Goal: Contribute content: Contribute content

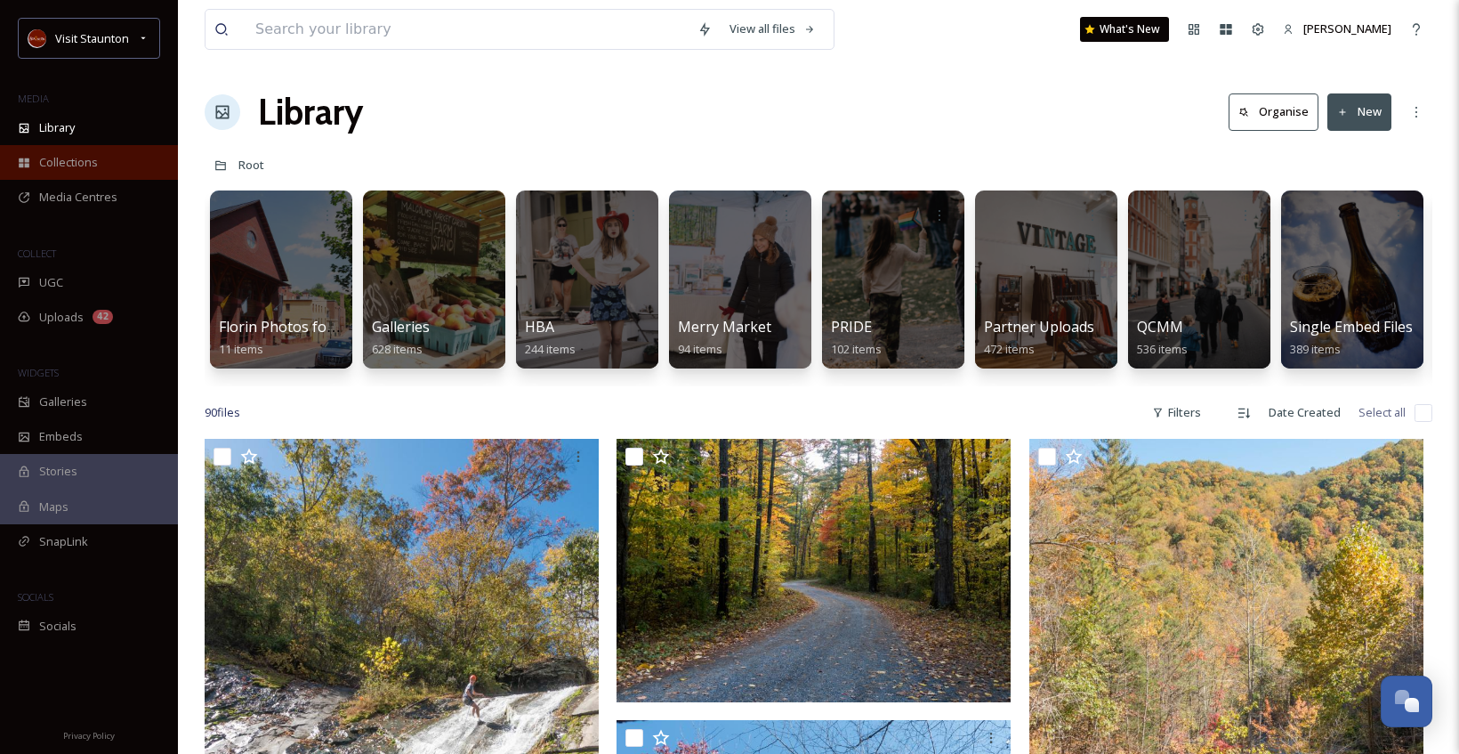
click at [57, 159] on span "Collections" at bounding box center [68, 162] width 59 height 17
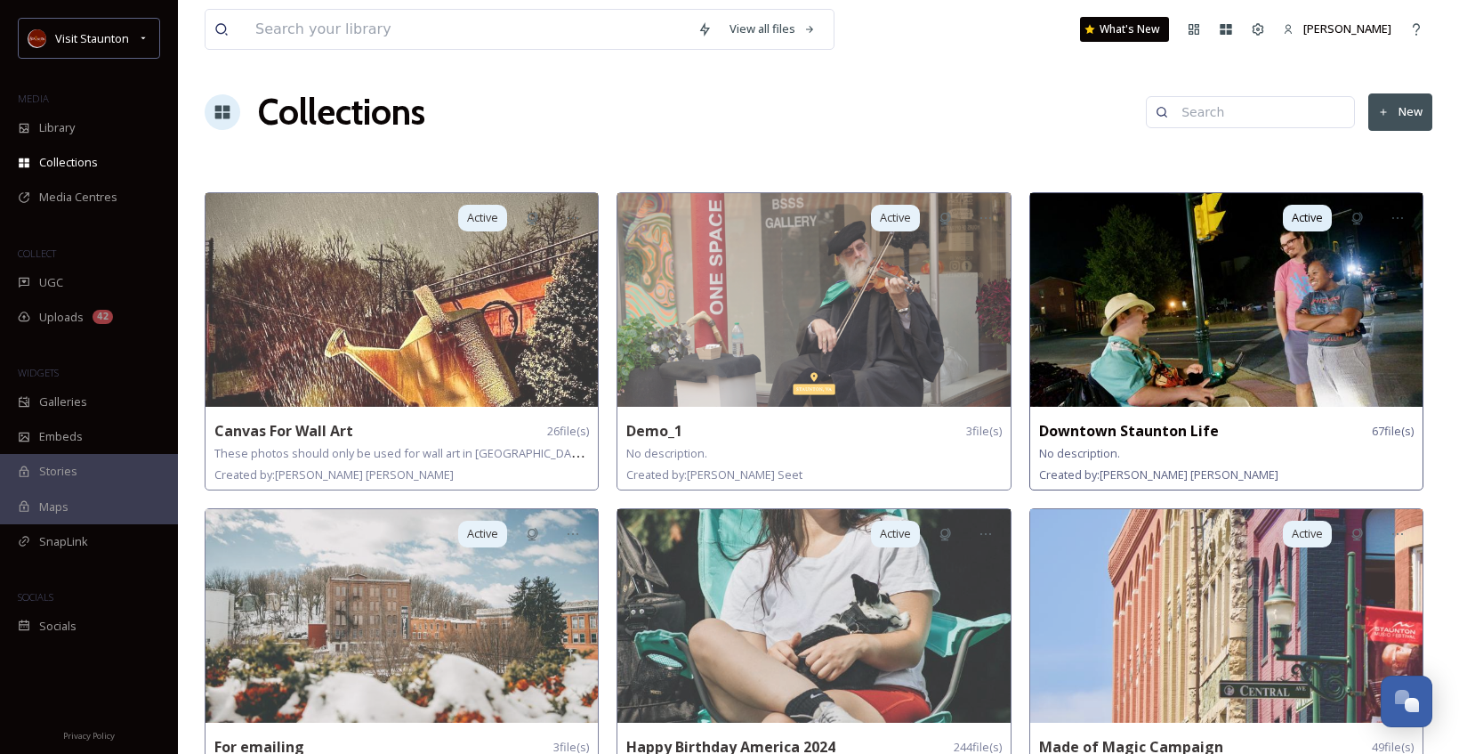
click at [1170, 431] on strong "Downtown Staunton Life" at bounding box center [1129, 431] width 180 height 20
click at [1116, 224] on img at bounding box center [1226, 300] width 392 height 214
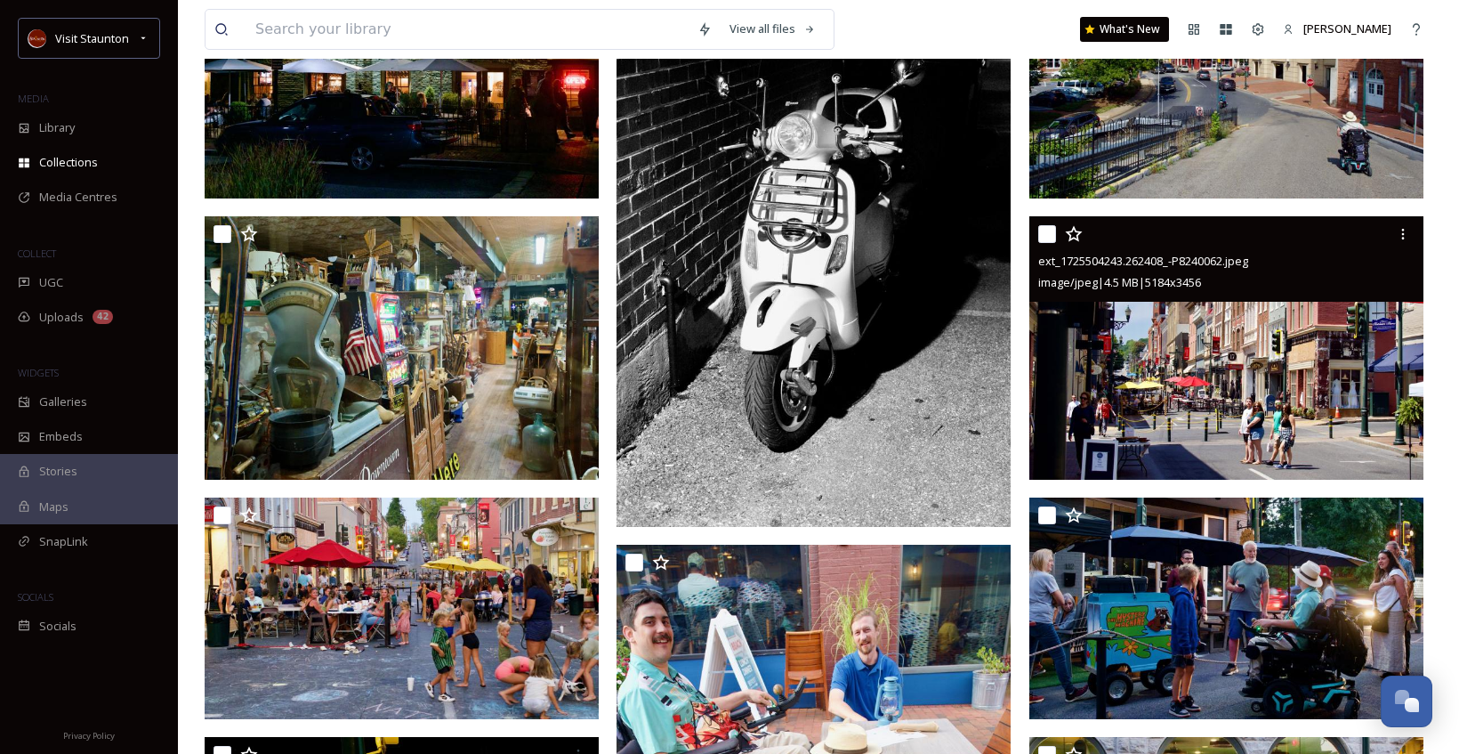
scroll to position [534, 0]
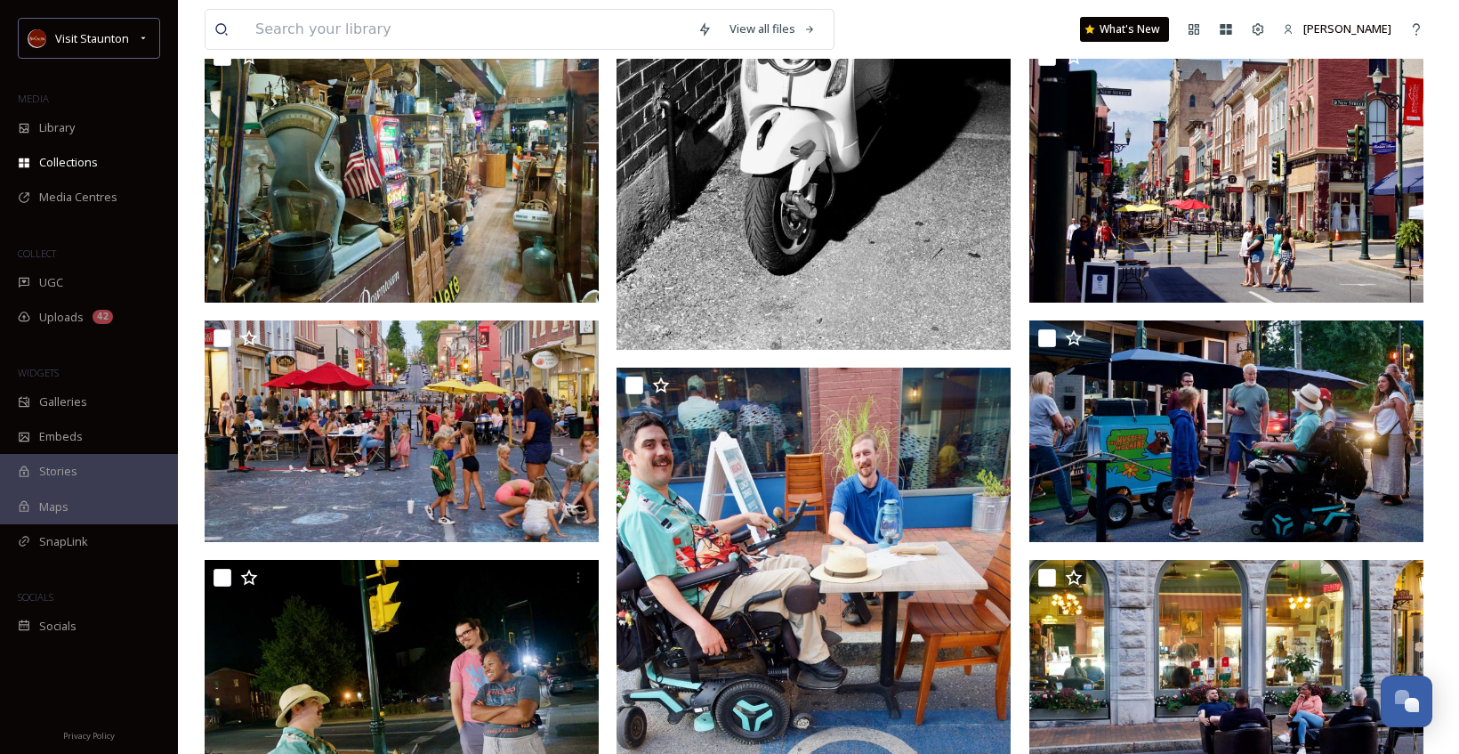
click at [923, 238] on img at bounding box center [814, 55] width 394 height 592
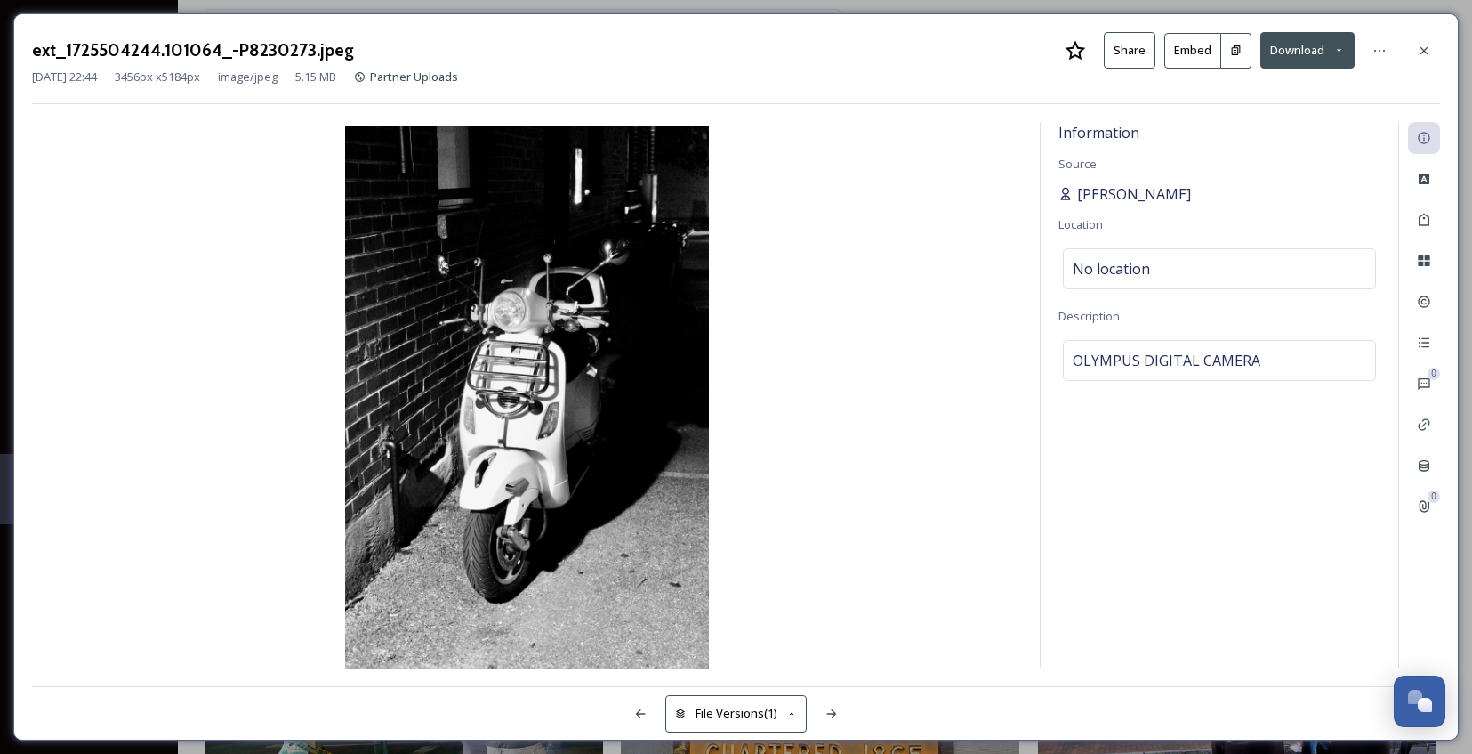
click at [1160, 200] on span "[PERSON_NAME]" at bounding box center [1134, 193] width 114 height 21
click at [1430, 47] on icon at bounding box center [1424, 51] width 14 height 14
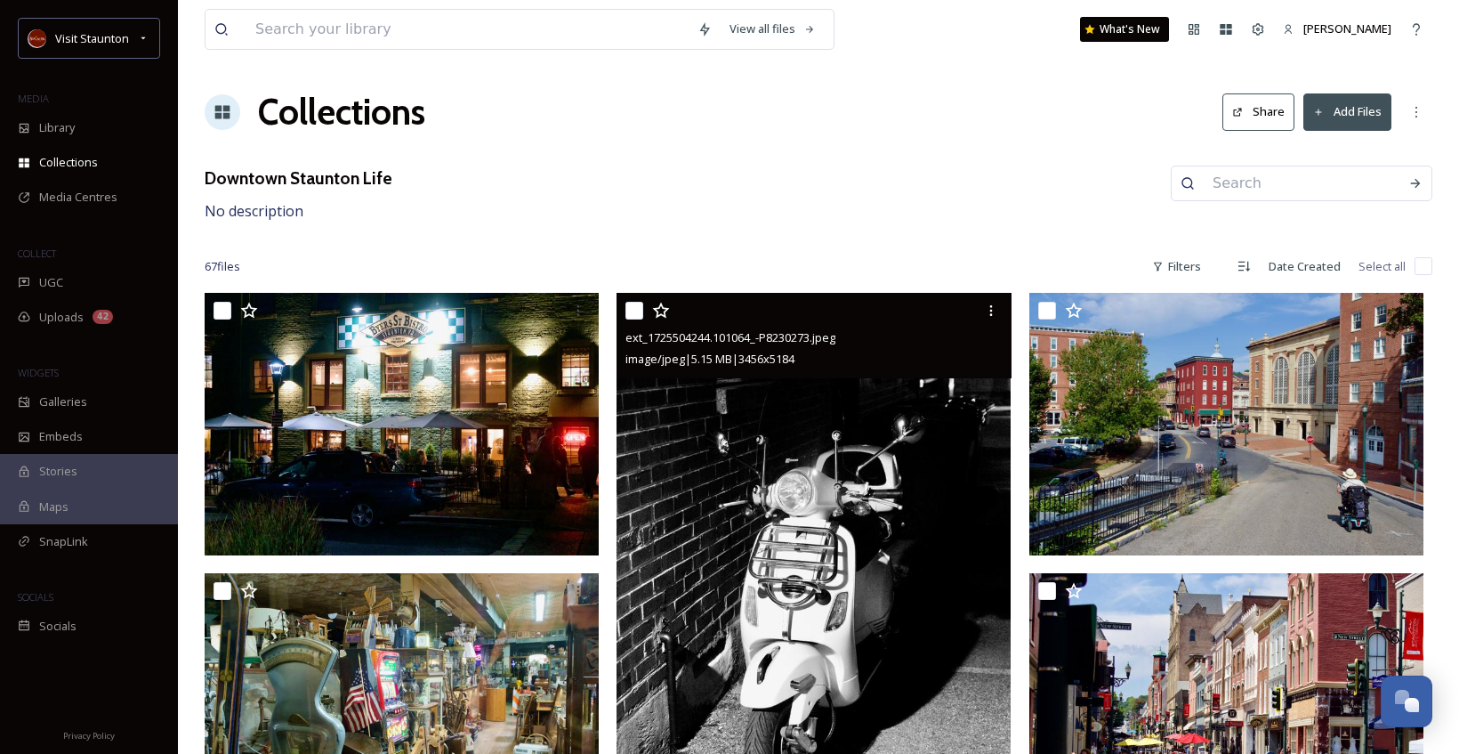
click at [1367, 120] on button "Add Files" at bounding box center [1347, 111] width 88 height 36
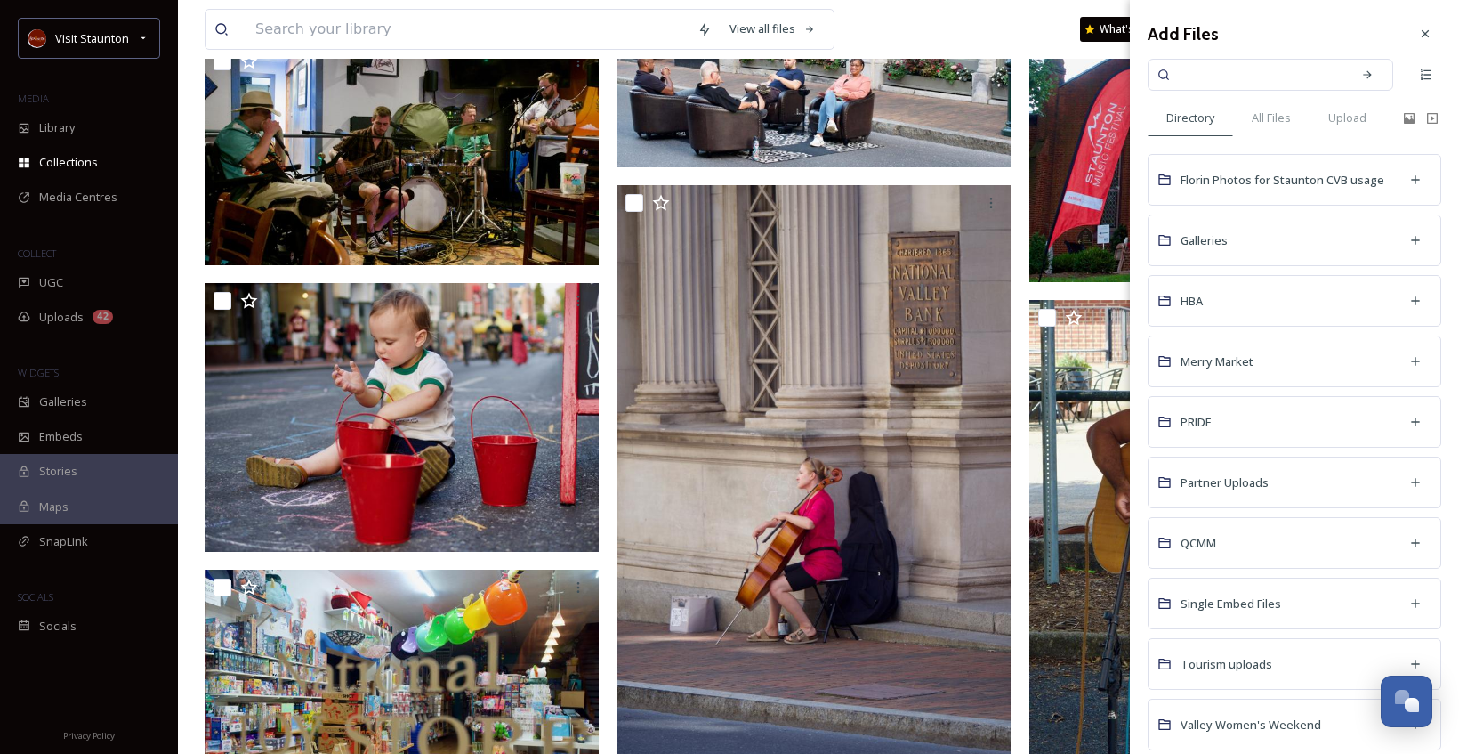
scroll to position [4268, 0]
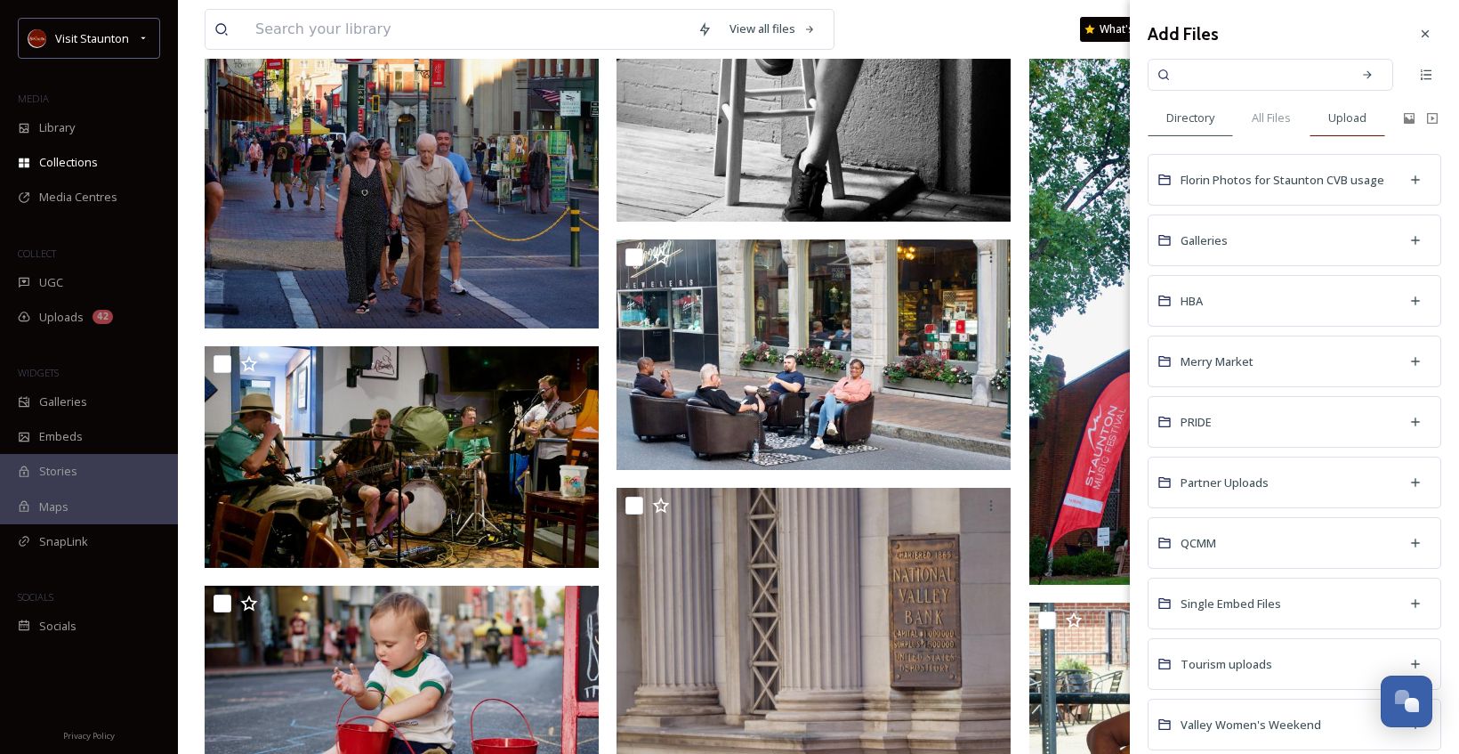
click at [1327, 120] on div "Upload" at bounding box center [1348, 118] width 76 height 36
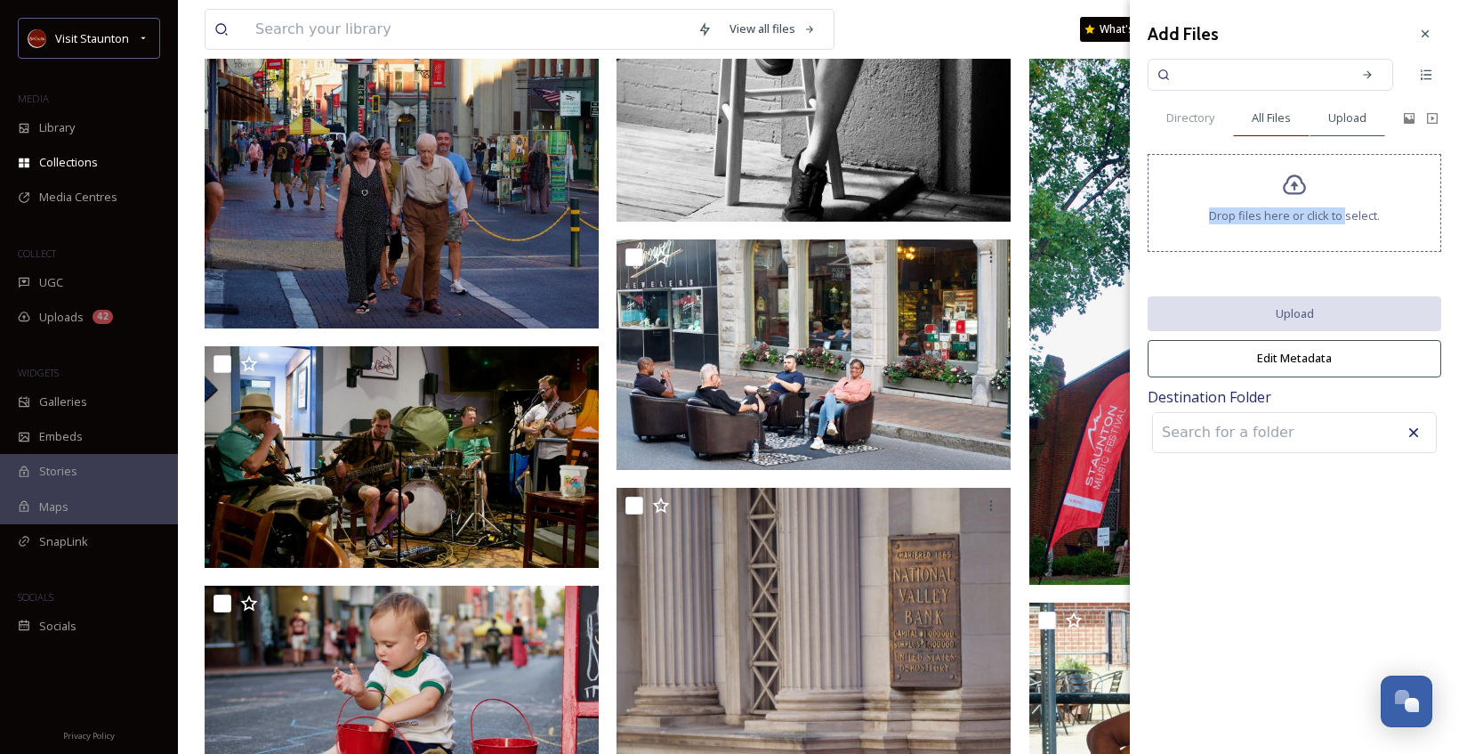
click at [1311, 135] on div "Add Files Directory All Files Upload Drop files here or click to select. Upload…" at bounding box center [1294, 237] width 329 height 475
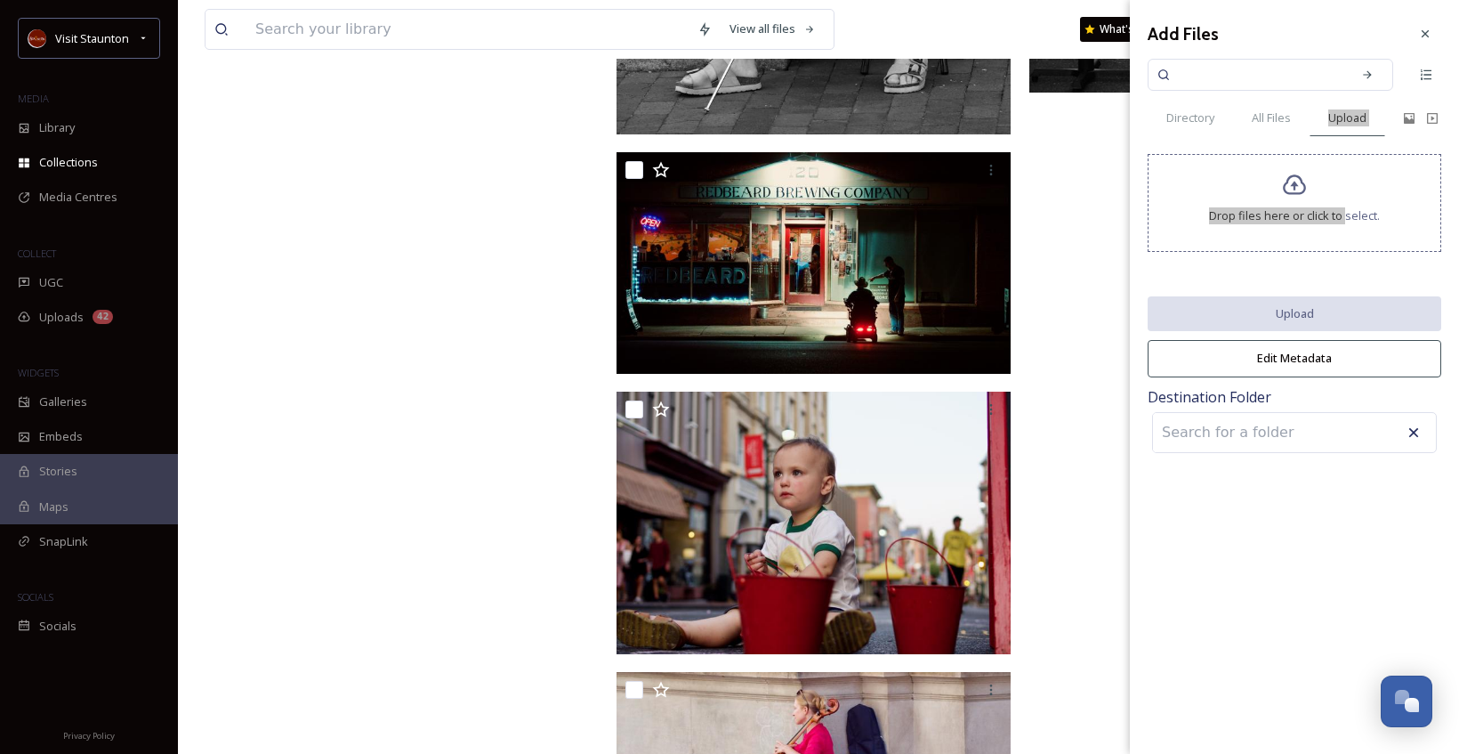
scroll to position [8005, 0]
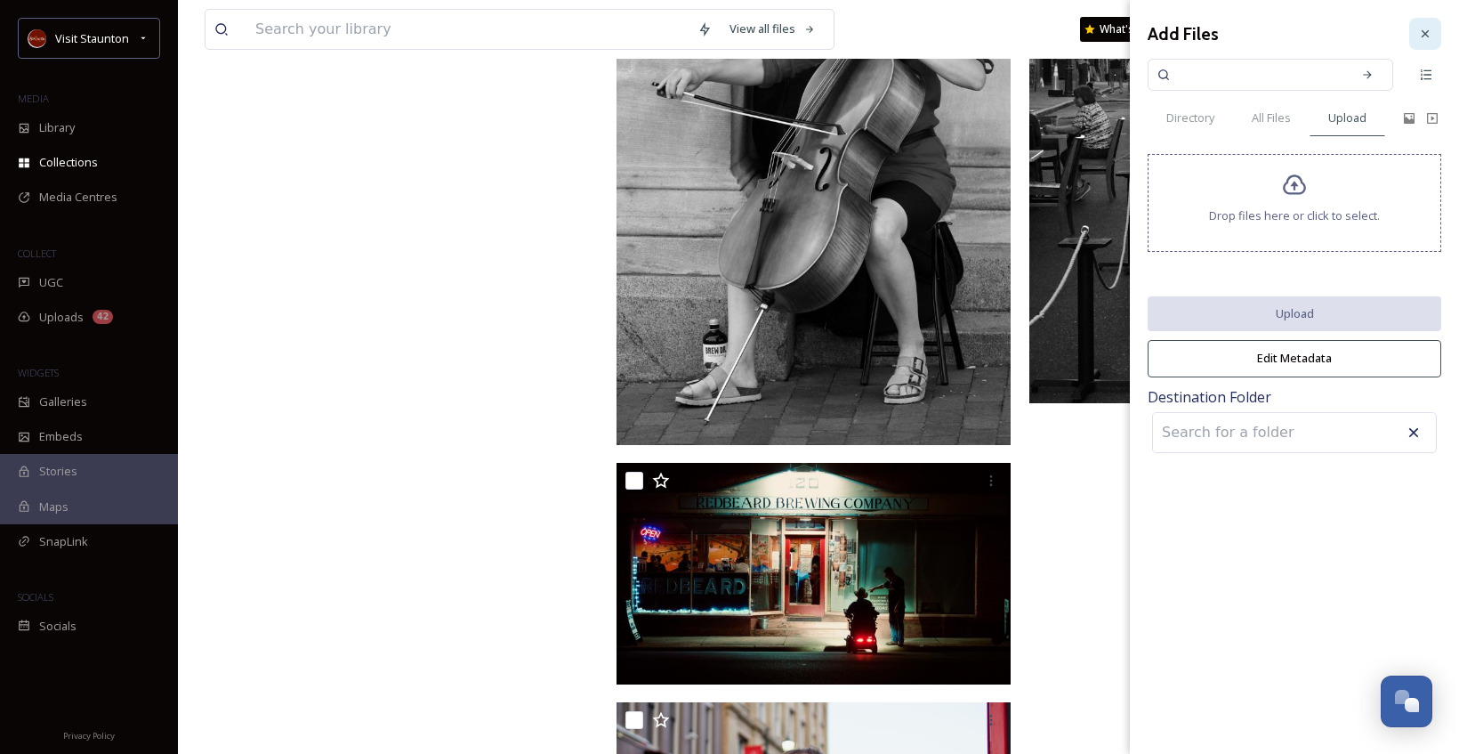
click at [1429, 36] on icon at bounding box center [1425, 34] width 14 height 14
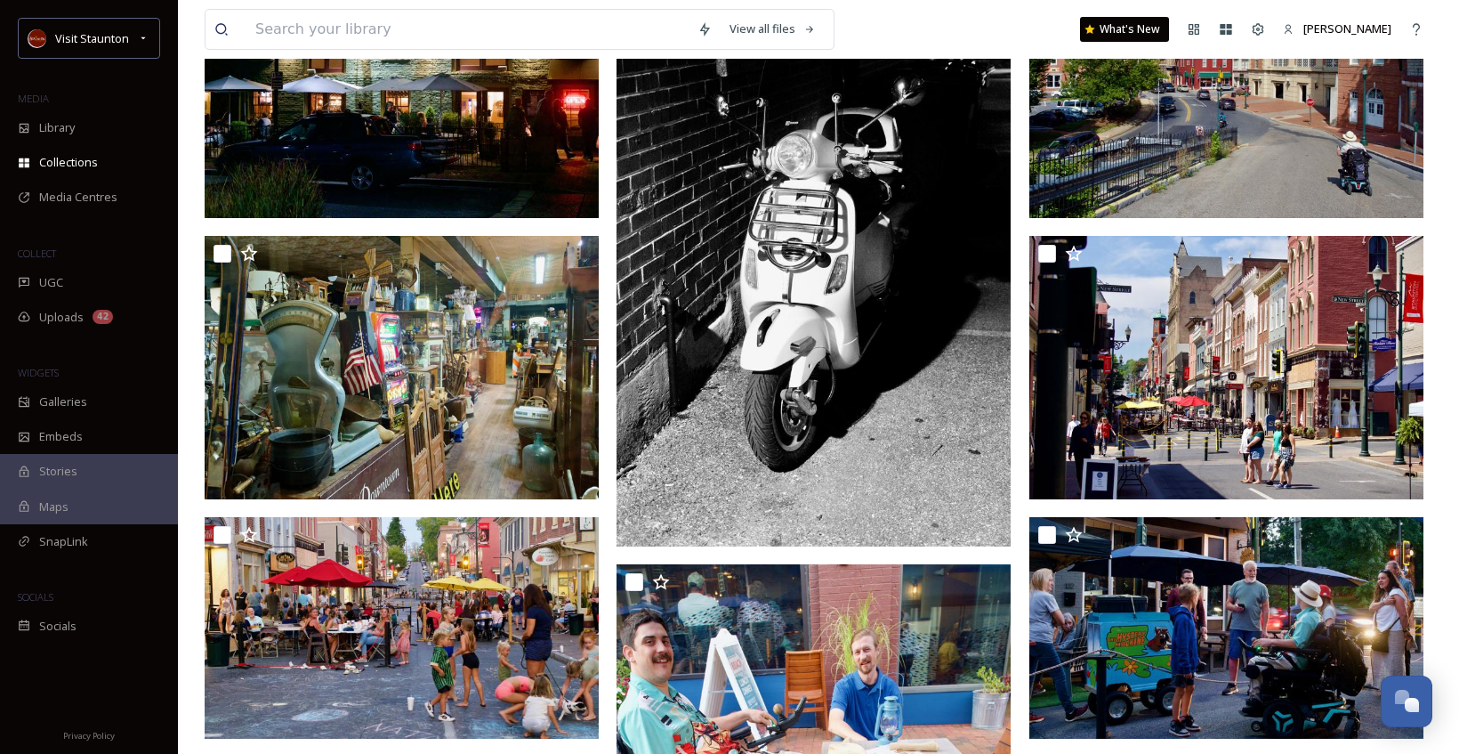
scroll to position [0, 0]
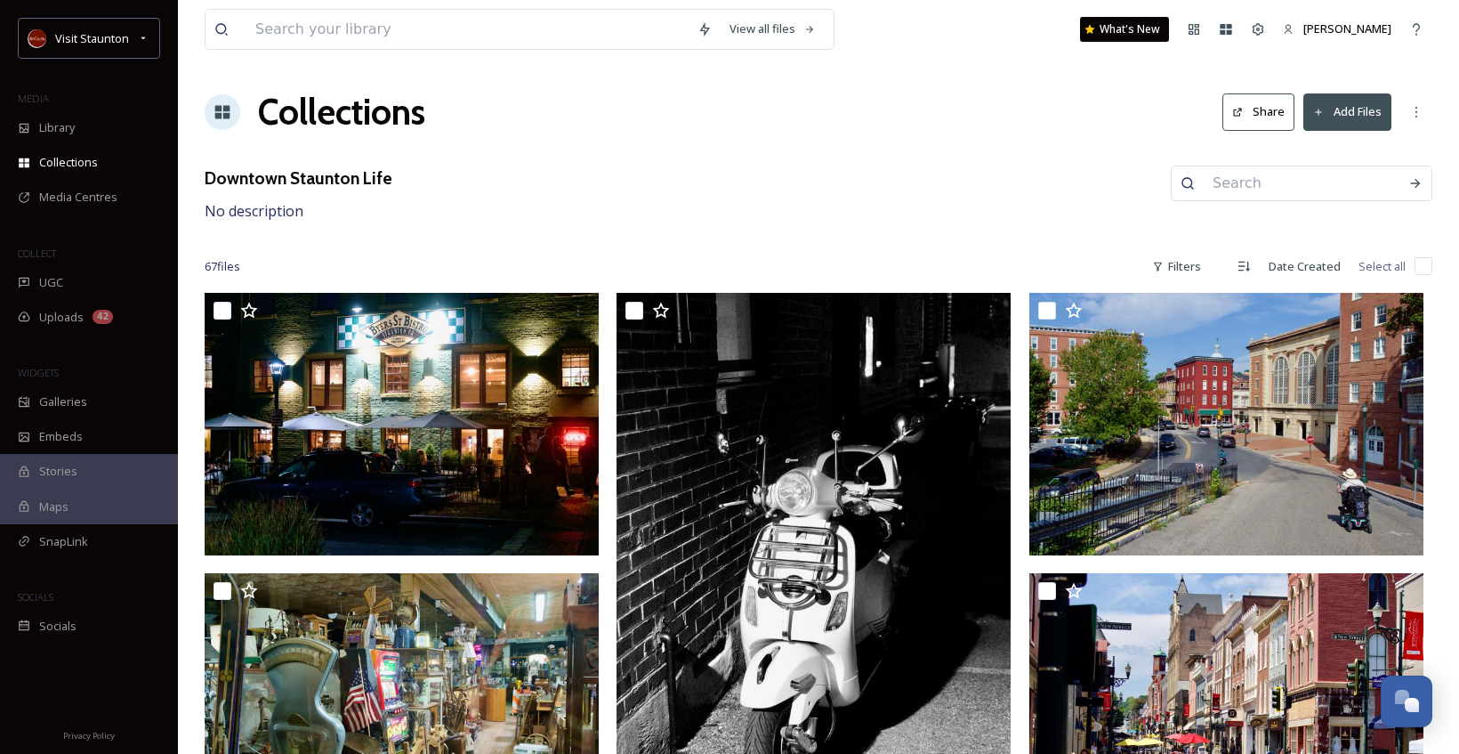
click at [1330, 116] on button "Add Files" at bounding box center [1347, 111] width 88 height 36
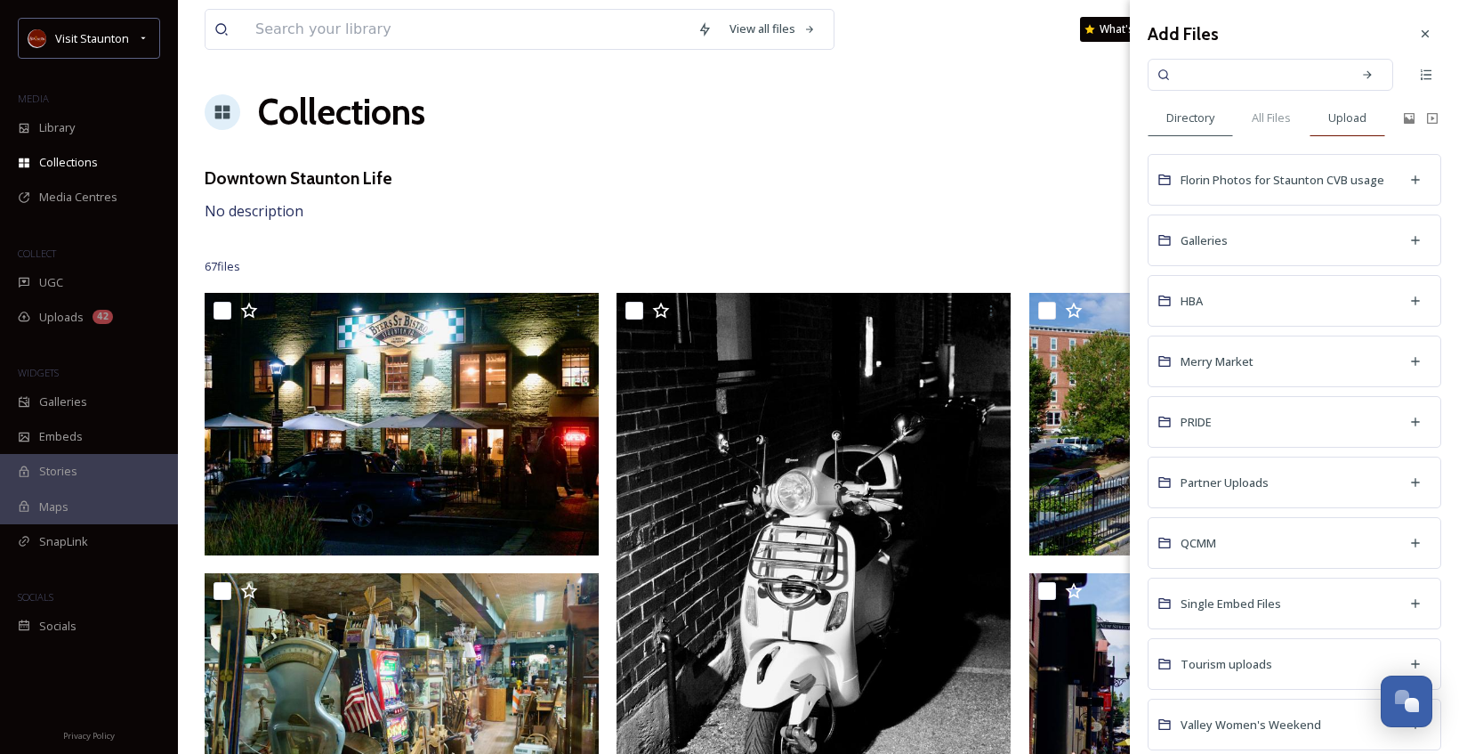
click at [1343, 120] on span "Upload" at bounding box center [1347, 117] width 38 height 17
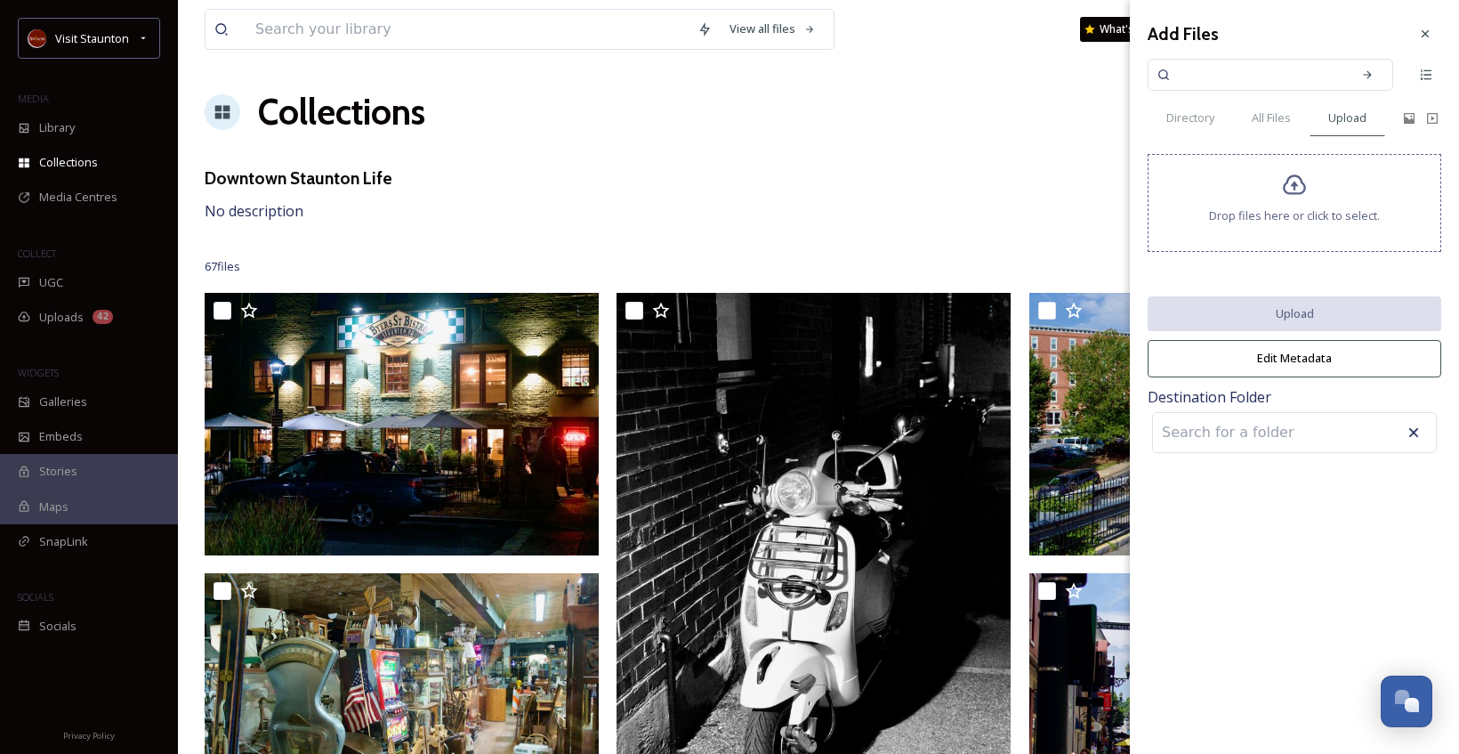
click at [1294, 181] on icon at bounding box center [1295, 186] width 26 height 26
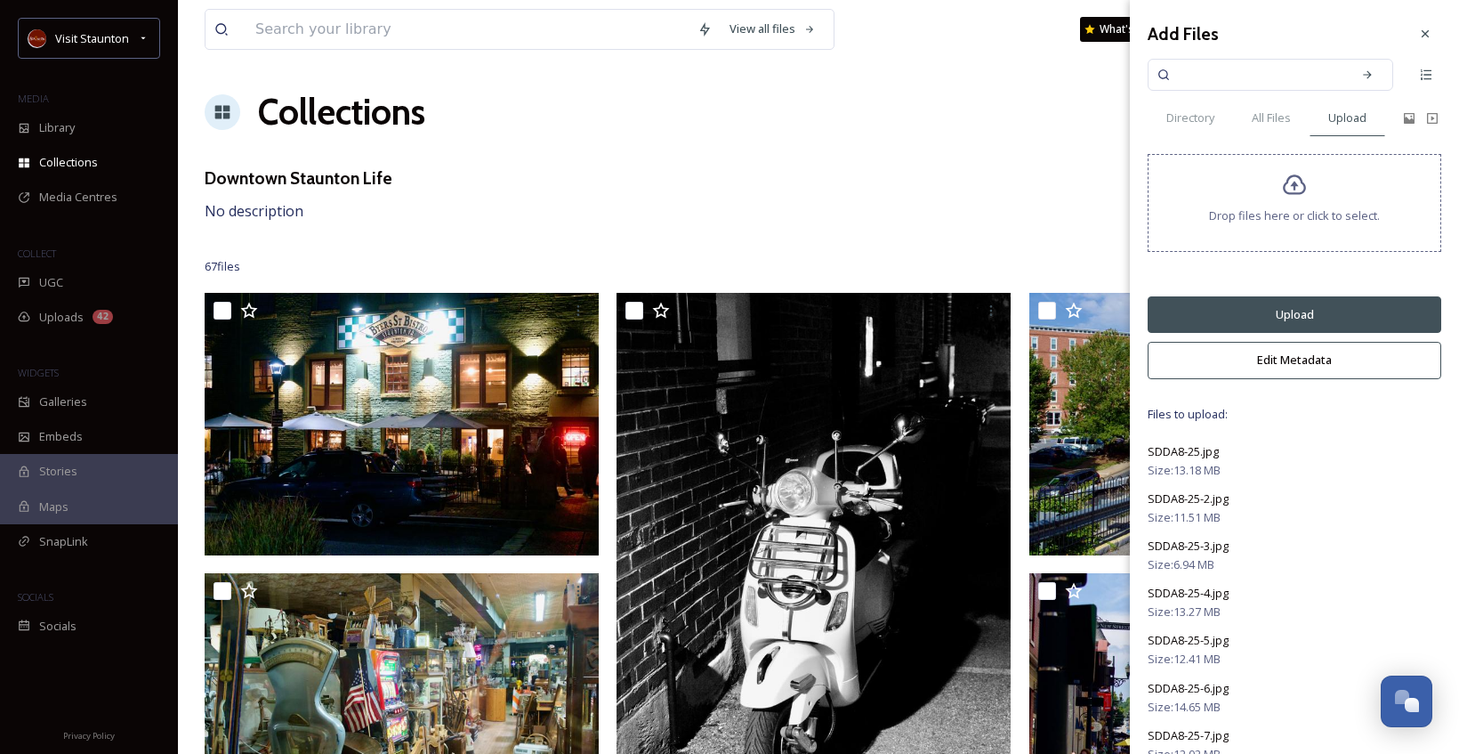
click at [1276, 367] on button "Edit Metadata" at bounding box center [1295, 360] width 294 height 36
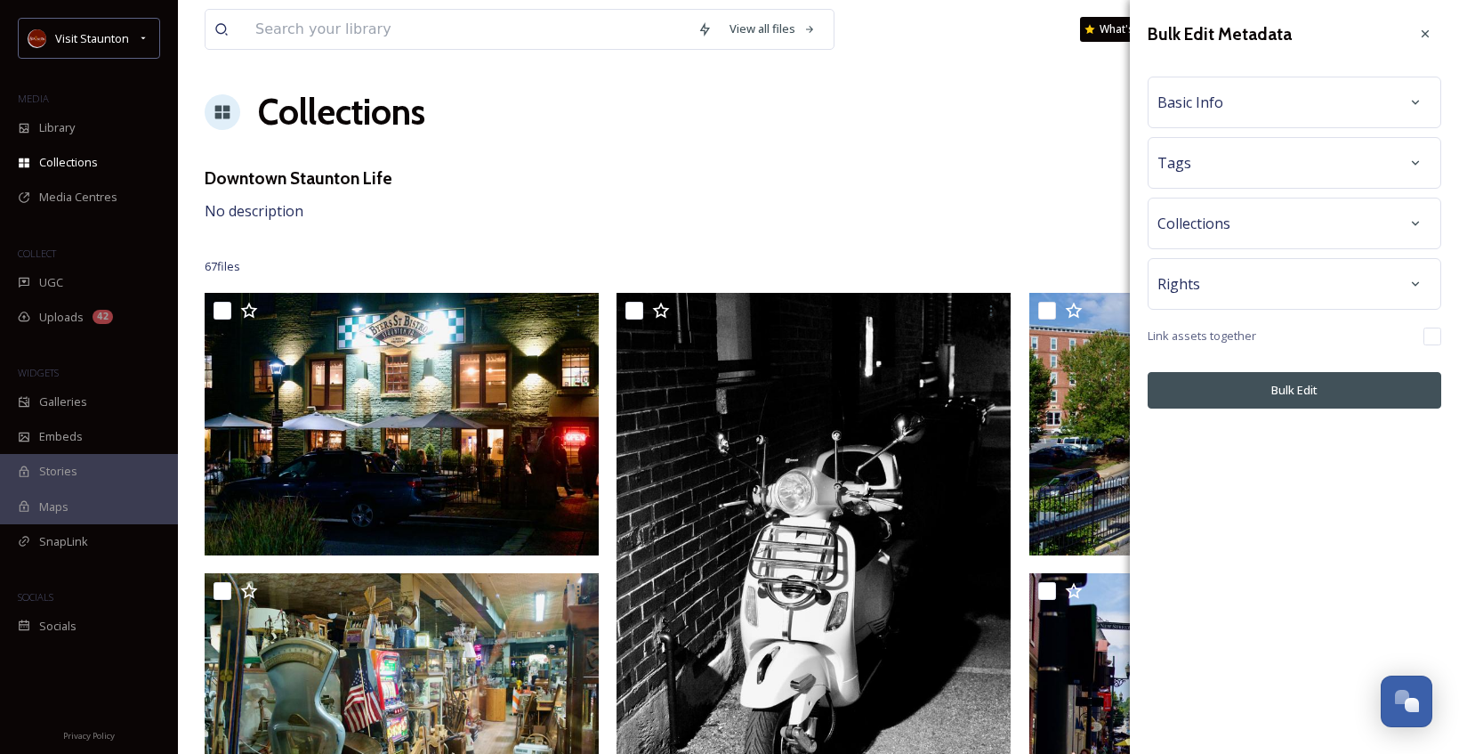
click at [1271, 109] on div "Basic Info" at bounding box center [1294, 102] width 274 height 32
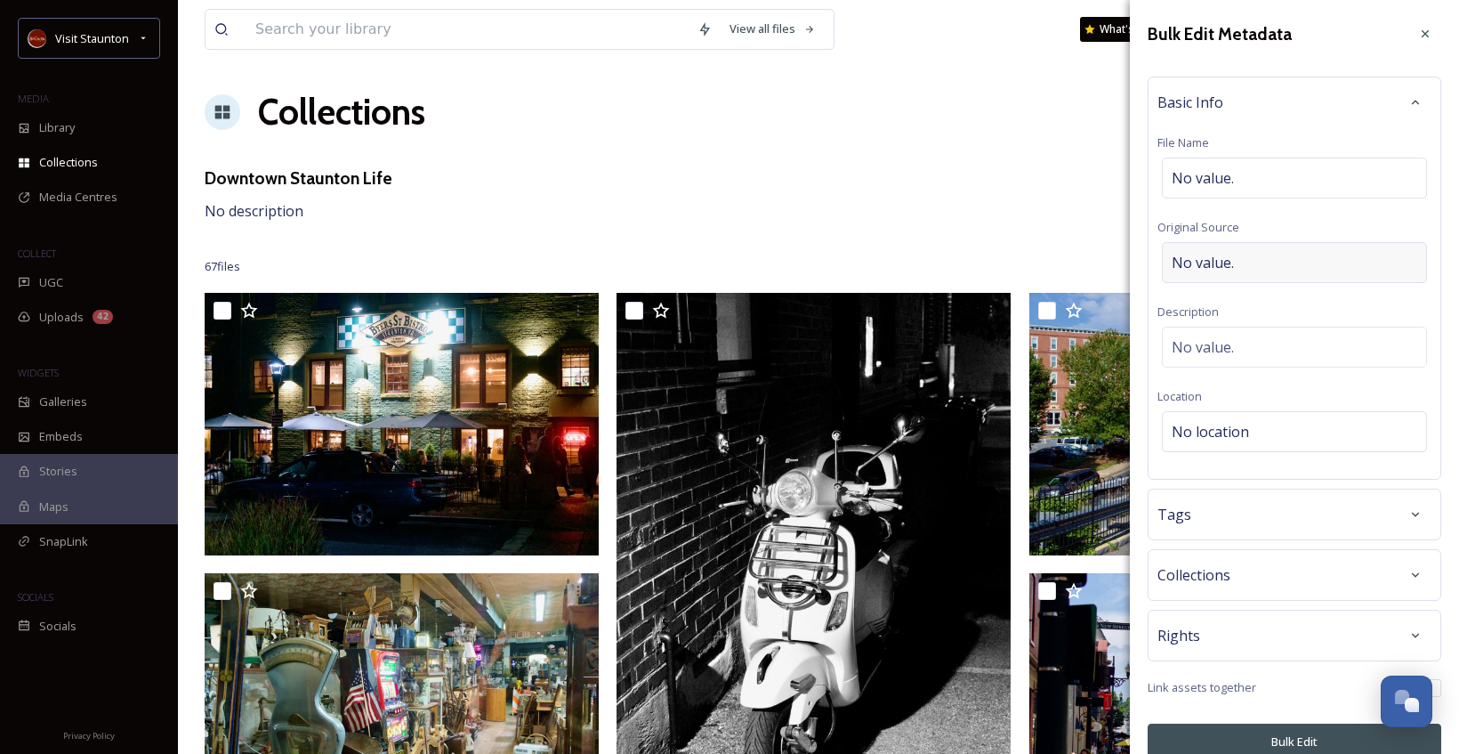
click at [1289, 259] on div "No value." at bounding box center [1294, 262] width 265 height 41
type input "[PERSON_NAME]"
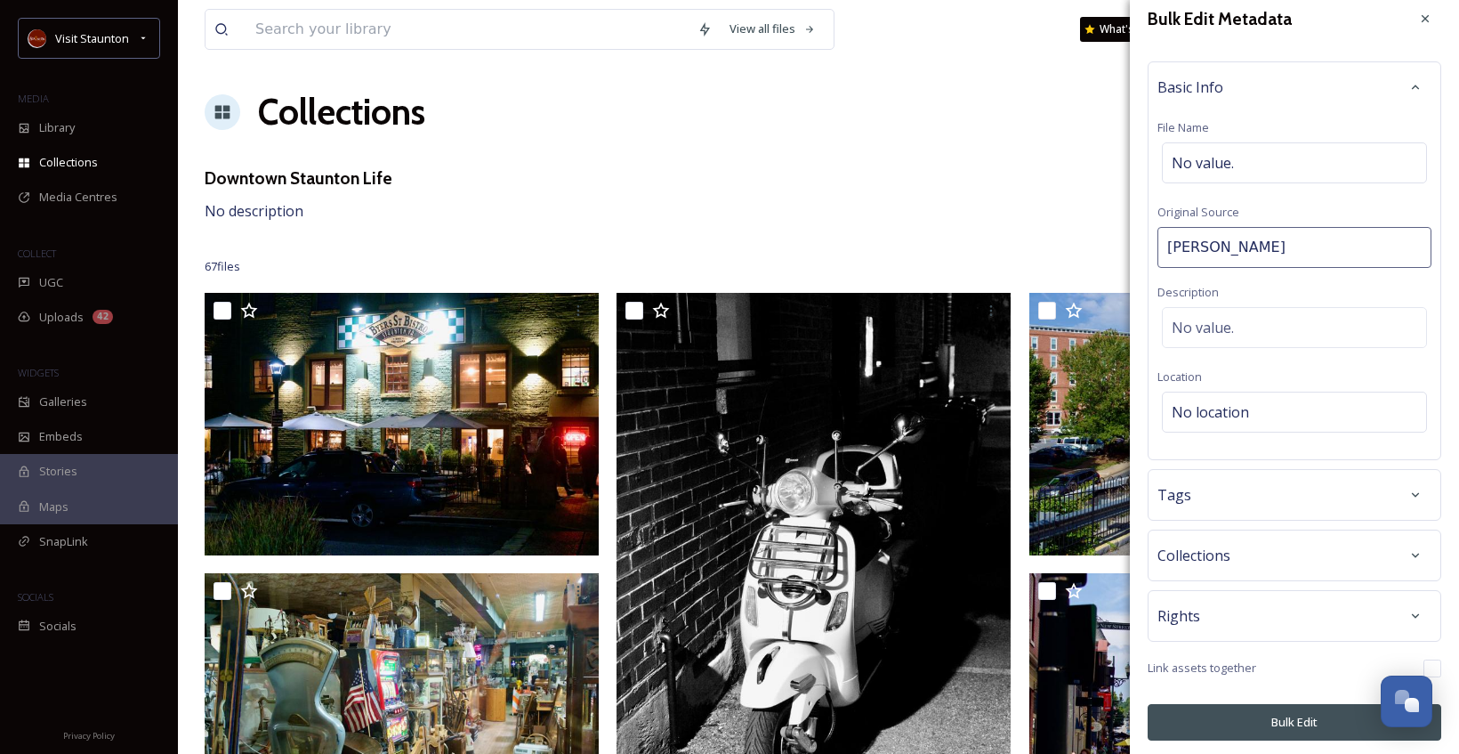
scroll to position [20, 0]
click at [1408, 494] on icon at bounding box center [1415, 495] width 14 height 14
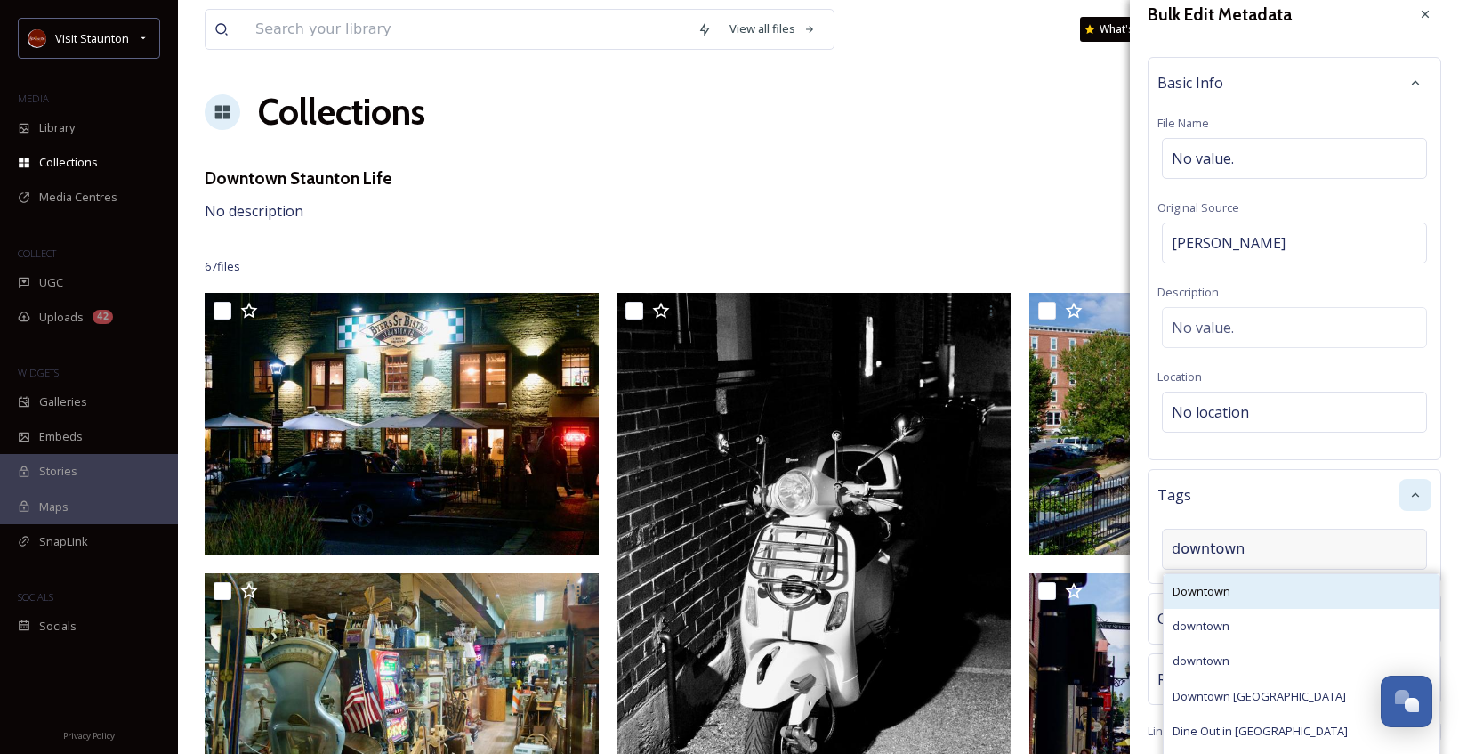
type input "downtown"
click at [1321, 596] on div "Downtown" at bounding box center [1302, 591] width 276 height 35
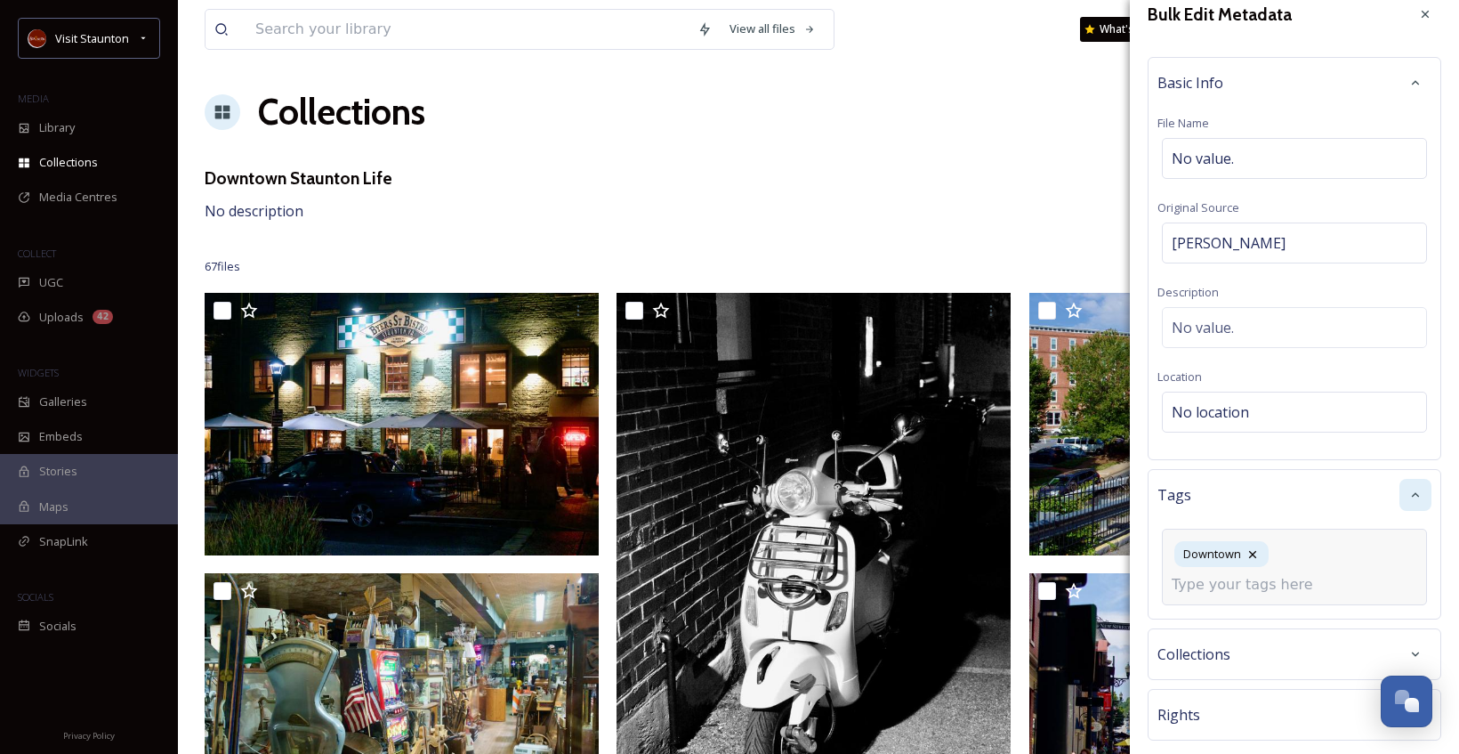
click at [1305, 587] on input at bounding box center [1261, 584] width 178 height 21
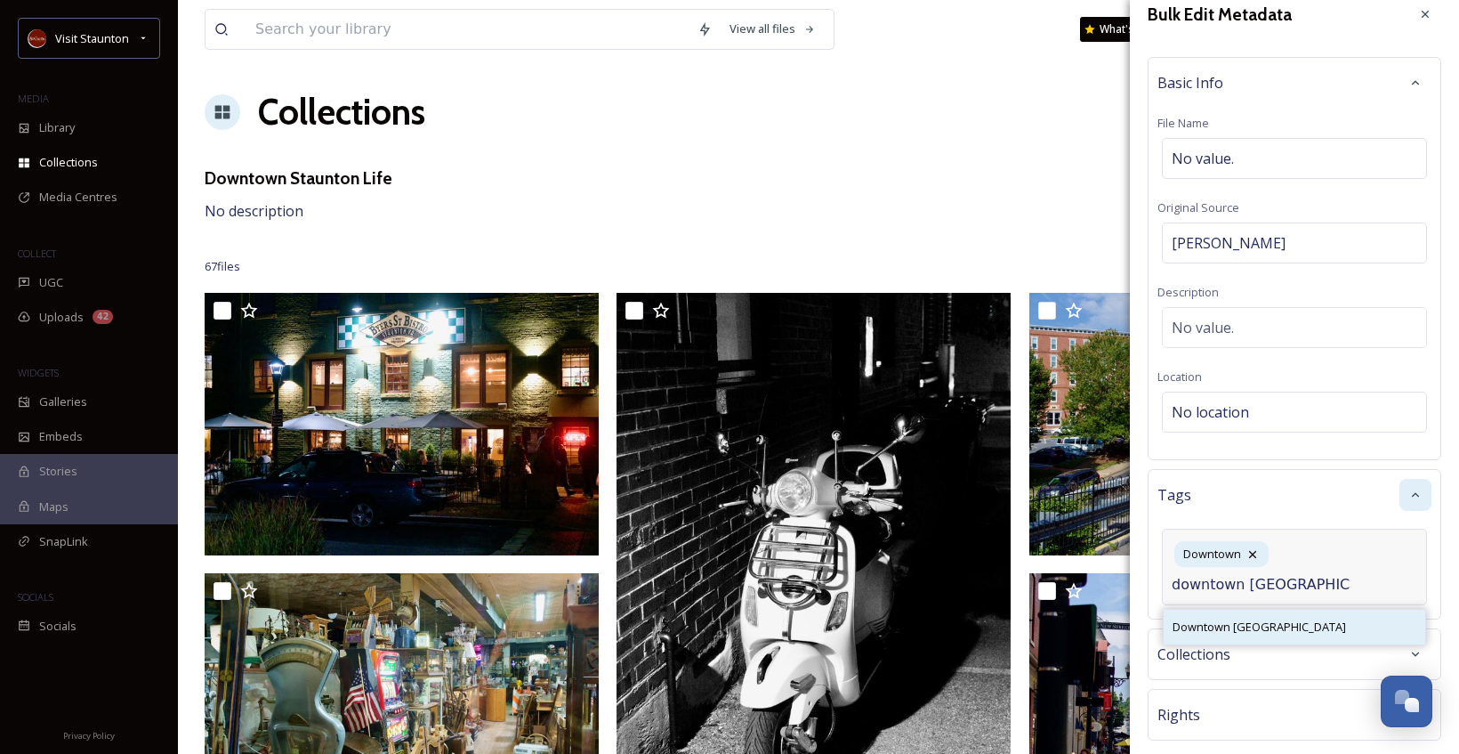
type input "downtown [GEOGRAPHIC_DATA]"
click at [1296, 622] on div "Downtown [GEOGRAPHIC_DATA]" at bounding box center [1295, 626] width 262 height 35
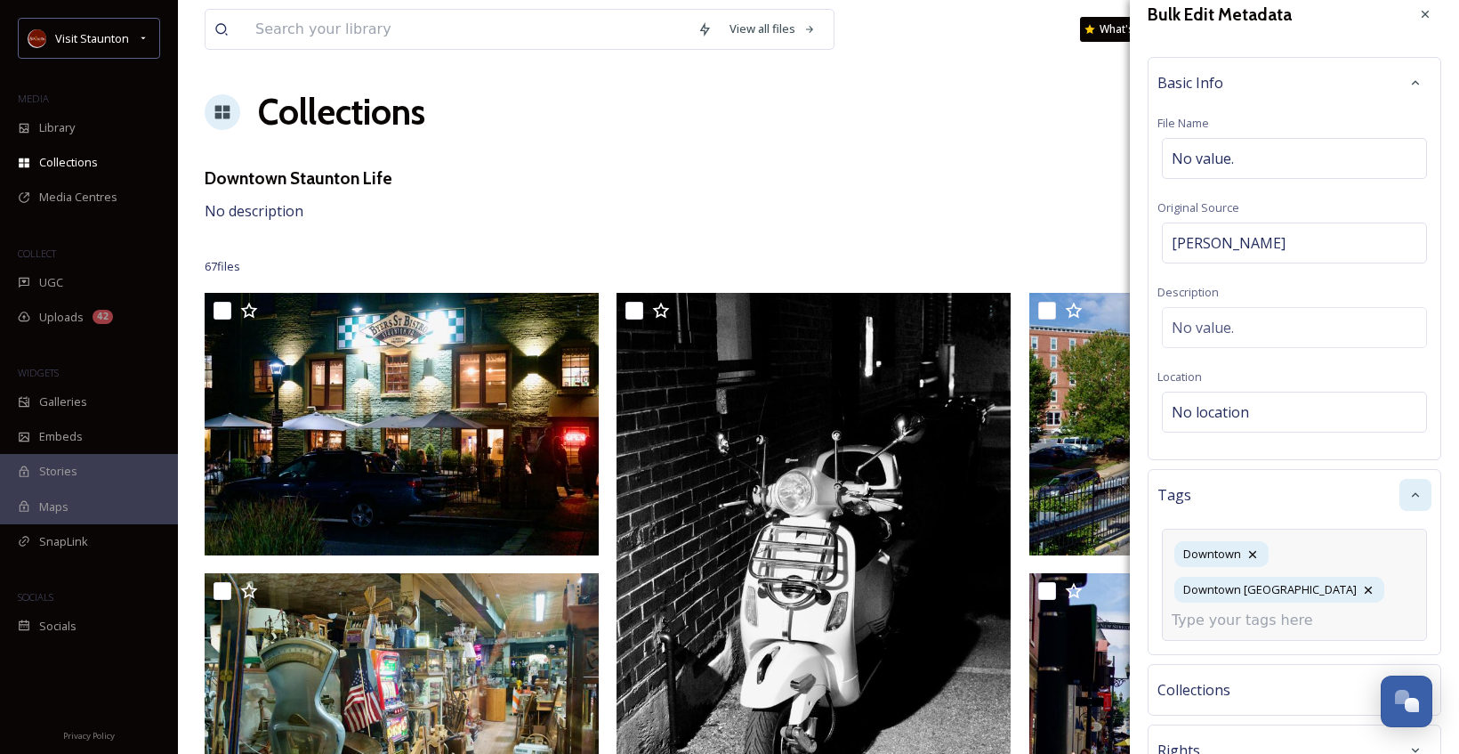
click at [1296, 624] on input at bounding box center [1261, 619] width 178 height 21
type input "M"
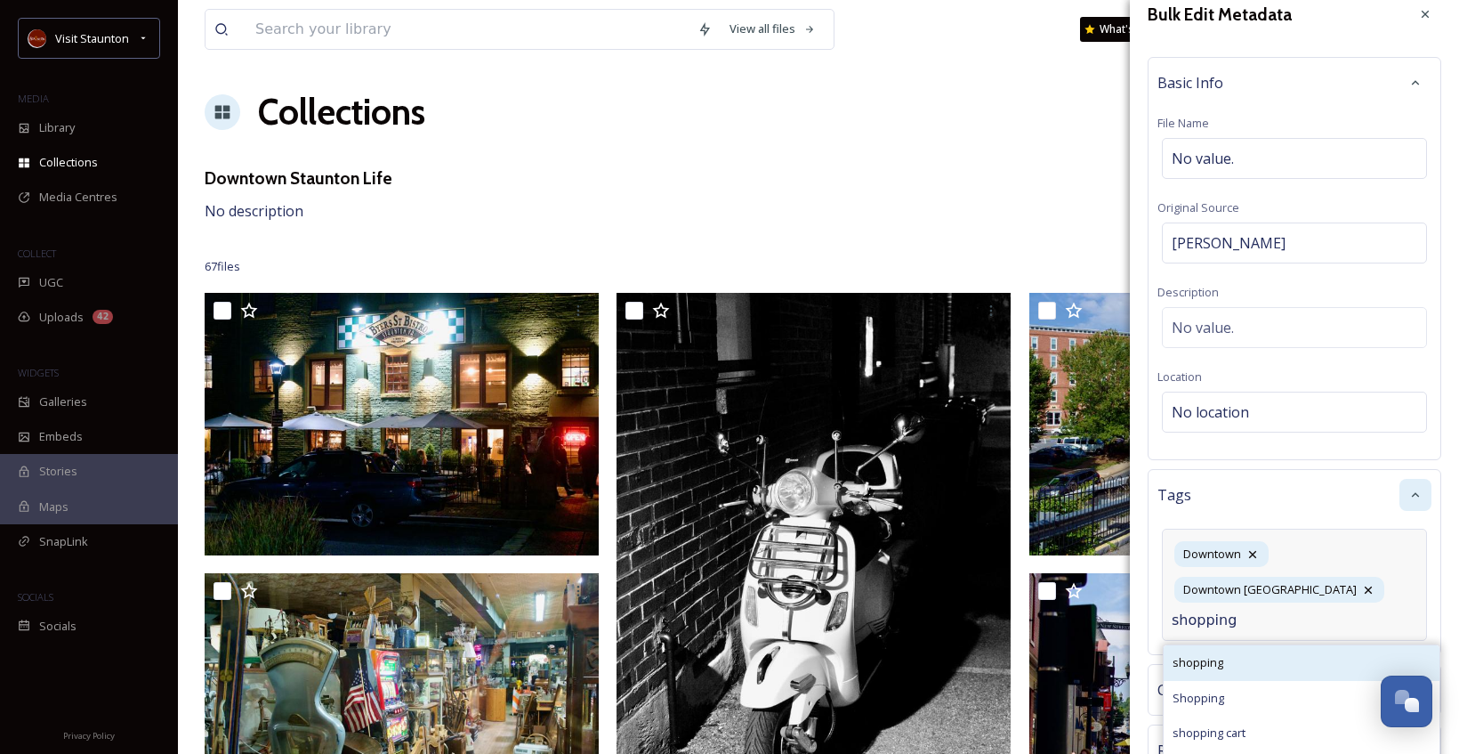
type input "shopping"
click at [1277, 660] on div "shopping" at bounding box center [1302, 662] width 276 height 35
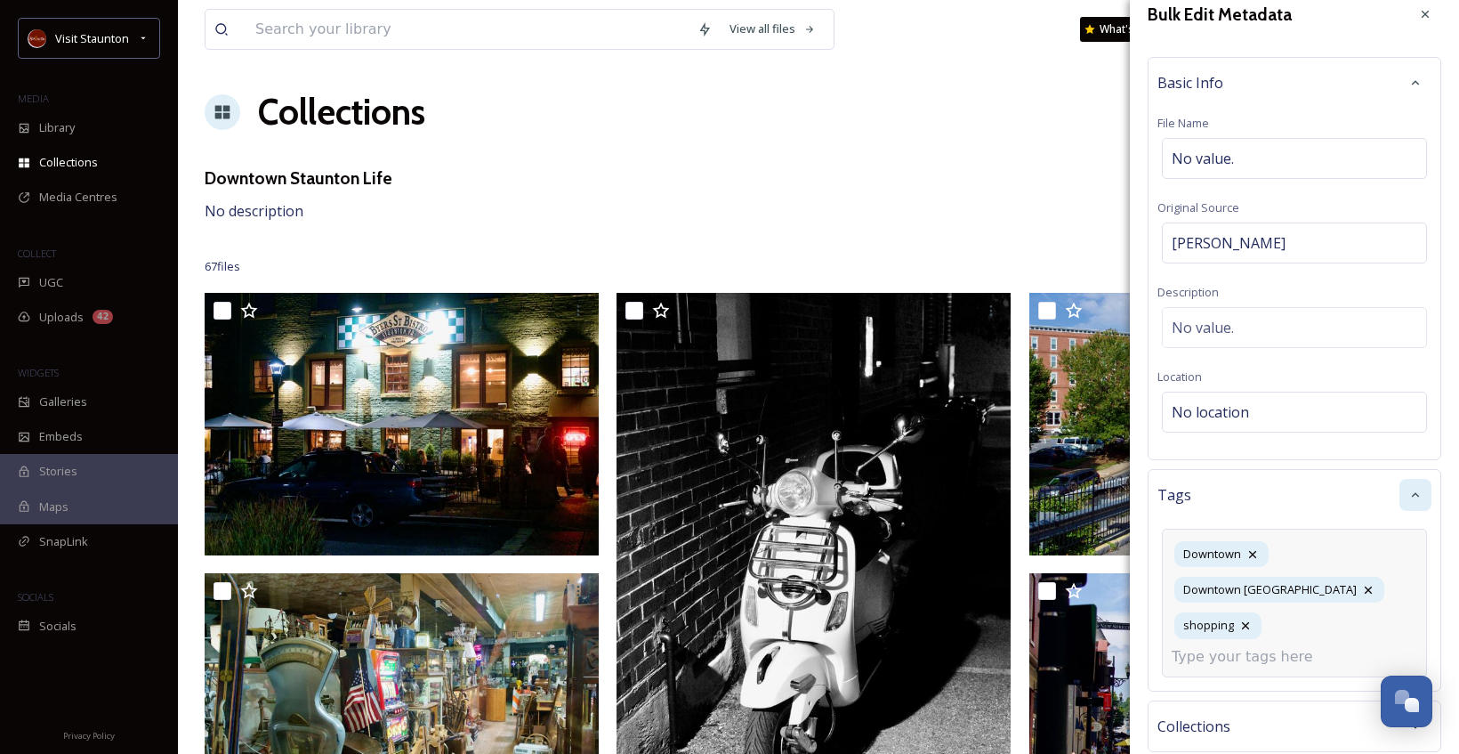
click at [1299, 656] on input at bounding box center [1261, 656] width 178 height 21
type input "dining"
type input "community"
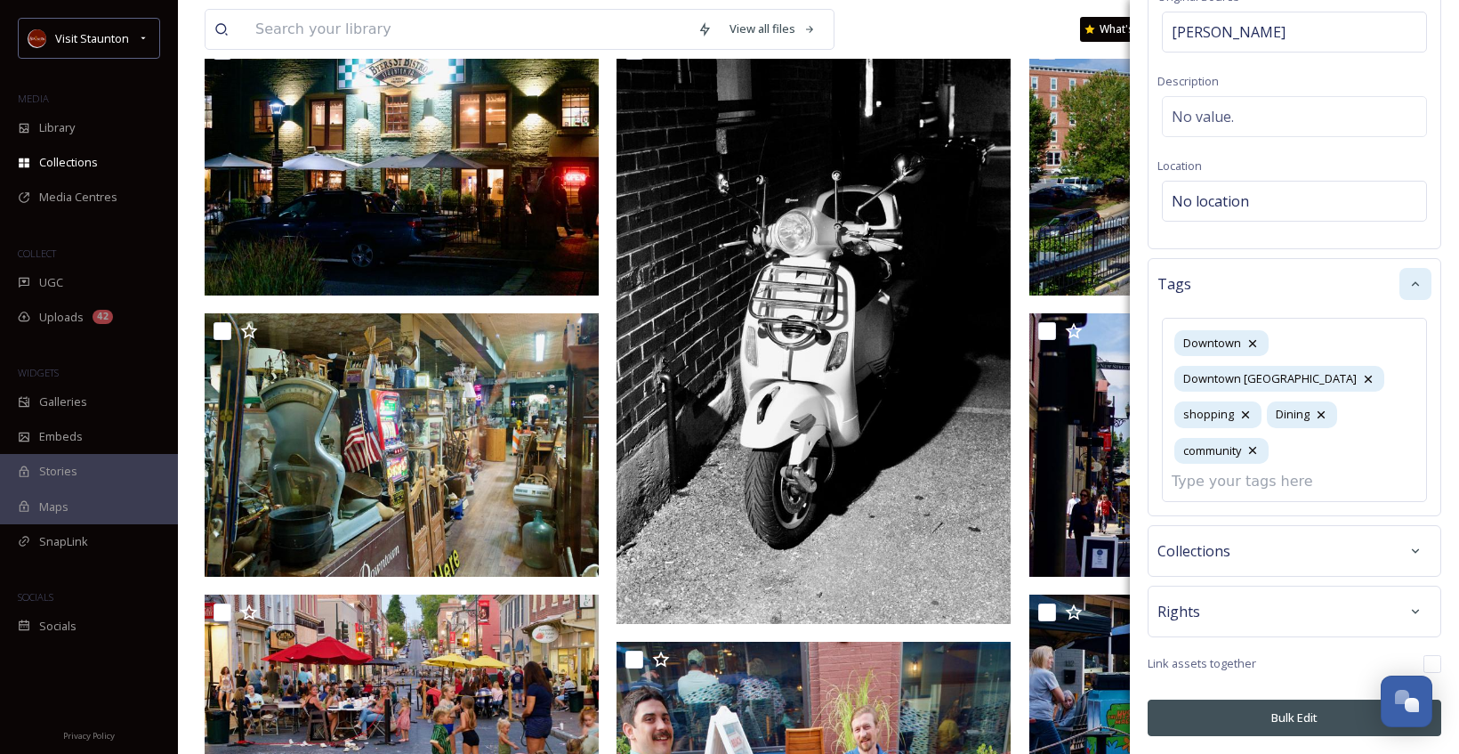
scroll to position [267, 0]
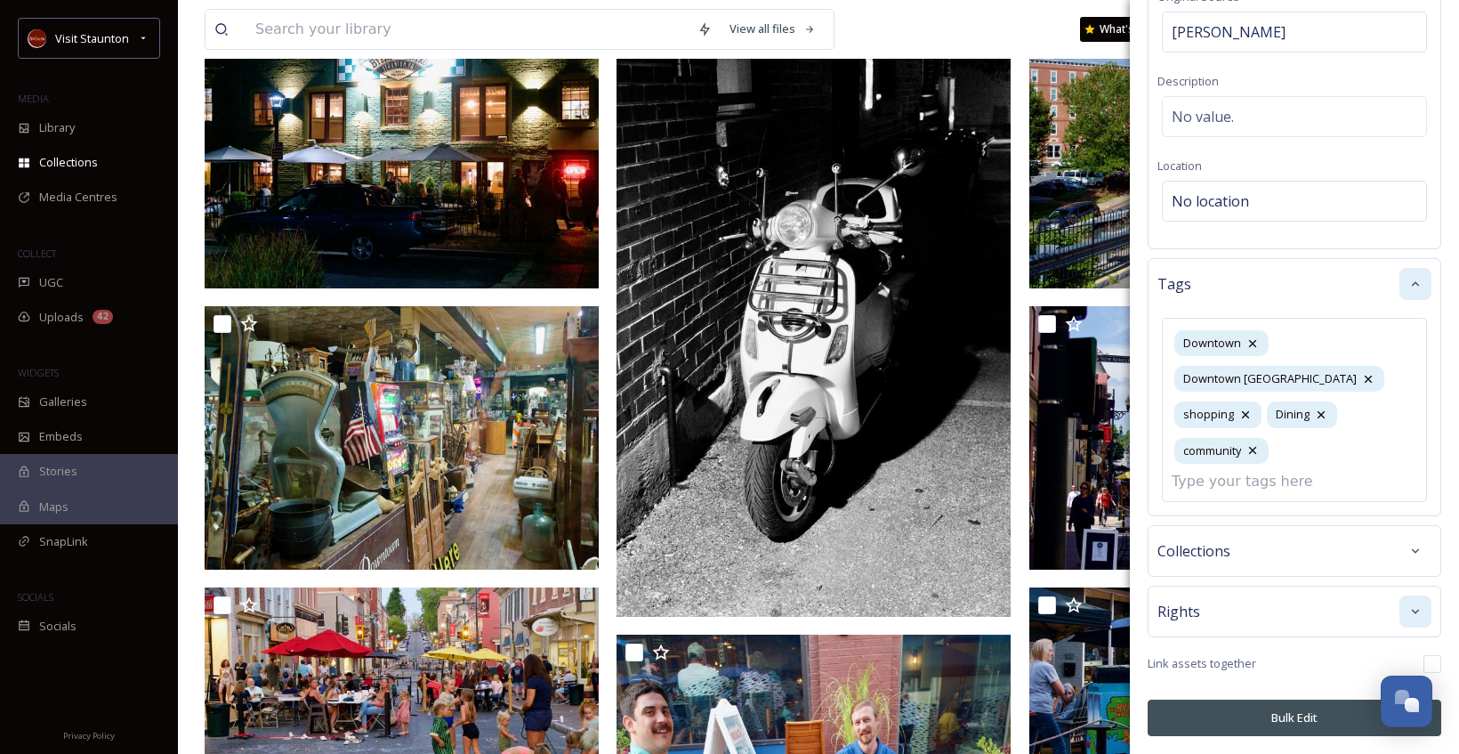
click at [1399, 622] on div at bounding box center [1415, 611] width 32 height 32
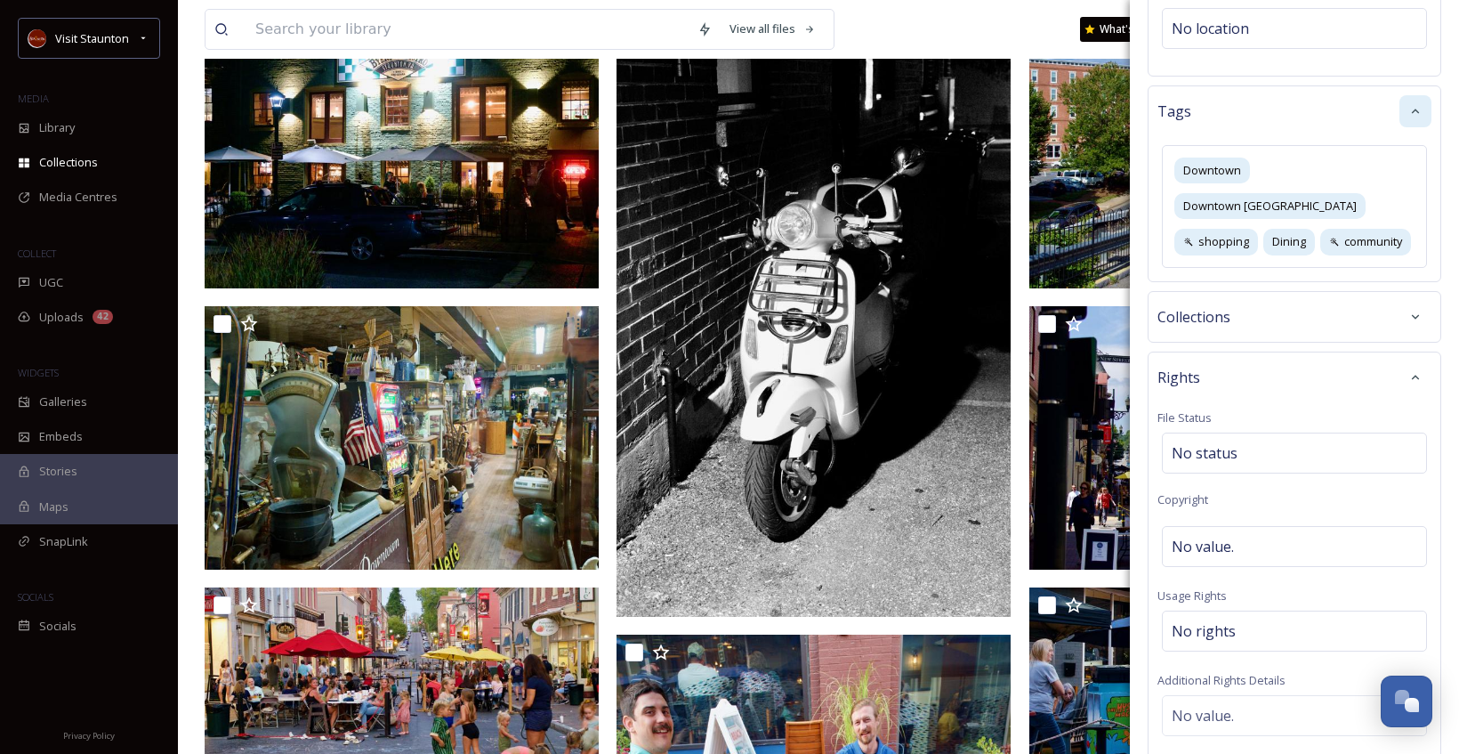
scroll to position [408, 0]
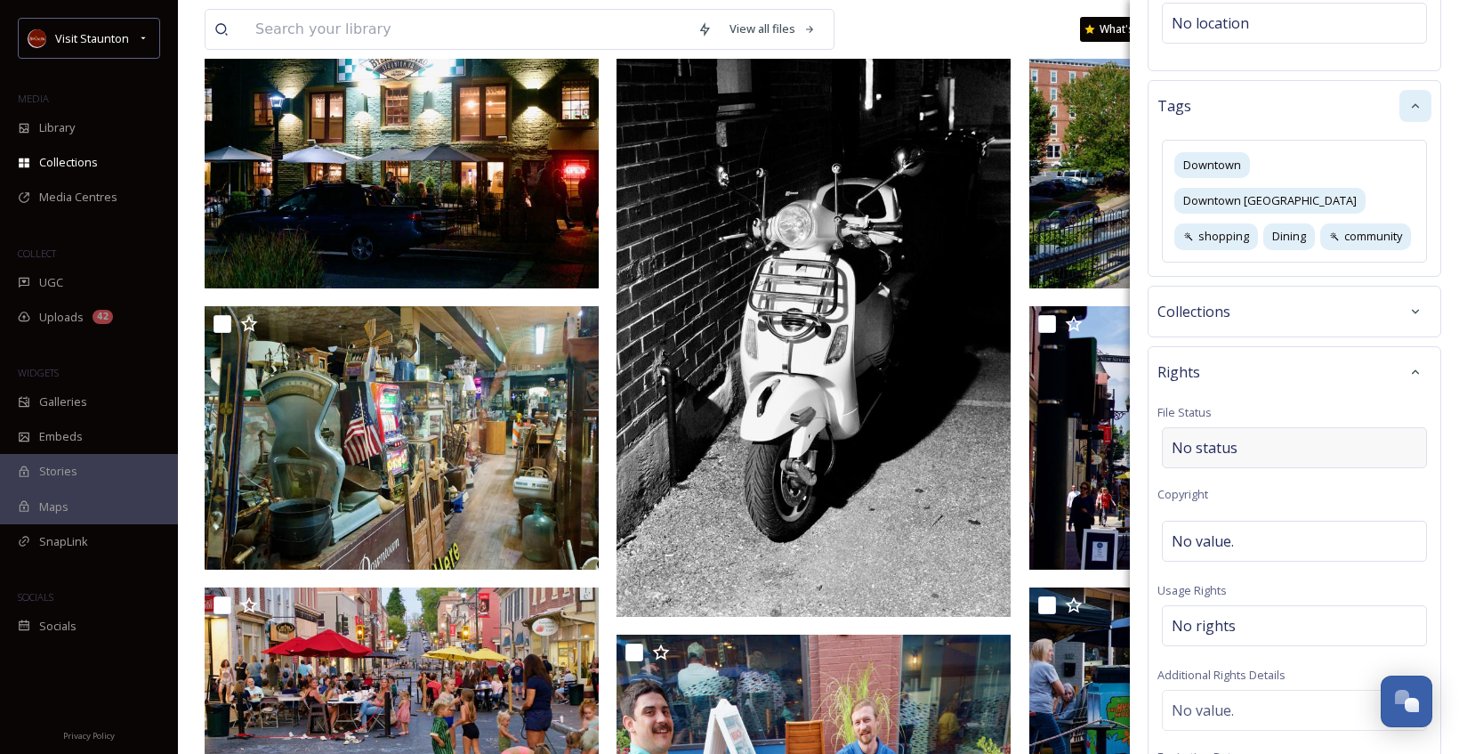
click at [1329, 446] on div "No status" at bounding box center [1294, 447] width 265 height 41
click at [1329, 446] on input at bounding box center [1261, 447] width 196 height 39
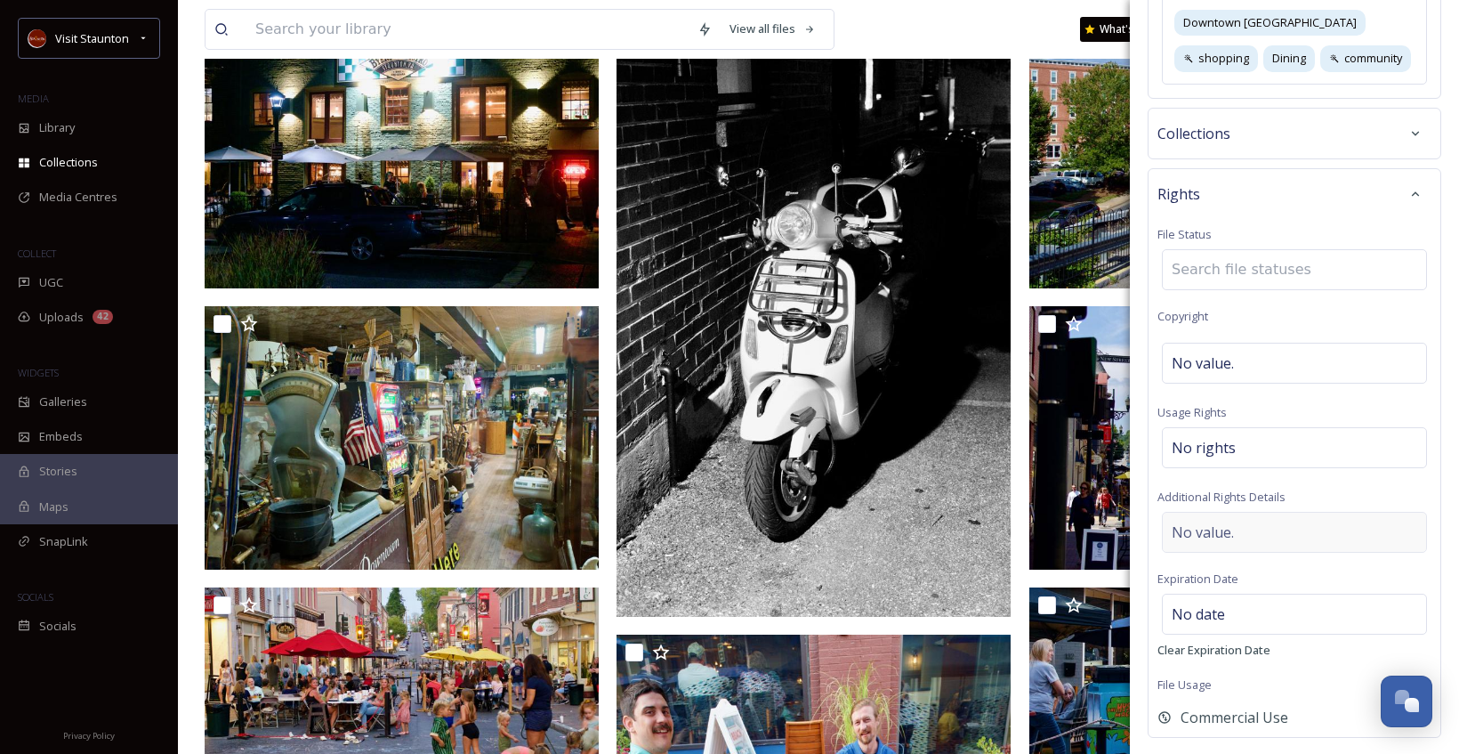
scroll to position [687, 0]
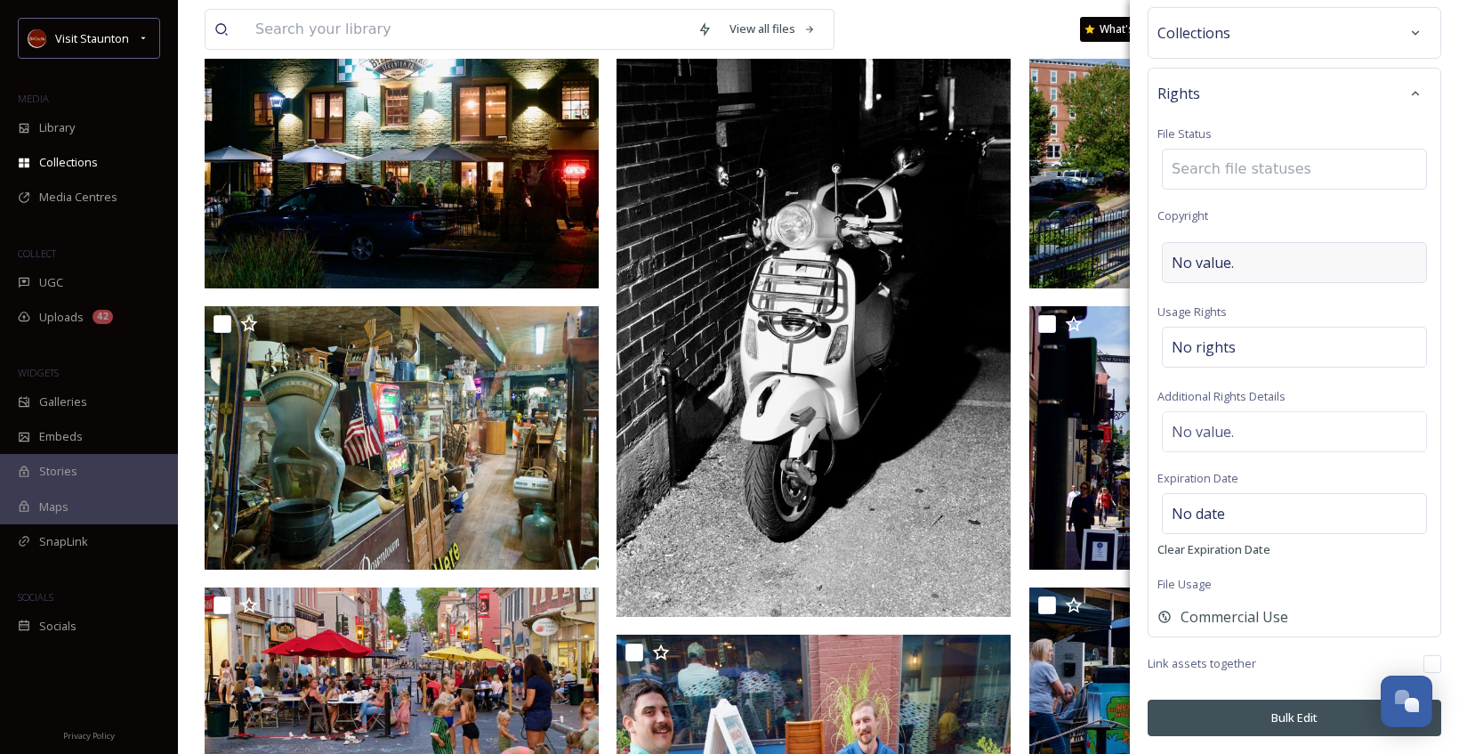
click at [1276, 262] on div "No value." at bounding box center [1294, 262] width 265 height 41
click at [1295, 222] on div "Rights File Status No status Copyright Usage Rights No rights Additional Rights…" at bounding box center [1295, 354] width 294 height 565
click at [1297, 717] on button "Bulk Edit" at bounding box center [1295, 717] width 294 height 36
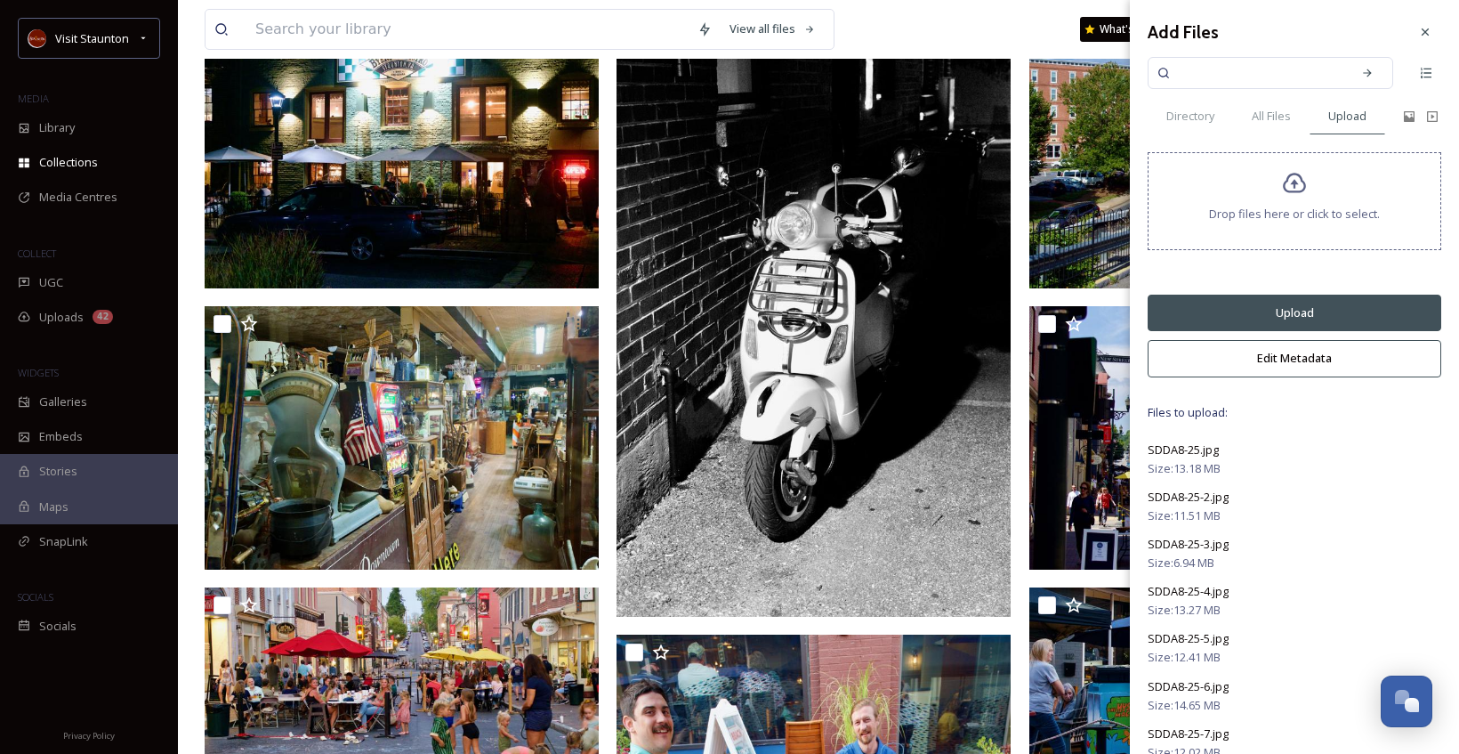
scroll to position [0, 0]
click at [1301, 365] on button "Edit Metadata" at bounding box center [1295, 360] width 294 height 36
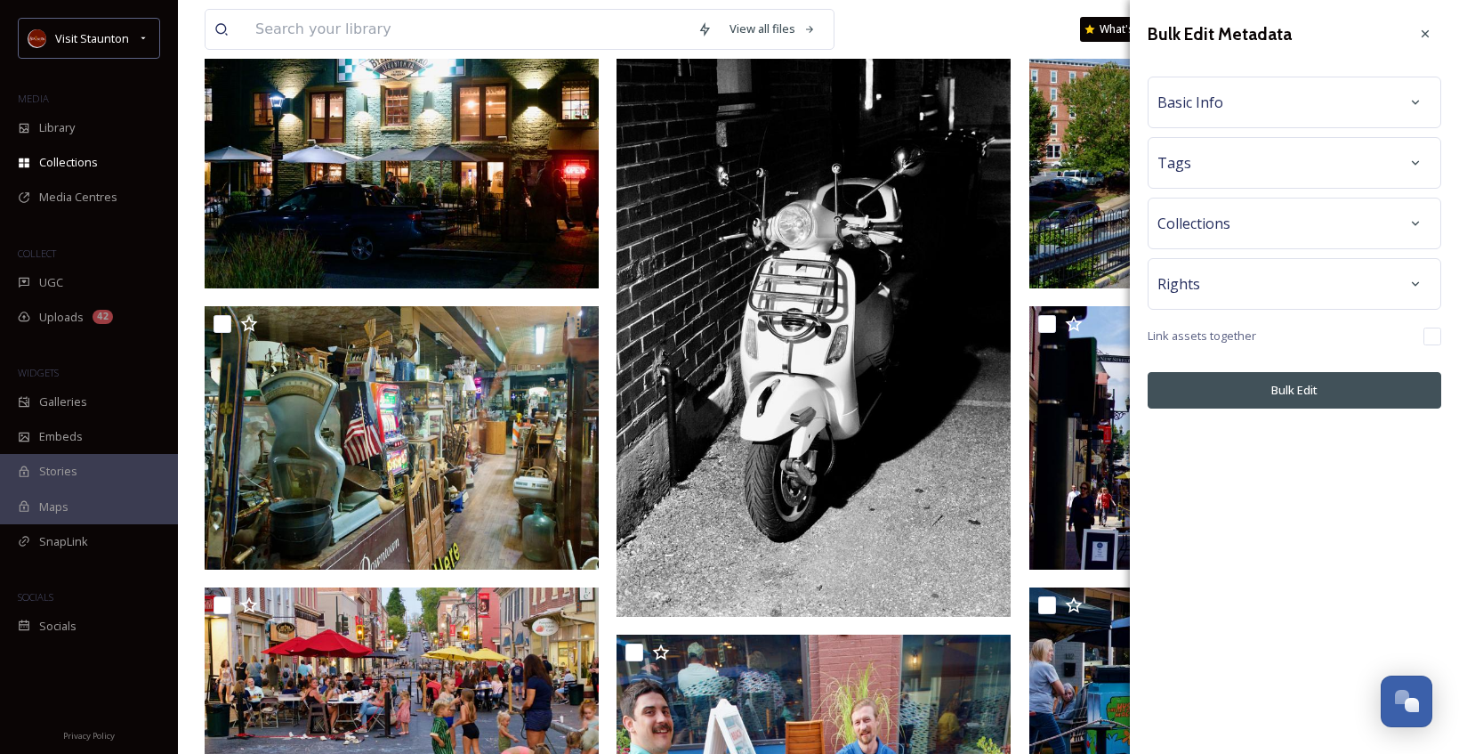
click at [1312, 230] on div "Collections" at bounding box center [1294, 223] width 274 height 32
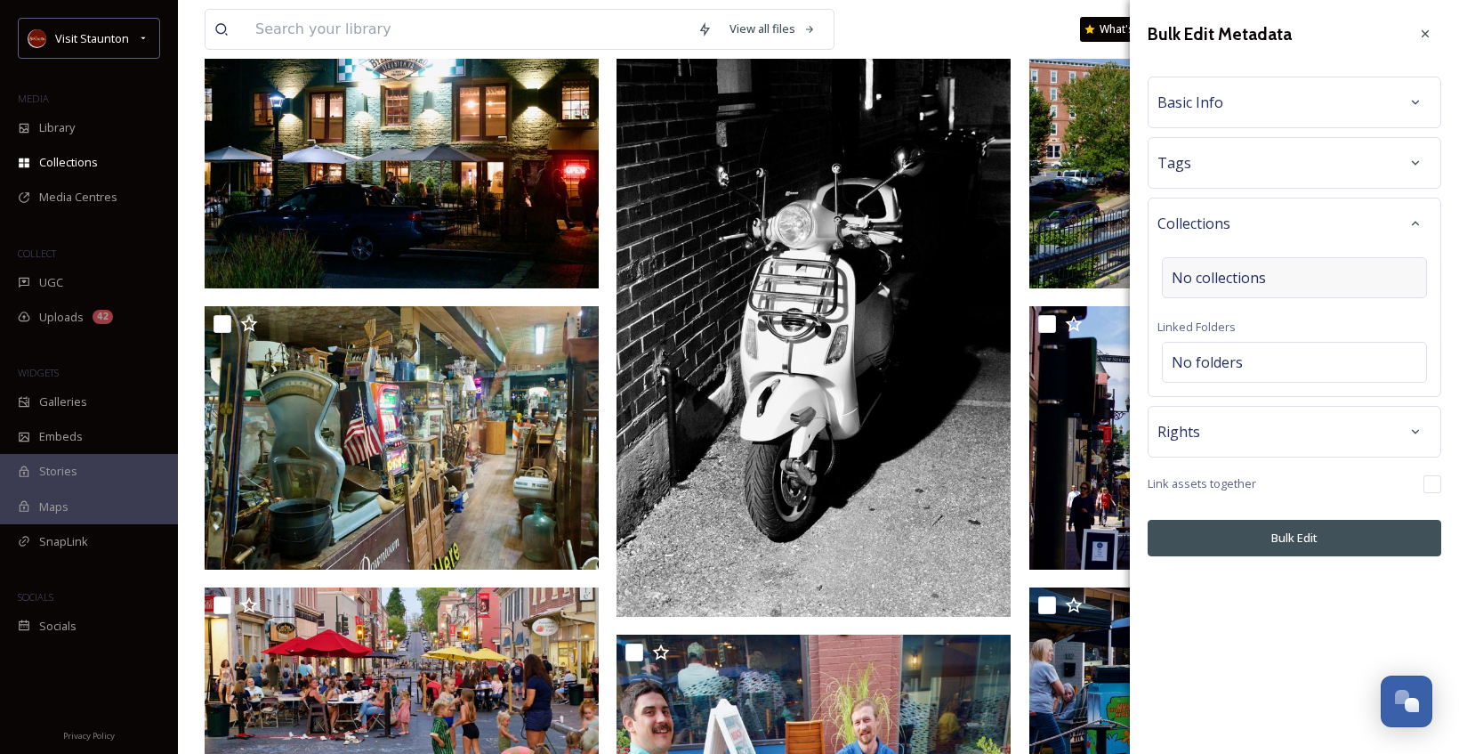
click at [1310, 291] on div "No collections" at bounding box center [1294, 277] width 265 height 41
click at [1312, 272] on input at bounding box center [1261, 277] width 196 height 39
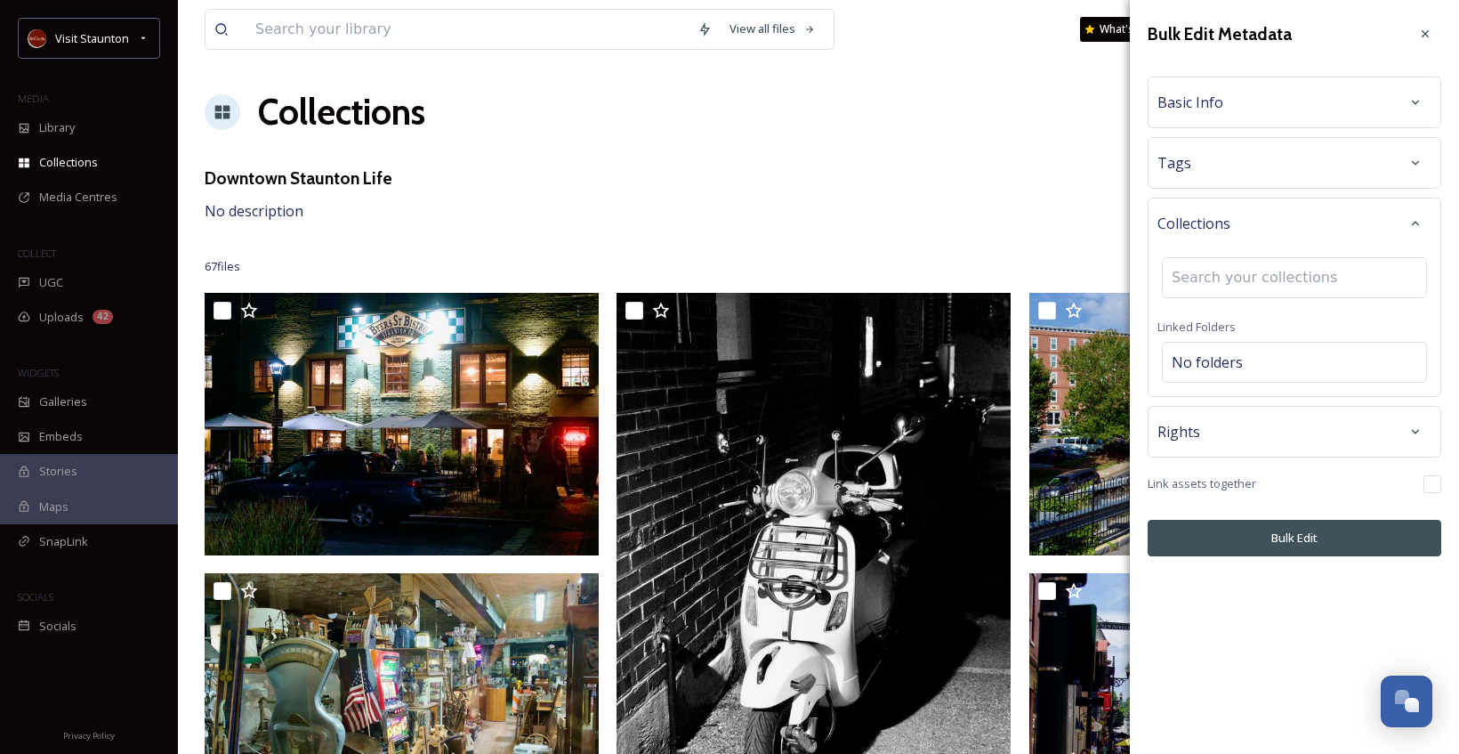
click at [1221, 282] on input at bounding box center [1261, 277] width 196 height 39
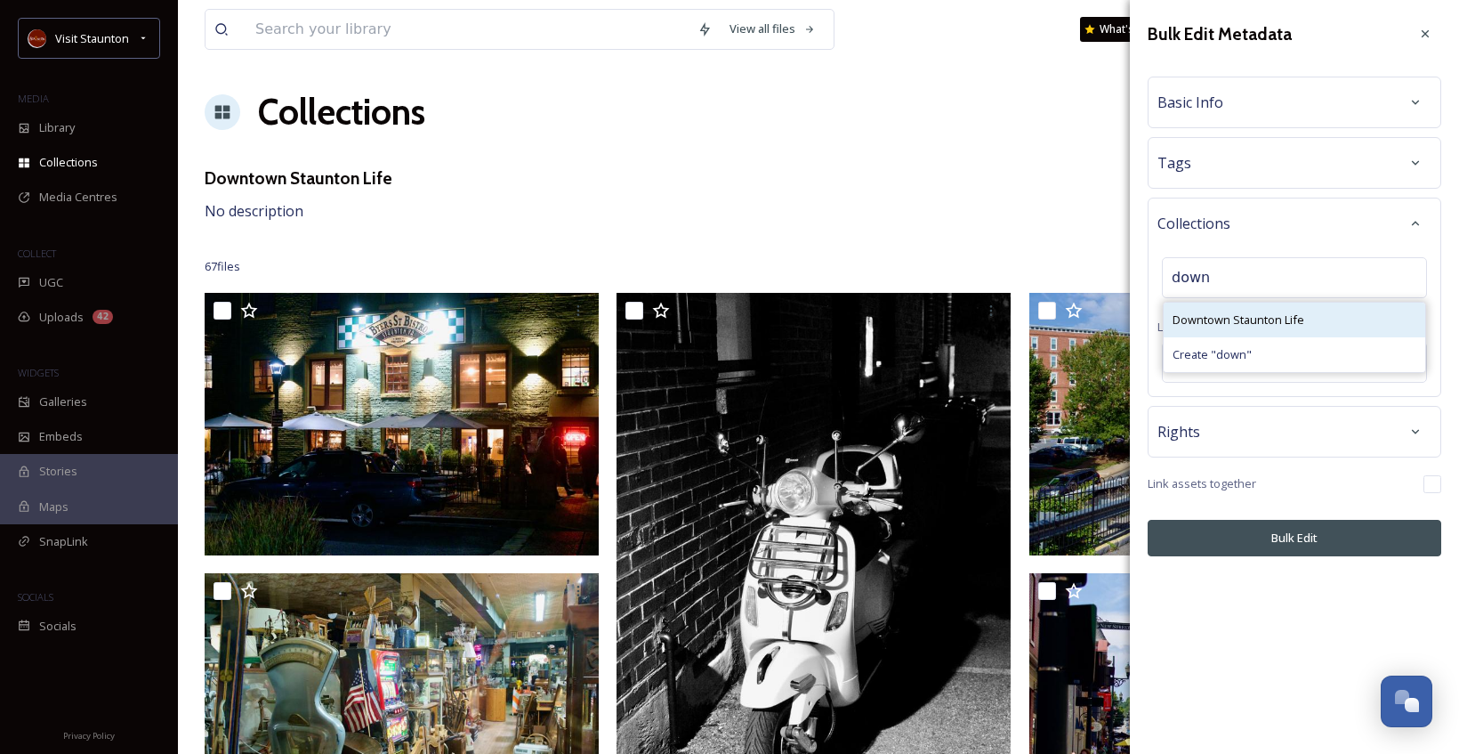
type input "down"
click at [1245, 315] on span "Downtown Staunton Life" at bounding box center [1239, 319] width 132 height 17
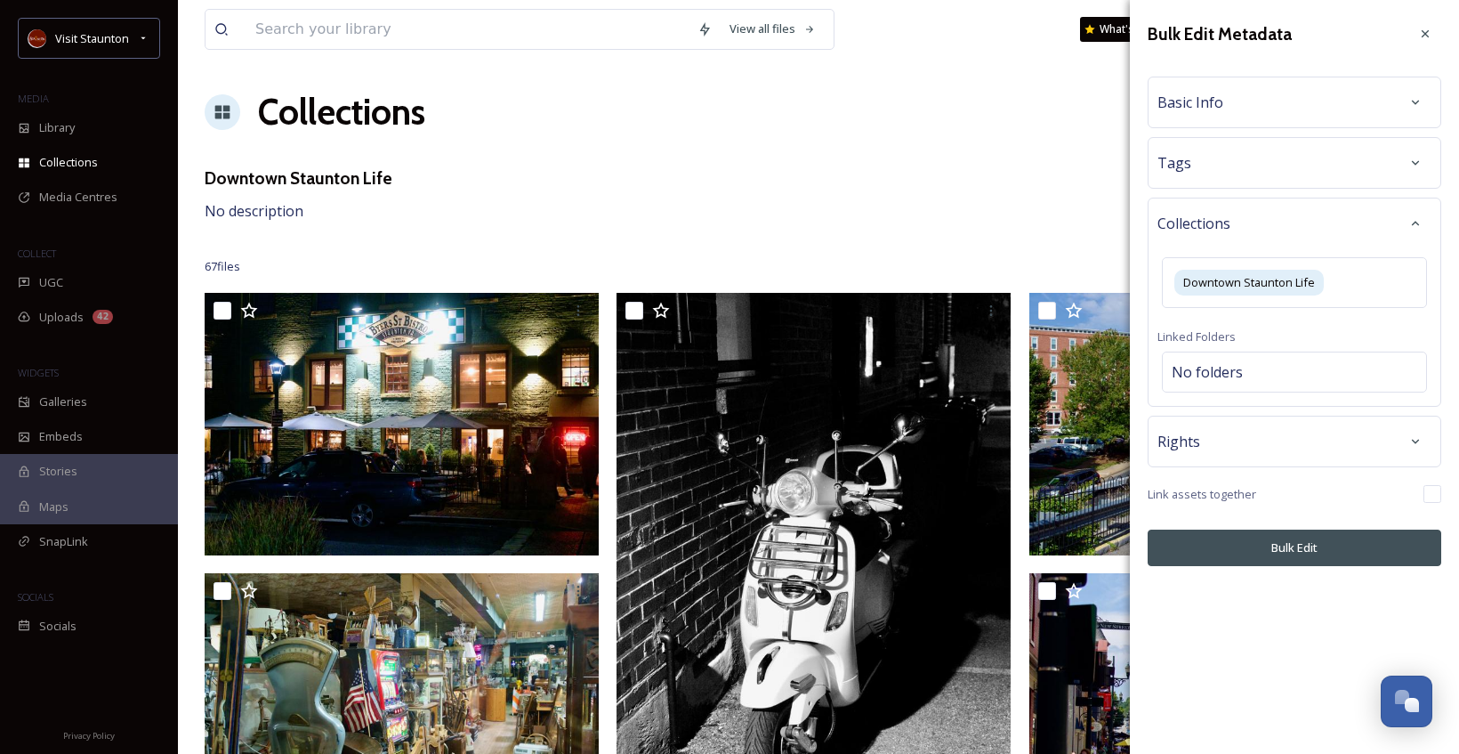
click at [1321, 563] on button "Bulk Edit" at bounding box center [1295, 547] width 294 height 36
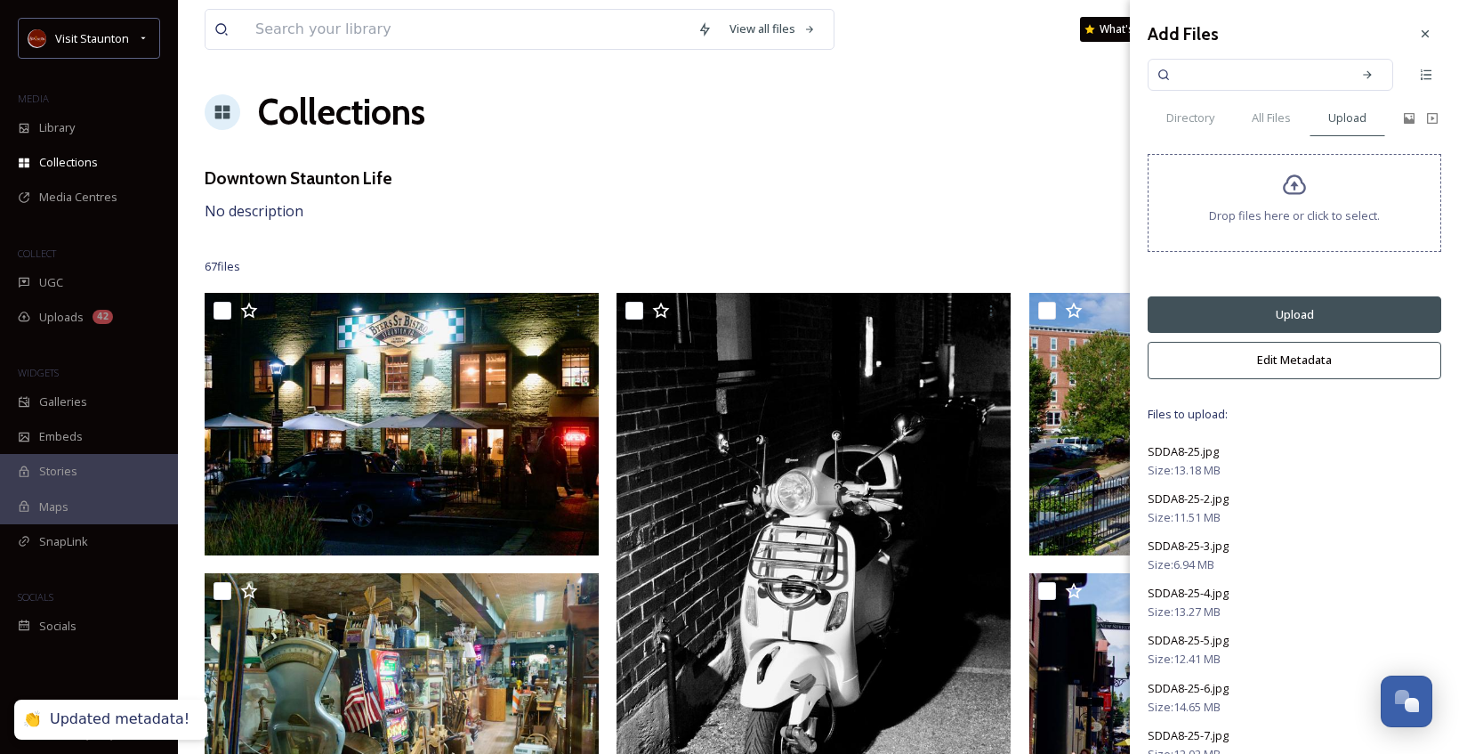
click at [1321, 311] on button "Upload" at bounding box center [1295, 314] width 294 height 36
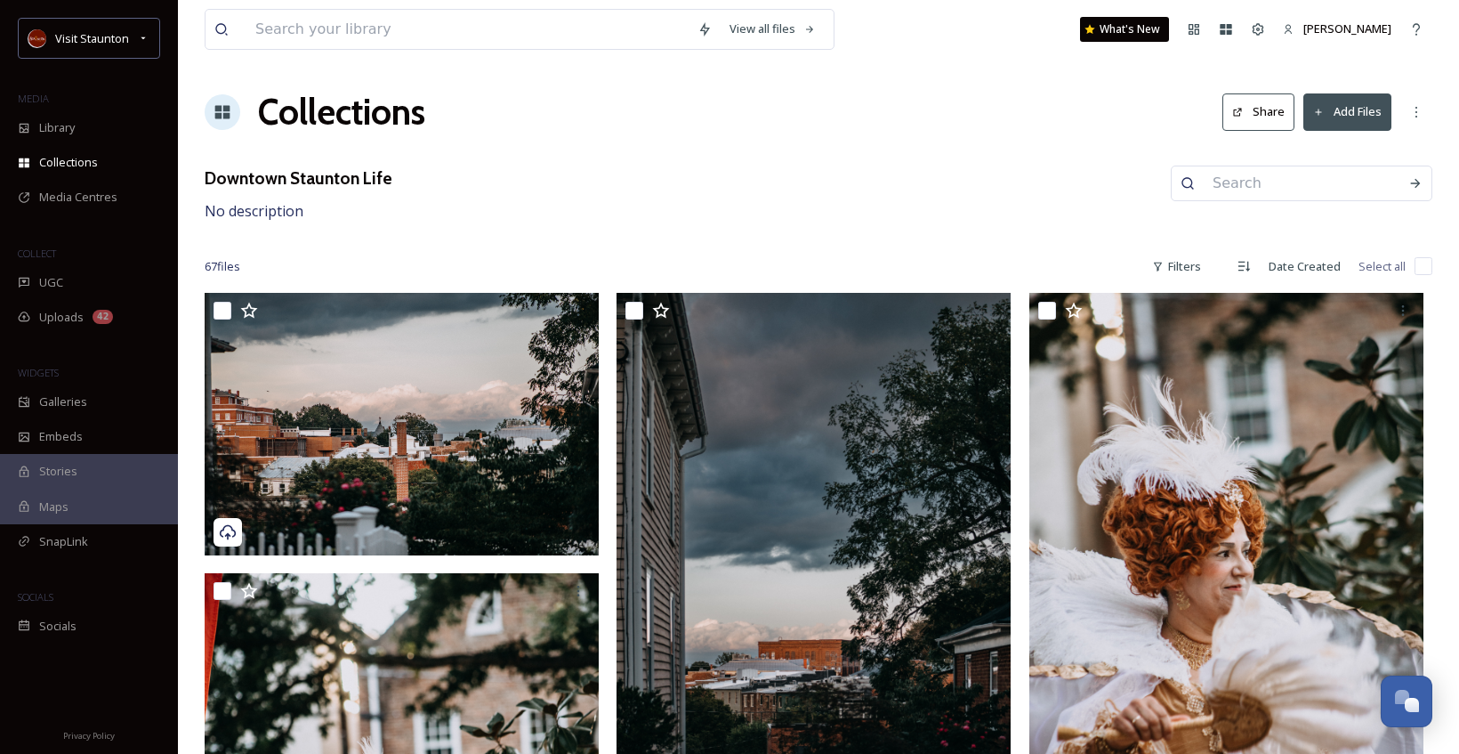
click at [863, 91] on div "Collections Share Add Files" at bounding box center [819, 111] width 1228 height 53
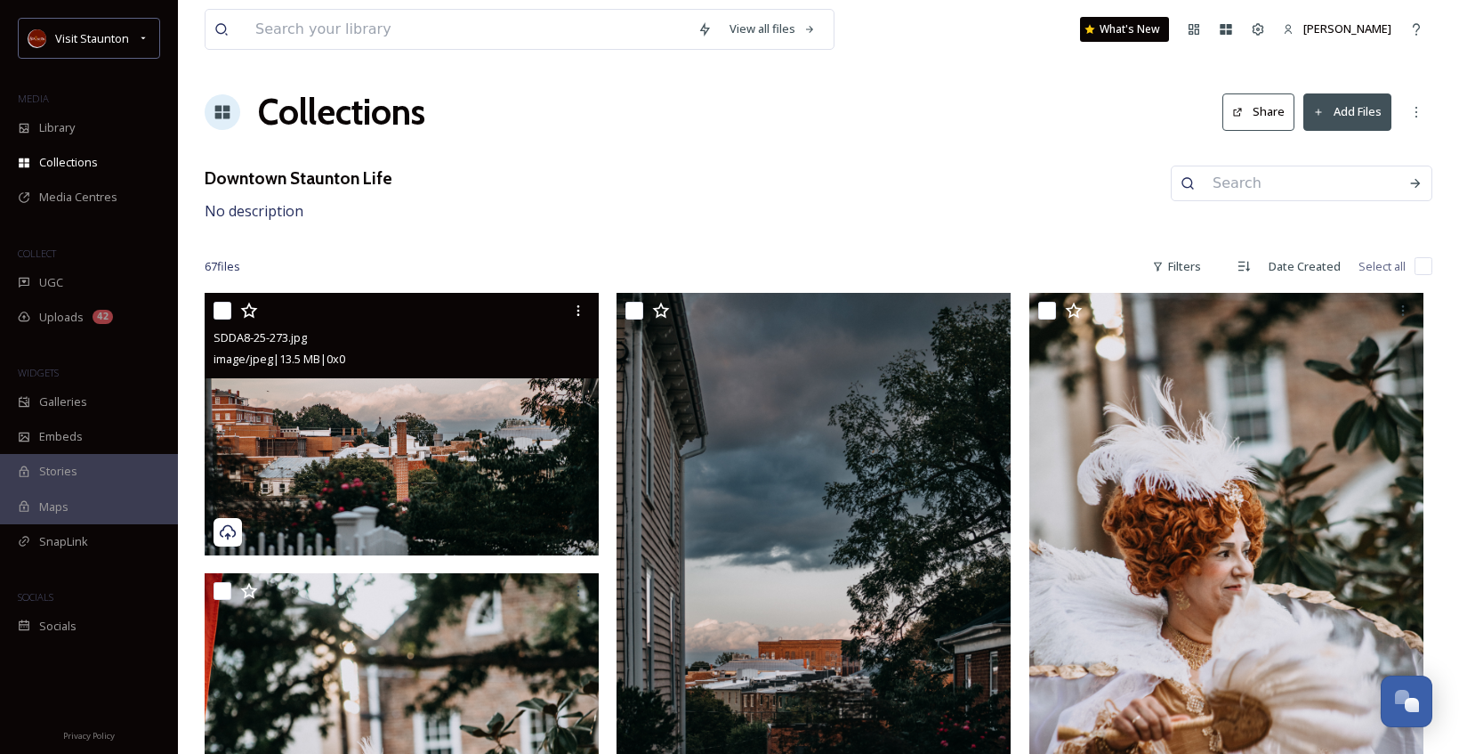
click at [448, 367] on div "image/jpeg | 13.5 MB | 0 x 0" at bounding box center [404, 358] width 381 height 21
click at [446, 433] on img at bounding box center [402, 424] width 394 height 262
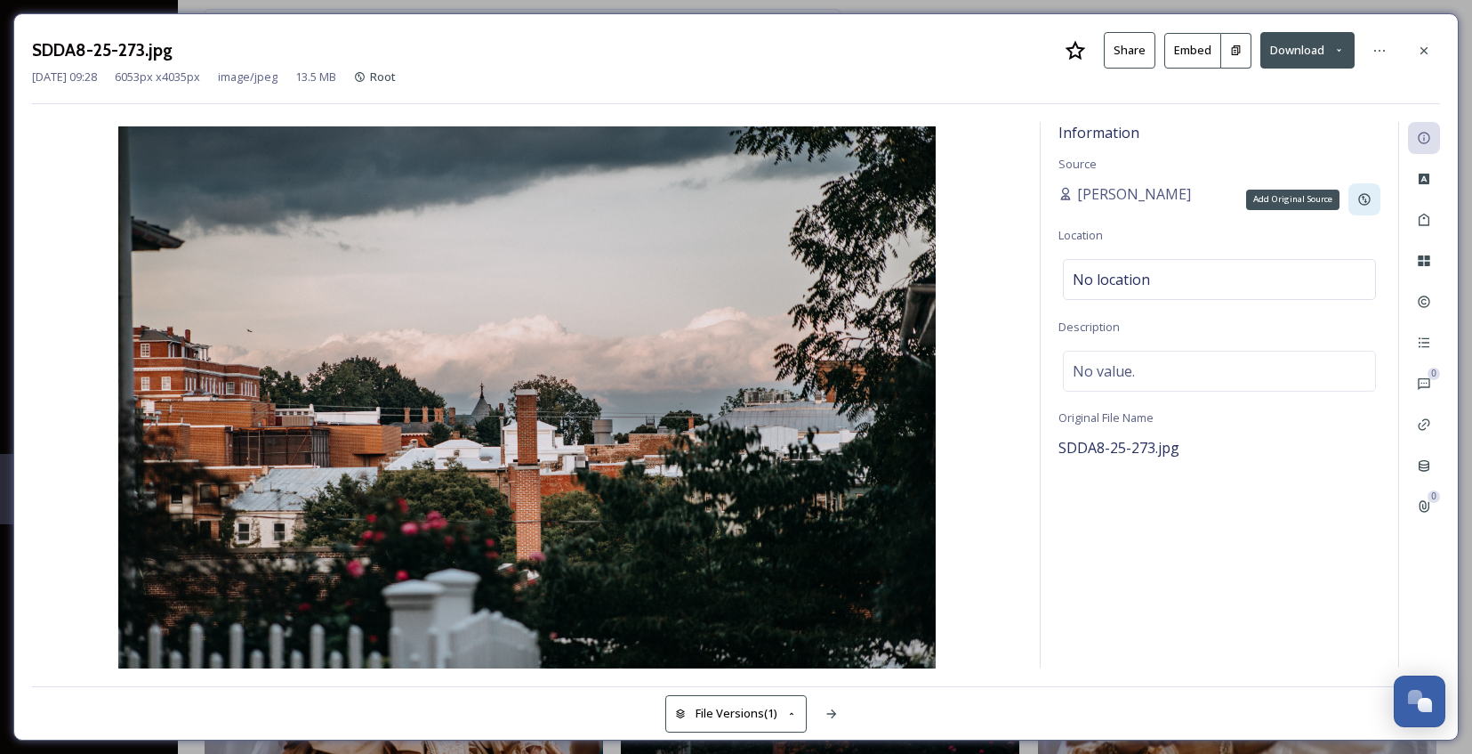
click at [1360, 192] on icon at bounding box center [1365, 199] width 14 height 14
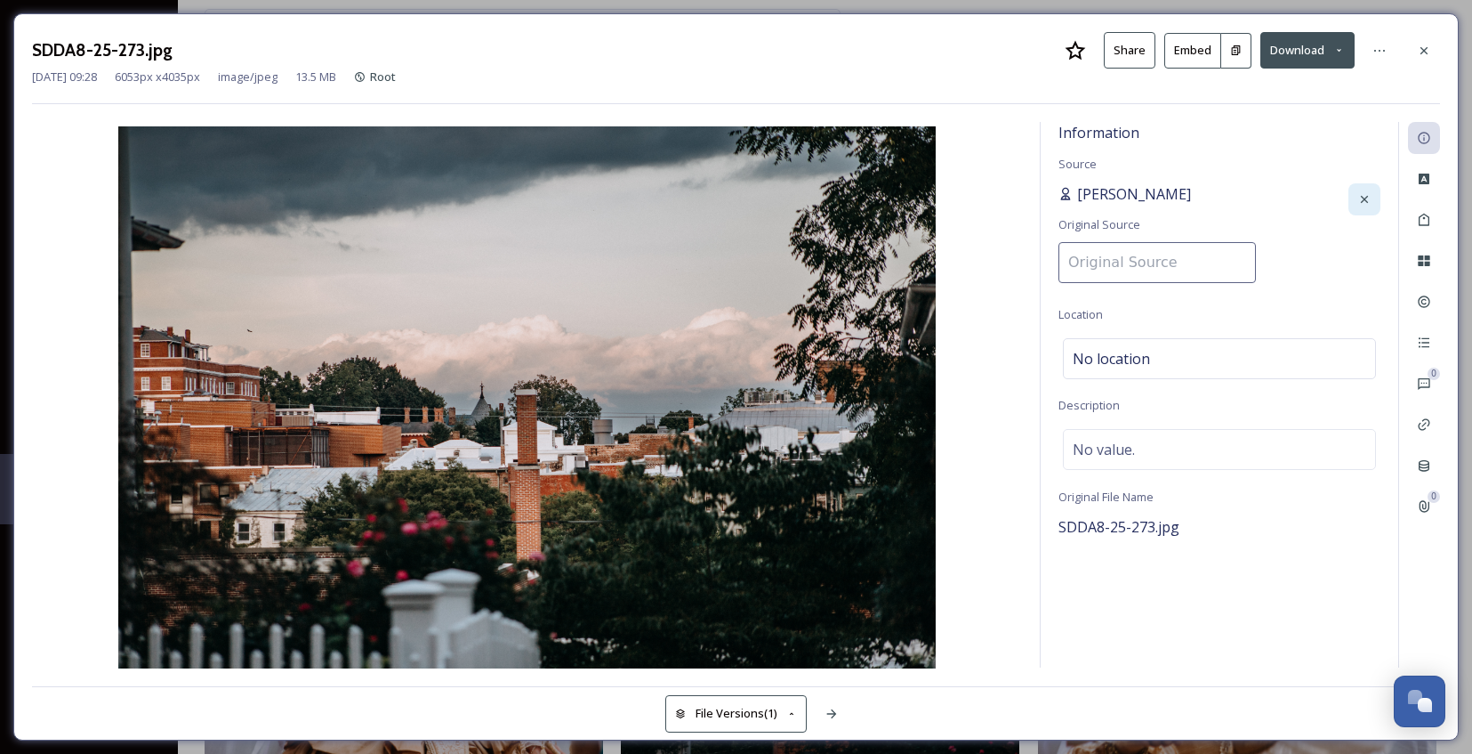
click at [1191, 197] on span "[PERSON_NAME]" at bounding box center [1134, 193] width 114 height 21
click at [1173, 194] on span "[PERSON_NAME]" at bounding box center [1134, 193] width 114 height 21
click at [1148, 260] on input at bounding box center [1157, 262] width 197 height 41
click at [1144, 277] on input at bounding box center [1157, 262] width 197 height 41
type input "[PERSON_NAME]"
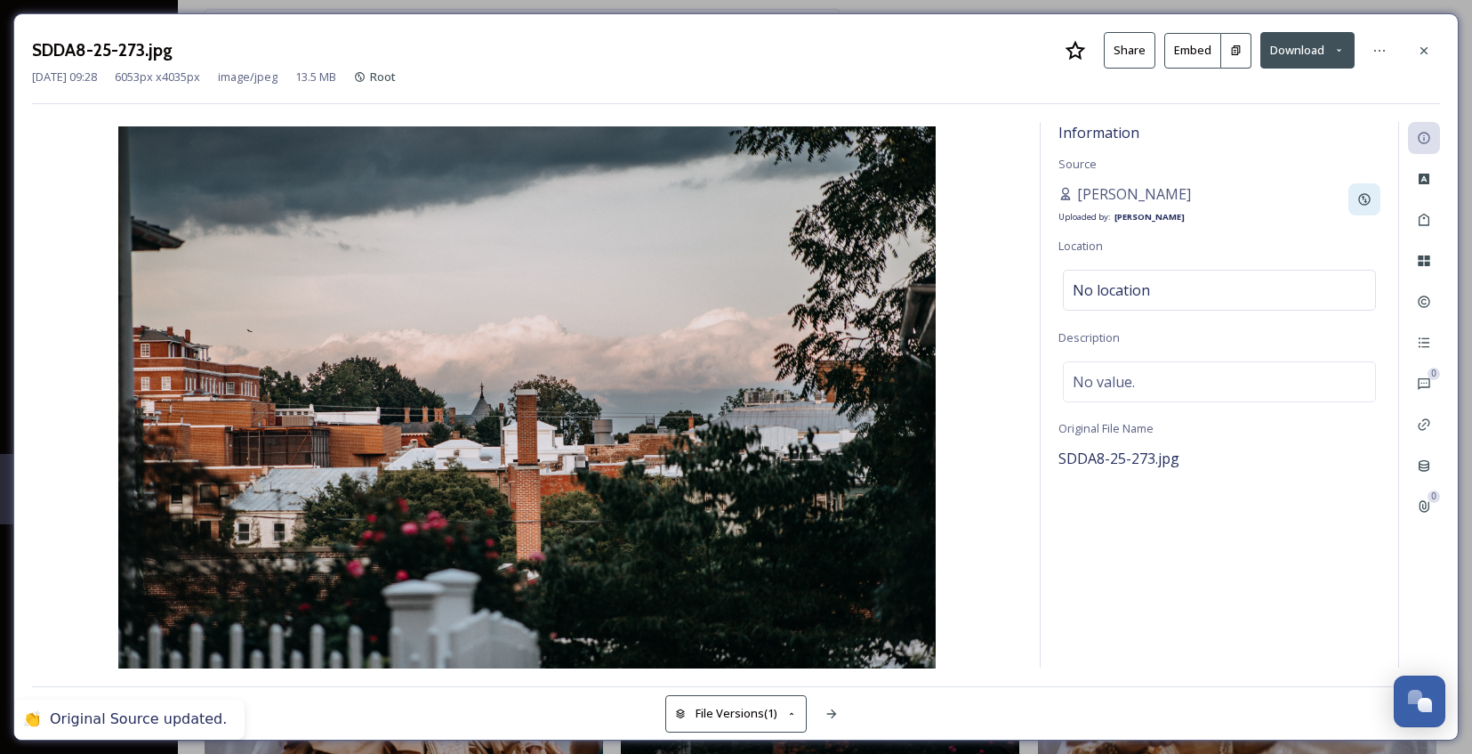
click at [1431, 41] on div at bounding box center [1424, 51] width 32 height 32
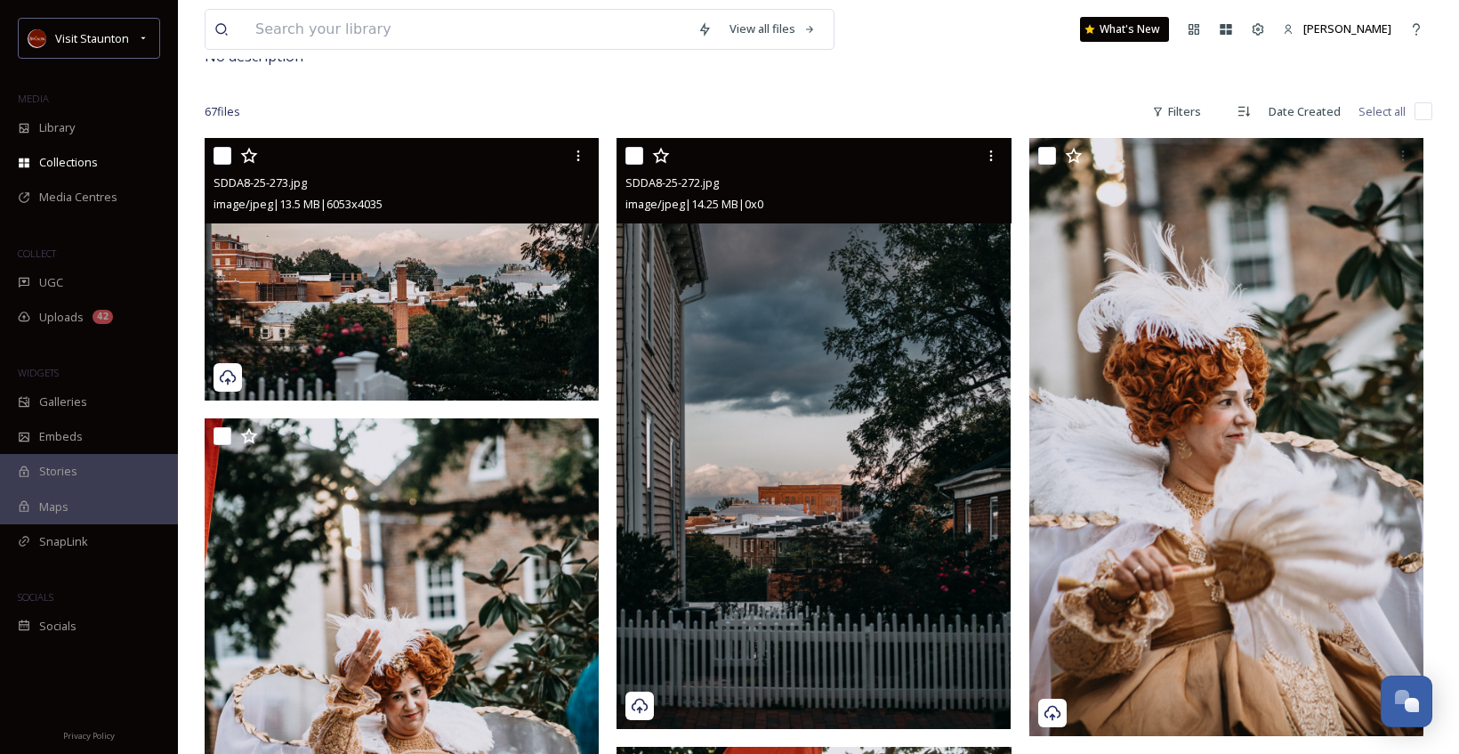
scroll to position [89, 0]
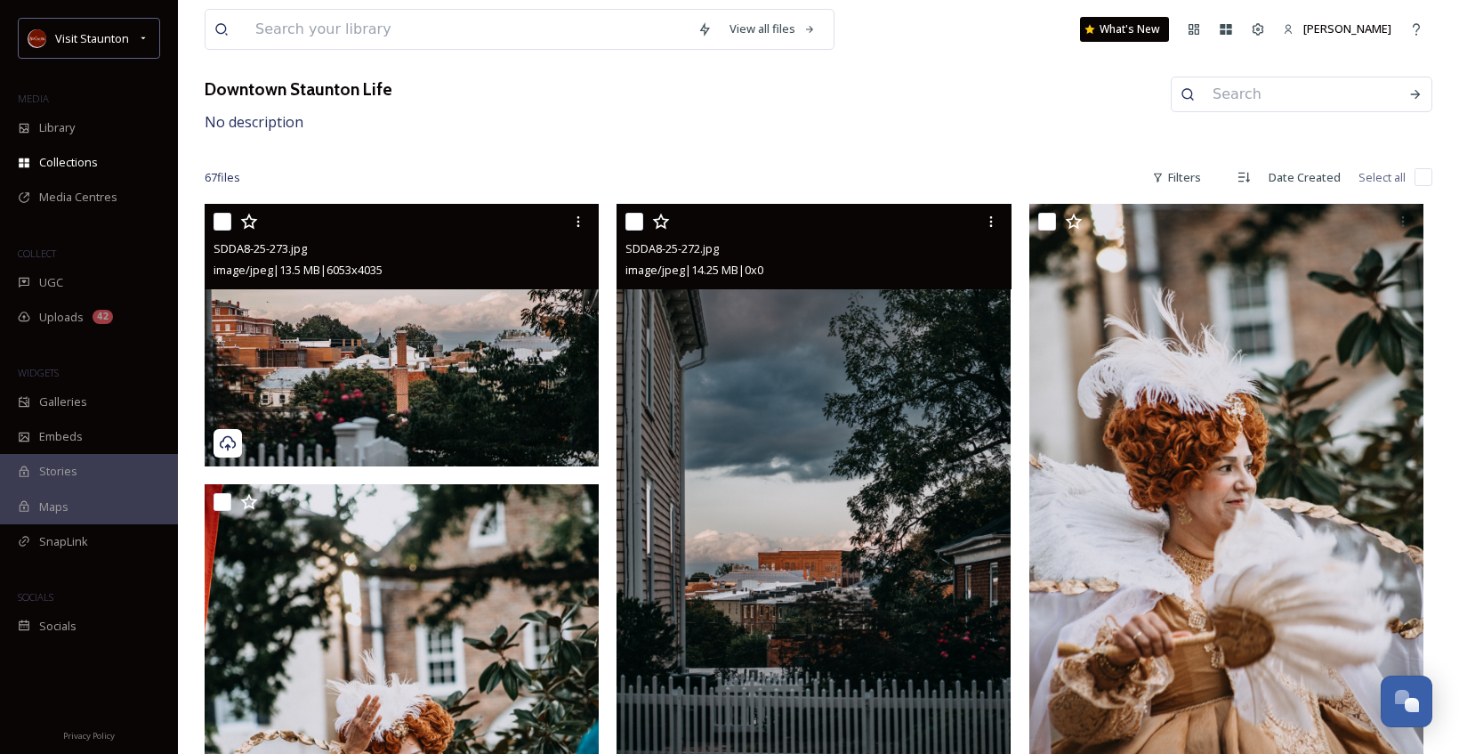
click at [634, 214] on input "checkbox" at bounding box center [634, 222] width 18 height 18
checkbox input "true"
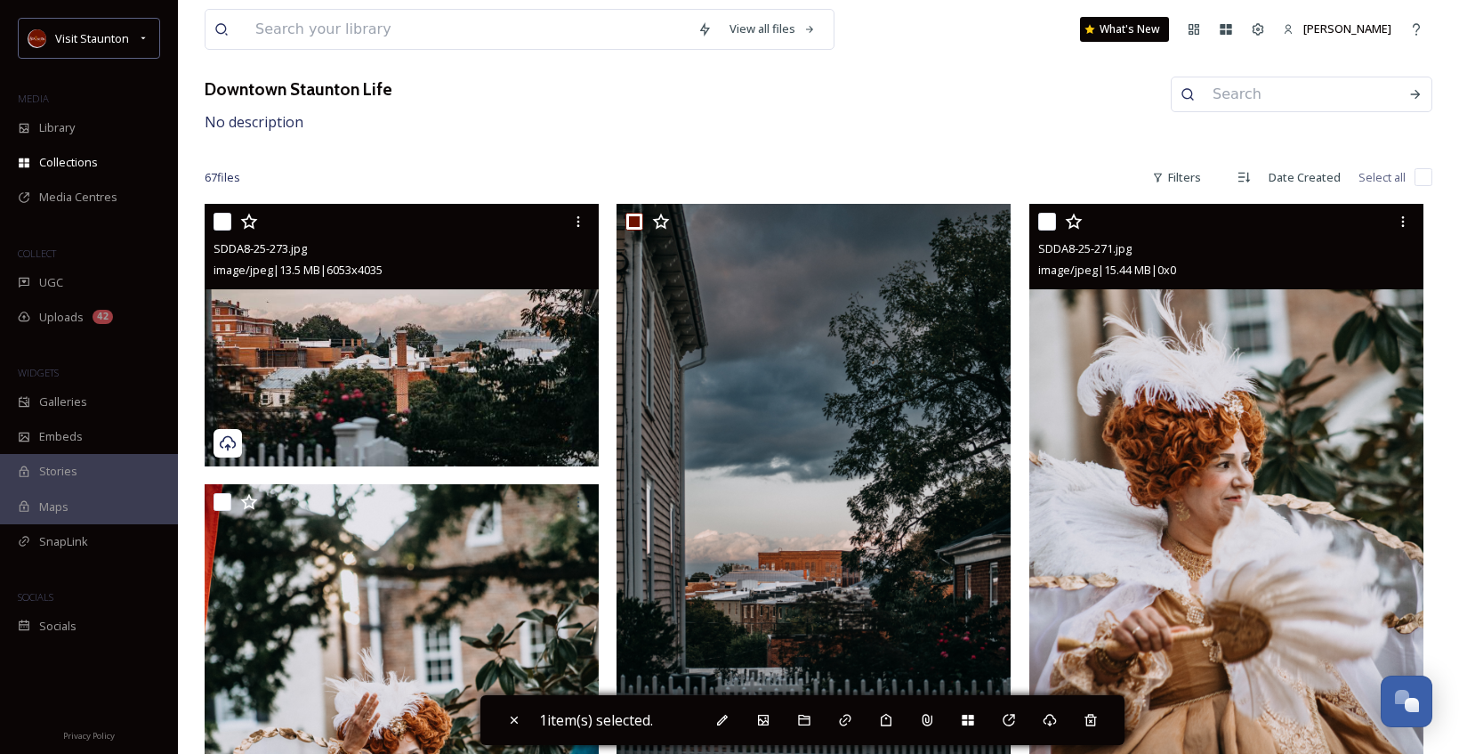
click at [1042, 222] on input "checkbox" at bounding box center [1047, 222] width 18 height 18
checkbox input "true"
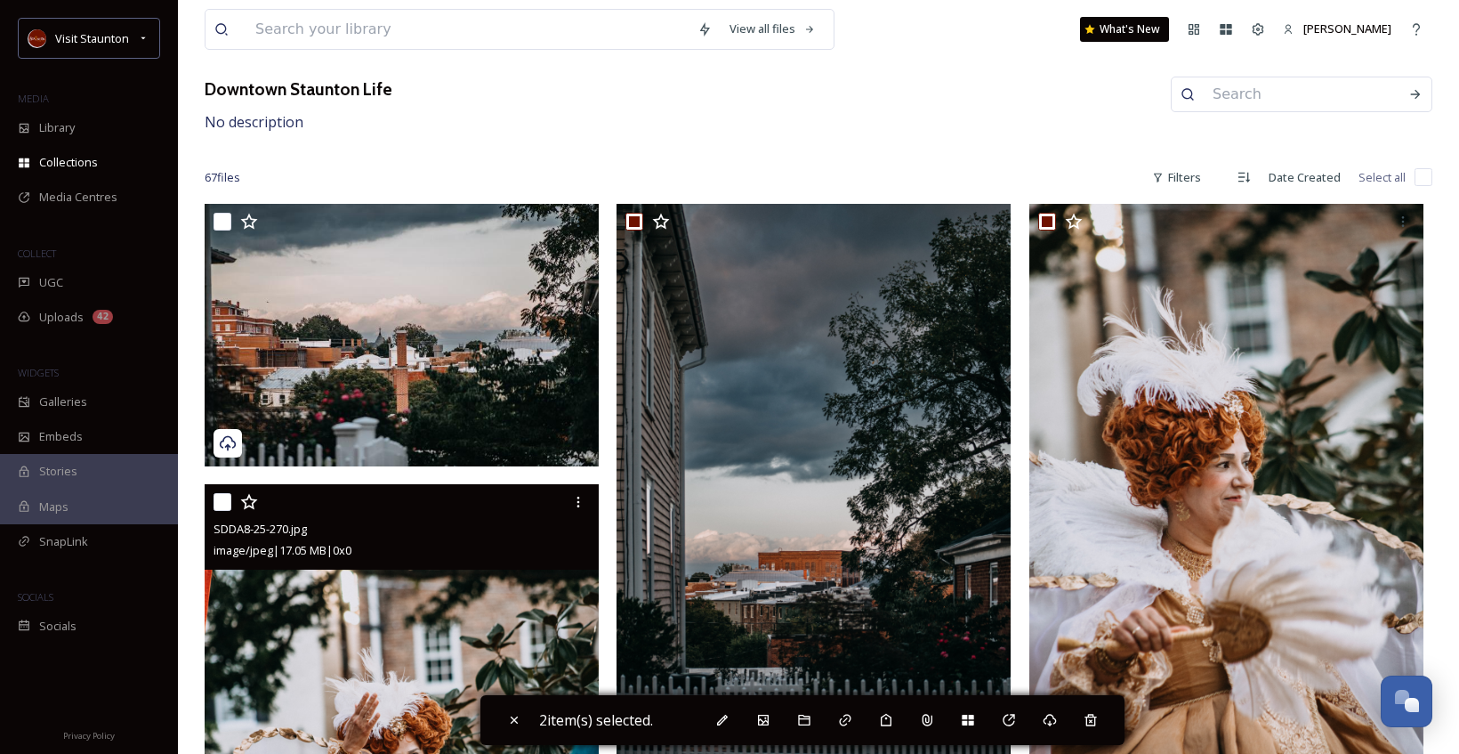
click at [224, 500] on input "checkbox" at bounding box center [223, 502] width 18 height 18
checkbox input "true"
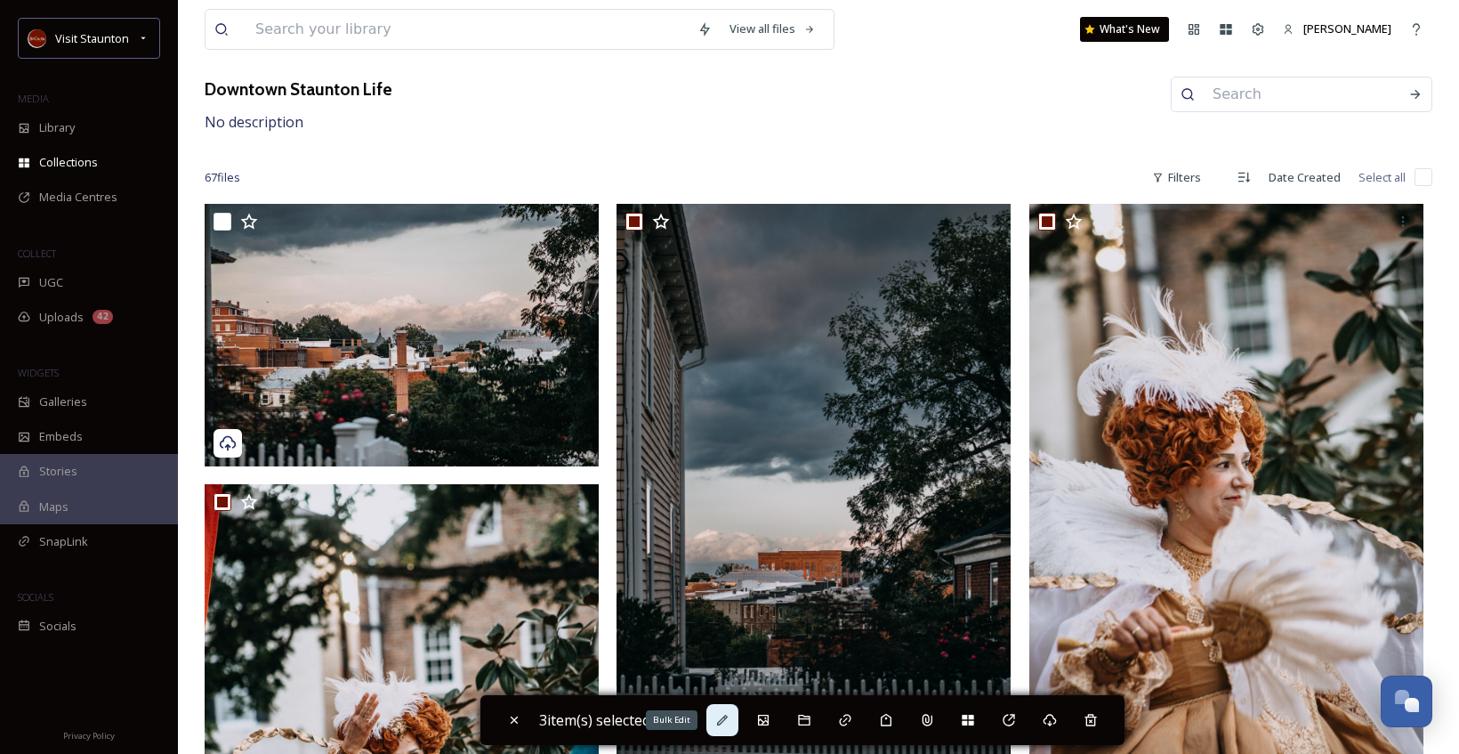
click at [738, 713] on div "Bulk Edit" at bounding box center [722, 720] width 32 height 32
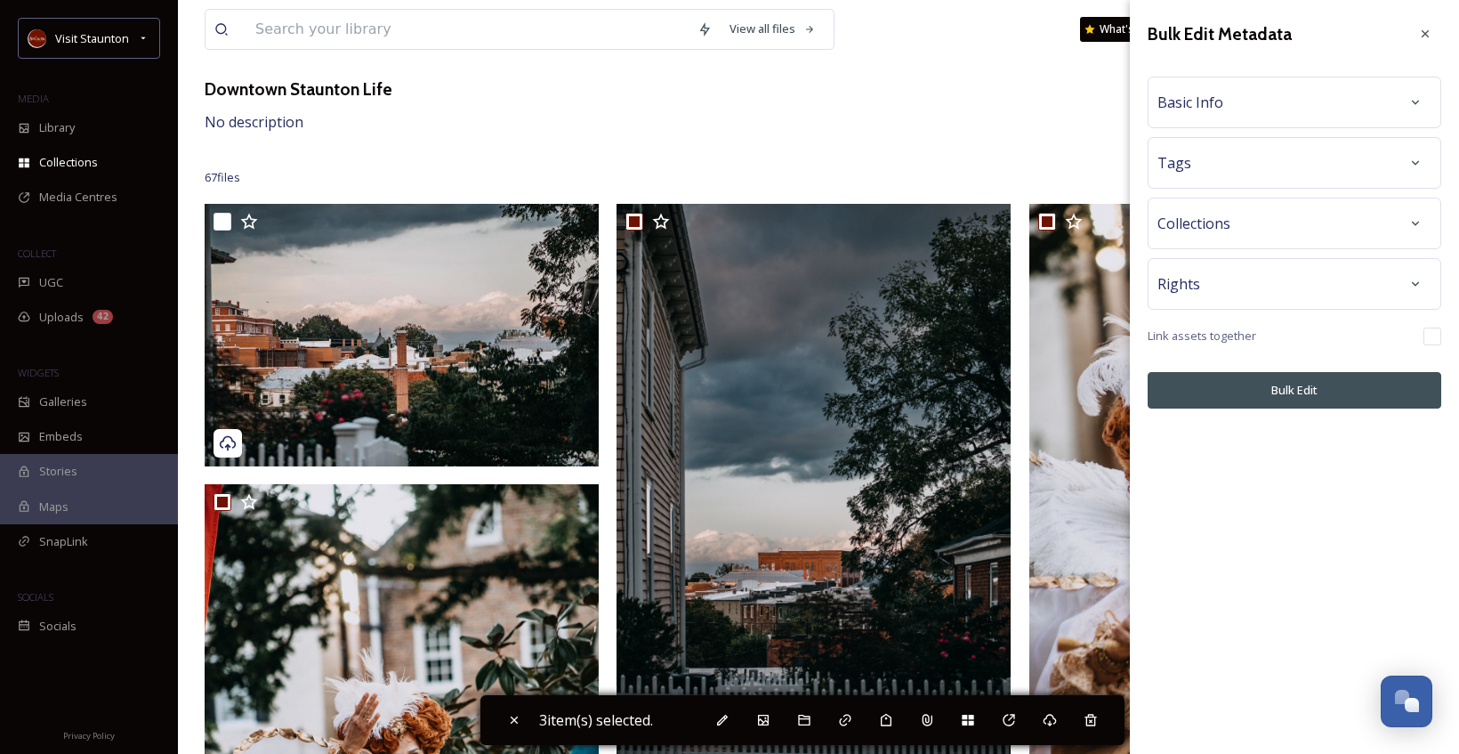
click at [1325, 101] on div "Basic Info" at bounding box center [1294, 102] width 274 height 32
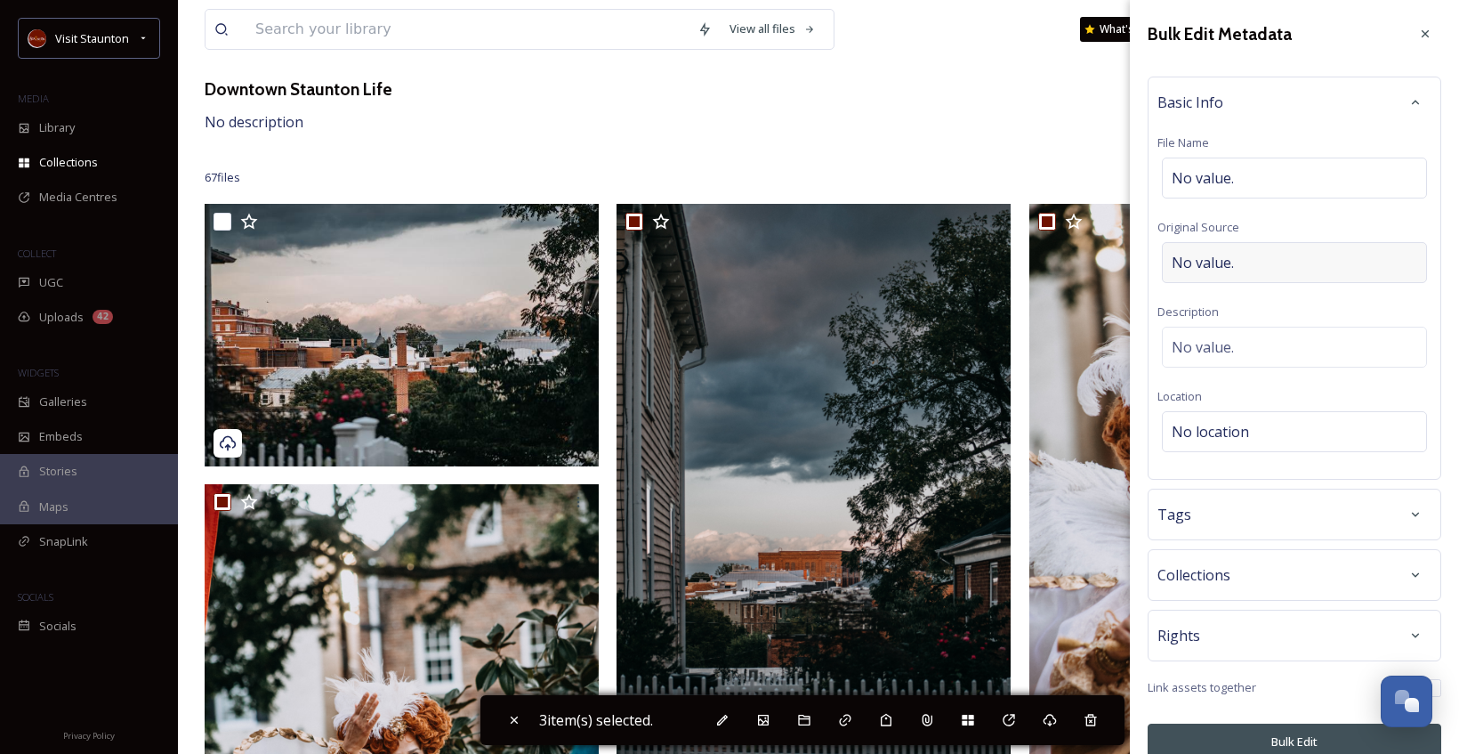
drag, startPoint x: 1308, startPoint y: 273, endPoint x: 1307, endPoint y: 256, distance: 16.9
click at [1307, 256] on div "No value." at bounding box center [1294, 262] width 265 height 41
type input "[PERSON_NAME]"
click at [1286, 743] on button "Bulk Edit" at bounding box center [1295, 741] width 294 height 36
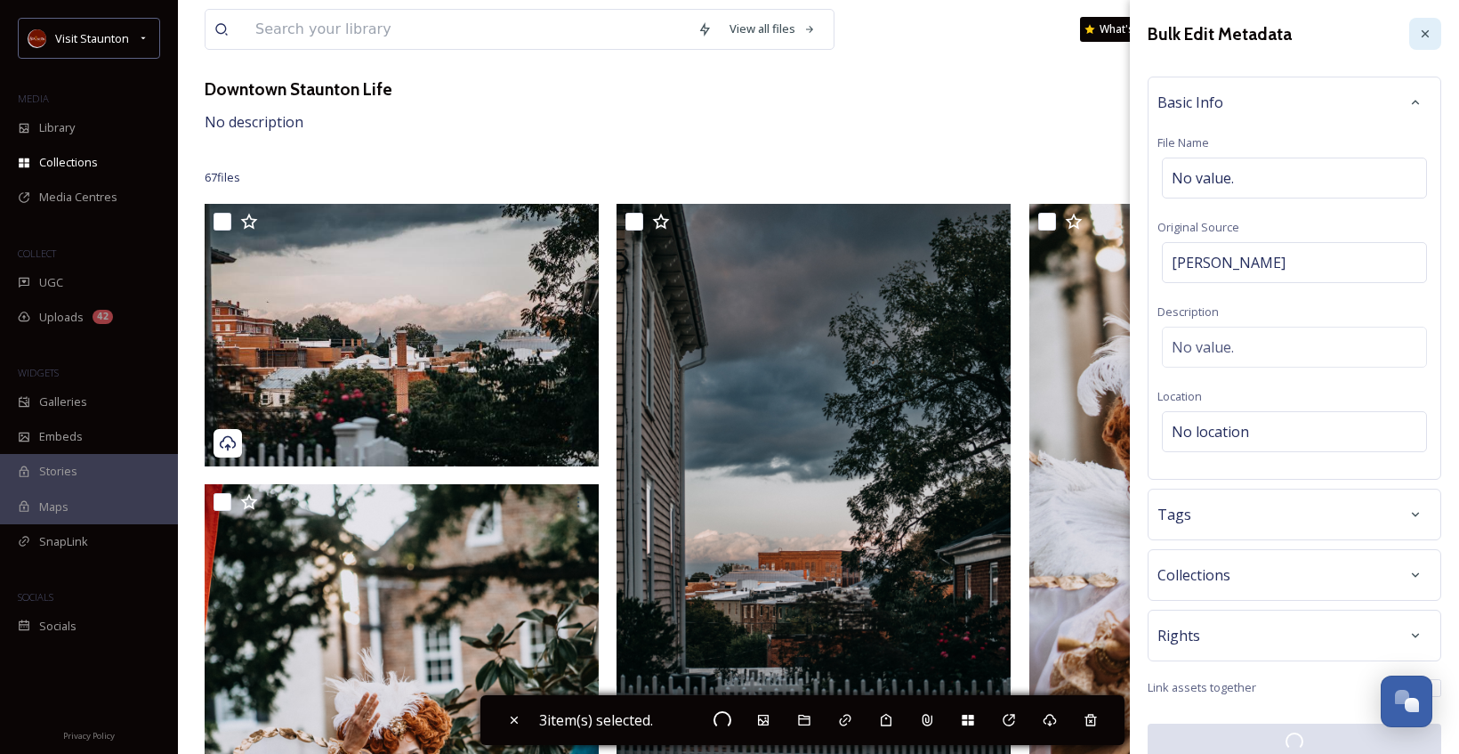
checkbox input "false"
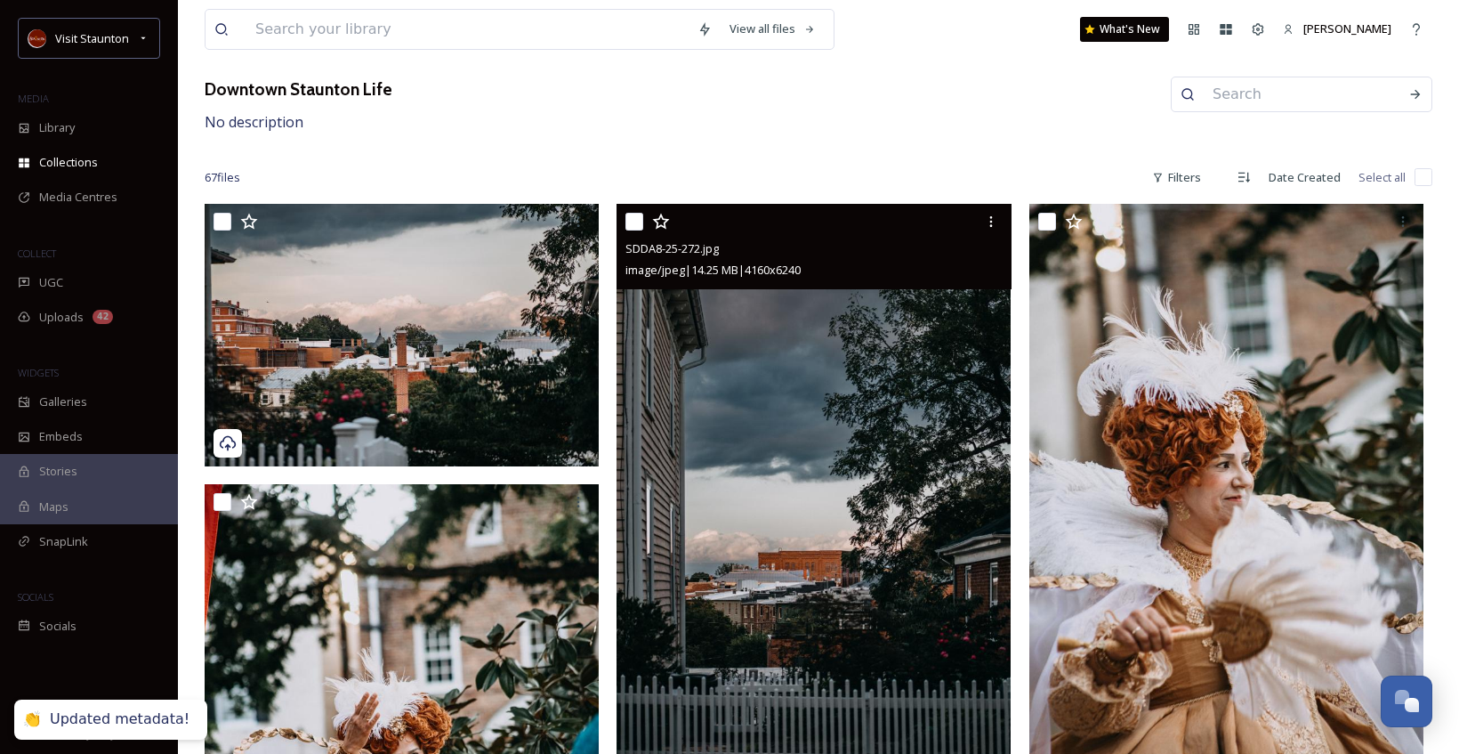
click at [846, 464] on img at bounding box center [814, 500] width 394 height 592
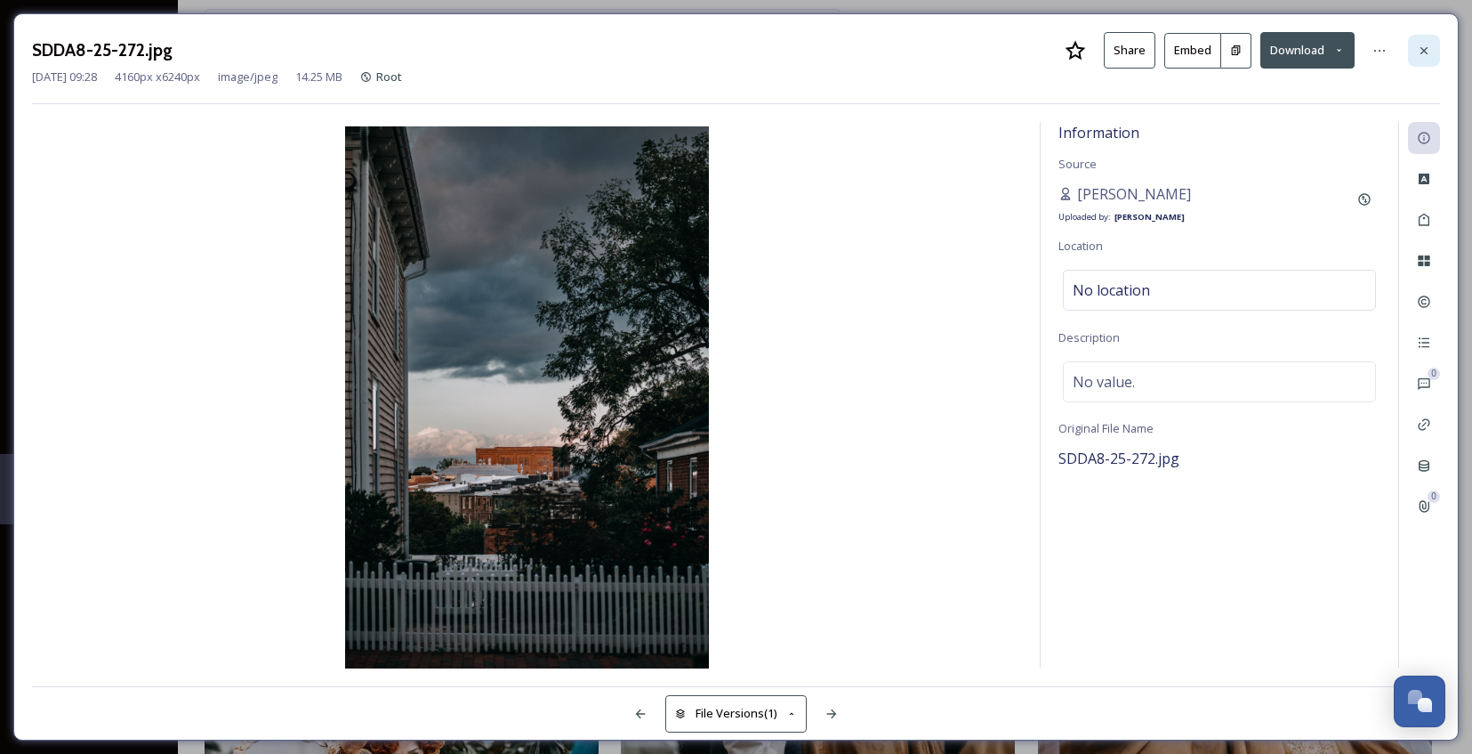
click at [1414, 52] on div at bounding box center [1424, 51] width 32 height 32
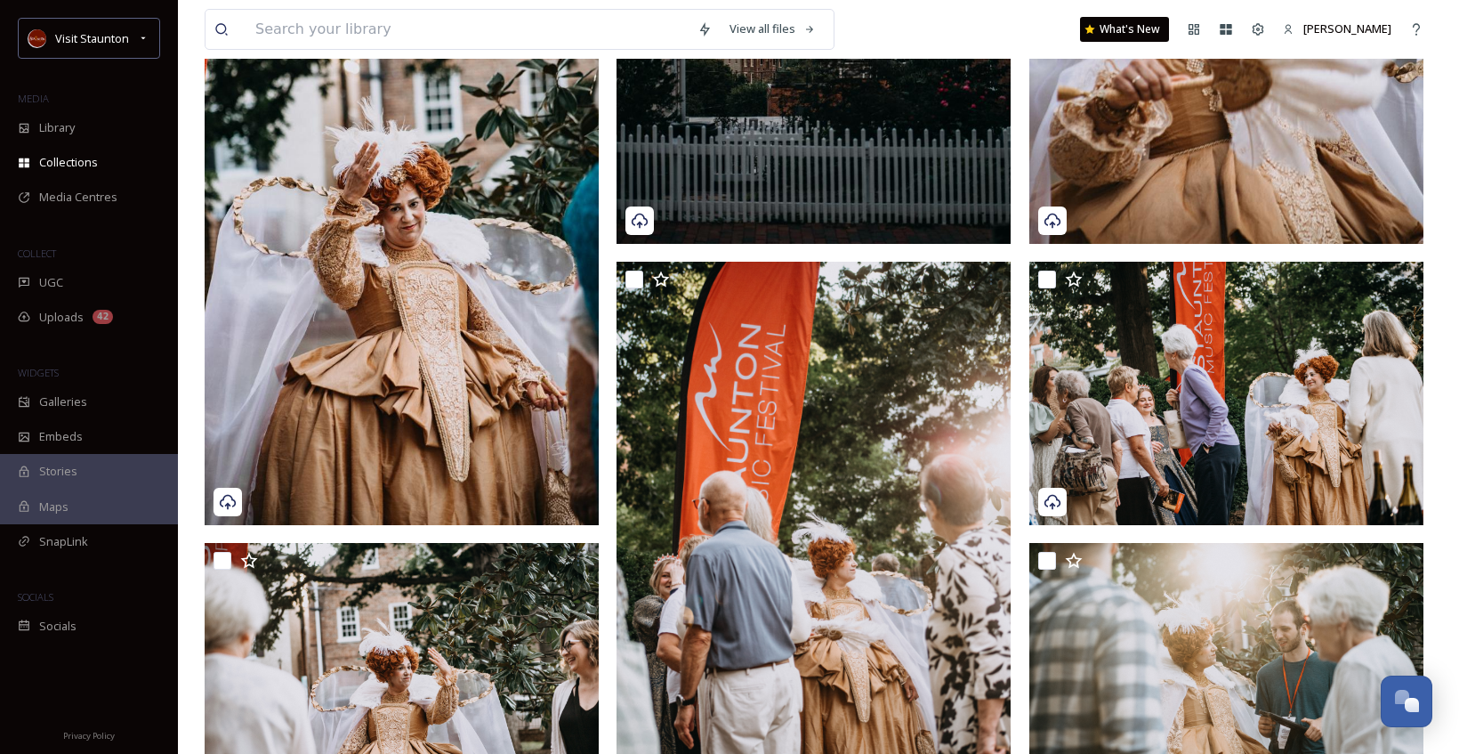
scroll to position [801, 0]
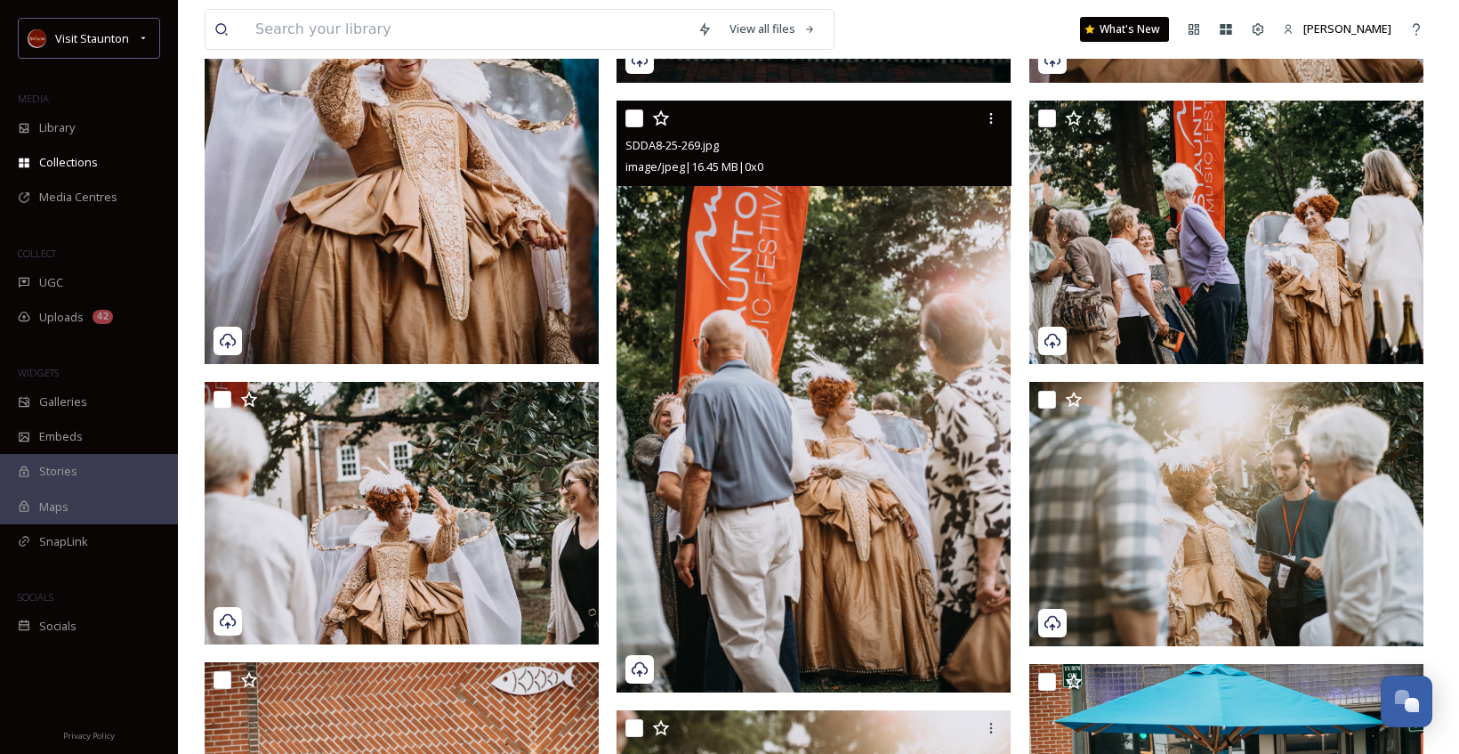
drag, startPoint x: 640, startPoint y: 120, endPoint x: 768, endPoint y: 107, distance: 128.8
click at [639, 120] on input "checkbox" at bounding box center [634, 118] width 18 height 18
checkbox input "true"
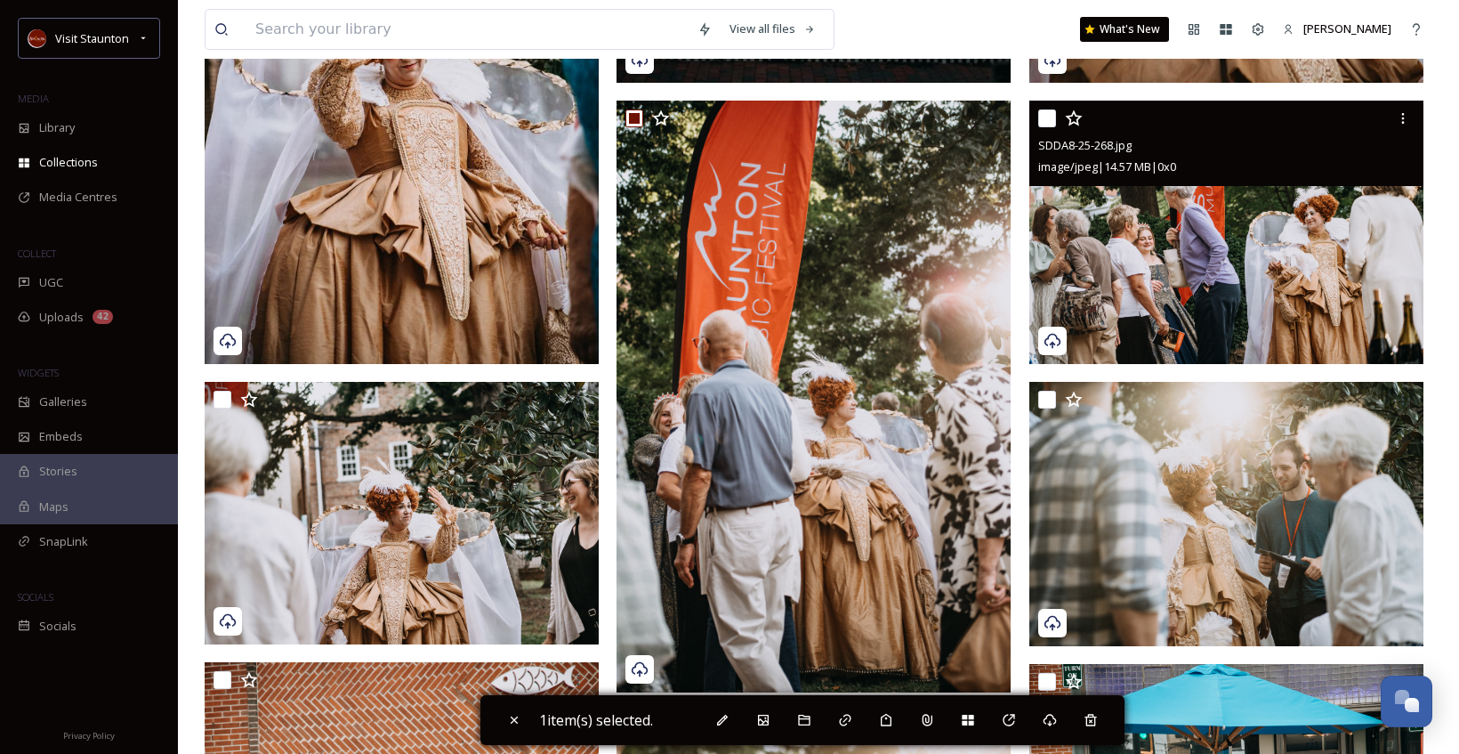
click at [1046, 116] on input "checkbox" at bounding box center [1047, 118] width 18 height 18
checkbox input "true"
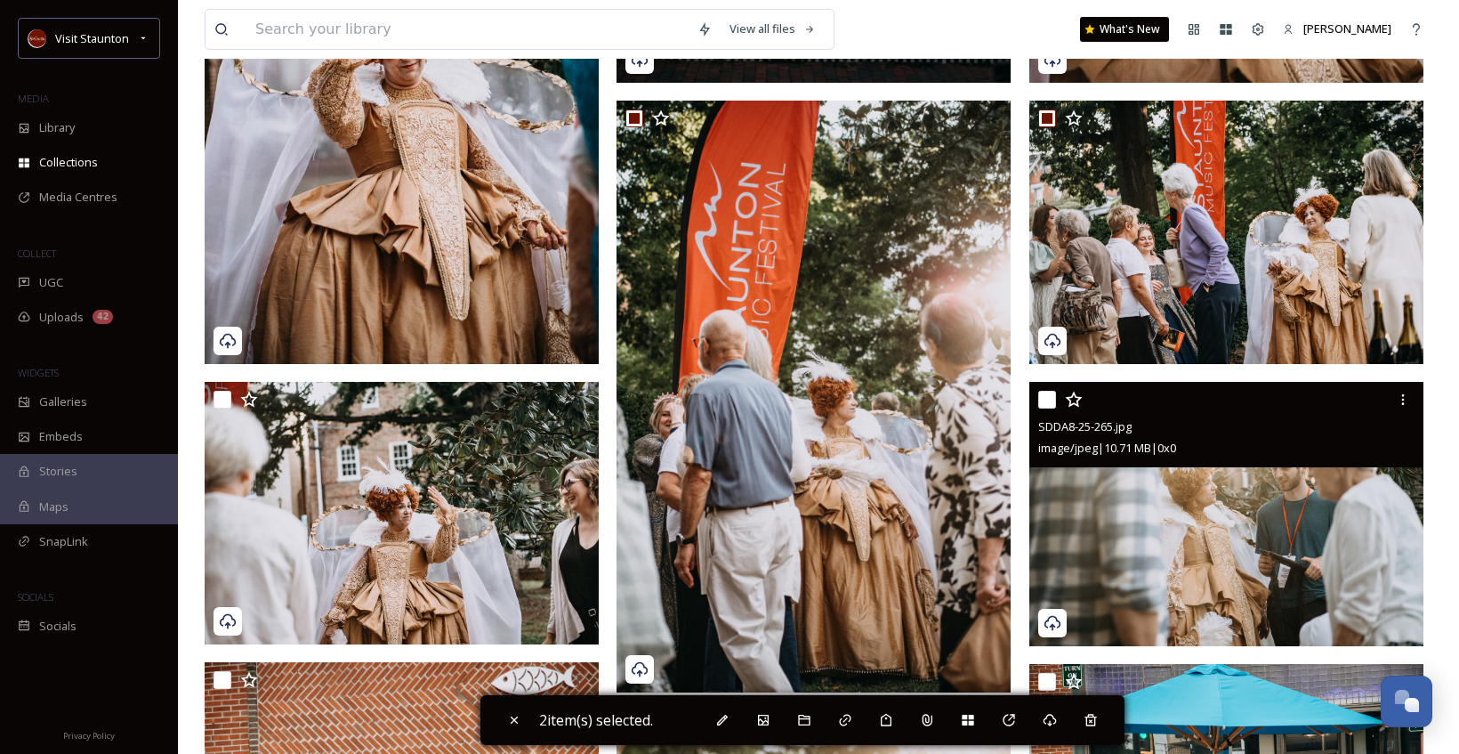
click at [1050, 406] on input "checkbox" at bounding box center [1047, 400] width 18 height 18
checkbox input "true"
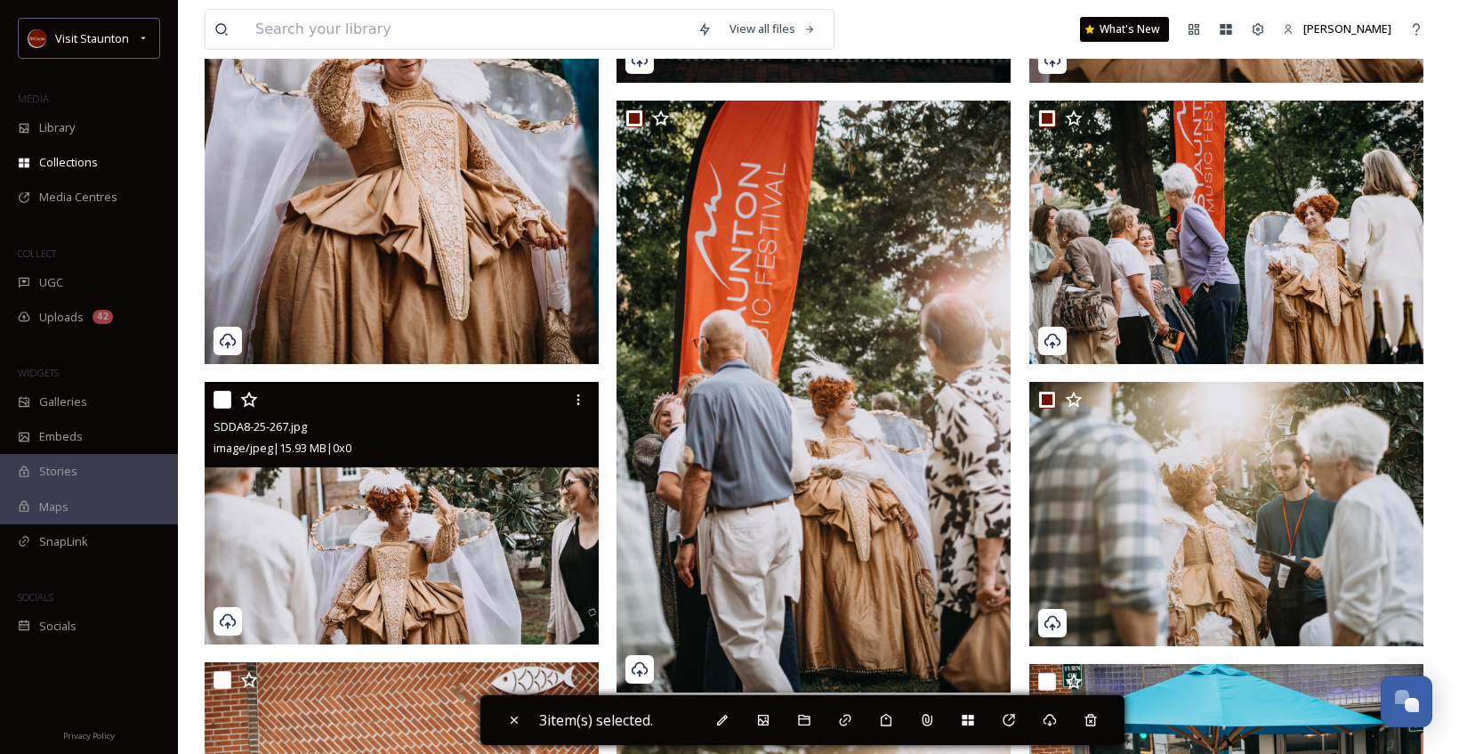
click at [222, 398] on input "checkbox" at bounding box center [223, 400] width 18 height 18
checkbox input "true"
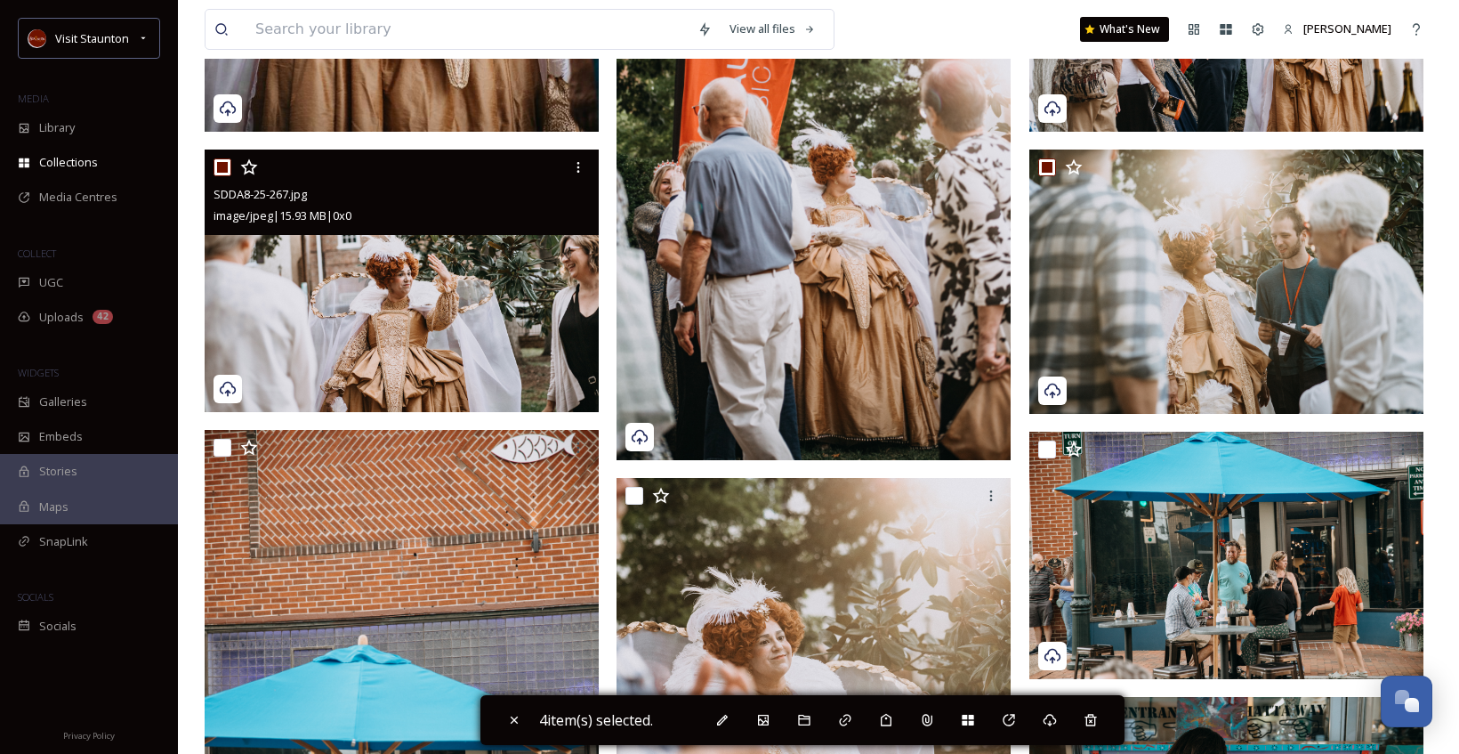
scroll to position [1157, 0]
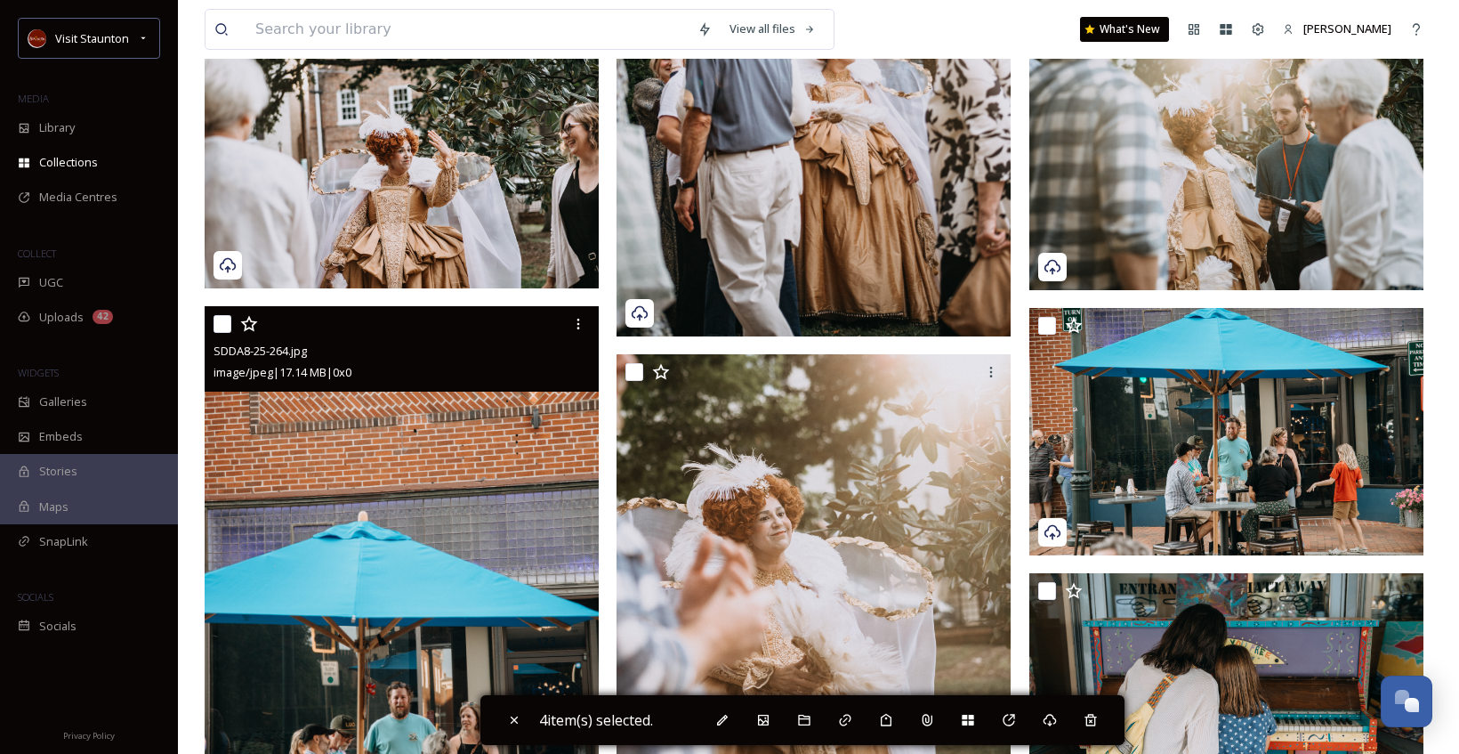
click at [215, 323] on input "checkbox" at bounding box center [223, 324] width 18 height 18
checkbox input "true"
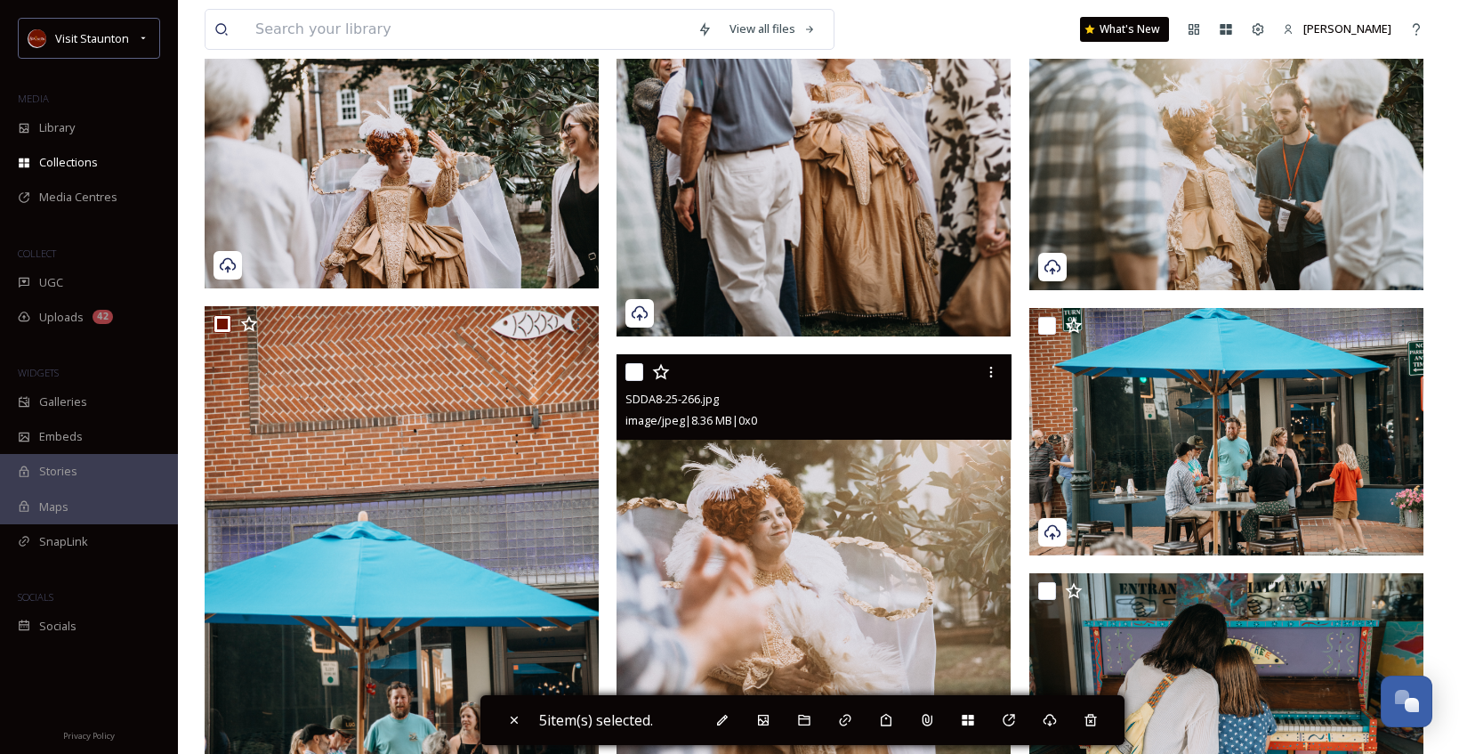
click at [627, 373] on input "checkbox" at bounding box center [634, 372] width 18 height 18
checkbox input "true"
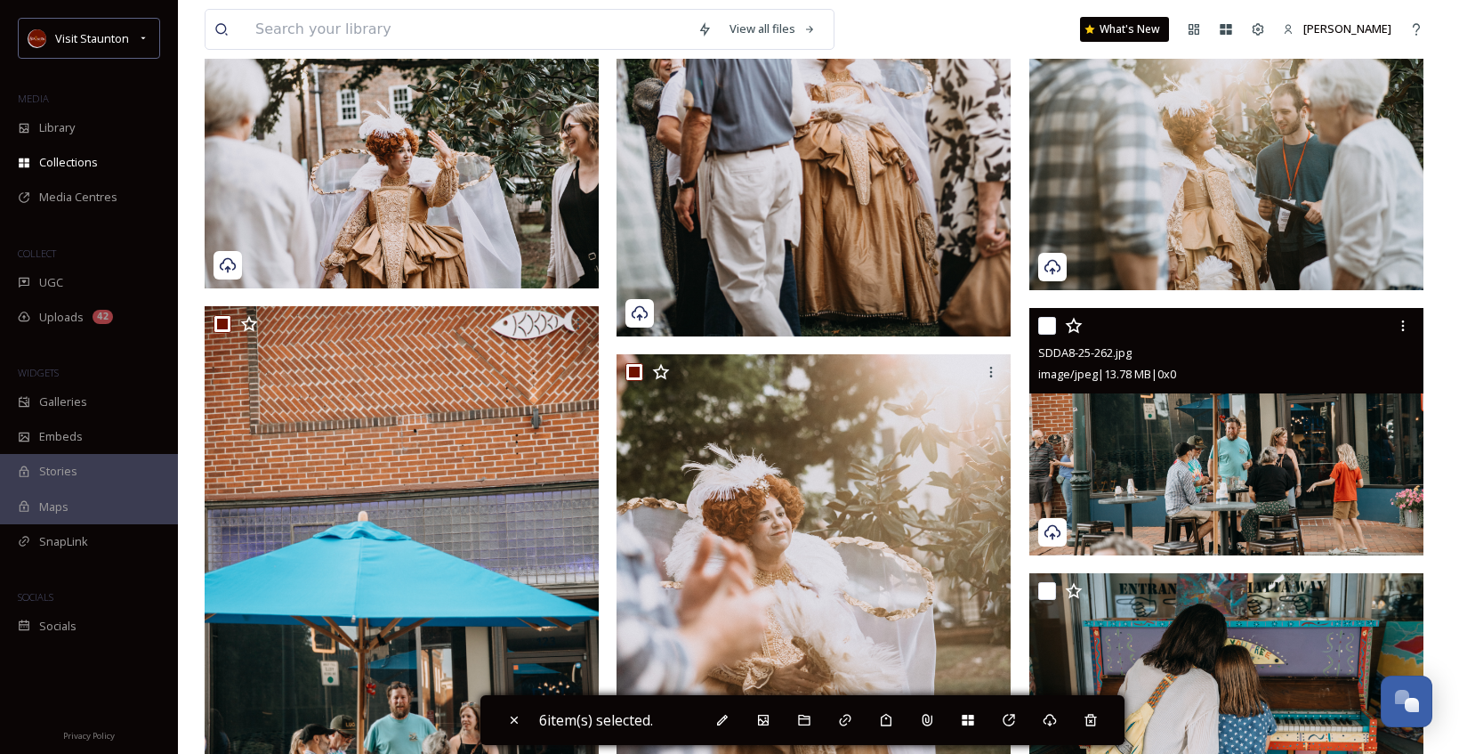
click at [1042, 320] on input "checkbox" at bounding box center [1047, 326] width 18 height 18
checkbox input "true"
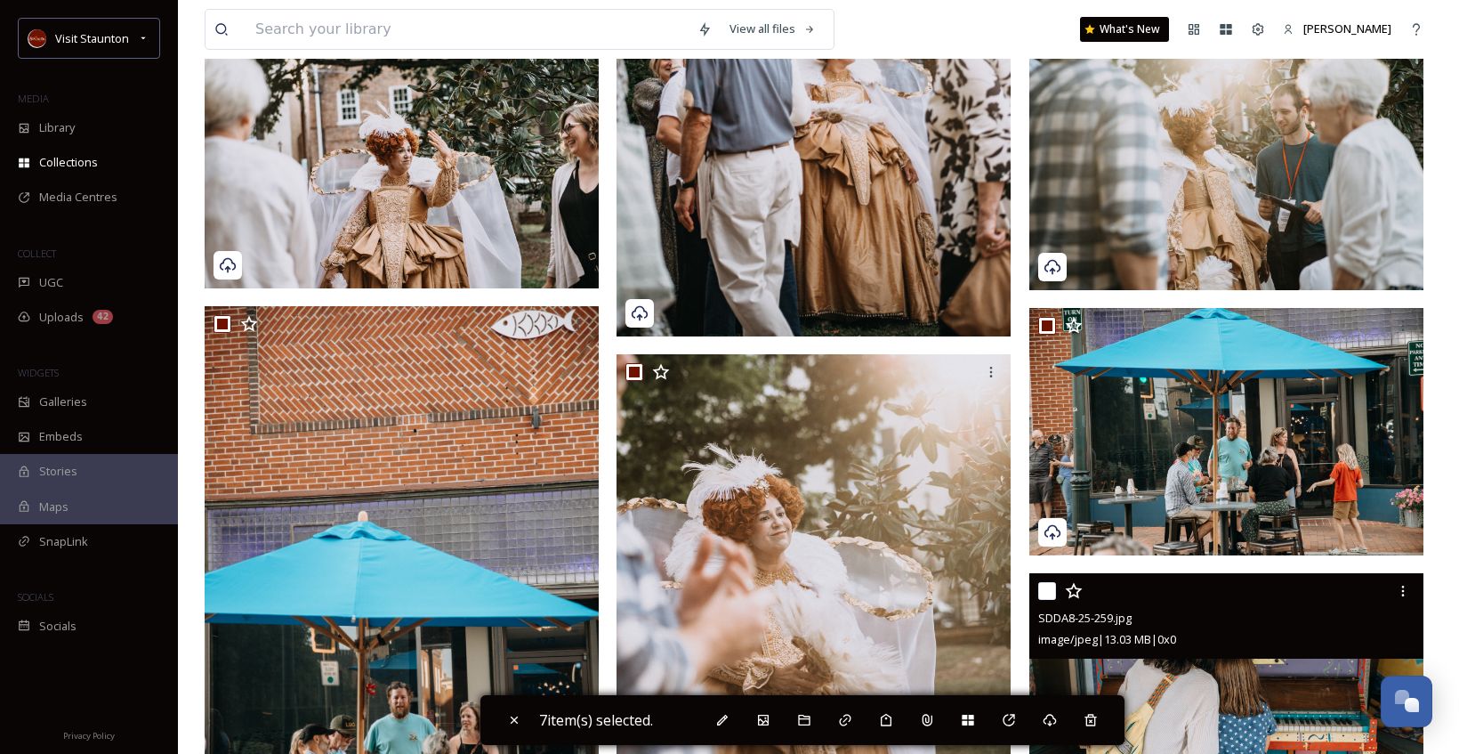
click at [1044, 589] on input "checkbox" at bounding box center [1047, 591] width 18 height 18
checkbox input "true"
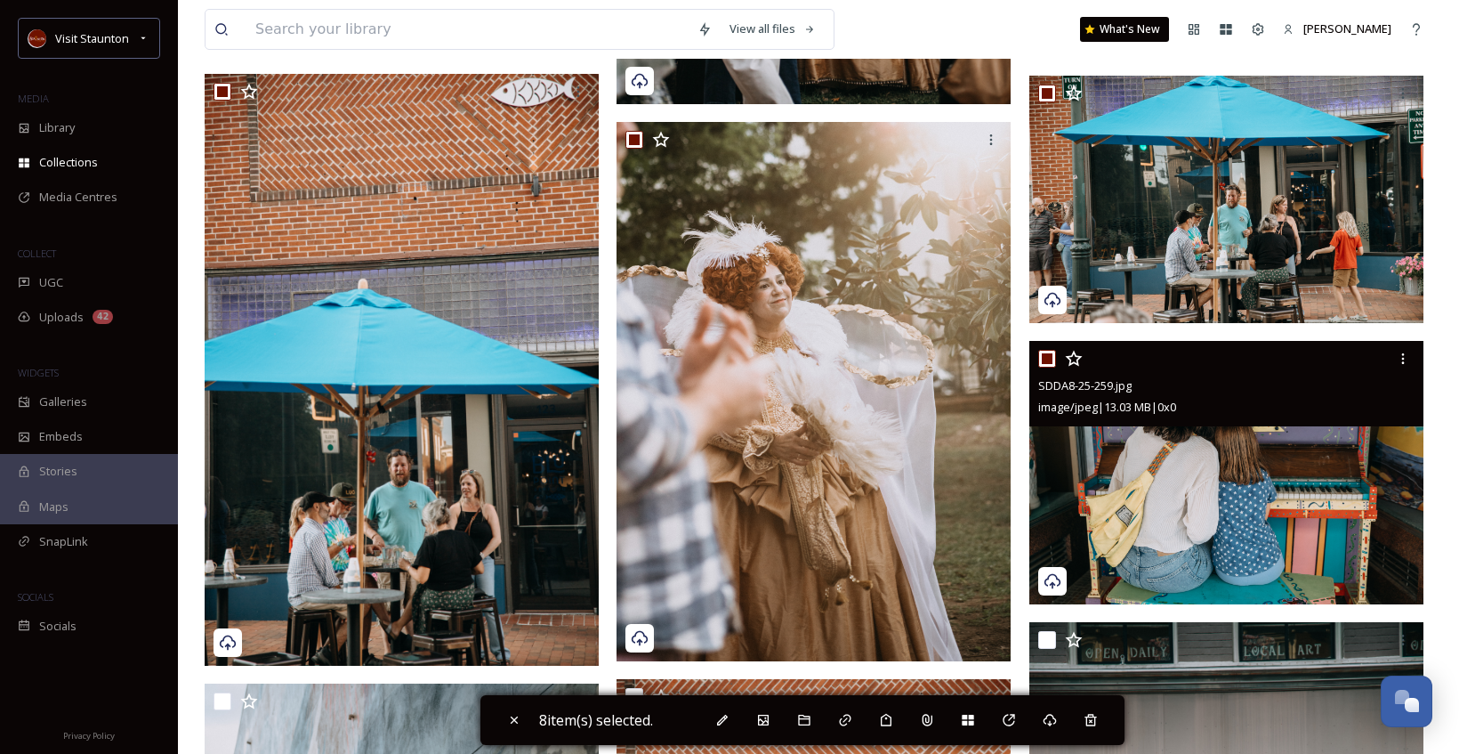
scroll to position [1601, 0]
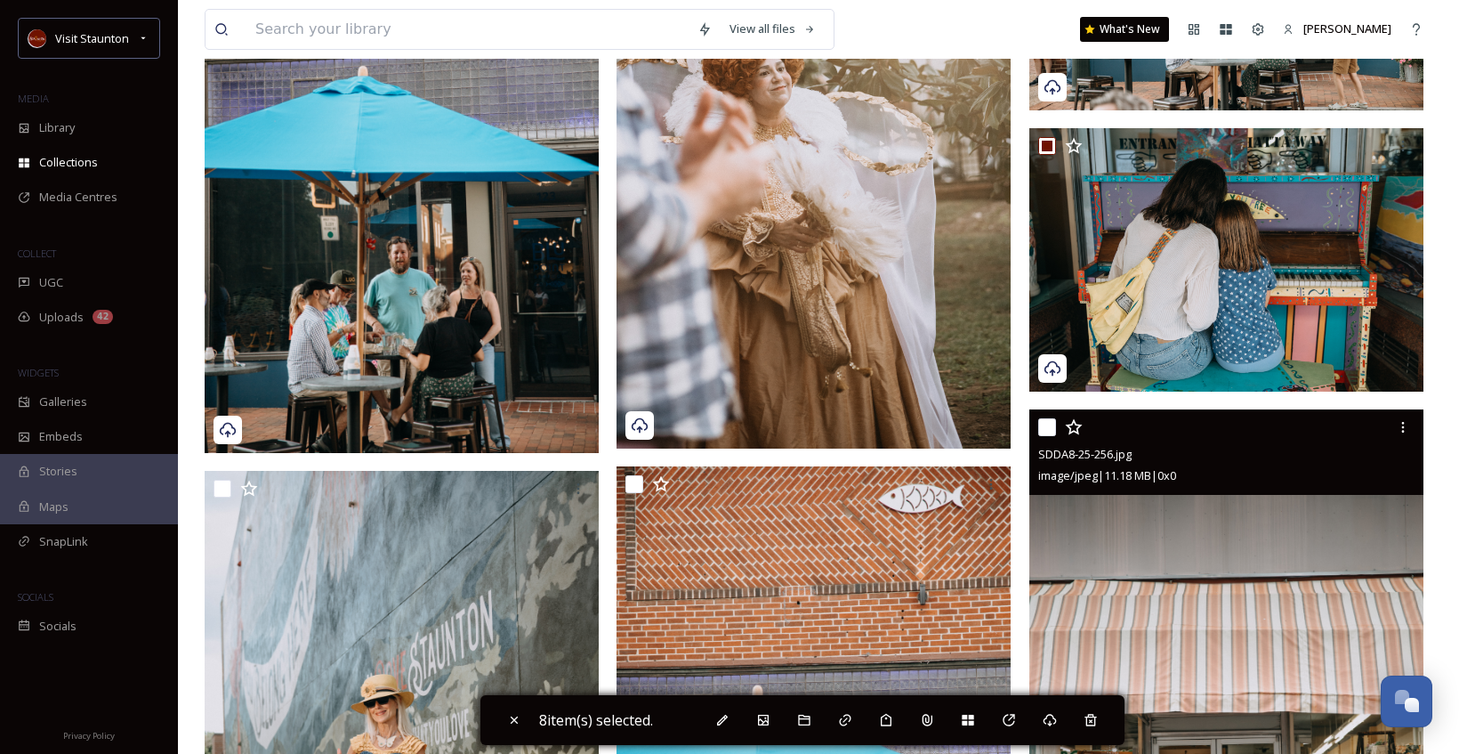
click at [1050, 426] on input "checkbox" at bounding box center [1047, 427] width 18 height 18
checkbox input "true"
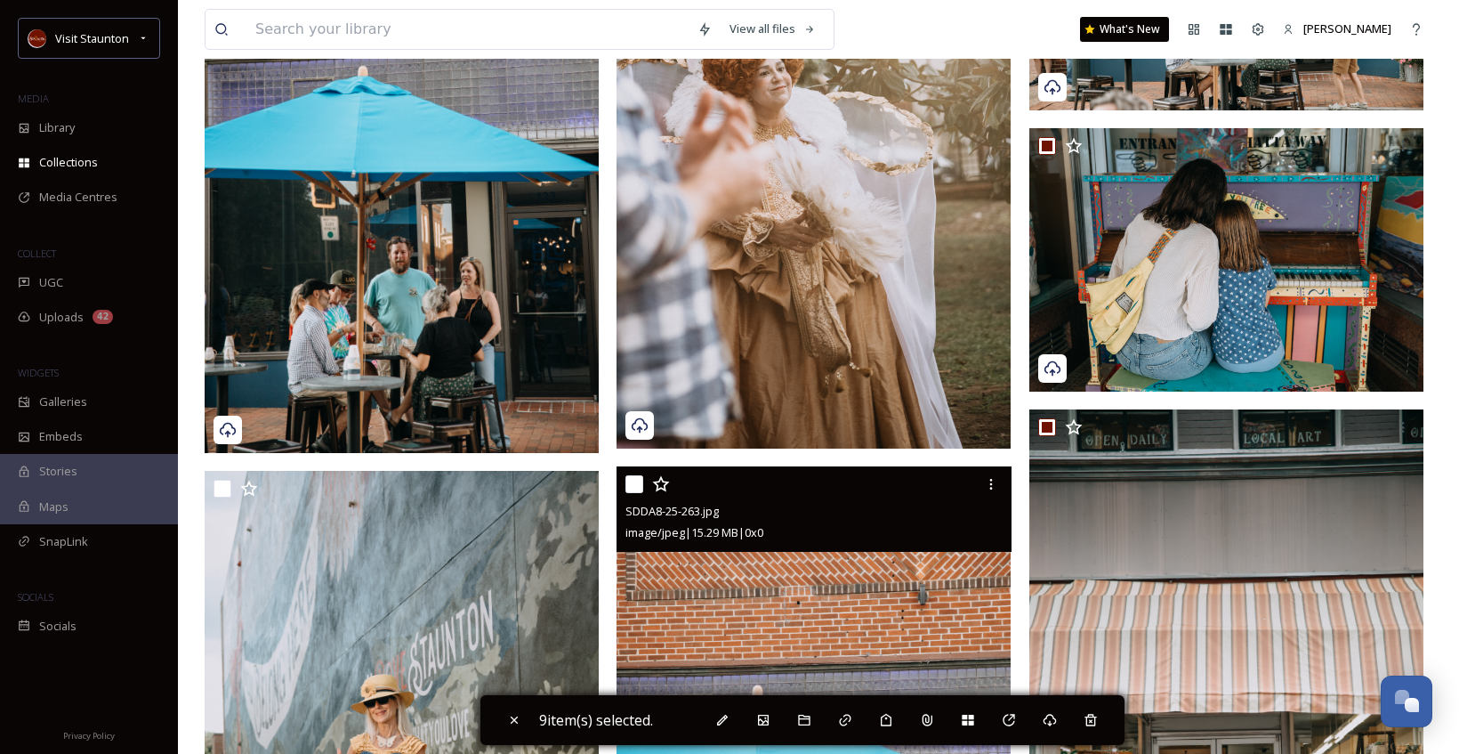
click at [633, 482] on input "checkbox" at bounding box center [634, 484] width 18 height 18
checkbox input "true"
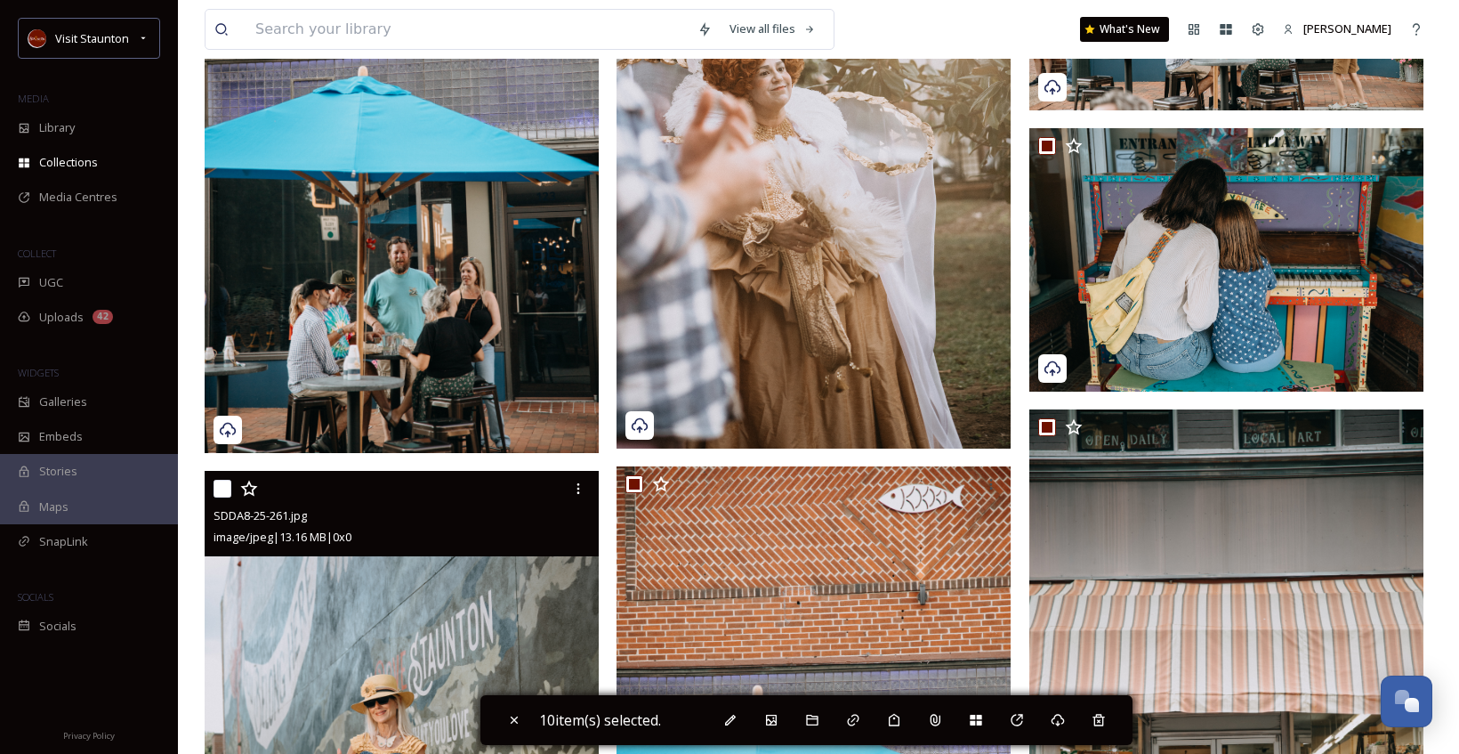
click at [216, 496] on div at bounding box center [404, 488] width 381 height 32
click at [226, 485] on input "checkbox" at bounding box center [223, 489] width 18 height 18
checkbox input "true"
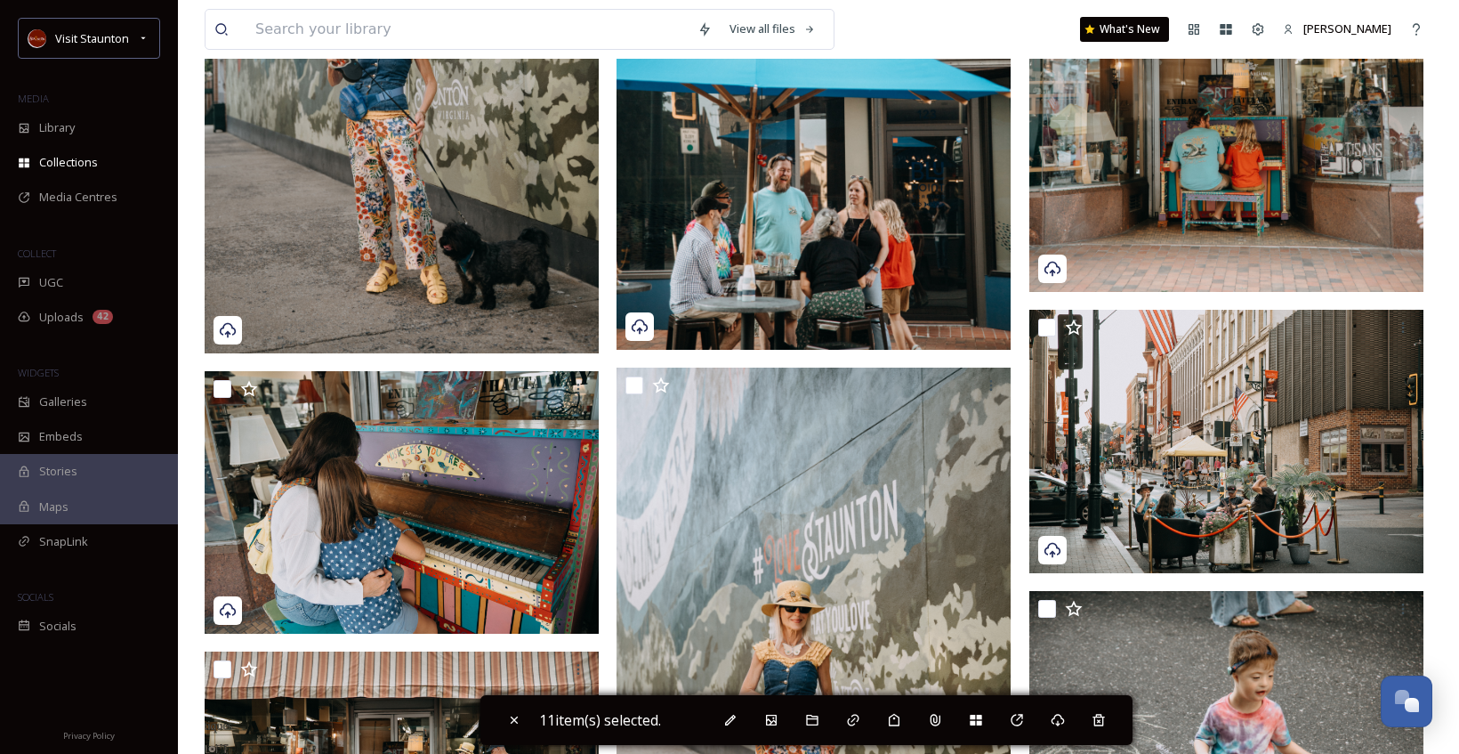
scroll to position [2491, 0]
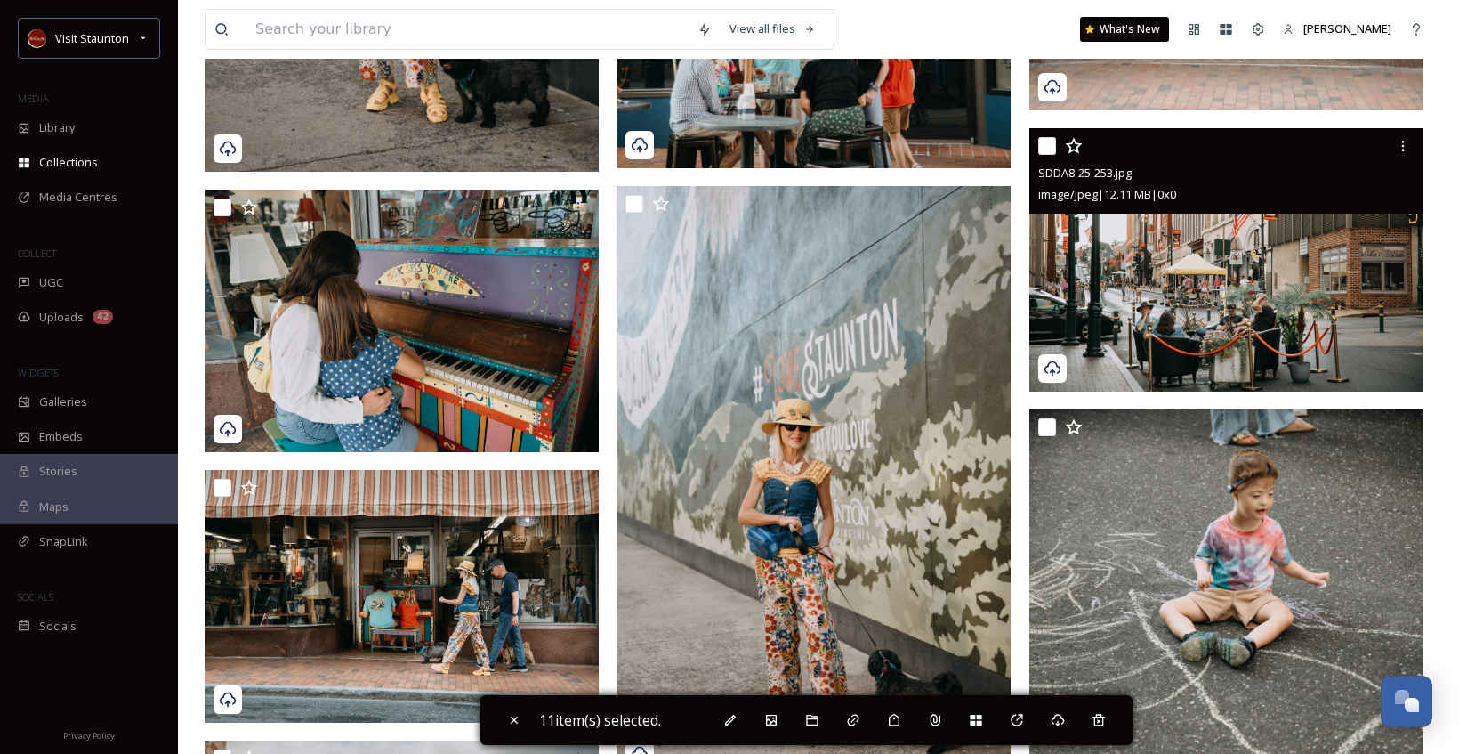
click at [1047, 149] on input "checkbox" at bounding box center [1047, 146] width 18 height 18
checkbox input "true"
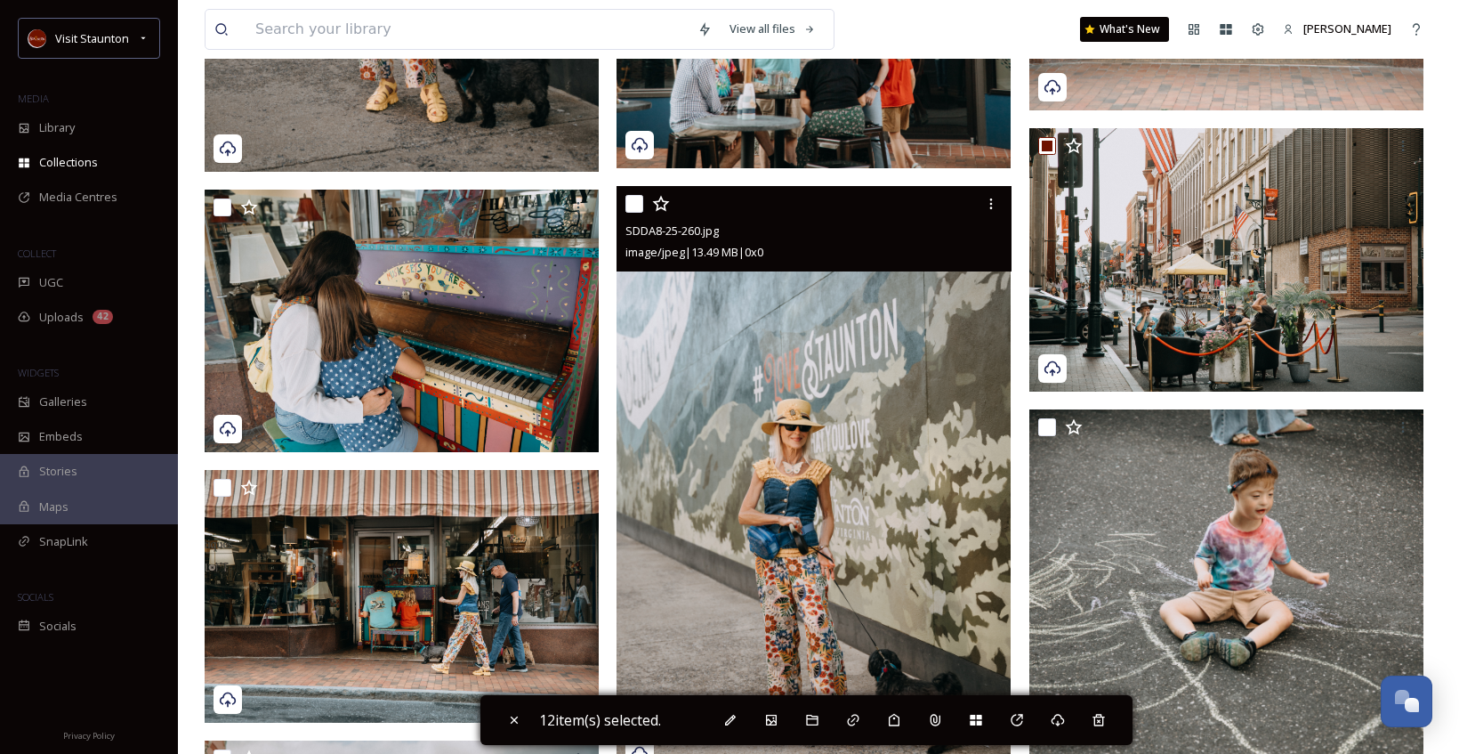
click at [633, 200] on input "checkbox" at bounding box center [634, 204] width 18 height 18
checkbox input "true"
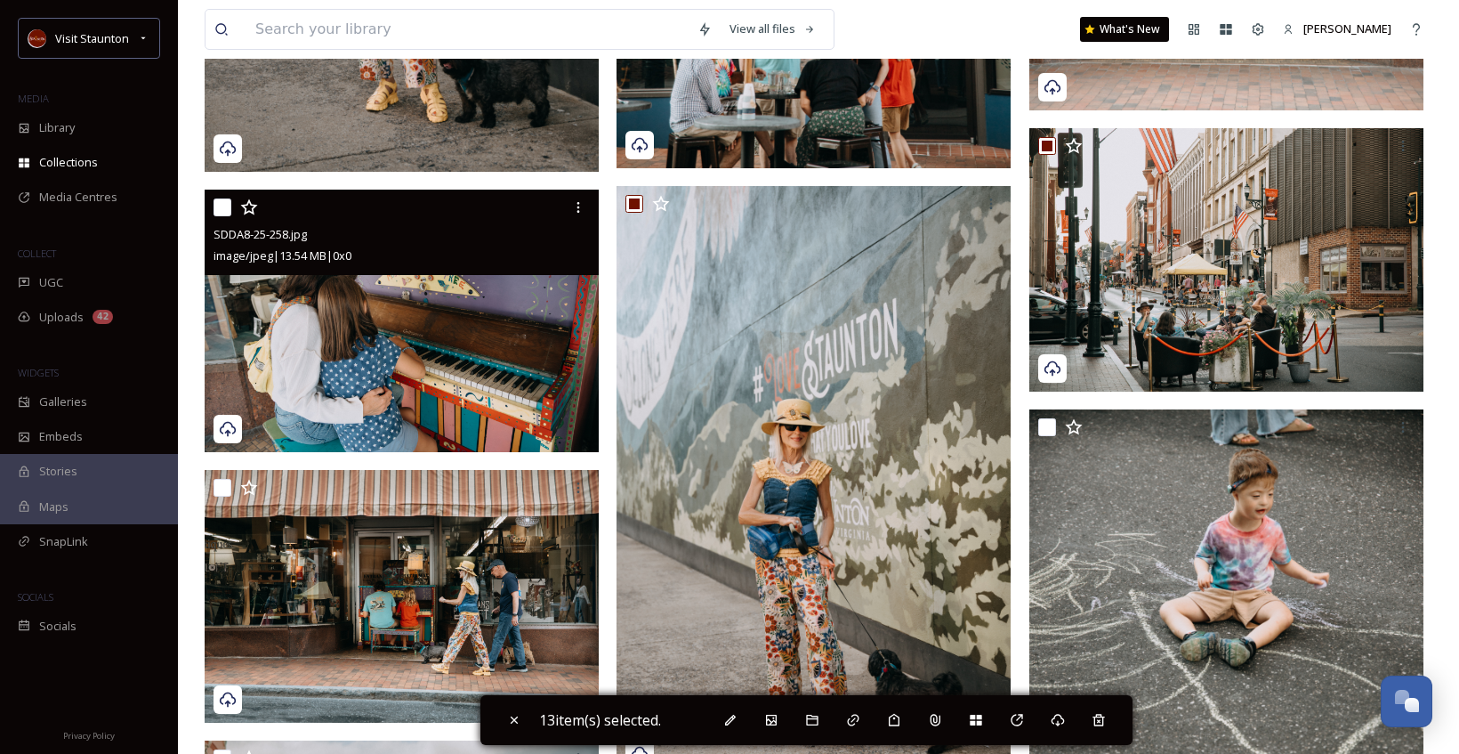
click at [222, 206] on input "checkbox" at bounding box center [223, 207] width 18 height 18
checkbox input "true"
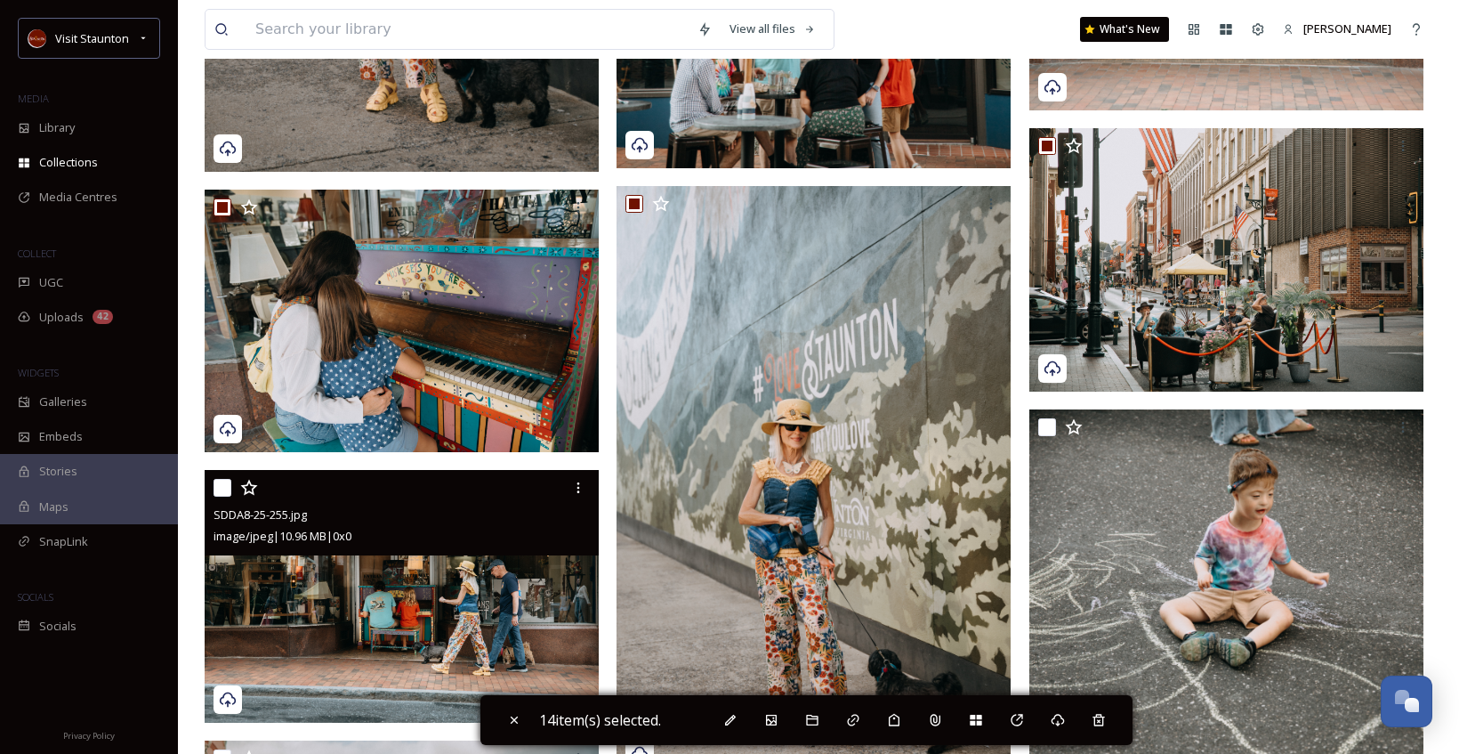
click at [228, 488] on input "checkbox" at bounding box center [223, 488] width 18 height 18
checkbox input "true"
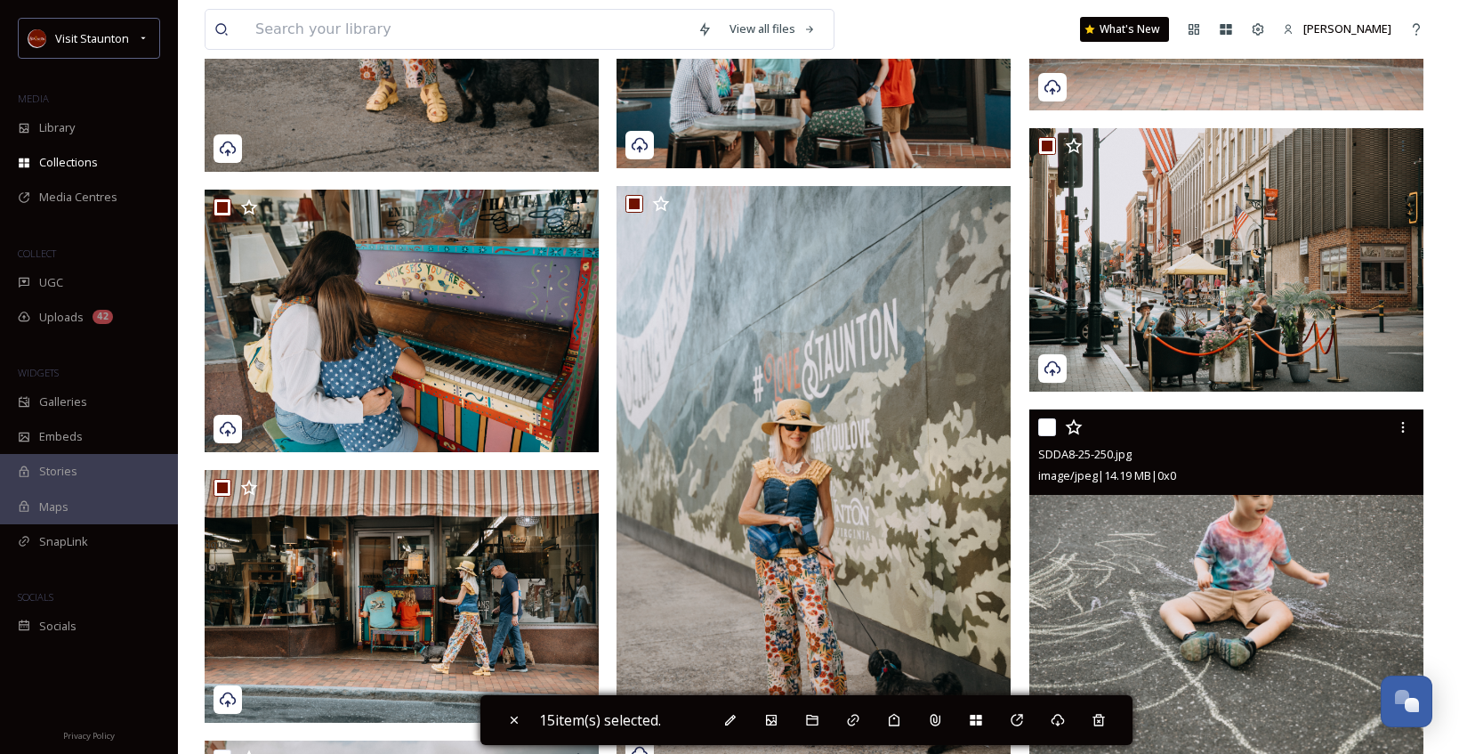
click at [1044, 427] on input "checkbox" at bounding box center [1047, 427] width 18 height 18
checkbox input "true"
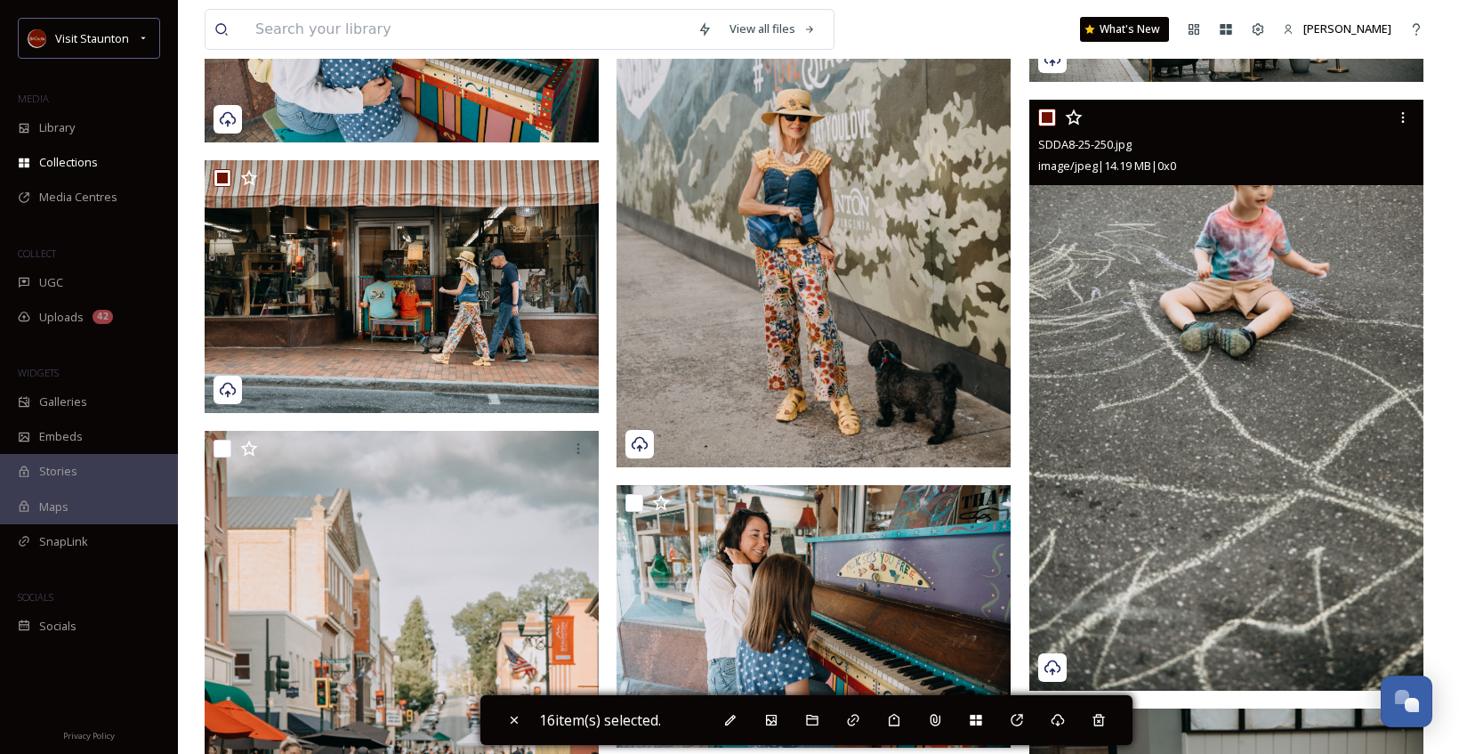
scroll to position [2847, 0]
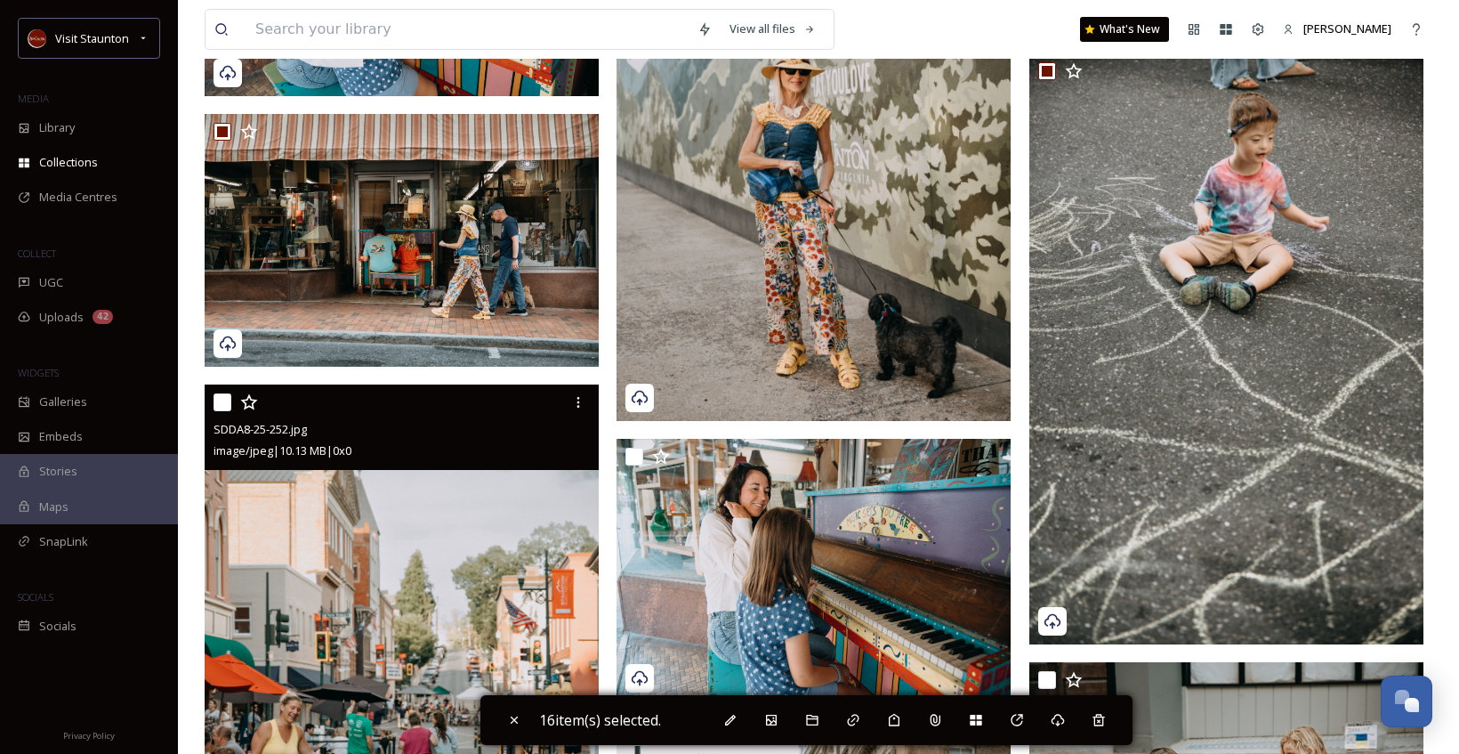
click at [222, 402] on input "checkbox" at bounding box center [223, 402] width 18 height 18
checkbox input "true"
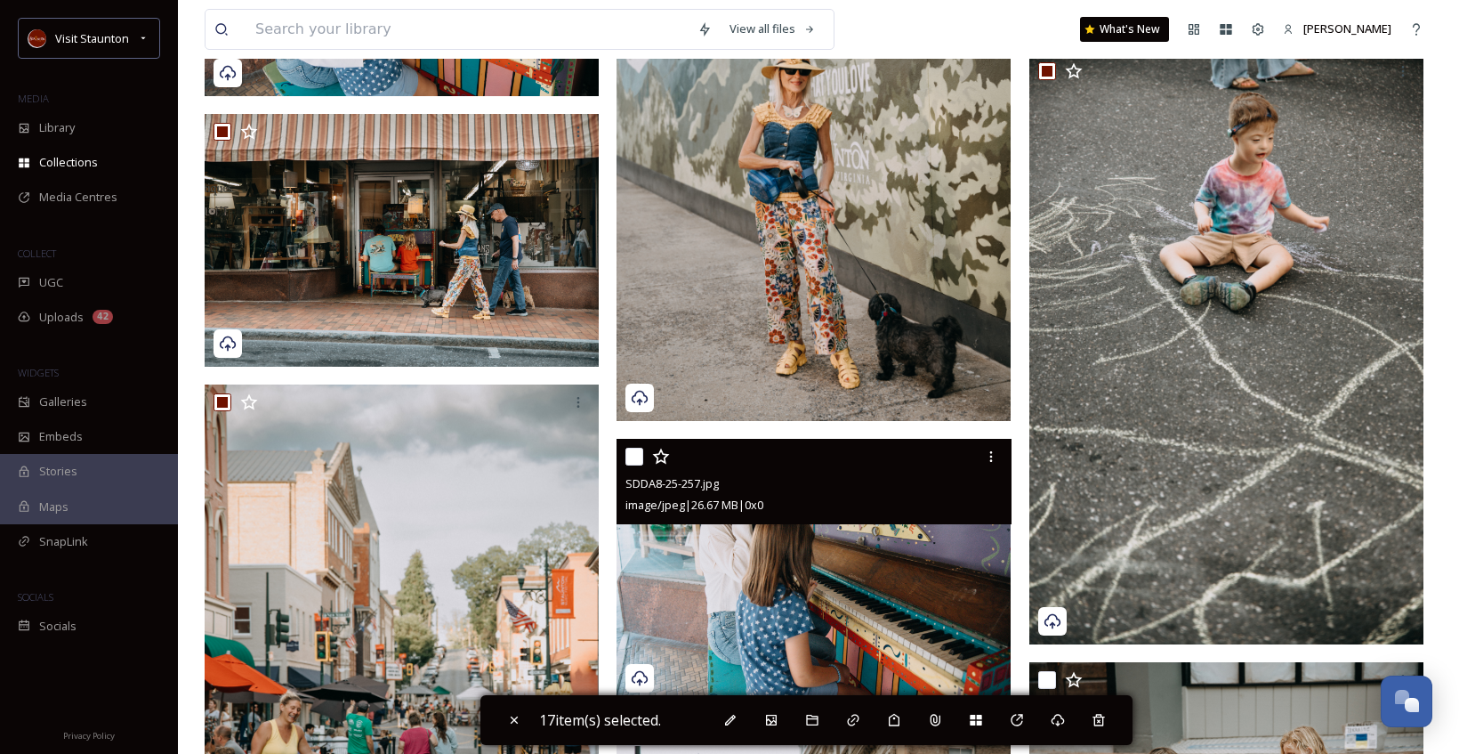
click at [641, 451] on input "checkbox" at bounding box center [634, 456] width 18 height 18
checkbox input "true"
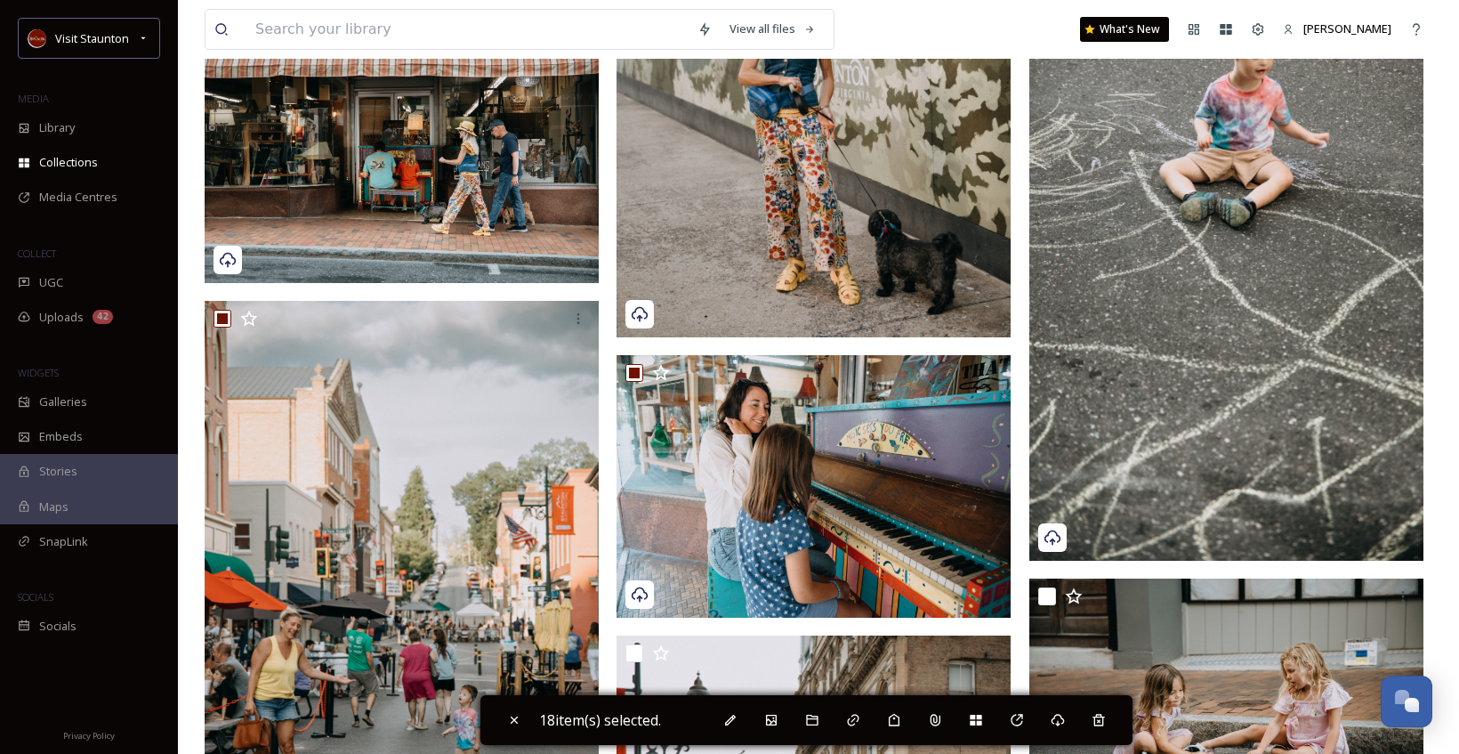
scroll to position [3114, 0]
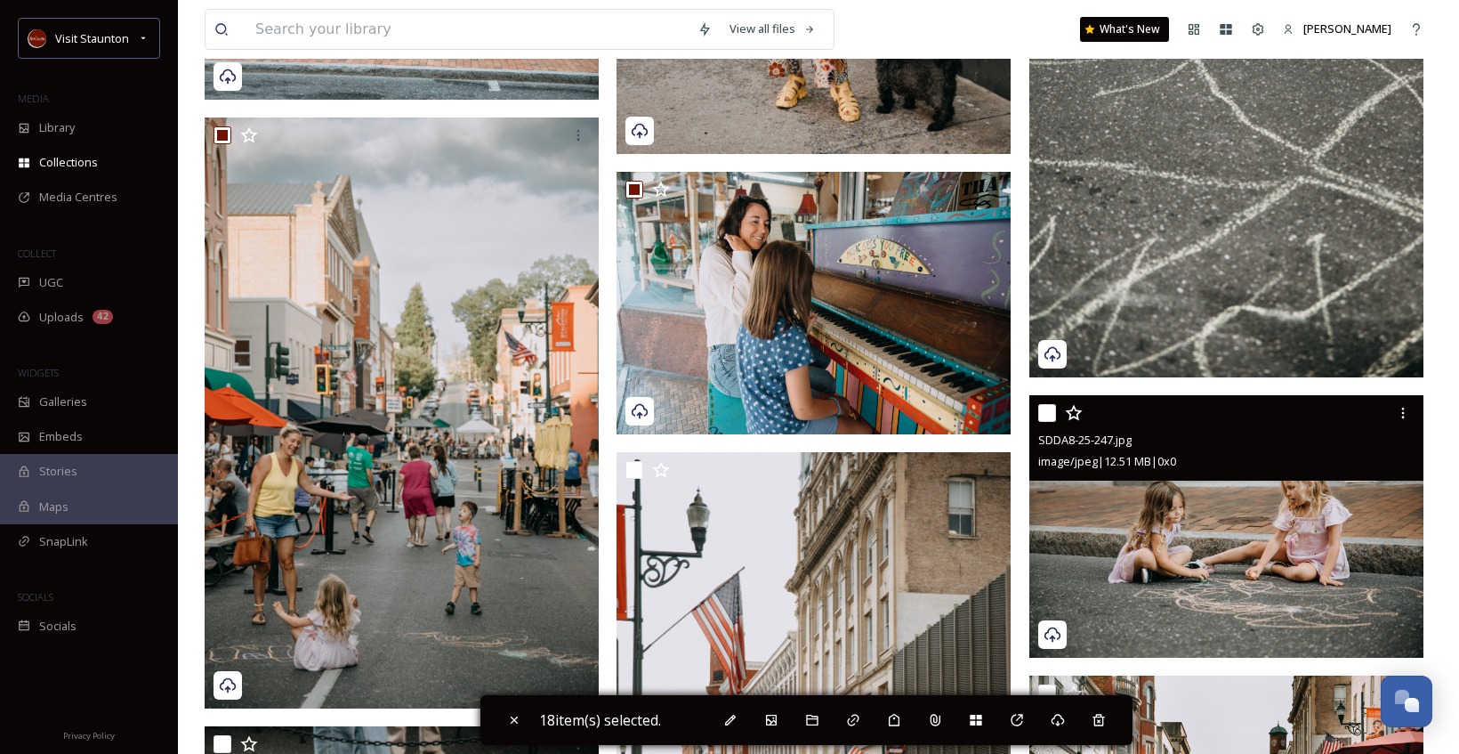
click at [1053, 421] on input "checkbox" at bounding box center [1047, 413] width 18 height 18
checkbox input "true"
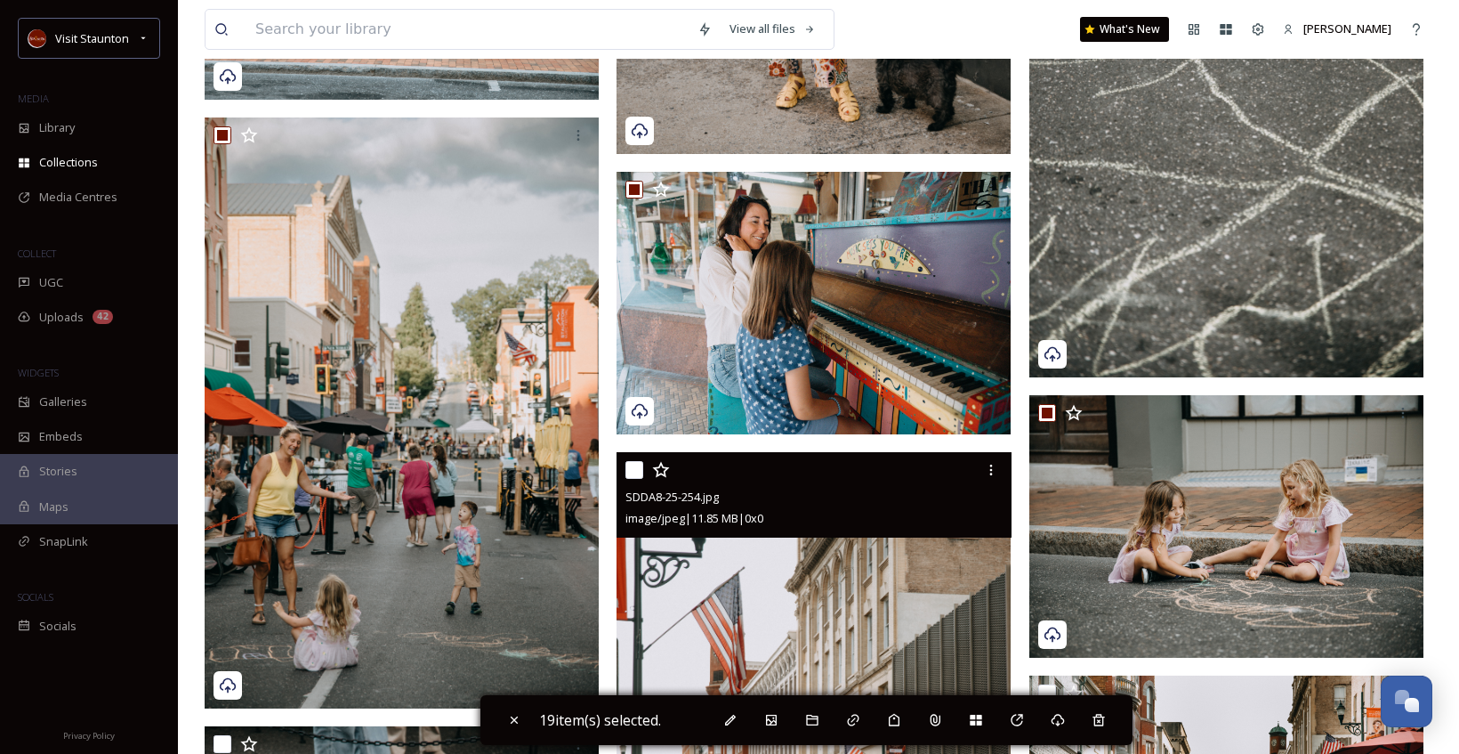
click at [641, 467] on input "checkbox" at bounding box center [634, 470] width 18 height 18
checkbox input "true"
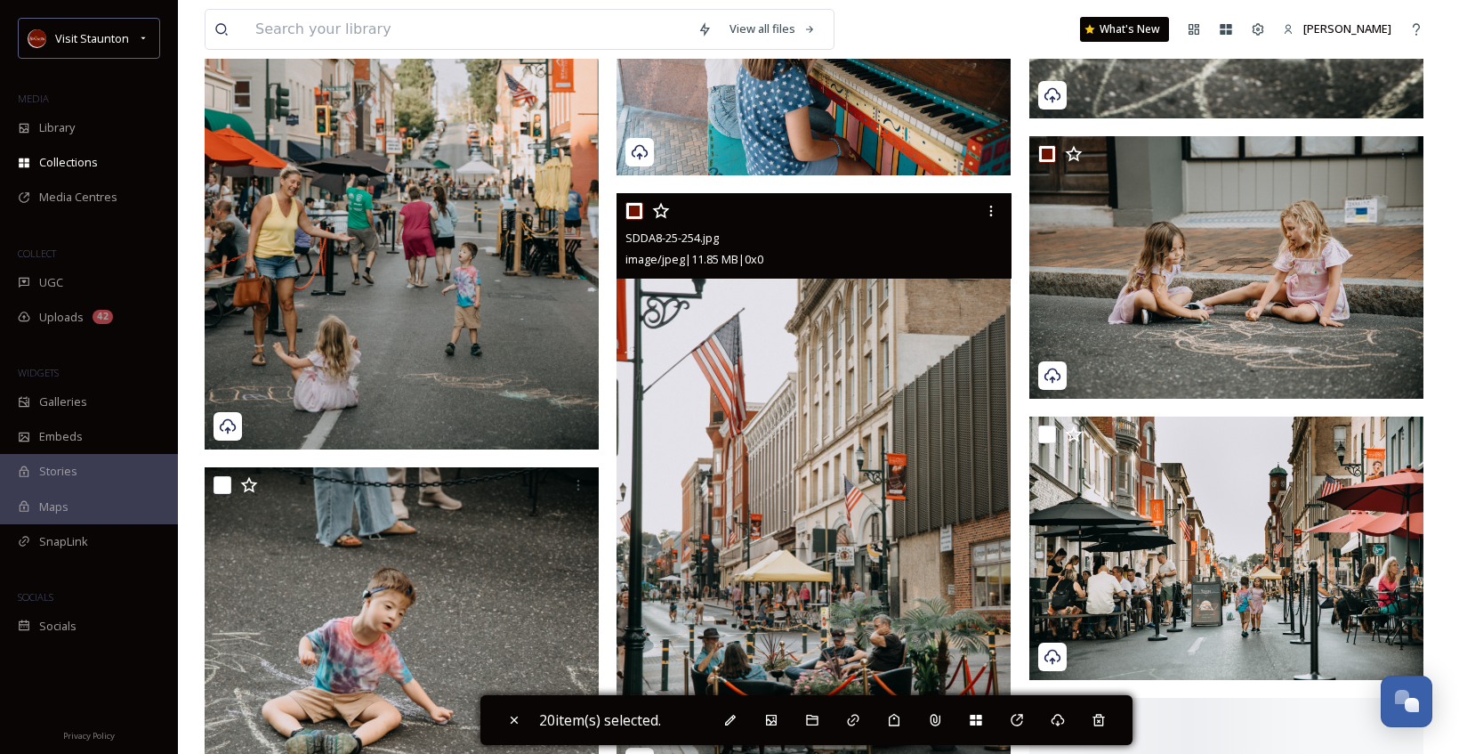
scroll to position [3558, 0]
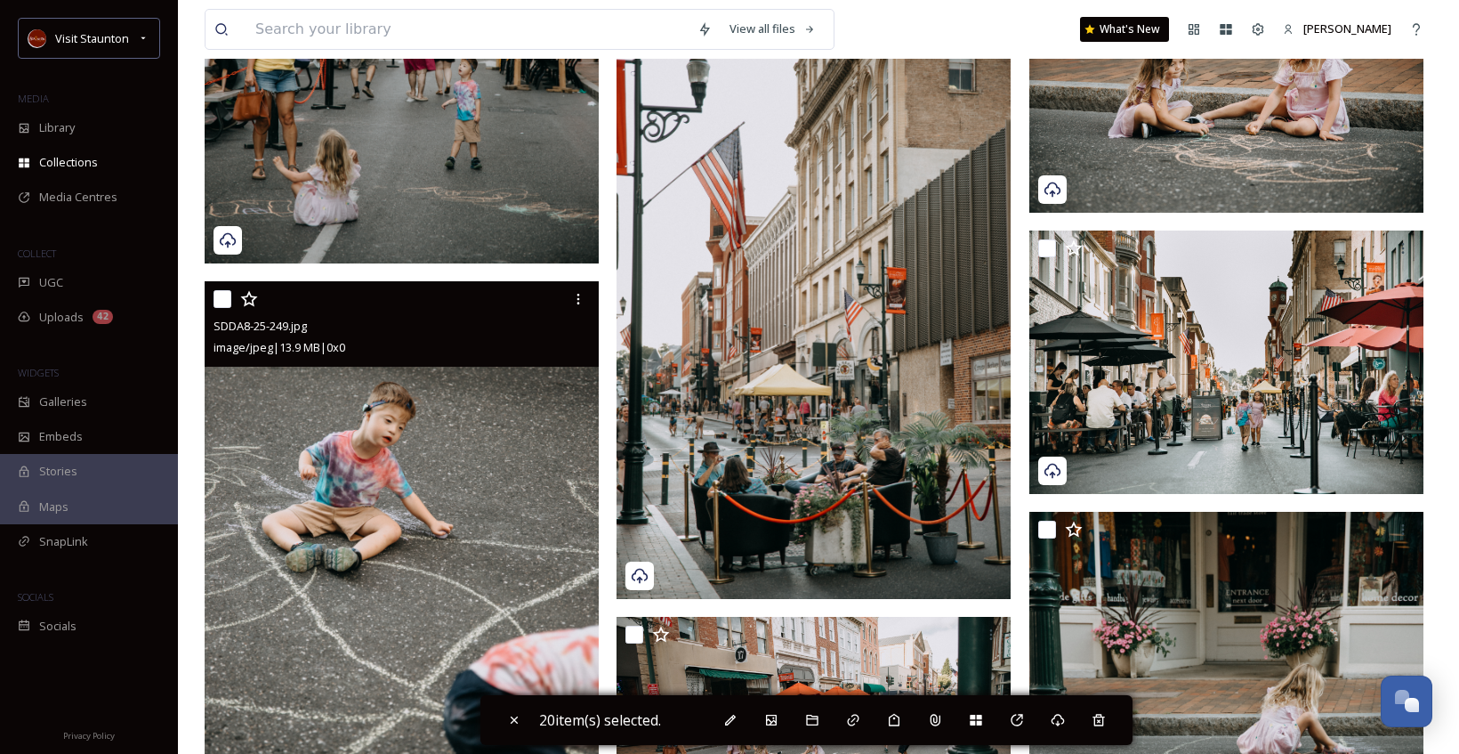
click at [223, 296] on input "checkbox" at bounding box center [223, 299] width 18 height 18
checkbox input "true"
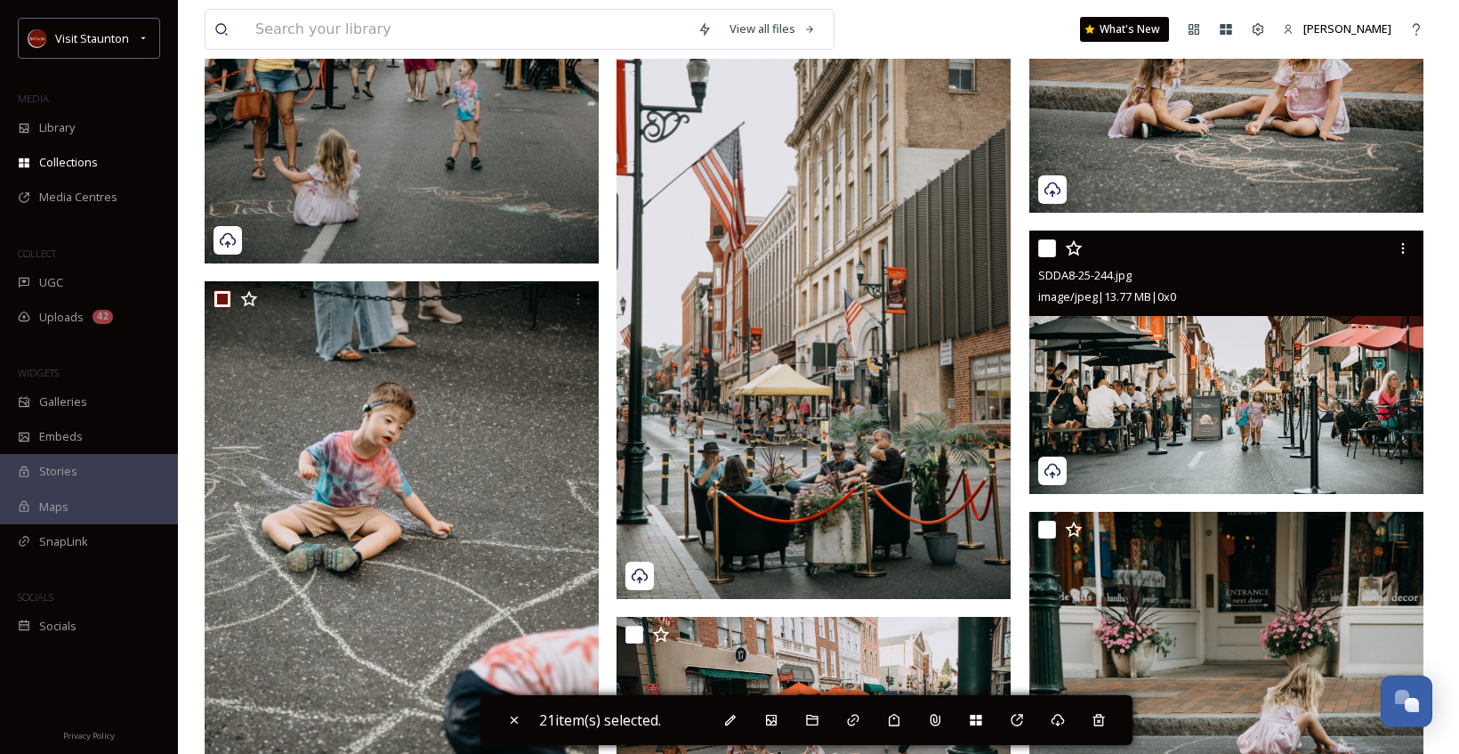
click at [1046, 246] on input "checkbox" at bounding box center [1047, 248] width 18 height 18
checkbox input "true"
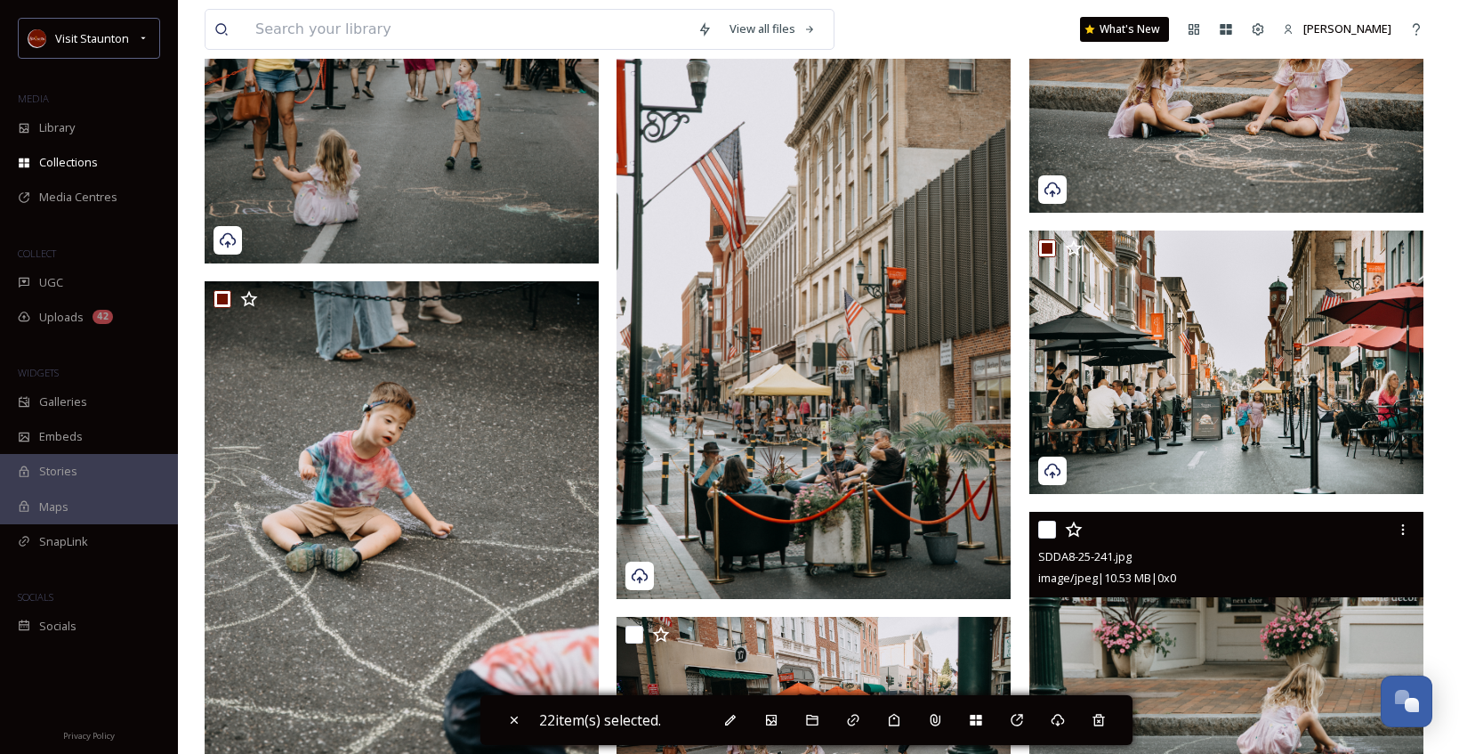
click at [1052, 529] on input "checkbox" at bounding box center [1047, 529] width 18 height 18
checkbox input "true"
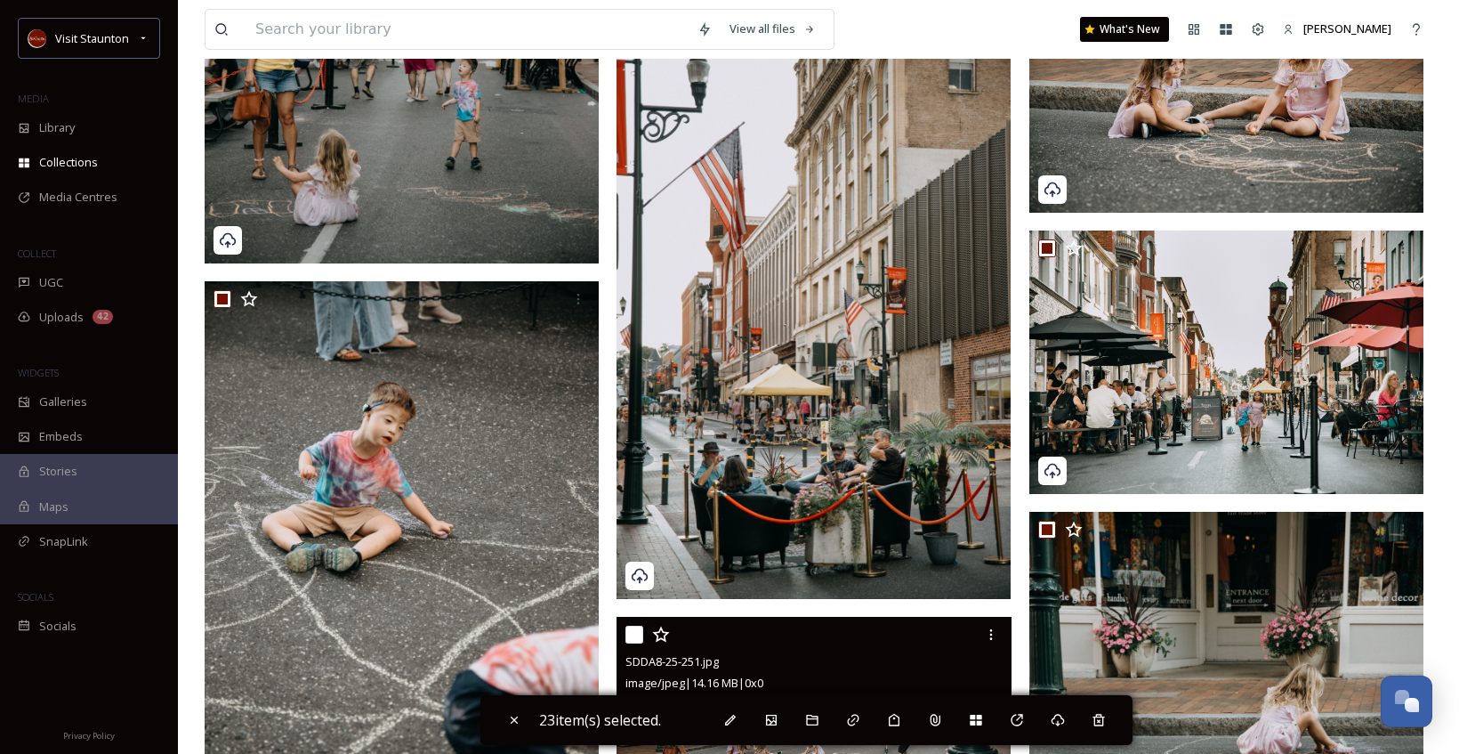
click at [638, 630] on input "checkbox" at bounding box center [634, 634] width 18 height 18
checkbox input "true"
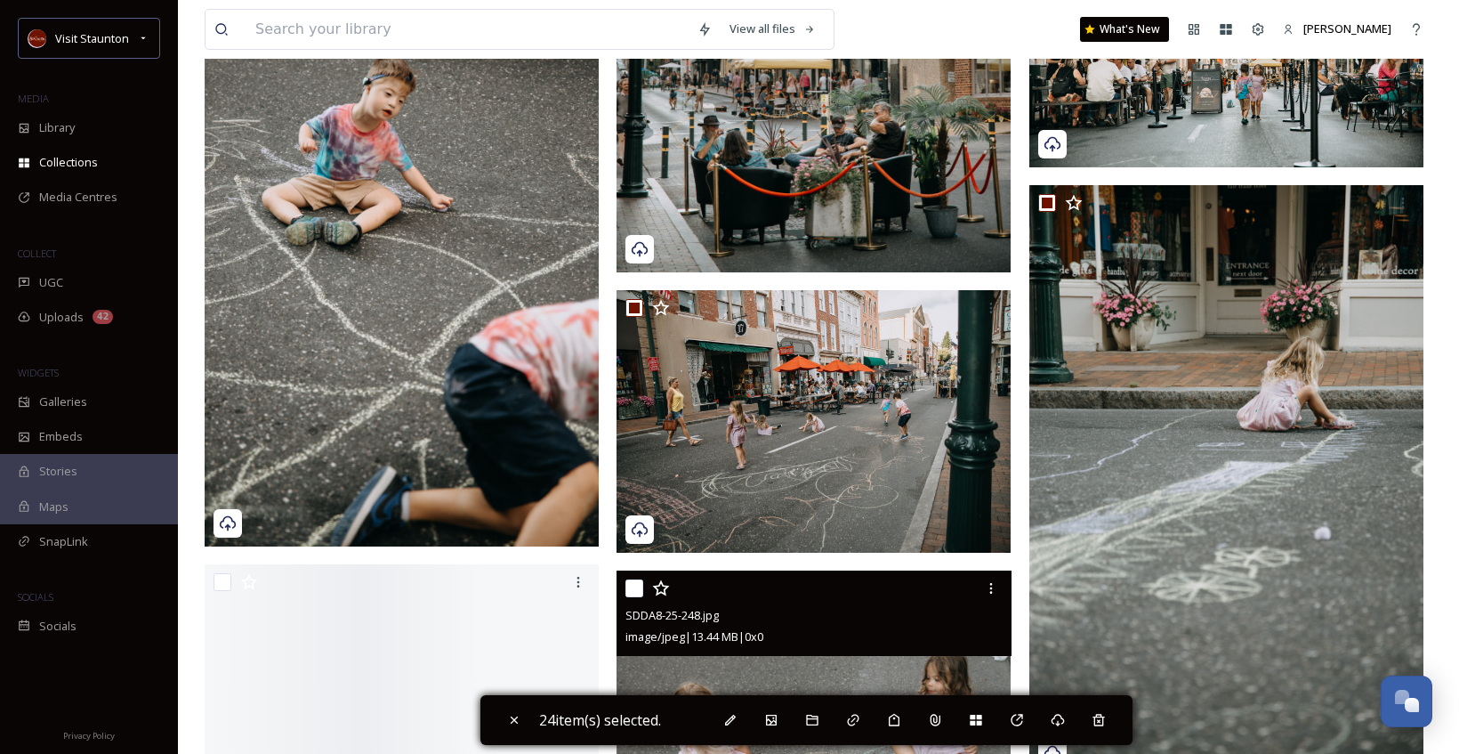
scroll to position [4092, 0]
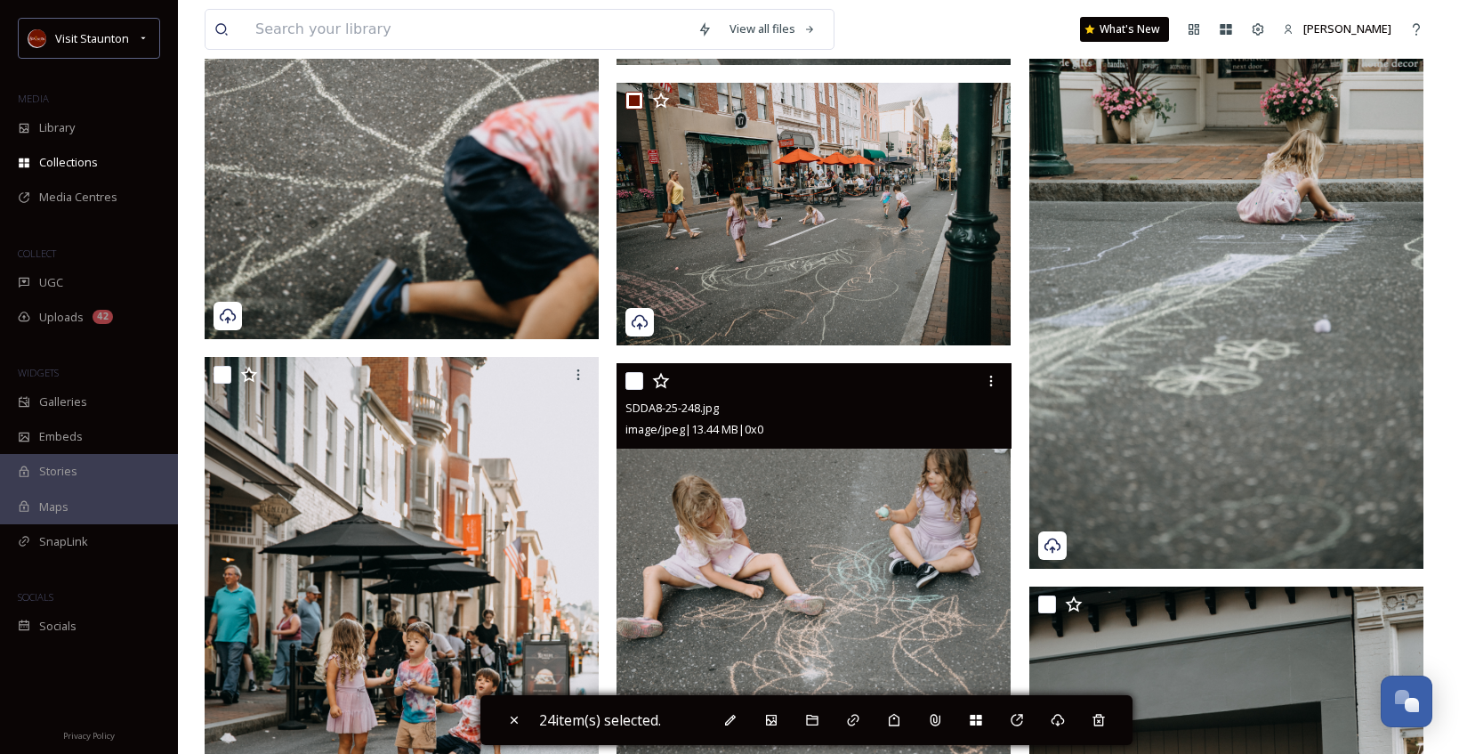
click at [631, 381] on input "checkbox" at bounding box center [634, 381] width 18 height 18
checkbox input "true"
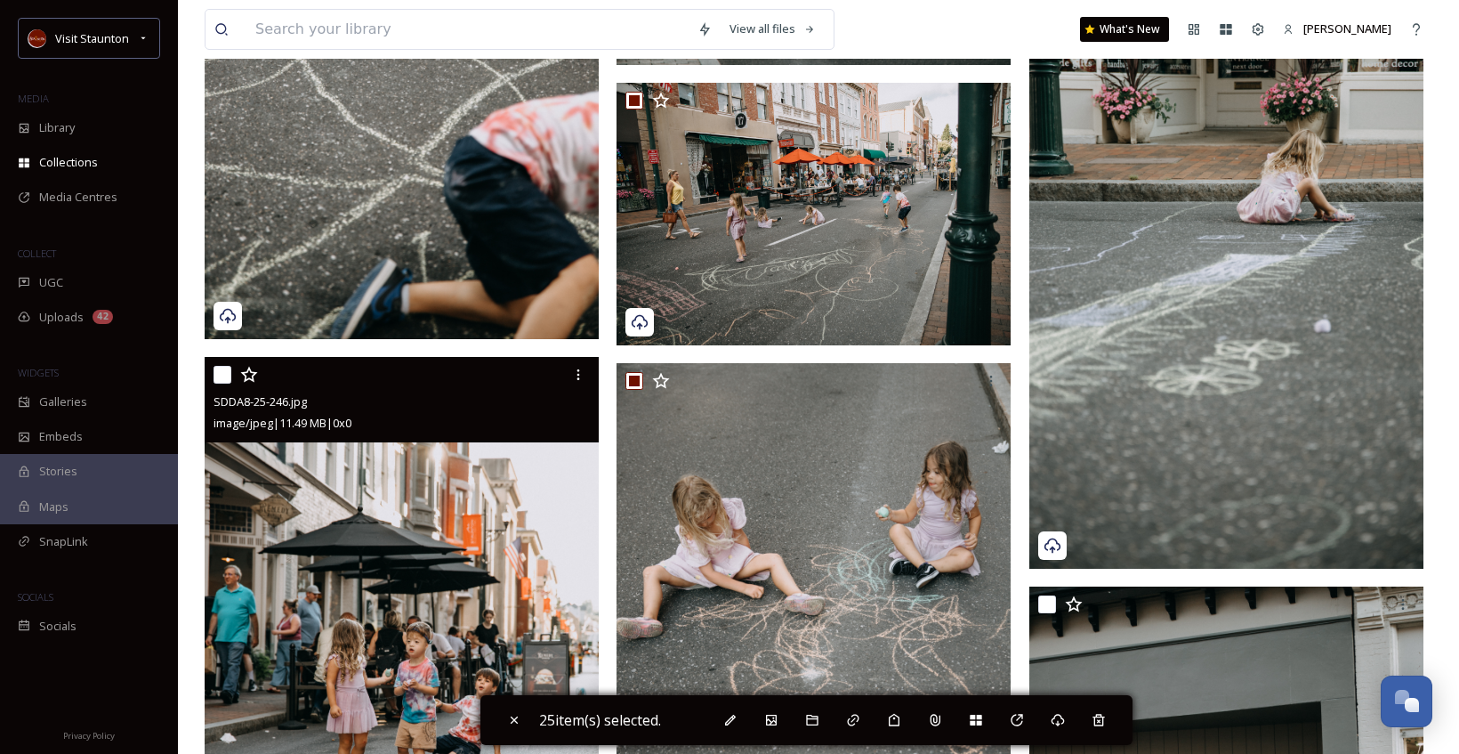
click at [220, 376] on input "checkbox" at bounding box center [223, 375] width 18 height 18
checkbox input "true"
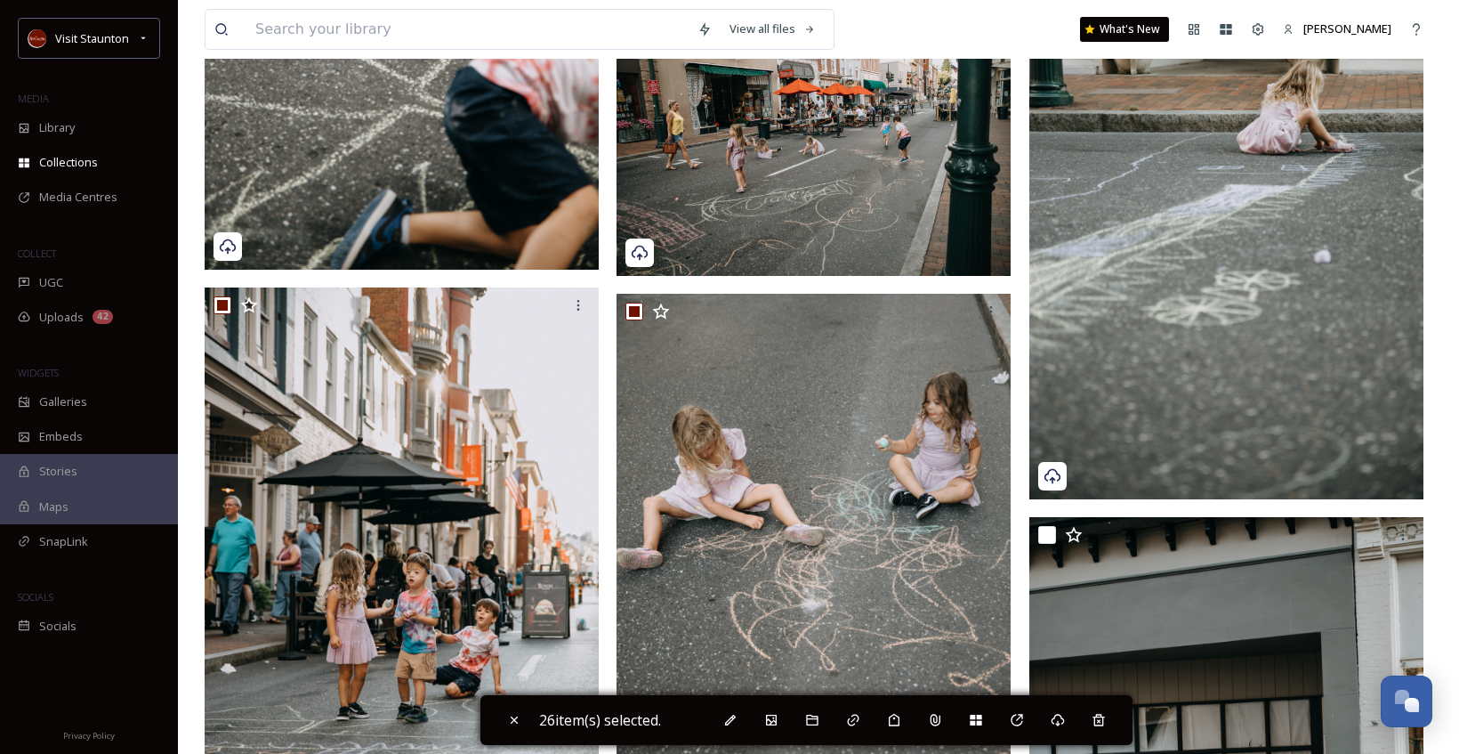
scroll to position [4448, 0]
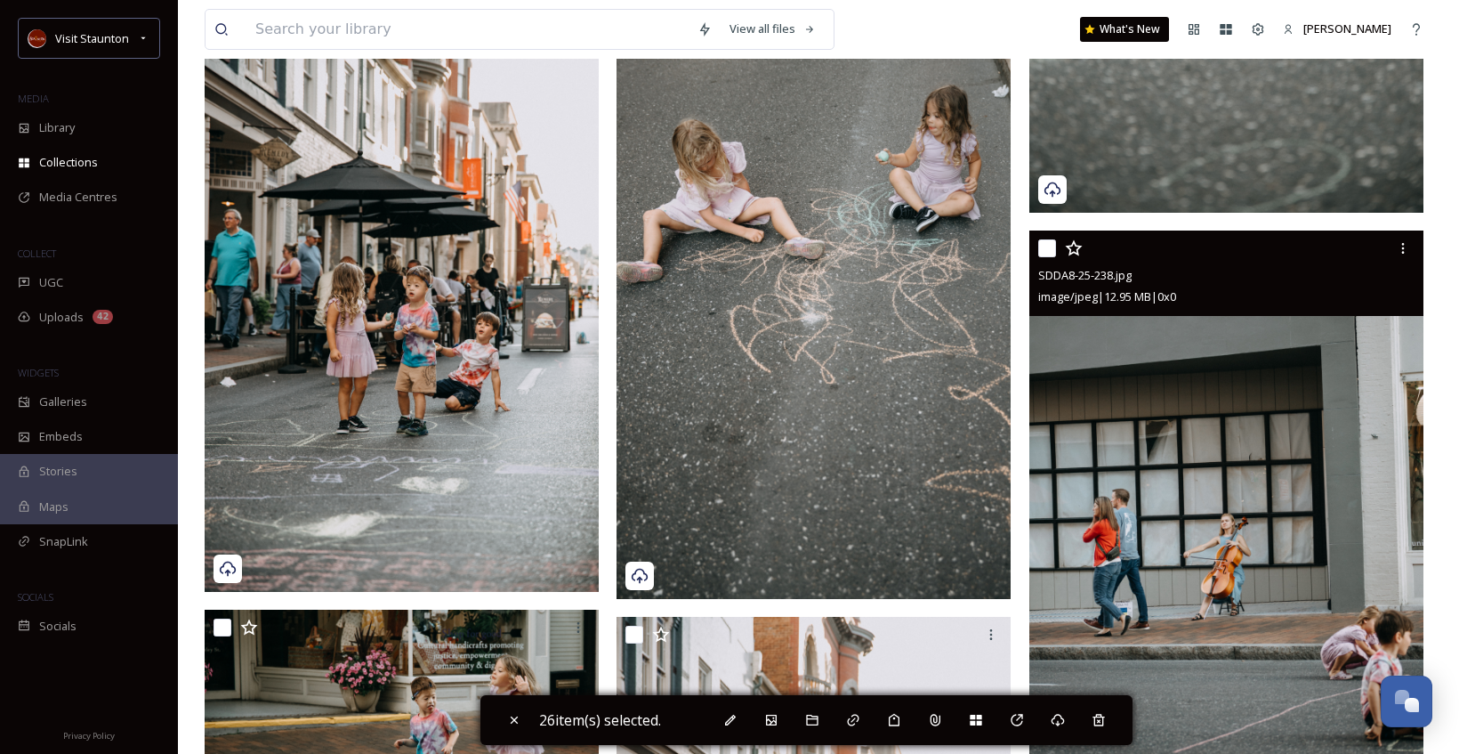
click at [1054, 247] on input "checkbox" at bounding box center [1047, 248] width 18 height 18
checkbox input "true"
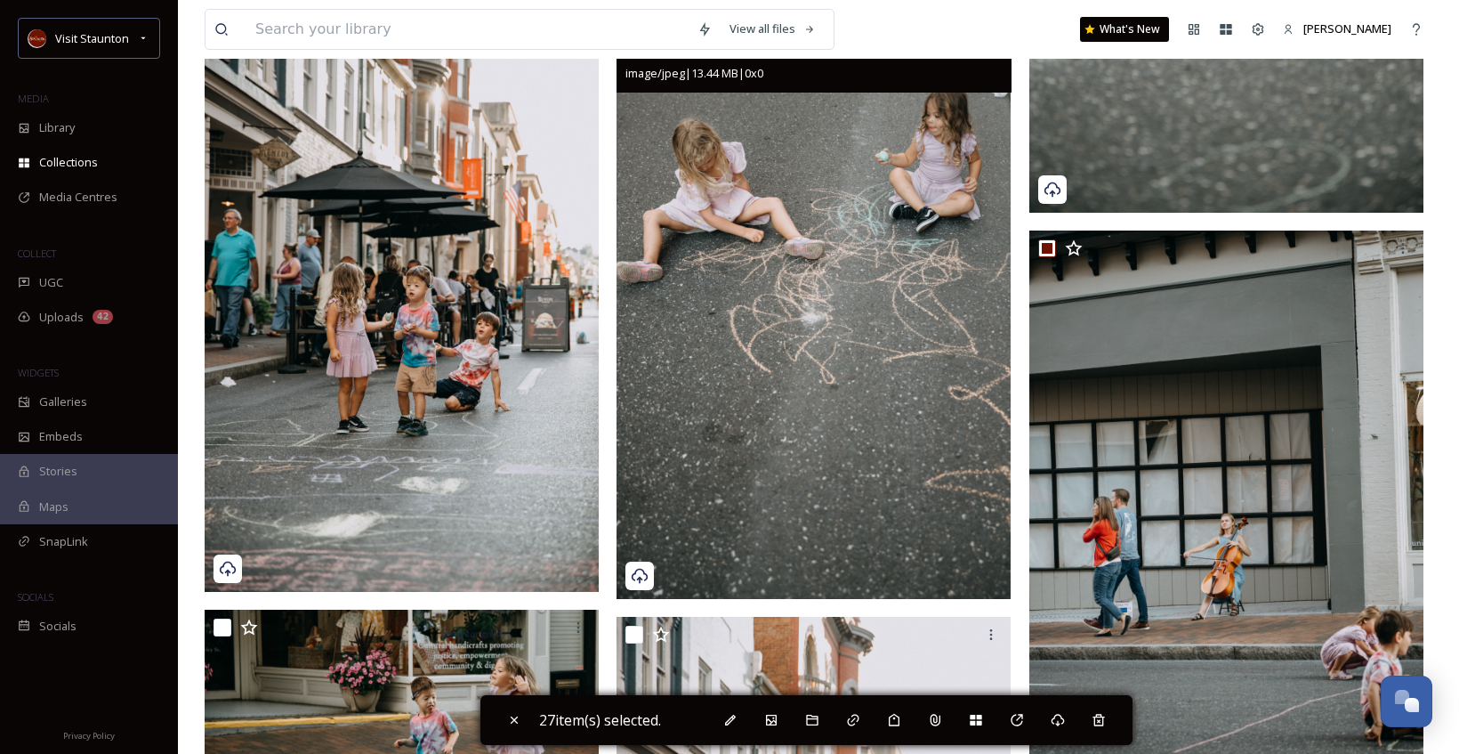
scroll to position [4715, 0]
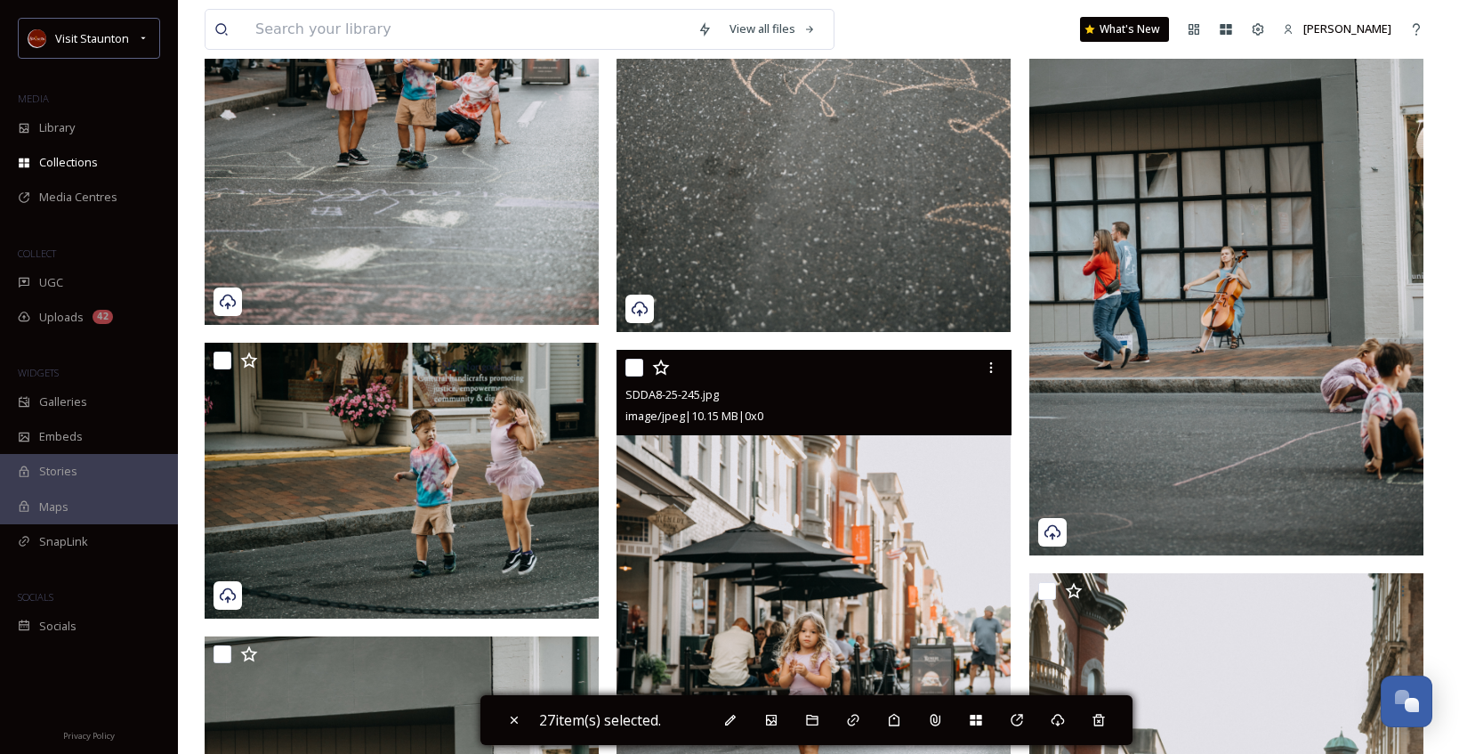
click at [631, 364] on input "checkbox" at bounding box center [634, 368] width 18 height 18
checkbox input "true"
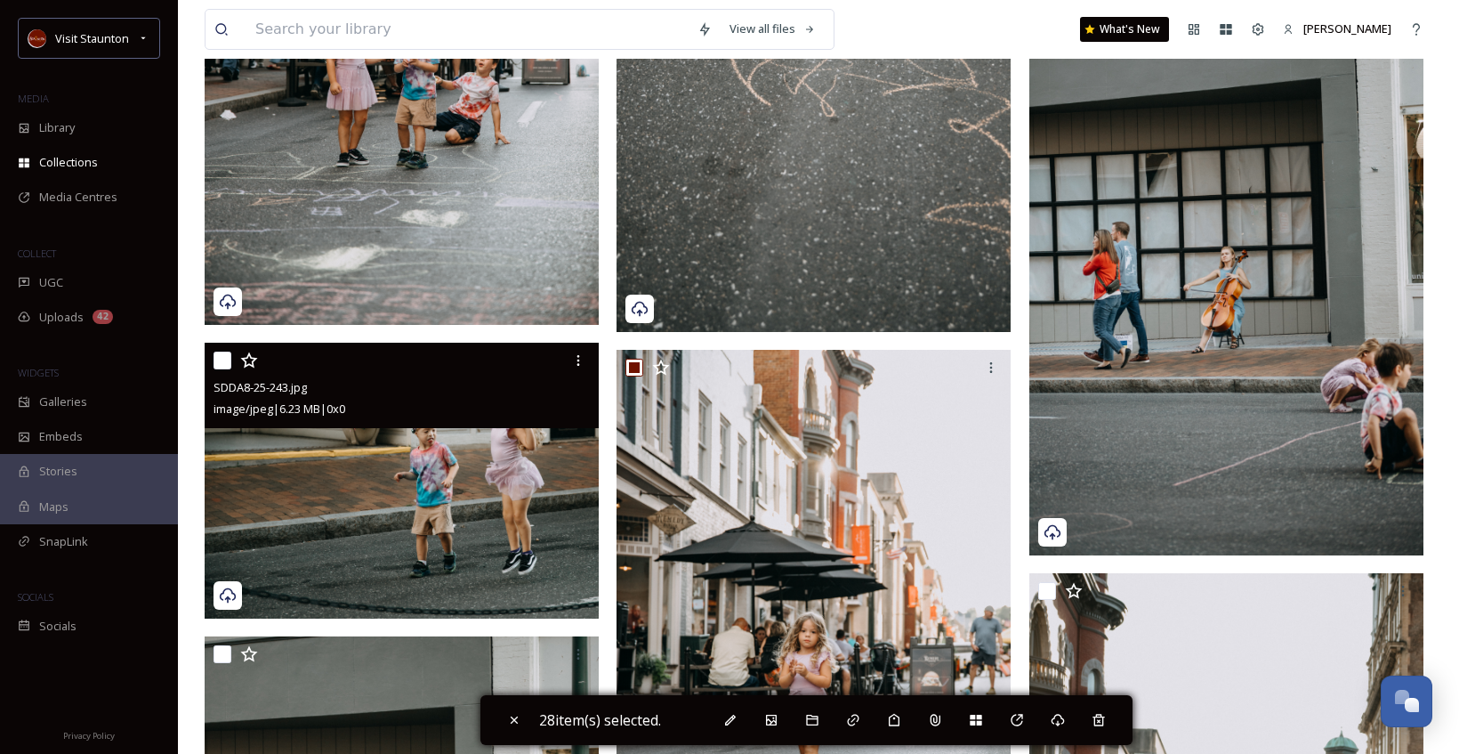
click at [224, 359] on input "checkbox" at bounding box center [223, 360] width 18 height 18
checkbox input "true"
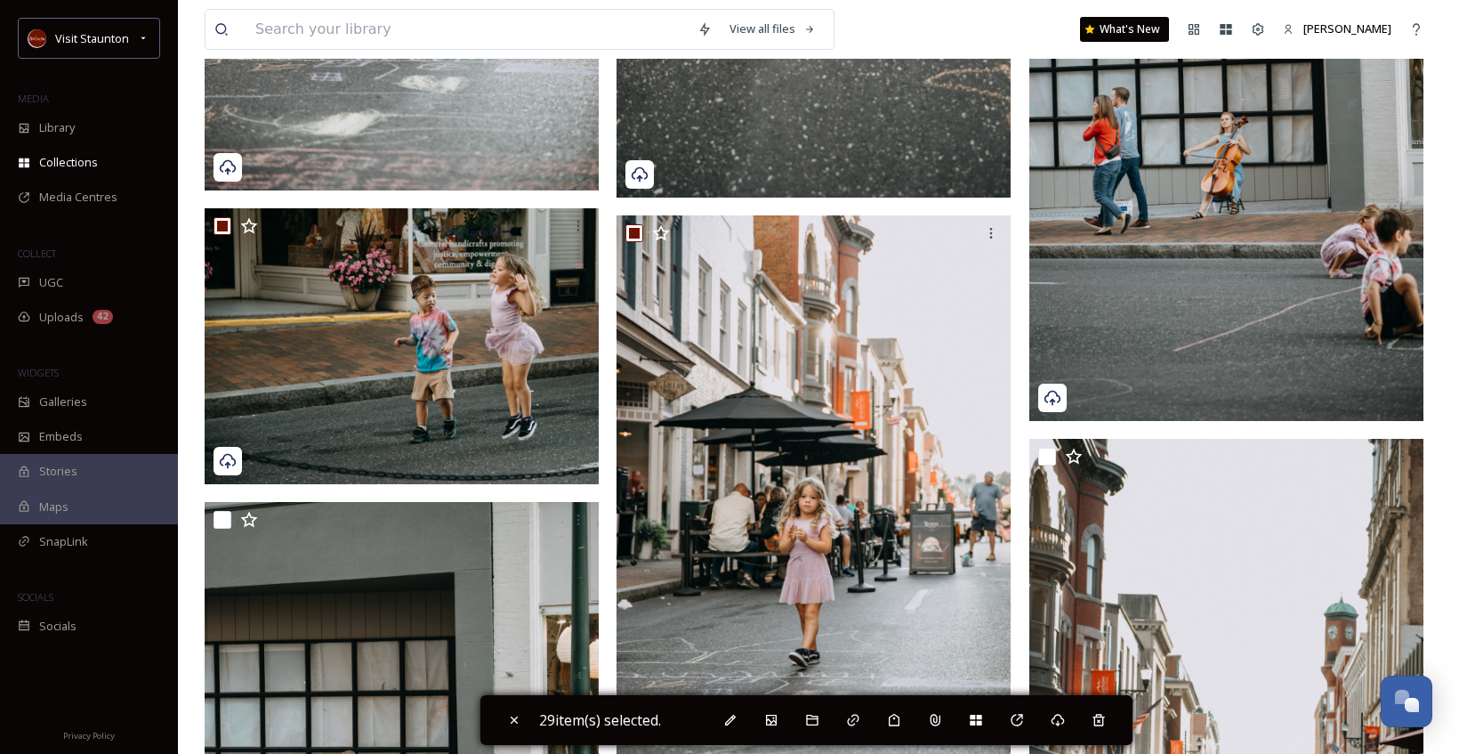
scroll to position [4982, 0]
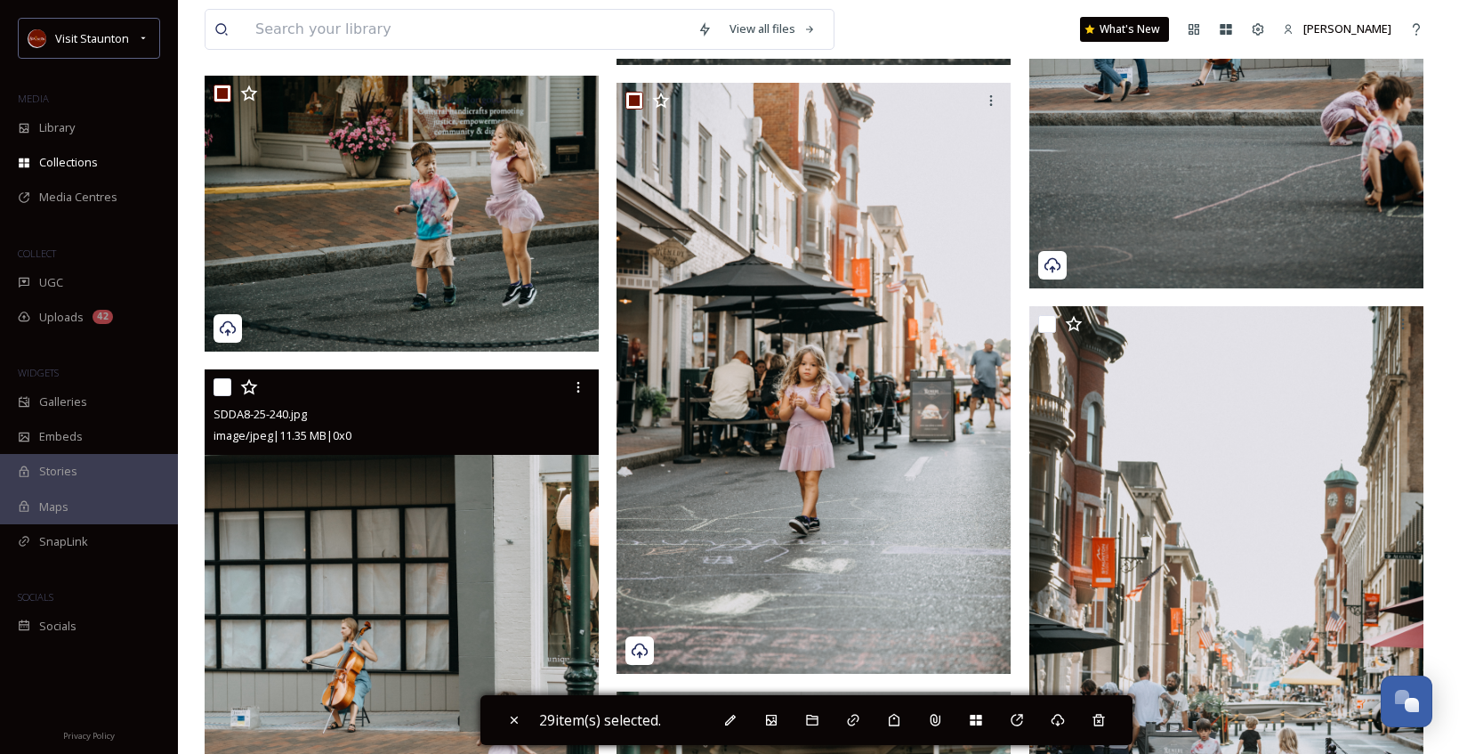
click at [222, 384] on input "checkbox" at bounding box center [223, 387] width 18 height 18
checkbox input "true"
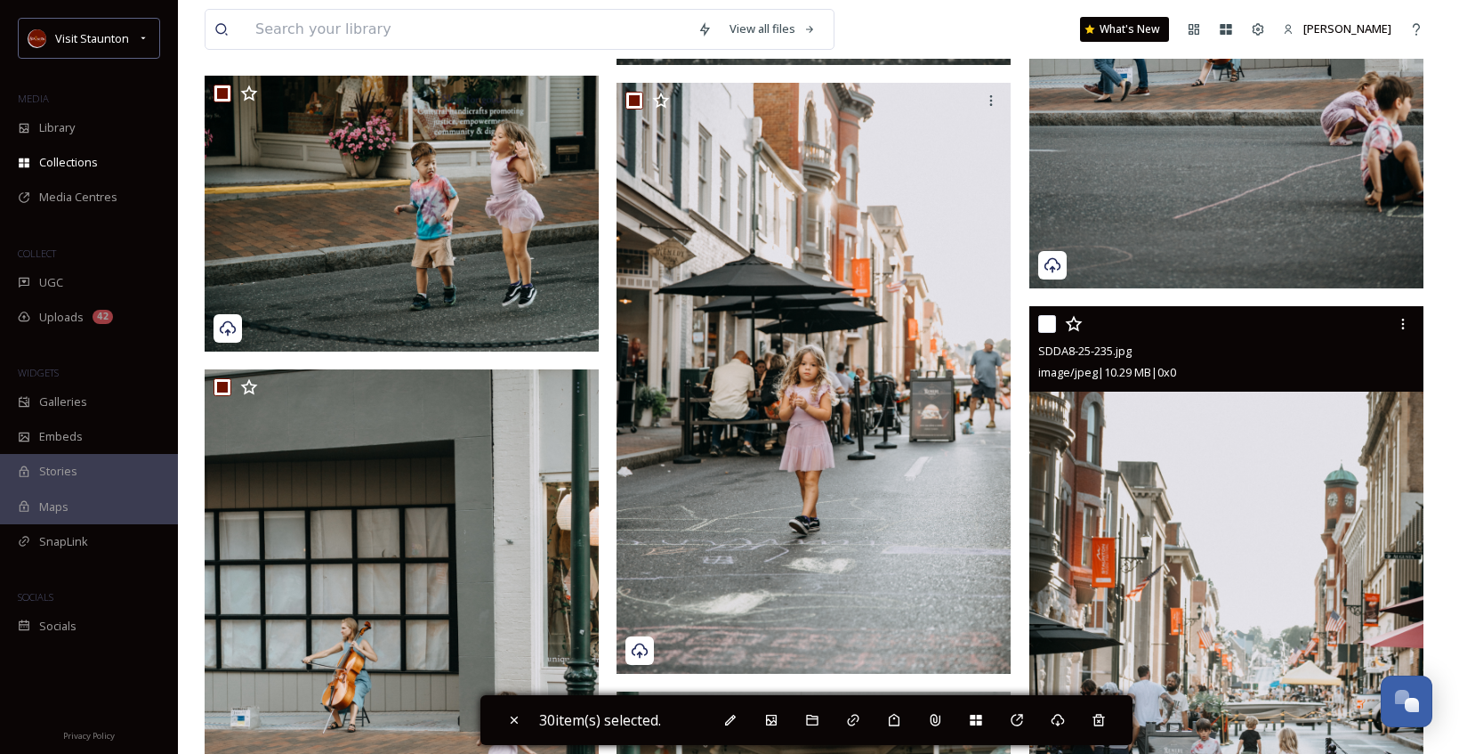
click at [1053, 327] on input "checkbox" at bounding box center [1047, 324] width 18 height 18
checkbox input "true"
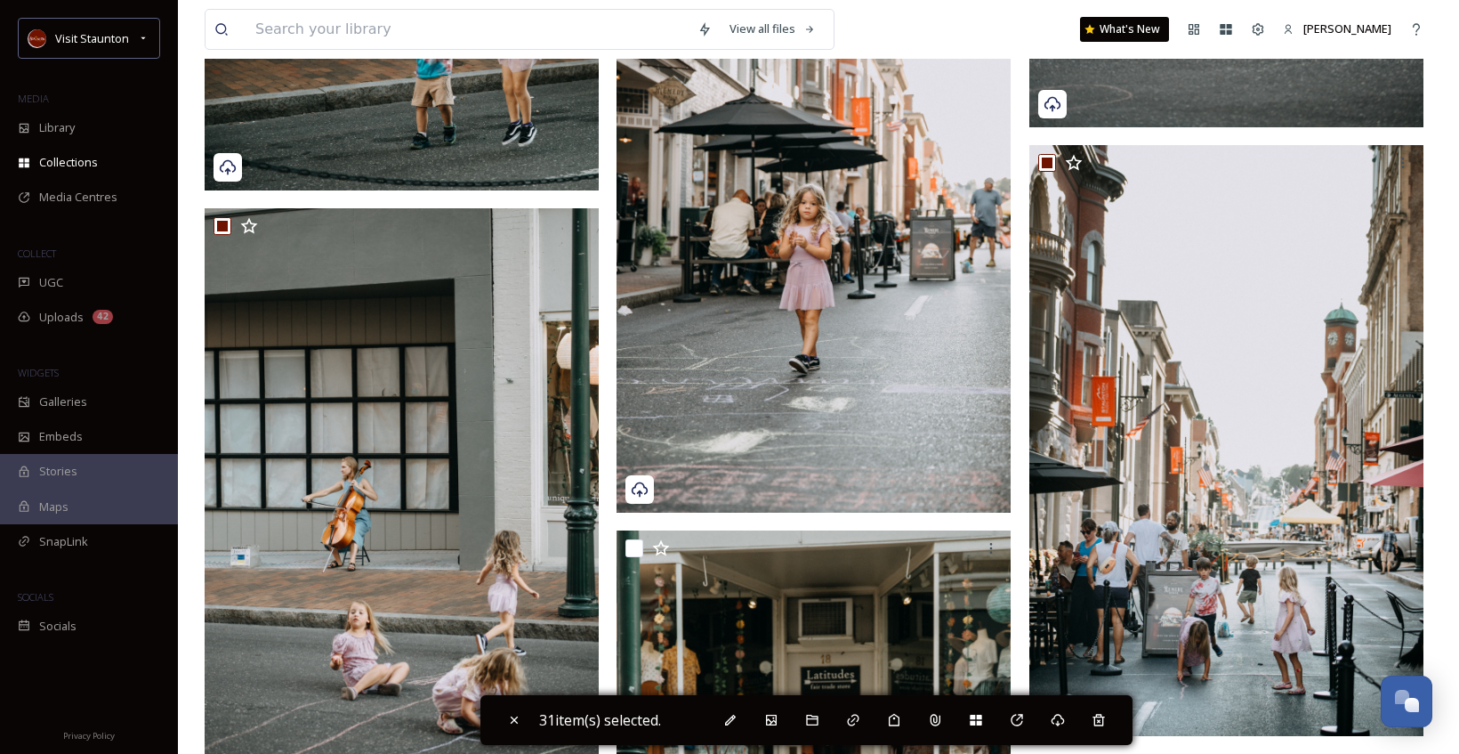
scroll to position [5338, 0]
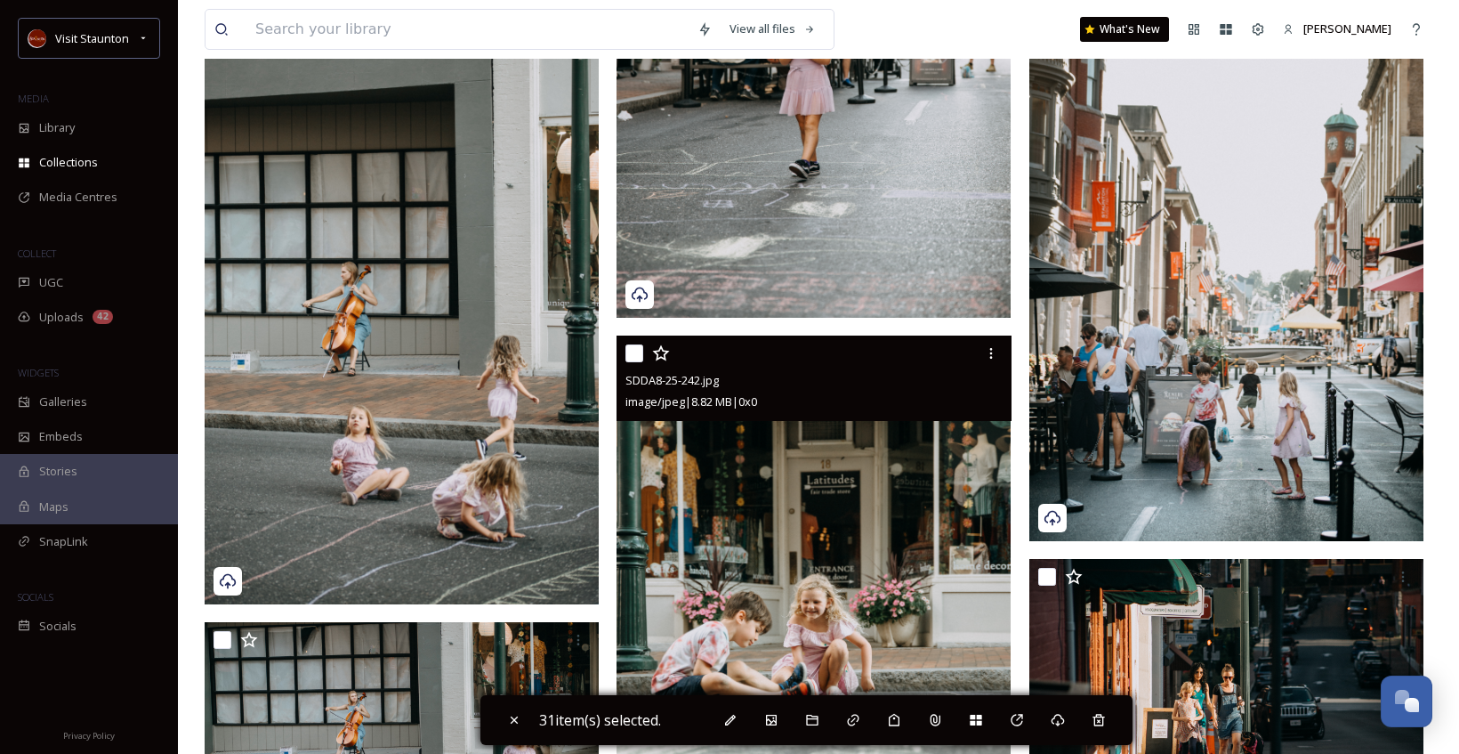
click at [634, 349] on input "checkbox" at bounding box center [634, 353] width 18 height 18
checkbox input "true"
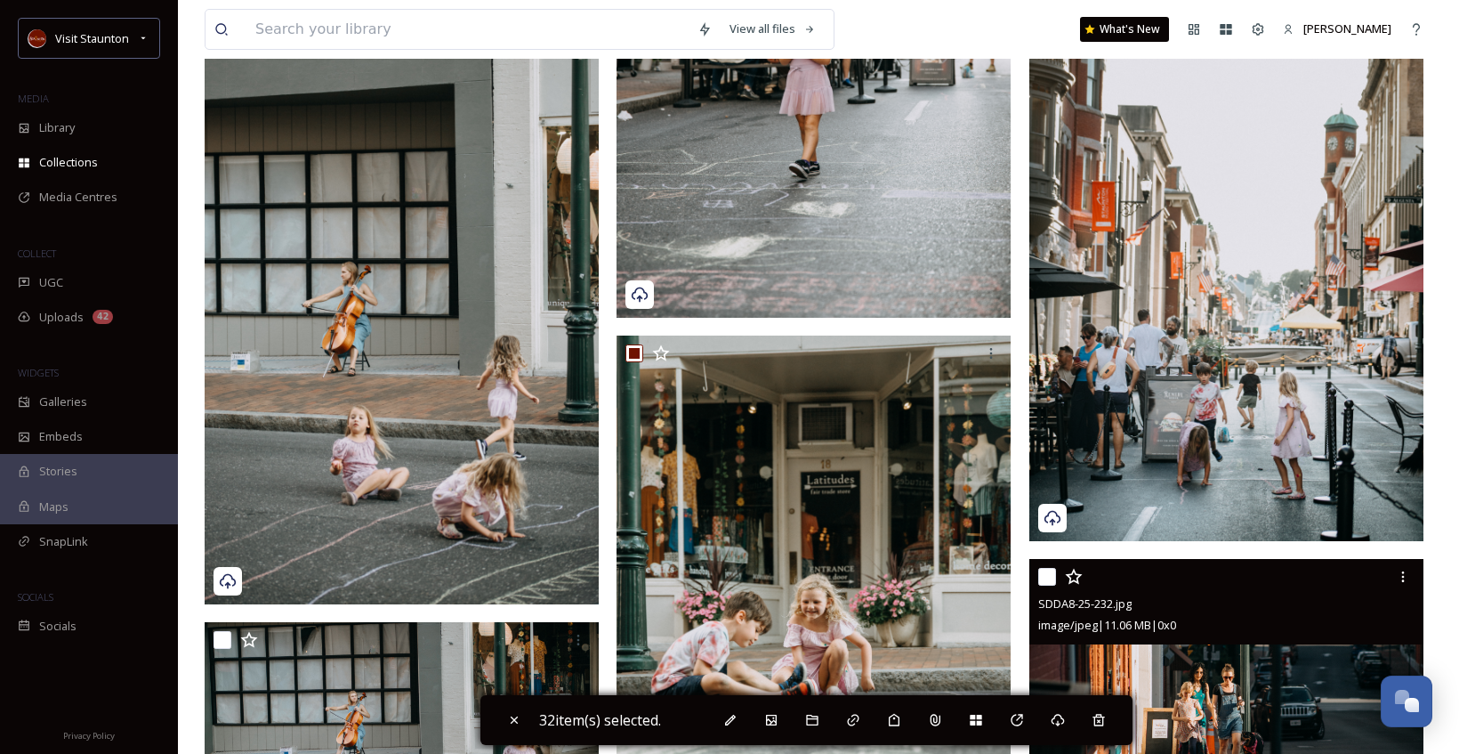
click at [1053, 570] on input "checkbox" at bounding box center [1047, 577] width 18 height 18
checkbox input "true"
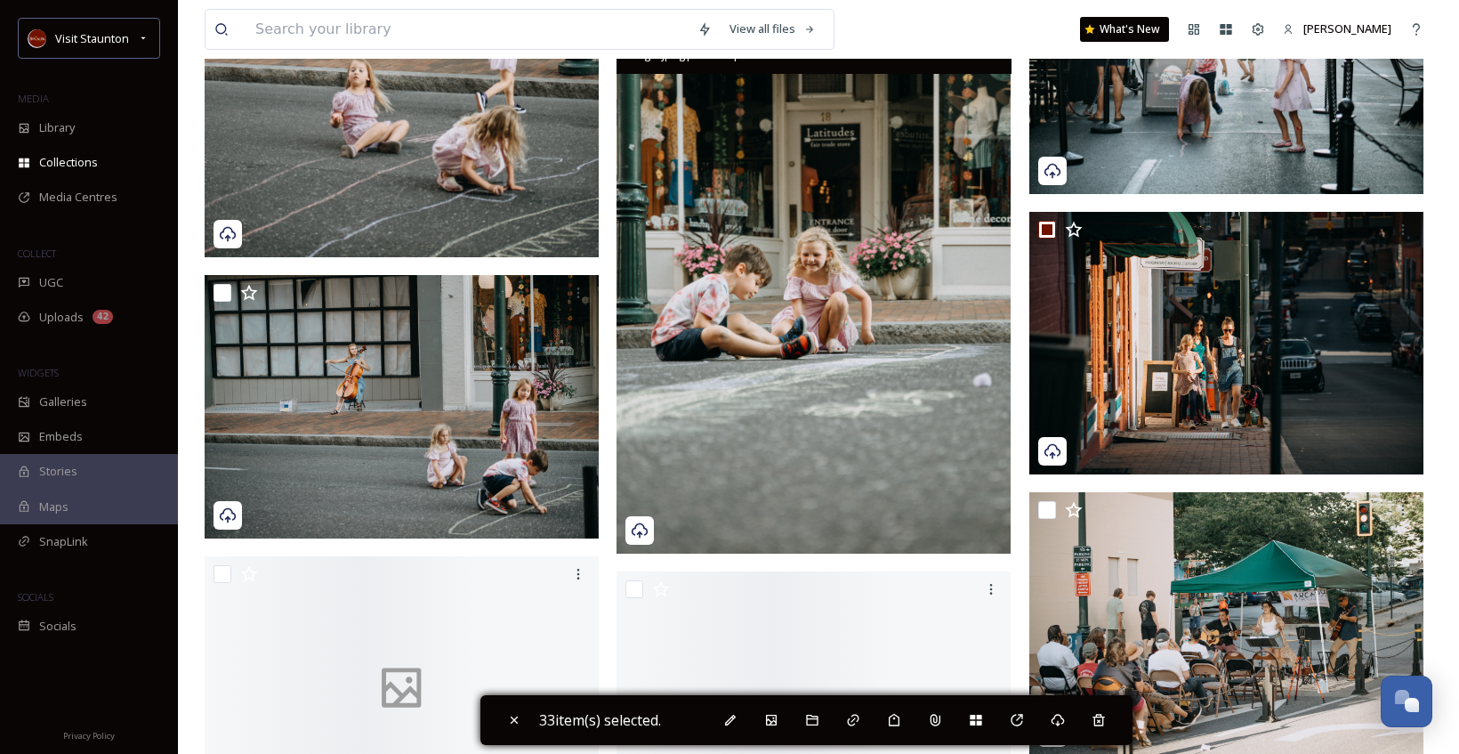
scroll to position [5783, 0]
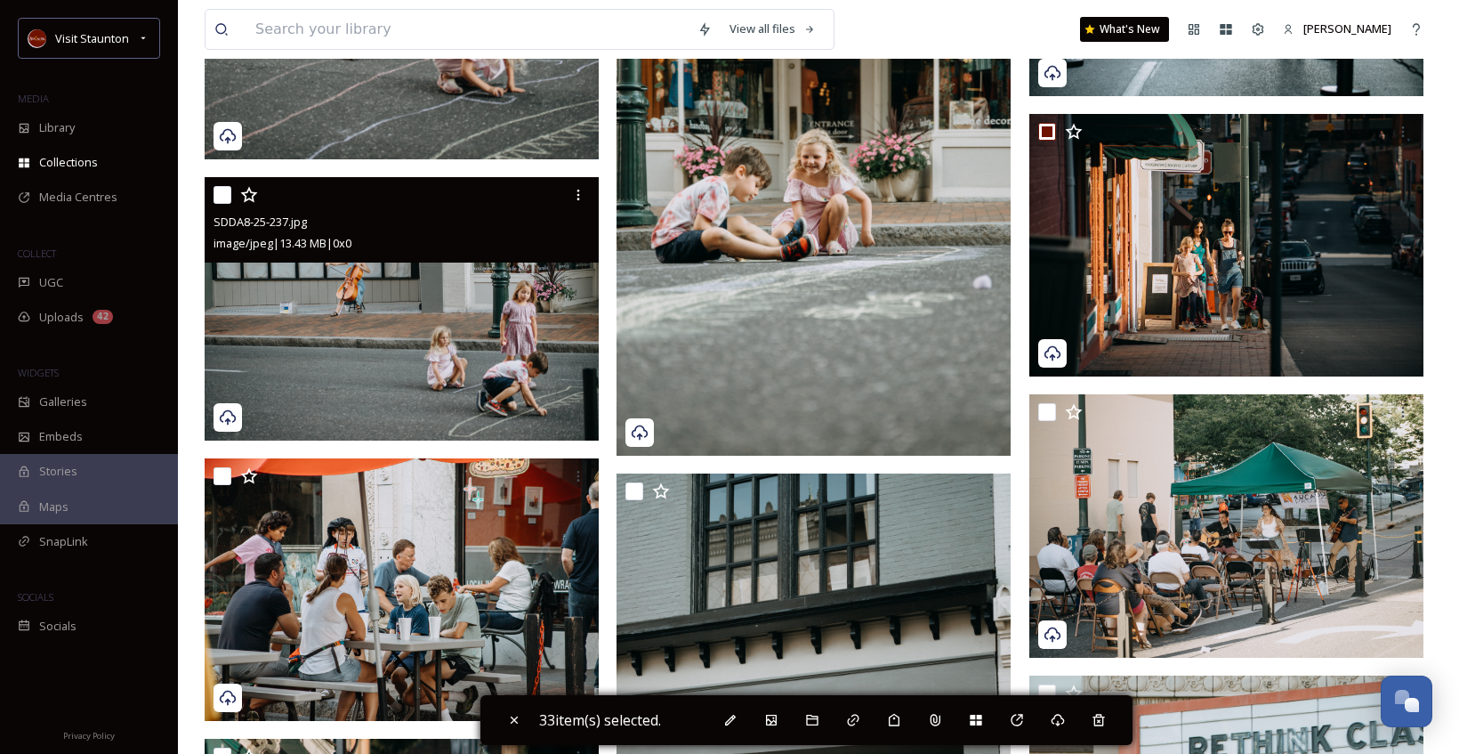
click at [217, 191] on input "checkbox" at bounding box center [223, 195] width 18 height 18
checkbox input "true"
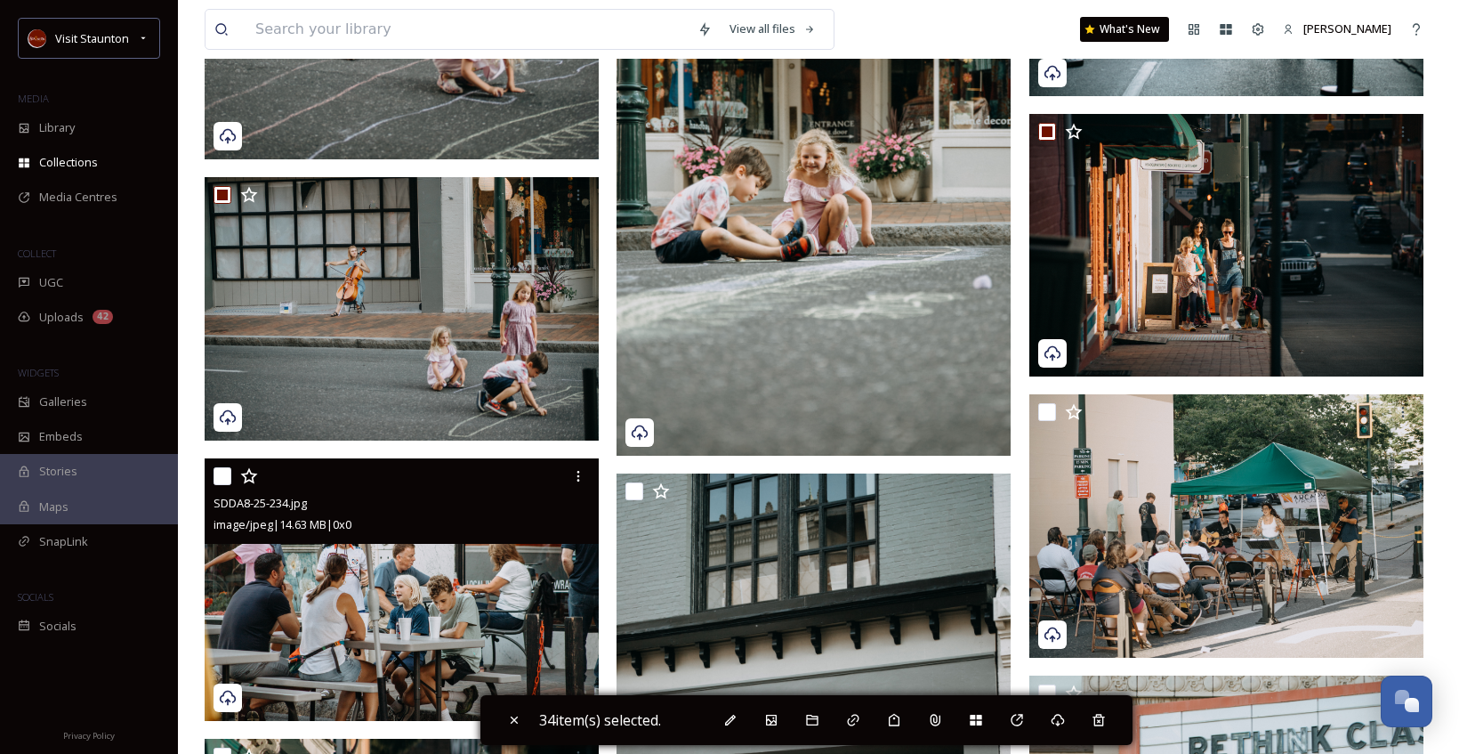
click at [222, 481] on input "checkbox" at bounding box center [223, 476] width 18 height 18
checkbox input "true"
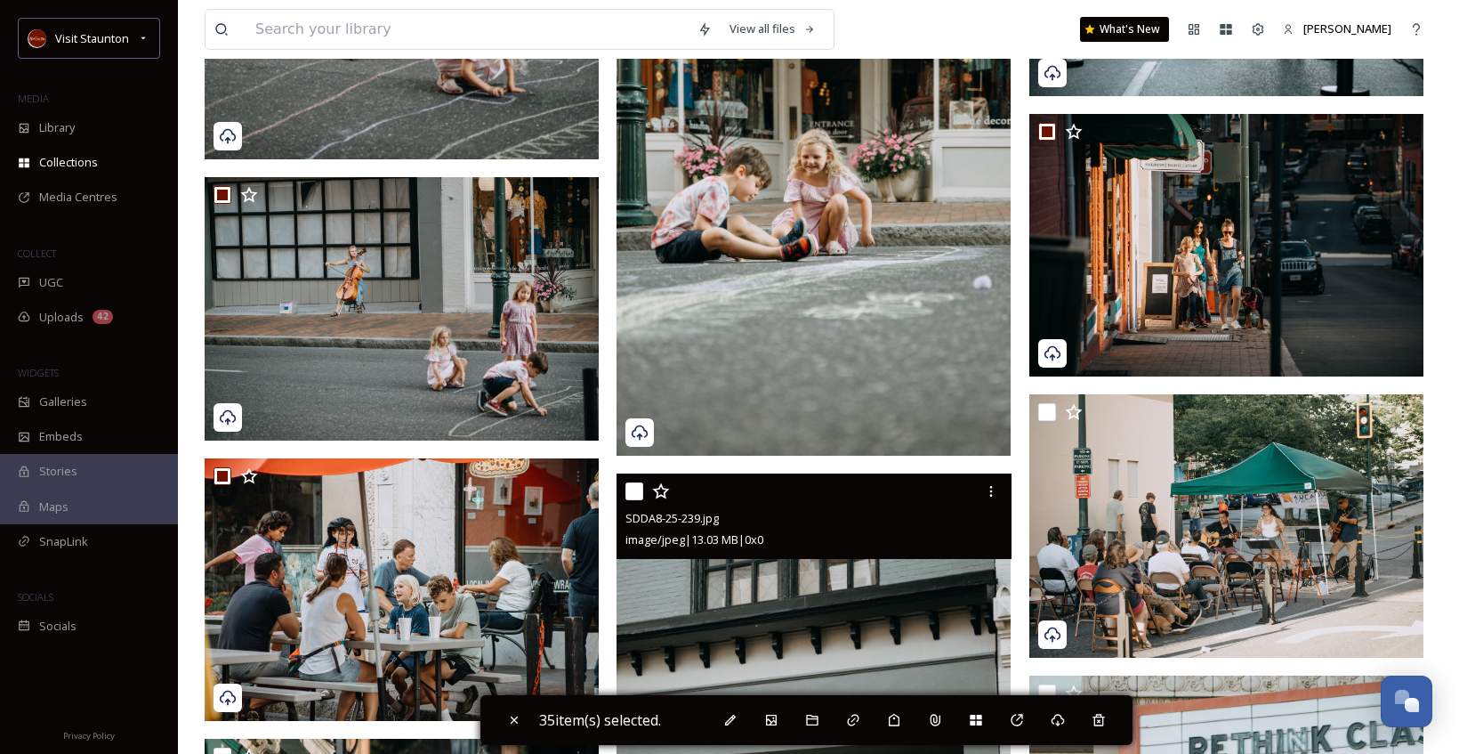
click at [634, 494] on input "checkbox" at bounding box center [634, 491] width 18 height 18
checkbox input "true"
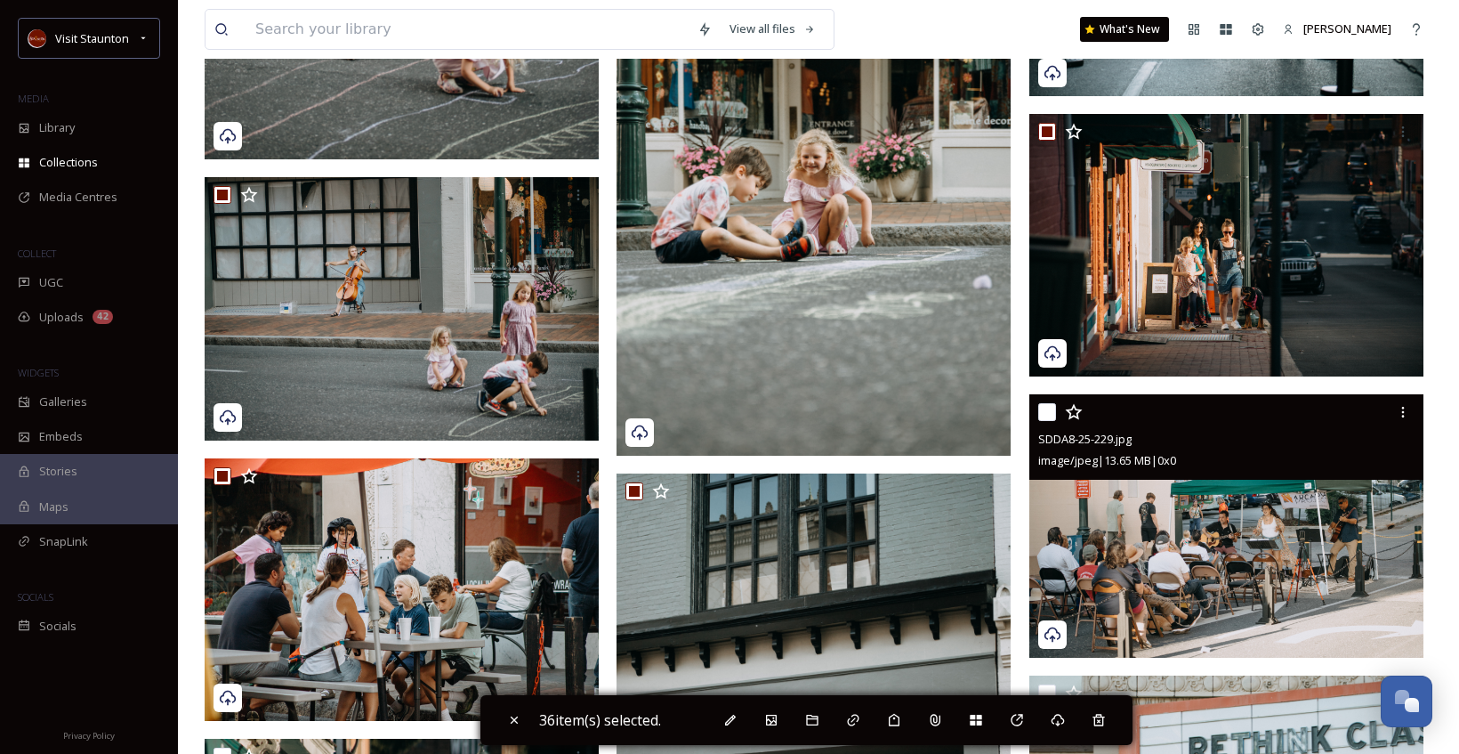
click at [1049, 413] on input "checkbox" at bounding box center [1047, 412] width 18 height 18
checkbox input "true"
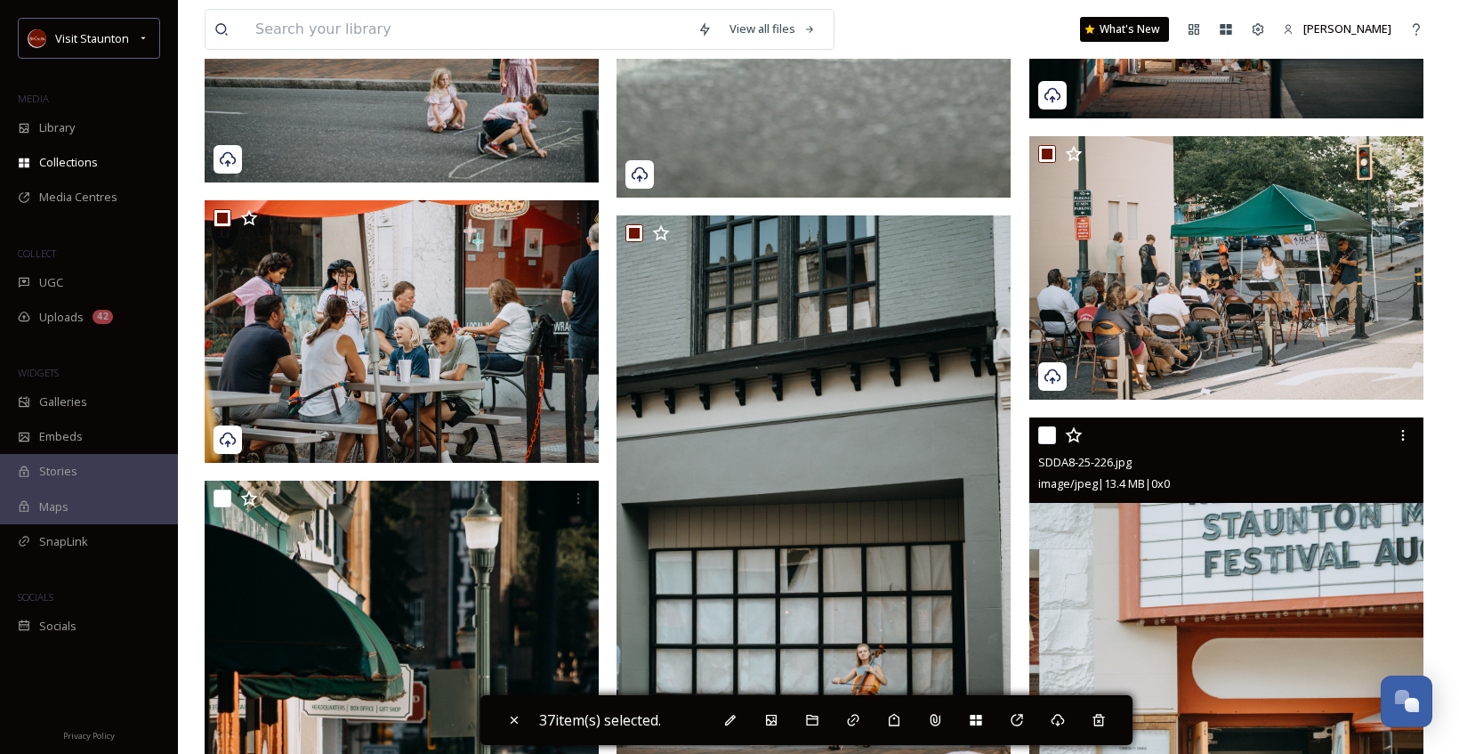
scroll to position [6138, 0]
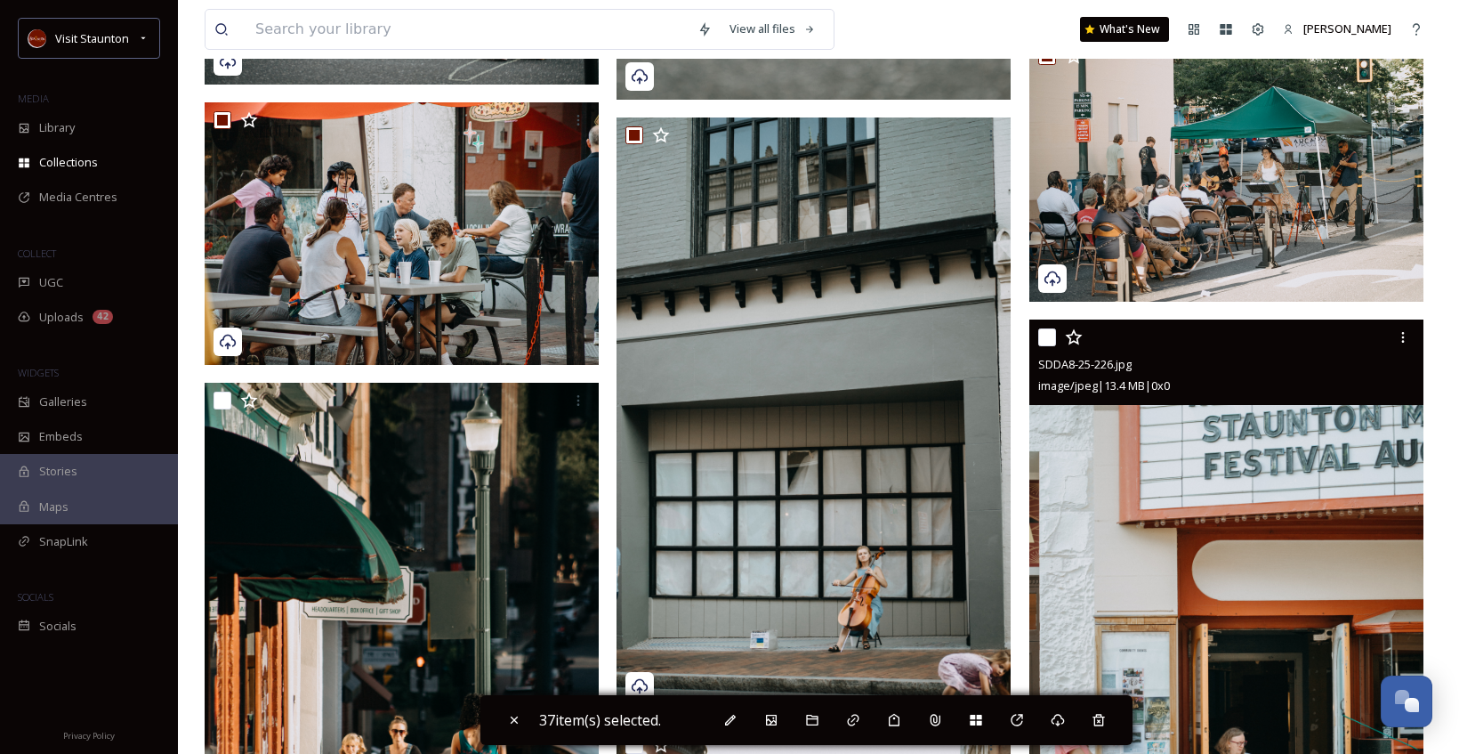
click at [1050, 341] on input "checkbox" at bounding box center [1047, 337] width 18 height 18
checkbox input "true"
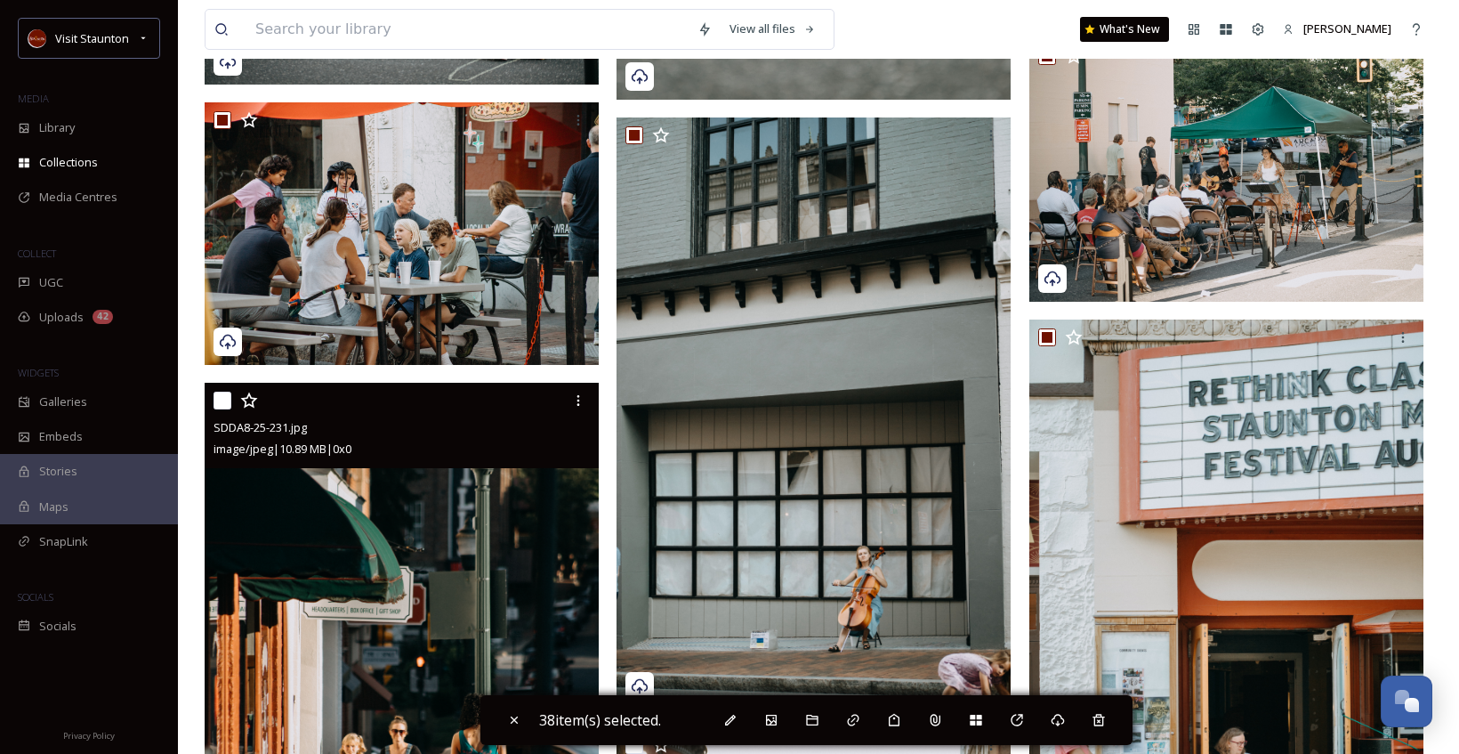
click at [222, 396] on input "checkbox" at bounding box center [223, 400] width 18 height 18
checkbox input "true"
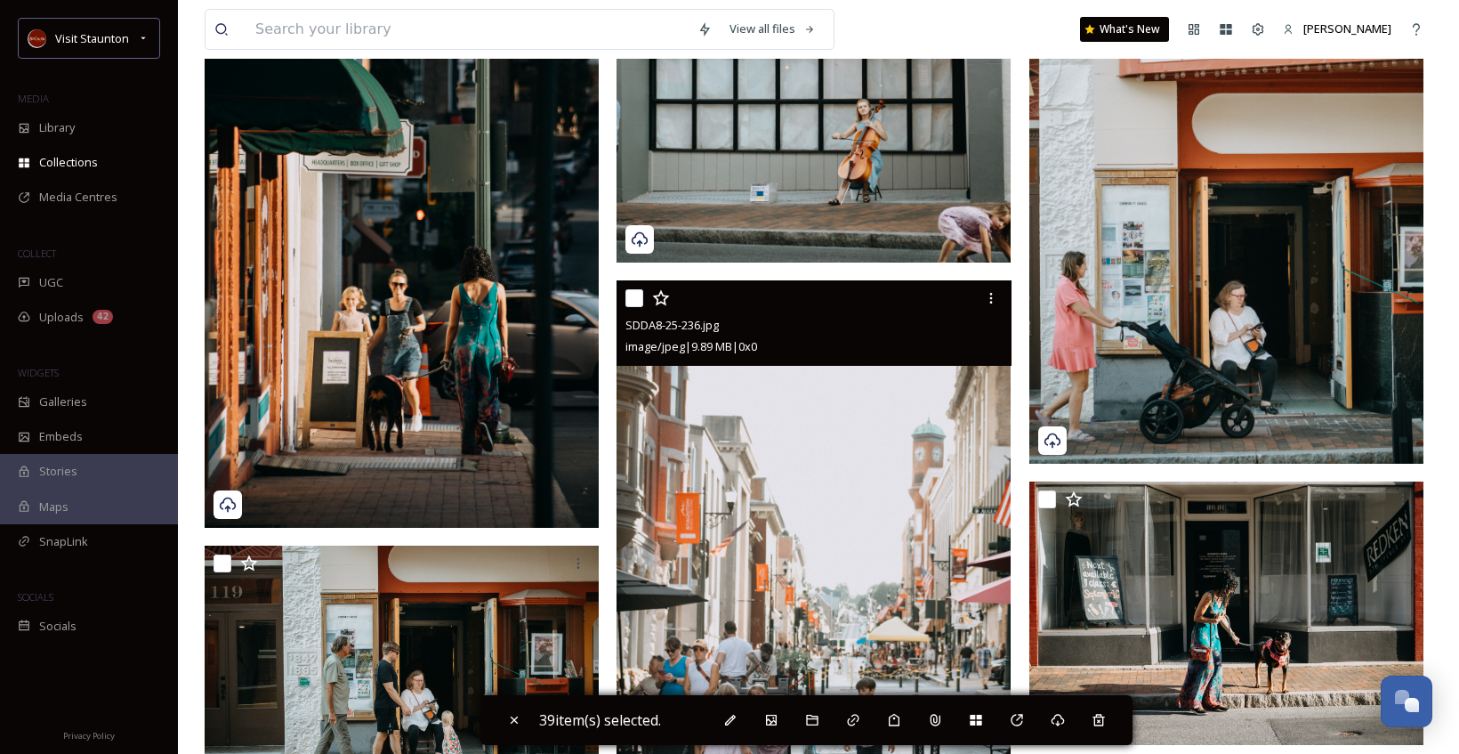
scroll to position [6672, 0]
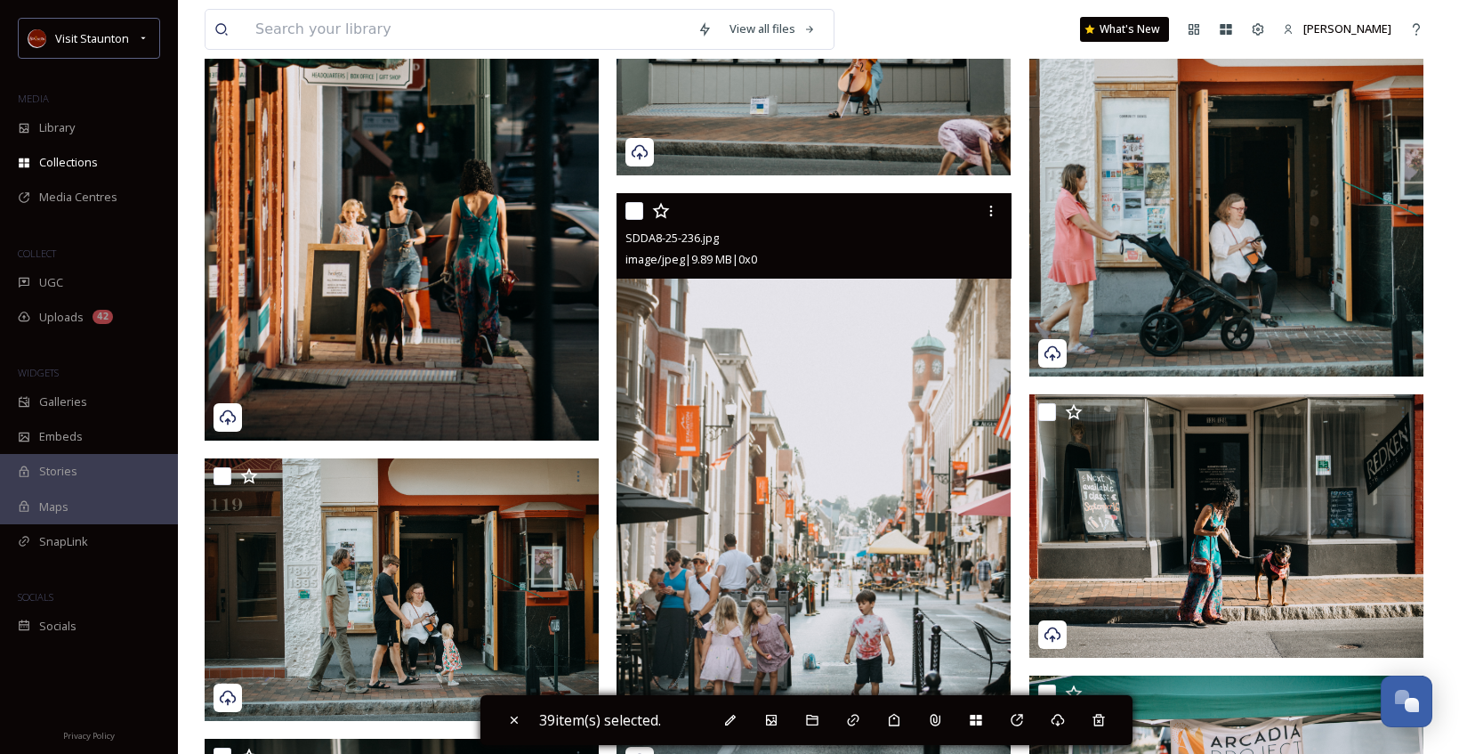
click at [635, 213] on input "checkbox" at bounding box center [634, 211] width 18 height 18
checkbox input "true"
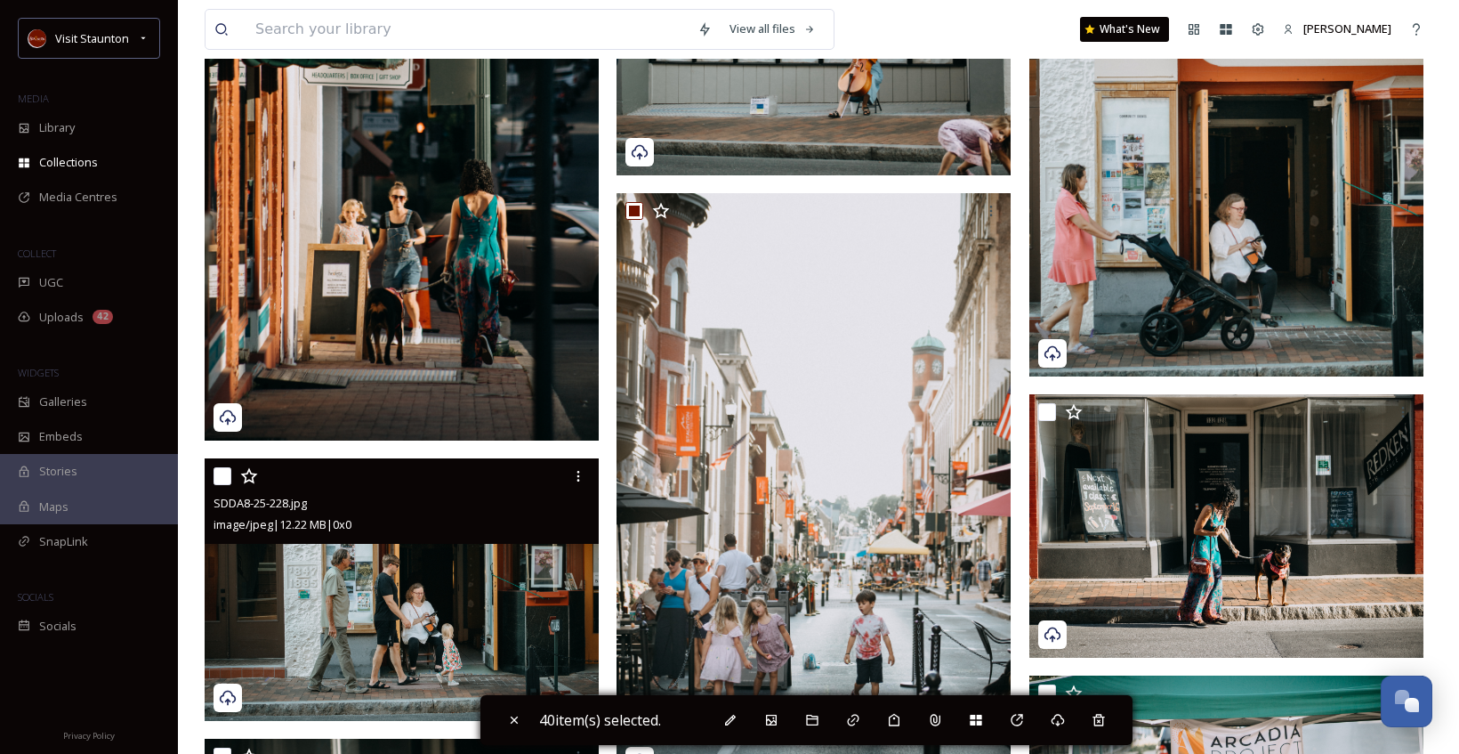
click at [217, 483] on input "checkbox" at bounding box center [223, 476] width 18 height 18
checkbox input "true"
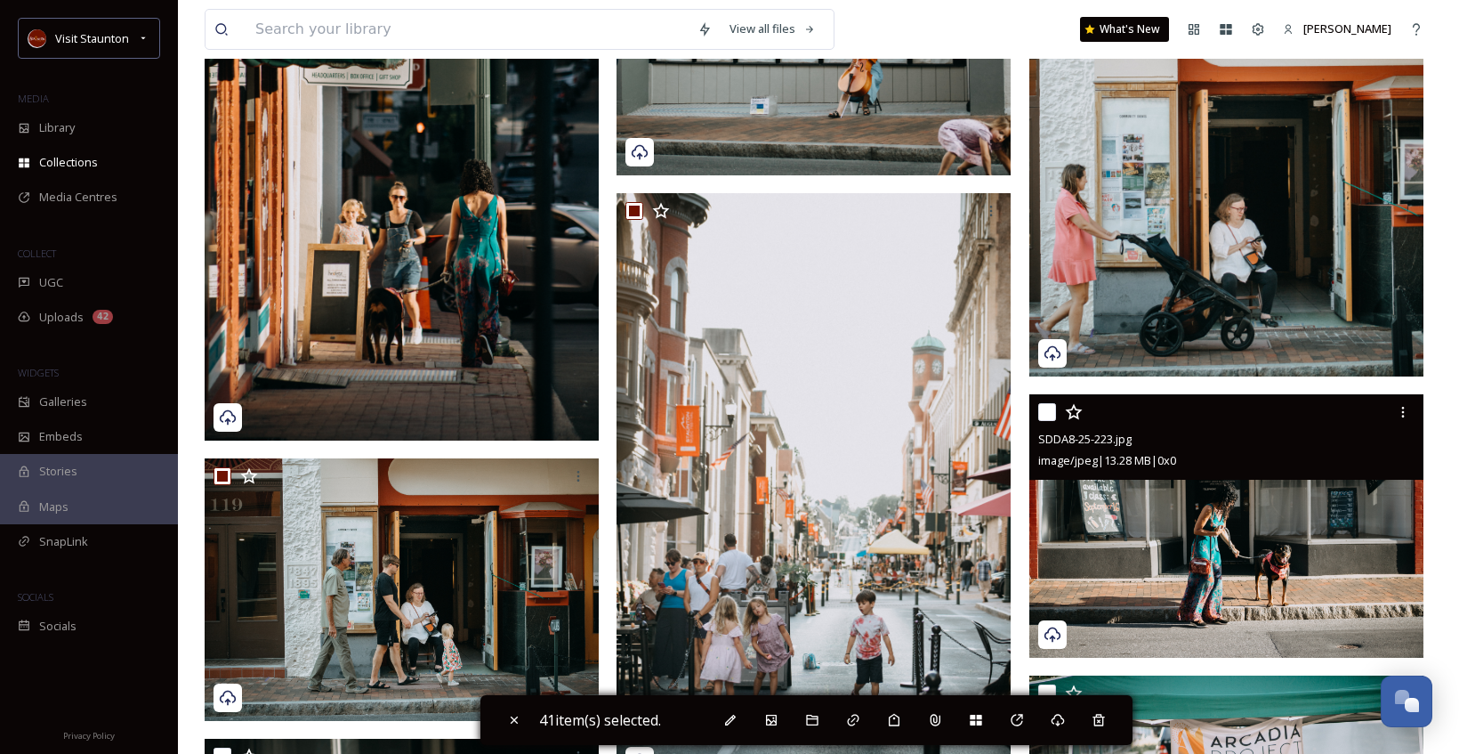
click at [1044, 411] on input "checkbox" at bounding box center [1047, 412] width 18 height 18
checkbox input "true"
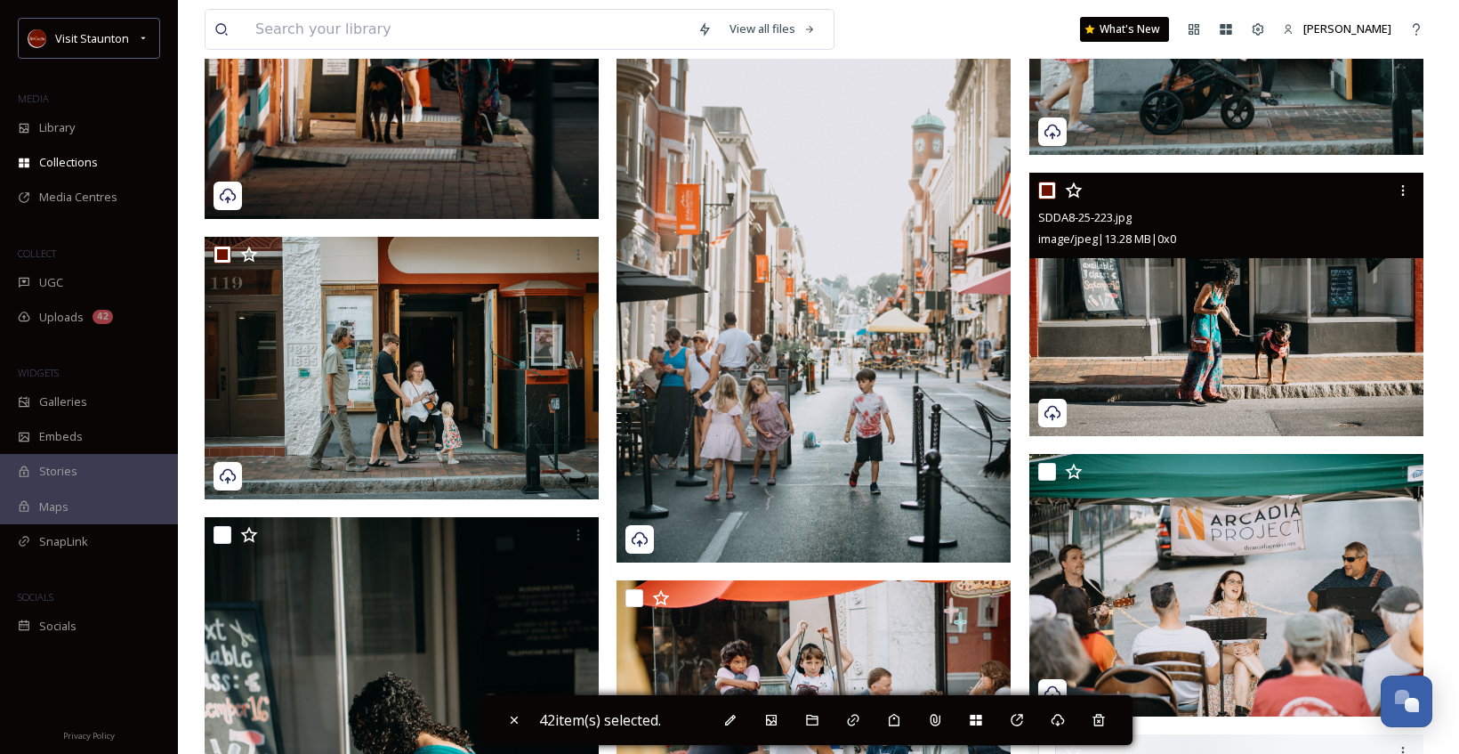
scroll to position [7028, 0]
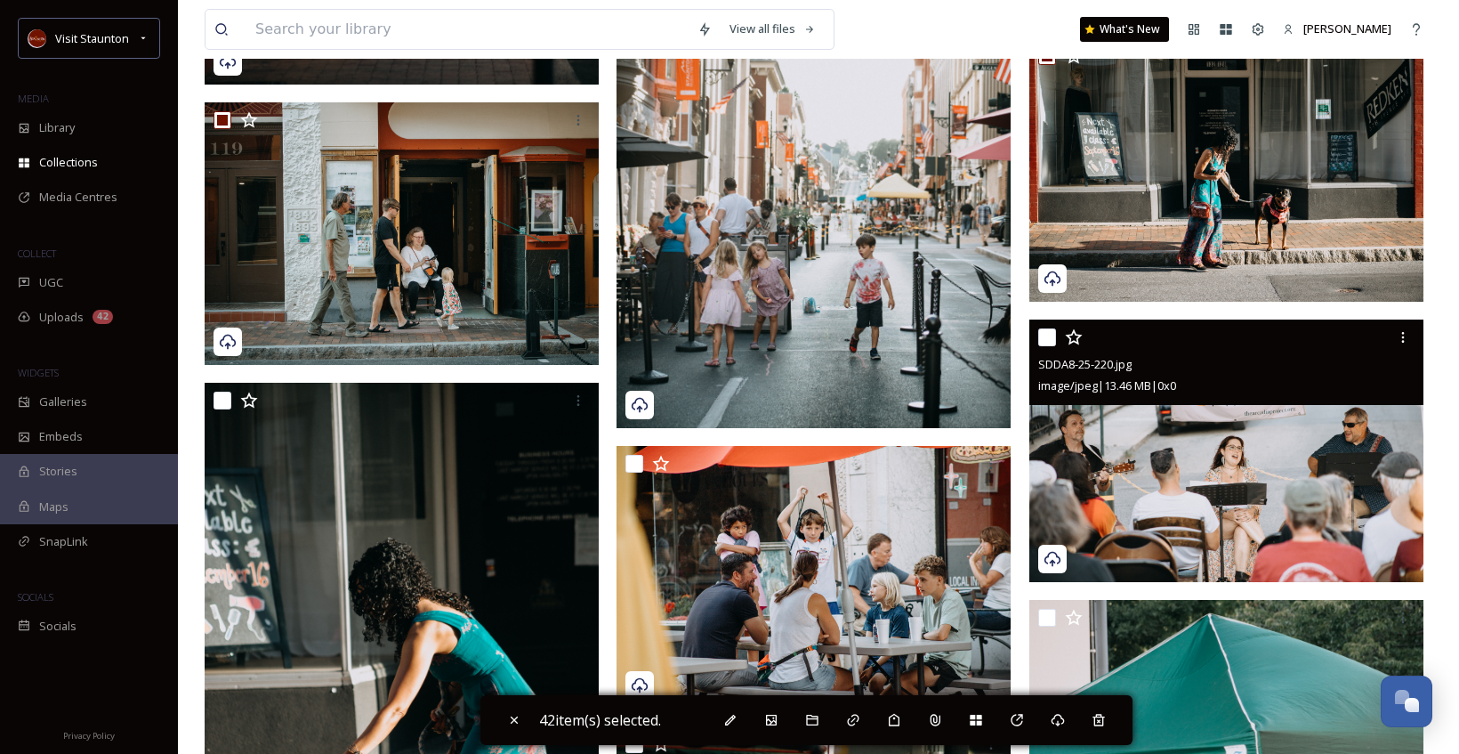
click at [1047, 341] on input "checkbox" at bounding box center [1047, 337] width 18 height 18
checkbox input "true"
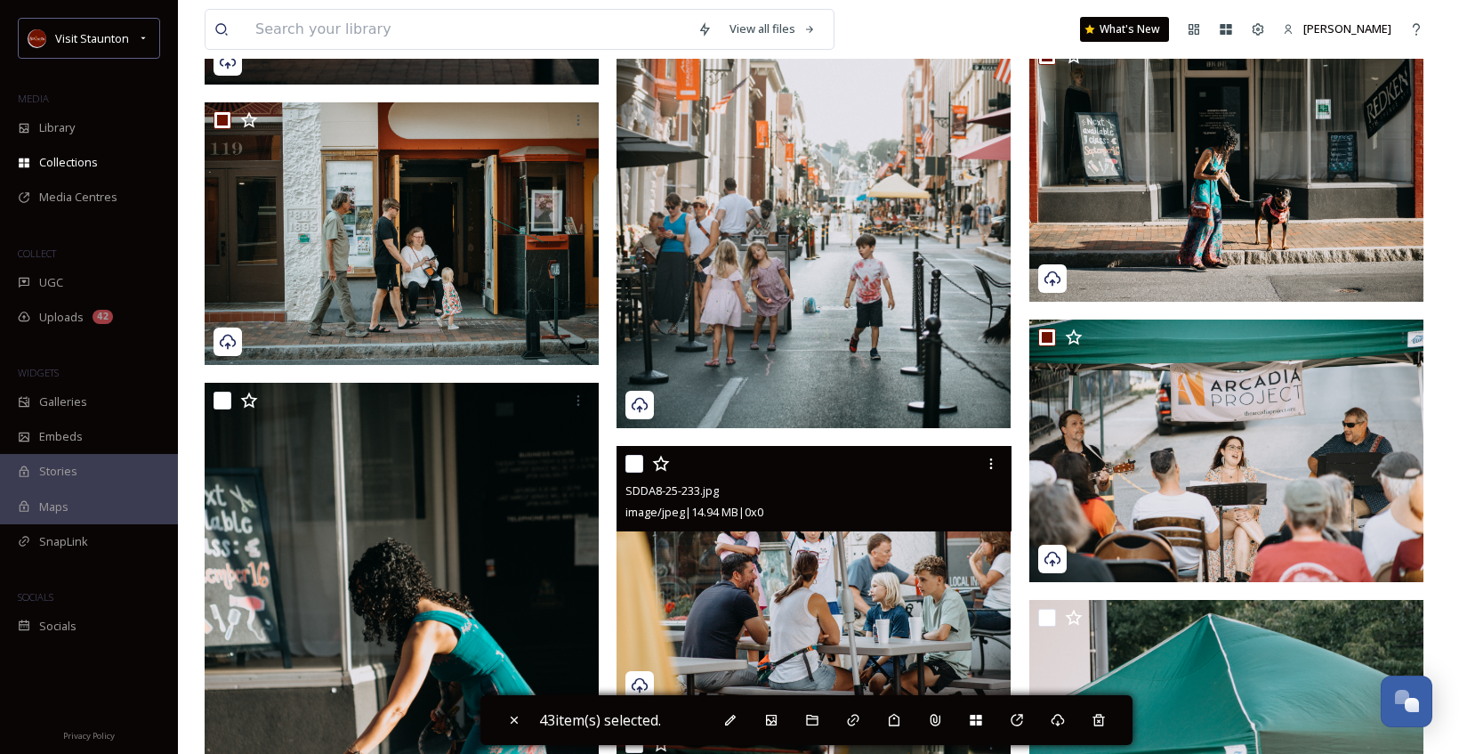
click at [632, 466] on input "checkbox" at bounding box center [634, 464] width 18 height 18
checkbox input "true"
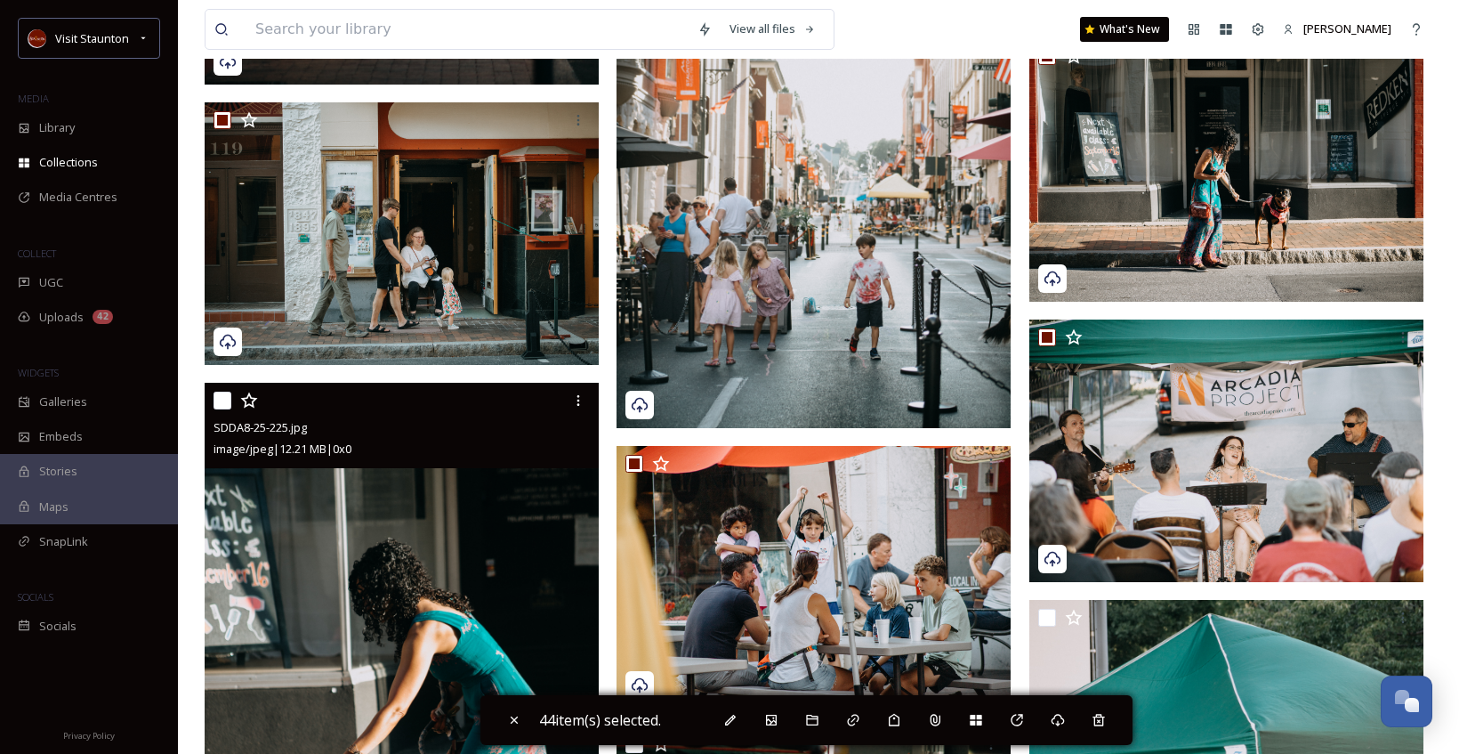
click at [229, 397] on input "checkbox" at bounding box center [223, 400] width 18 height 18
checkbox input "true"
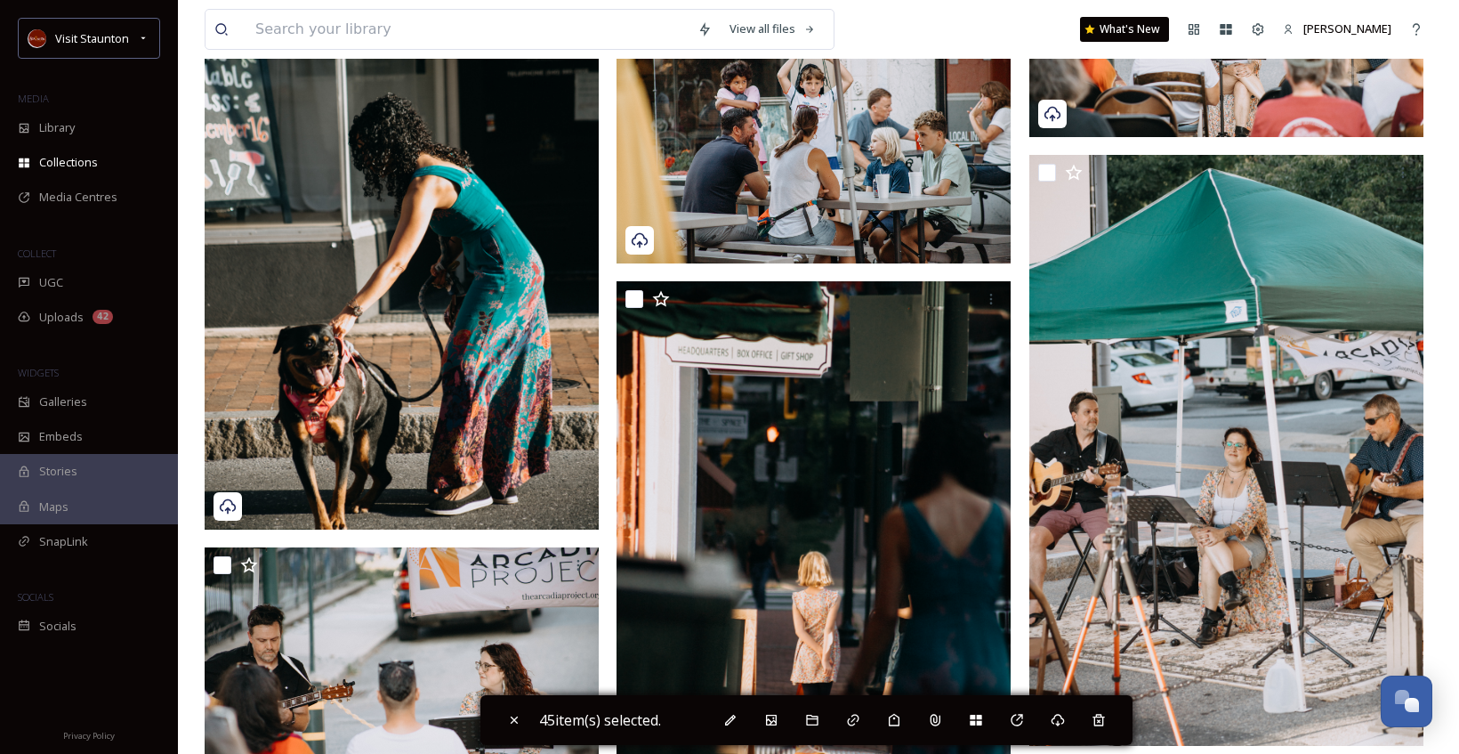
scroll to position [7562, 0]
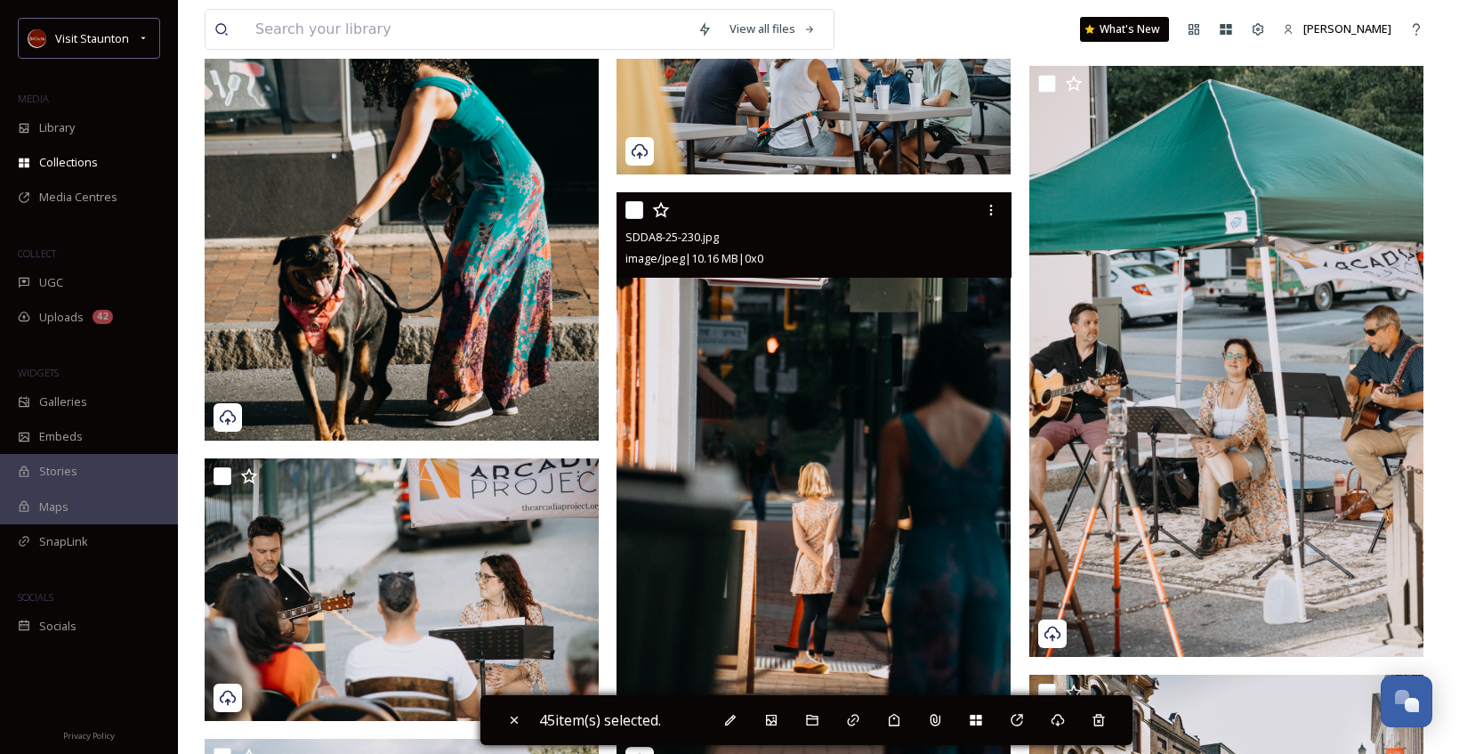
click at [633, 210] on input "checkbox" at bounding box center [634, 210] width 18 height 18
checkbox input "true"
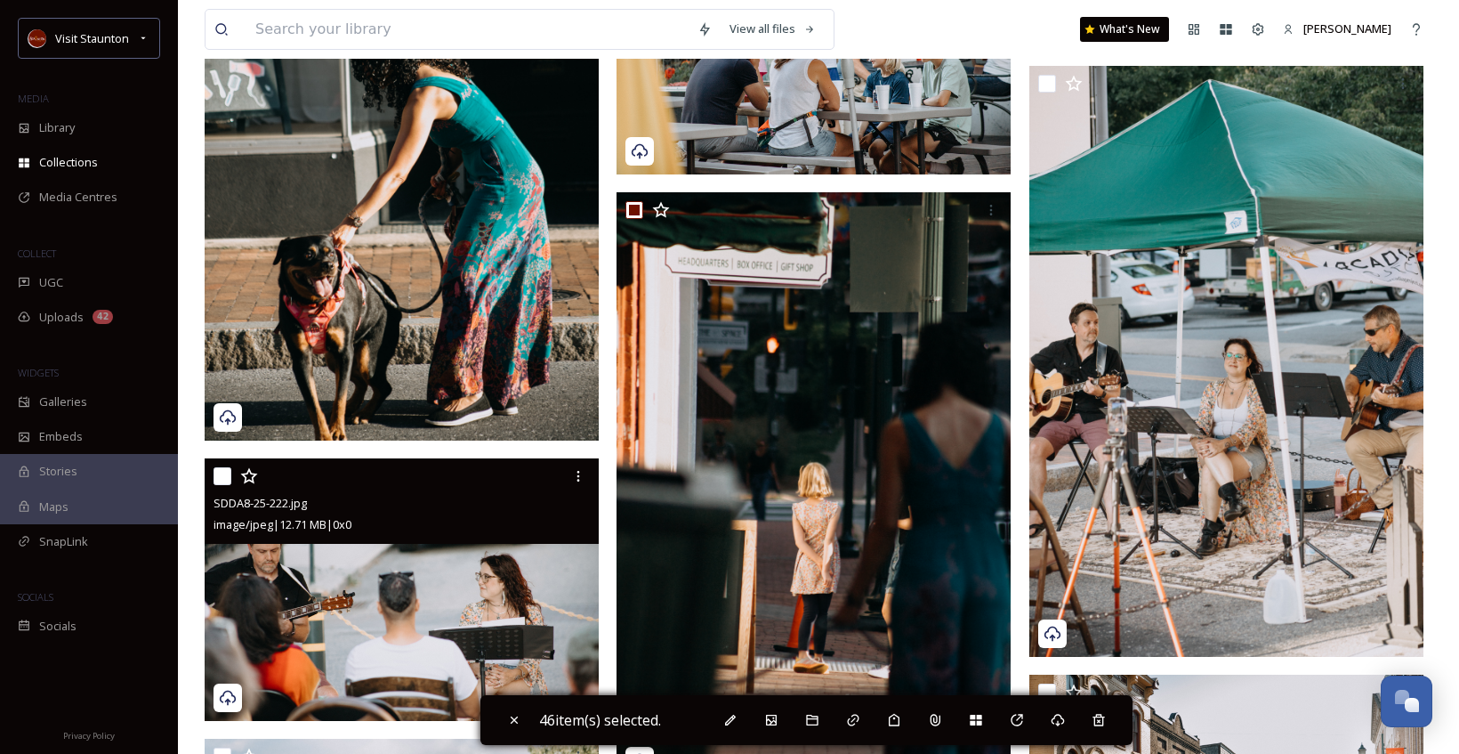
click at [222, 476] on input "checkbox" at bounding box center [223, 476] width 18 height 18
checkbox input "true"
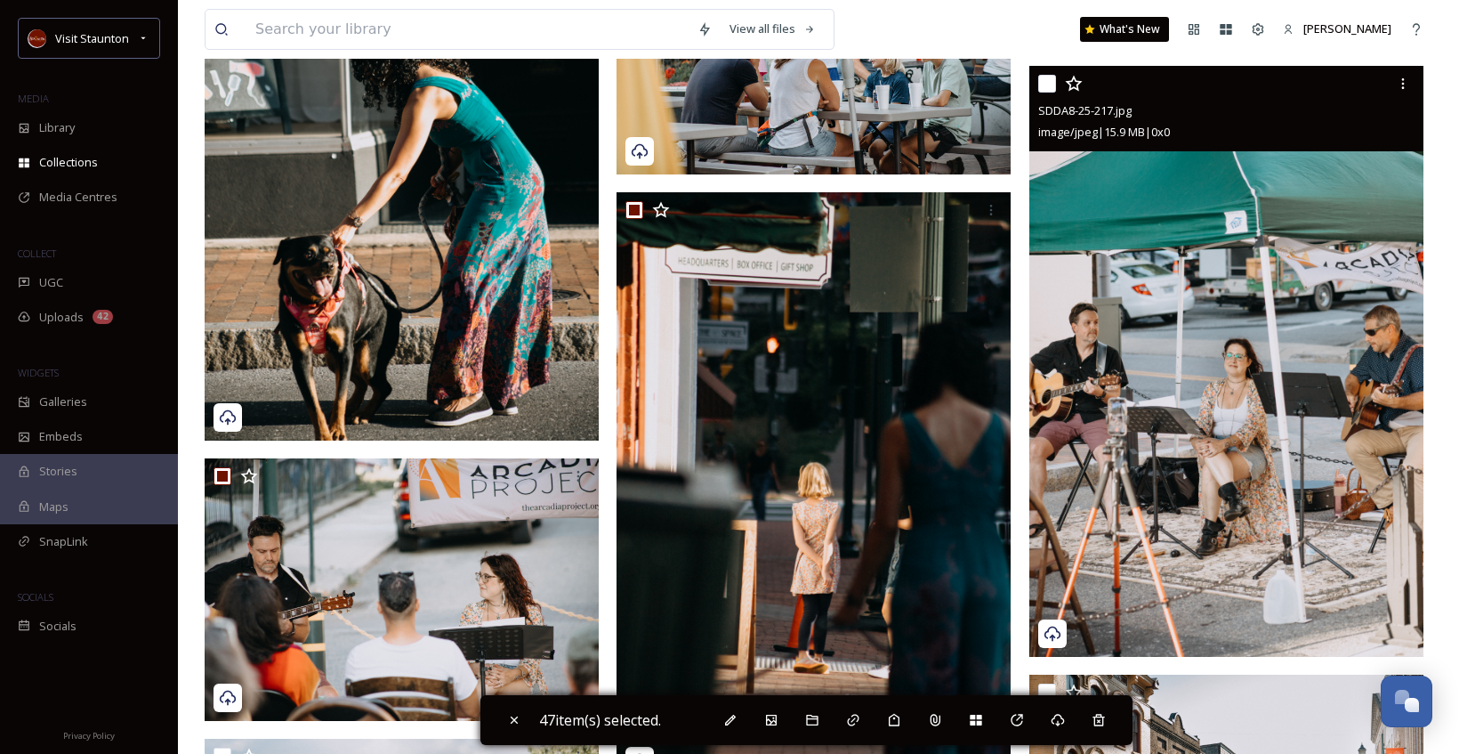
click at [1040, 85] on input "checkbox" at bounding box center [1047, 84] width 18 height 18
checkbox input "true"
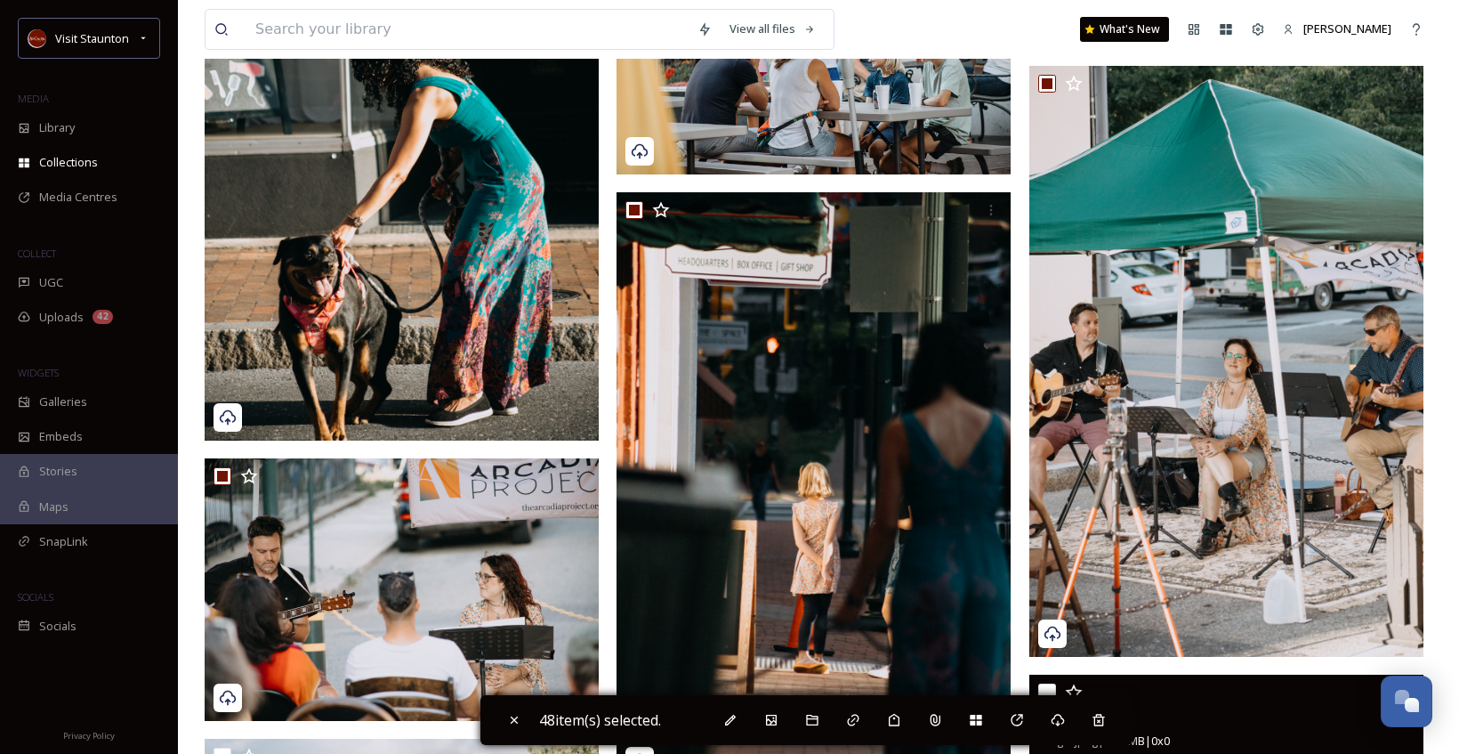
drag, startPoint x: 1049, startPoint y: 676, endPoint x: 1052, endPoint y: 630, distance: 46.4
click at [1049, 674] on div "SDDA8-25-214.jpg image/jpeg | 14.8 MB | 0 x 0" at bounding box center [1226, 716] width 394 height 85
click at [1052, 686] on input "checkbox" at bounding box center [1047, 692] width 18 height 18
checkbox input "true"
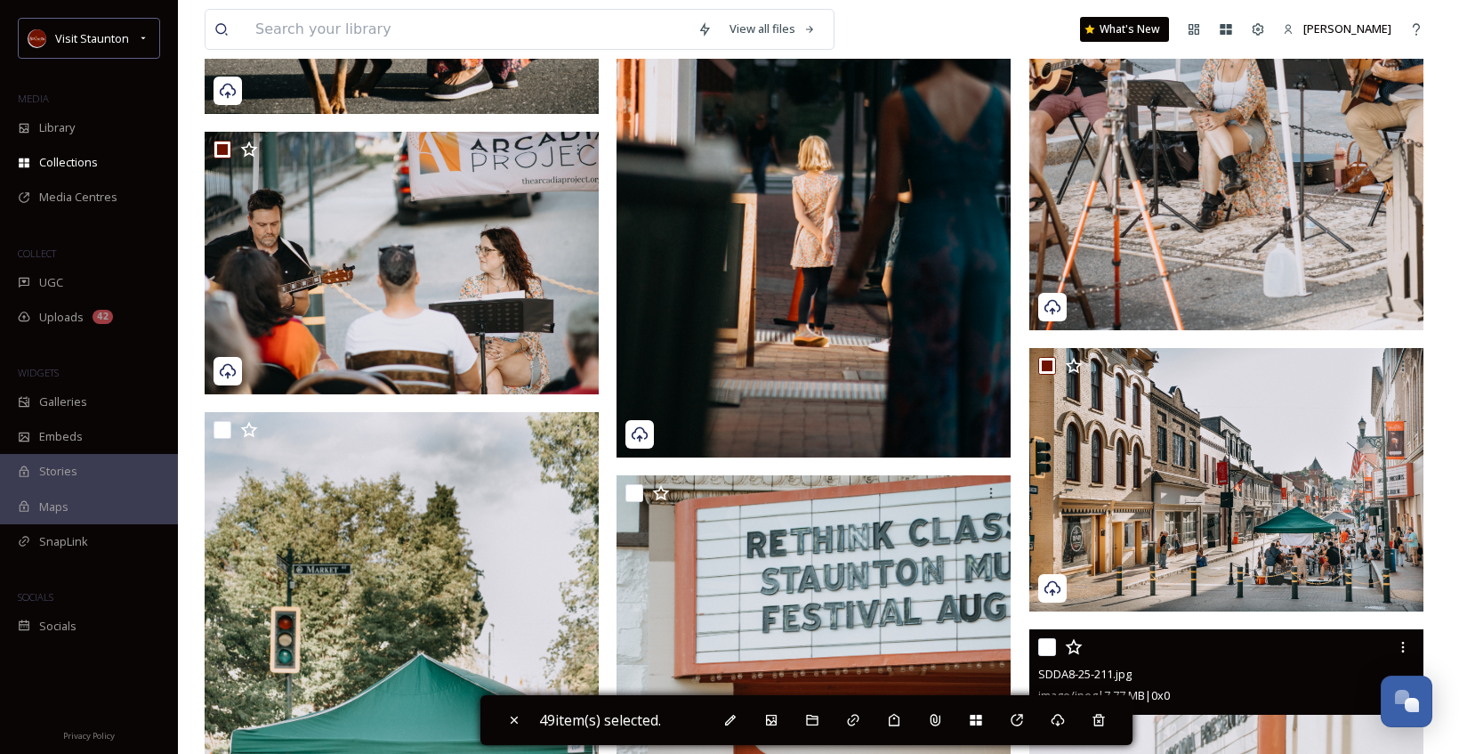
scroll to position [8184, 0]
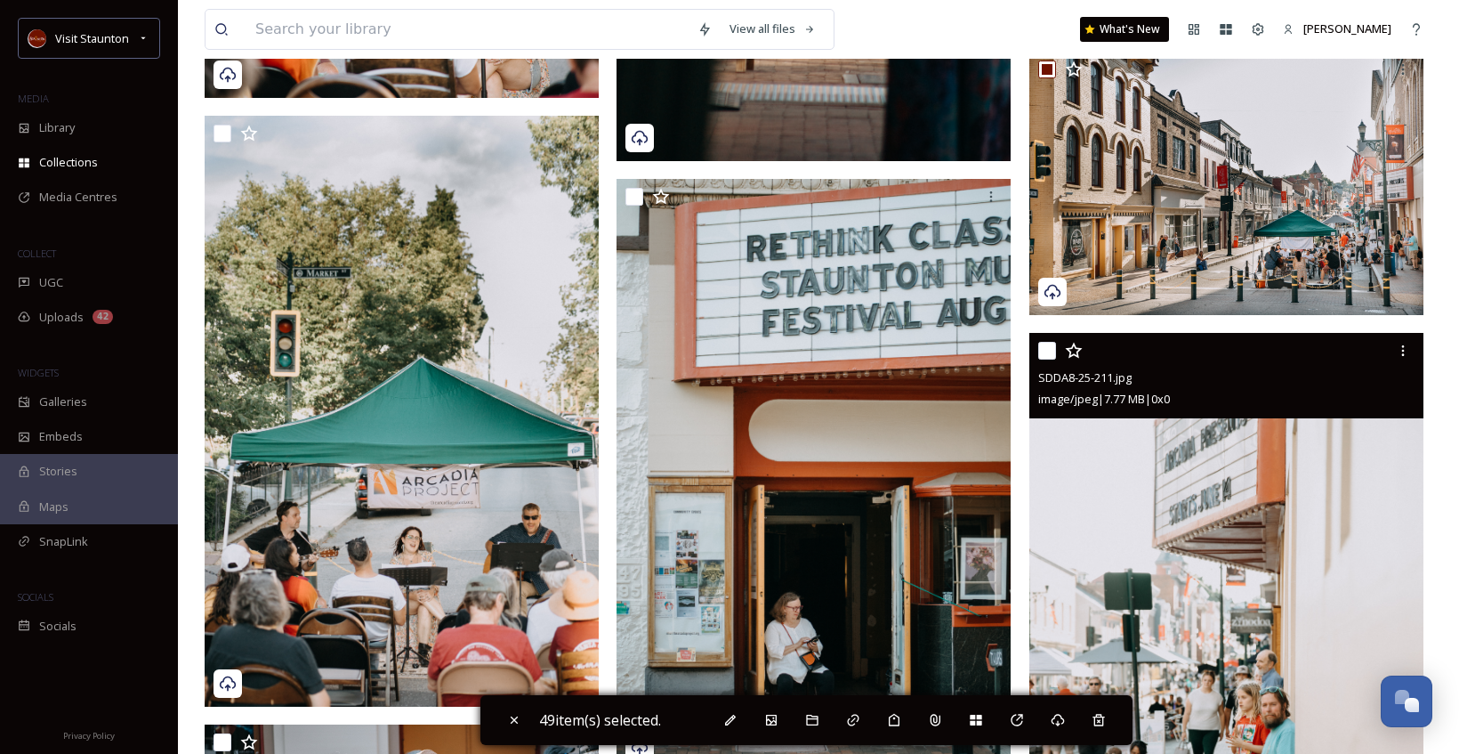
click at [1052, 356] on input "checkbox" at bounding box center [1047, 351] width 18 height 18
checkbox input "true"
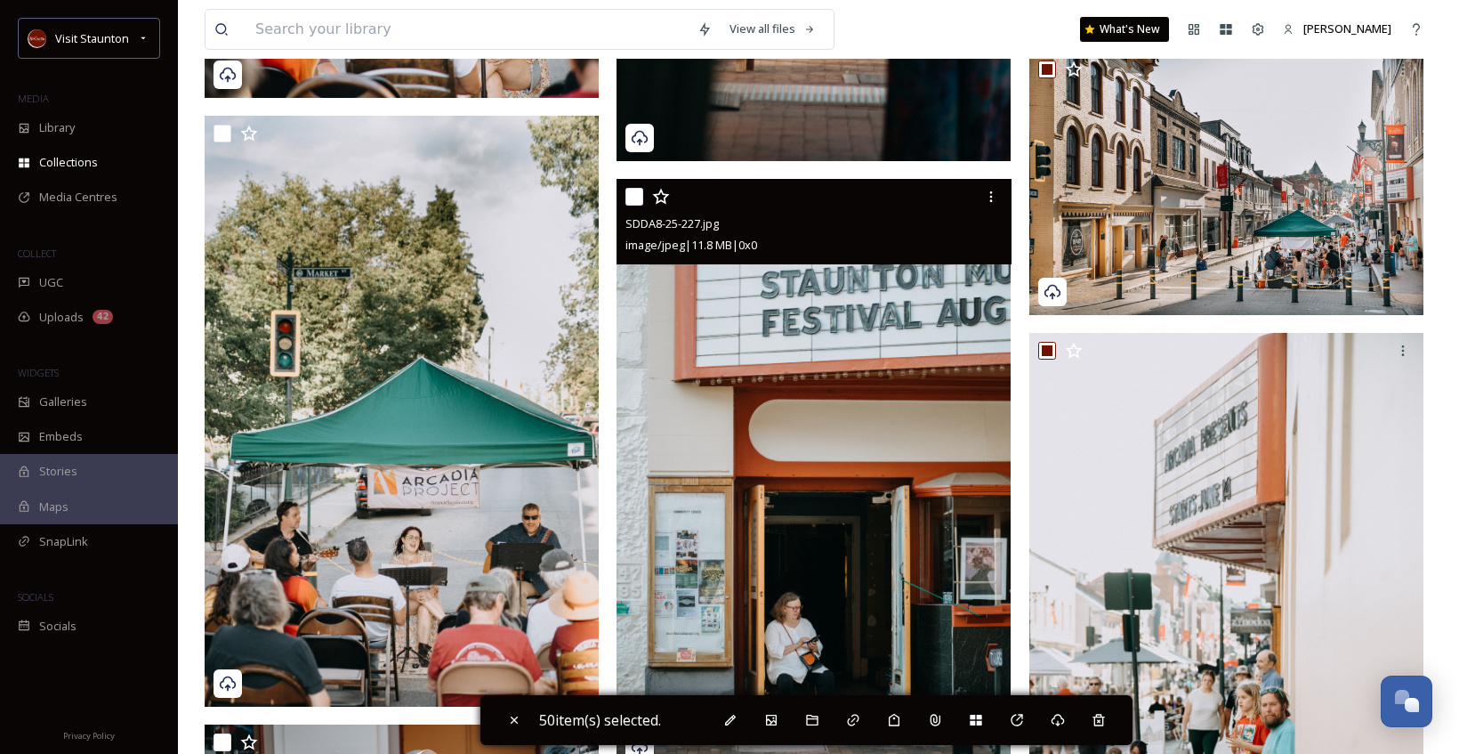
click at [637, 202] on input "checkbox" at bounding box center [634, 197] width 18 height 18
checkbox input "true"
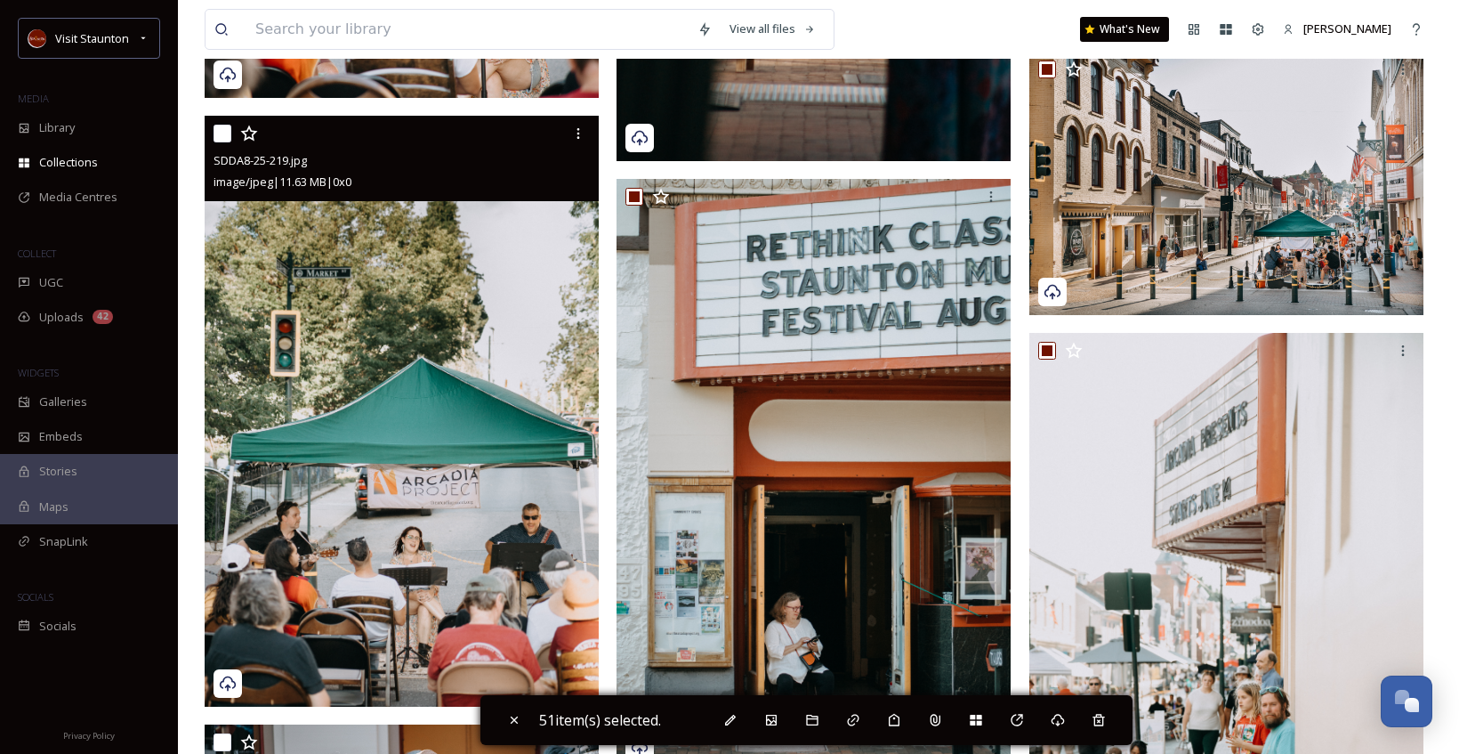
click at [225, 134] on input "checkbox" at bounding box center [223, 134] width 18 height 18
checkbox input "true"
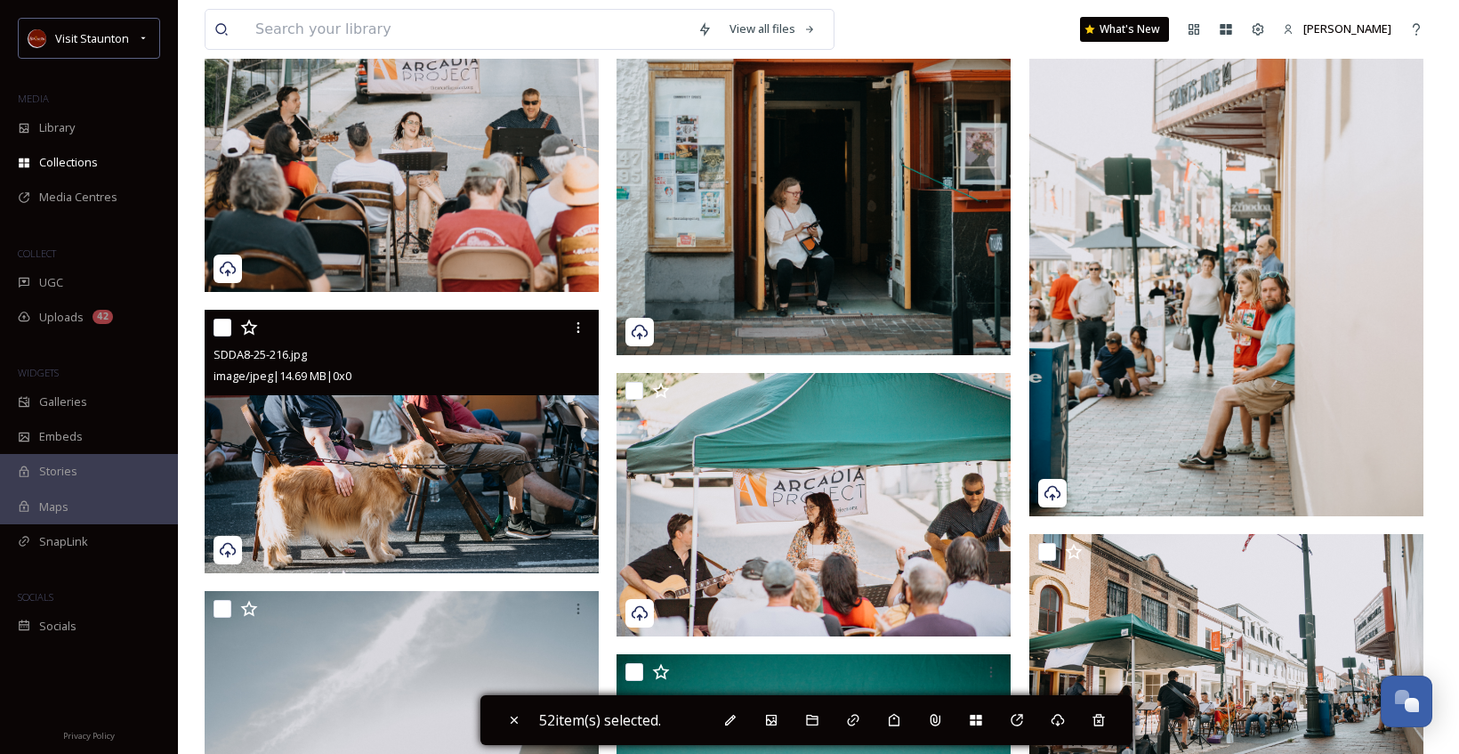
scroll to position [8629, 0]
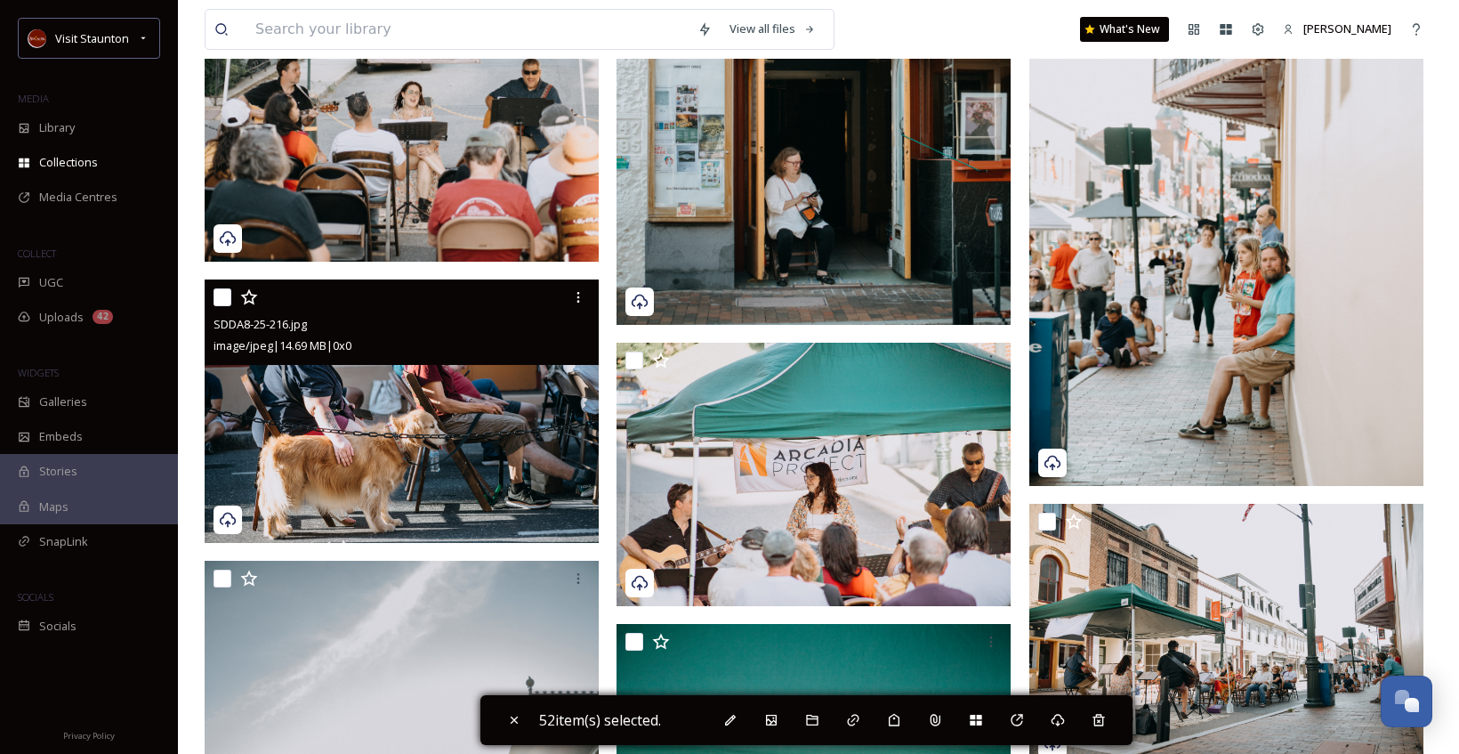
click at [211, 296] on div "SDDA8-25-216.jpg image/jpeg | 14.69 MB | 0 x 0" at bounding box center [402, 321] width 394 height 85
click at [219, 296] on input "checkbox" at bounding box center [223, 297] width 18 height 18
checkbox input "true"
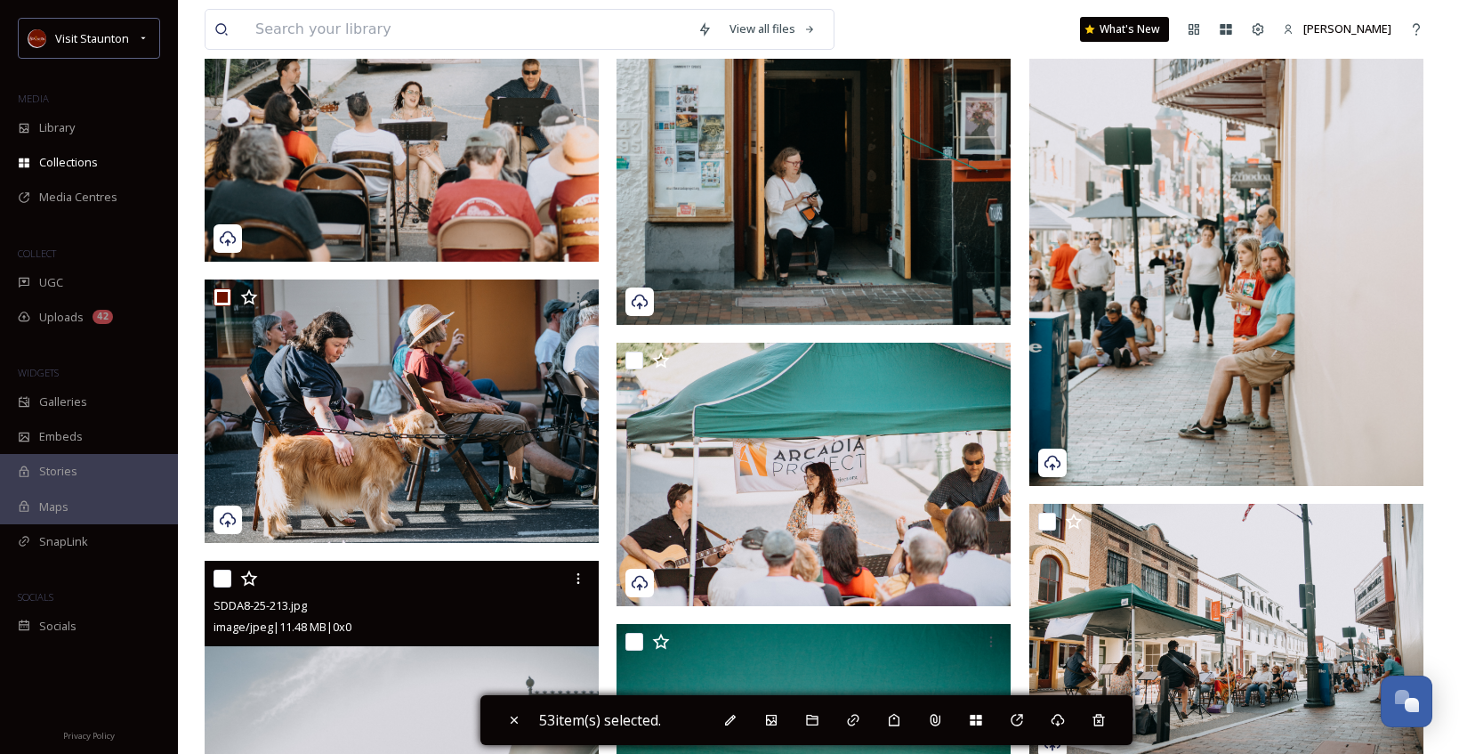
click at [226, 569] on input "checkbox" at bounding box center [223, 578] width 18 height 18
checkbox input "true"
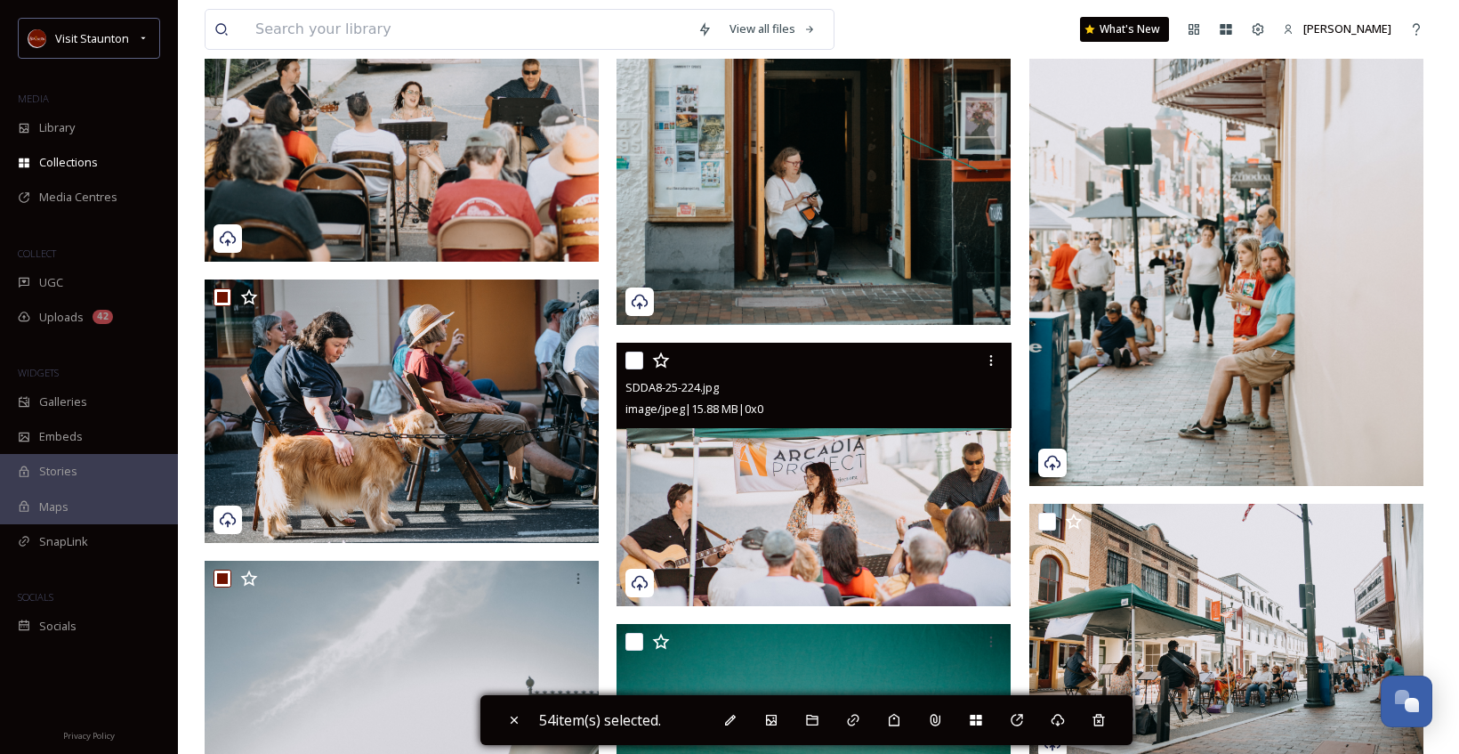
click at [630, 354] on input "checkbox" at bounding box center [634, 360] width 18 height 18
checkbox input "true"
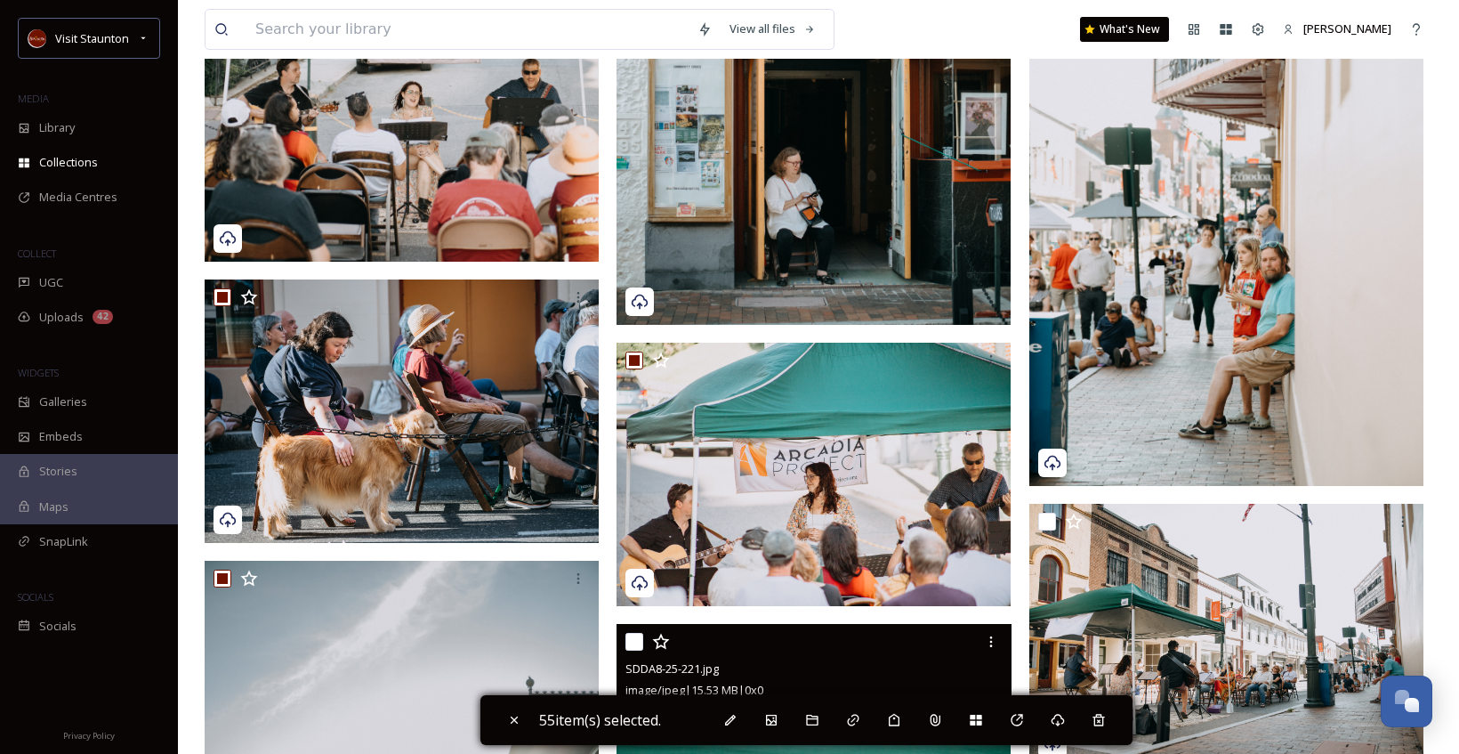
drag, startPoint x: 637, startPoint y: 642, endPoint x: 721, endPoint y: 621, distance: 86.3
click at [637, 643] on input "checkbox" at bounding box center [634, 642] width 18 height 18
checkbox input "true"
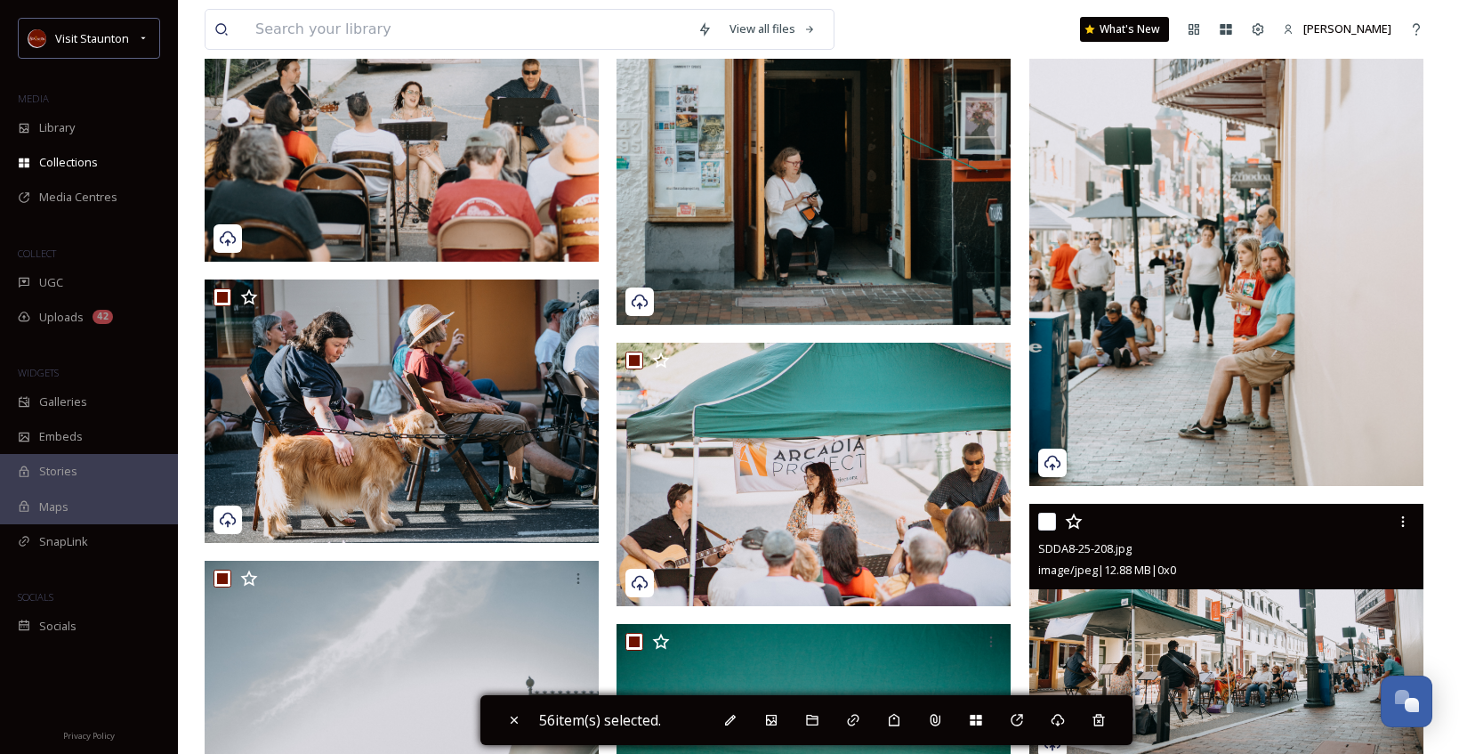
click at [1043, 528] on input "checkbox" at bounding box center [1047, 521] width 18 height 18
checkbox input "true"
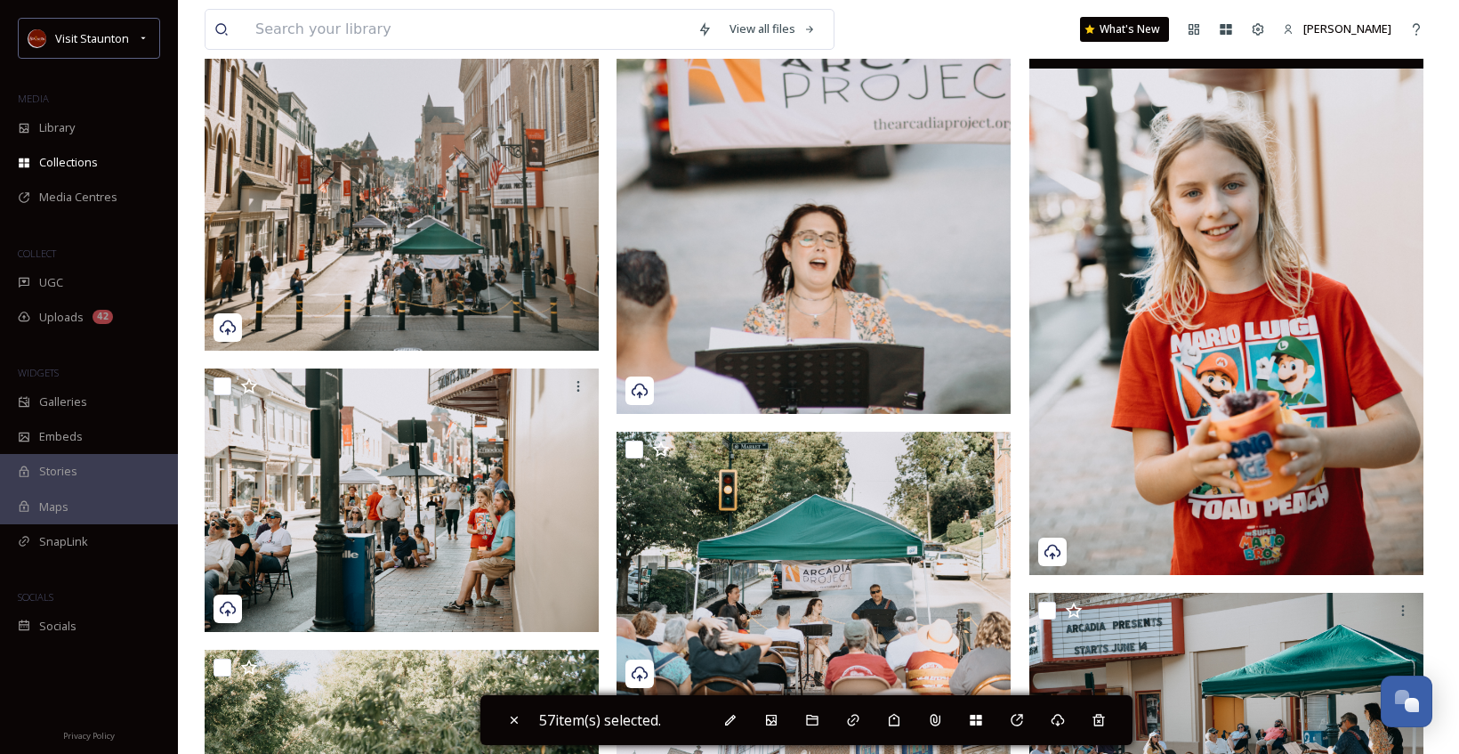
scroll to position [9608, 0]
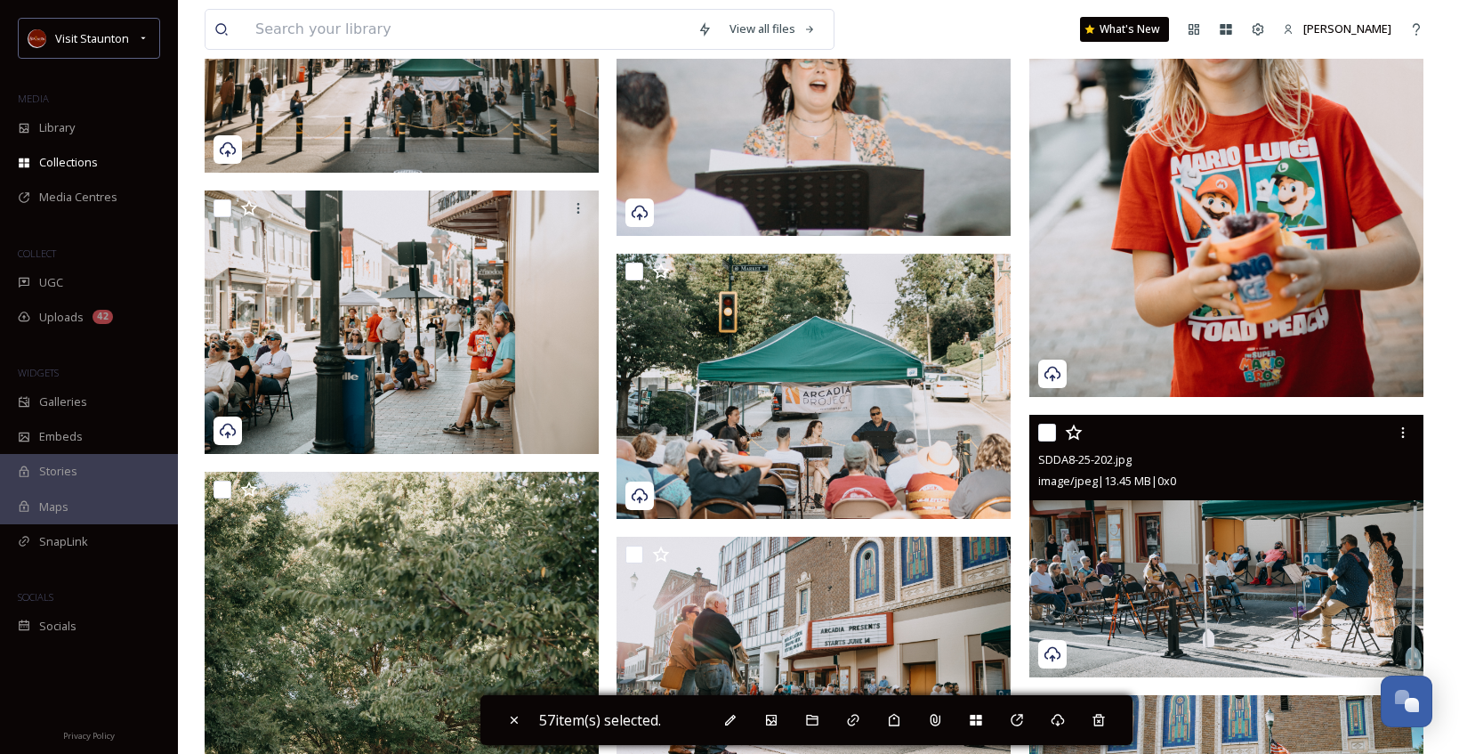
click at [1050, 438] on input "checkbox" at bounding box center [1047, 432] width 18 height 18
checkbox input "true"
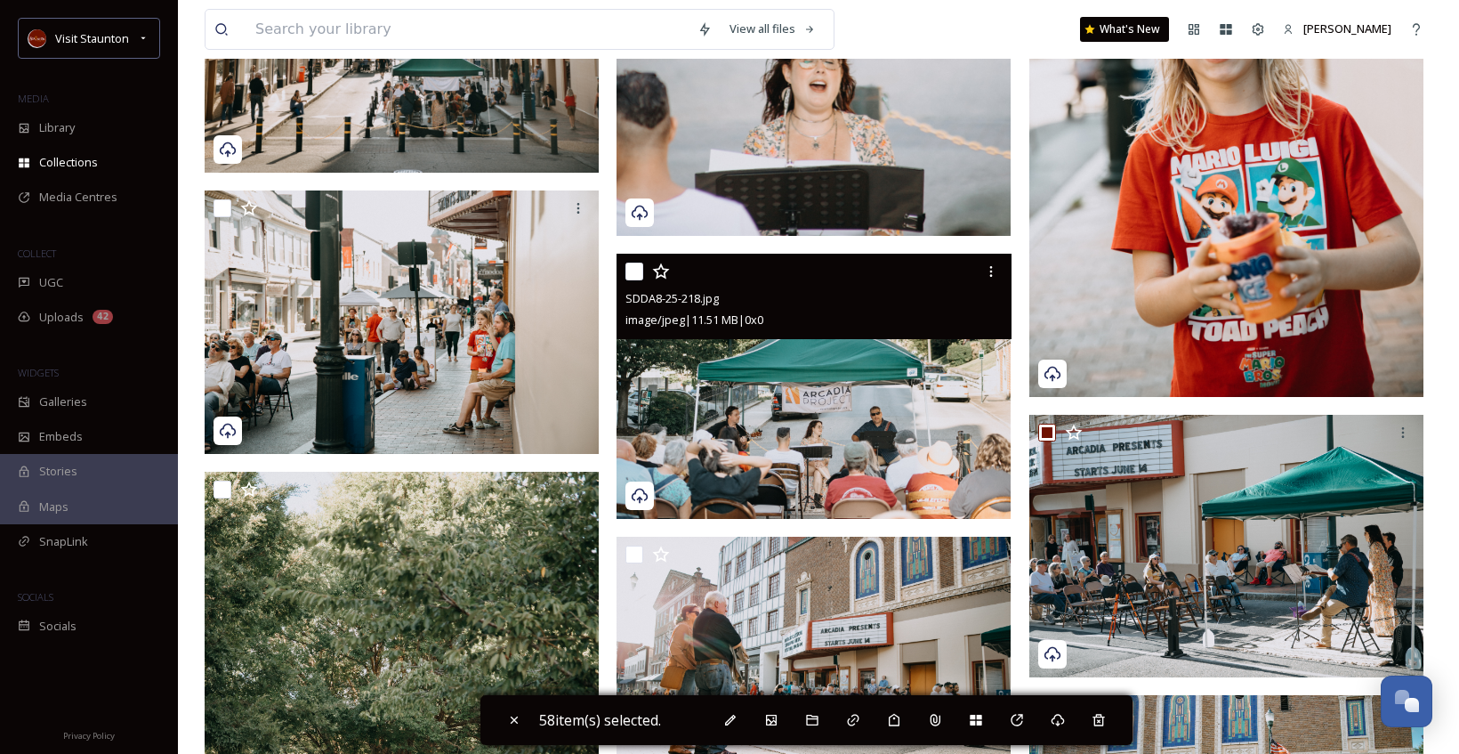
click at [638, 280] on div at bounding box center [815, 271] width 381 height 32
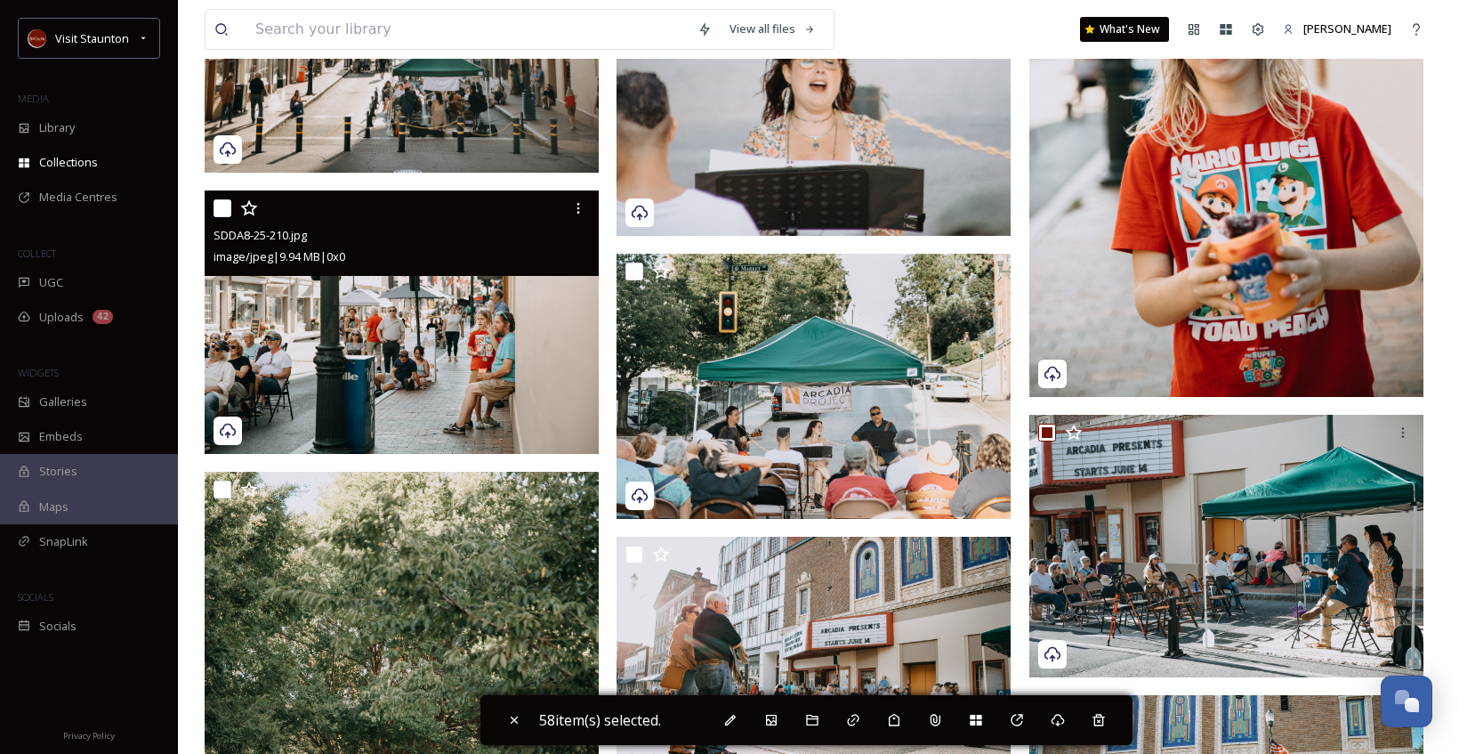
click at [222, 209] on input "checkbox" at bounding box center [223, 208] width 18 height 18
checkbox input "true"
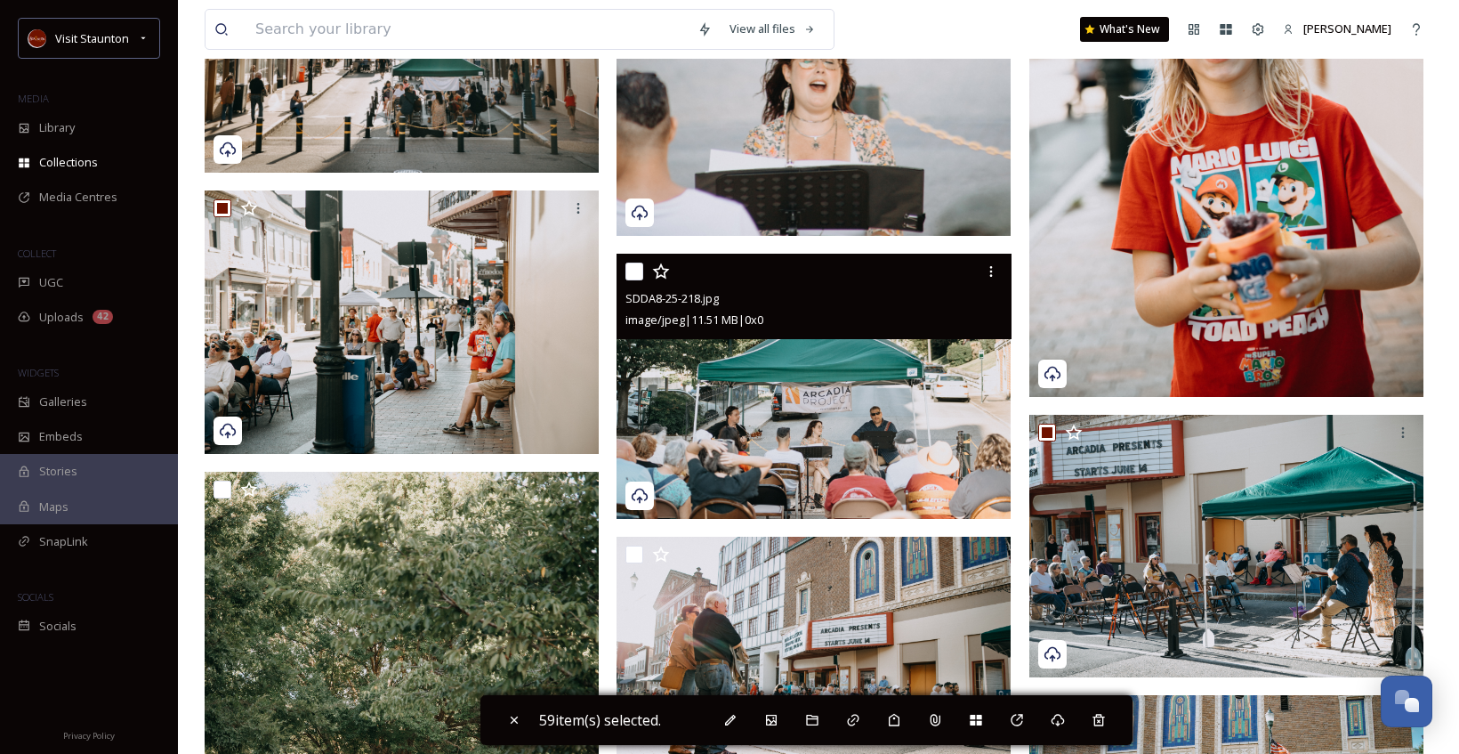
click at [638, 267] on input "checkbox" at bounding box center [634, 271] width 18 height 18
checkbox input "true"
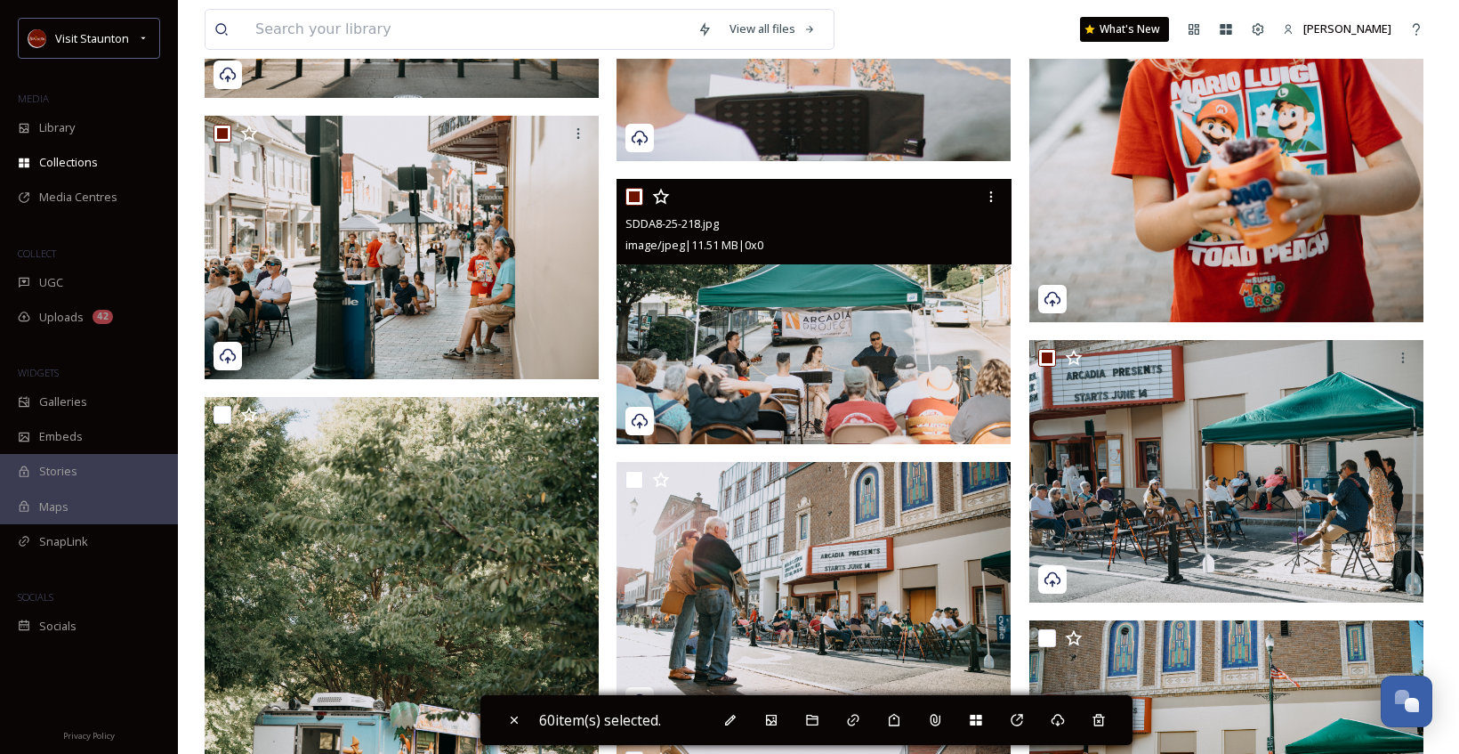
scroll to position [9786, 0]
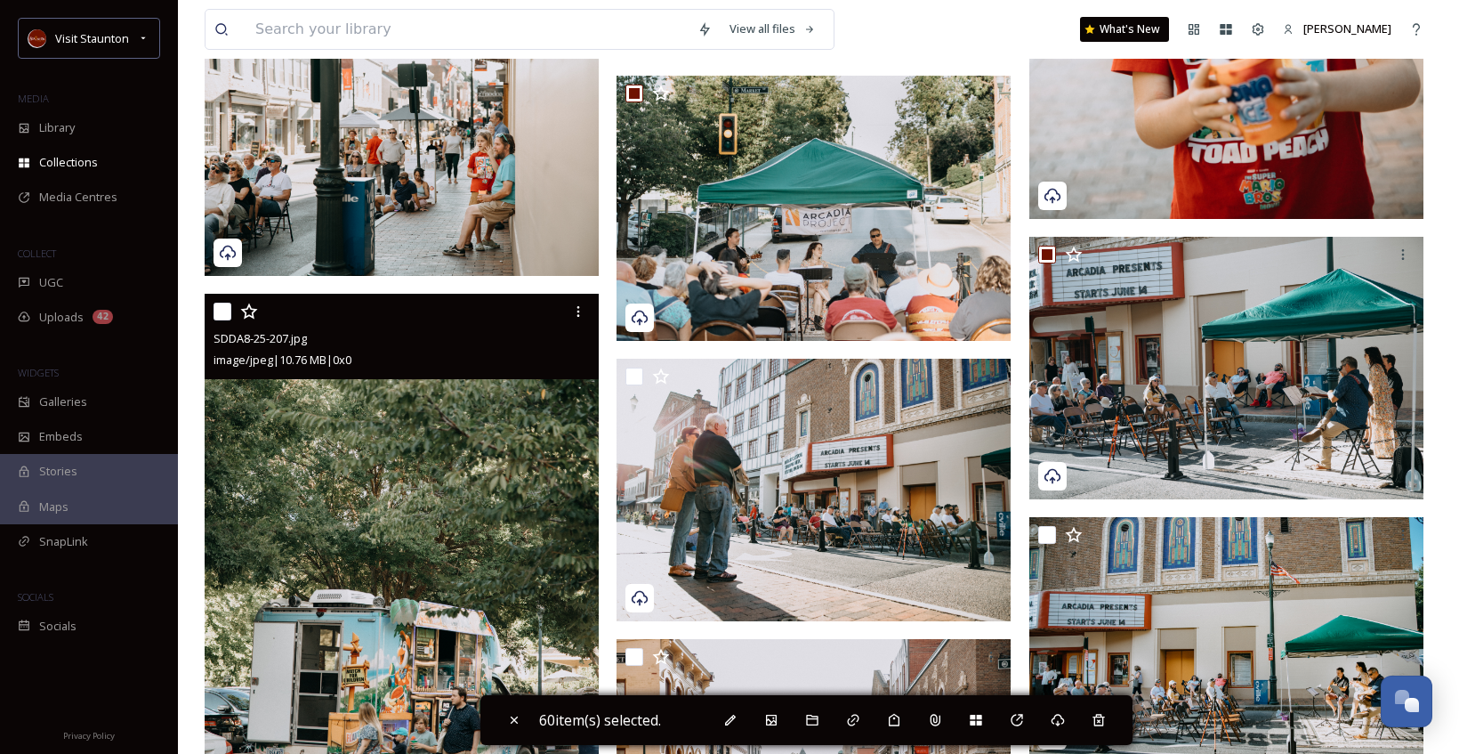
click at [214, 311] on input "checkbox" at bounding box center [223, 311] width 18 height 18
checkbox input "true"
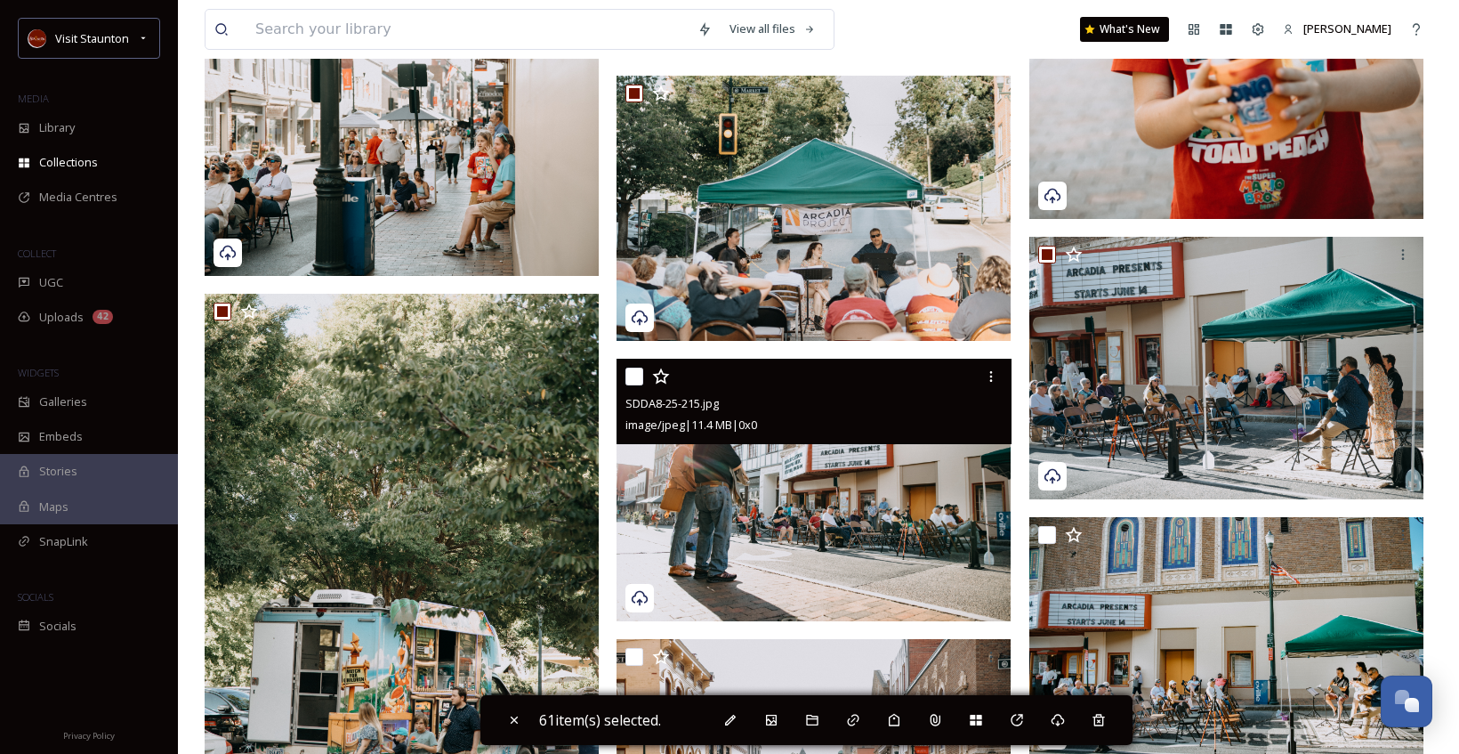
click at [636, 378] on input "checkbox" at bounding box center [634, 376] width 18 height 18
checkbox input "true"
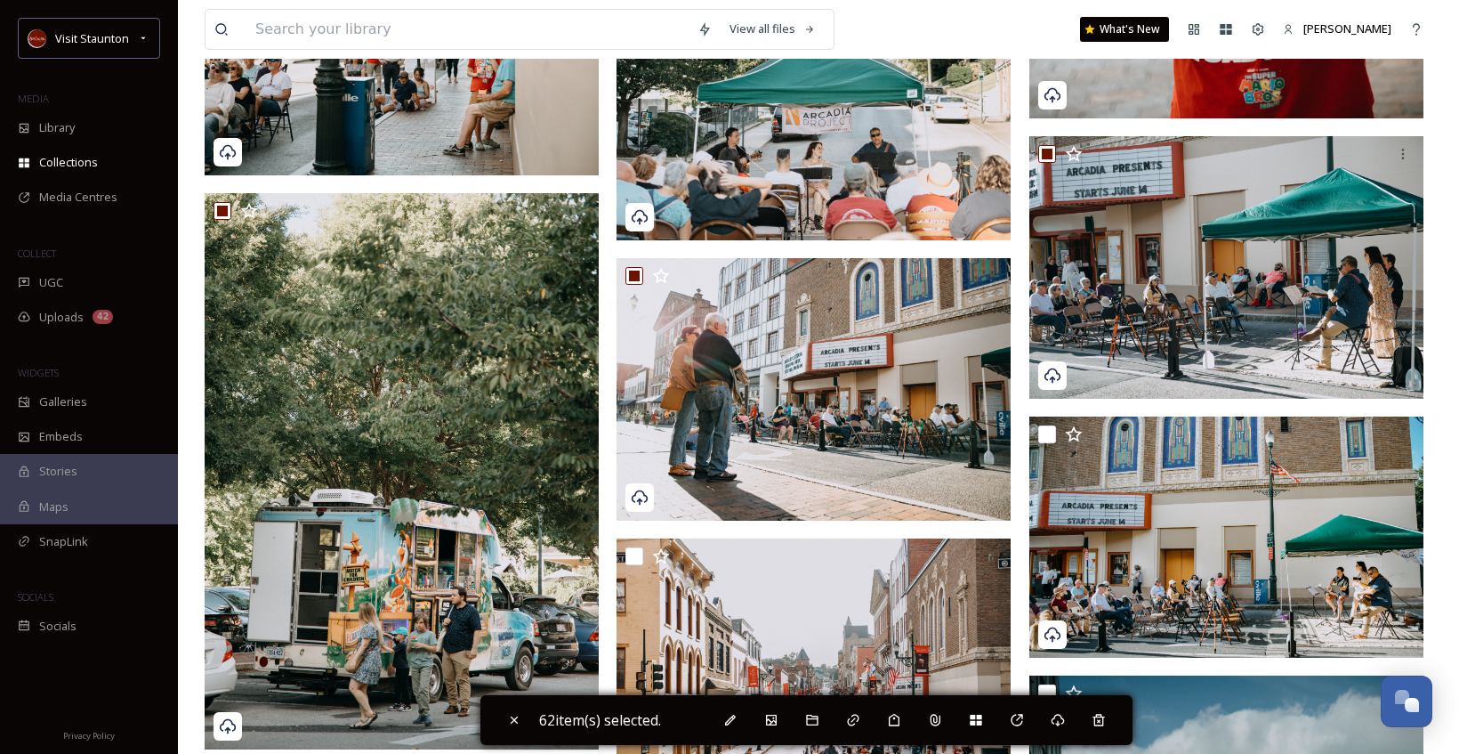
scroll to position [9964, 0]
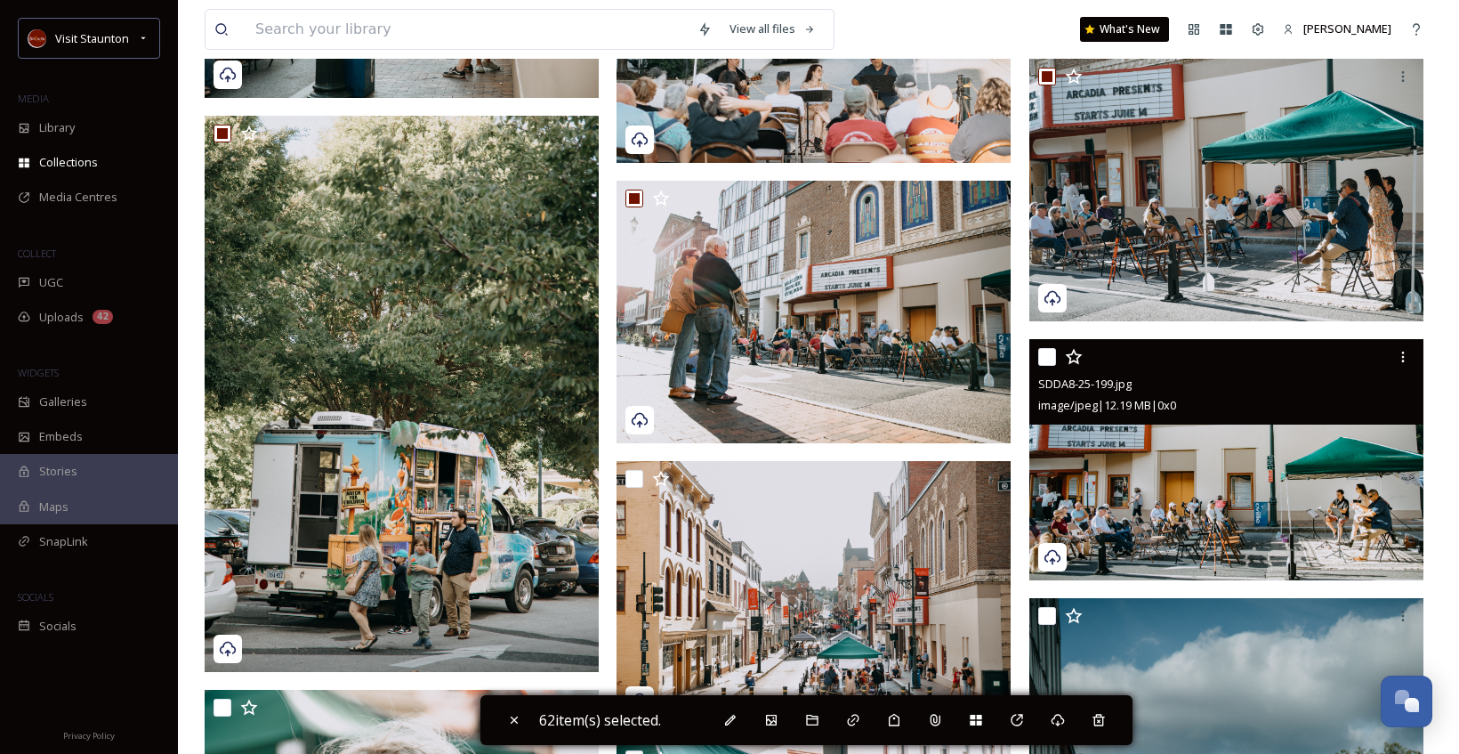
click at [1048, 358] on input "checkbox" at bounding box center [1047, 357] width 18 height 18
checkbox input "true"
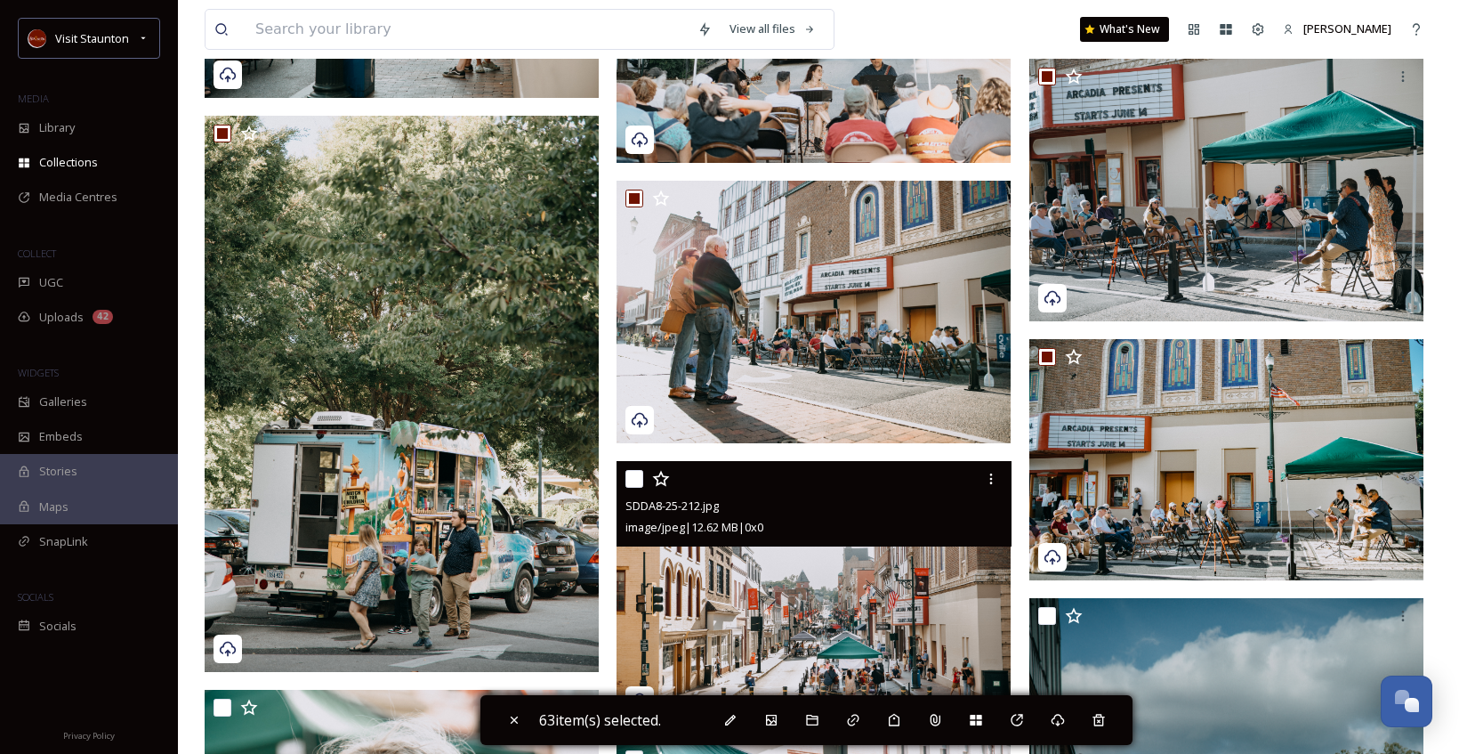
click at [635, 474] on input "checkbox" at bounding box center [634, 479] width 18 height 18
checkbox input "true"
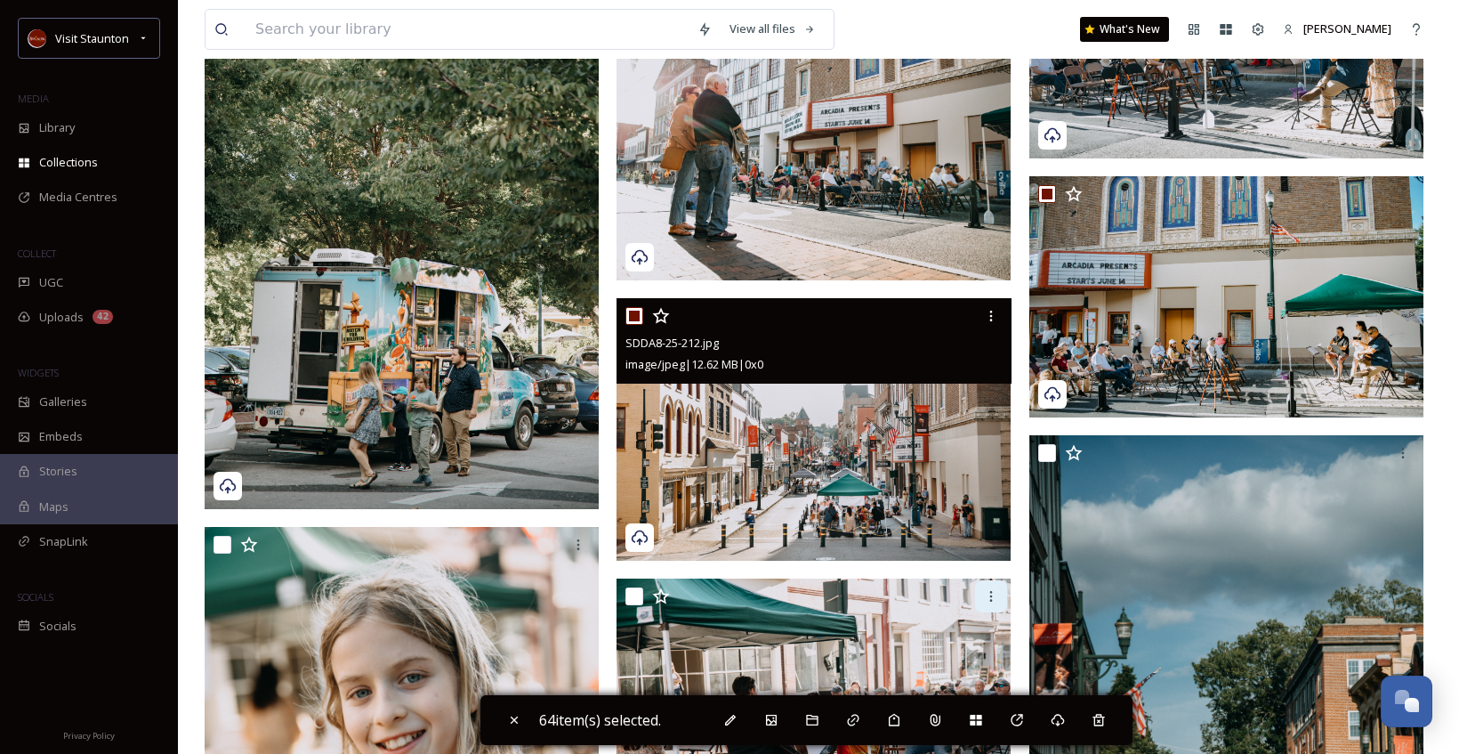
scroll to position [10320, 0]
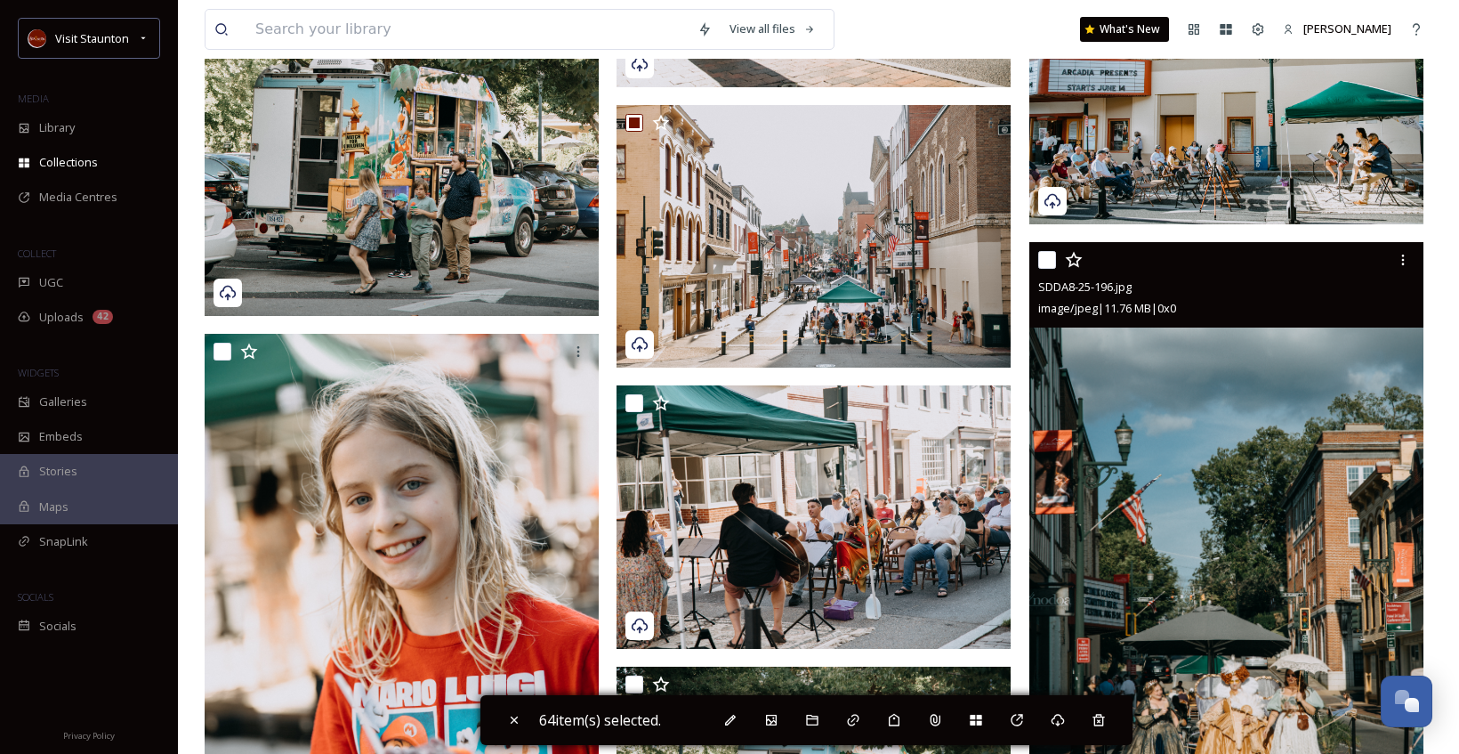
click at [1044, 258] on input "checkbox" at bounding box center [1047, 260] width 18 height 18
checkbox input "true"
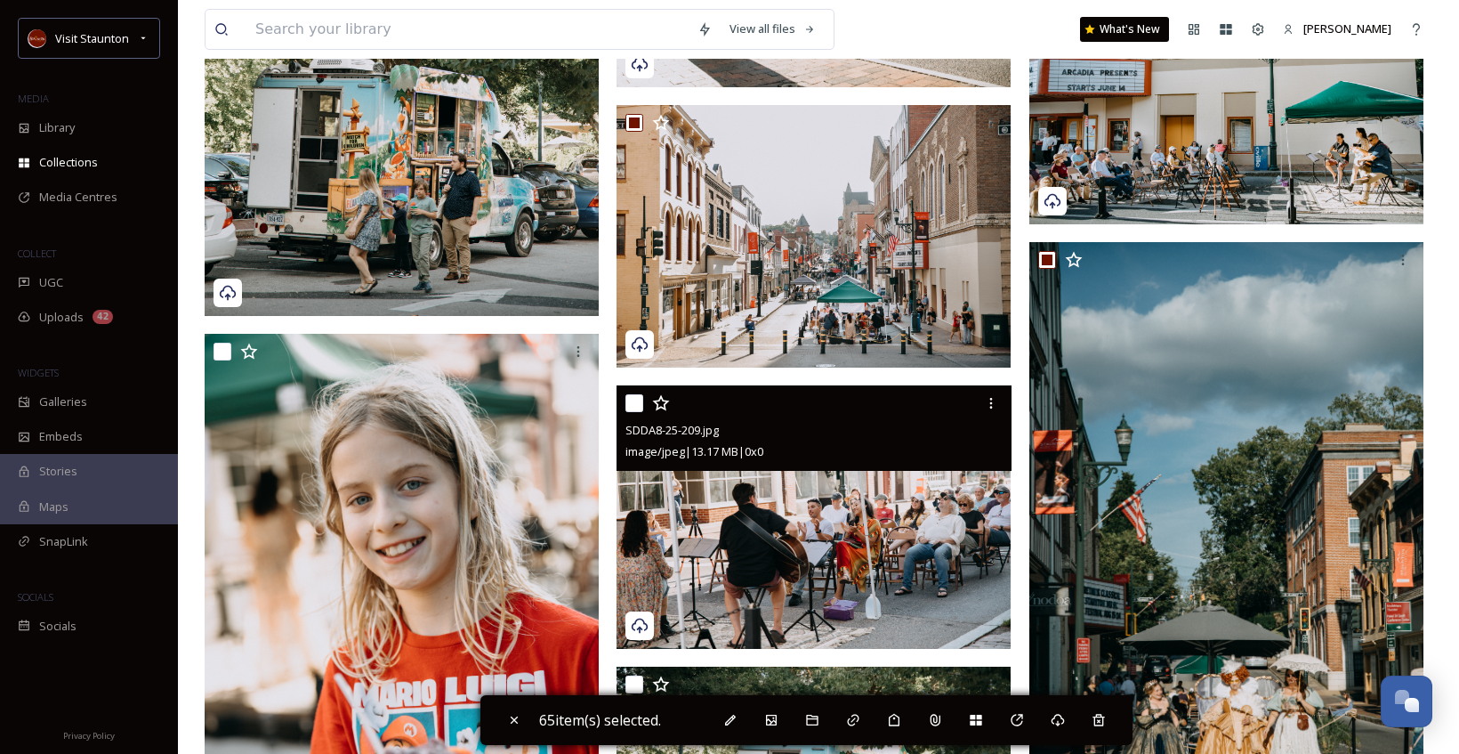
click at [631, 397] on input "checkbox" at bounding box center [634, 403] width 18 height 18
checkbox input "true"
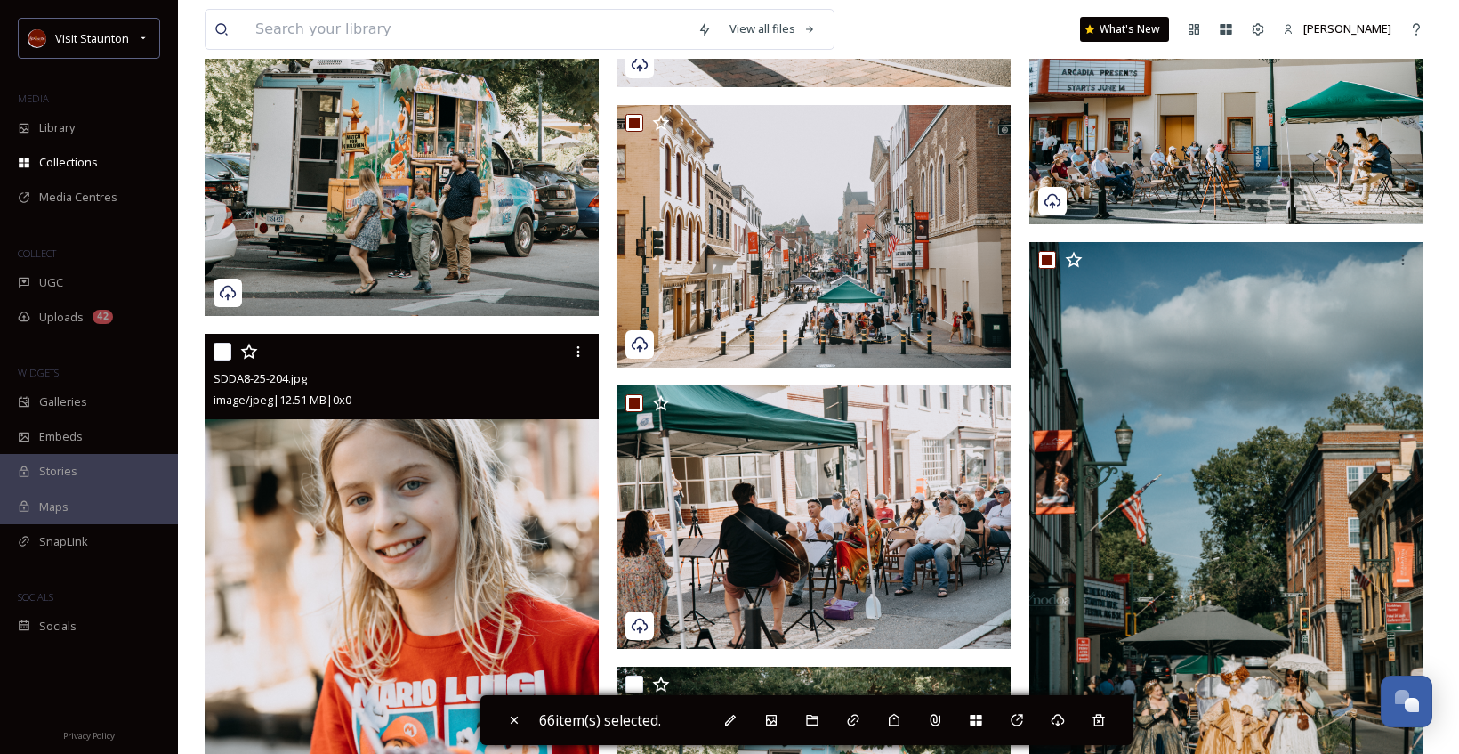
click at [229, 347] on input "checkbox" at bounding box center [223, 352] width 18 height 18
checkbox input "true"
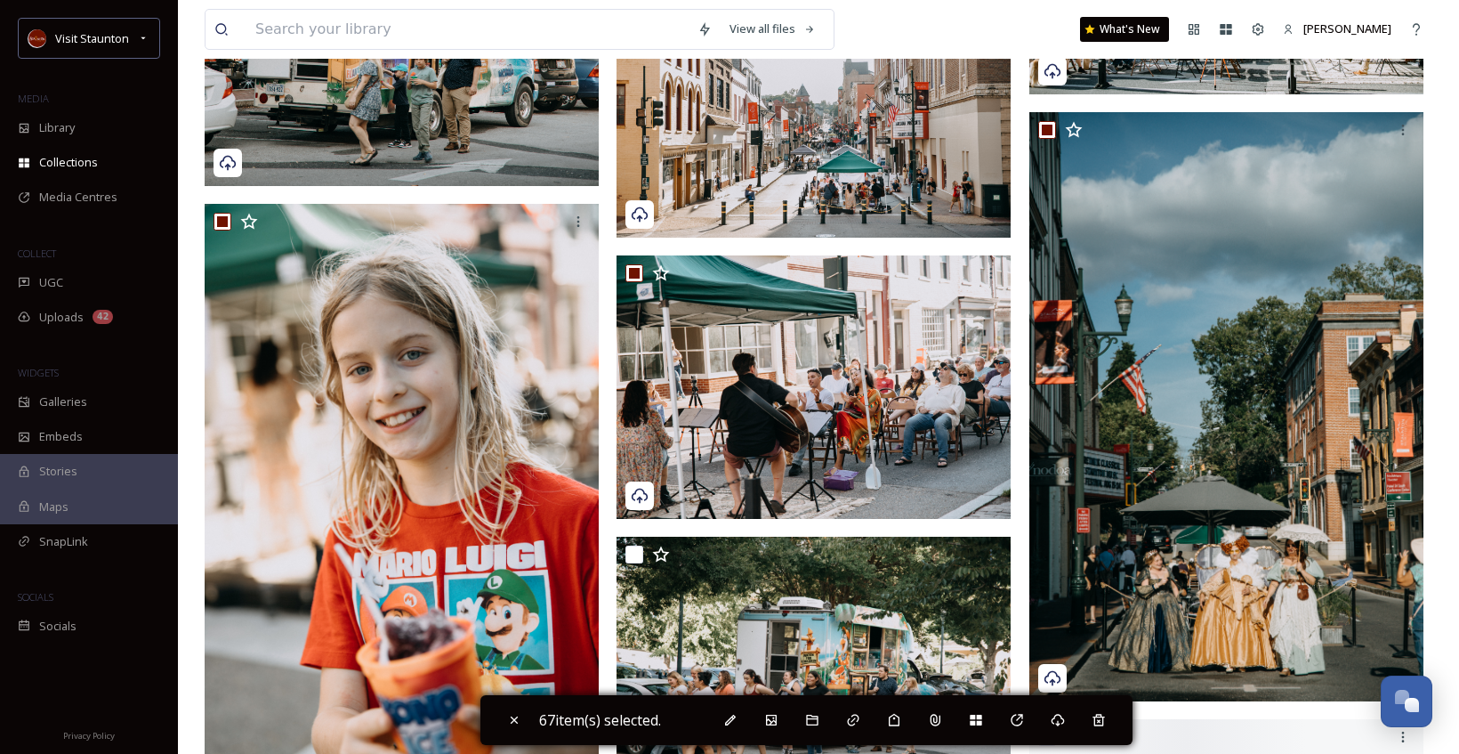
scroll to position [10586, 0]
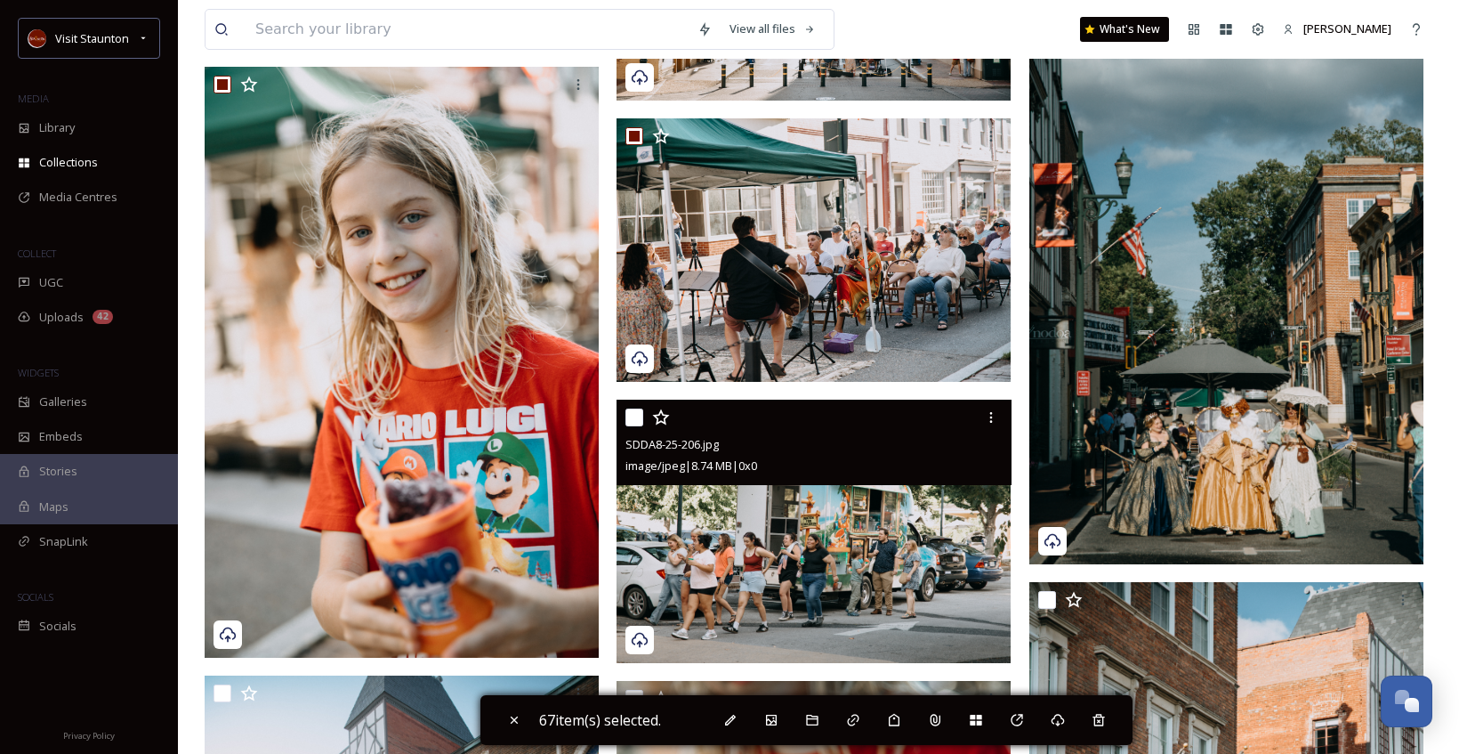
click at [640, 423] on input "checkbox" at bounding box center [634, 417] width 18 height 18
checkbox input "true"
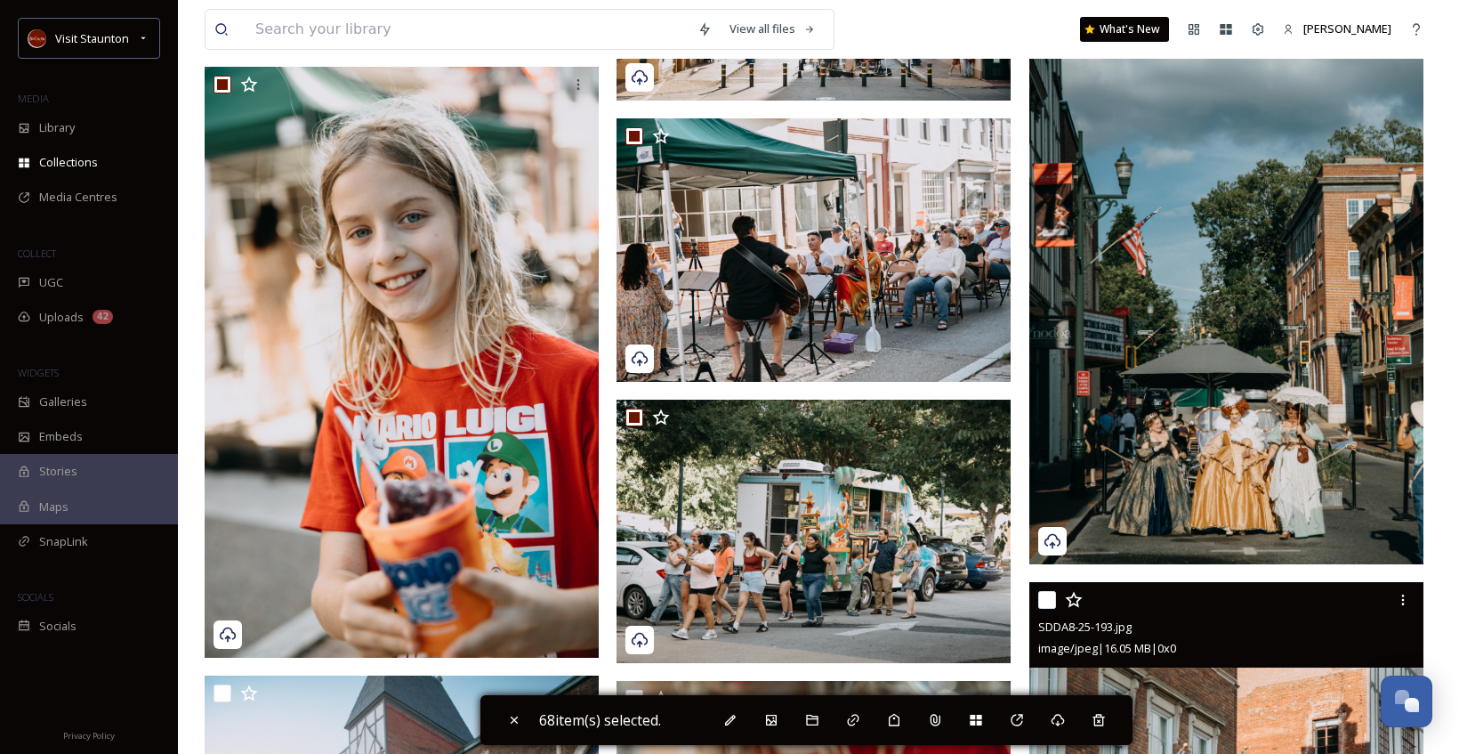
click at [1044, 596] on input "checkbox" at bounding box center [1047, 600] width 18 height 18
checkbox input "true"
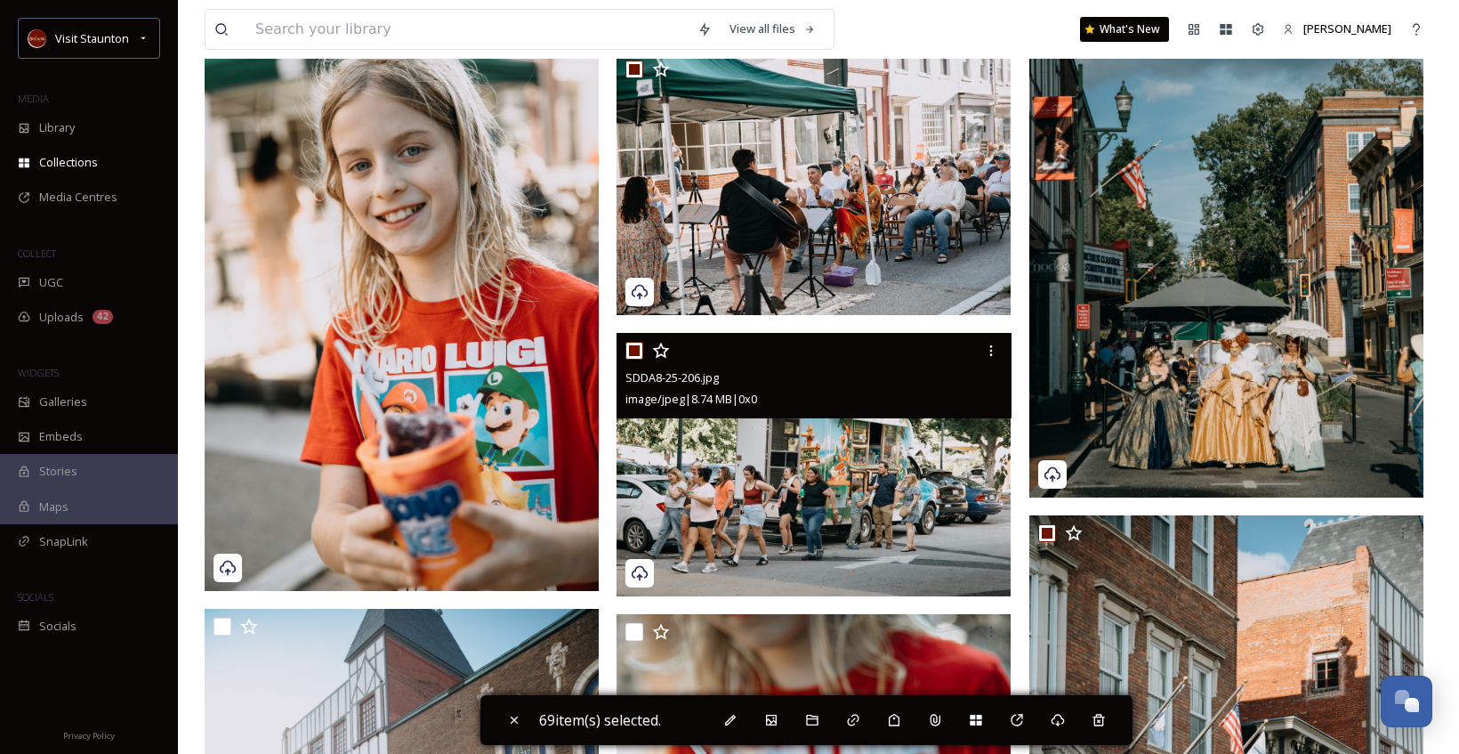
scroll to position [10853, 0]
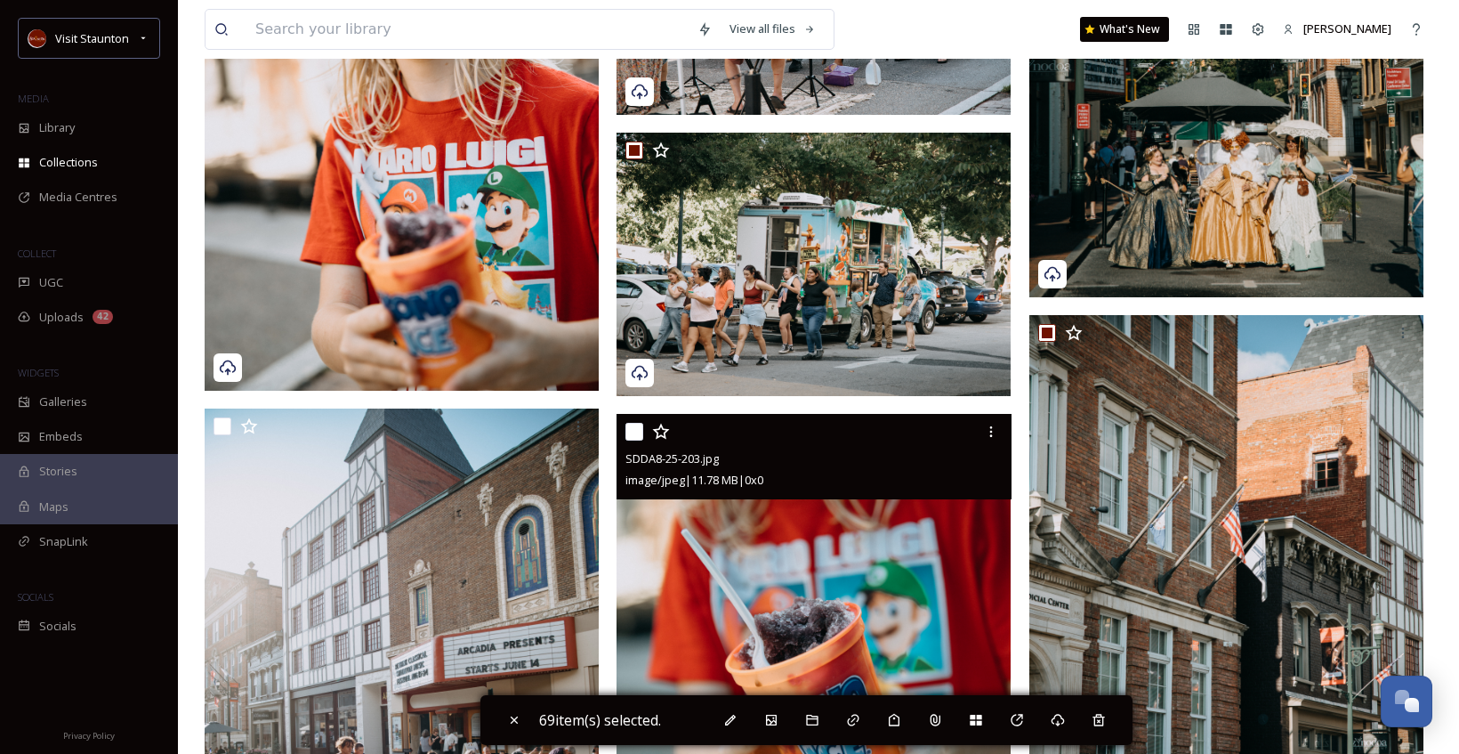
click at [628, 435] on input "checkbox" at bounding box center [634, 432] width 18 height 18
checkbox input "true"
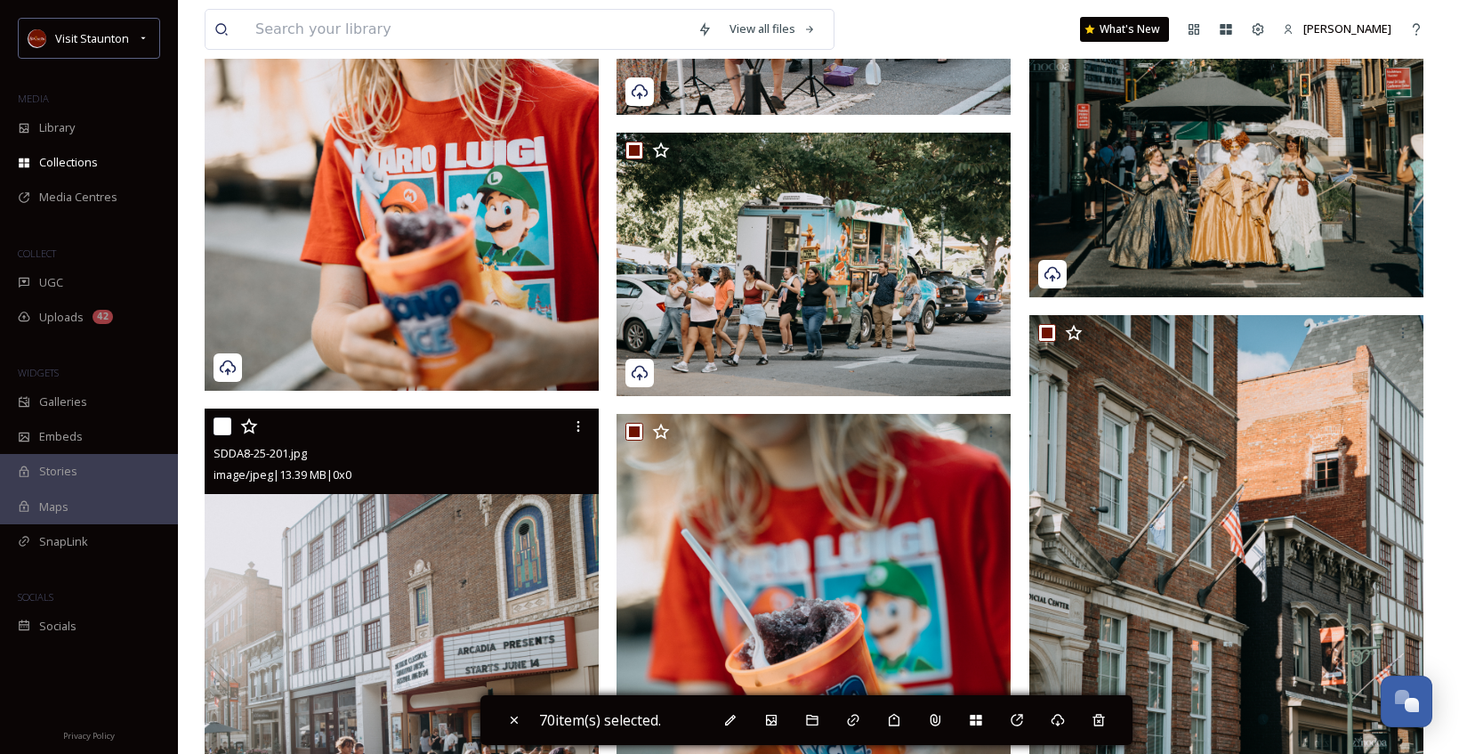
click at [217, 426] on input "checkbox" at bounding box center [223, 426] width 18 height 18
checkbox input "true"
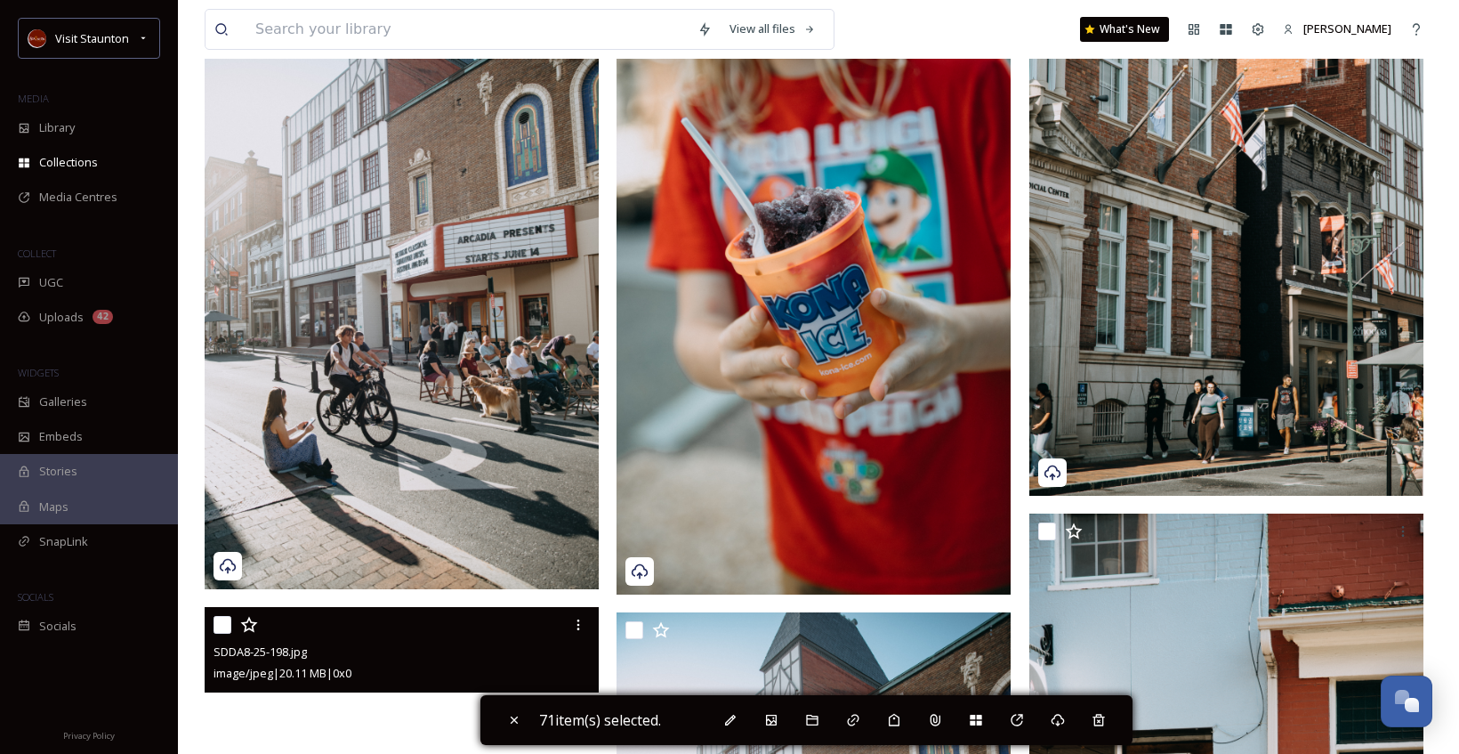
scroll to position [11476, 0]
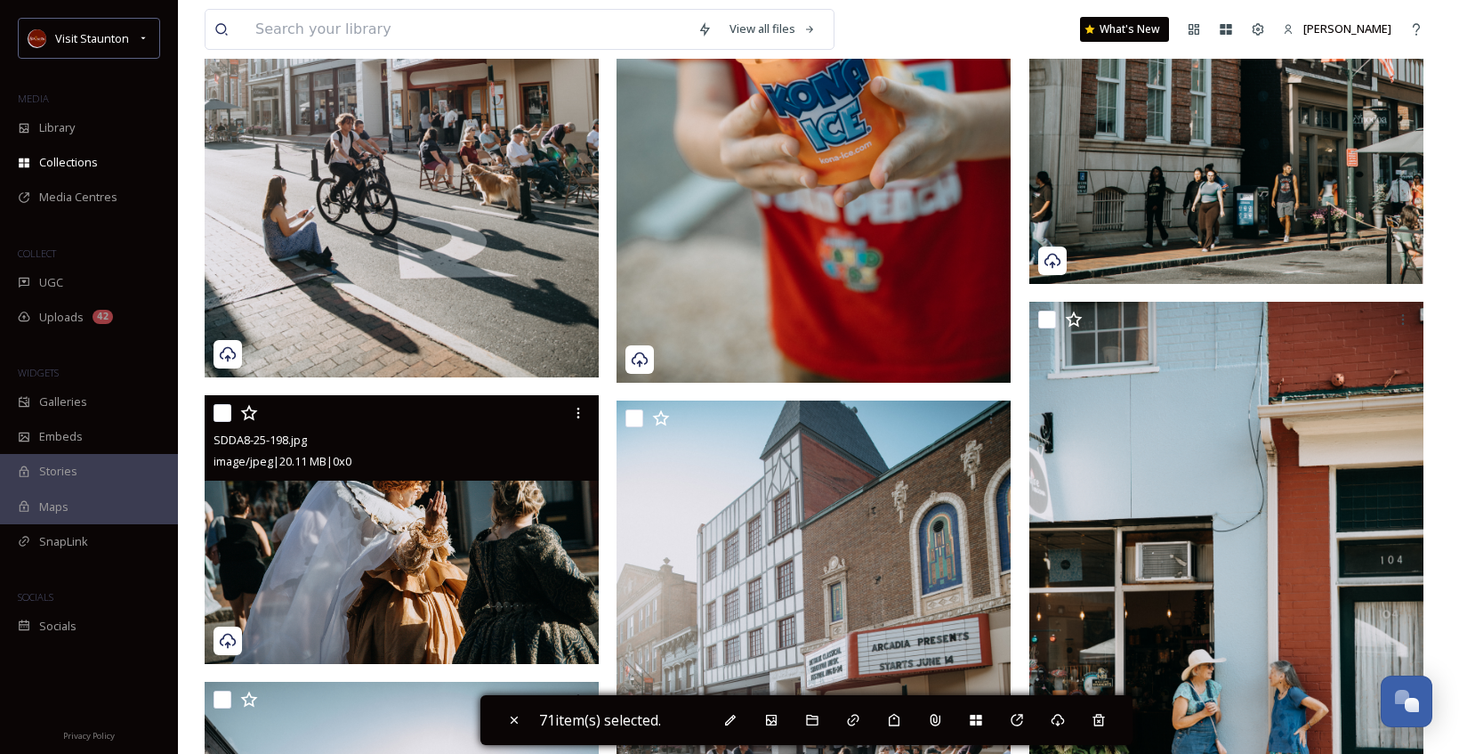
drag, startPoint x: 225, startPoint y: 415, endPoint x: 243, endPoint y: 415, distance: 17.8
click at [225, 415] on input "checkbox" at bounding box center [223, 413] width 18 height 18
checkbox input "true"
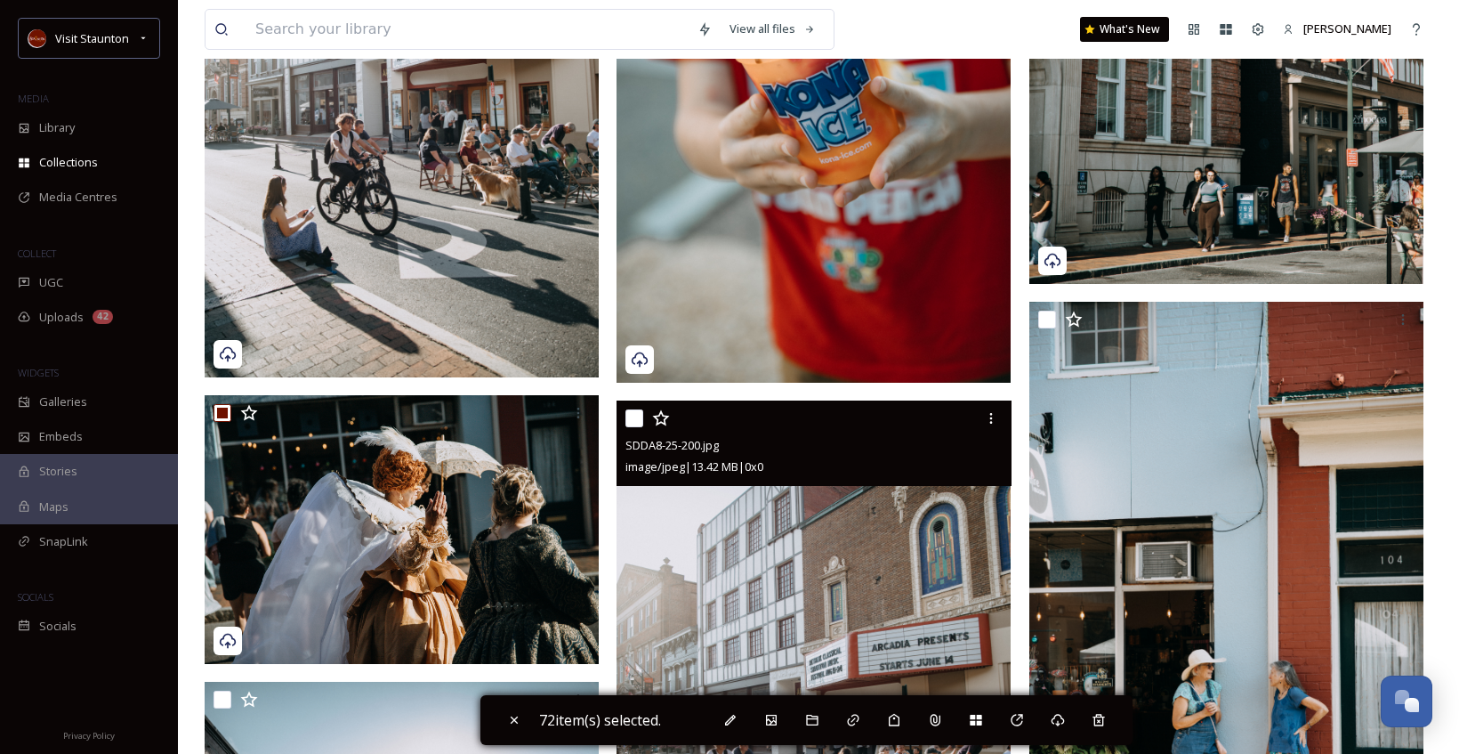
click at [634, 415] on input "checkbox" at bounding box center [634, 418] width 18 height 18
checkbox input "true"
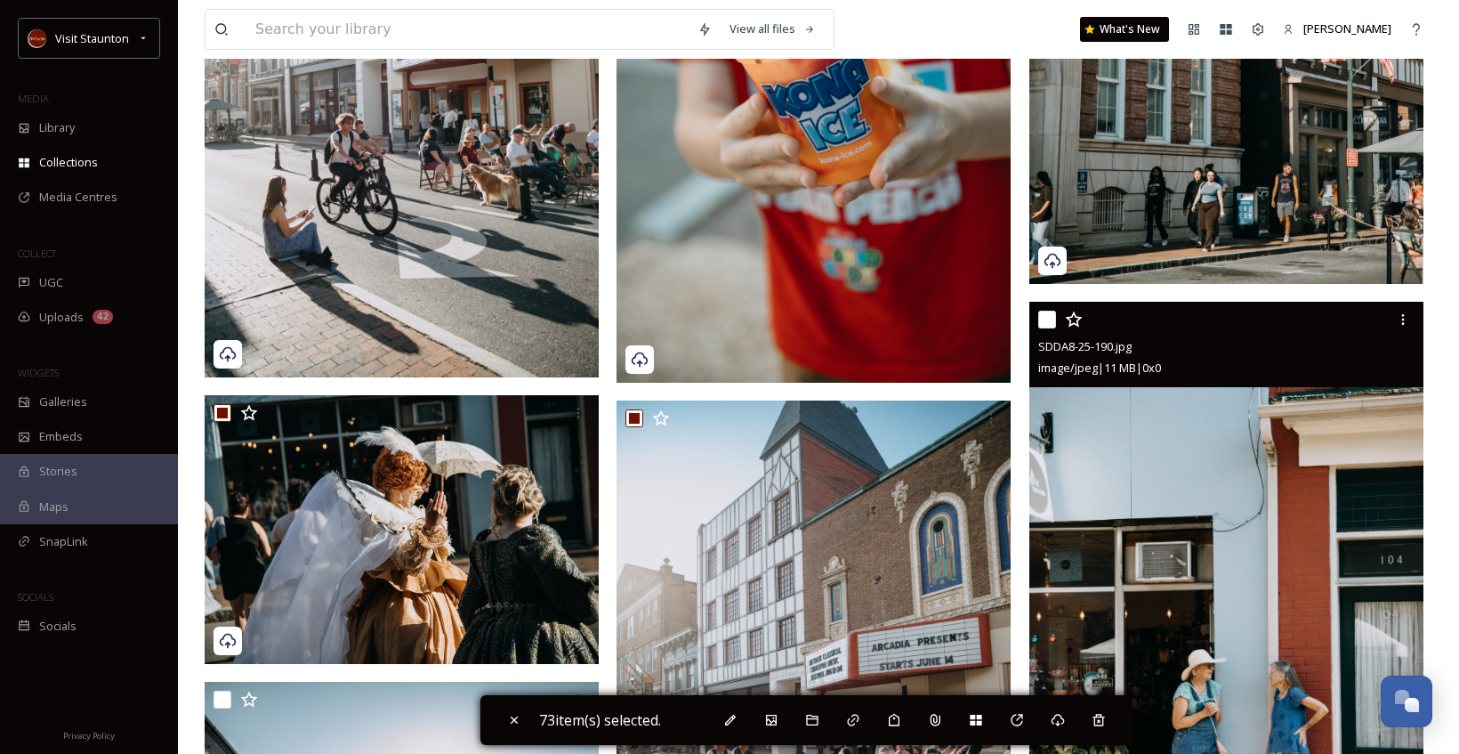
click at [1044, 324] on input "checkbox" at bounding box center [1047, 319] width 18 height 18
checkbox input "true"
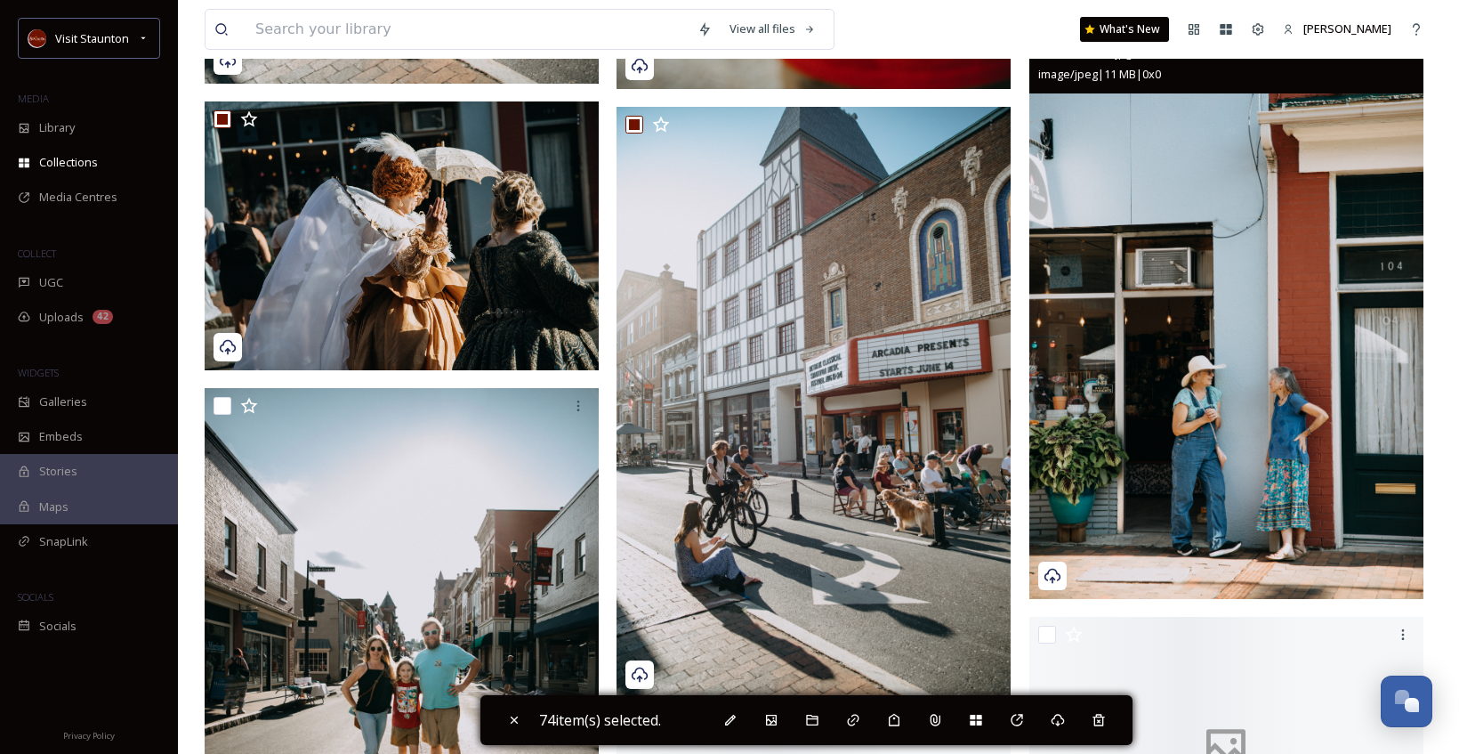
scroll to position [11921, 0]
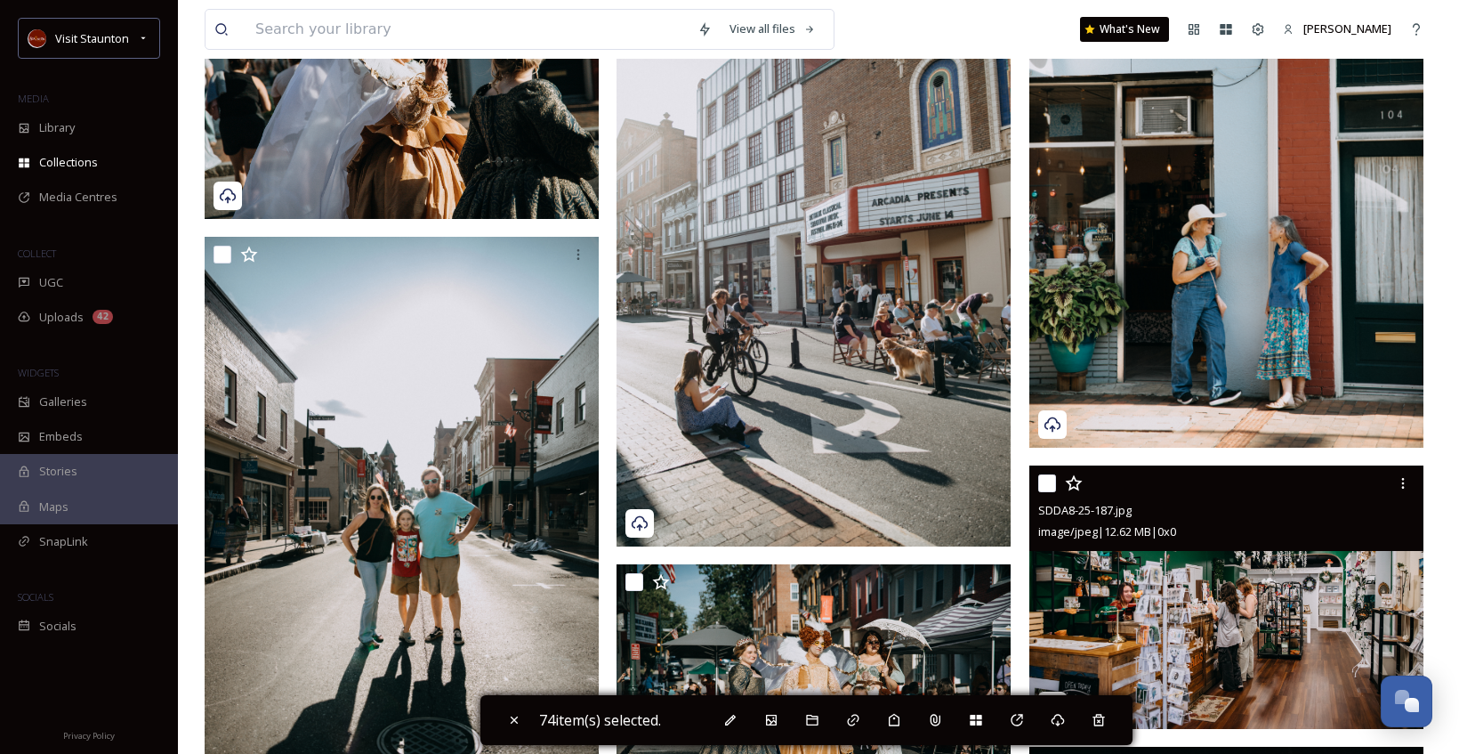
click at [1038, 480] on input "checkbox" at bounding box center [1047, 483] width 18 height 18
checkbox input "true"
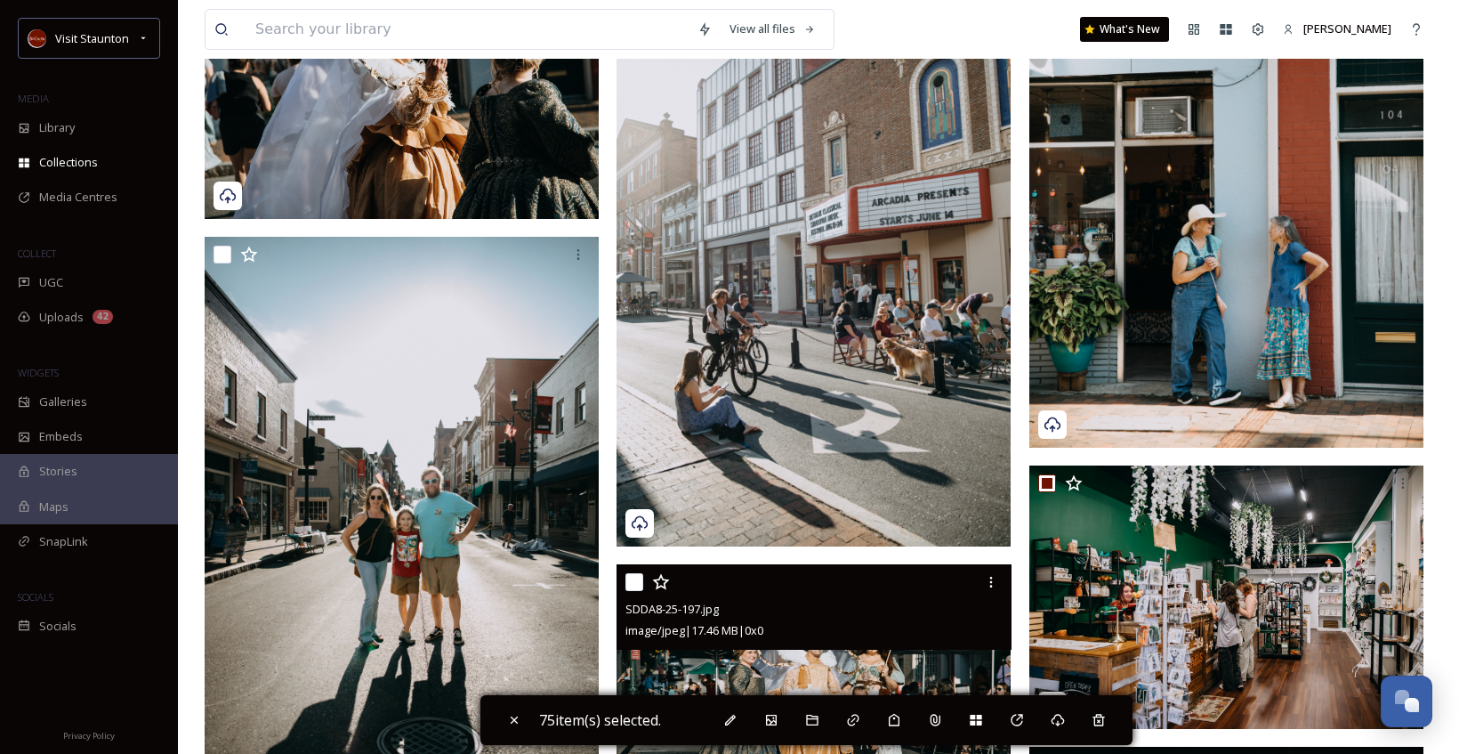
click at [633, 577] on input "checkbox" at bounding box center [634, 582] width 18 height 18
checkbox input "true"
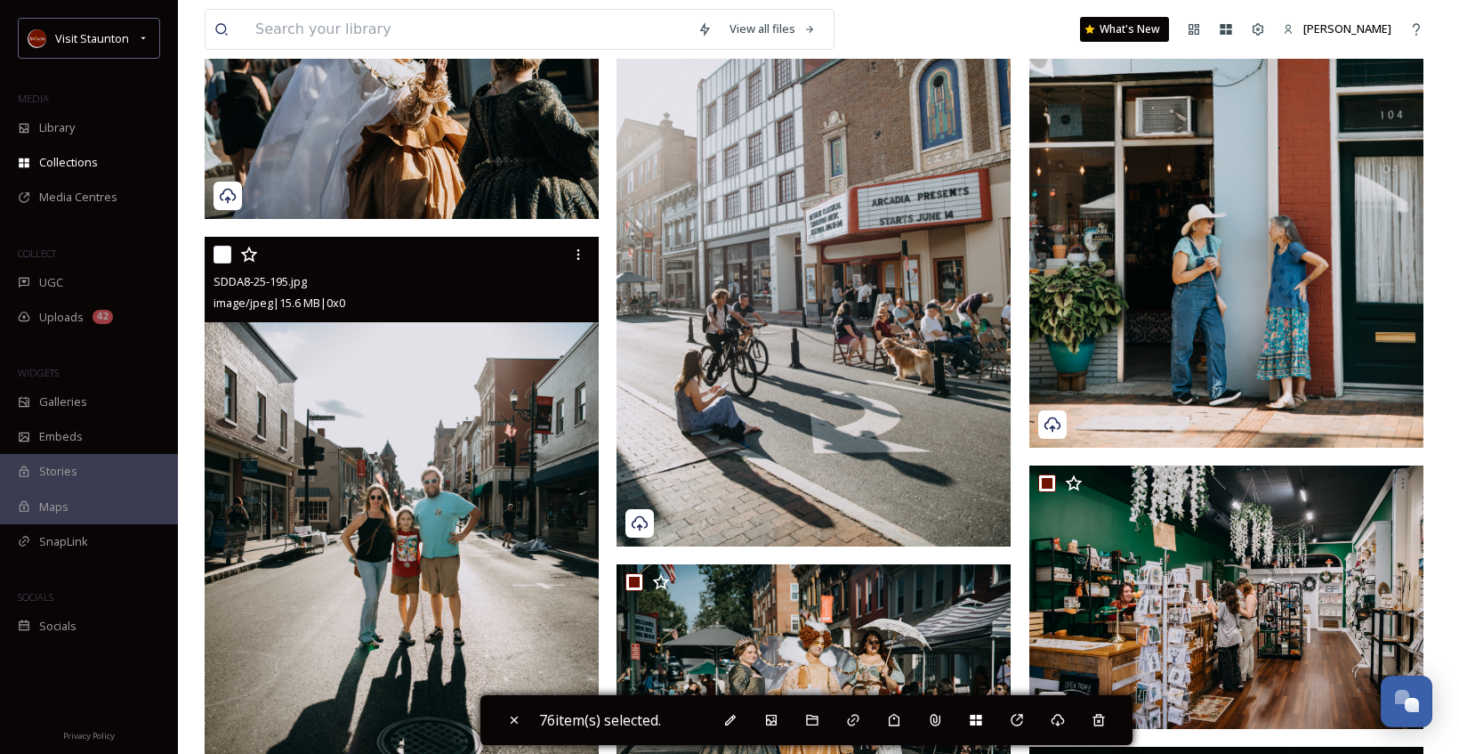
click at [228, 246] on input "checkbox" at bounding box center [223, 255] width 18 height 18
checkbox input "true"
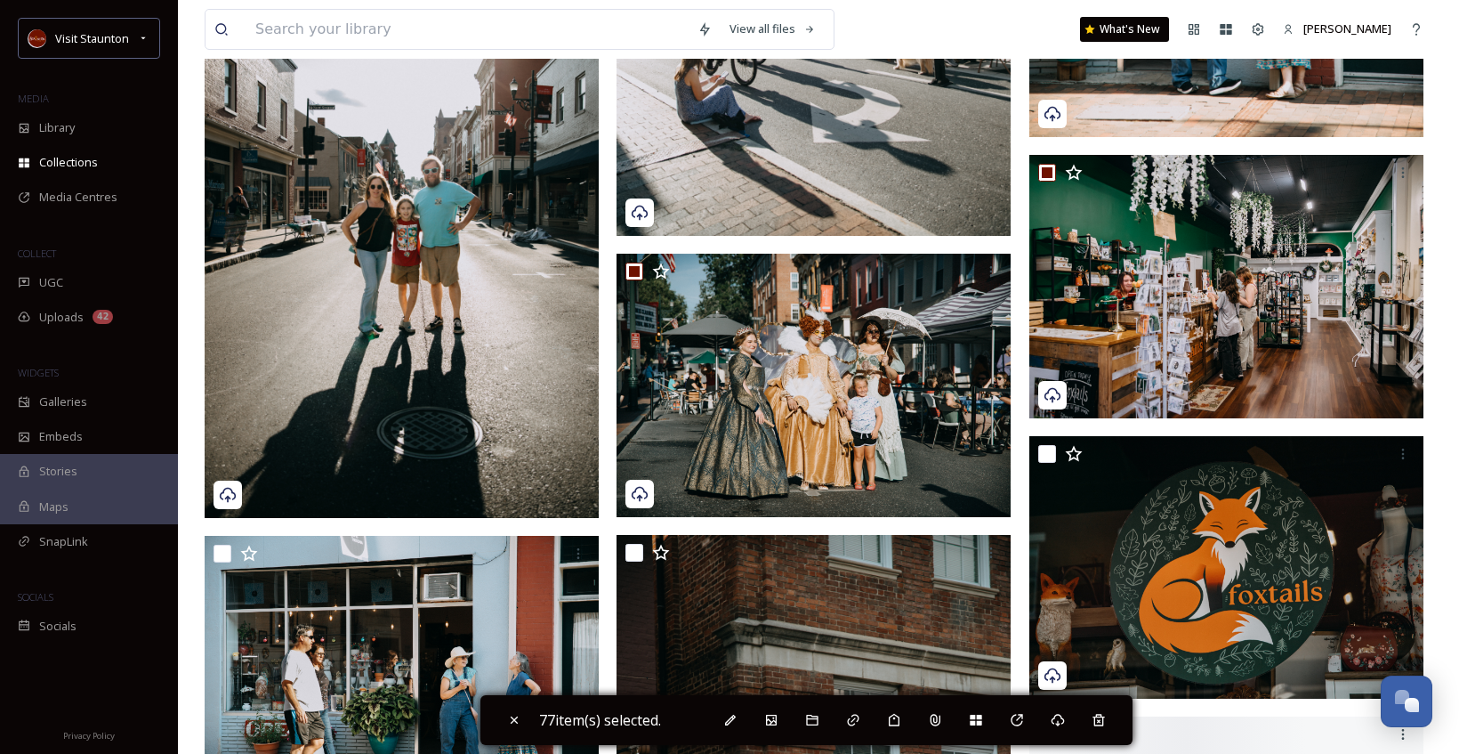
scroll to position [12366, 0]
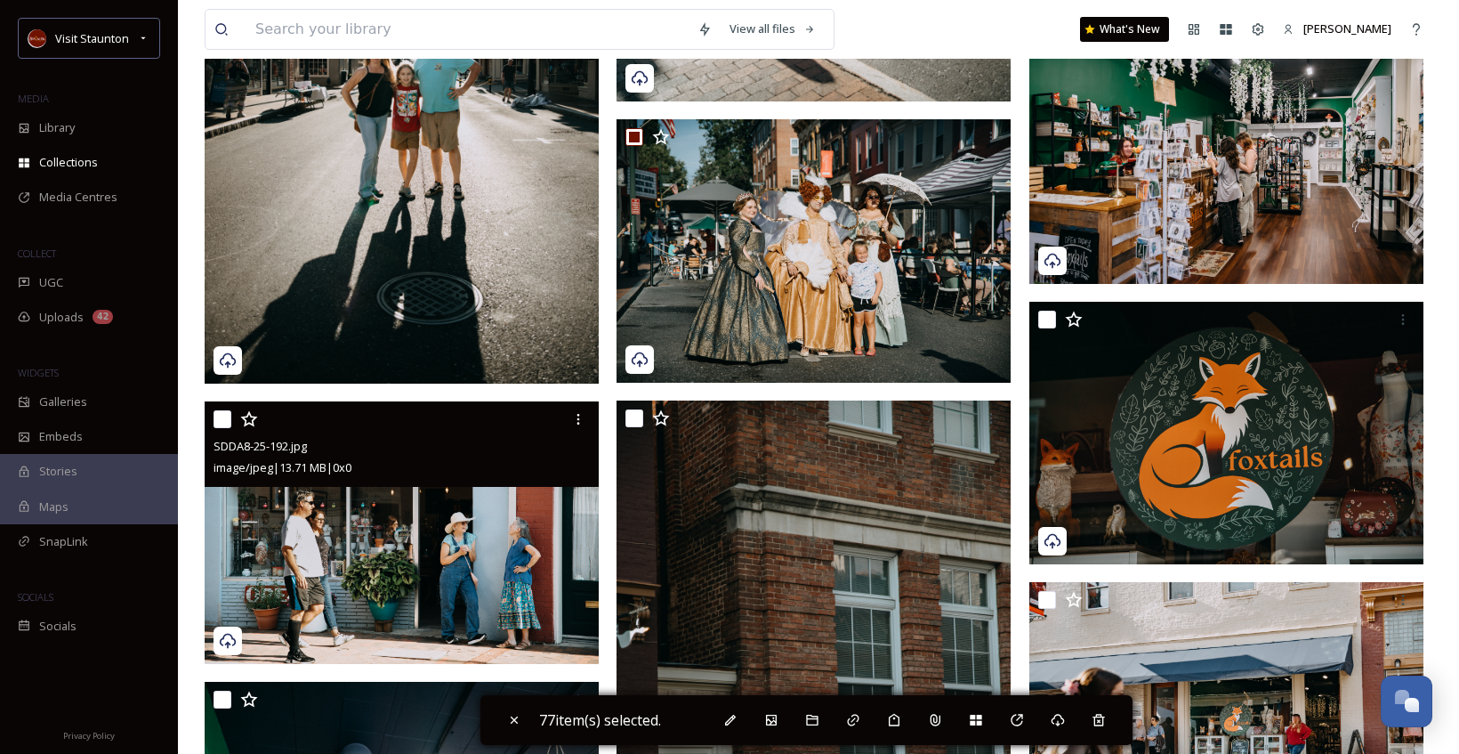
click at [222, 419] on input "checkbox" at bounding box center [223, 419] width 18 height 18
checkbox input "true"
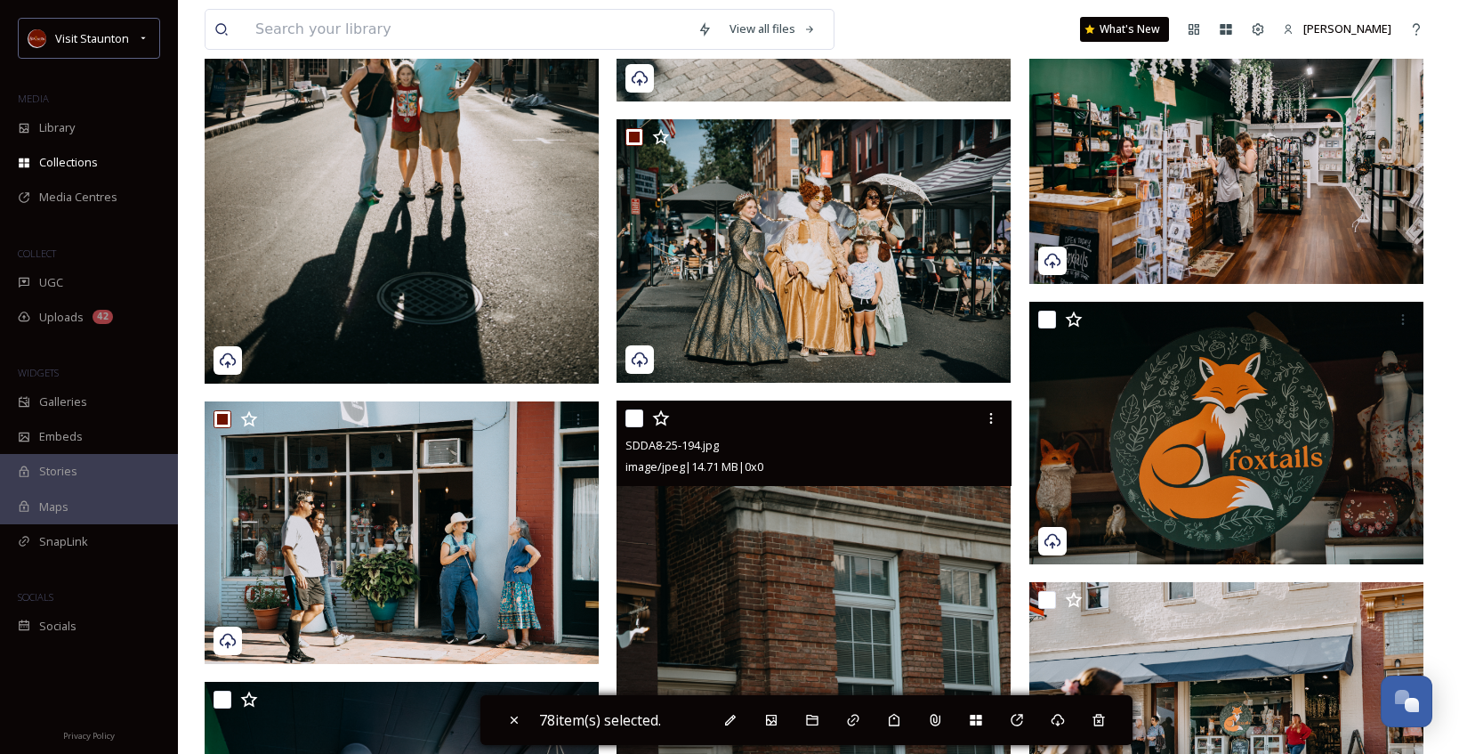
click at [638, 422] on input "checkbox" at bounding box center [634, 418] width 18 height 18
checkbox input "true"
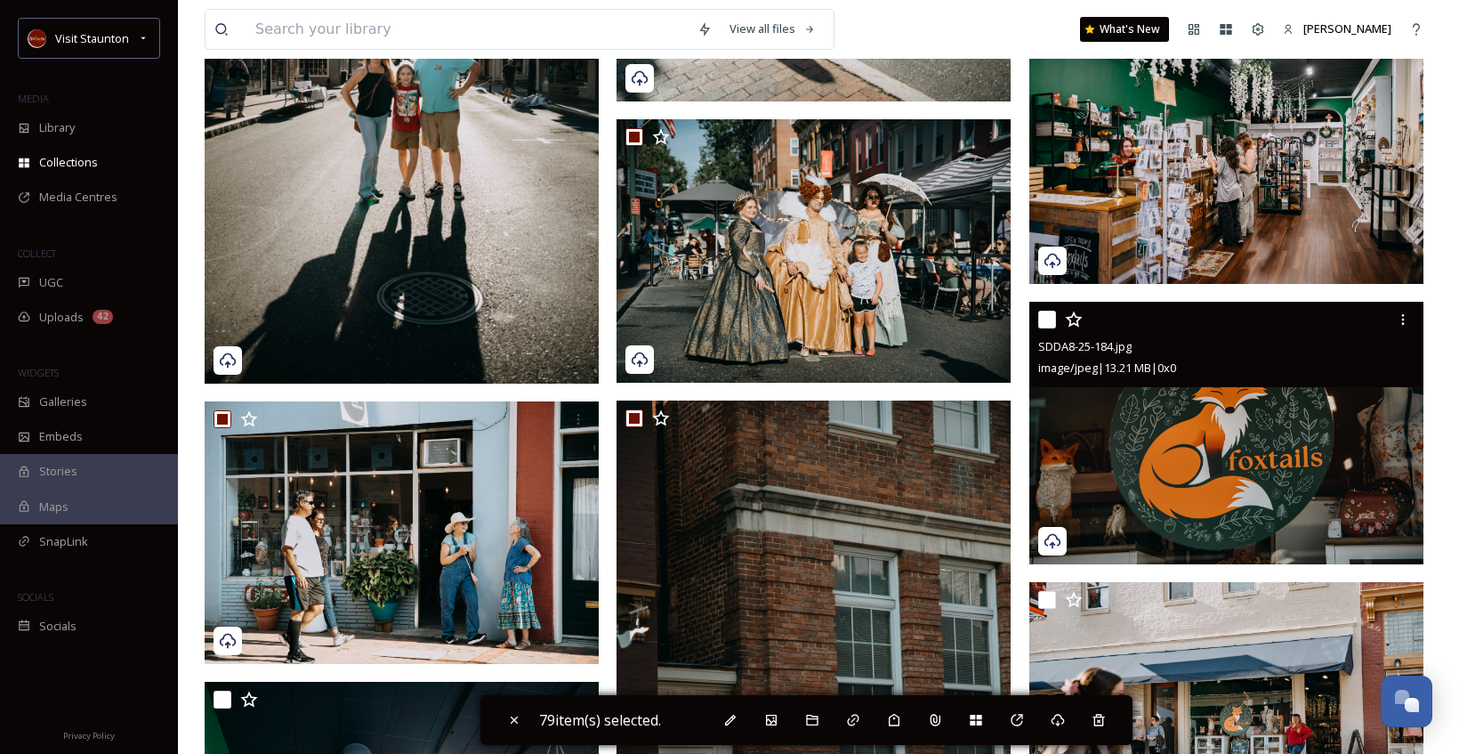
click at [1041, 323] on input "checkbox" at bounding box center [1047, 319] width 18 height 18
checkbox input "true"
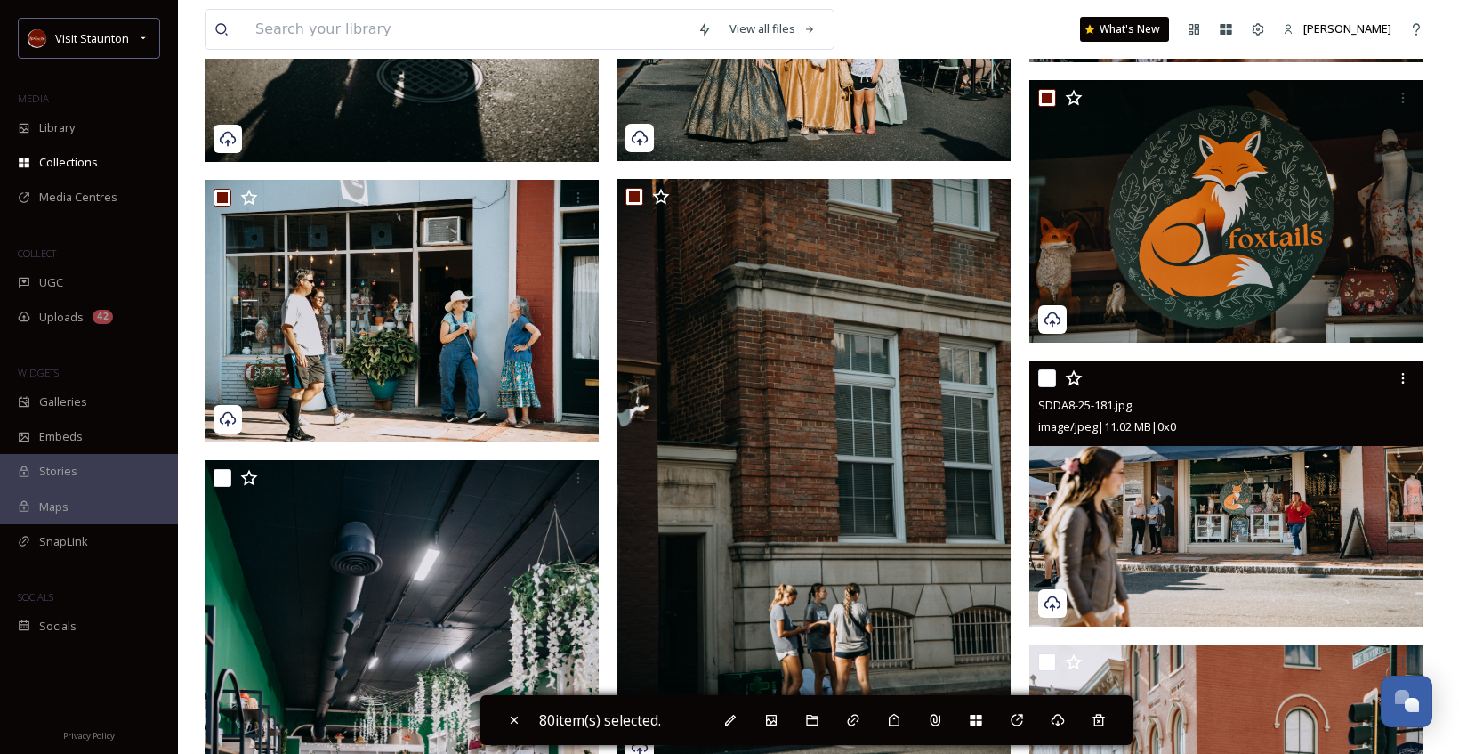
scroll to position [12722, 0]
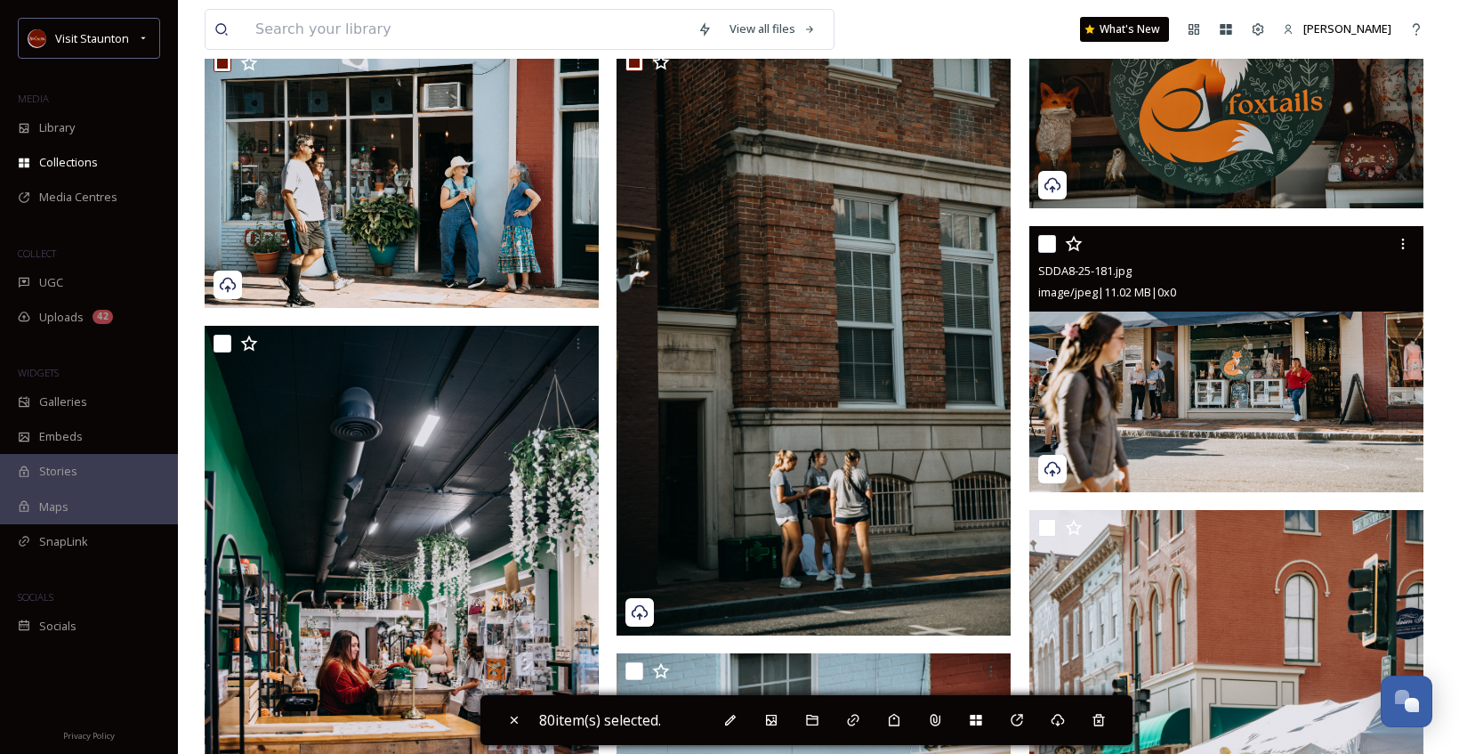
click at [1047, 250] on input "checkbox" at bounding box center [1047, 244] width 18 height 18
checkbox input "true"
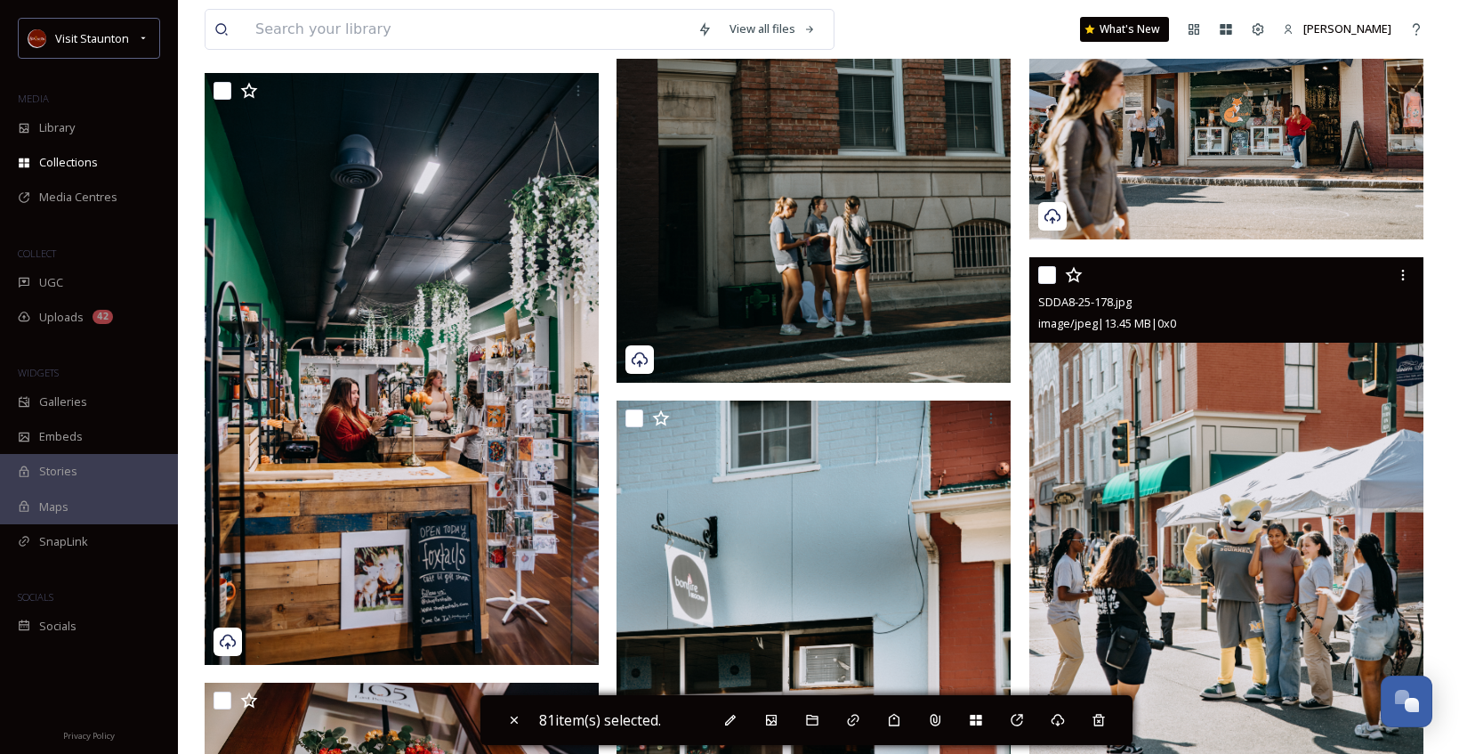
scroll to position [12988, 0]
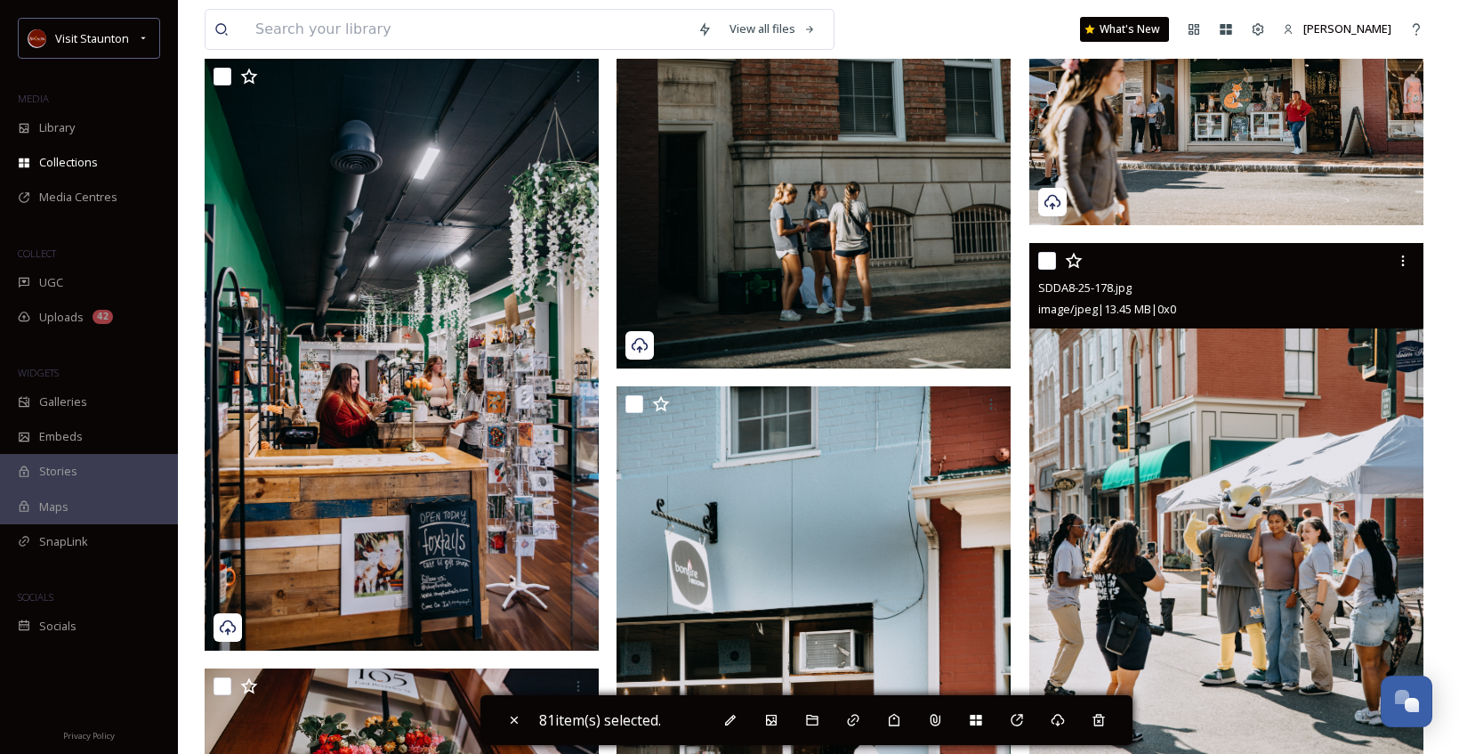
click at [1040, 262] on input "checkbox" at bounding box center [1047, 261] width 18 height 18
checkbox input "true"
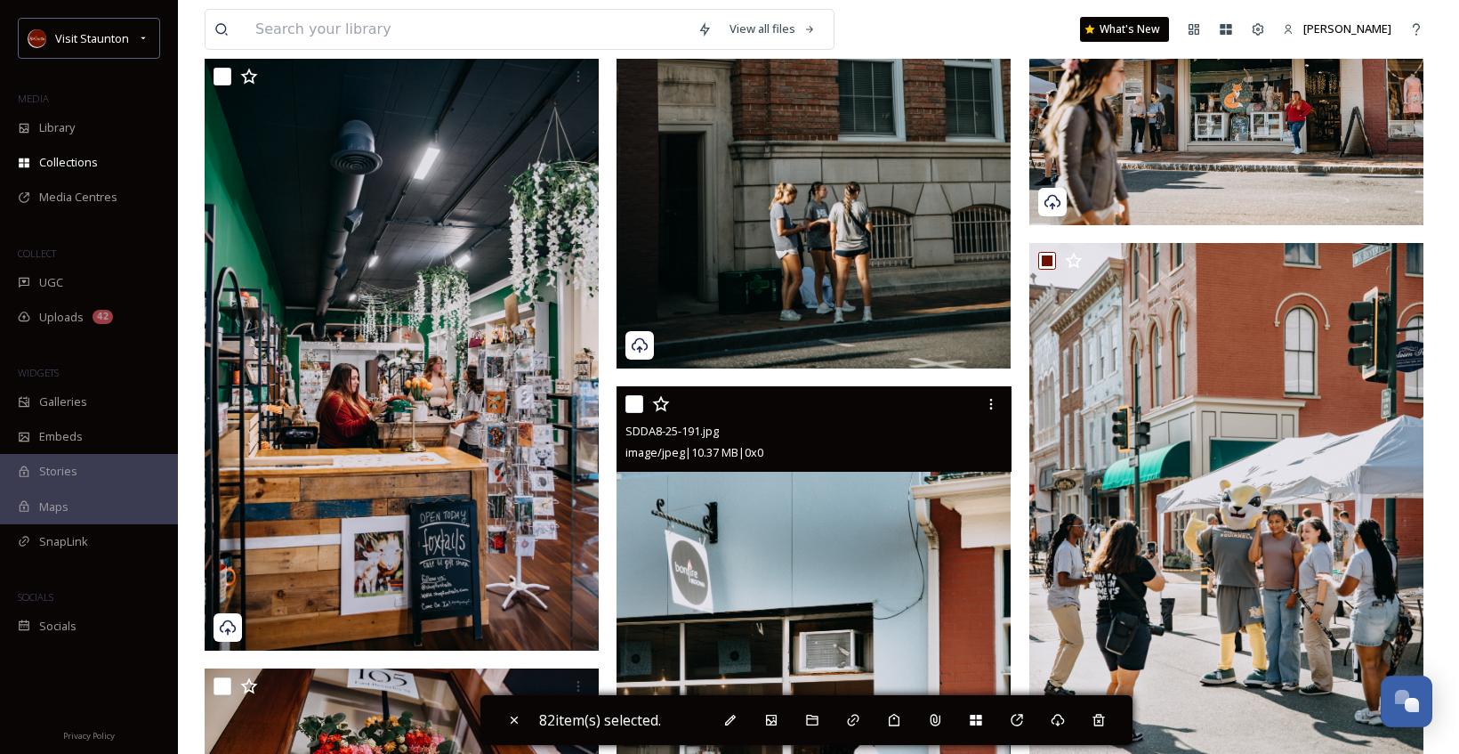
click at [627, 405] on input "checkbox" at bounding box center [634, 404] width 18 height 18
checkbox input "true"
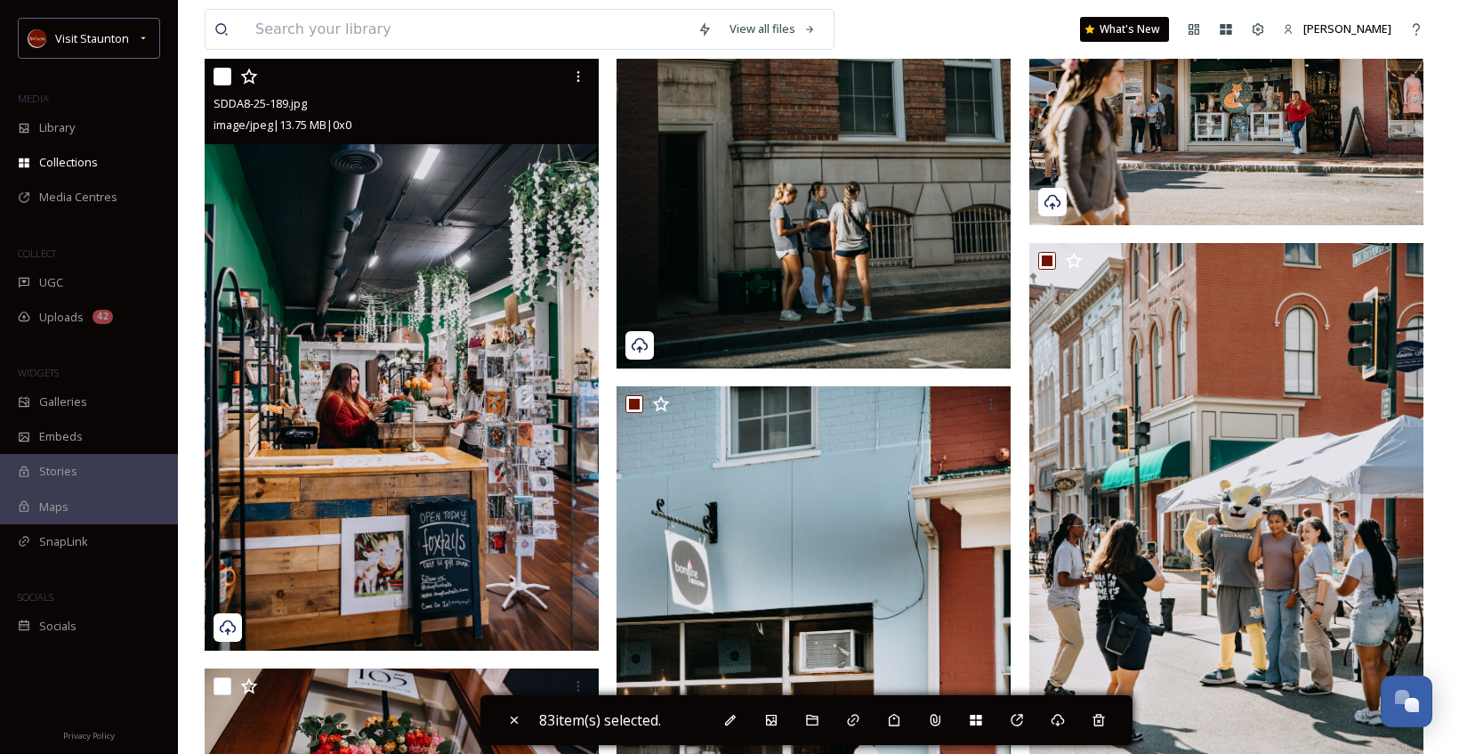
click at [225, 85] on div at bounding box center [404, 76] width 381 height 32
click at [229, 73] on input "checkbox" at bounding box center [223, 77] width 18 height 18
checkbox input "true"
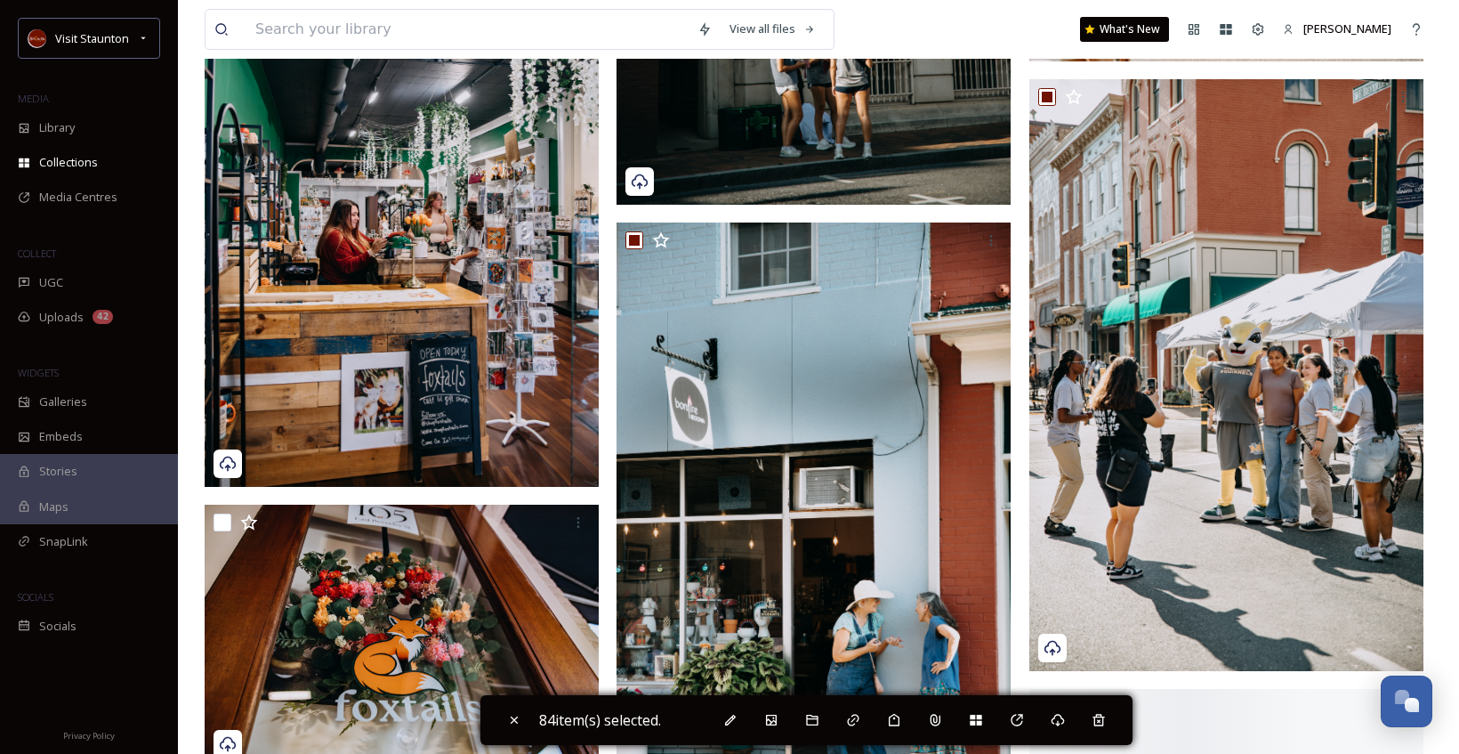
scroll to position [13344, 0]
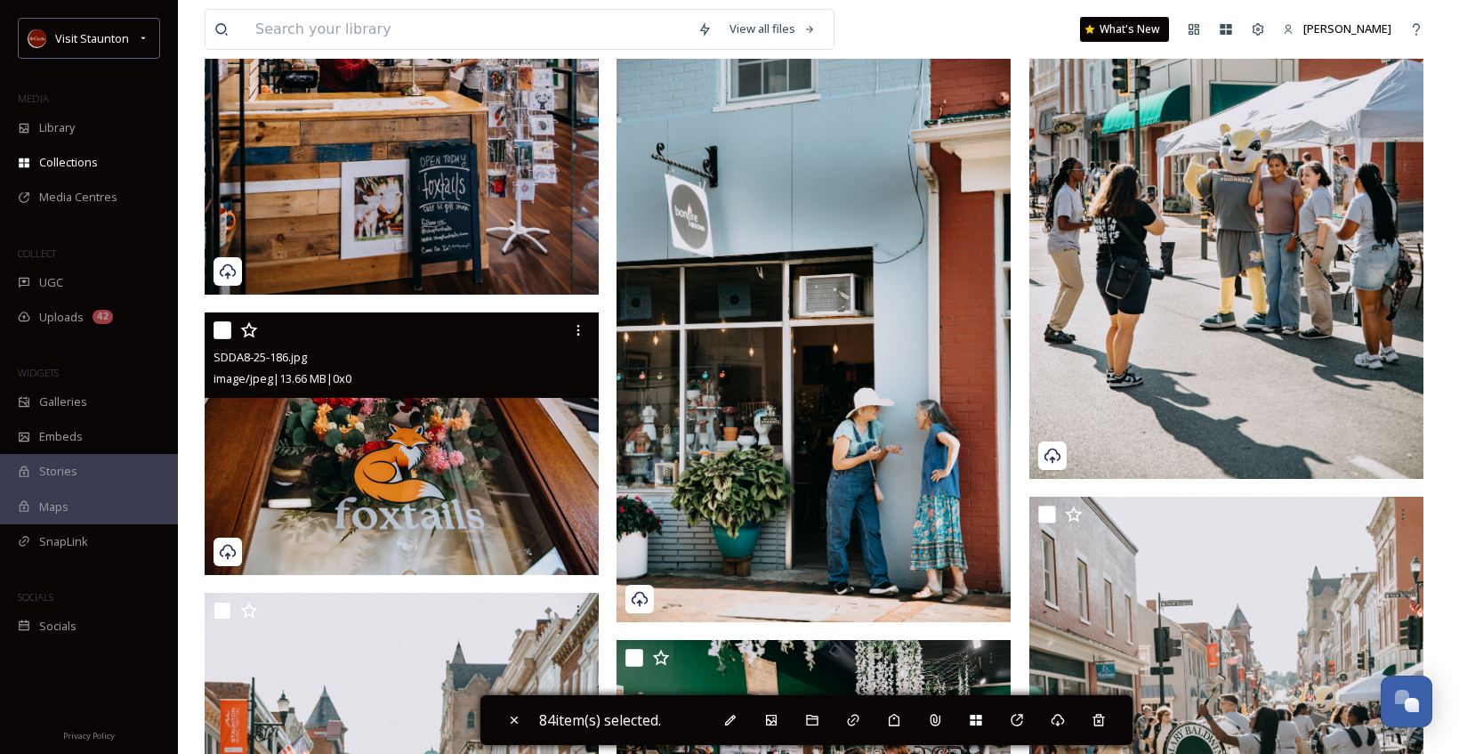
click at [223, 326] on input "checkbox" at bounding box center [223, 330] width 18 height 18
checkbox input "true"
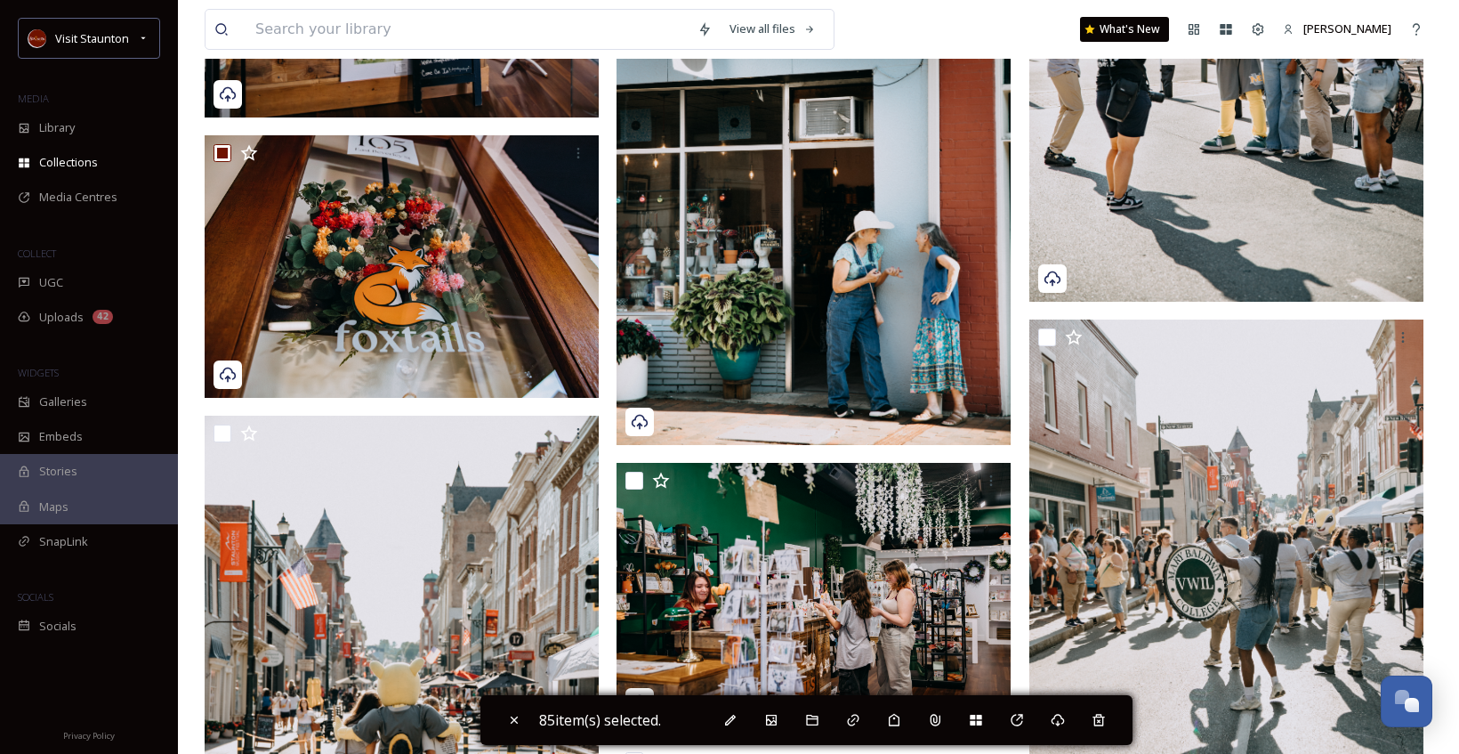
scroll to position [13522, 0]
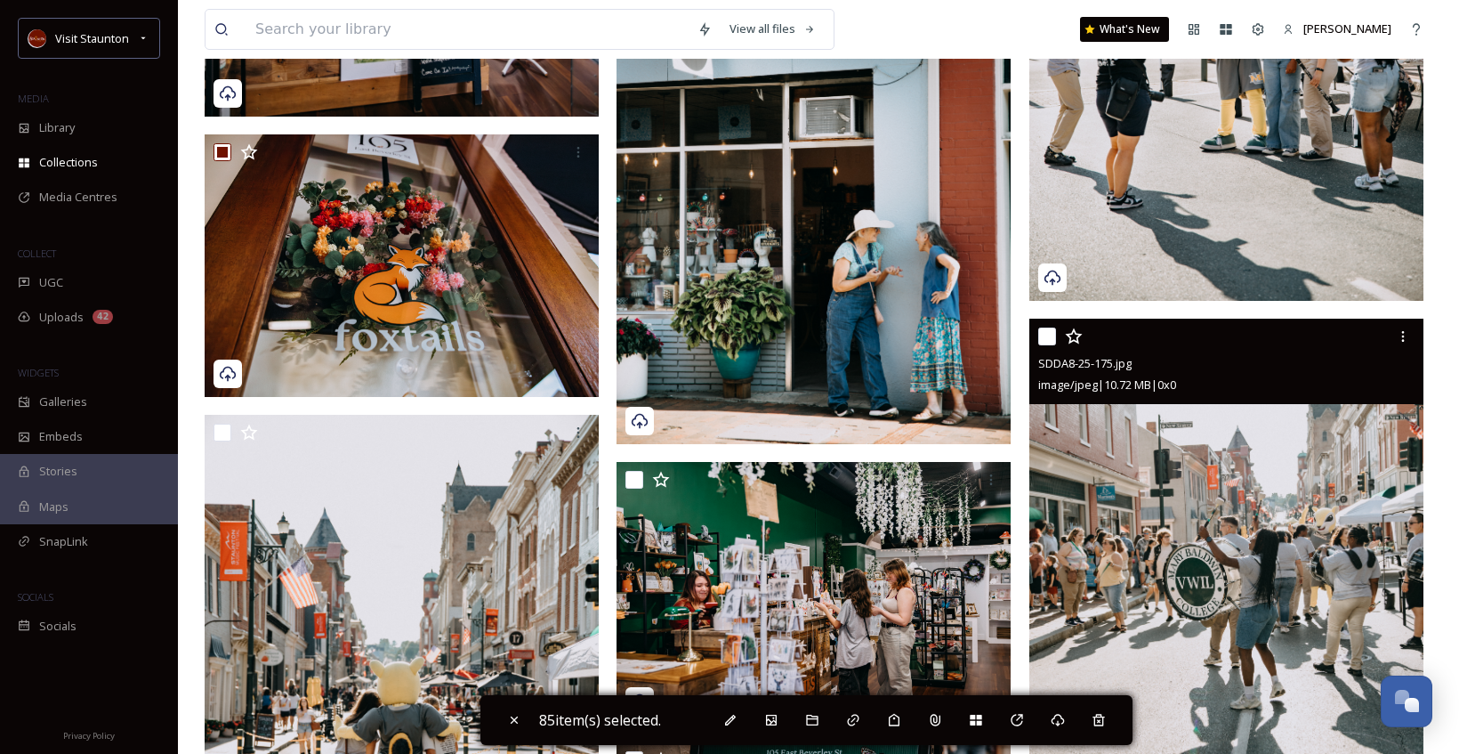
click at [1047, 343] on input "checkbox" at bounding box center [1047, 336] width 18 height 18
checkbox input "true"
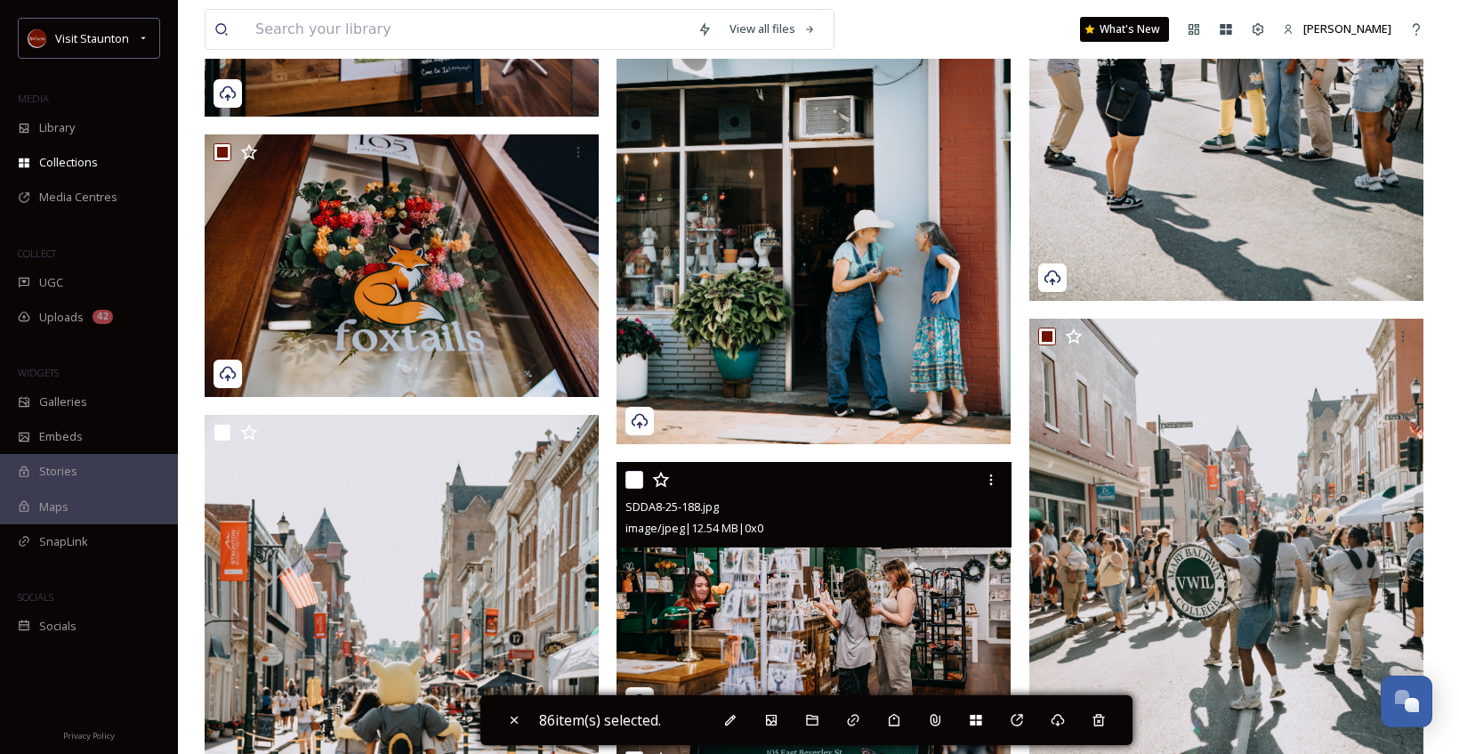
click at [638, 476] on input "checkbox" at bounding box center [634, 480] width 18 height 18
checkbox input "true"
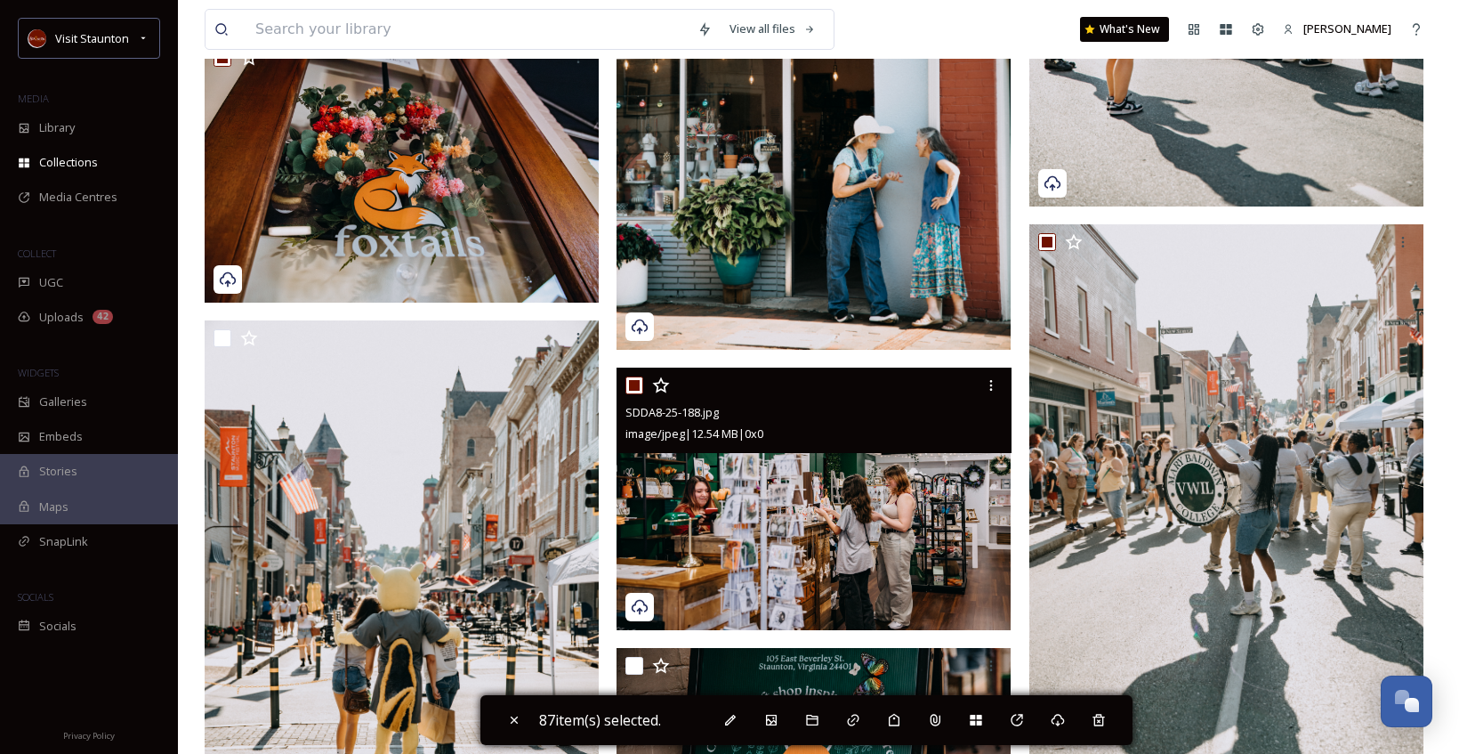
scroll to position [13789, 0]
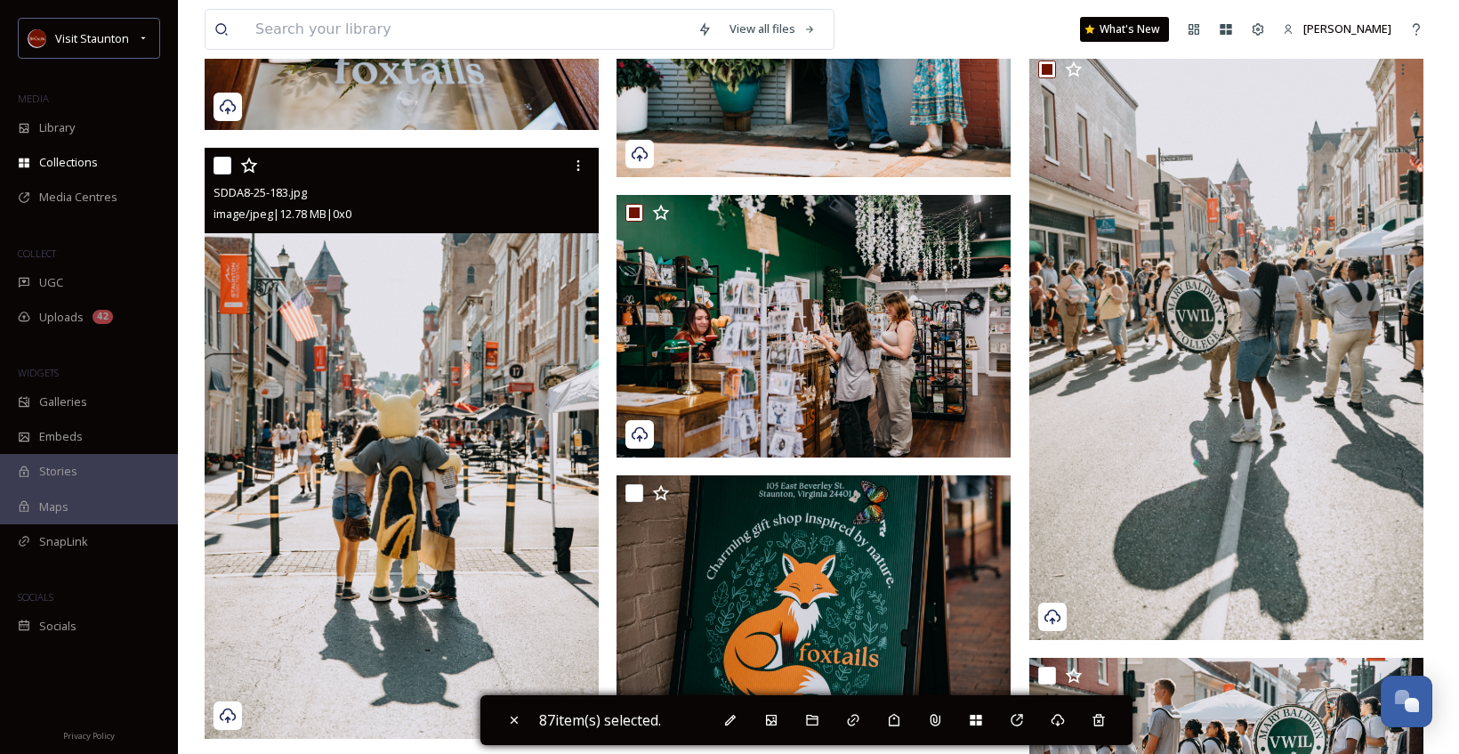
click at [224, 175] on div at bounding box center [404, 165] width 381 height 32
click at [222, 159] on input "checkbox" at bounding box center [223, 166] width 18 height 18
checkbox input "true"
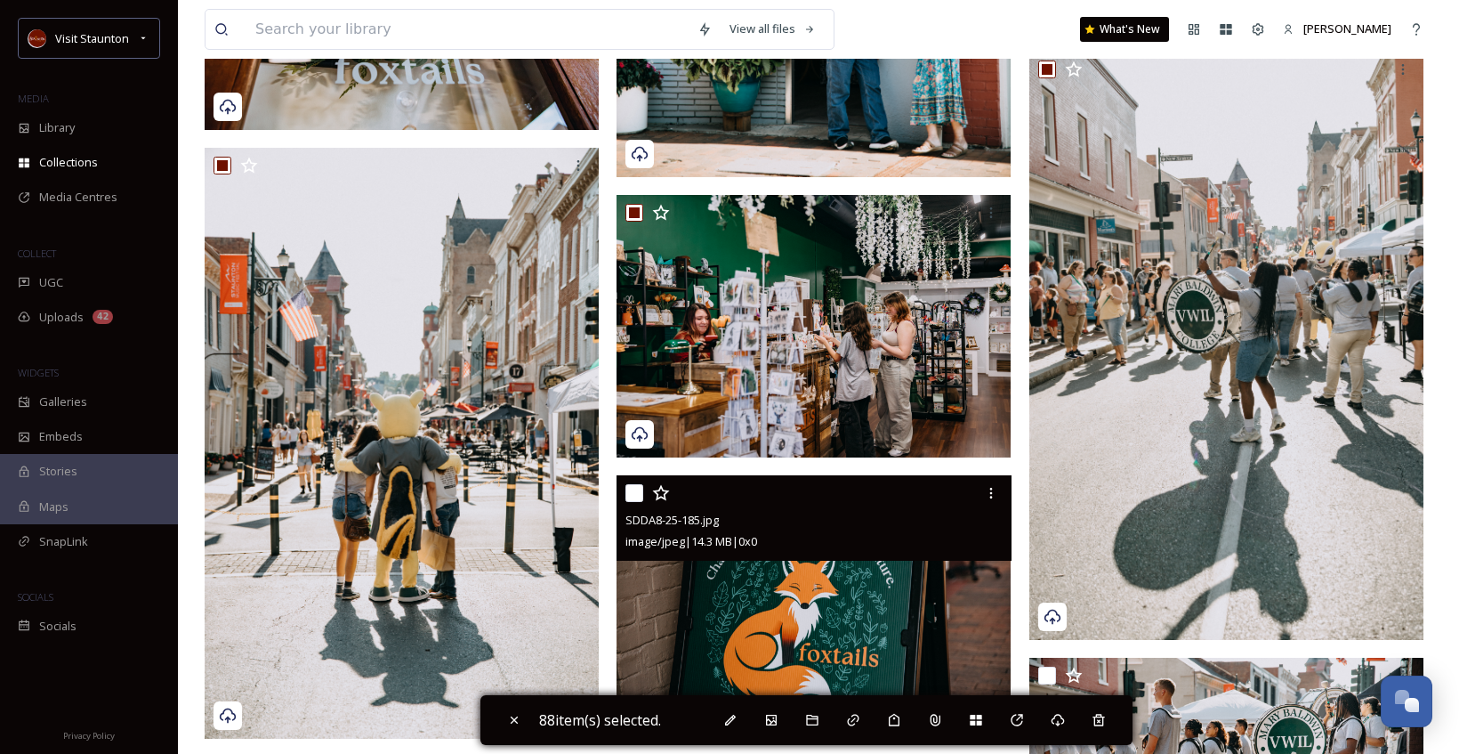
click at [639, 499] on input "checkbox" at bounding box center [634, 493] width 18 height 18
checkbox input "true"
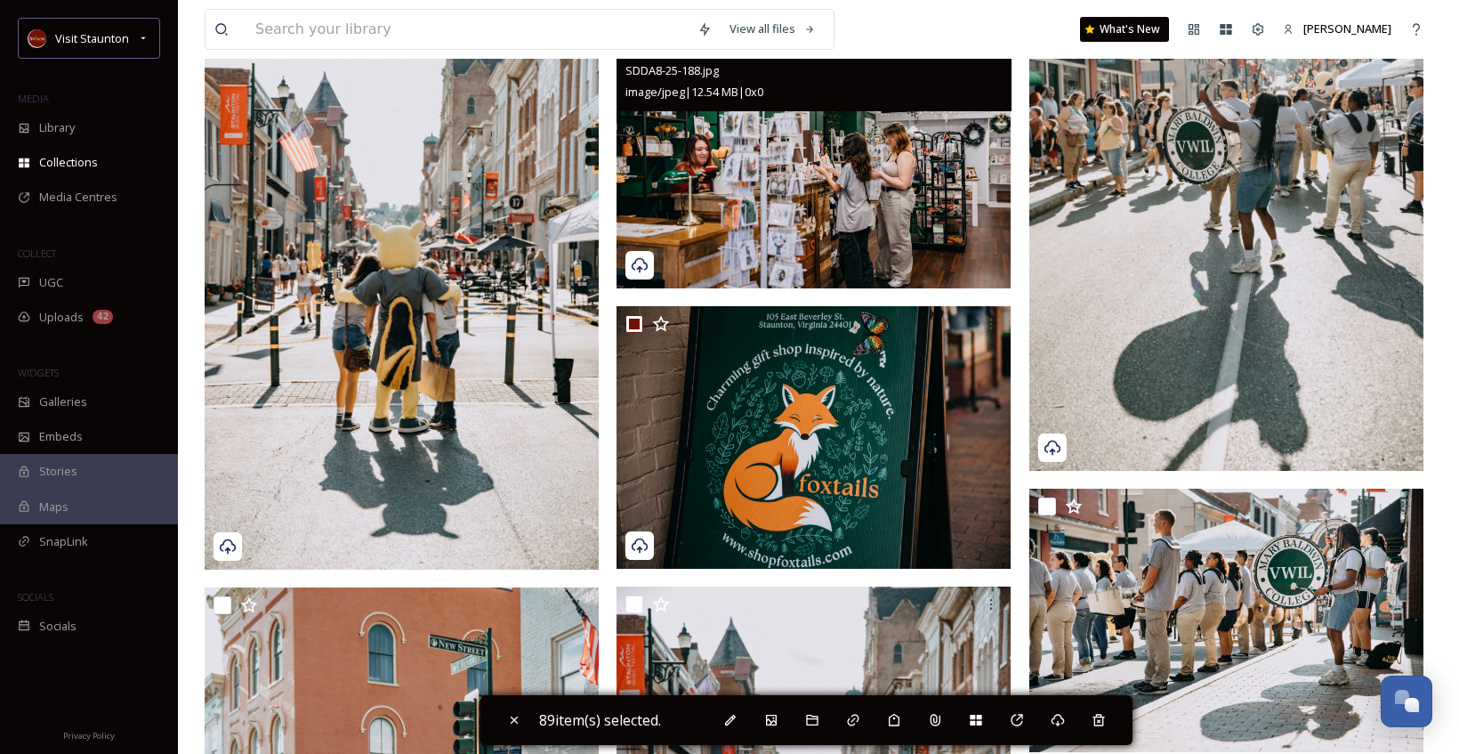
scroll to position [14145, 0]
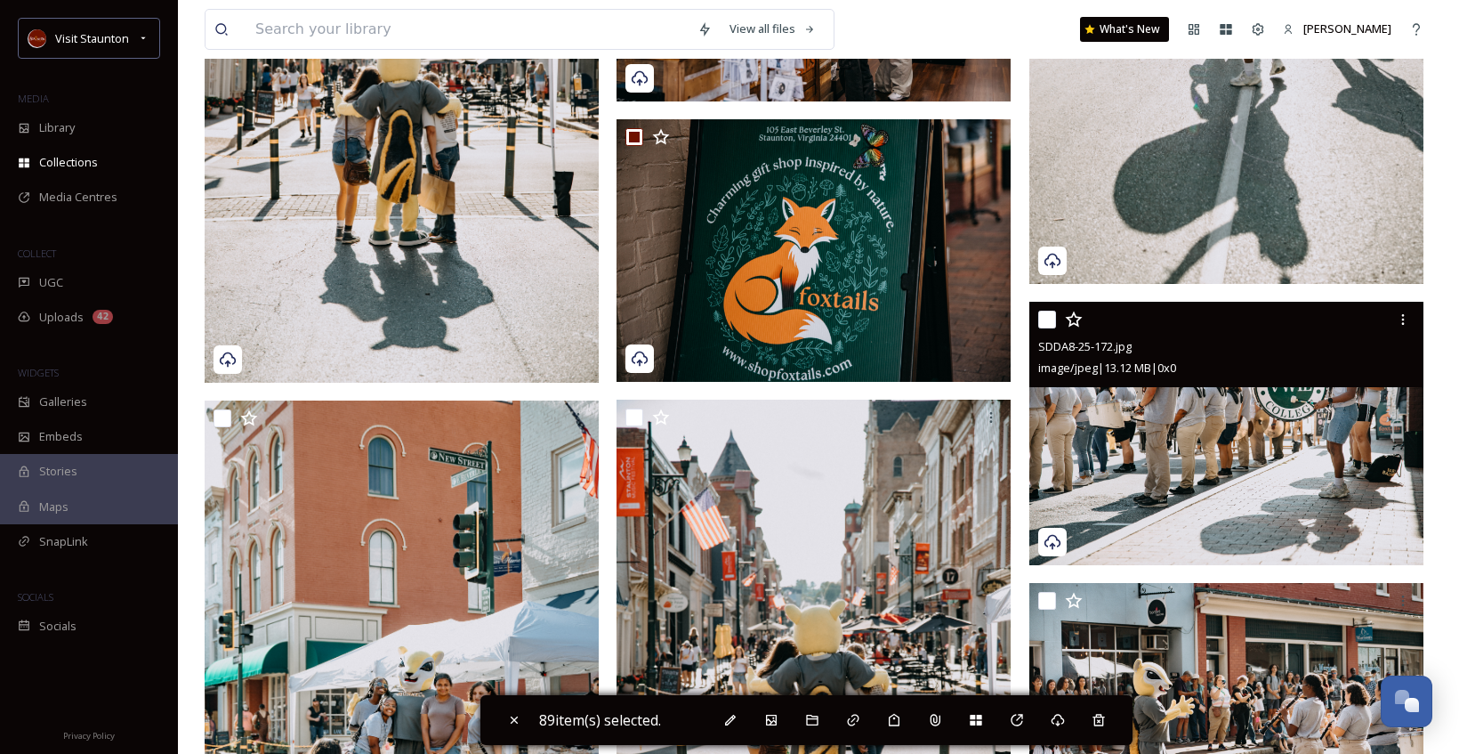
click at [1045, 320] on input "checkbox" at bounding box center [1047, 319] width 18 height 18
checkbox input "true"
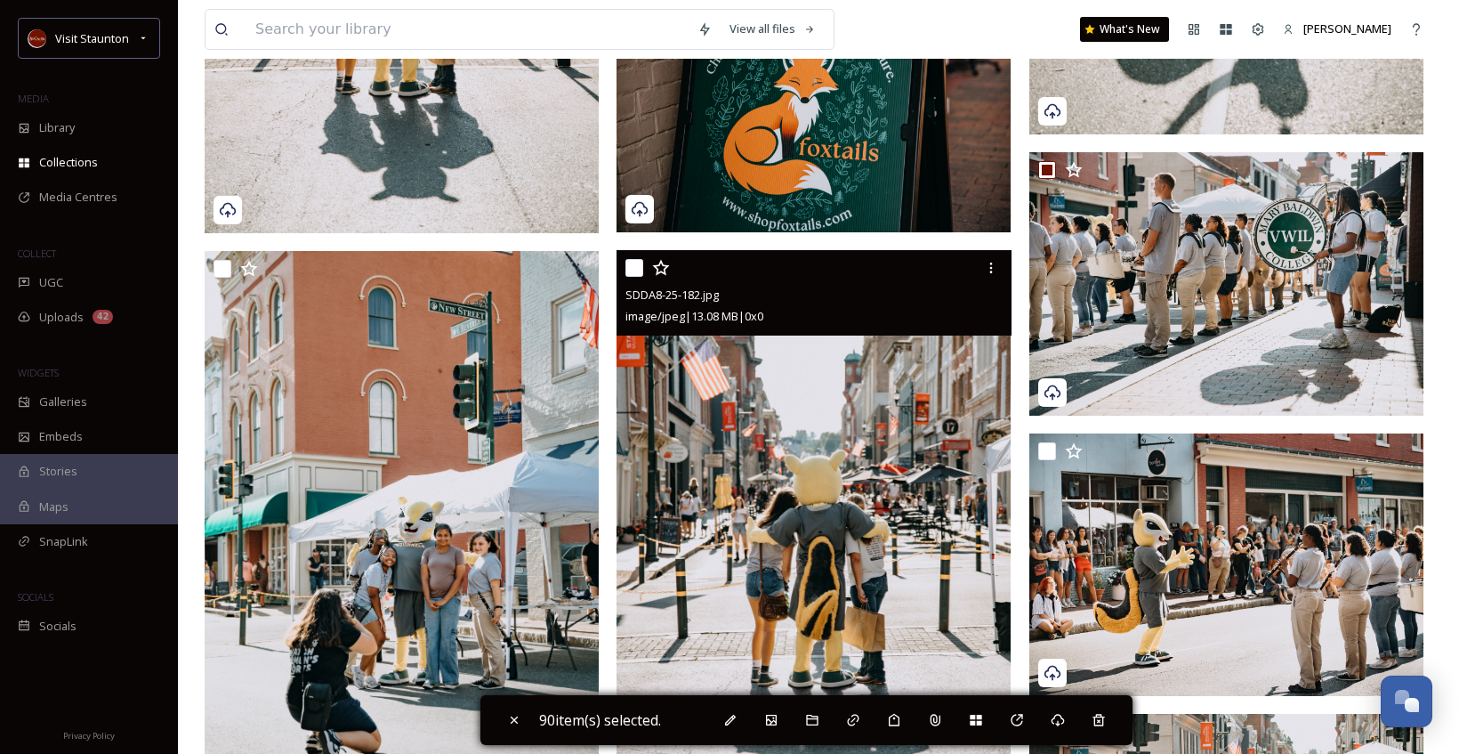
scroll to position [14412, 0]
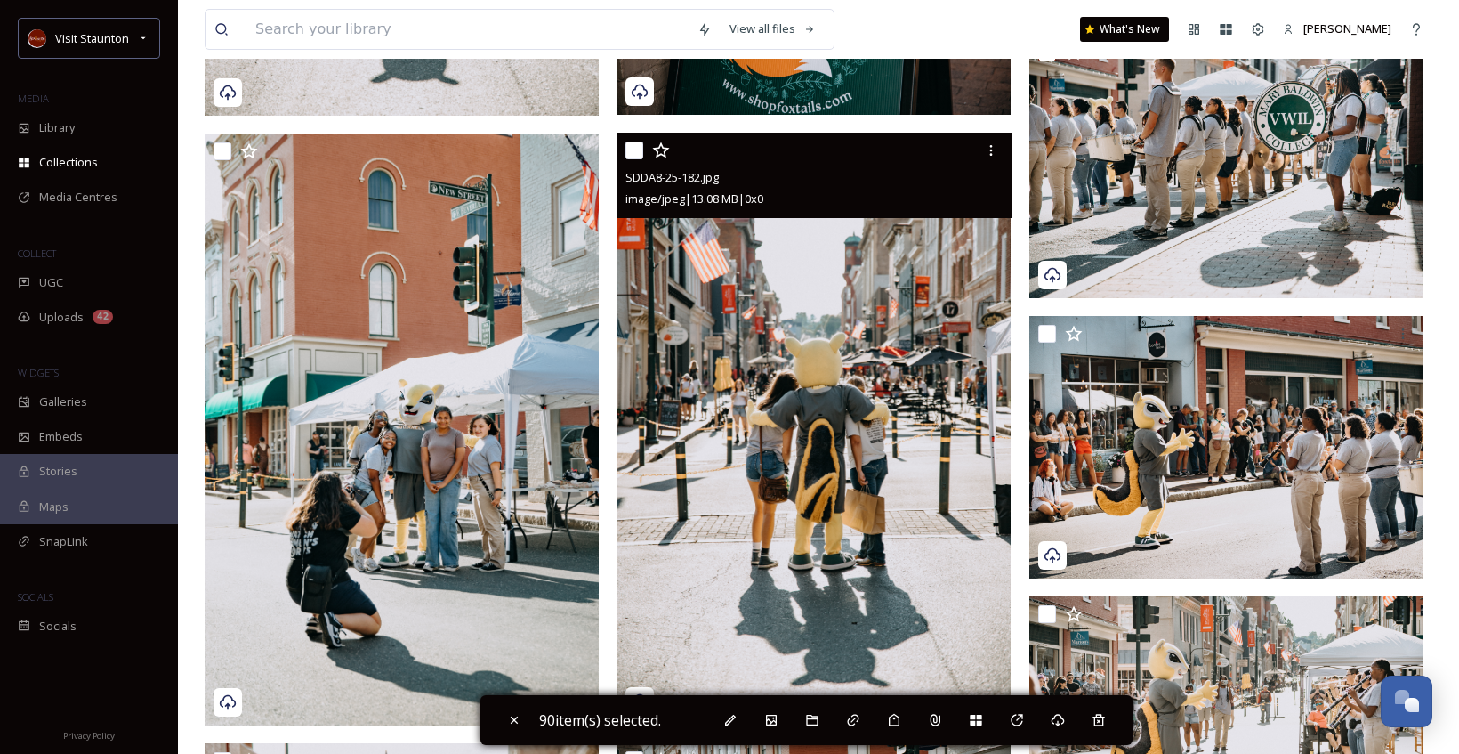
click at [629, 152] on input "checkbox" at bounding box center [634, 150] width 18 height 18
checkbox input "true"
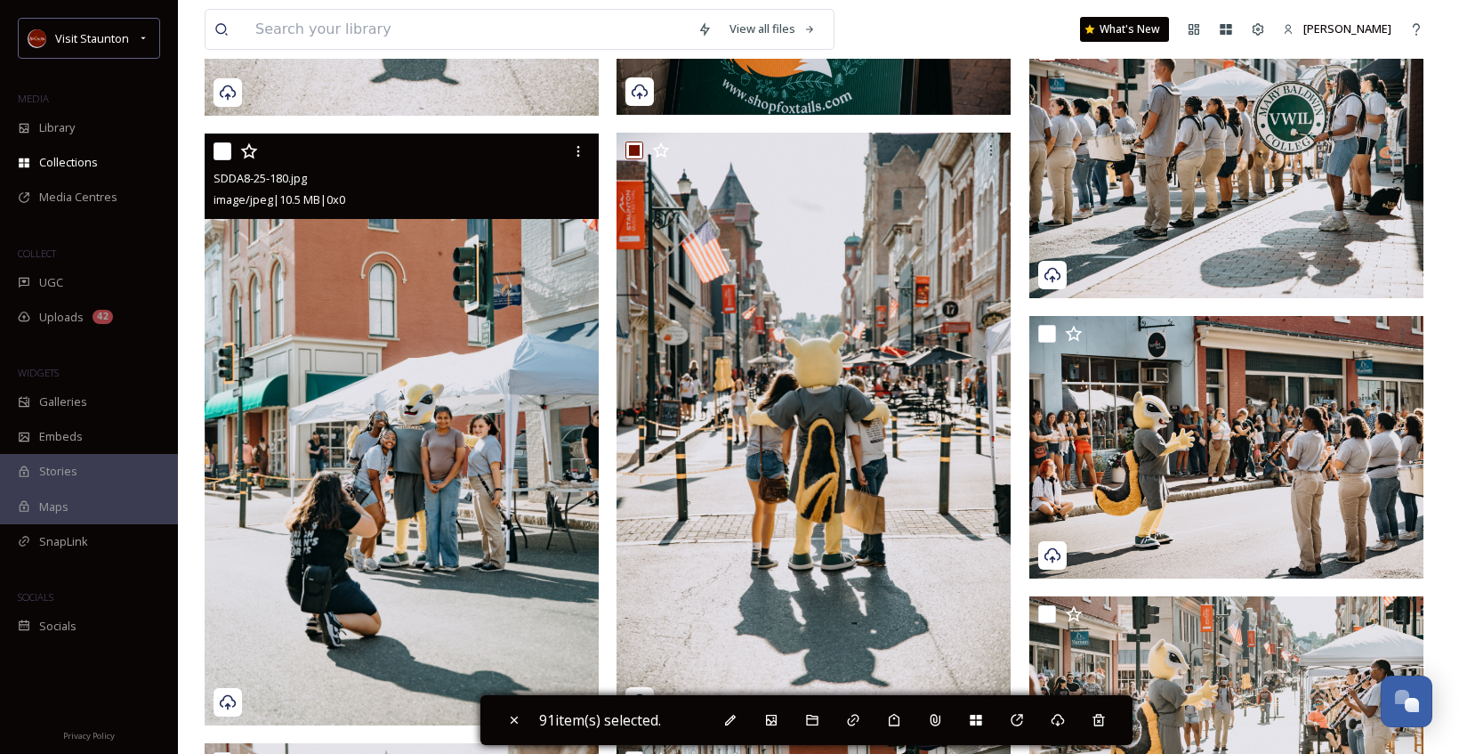
click at [218, 154] on input "checkbox" at bounding box center [223, 151] width 18 height 18
checkbox input "true"
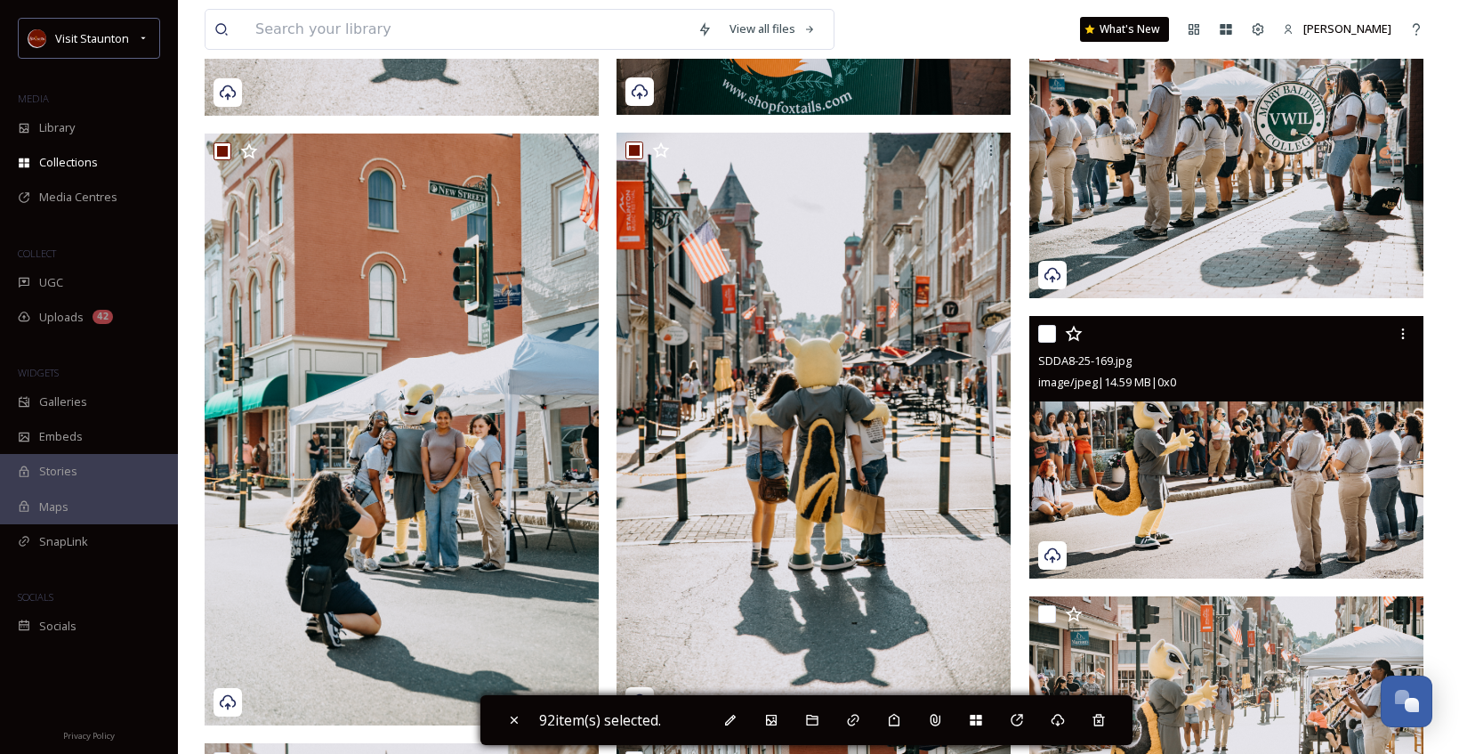
click at [1045, 329] on input "checkbox" at bounding box center [1047, 334] width 18 height 18
checkbox input "true"
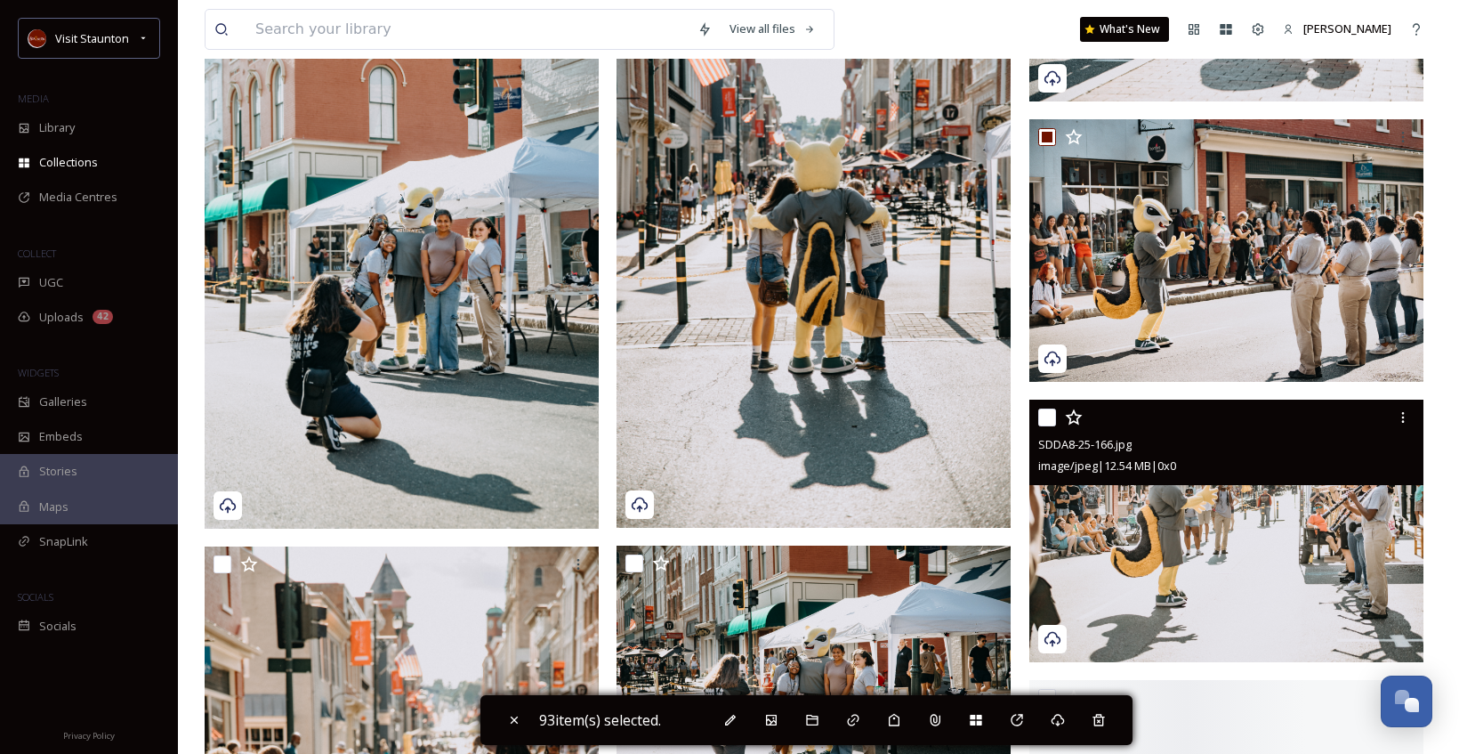
scroll to position [14768, 0]
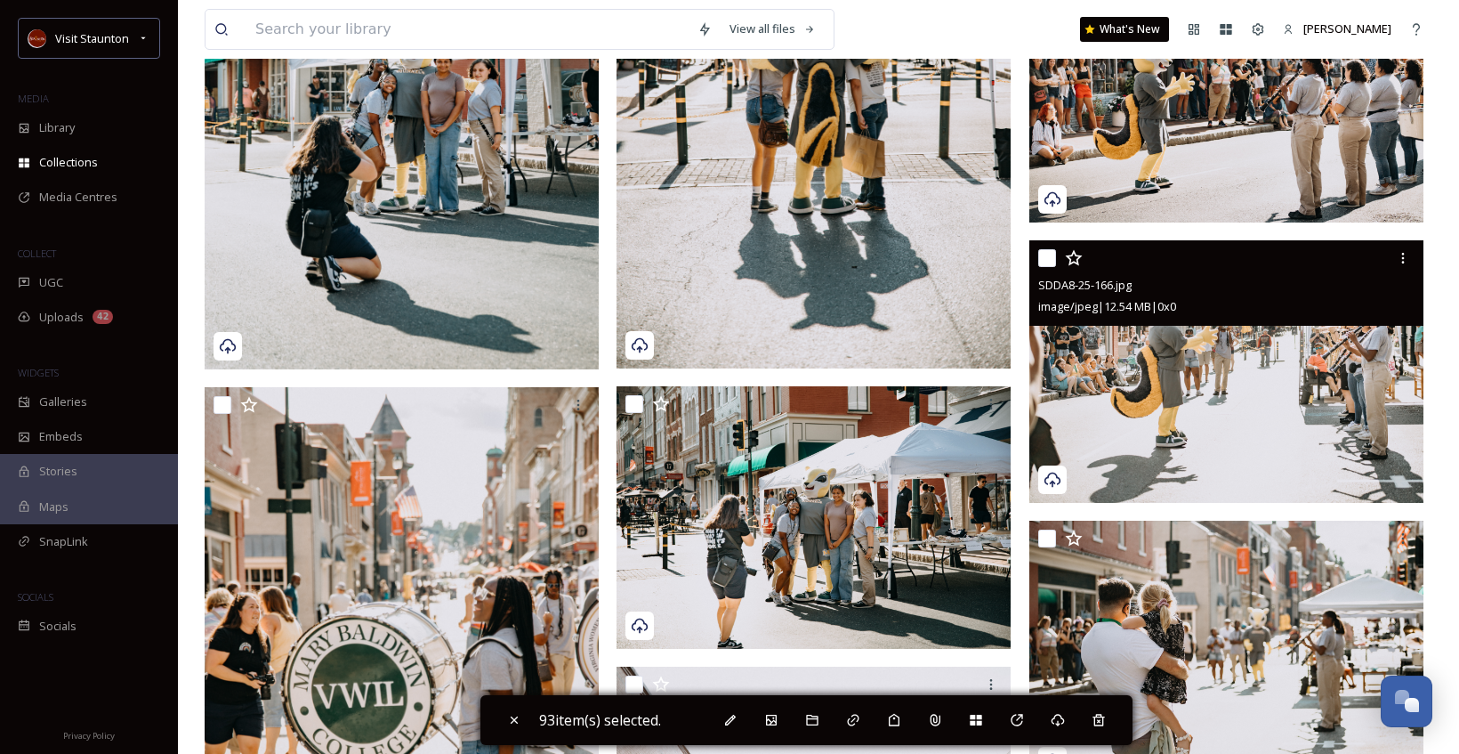
click at [1048, 254] on input "checkbox" at bounding box center [1047, 258] width 18 height 18
checkbox input "true"
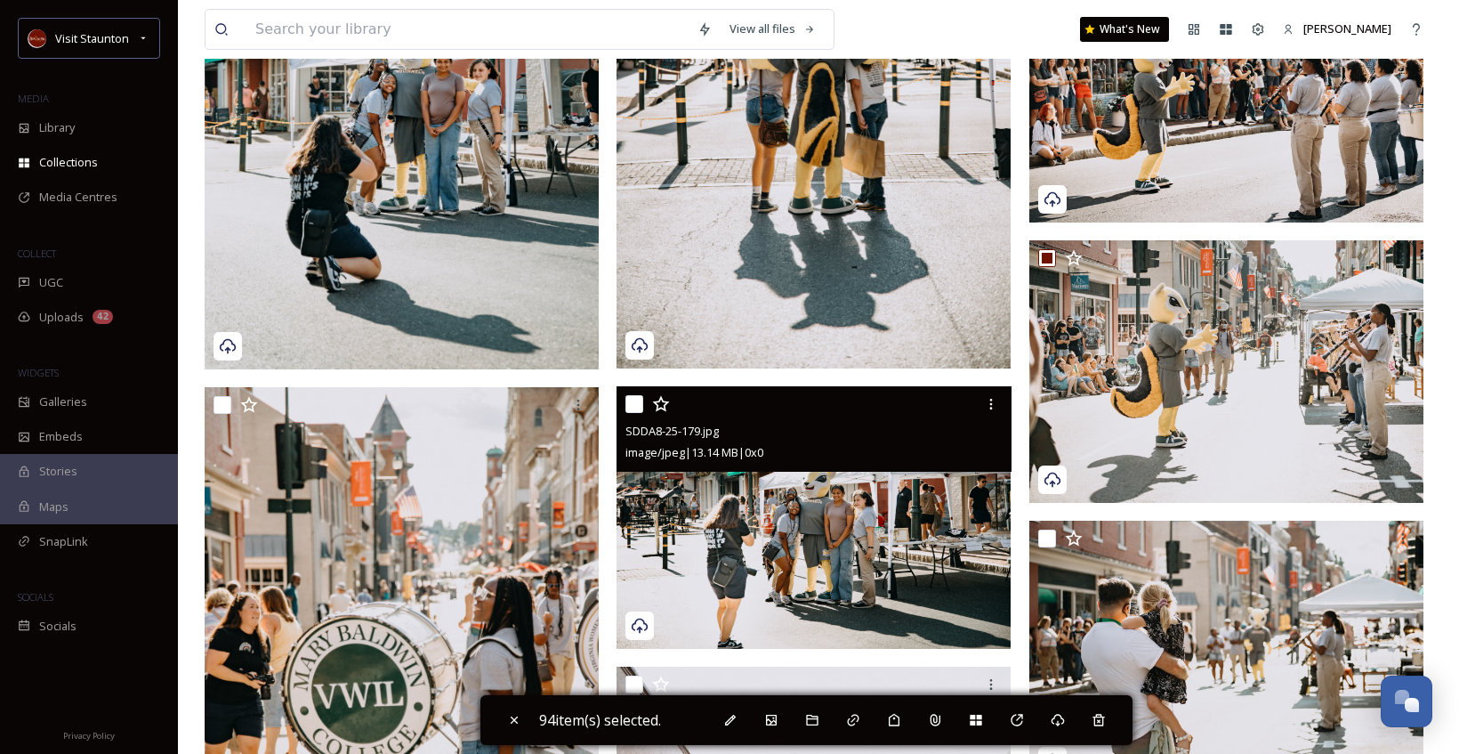
click at [634, 403] on input "checkbox" at bounding box center [634, 404] width 18 height 18
checkbox input "true"
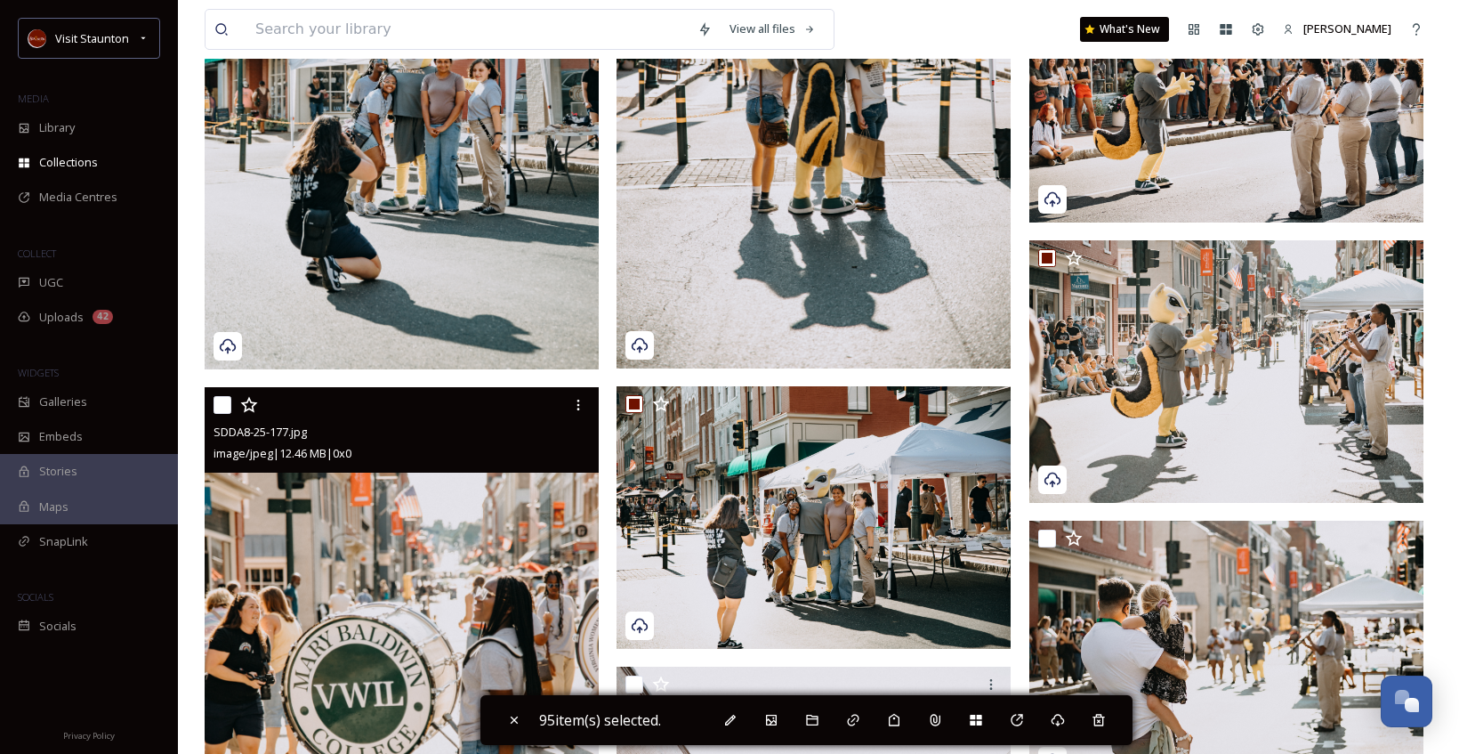
click at [231, 404] on div at bounding box center [404, 405] width 381 height 32
click at [224, 408] on input "checkbox" at bounding box center [223, 405] width 18 height 18
checkbox input "true"
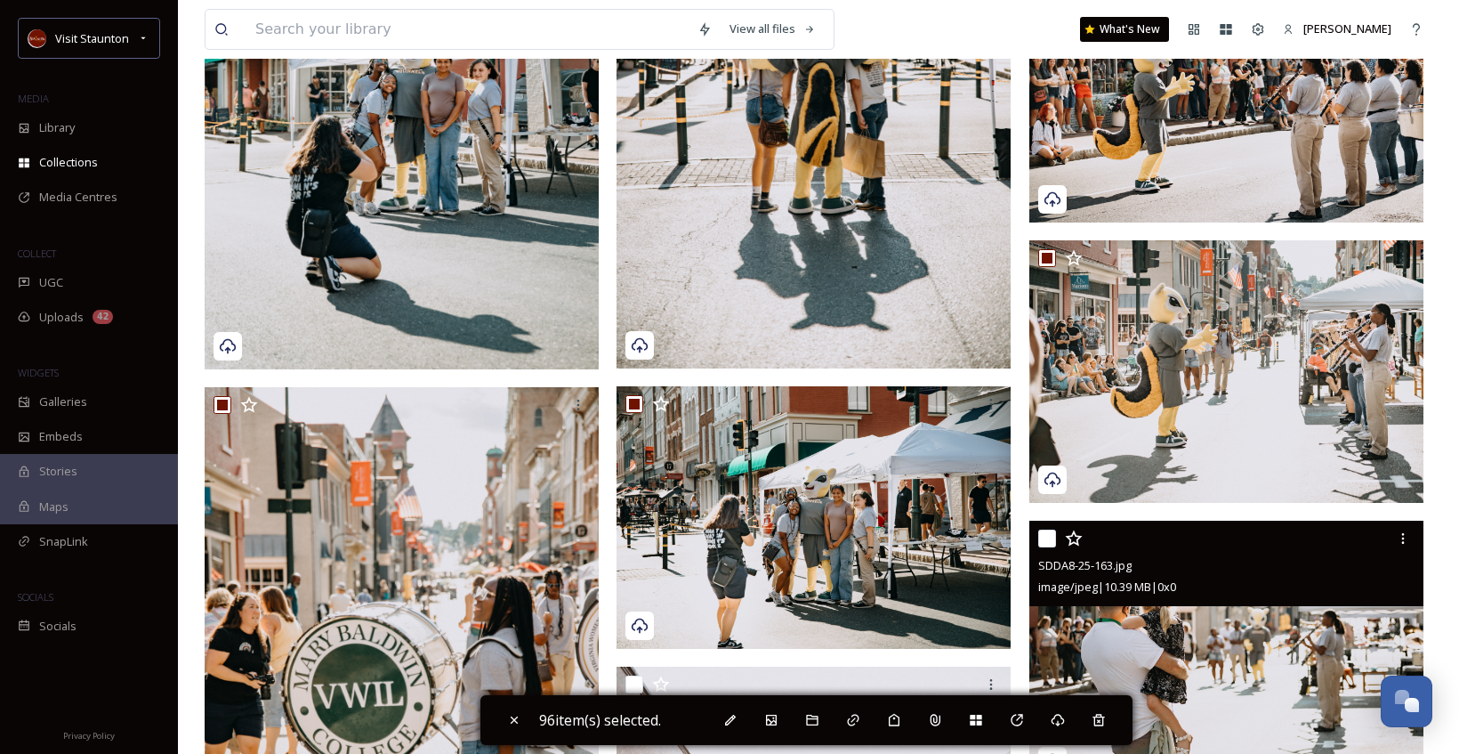
click at [1056, 536] on div at bounding box center [1228, 538] width 381 height 32
click at [1050, 536] on input "checkbox" at bounding box center [1047, 538] width 18 height 18
checkbox input "true"
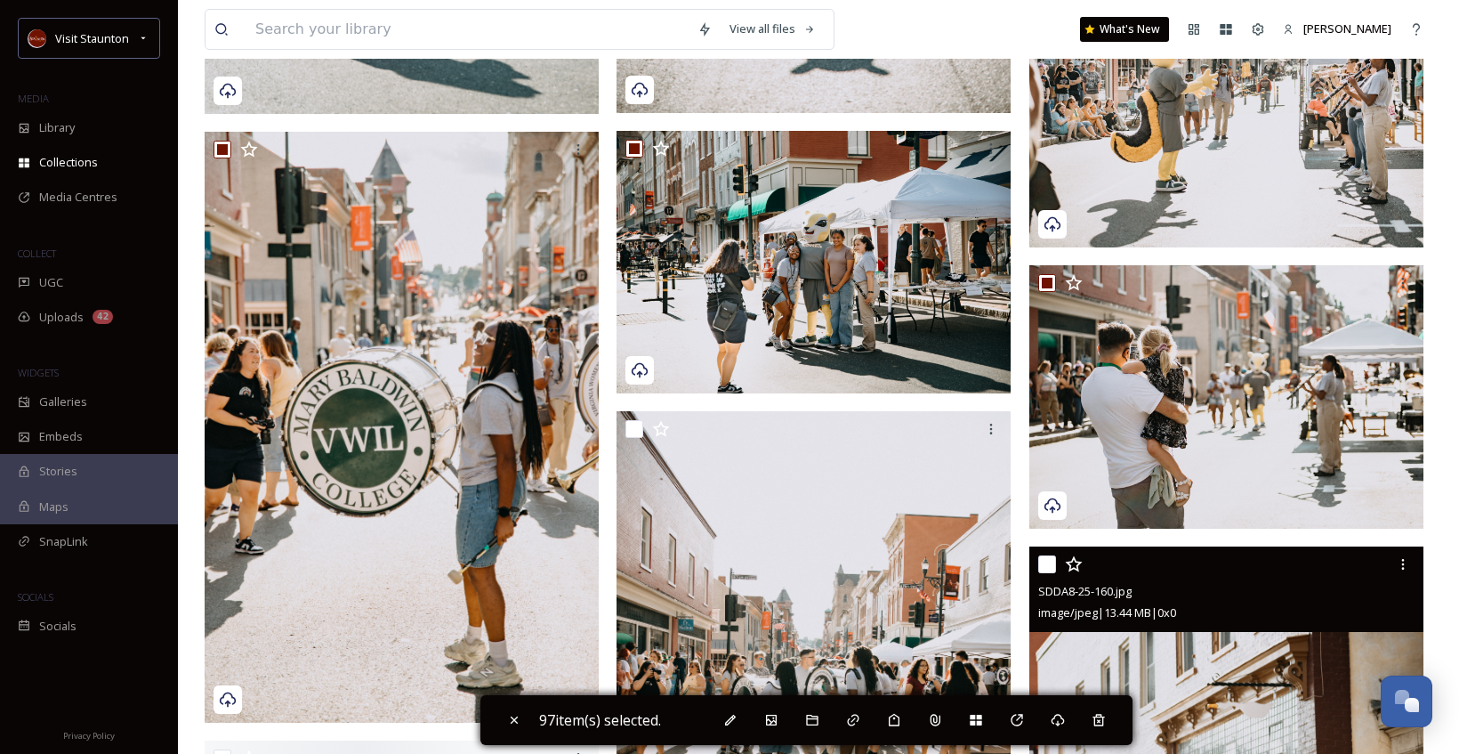
scroll to position [15123, 0]
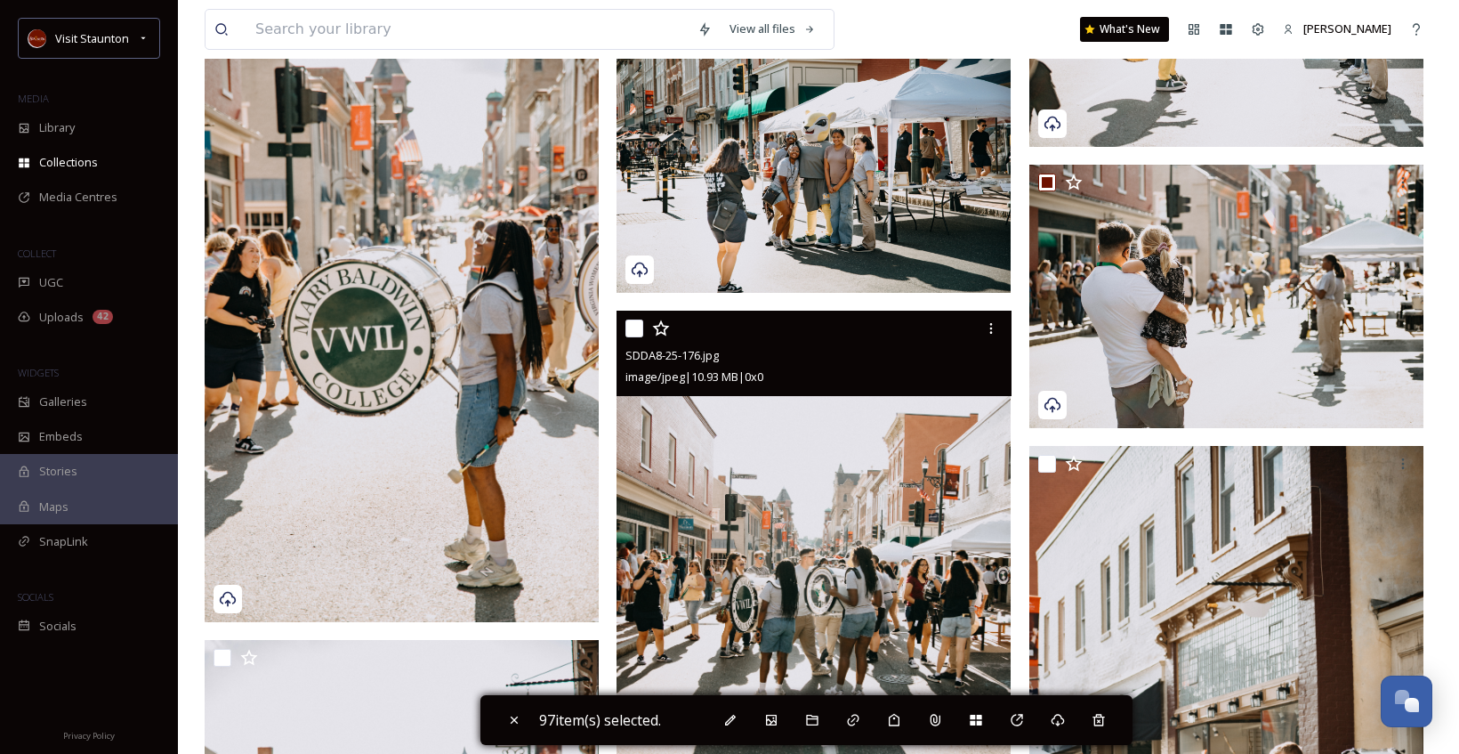
click at [641, 321] on input "checkbox" at bounding box center [634, 328] width 18 height 18
checkbox input "true"
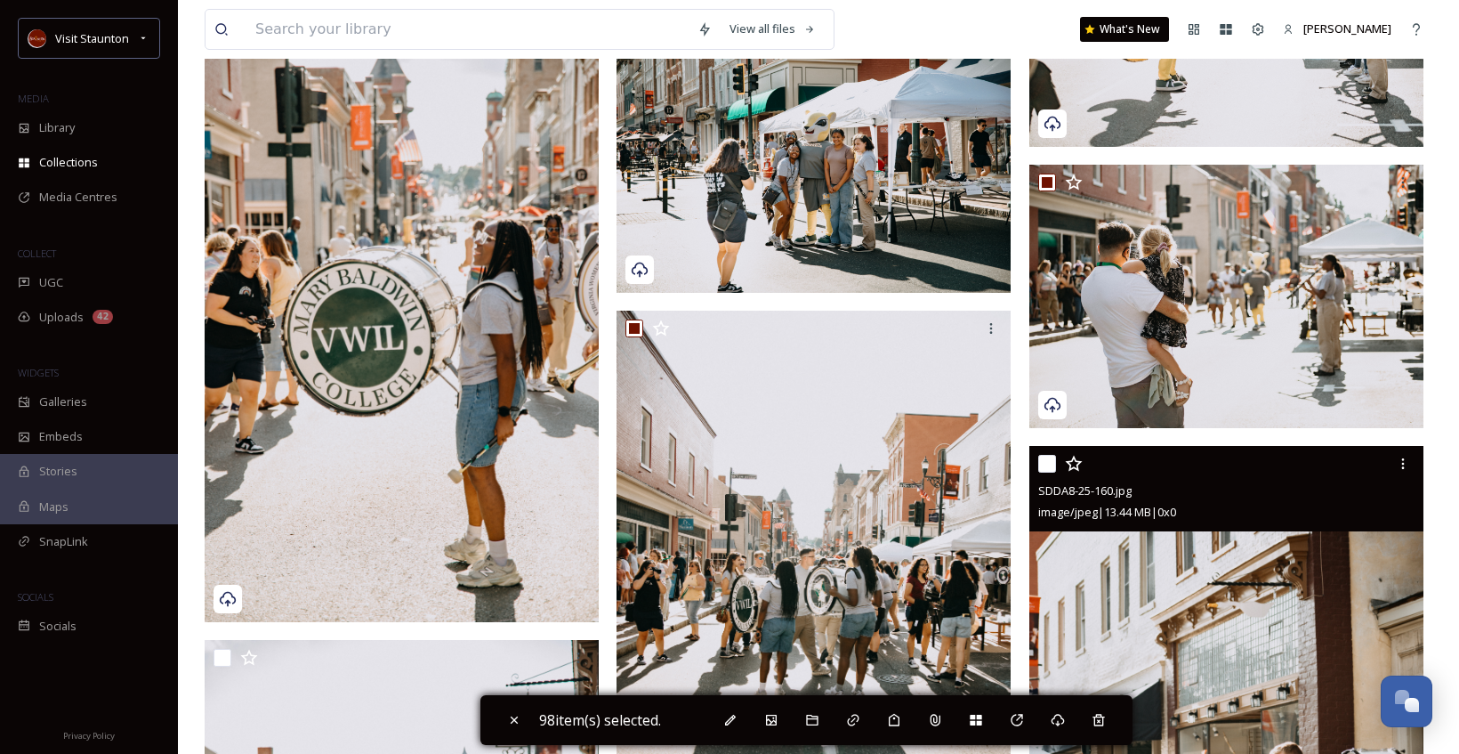
click at [1048, 459] on input "checkbox" at bounding box center [1047, 464] width 18 height 18
checkbox input "true"
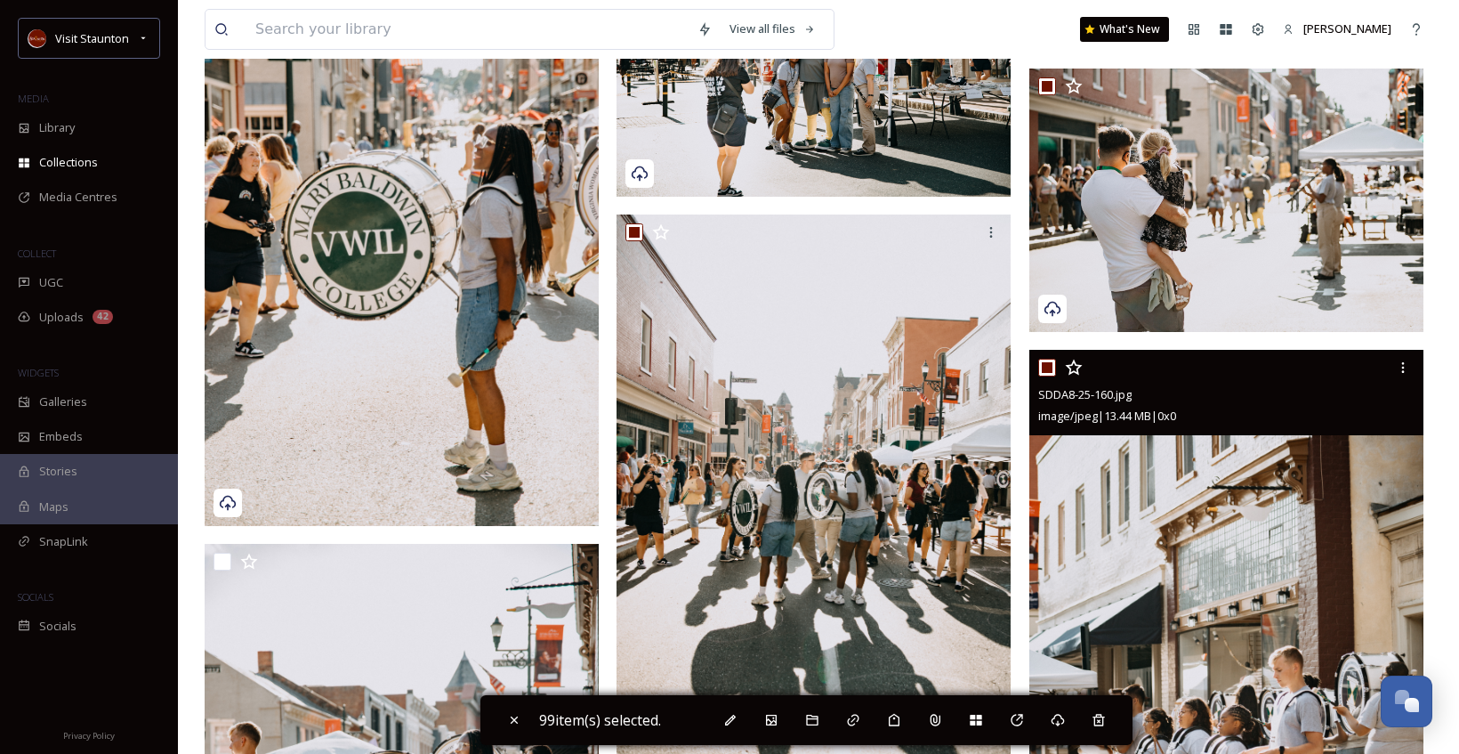
scroll to position [15390, 0]
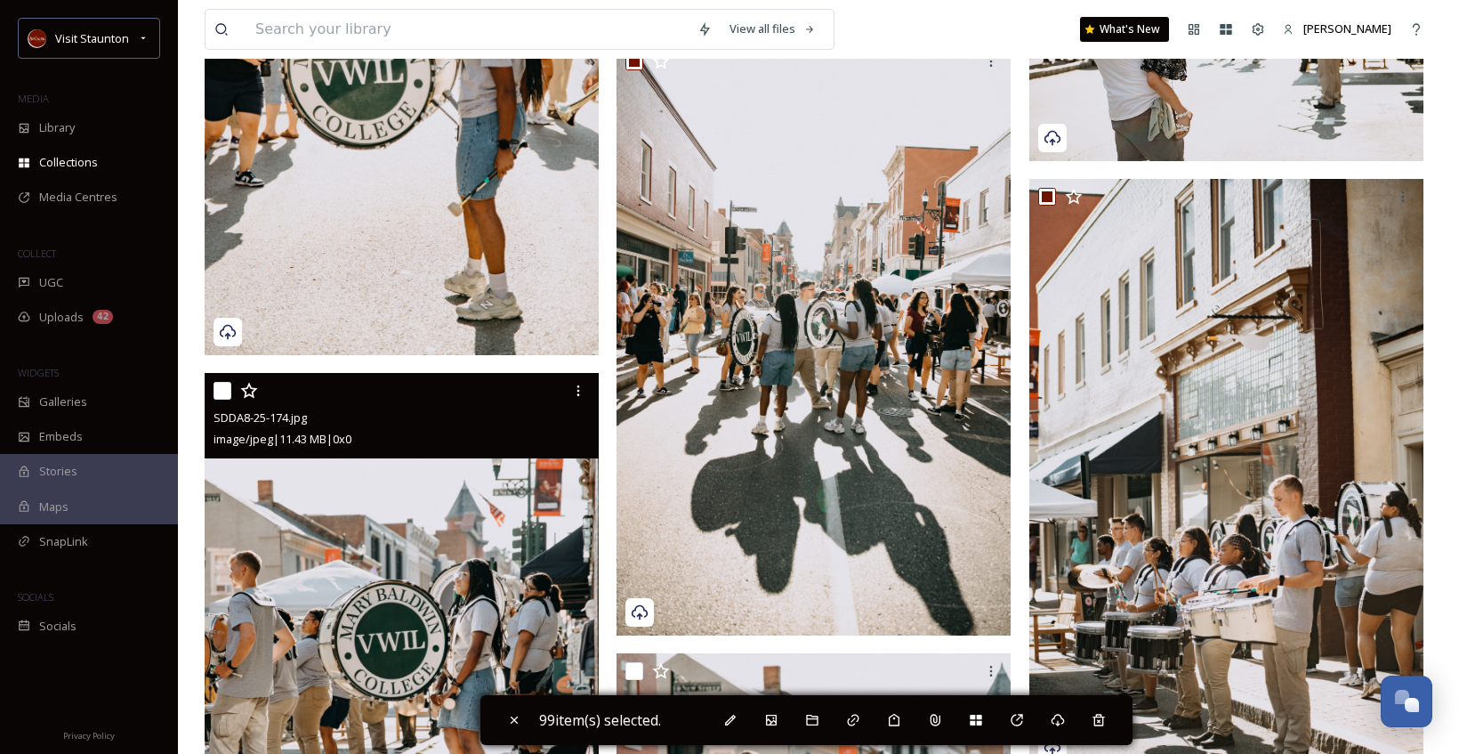
click at [214, 386] on input "checkbox" at bounding box center [223, 391] width 18 height 18
checkbox input "true"
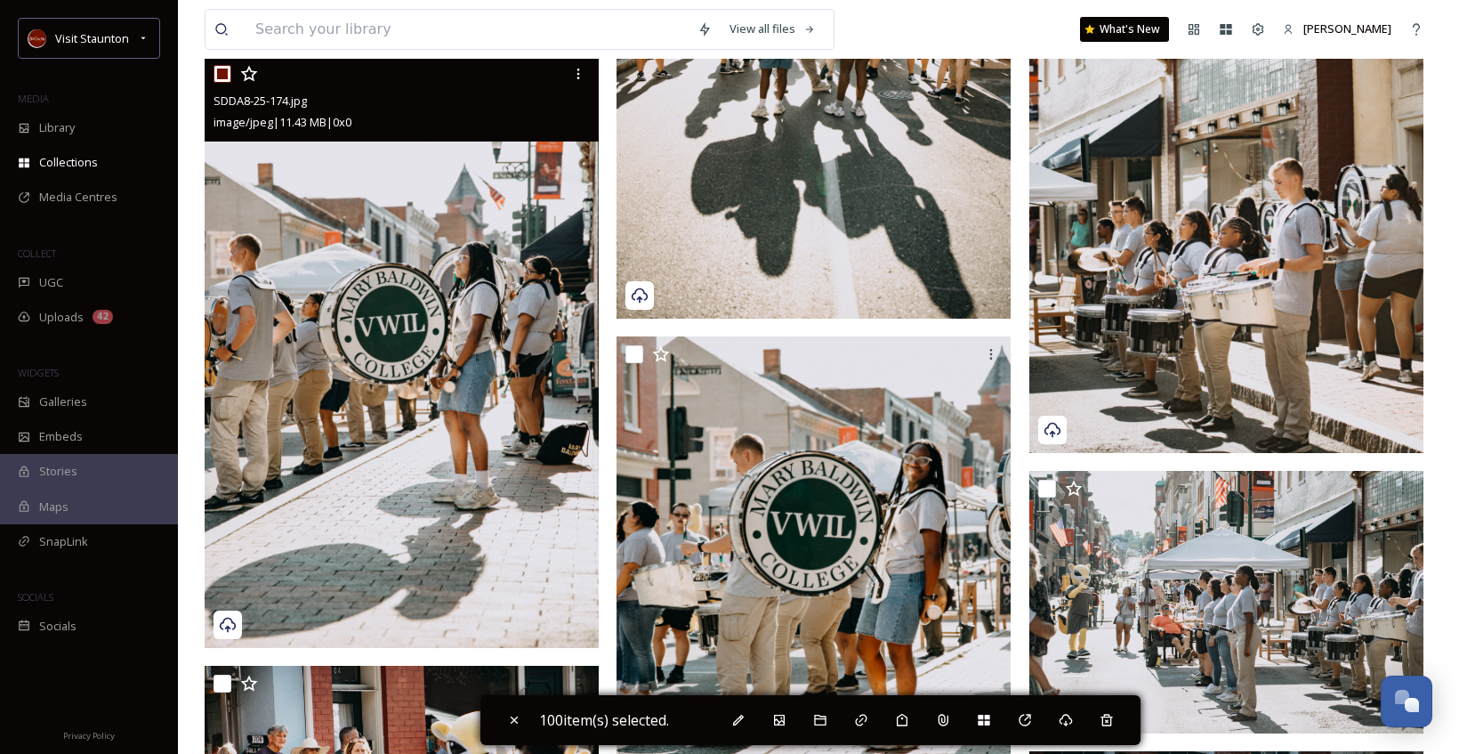
scroll to position [15924, 0]
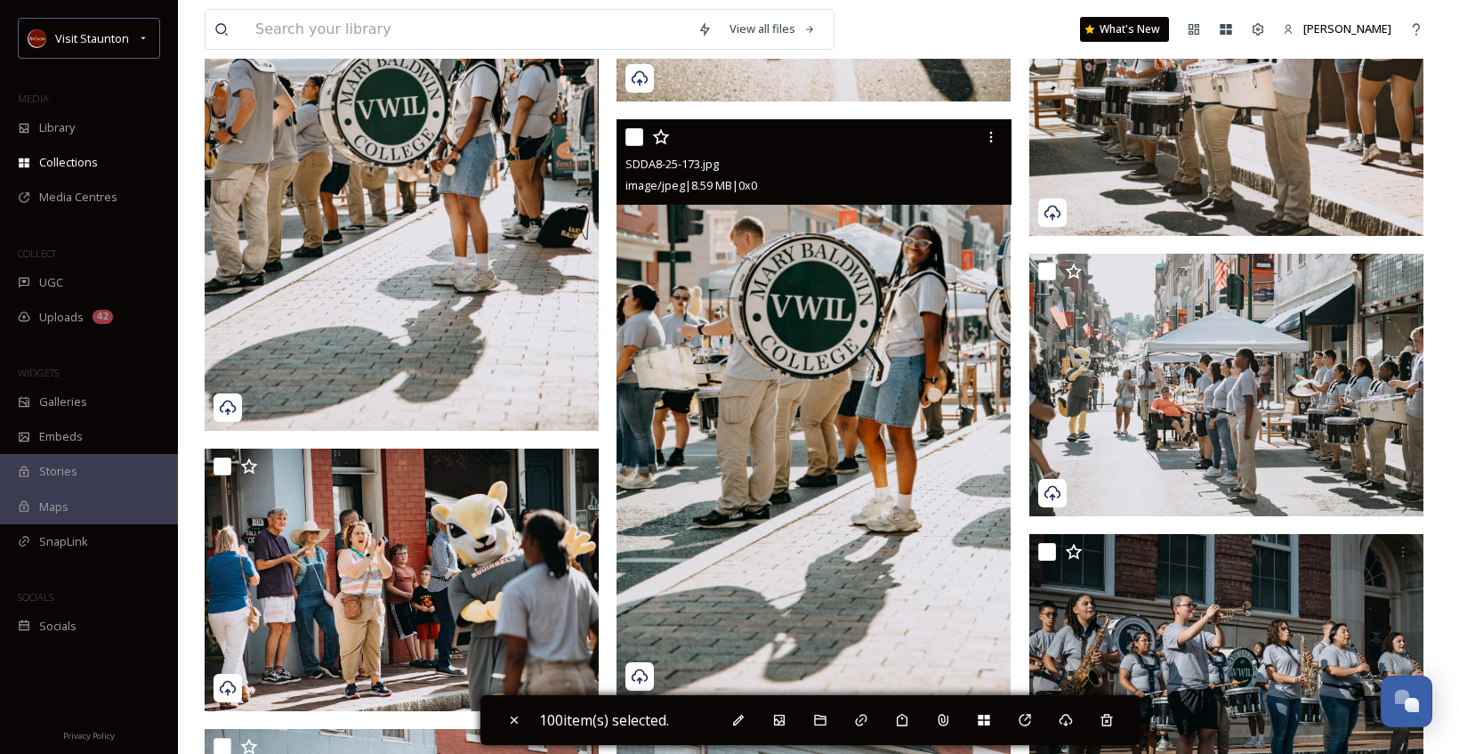
click at [632, 133] on input "checkbox" at bounding box center [634, 137] width 18 height 18
checkbox input "true"
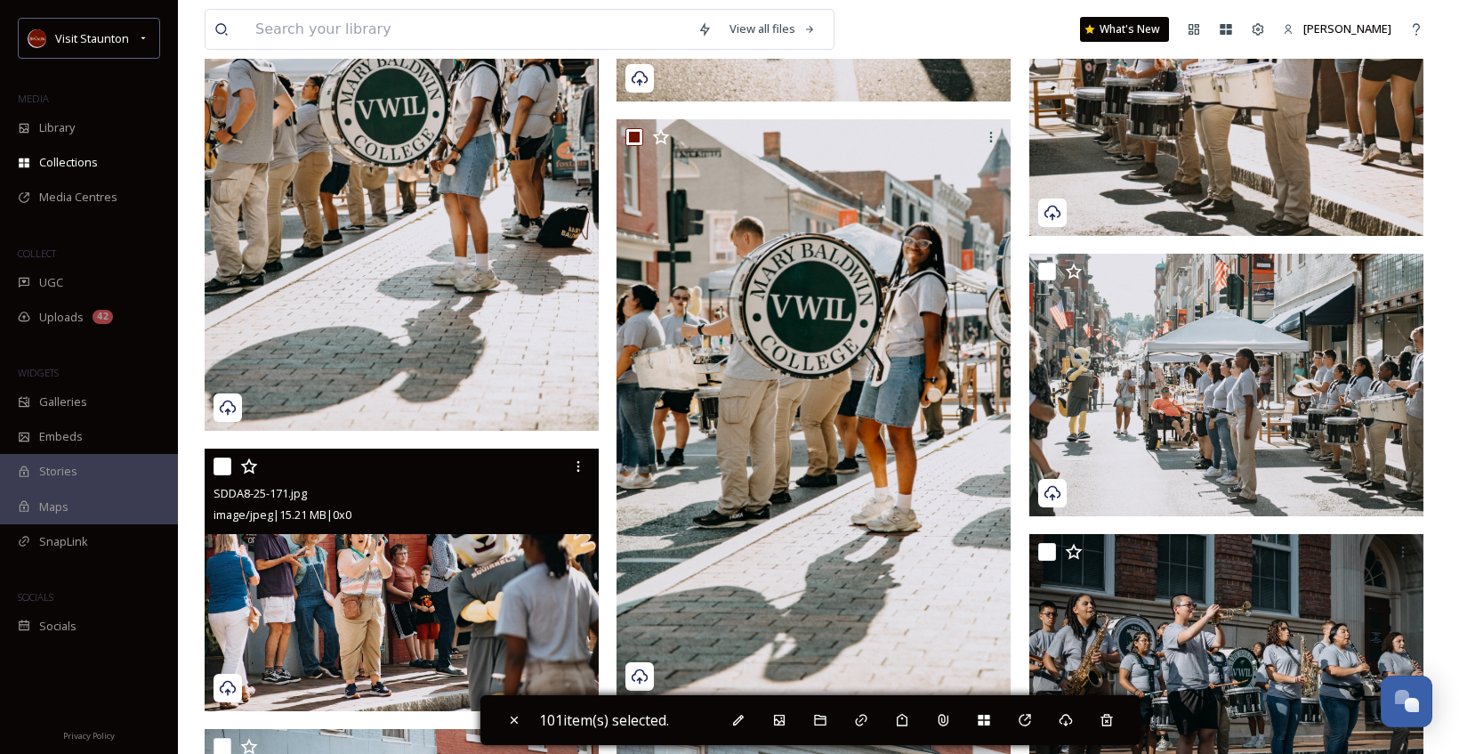
click at [217, 463] on input "checkbox" at bounding box center [223, 466] width 18 height 18
checkbox input "true"
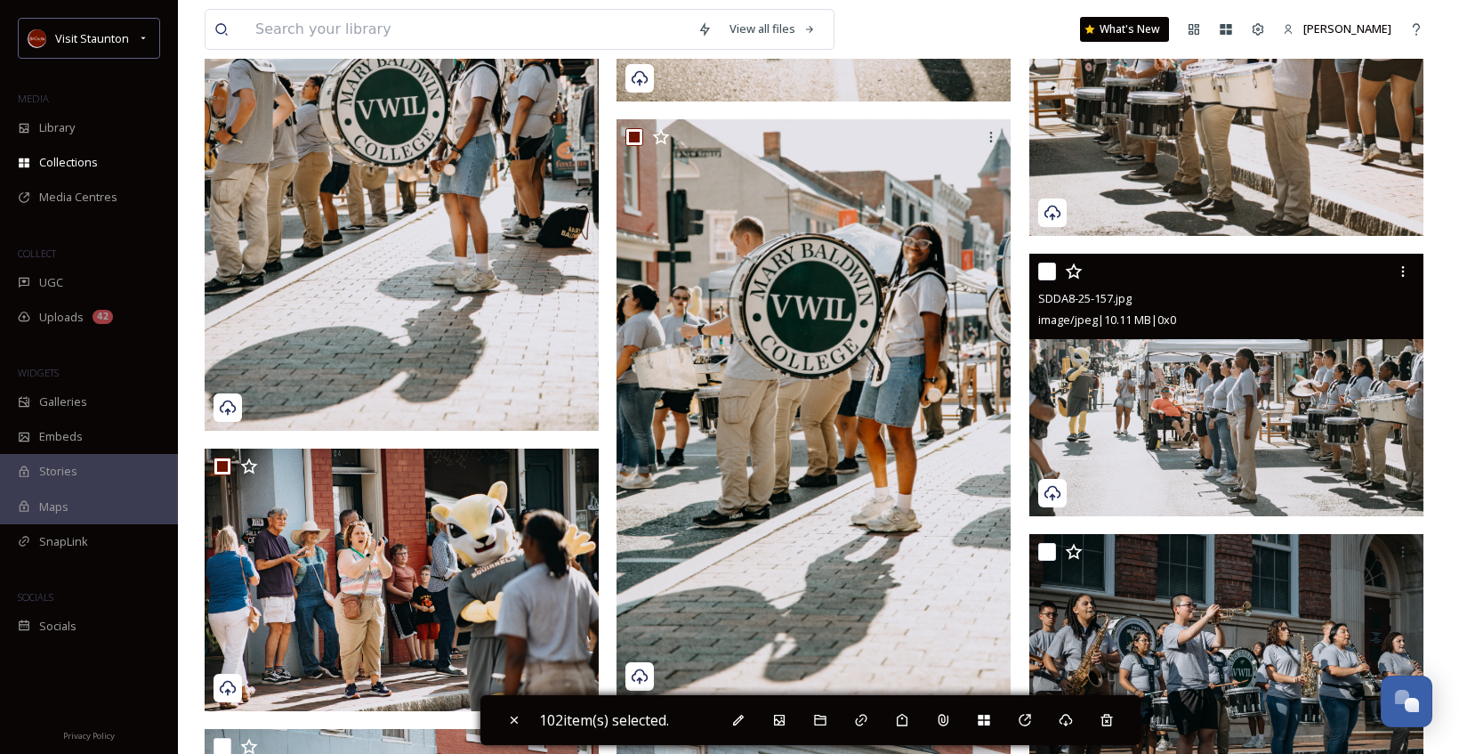
click at [1058, 271] on div at bounding box center [1228, 271] width 381 height 32
click at [1042, 270] on input "checkbox" at bounding box center [1047, 271] width 18 height 18
checkbox input "true"
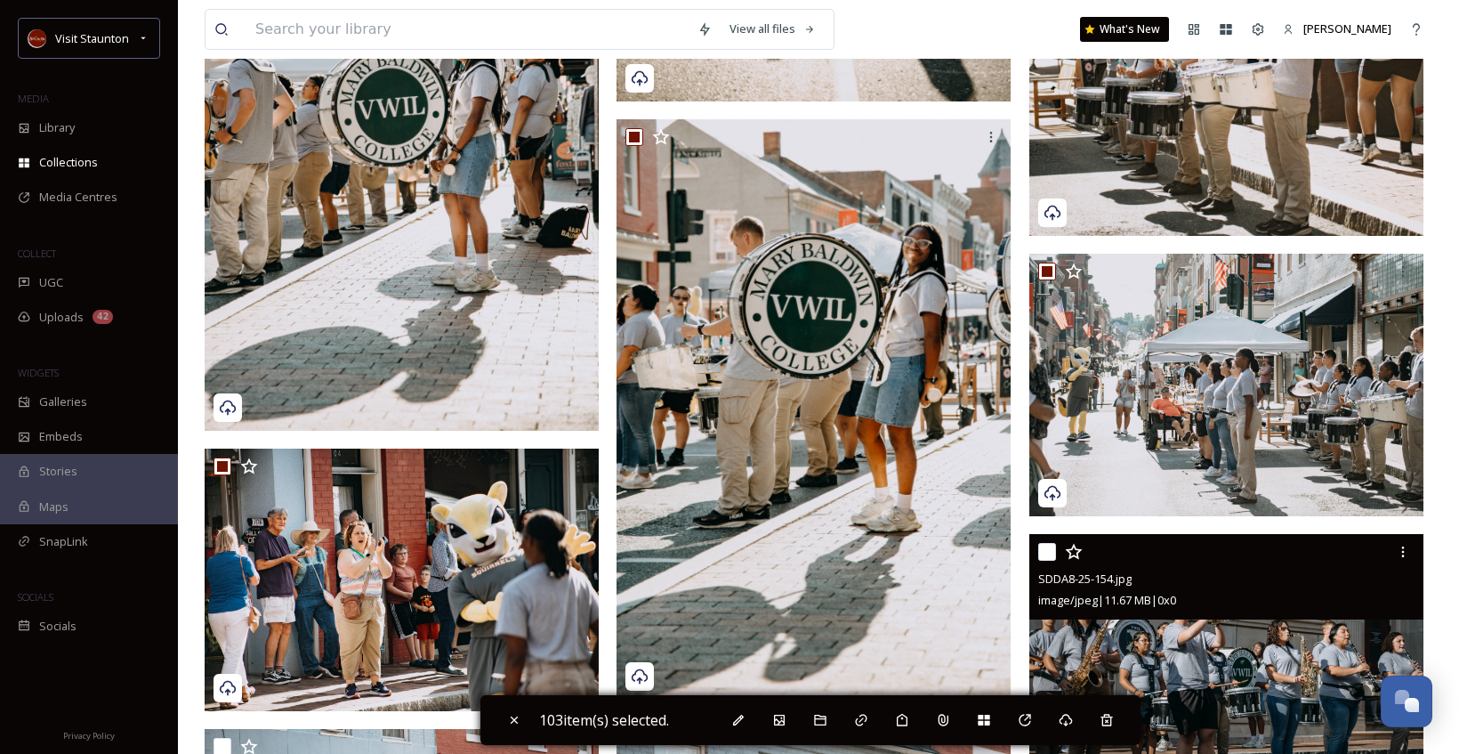
click at [1048, 552] on input "checkbox" at bounding box center [1047, 552] width 18 height 18
checkbox input "true"
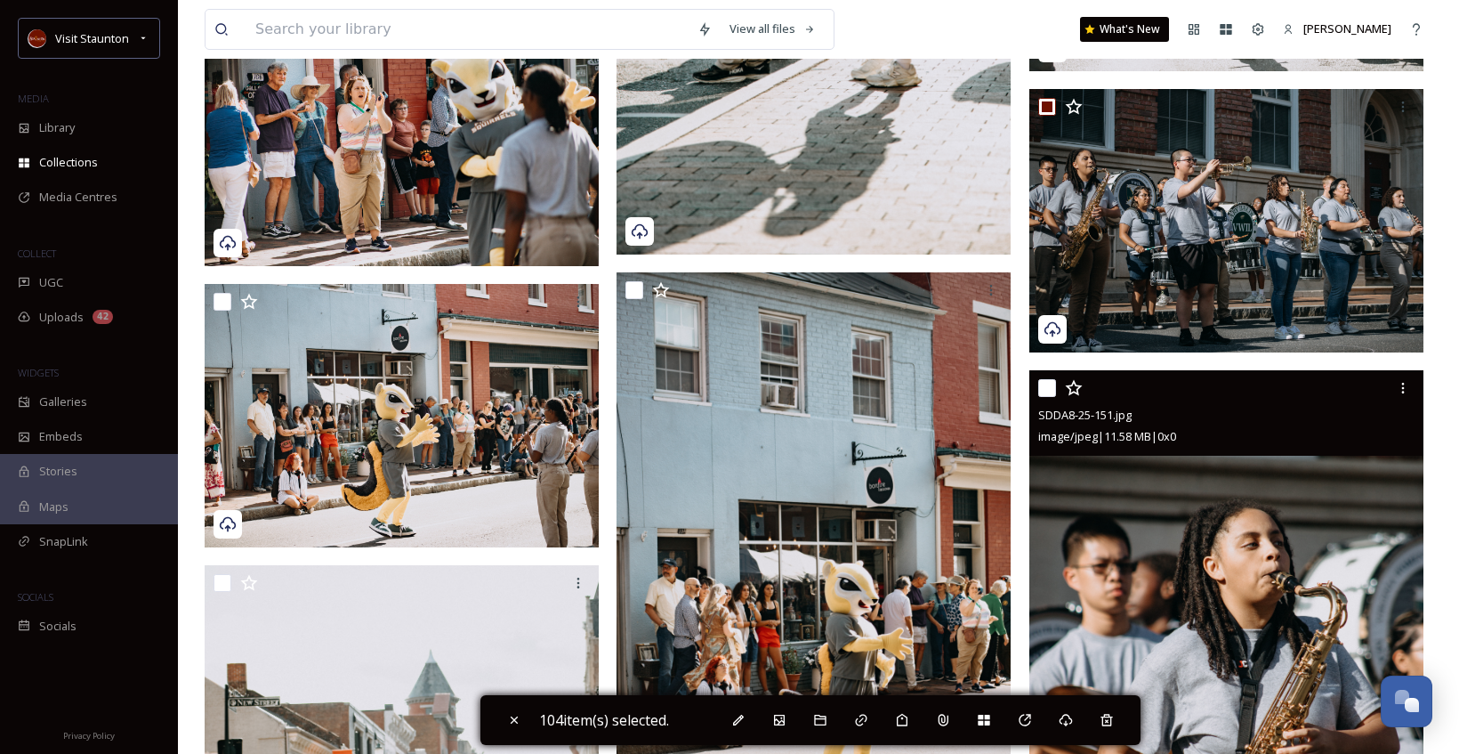
click at [1048, 395] on input "checkbox" at bounding box center [1047, 388] width 18 height 18
checkbox input "true"
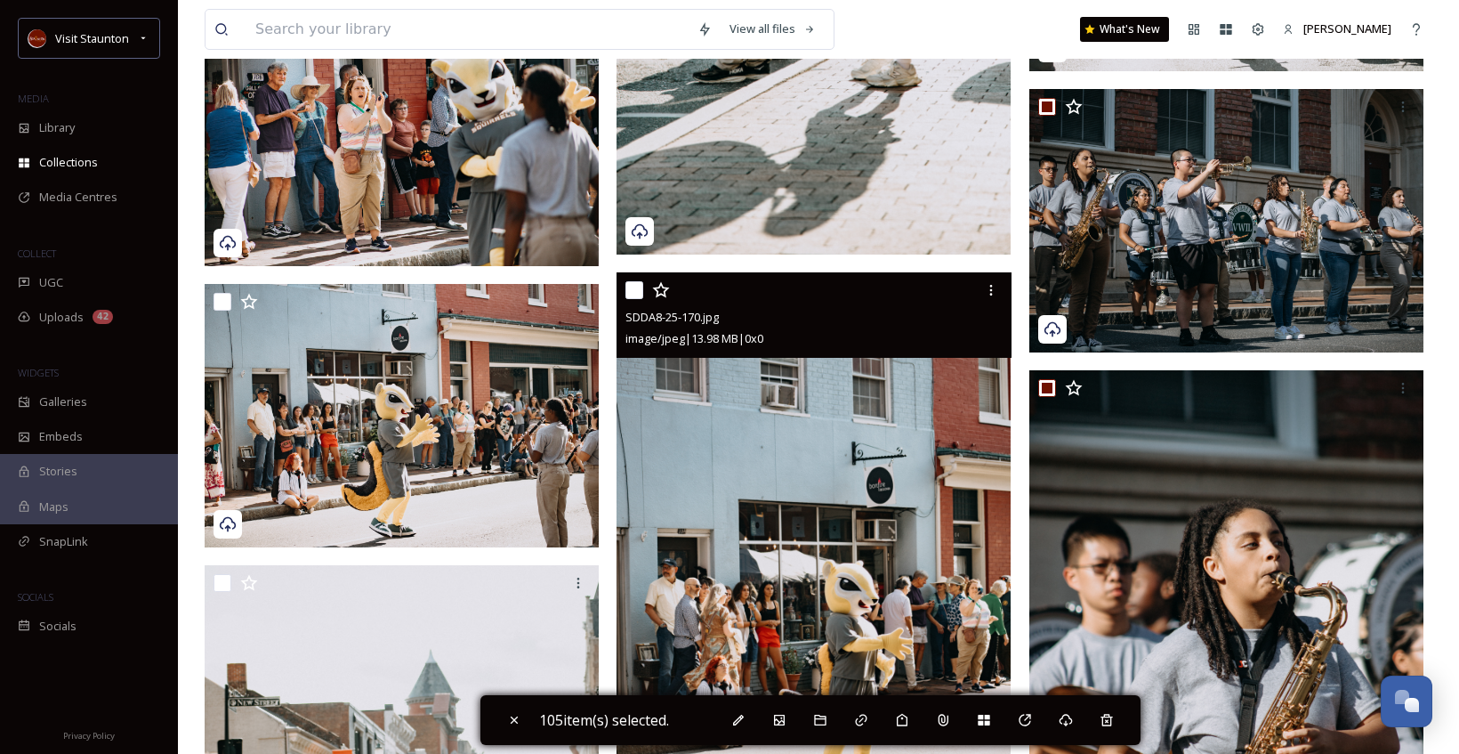
click at [636, 295] on input "checkbox" at bounding box center [634, 290] width 18 height 18
checkbox input "true"
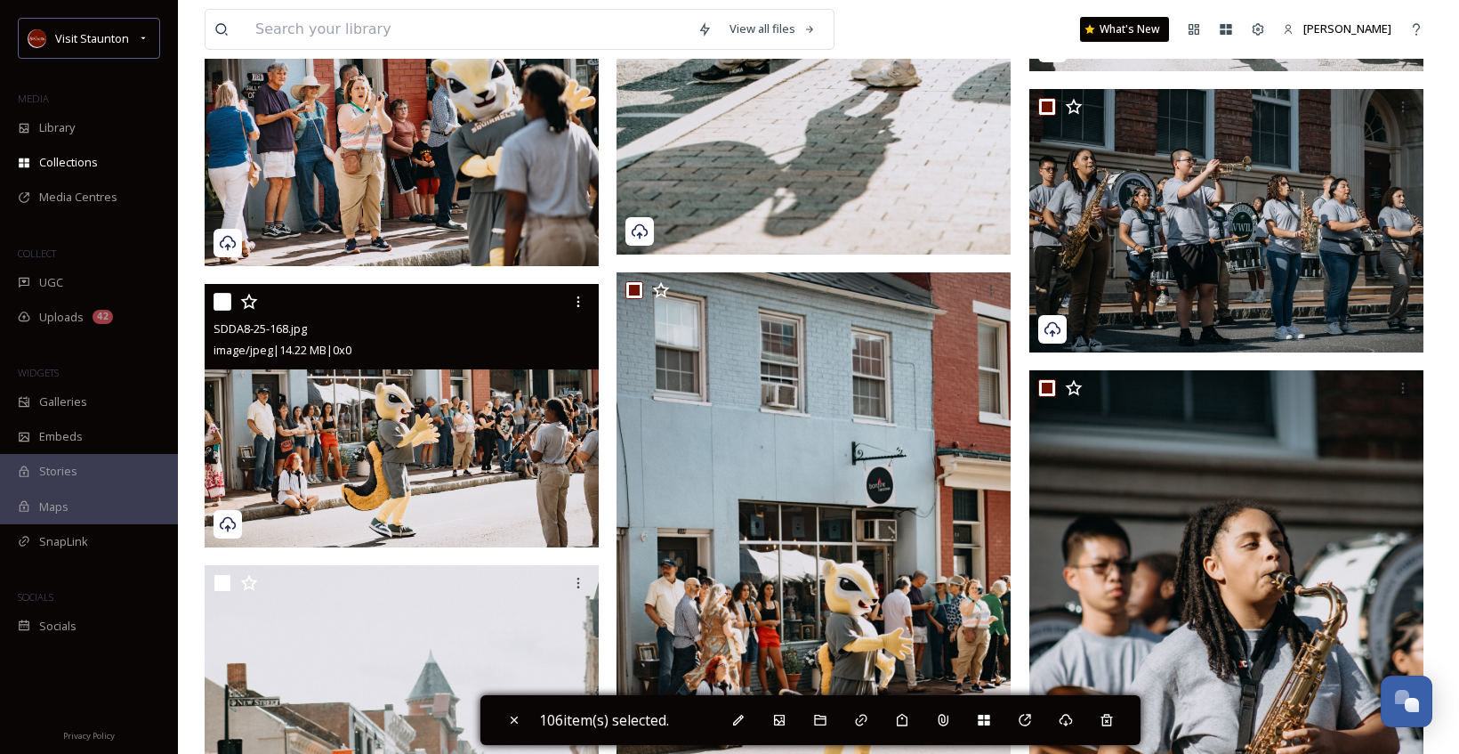
click at [214, 300] on input "checkbox" at bounding box center [223, 302] width 18 height 18
checkbox input "true"
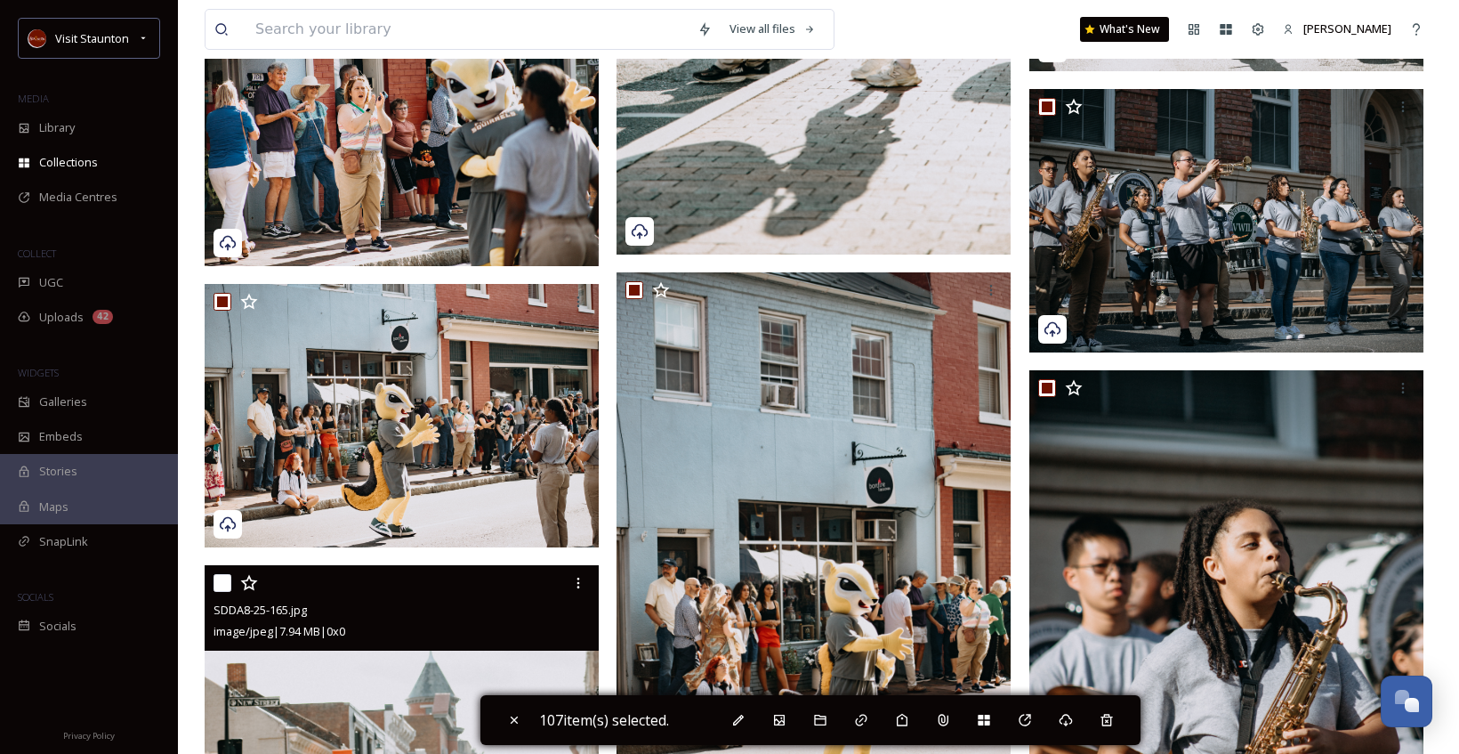
click at [218, 574] on input "checkbox" at bounding box center [223, 583] width 18 height 18
checkbox input "true"
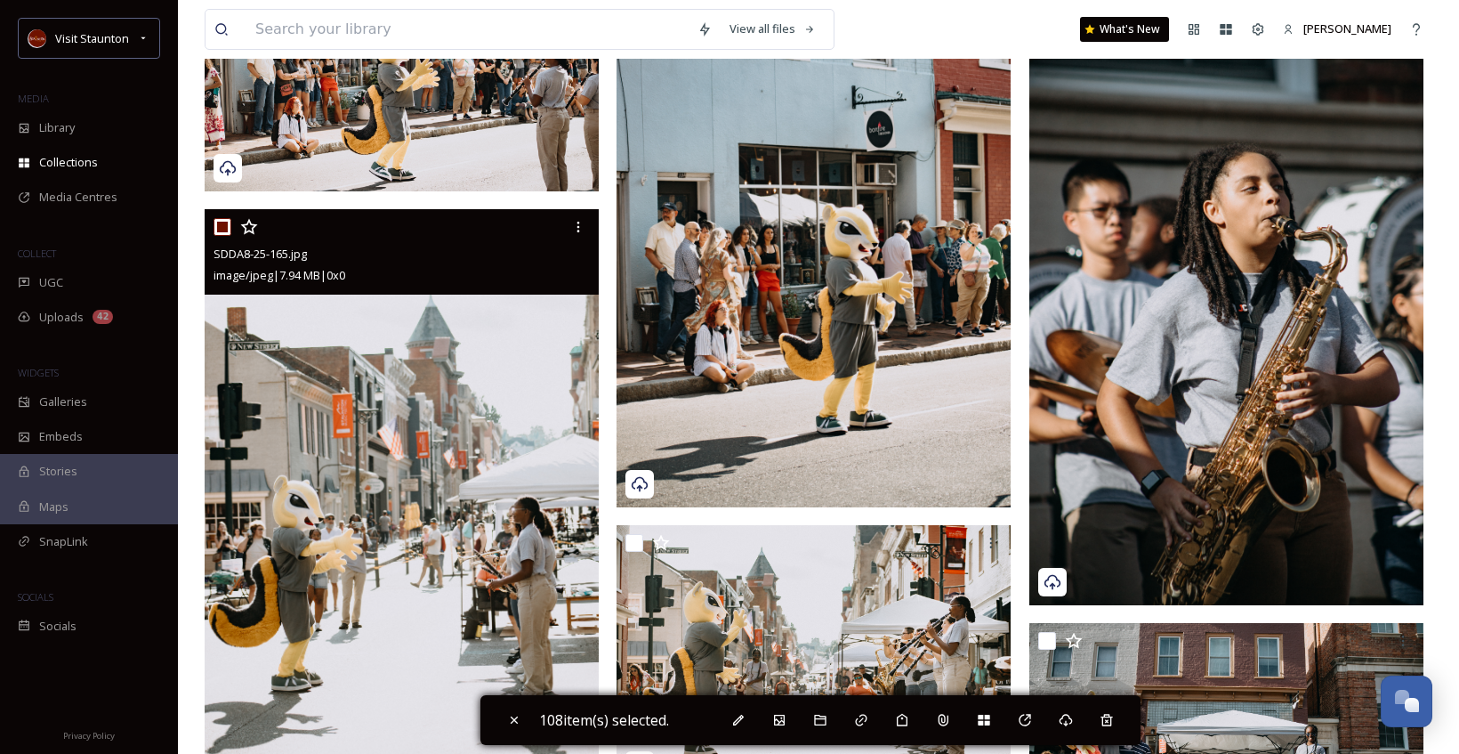
scroll to position [17081, 0]
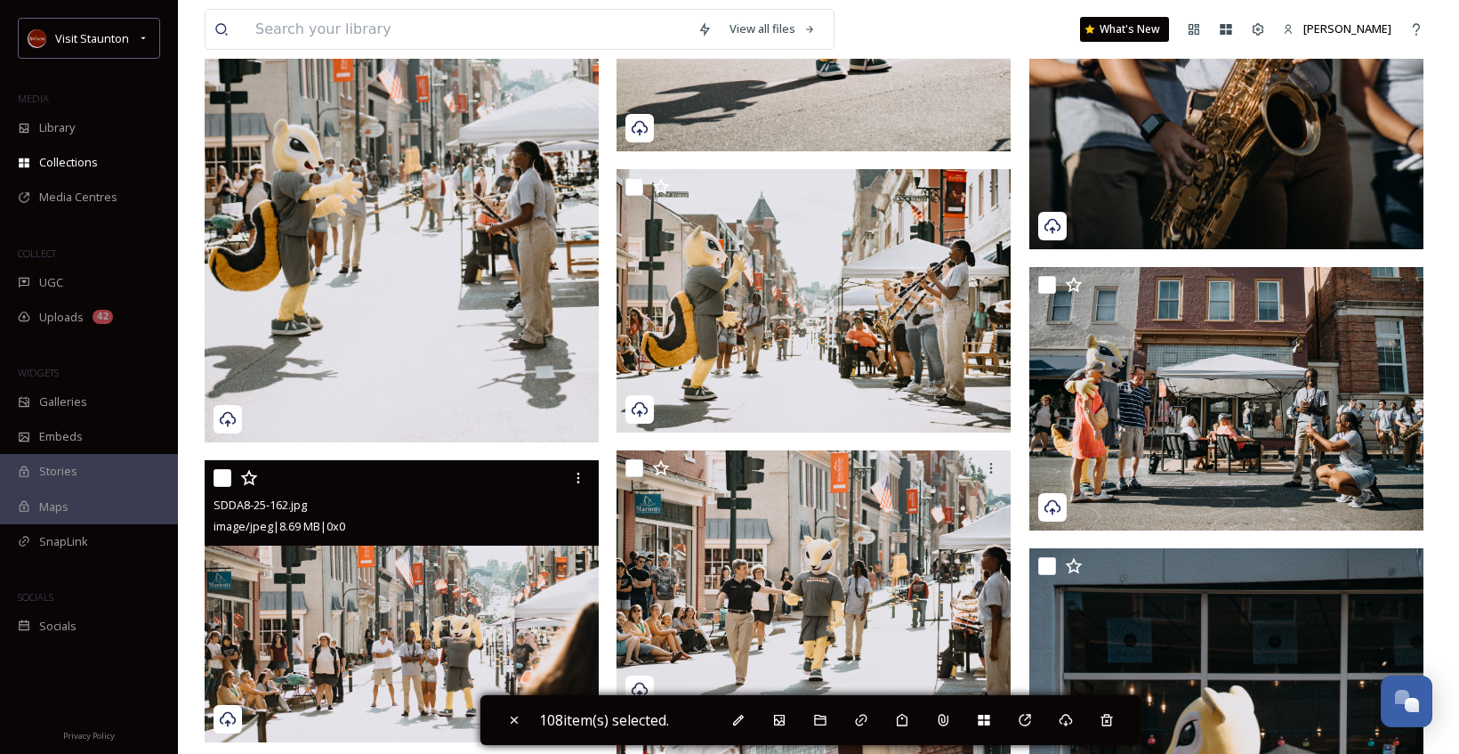
click at [221, 478] on input "checkbox" at bounding box center [223, 478] width 18 height 18
checkbox input "true"
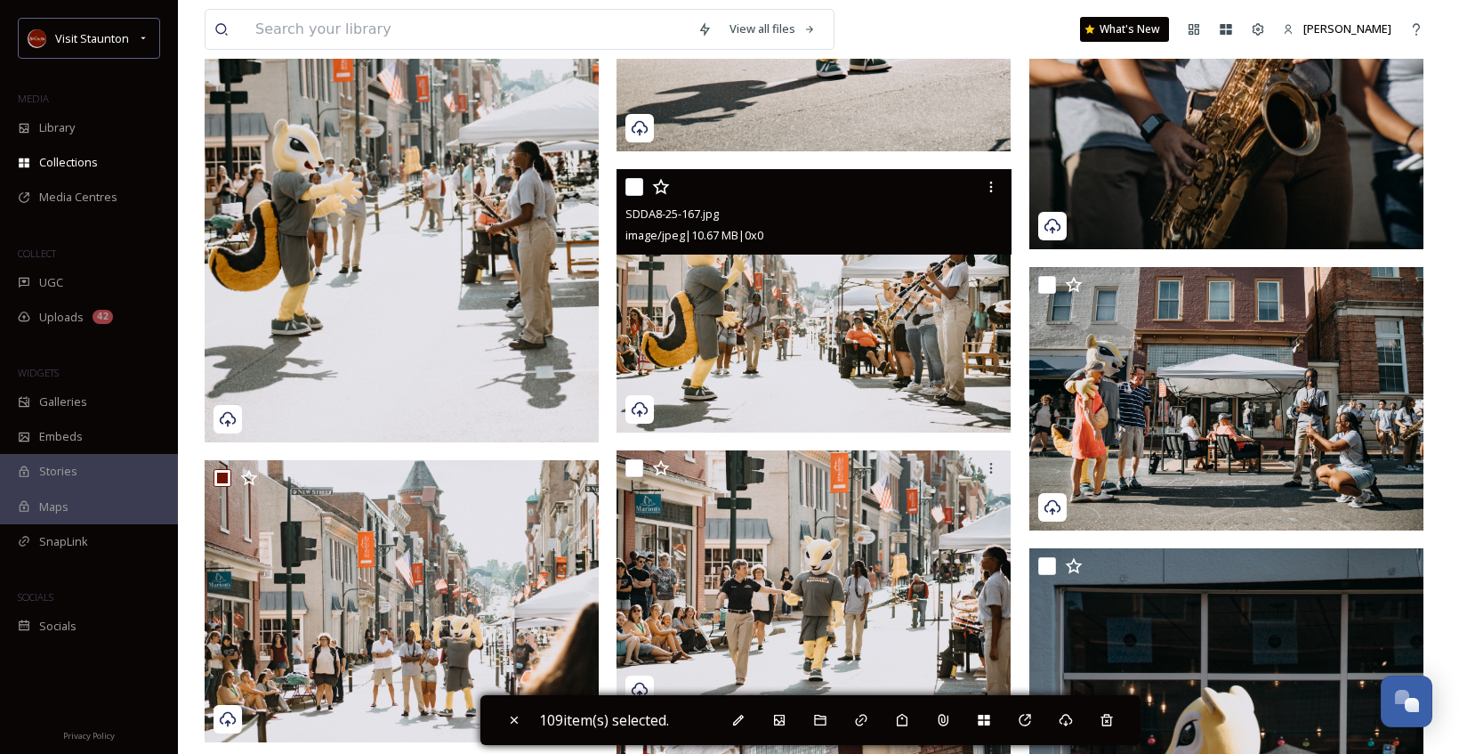
click at [643, 185] on input "checkbox" at bounding box center [634, 187] width 18 height 18
checkbox input "true"
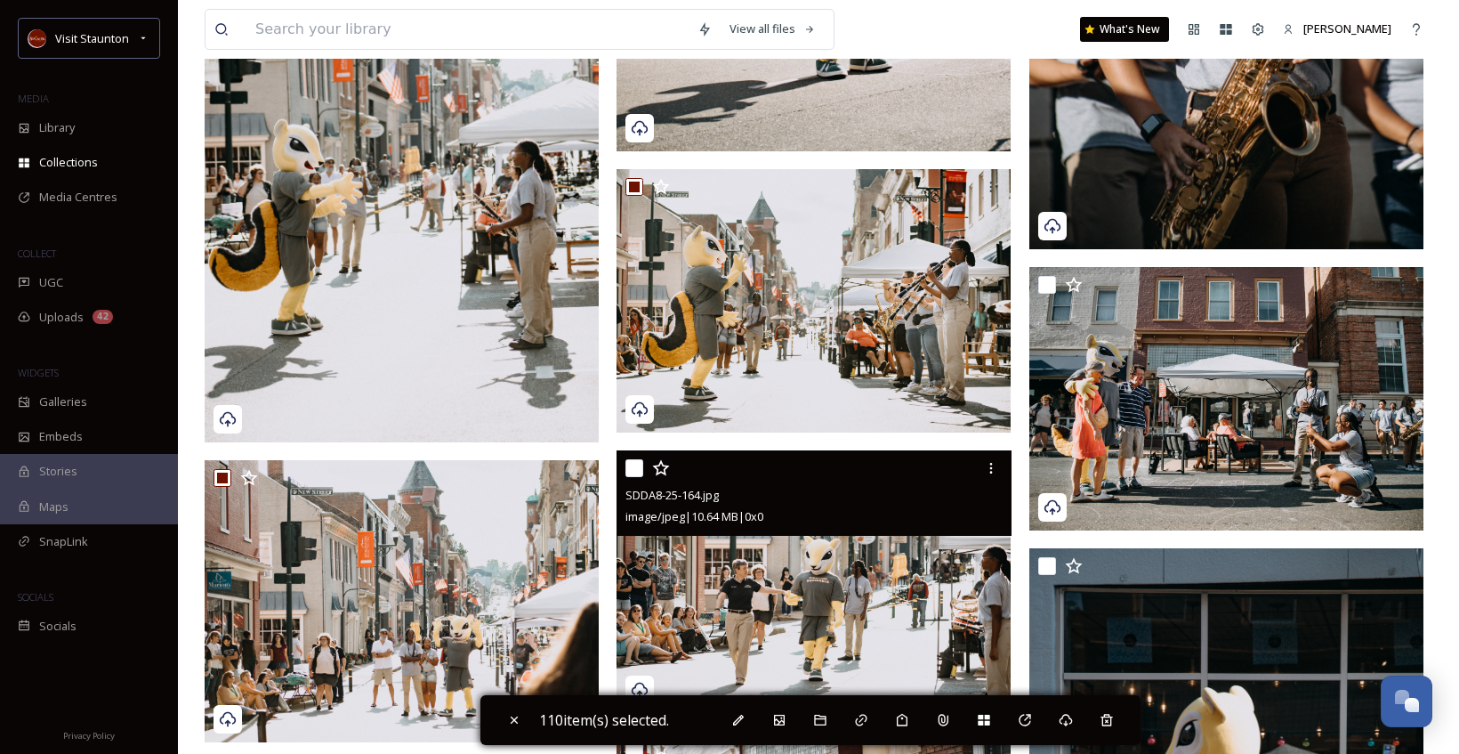
click at [631, 472] on input "checkbox" at bounding box center [634, 468] width 18 height 18
checkbox input "true"
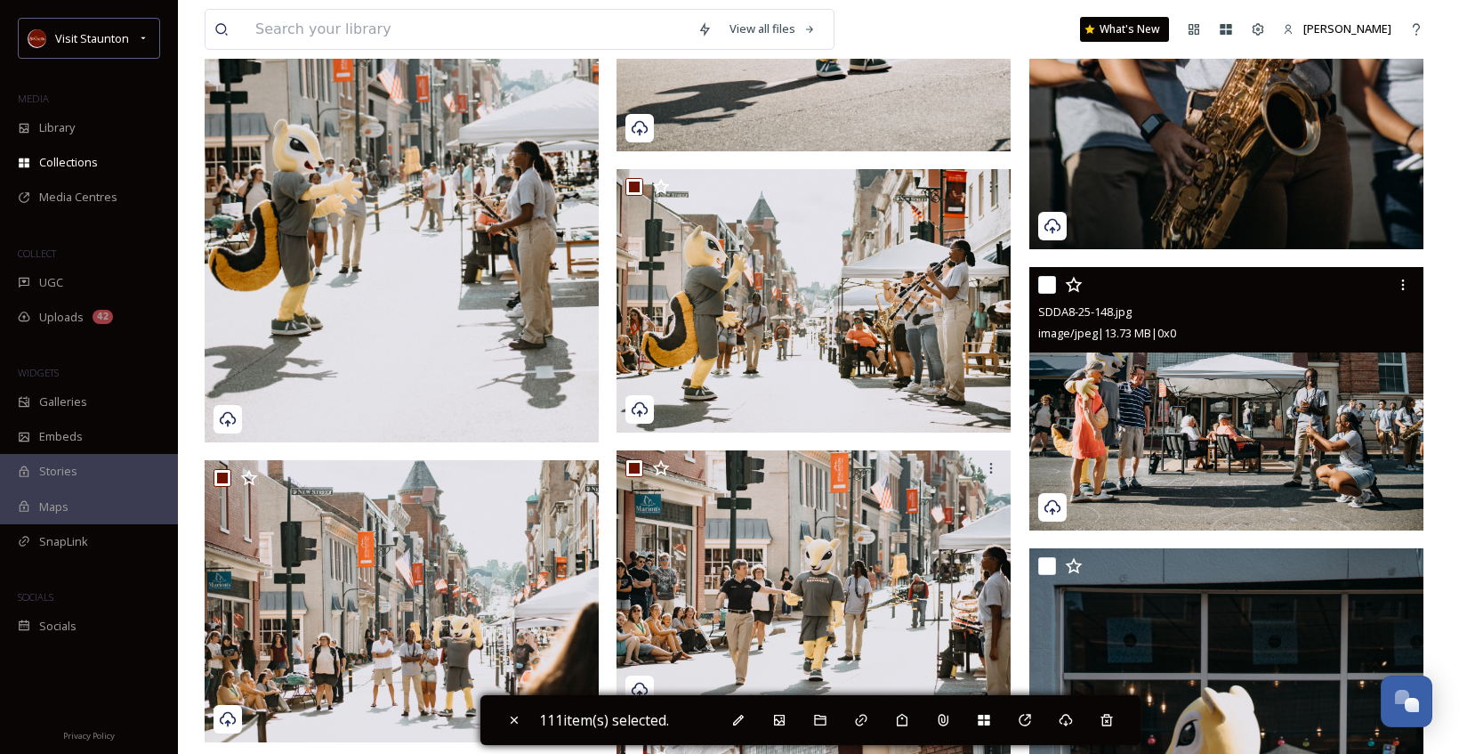
click at [1040, 284] on input "checkbox" at bounding box center [1047, 285] width 18 height 18
checkbox input "true"
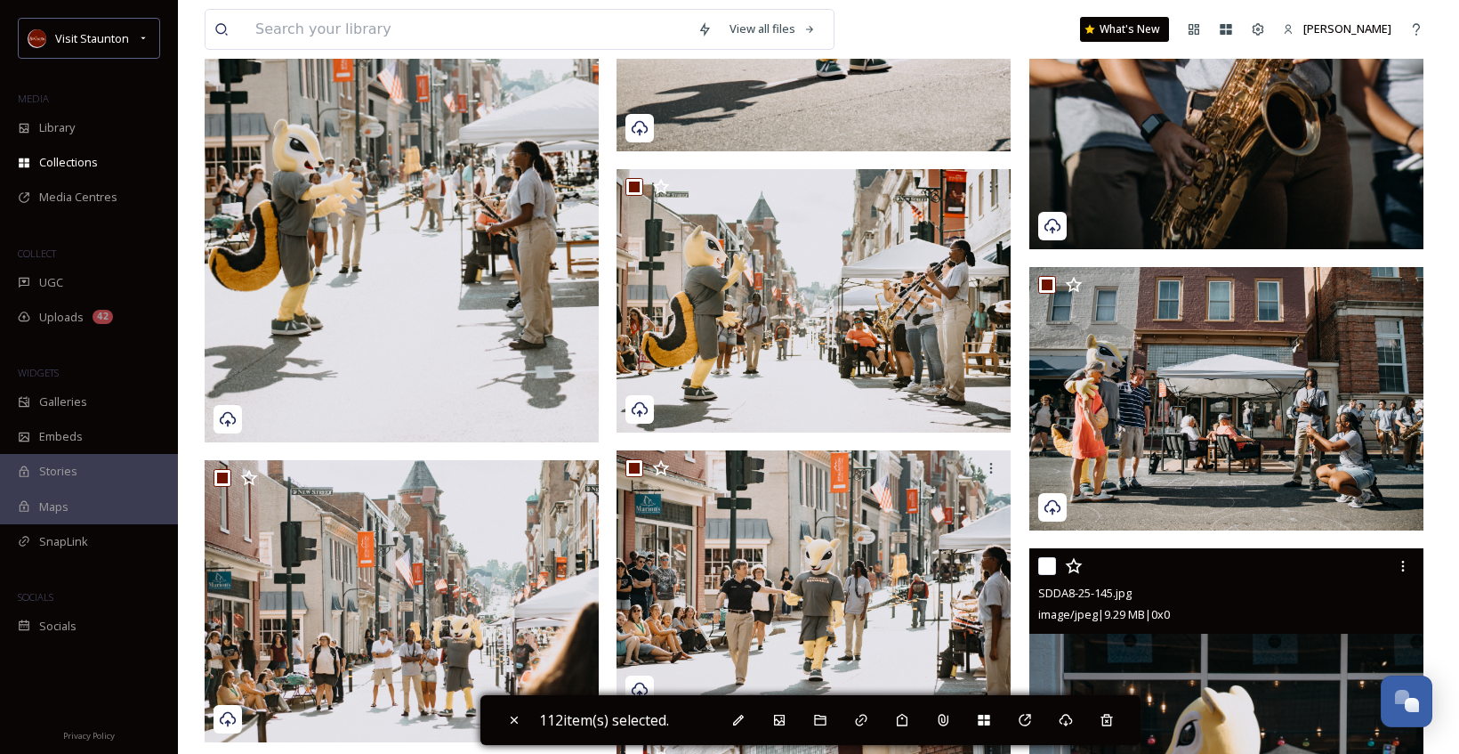
click at [1049, 565] on input "checkbox" at bounding box center [1047, 566] width 18 height 18
checkbox input "true"
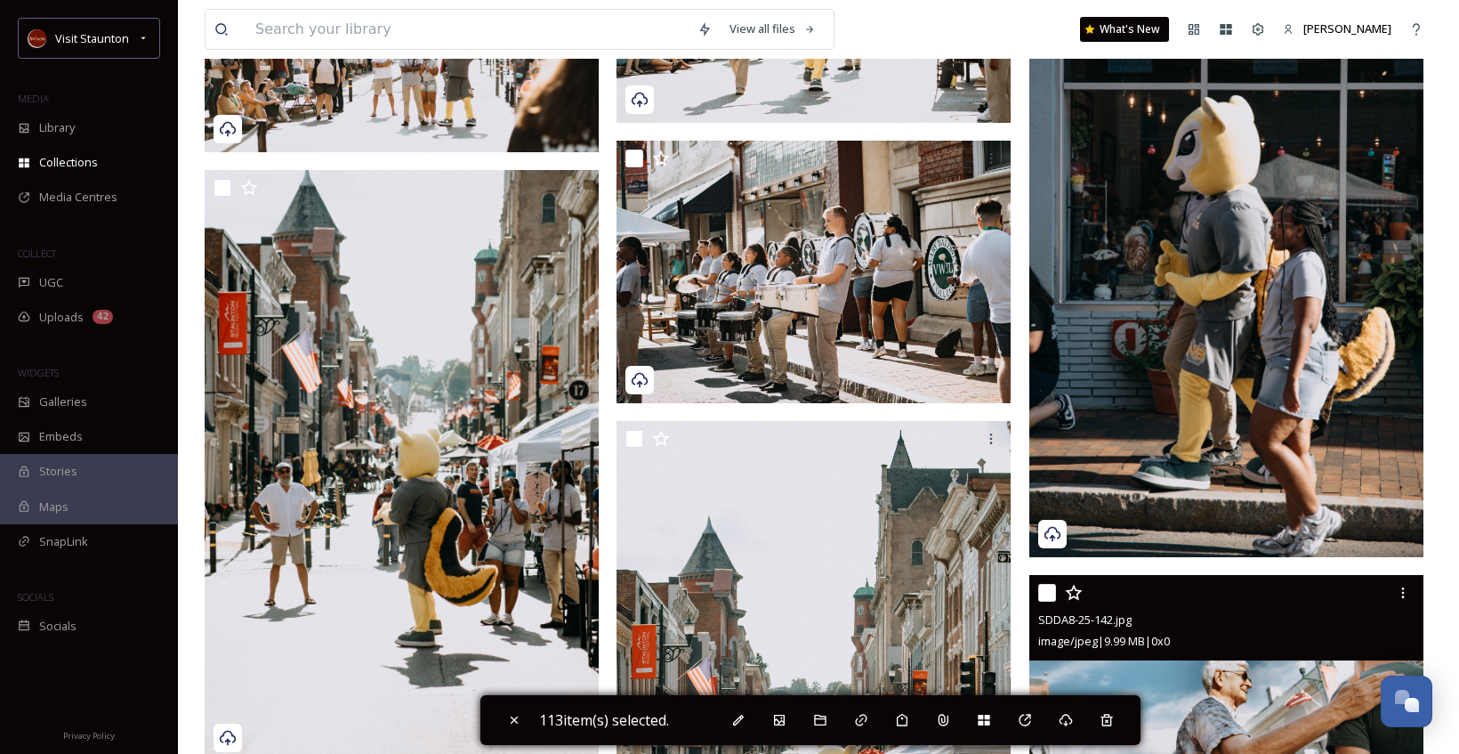
scroll to position [17881, 0]
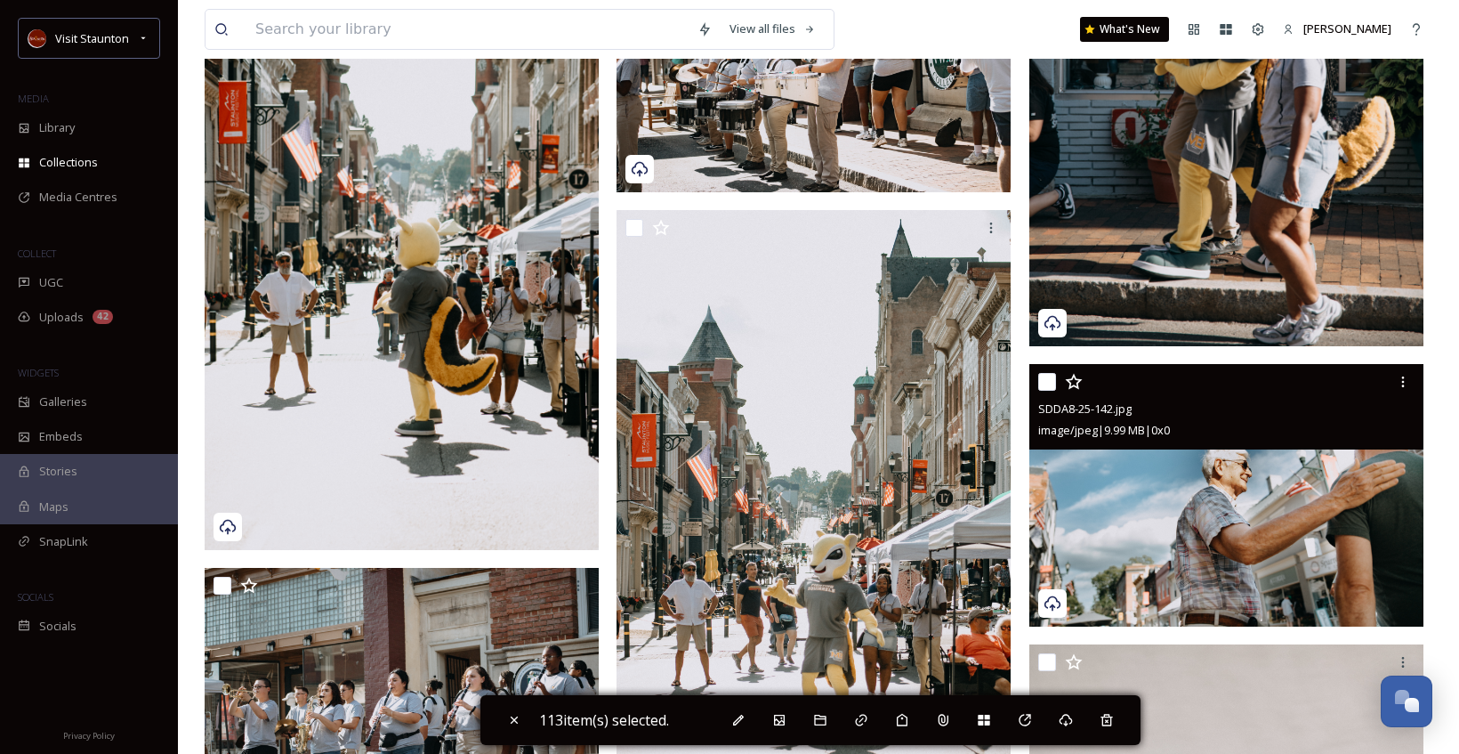
click at [1052, 383] on input "checkbox" at bounding box center [1047, 382] width 18 height 18
checkbox input "true"
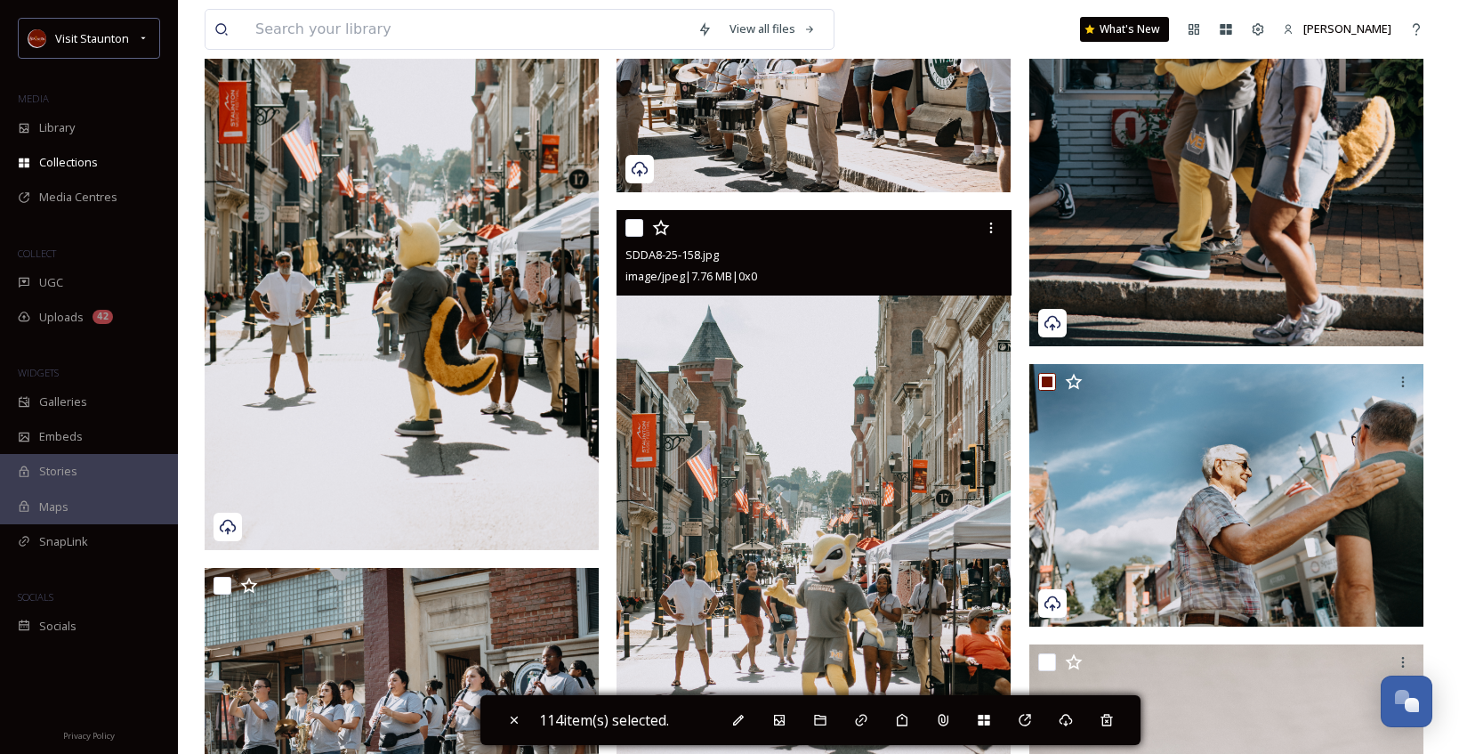
click at [641, 227] on input "checkbox" at bounding box center [634, 228] width 18 height 18
checkbox input "true"
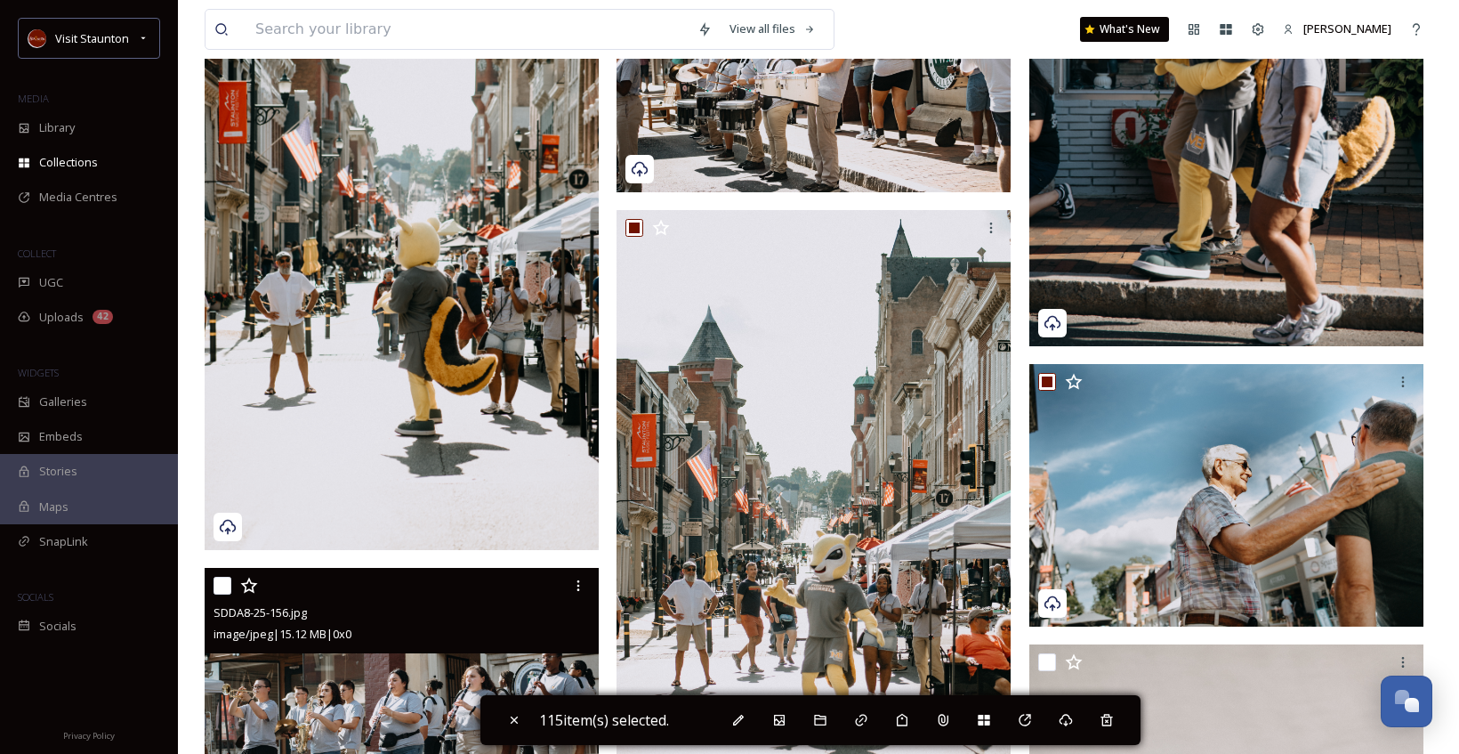
click at [218, 589] on input "checkbox" at bounding box center [223, 585] width 18 height 18
checkbox input "true"
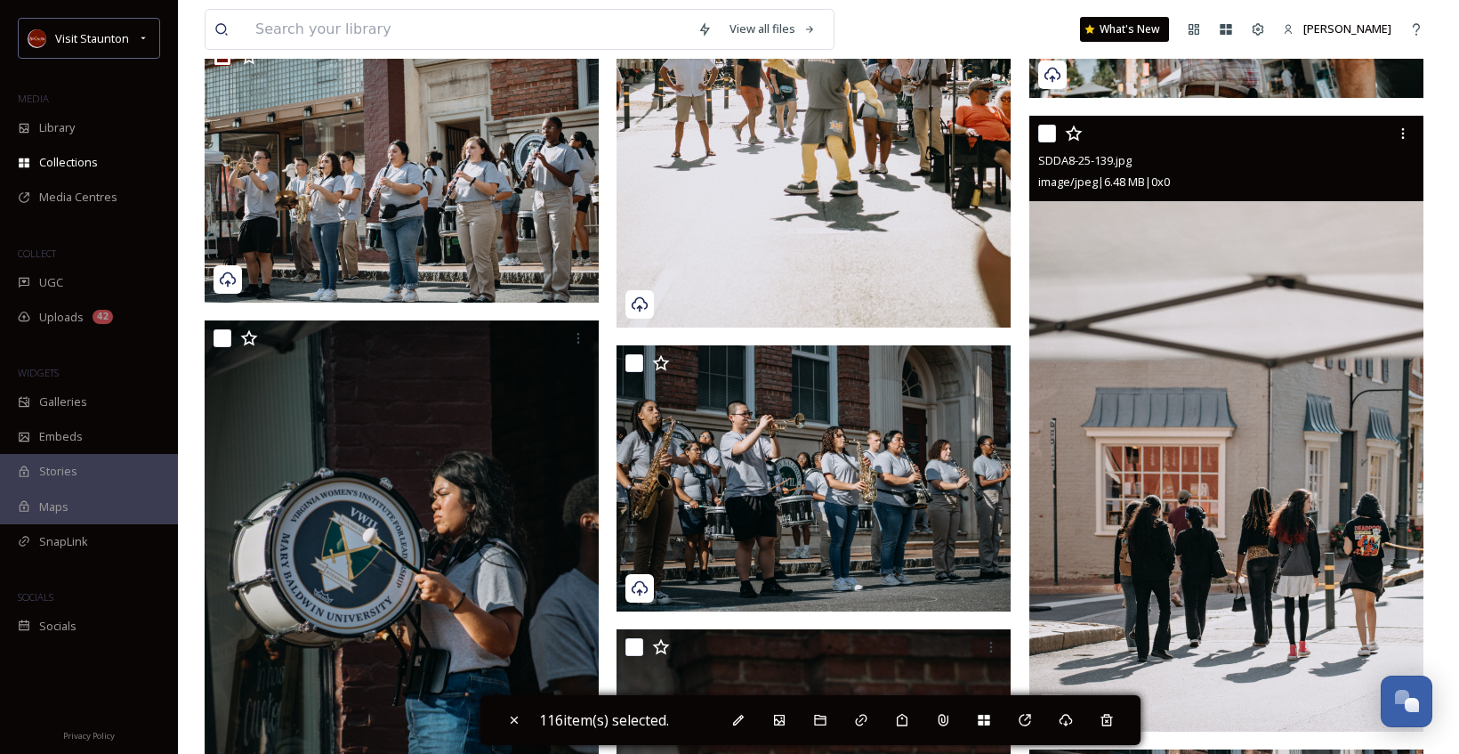
scroll to position [18237, 0]
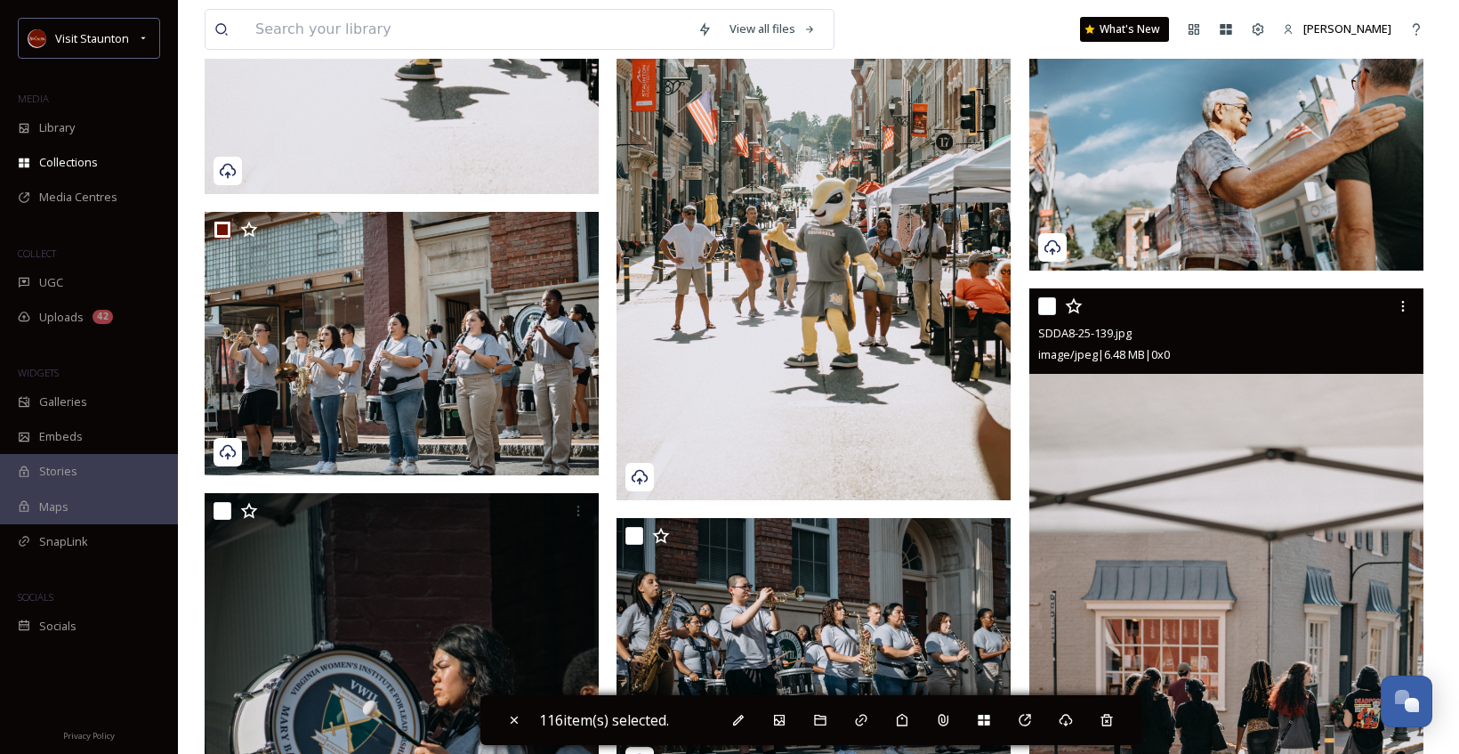
click at [1047, 297] on input "checkbox" at bounding box center [1047, 306] width 18 height 18
checkbox input "true"
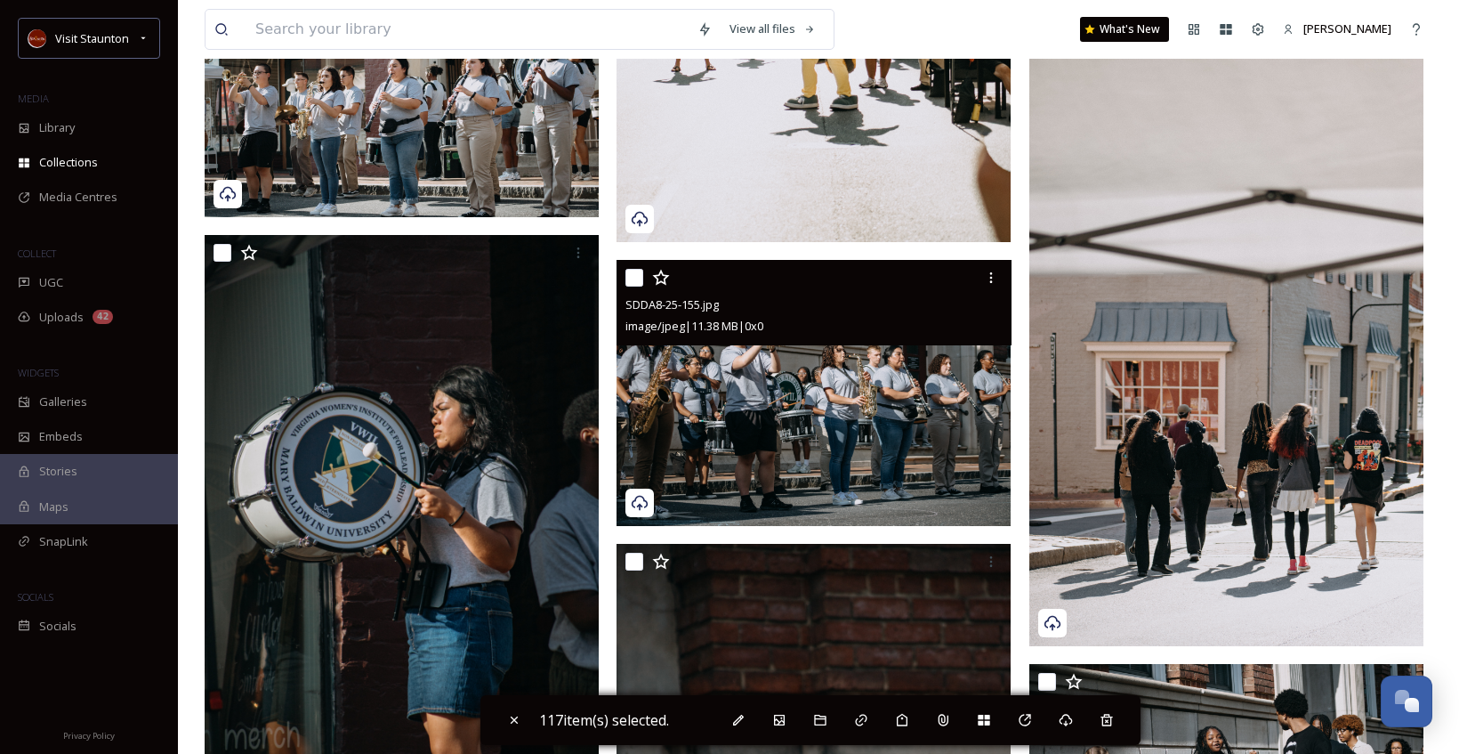
scroll to position [18682, 0]
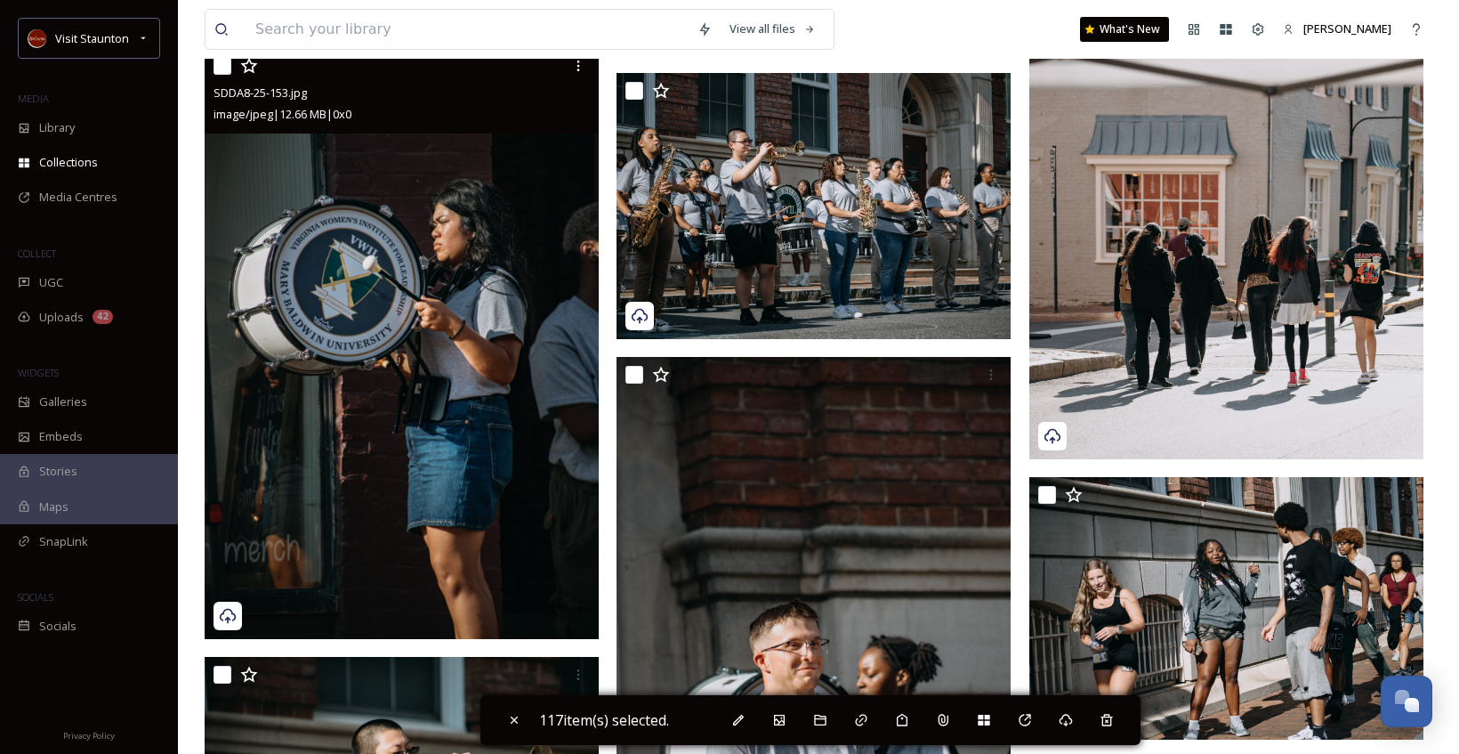
click at [220, 73] on input "checkbox" at bounding box center [223, 66] width 18 height 18
checkbox input "true"
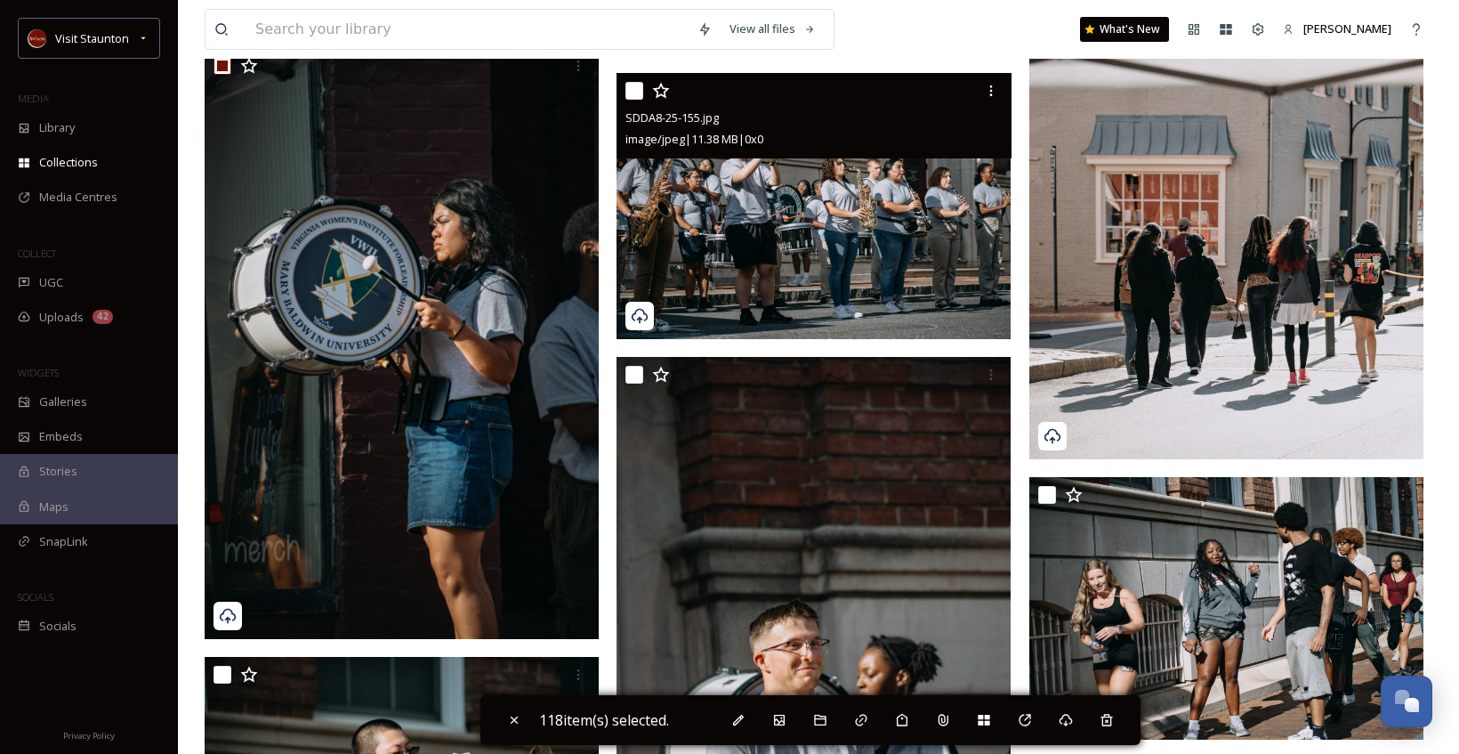
click at [635, 85] on input "checkbox" at bounding box center [634, 91] width 18 height 18
checkbox input "true"
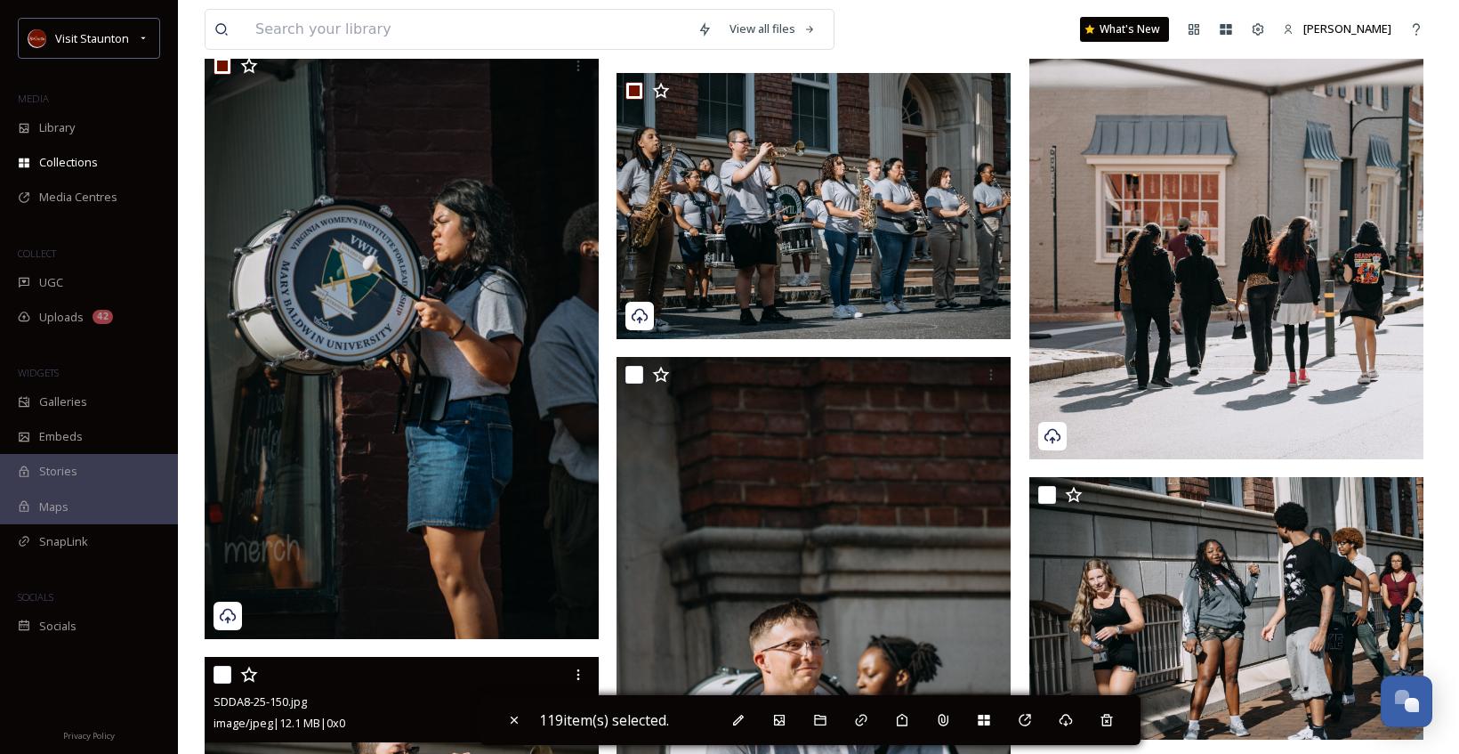
click at [224, 677] on input "checkbox" at bounding box center [223, 674] width 18 height 18
checkbox input "true"
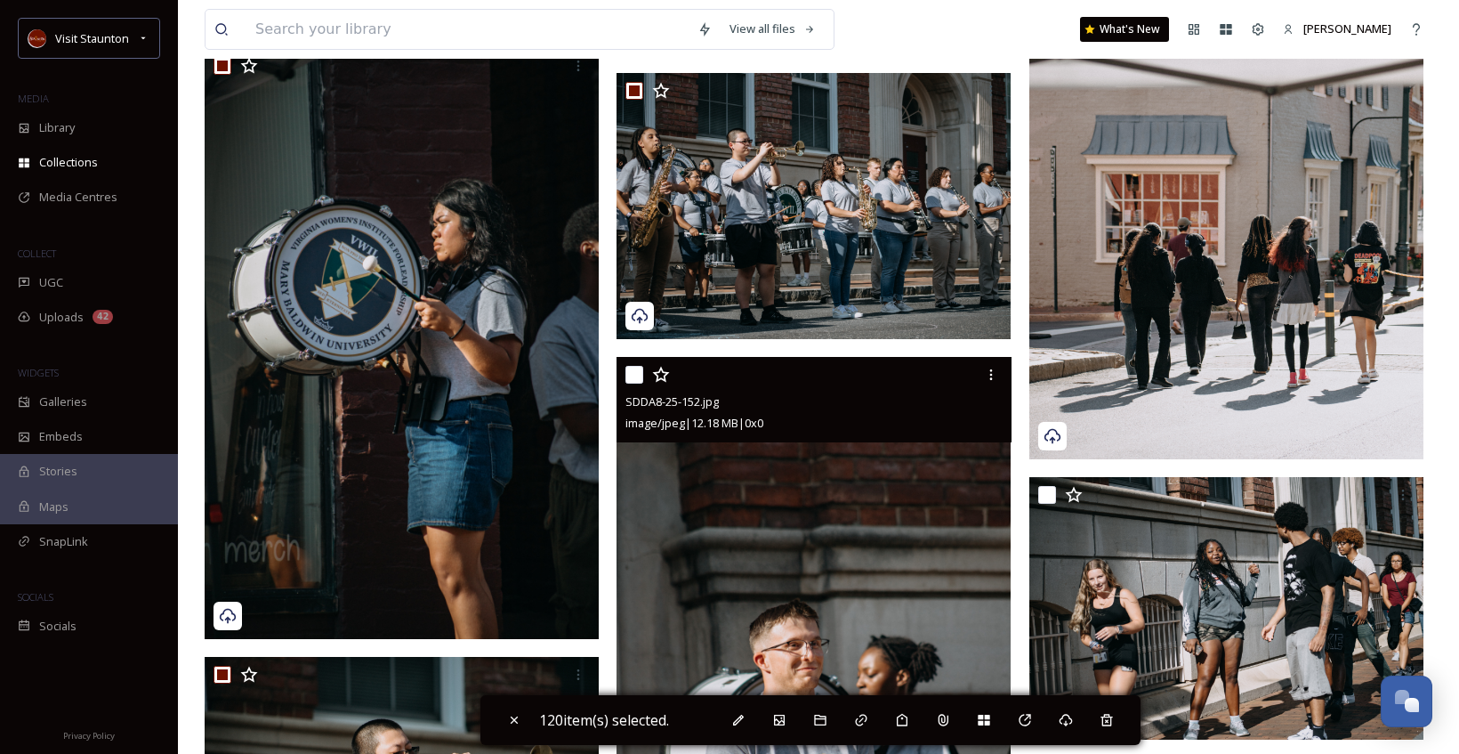
click at [635, 369] on input "checkbox" at bounding box center [634, 375] width 18 height 18
checkbox input "true"
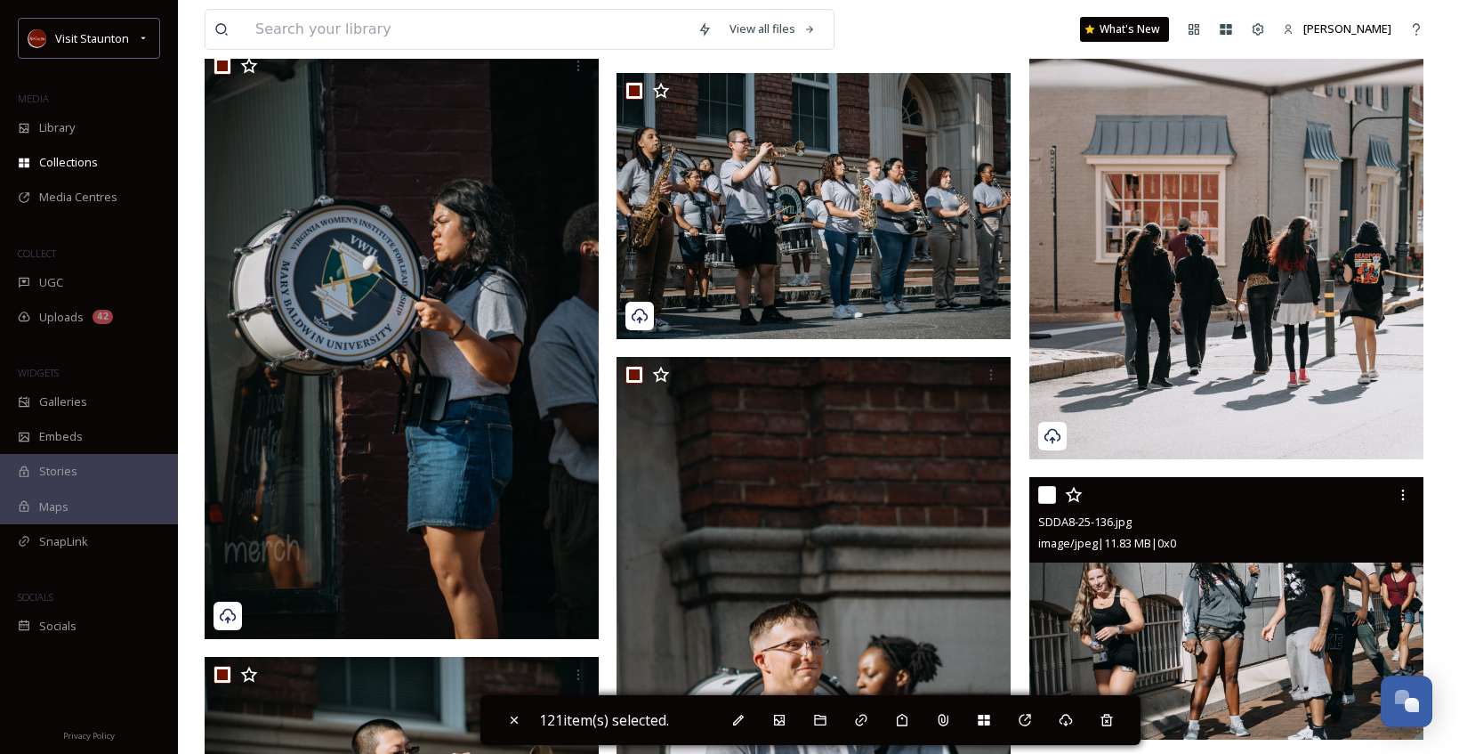
click at [1044, 488] on input "checkbox" at bounding box center [1047, 495] width 18 height 18
checkbox input "true"
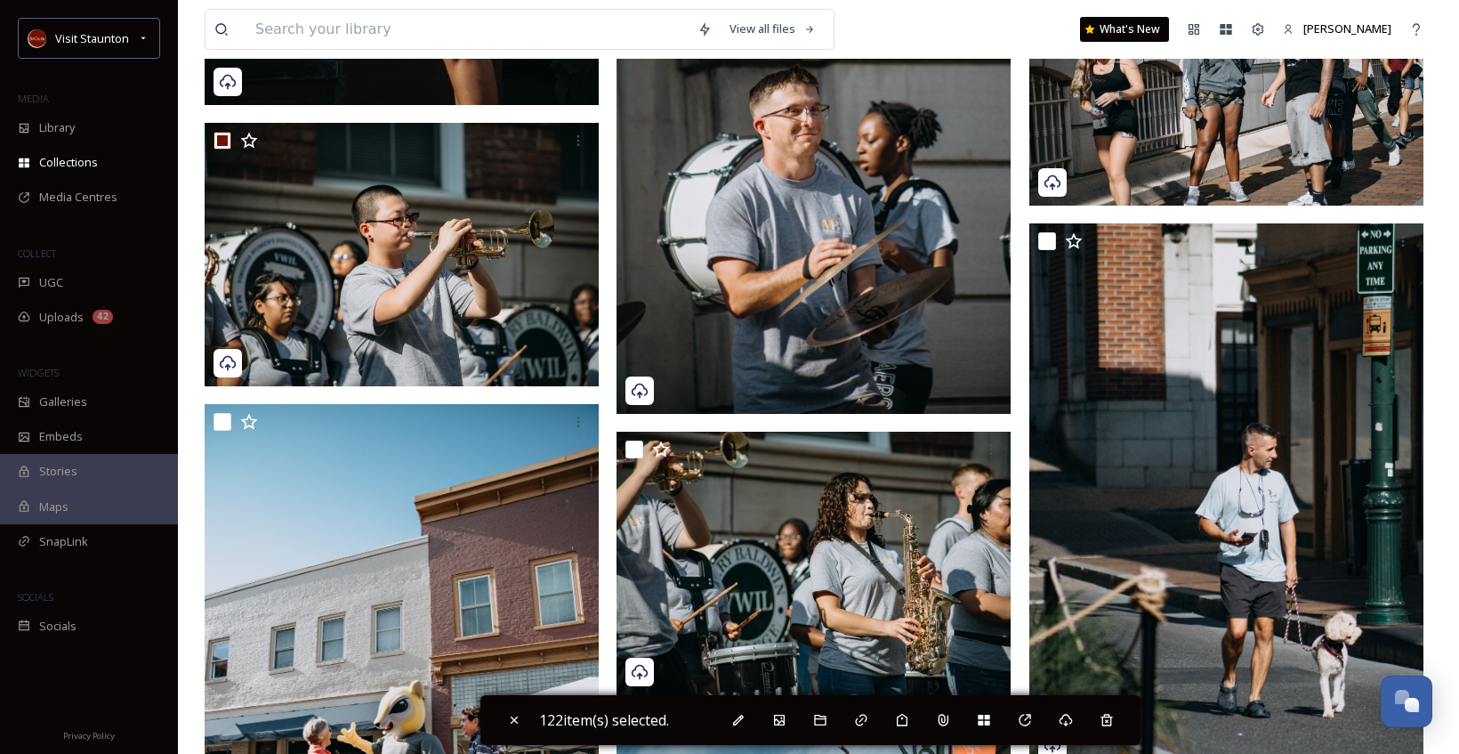
scroll to position [19305, 0]
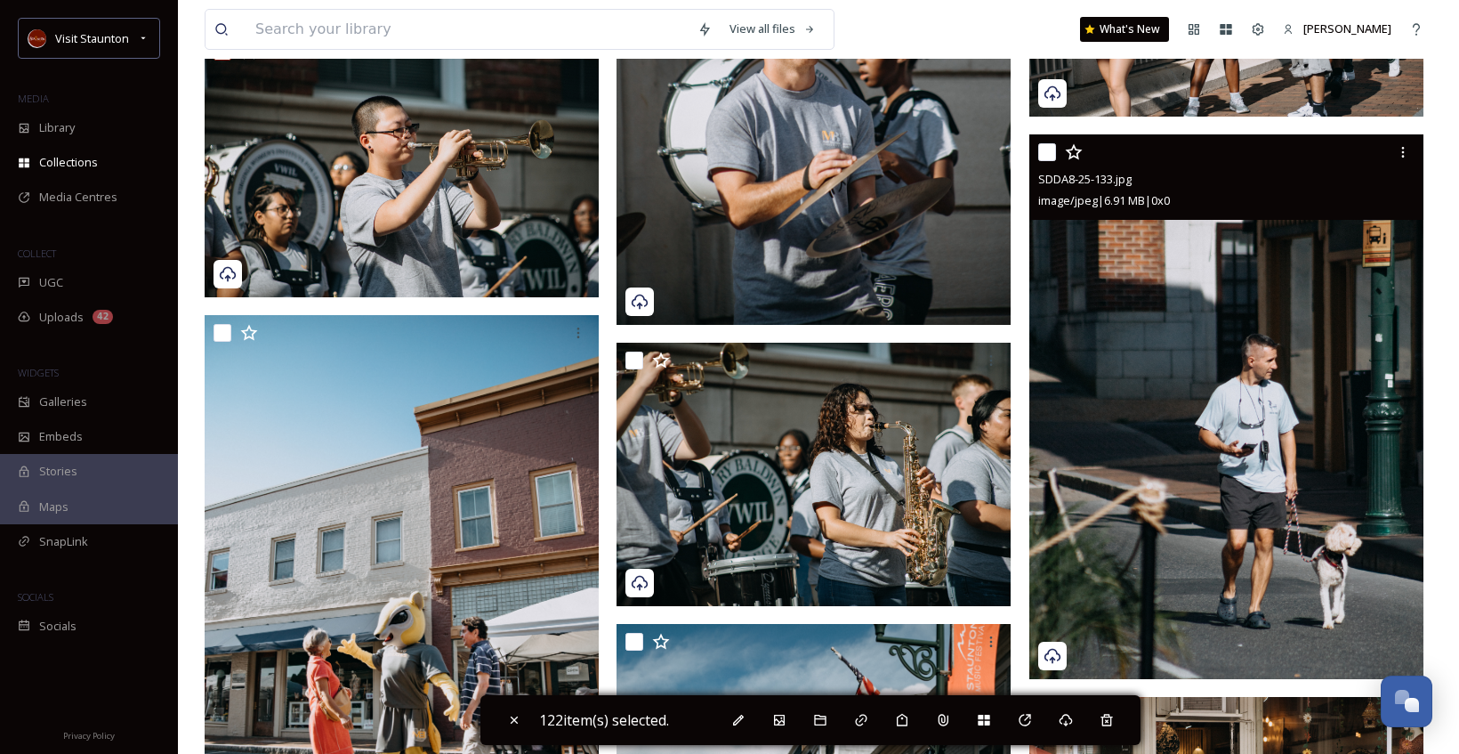
click at [1043, 145] on input "checkbox" at bounding box center [1047, 152] width 18 height 18
checkbox input "true"
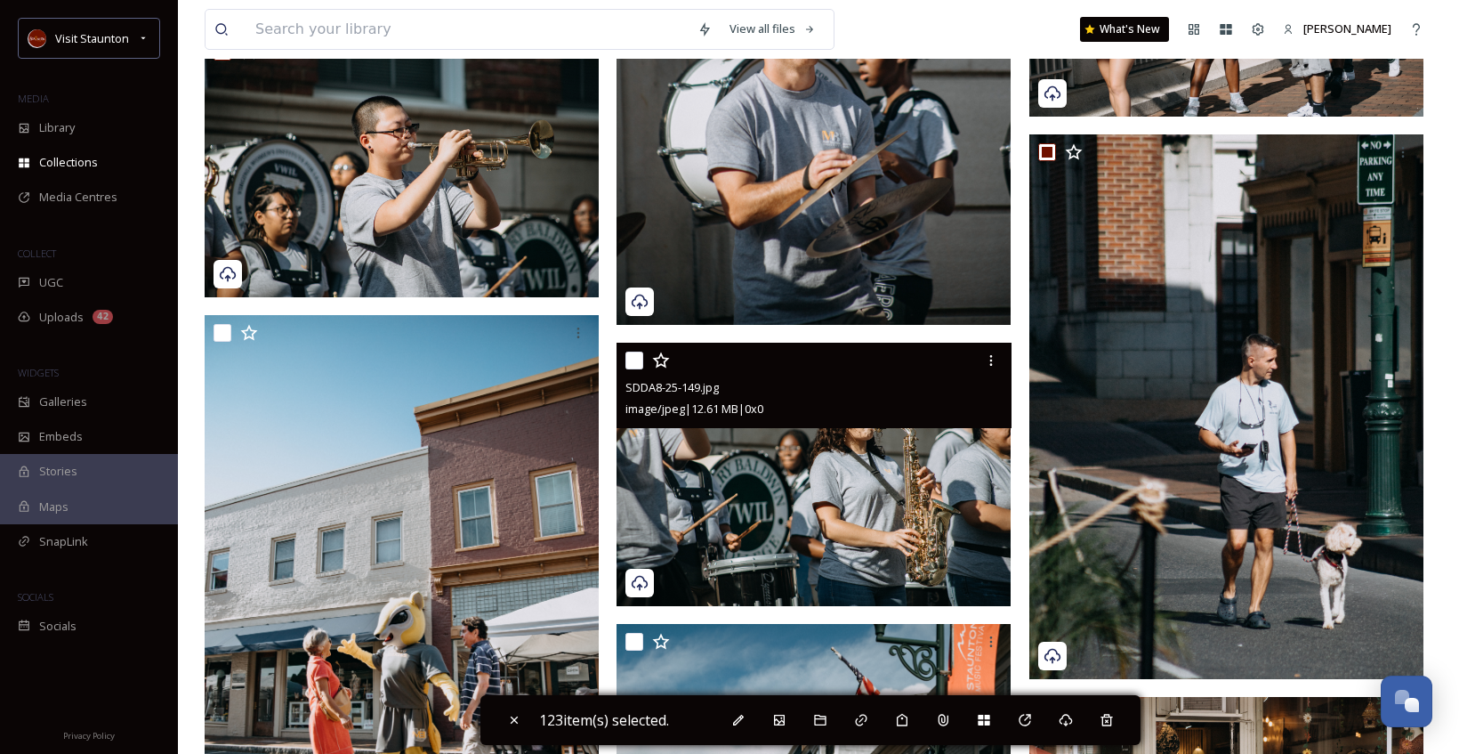
click at [636, 358] on input "checkbox" at bounding box center [634, 360] width 18 height 18
checkbox input "true"
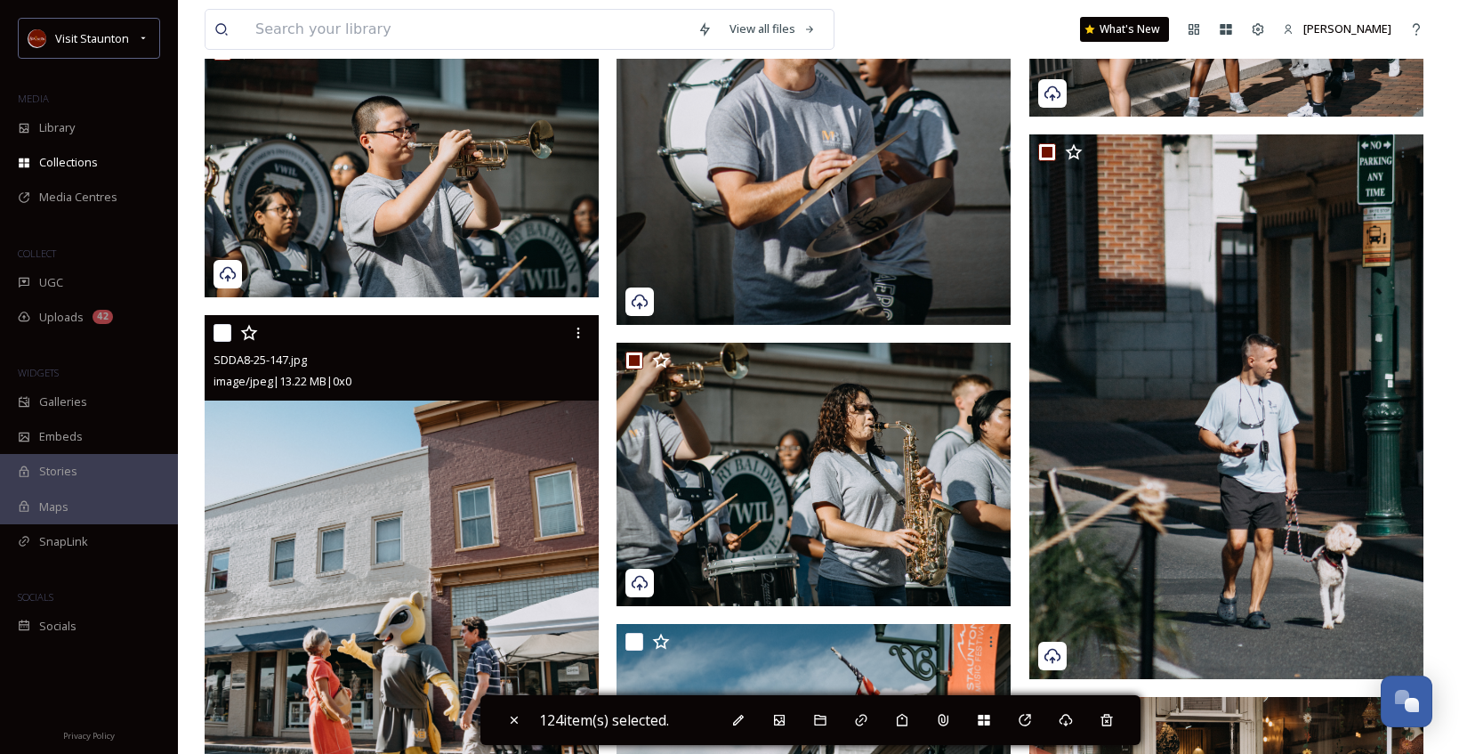
click at [225, 336] on input "checkbox" at bounding box center [223, 333] width 18 height 18
checkbox input "true"
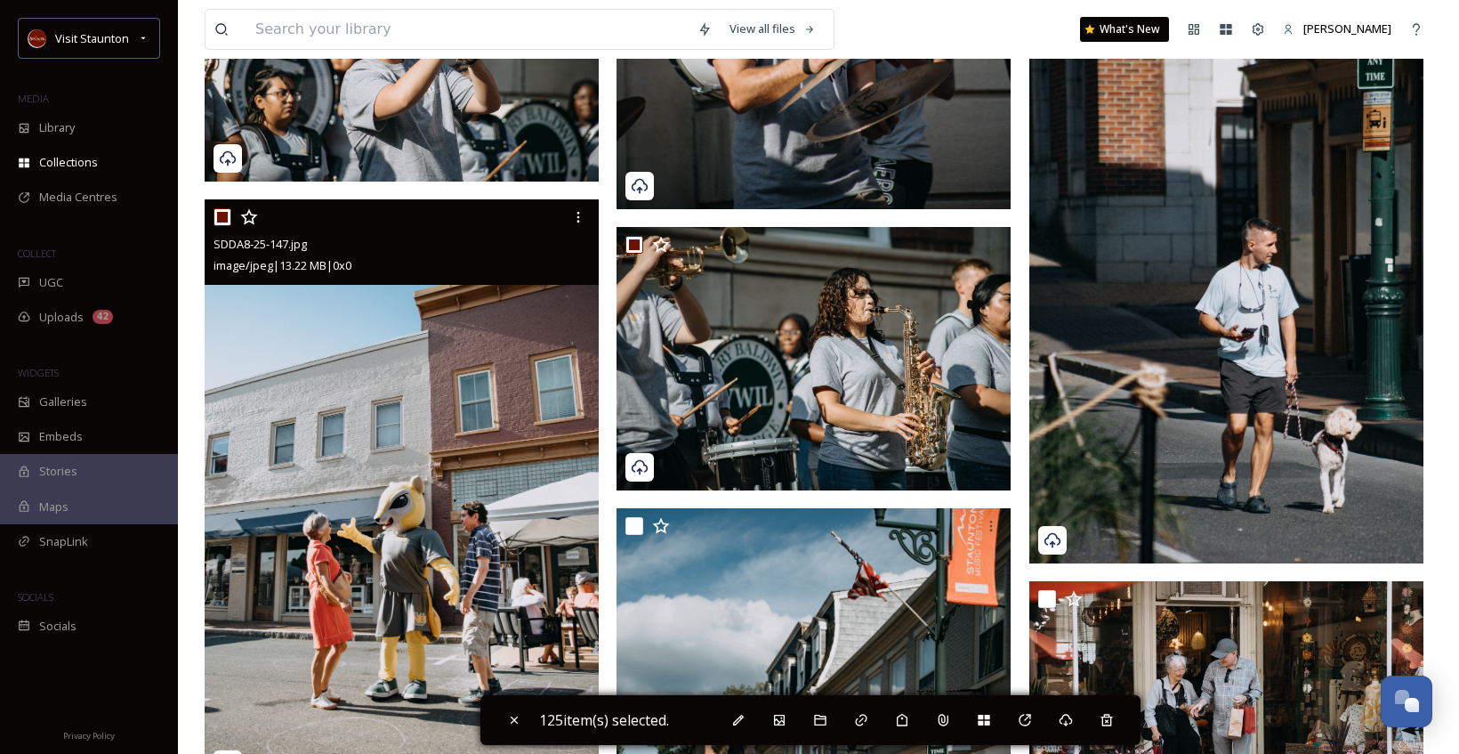
scroll to position [19572, 0]
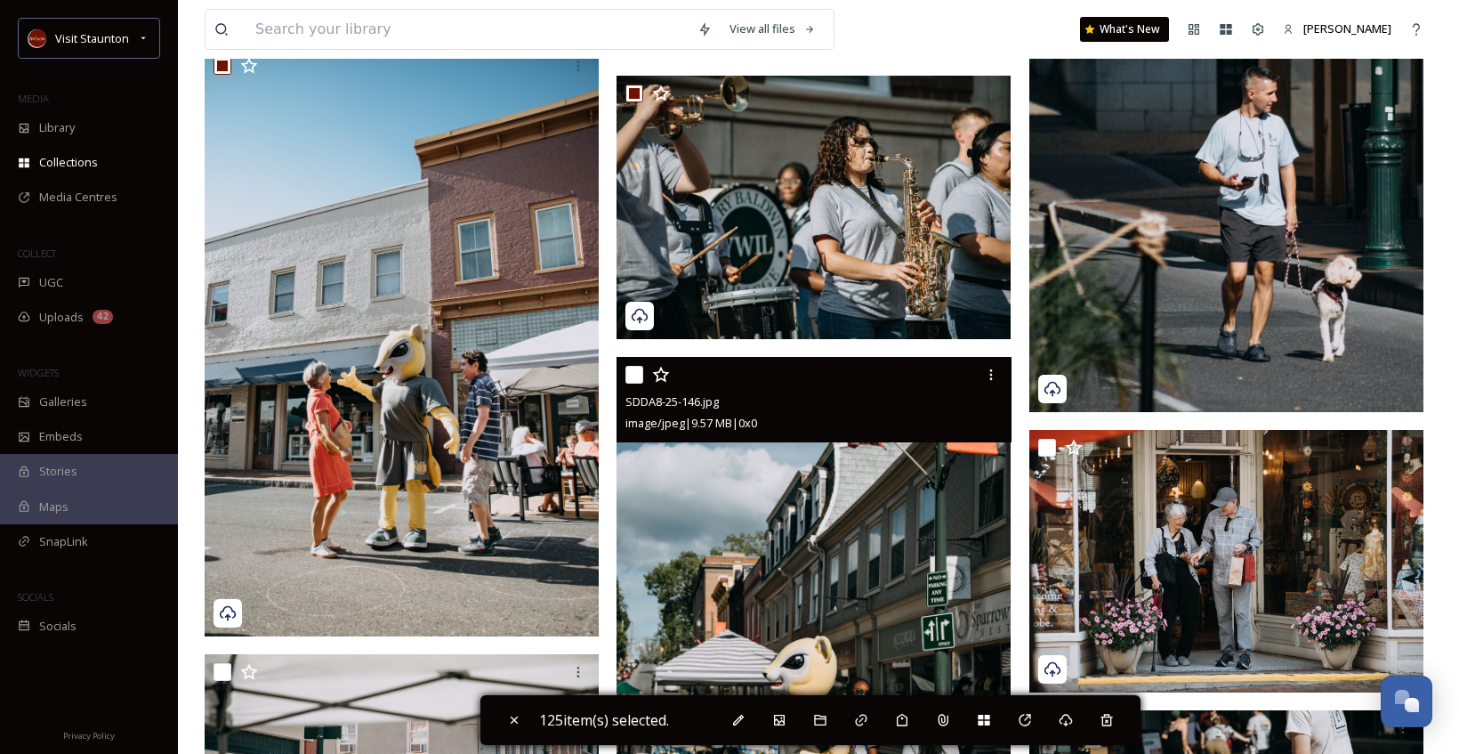
click at [633, 381] on input "checkbox" at bounding box center [634, 375] width 18 height 18
checkbox input "true"
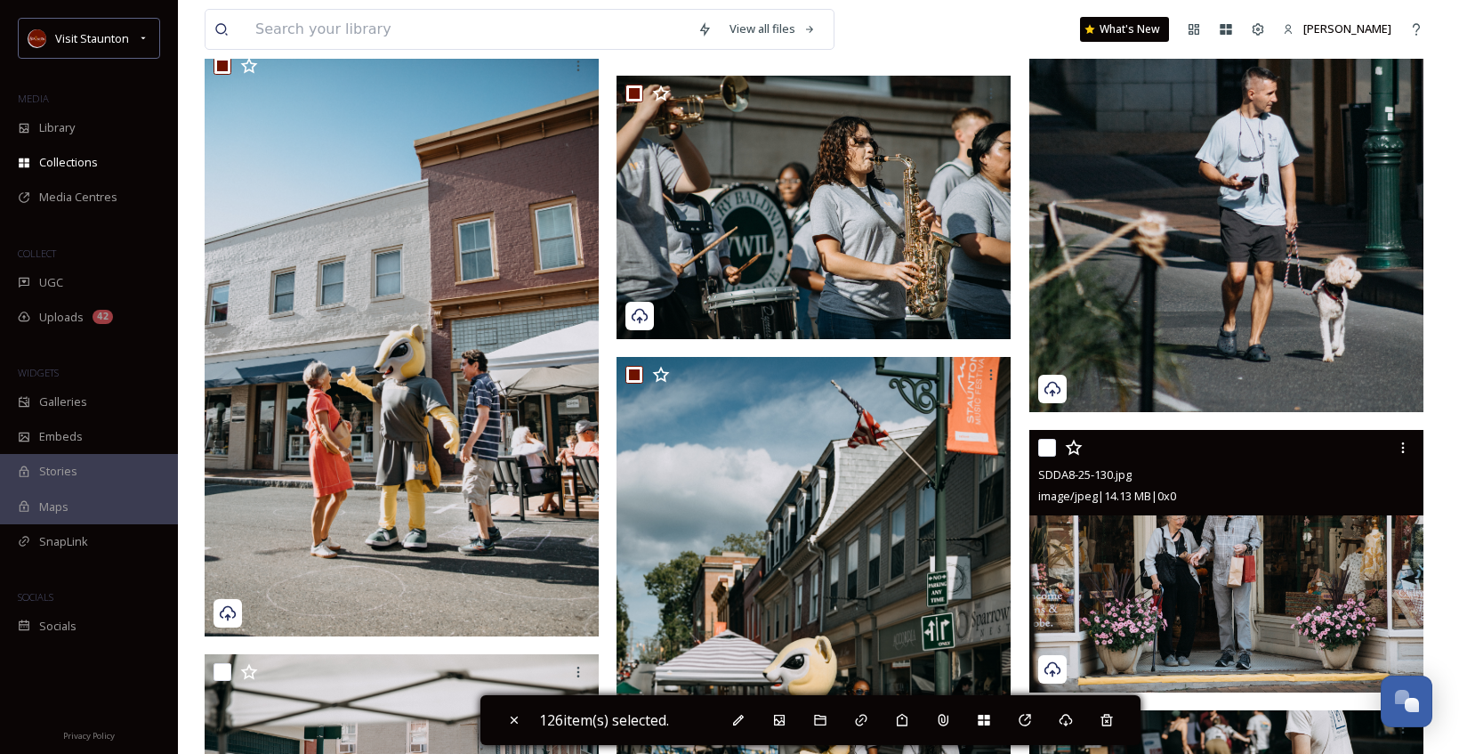
click at [1053, 450] on input "checkbox" at bounding box center [1047, 448] width 18 height 18
checkbox input "true"
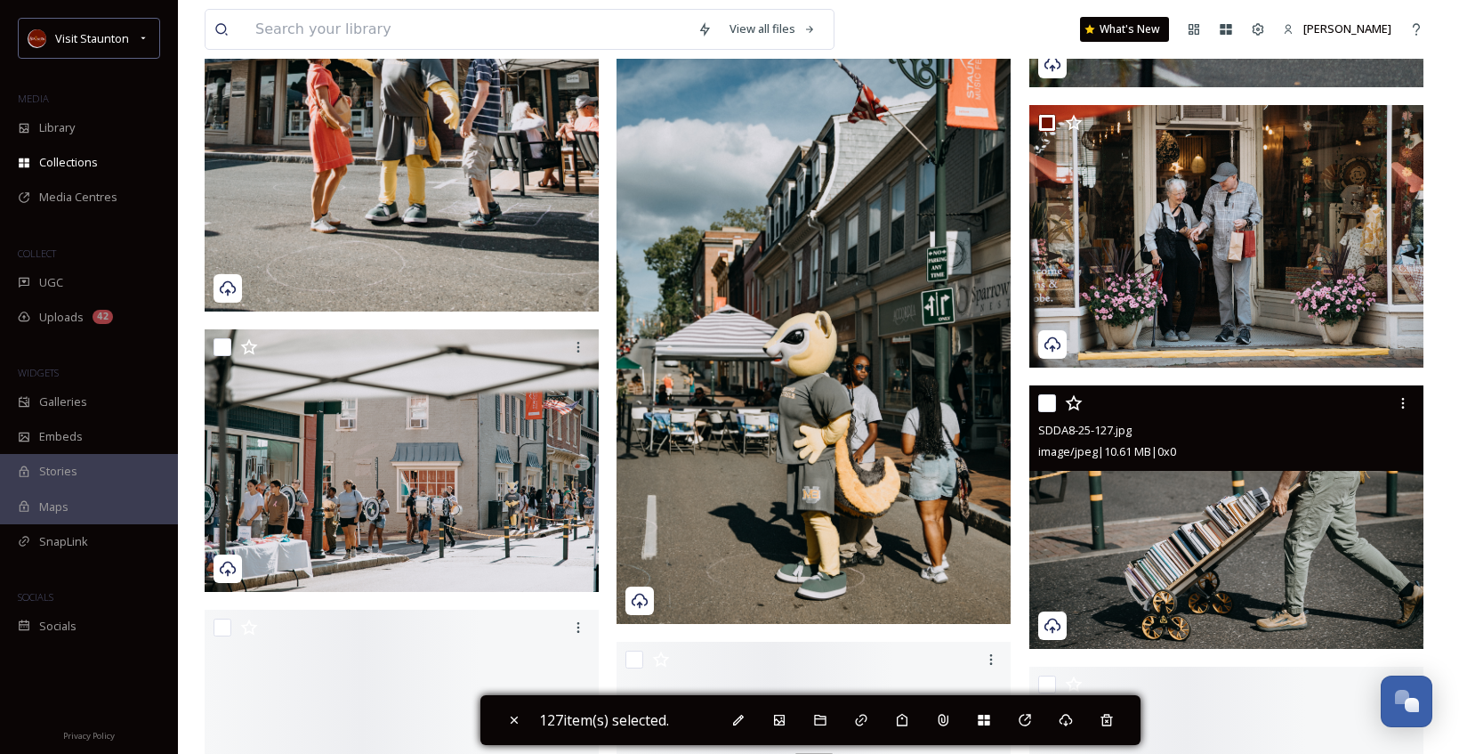
scroll to position [19927, 0]
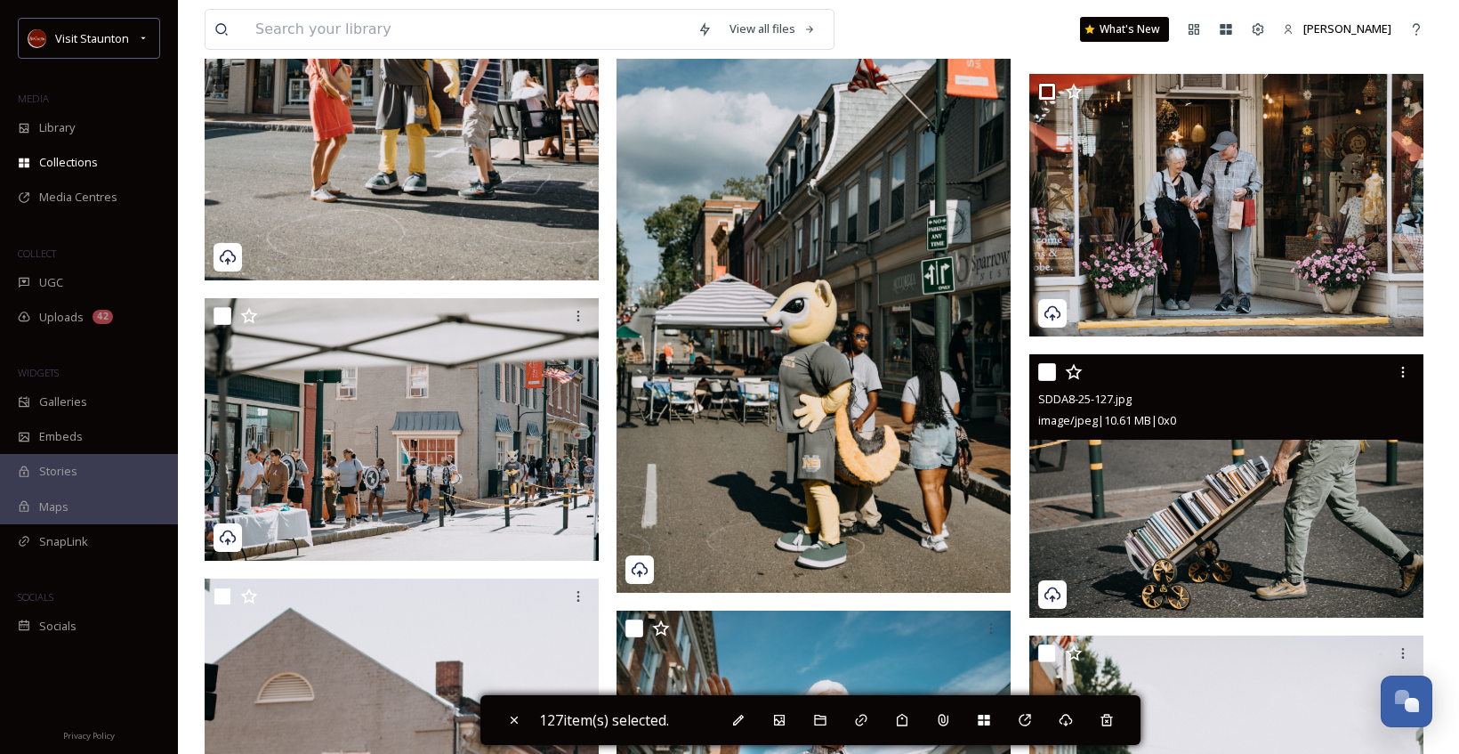
click at [1044, 377] on input "checkbox" at bounding box center [1047, 372] width 18 height 18
checkbox input "true"
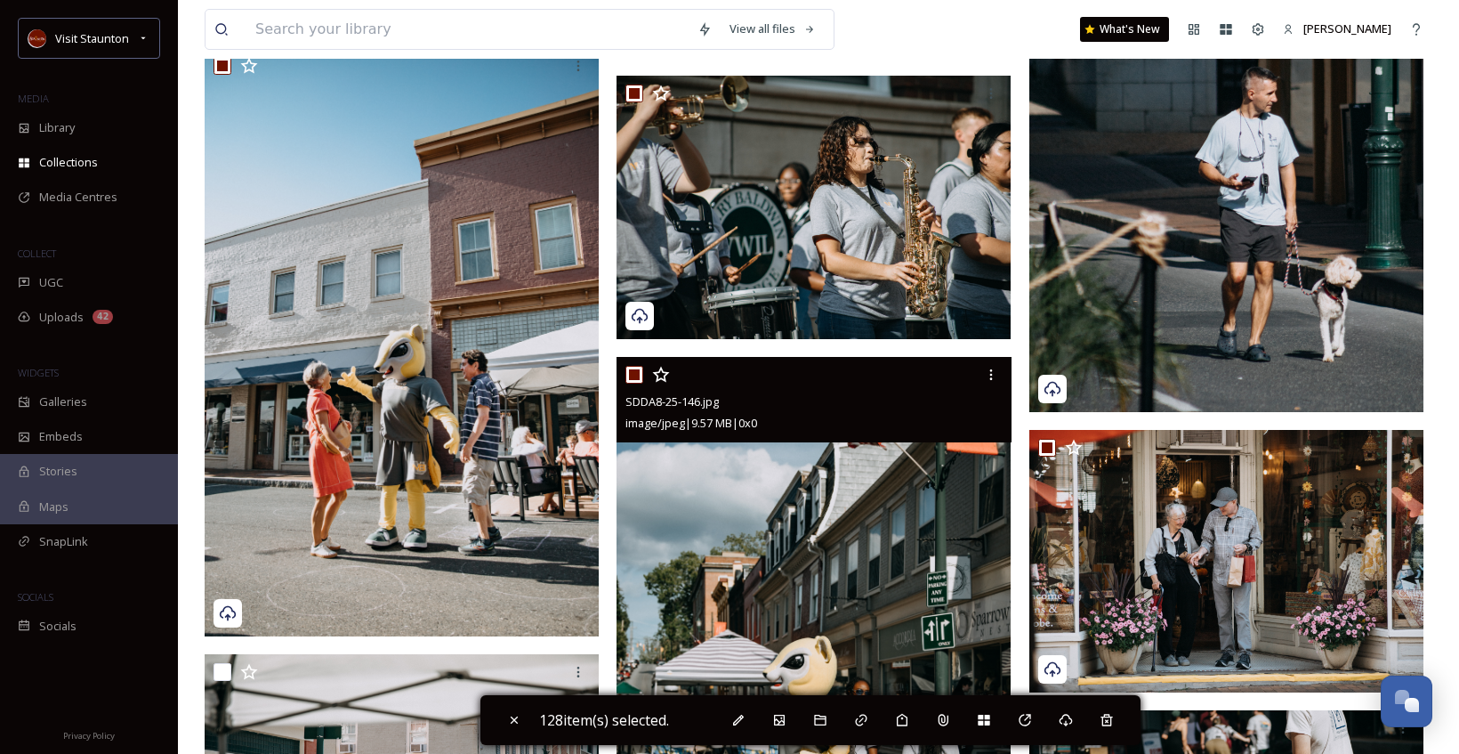
scroll to position [19749, 0]
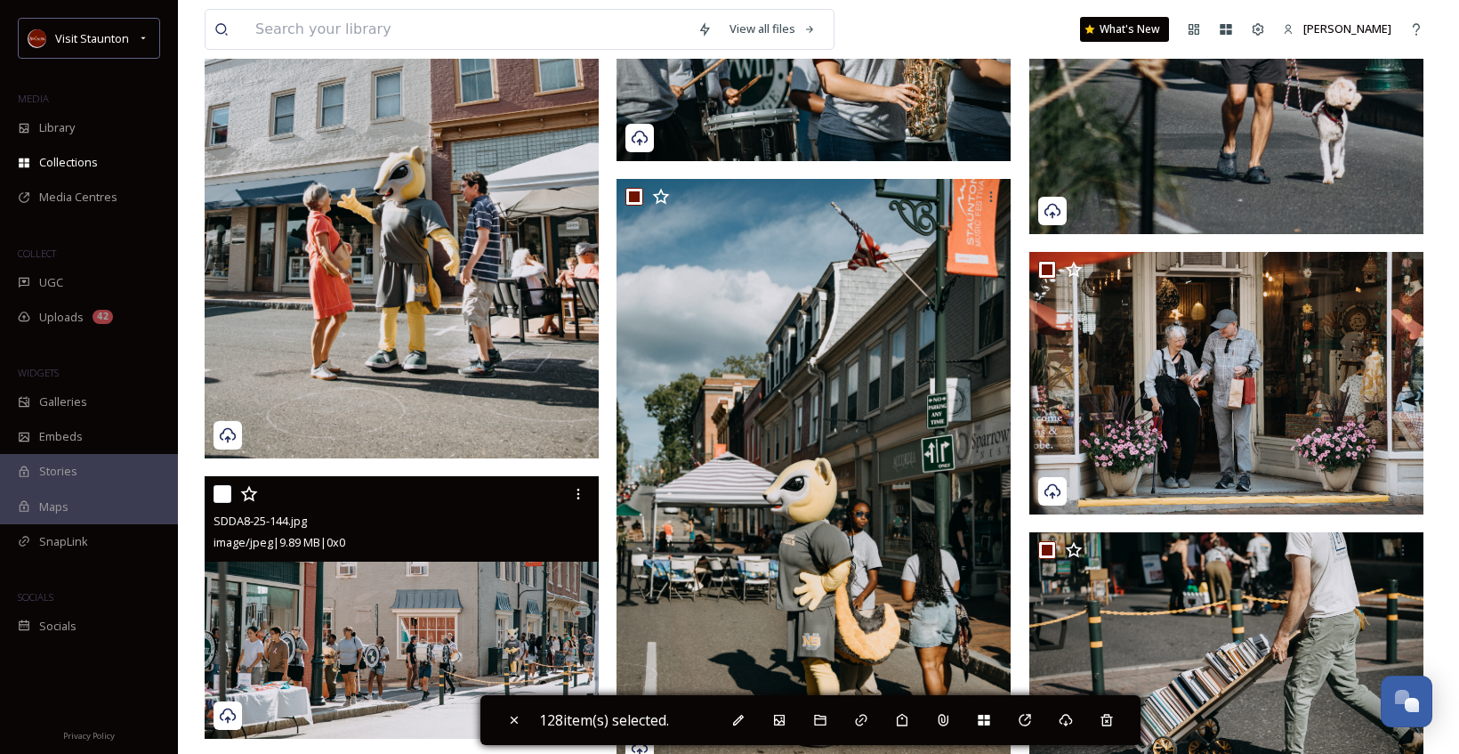
click at [226, 492] on input "checkbox" at bounding box center [223, 494] width 18 height 18
checkbox input "true"
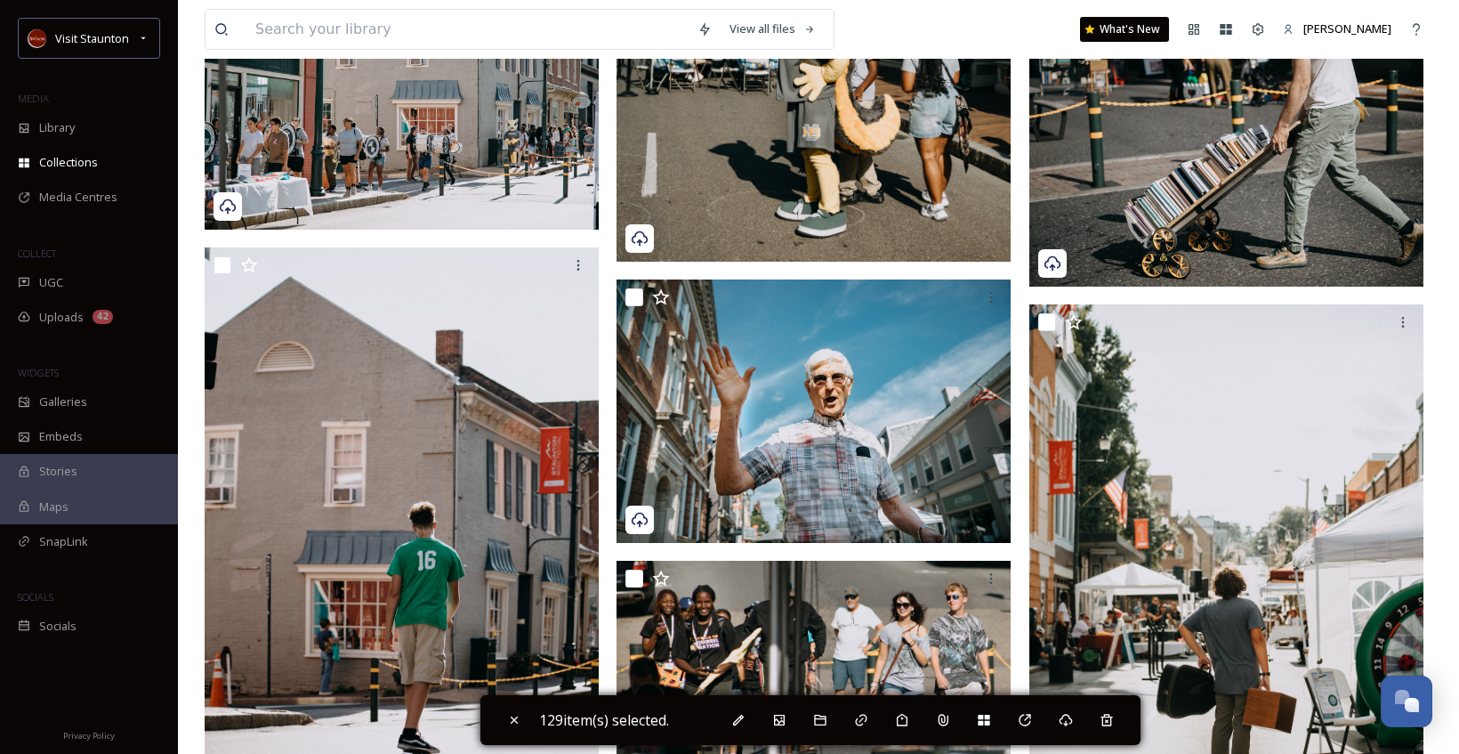
scroll to position [20372, 0]
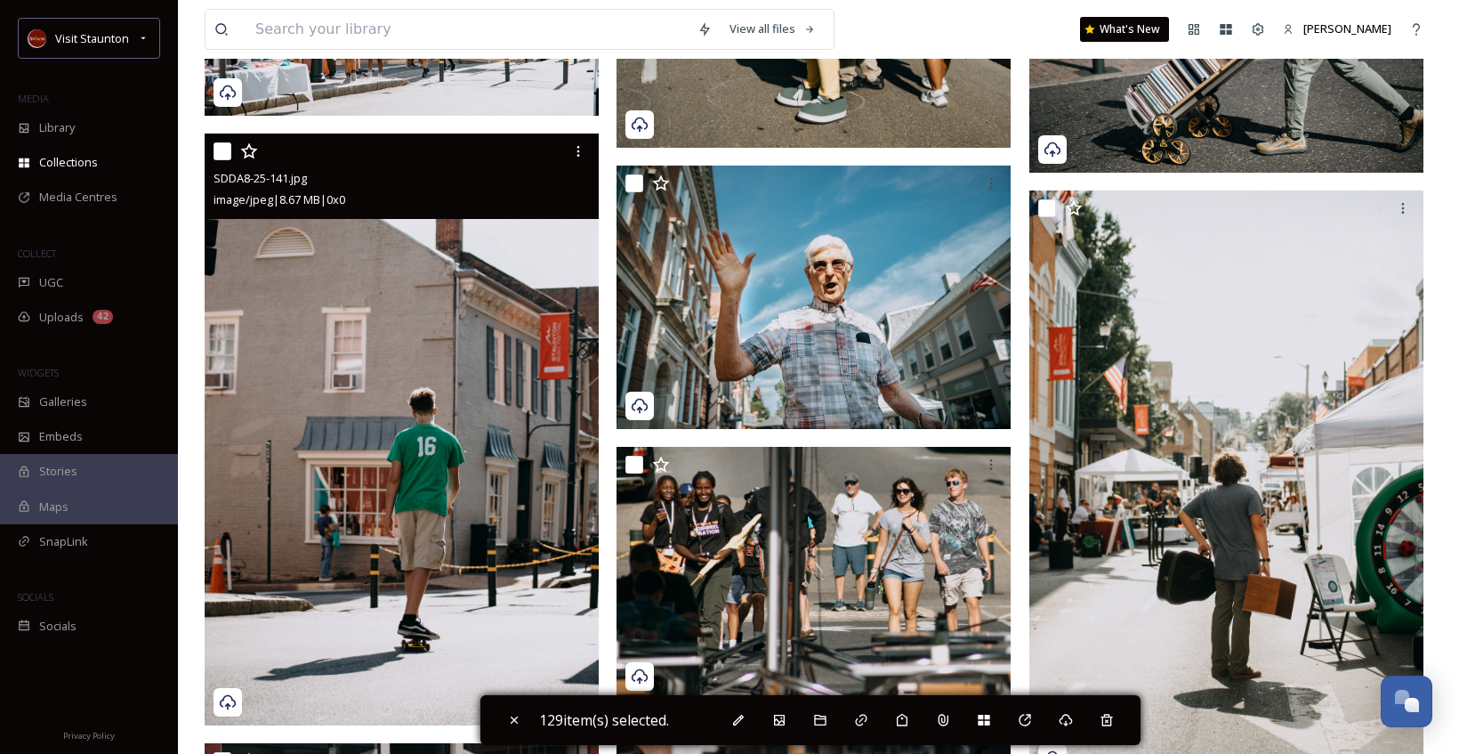
click at [222, 150] on input "checkbox" at bounding box center [223, 151] width 18 height 18
checkbox input "true"
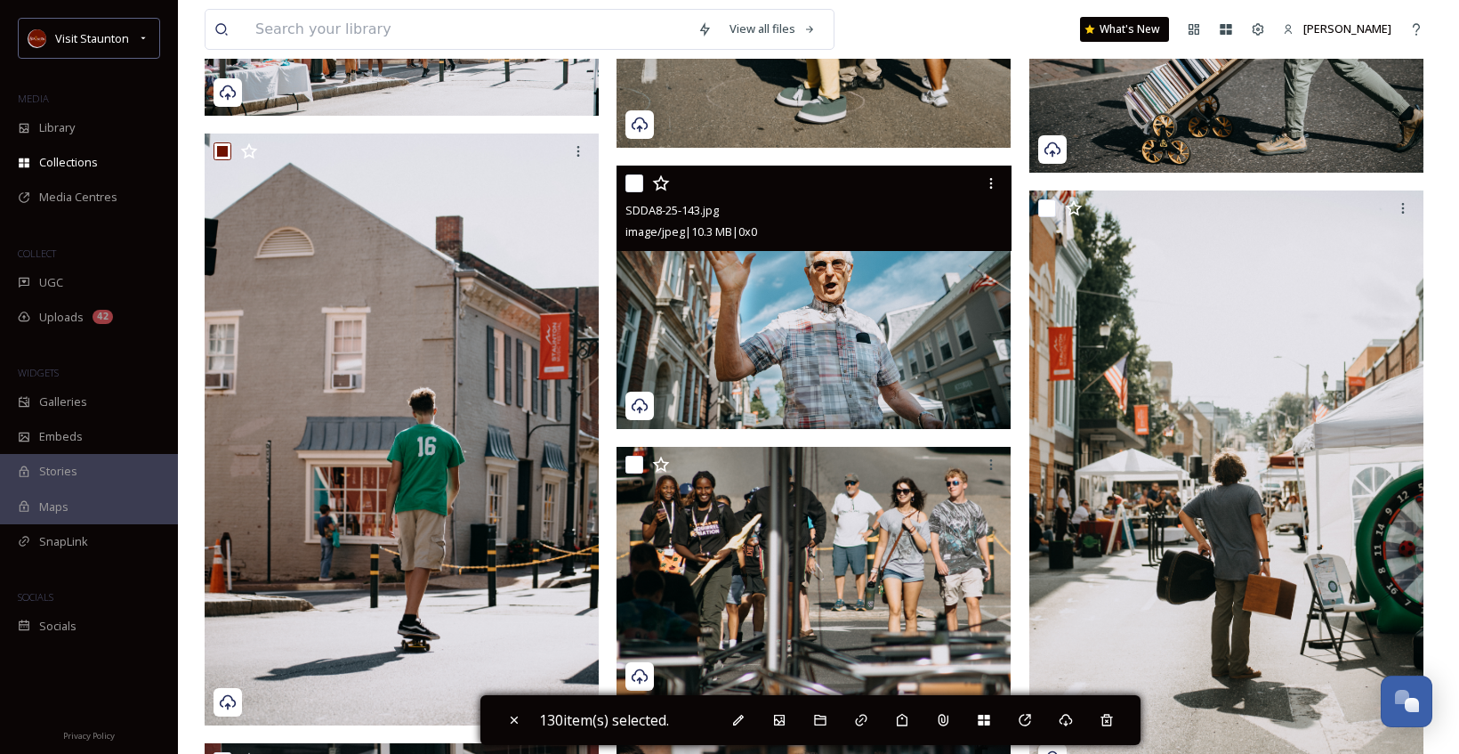
click at [633, 189] on input "checkbox" at bounding box center [634, 183] width 18 height 18
checkbox input "true"
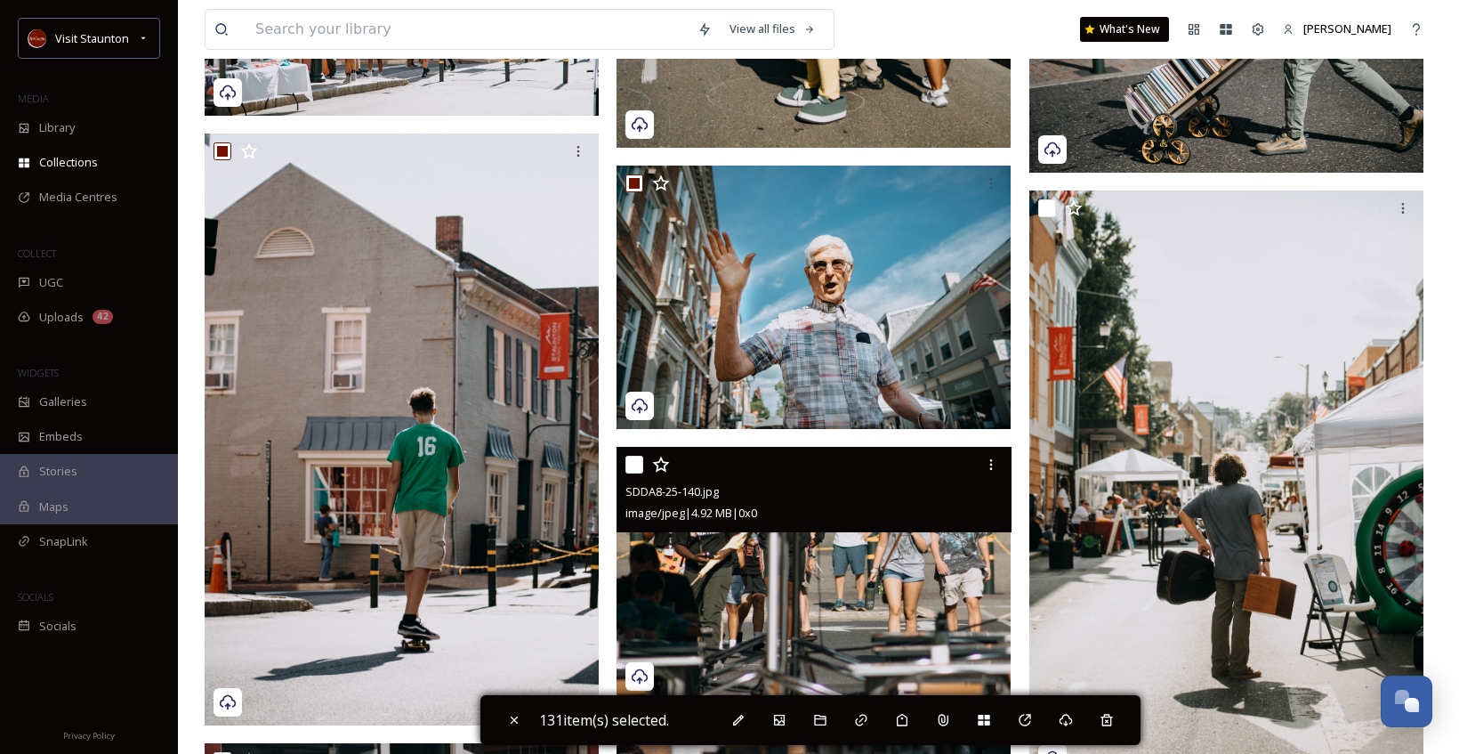
click at [641, 463] on input "checkbox" at bounding box center [634, 464] width 18 height 18
checkbox input "true"
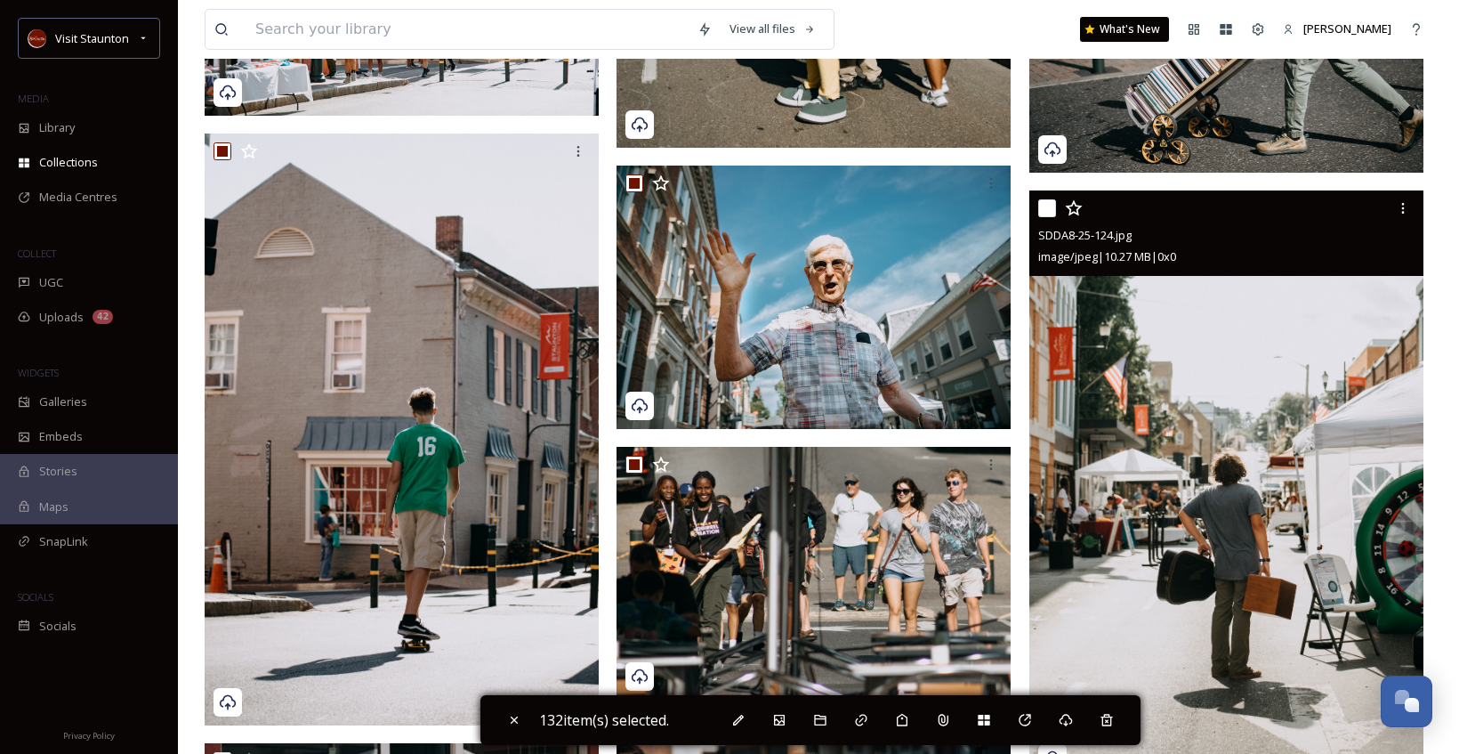
click at [1040, 210] on input "checkbox" at bounding box center [1047, 208] width 18 height 18
checkbox input "true"
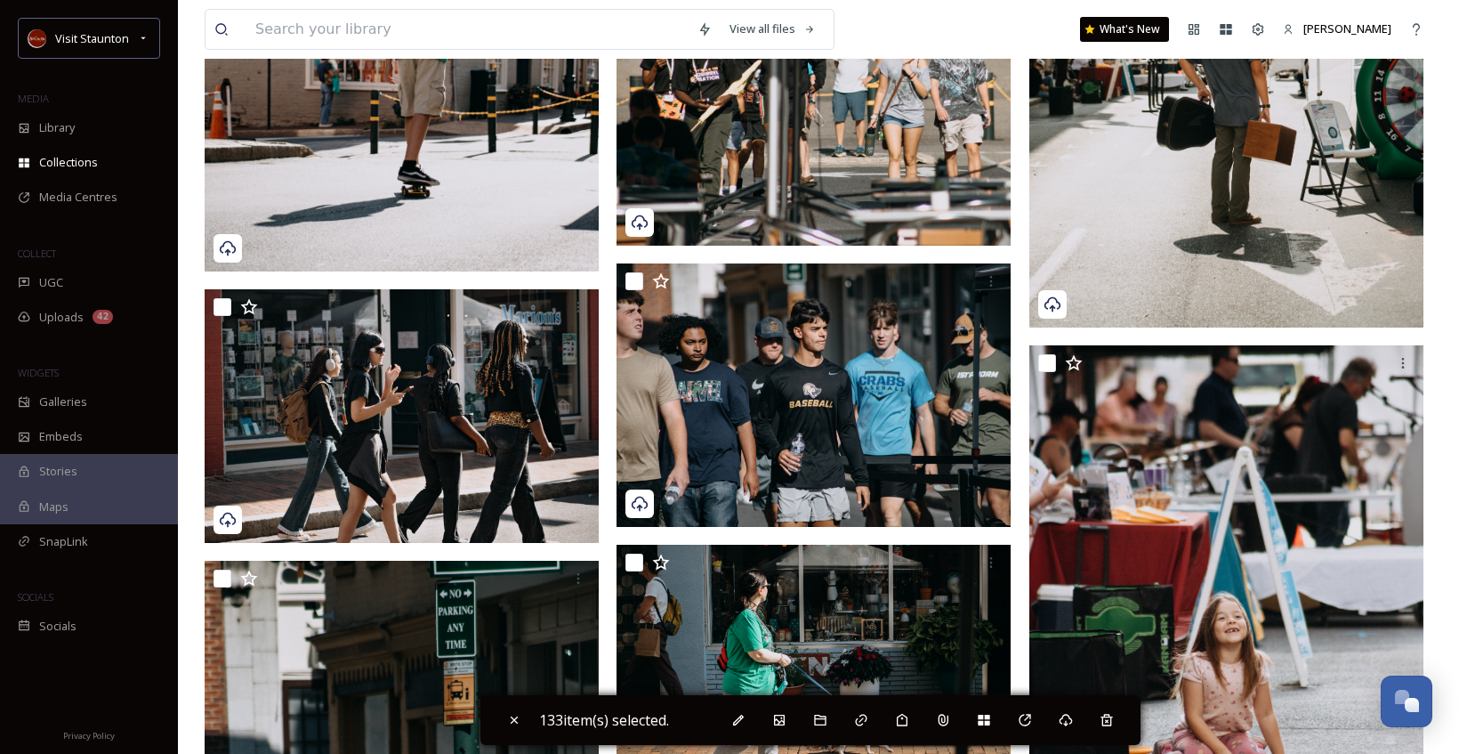
scroll to position [20995, 0]
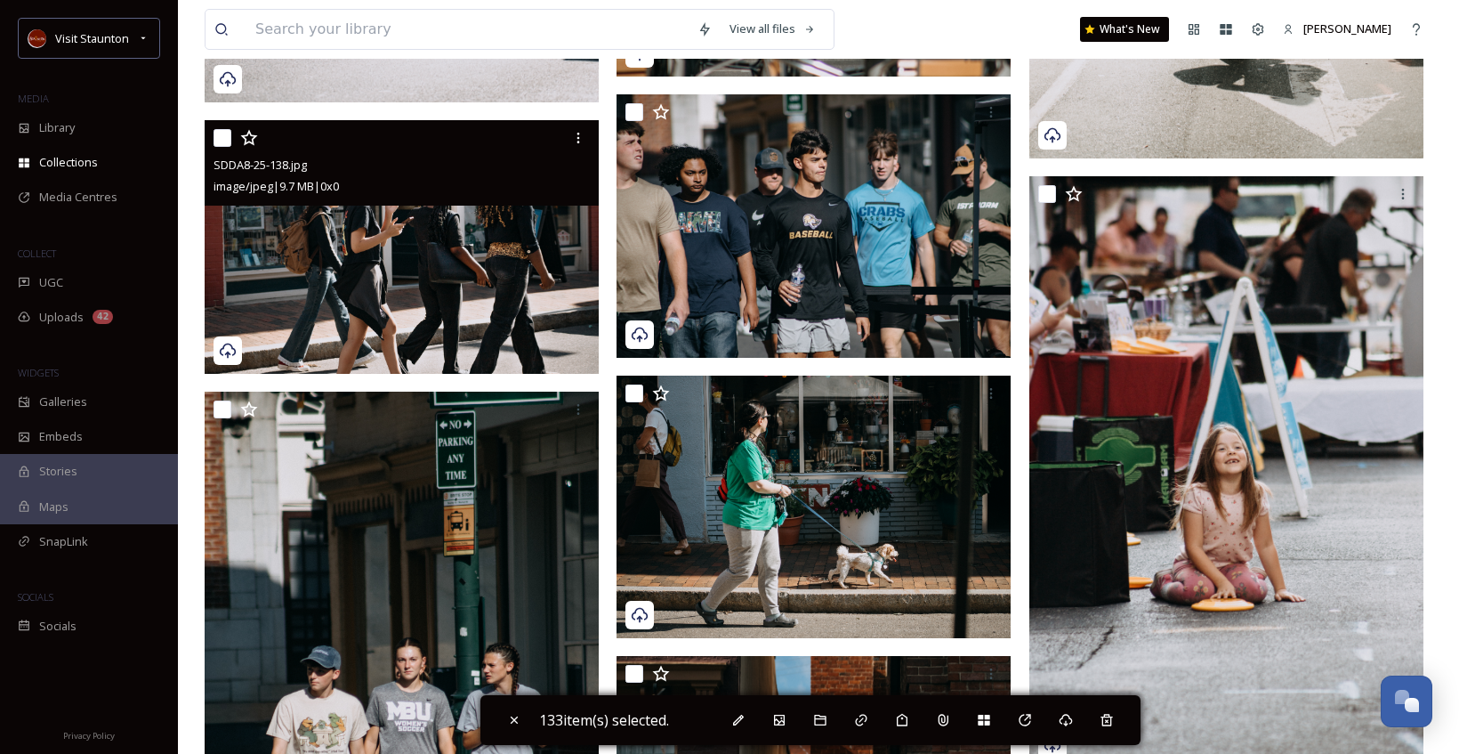
click at [222, 133] on input "checkbox" at bounding box center [223, 138] width 18 height 18
checkbox input "true"
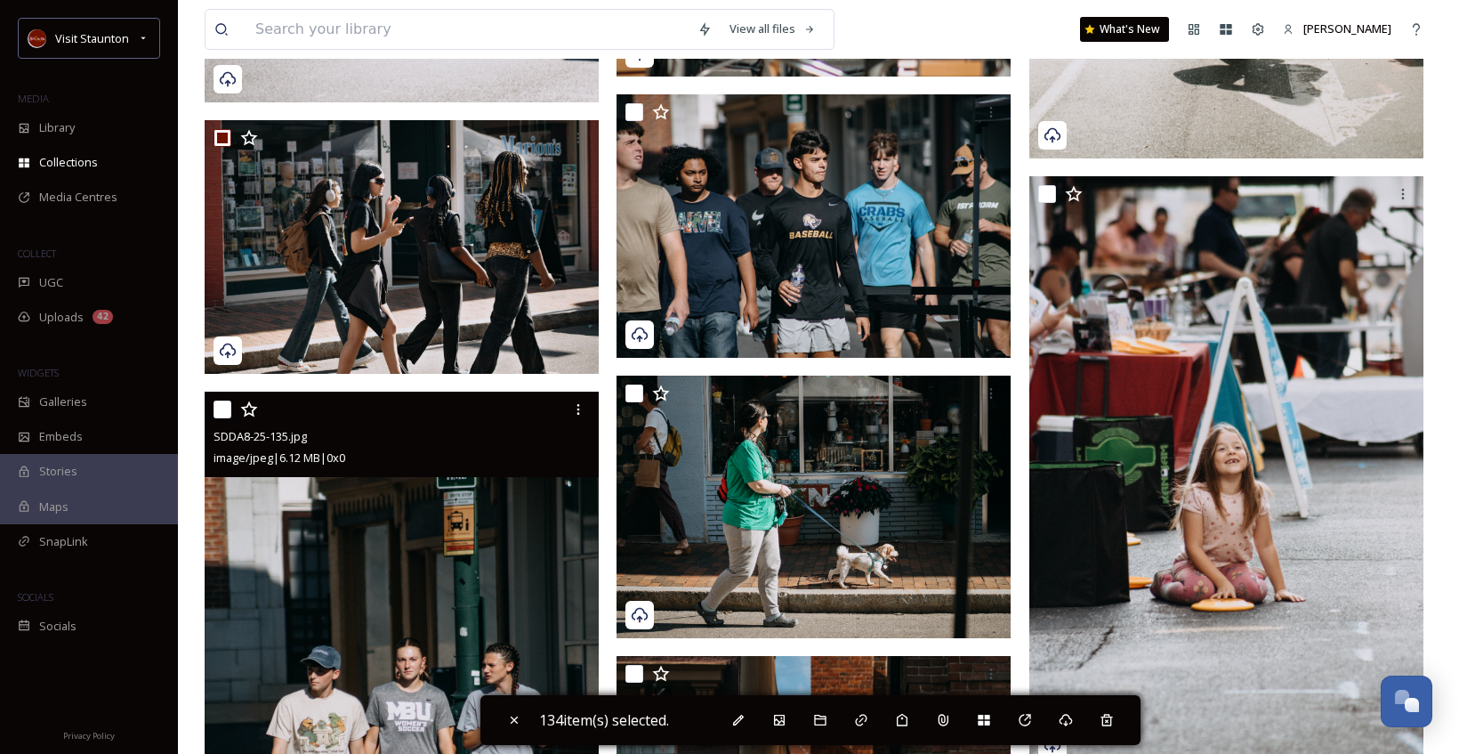
drag, startPoint x: 224, startPoint y: 412, endPoint x: 280, endPoint y: 416, distance: 56.2
click at [224, 413] on input "checkbox" at bounding box center [223, 409] width 18 height 18
checkbox input "true"
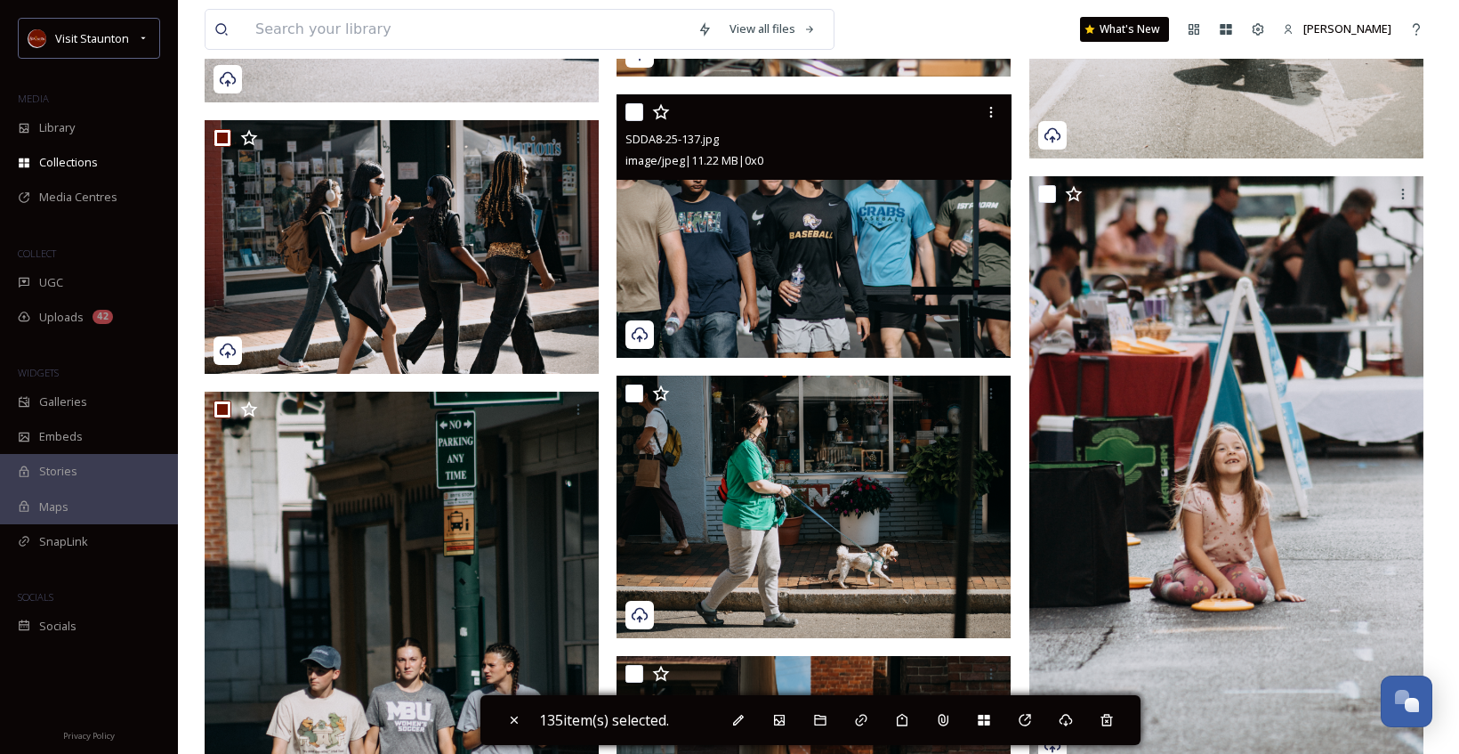
click at [638, 109] on input "checkbox" at bounding box center [634, 112] width 18 height 18
checkbox input "true"
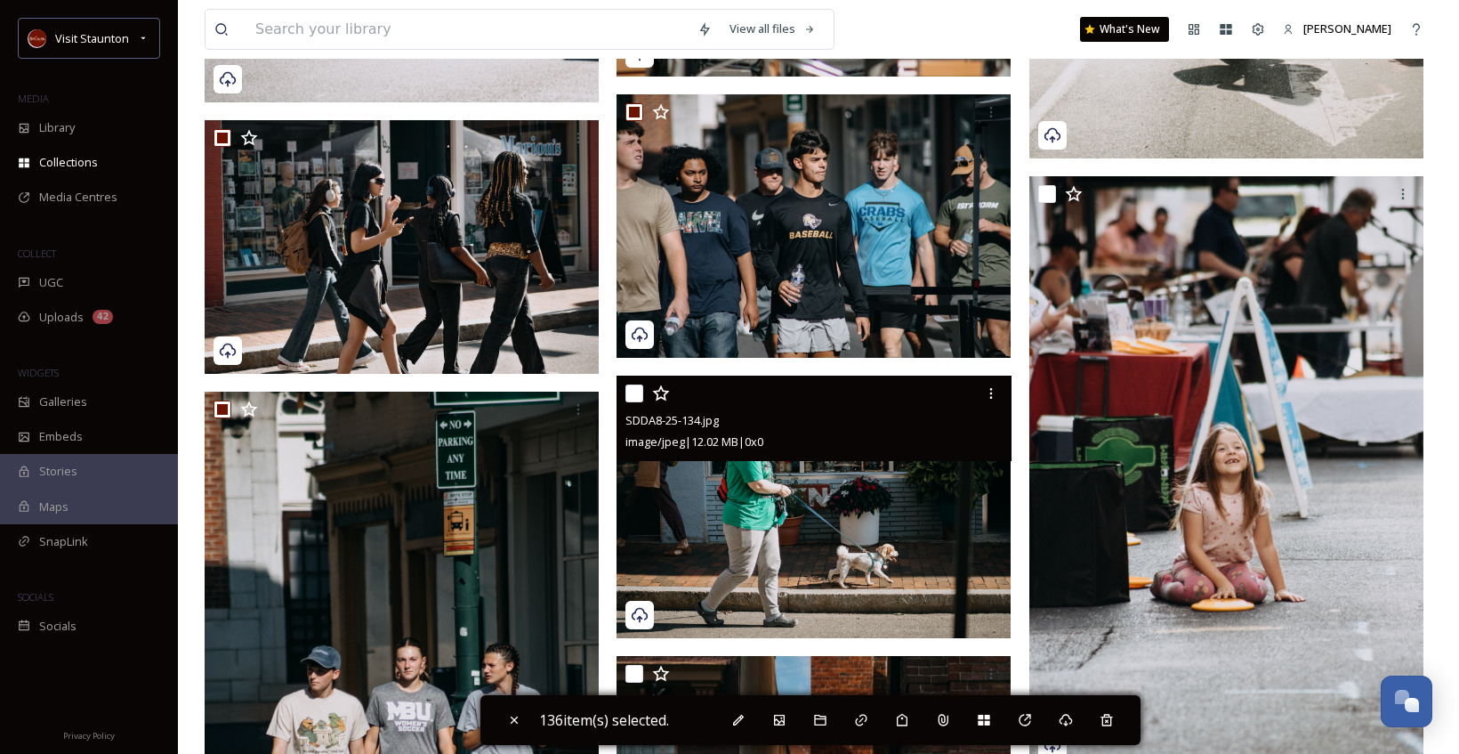
click at [628, 395] on input "checkbox" at bounding box center [634, 393] width 18 height 18
checkbox input "true"
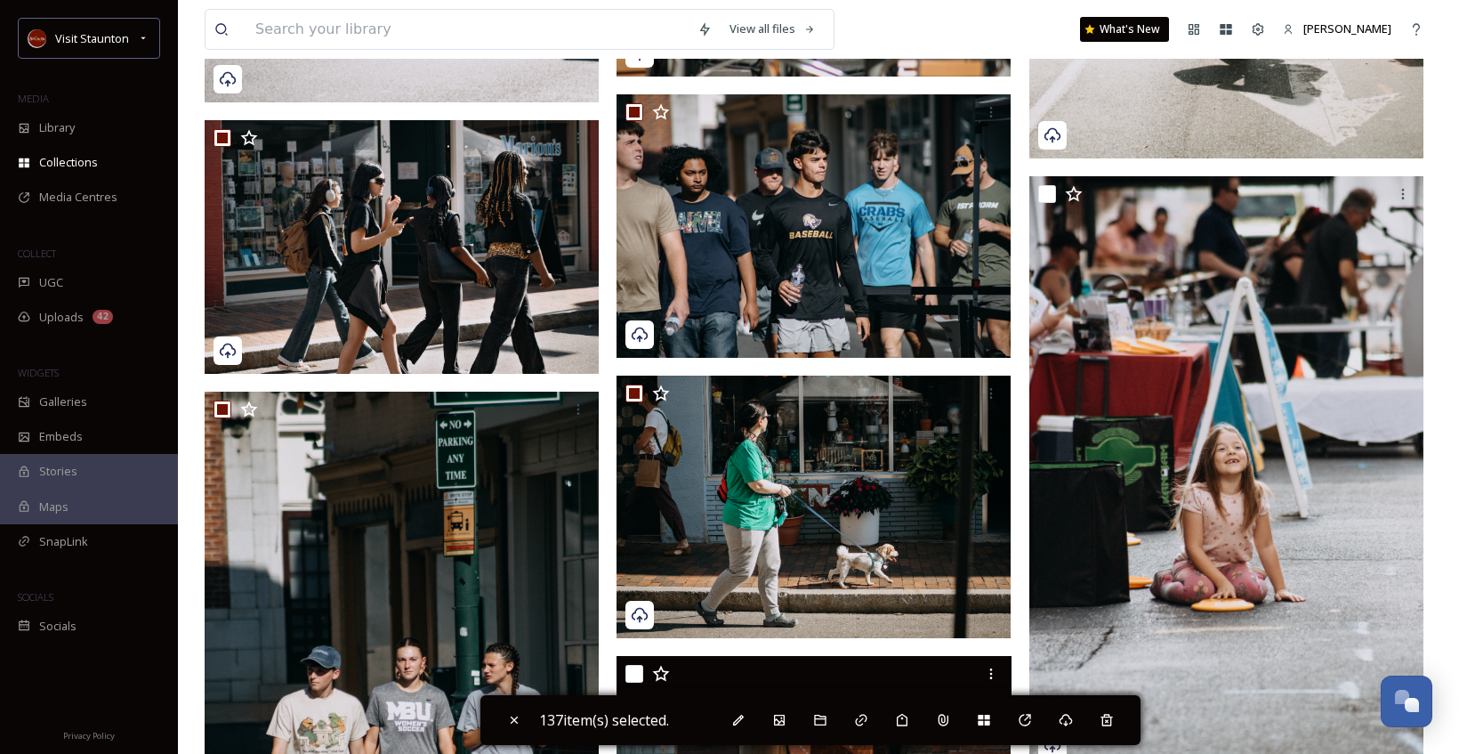
click at [635, 674] on input "checkbox" at bounding box center [634, 674] width 18 height 18
checkbox input "true"
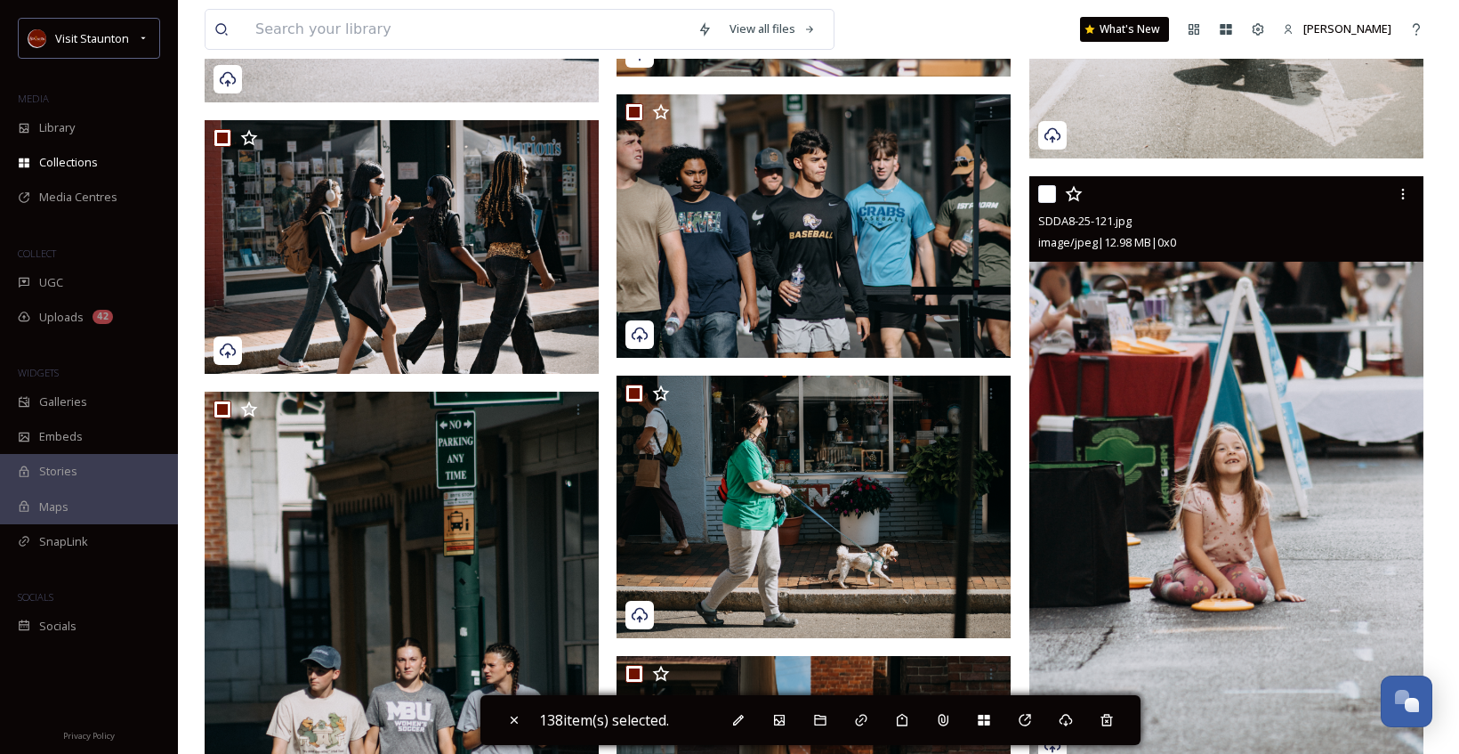
click at [1045, 193] on input "checkbox" at bounding box center [1047, 194] width 18 height 18
checkbox input "true"
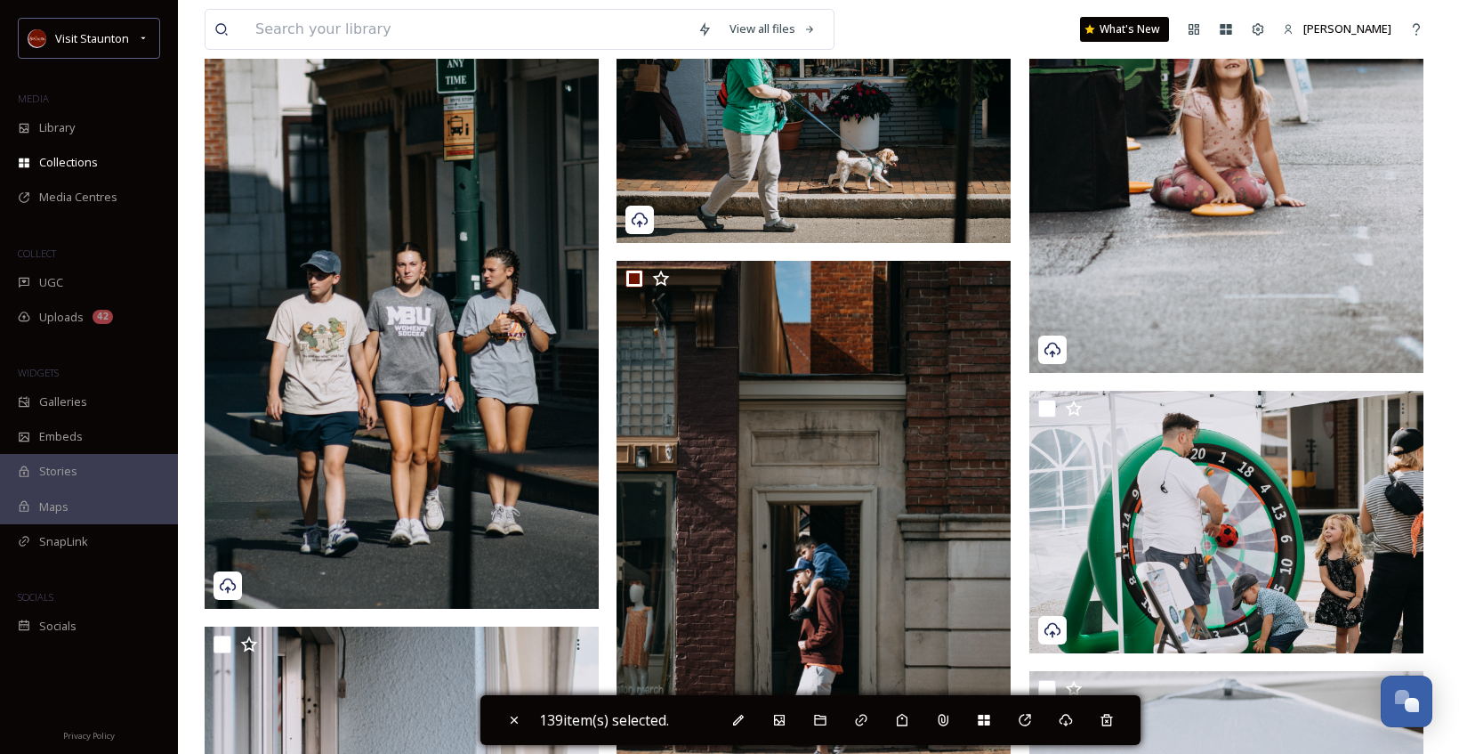
scroll to position [21440, 0]
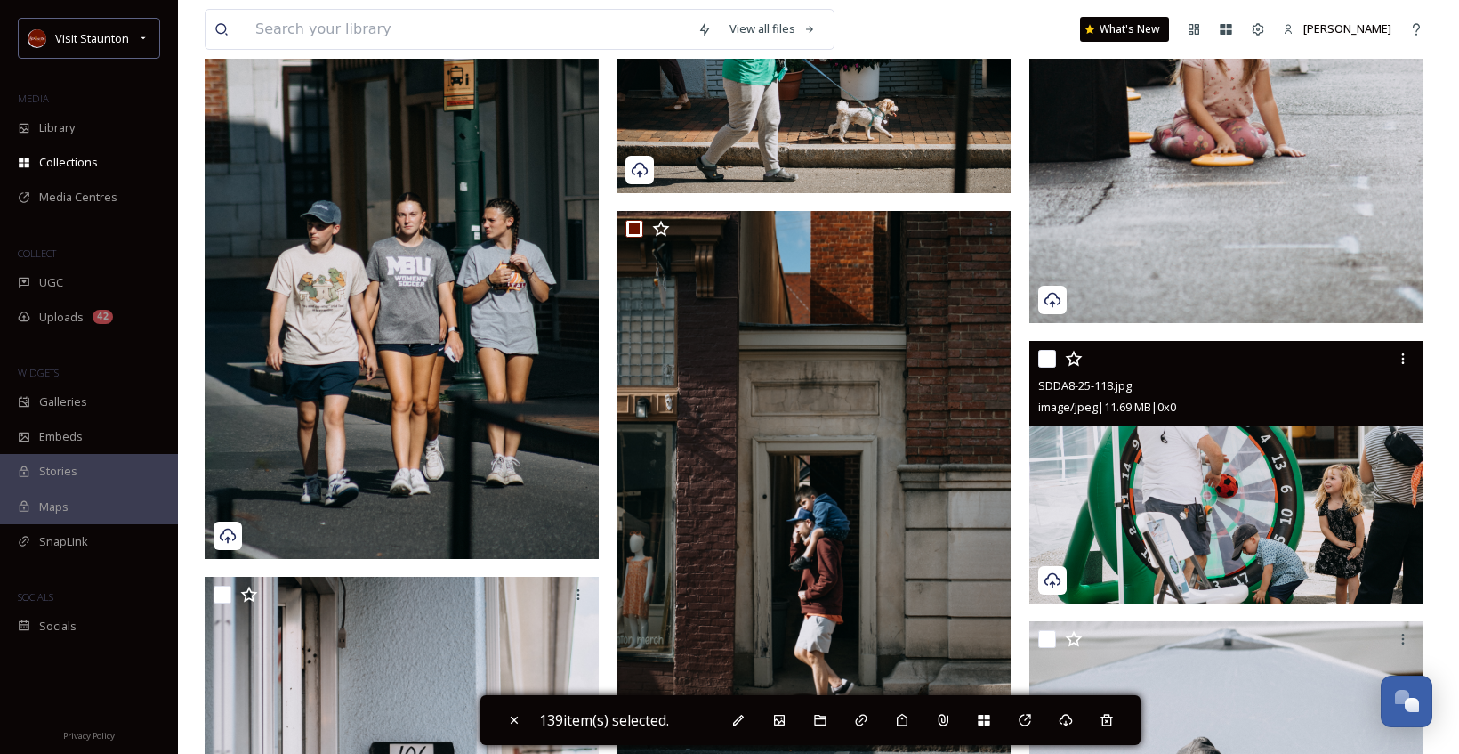
click at [1048, 347] on div at bounding box center [1228, 359] width 381 height 32
click at [1046, 362] on input "checkbox" at bounding box center [1047, 359] width 18 height 18
checkbox input "true"
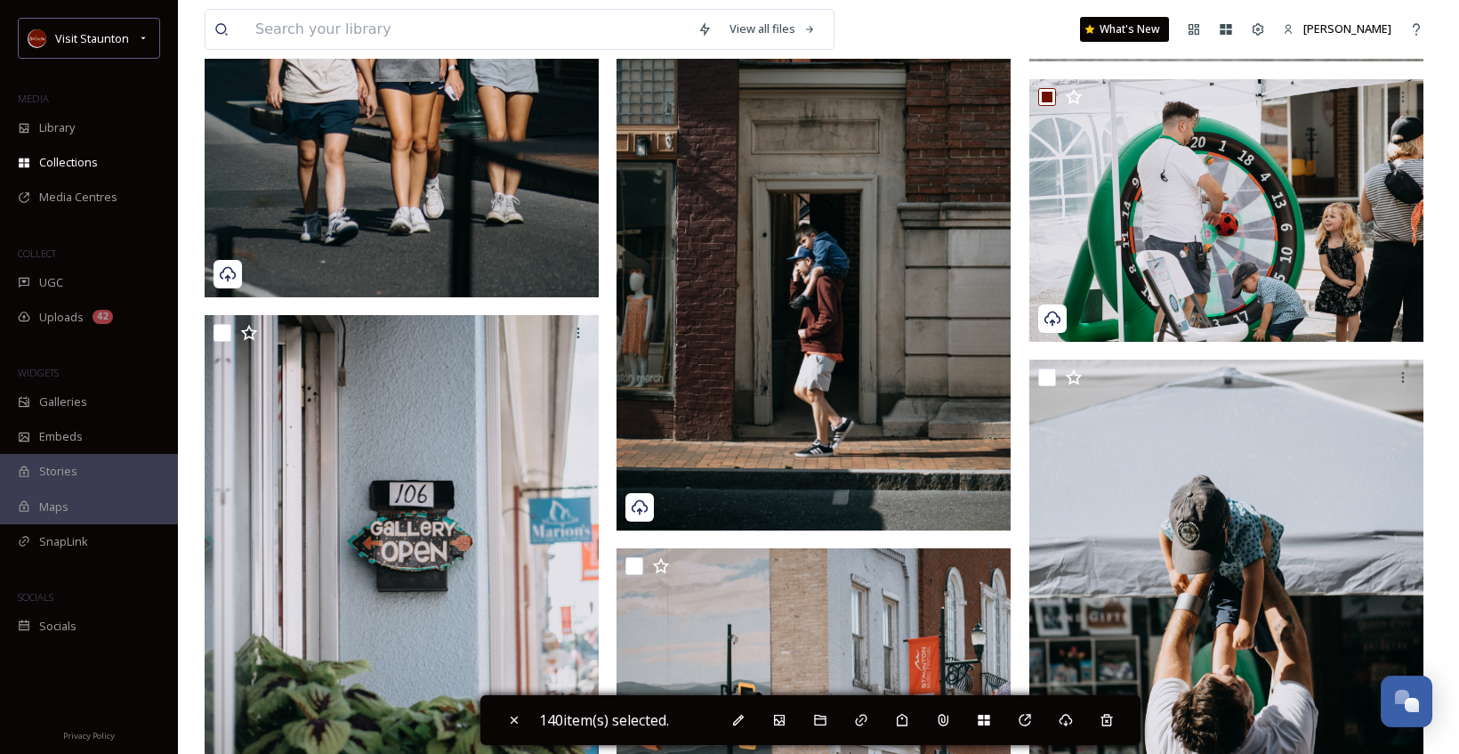
scroll to position [21707, 0]
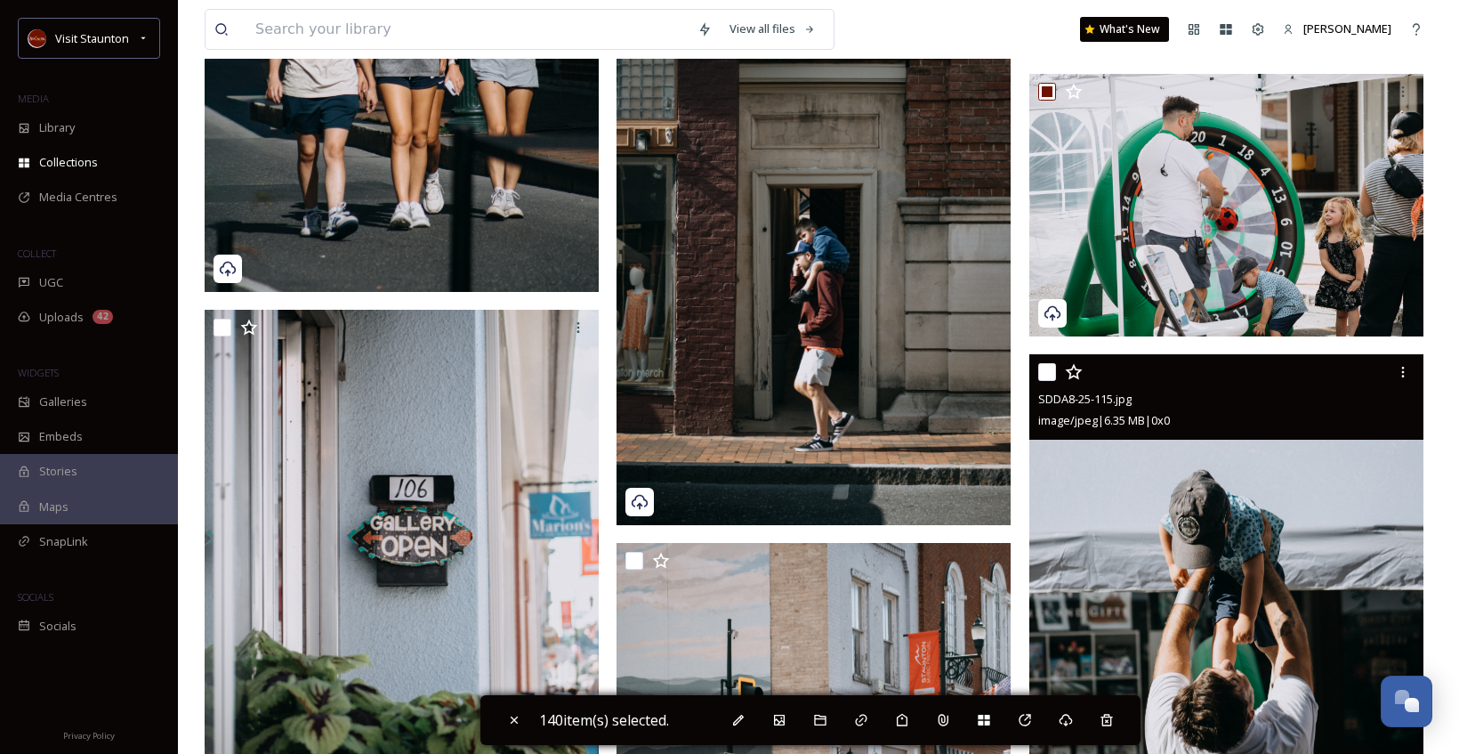
click at [1052, 375] on input "checkbox" at bounding box center [1047, 372] width 18 height 18
checkbox input "true"
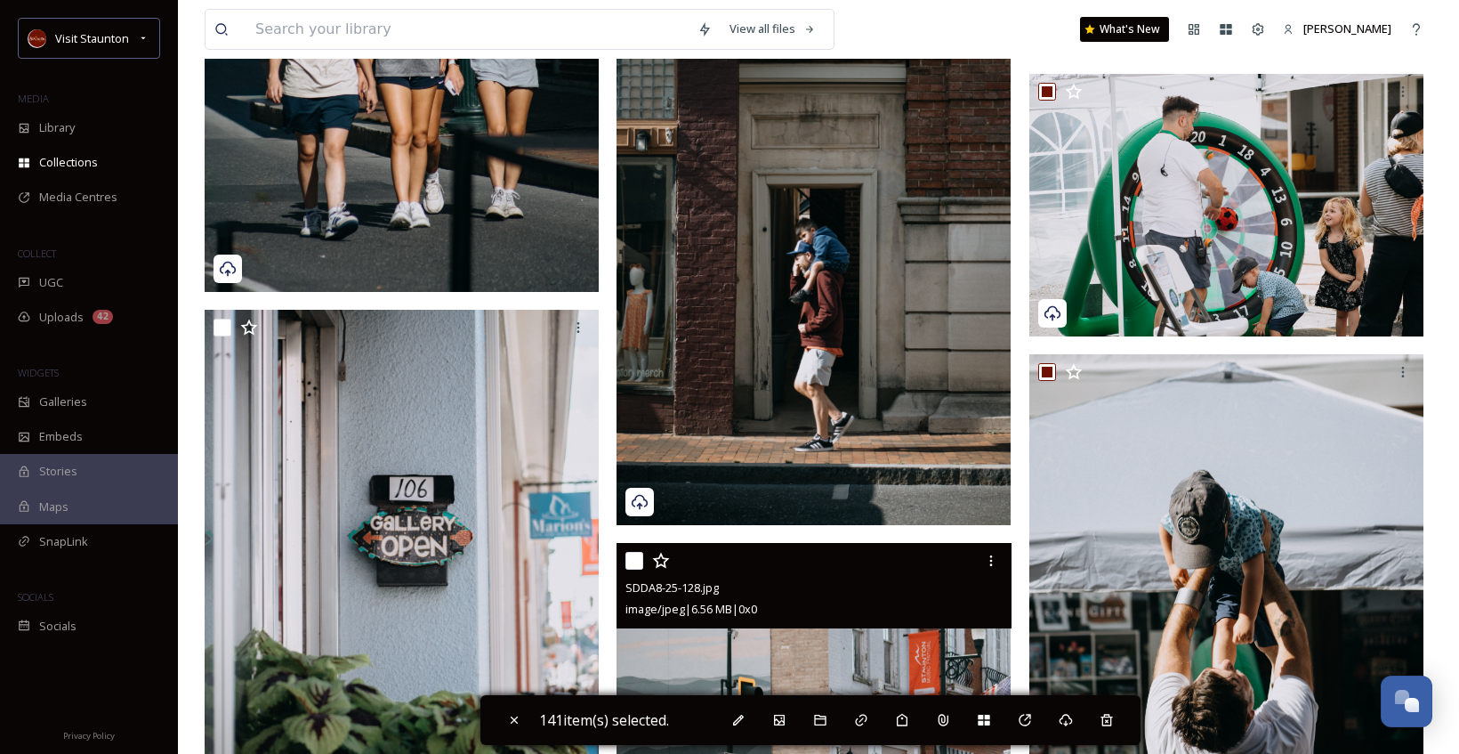
click at [632, 570] on div "SDDA8-25-128.jpg image/jpeg | 6.56 MB | 0 x 0" at bounding box center [814, 585] width 394 height 85
click at [634, 563] on input "checkbox" at bounding box center [634, 561] width 18 height 18
checkbox input "true"
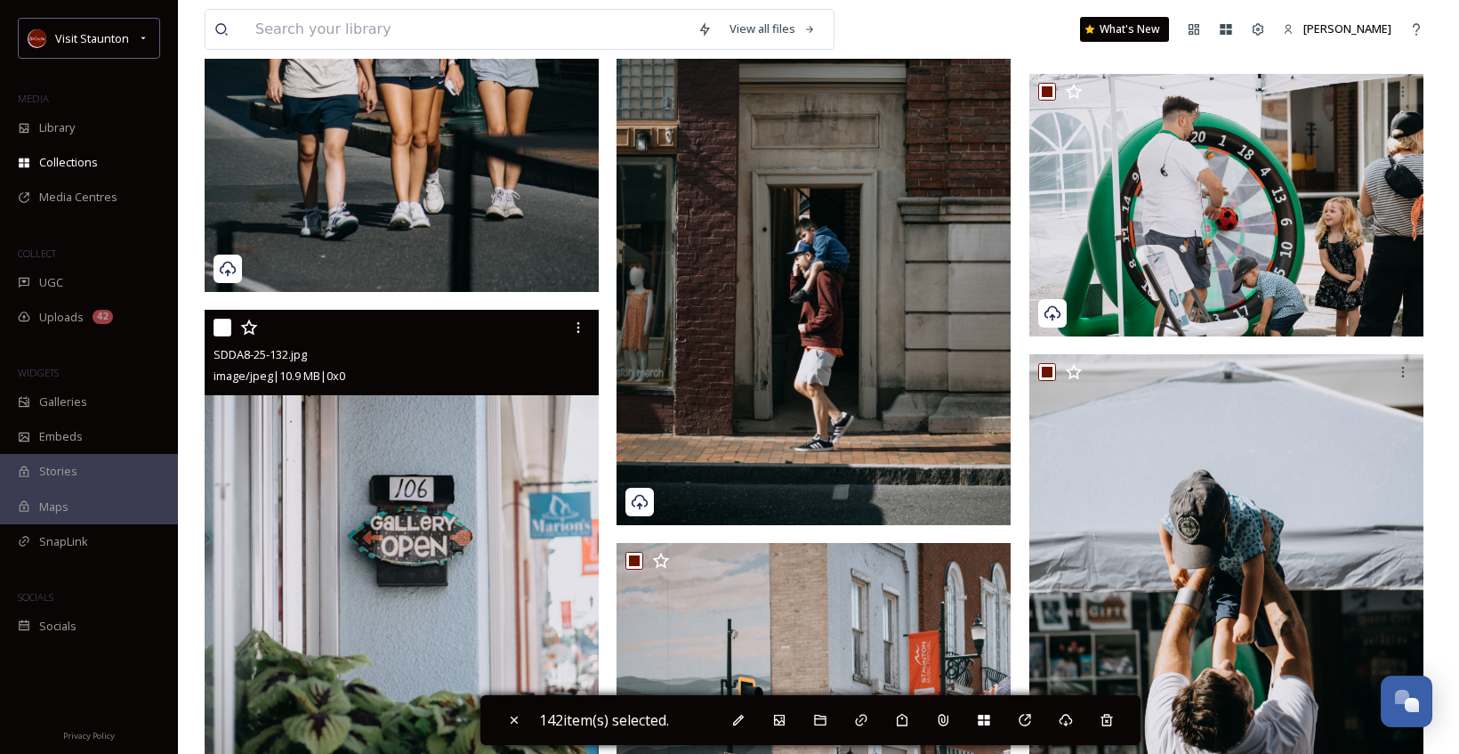
click at [216, 326] on input "checkbox" at bounding box center [223, 327] width 18 height 18
checkbox input "true"
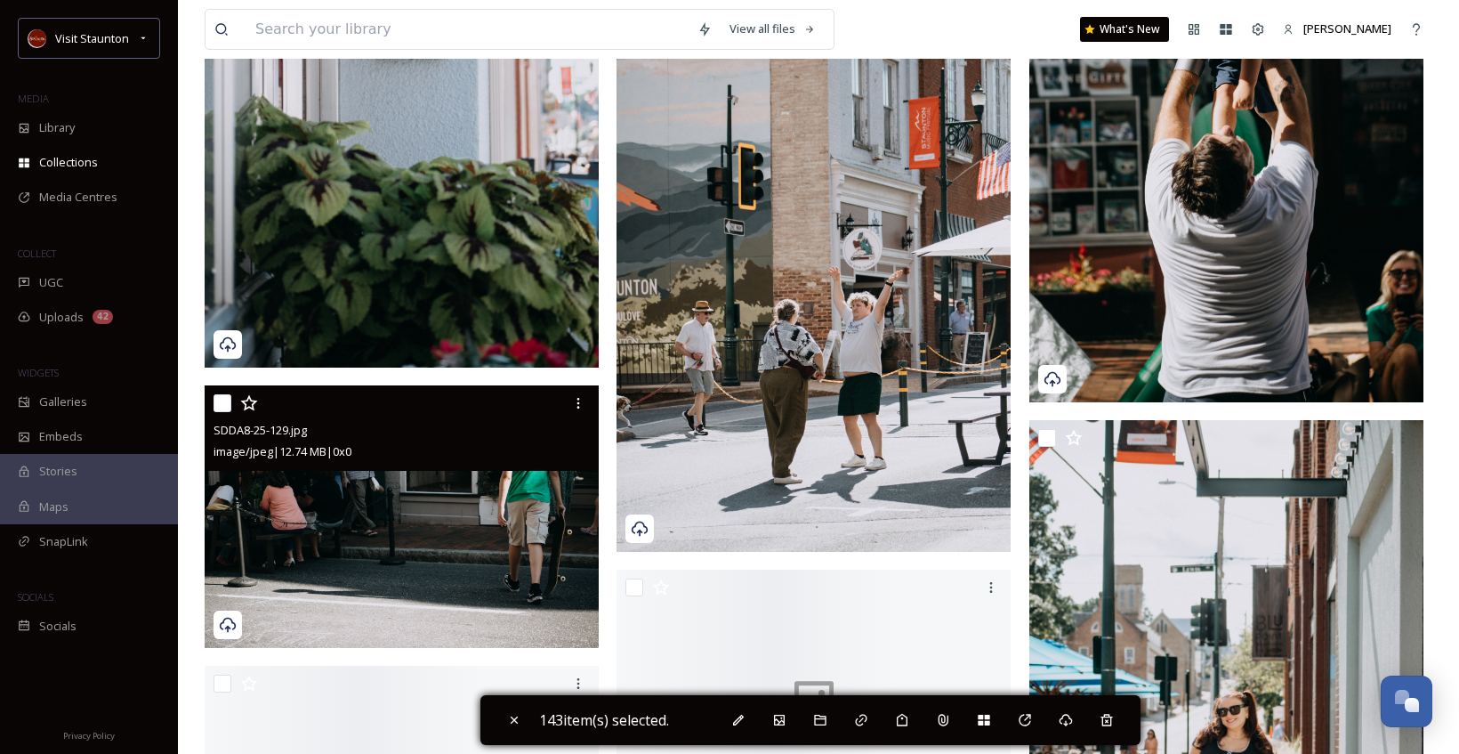
scroll to position [22507, 0]
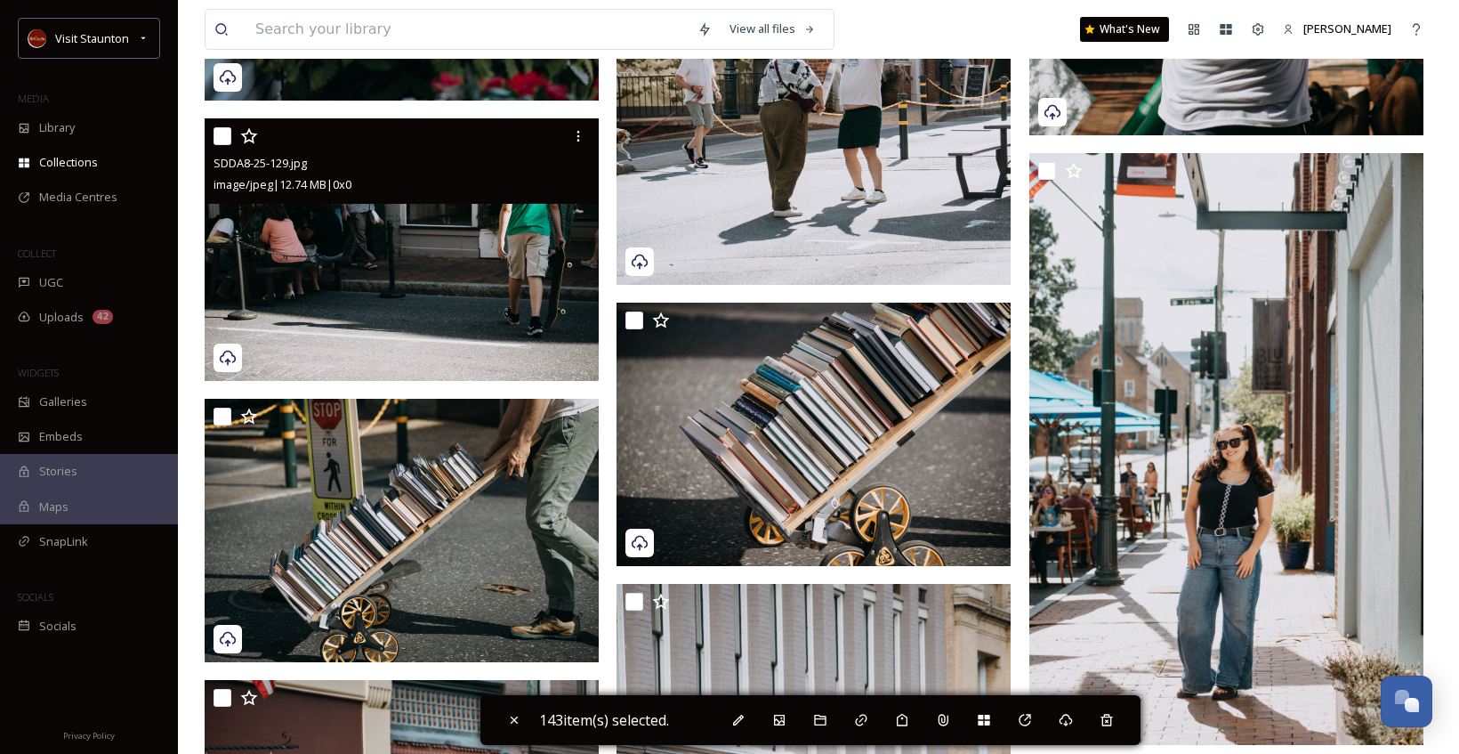
click at [219, 127] on input "checkbox" at bounding box center [223, 136] width 18 height 18
checkbox input "true"
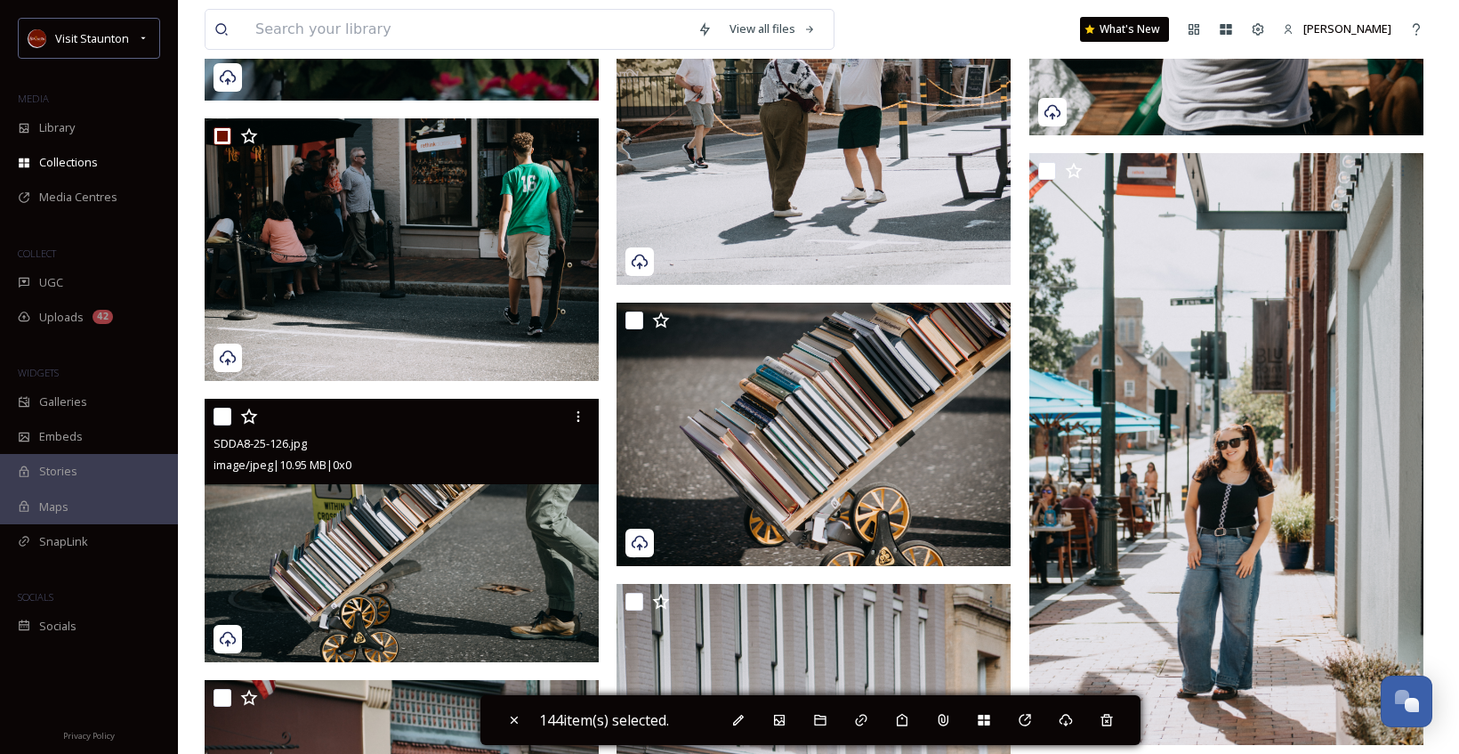
click at [222, 413] on input "checkbox" at bounding box center [223, 416] width 18 height 18
checkbox input "true"
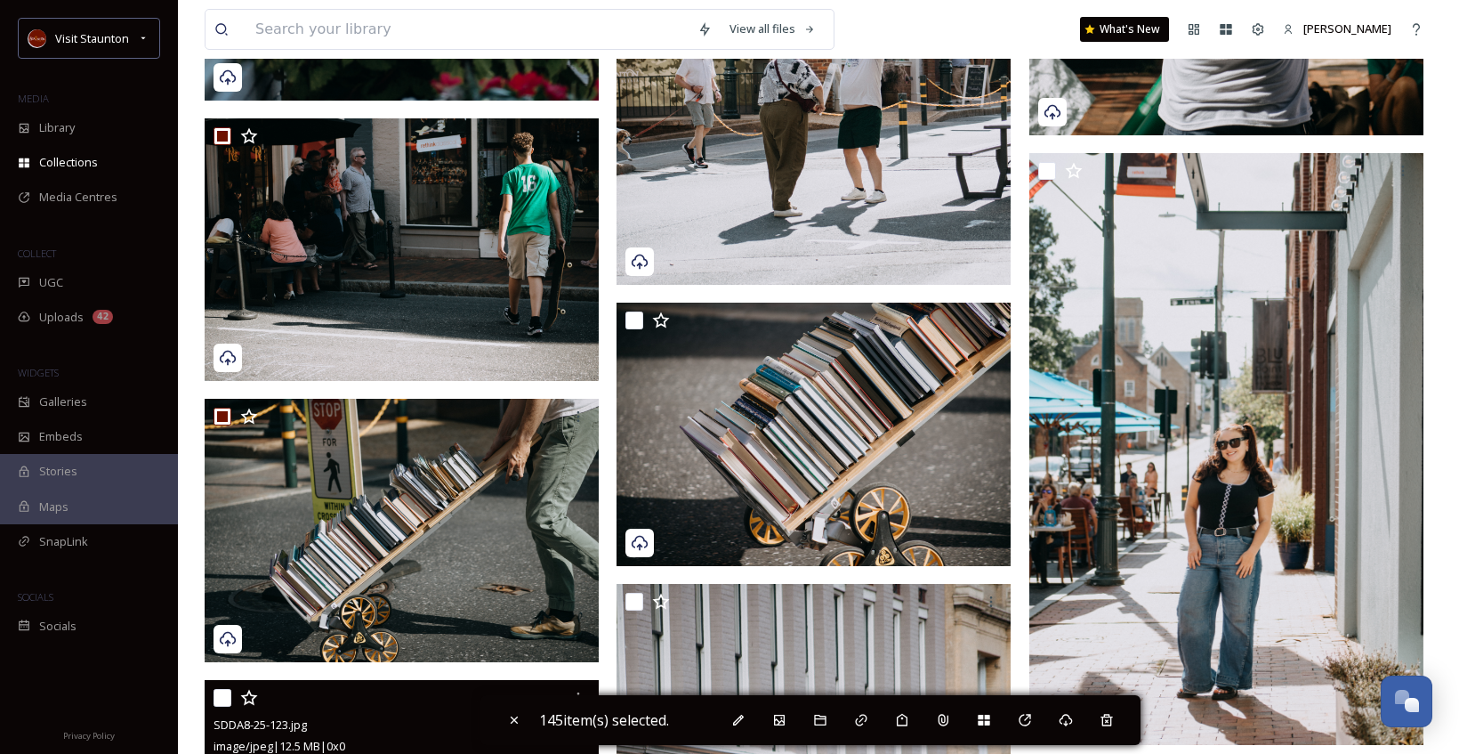
click at [228, 699] on input "checkbox" at bounding box center [223, 698] width 18 height 18
checkbox input "true"
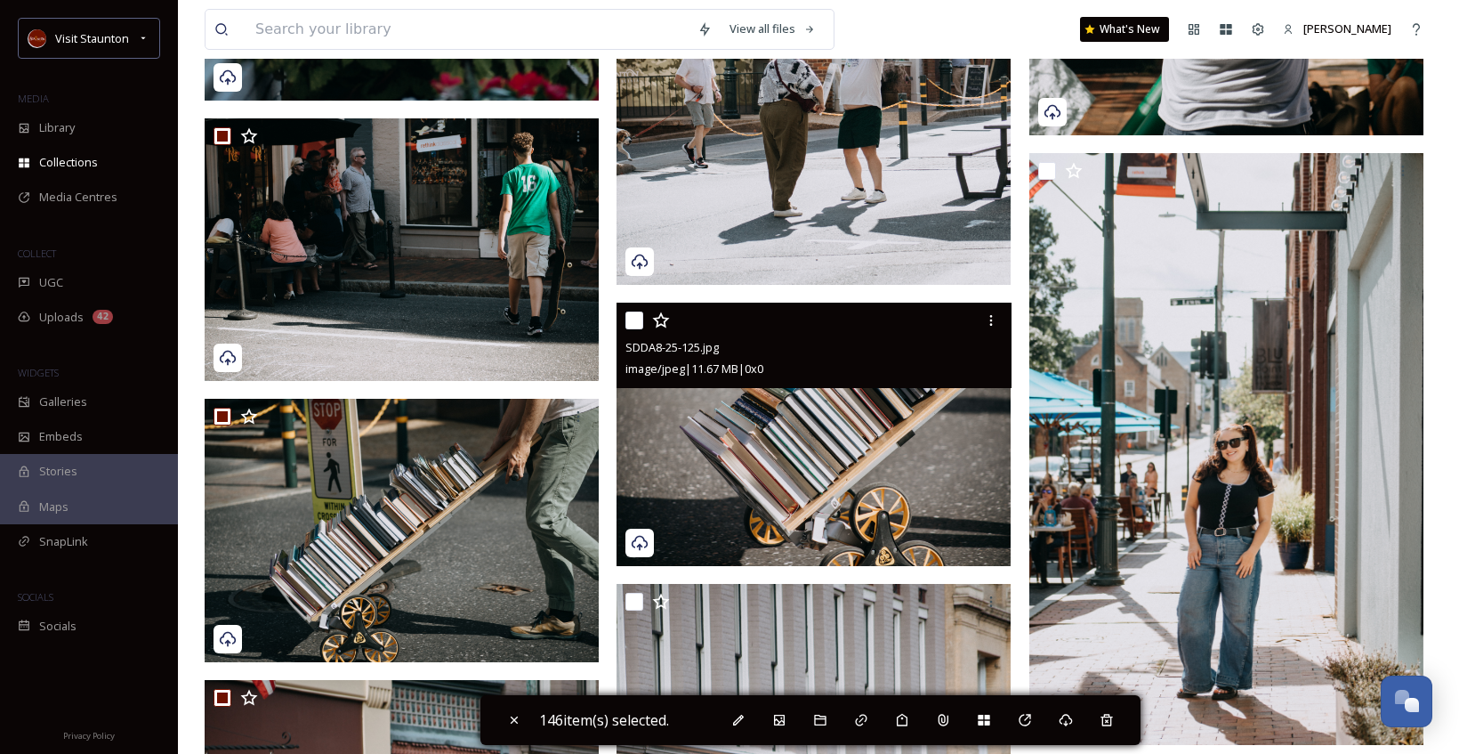
click at [640, 324] on input "checkbox" at bounding box center [634, 320] width 18 height 18
checkbox input "true"
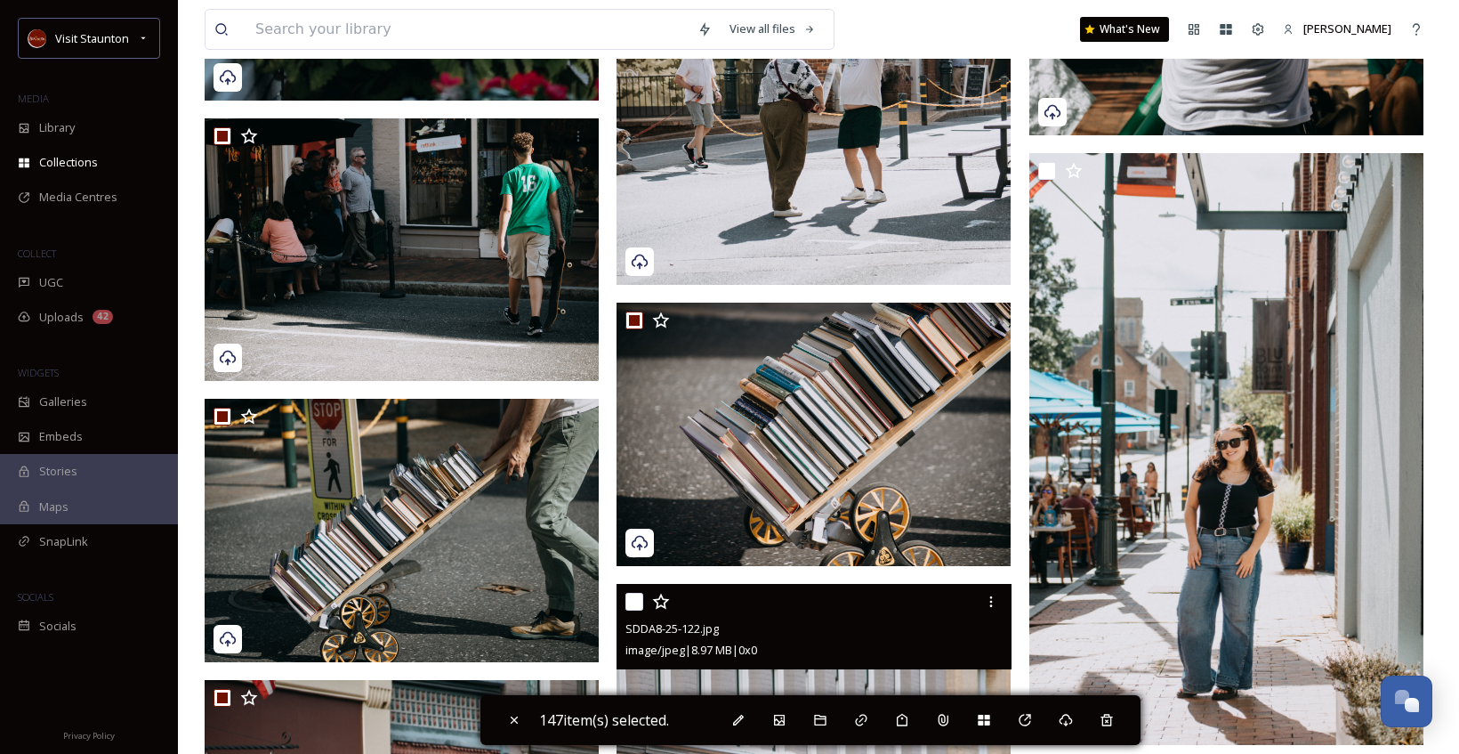
click at [631, 595] on input "checkbox" at bounding box center [634, 601] width 18 height 18
checkbox input "true"
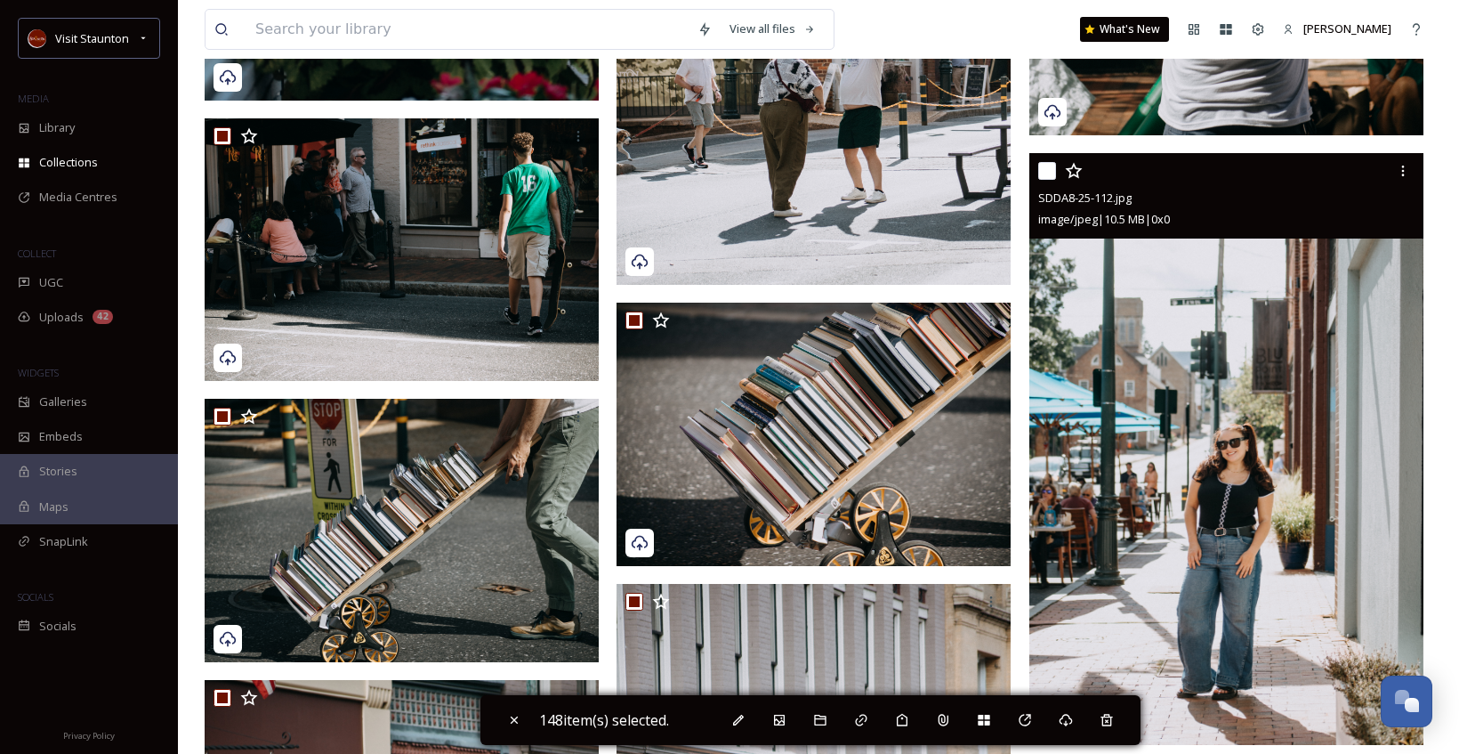
click at [1046, 168] on input "checkbox" at bounding box center [1047, 171] width 18 height 18
checkbox input "true"
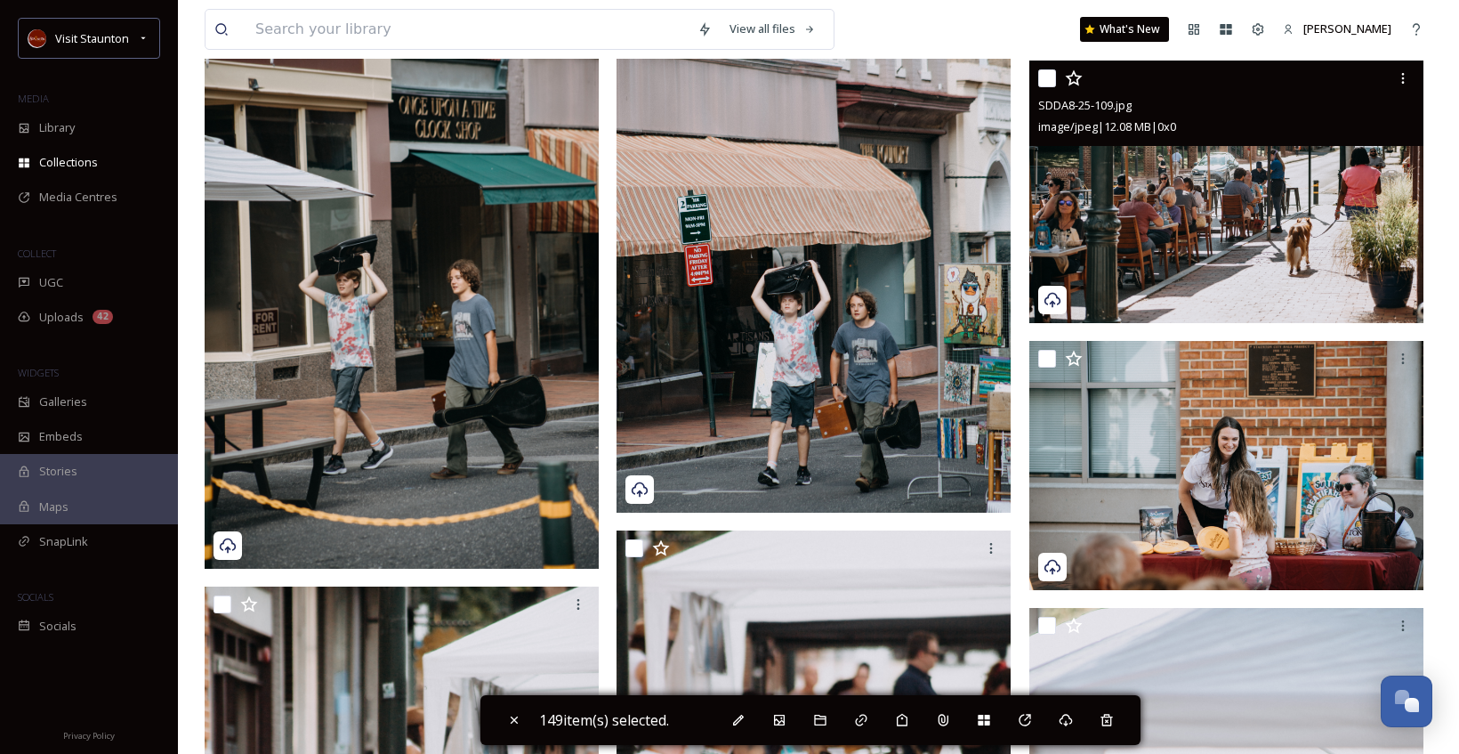
scroll to position [23130, 0]
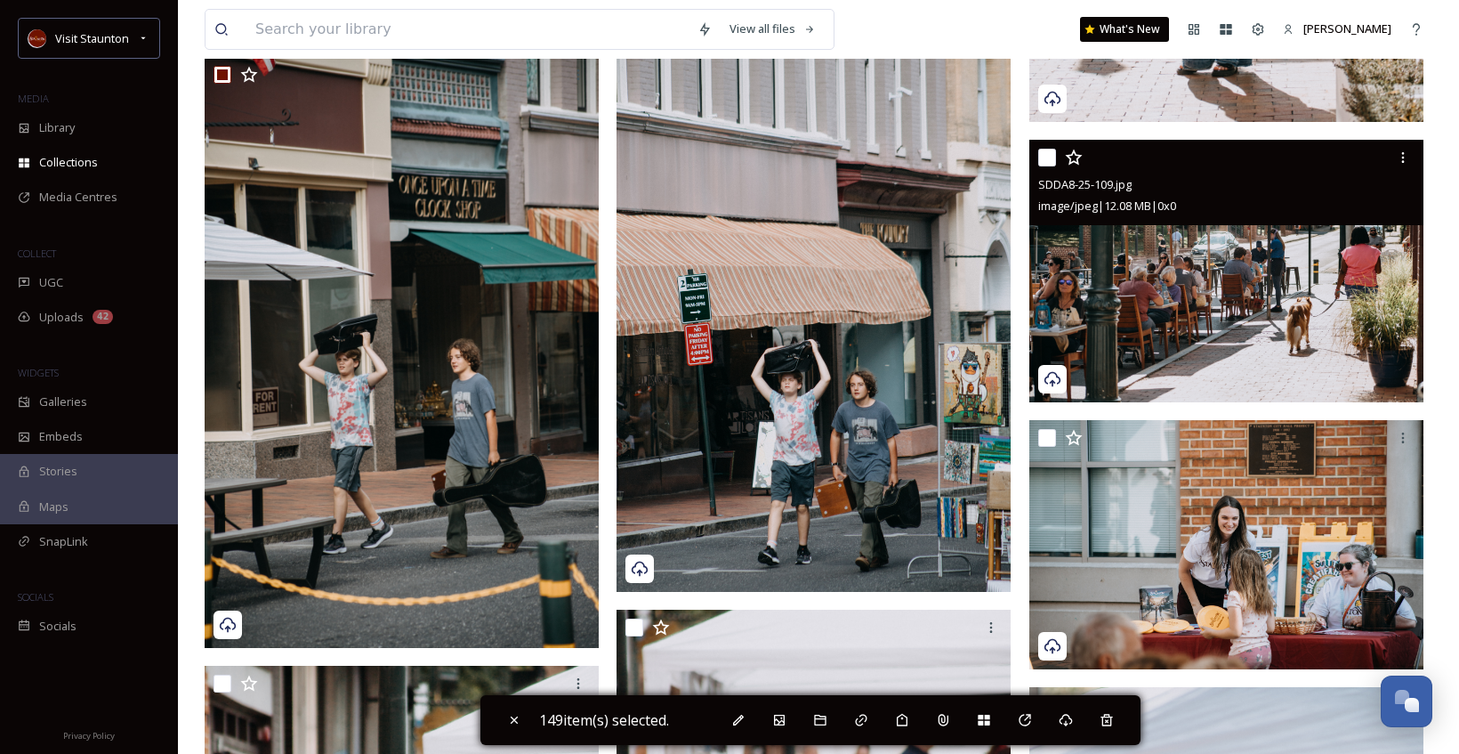
drag, startPoint x: 1044, startPoint y: 150, endPoint x: 1044, endPoint y: 189, distance: 38.3
click at [1044, 149] on input "checkbox" at bounding box center [1047, 158] width 18 height 18
checkbox input "true"
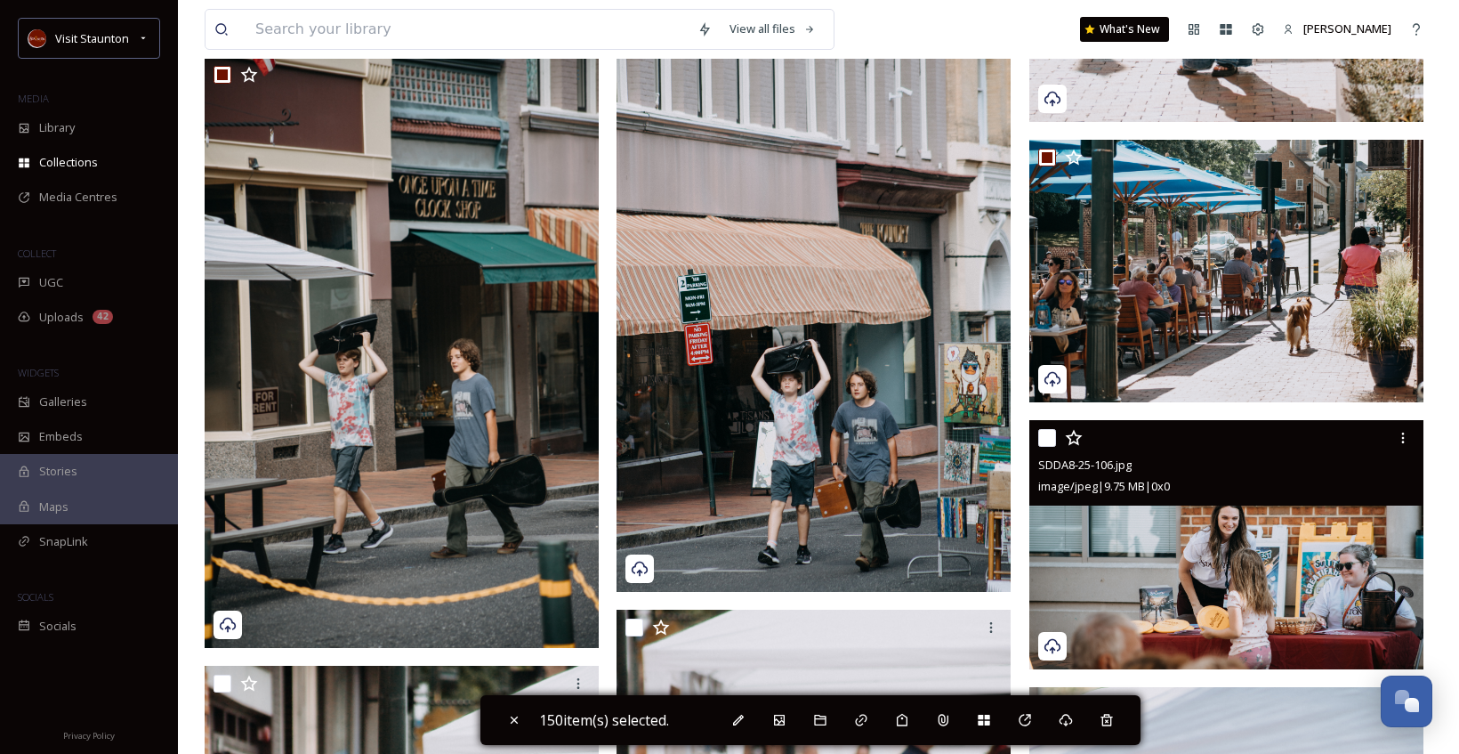
click at [1043, 439] on input "checkbox" at bounding box center [1047, 438] width 18 height 18
checkbox input "true"
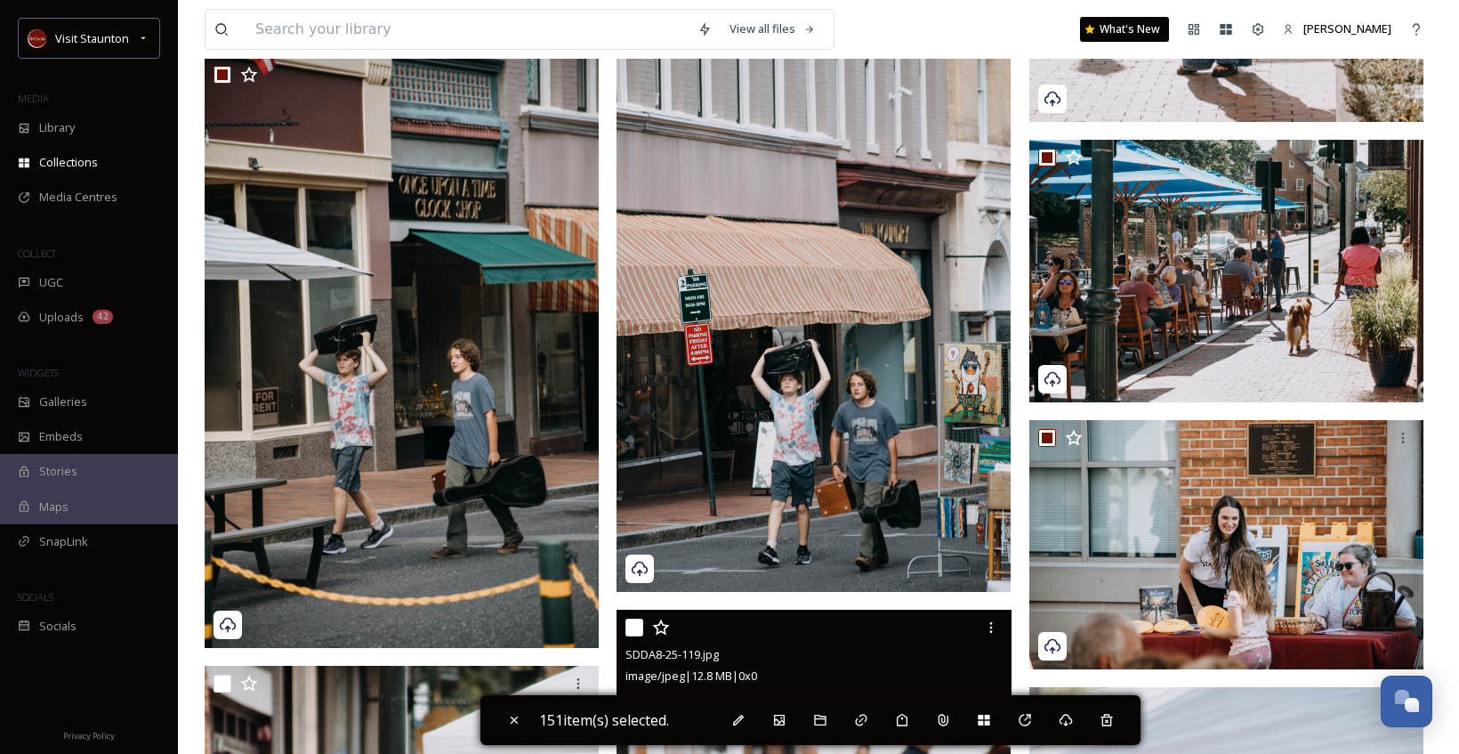
click at [625, 628] on div "SDDA8-25-119.jpg image/jpeg | 12.8 MB | 0 x 0" at bounding box center [814, 651] width 394 height 85
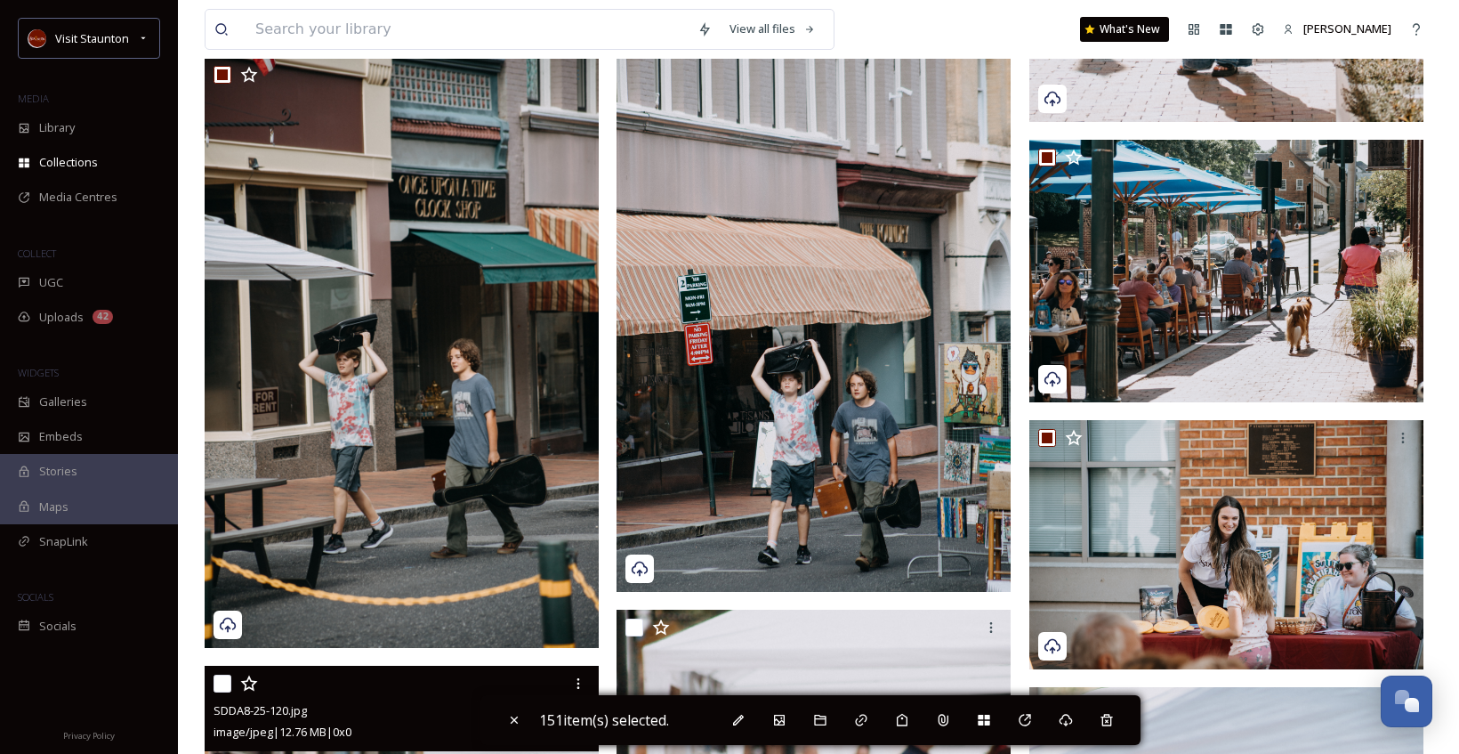
drag, startPoint x: 222, startPoint y: 683, endPoint x: 250, endPoint y: 670, distance: 30.6
click at [225, 683] on input "checkbox" at bounding box center [223, 683] width 18 height 18
checkbox input "true"
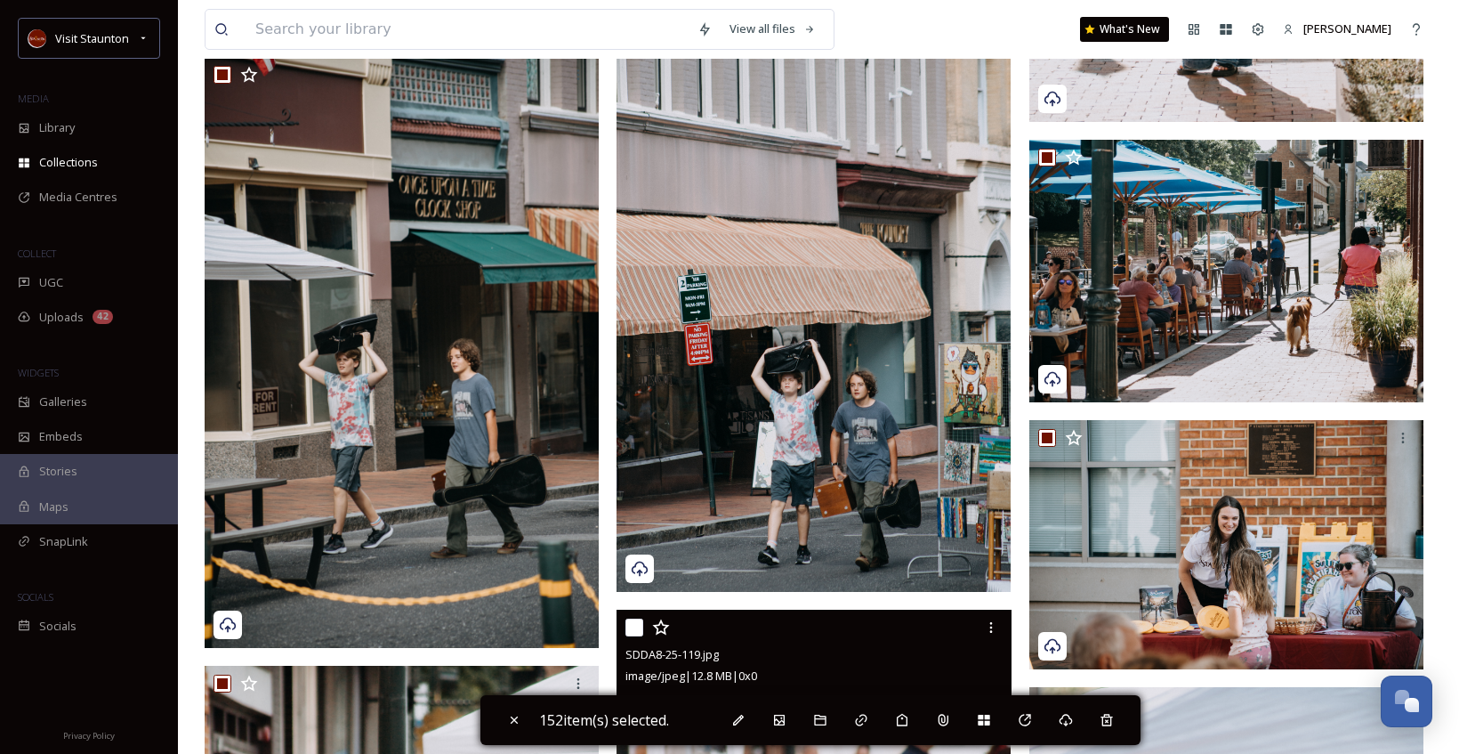
click at [639, 628] on input "checkbox" at bounding box center [634, 627] width 18 height 18
checkbox input "true"
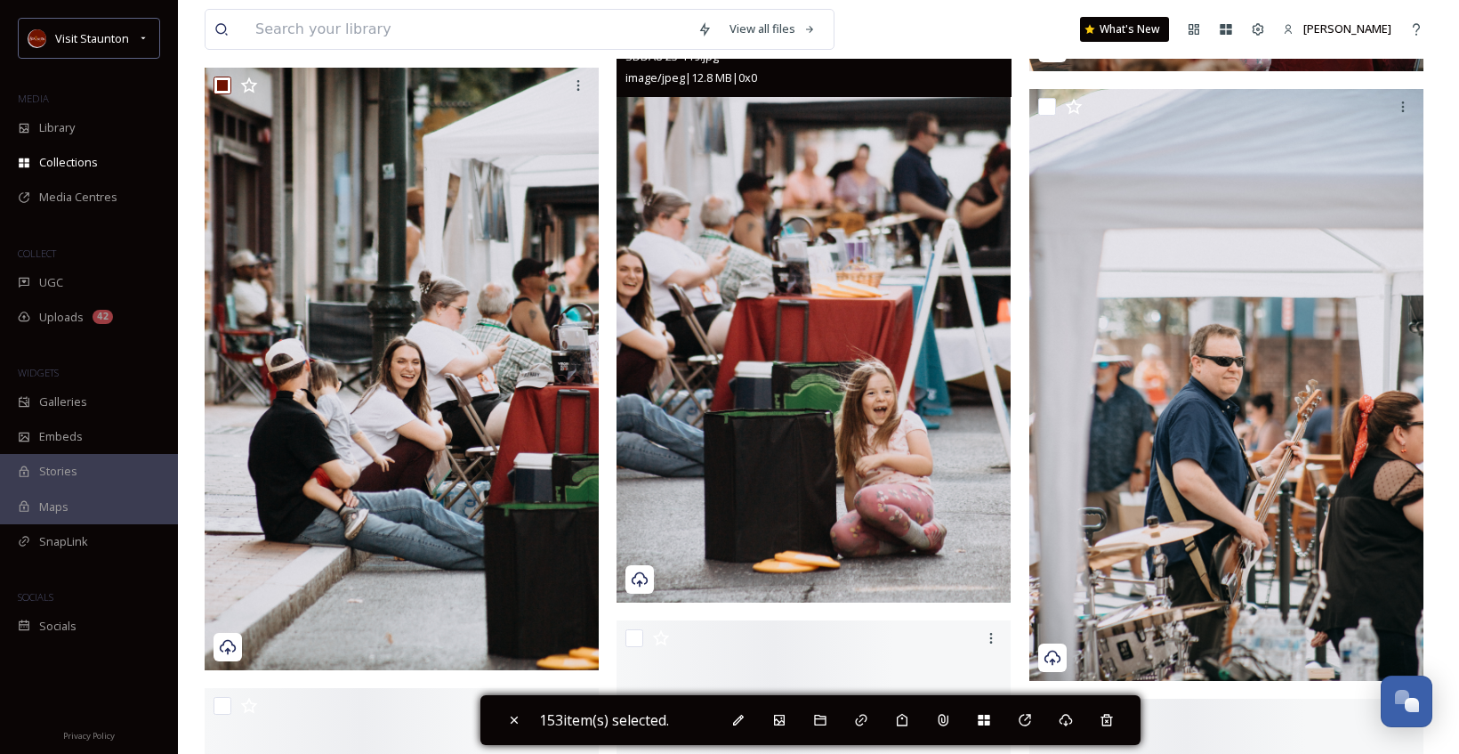
scroll to position [23753, 0]
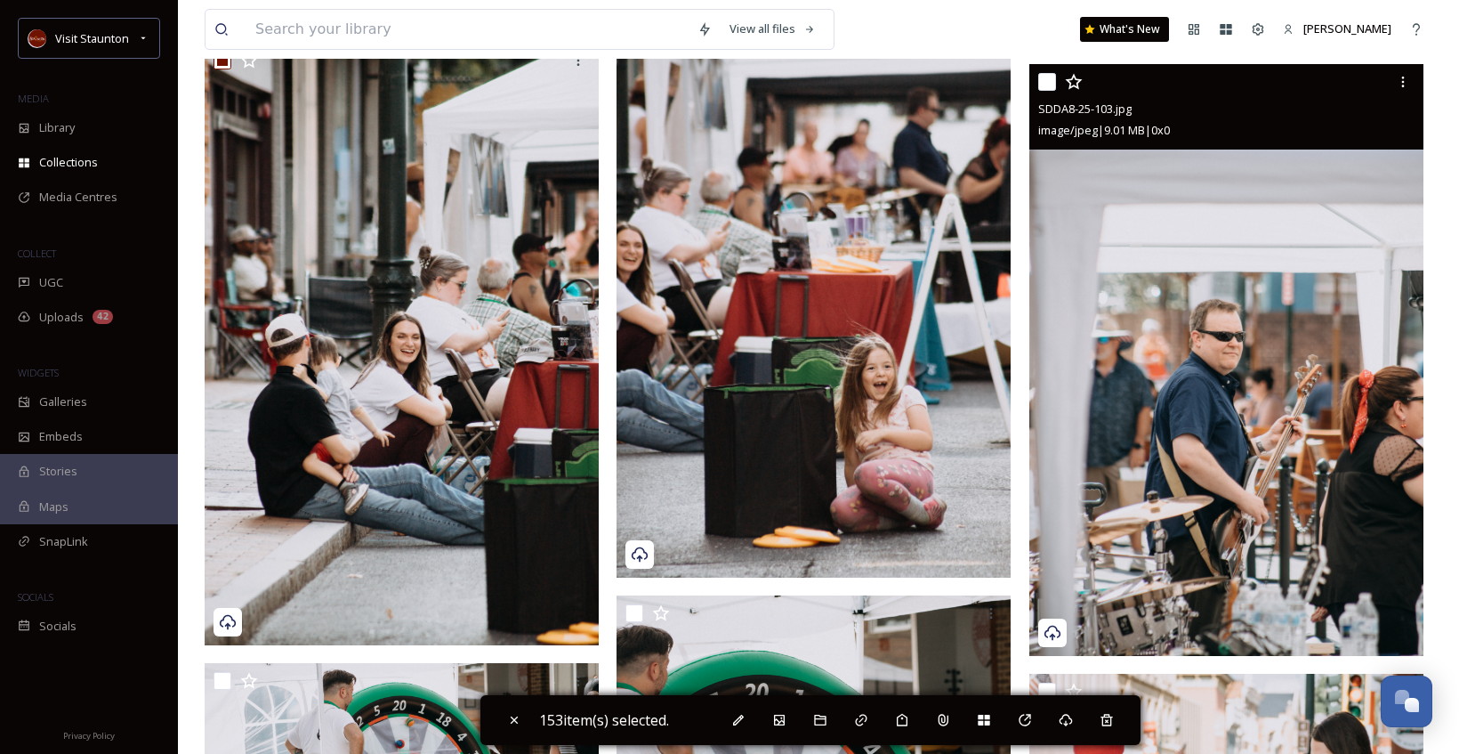
click at [1042, 79] on input "checkbox" at bounding box center [1047, 82] width 18 height 18
checkbox input "true"
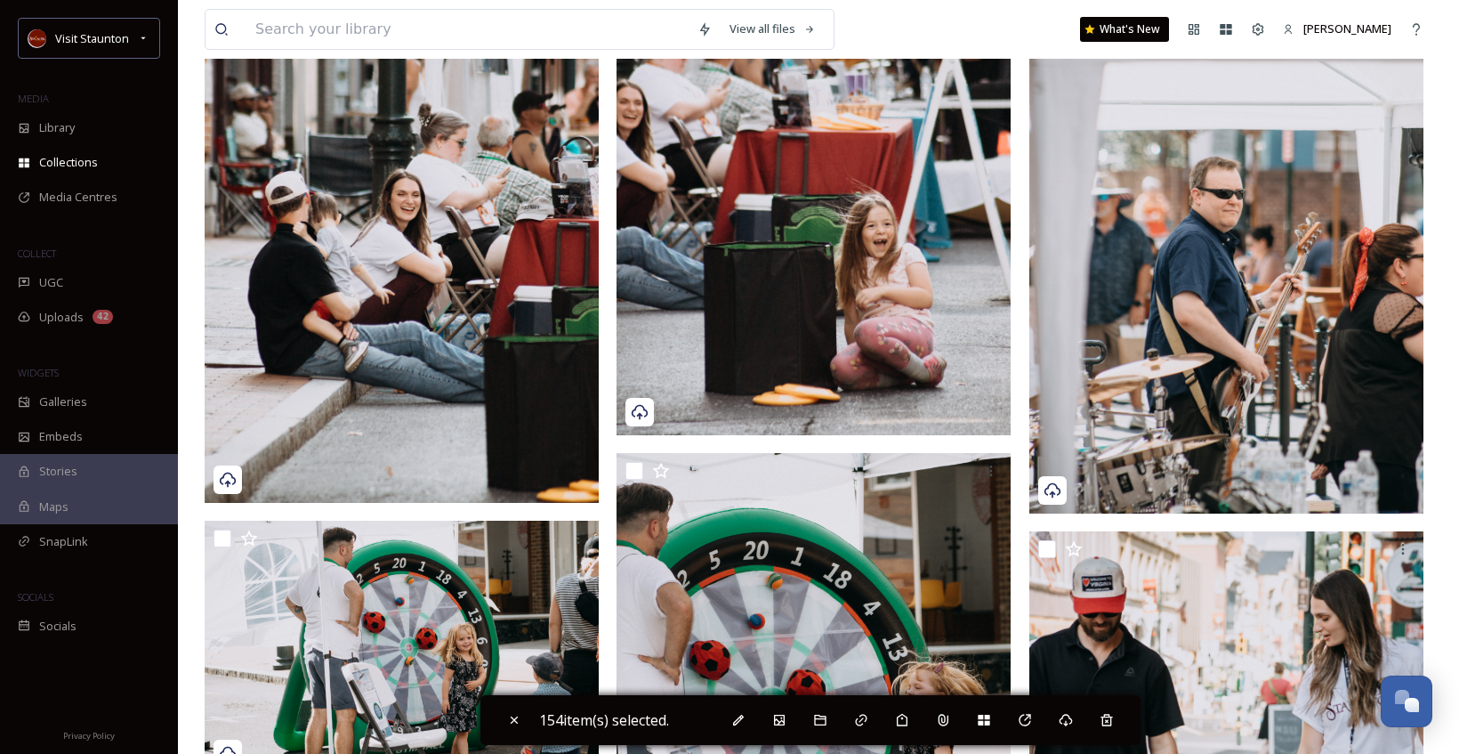
scroll to position [24109, 0]
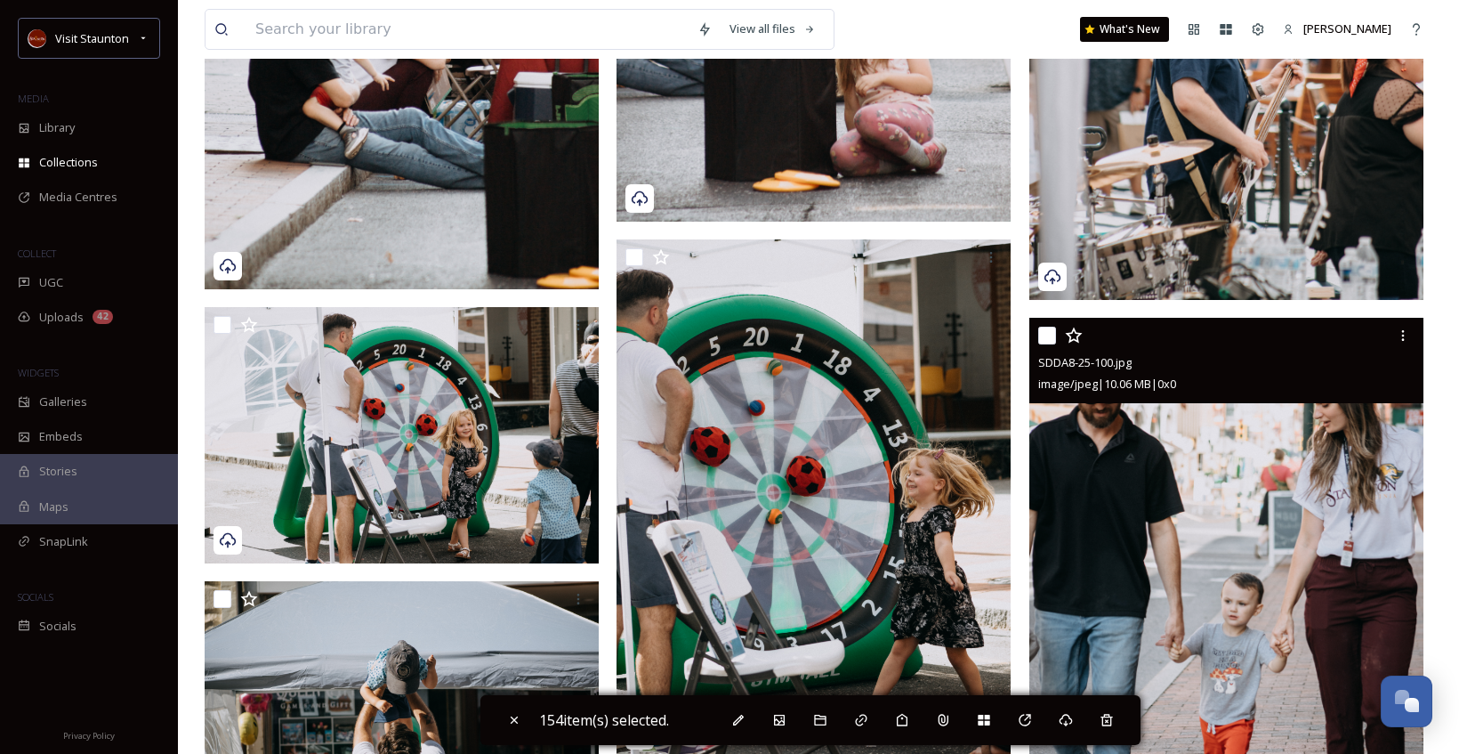
click at [1049, 338] on input "checkbox" at bounding box center [1047, 335] width 18 height 18
checkbox input "true"
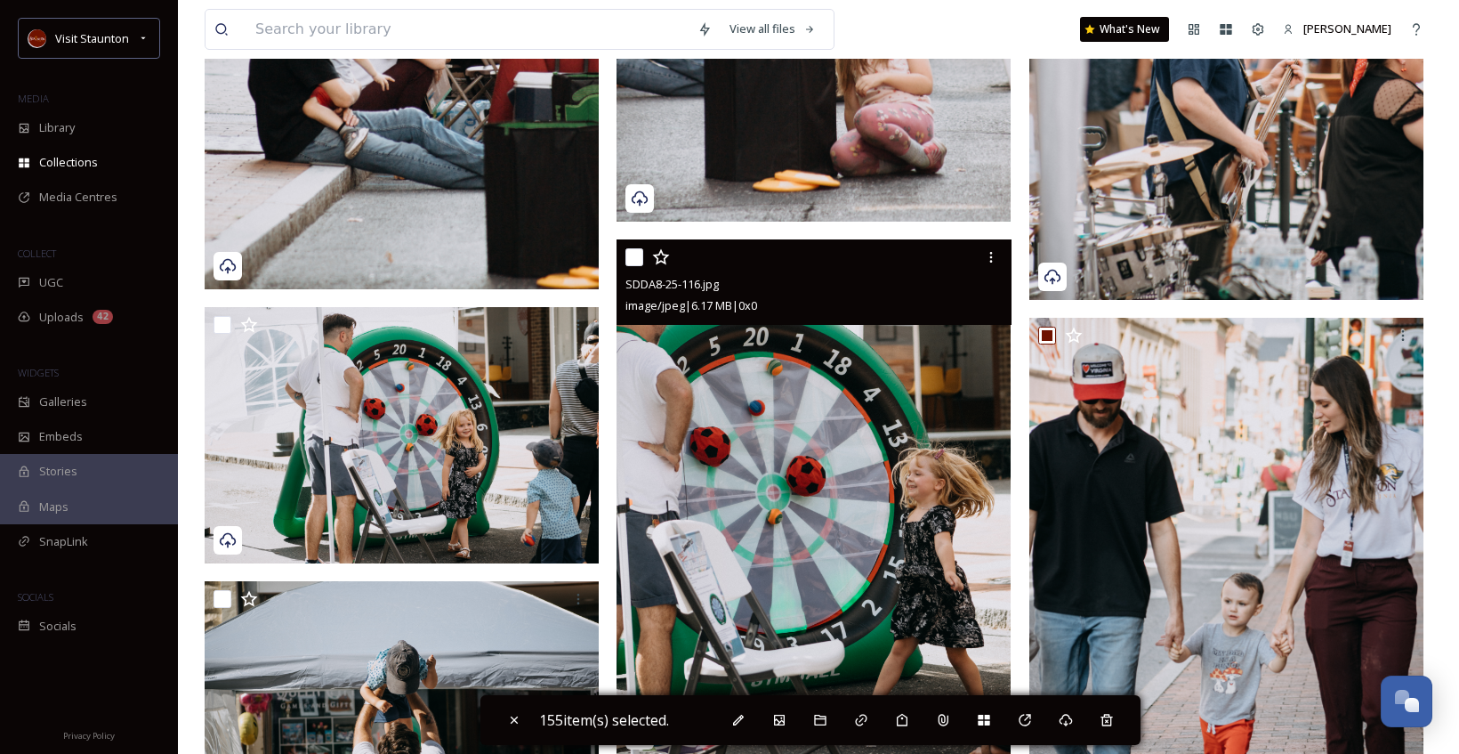
click at [633, 245] on div at bounding box center [815, 257] width 381 height 32
click at [634, 258] on input "checkbox" at bounding box center [634, 257] width 18 height 18
checkbox input "true"
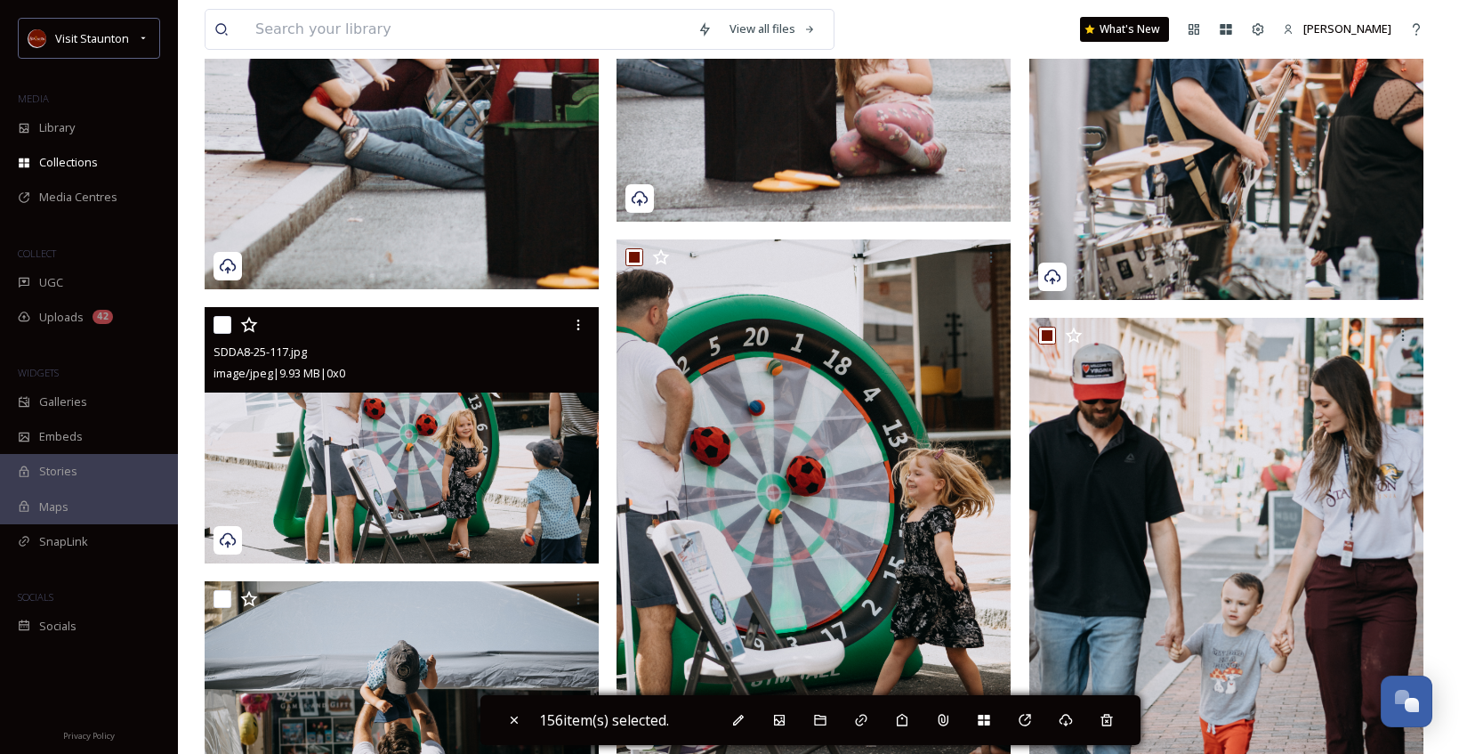
click at [225, 326] on input "checkbox" at bounding box center [223, 325] width 18 height 18
checkbox input "true"
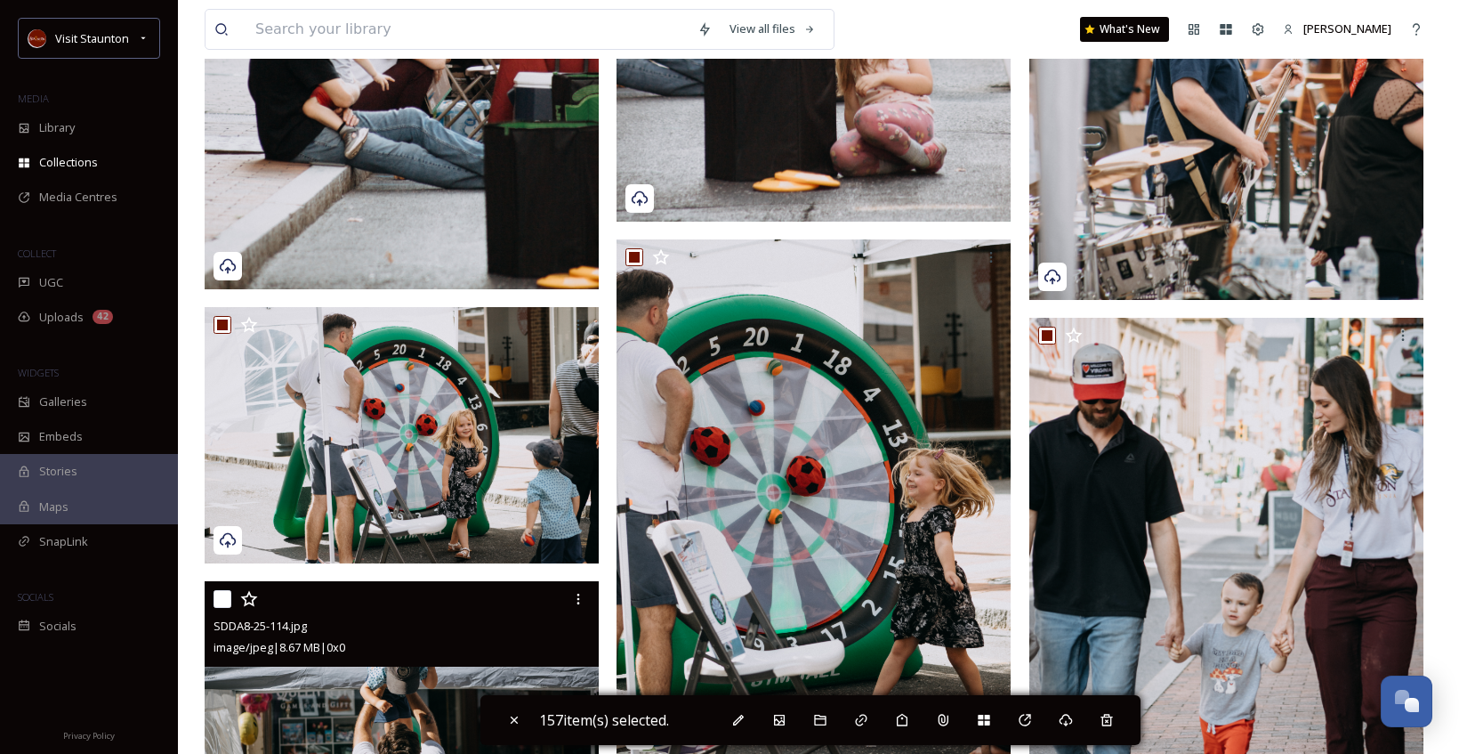
click at [222, 608] on div at bounding box center [404, 599] width 381 height 32
click at [222, 603] on input "checkbox" at bounding box center [223, 599] width 18 height 18
checkbox input "true"
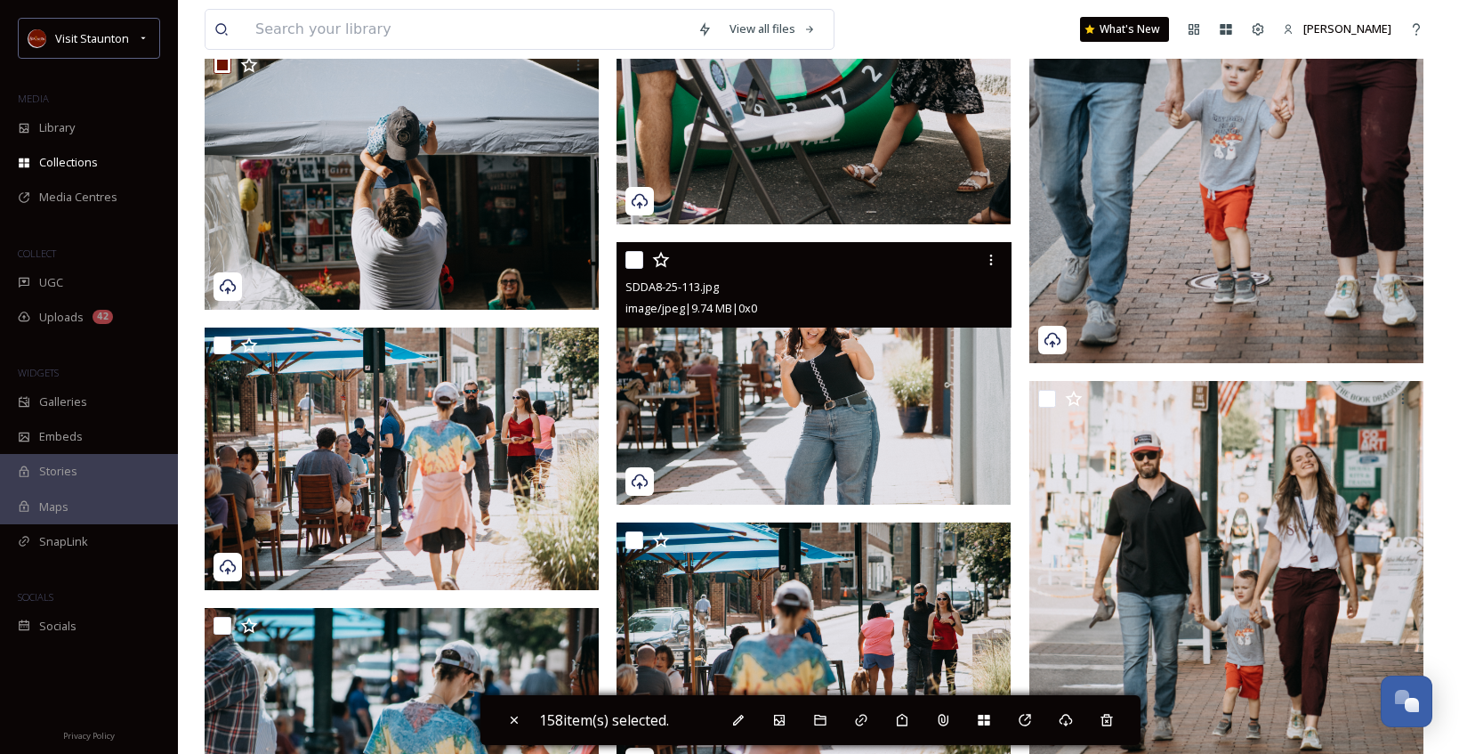
scroll to position [24731, 0]
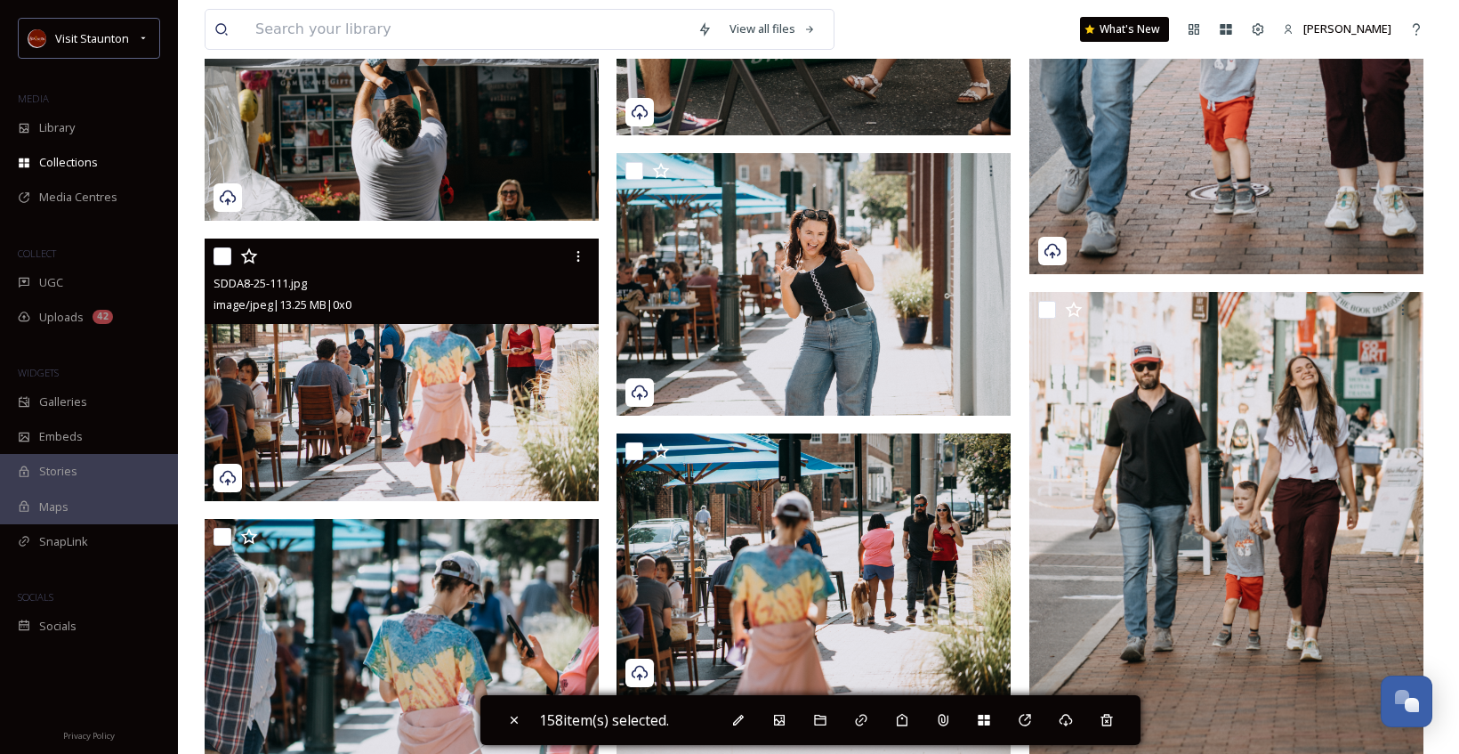
click at [225, 259] on input "checkbox" at bounding box center [223, 256] width 18 height 18
checkbox input "true"
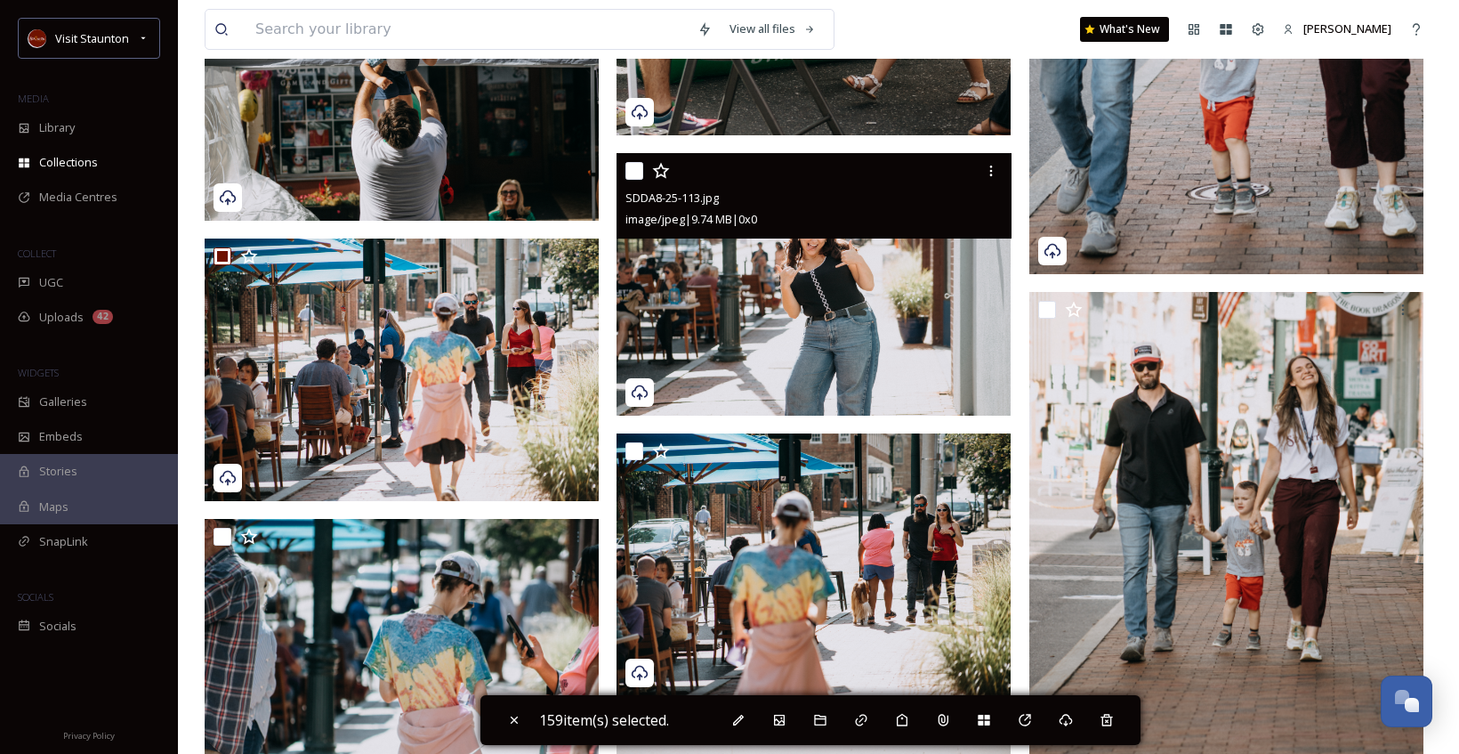
click at [639, 167] on input "checkbox" at bounding box center [634, 171] width 18 height 18
checkbox input "true"
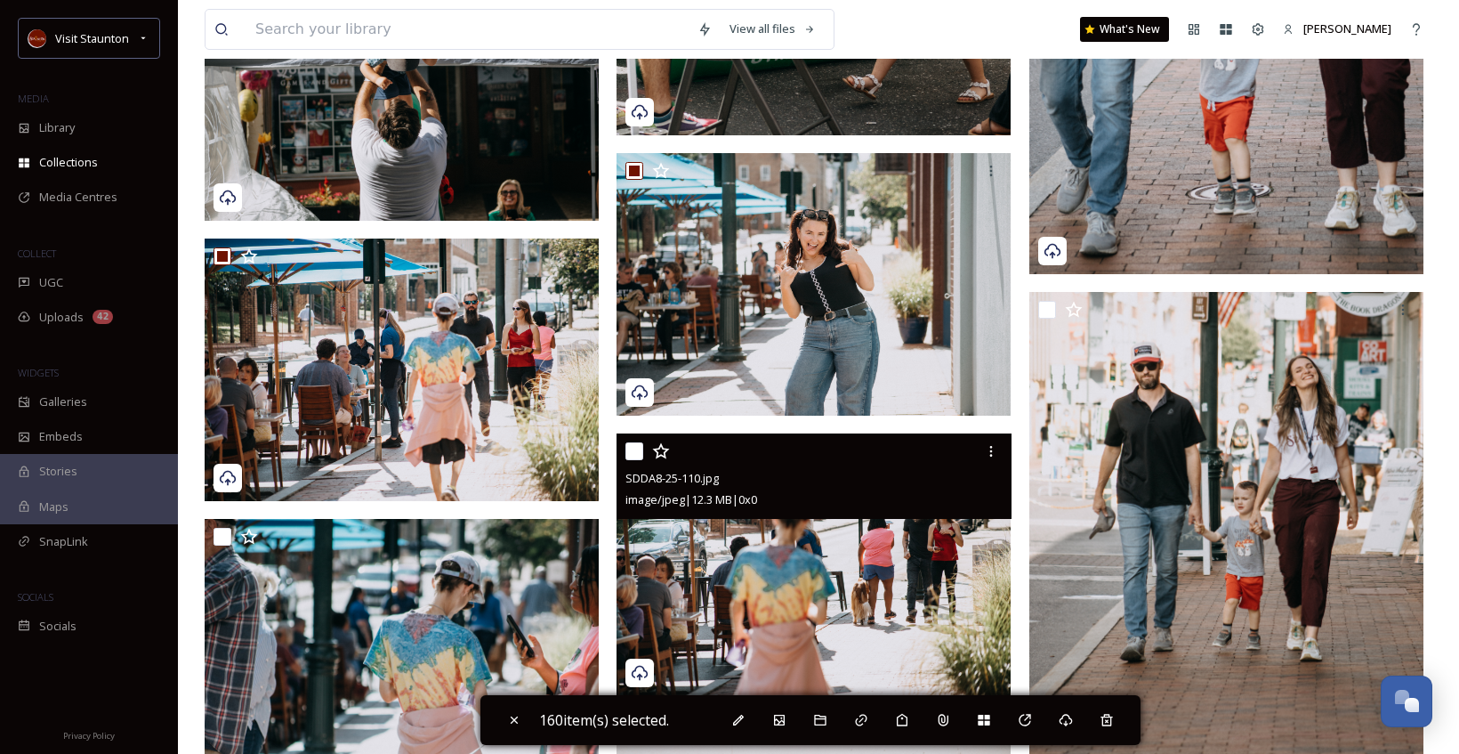
click at [633, 455] on input "checkbox" at bounding box center [634, 451] width 18 height 18
checkbox input "true"
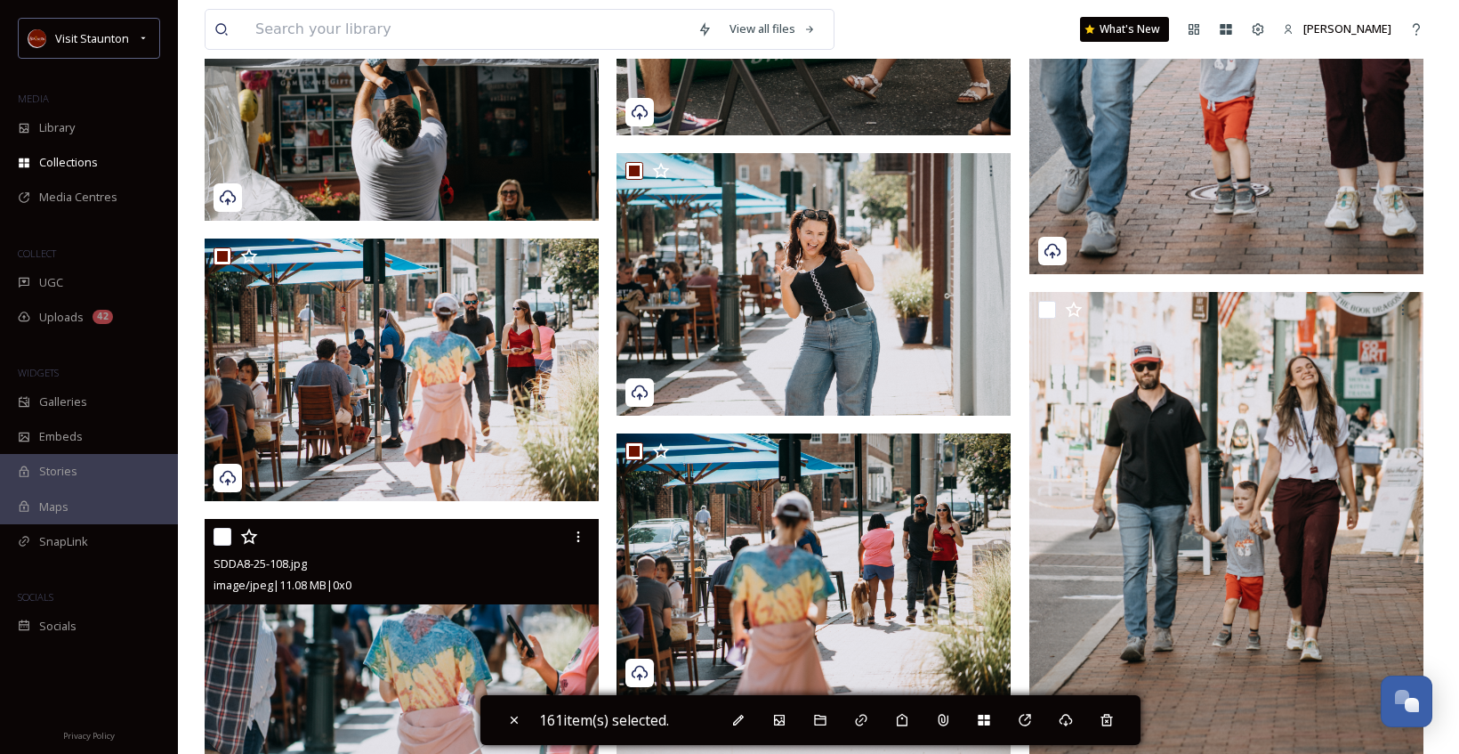
click at [228, 530] on input "checkbox" at bounding box center [223, 537] width 18 height 18
checkbox input "true"
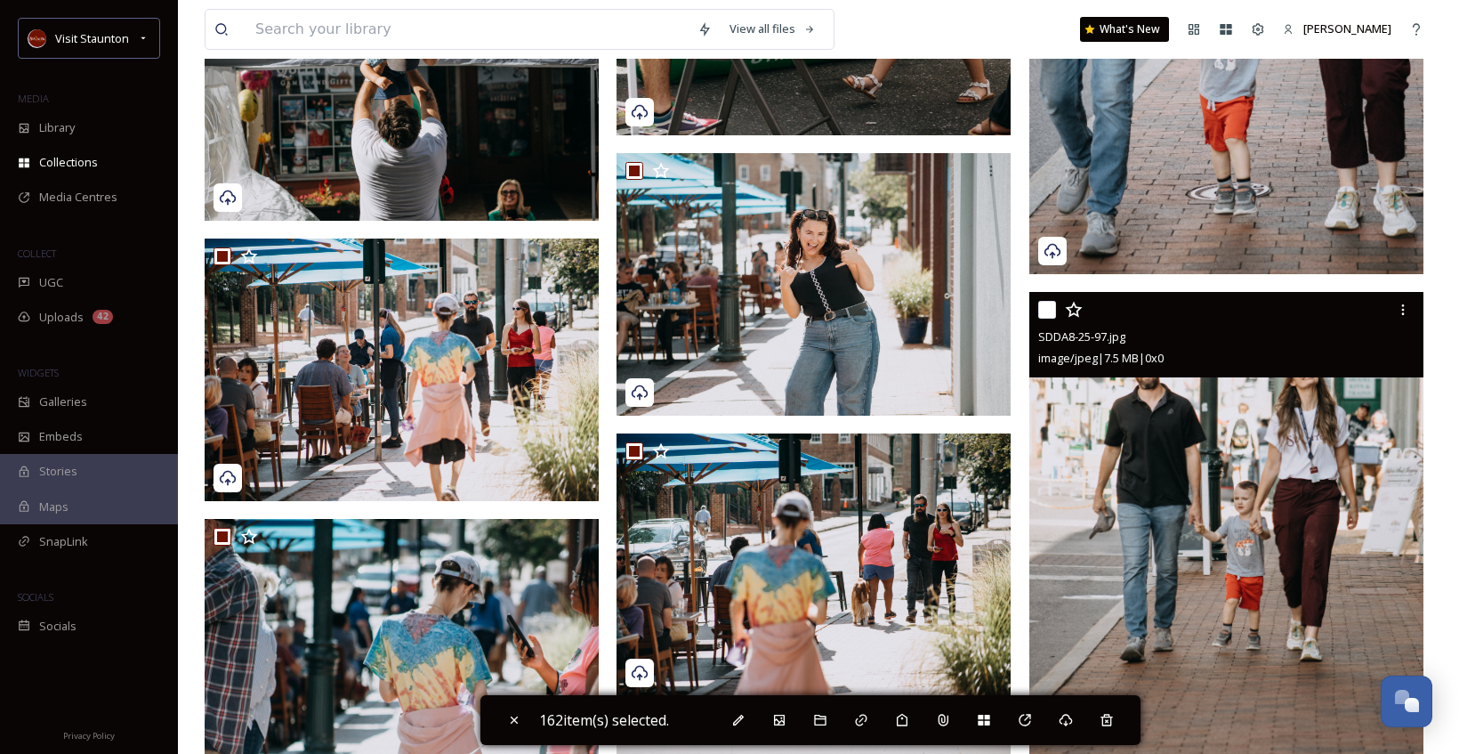
click at [1045, 308] on input "checkbox" at bounding box center [1047, 310] width 18 height 18
checkbox input "true"
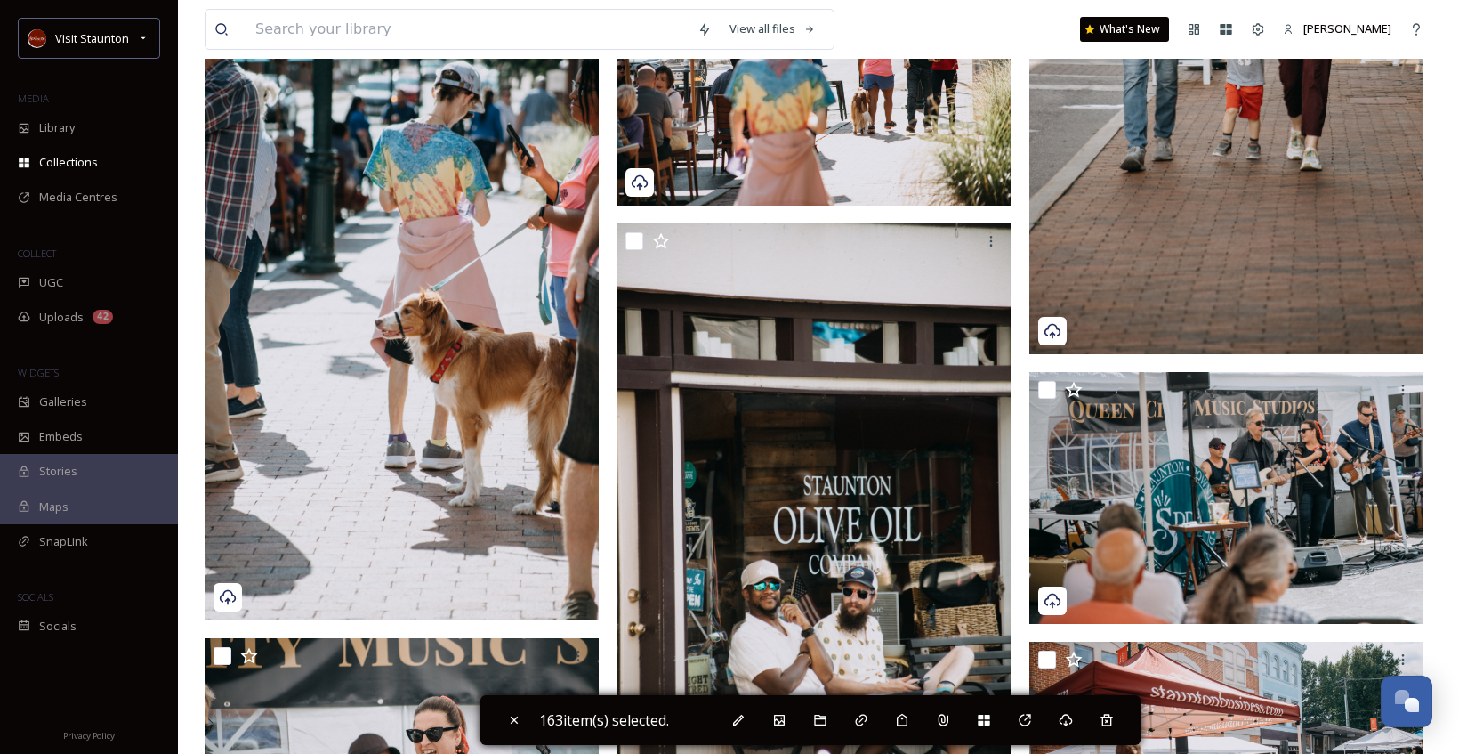
scroll to position [25265, 0]
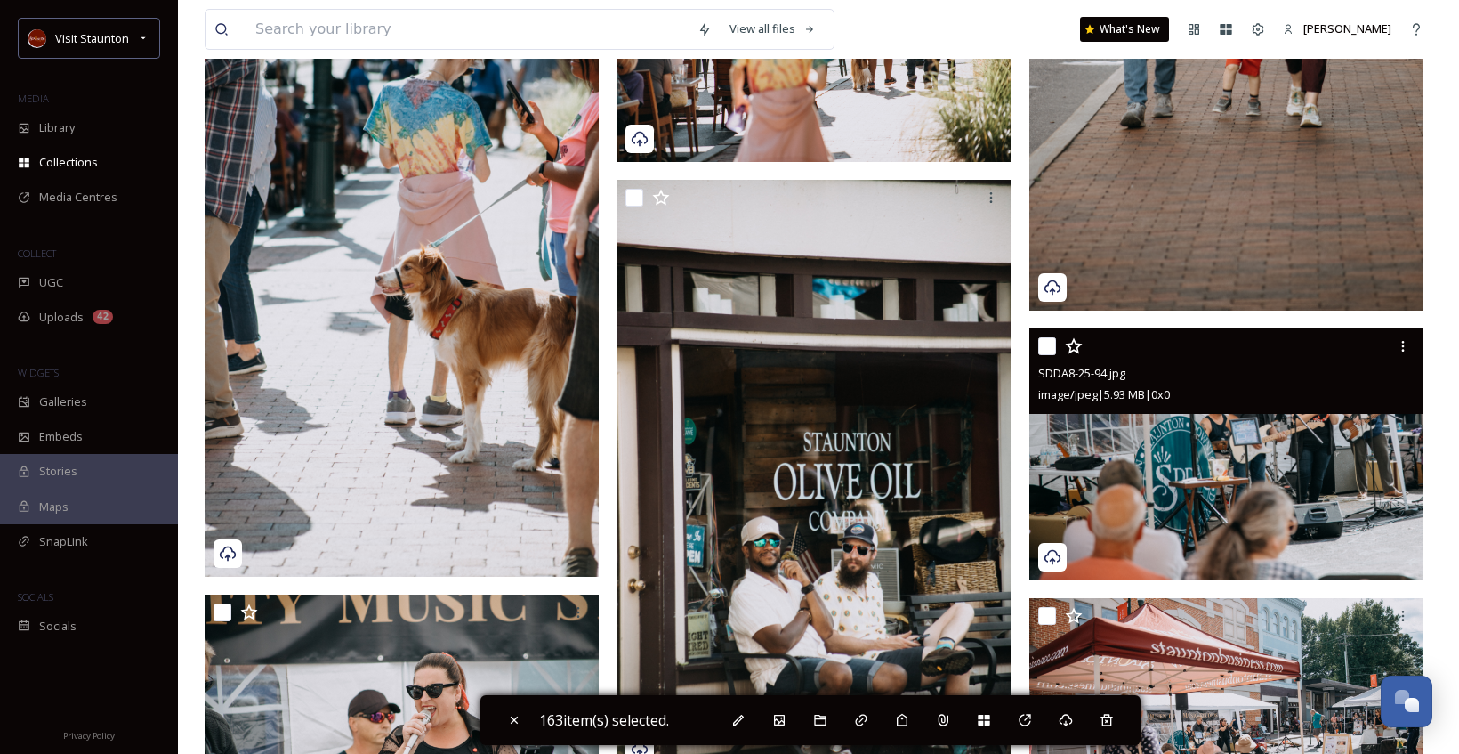
click at [1044, 344] on input "checkbox" at bounding box center [1047, 346] width 18 height 18
checkbox input "true"
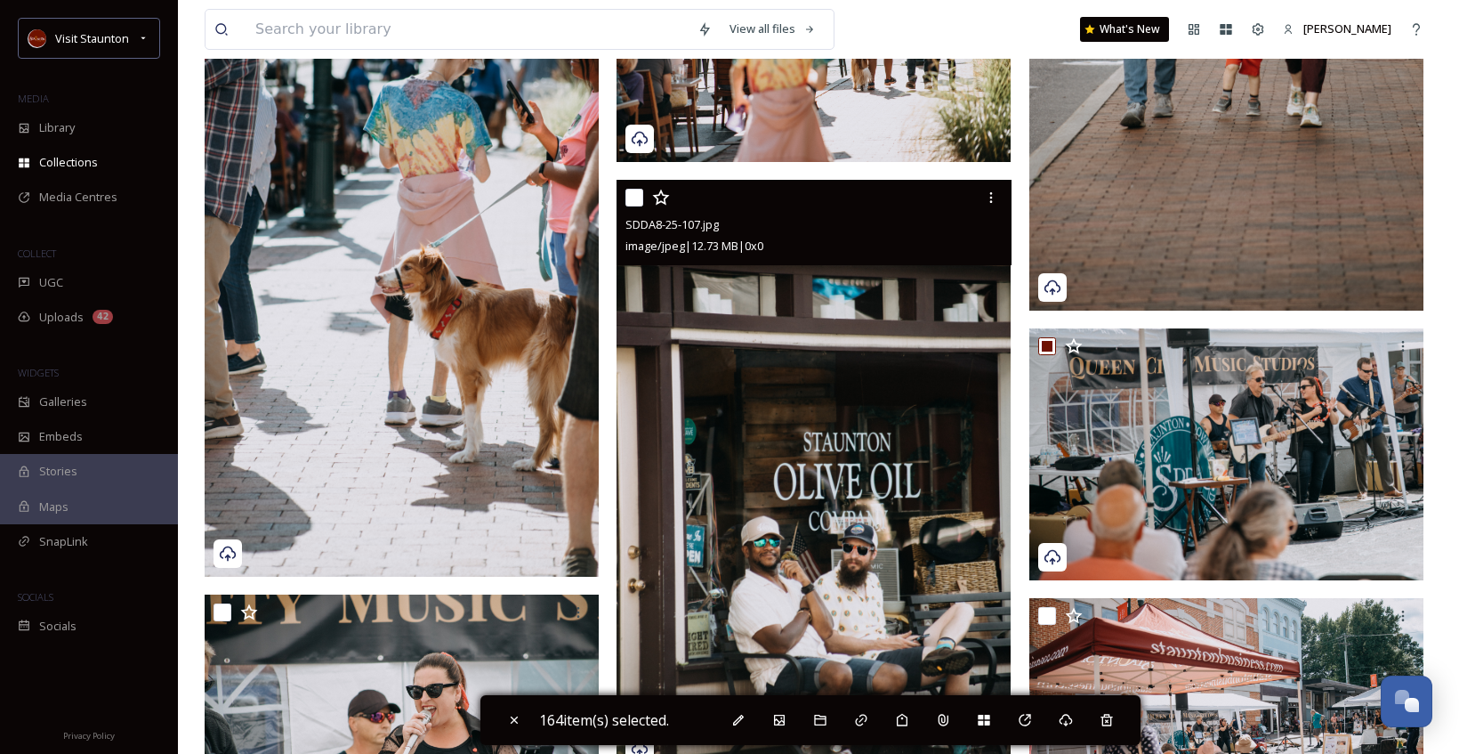
click at [638, 200] on input "checkbox" at bounding box center [634, 198] width 18 height 18
checkbox input "true"
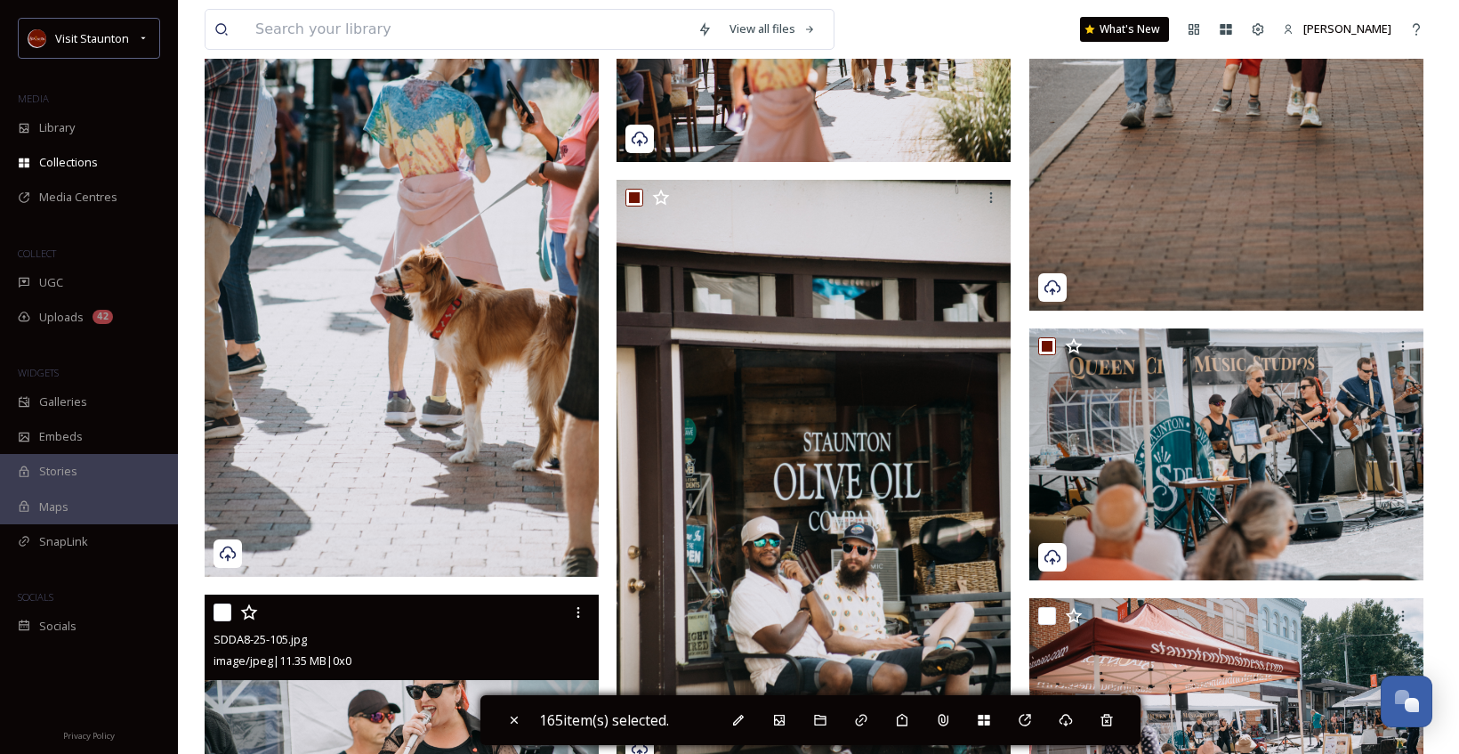
click at [222, 609] on input "checkbox" at bounding box center [223, 612] width 18 height 18
checkbox input "true"
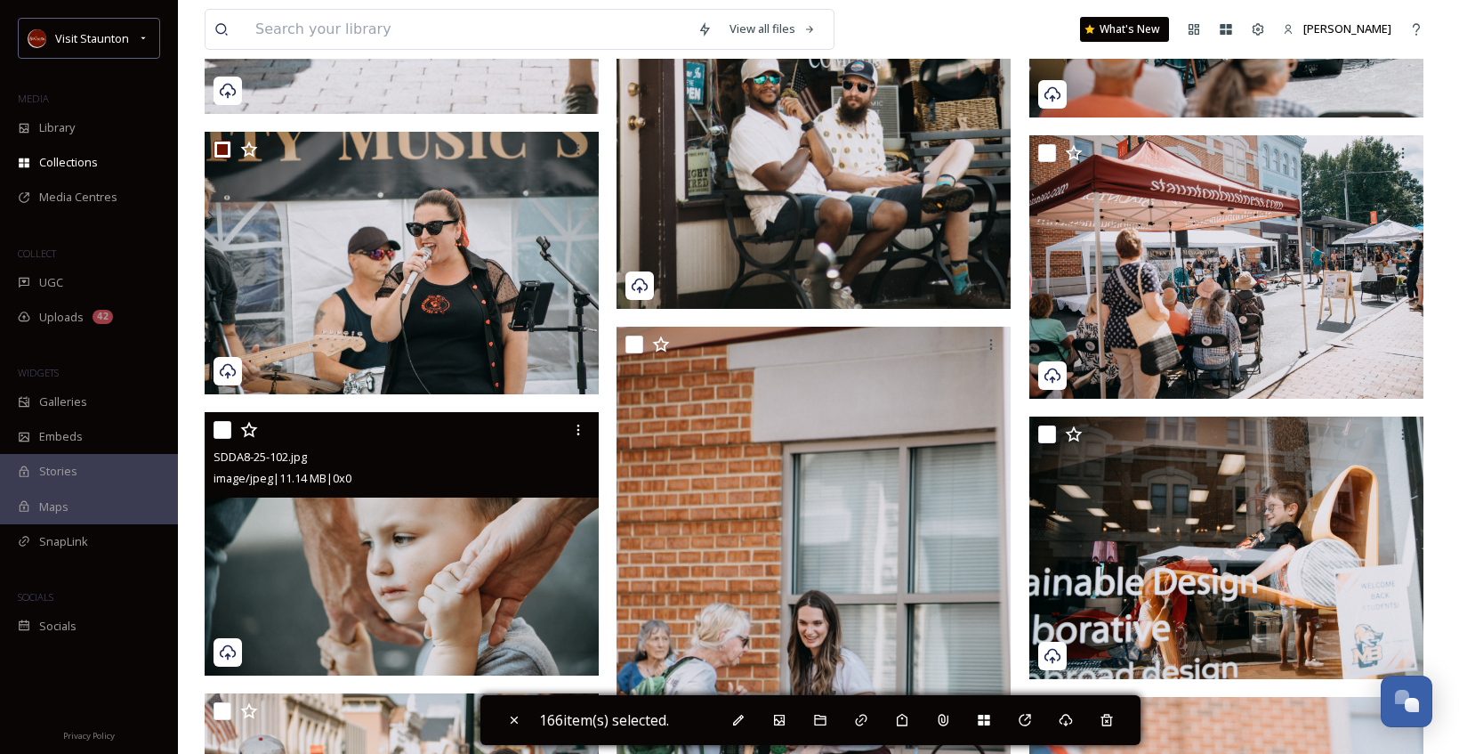
scroll to position [25799, 0]
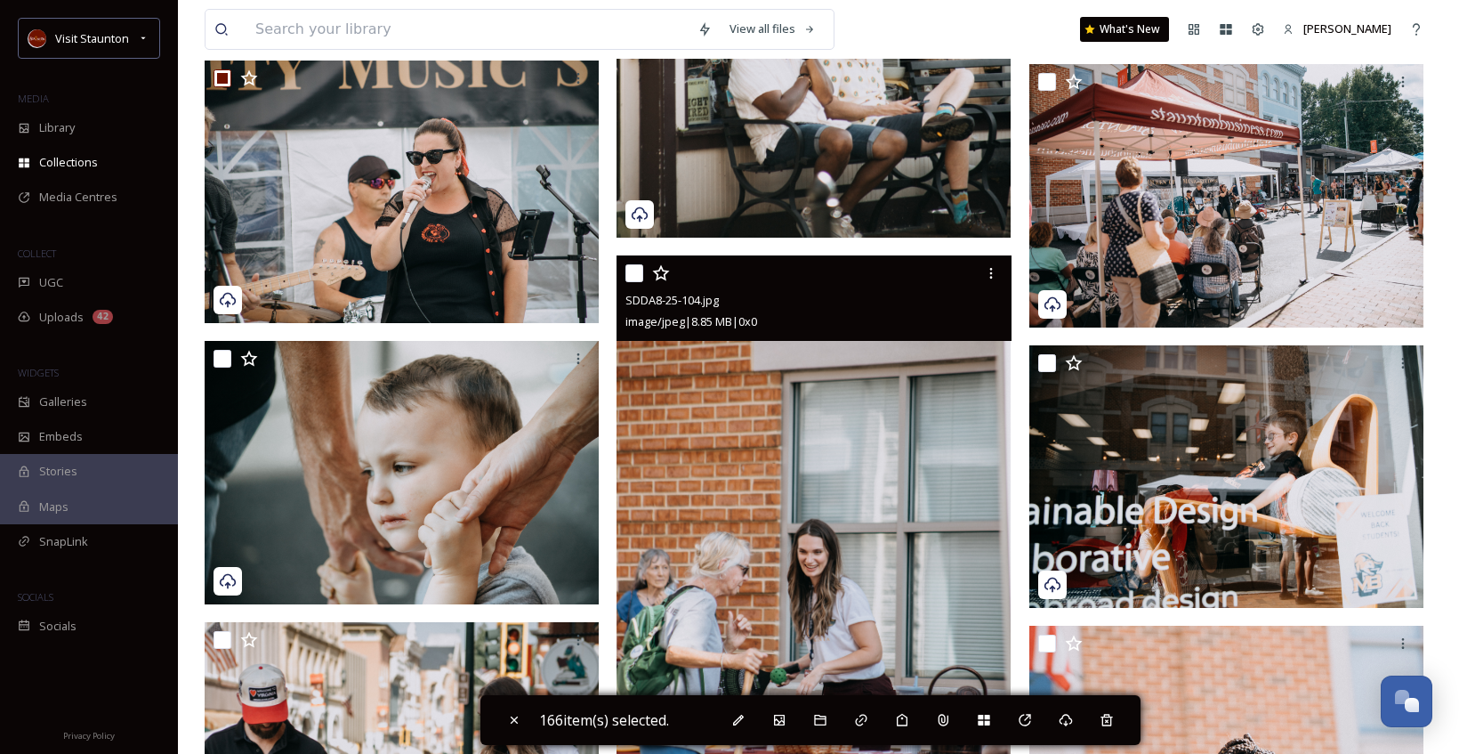
click at [634, 270] on input "checkbox" at bounding box center [634, 273] width 18 height 18
checkbox input "true"
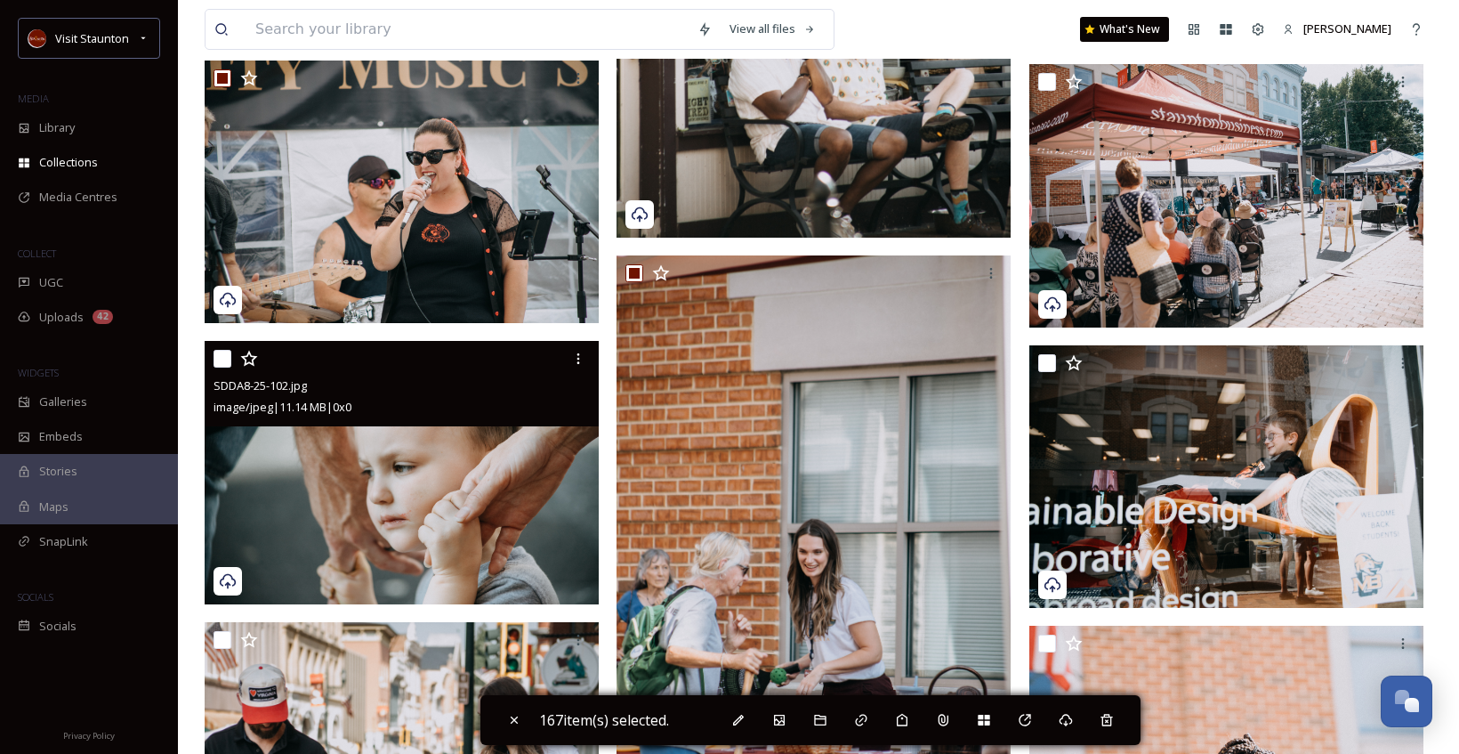
click at [225, 359] on input "checkbox" at bounding box center [223, 359] width 18 height 18
checkbox input "true"
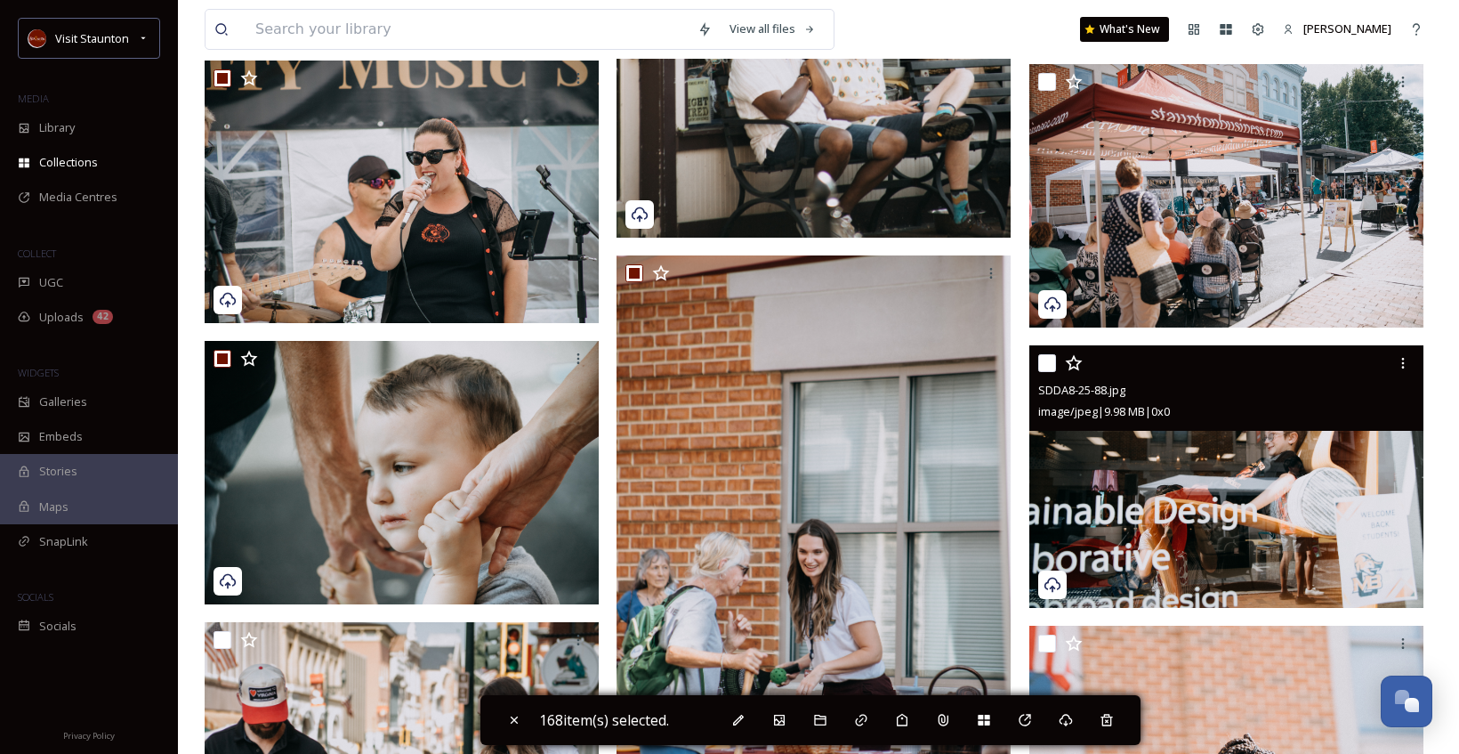
click at [1047, 364] on input "checkbox" at bounding box center [1047, 363] width 18 height 18
checkbox input "true"
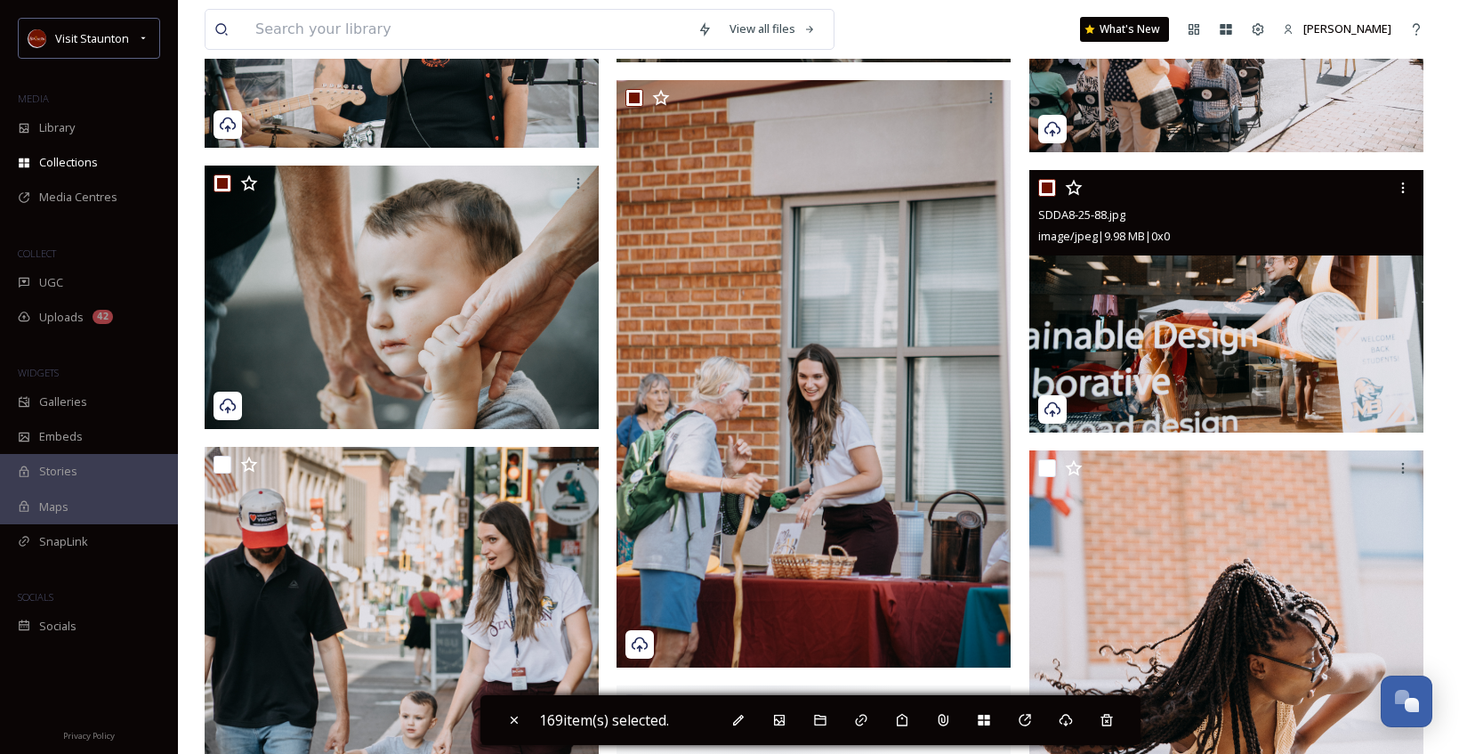
scroll to position [26244, 0]
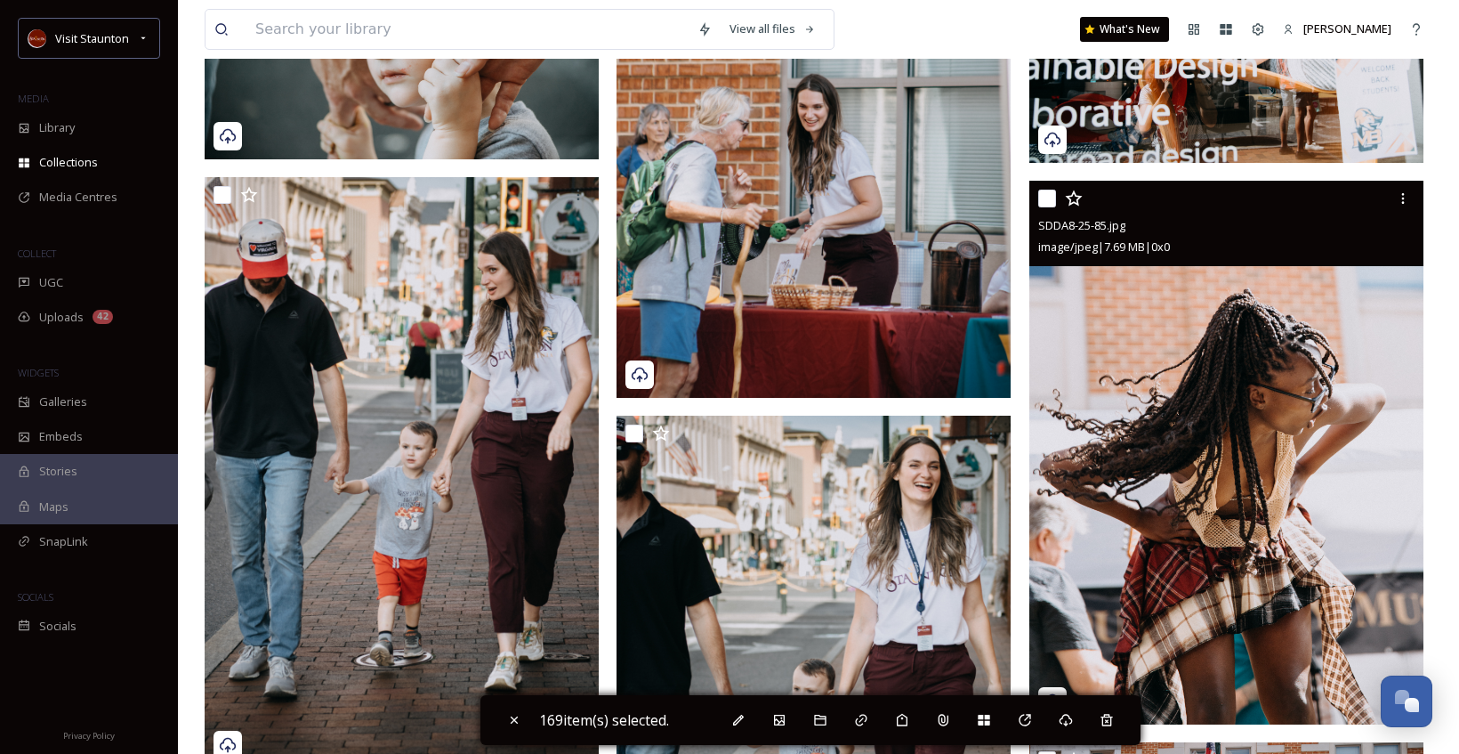
click at [1044, 196] on input "checkbox" at bounding box center [1047, 198] width 18 height 18
checkbox input "true"
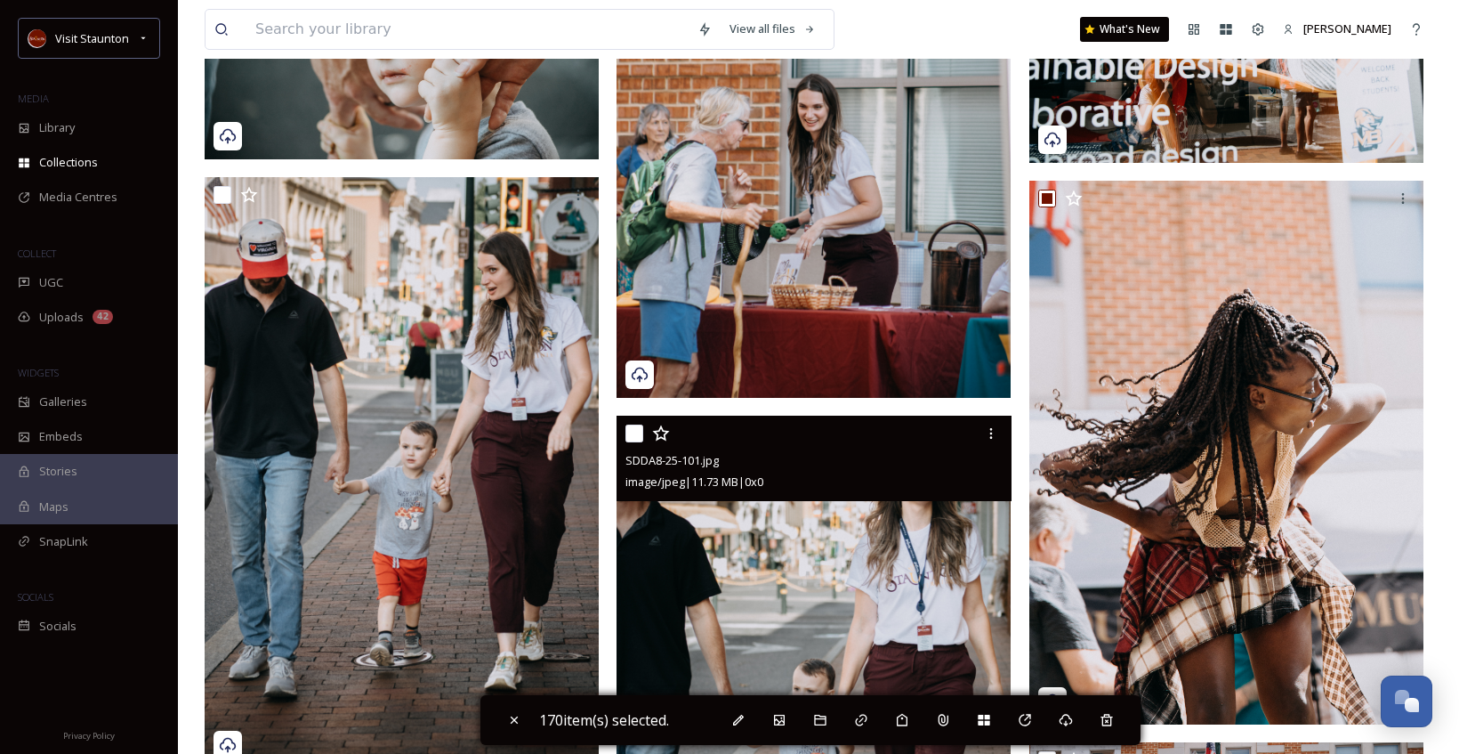
click at [635, 428] on input "checkbox" at bounding box center [634, 433] width 18 height 18
checkbox input "true"
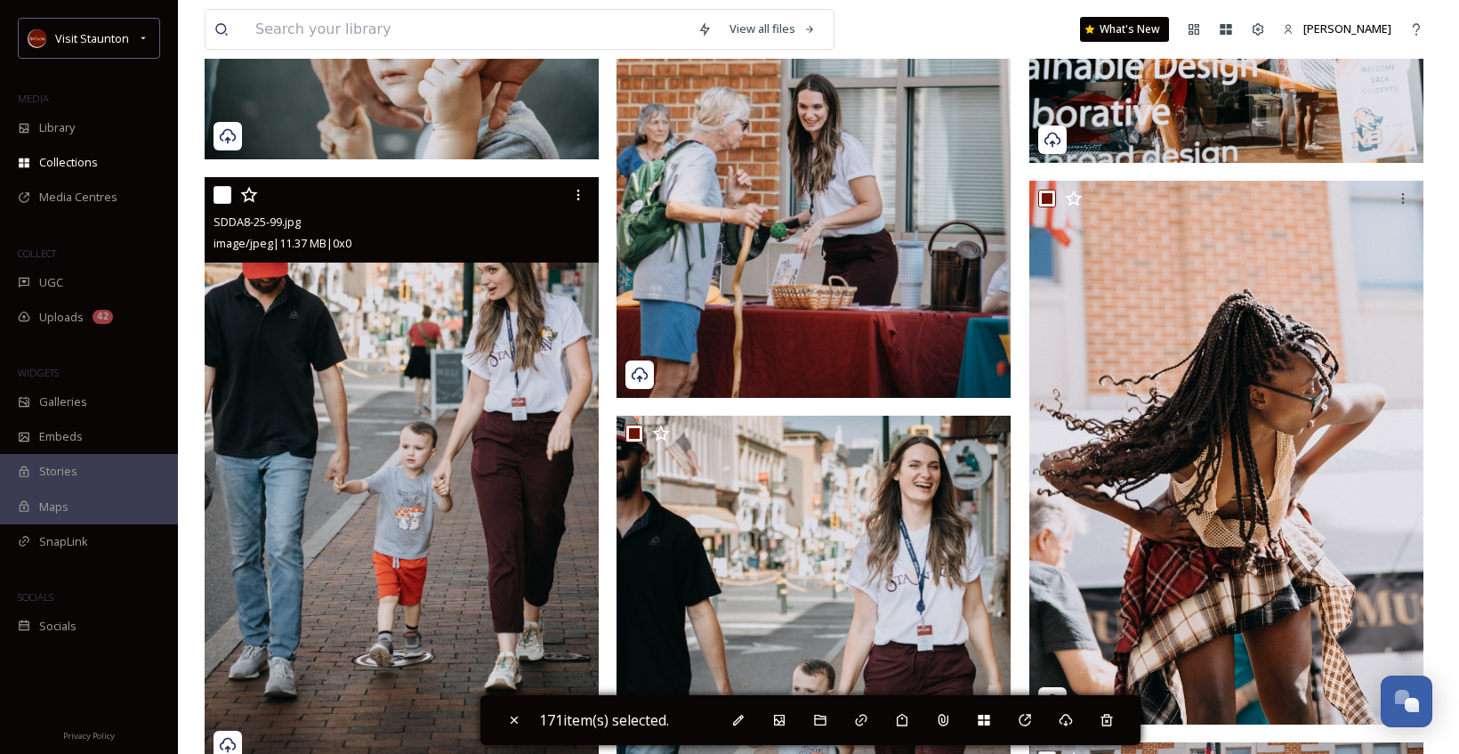
click at [223, 195] on input "checkbox" at bounding box center [223, 195] width 18 height 18
checkbox input "true"
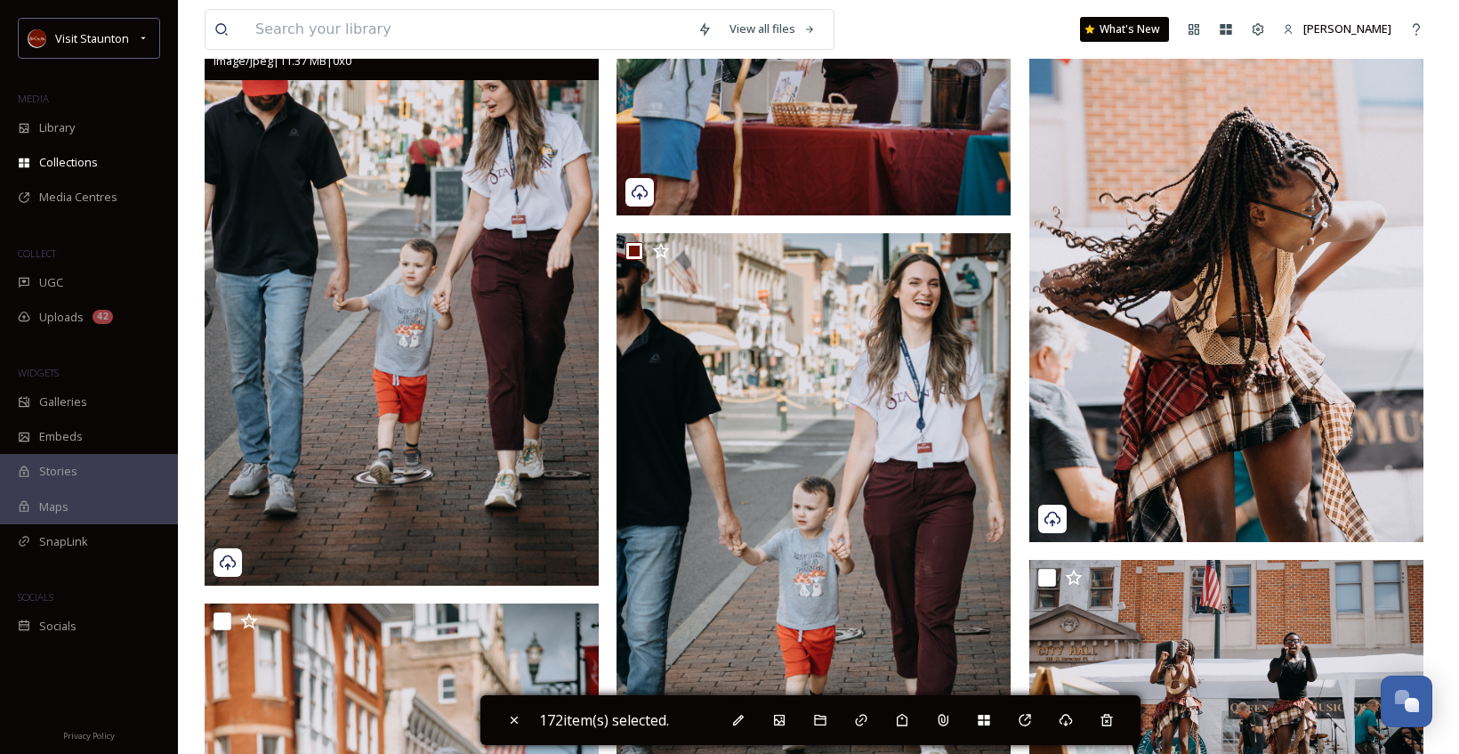
scroll to position [26600, 0]
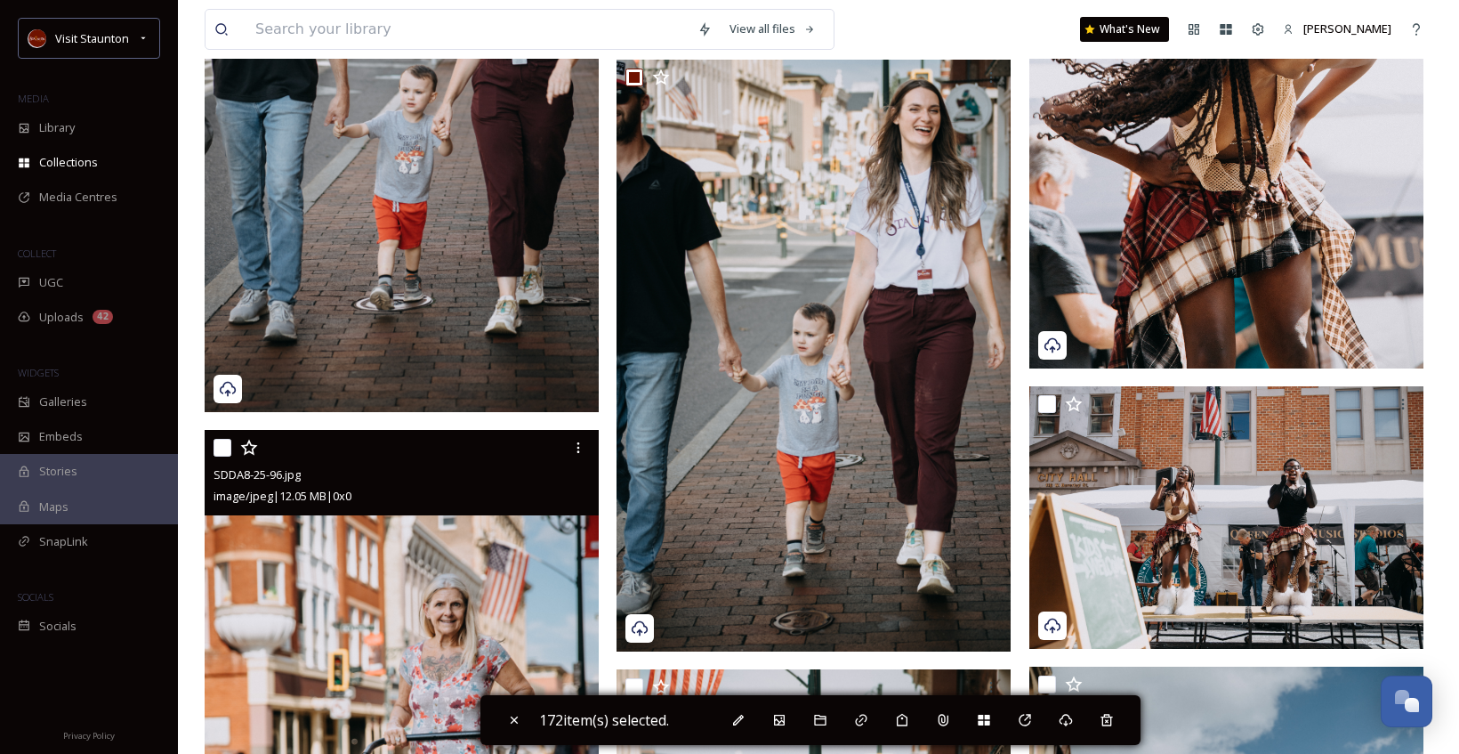
click at [222, 450] on input "checkbox" at bounding box center [223, 448] width 18 height 18
checkbox input "true"
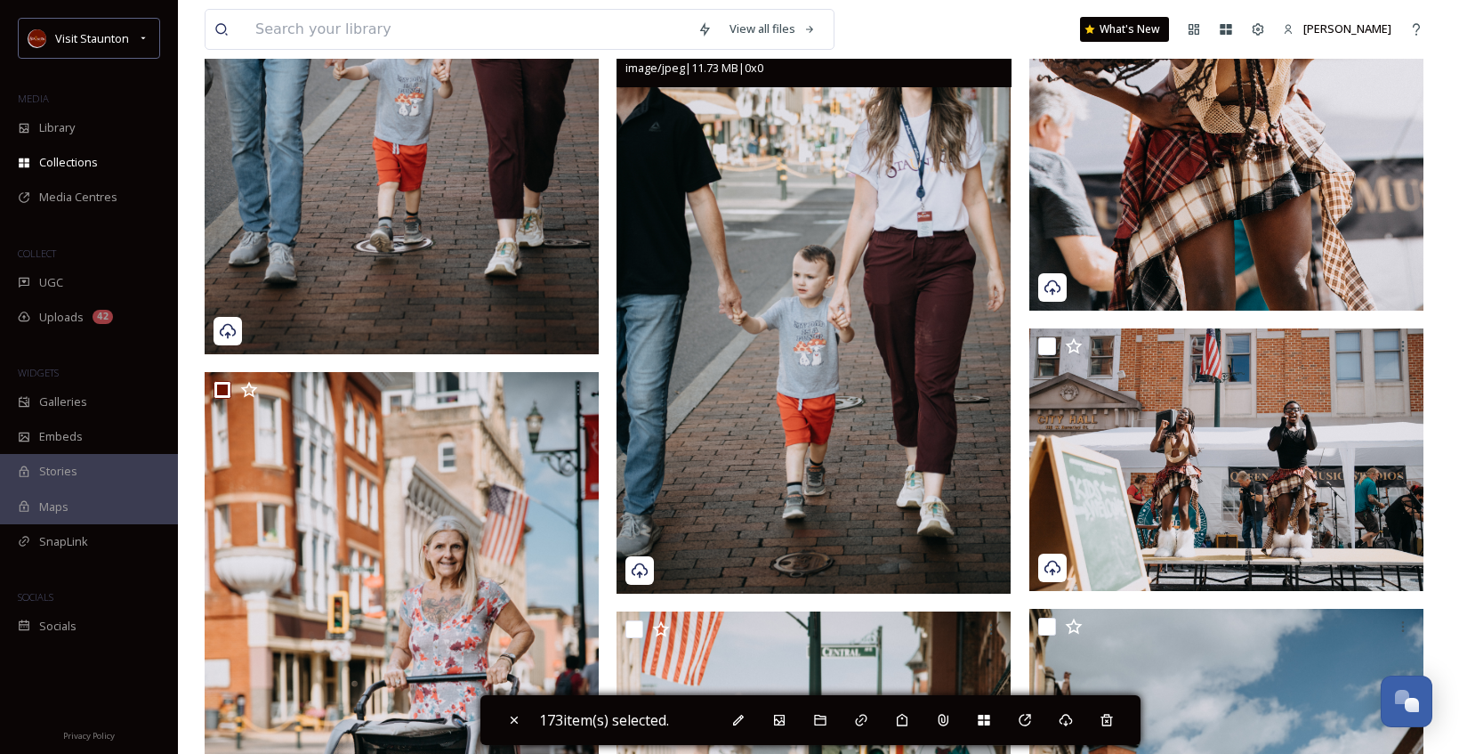
scroll to position [26688, 0]
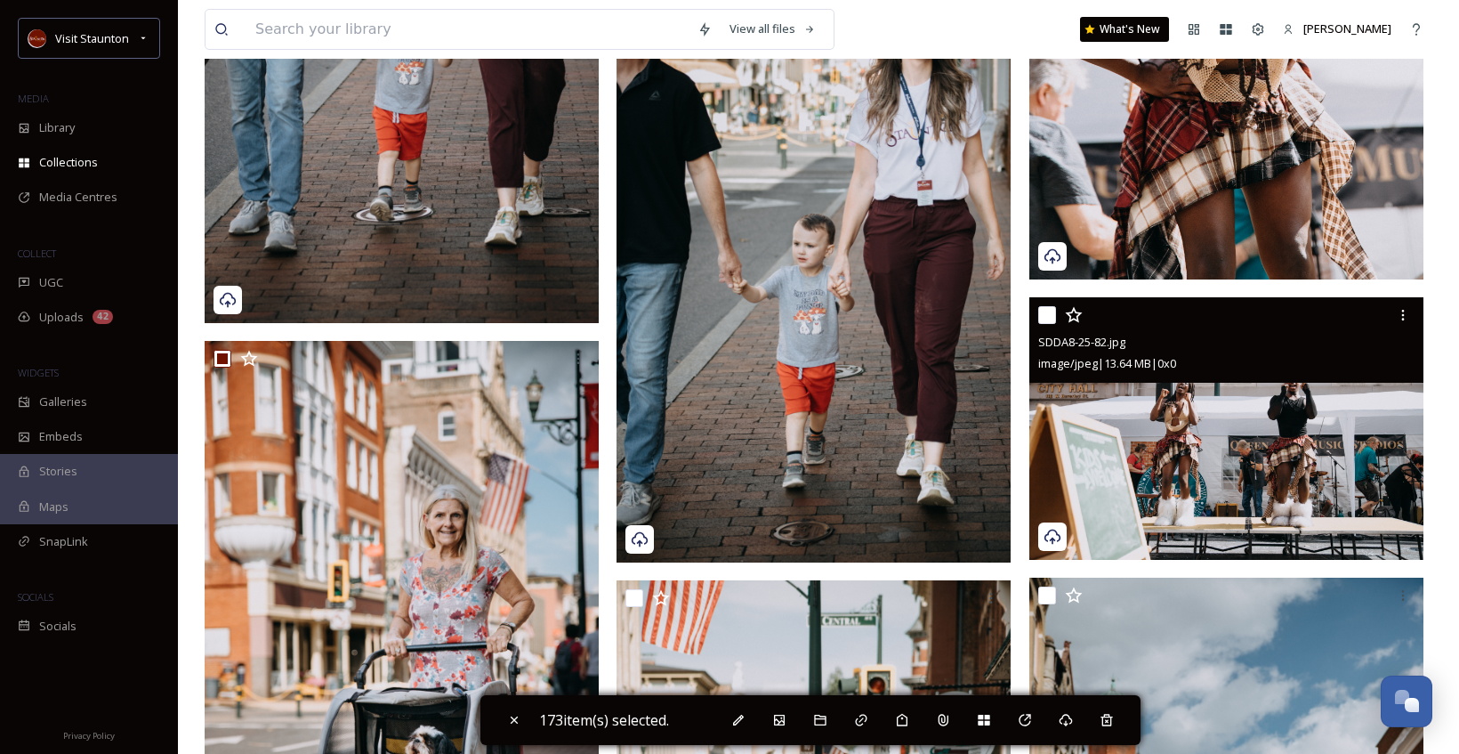
click at [1056, 311] on div at bounding box center [1228, 315] width 381 height 32
click at [1044, 315] on input "checkbox" at bounding box center [1047, 315] width 18 height 18
checkbox input "true"
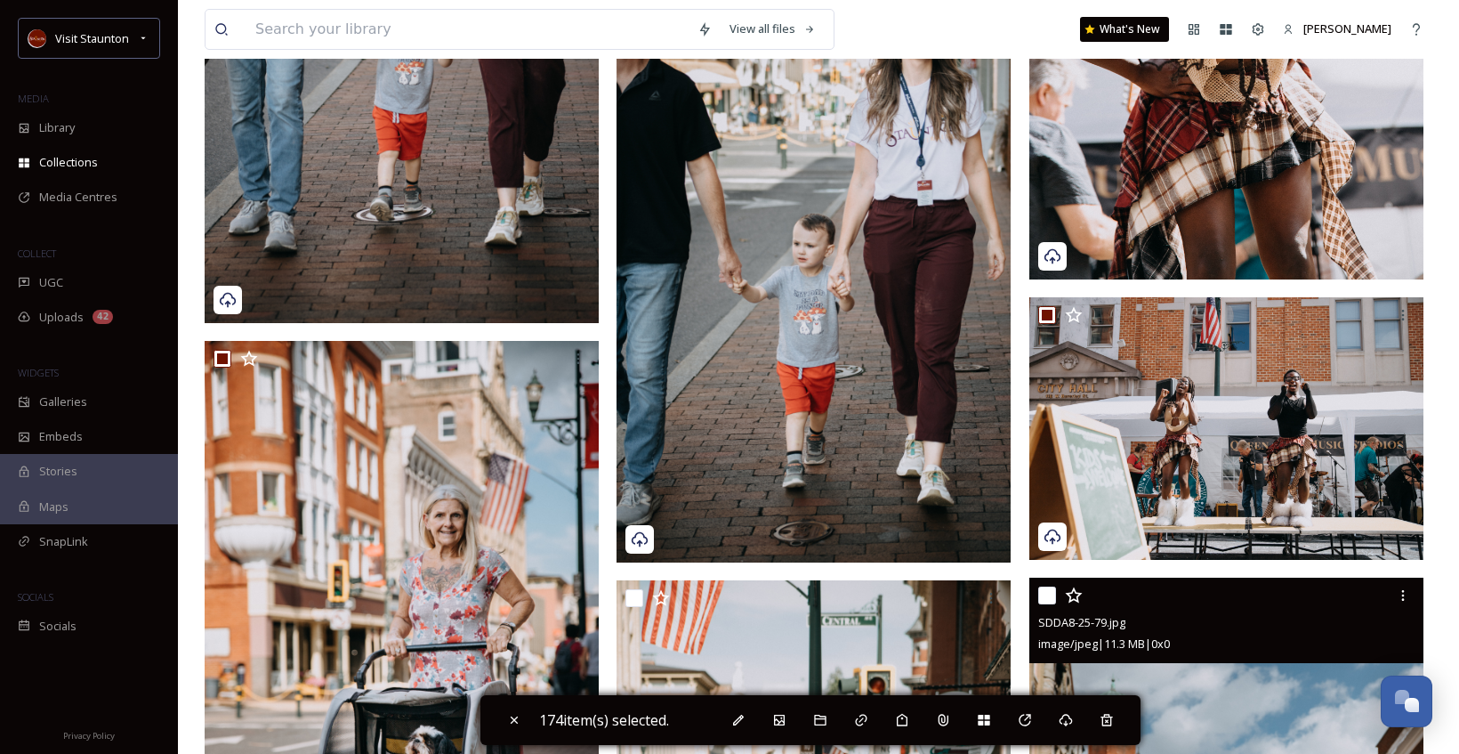
click at [1045, 591] on input "checkbox" at bounding box center [1047, 595] width 18 height 18
checkbox input "true"
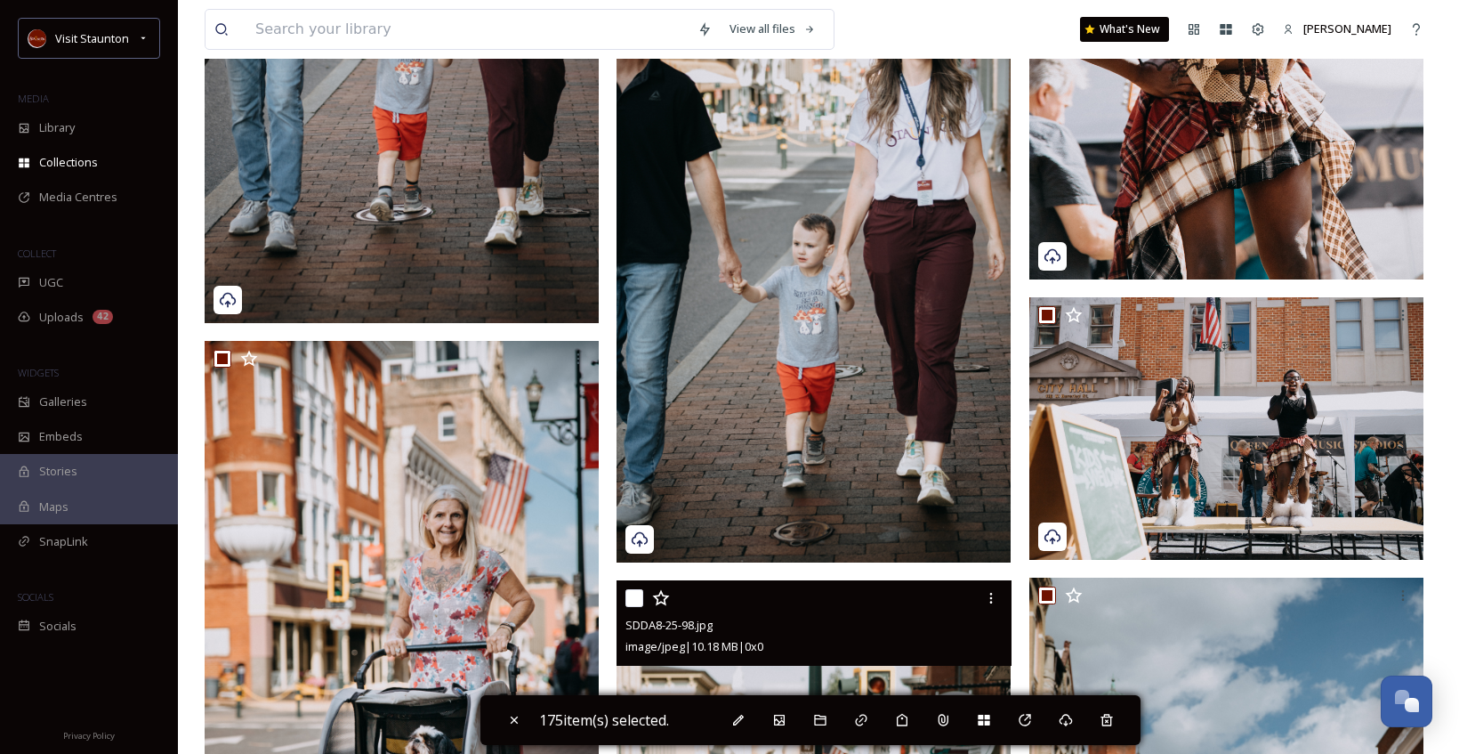
click at [639, 595] on input "checkbox" at bounding box center [634, 598] width 18 height 18
checkbox input "true"
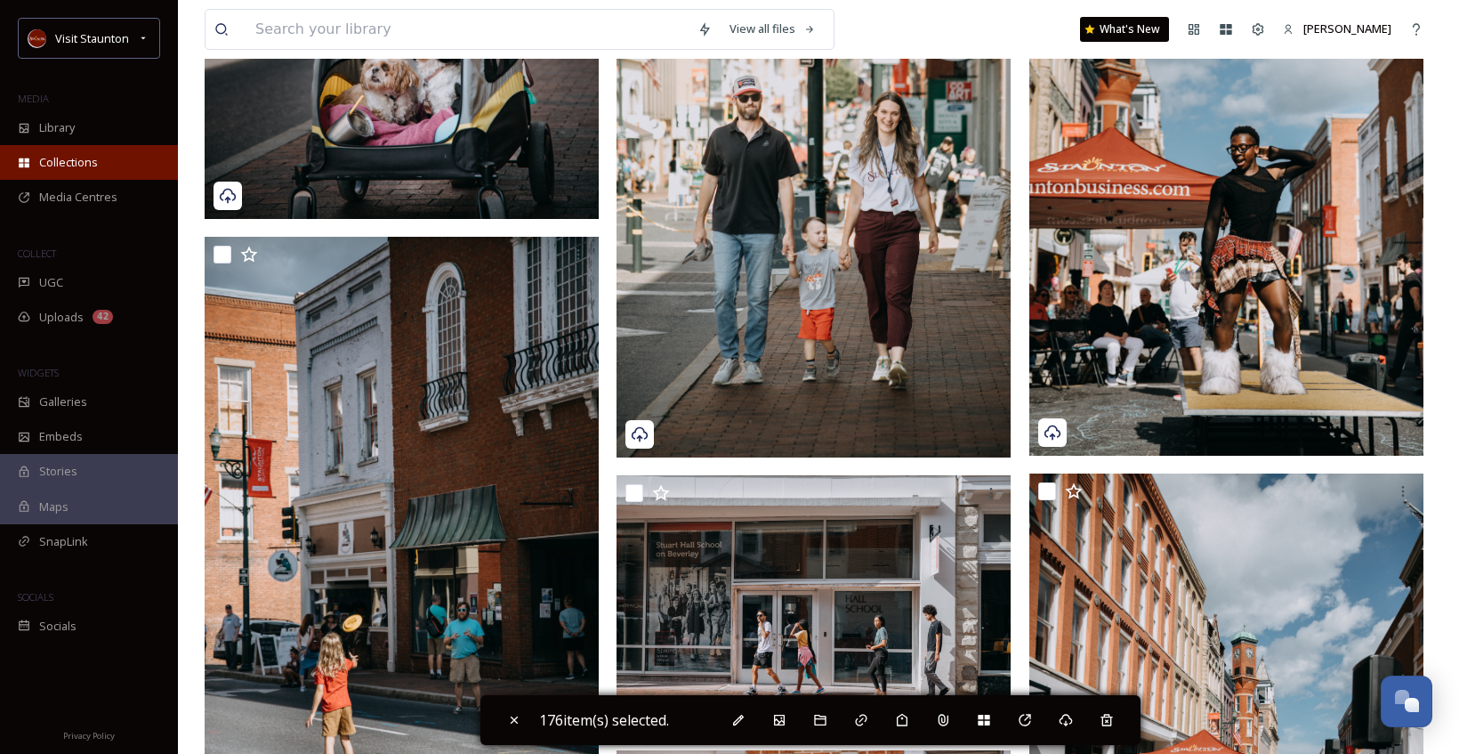
scroll to position [27400, 0]
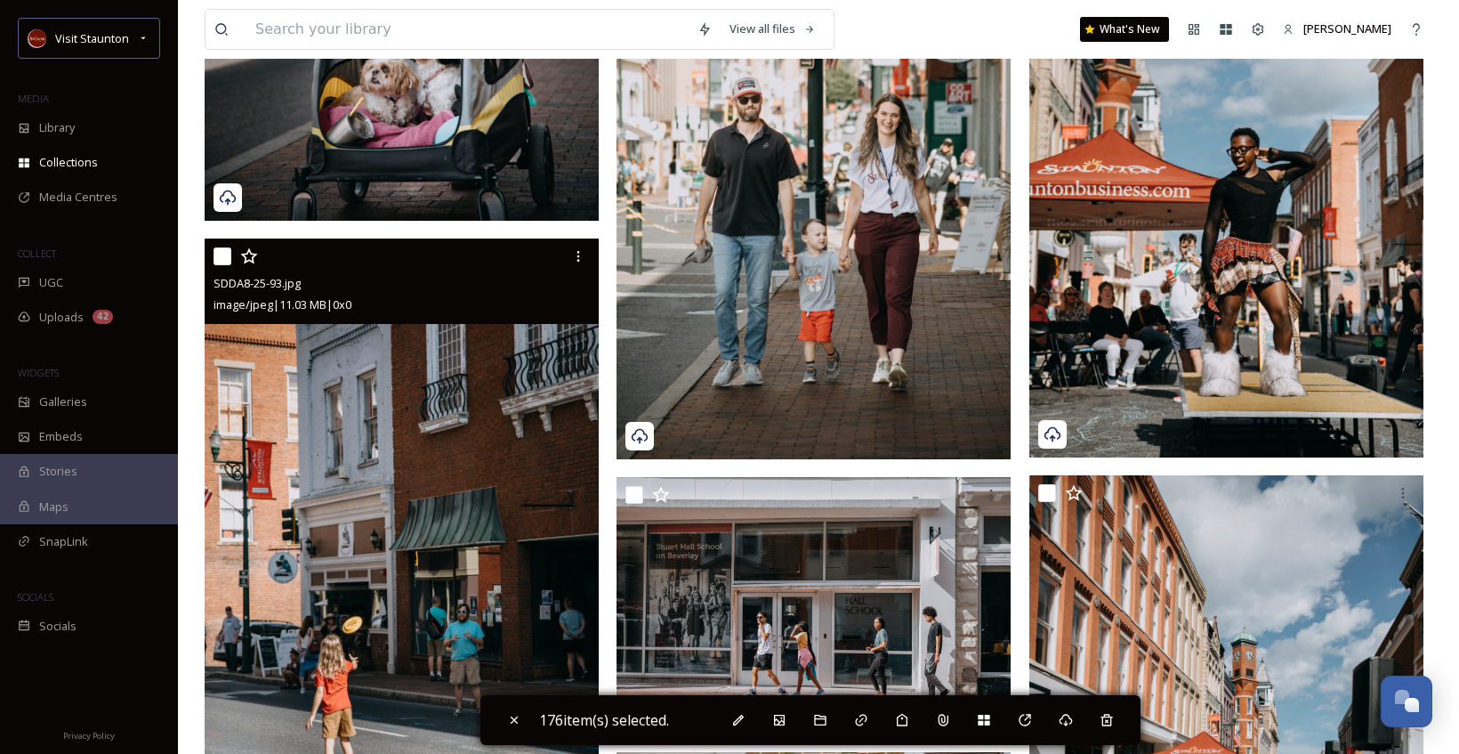
drag, startPoint x: 223, startPoint y: 249, endPoint x: 223, endPoint y: 263, distance: 14.2
click at [223, 249] on input "checkbox" at bounding box center [223, 256] width 18 height 18
checkbox input "true"
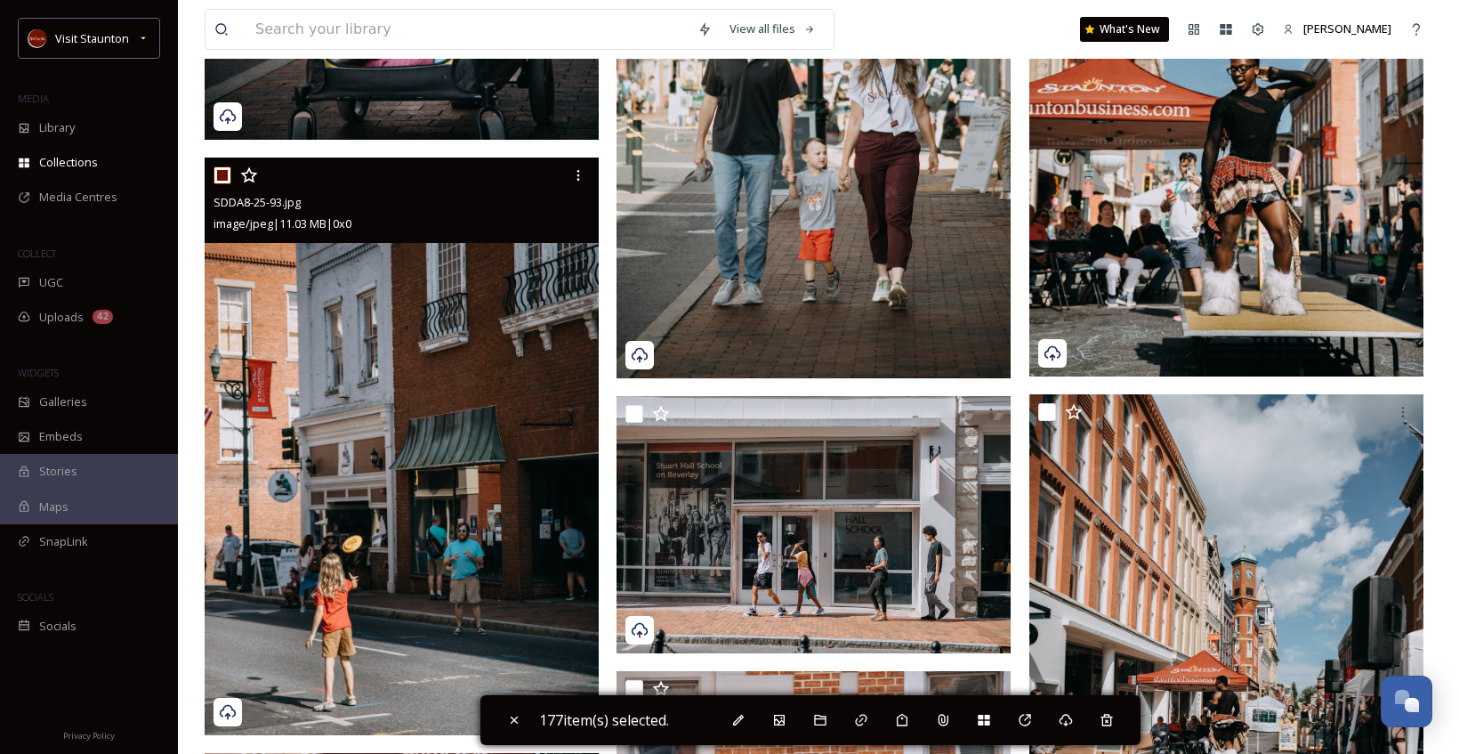
scroll to position [27578, 0]
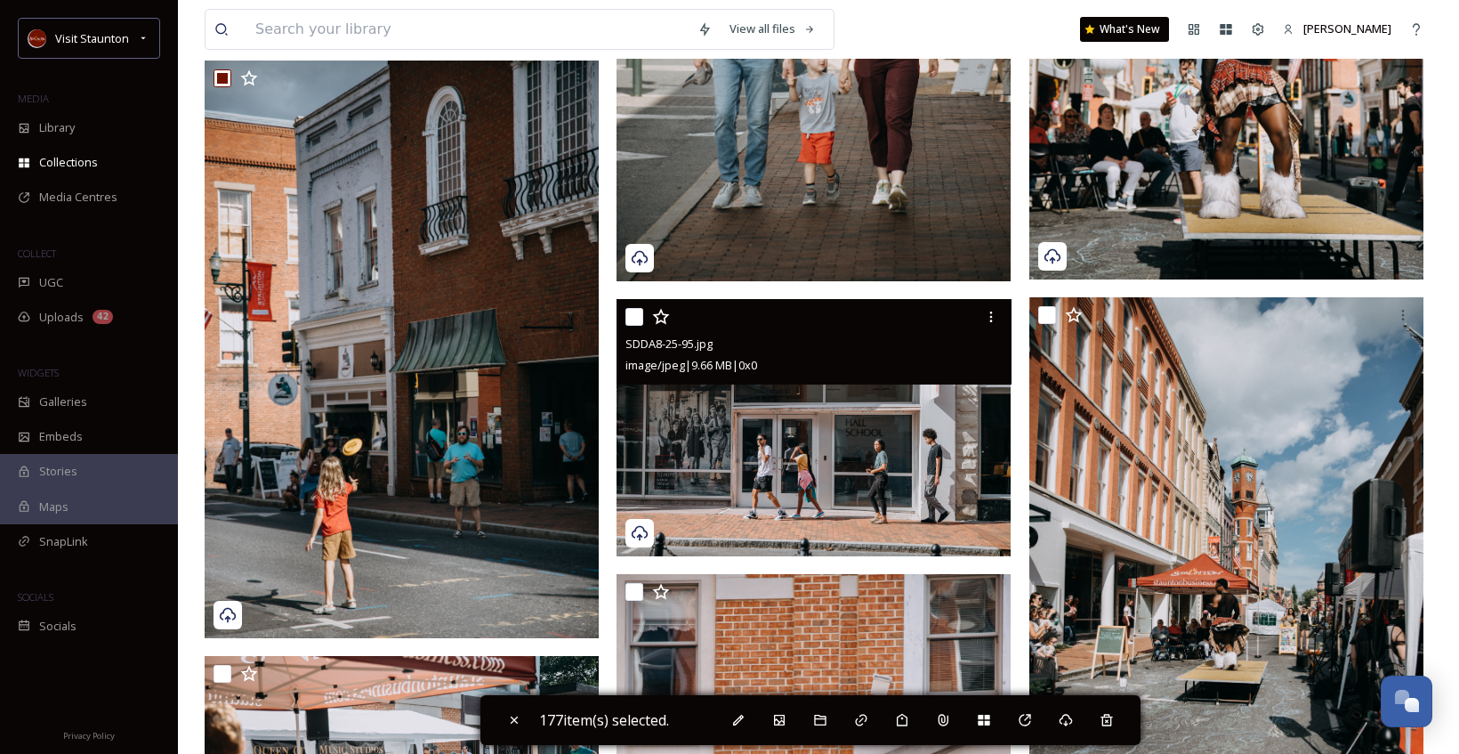
click at [638, 322] on input "checkbox" at bounding box center [634, 317] width 18 height 18
checkbox input "true"
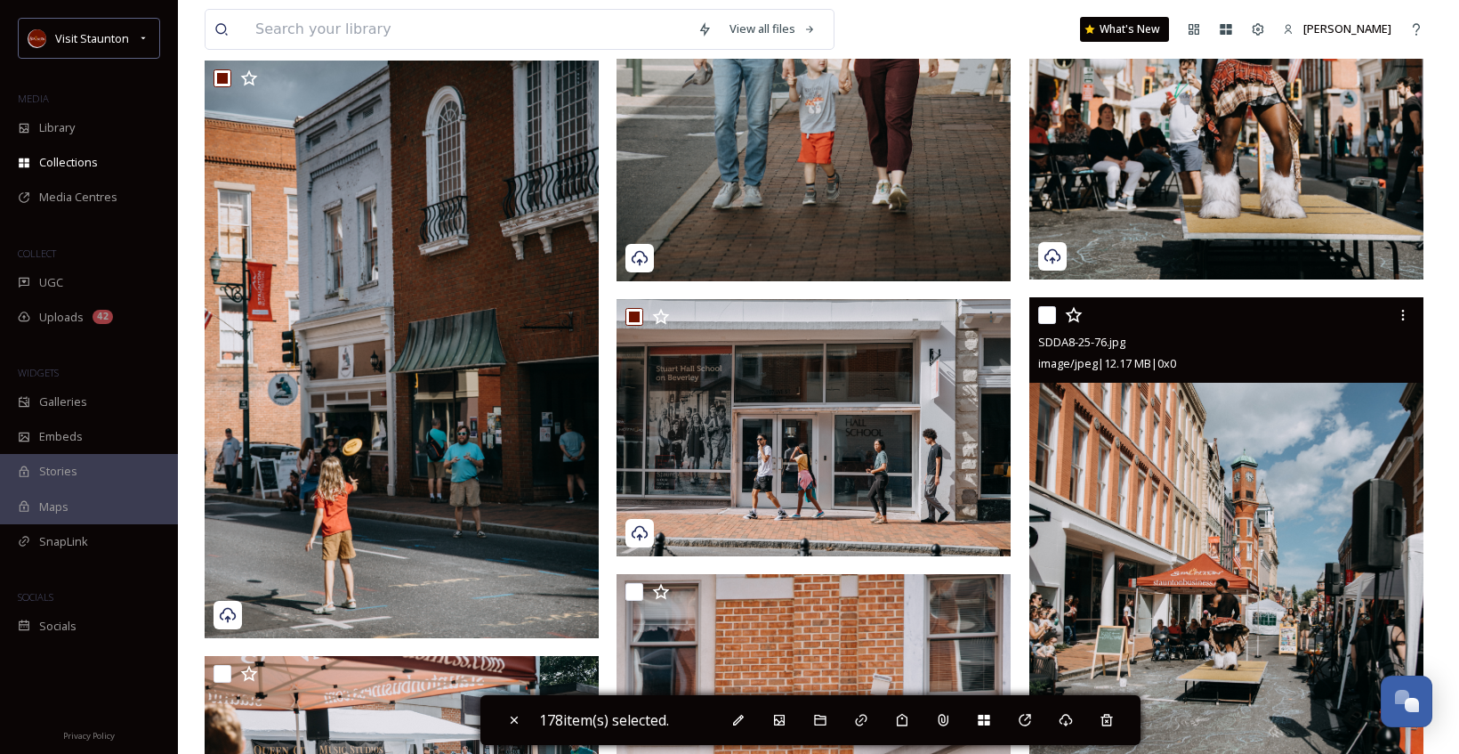
click at [1045, 318] on input "checkbox" at bounding box center [1047, 315] width 18 height 18
checkbox input "true"
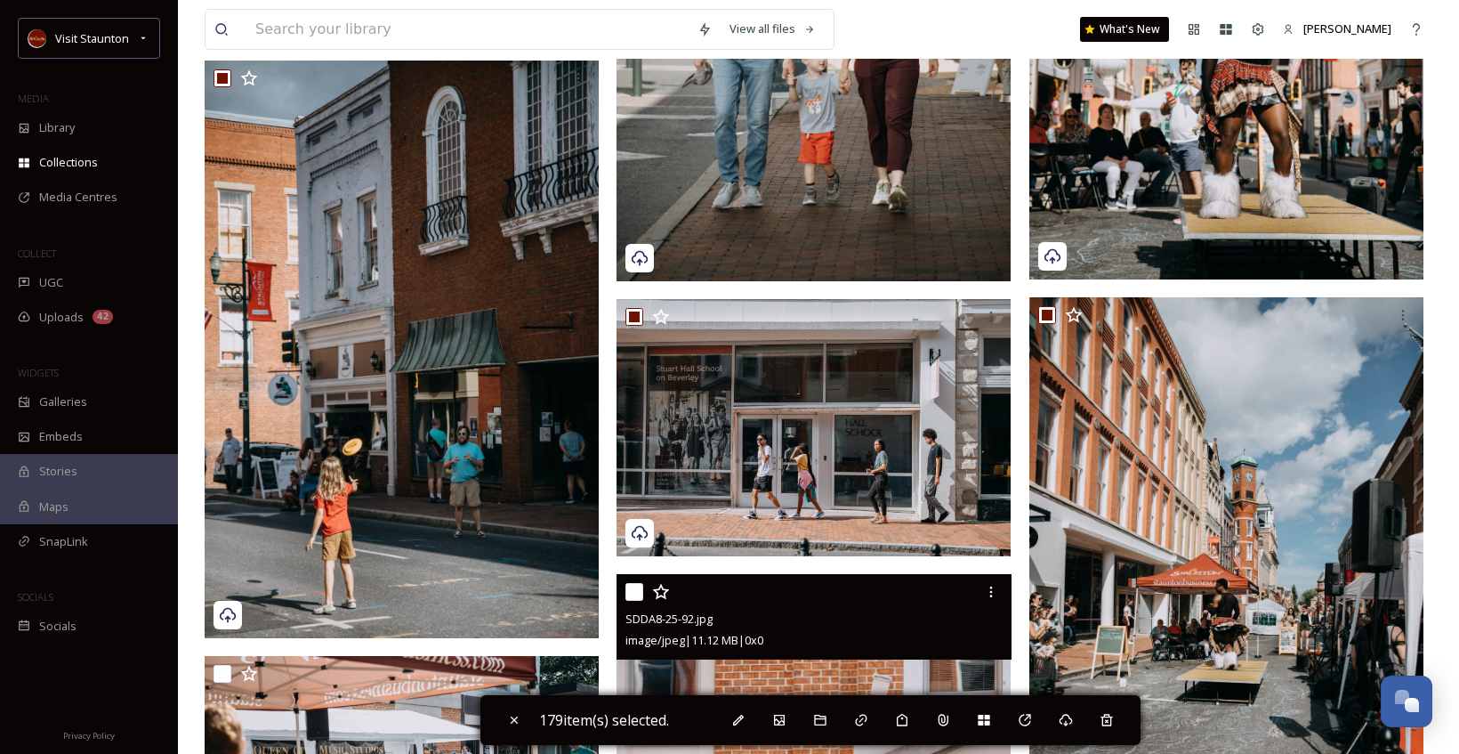
click at [634, 584] on input "checkbox" at bounding box center [634, 592] width 18 height 18
checkbox input "true"
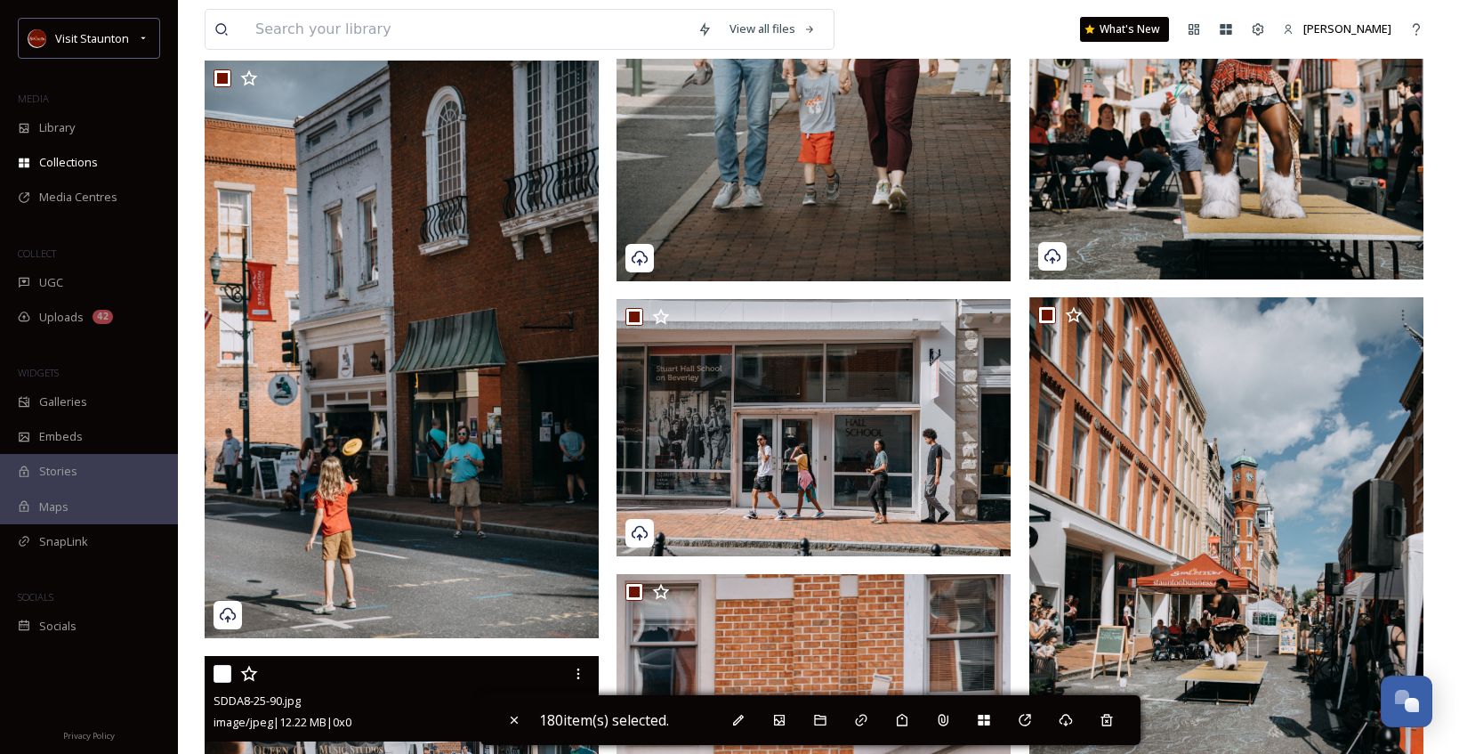
click at [225, 674] on input "checkbox" at bounding box center [223, 674] width 18 height 18
checkbox input "true"
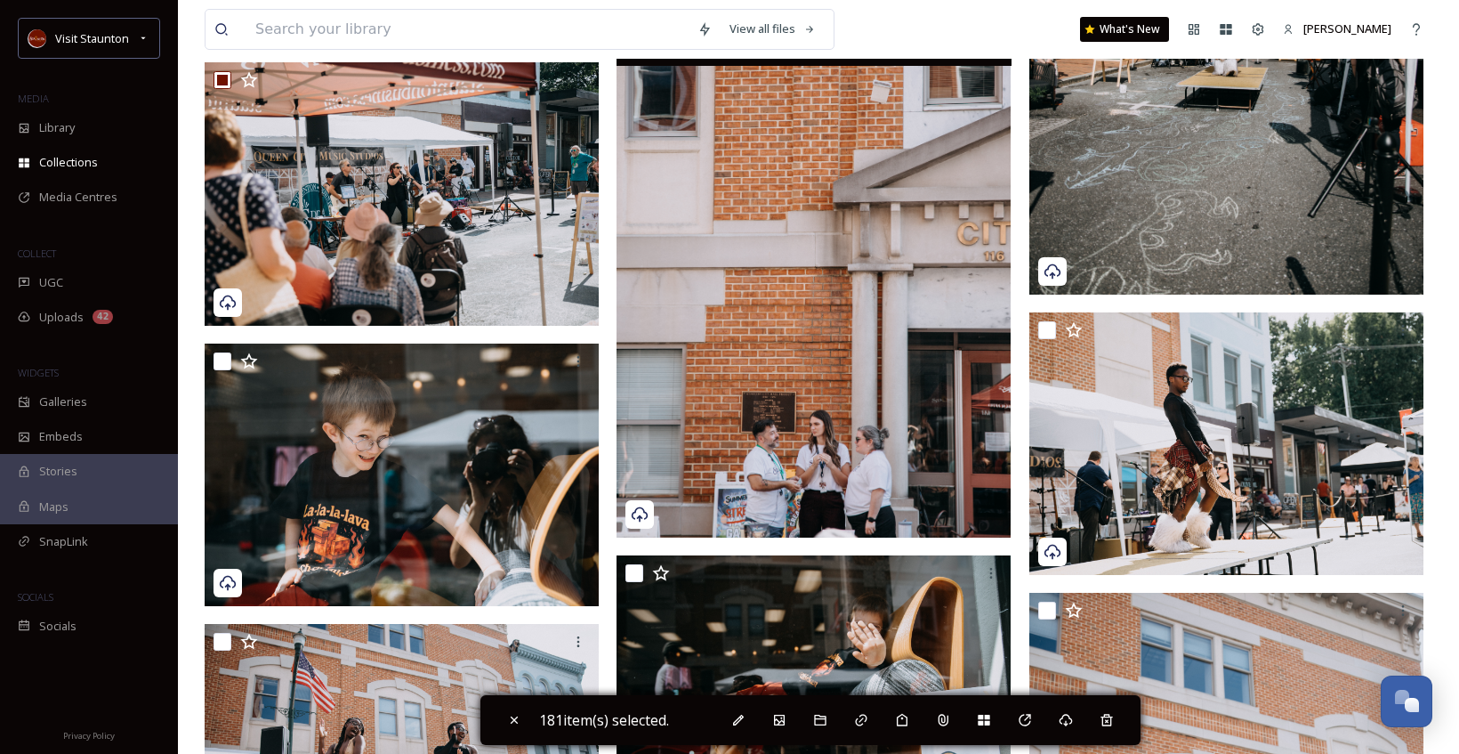
scroll to position [28201, 0]
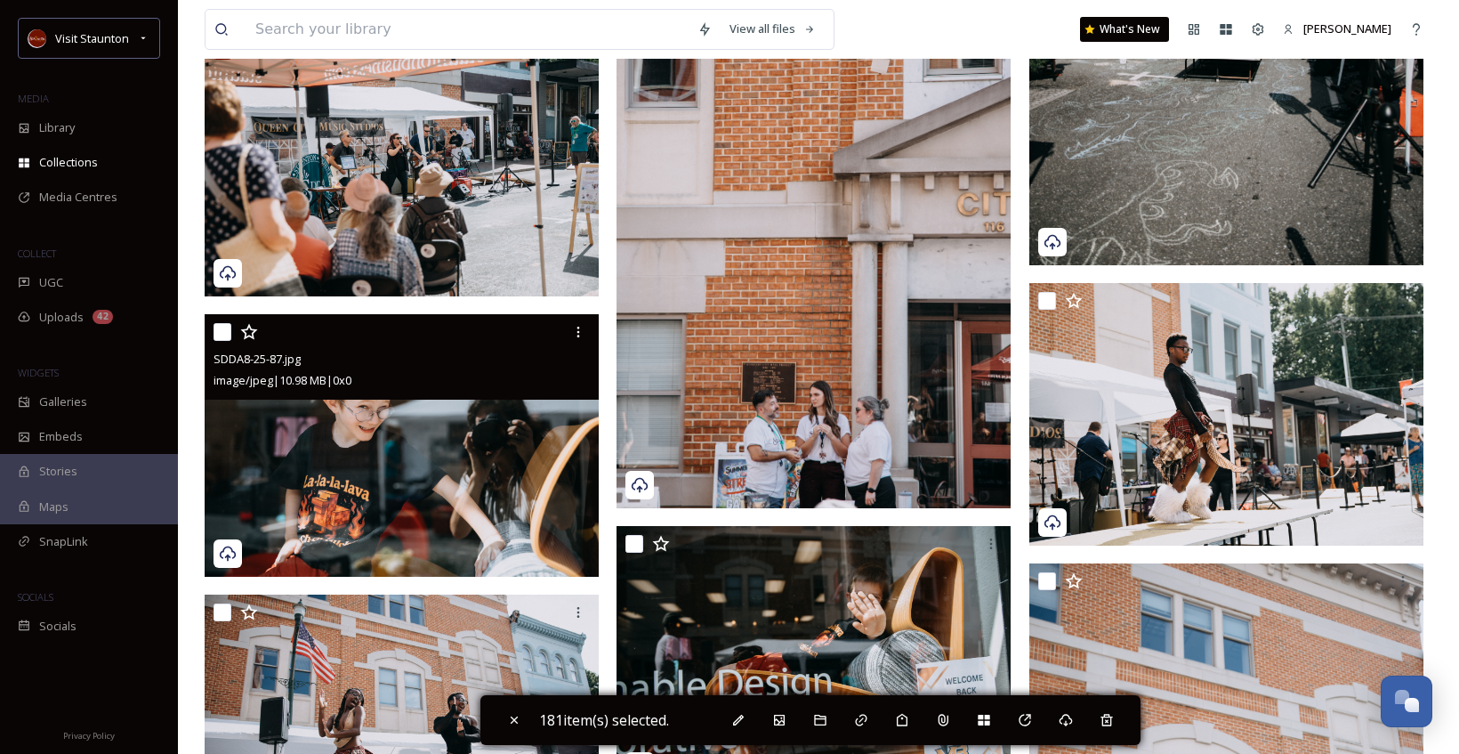
click at [223, 335] on input "checkbox" at bounding box center [223, 332] width 18 height 18
checkbox input "true"
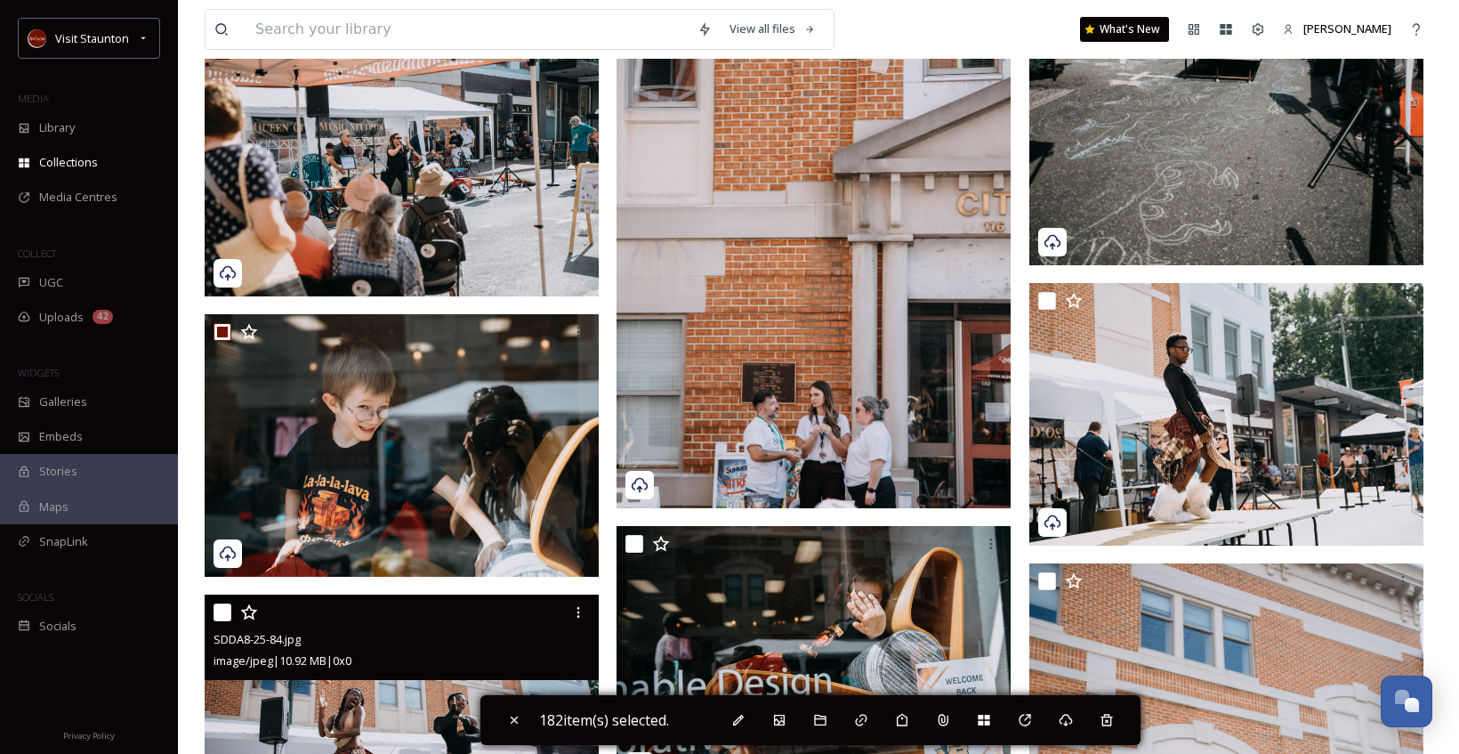
click at [228, 613] on input "checkbox" at bounding box center [223, 612] width 18 height 18
checkbox input "true"
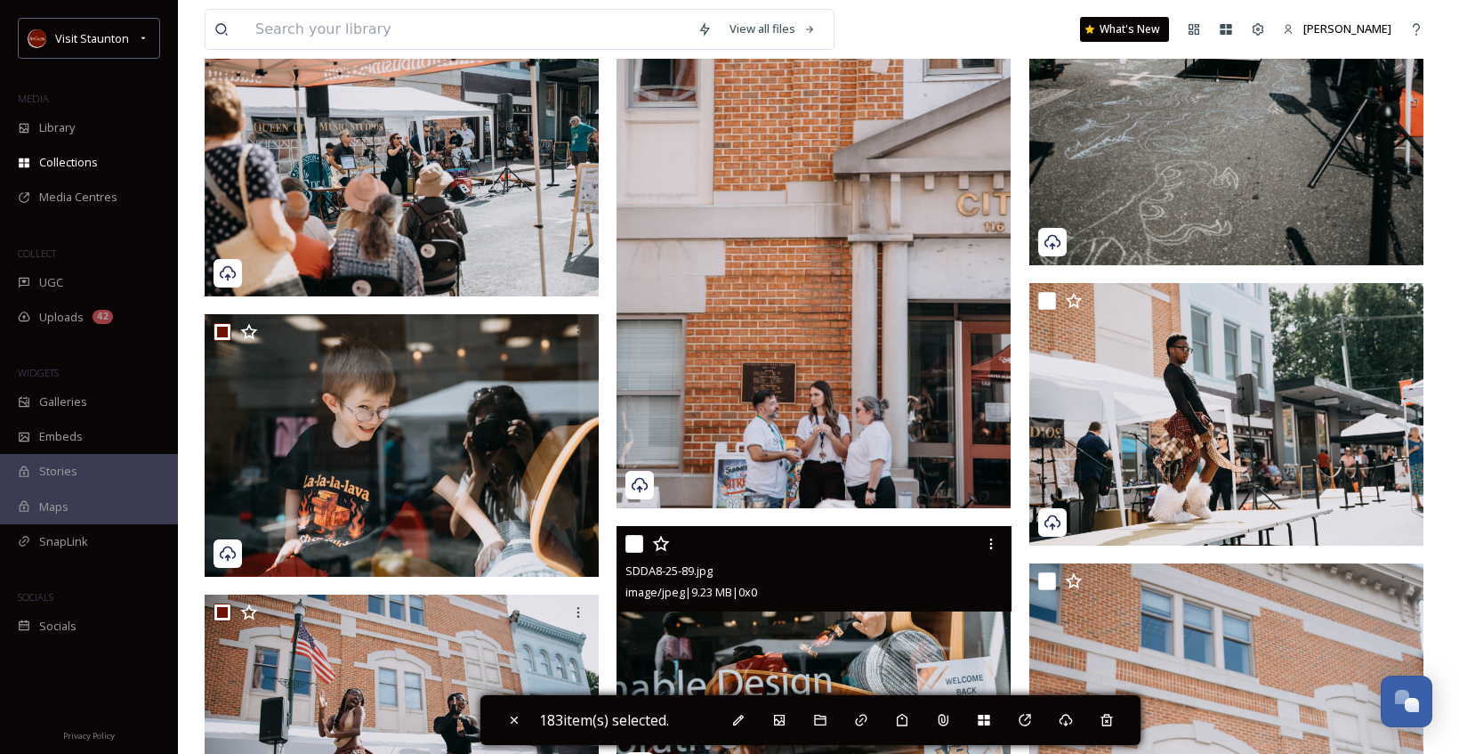
click at [640, 543] on input "checkbox" at bounding box center [634, 544] width 18 height 18
checkbox input "true"
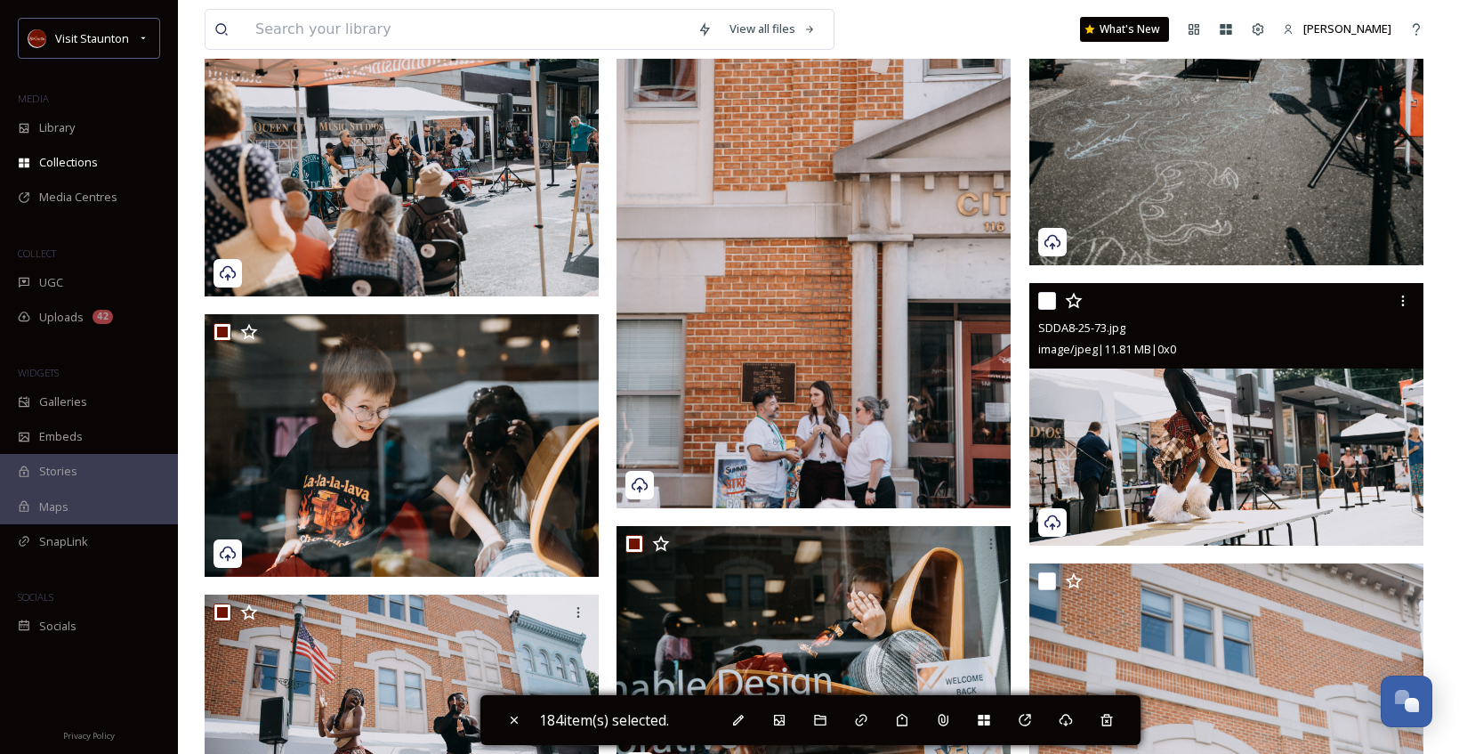
click at [1052, 300] on input "checkbox" at bounding box center [1047, 301] width 18 height 18
checkbox input "true"
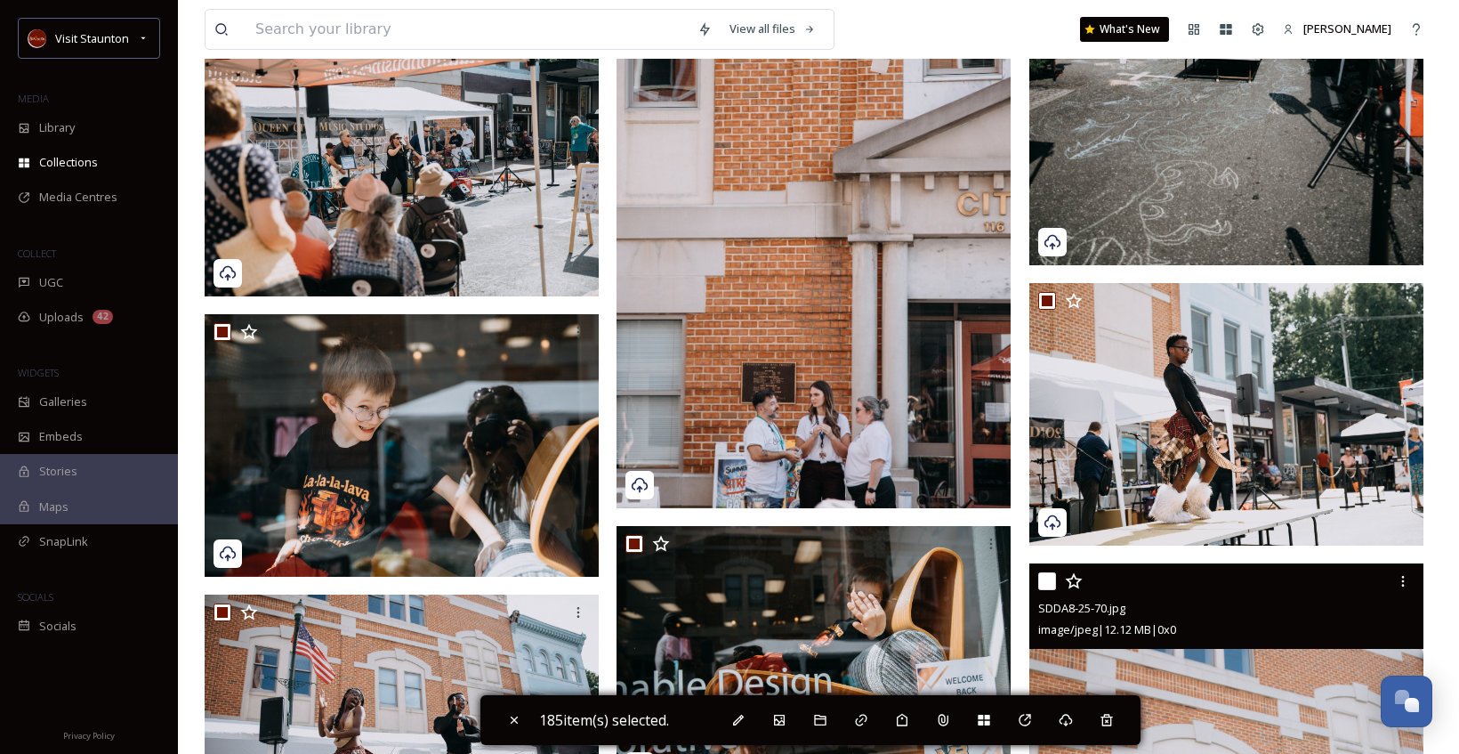
click at [1051, 584] on input "checkbox" at bounding box center [1047, 581] width 18 height 18
checkbox input "true"
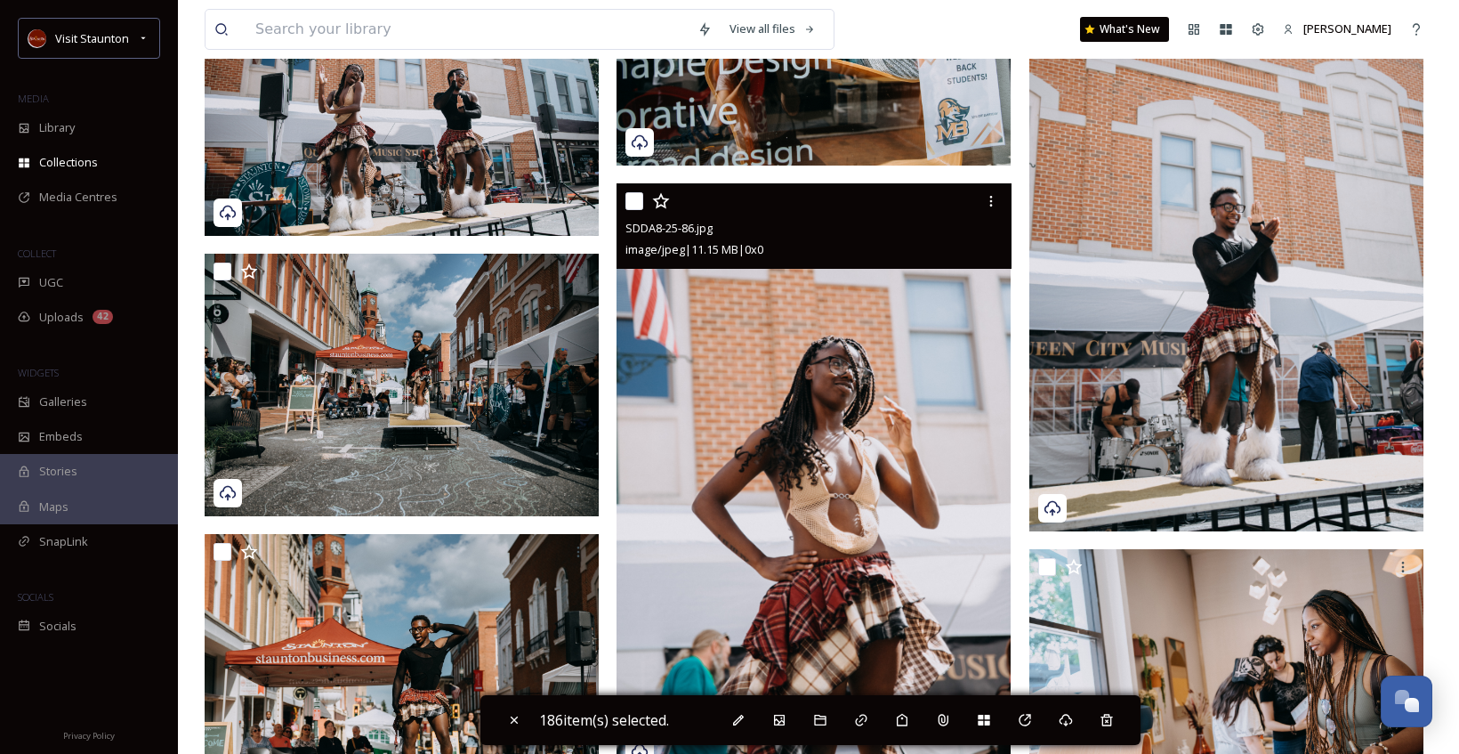
scroll to position [28824, 0]
click at [640, 201] on input "checkbox" at bounding box center [634, 202] width 18 height 18
checkbox input "true"
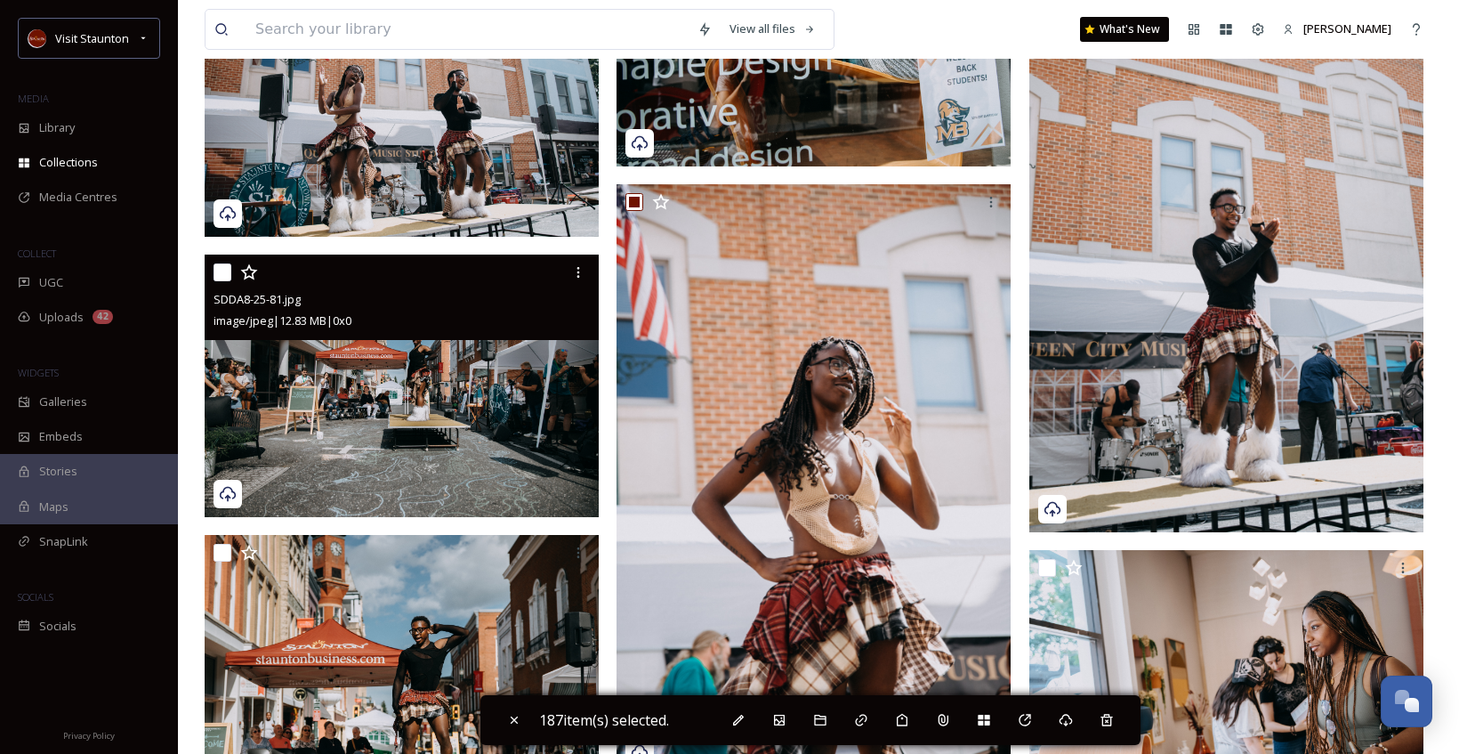
click at [230, 270] on input "checkbox" at bounding box center [223, 272] width 18 height 18
checkbox input "true"
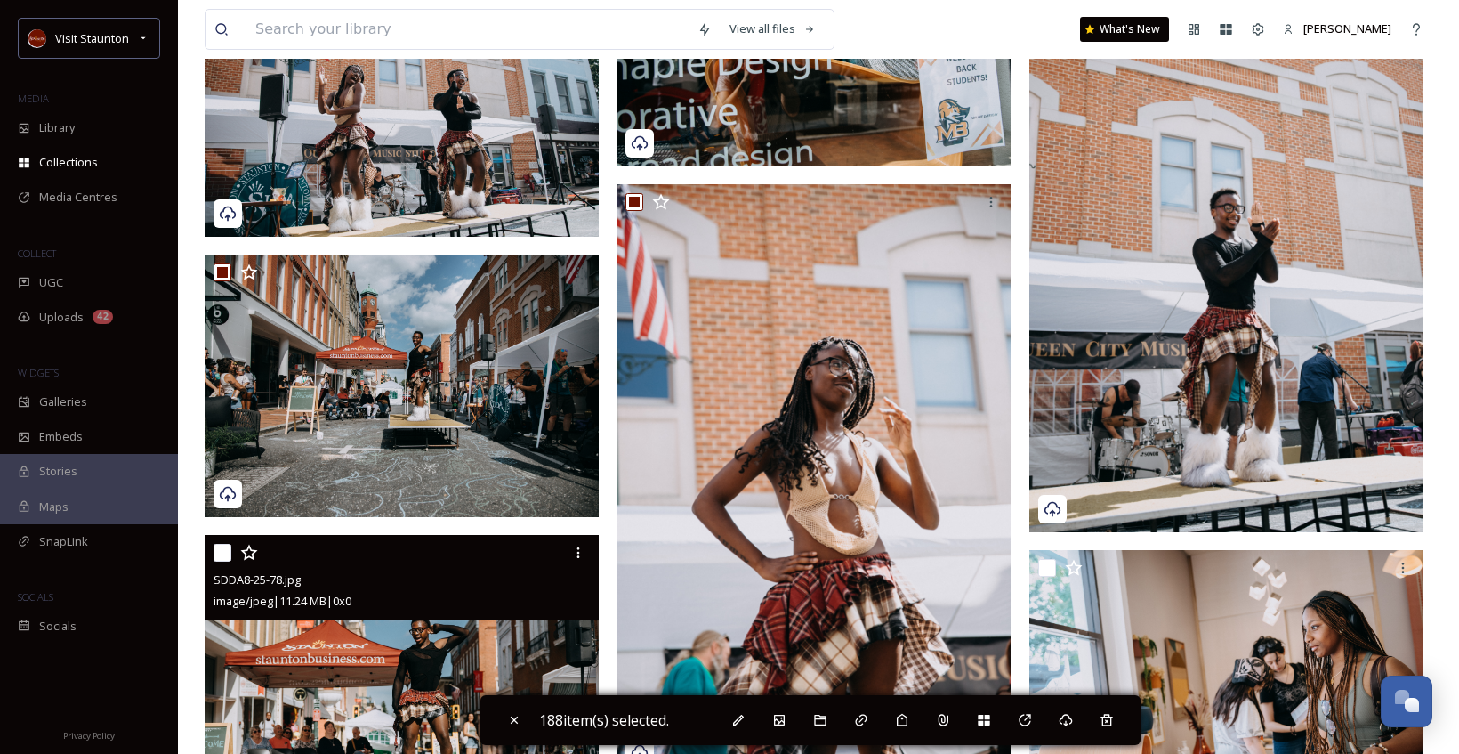
click at [224, 552] on input "checkbox" at bounding box center [223, 553] width 18 height 18
checkbox input "true"
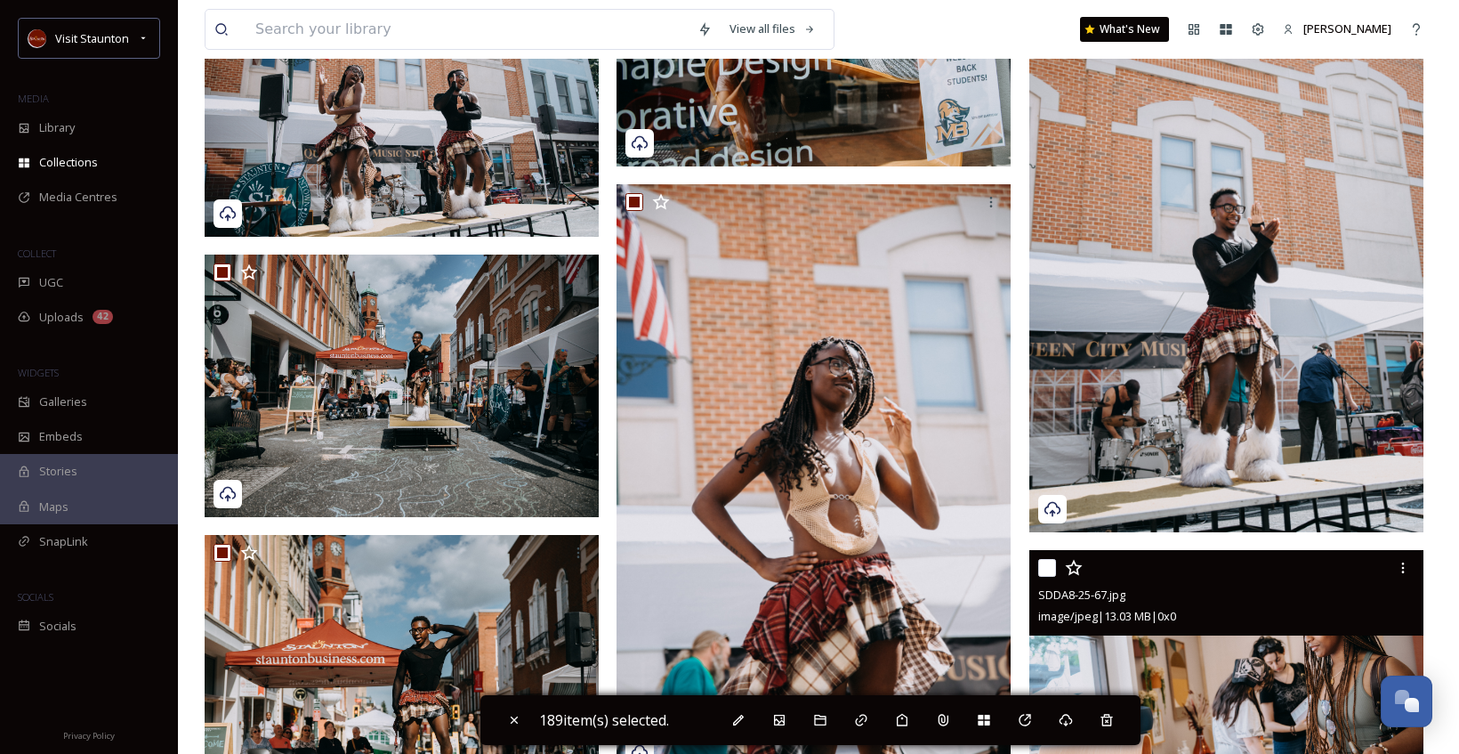
click at [1042, 565] on input "checkbox" at bounding box center [1047, 568] width 18 height 18
checkbox input "true"
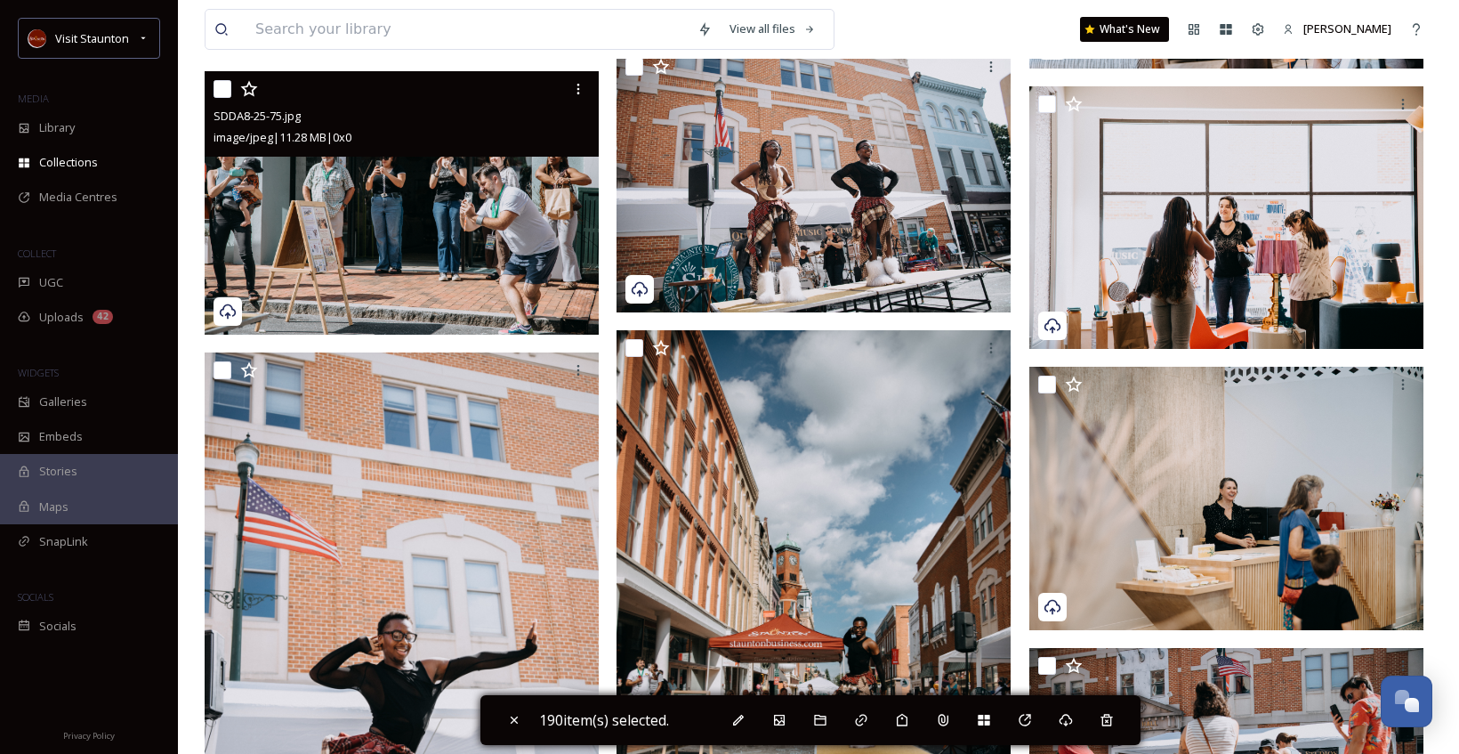
scroll to position [29535, 0]
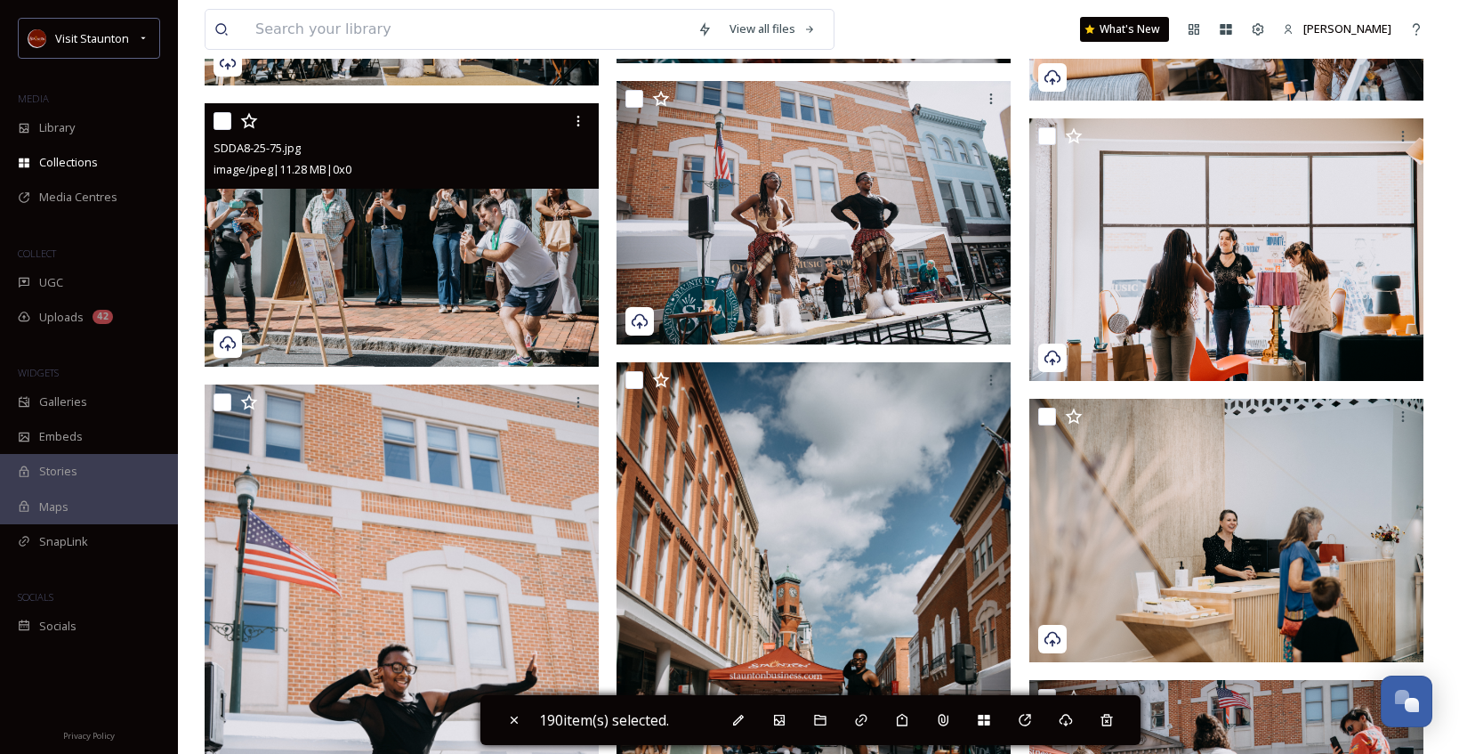
click at [219, 123] on input "checkbox" at bounding box center [223, 121] width 18 height 18
checkbox input "true"
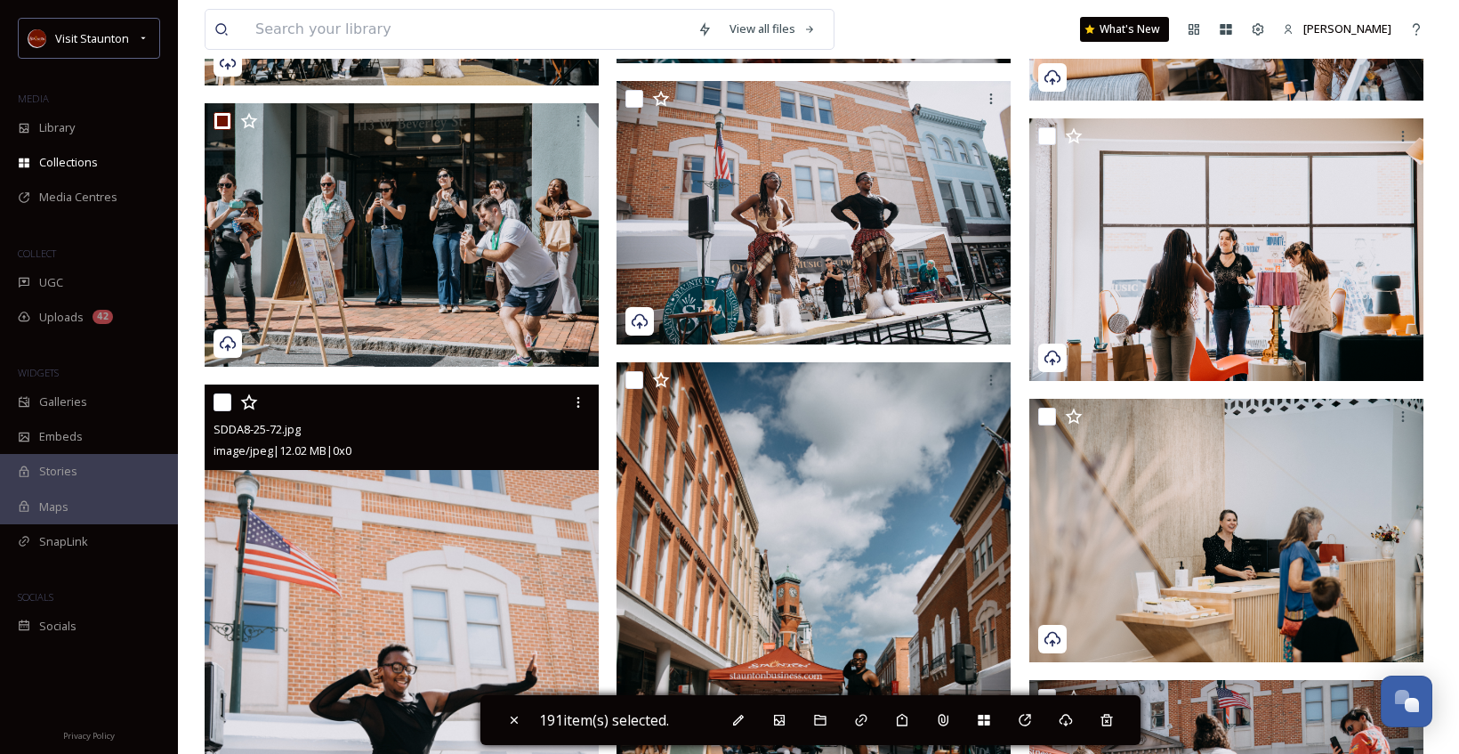
click at [227, 404] on input "checkbox" at bounding box center [223, 402] width 18 height 18
checkbox input "true"
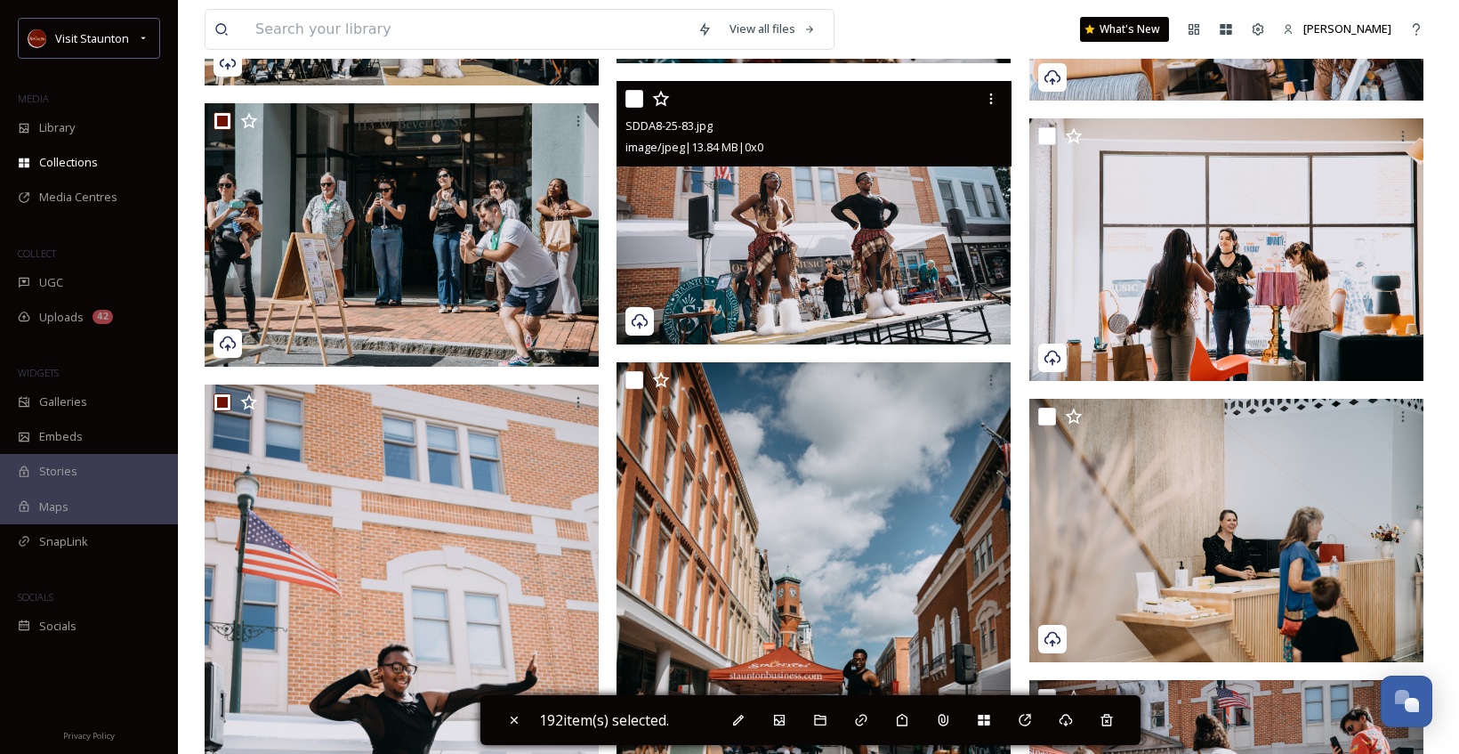
click at [636, 102] on input "checkbox" at bounding box center [634, 99] width 18 height 18
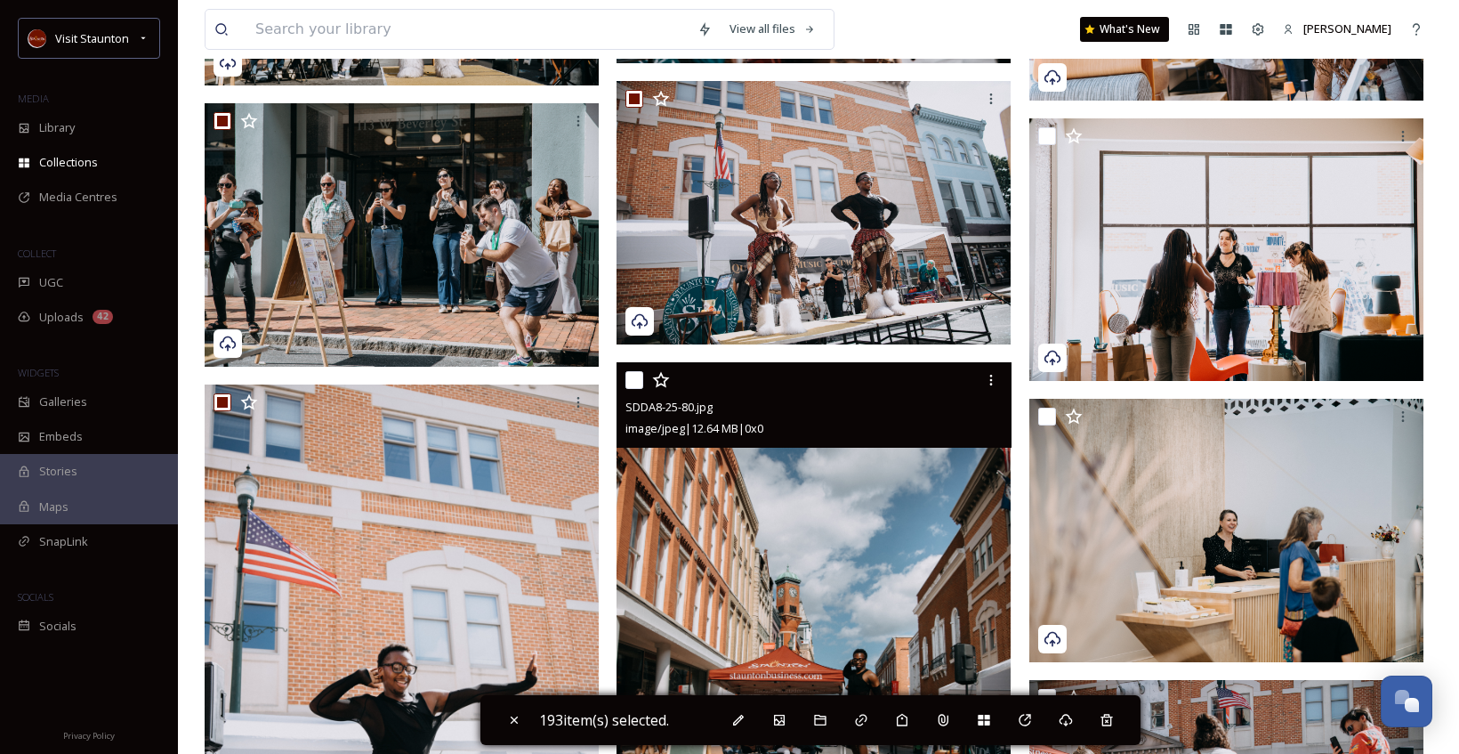
click at [633, 381] on input "checkbox" at bounding box center [634, 380] width 18 height 18
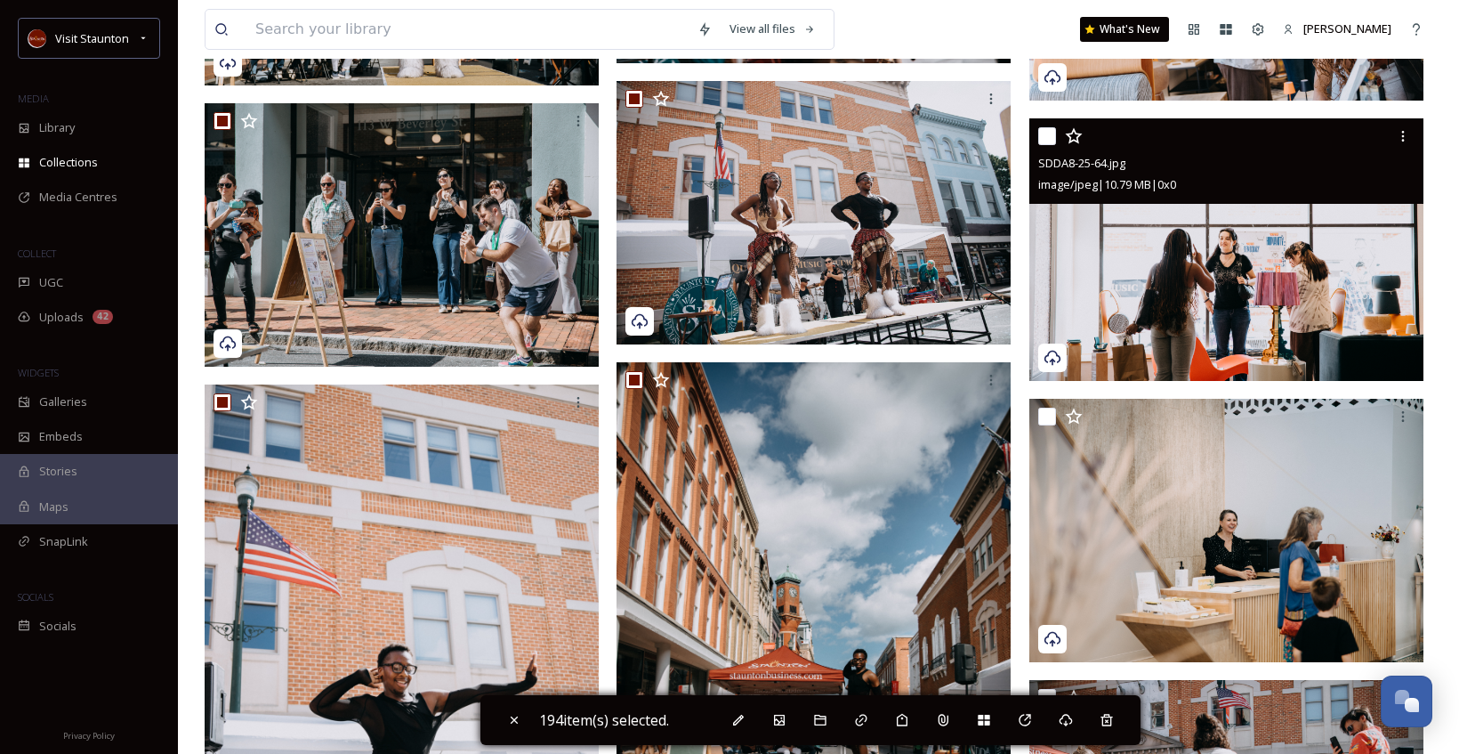
click at [1047, 141] on input "checkbox" at bounding box center [1047, 136] width 18 height 18
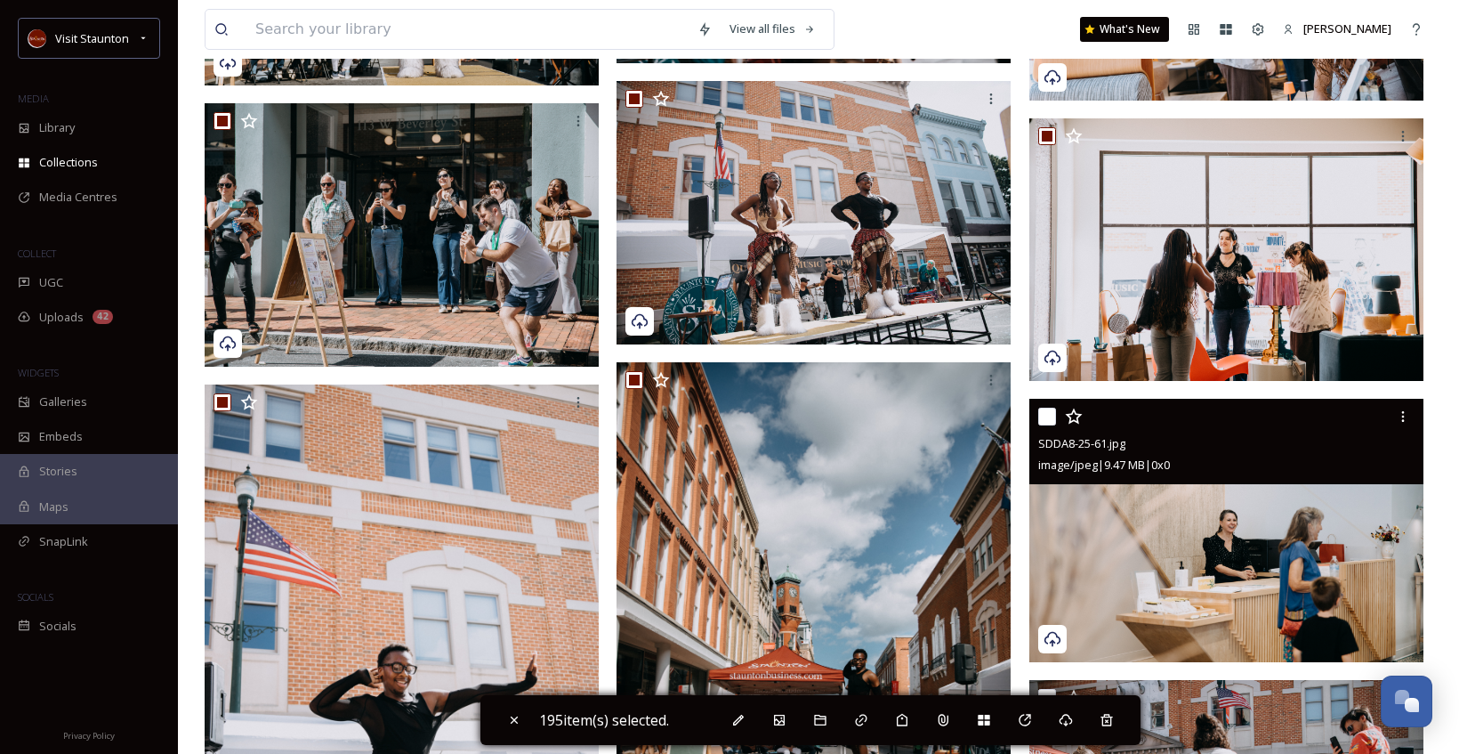
click at [1044, 421] on input "checkbox" at bounding box center [1047, 416] width 18 height 18
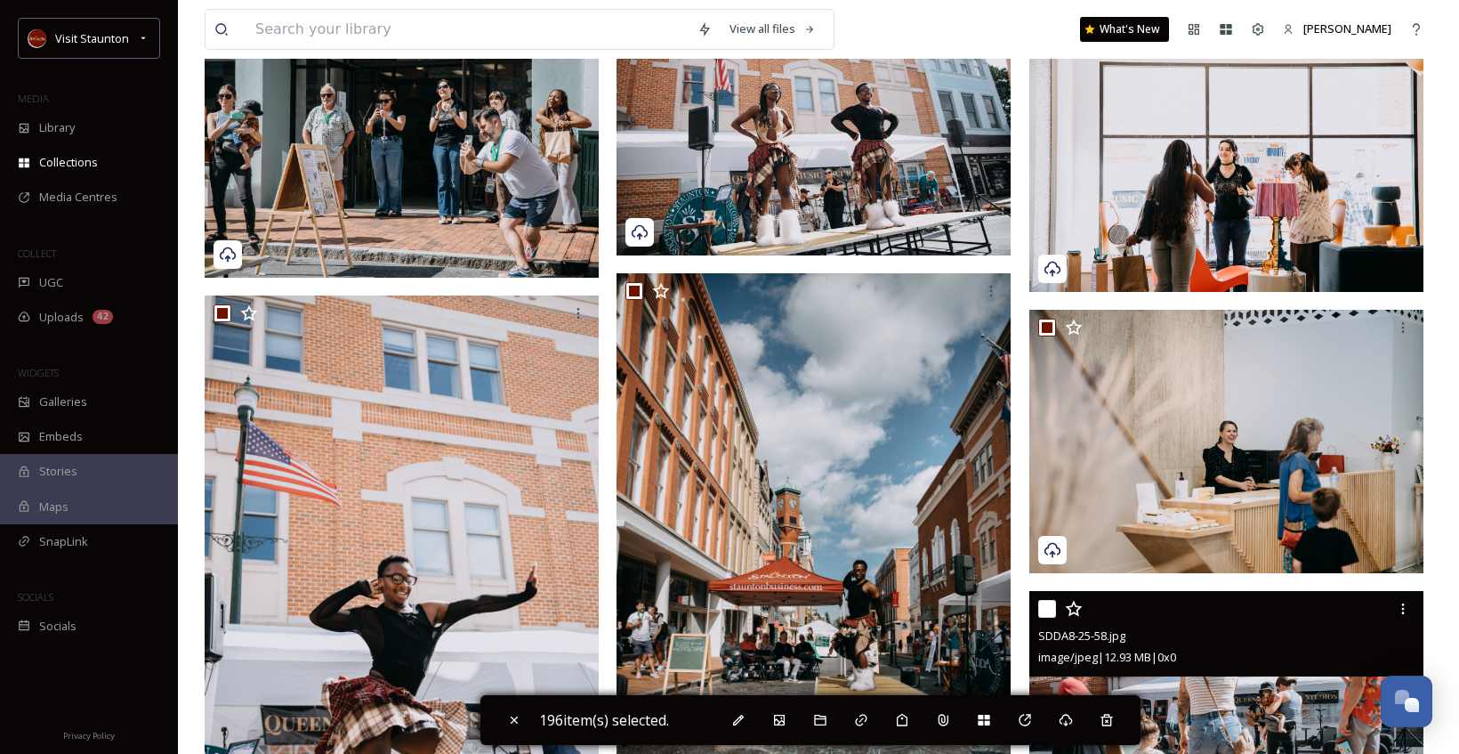
click at [1046, 608] on input "checkbox" at bounding box center [1047, 609] width 18 height 18
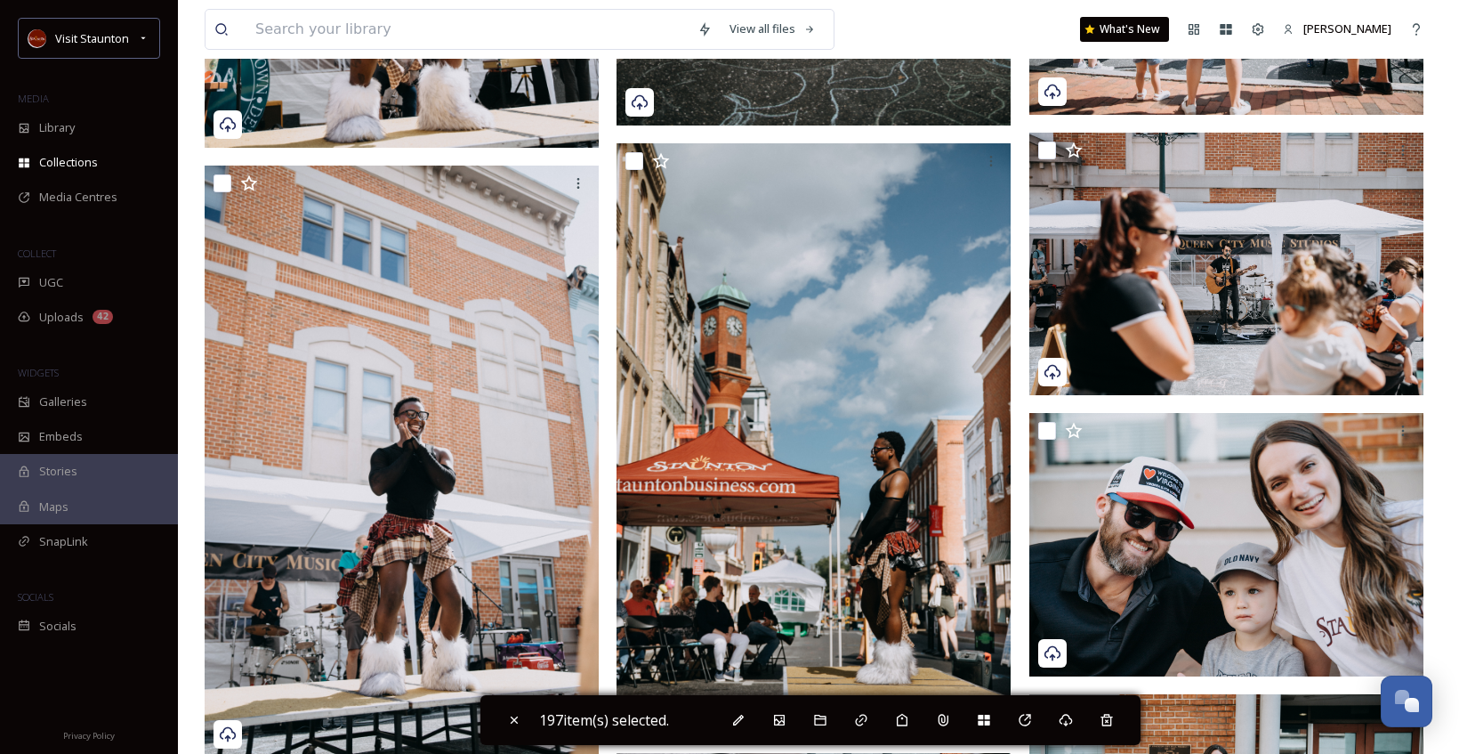
scroll to position [30336, 0]
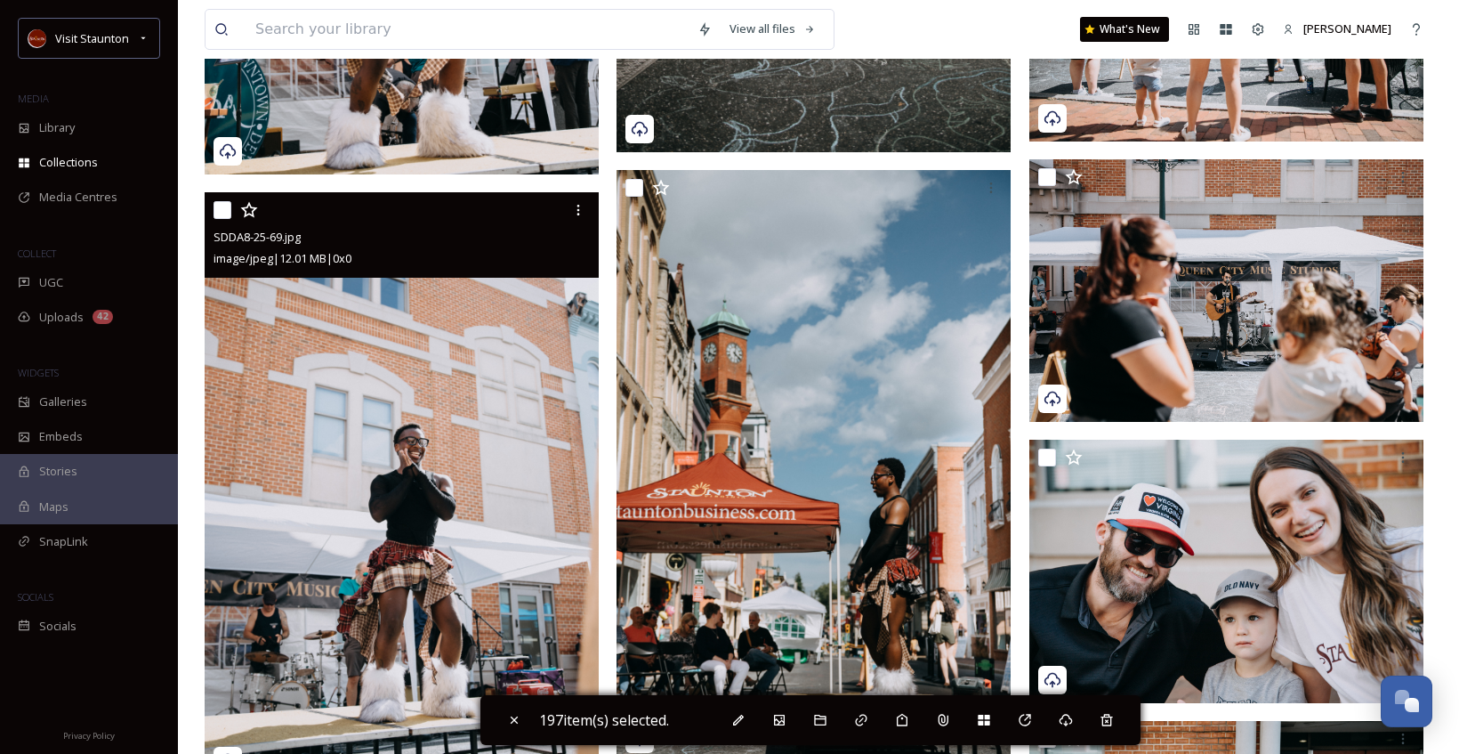
click at [219, 207] on input "checkbox" at bounding box center [223, 210] width 18 height 18
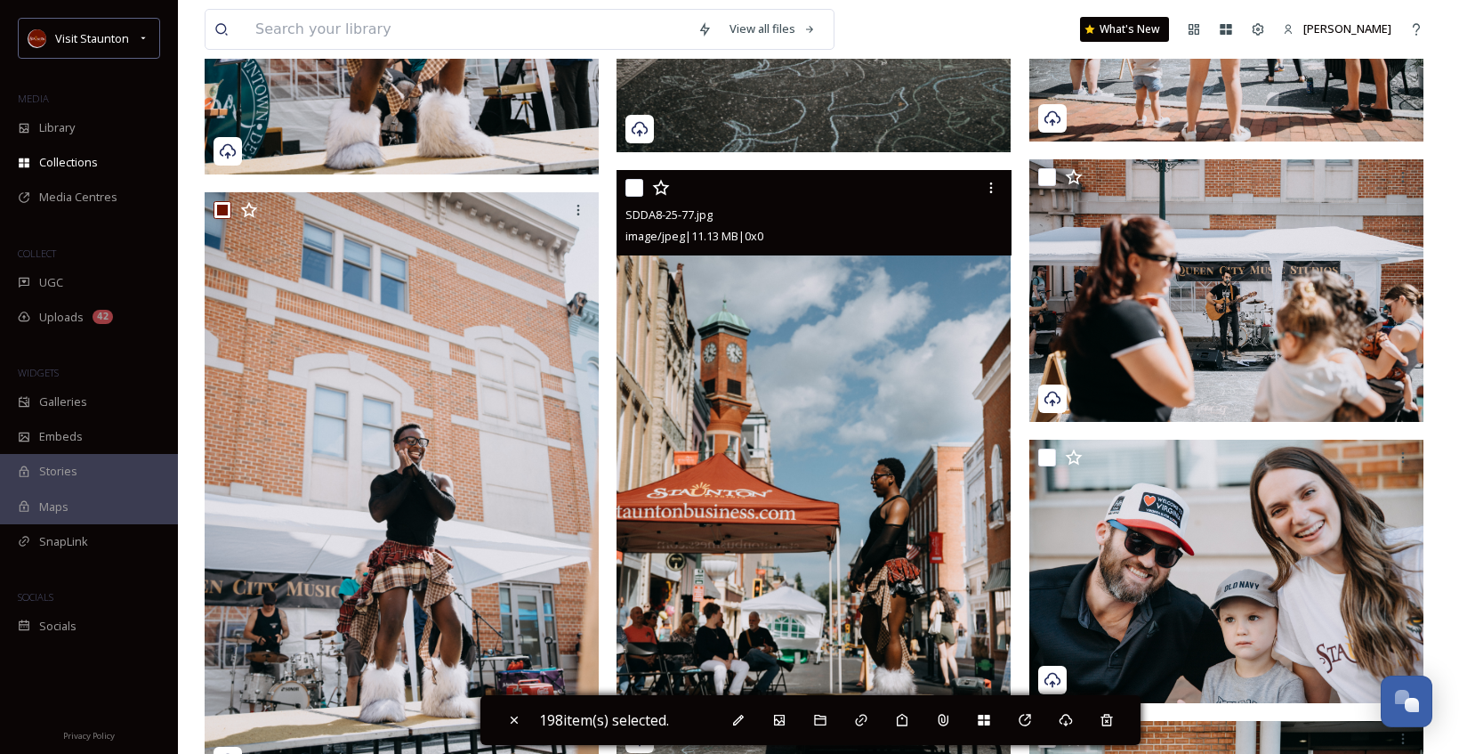
drag, startPoint x: 635, startPoint y: 195, endPoint x: 644, endPoint y: 196, distance: 8.9
click at [635, 196] on input "checkbox" at bounding box center [634, 188] width 18 height 18
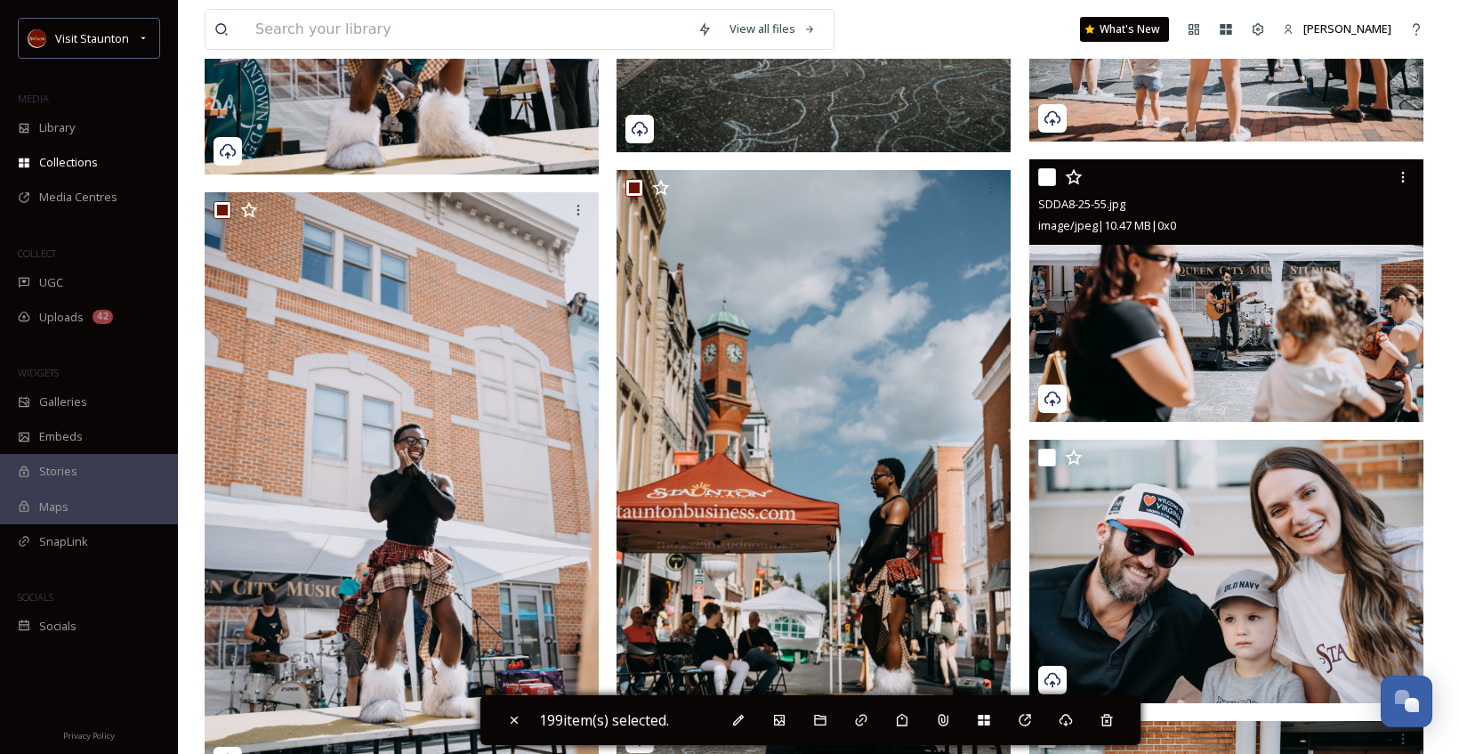
click at [1041, 180] on input "checkbox" at bounding box center [1047, 177] width 18 height 18
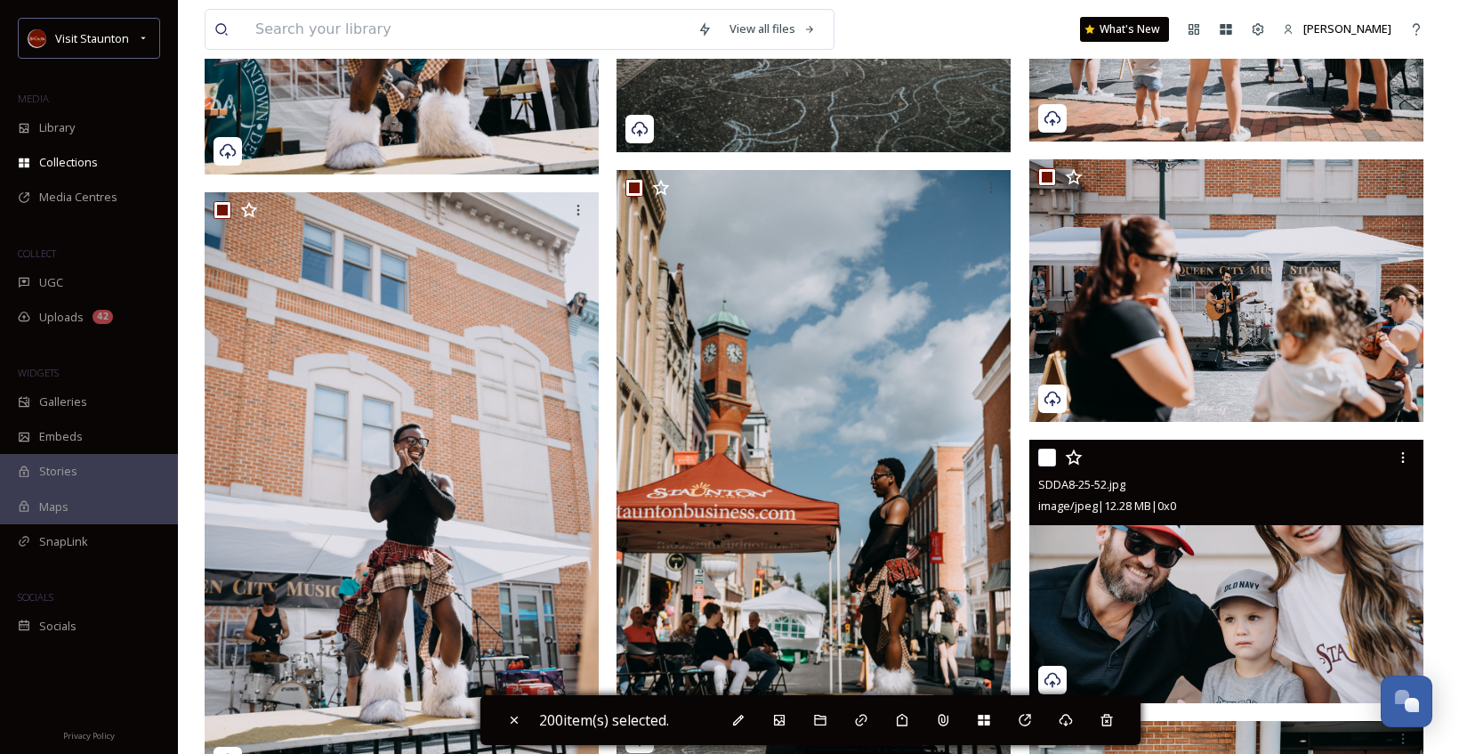
click at [1050, 460] on input "checkbox" at bounding box center [1047, 457] width 18 height 18
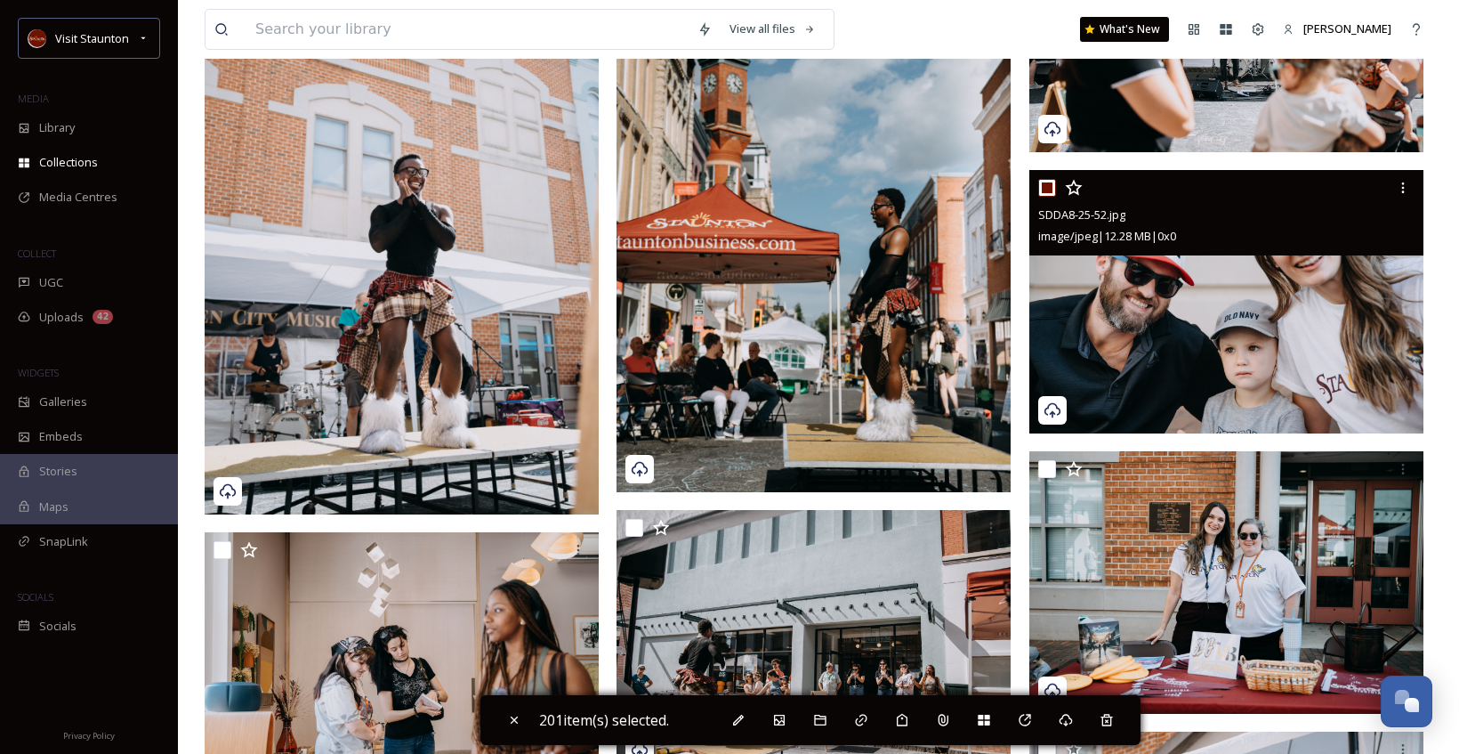
scroll to position [30692, 0]
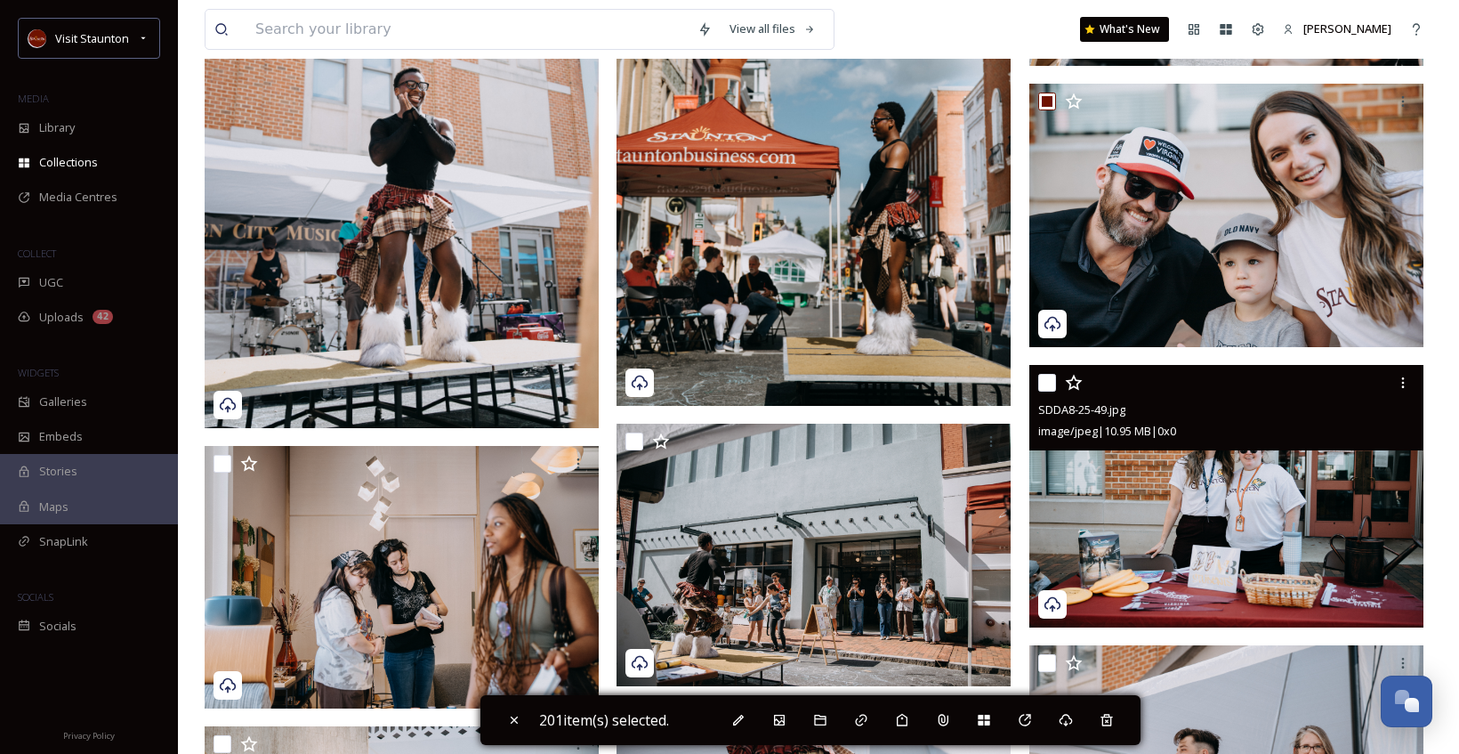
click at [1046, 381] on input "checkbox" at bounding box center [1047, 383] width 18 height 18
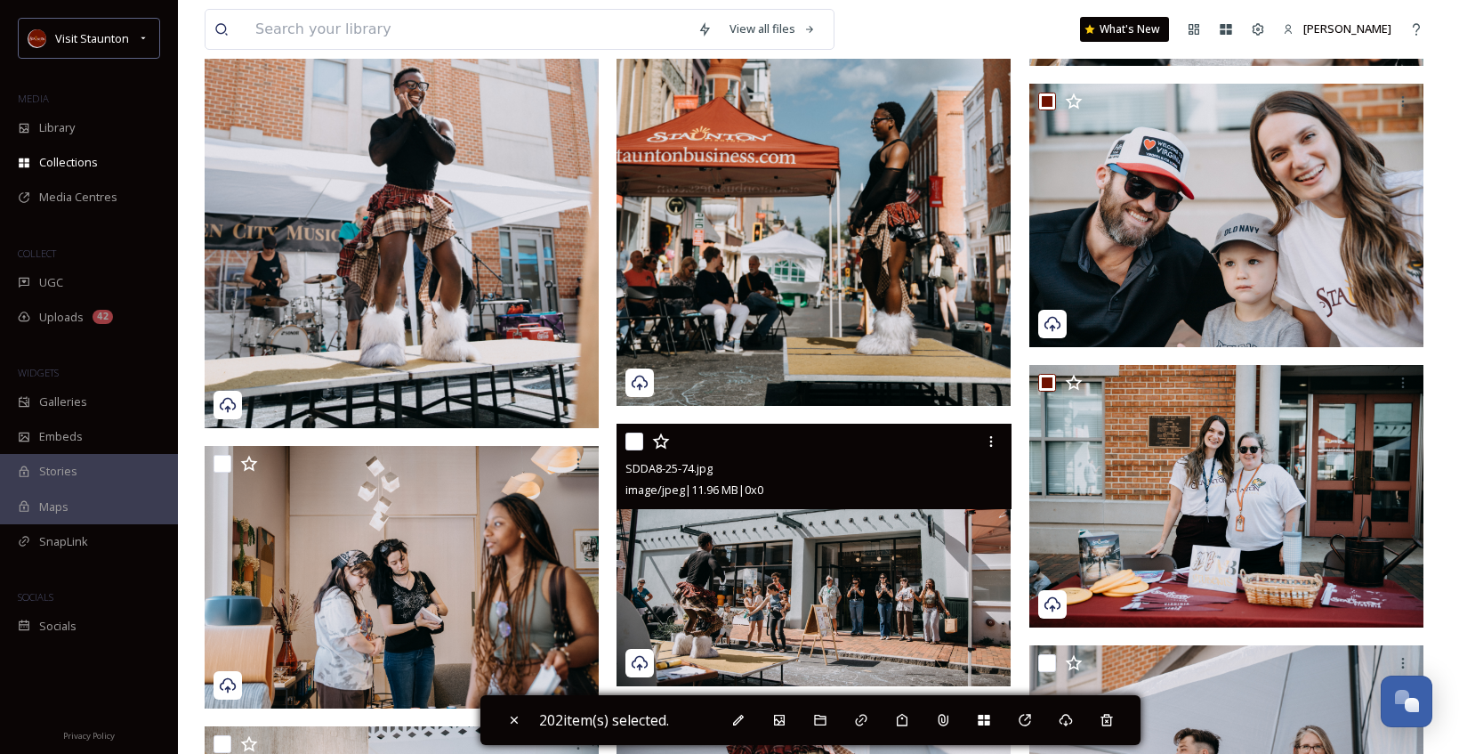
click at [632, 438] on input "checkbox" at bounding box center [634, 441] width 18 height 18
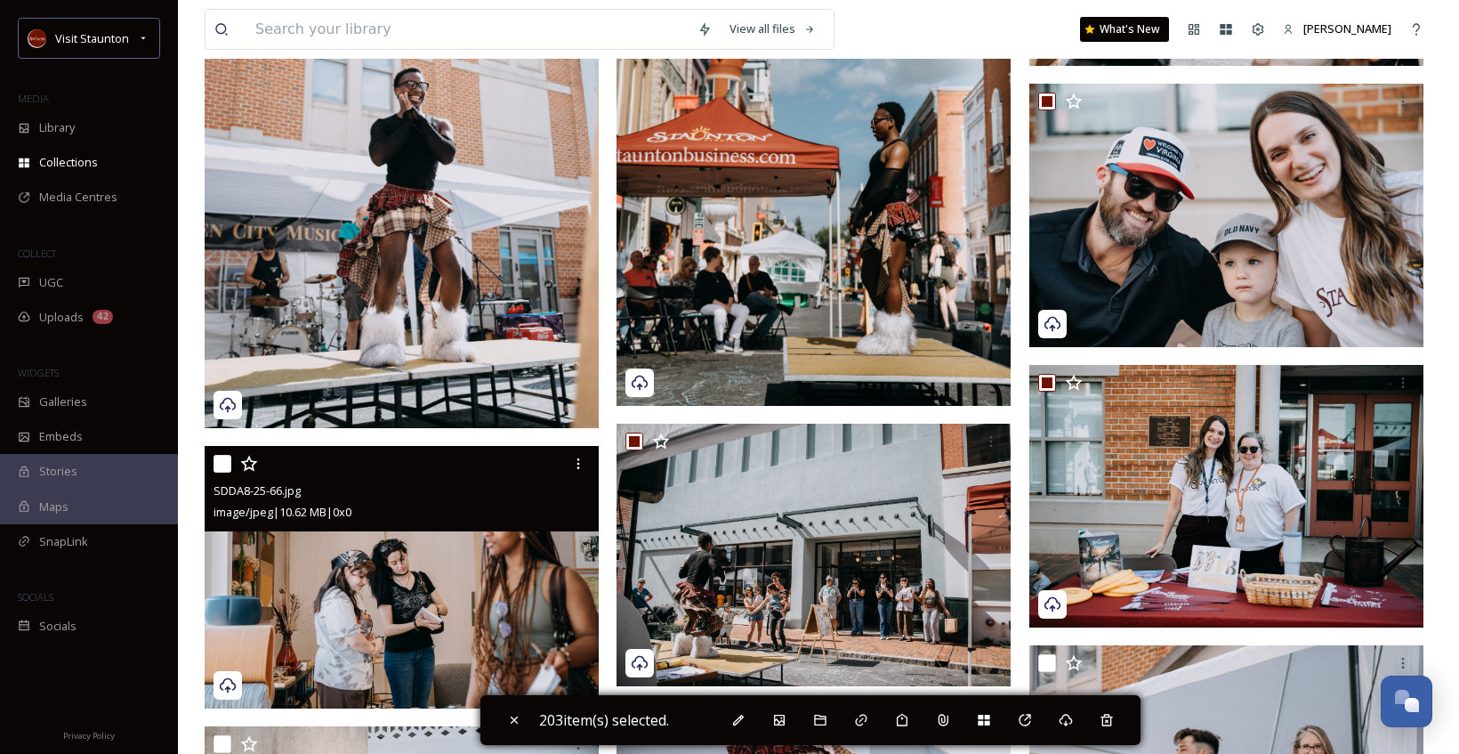
click at [230, 464] on input "checkbox" at bounding box center [223, 464] width 18 height 18
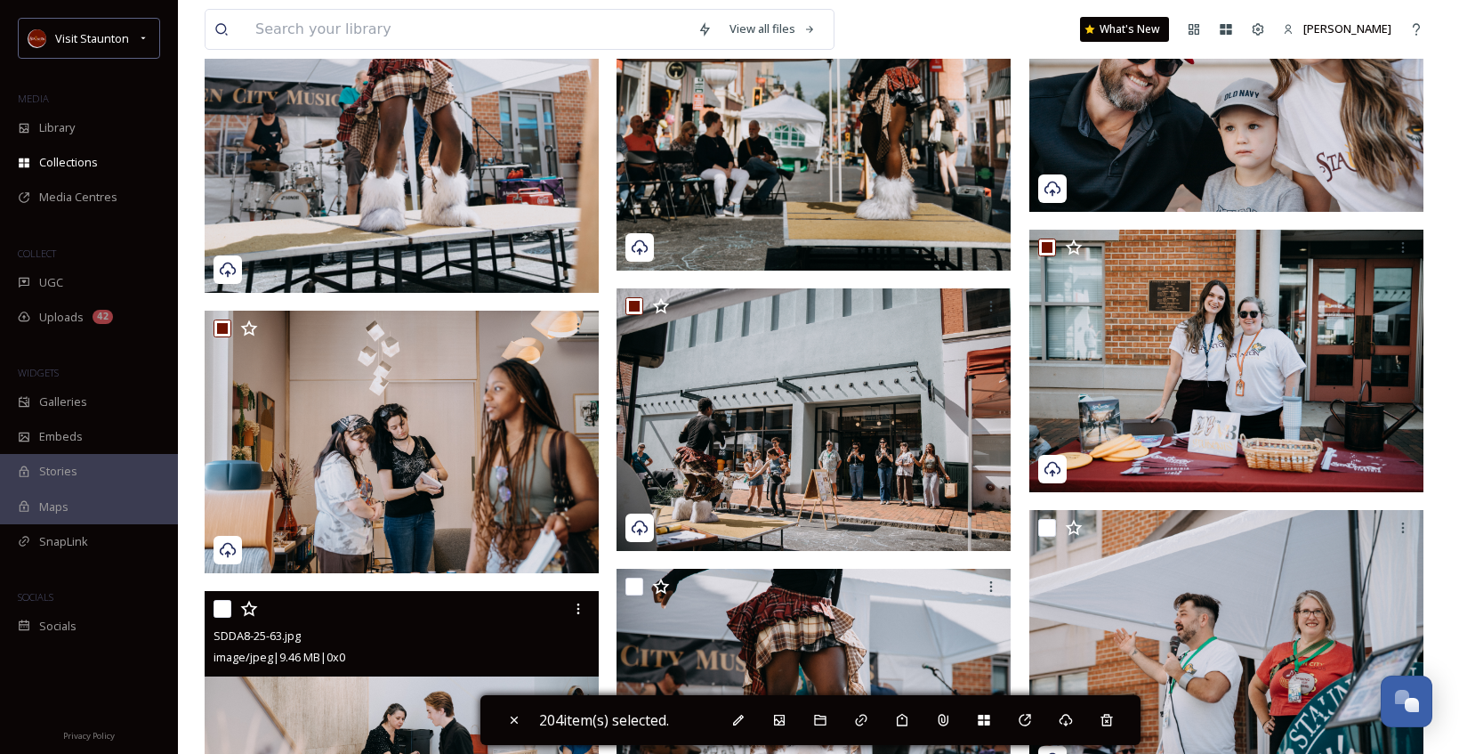
scroll to position [31048, 0]
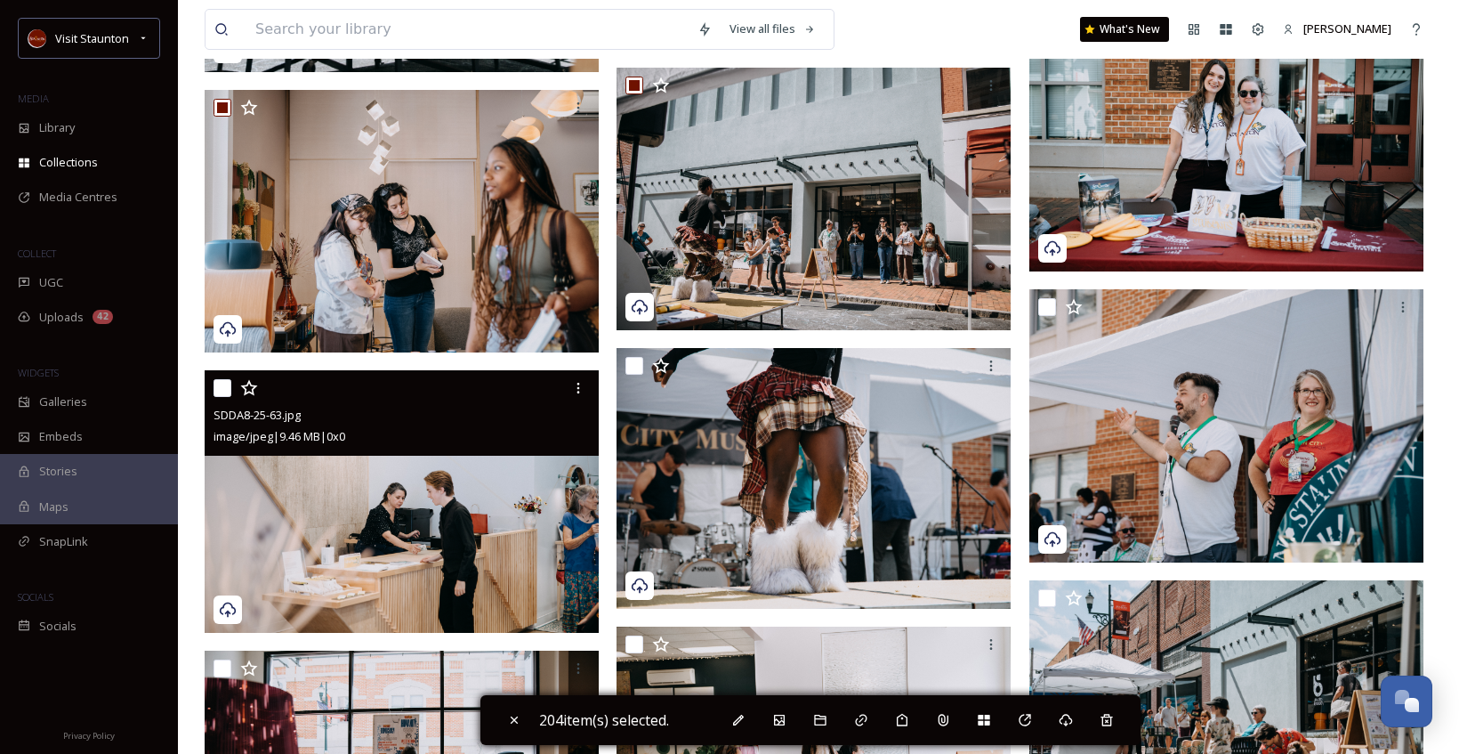
drag, startPoint x: 224, startPoint y: 390, endPoint x: 351, endPoint y: 357, distance: 130.5
click at [224, 389] on input "checkbox" at bounding box center [223, 388] width 18 height 18
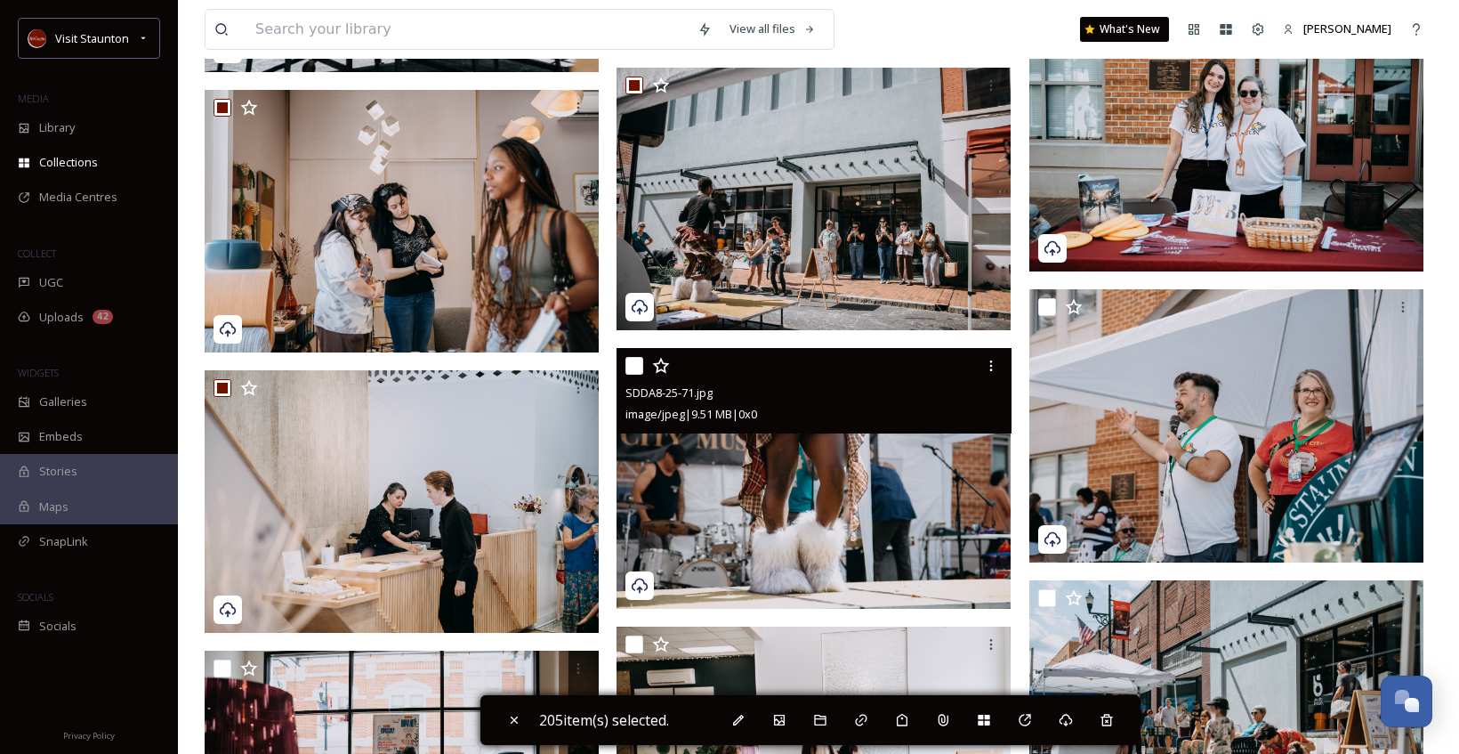
click at [631, 368] on input "checkbox" at bounding box center [634, 366] width 18 height 18
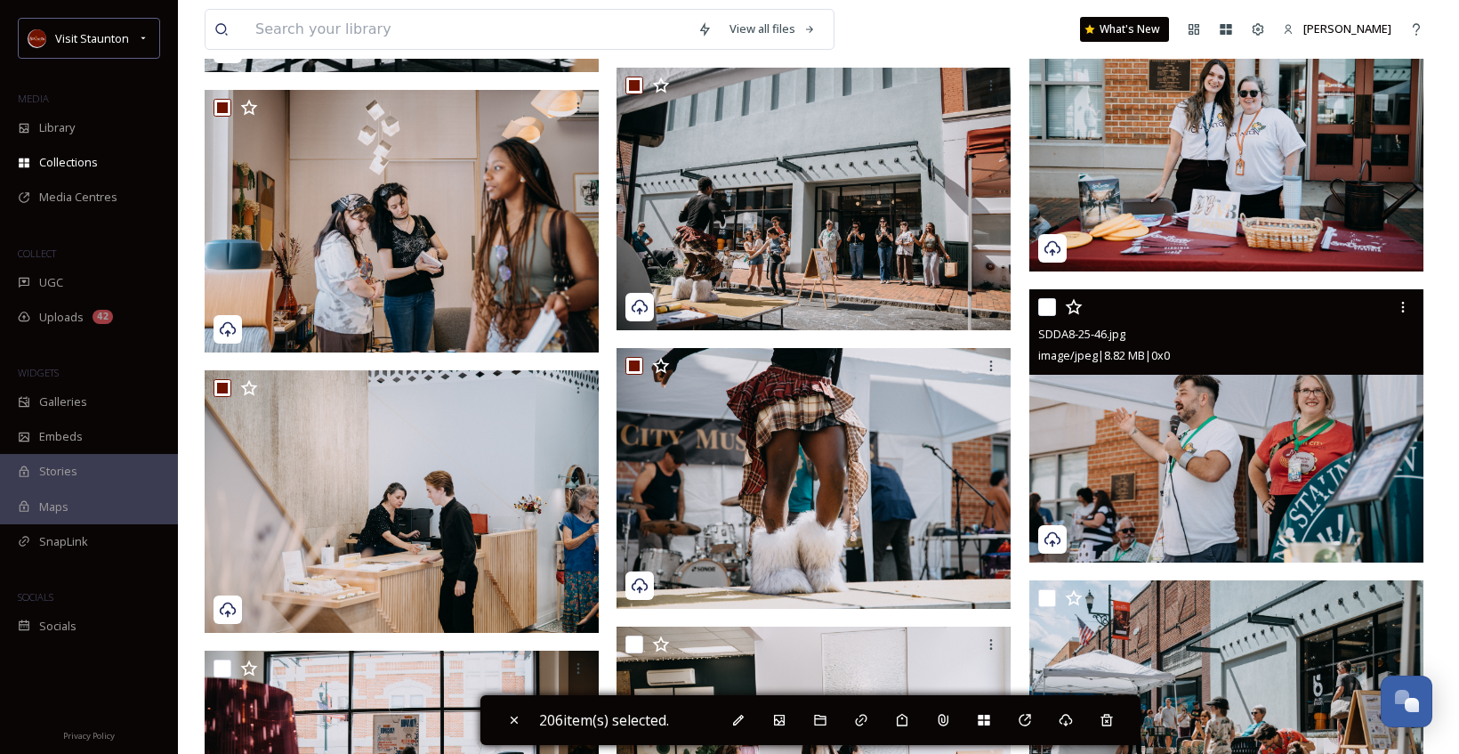
click at [1048, 302] on input "checkbox" at bounding box center [1047, 307] width 18 height 18
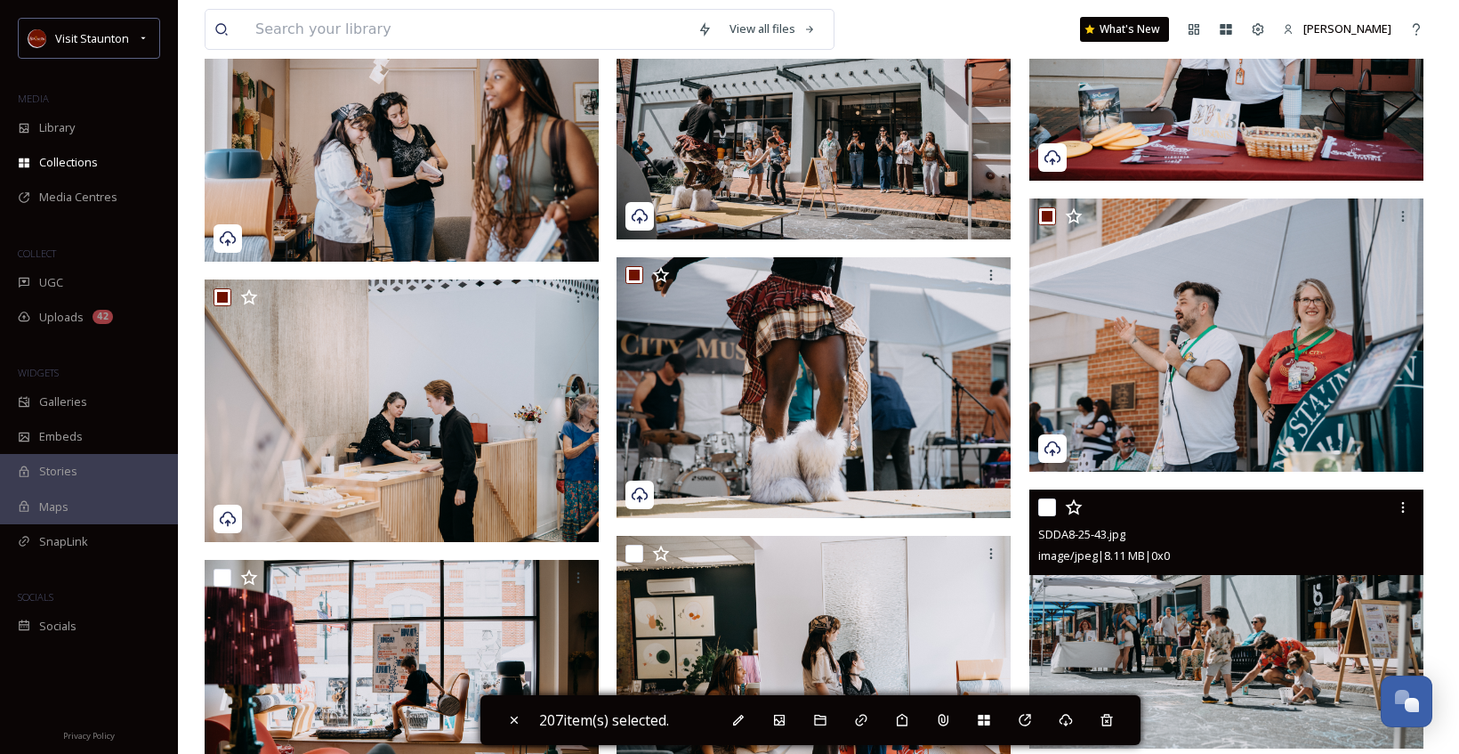
scroll to position [31314, 0]
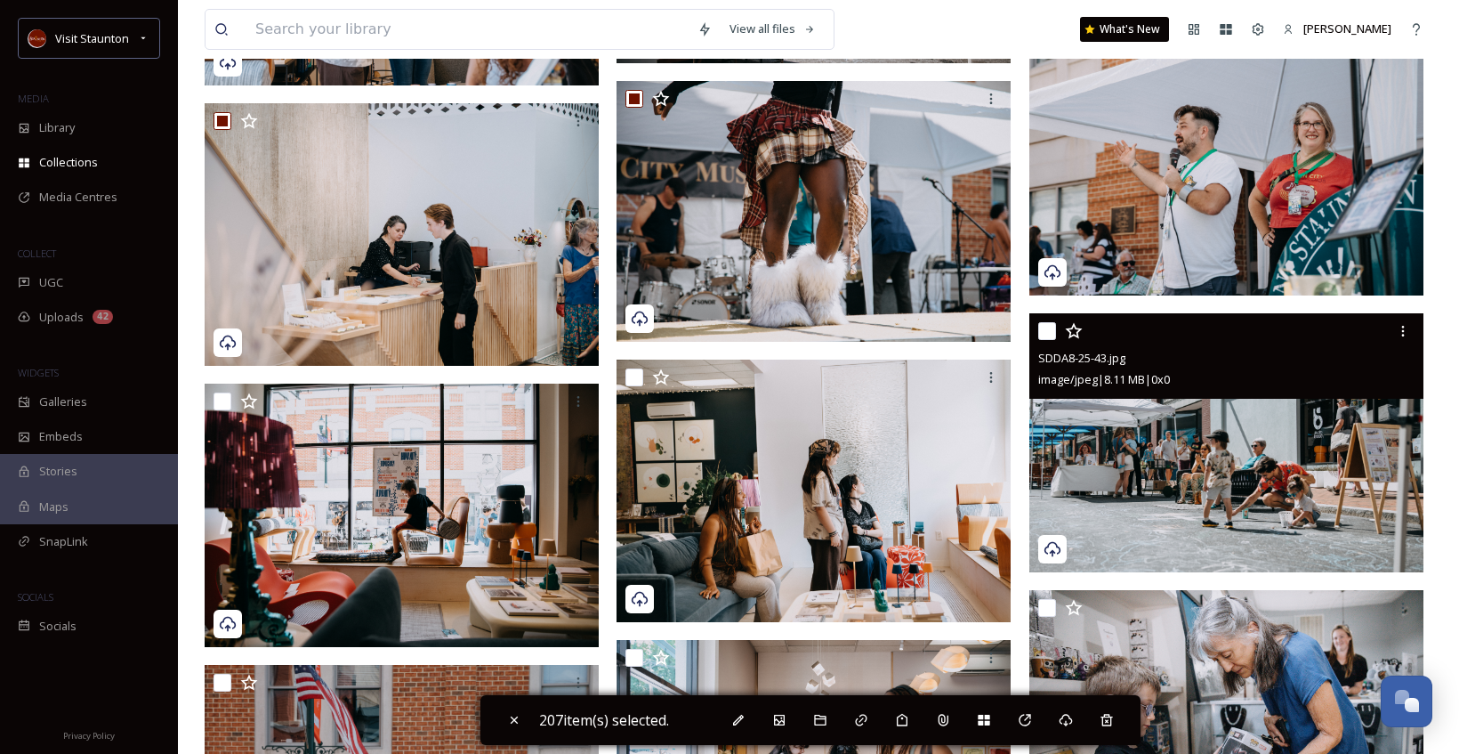
click at [1057, 332] on div at bounding box center [1228, 331] width 381 height 32
click at [1047, 332] on input "checkbox" at bounding box center [1047, 331] width 18 height 18
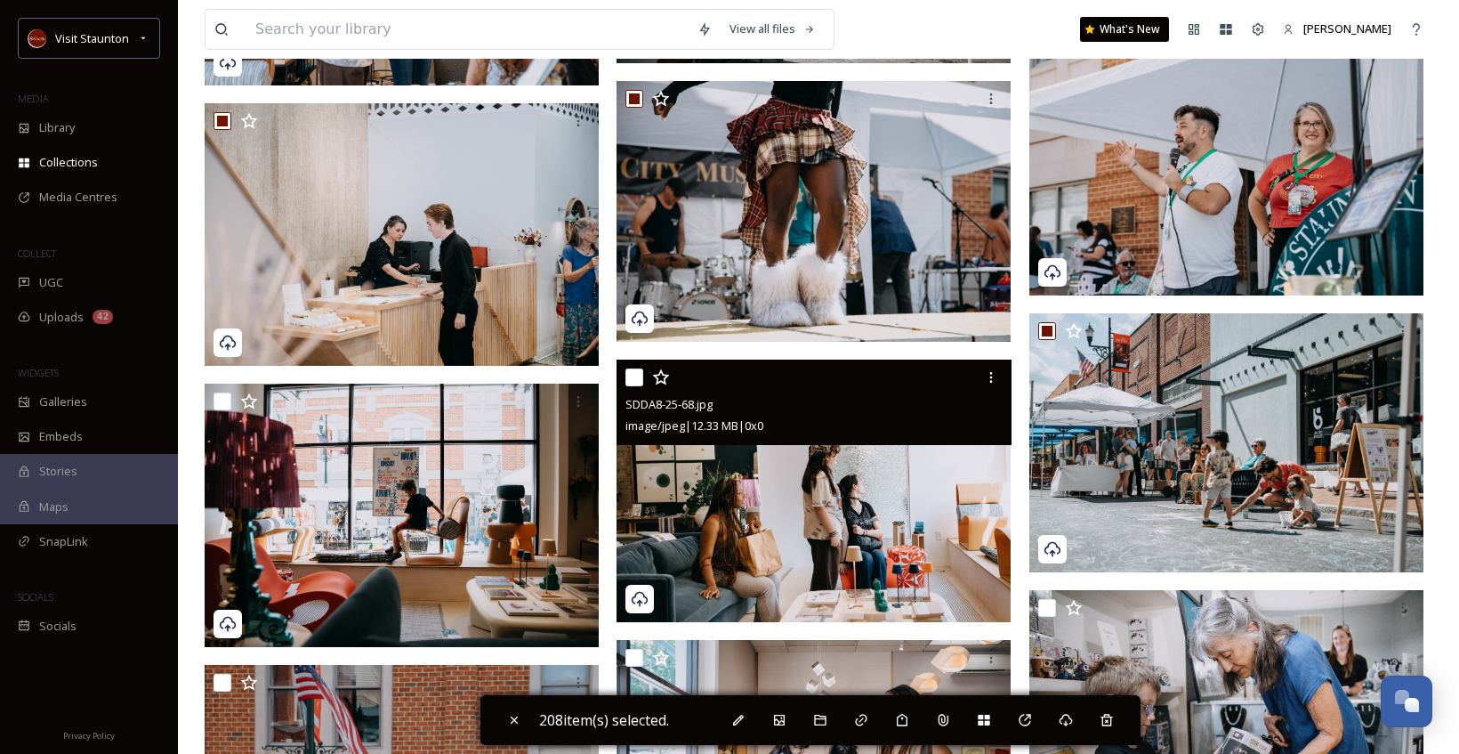
click at [633, 376] on input "checkbox" at bounding box center [634, 377] width 18 height 18
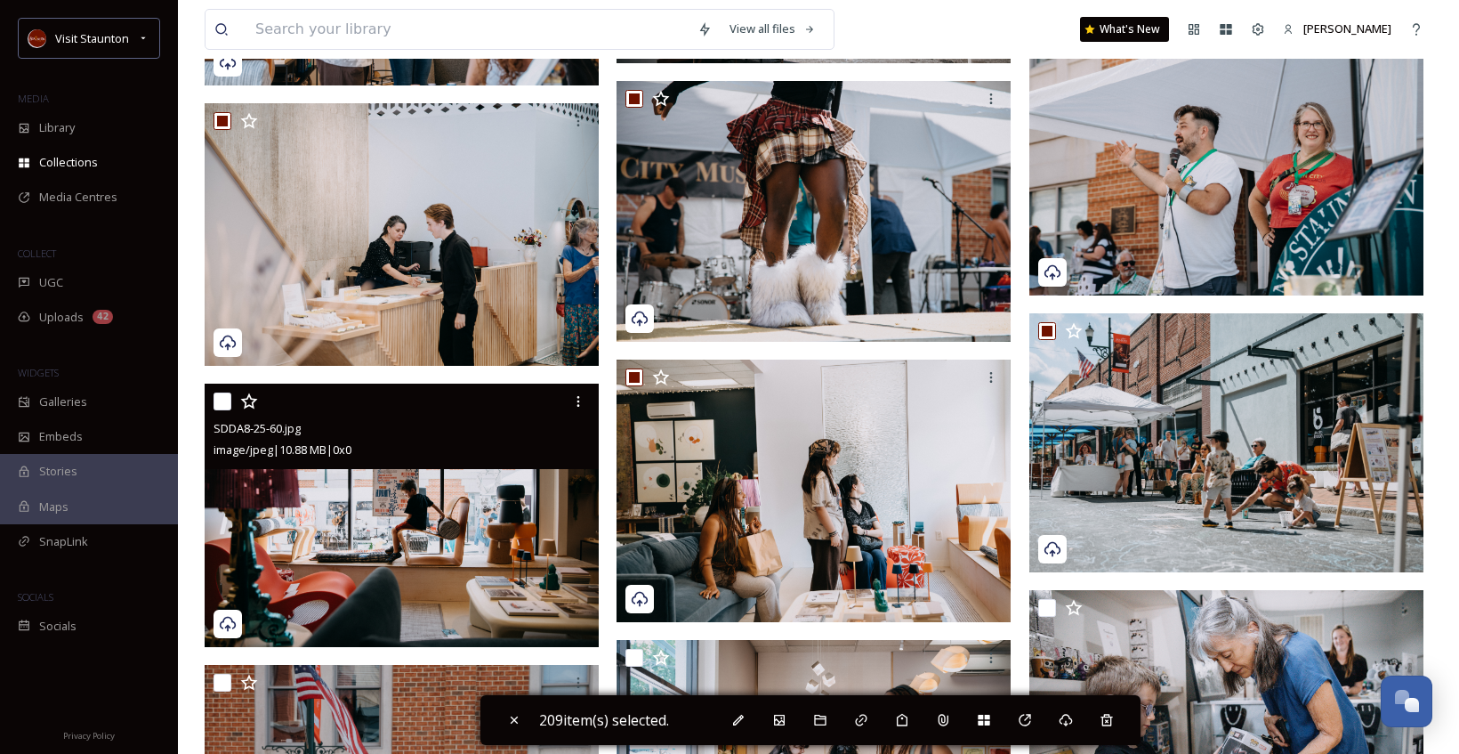
click at [226, 401] on input "checkbox" at bounding box center [223, 401] width 18 height 18
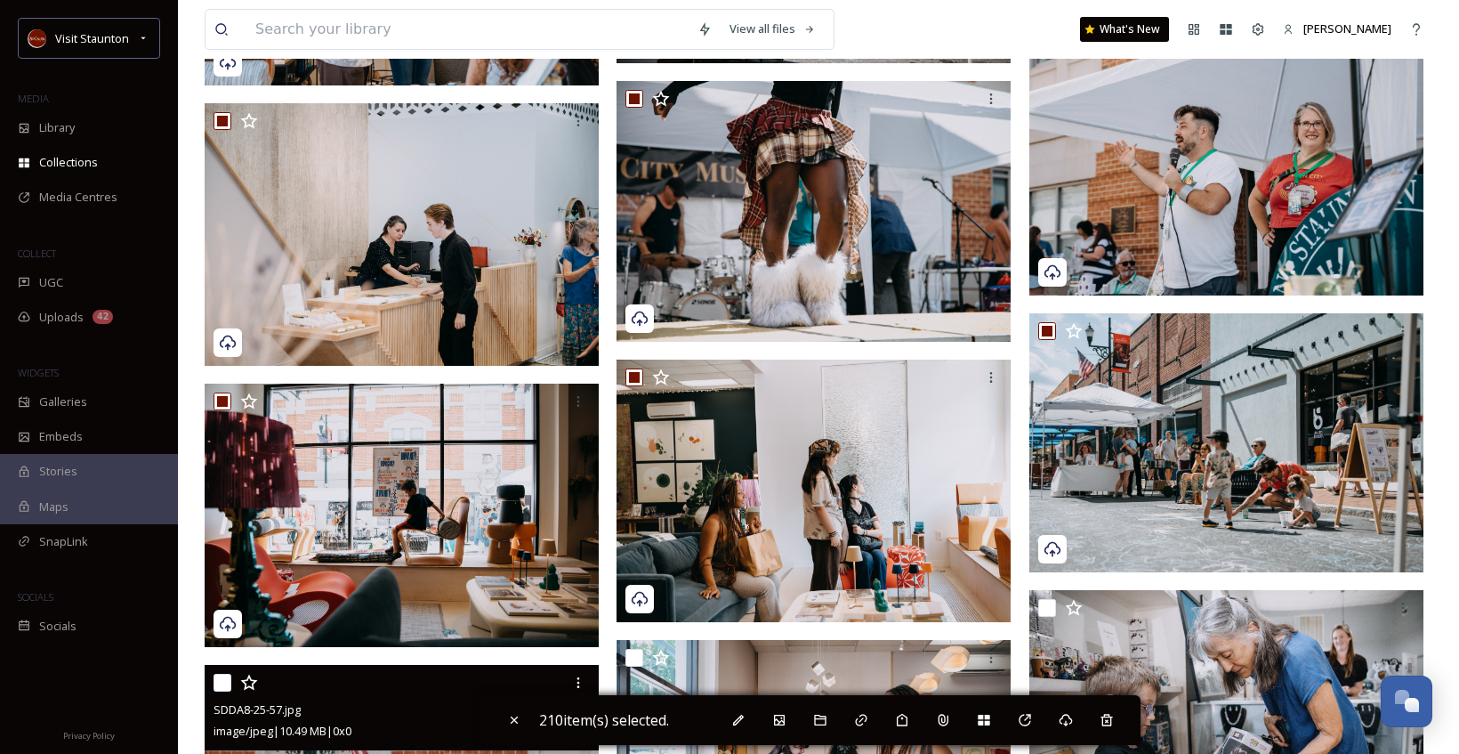
click at [224, 674] on input "checkbox" at bounding box center [223, 682] width 18 height 18
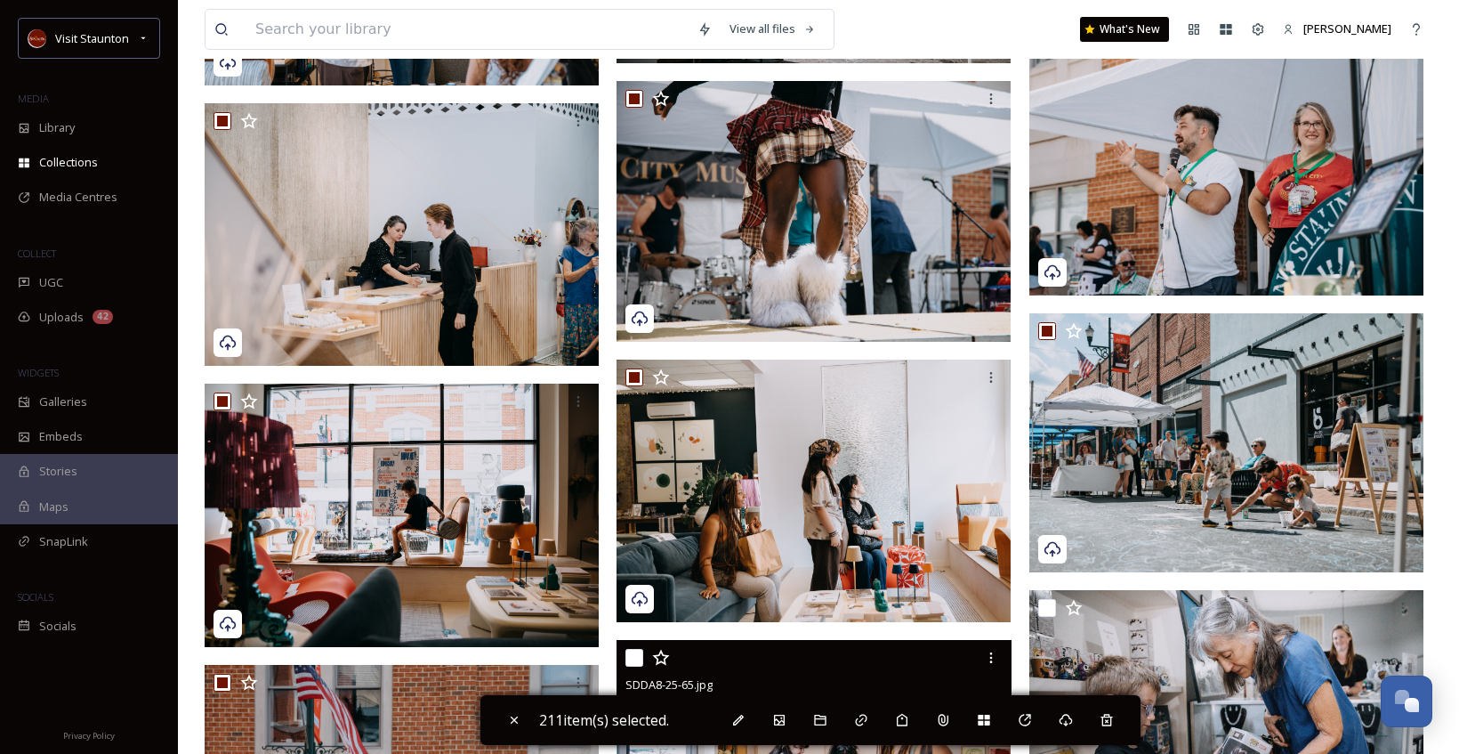
click at [634, 654] on input "checkbox" at bounding box center [634, 658] width 18 height 18
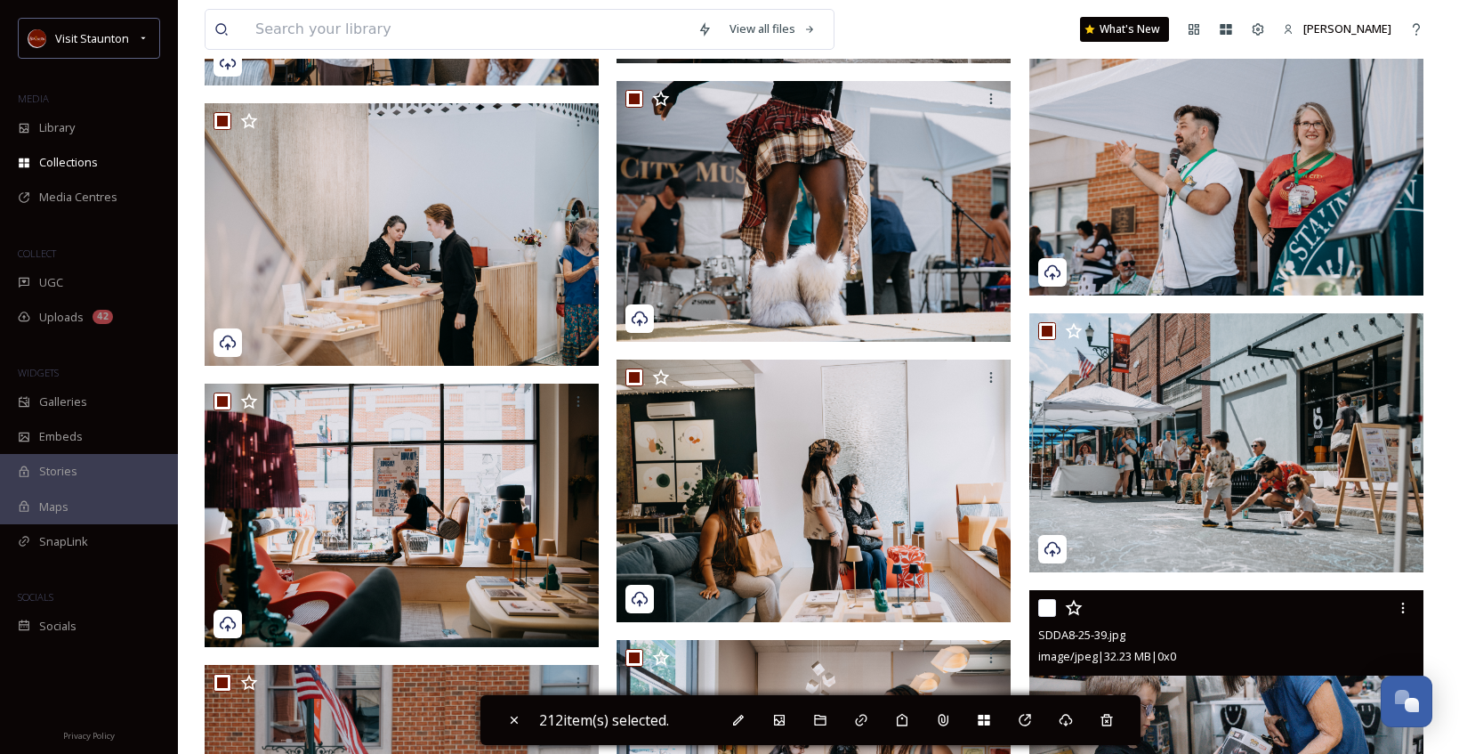
click at [1044, 614] on input "checkbox" at bounding box center [1047, 608] width 18 height 18
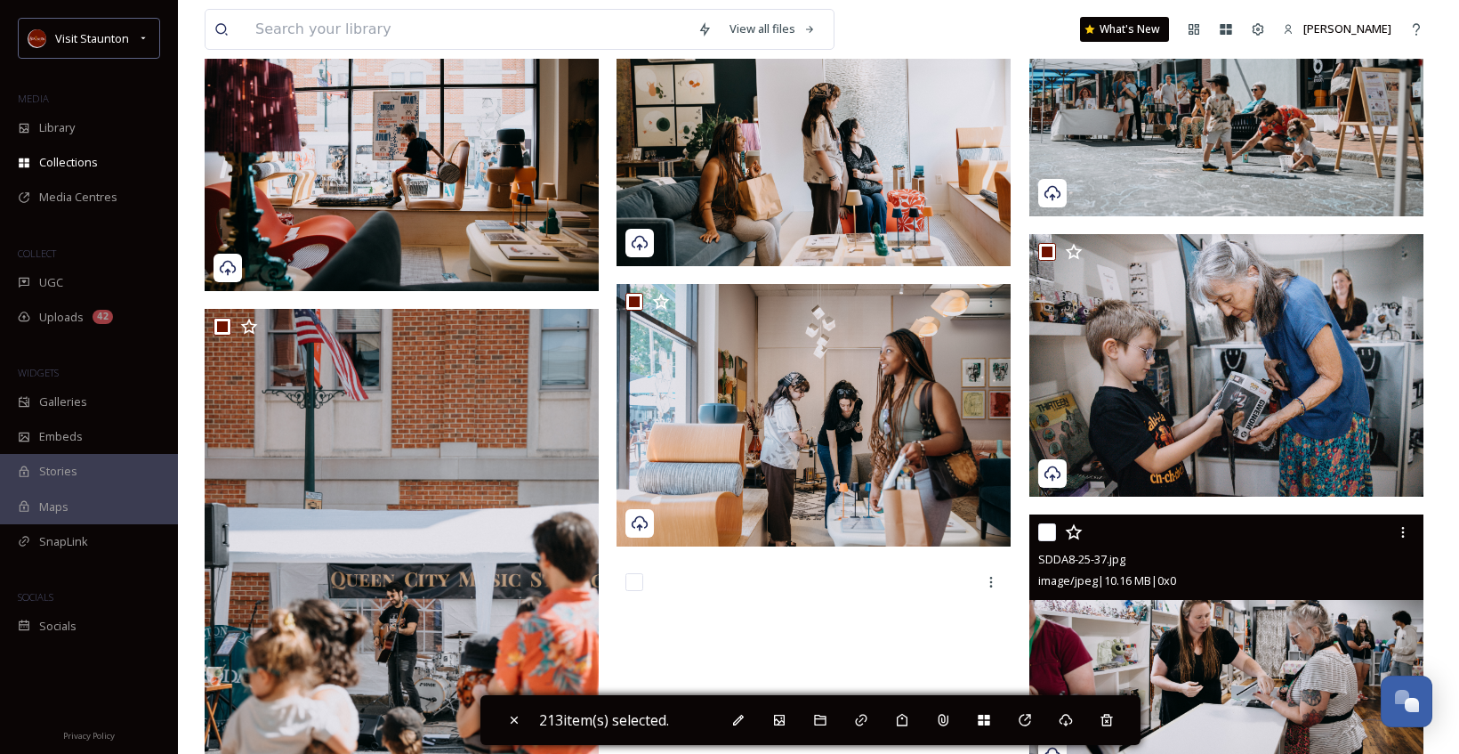
scroll to position [31937, 0]
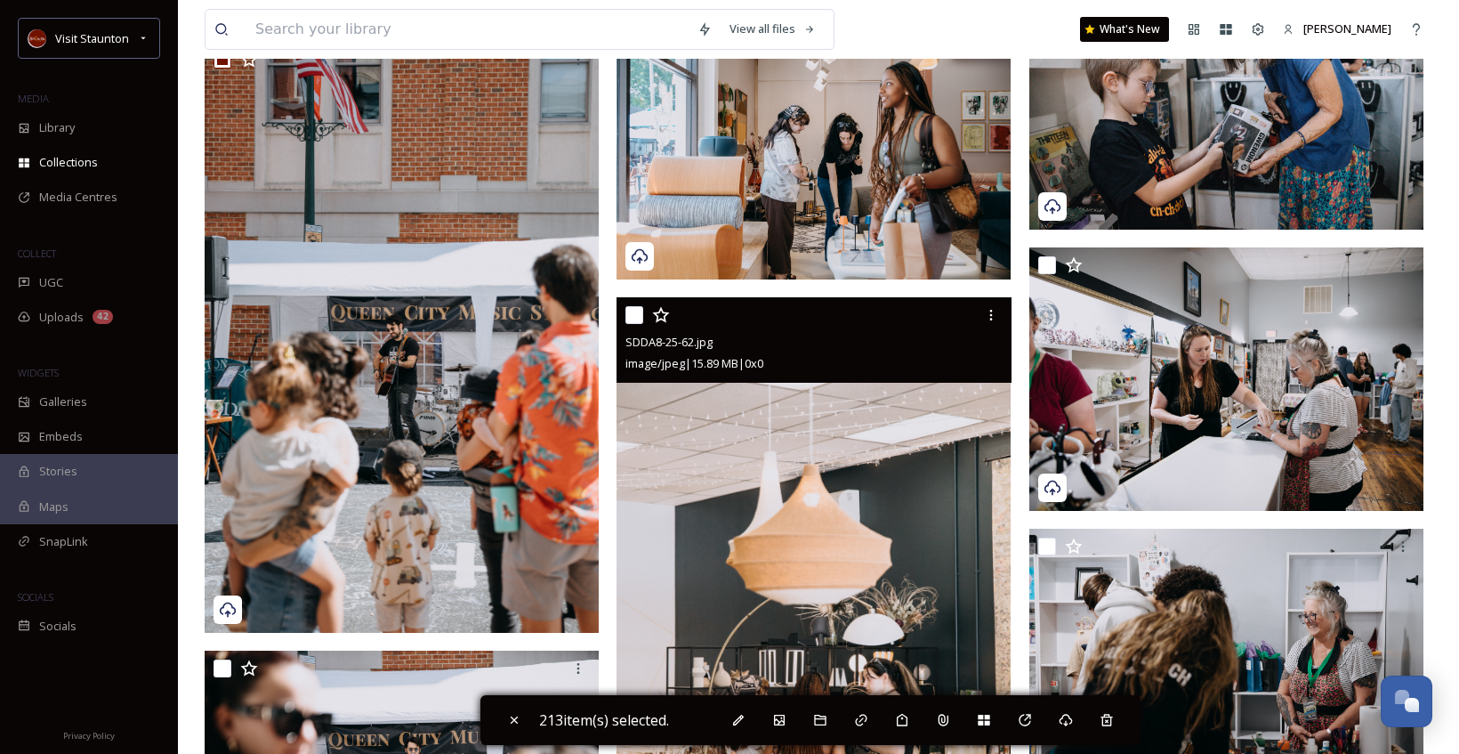
click at [632, 321] on input "checkbox" at bounding box center [634, 315] width 18 height 18
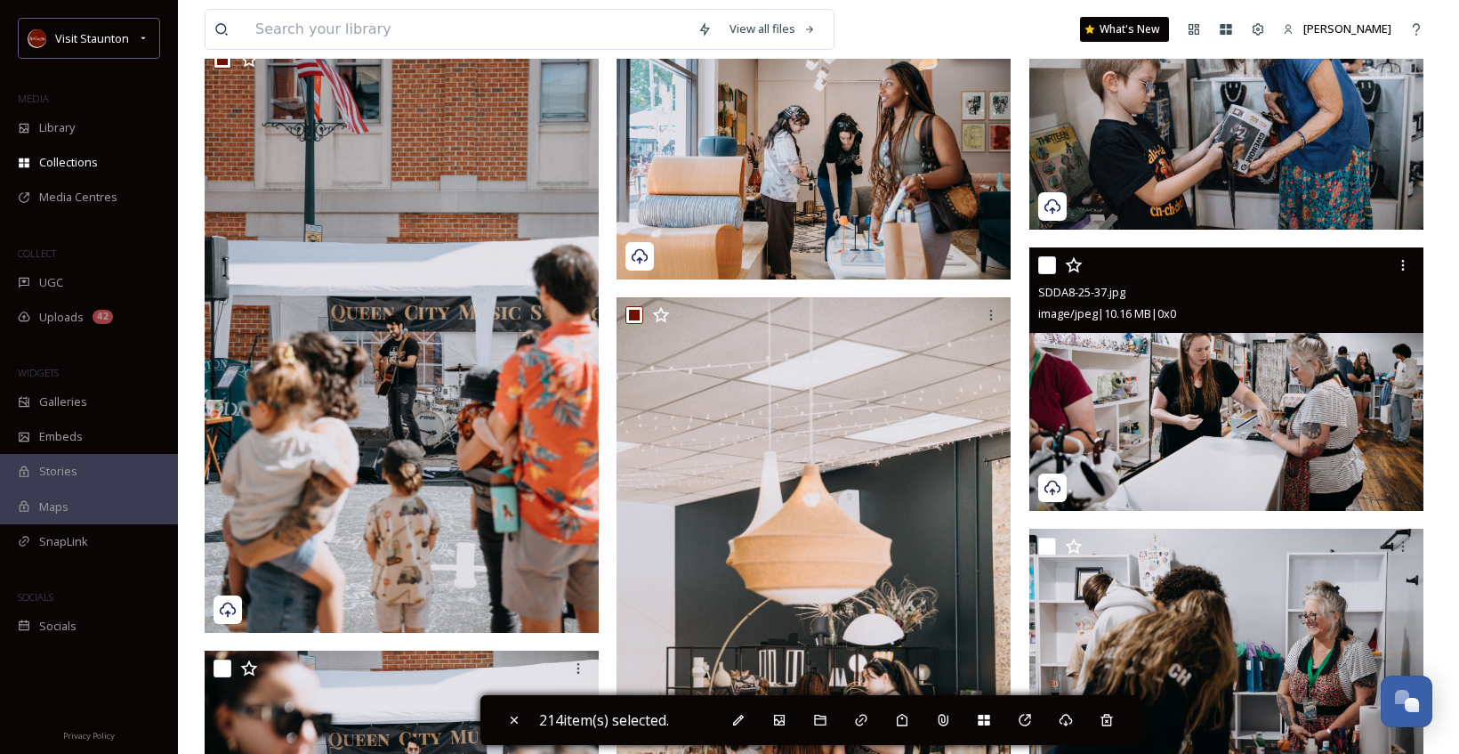
click at [1051, 269] on input "checkbox" at bounding box center [1047, 265] width 18 height 18
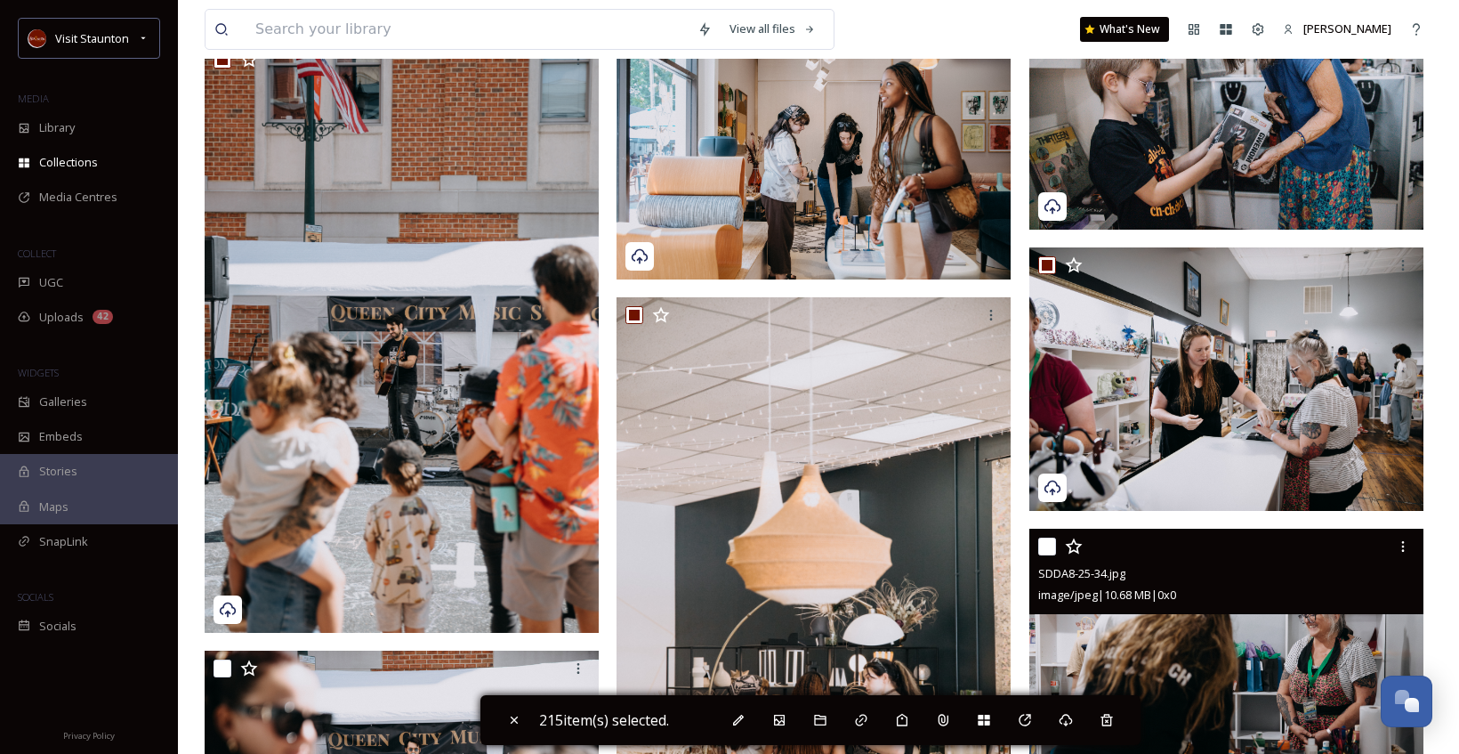
click at [1045, 546] on input "checkbox" at bounding box center [1047, 546] width 18 height 18
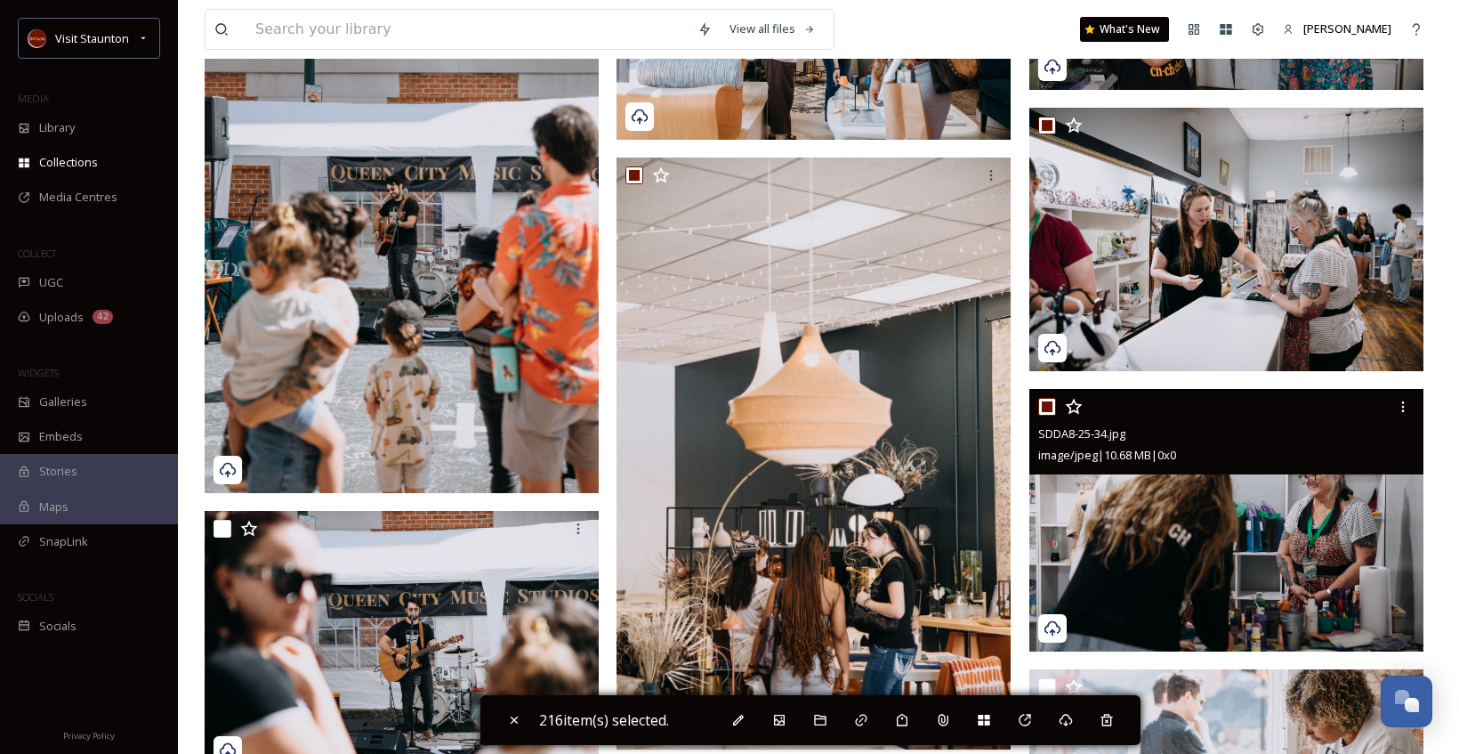
scroll to position [32293, 0]
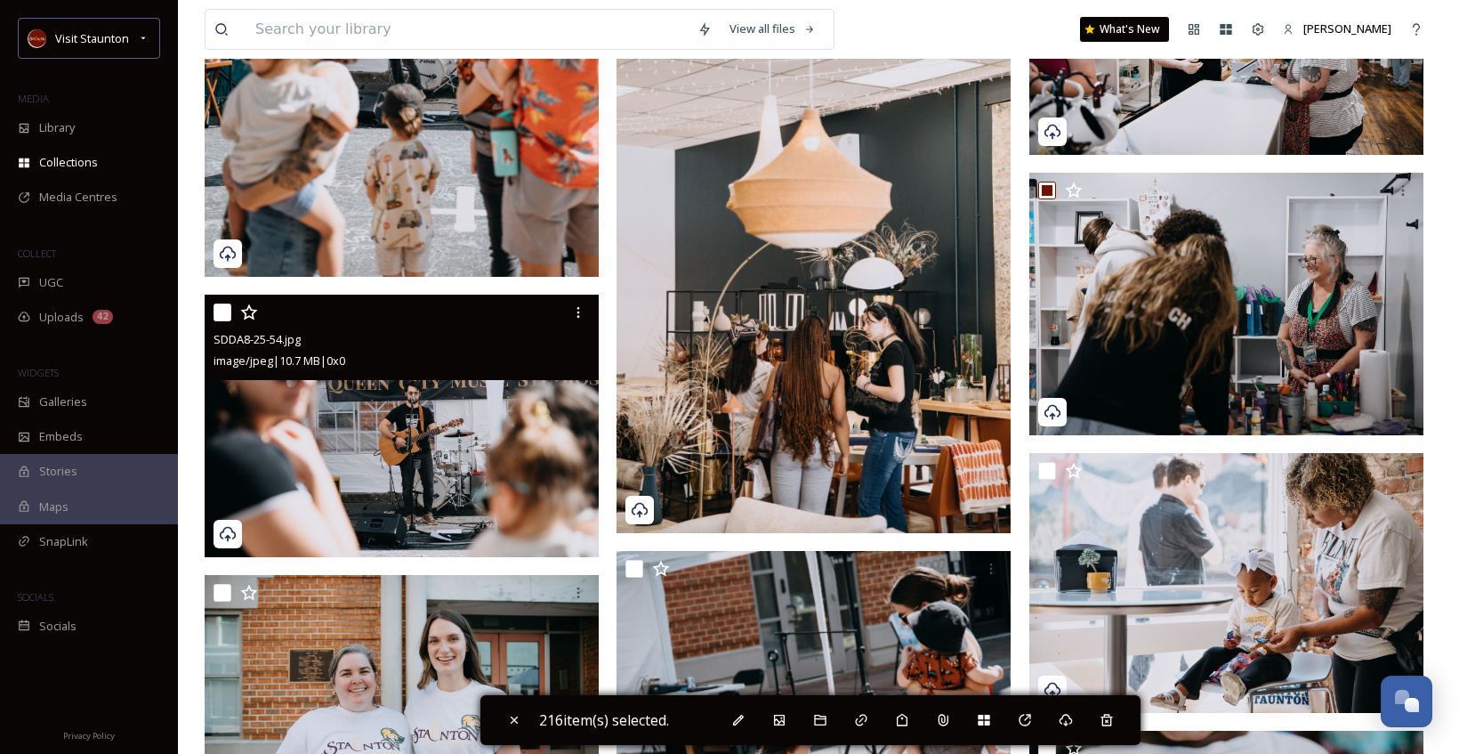
click at [222, 312] on input "checkbox" at bounding box center [223, 312] width 18 height 18
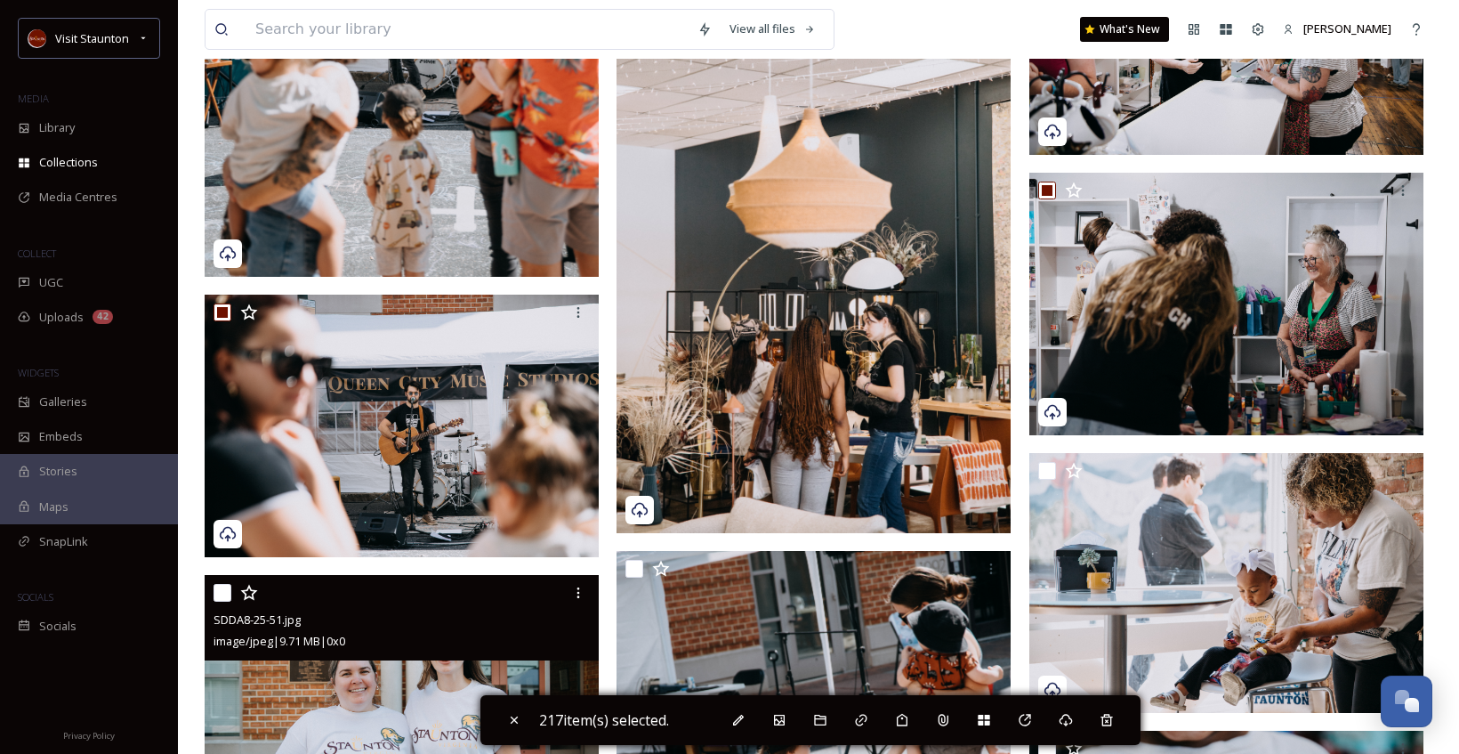
click at [228, 596] on input "checkbox" at bounding box center [223, 593] width 18 height 18
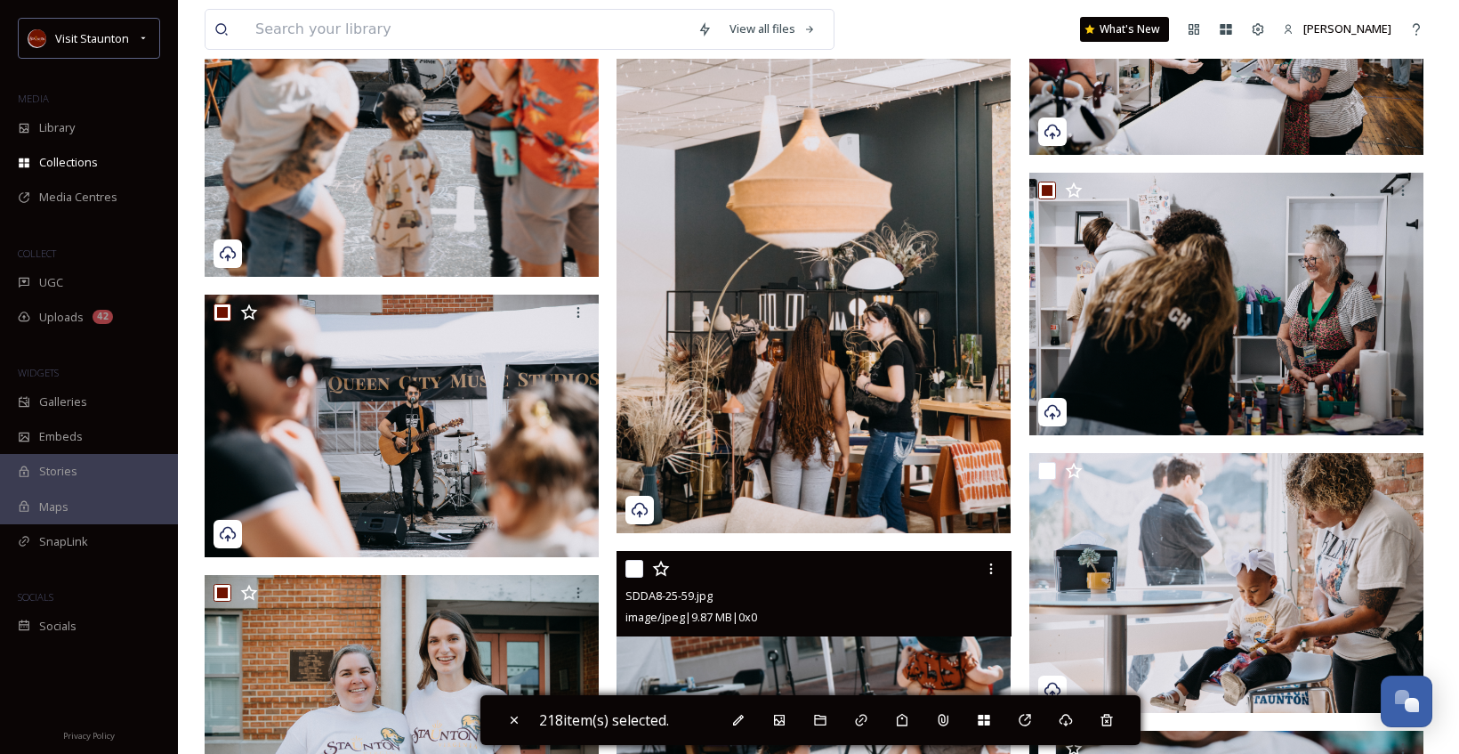
click at [633, 568] on input "checkbox" at bounding box center [634, 569] width 18 height 18
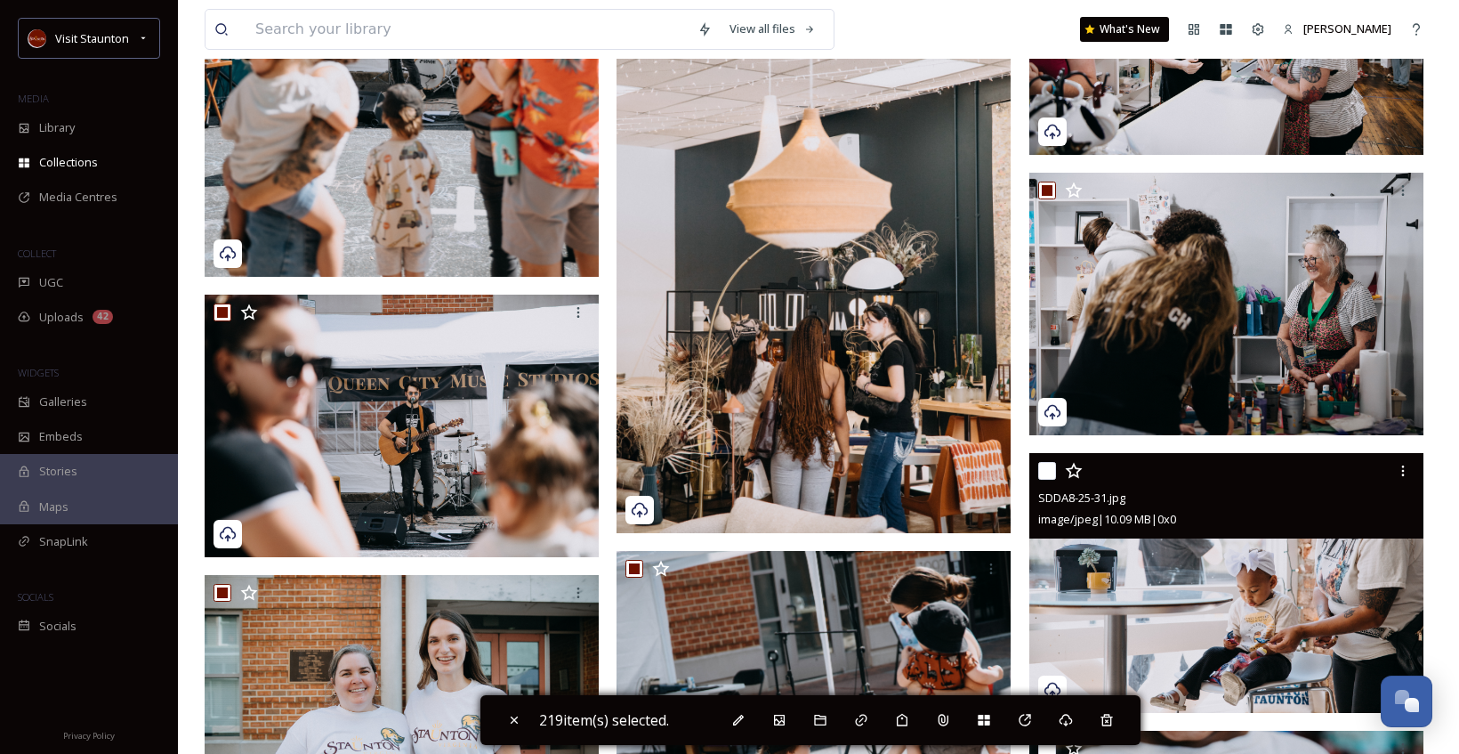
click at [1043, 467] on input "checkbox" at bounding box center [1047, 471] width 18 height 18
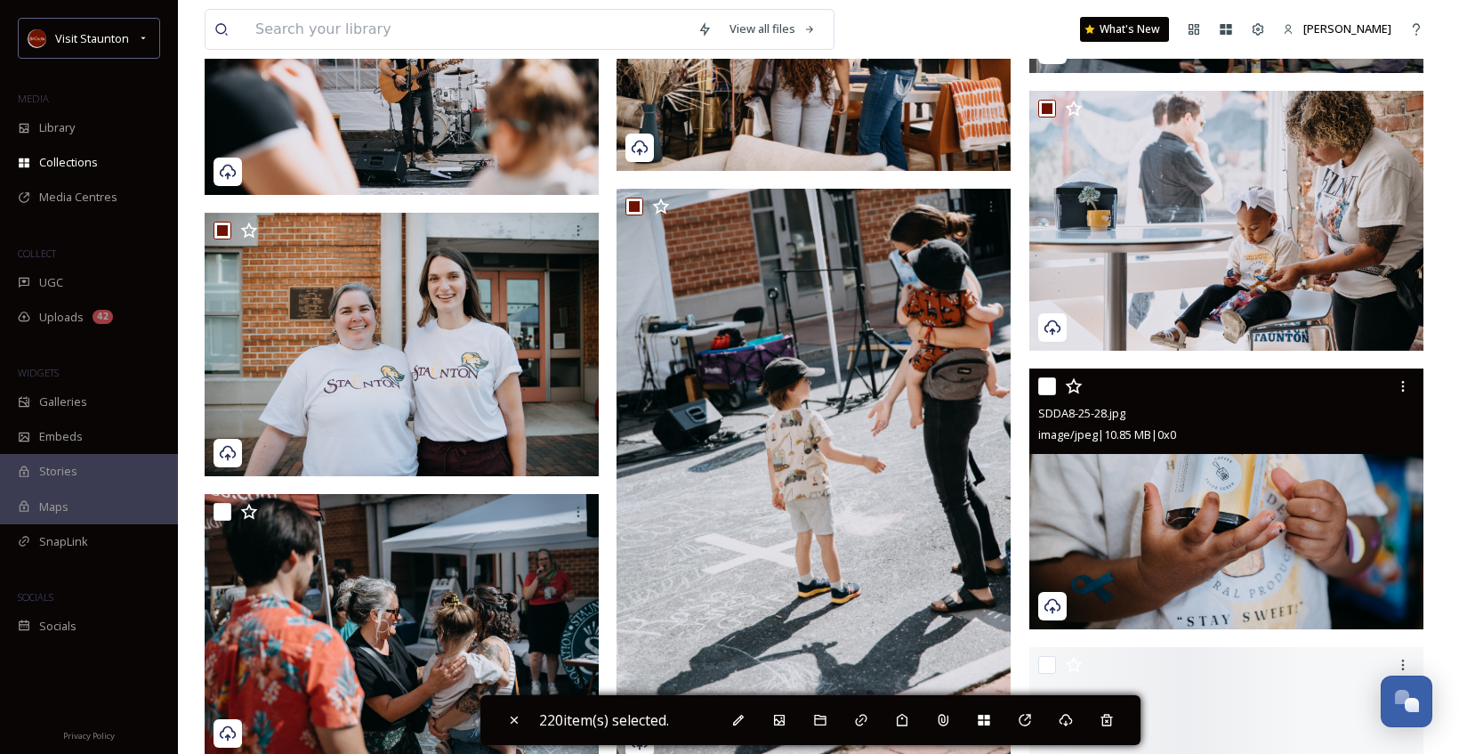
scroll to position [32827, 0]
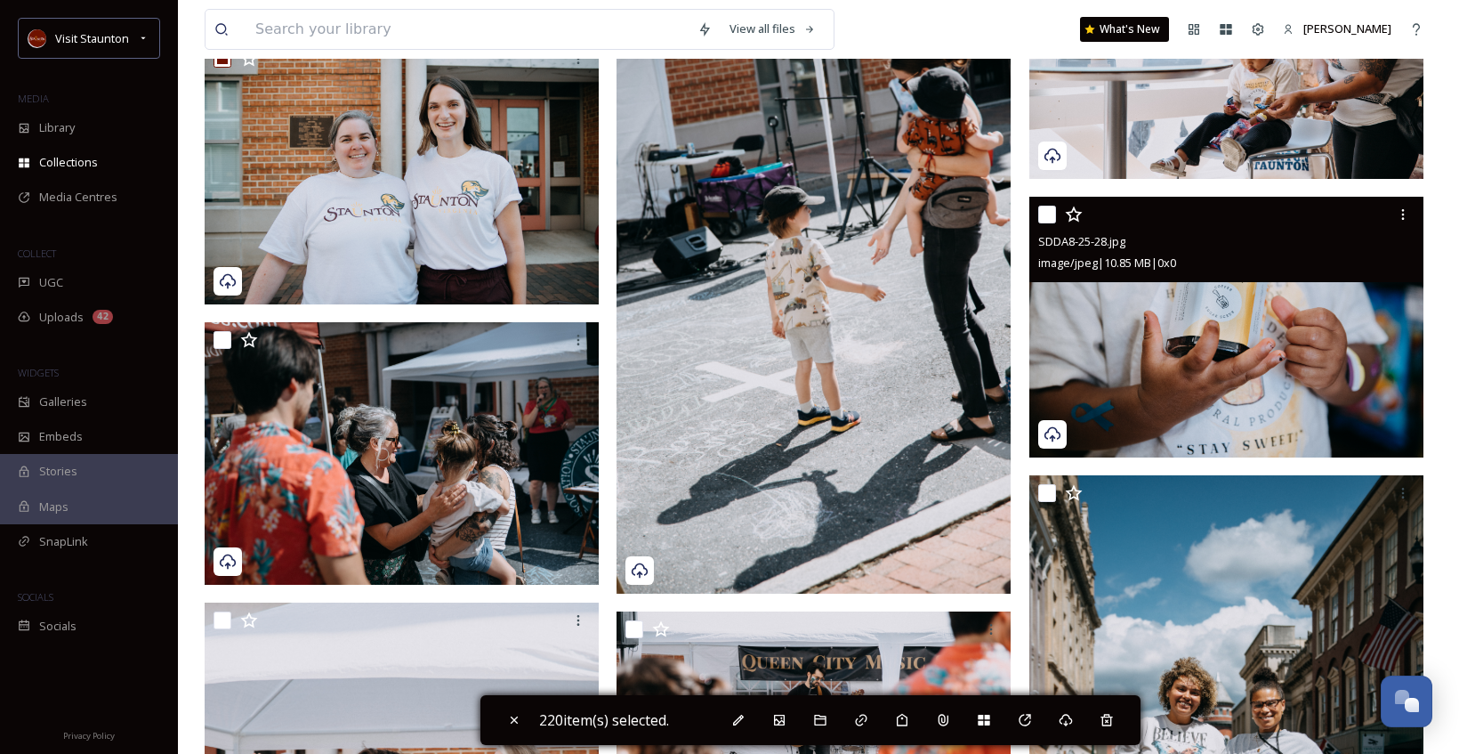
click at [1052, 215] on input "checkbox" at bounding box center [1047, 215] width 18 height 18
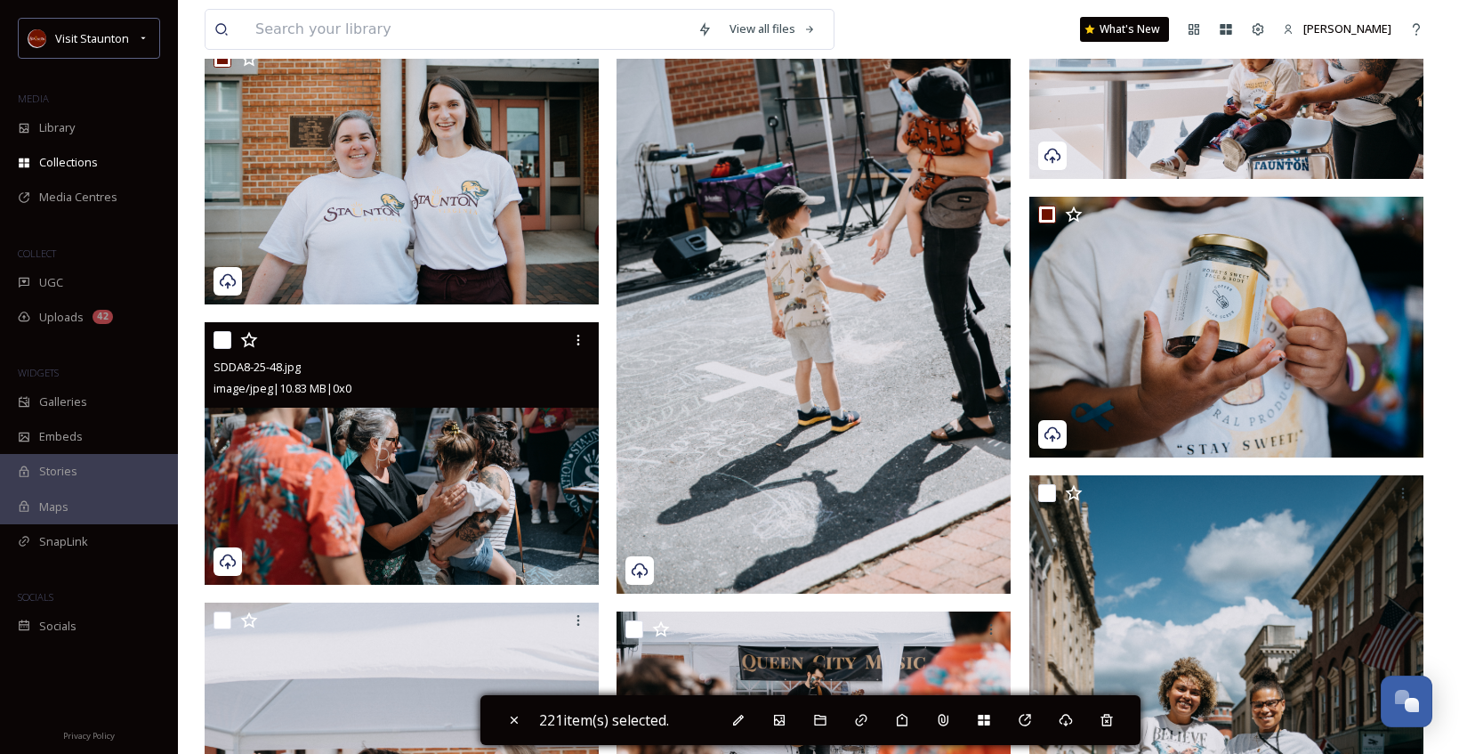
click at [224, 342] on input "checkbox" at bounding box center [223, 340] width 18 height 18
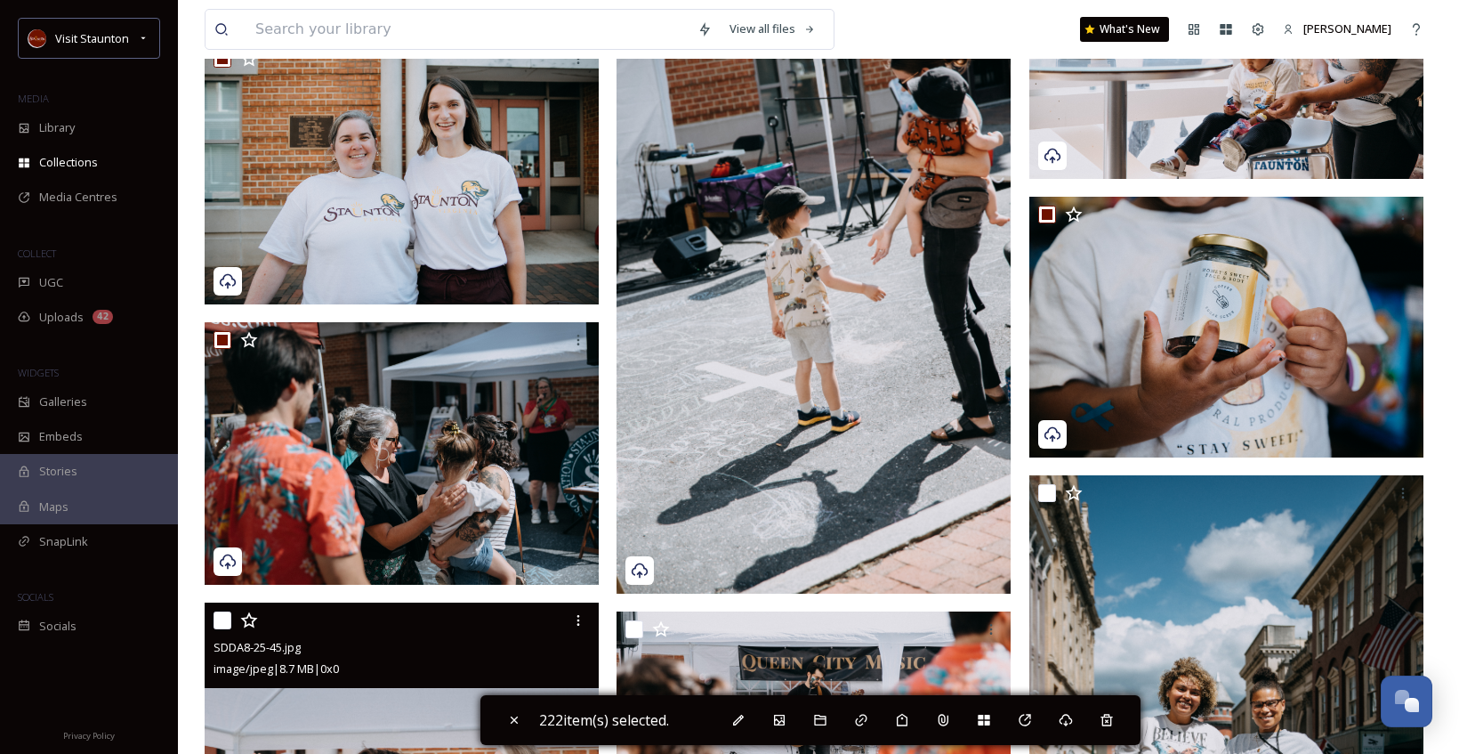
click at [221, 619] on input "checkbox" at bounding box center [223, 620] width 18 height 18
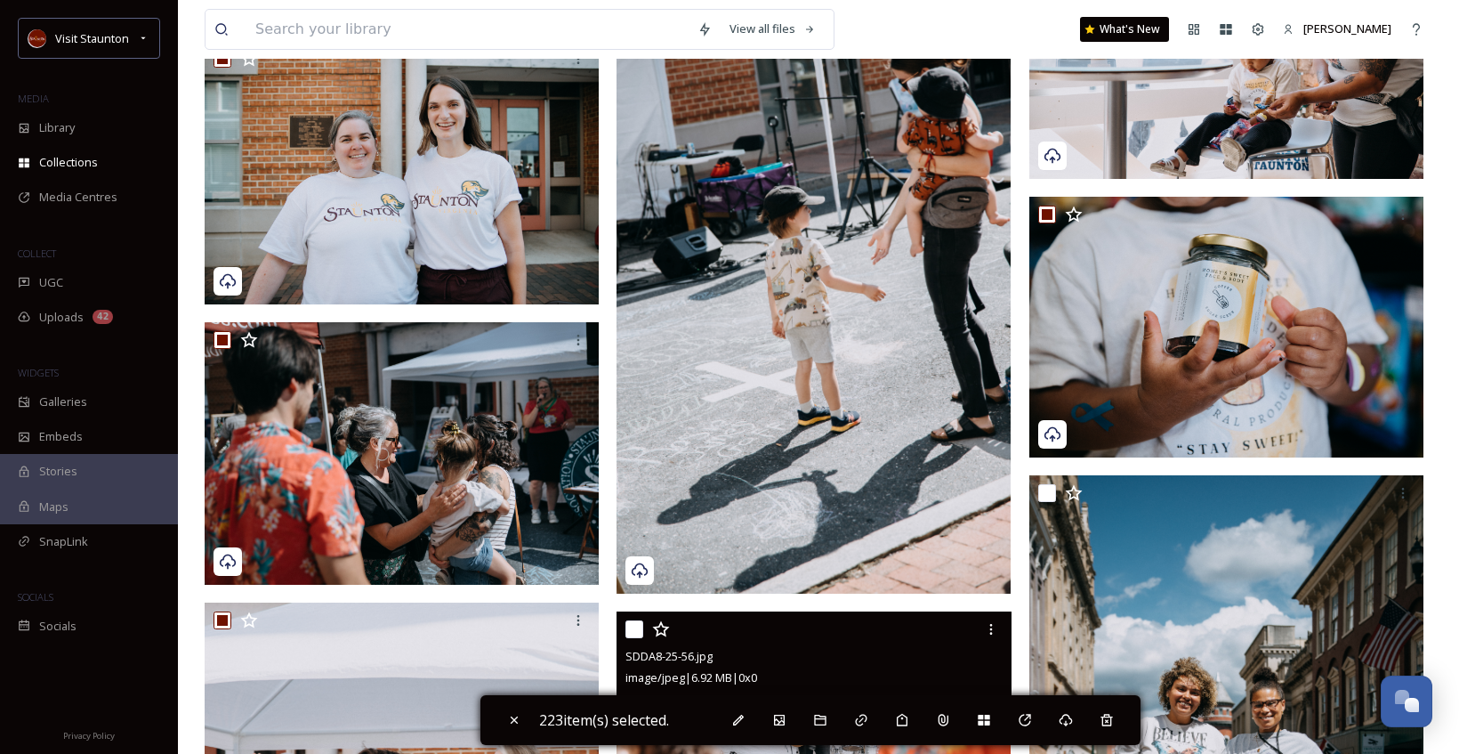
click at [635, 627] on input "checkbox" at bounding box center [634, 629] width 18 height 18
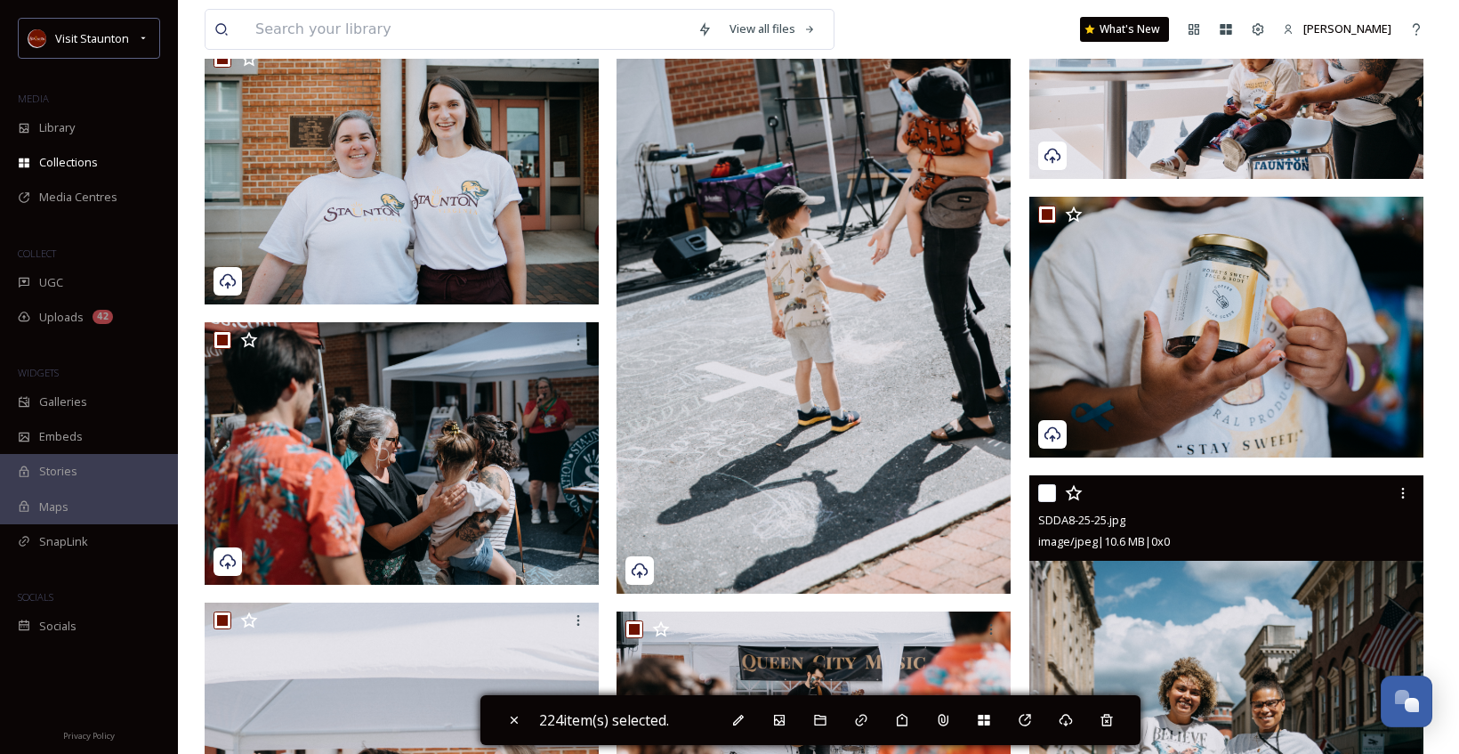
click at [1048, 488] on input "checkbox" at bounding box center [1047, 493] width 18 height 18
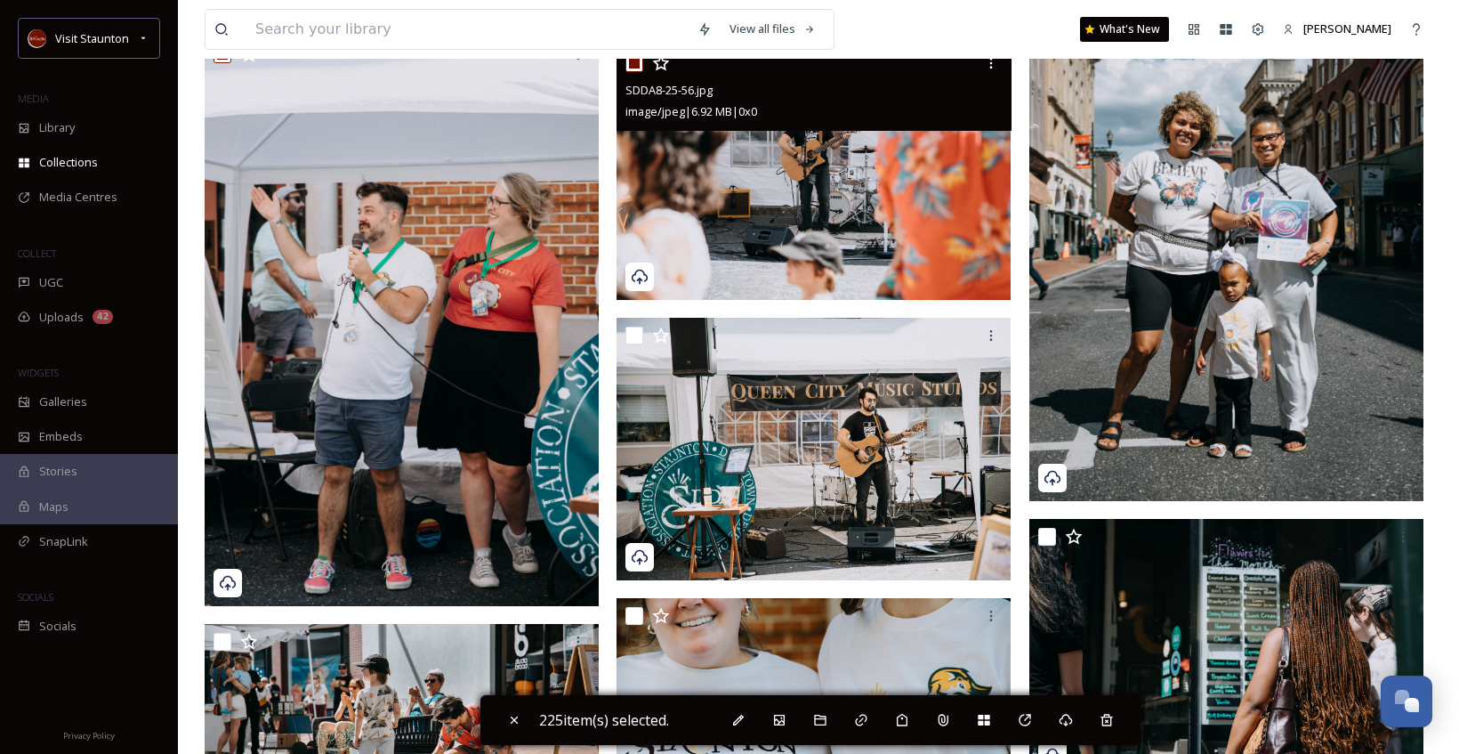
scroll to position [33361, 0]
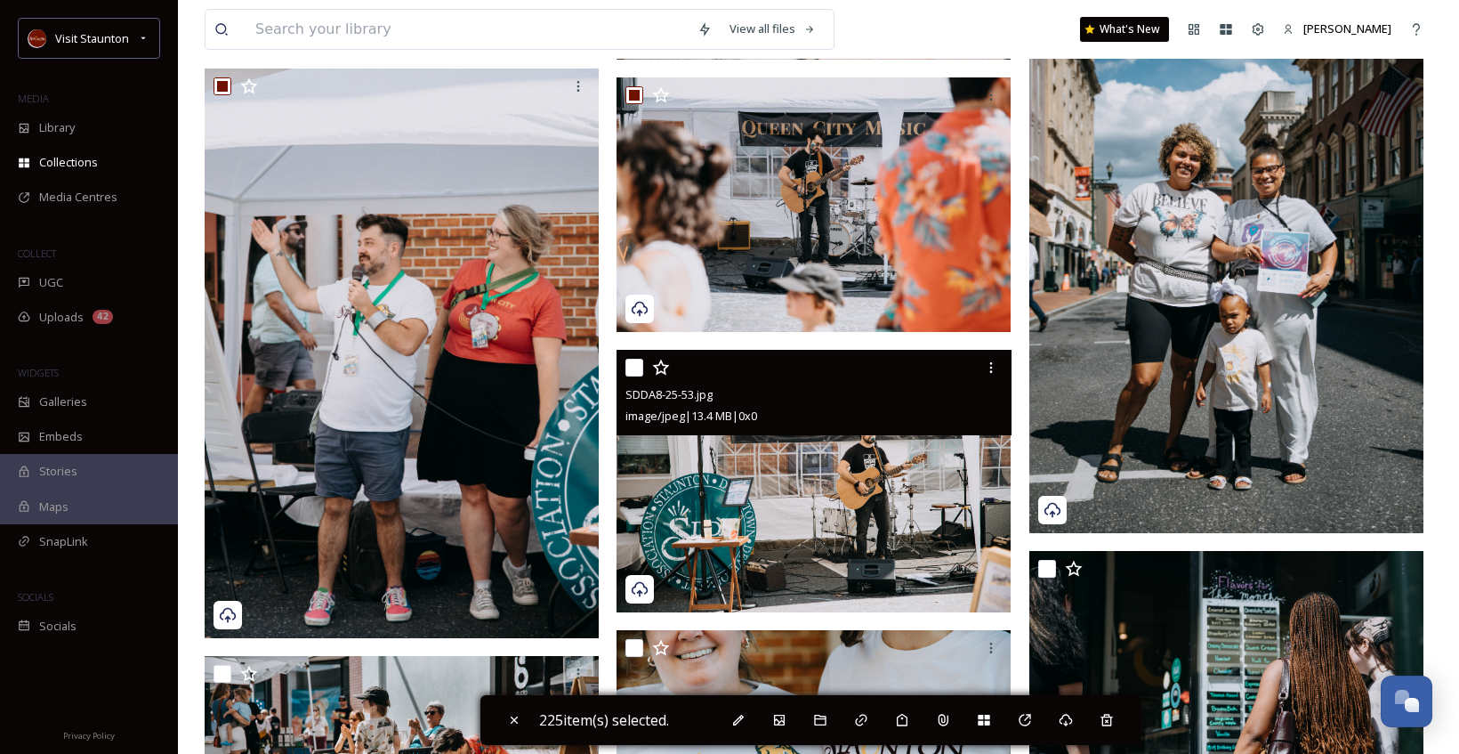
click at [636, 370] on input "checkbox" at bounding box center [634, 368] width 18 height 18
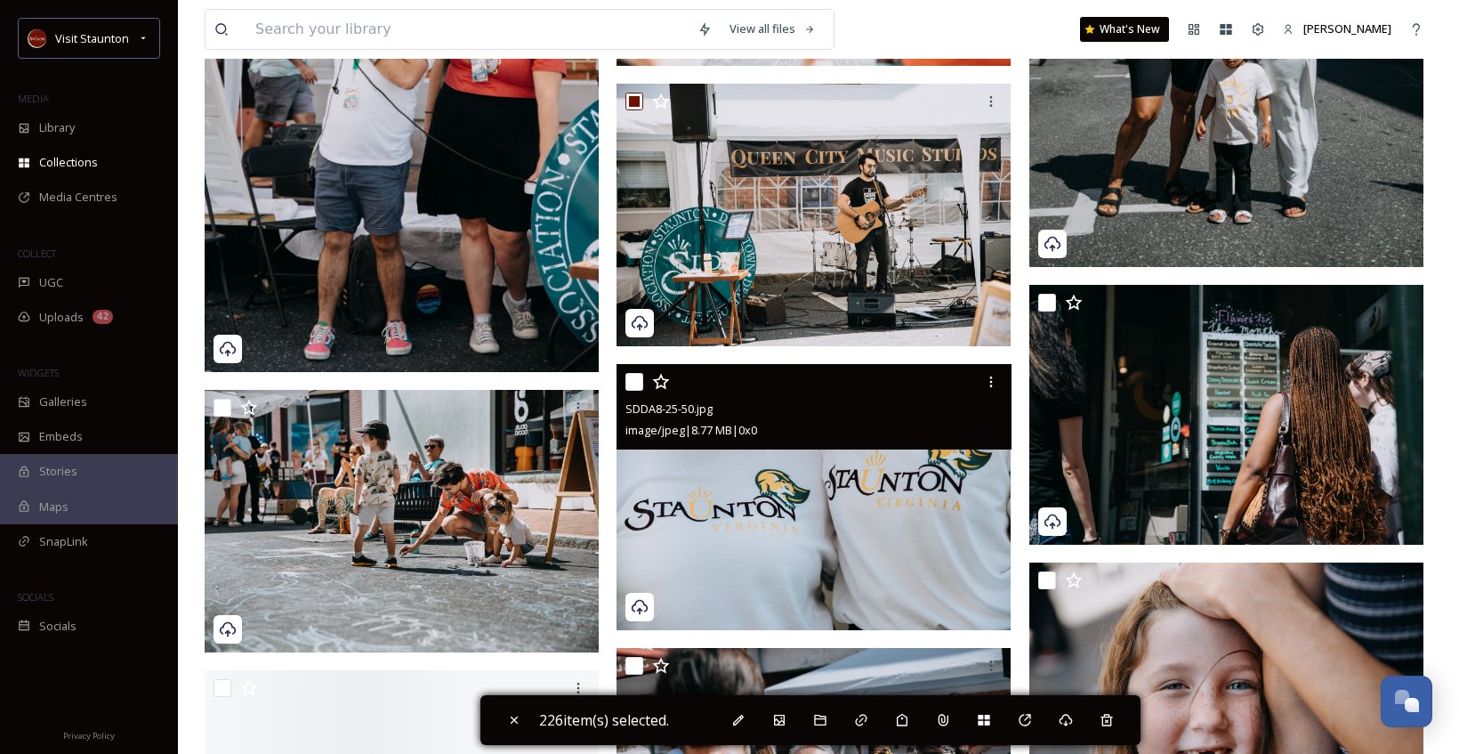
scroll to position [33627, 0]
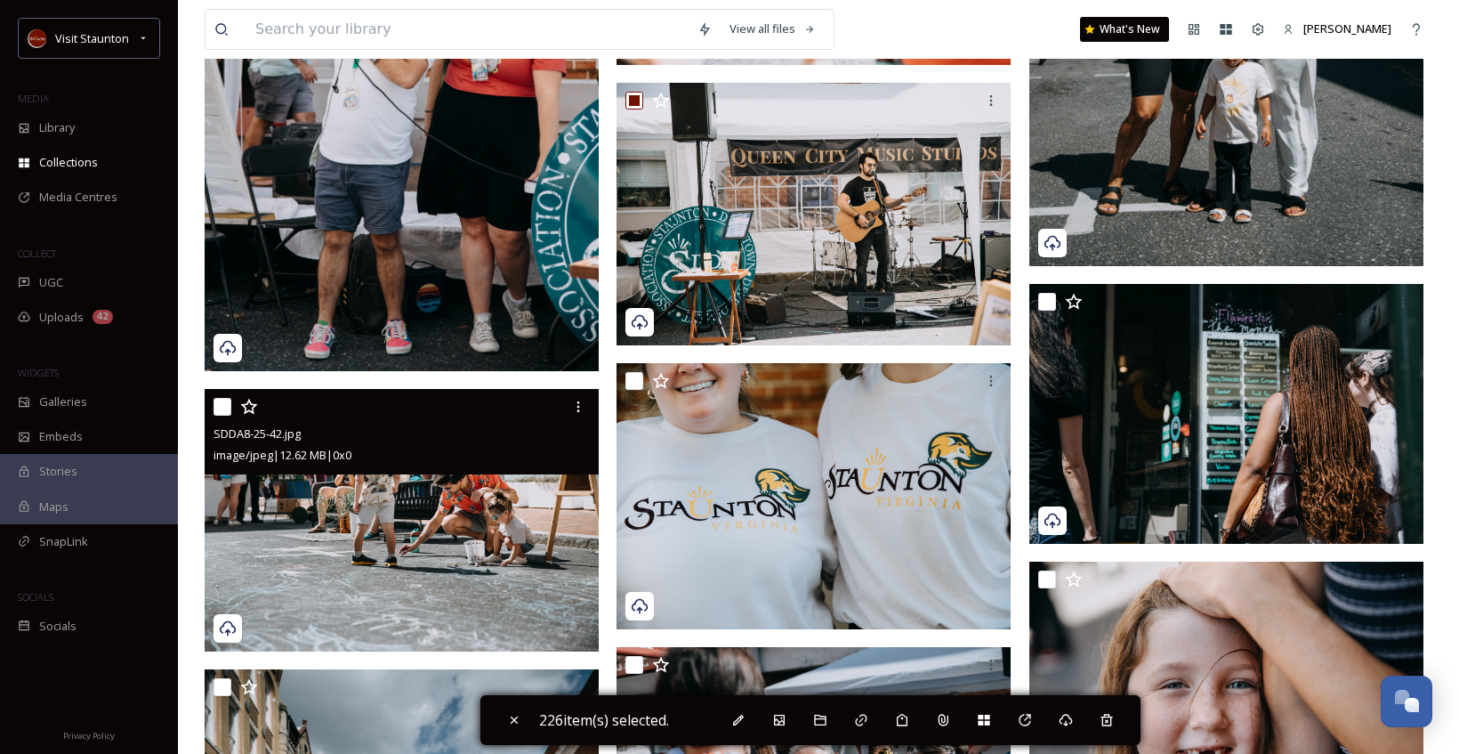
click at [224, 407] on input "checkbox" at bounding box center [223, 407] width 18 height 18
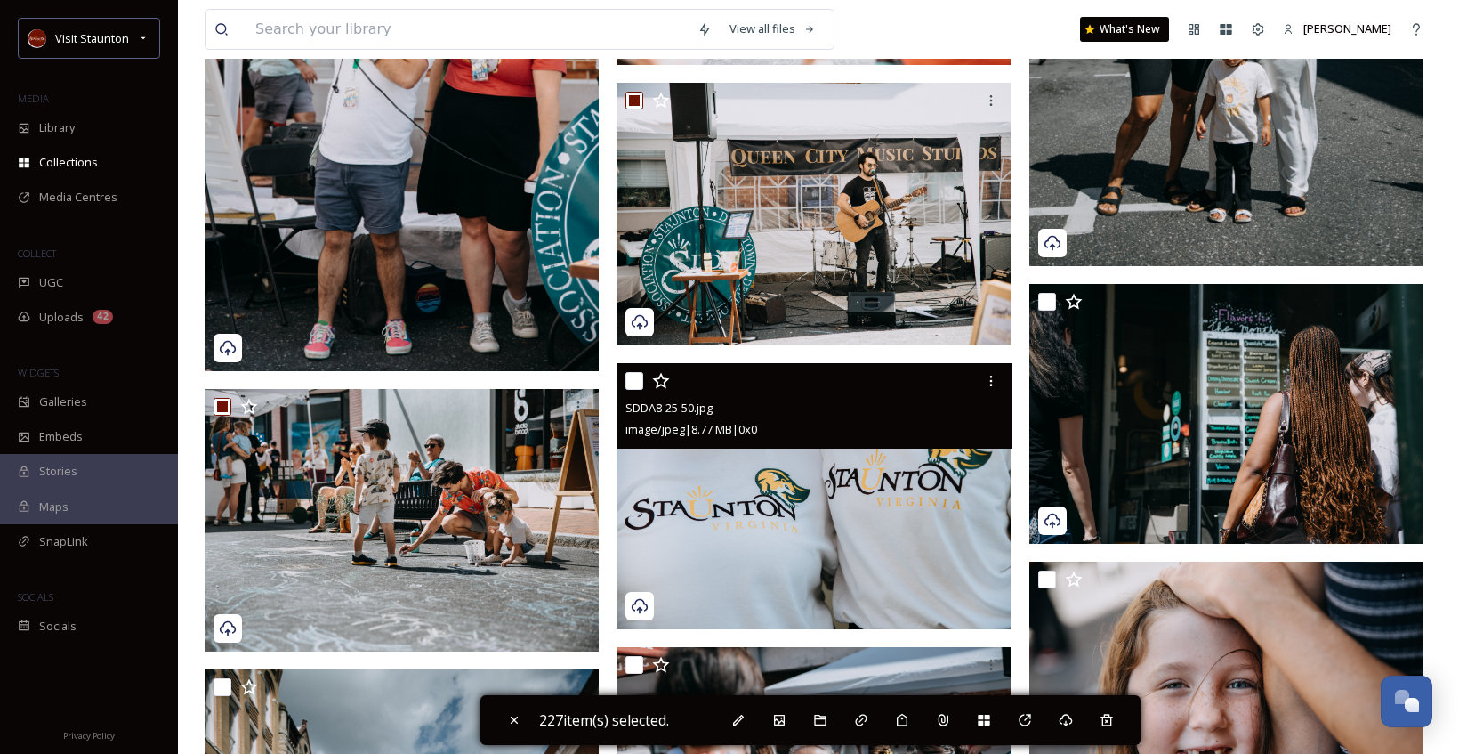
click at [638, 382] on input "checkbox" at bounding box center [634, 381] width 18 height 18
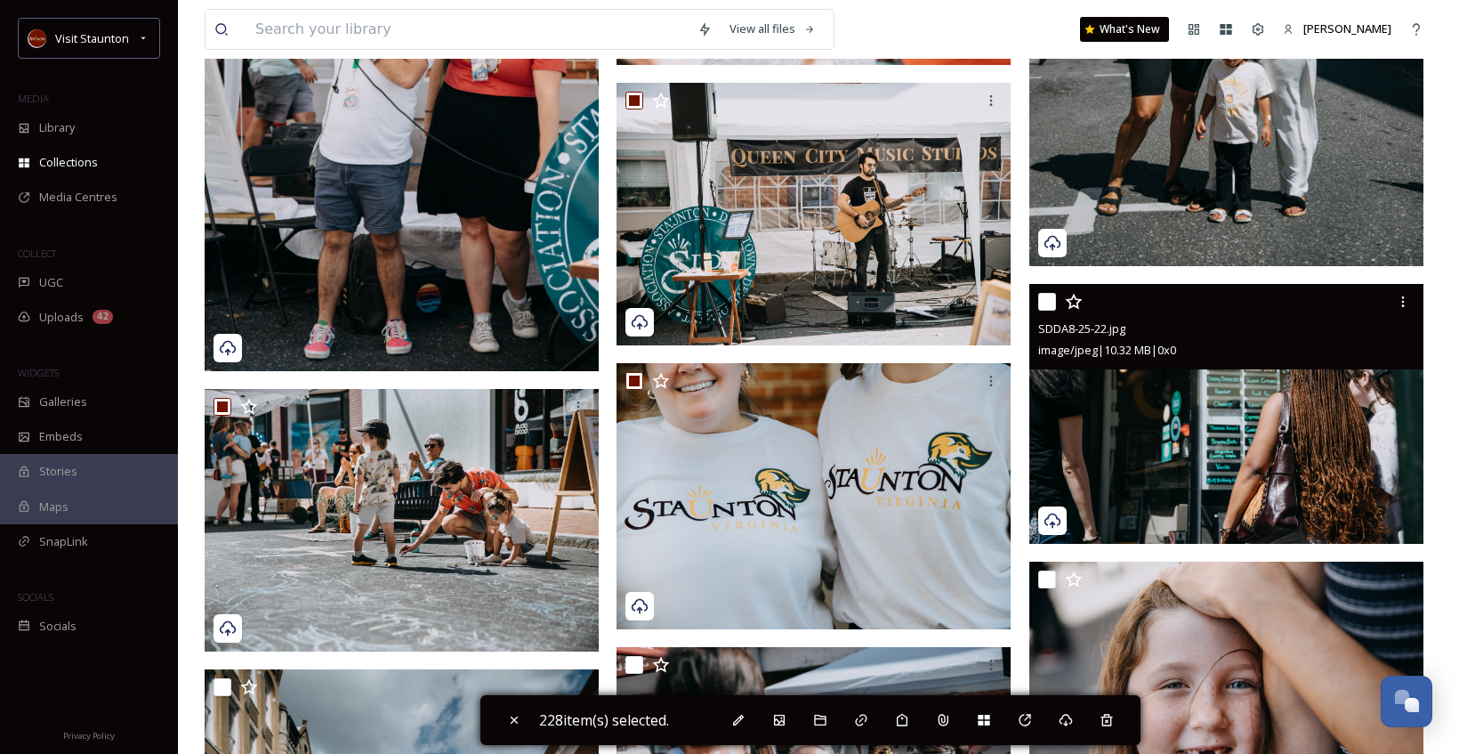
click at [1051, 296] on input "checkbox" at bounding box center [1047, 302] width 18 height 18
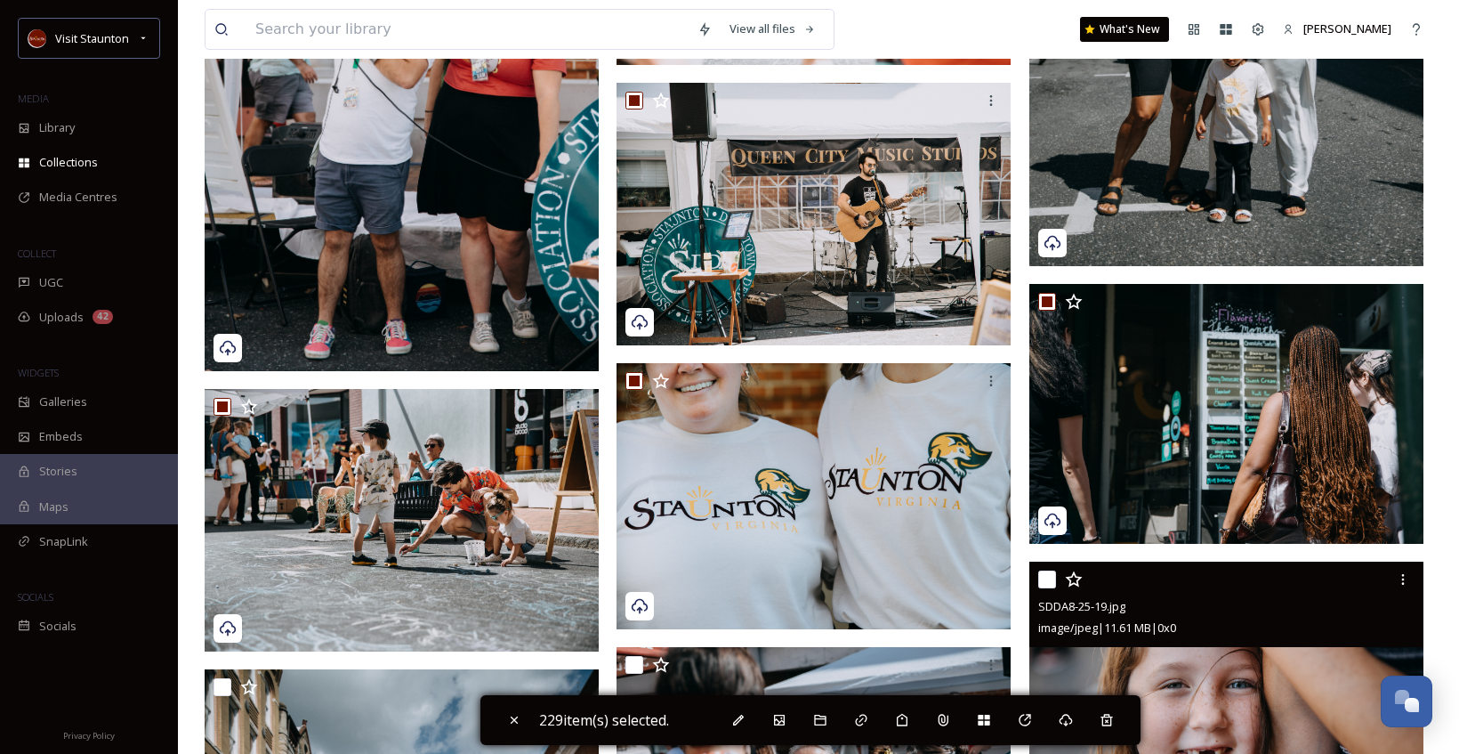
drag, startPoint x: 1042, startPoint y: 577, endPoint x: 1019, endPoint y: 593, distance: 27.4
click at [1043, 577] on input "checkbox" at bounding box center [1047, 579] width 18 height 18
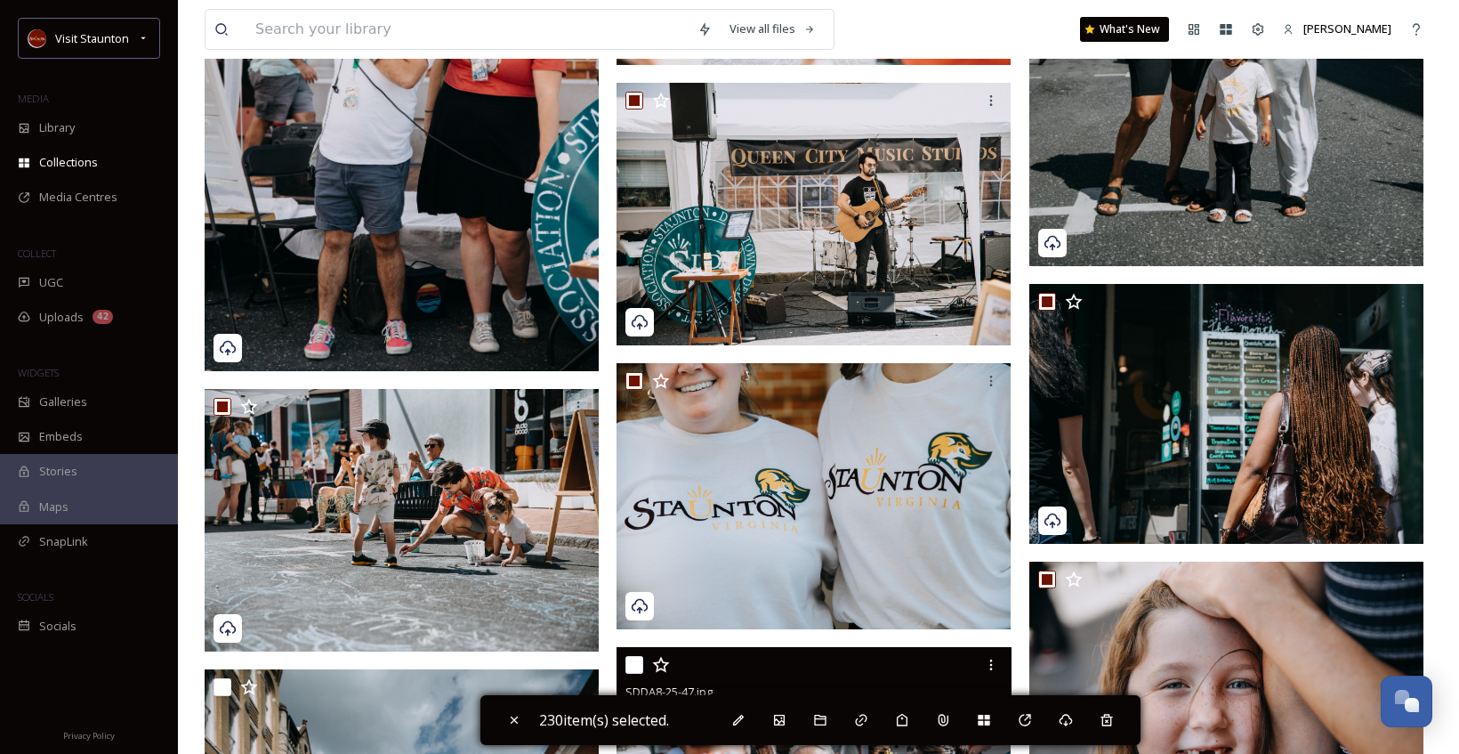
click at [636, 666] on input "checkbox" at bounding box center [634, 665] width 18 height 18
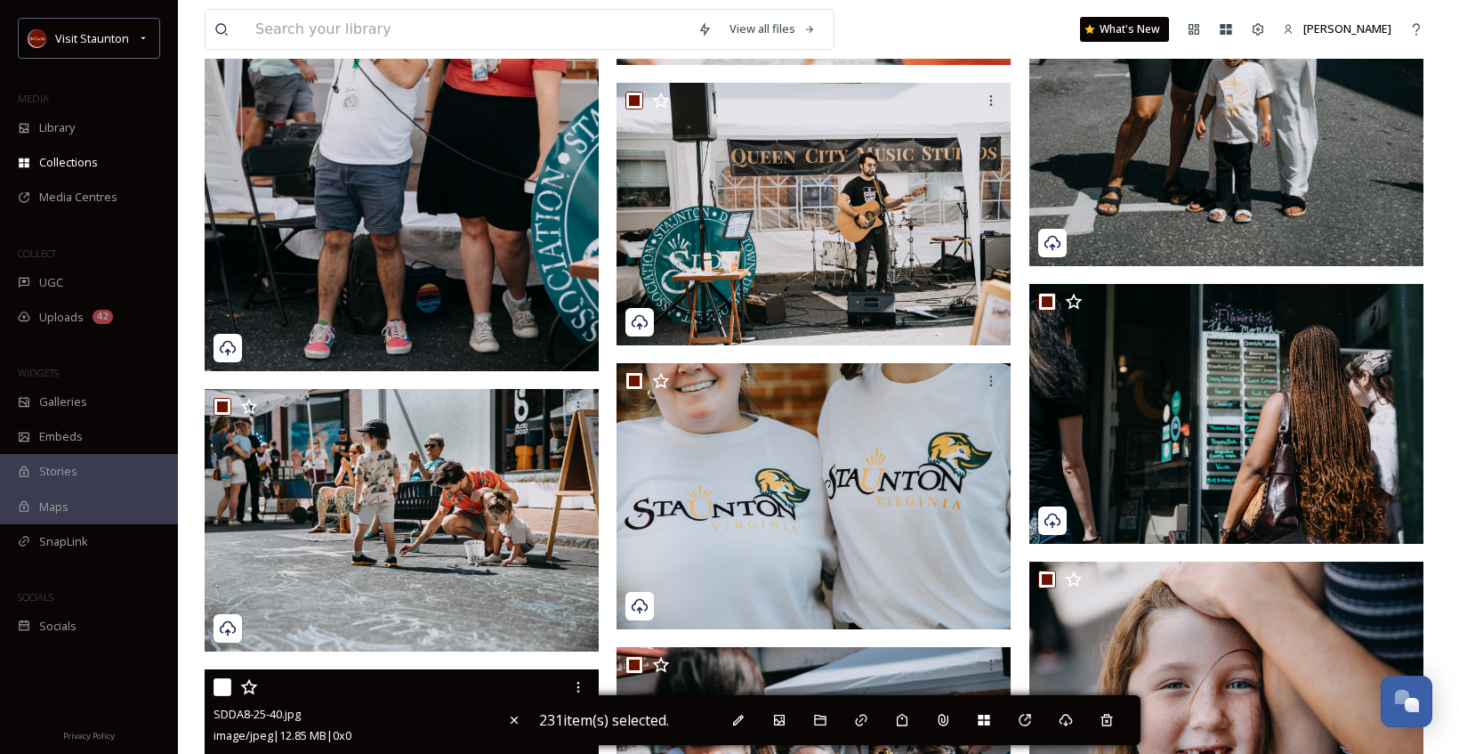
click at [224, 679] on input "checkbox" at bounding box center [223, 687] width 18 height 18
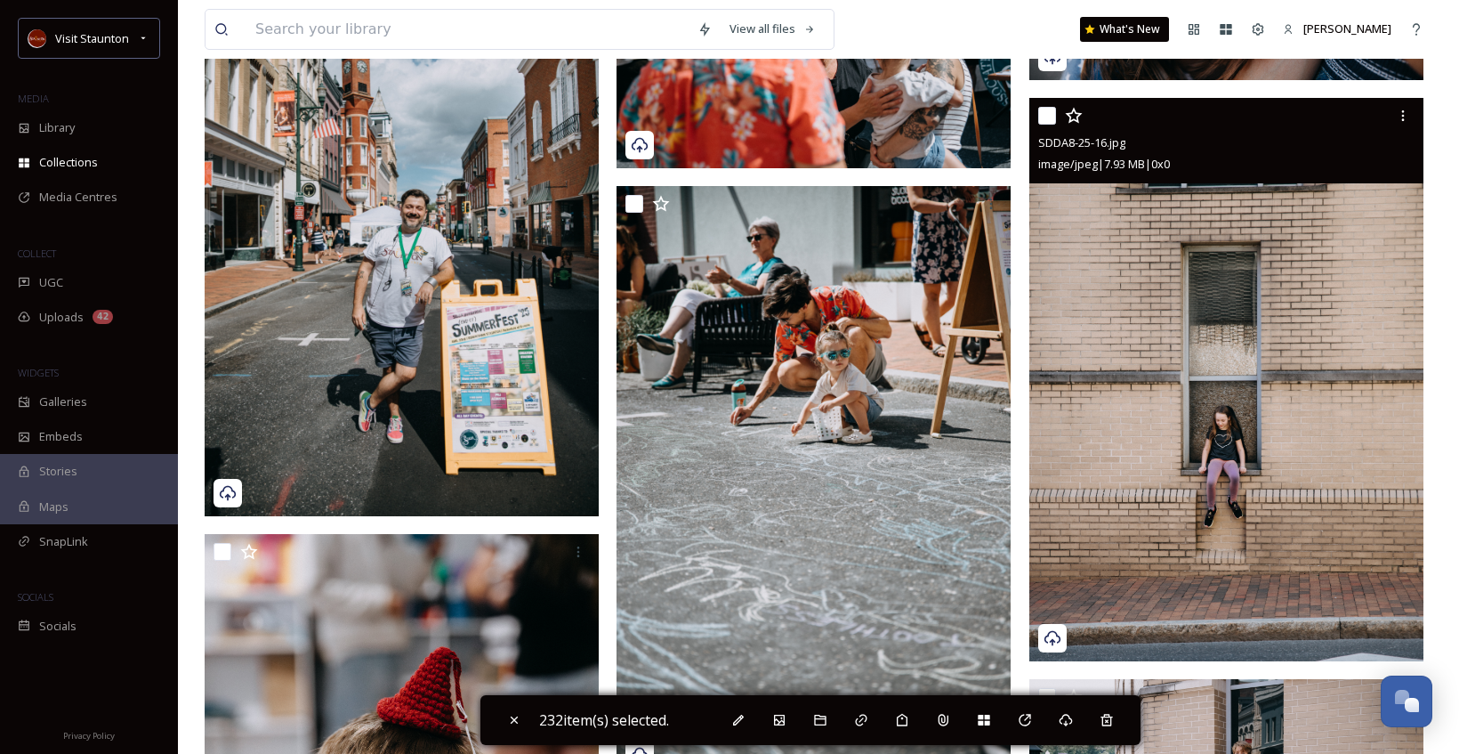
scroll to position [34339, 0]
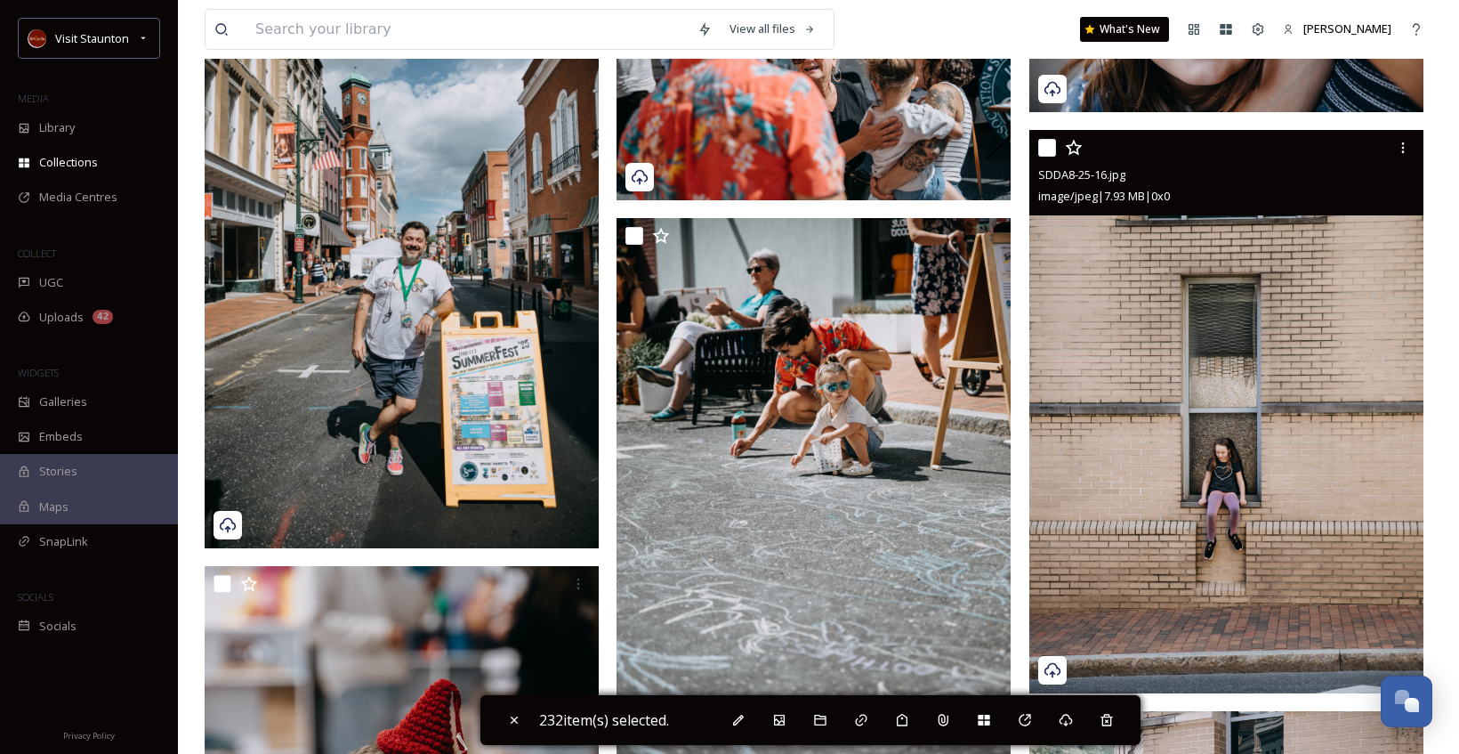
click at [1048, 145] on input "checkbox" at bounding box center [1047, 148] width 18 height 18
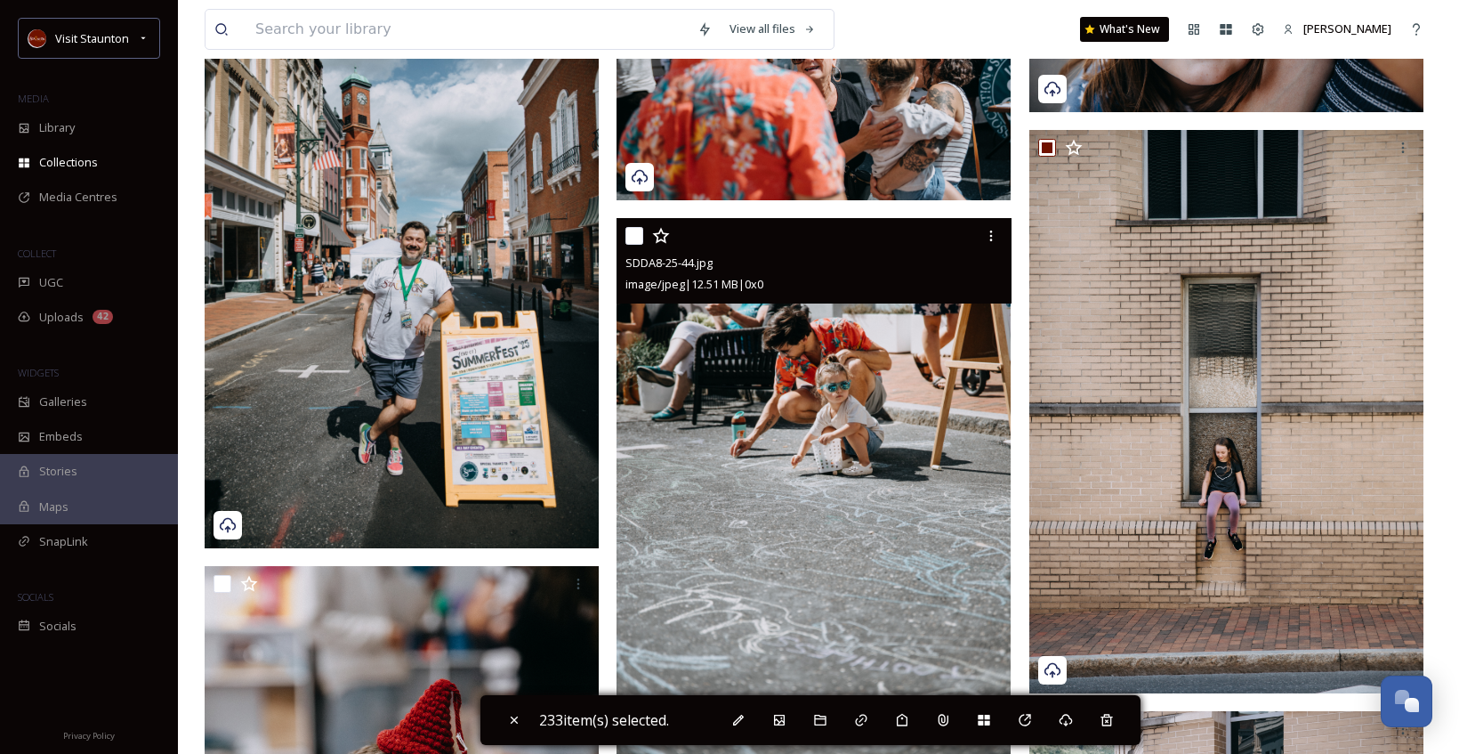
click at [630, 238] on input "checkbox" at bounding box center [634, 236] width 18 height 18
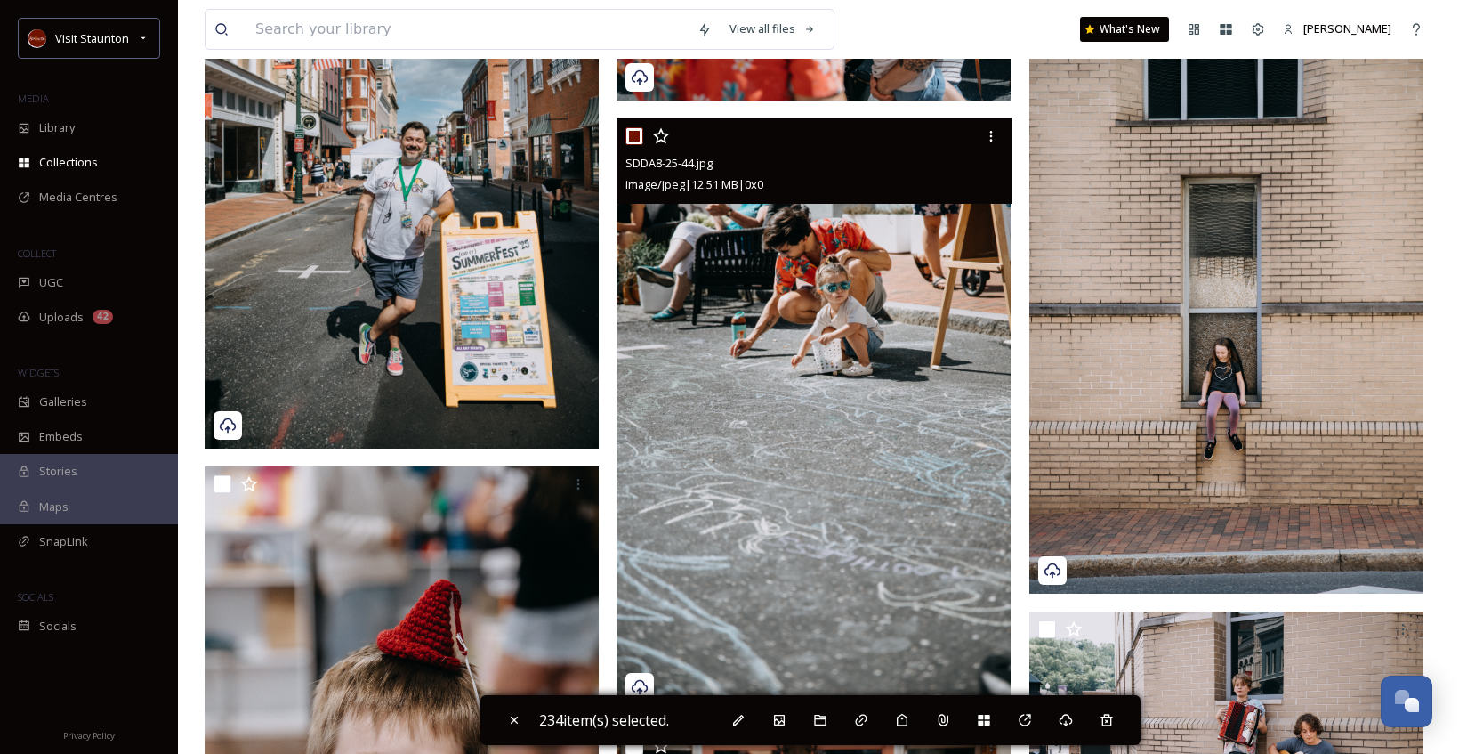
scroll to position [34695, 0]
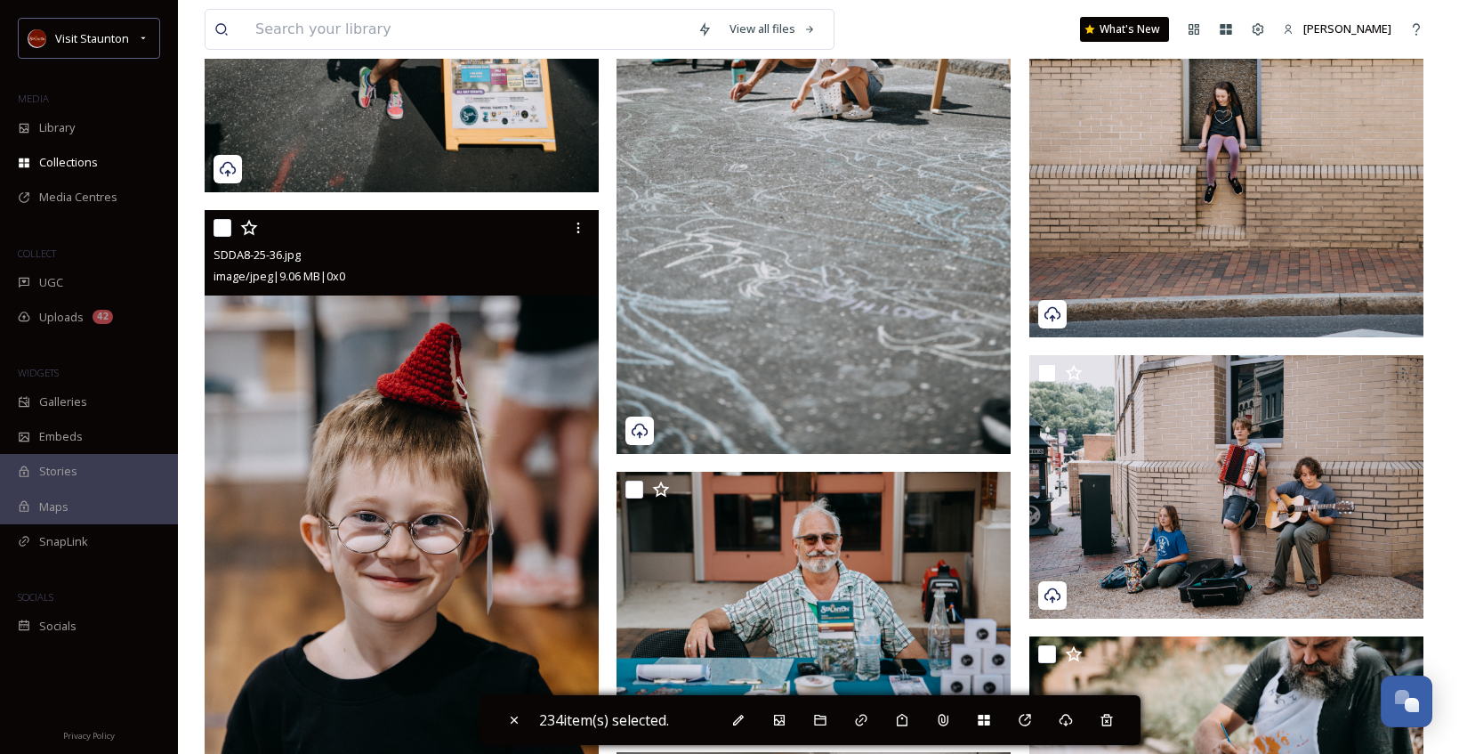
click at [225, 225] on input "checkbox" at bounding box center [223, 228] width 18 height 18
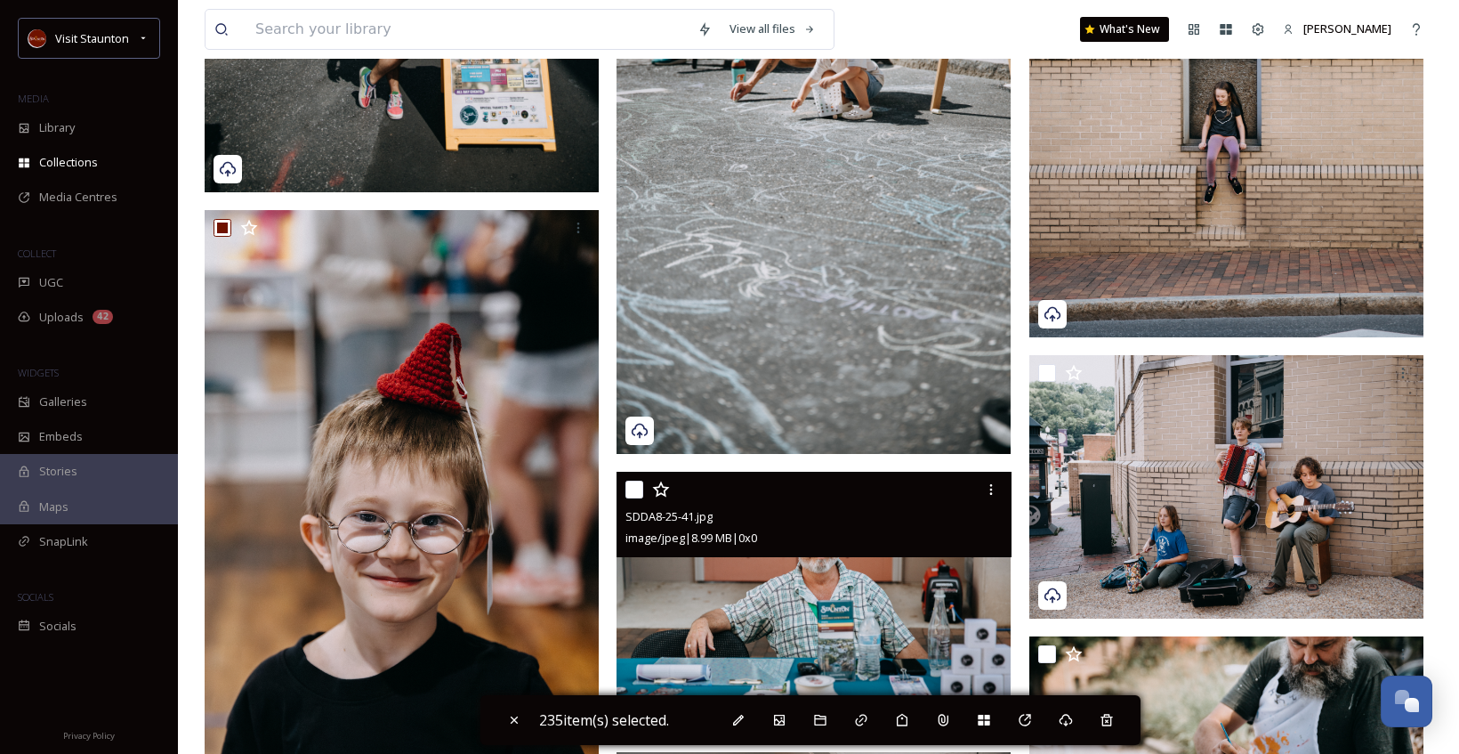
drag, startPoint x: 632, startPoint y: 486, endPoint x: 831, endPoint y: 424, distance: 208.5
click at [632, 487] on input "checkbox" at bounding box center [634, 489] width 18 height 18
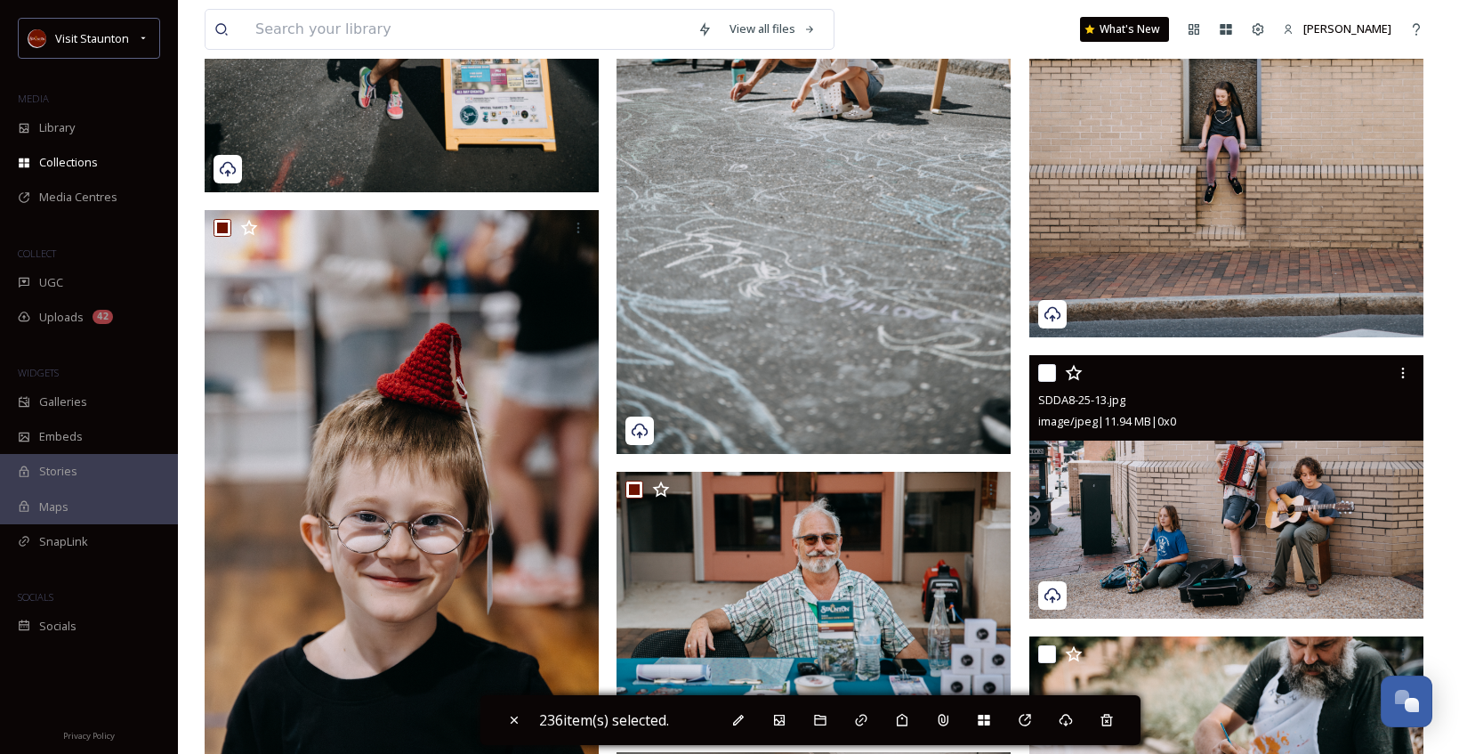
drag, startPoint x: 1057, startPoint y: 438, endPoint x: 1044, endPoint y: 604, distance: 166.9
click at [1044, 604] on div "SDDA8-25-13.jpg image/jpeg | 11.94 MB | 0 x 0" at bounding box center [1226, 486] width 394 height 262
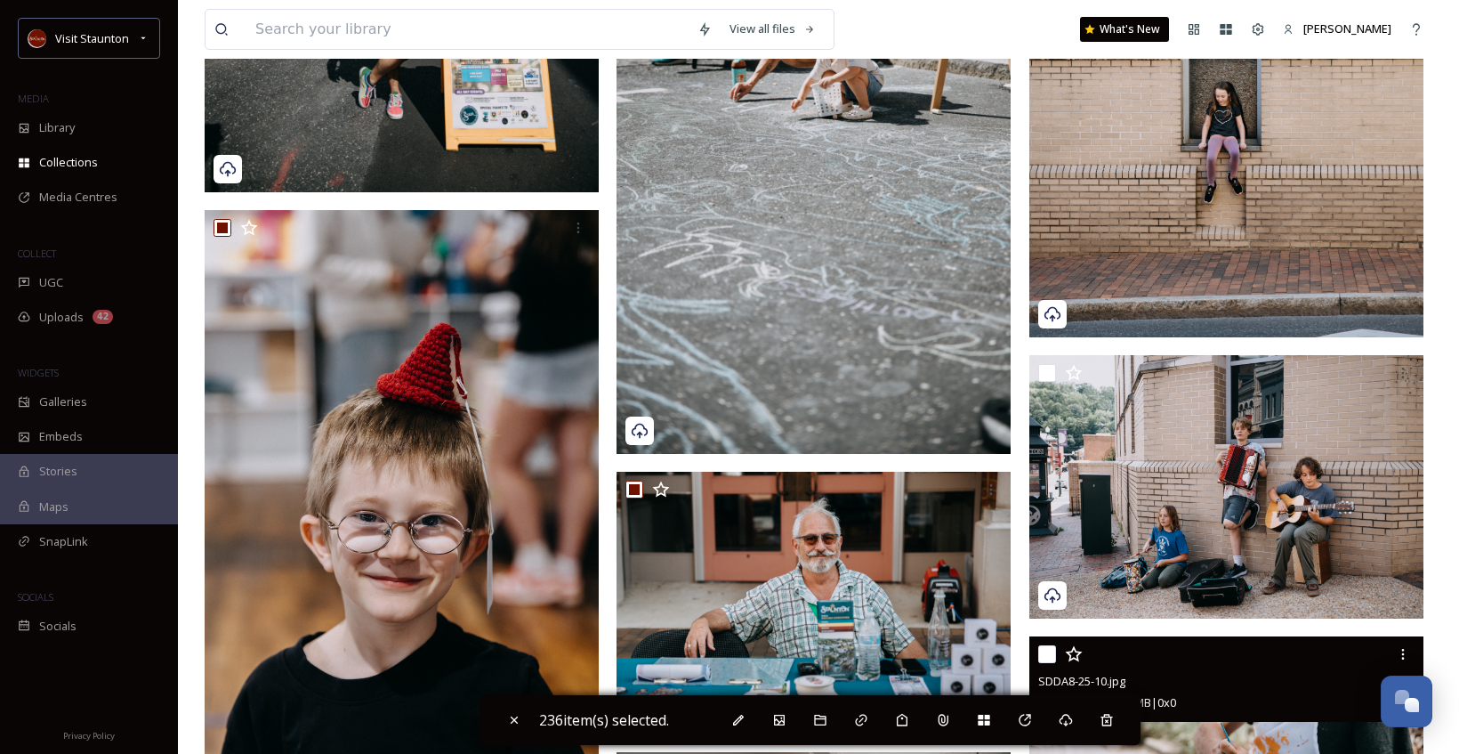
click at [1044, 660] on input "checkbox" at bounding box center [1047, 654] width 18 height 18
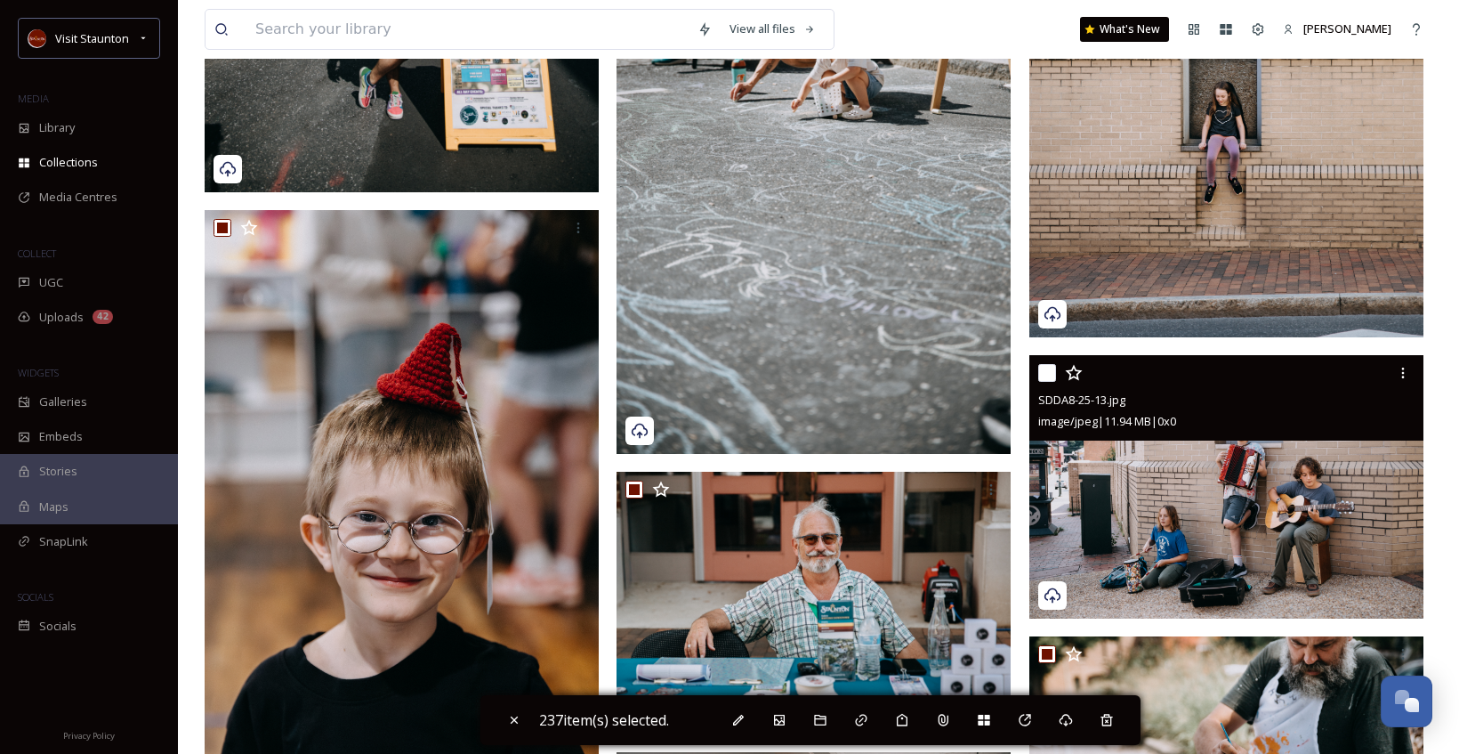
click at [1044, 370] on input "checkbox" at bounding box center [1047, 373] width 18 height 18
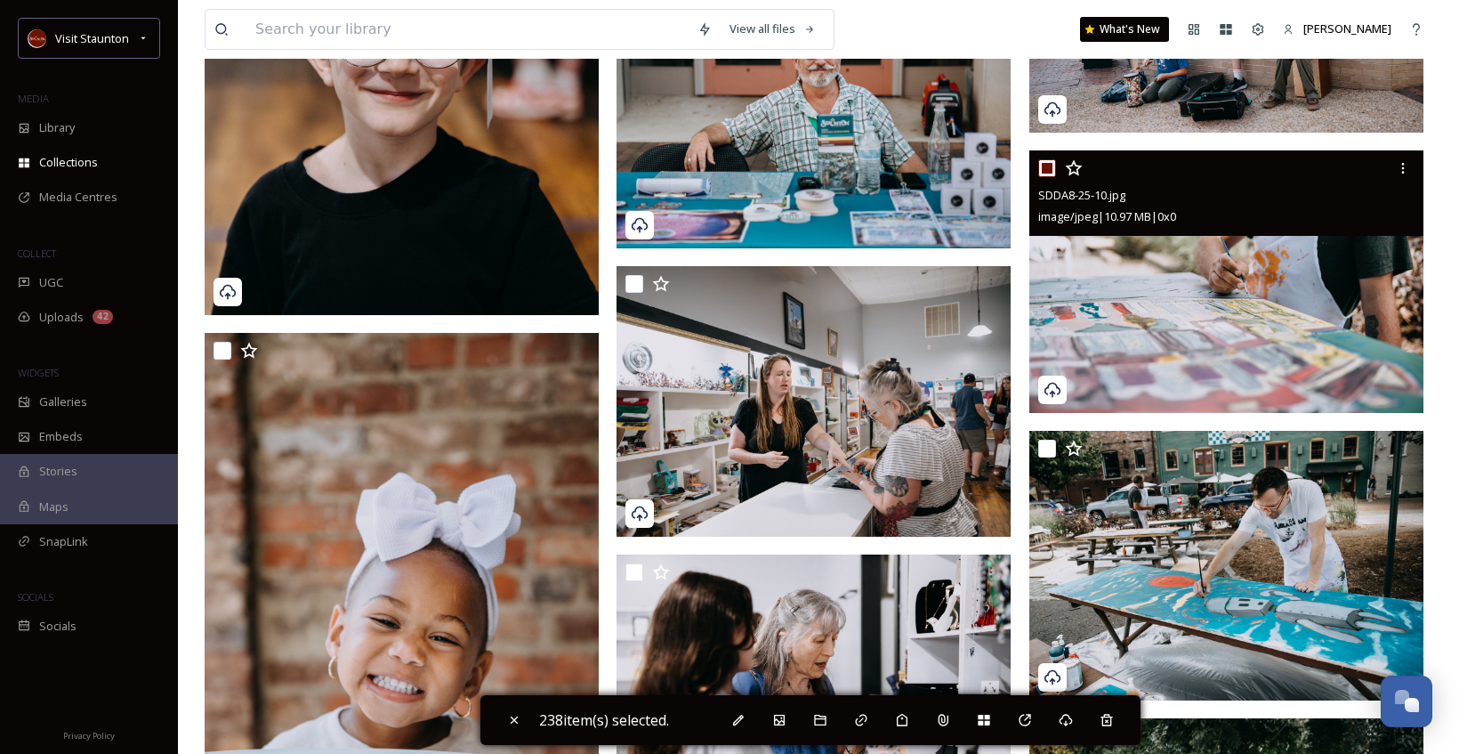
scroll to position [35229, 0]
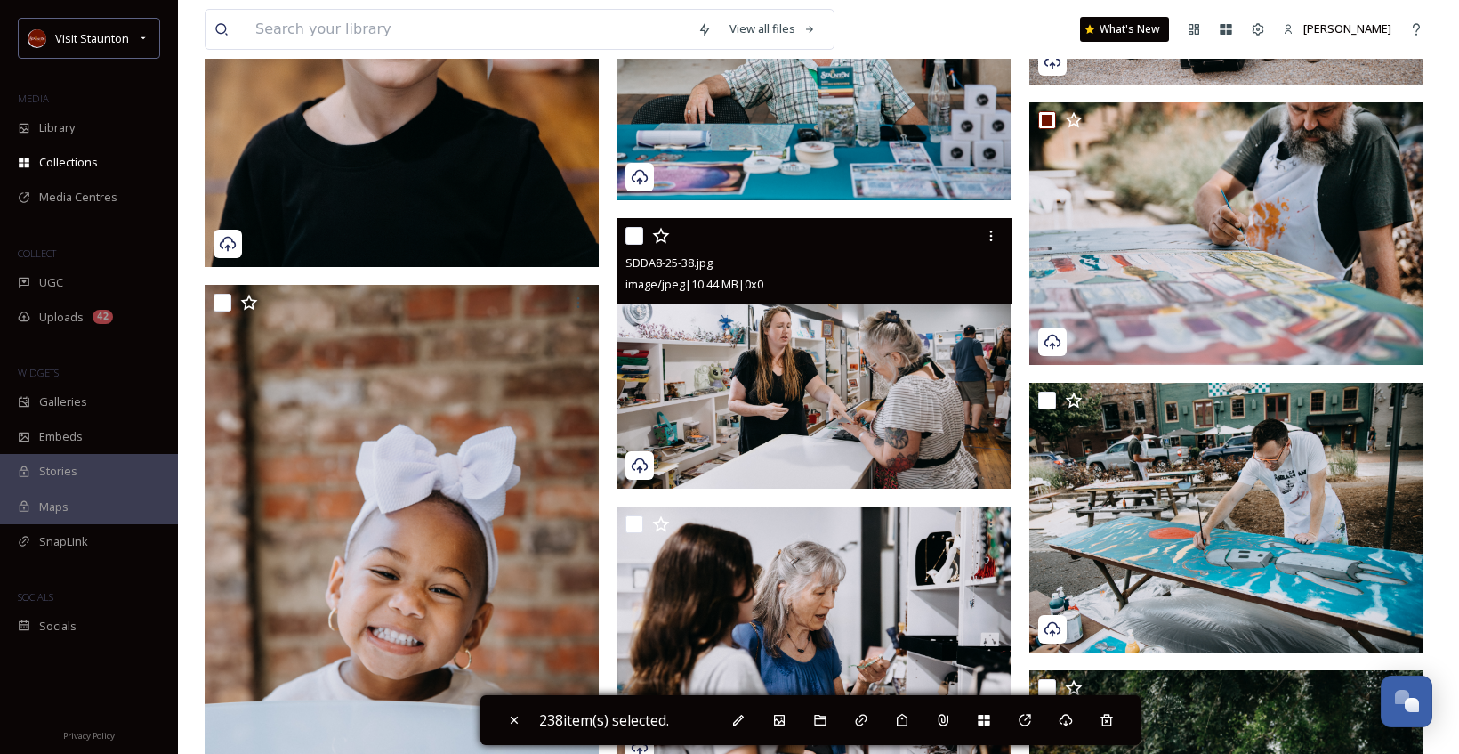
click at [639, 234] on input "checkbox" at bounding box center [634, 236] width 18 height 18
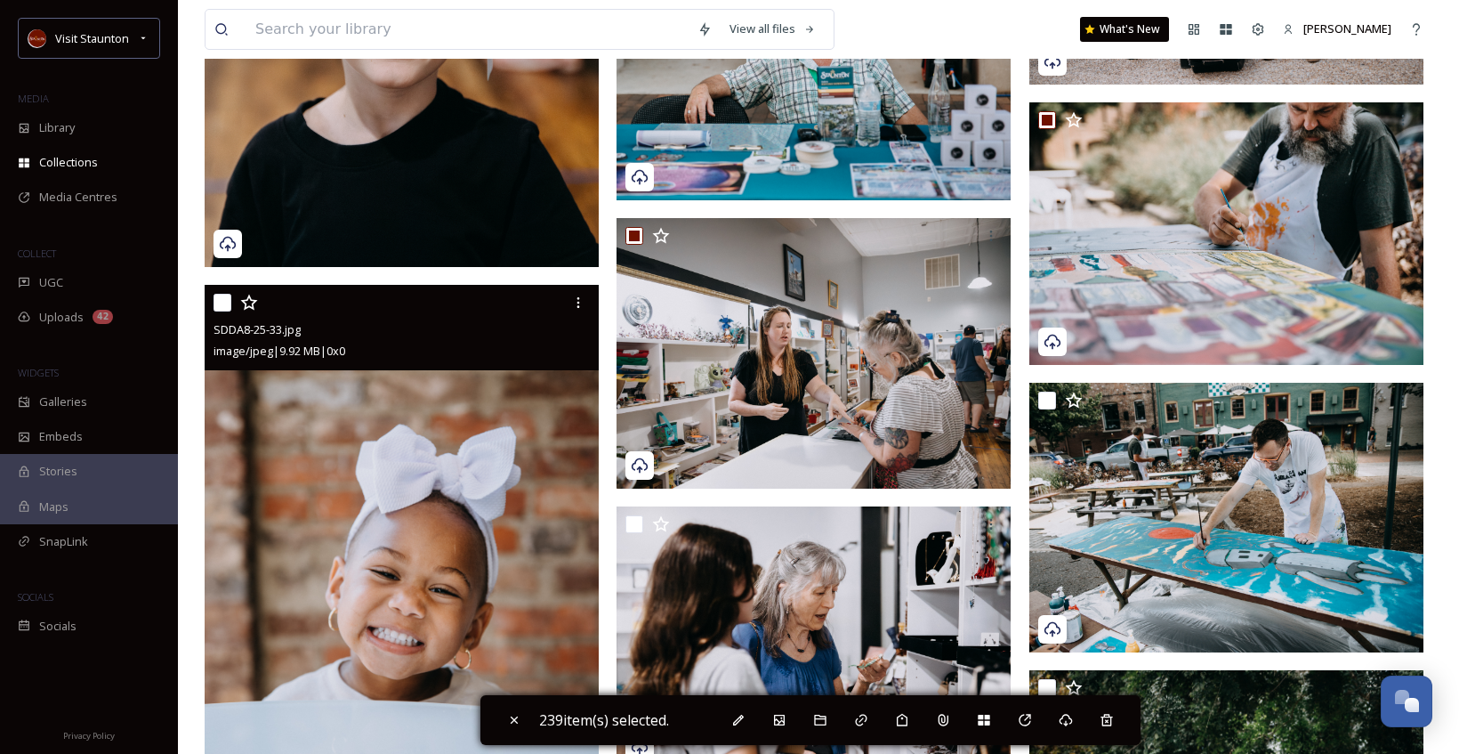
click at [226, 302] on input "checkbox" at bounding box center [223, 303] width 18 height 18
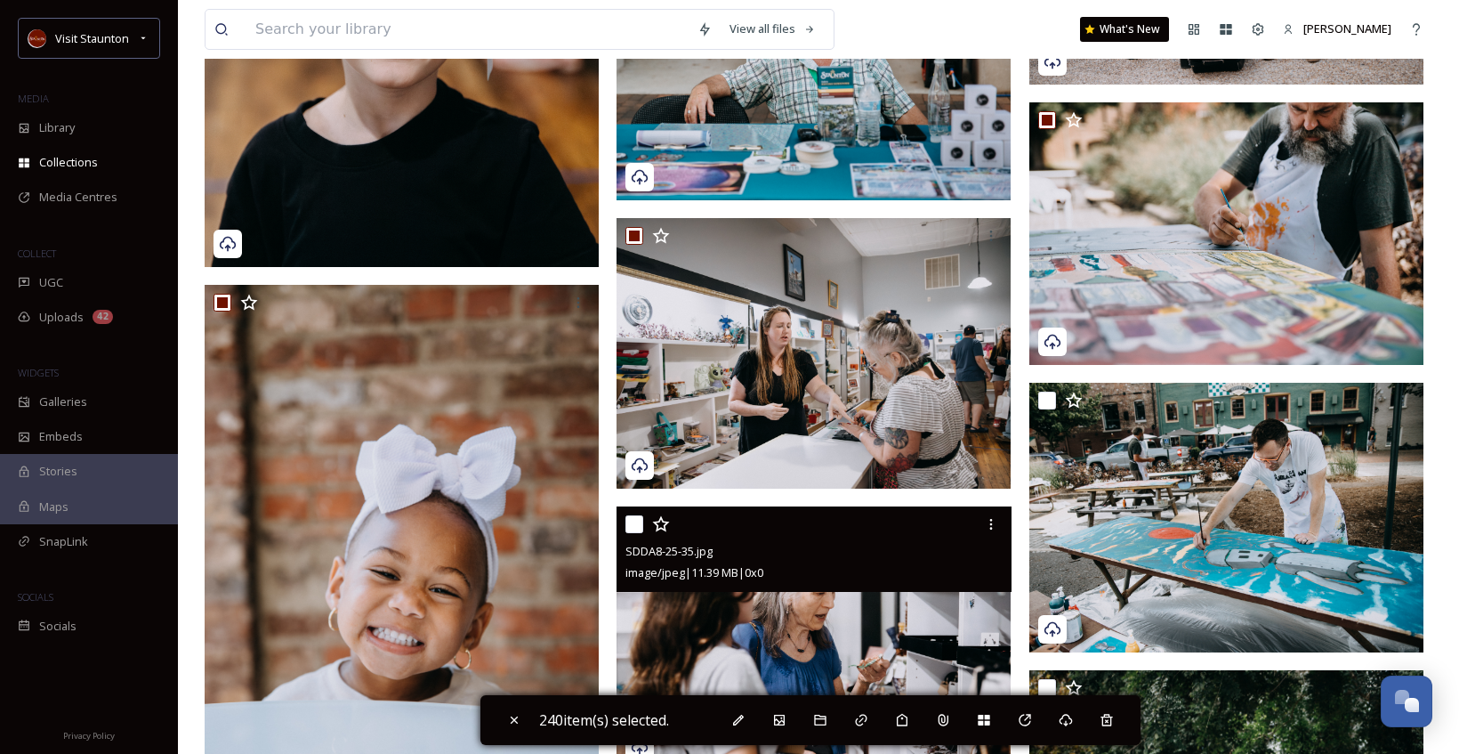
click at [637, 520] on input "checkbox" at bounding box center [634, 524] width 18 height 18
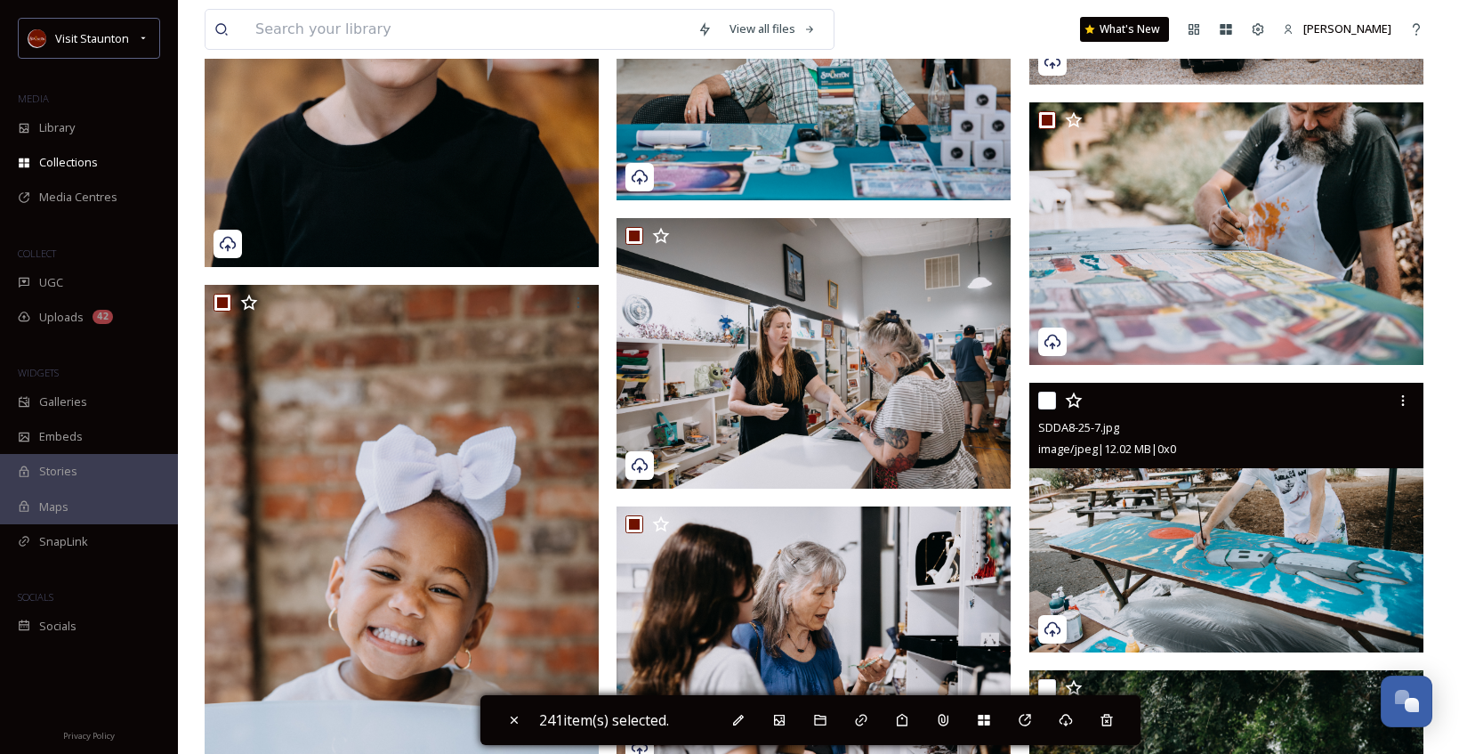
click at [1052, 400] on input "checkbox" at bounding box center [1047, 400] width 18 height 18
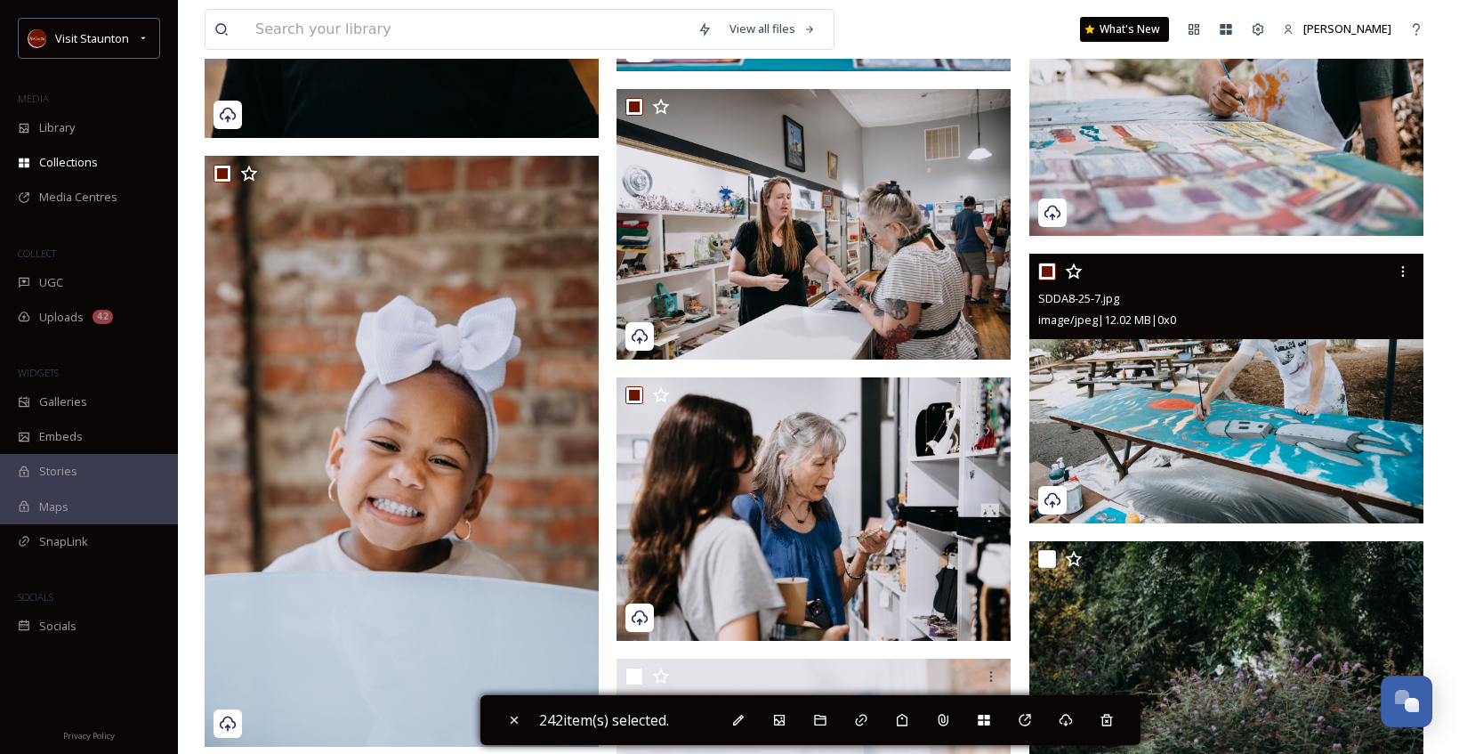
scroll to position [35496, 0]
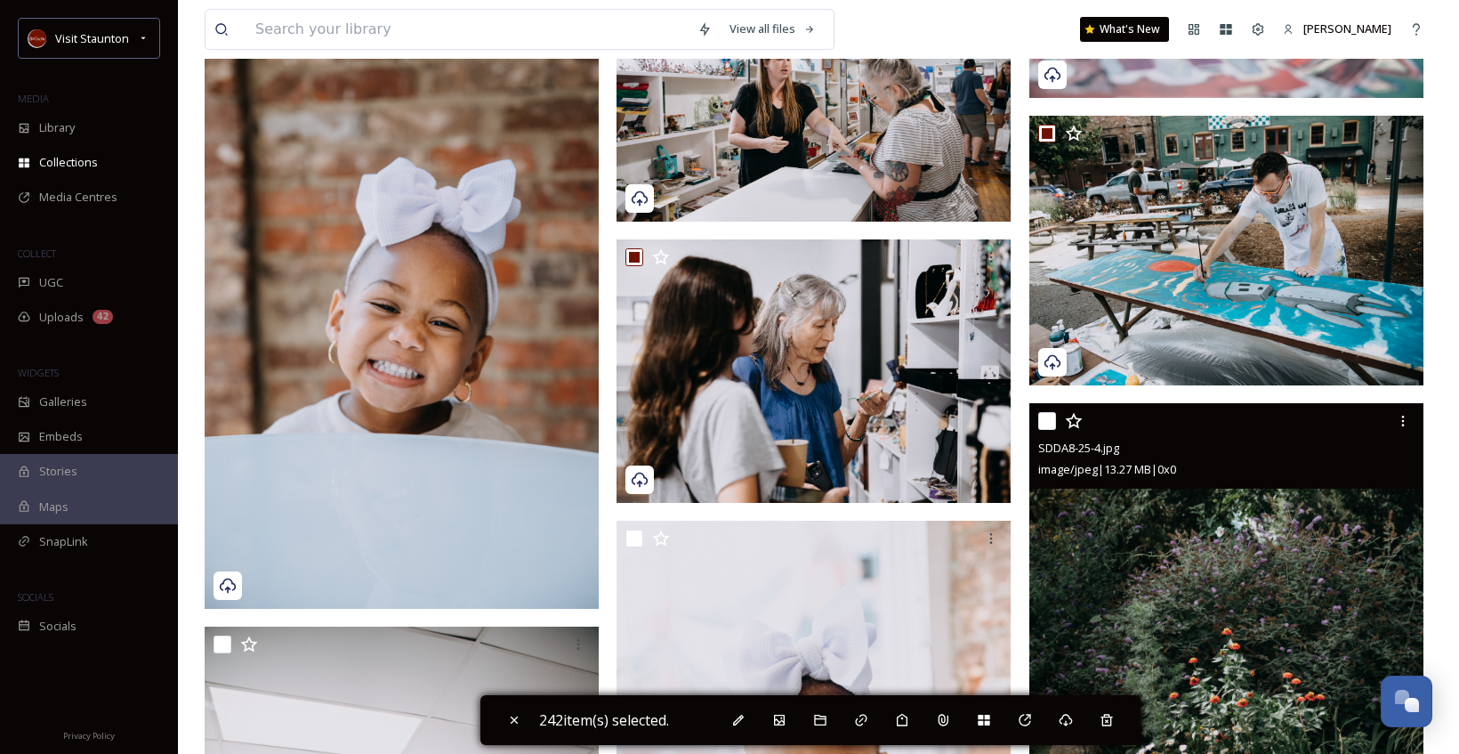
click at [1049, 418] on input "checkbox" at bounding box center [1047, 421] width 18 height 18
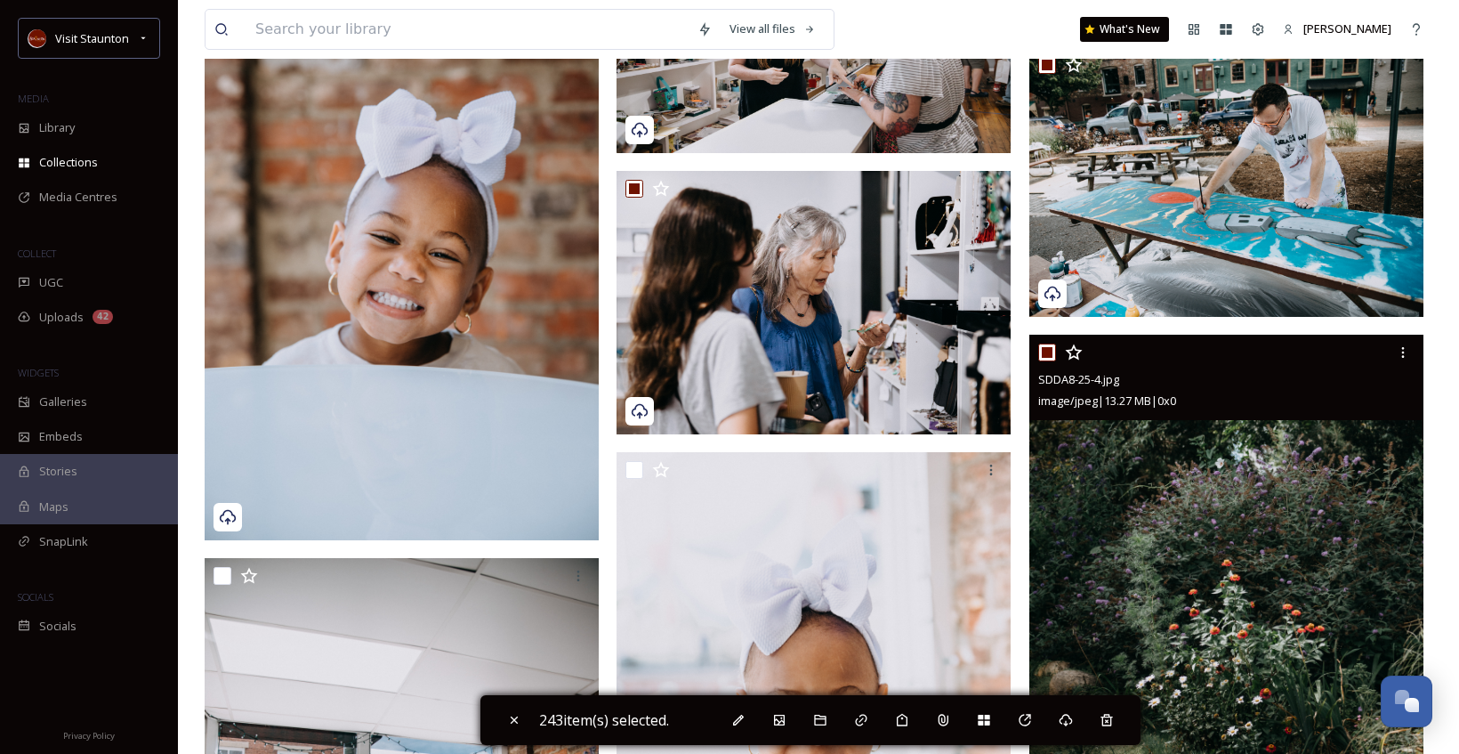
scroll to position [35763, 0]
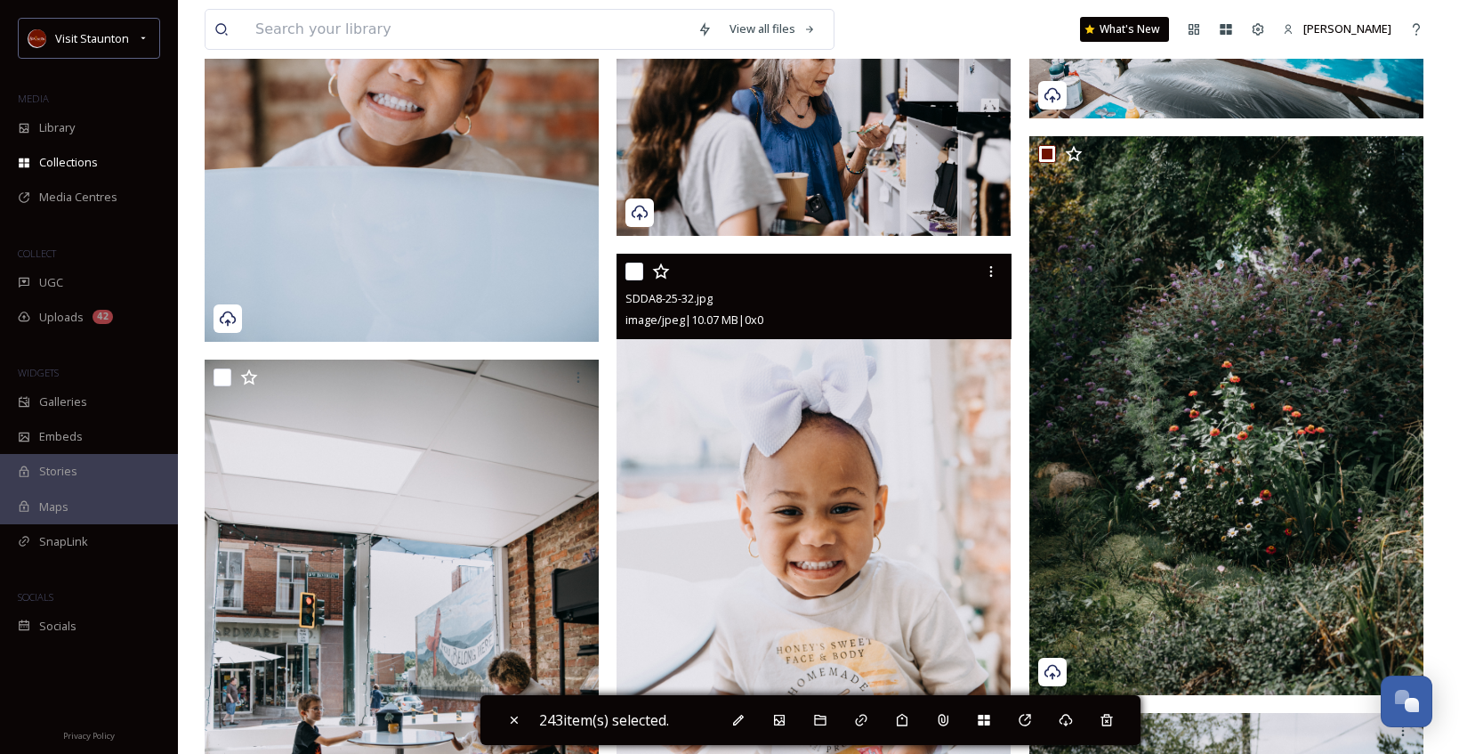
click at [630, 274] on input "checkbox" at bounding box center [634, 271] width 18 height 18
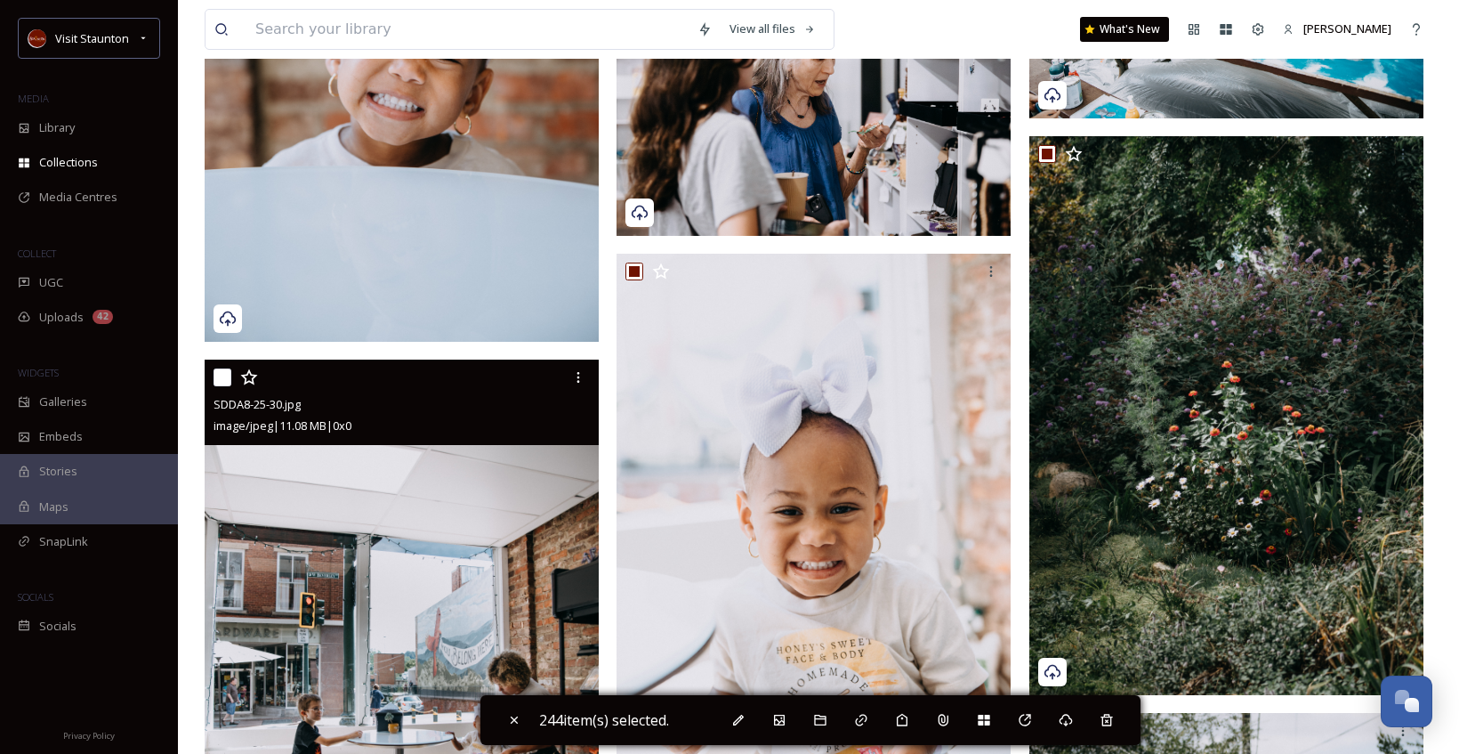
click at [223, 379] on input "checkbox" at bounding box center [223, 377] width 18 height 18
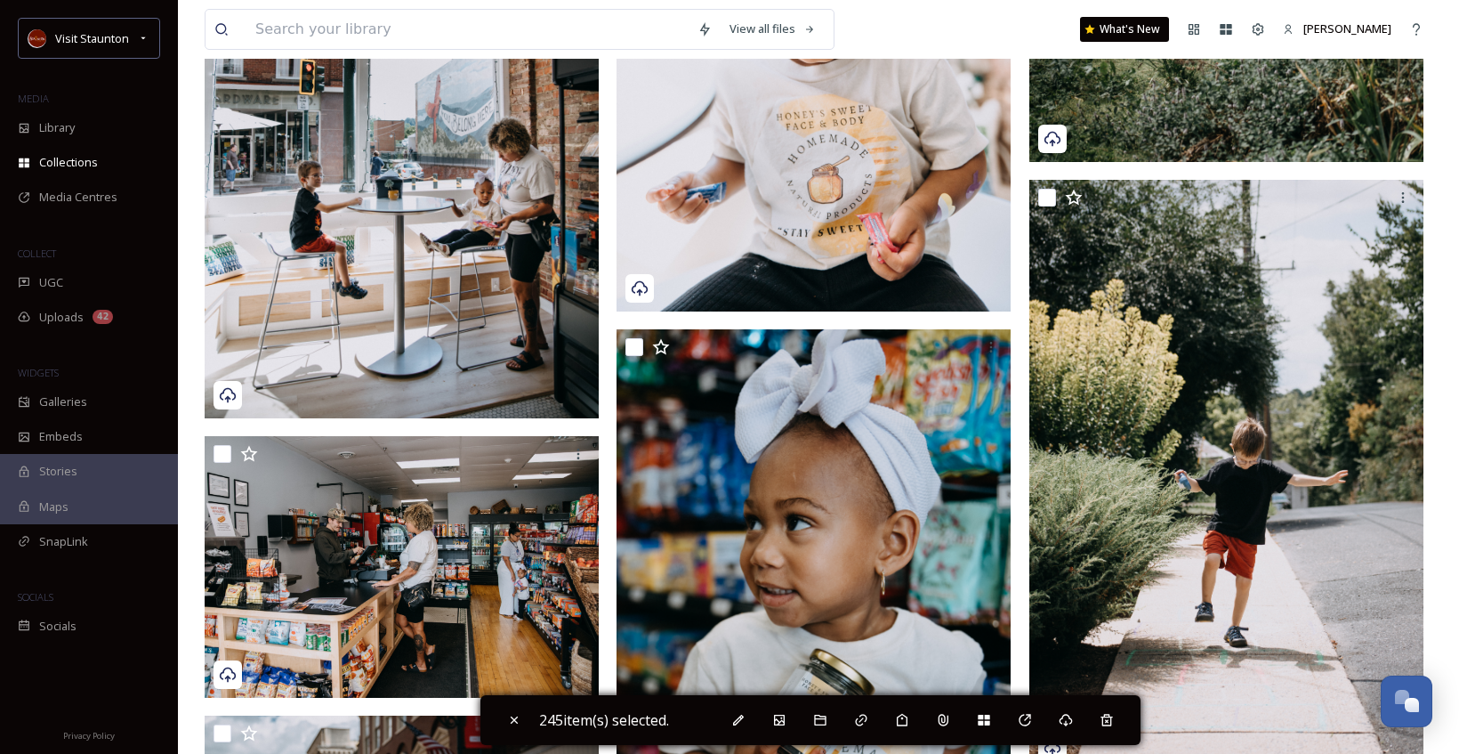
scroll to position [36296, 0]
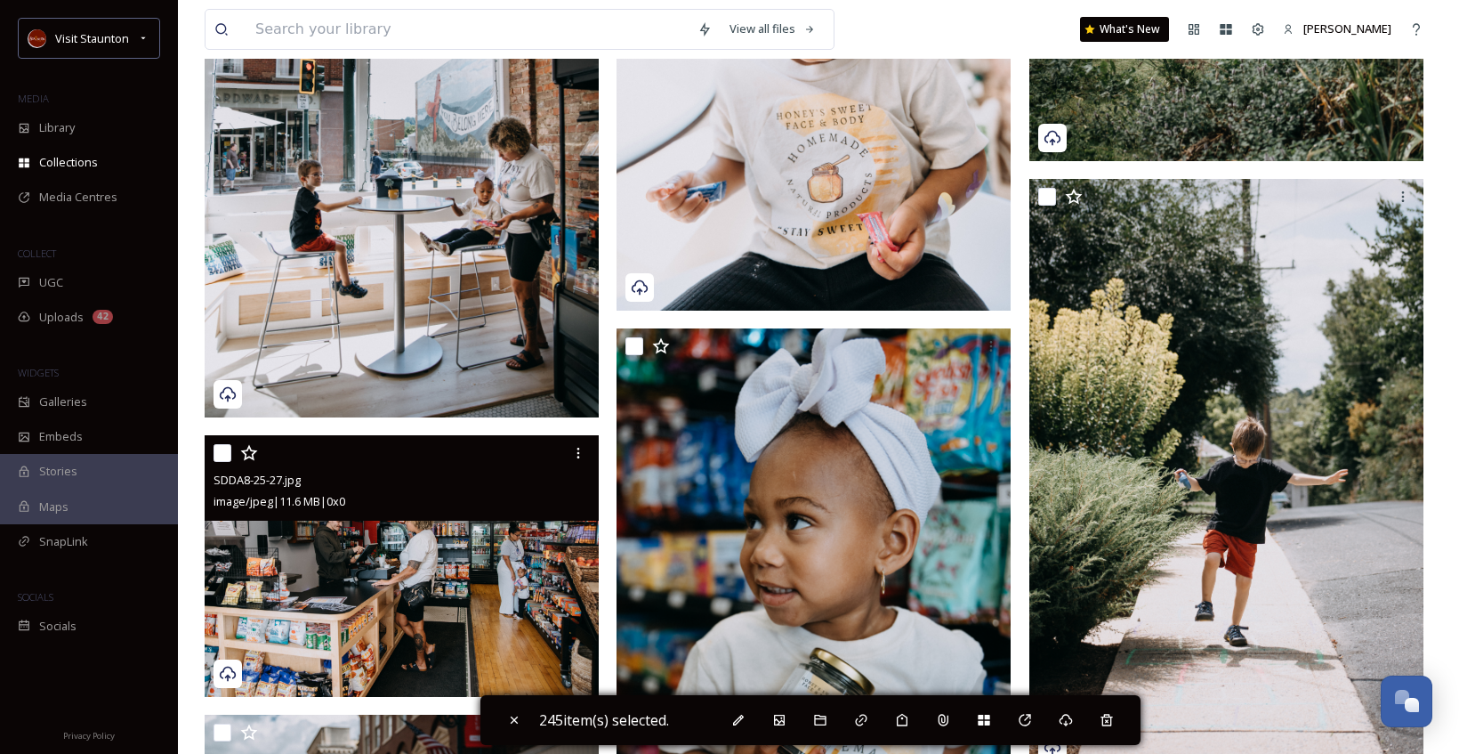
click at [225, 455] on input "checkbox" at bounding box center [223, 453] width 18 height 18
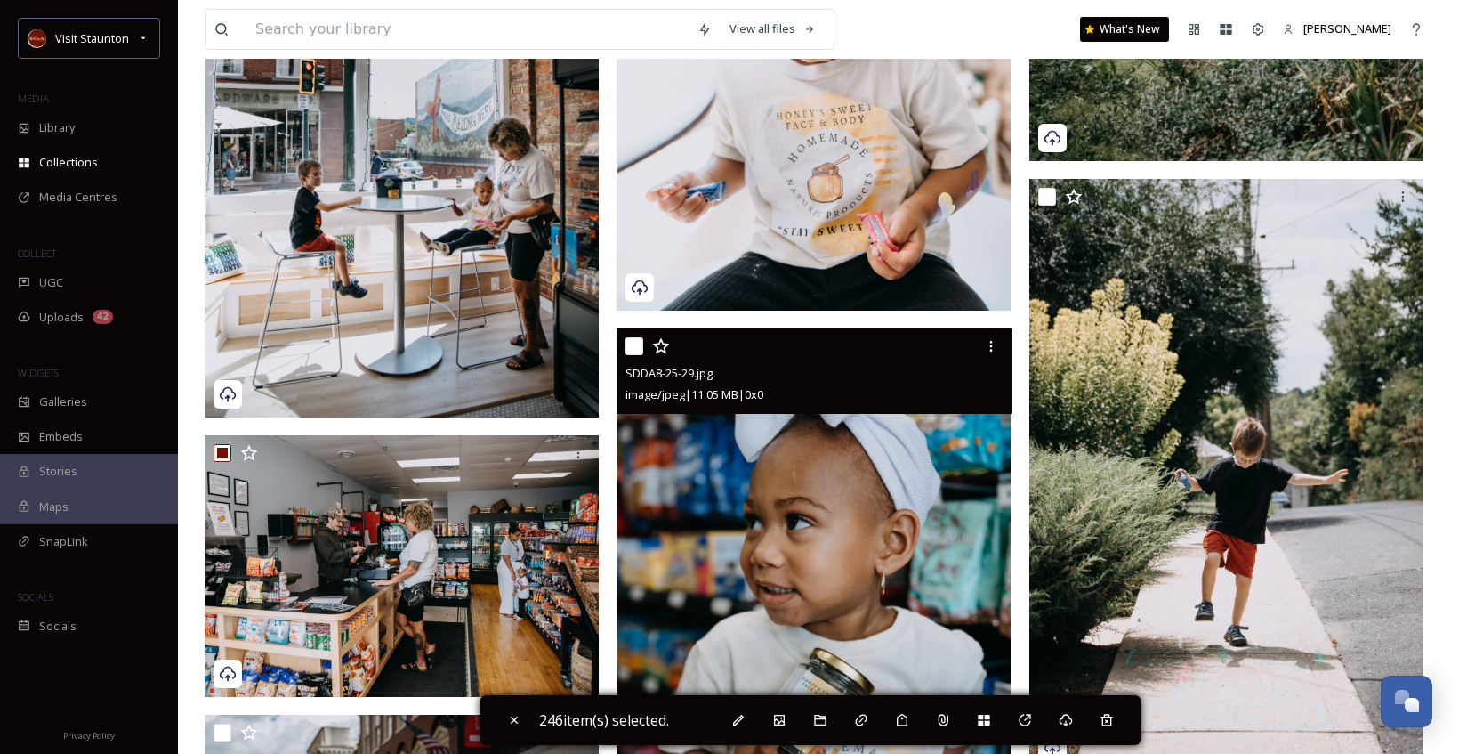
click at [641, 346] on input "checkbox" at bounding box center [634, 346] width 18 height 18
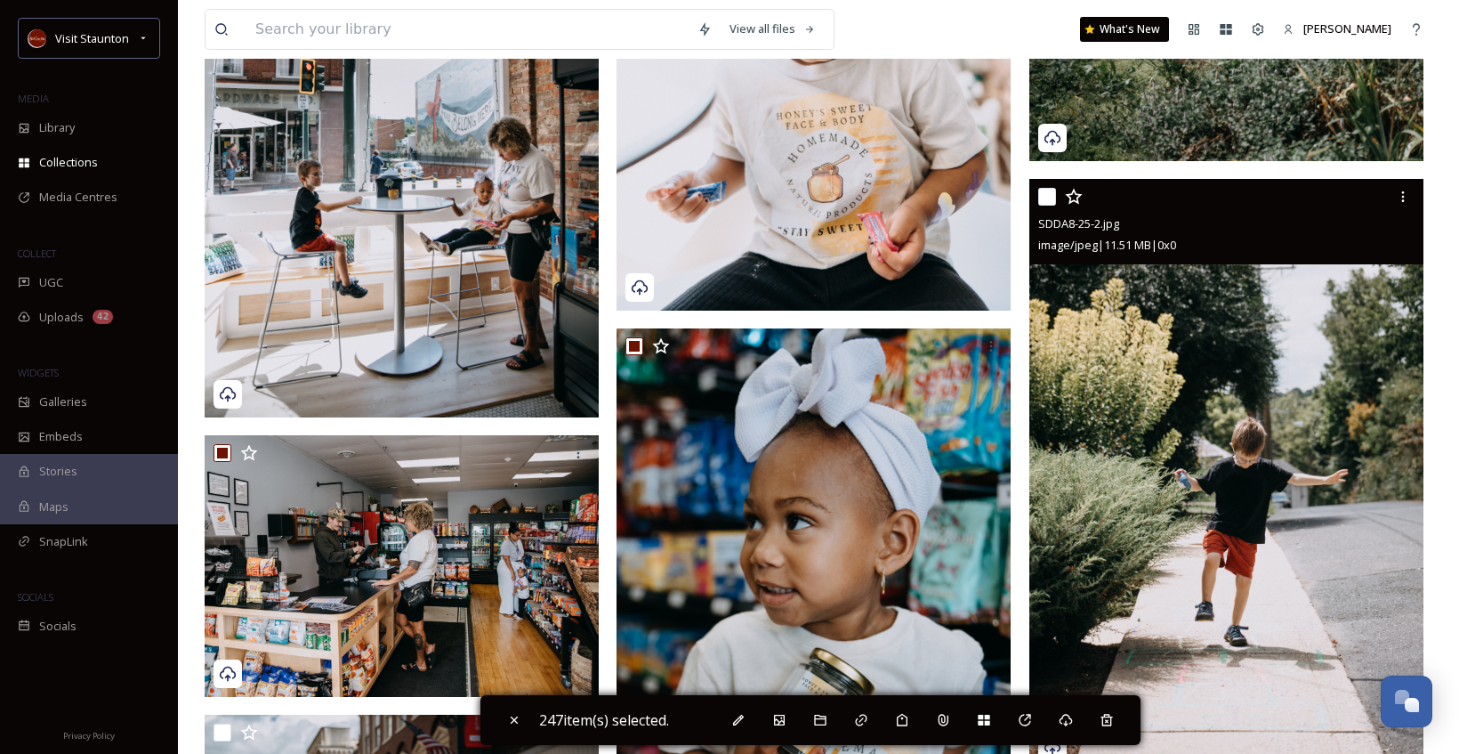
click at [1040, 197] on input "checkbox" at bounding box center [1047, 197] width 18 height 18
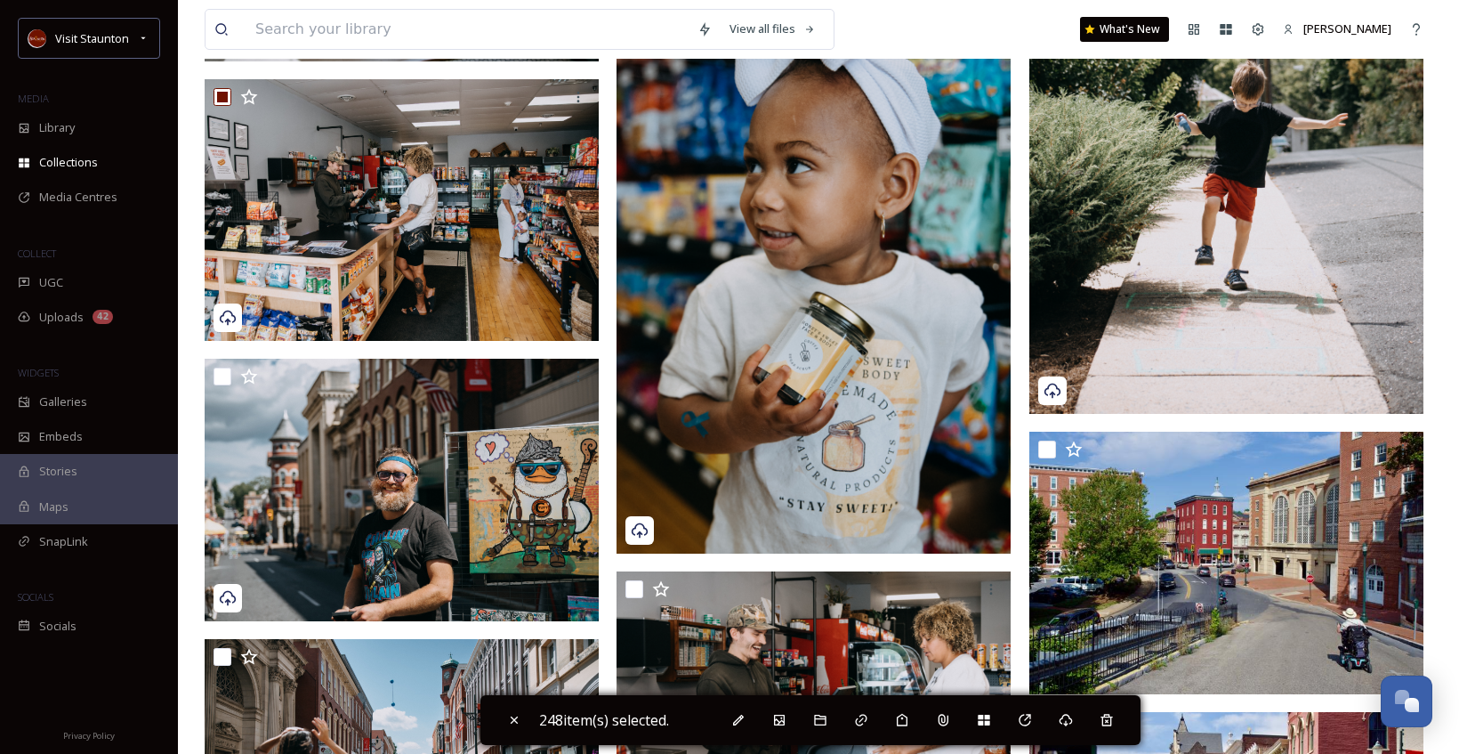
scroll to position [36919, 0]
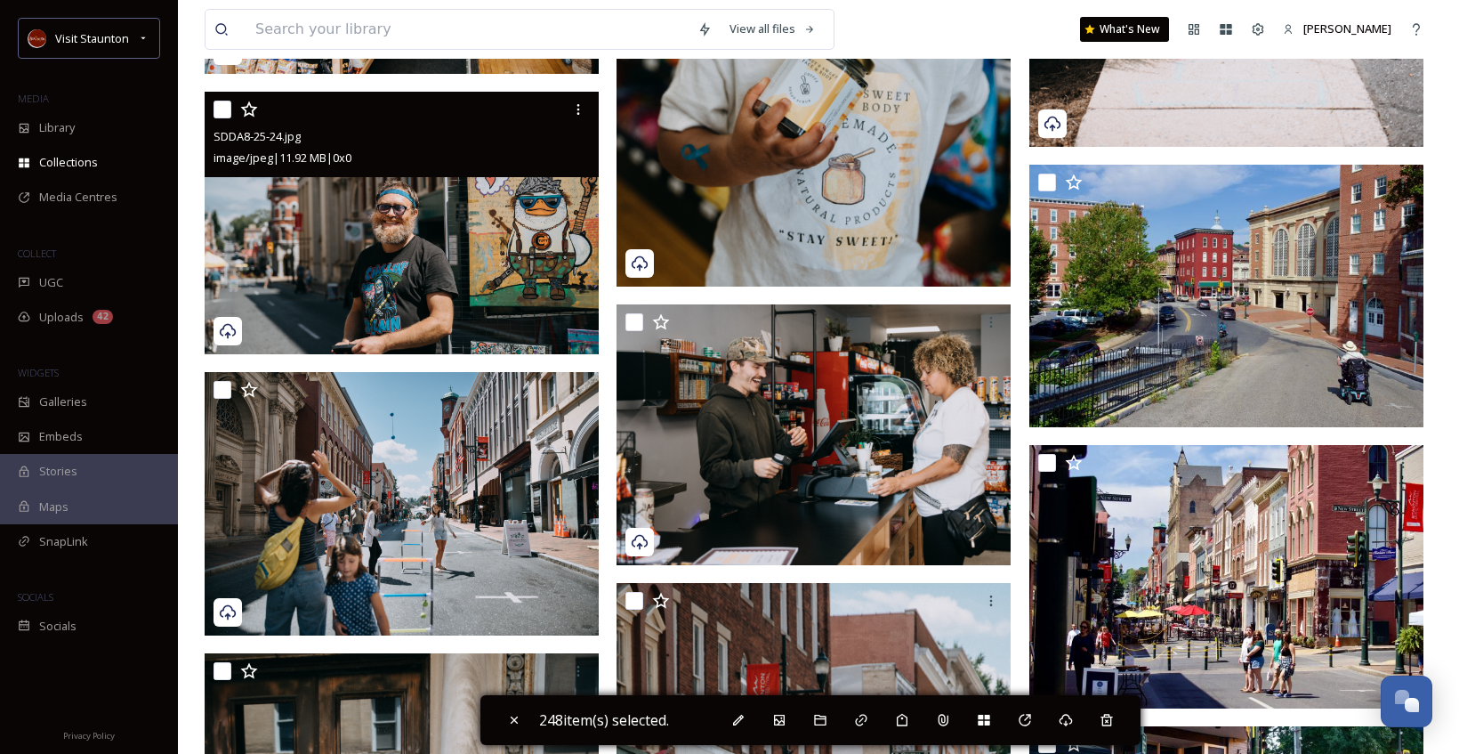
click at [220, 107] on input "checkbox" at bounding box center [223, 110] width 18 height 18
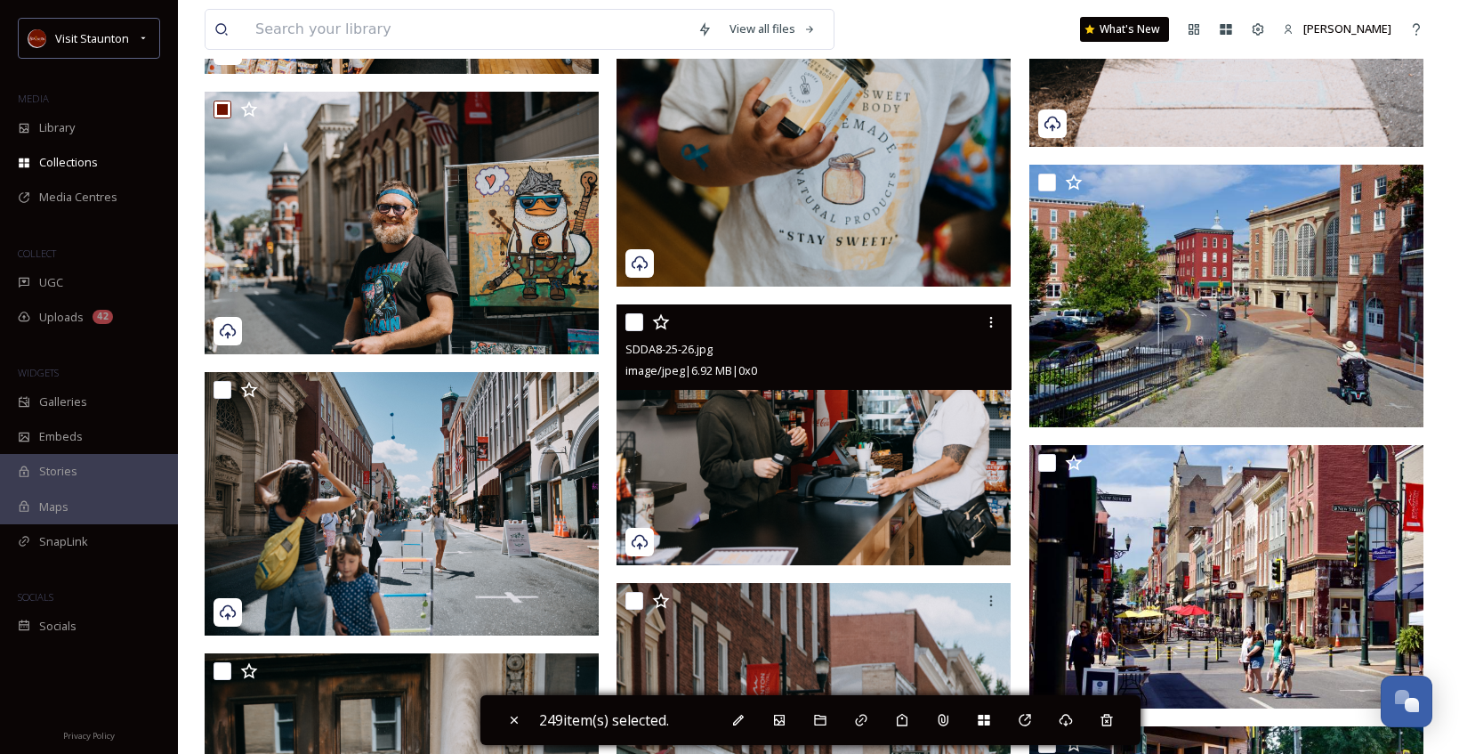
click at [630, 318] on input "checkbox" at bounding box center [634, 322] width 18 height 18
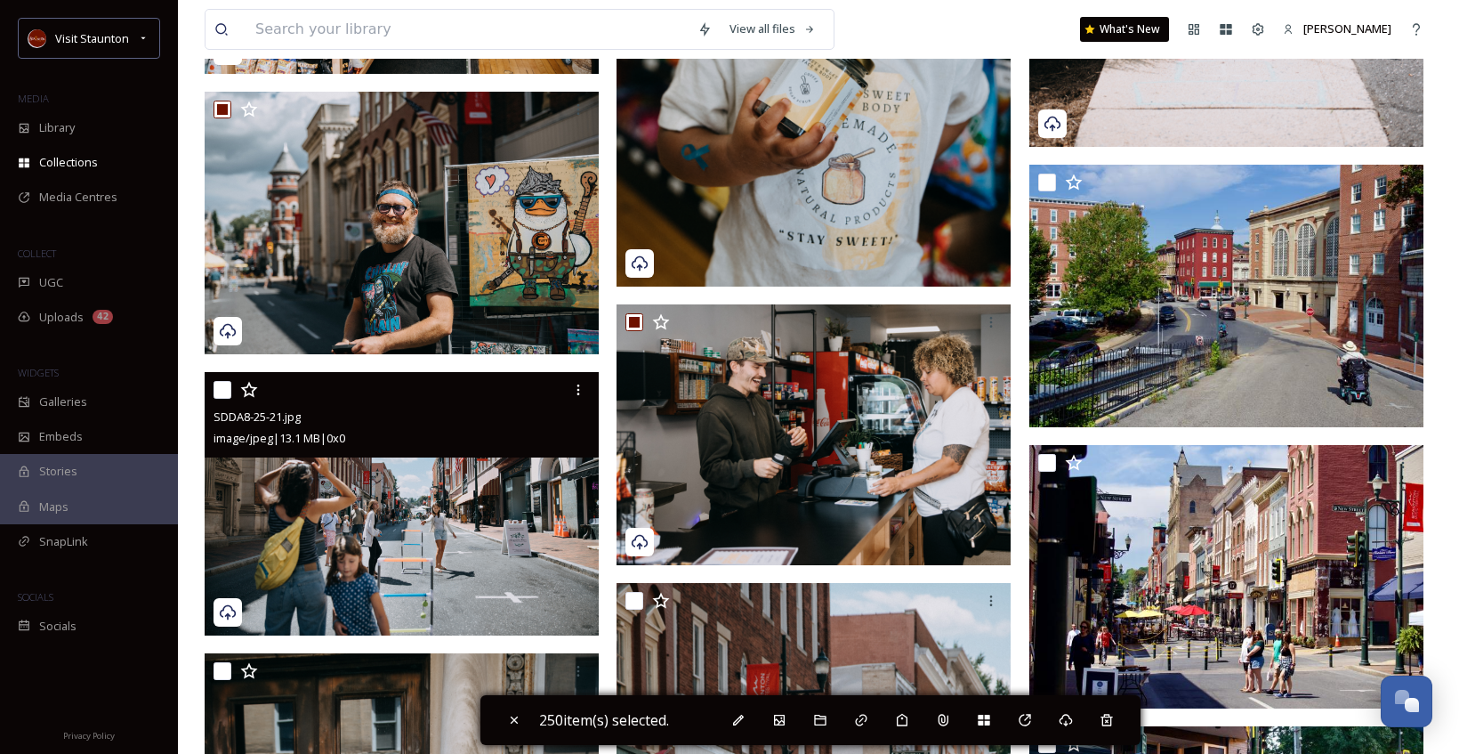
click at [224, 383] on input "checkbox" at bounding box center [223, 390] width 18 height 18
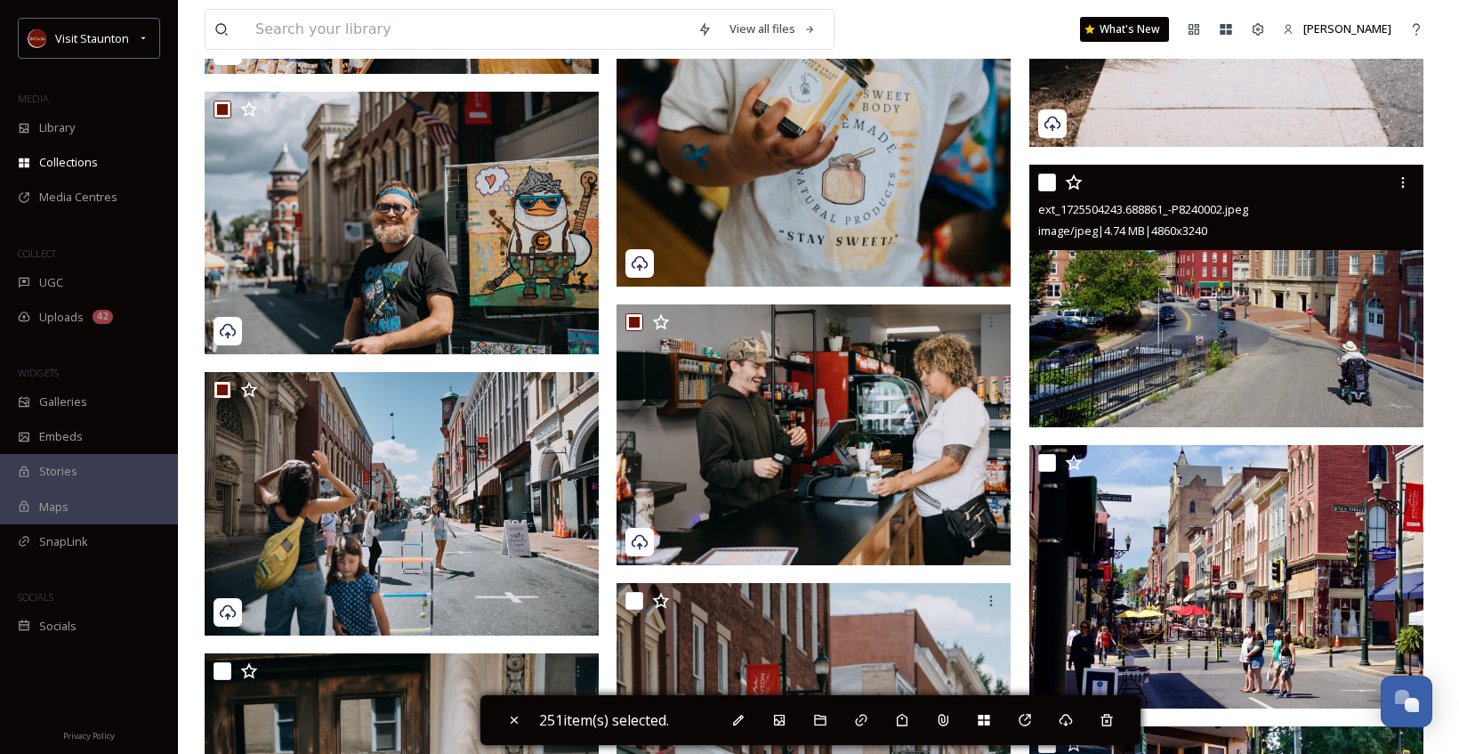
click at [1044, 185] on input "checkbox" at bounding box center [1047, 182] width 18 height 18
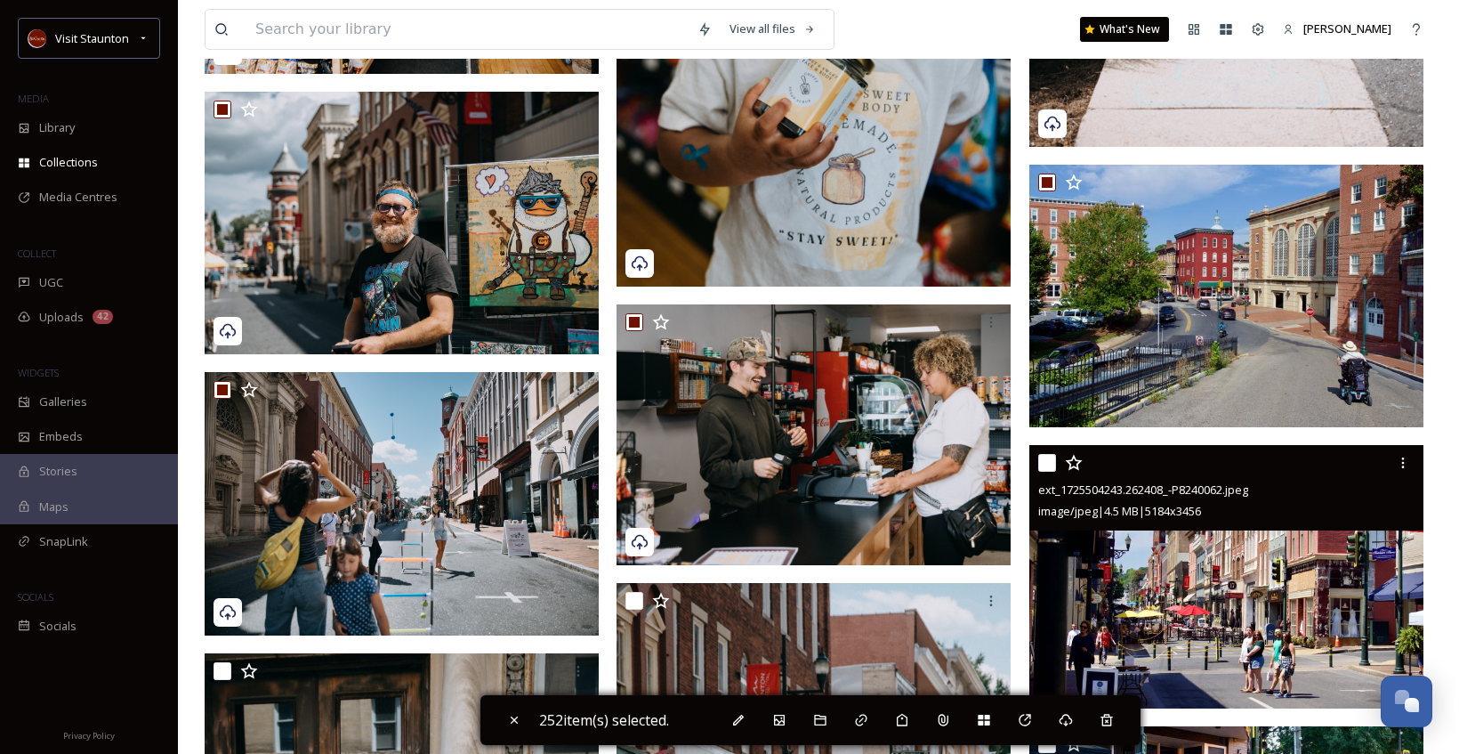
click at [1044, 469] on input "checkbox" at bounding box center [1047, 463] width 18 height 18
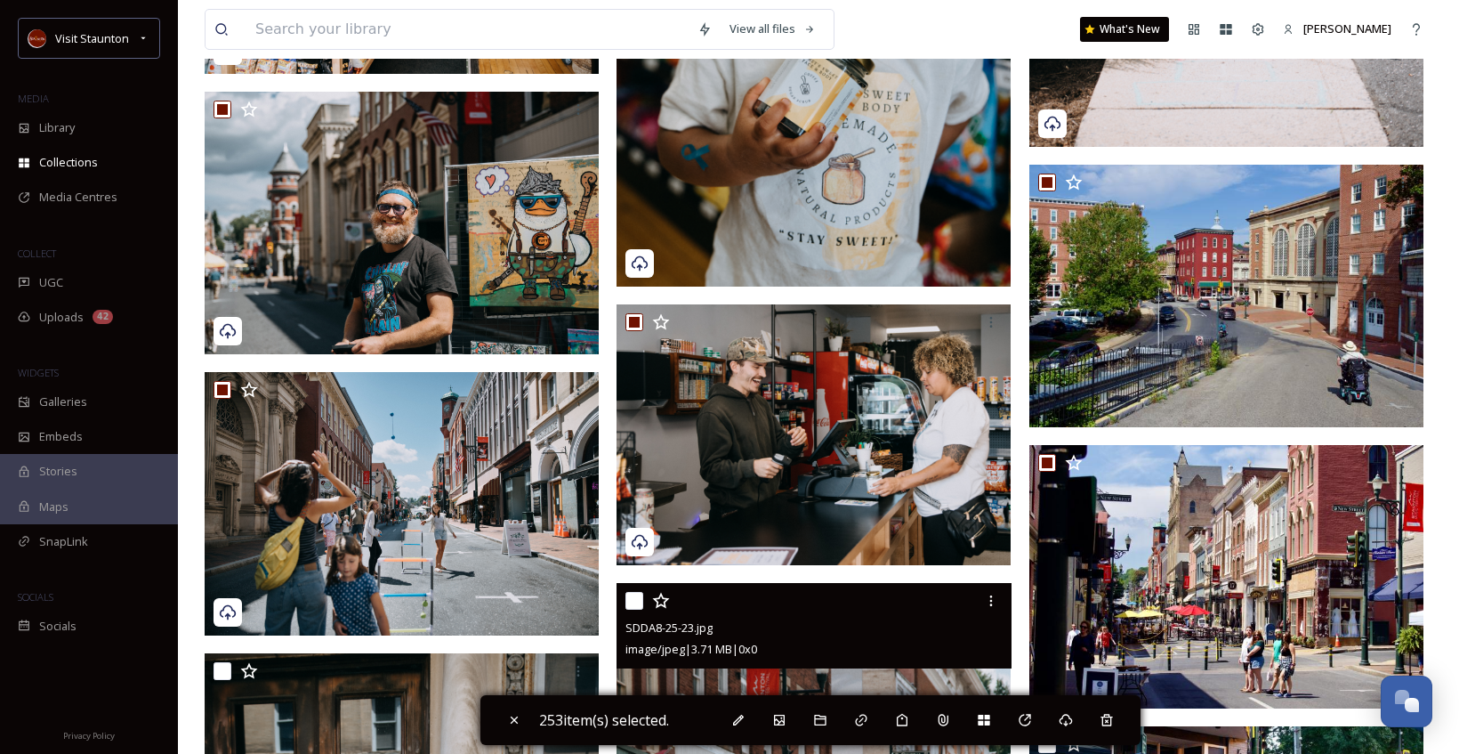
click at [639, 602] on input "checkbox" at bounding box center [634, 601] width 18 height 18
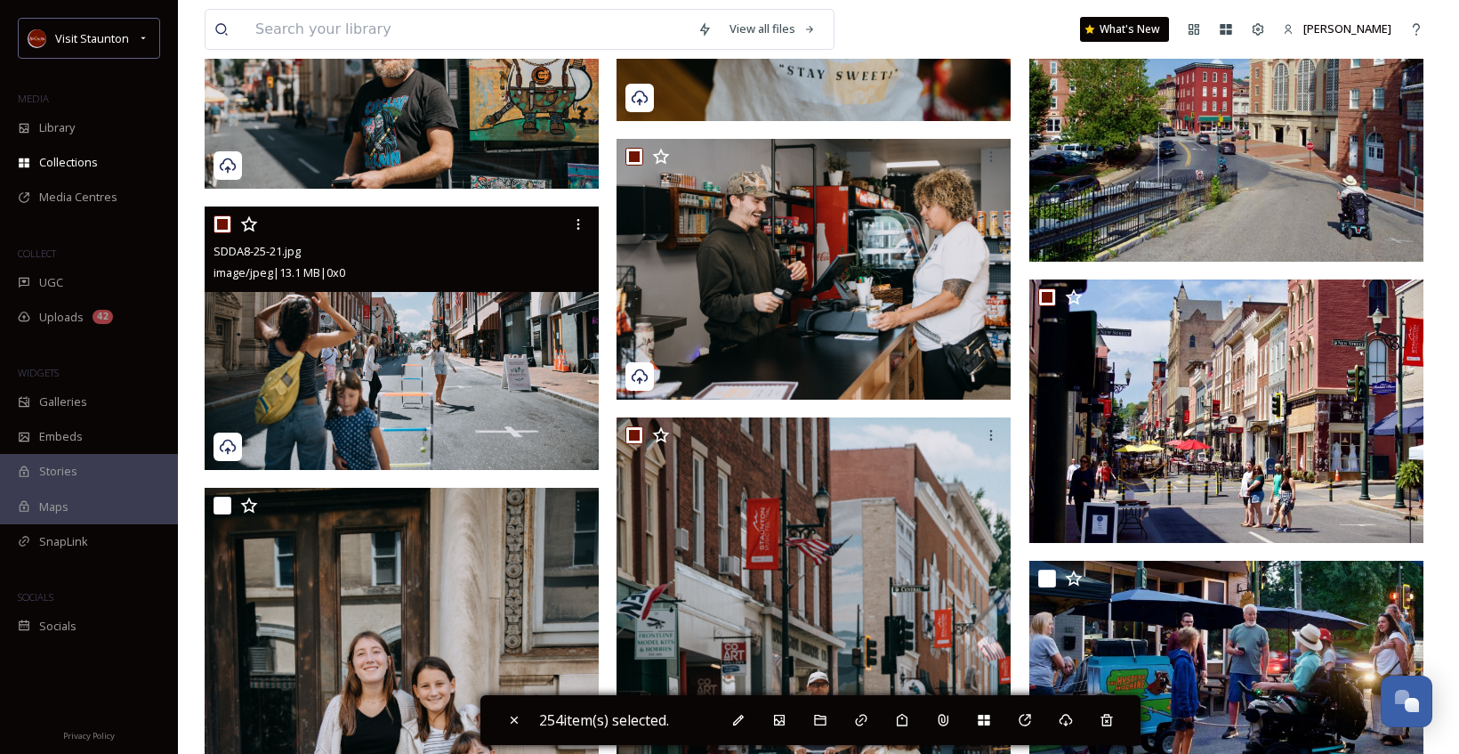
scroll to position [37186, 0]
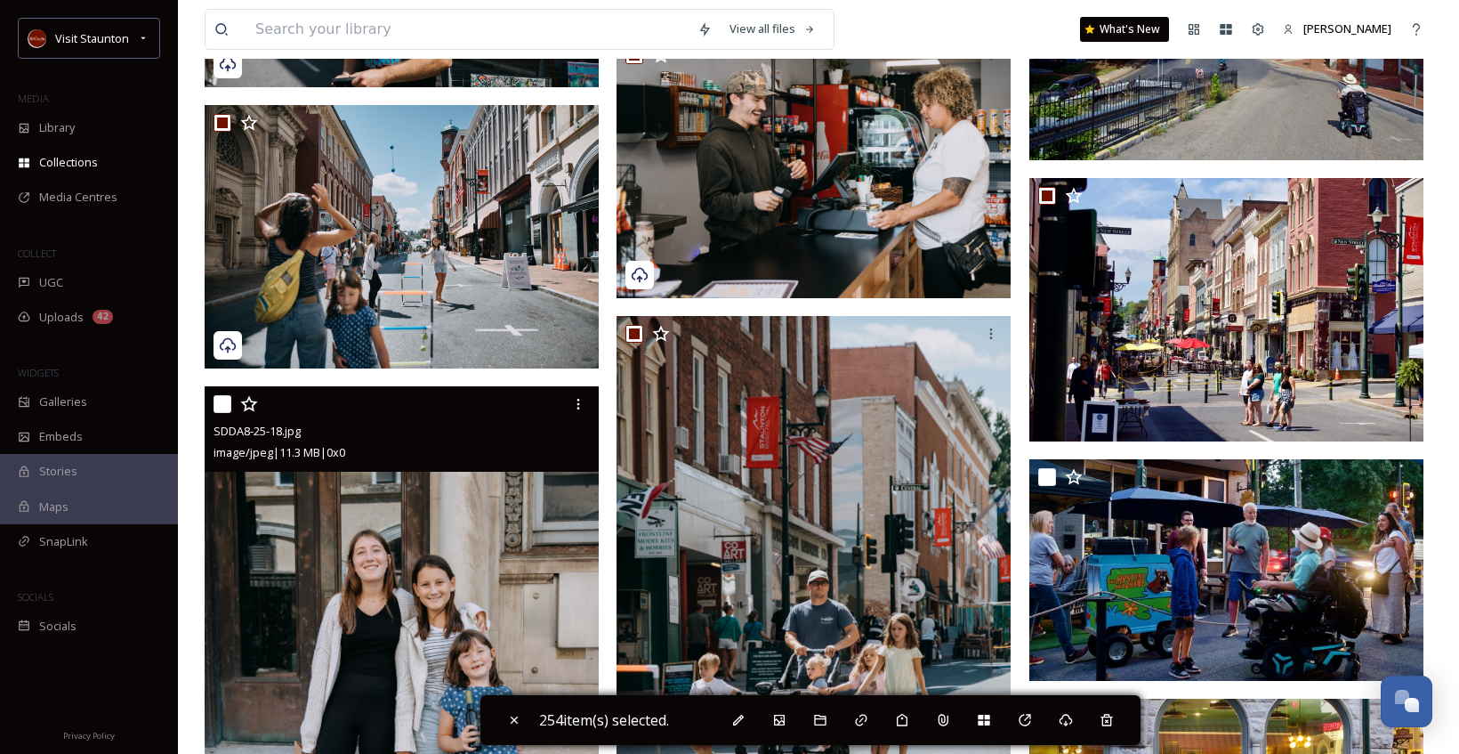
click at [229, 408] on input "checkbox" at bounding box center [223, 404] width 18 height 18
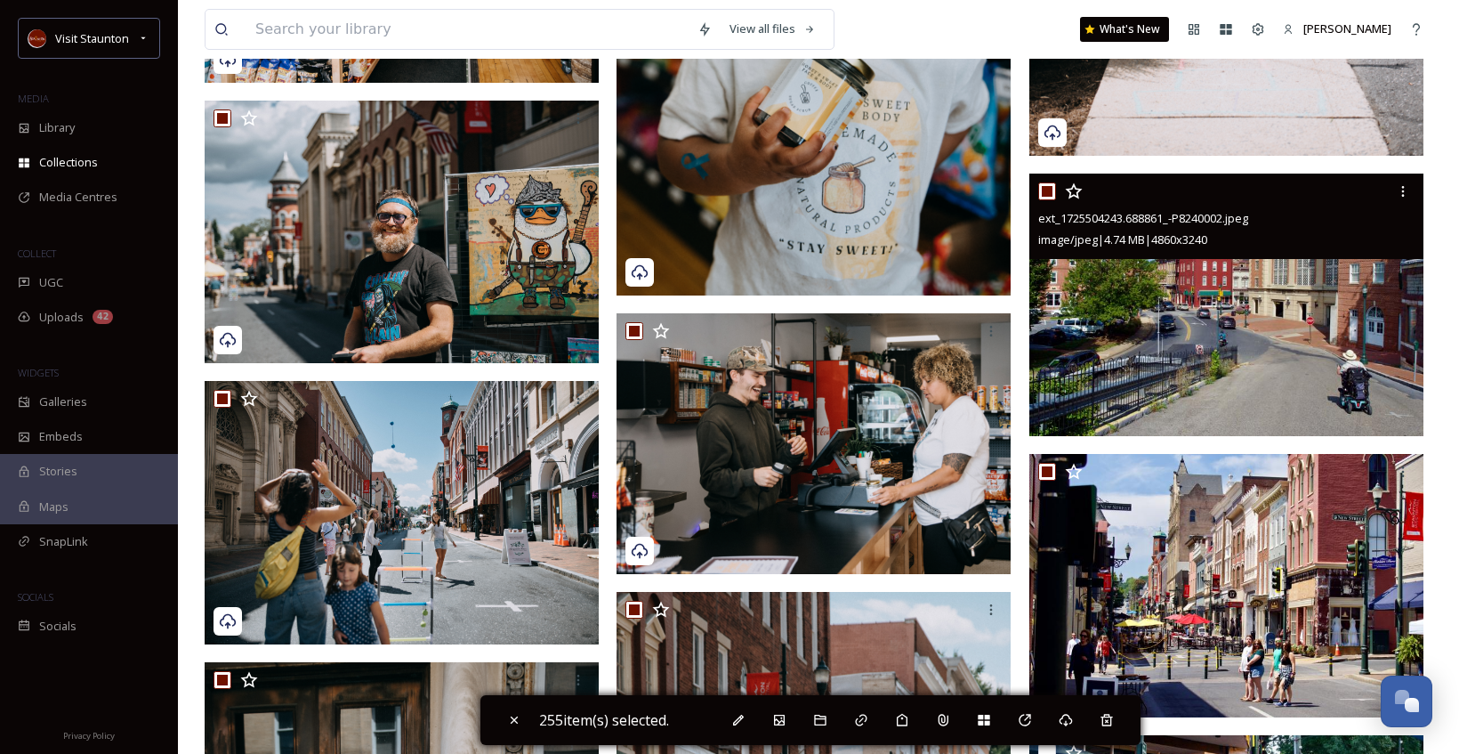
scroll to position [36830, 0]
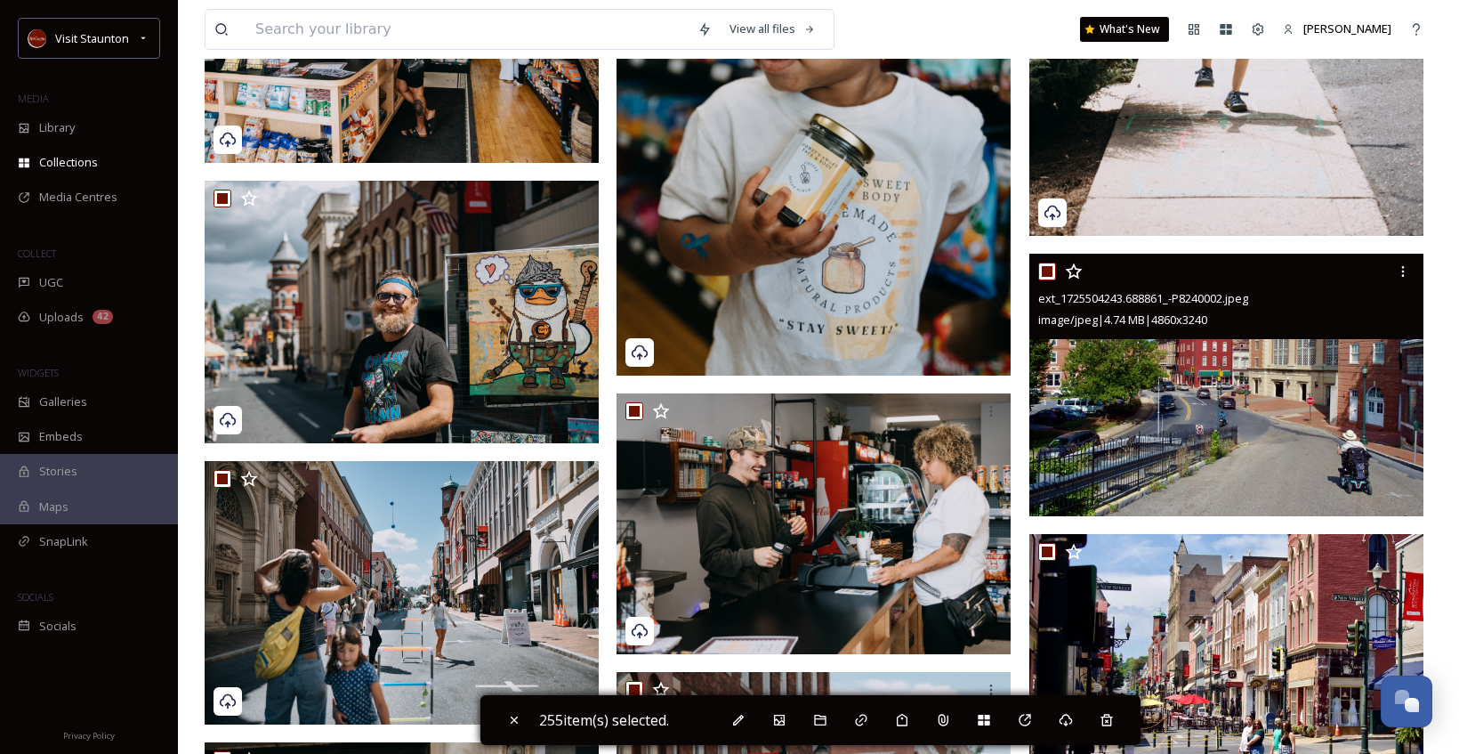
click at [1044, 270] on input "checkbox" at bounding box center [1047, 271] width 18 height 18
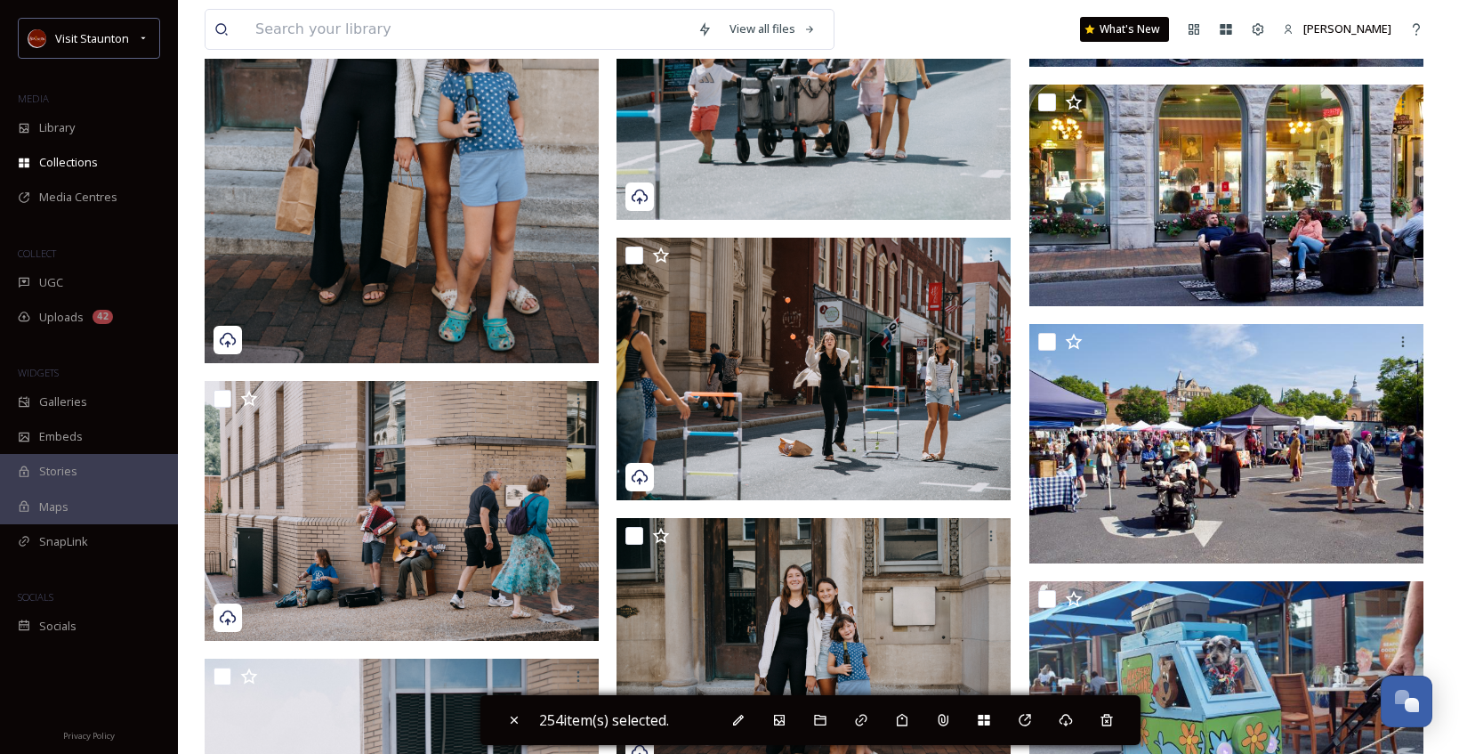
scroll to position [37898, 0]
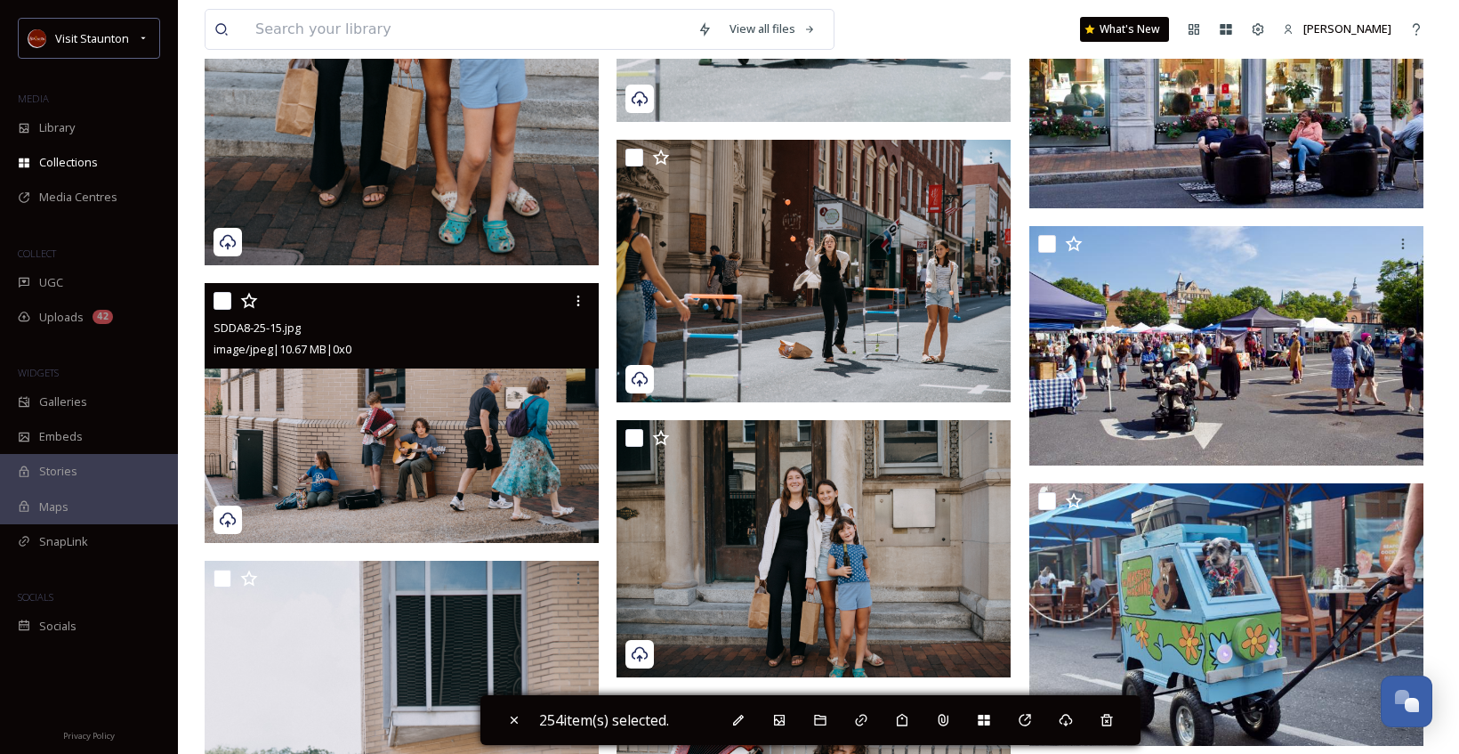
click at [228, 301] on input "checkbox" at bounding box center [223, 301] width 18 height 18
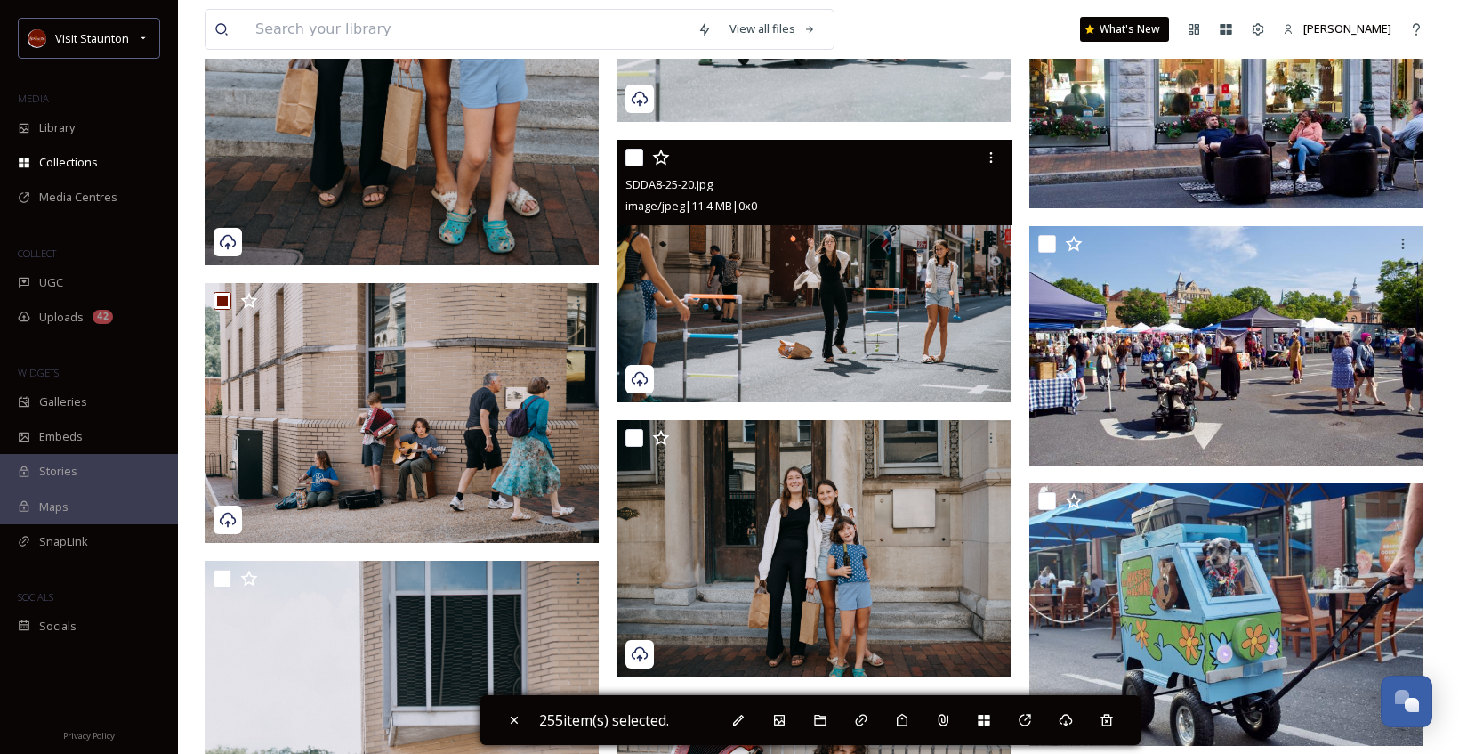
click at [627, 158] on input "checkbox" at bounding box center [634, 158] width 18 height 18
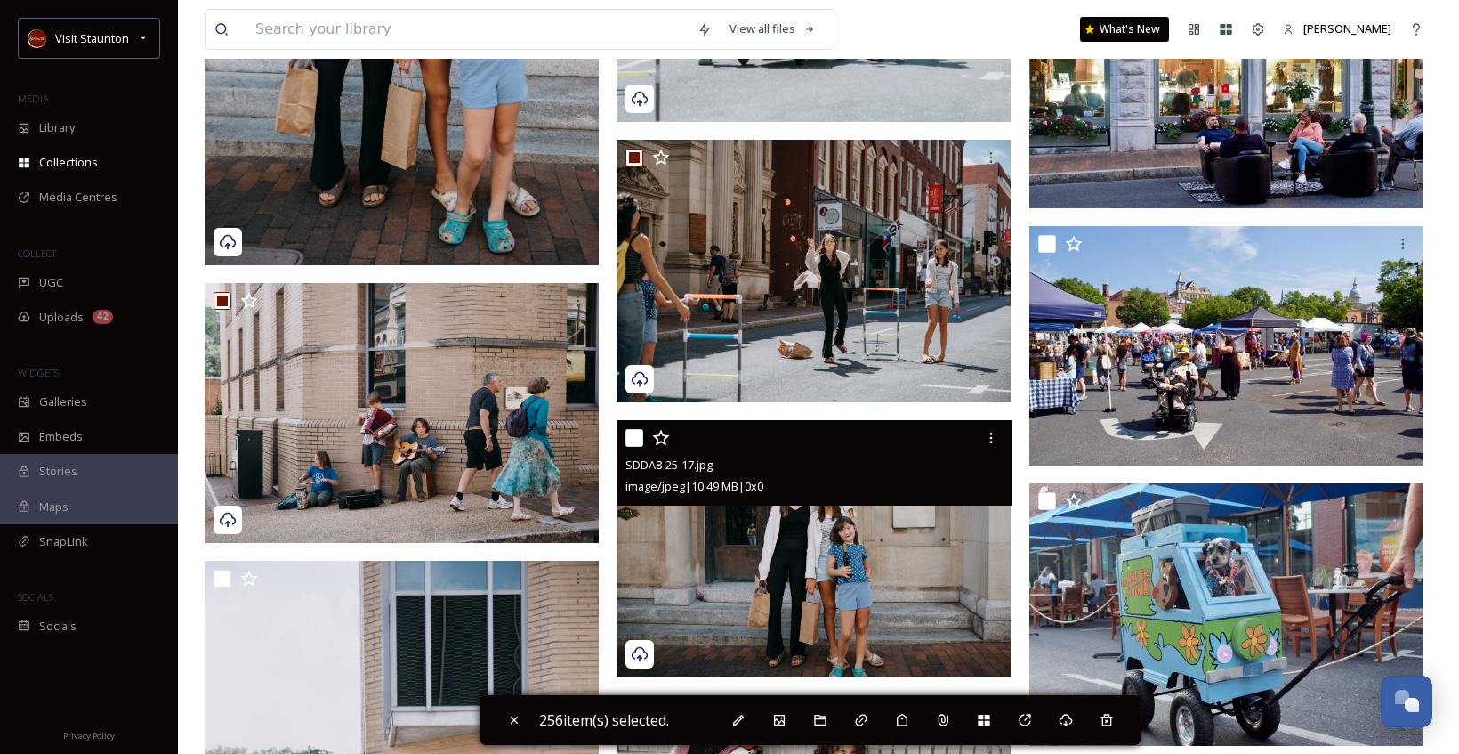
click at [634, 437] on input "checkbox" at bounding box center [634, 438] width 18 height 18
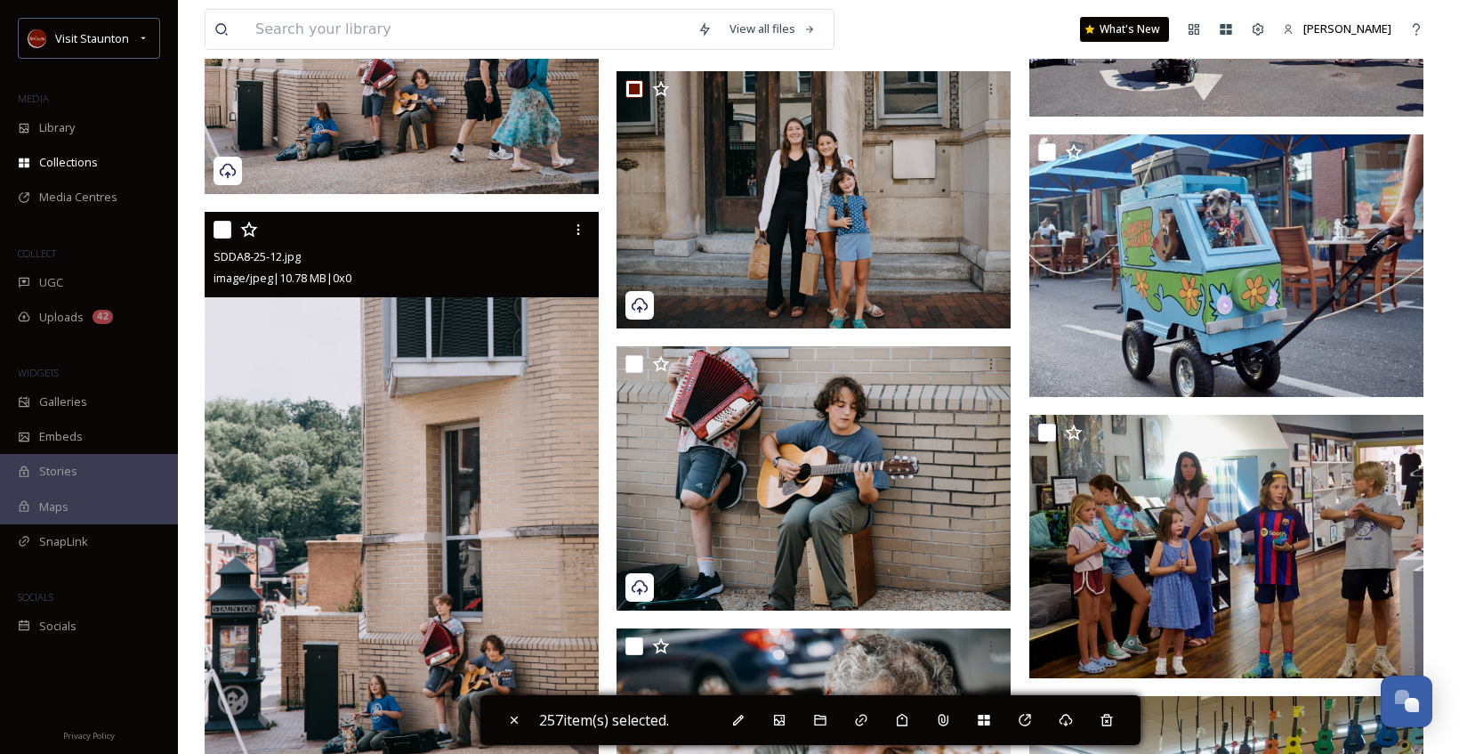
scroll to position [38342, 0]
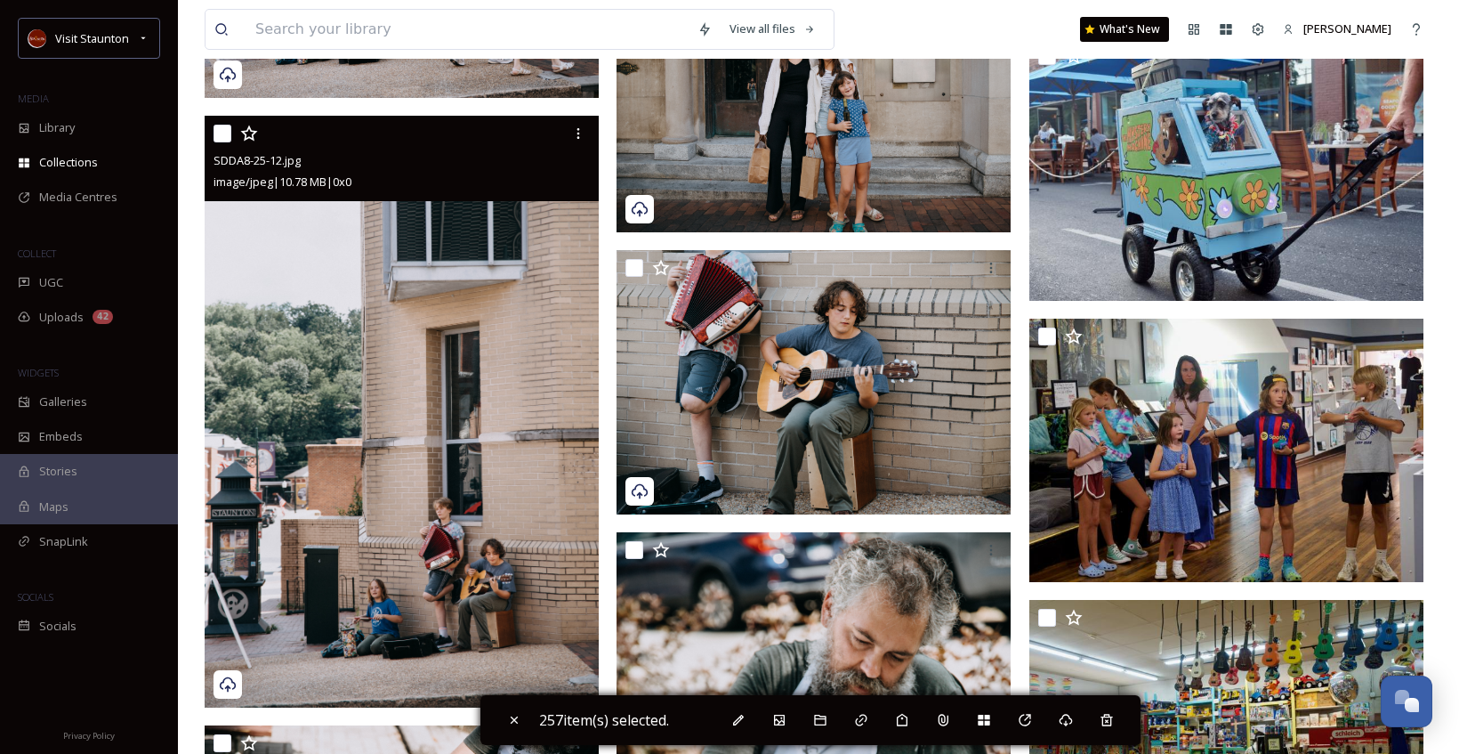
click at [224, 137] on input "checkbox" at bounding box center [223, 134] width 18 height 18
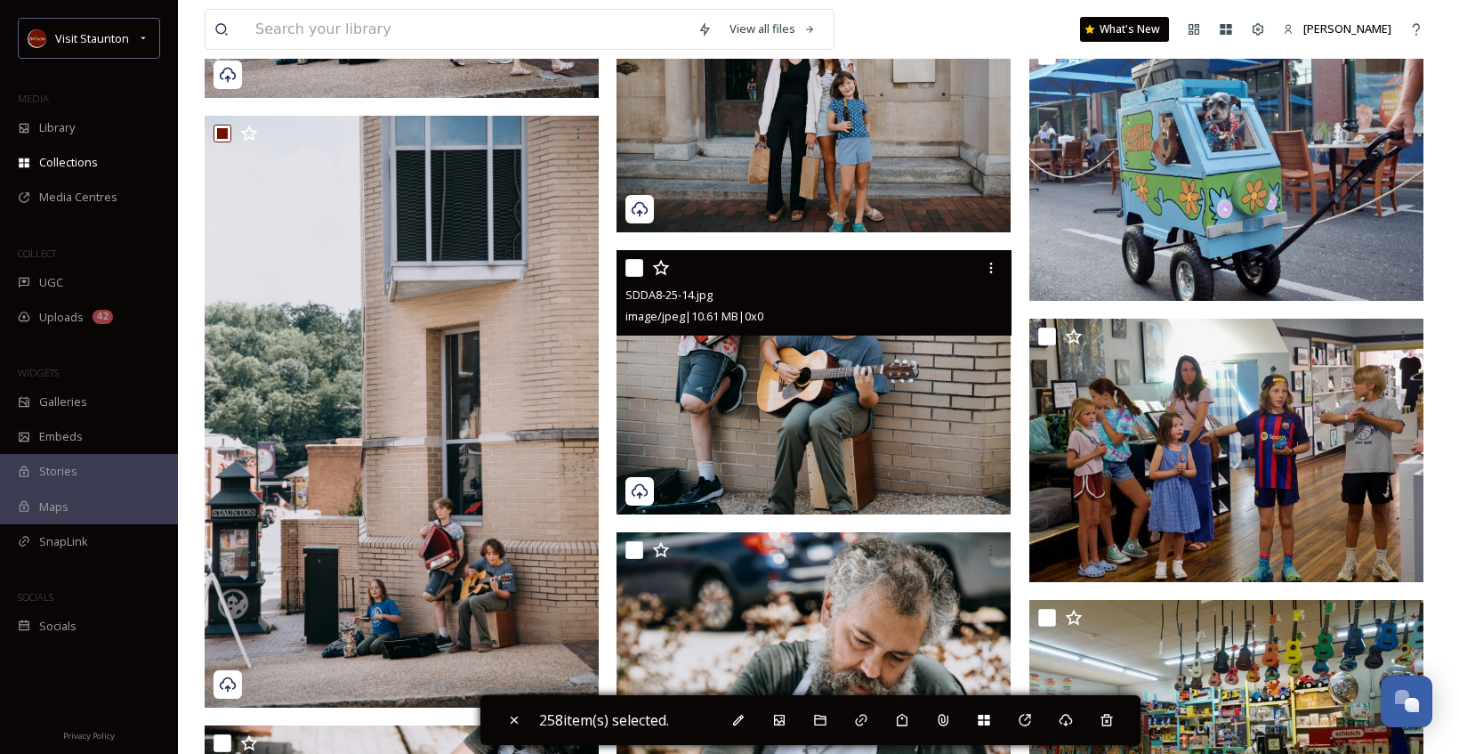
click at [649, 261] on div at bounding box center [815, 268] width 381 height 32
click at [637, 263] on input "checkbox" at bounding box center [634, 268] width 18 height 18
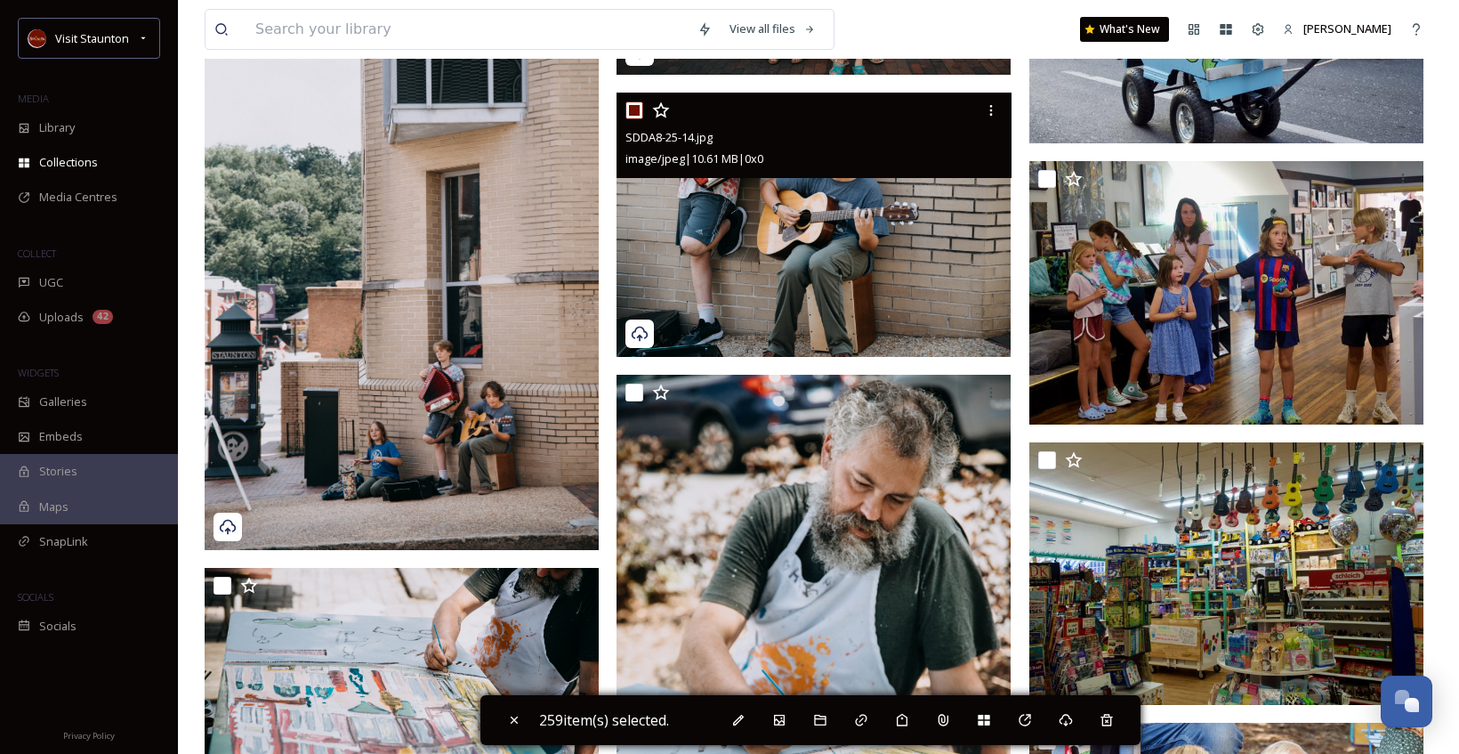
scroll to position [38609, 0]
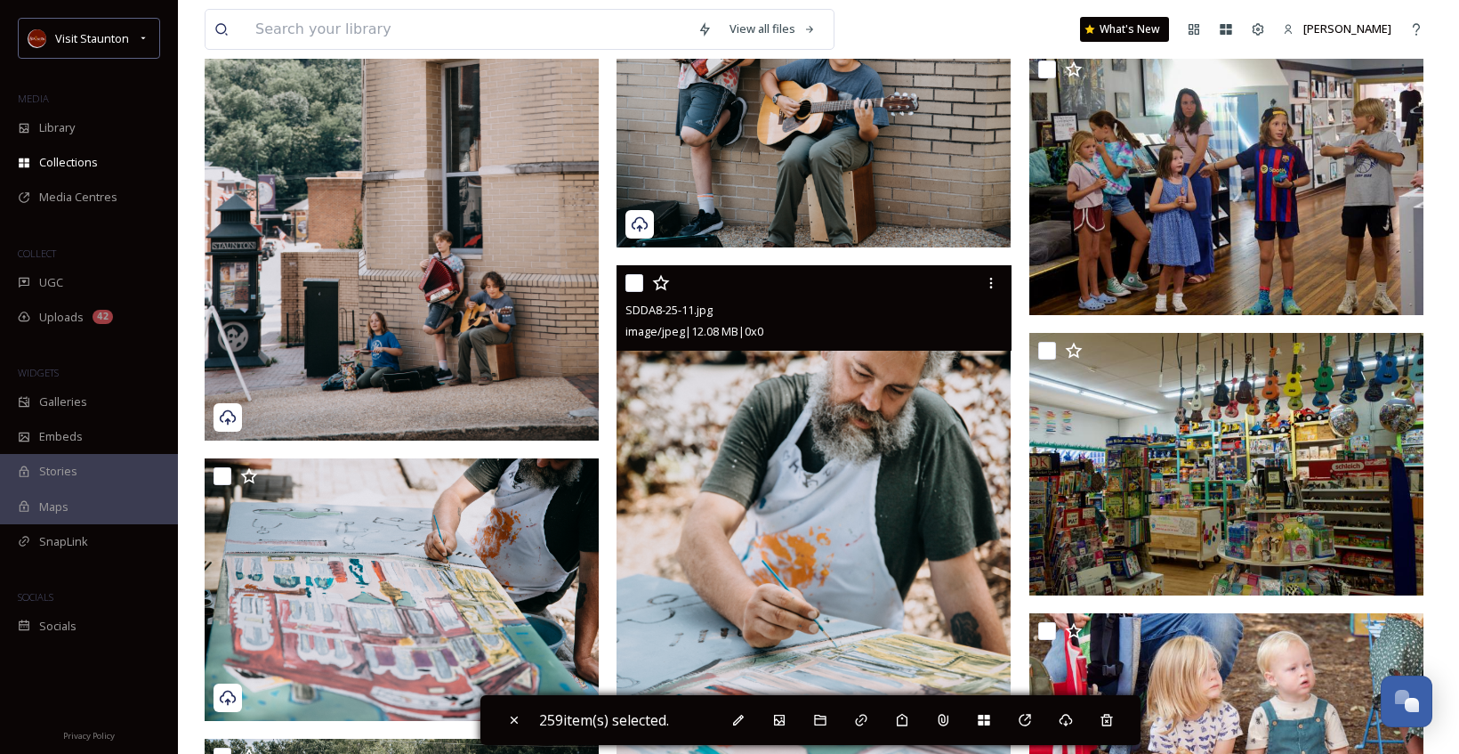
click at [637, 277] on input "checkbox" at bounding box center [634, 283] width 18 height 18
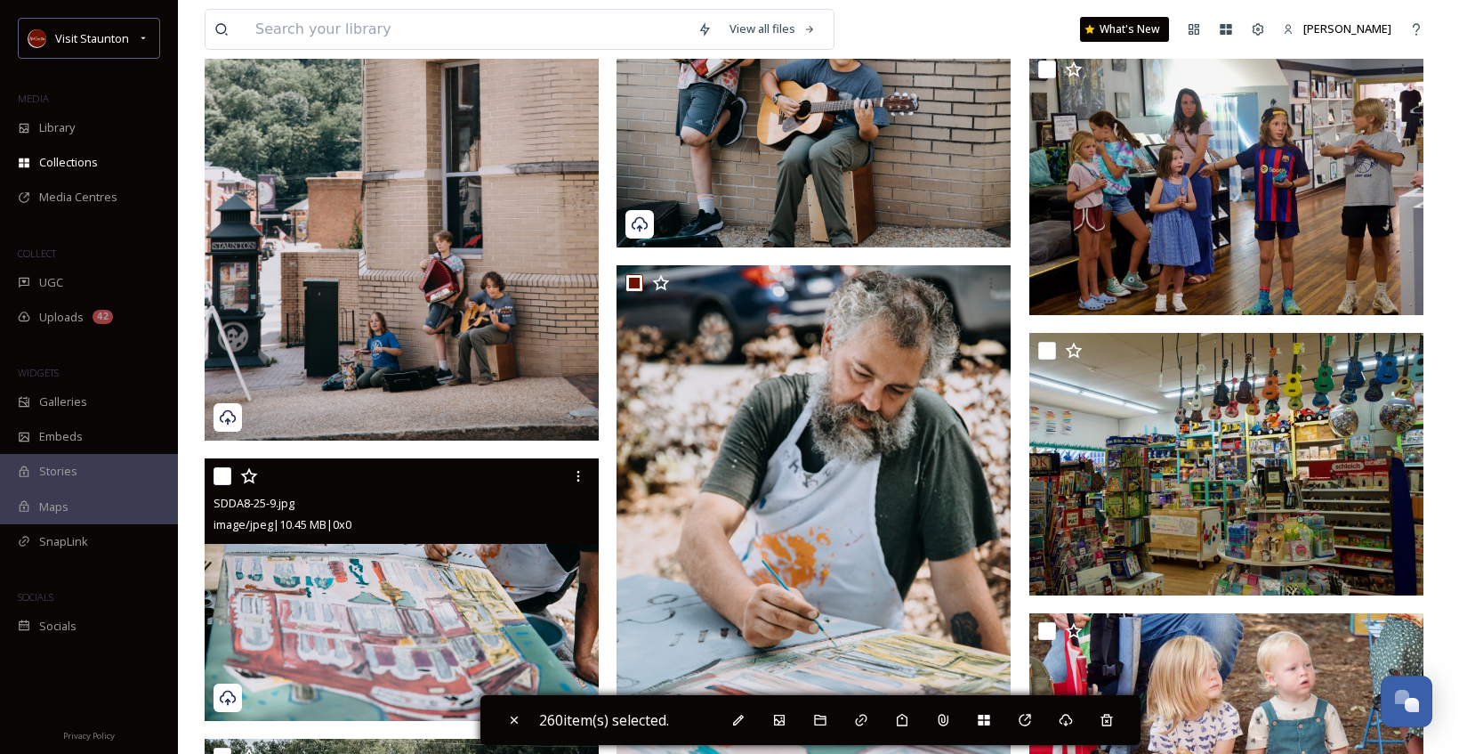
click at [227, 471] on input "checkbox" at bounding box center [223, 476] width 18 height 18
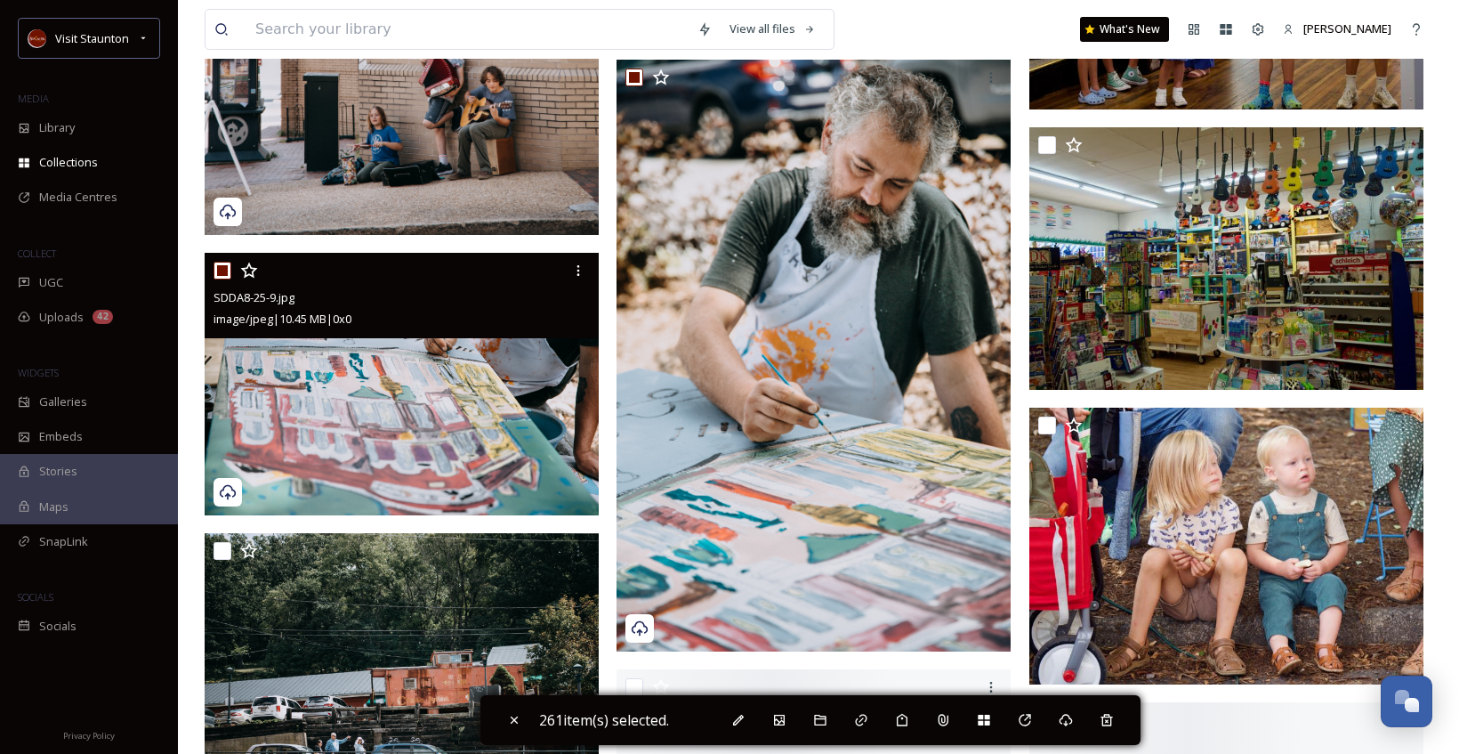
scroll to position [38965, 0]
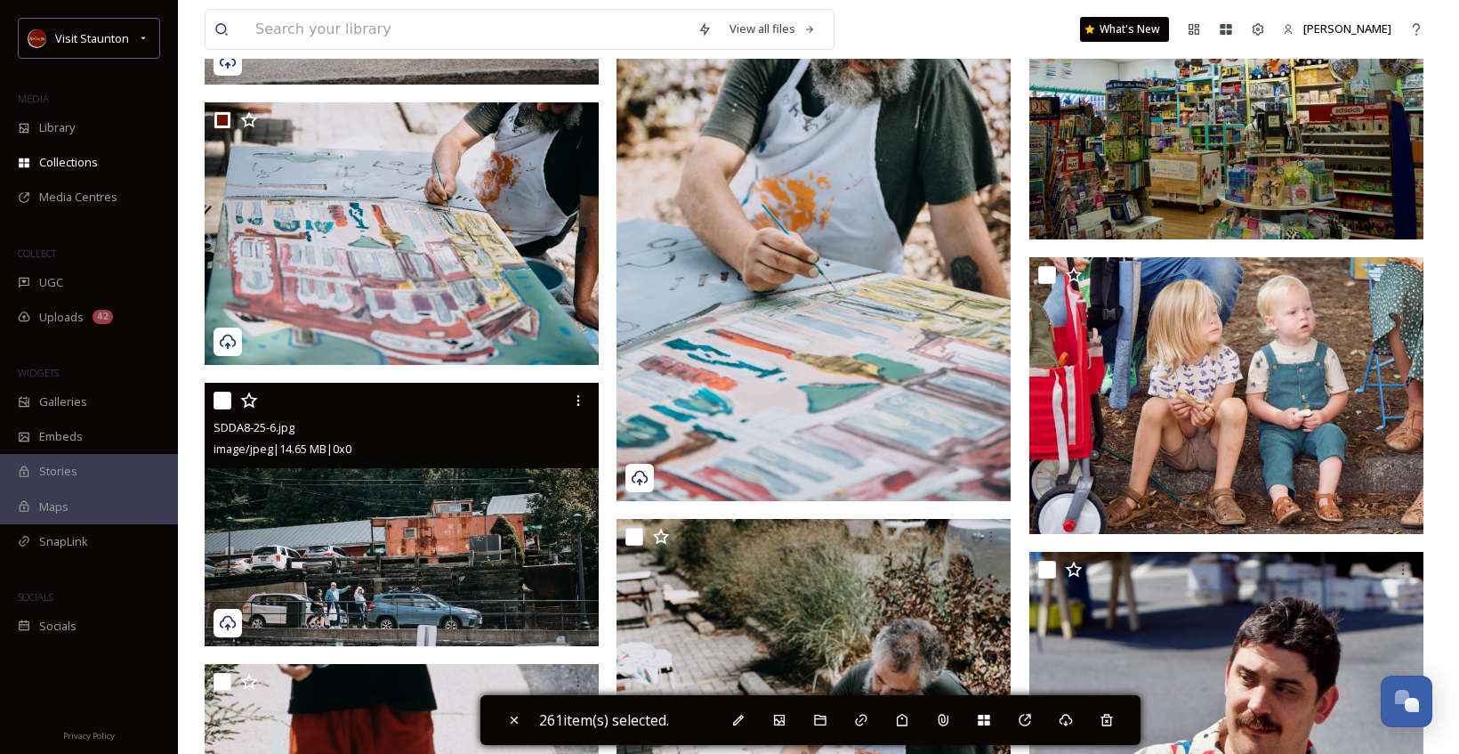
click at [225, 396] on input "checkbox" at bounding box center [223, 400] width 18 height 18
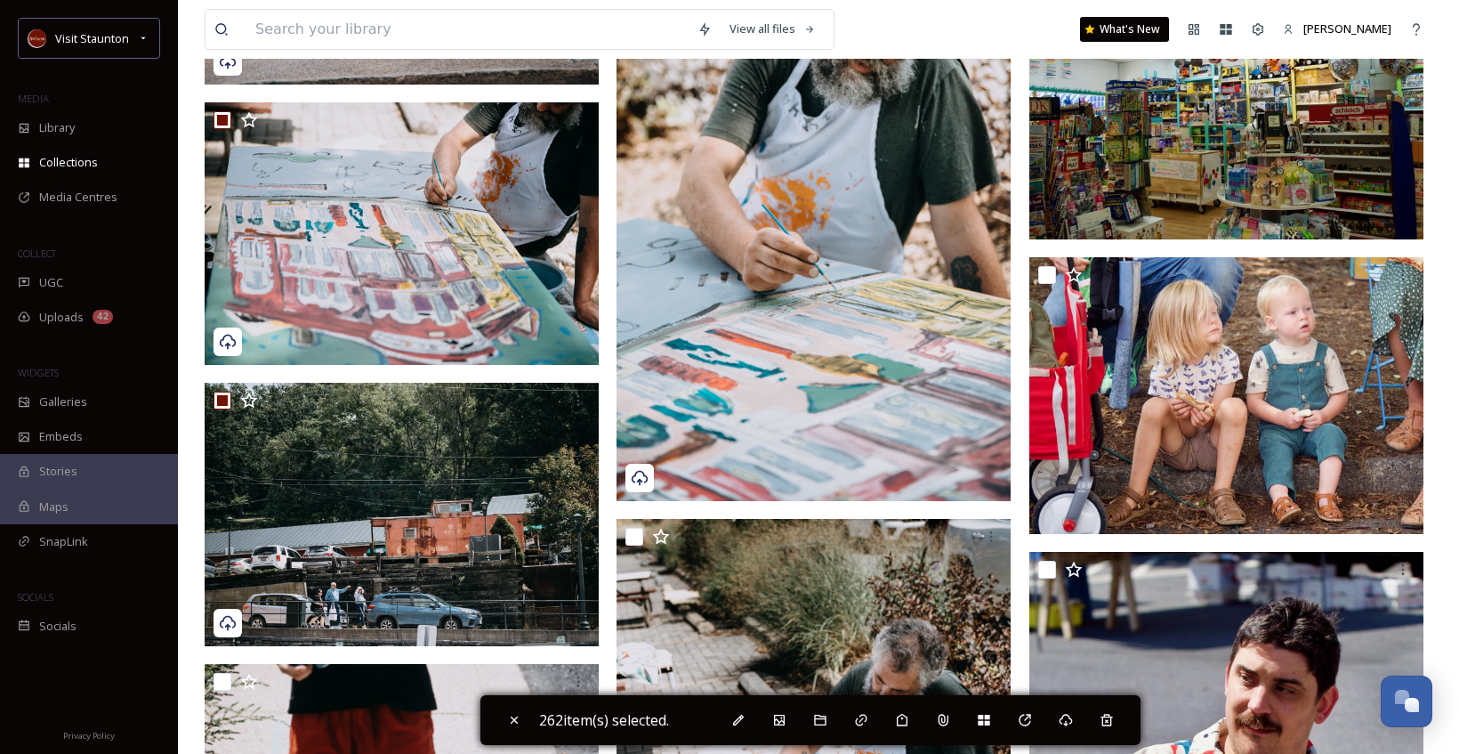
scroll to position [39054, 0]
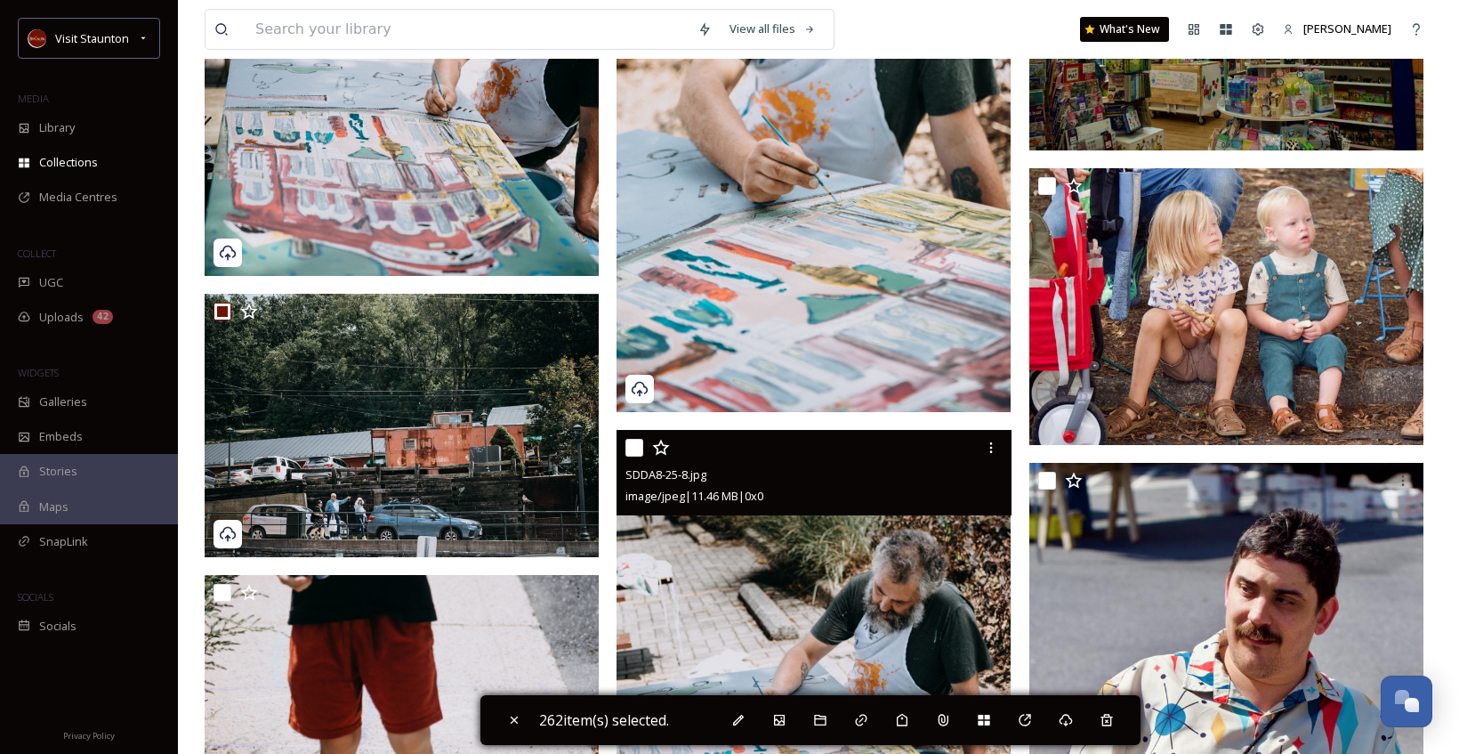
click at [637, 447] on input "checkbox" at bounding box center [634, 448] width 18 height 18
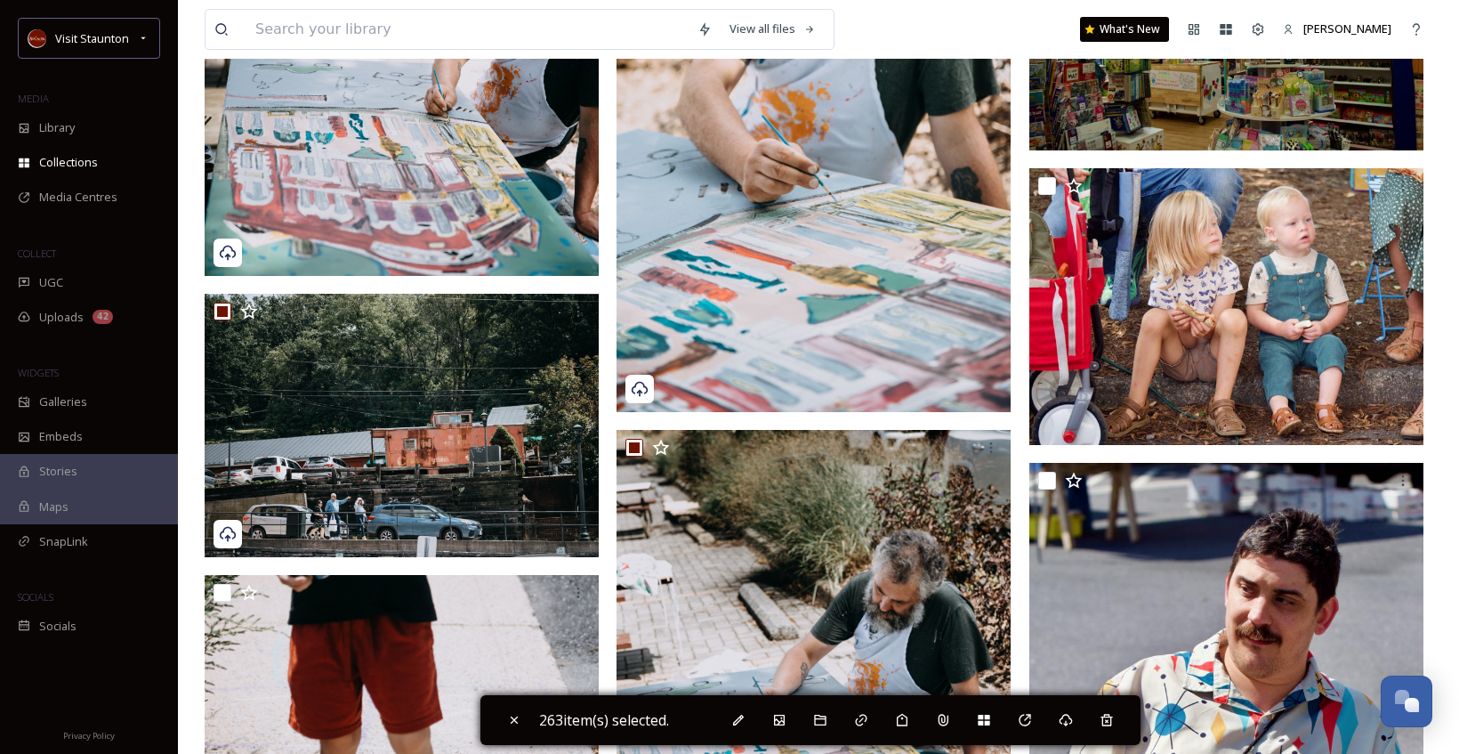
scroll to position [39321, 0]
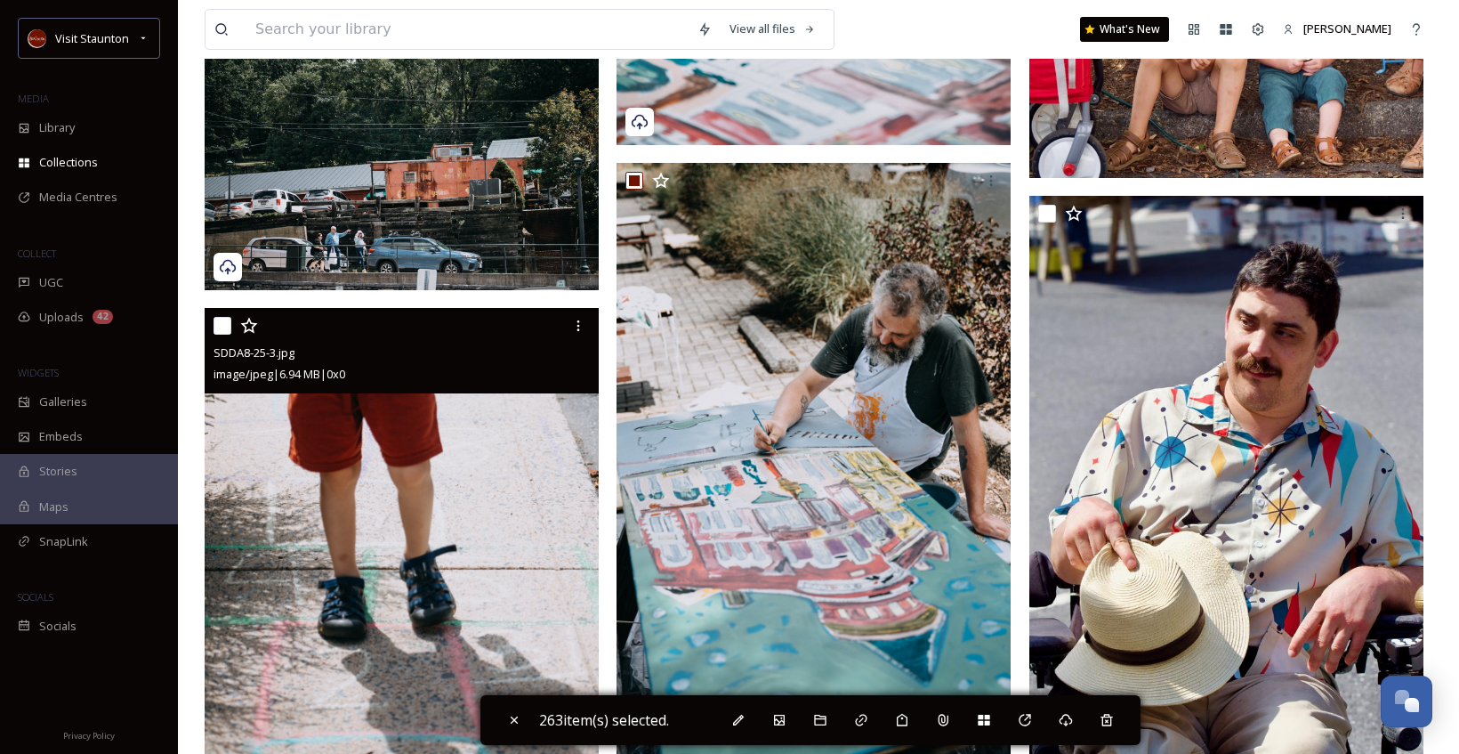
click at [221, 331] on input "checkbox" at bounding box center [223, 326] width 18 height 18
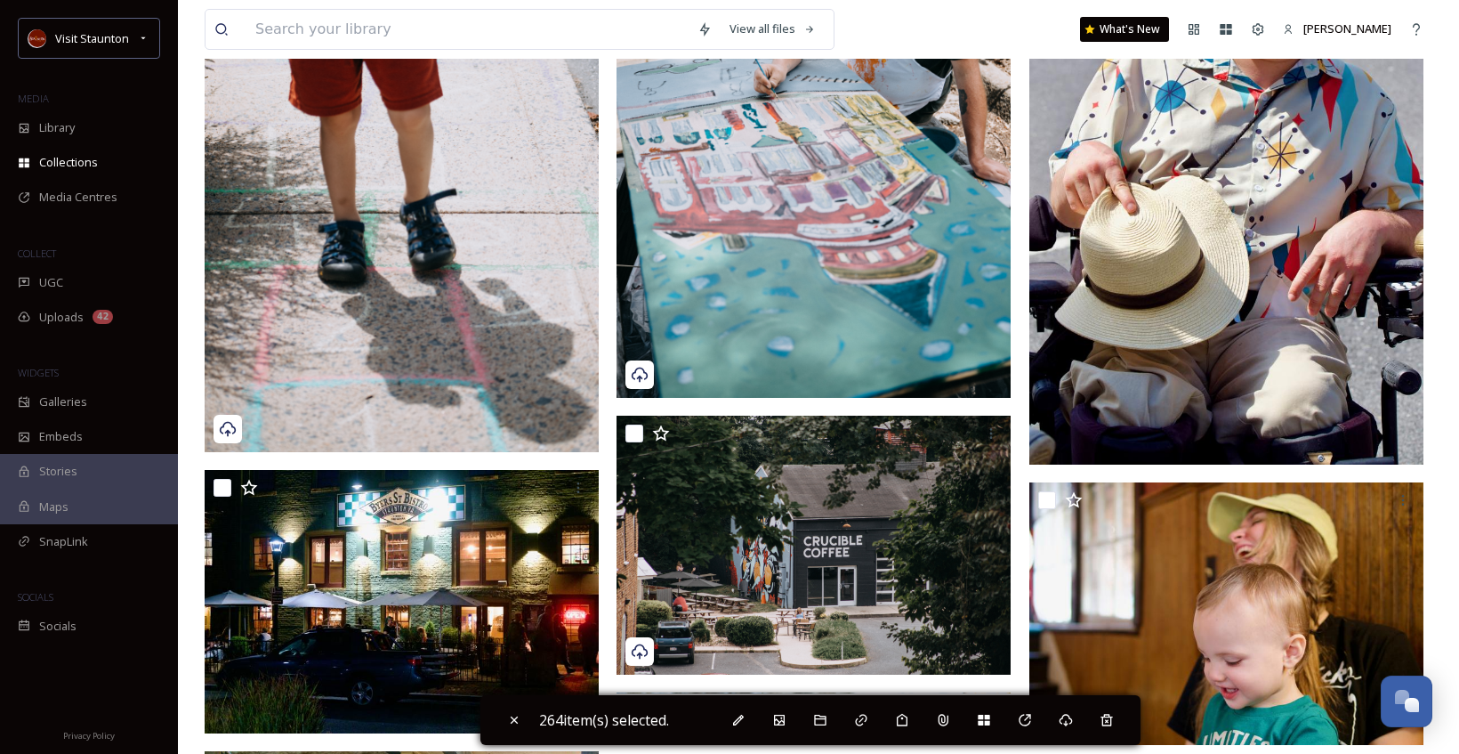
scroll to position [39766, 0]
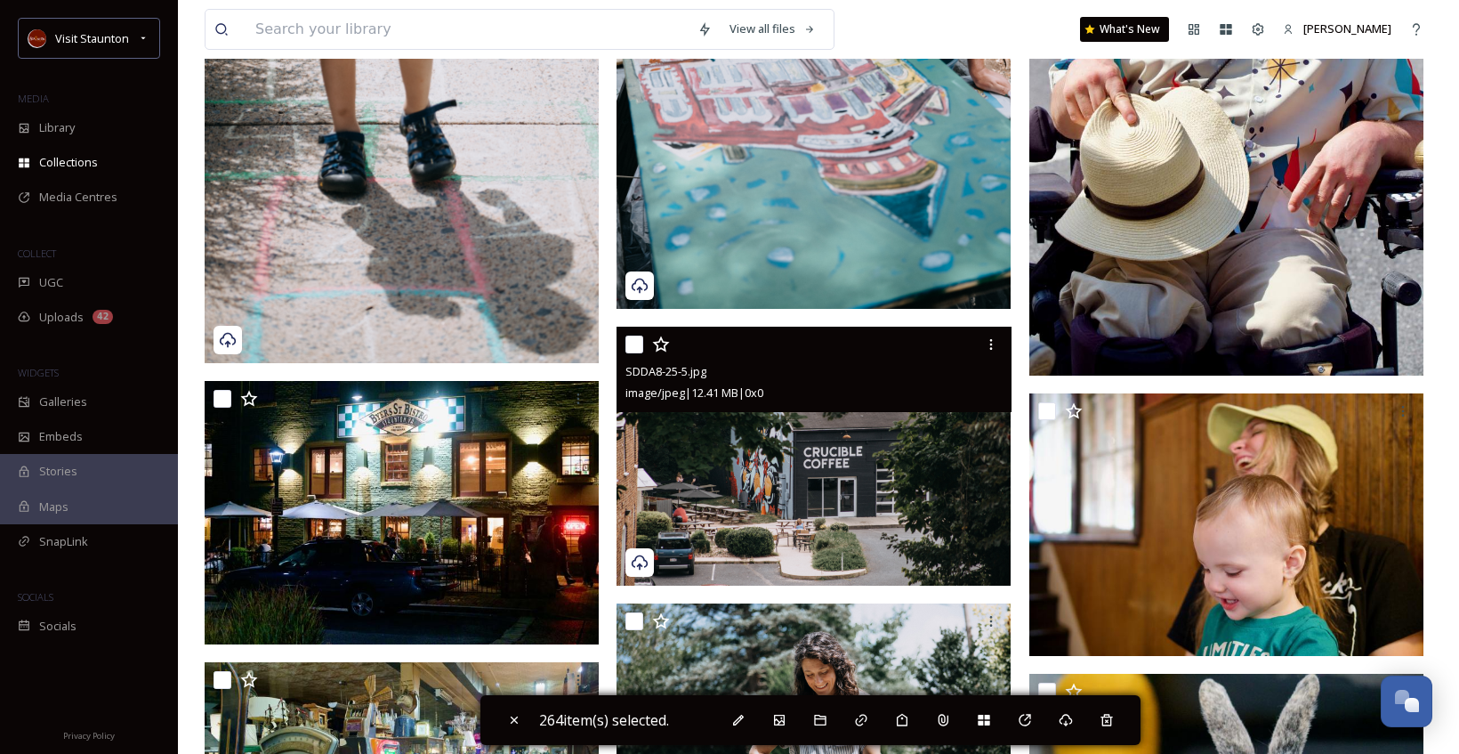
click at [635, 340] on input "checkbox" at bounding box center [634, 344] width 18 height 18
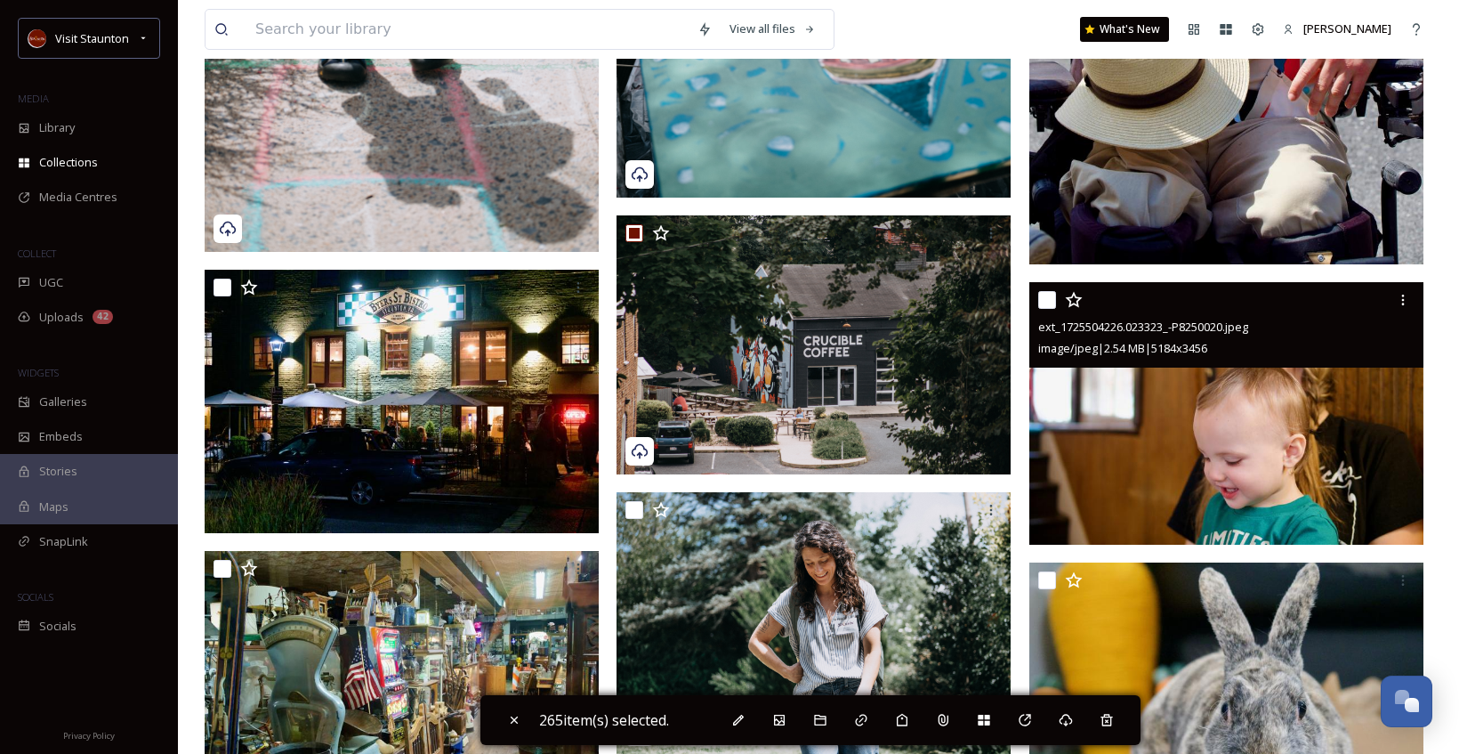
scroll to position [40033, 0]
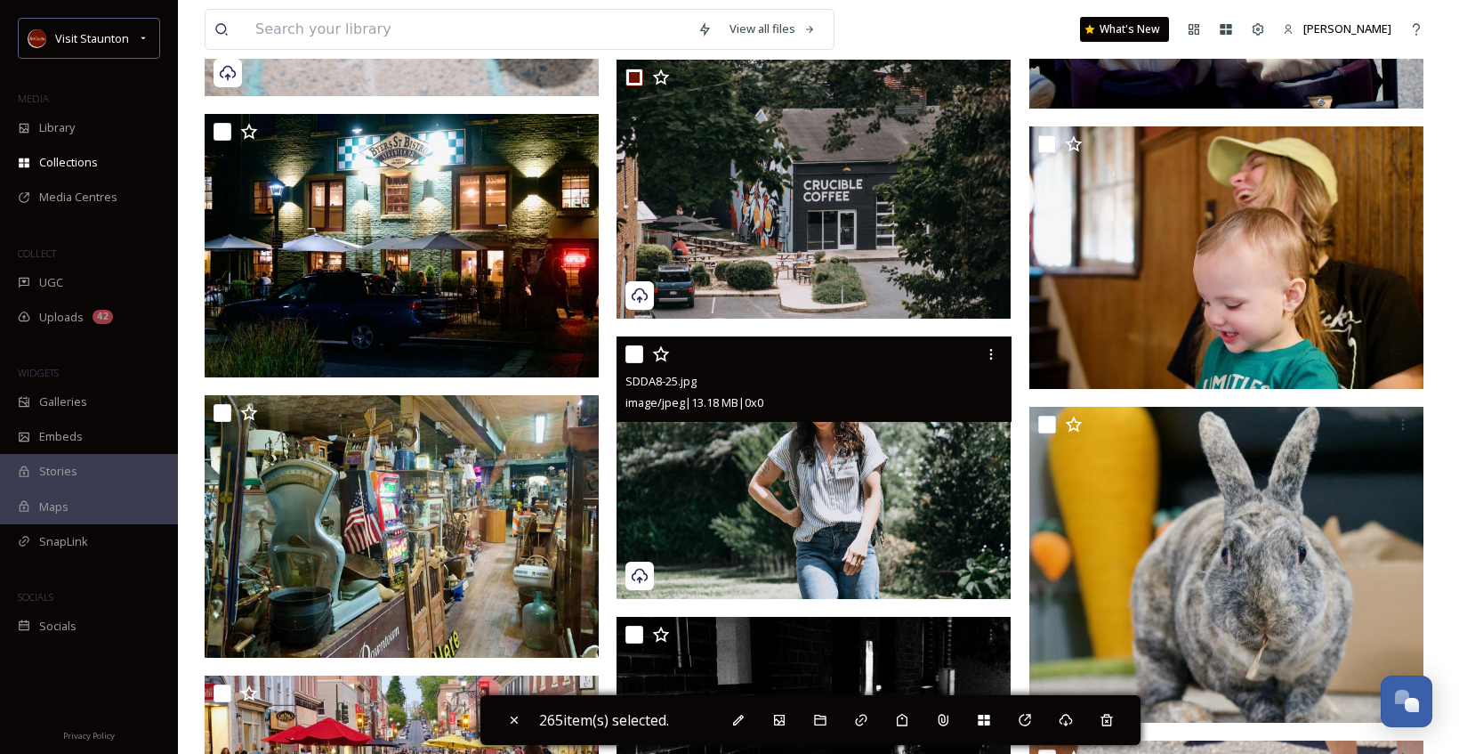
click at [634, 351] on input "checkbox" at bounding box center [634, 354] width 18 height 18
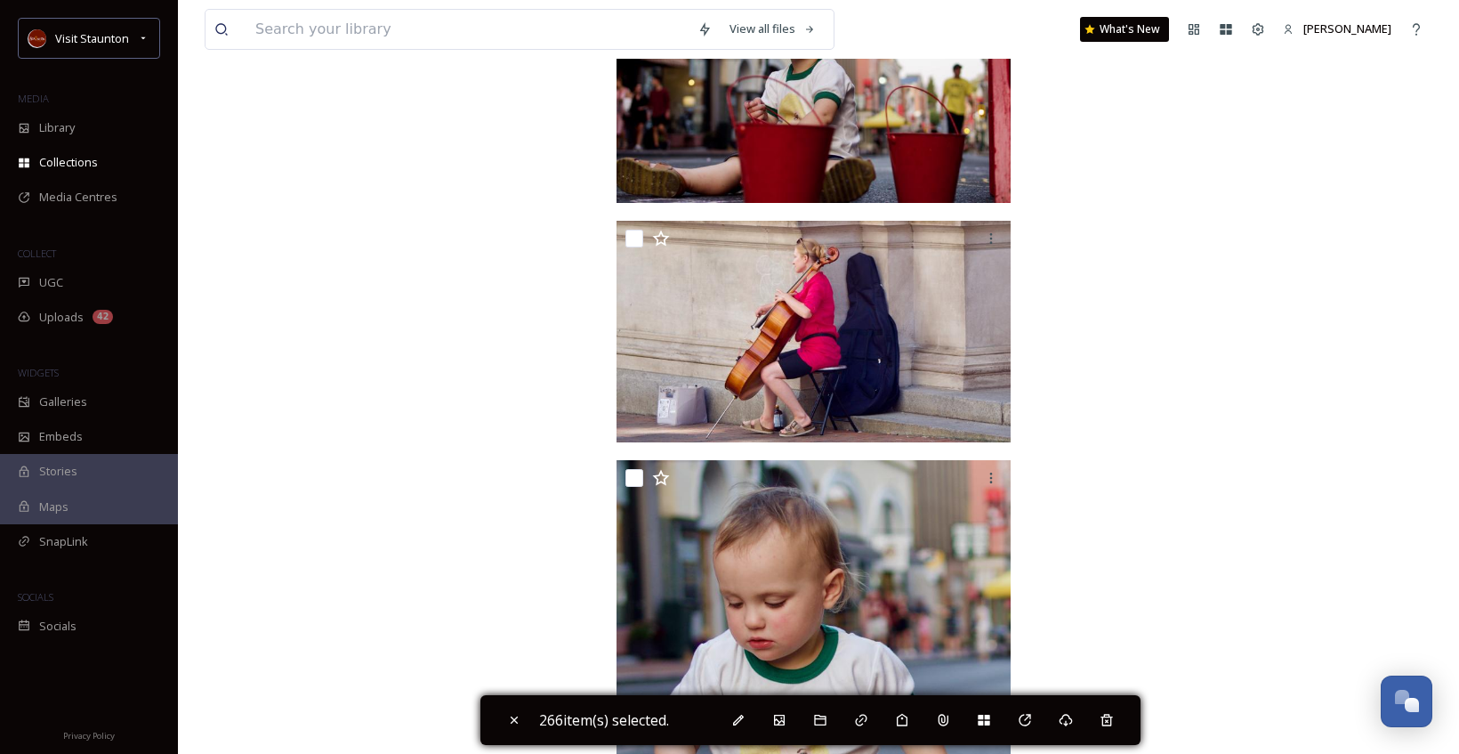
scroll to position [49285, 0]
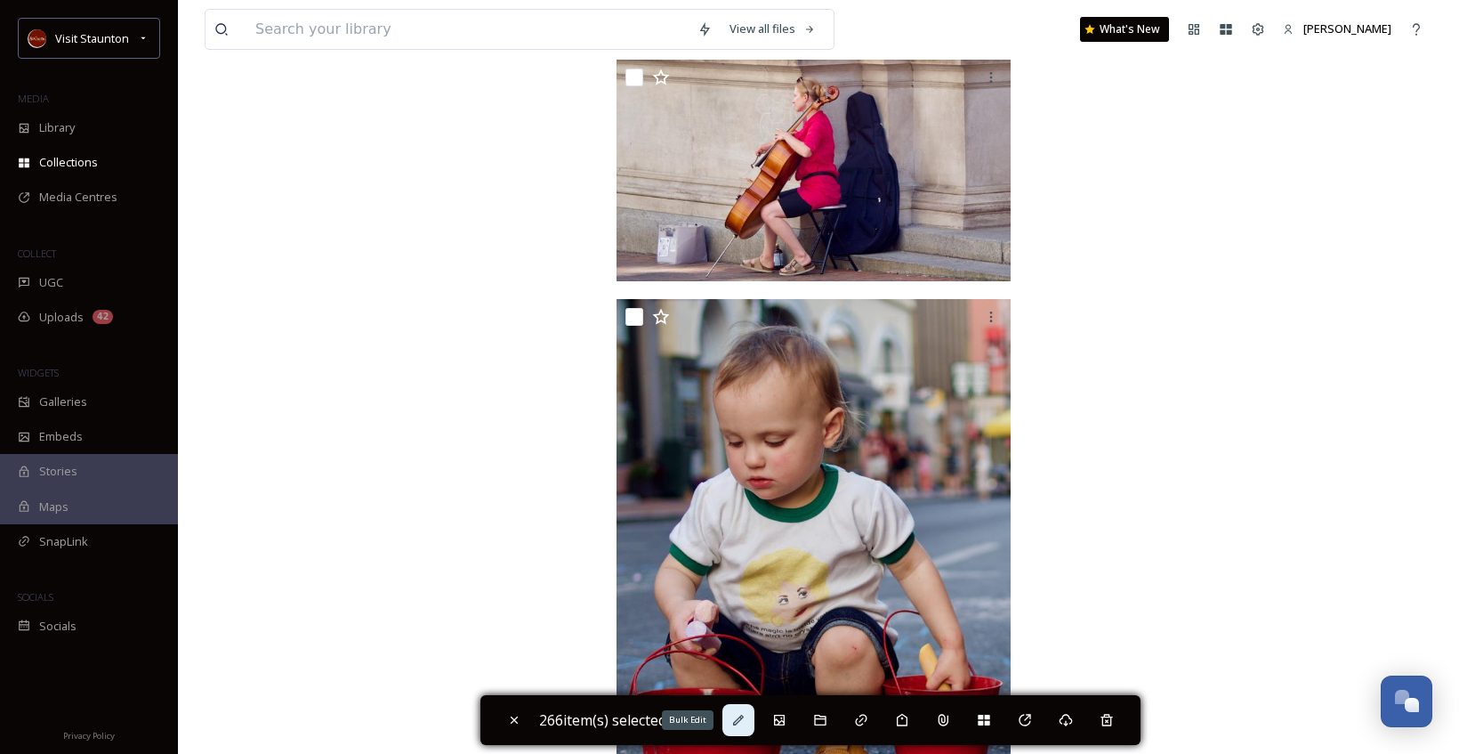
click at [735, 718] on div "Bulk Edit" at bounding box center [738, 720] width 32 height 32
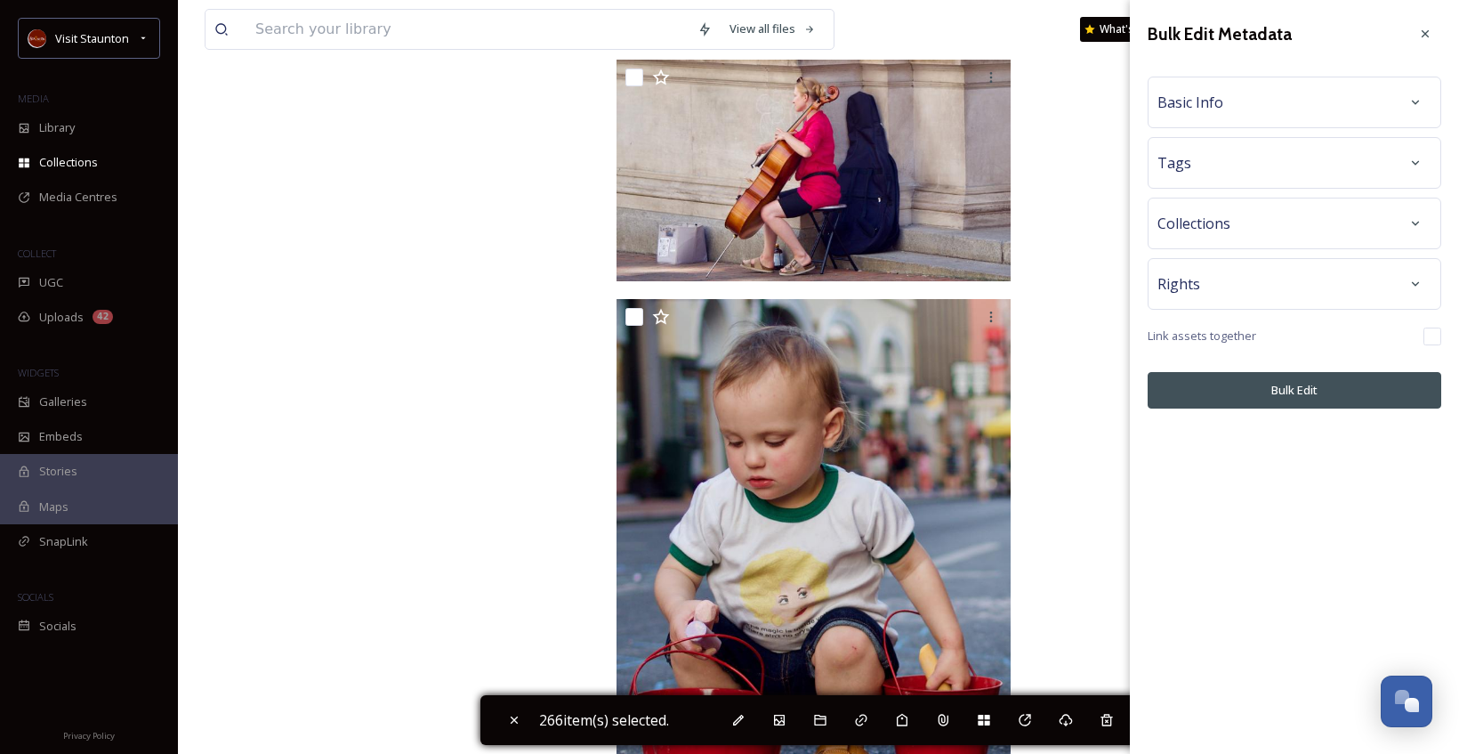
click at [1289, 104] on div "Basic Info" at bounding box center [1294, 102] width 274 height 32
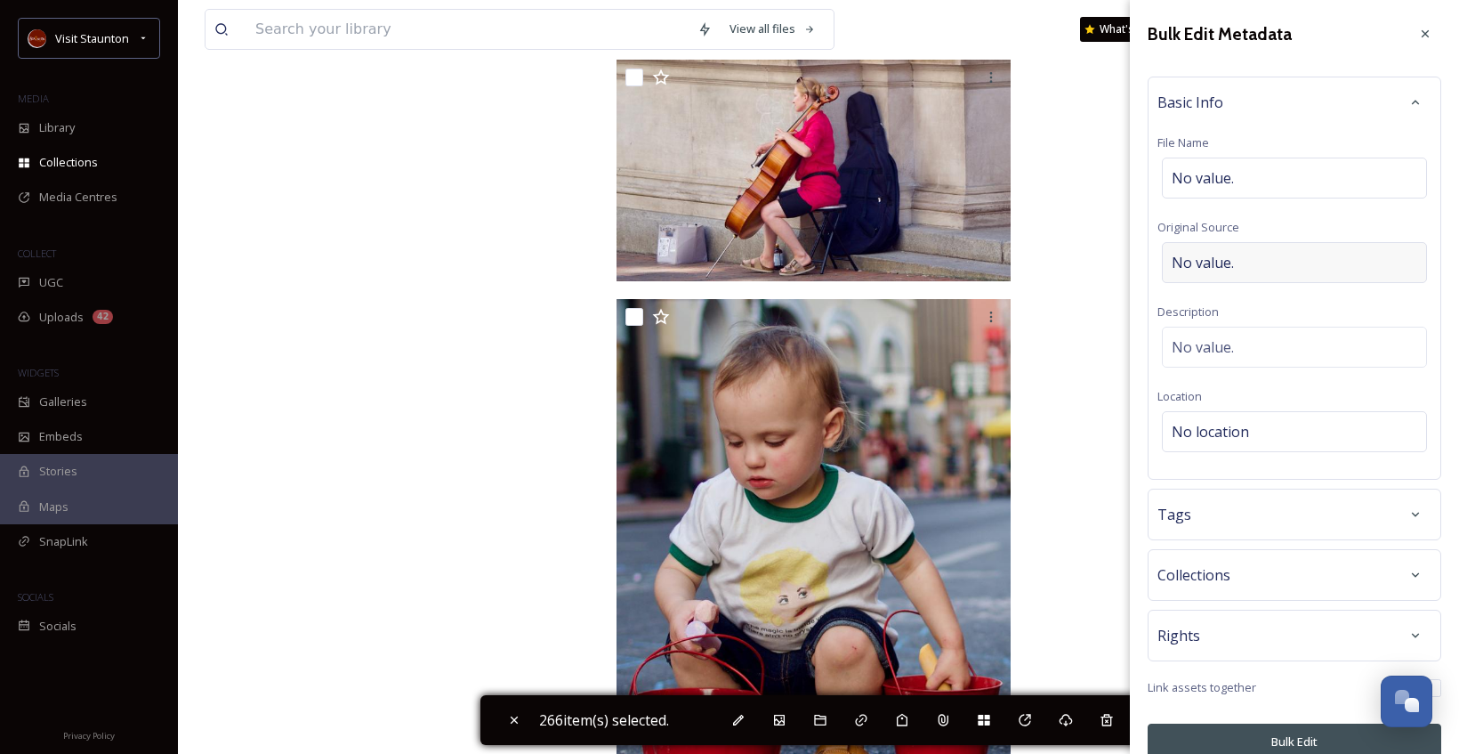
click at [1284, 268] on div "No value." at bounding box center [1294, 262] width 265 height 41
click at [1294, 737] on button "Bulk Edit" at bounding box center [1295, 741] width 294 height 36
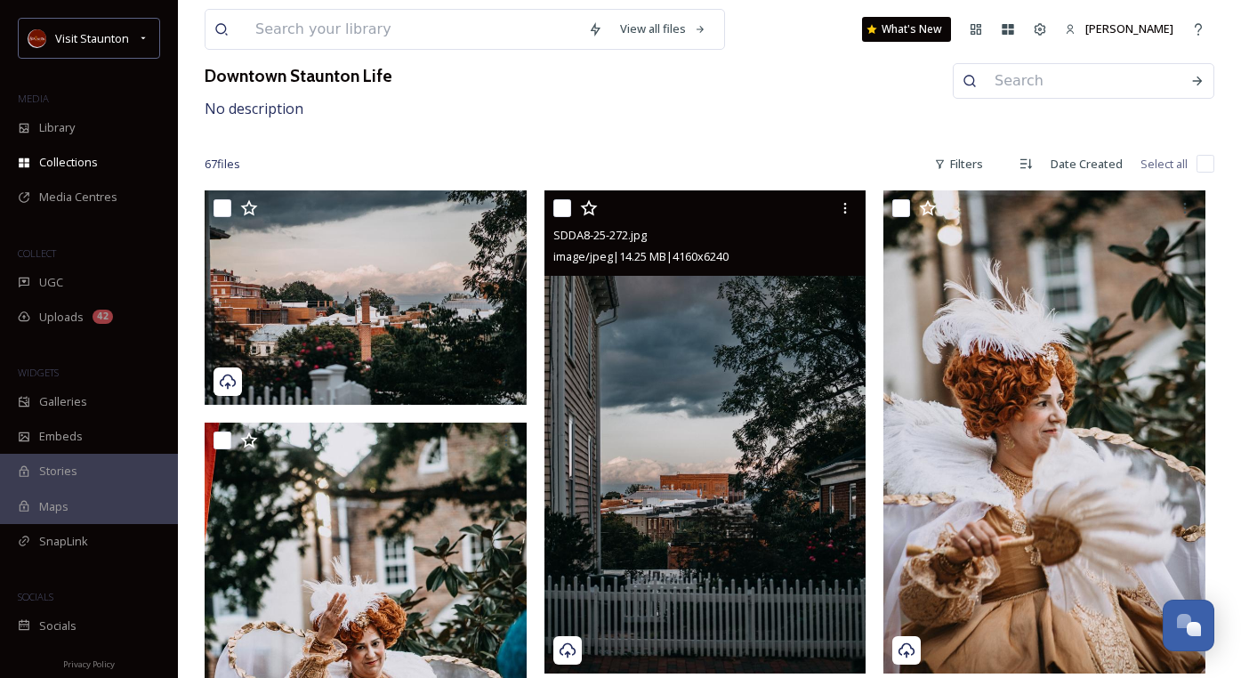
scroll to position [267, 0]
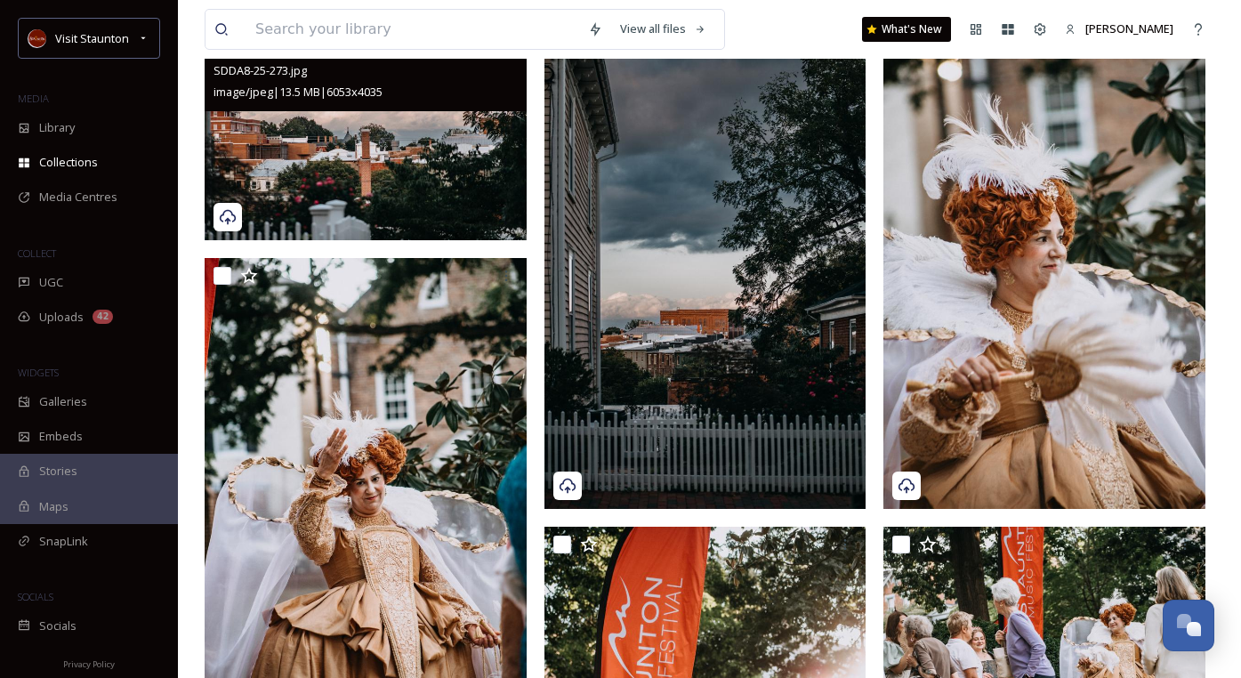
click at [390, 150] on img at bounding box center [366, 133] width 322 height 215
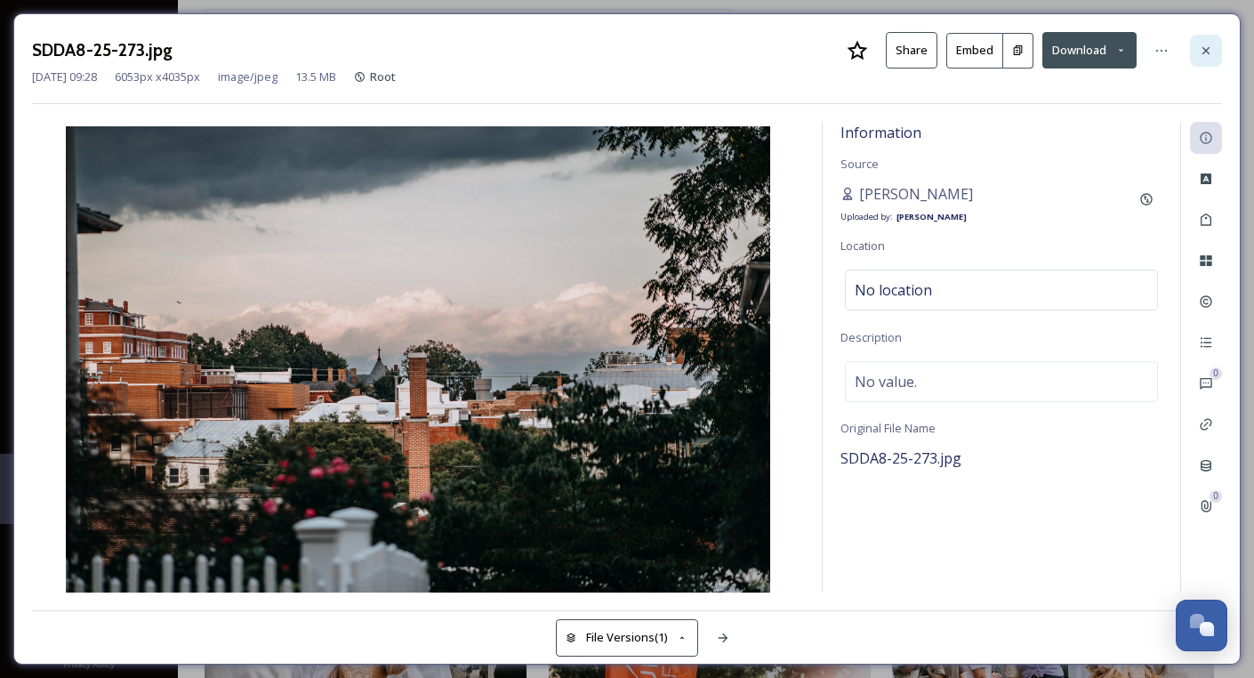
click at [1204, 46] on icon at bounding box center [1206, 51] width 14 height 14
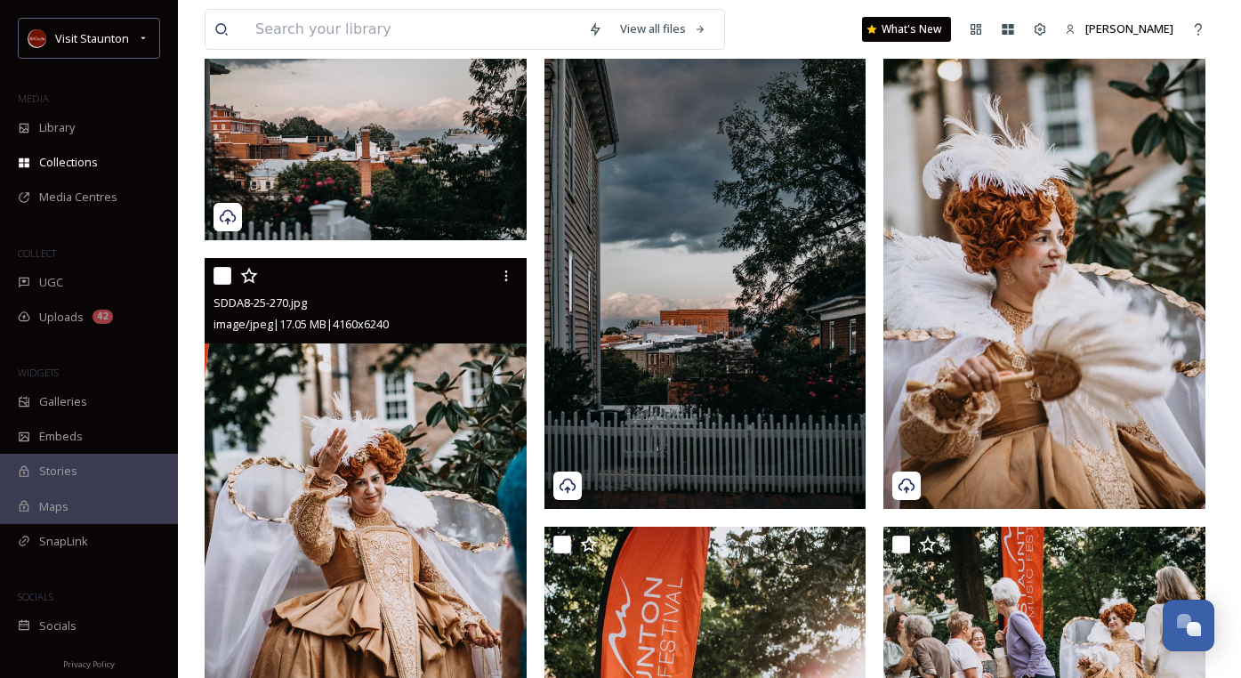
click at [220, 279] on input "checkbox" at bounding box center [223, 276] width 18 height 18
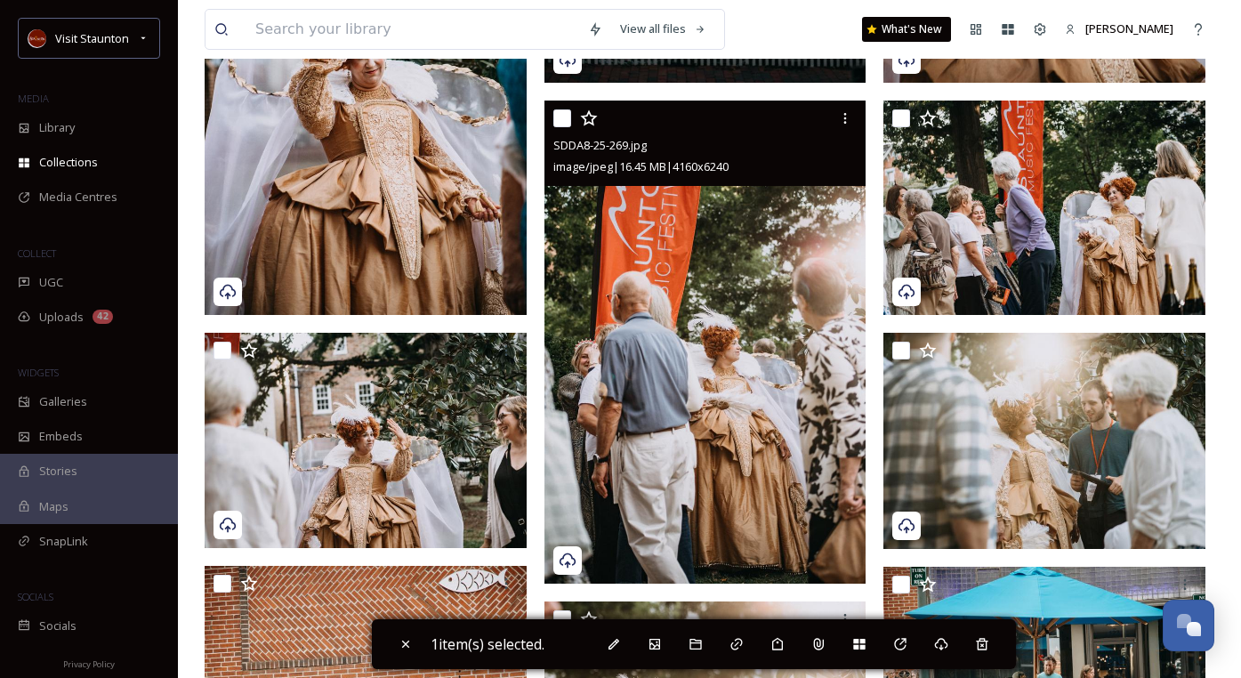
scroll to position [801, 0]
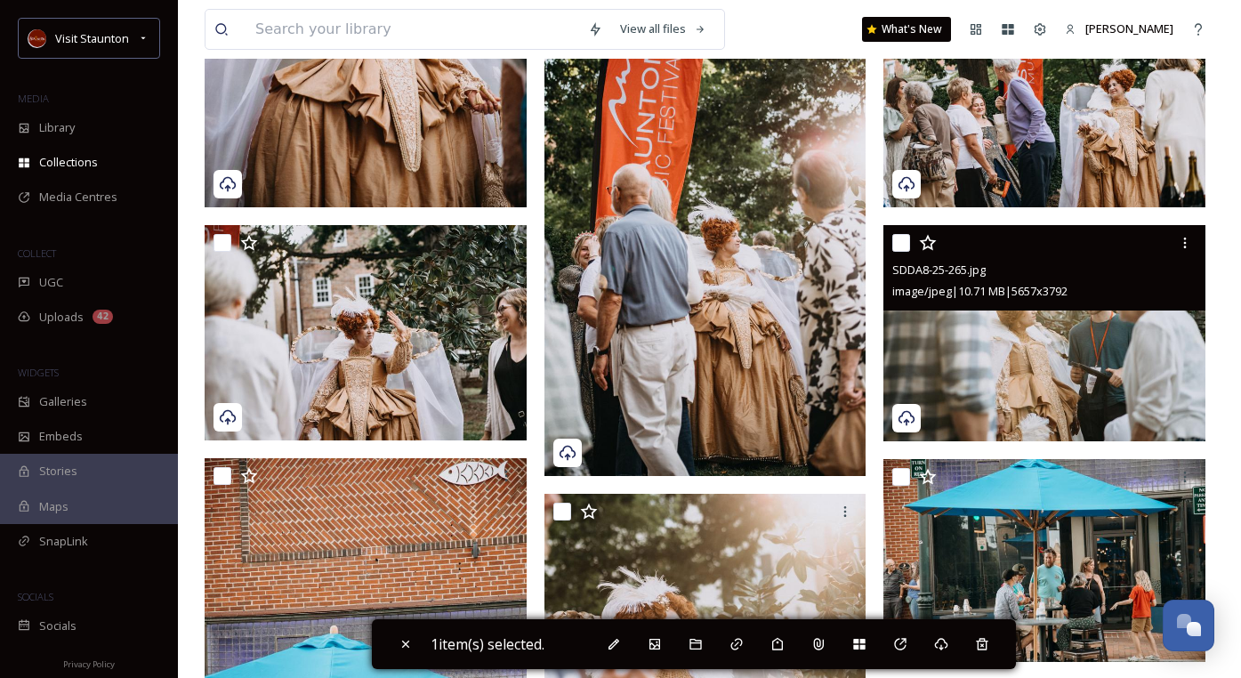
click at [903, 238] on input "checkbox" at bounding box center [901, 243] width 18 height 18
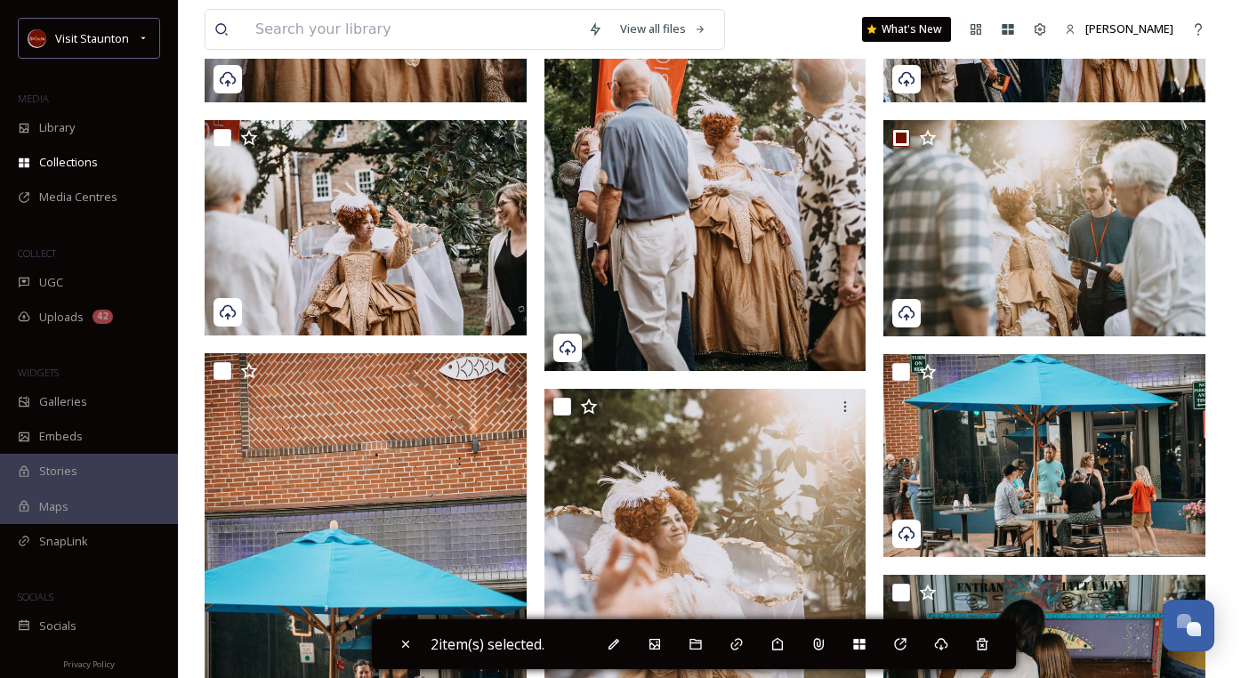
scroll to position [979, 0]
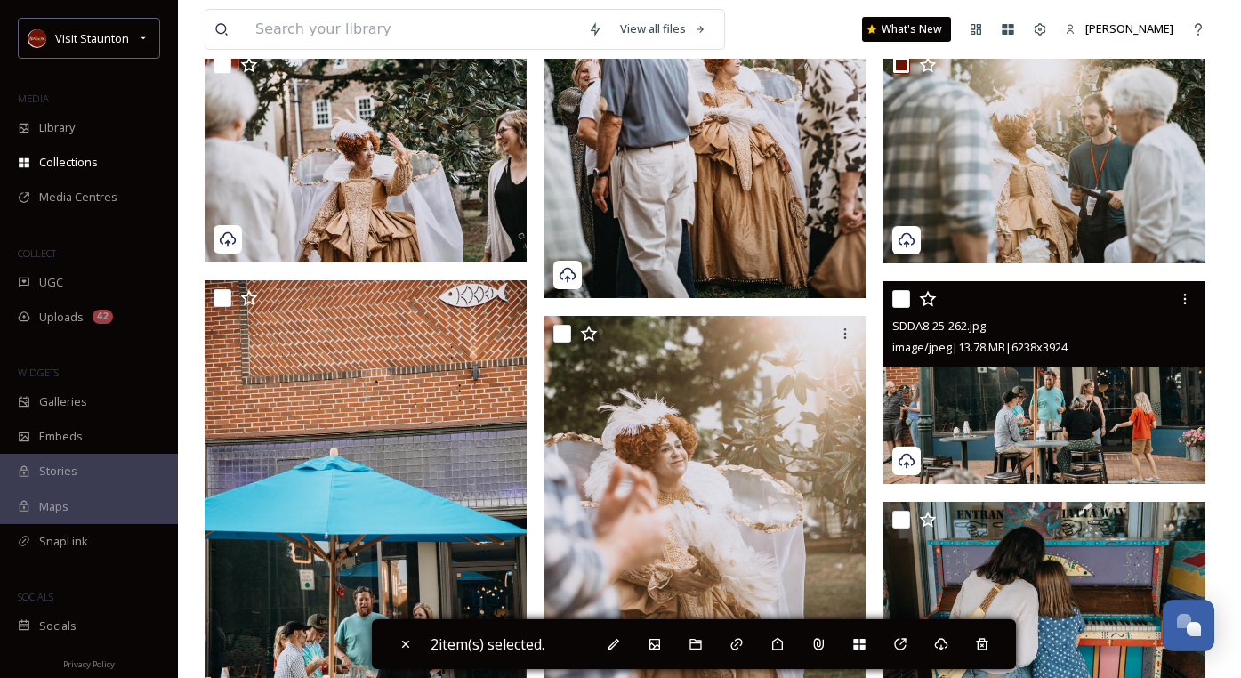
click at [901, 298] on input "checkbox" at bounding box center [901, 299] width 18 height 18
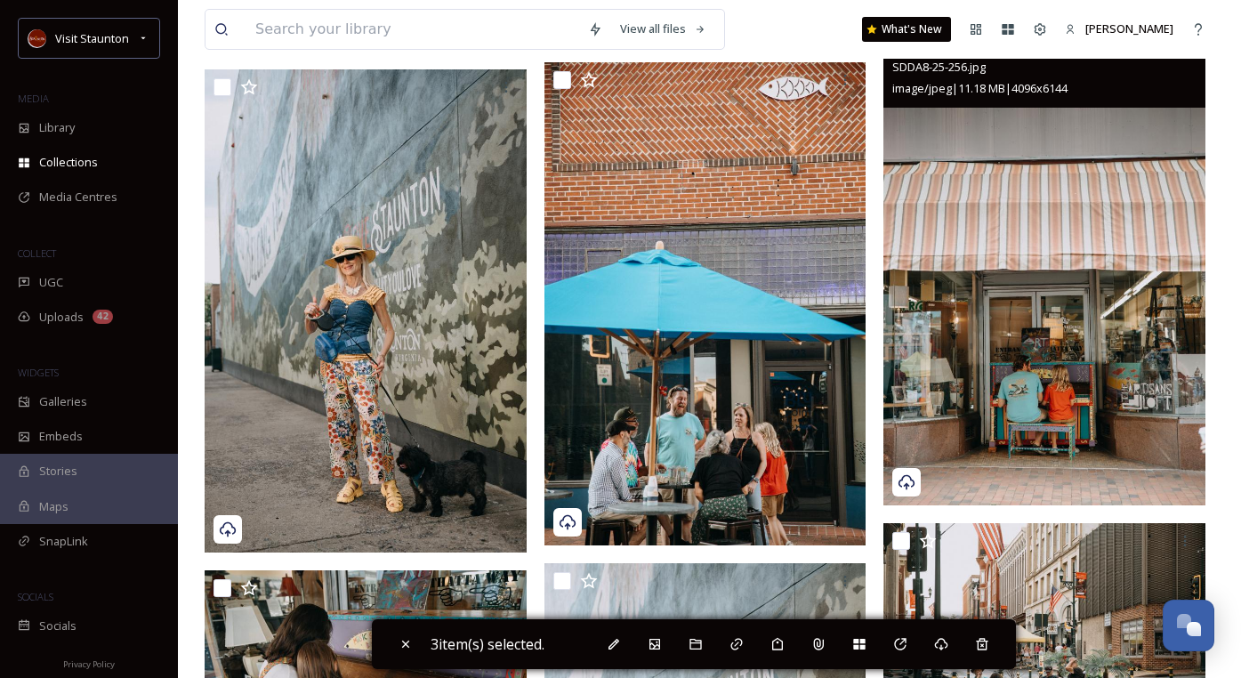
scroll to position [1601, 0]
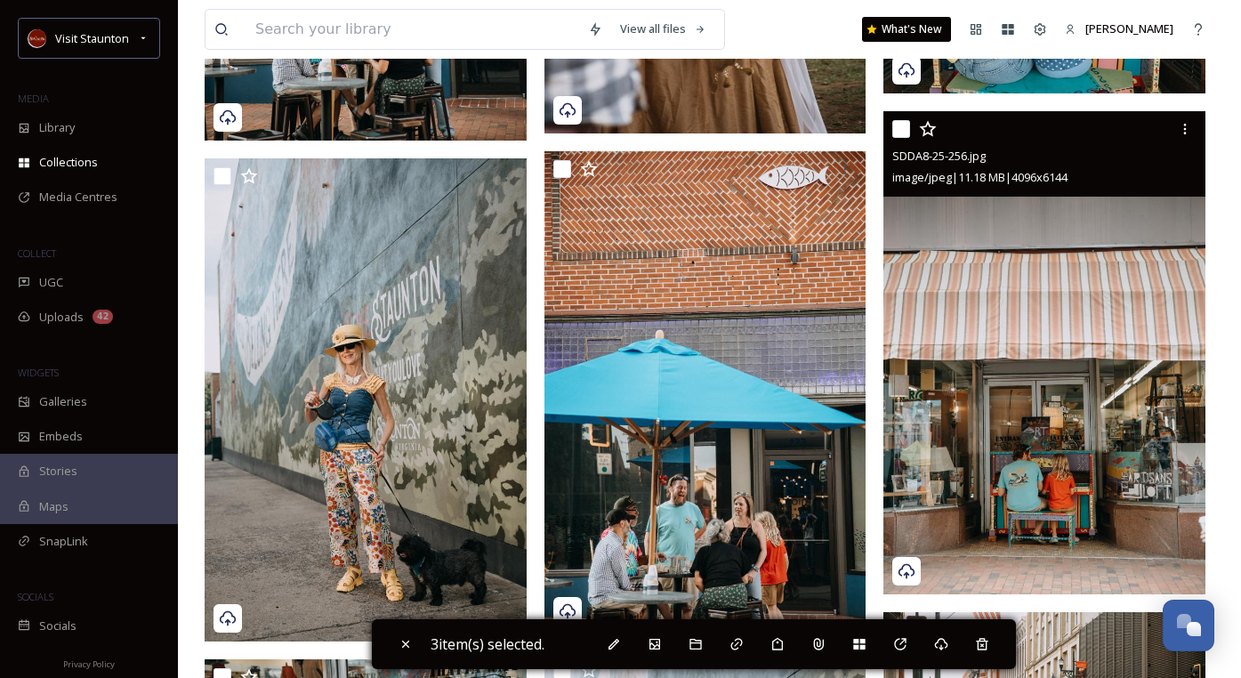
click at [904, 132] on input "checkbox" at bounding box center [901, 129] width 18 height 18
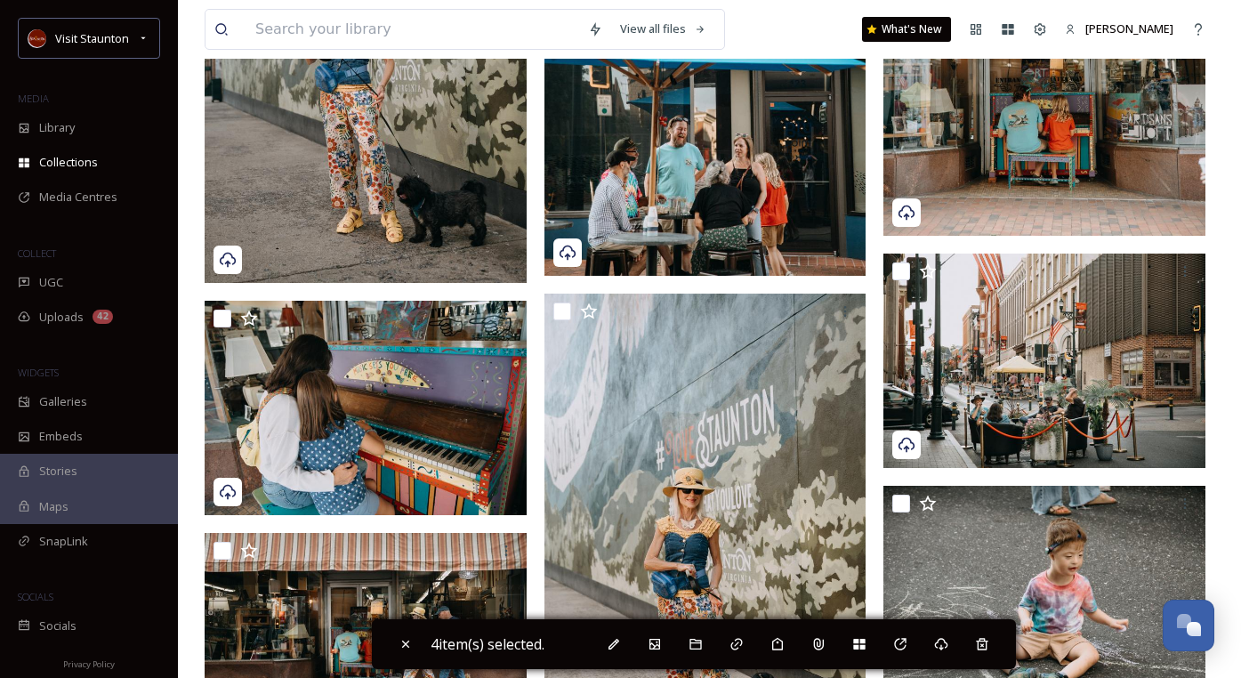
scroll to position [2046, 0]
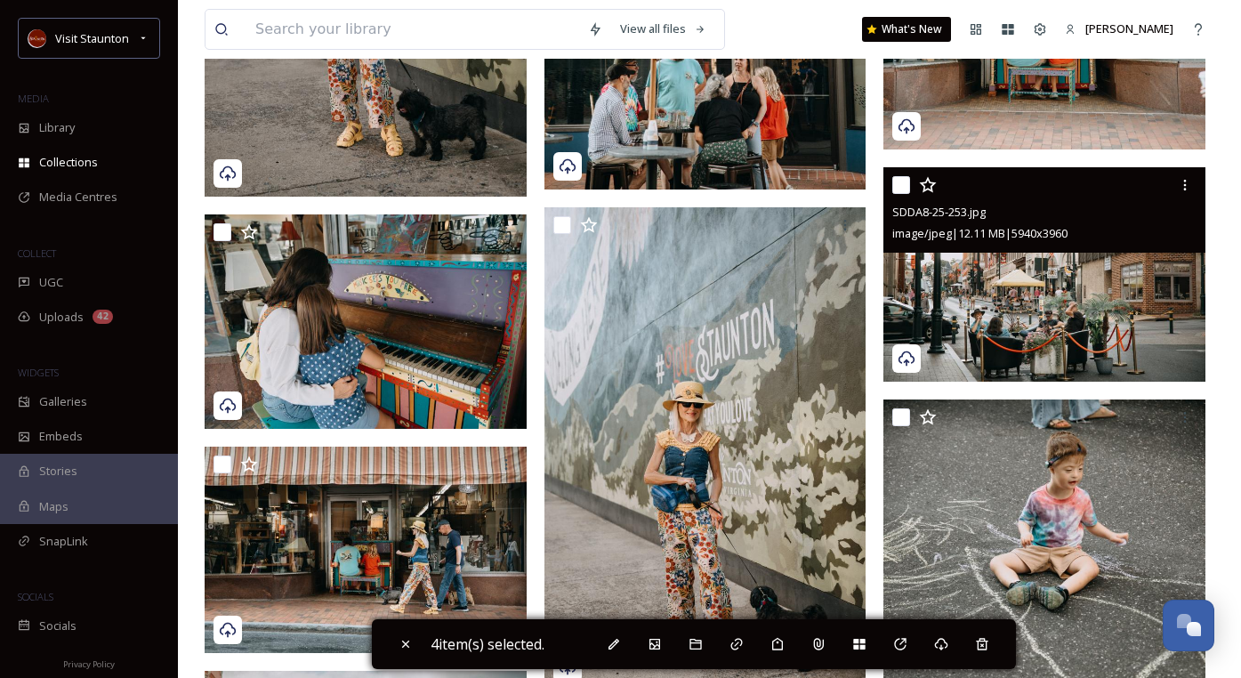
click at [899, 182] on input "checkbox" at bounding box center [901, 185] width 18 height 18
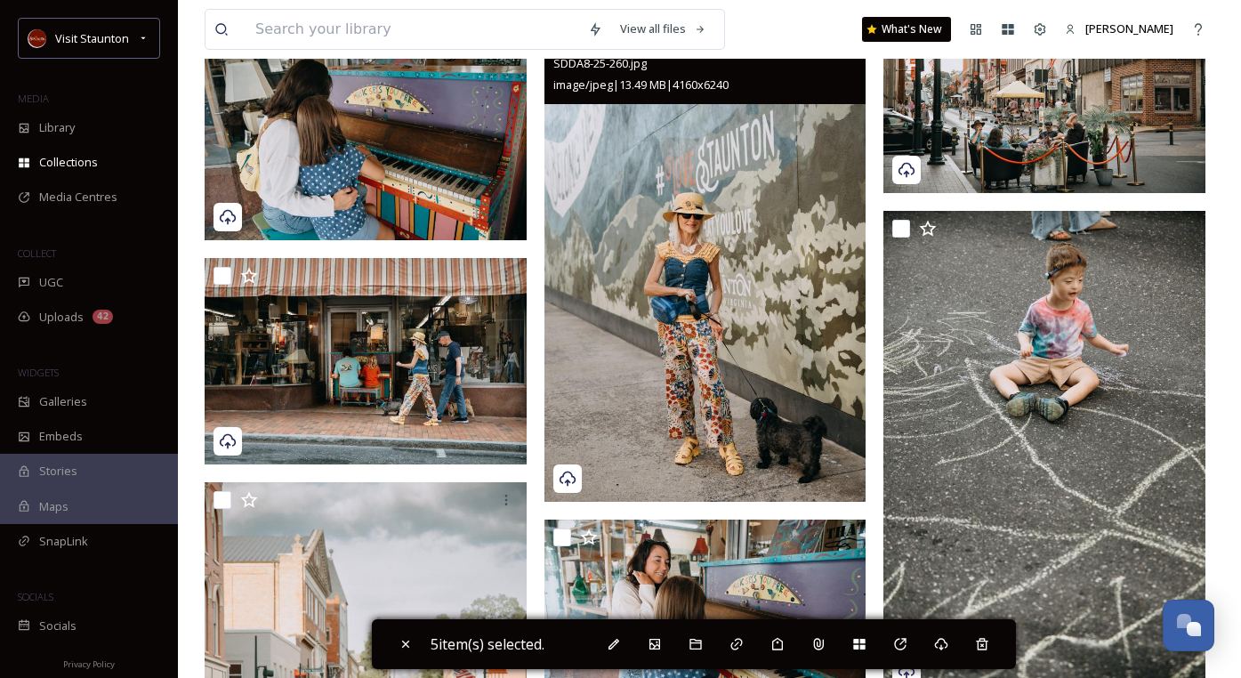
scroll to position [2313, 0]
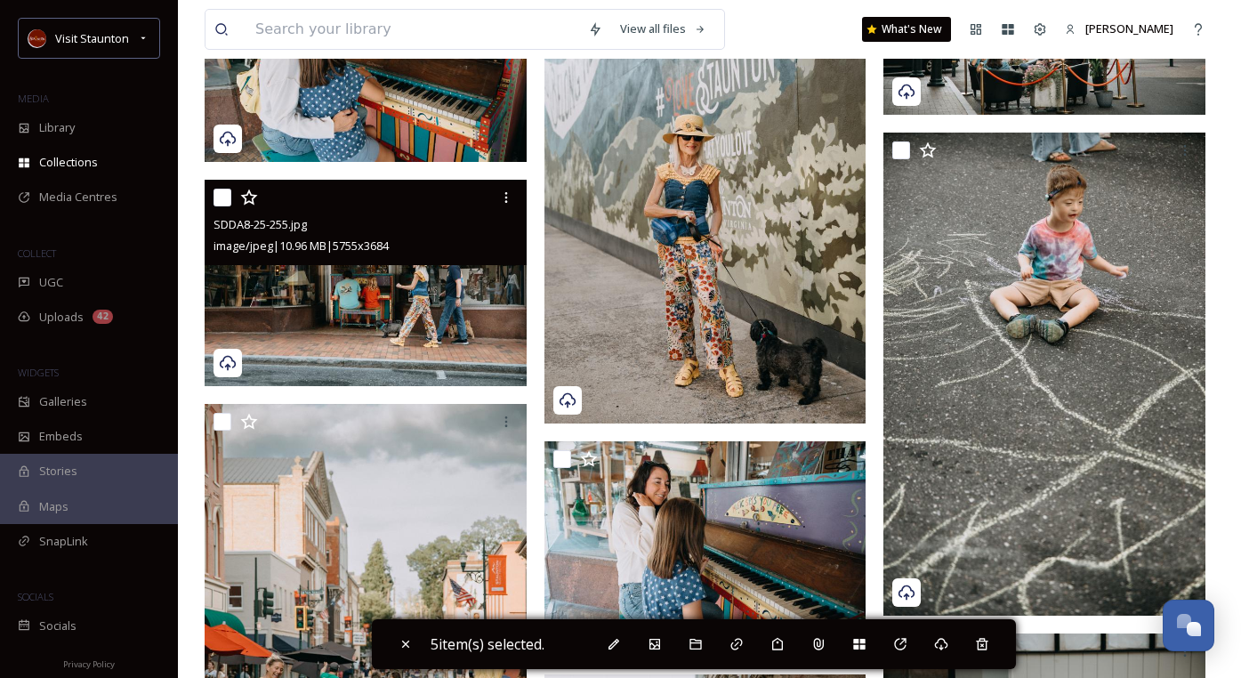
click at [219, 196] on input "checkbox" at bounding box center [223, 198] width 18 height 18
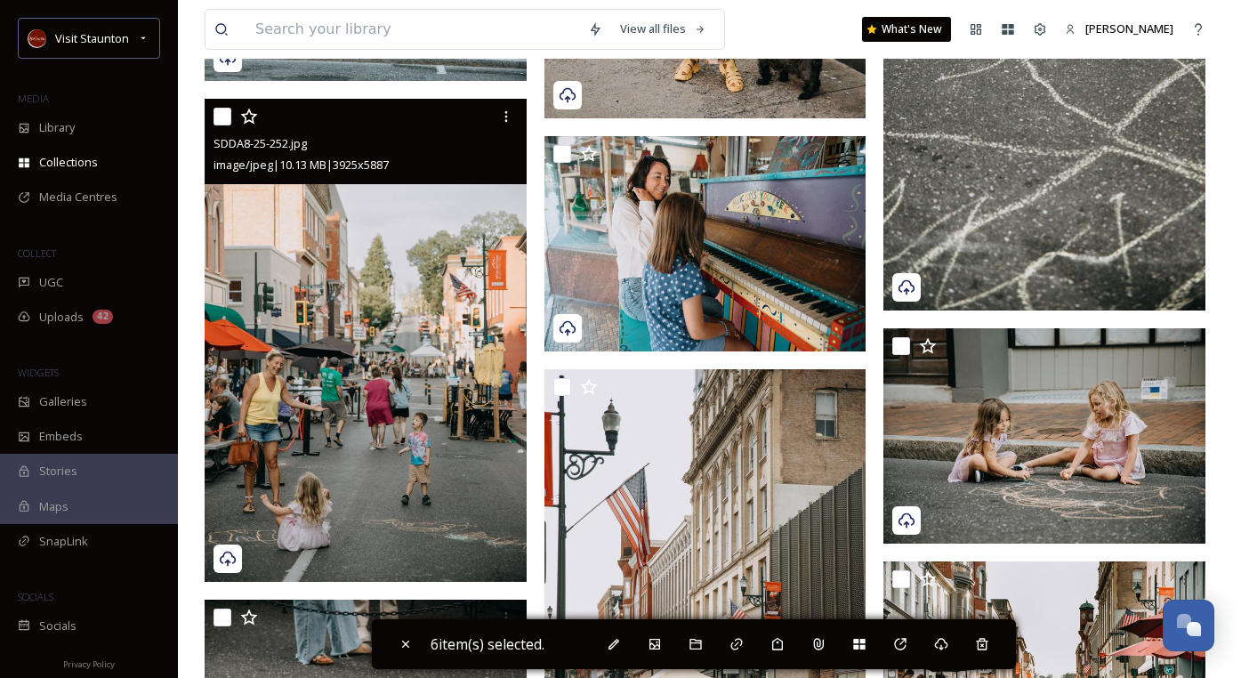
scroll to position [2580, 0]
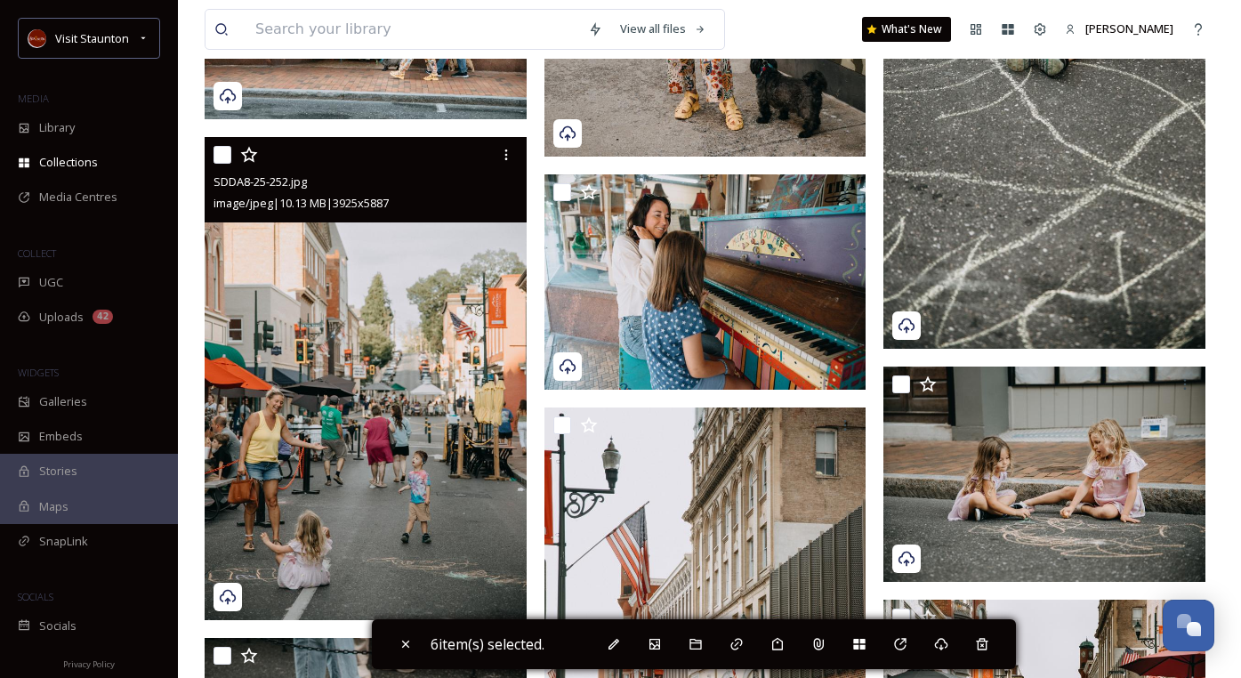
click at [222, 157] on input "checkbox" at bounding box center [223, 155] width 18 height 18
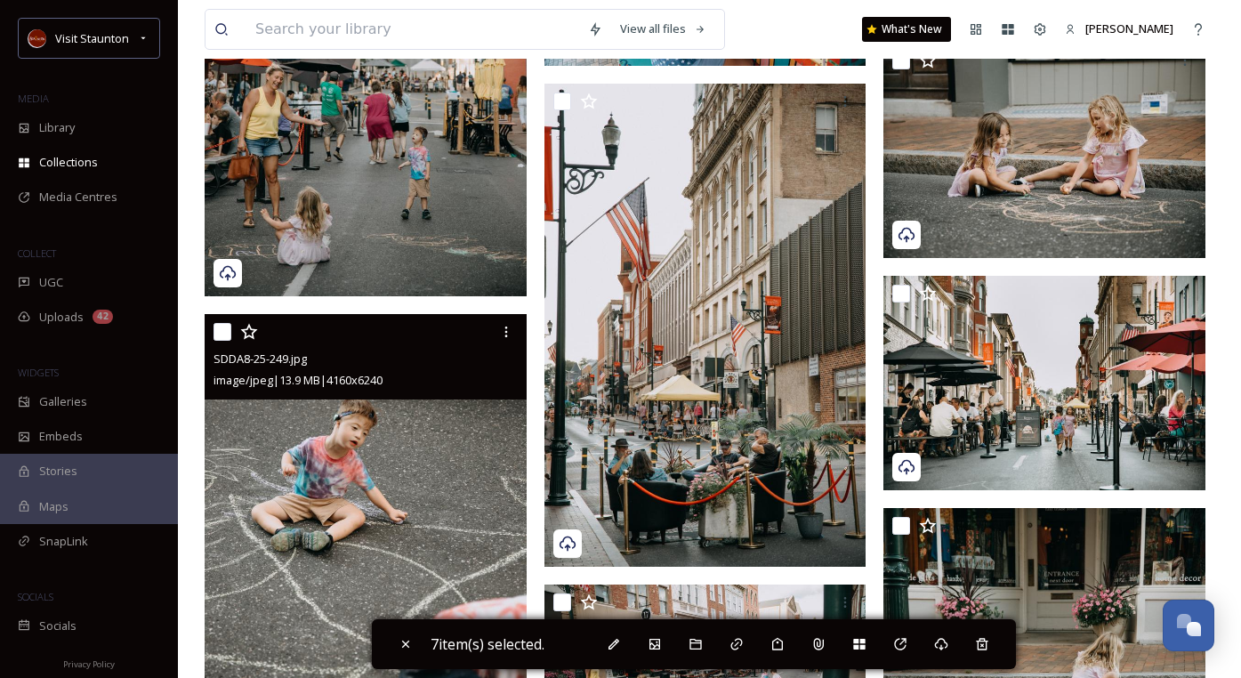
scroll to position [2936, 0]
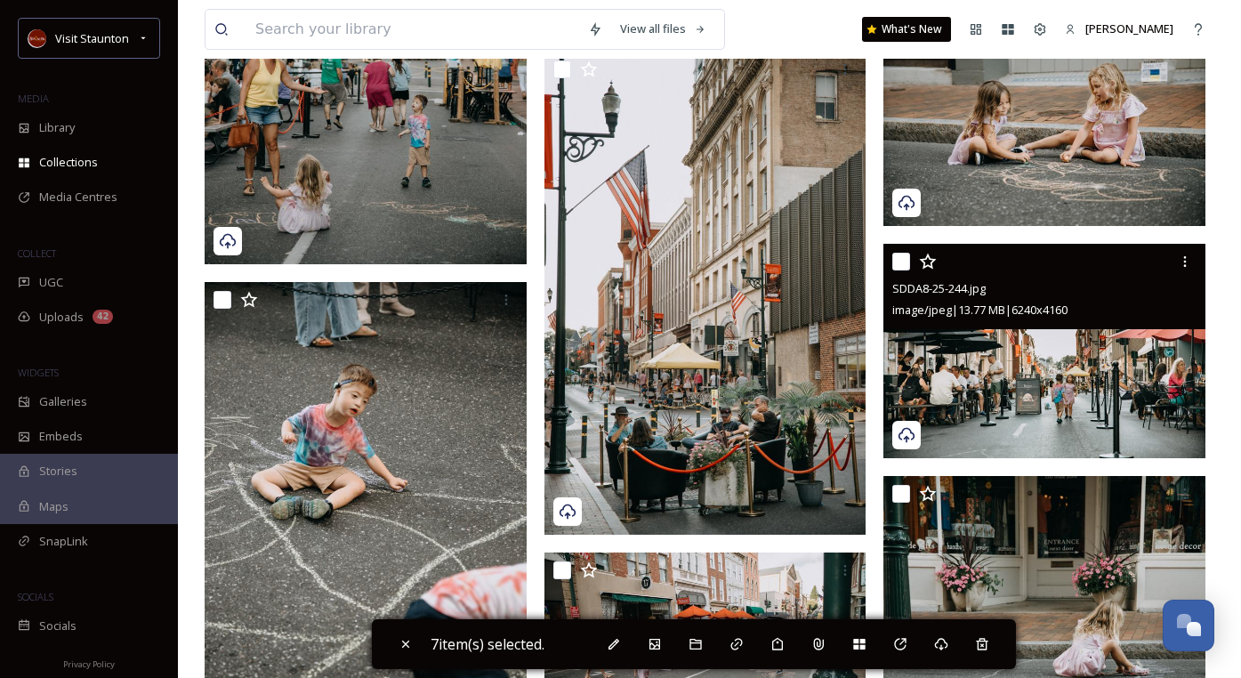
click at [907, 255] on input "checkbox" at bounding box center [901, 262] width 18 height 18
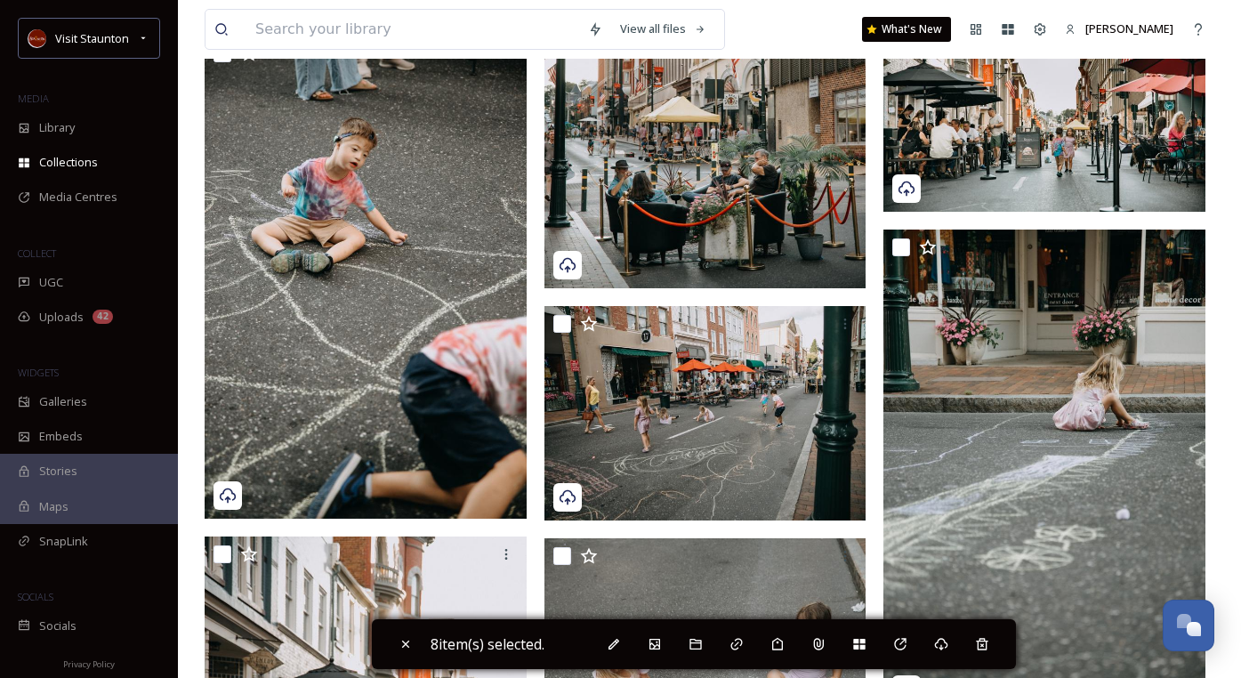
scroll to position [3203, 0]
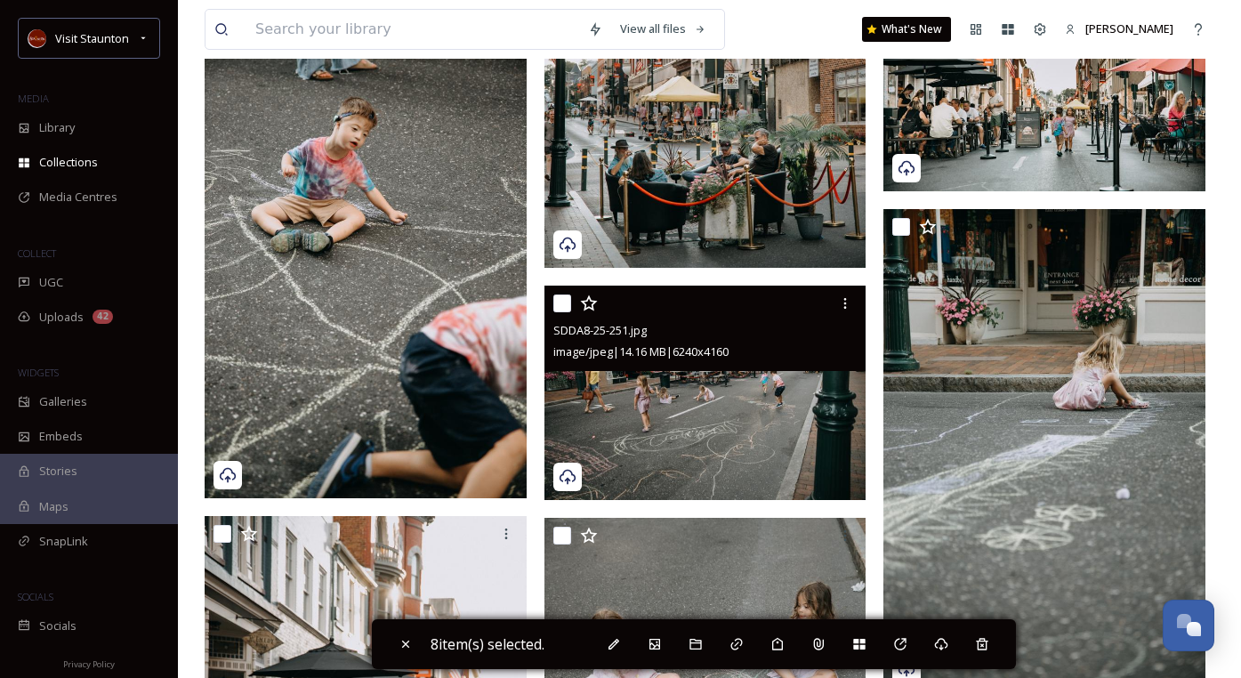
click at [559, 305] on input "checkbox" at bounding box center [562, 303] width 18 height 18
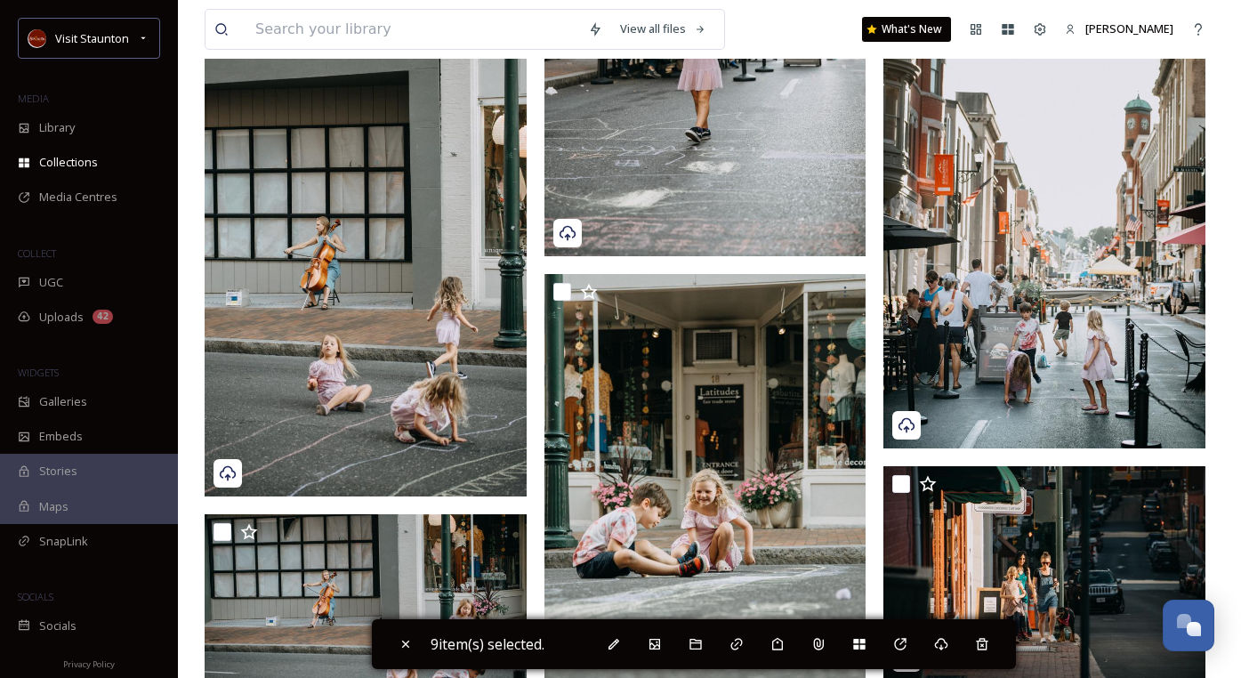
scroll to position [4359, 0]
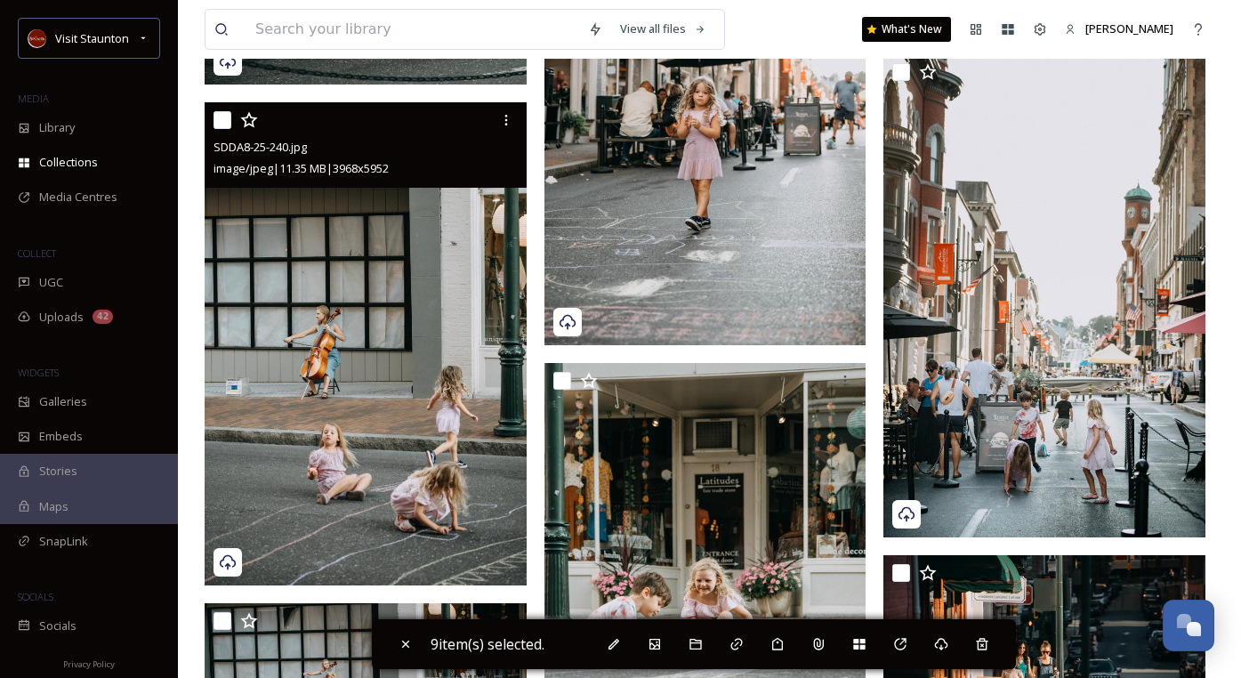
click at [224, 118] on input "checkbox" at bounding box center [223, 120] width 18 height 18
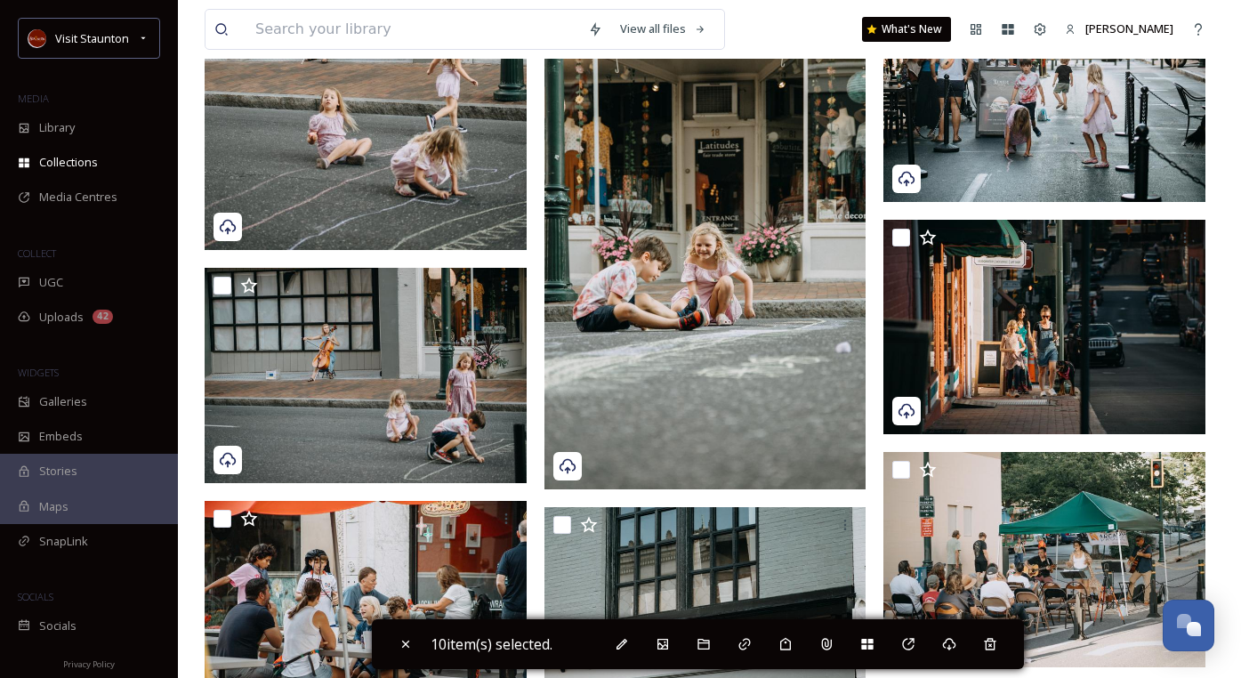
scroll to position [4715, 0]
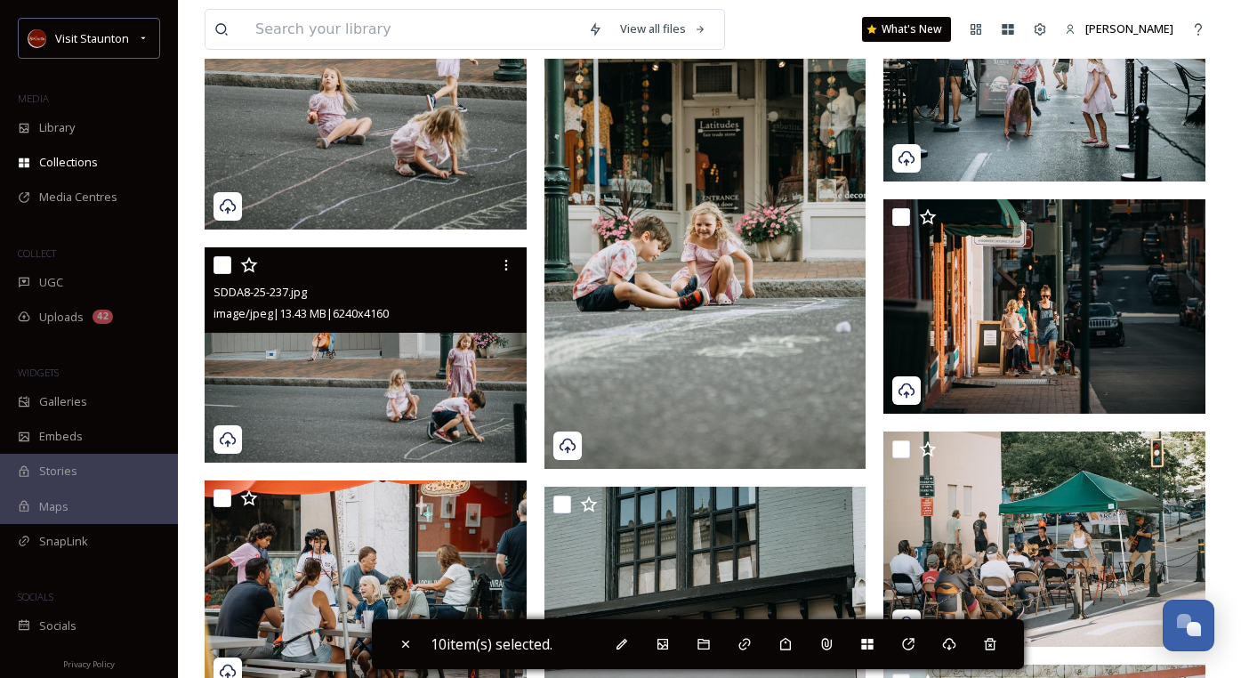
click at [225, 263] on input "checkbox" at bounding box center [223, 265] width 18 height 18
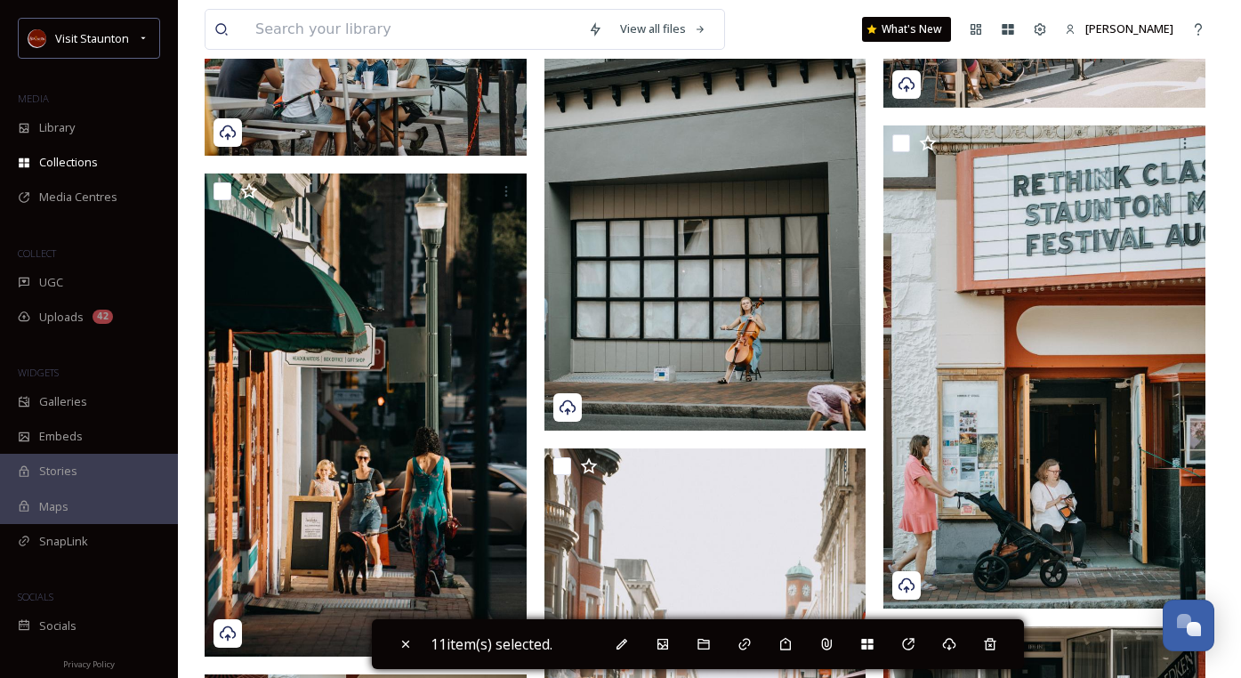
scroll to position [5249, 0]
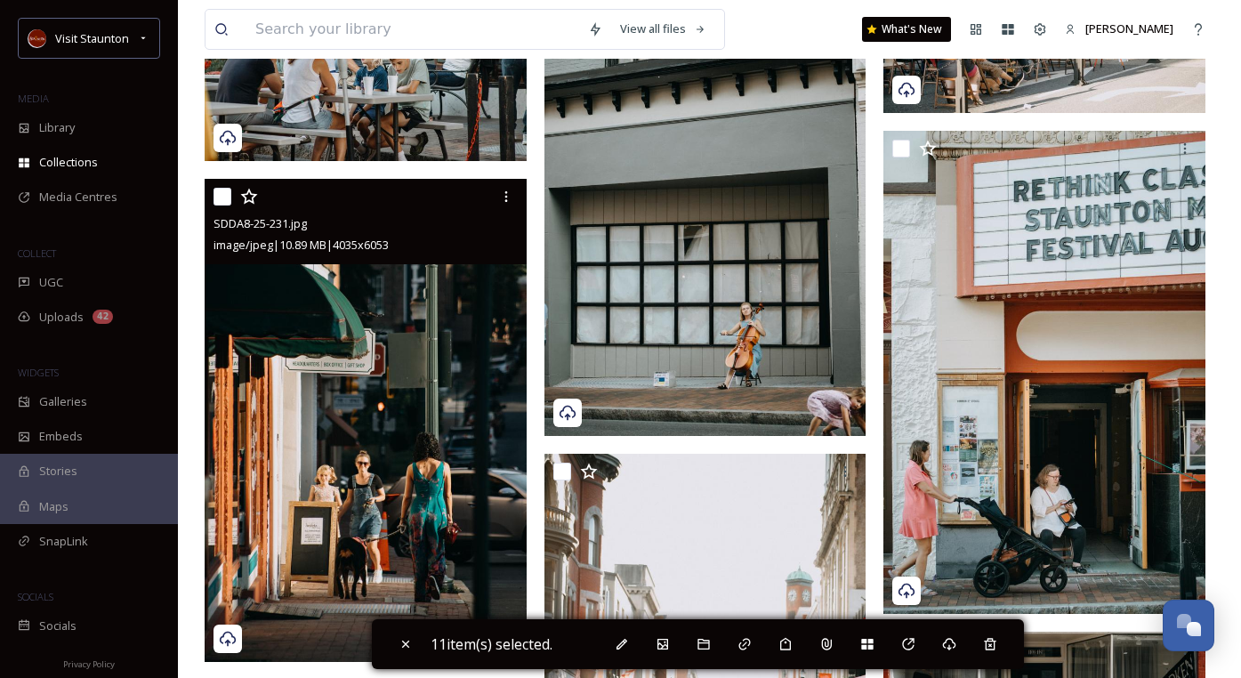
click at [218, 197] on input "checkbox" at bounding box center [223, 197] width 18 height 18
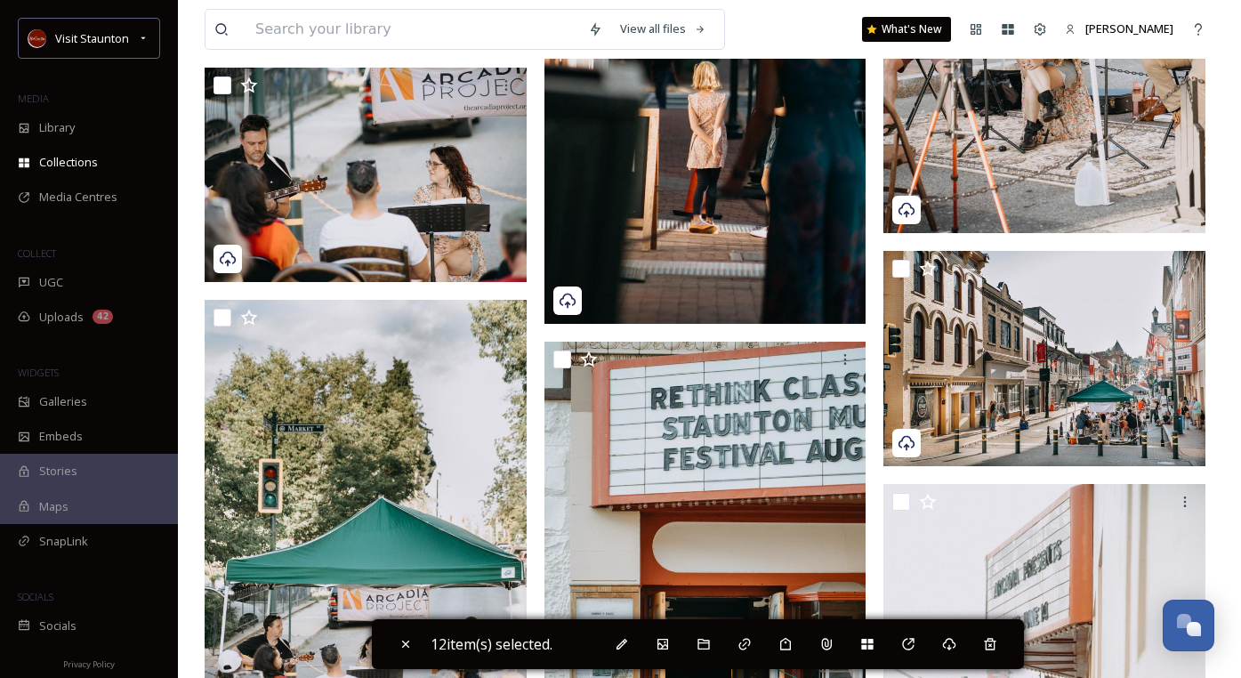
scroll to position [6672, 0]
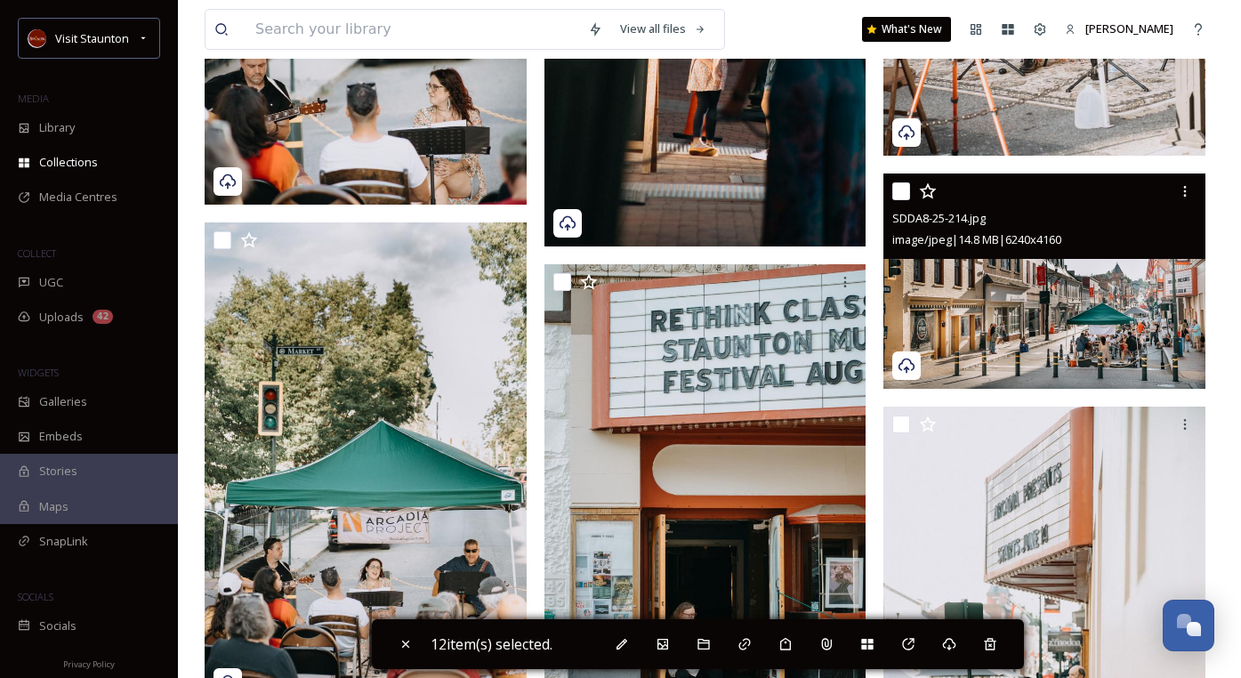
click at [903, 192] on input "checkbox" at bounding box center [901, 191] width 18 height 18
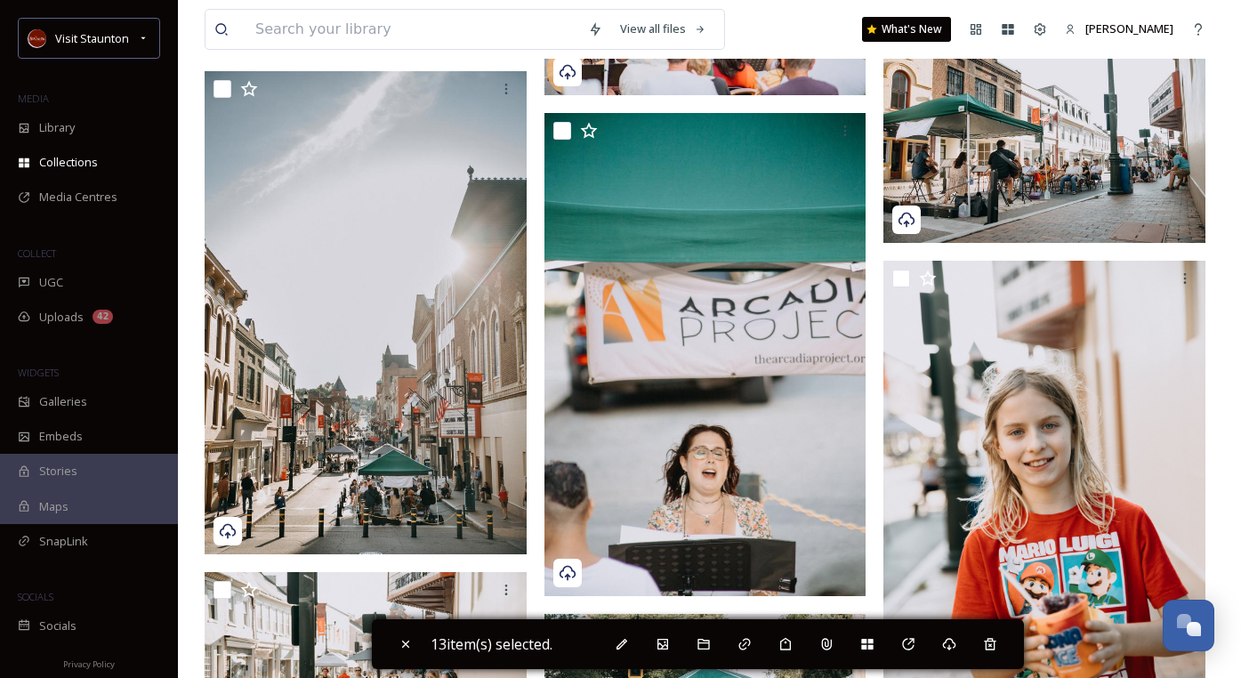
scroll to position [7562, 0]
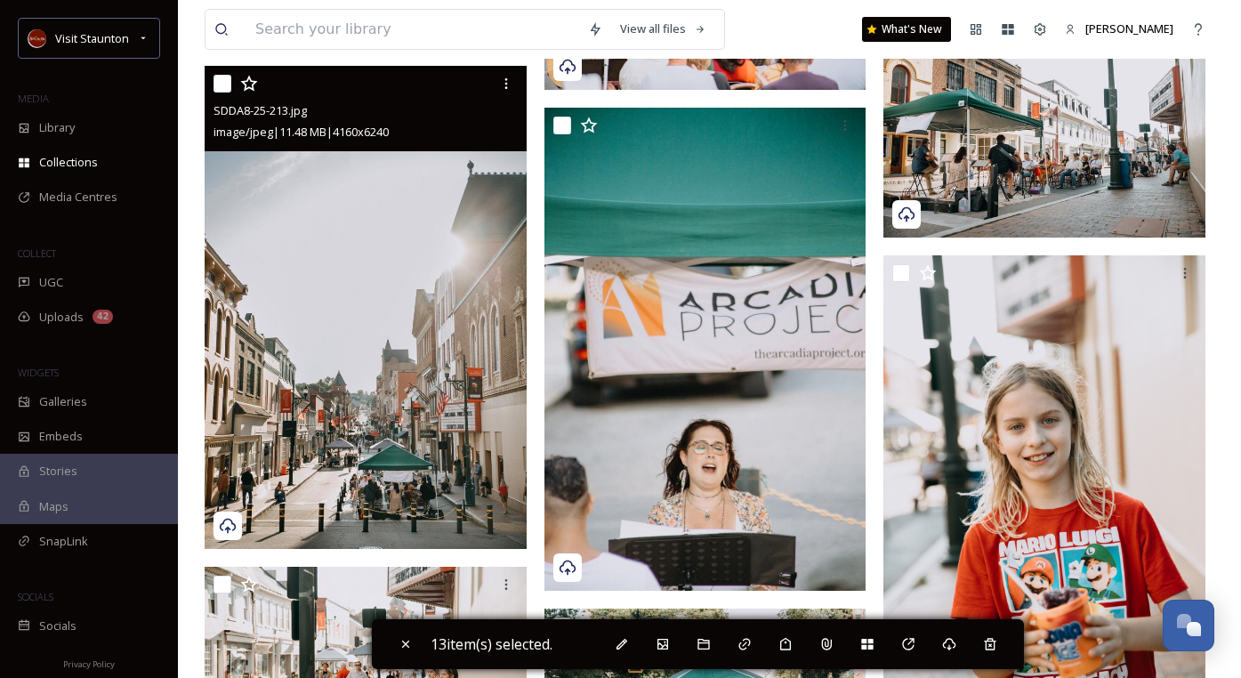
click at [218, 85] on input "checkbox" at bounding box center [223, 84] width 18 height 18
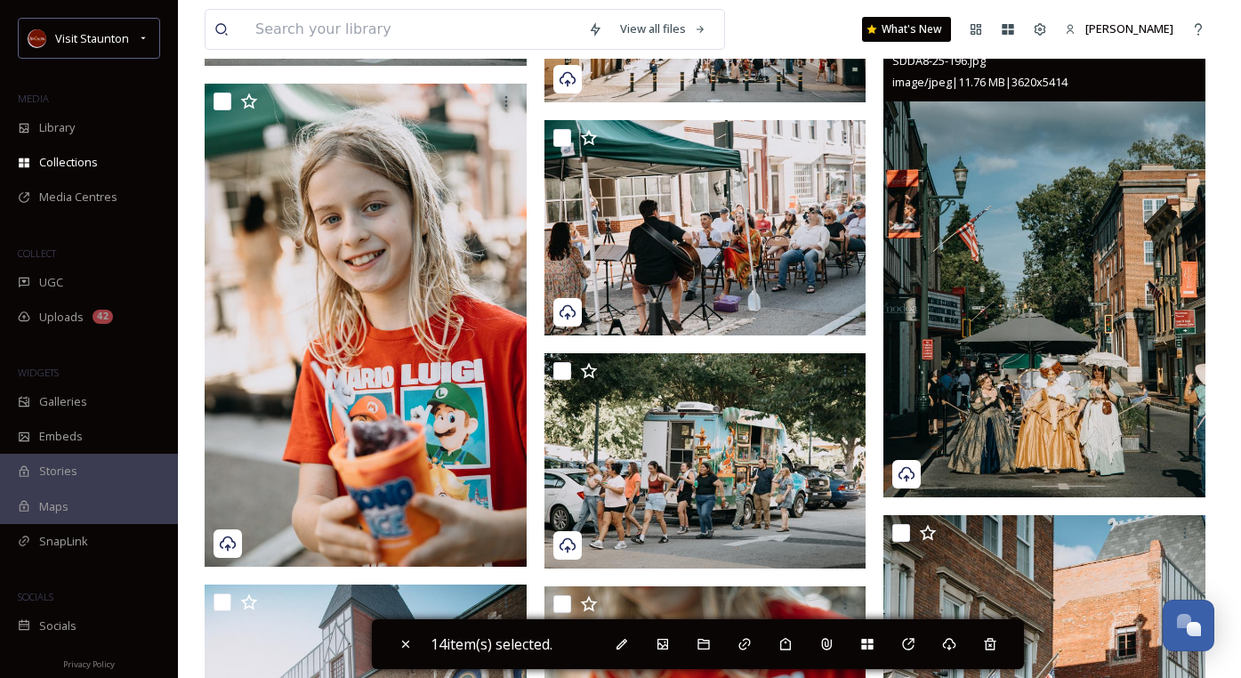
scroll to position [8718, 0]
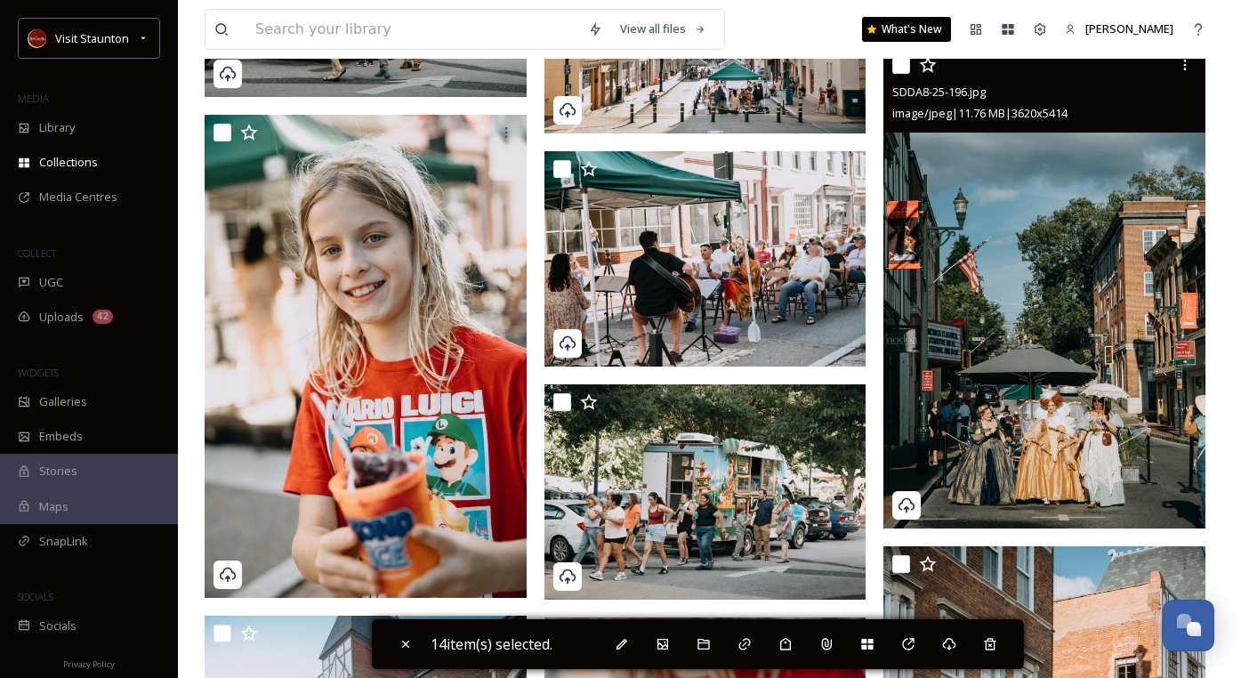
click at [903, 61] on input "checkbox" at bounding box center [901, 65] width 18 height 18
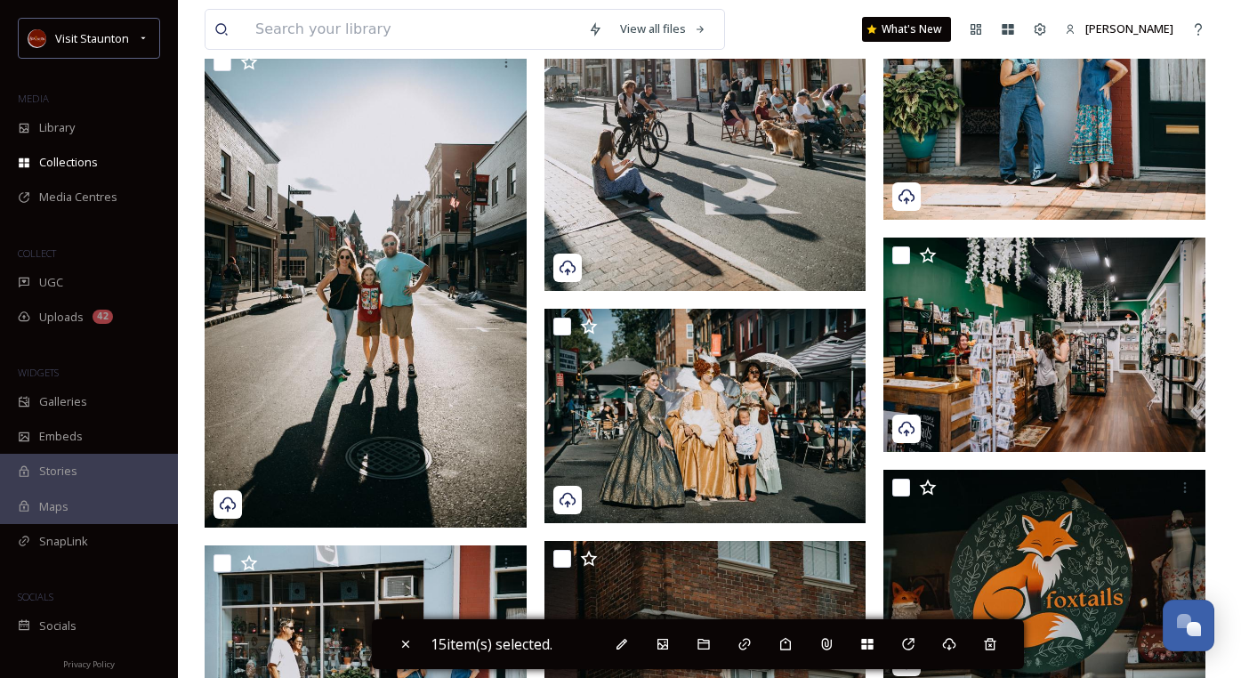
scroll to position [10053, 0]
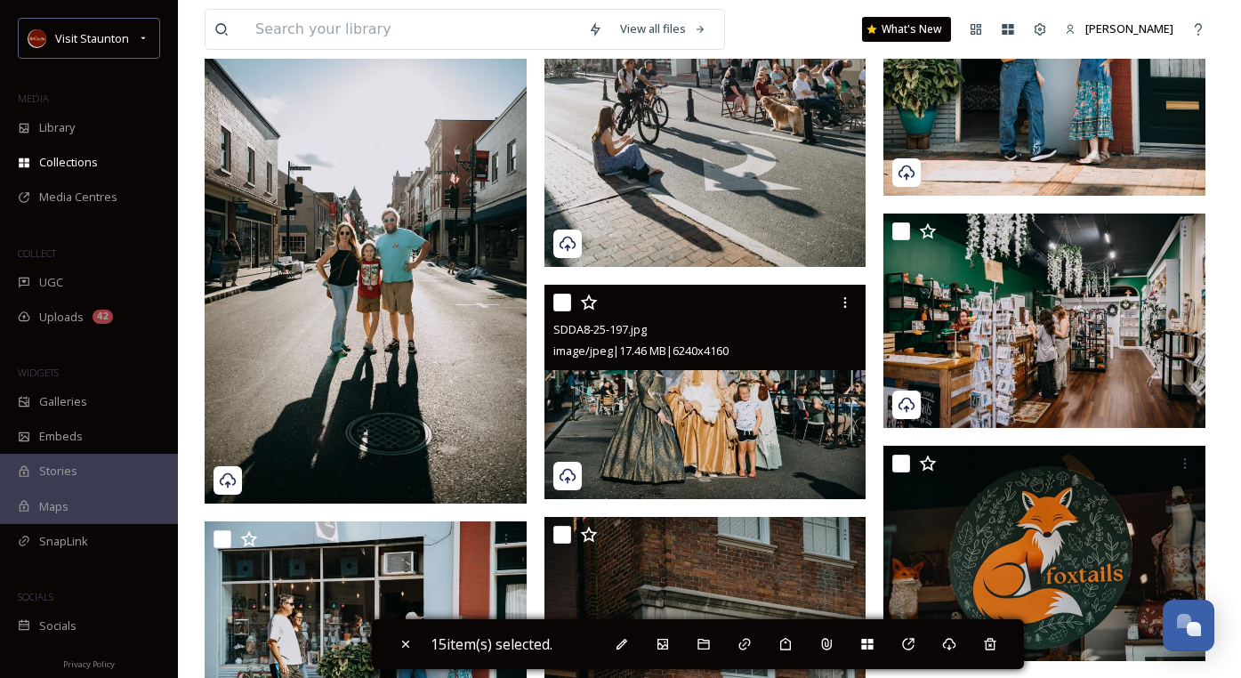
click at [568, 305] on input "checkbox" at bounding box center [562, 303] width 18 height 18
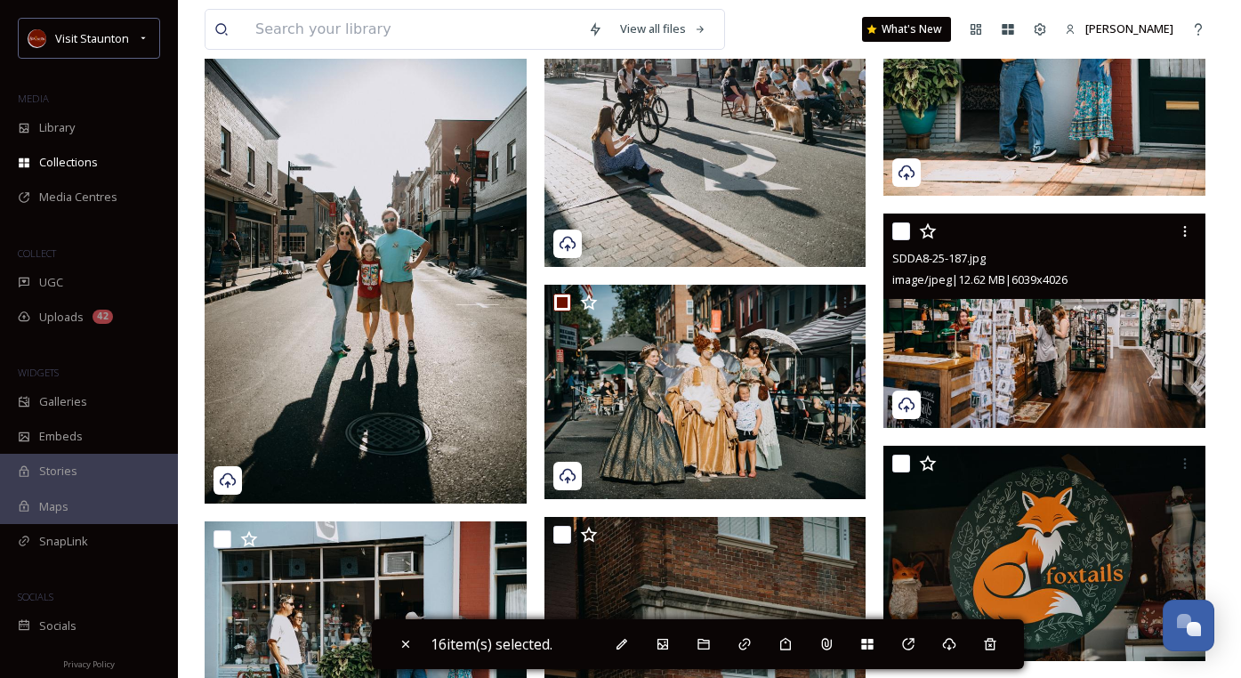
click at [898, 231] on input "checkbox" at bounding box center [901, 231] width 18 height 18
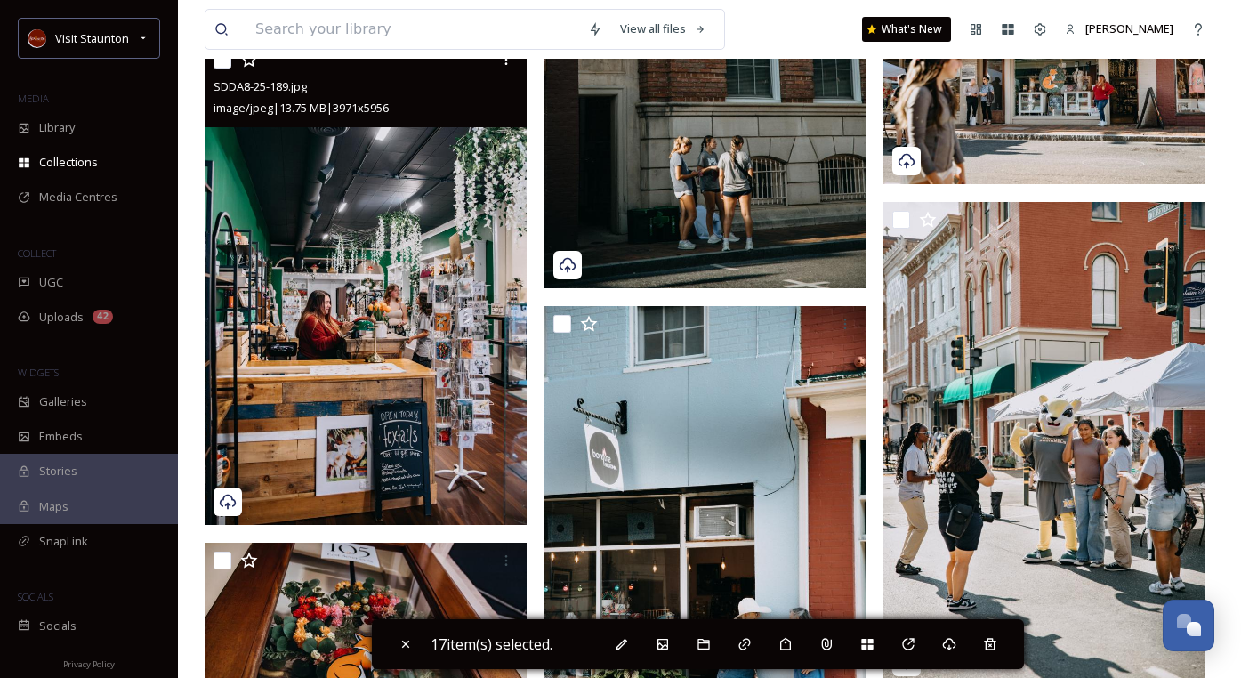
scroll to position [10675, 0]
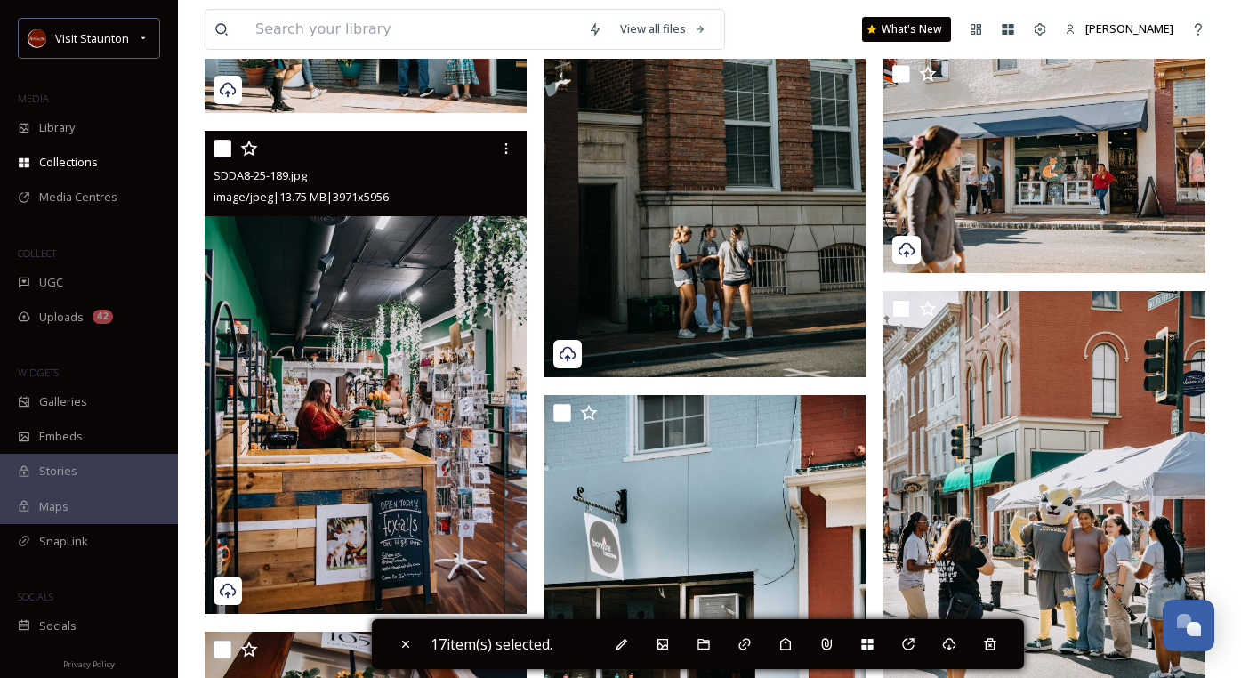
click at [220, 149] on input "checkbox" at bounding box center [223, 149] width 18 height 18
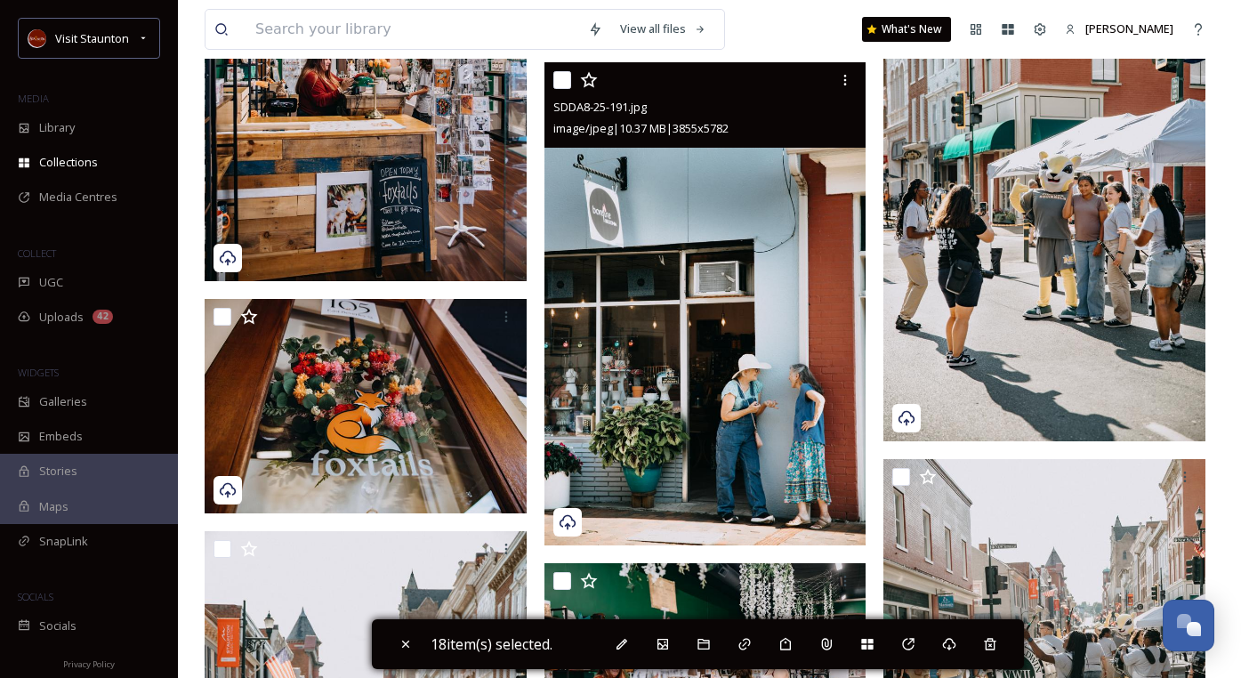
scroll to position [10942, 0]
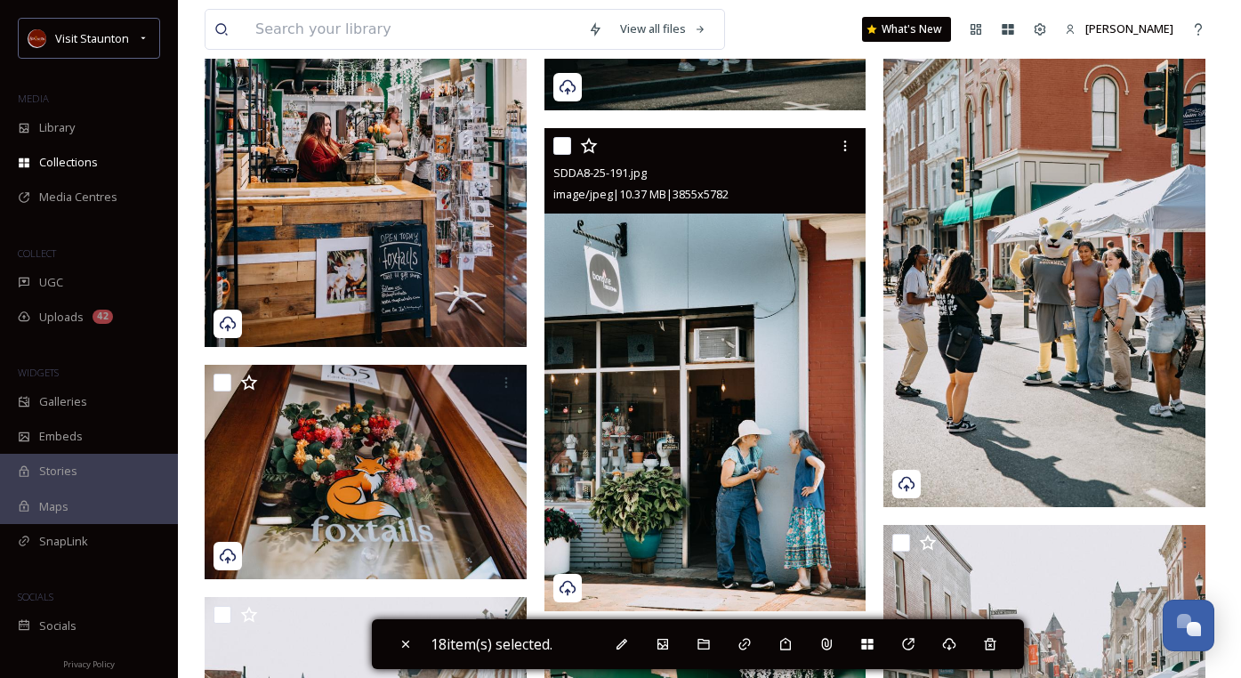
click at [562, 146] on input "checkbox" at bounding box center [562, 146] width 18 height 18
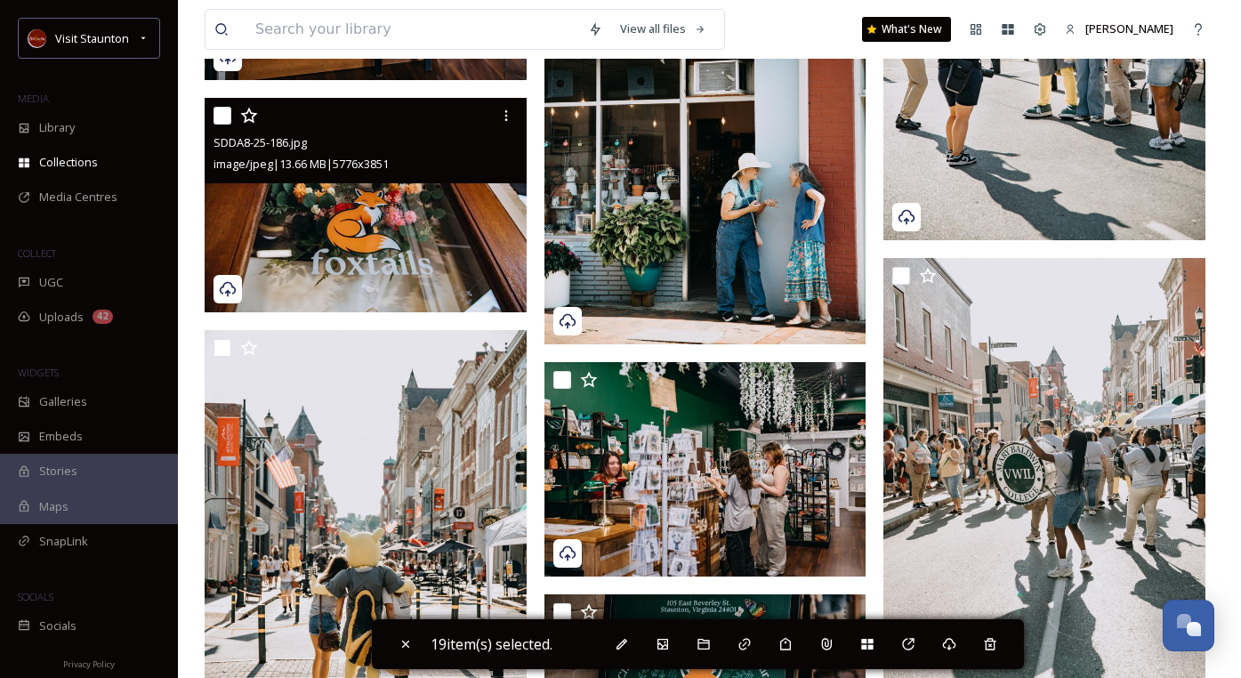
scroll to position [11298, 0]
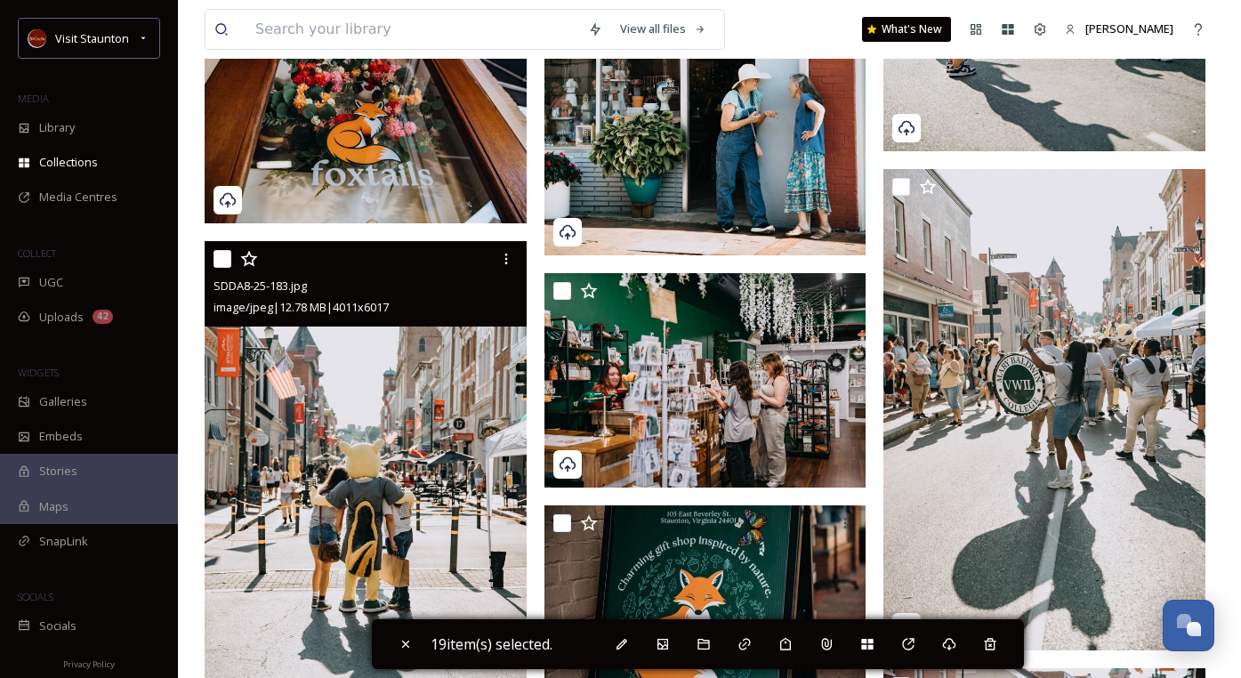
click at [217, 260] on input "checkbox" at bounding box center [223, 259] width 18 height 18
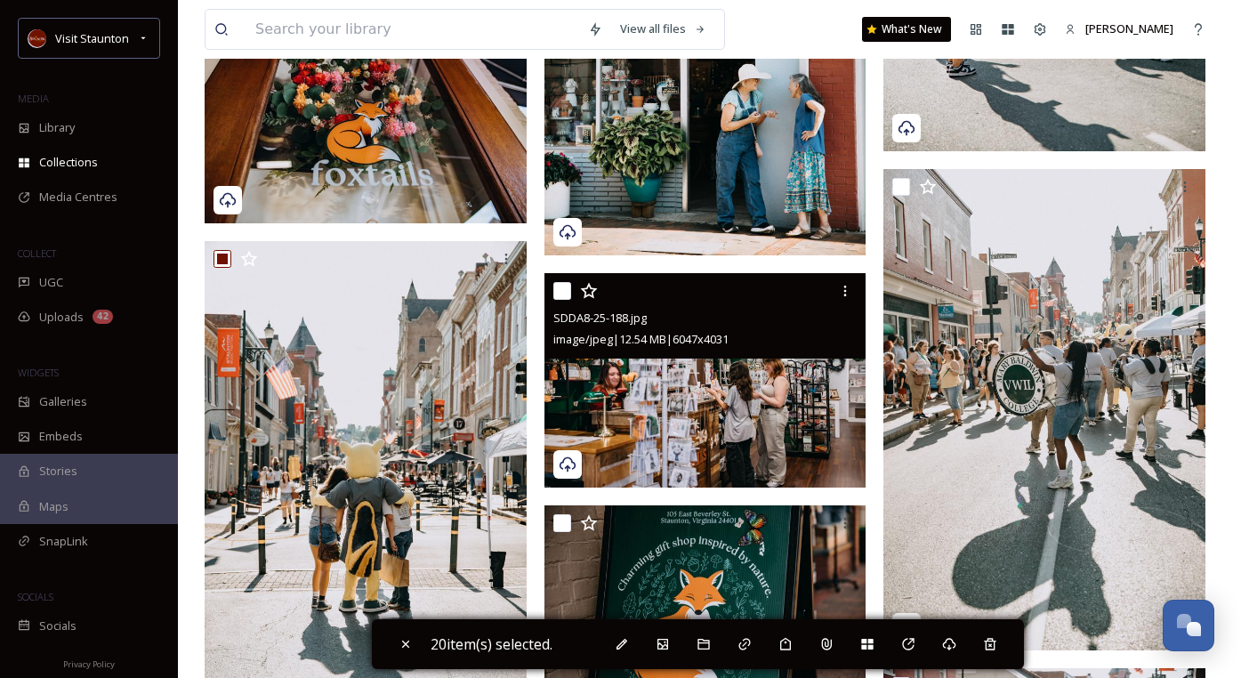
click at [560, 290] on input "checkbox" at bounding box center [562, 291] width 18 height 18
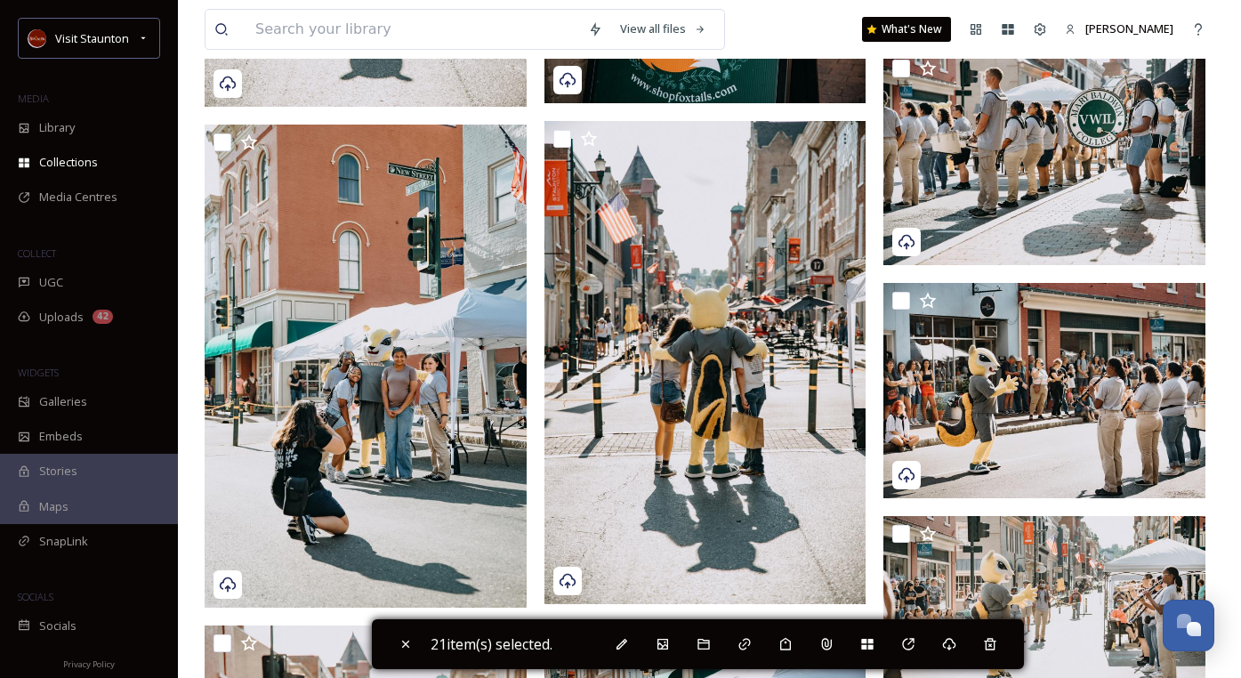
scroll to position [11921, 0]
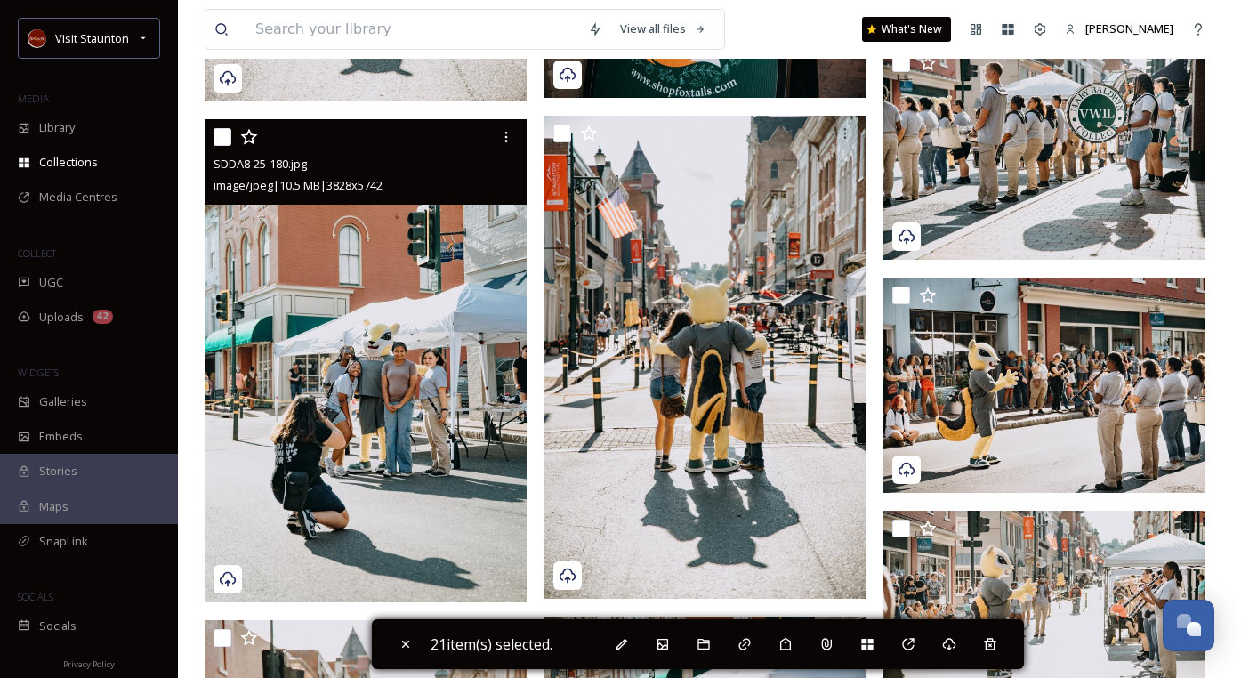
click at [222, 136] on input "checkbox" at bounding box center [223, 137] width 18 height 18
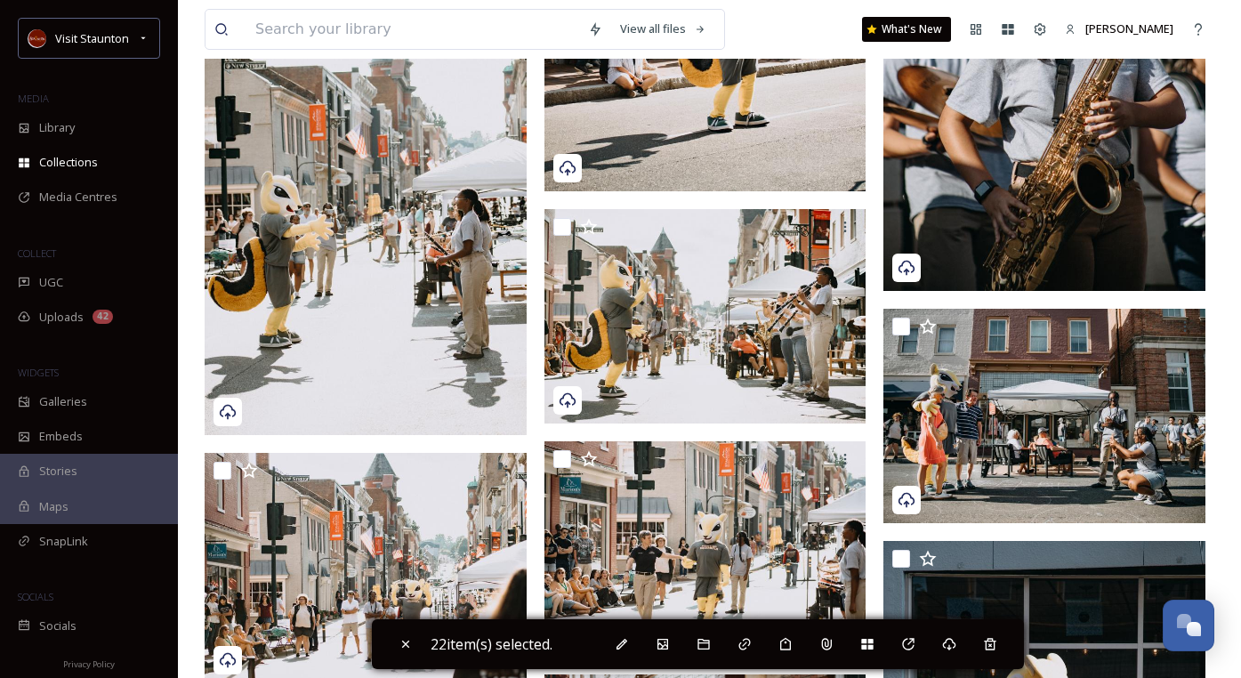
scroll to position [14056, 0]
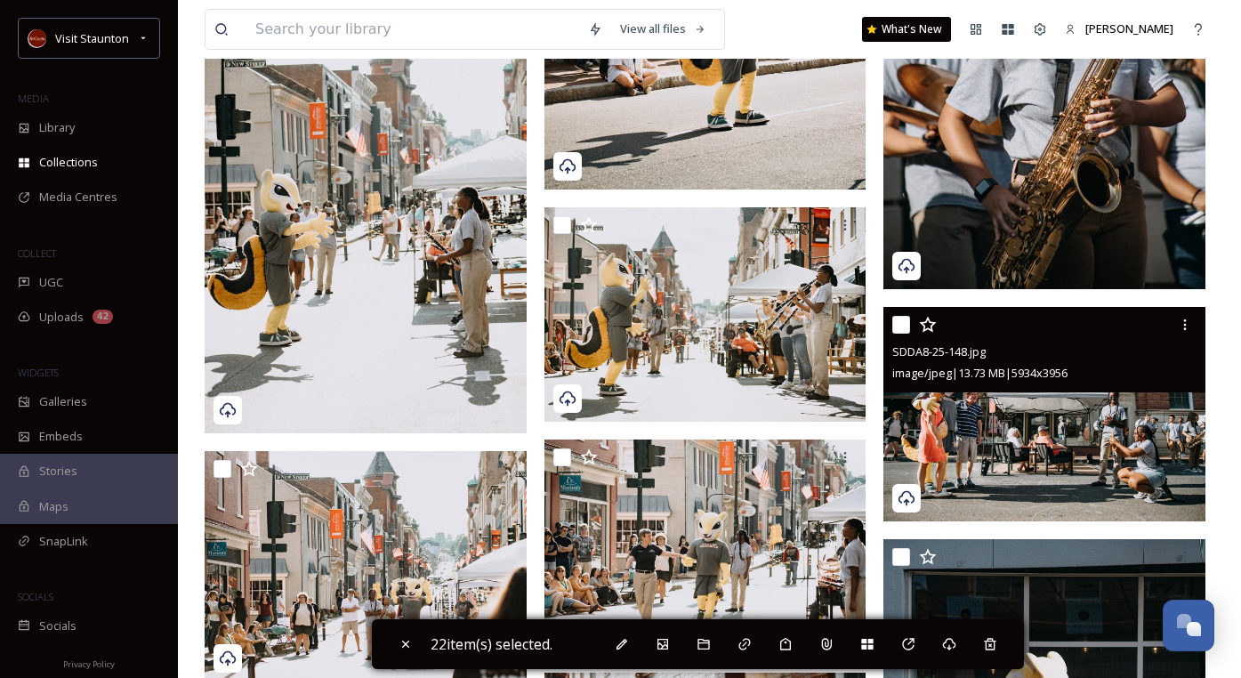
click at [901, 328] on input "checkbox" at bounding box center [901, 325] width 18 height 18
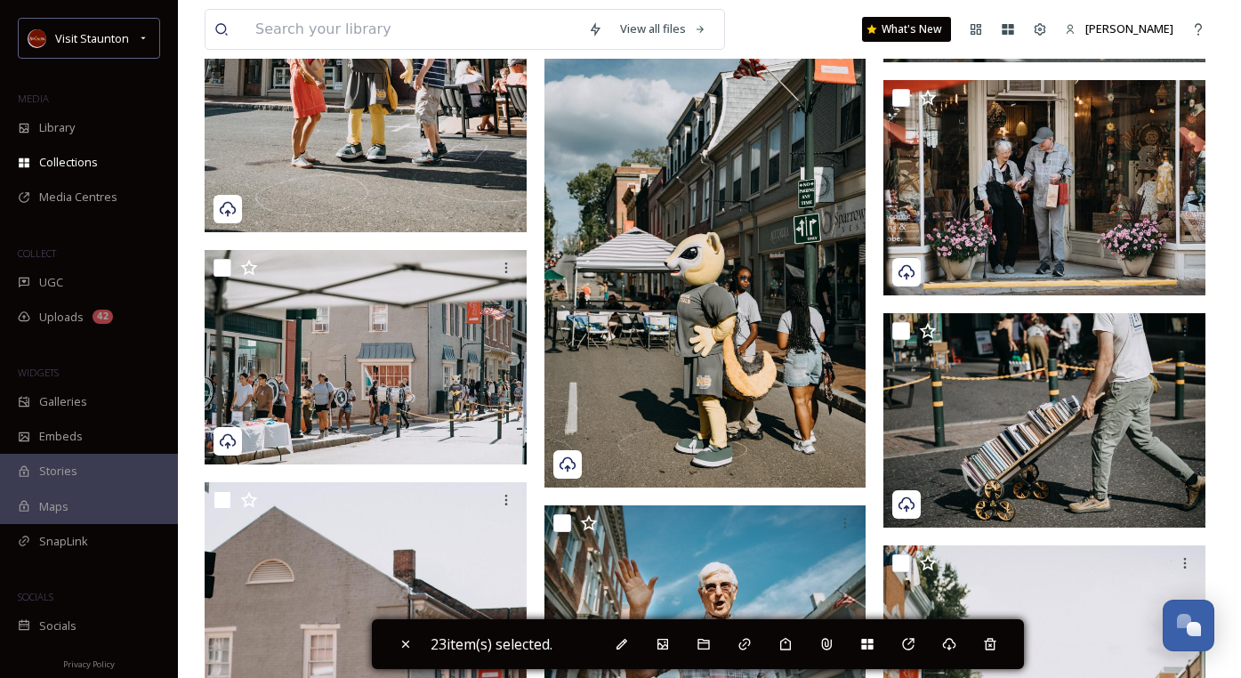
scroll to position [16547, 0]
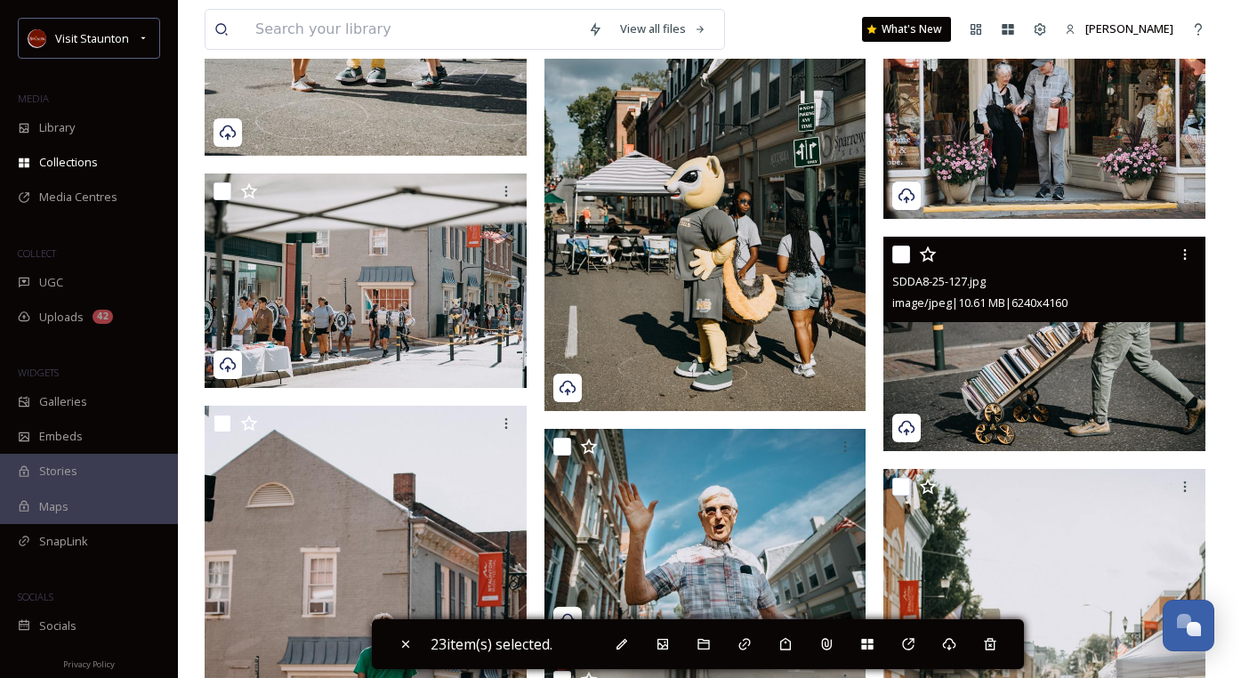
click at [896, 251] on input "checkbox" at bounding box center [901, 255] width 18 height 18
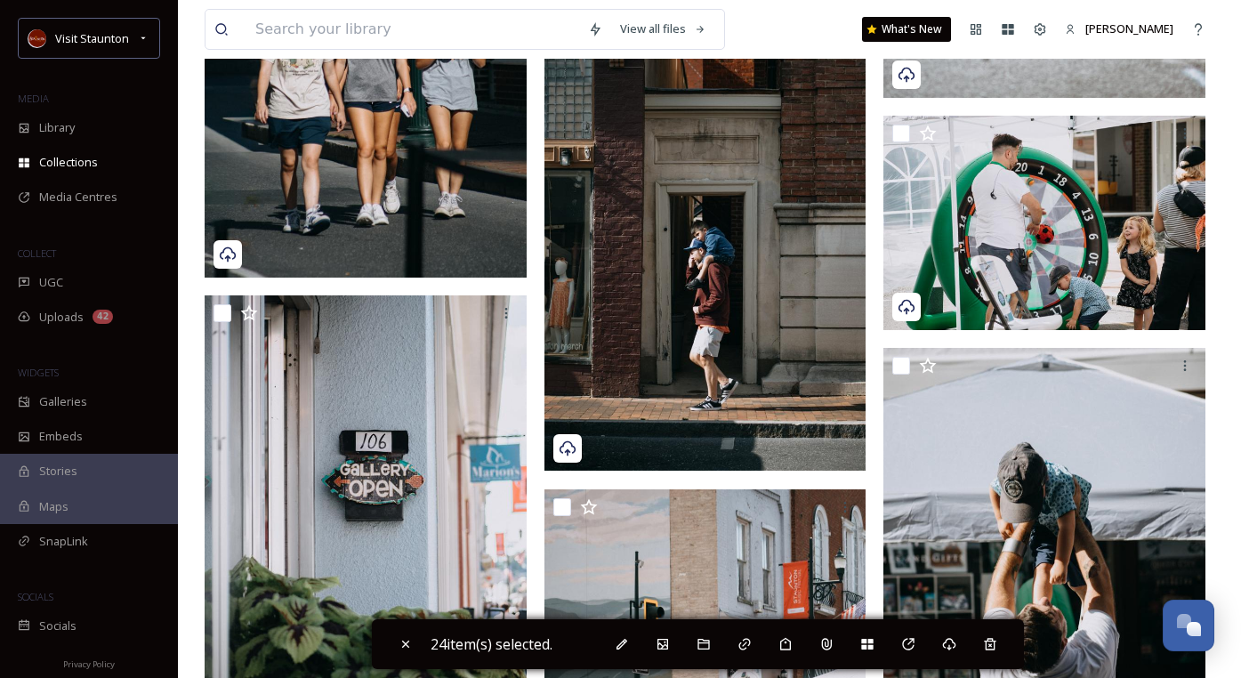
scroll to position [17970, 0]
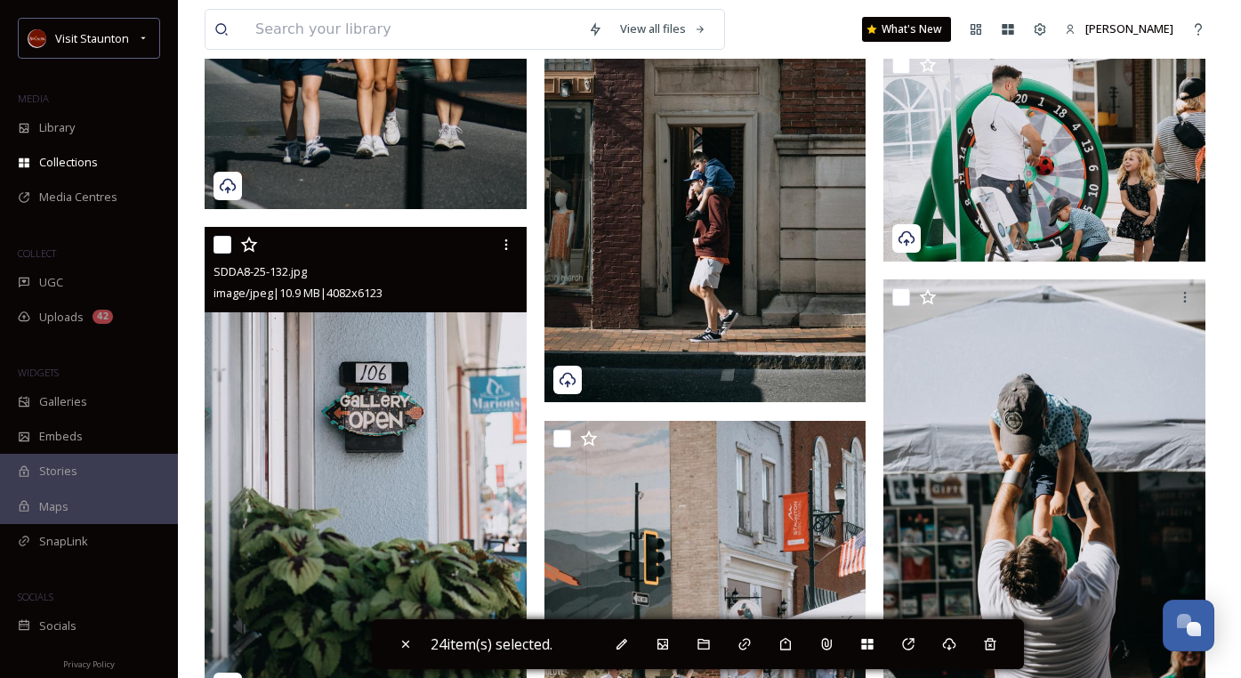
click at [225, 243] on input "checkbox" at bounding box center [223, 245] width 18 height 18
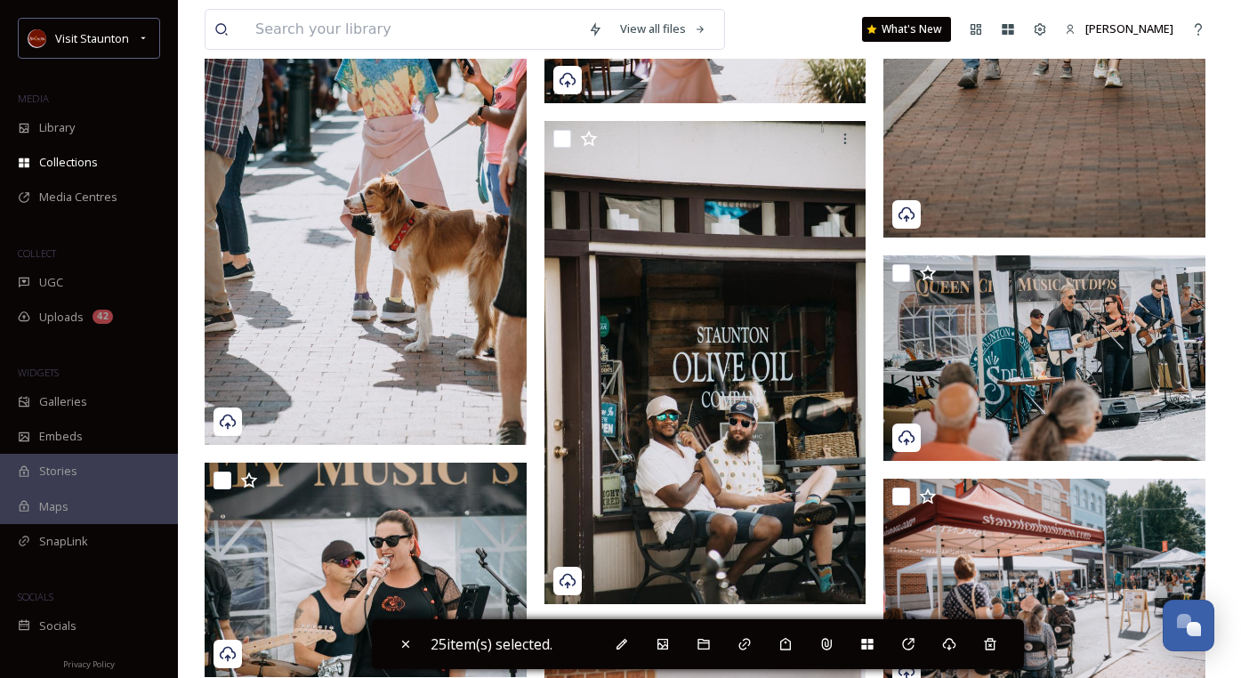
scroll to position [20817, 0]
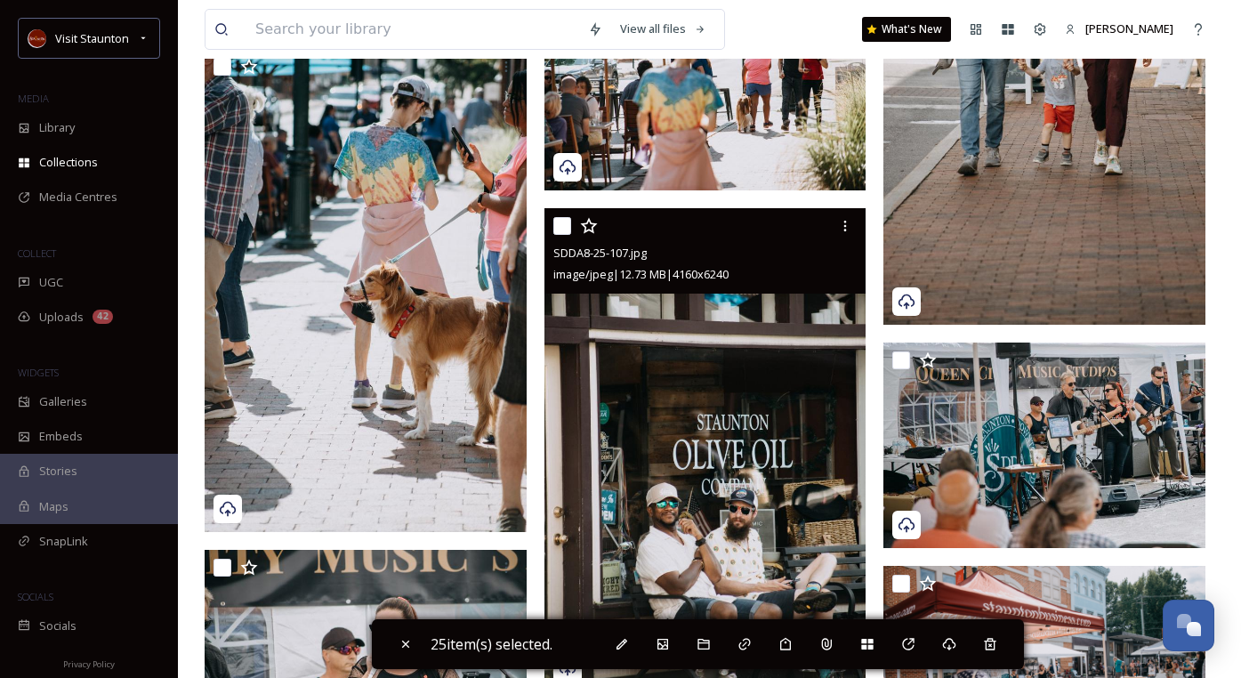
click at [567, 227] on input "checkbox" at bounding box center [562, 226] width 18 height 18
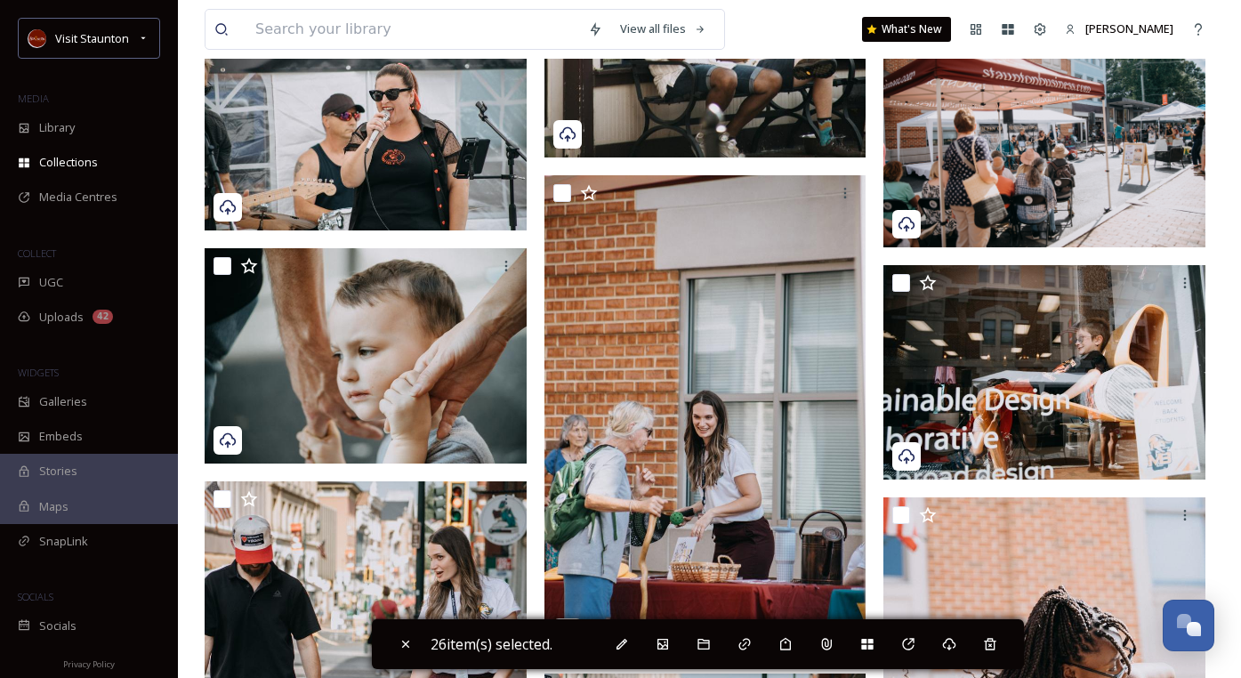
scroll to position [21262, 0]
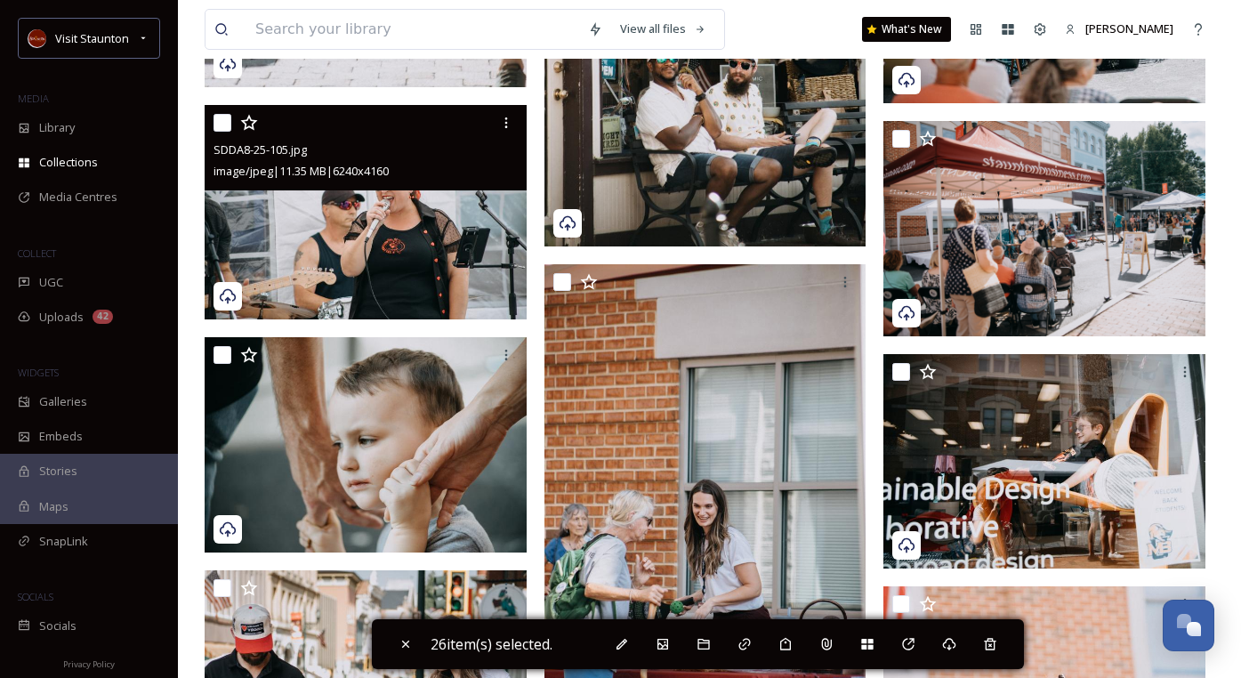
click at [223, 117] on input "checkbox" at bounding box center [223, 123] width 18 height 18
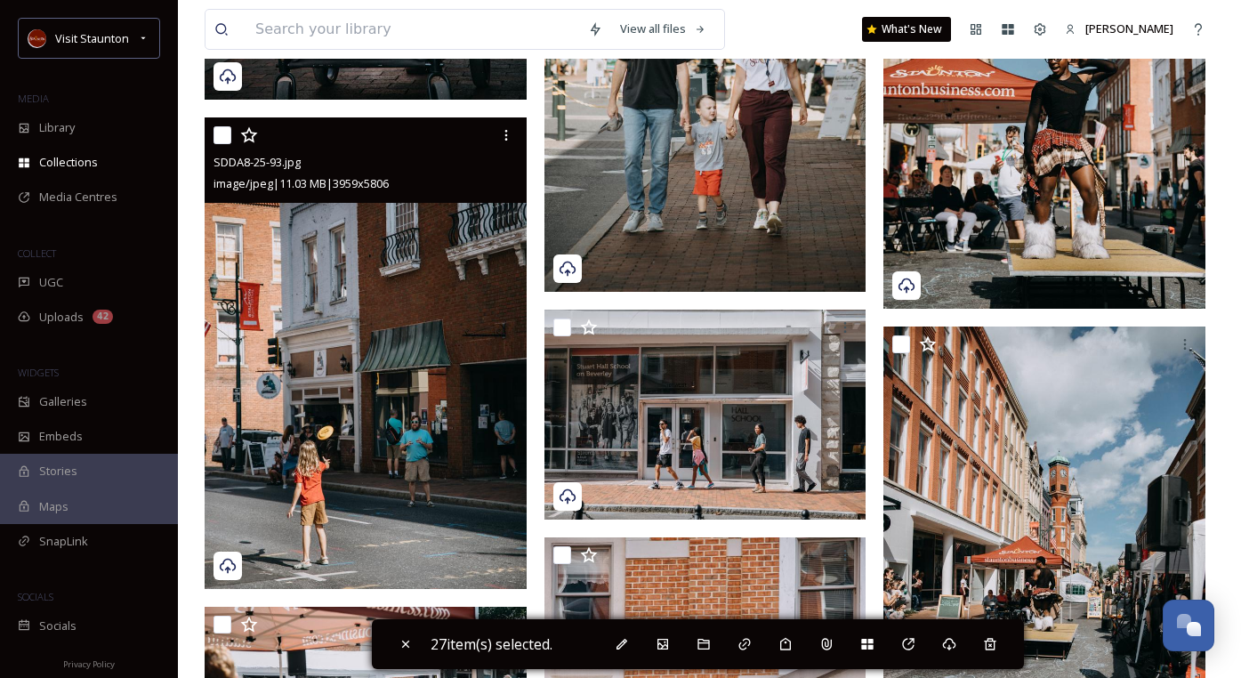
scroll to position [22685, 0]
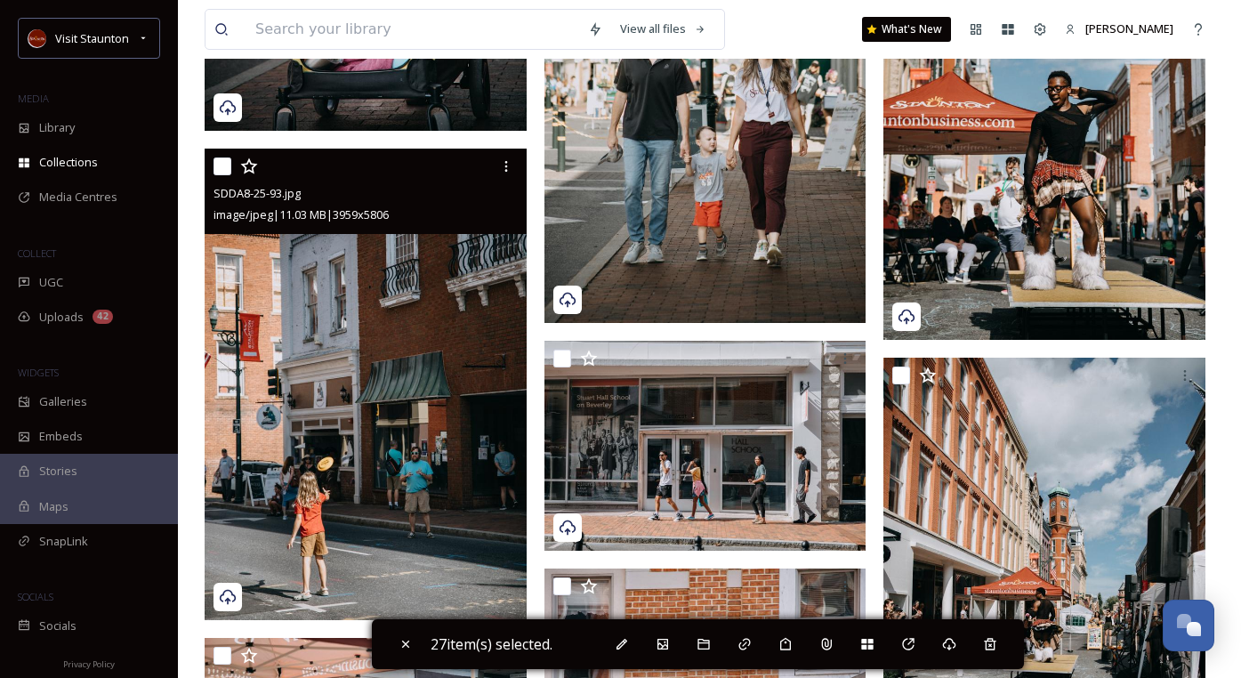
click at [225, 168] on input "checkbox" at bounding box center [223, 166] width 18 height 18
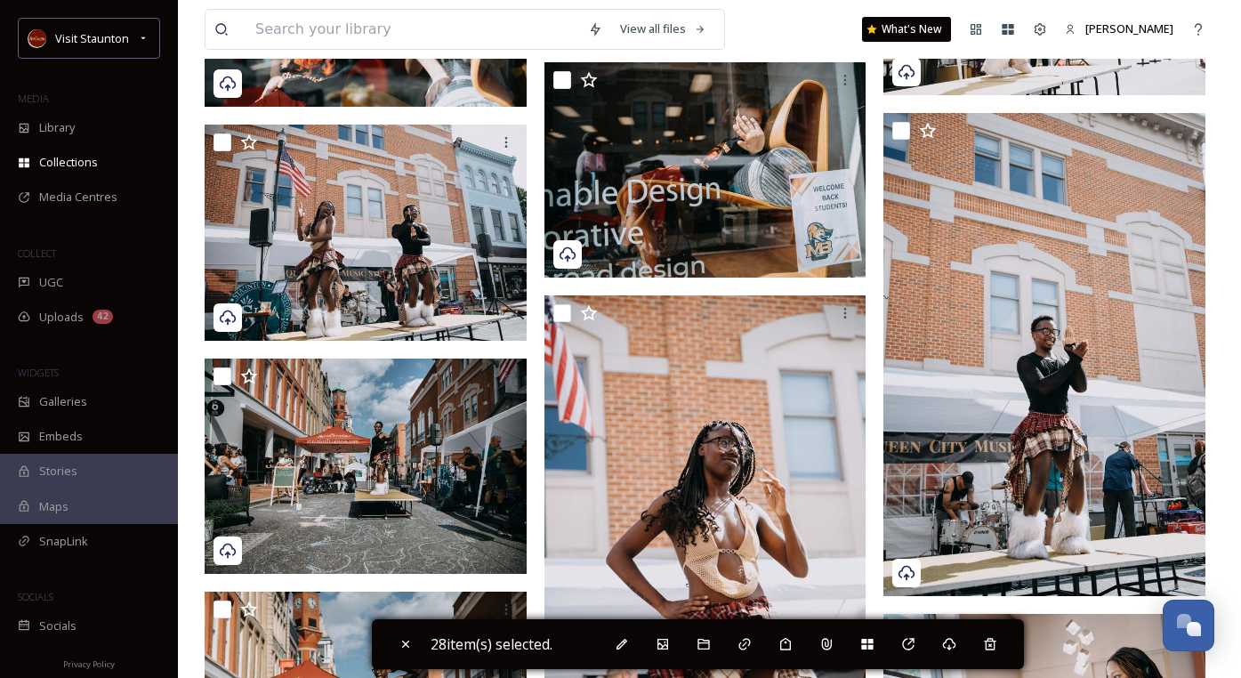
scroll to position [24020, 0]
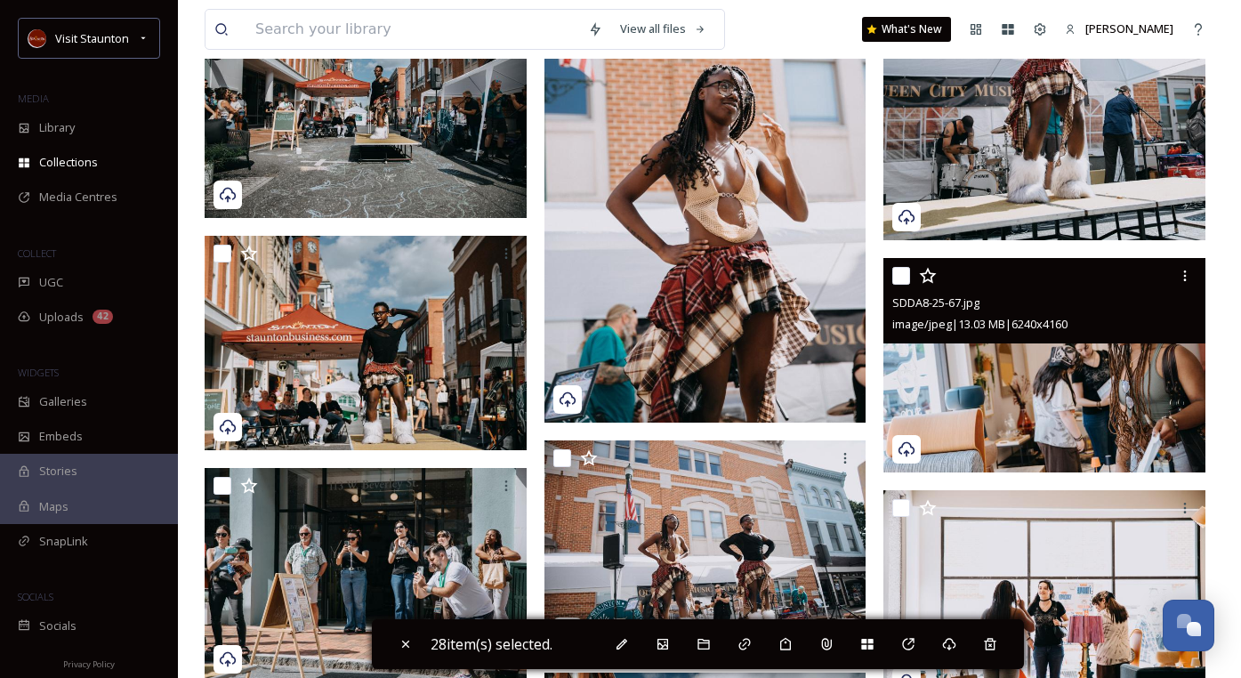
click at [905, 276] on input "checkbox" at bounding box center [901, 276] width 18 height 18
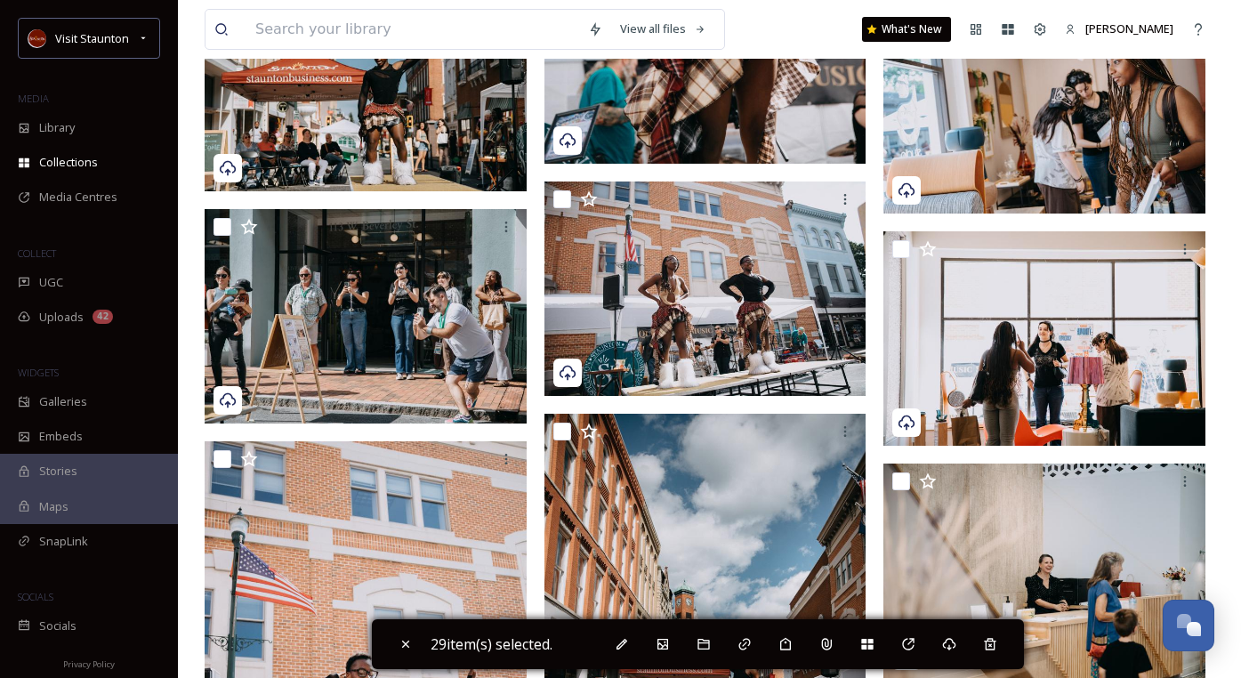
scroll to position [24375, 0]
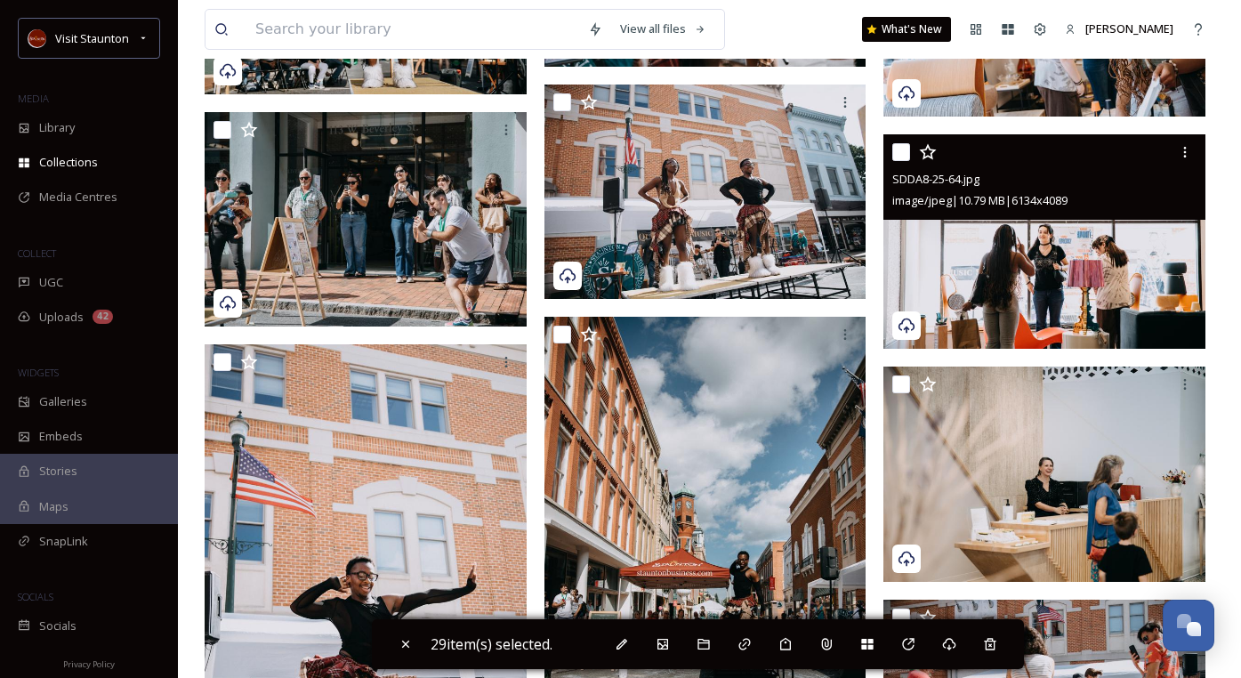
click at [901, 153] on input "checkbox" at bounding box center [901, 152] width 18 height 18
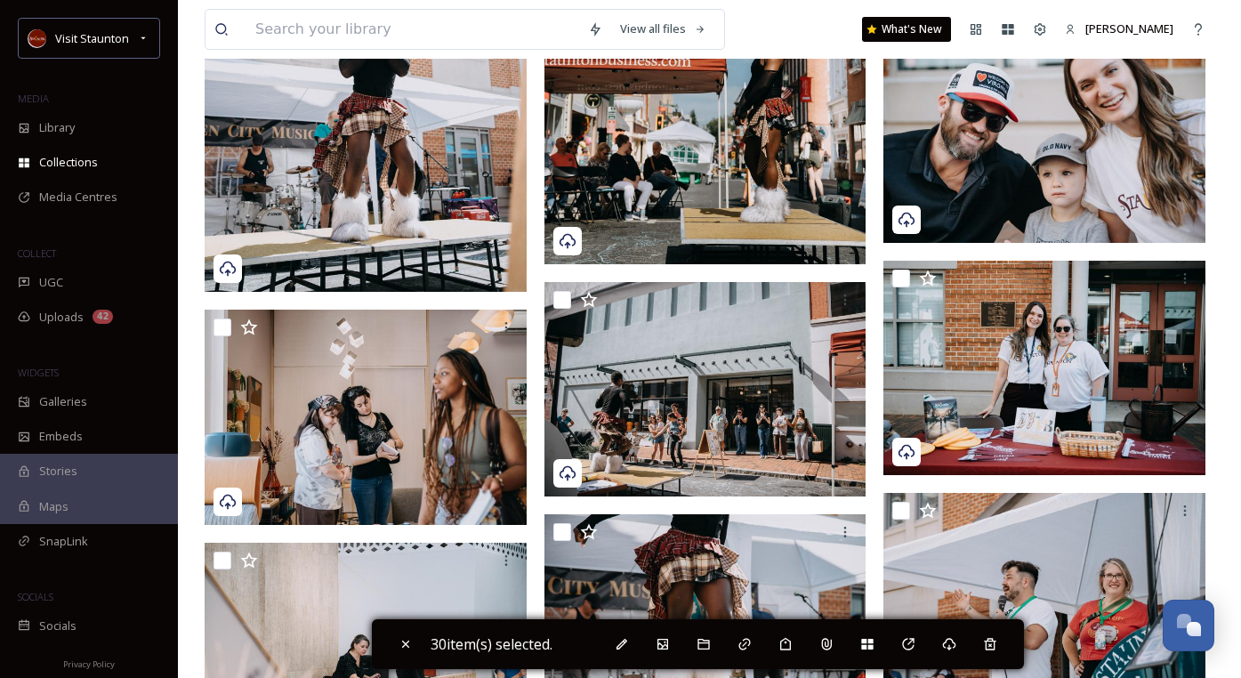
scroll to position [25443, 0]
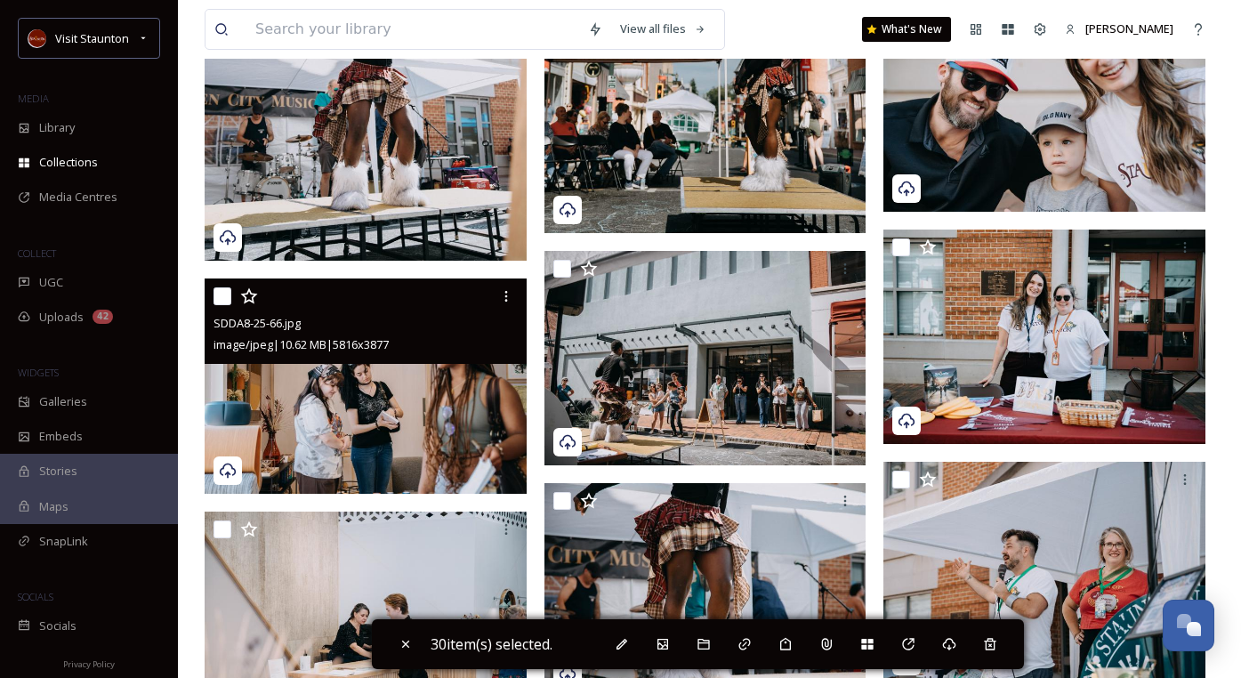
click at [223, 293] on input "checkbox" at bounding box center [223, 296] width 18 height 18
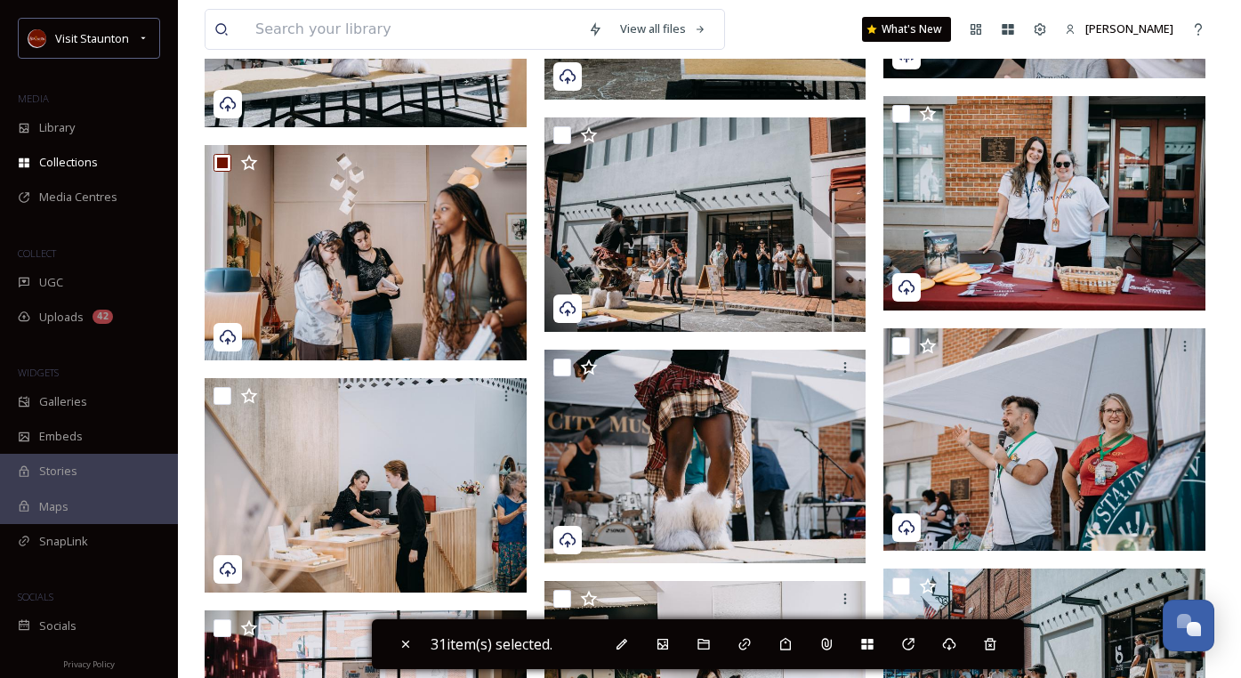
scroll to position [25799, 0]
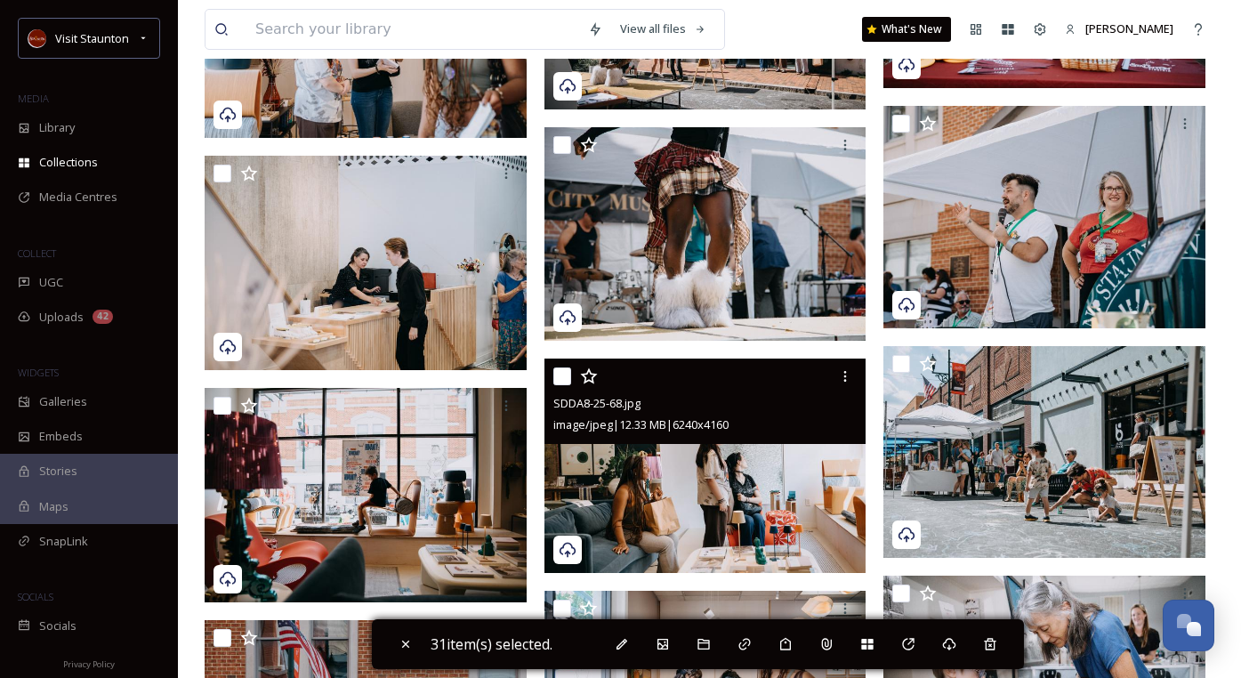
click at [564, 374] on input "checkbox" at bounding box center [562, 376] width 18 height 18
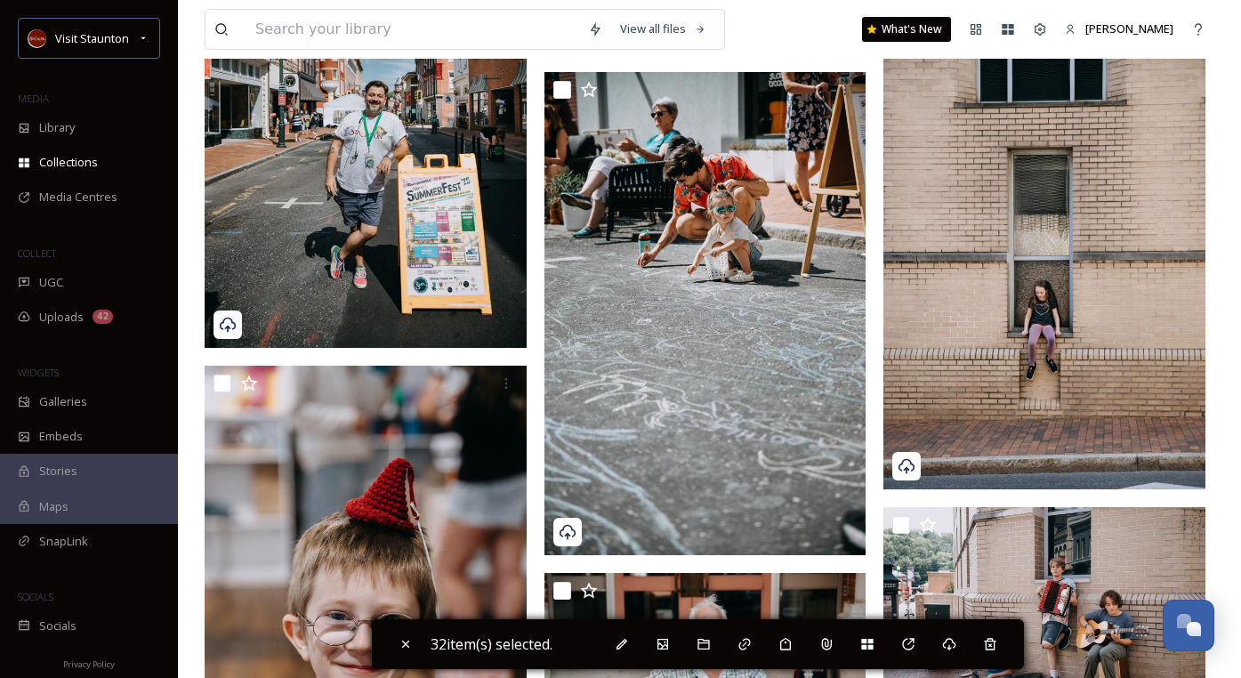
scroll to position [28290, 0]
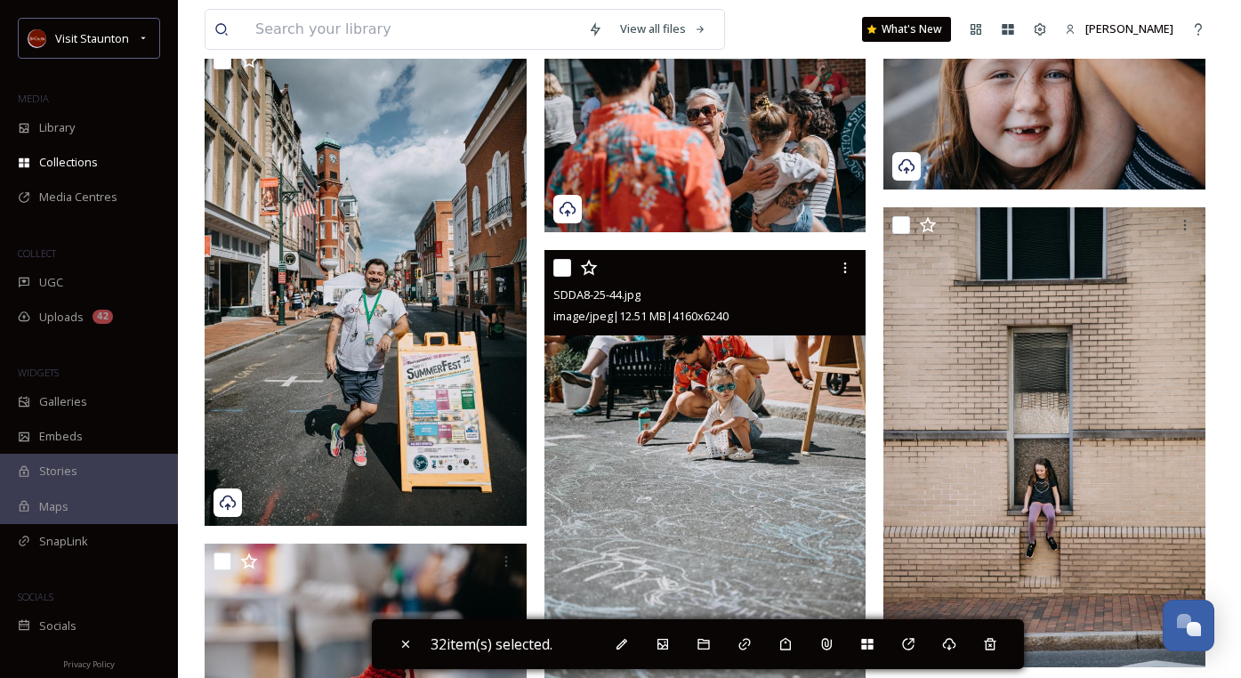
click at [560, 271] on input "checkbox" at bounding box center [562, 268] width 18 height 18
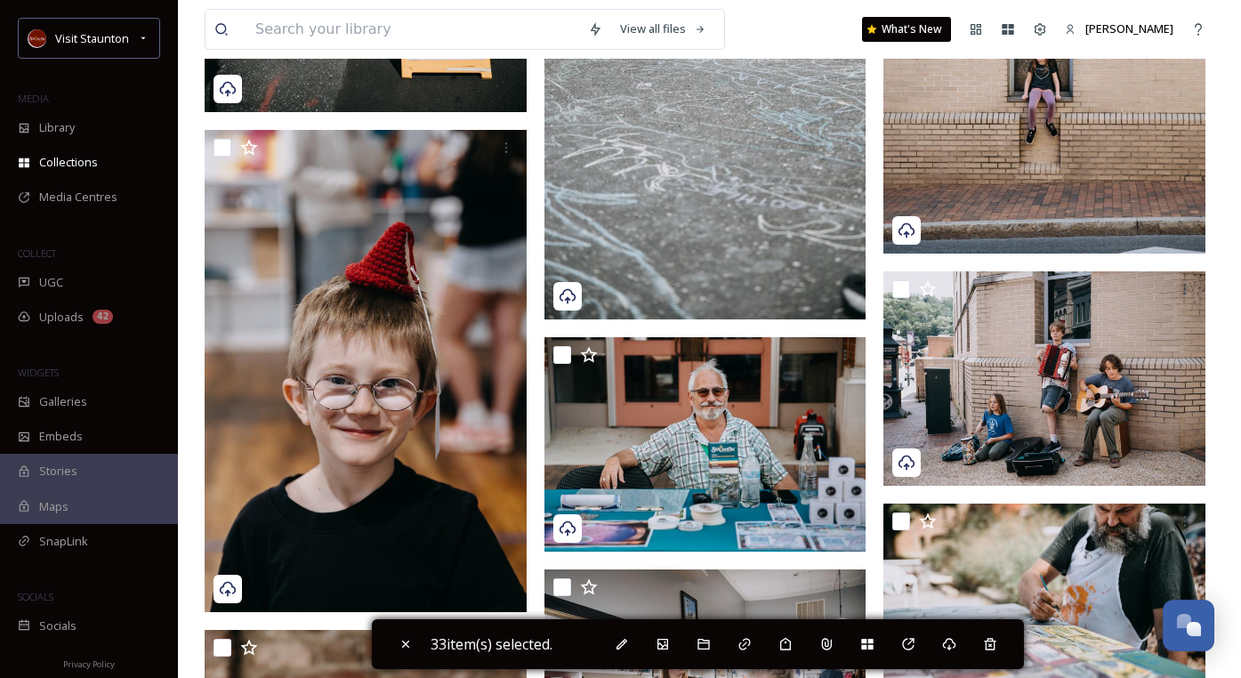
scroll to position [28735, 0]
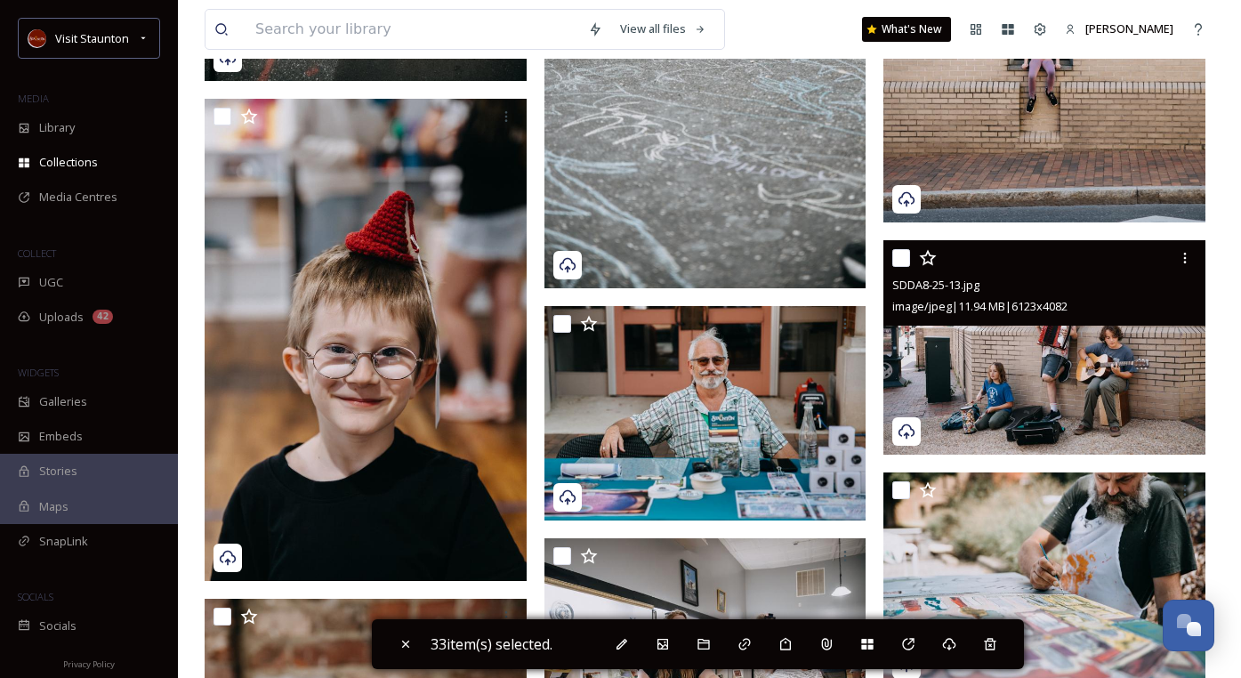
click at [900, 256] on input "checkbox" at bounding box center [901, 258] width 18 height 18
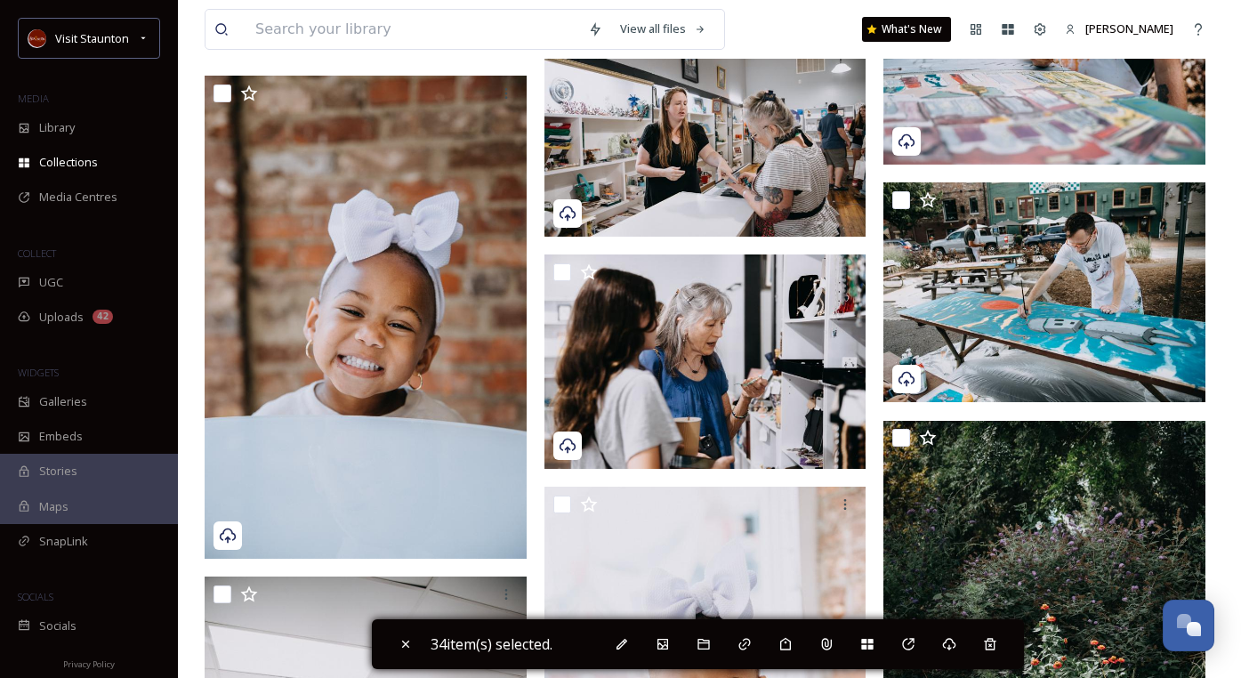
scroll to position [29268, 0]
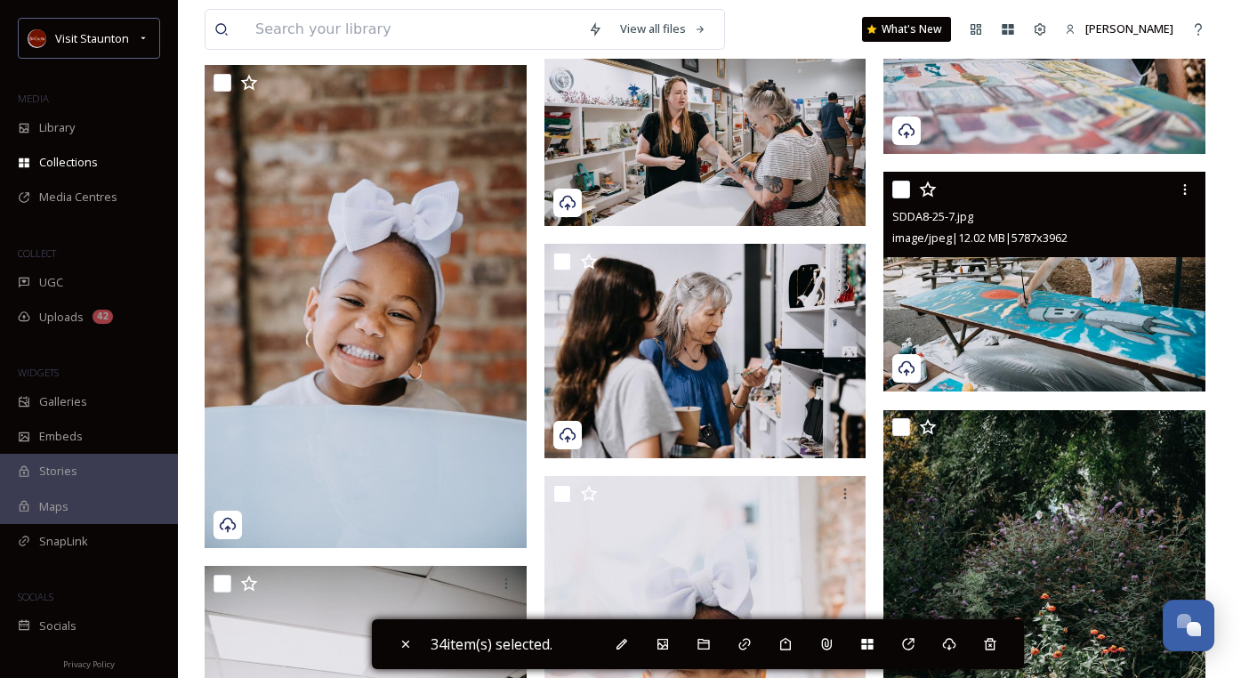
click at [906, 189] on input "checkbox" at bounding box center [901, 190] width 18 height 18
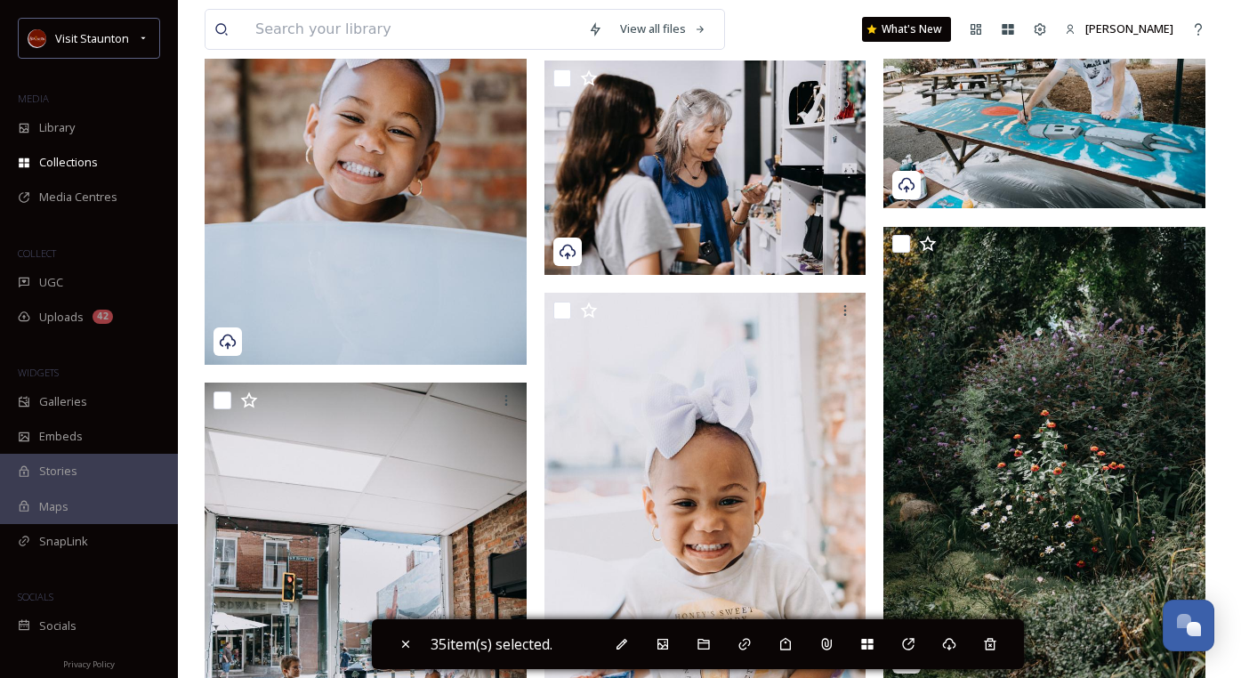
scroll to position [29446, 0]
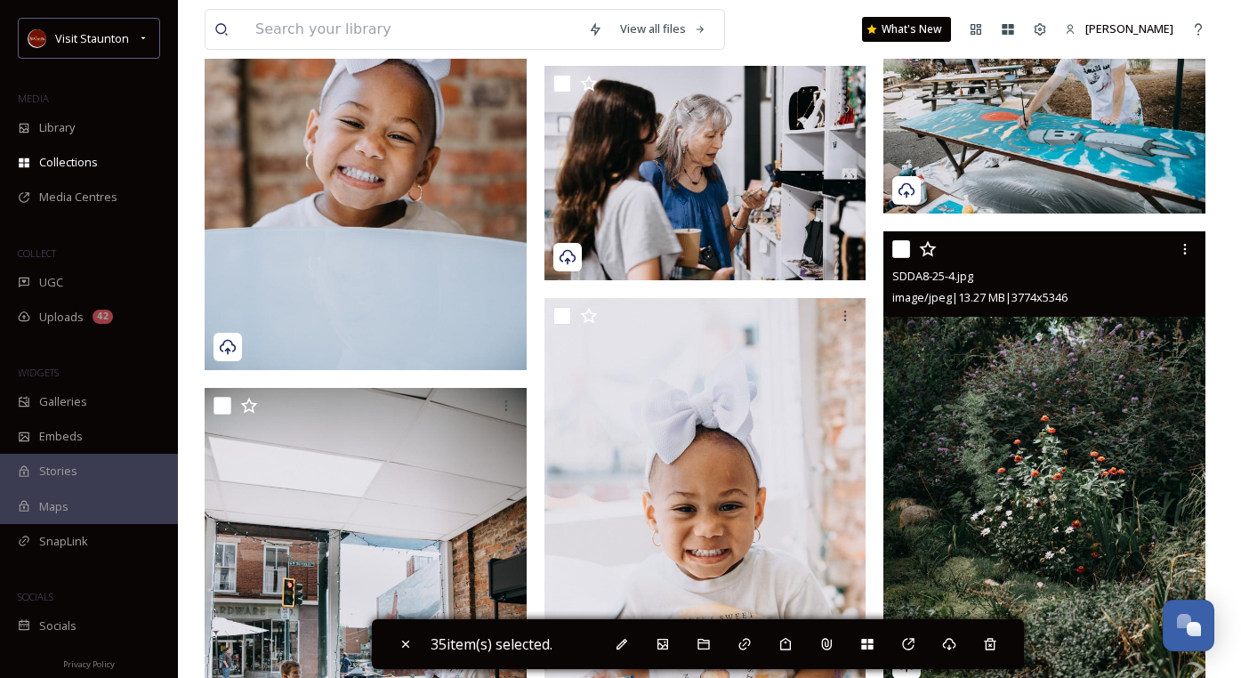
click at [902, 254] on input "checkbox" at bounding box center [901, 249] width 18 height 18
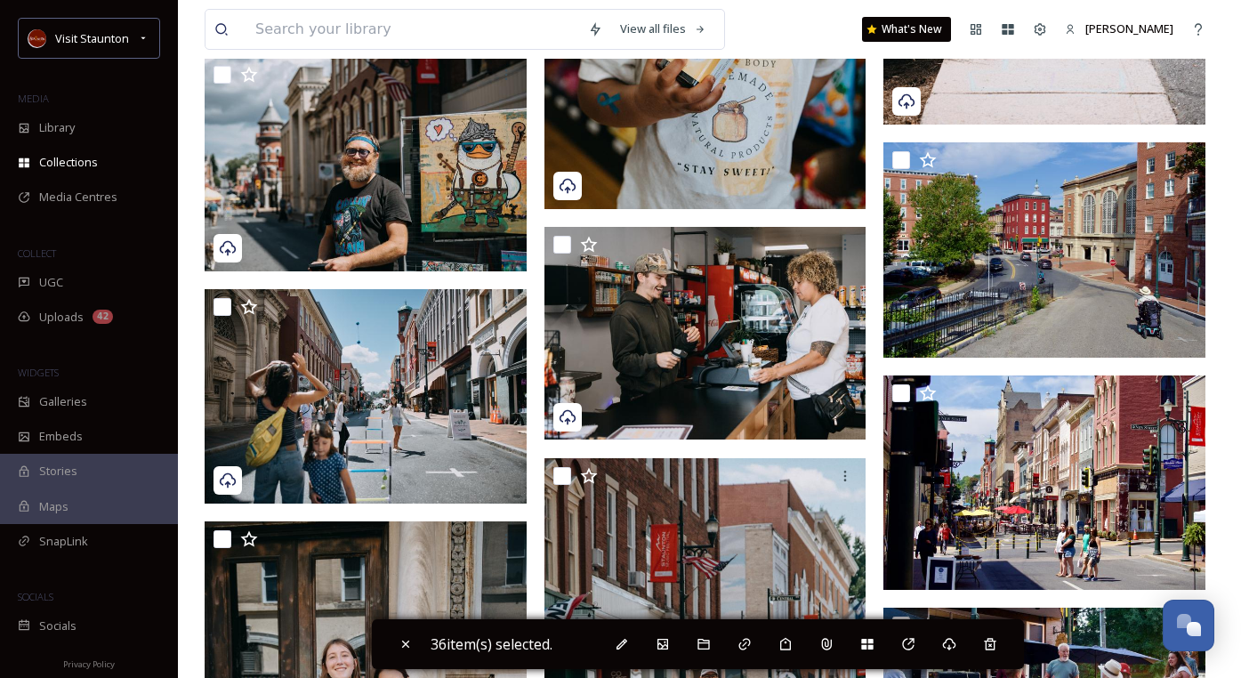
scroll to position [30514, 0]
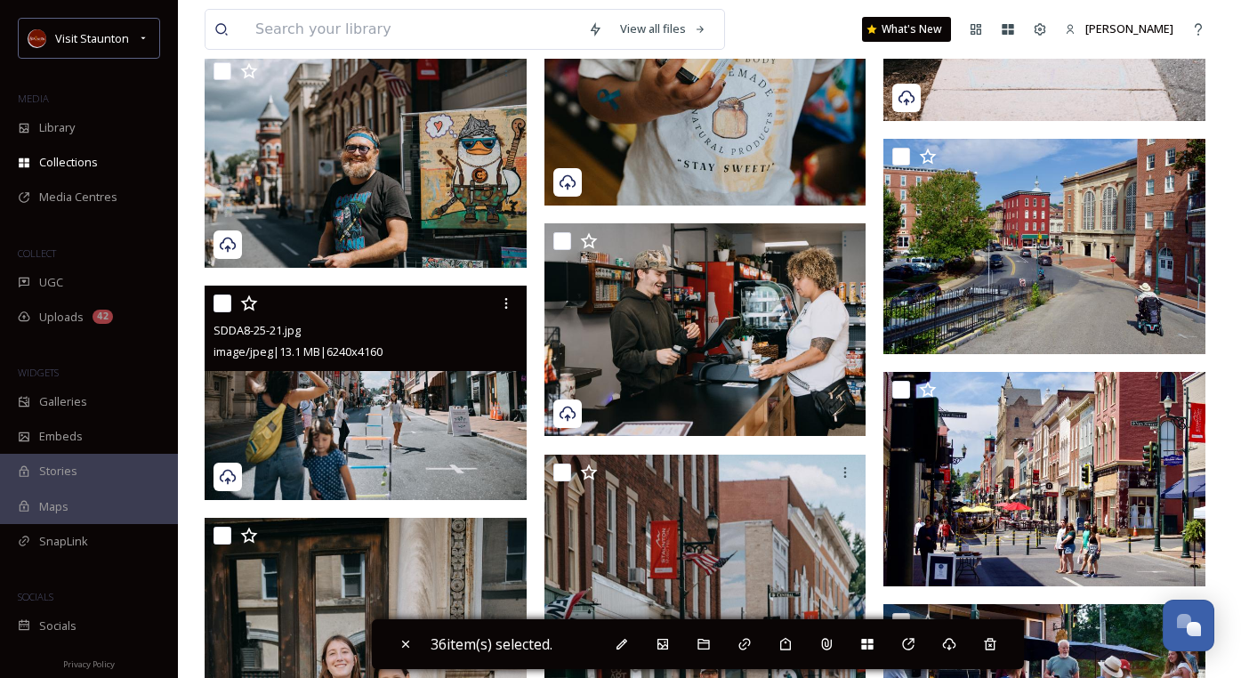
click at [221, 304] on input "checkbox" at bounding box center [223, 303] width 18 height 18
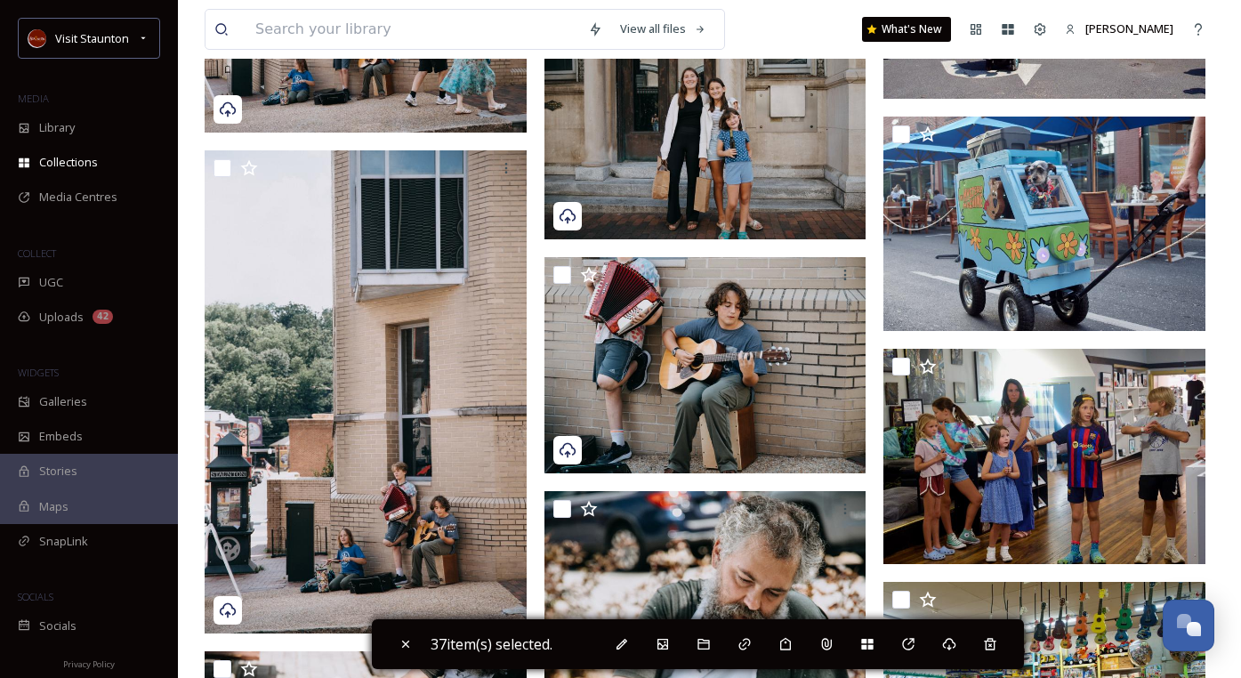
scroll to position [31581, 0]
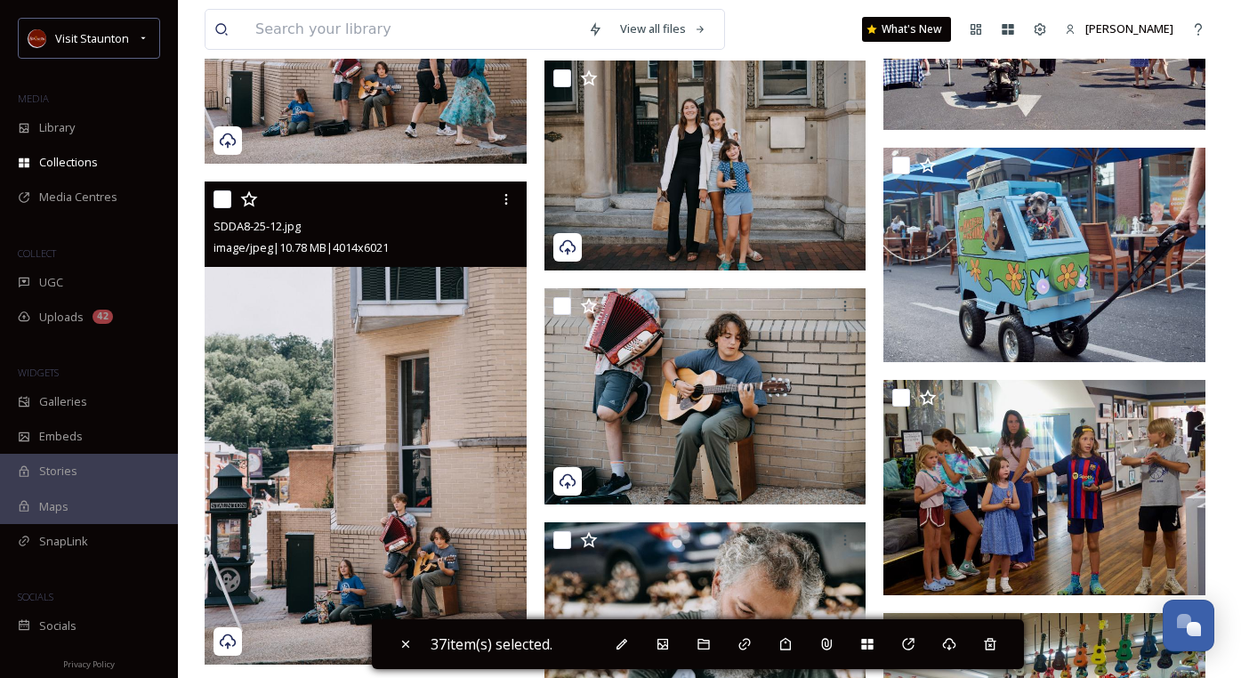
click at [223, 204] on input "checkbox" at bounding box center [223, 199] width 18 height 18
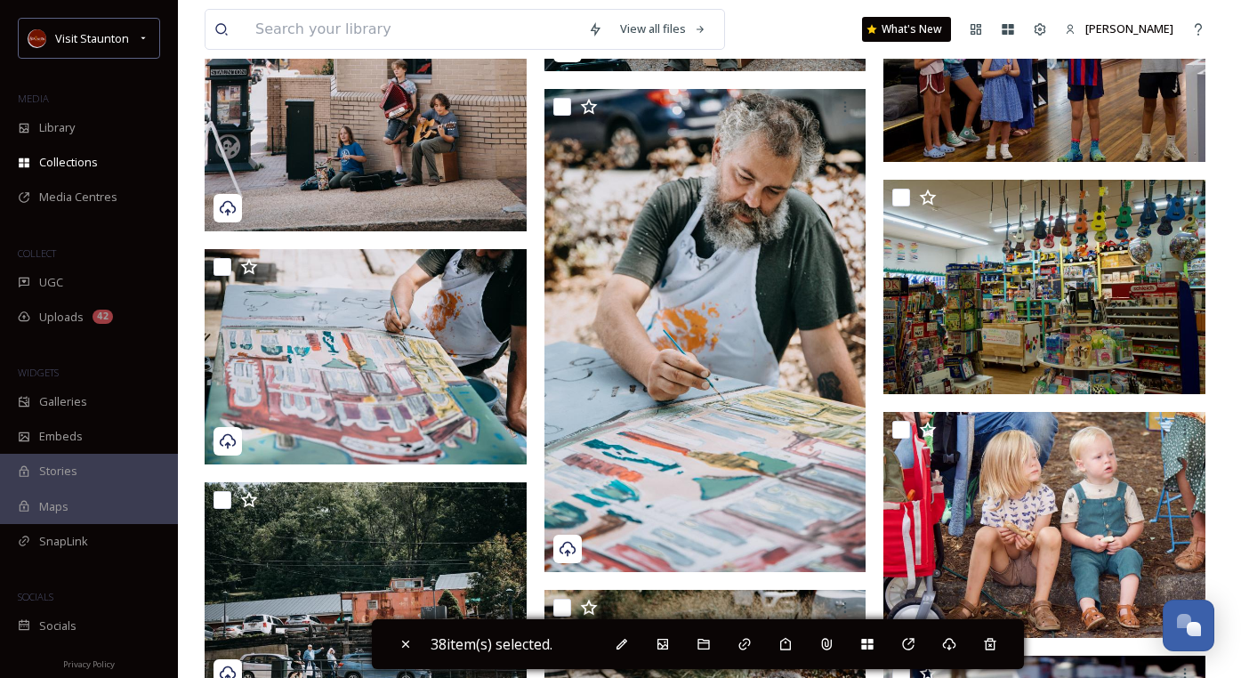
scroll to position [32026, 0]
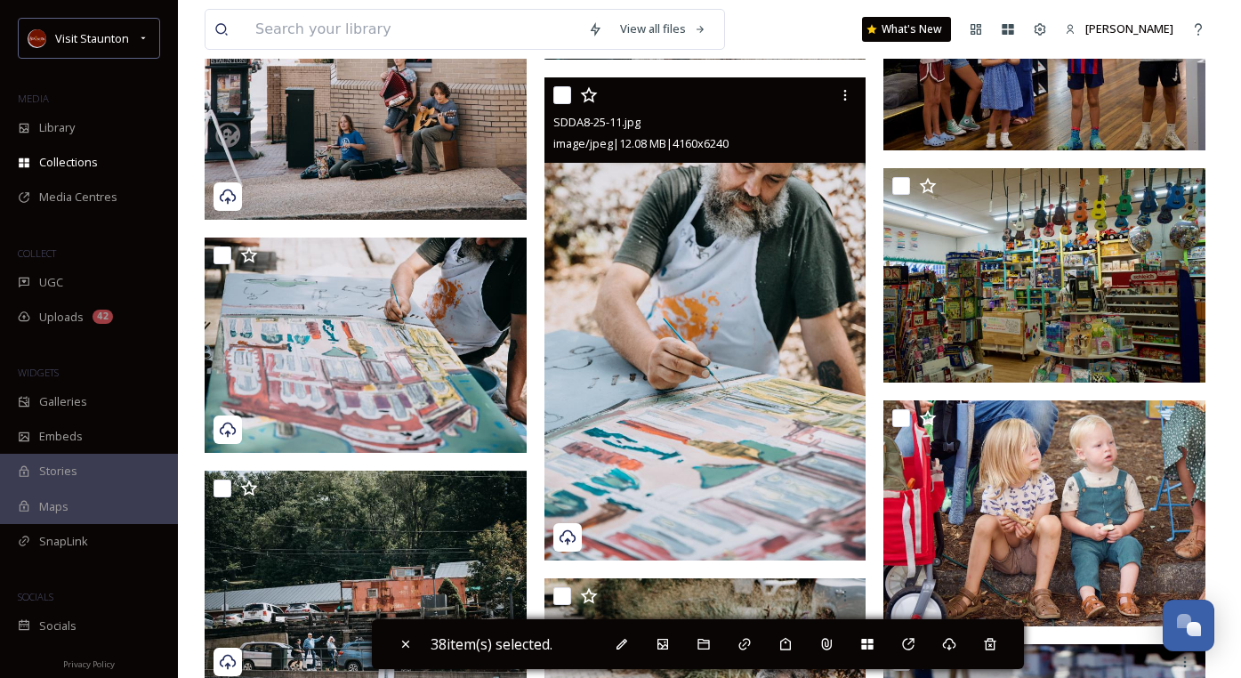
click at [560, 91] on input "checkbox" at bounding box center [562, 95] width 18 height 18
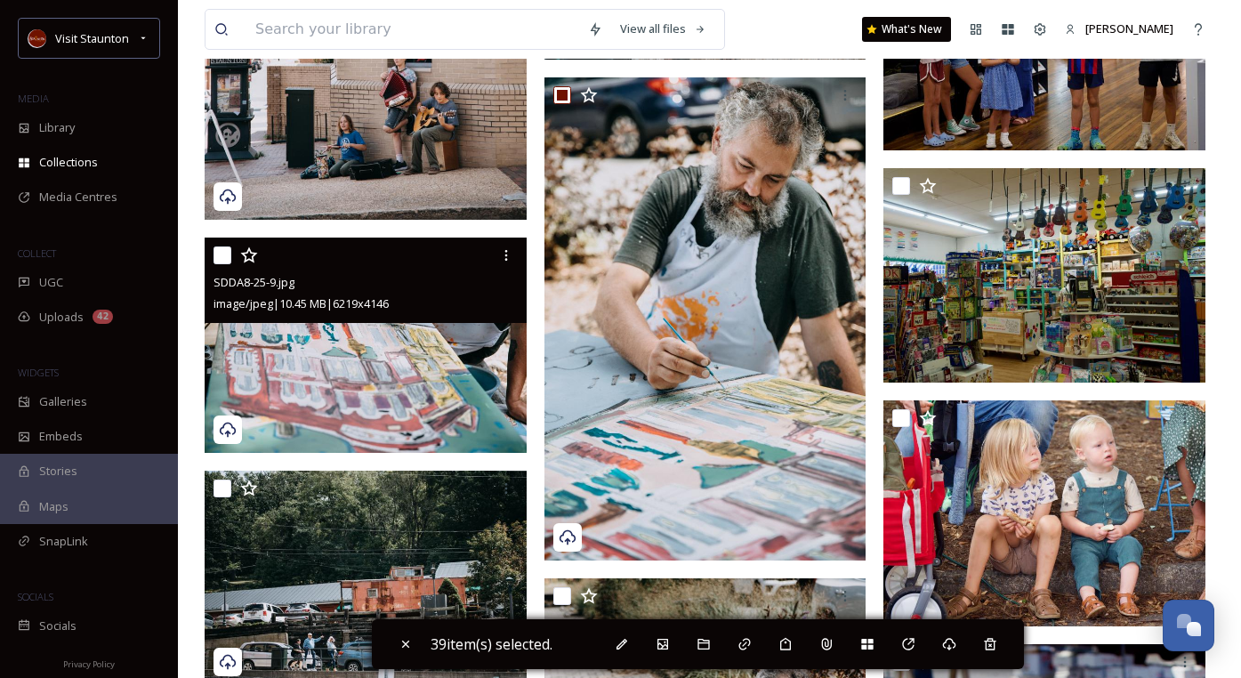
click at [229, 253] on input "checkbox" at bounding box center [223, 255] width 18 height 18
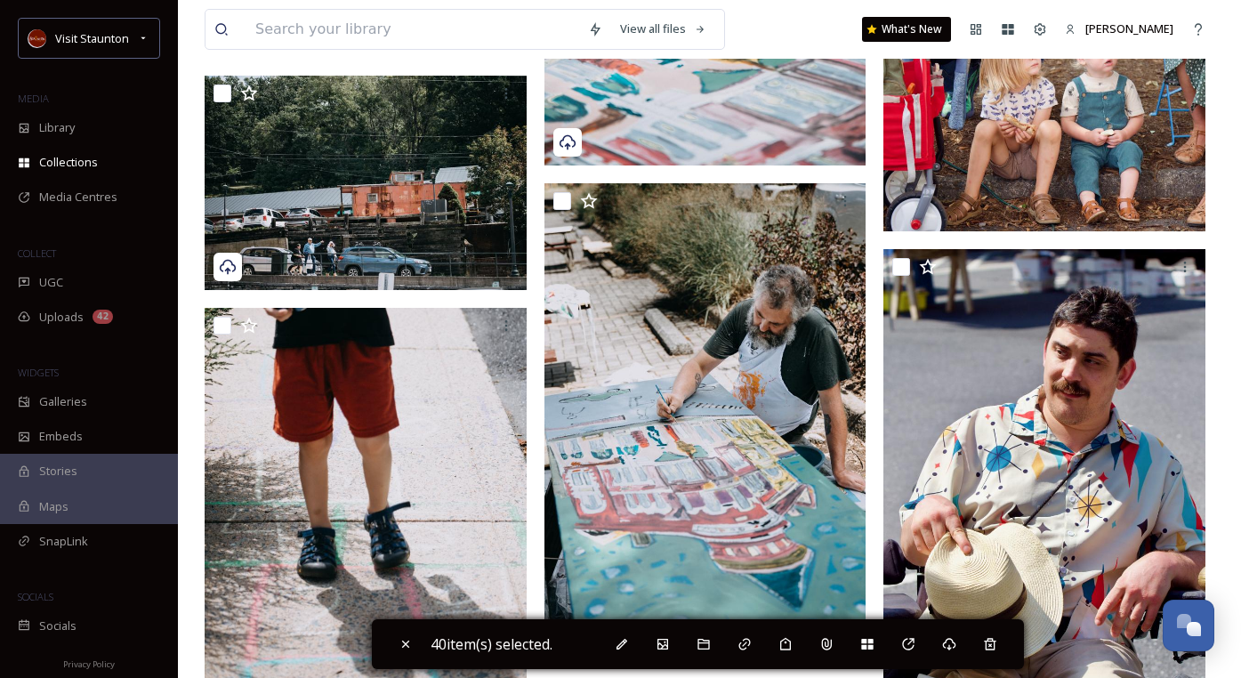
scroll to position [32471, 0]
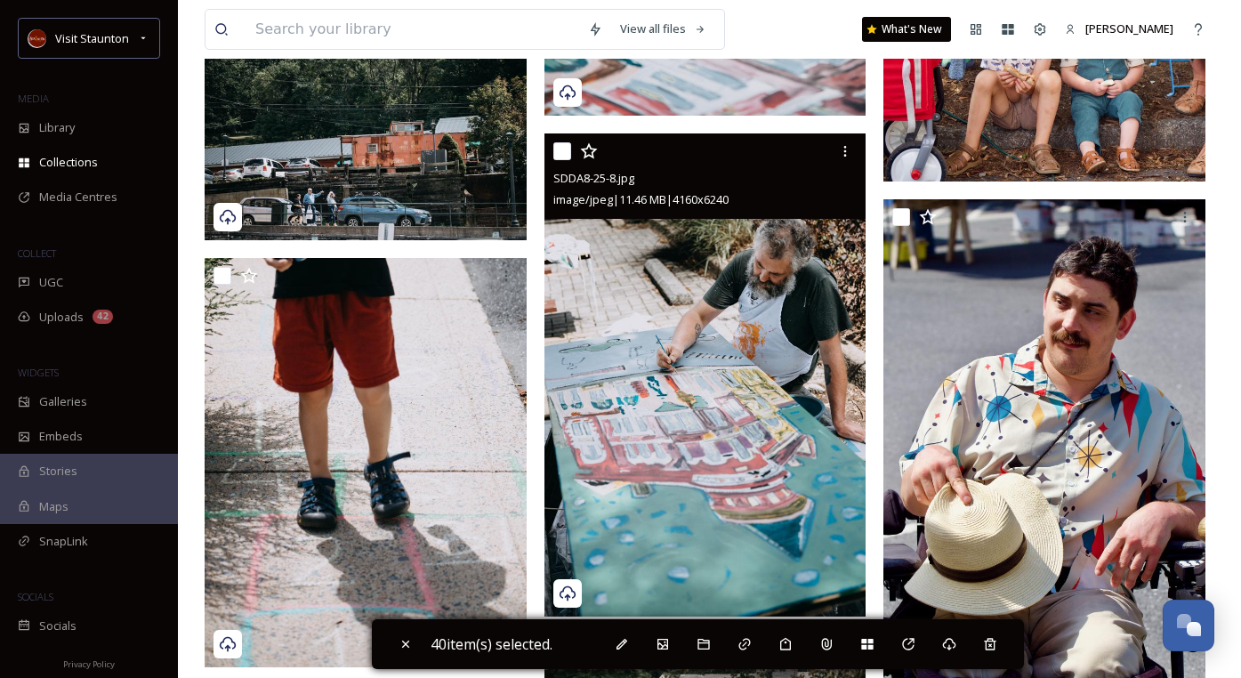
click at [559, 154] on input "checkbox" at bounding box center [562, 151] width 18 height 18
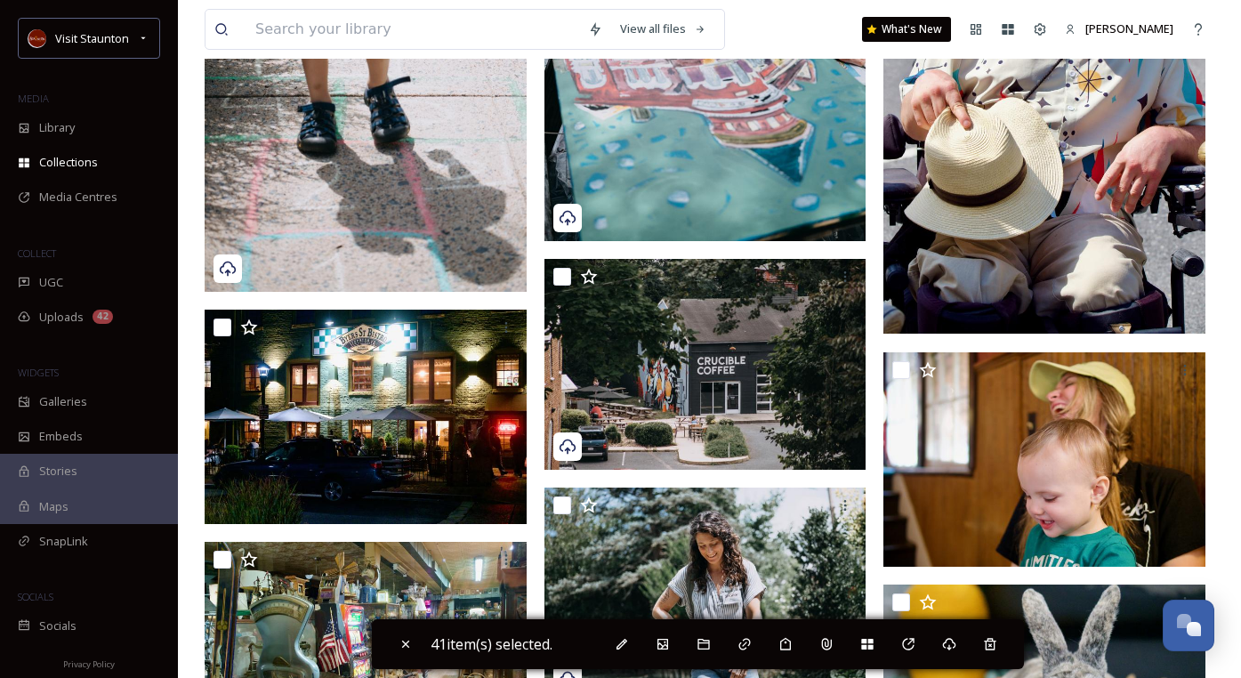
scroll to position [32916, 0]
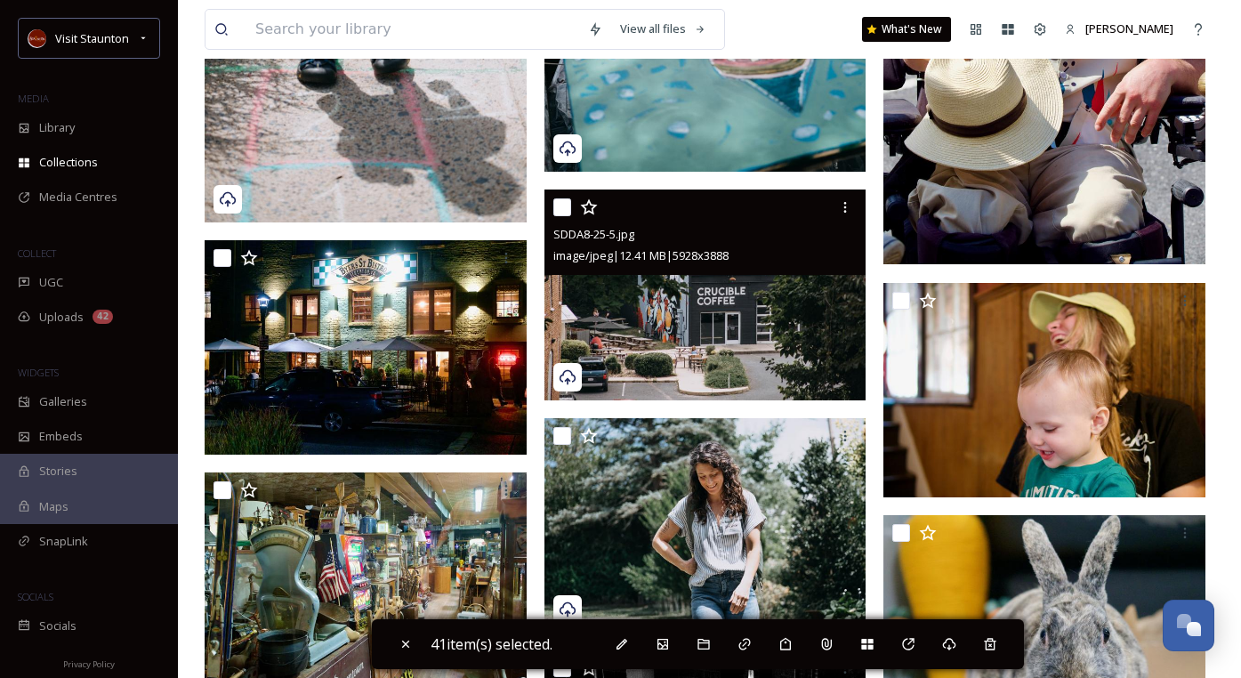
click at [568, 205] on input "checkbox" at bounding box center [562, 207] width 18 height 18
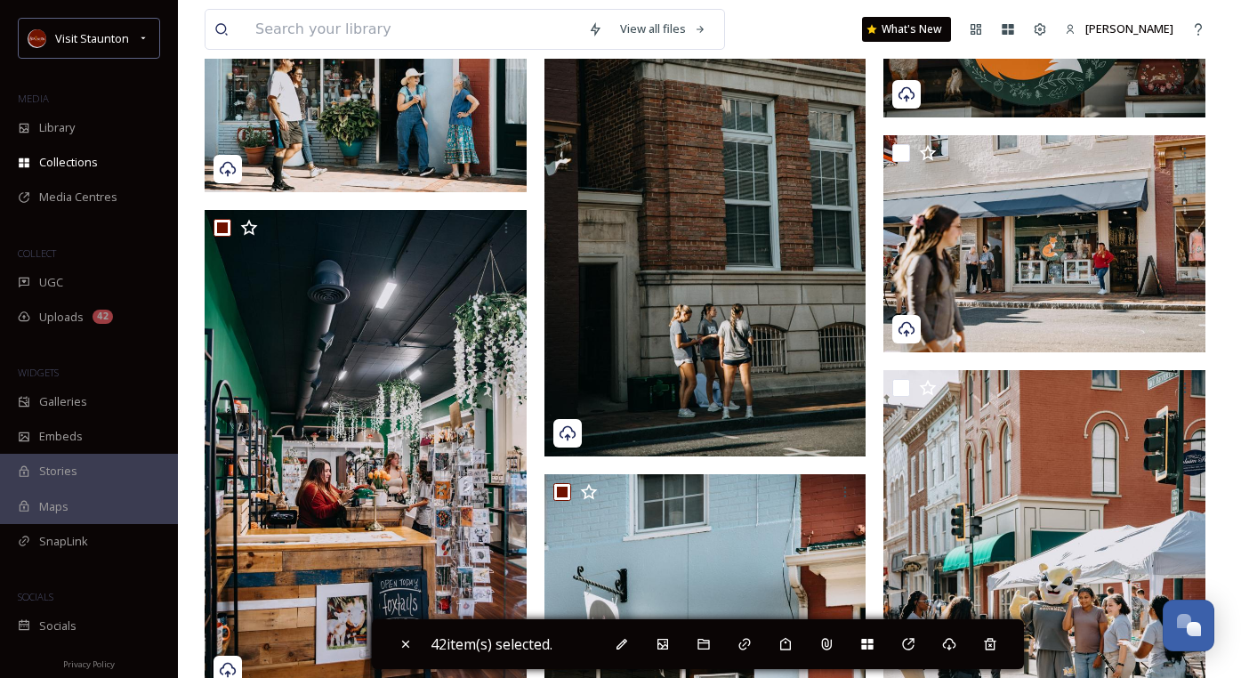
scroll to position [10409, 0]
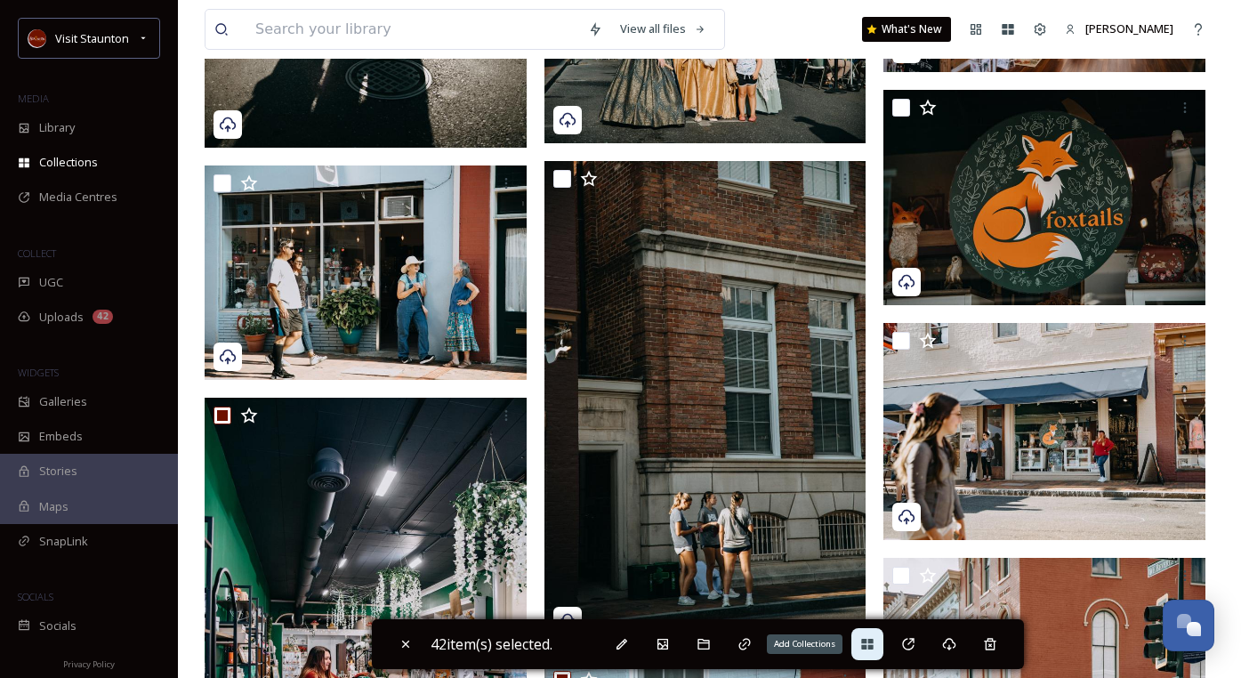
click at [871, 641] on icon at bounding box center [867, 644] width 12 height 11
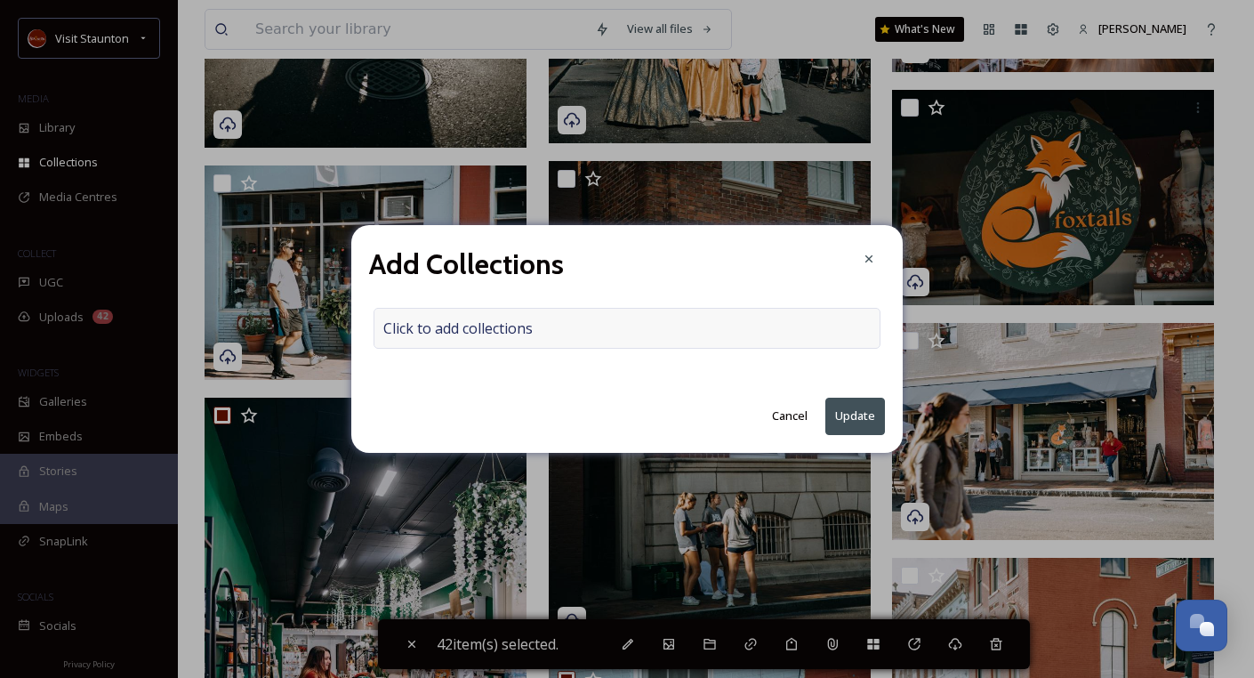
click at [633, 329] on div "Click to add collections" at bounding box center [627, 328] width 507 height 41
click at [619, 326] on div at bounding box center [627, 328] width 507 height 41
click at [504, 334] on input at bounding box center [473, 328] width 196 height 39
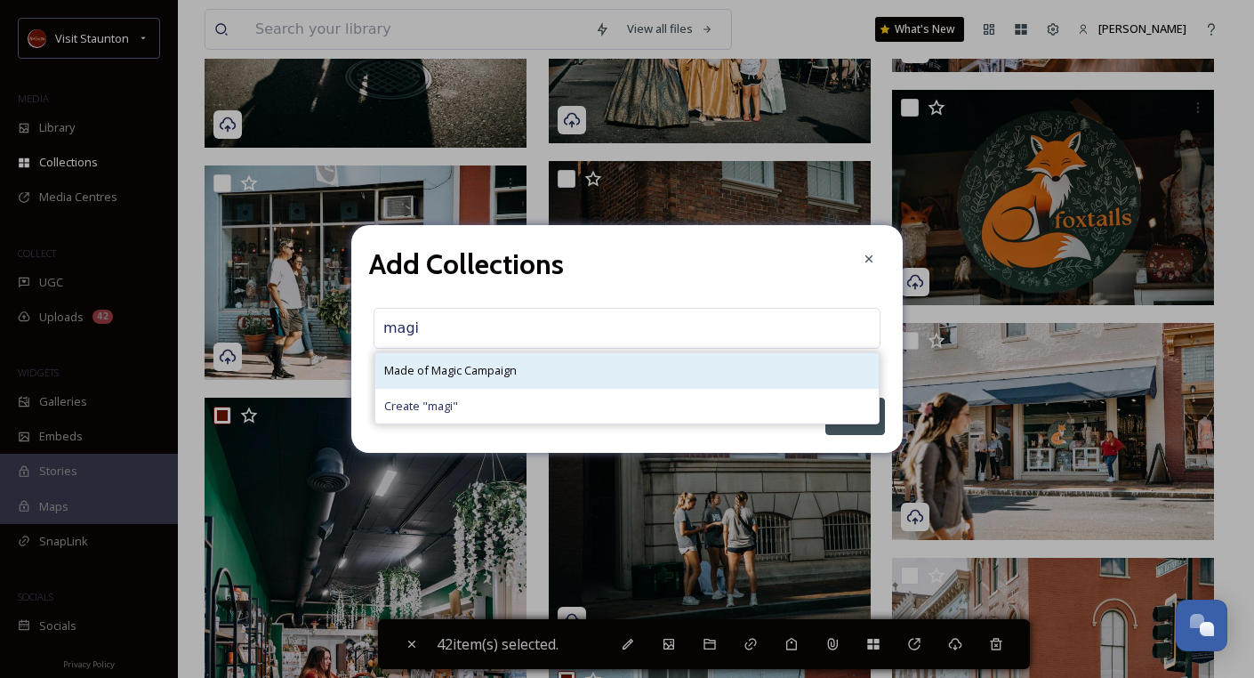
click at [488, 369] on span "Made of Magic Campaign" at bounding box center [450, 370] width 133 height 17
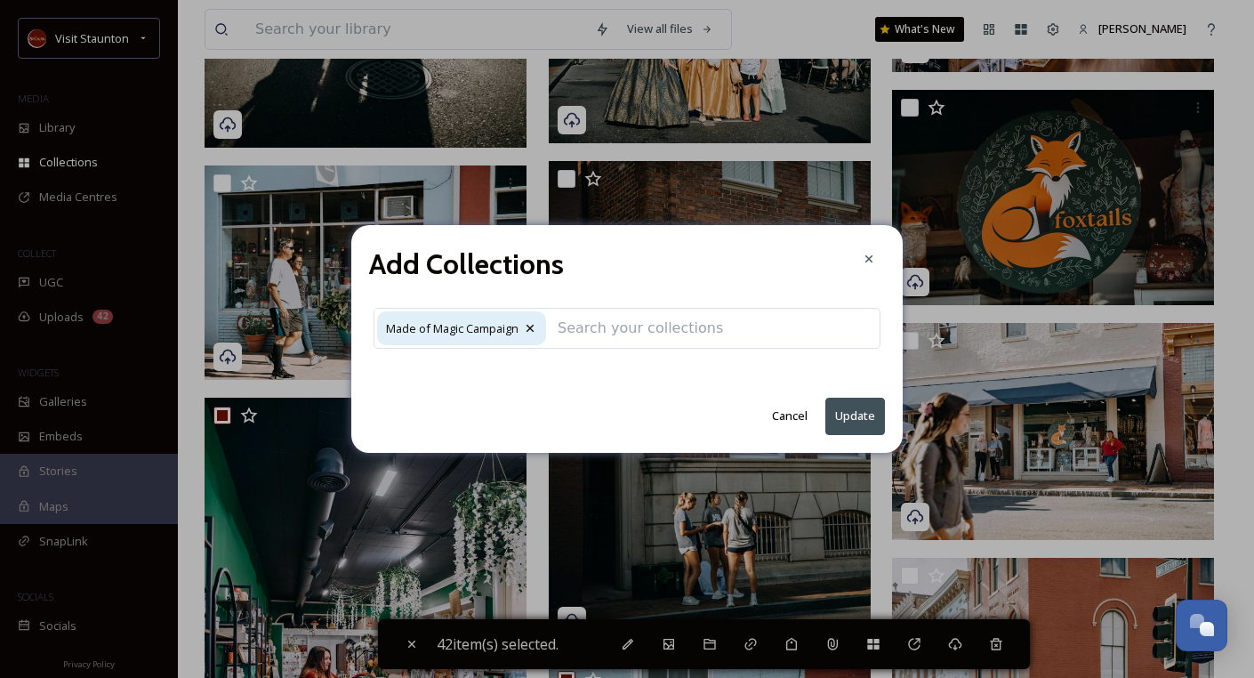
click at [870, 415] on button "Update" at bounding box center [856, 416] width 60 height 36
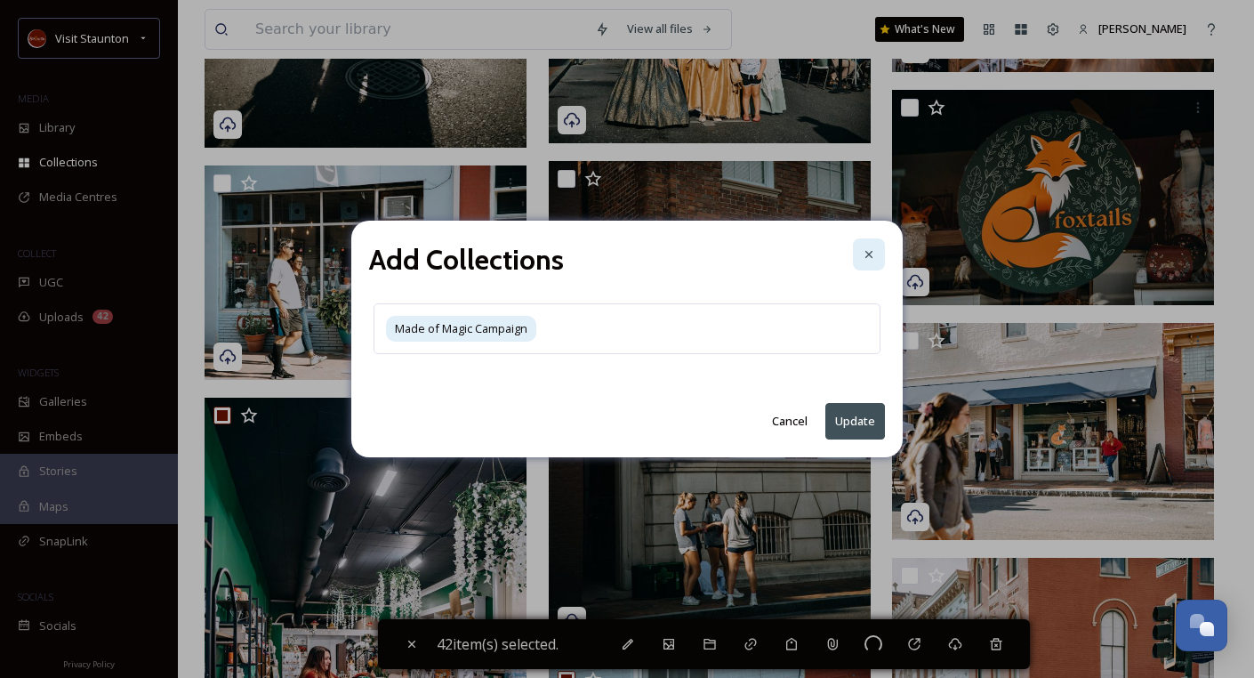
click at [866, 249] on icon at bounding box center [869, 254] width 14 height 14
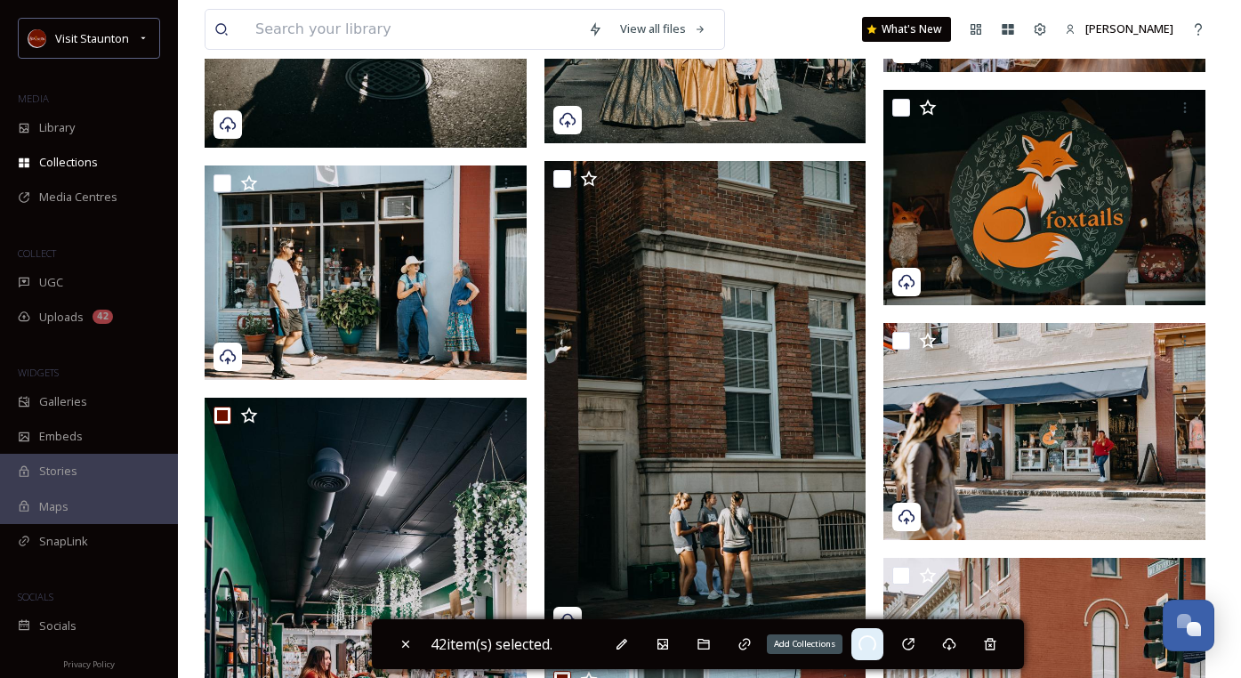
click at [865, 650] on div "Add Collections" at bounding box center [867, 644] width 32 height 32
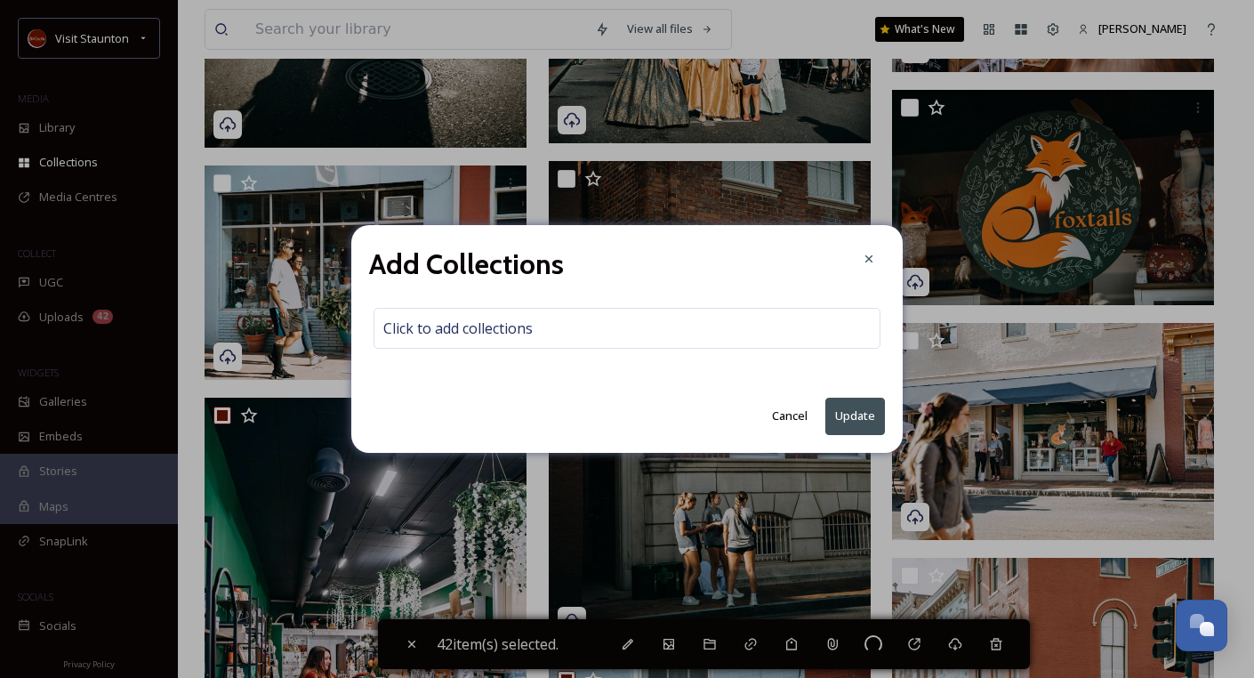
click at [798, 416] on button "Cancel" at bounding box center [789, 416] width 53 height 35
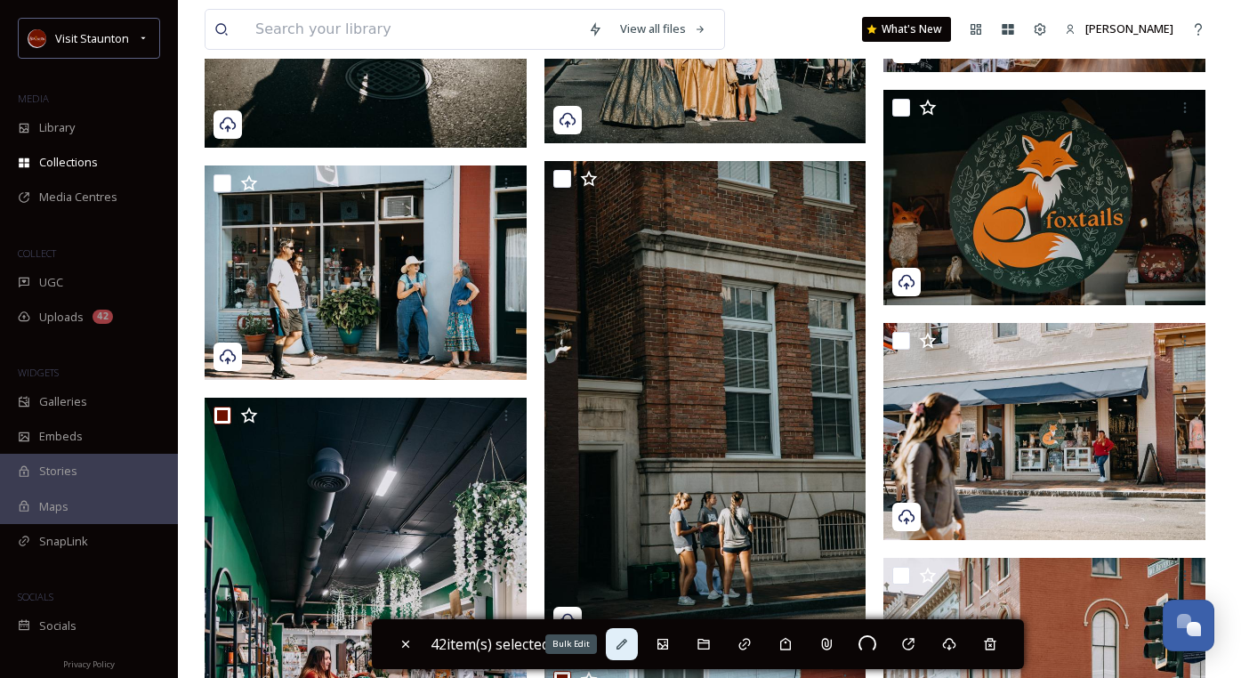
click at [627, 643] on icon at bounding box center [622, 644] width 14 height 14
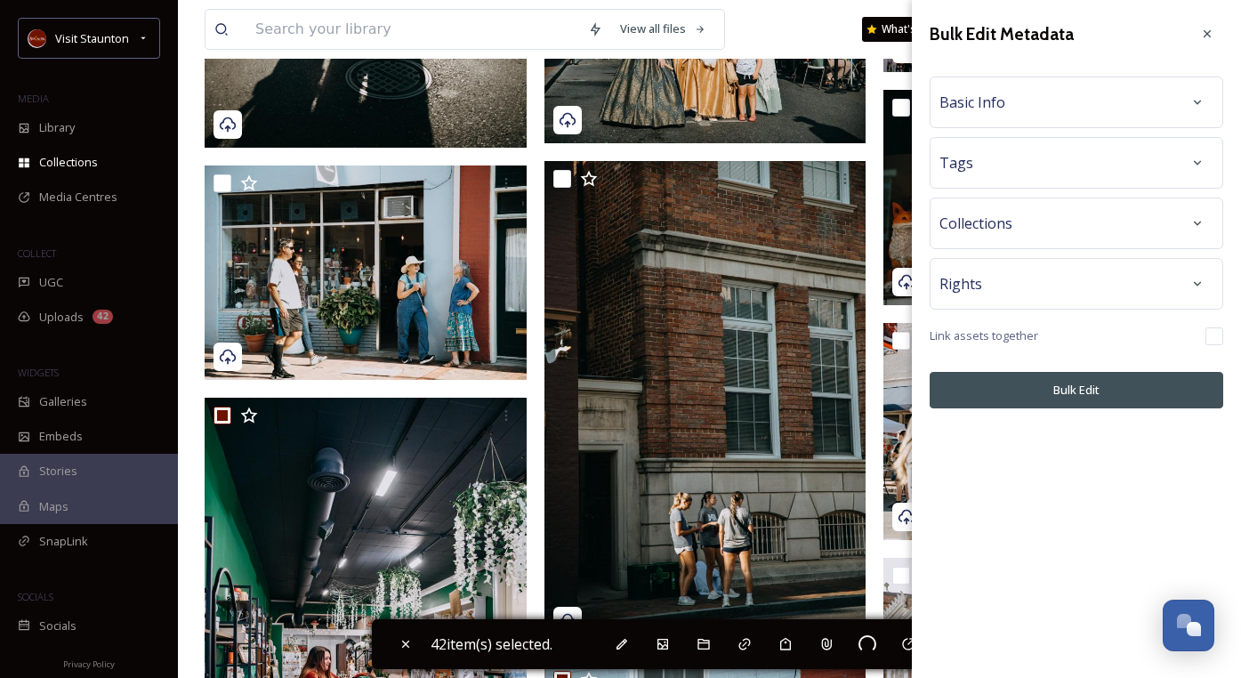
click at [1054, 233] on div "Collections" at bounding box center [1076, 223] width 274 height 32
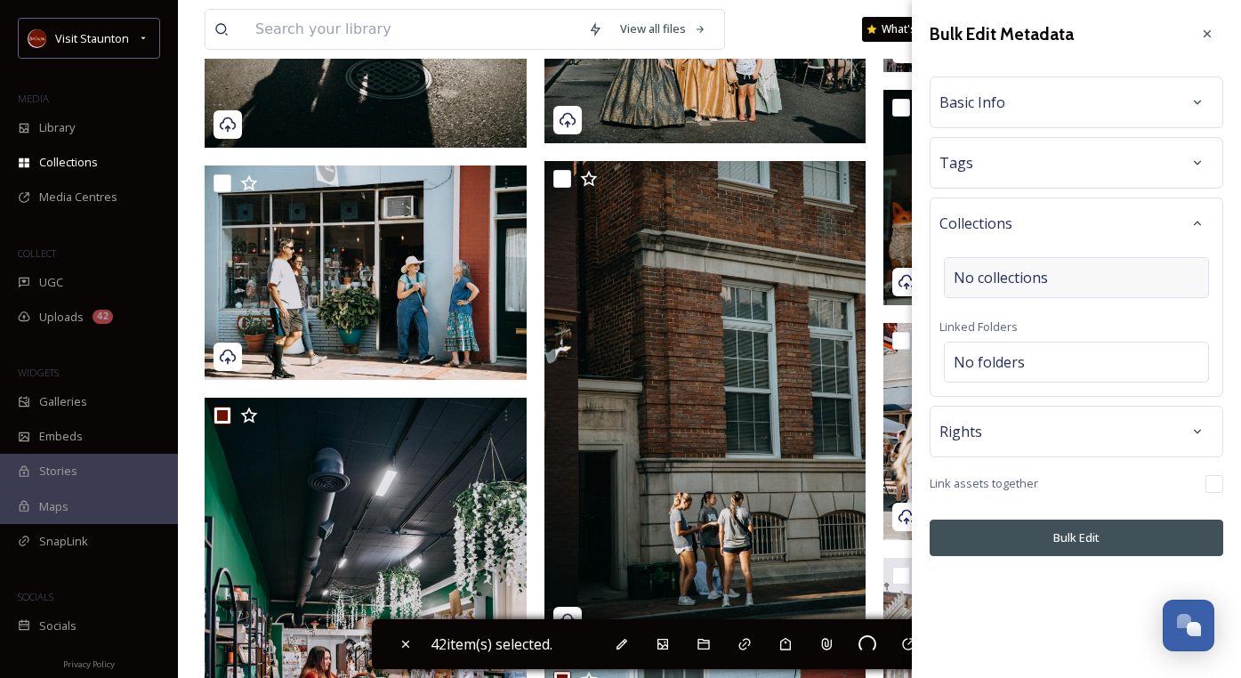
click at [1045, 273] on span "No collections" at bounding box center [1001, 277] width 94 height 21
click at [1035, 281] on input at bounding box center [1043, 277] width 196 height 39
click at [1033, 281] on input at bounding box center [1043, 277] width 196 height 39
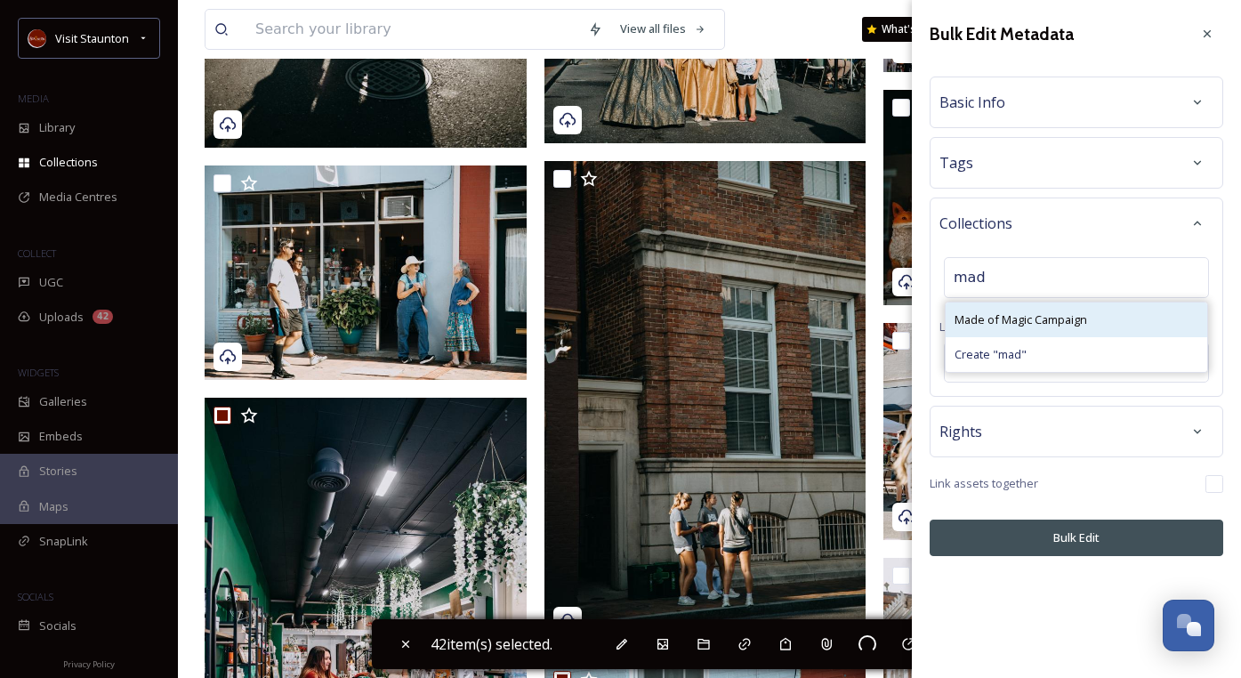
click at [1011, 316] on span "Made of Magic Campaign" at bounding box center [1021, 319] width 133 height 17
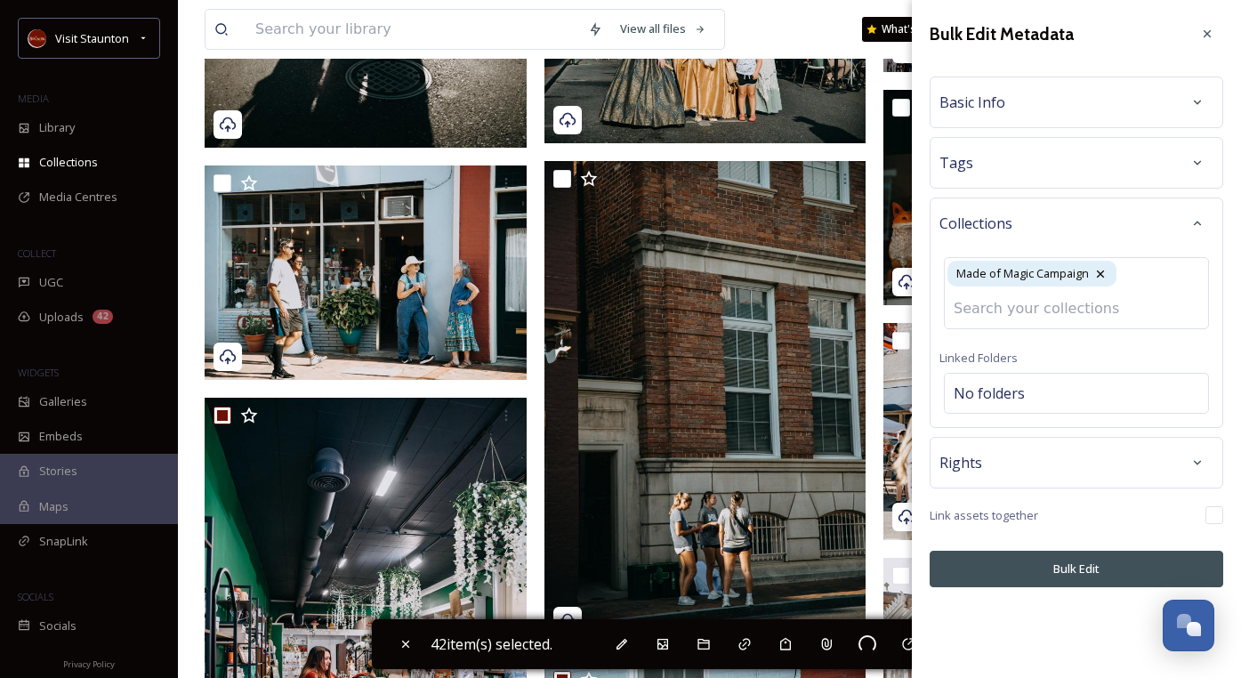
click at [1026, 303] on input at bounding box center [1043, 308] width 196 height 39
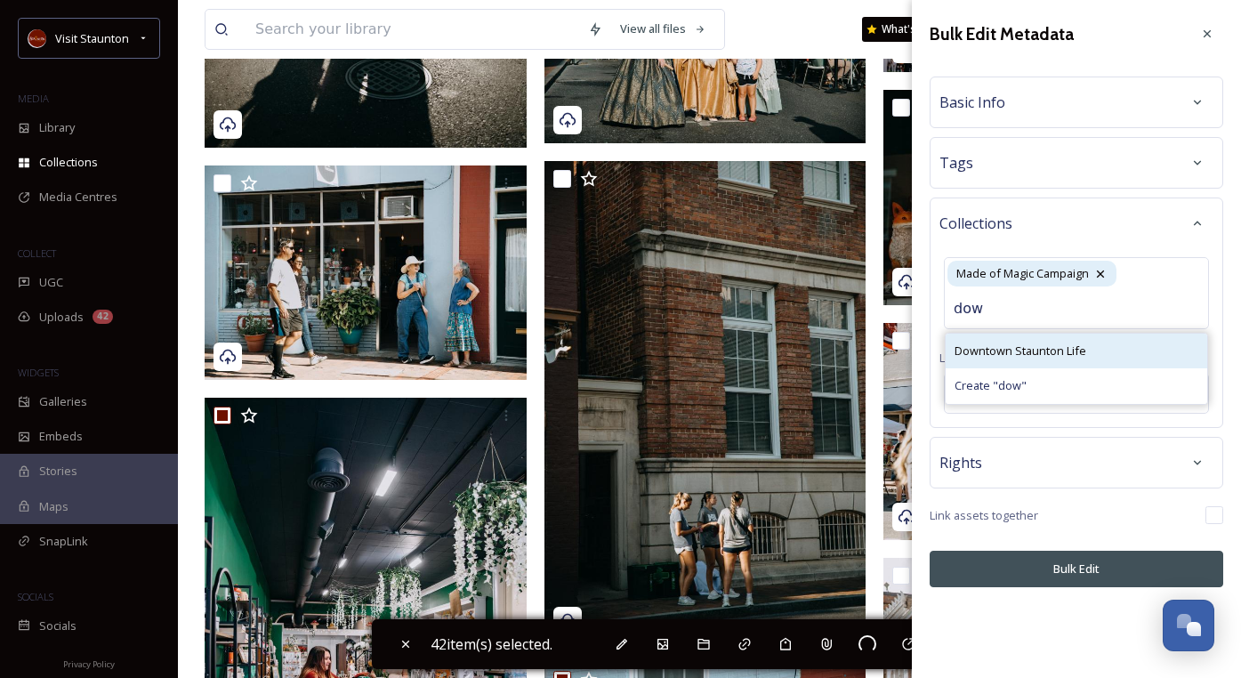
click at [1021, 340] on div "Downtown Staunton Life" at bounding box center [1077, 351] width 262 height 35
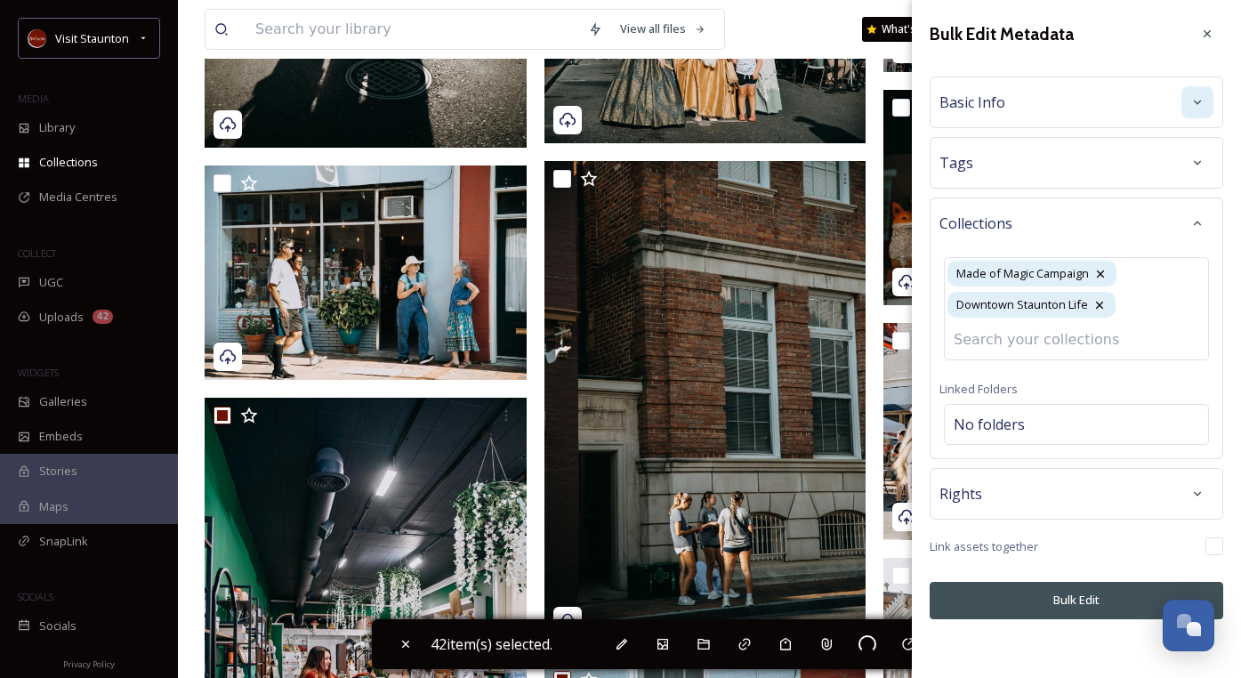
click at [1187, 112] on div at bounding box center [1197, 102] width 32 height 32
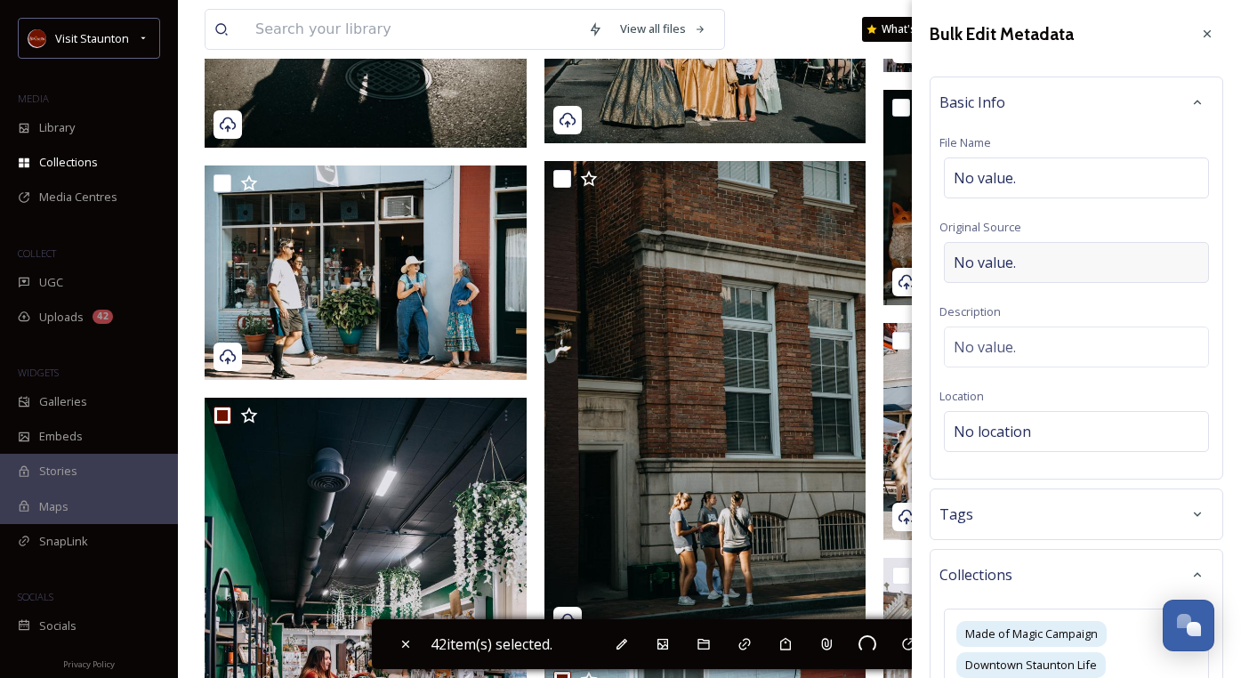
click at [1044, 261] on div "No value." at bounding box center [1076, 262] width 265 height 41
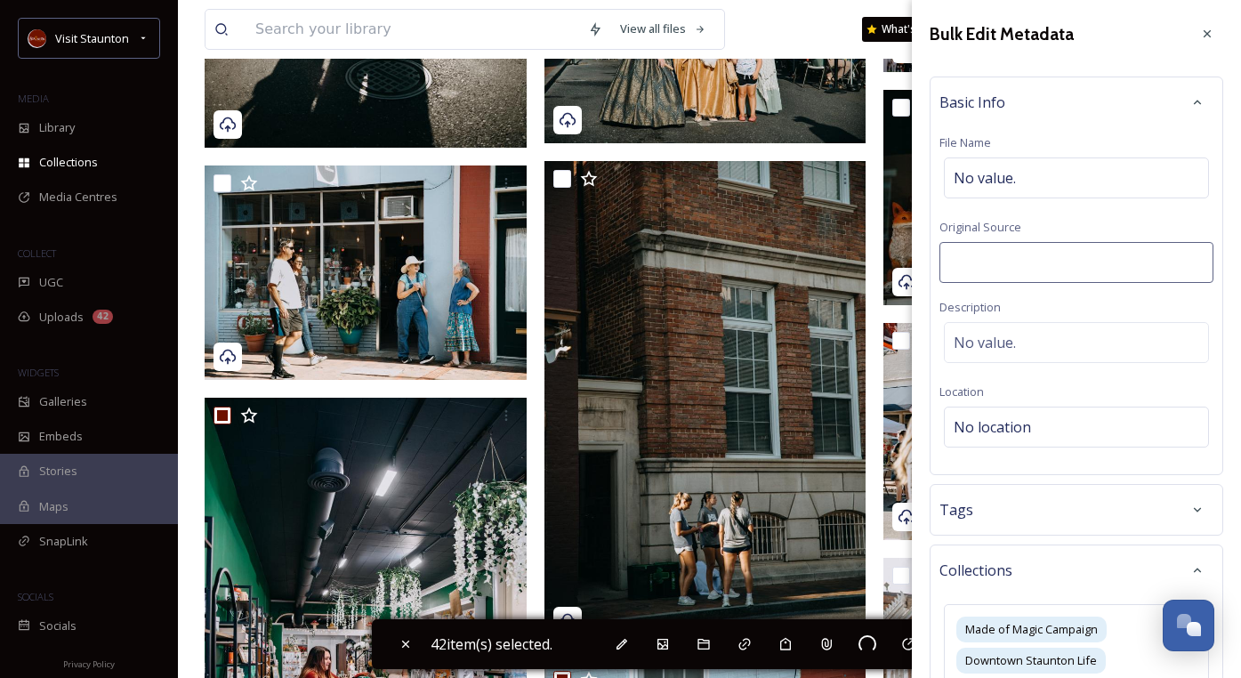
click at [1032, 254] on input at bounding box center [1076, 262] width 274 height 41
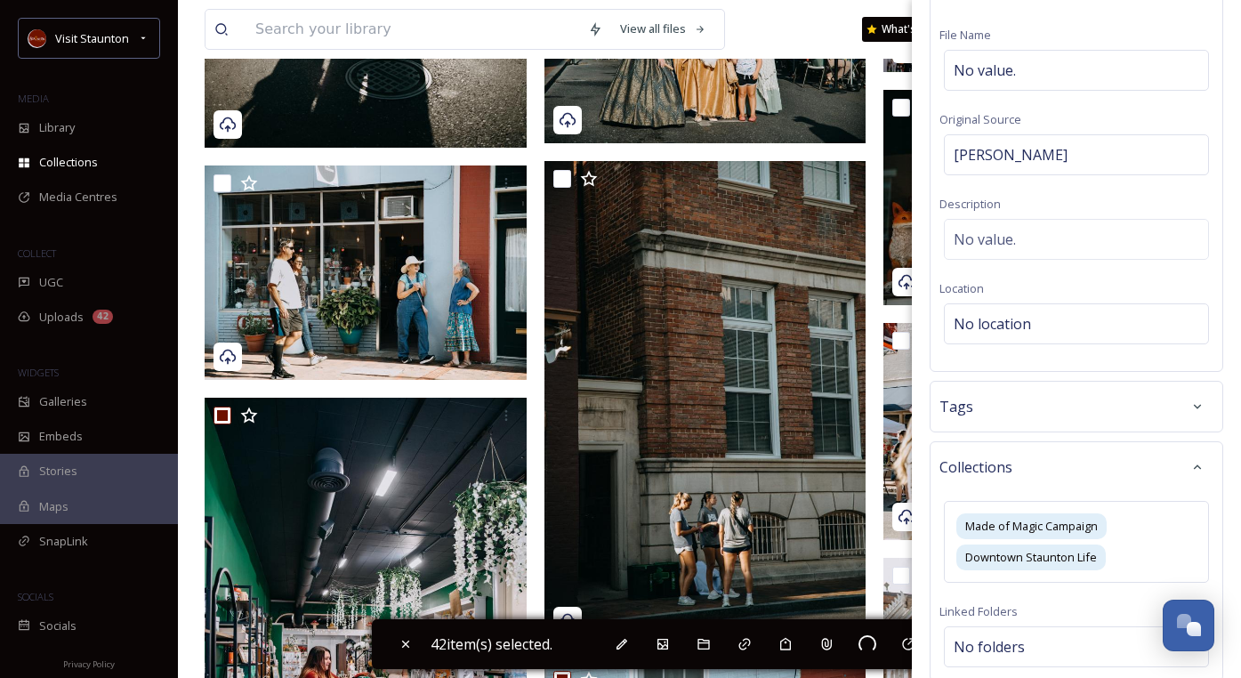
scroll to position [289, 0]
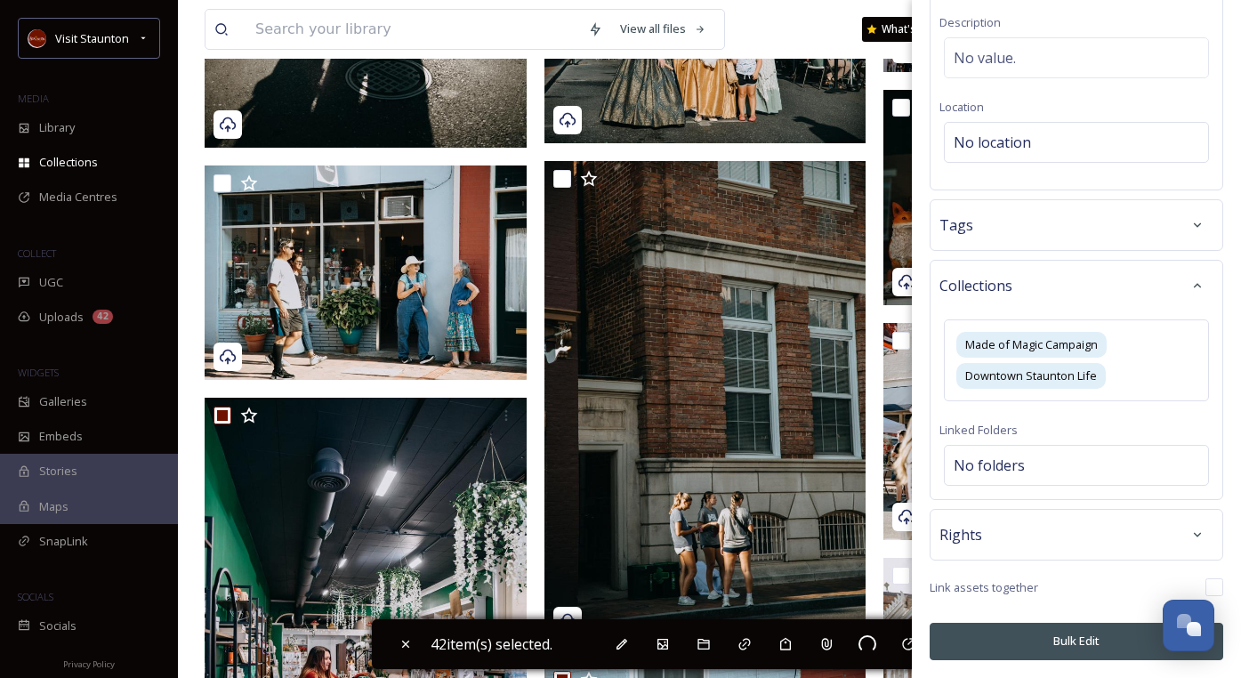
click at [1069, 647] on button "Bulk Edit" at bounding box center [1077, 641] width 294 height 36
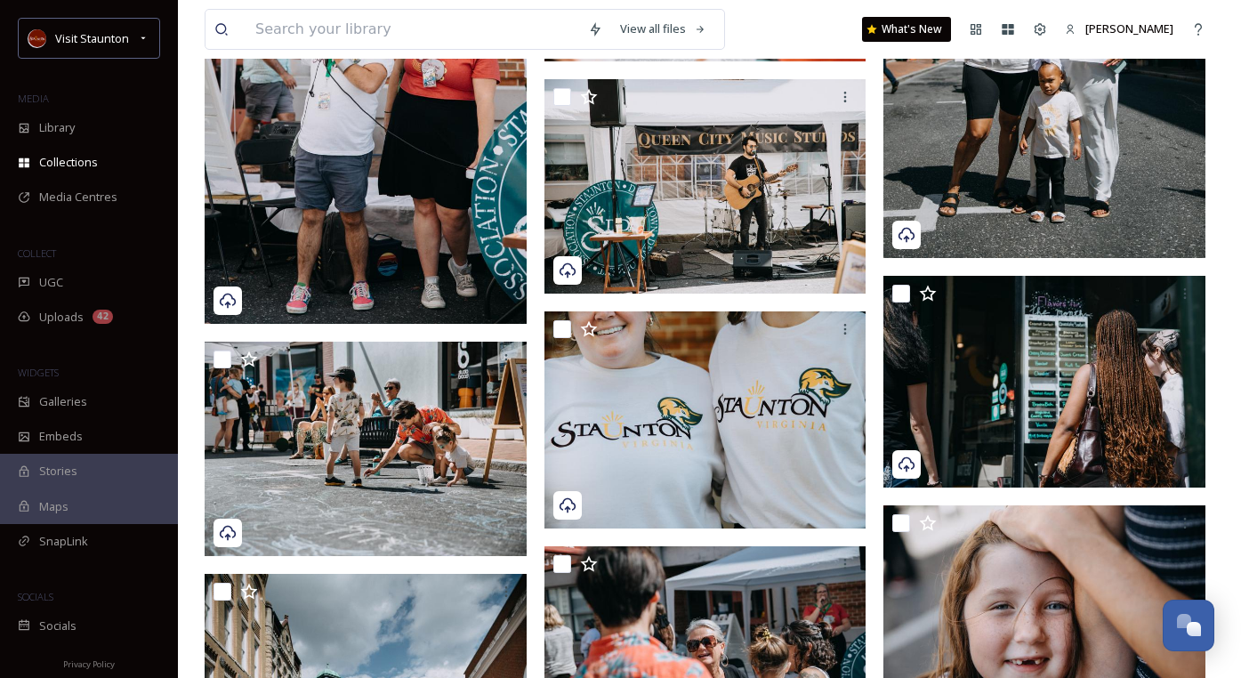
scroll to position [27471, 0]
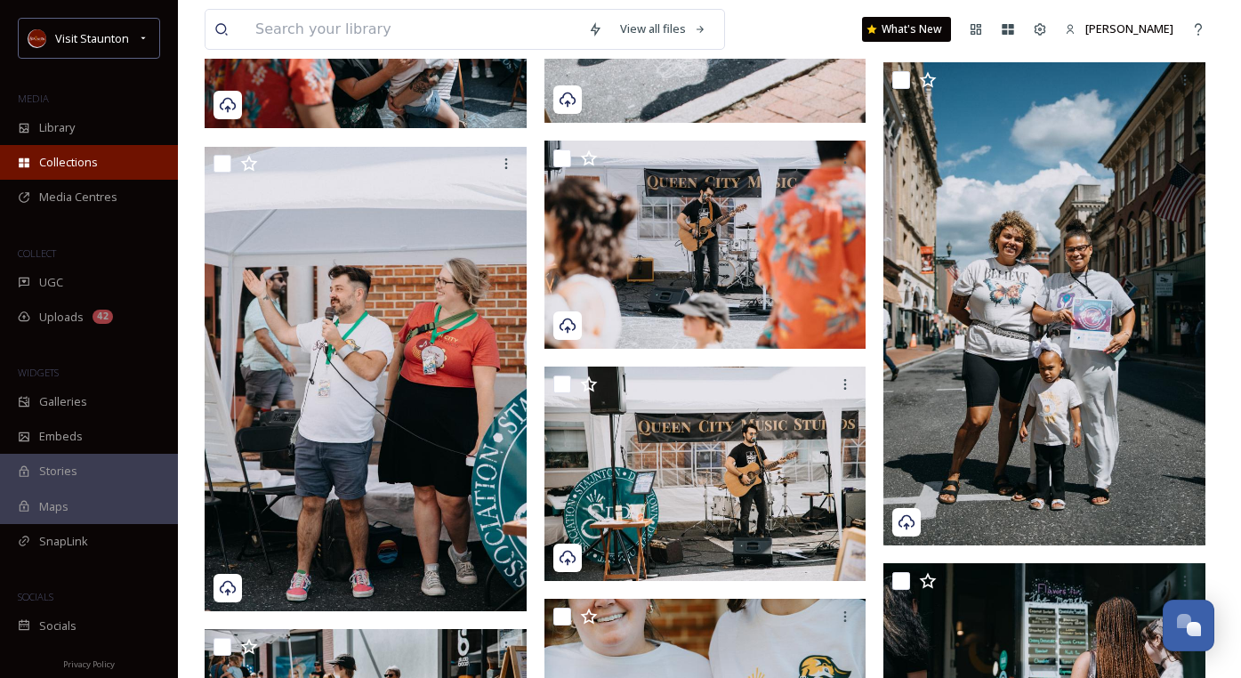
click at [69, 157] on span "Collections" at bounding box center [68, 162] width 59 height 17
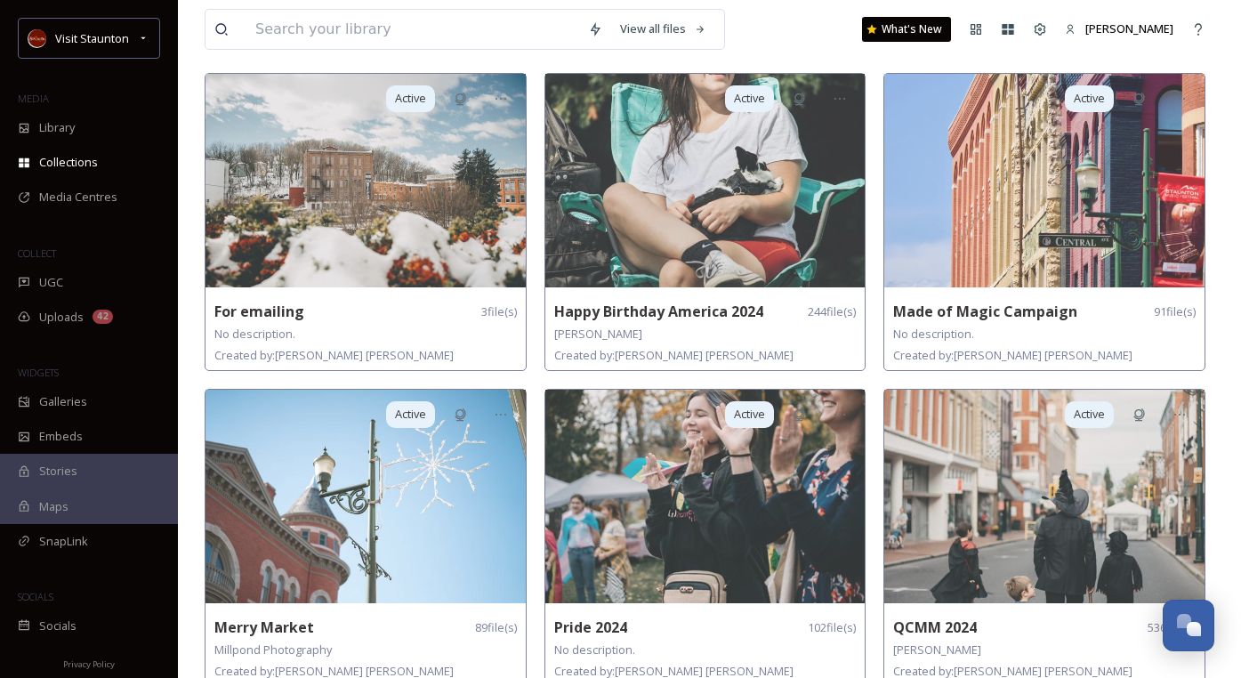
scroll to position [445, 0]
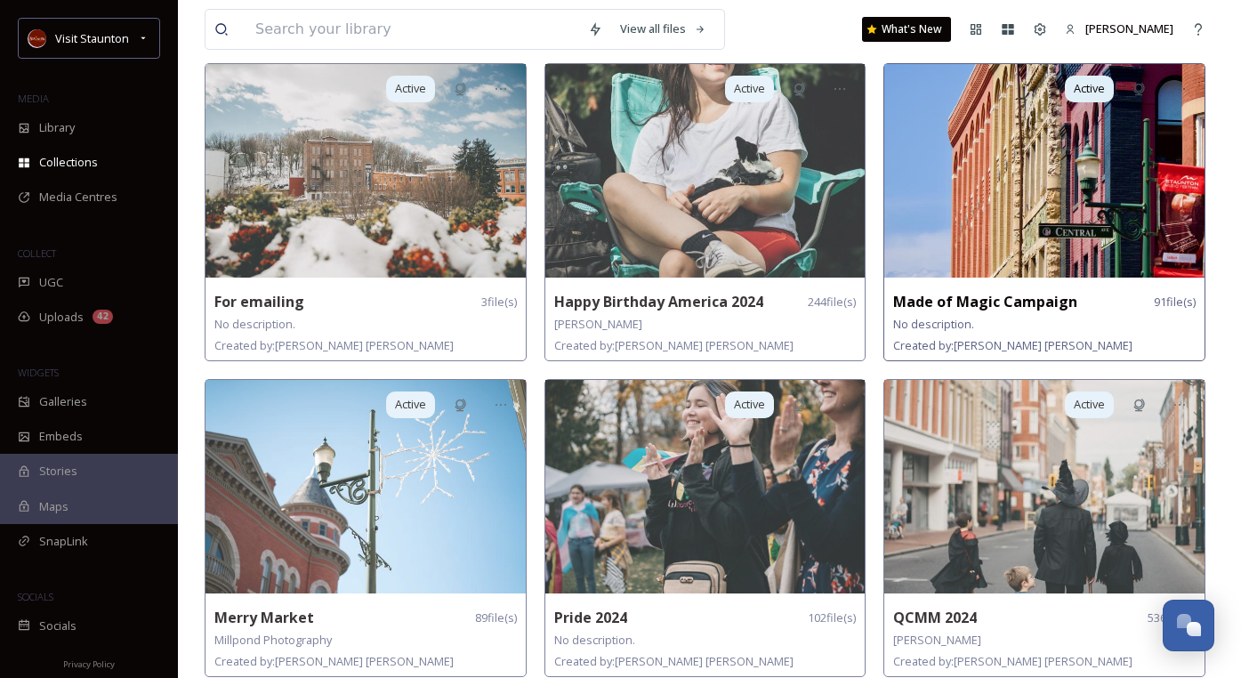
click at [939, 306] on strong "Made of Magic Campaign" at bounding box center [985, 302] width 184 height 20
click at [950, 211] on img at bounding box center [1044, 171] width 320 height 214
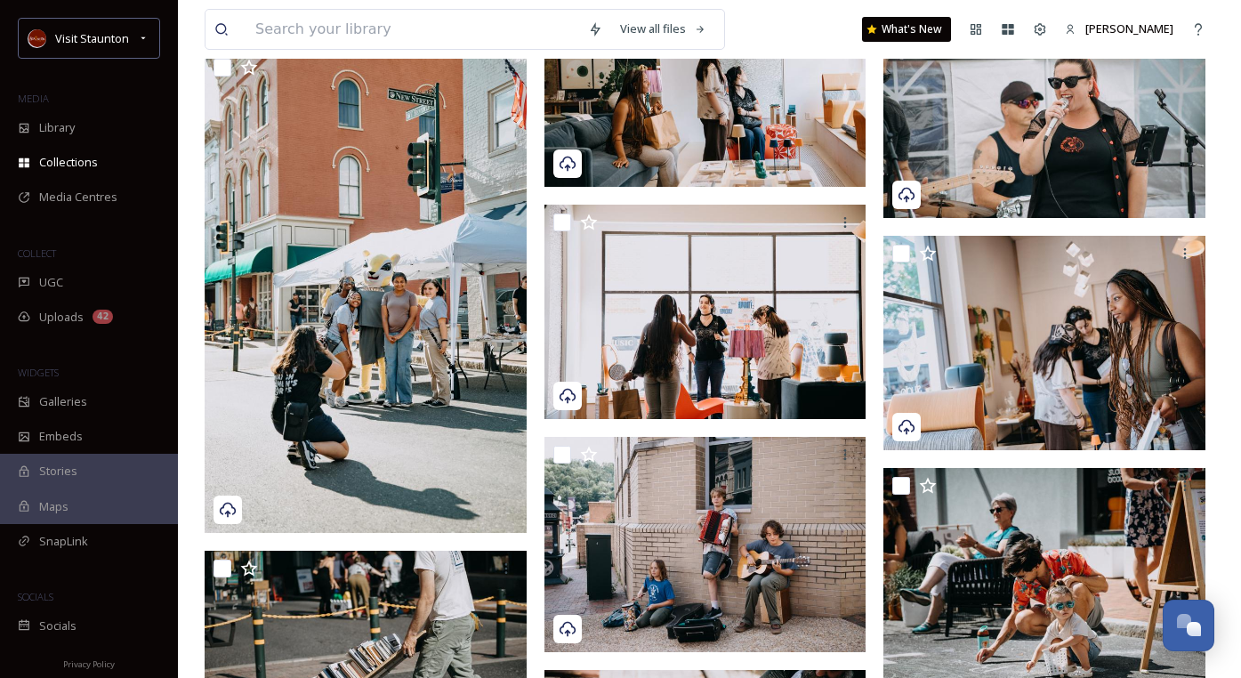
scroll to position [3114, 0]
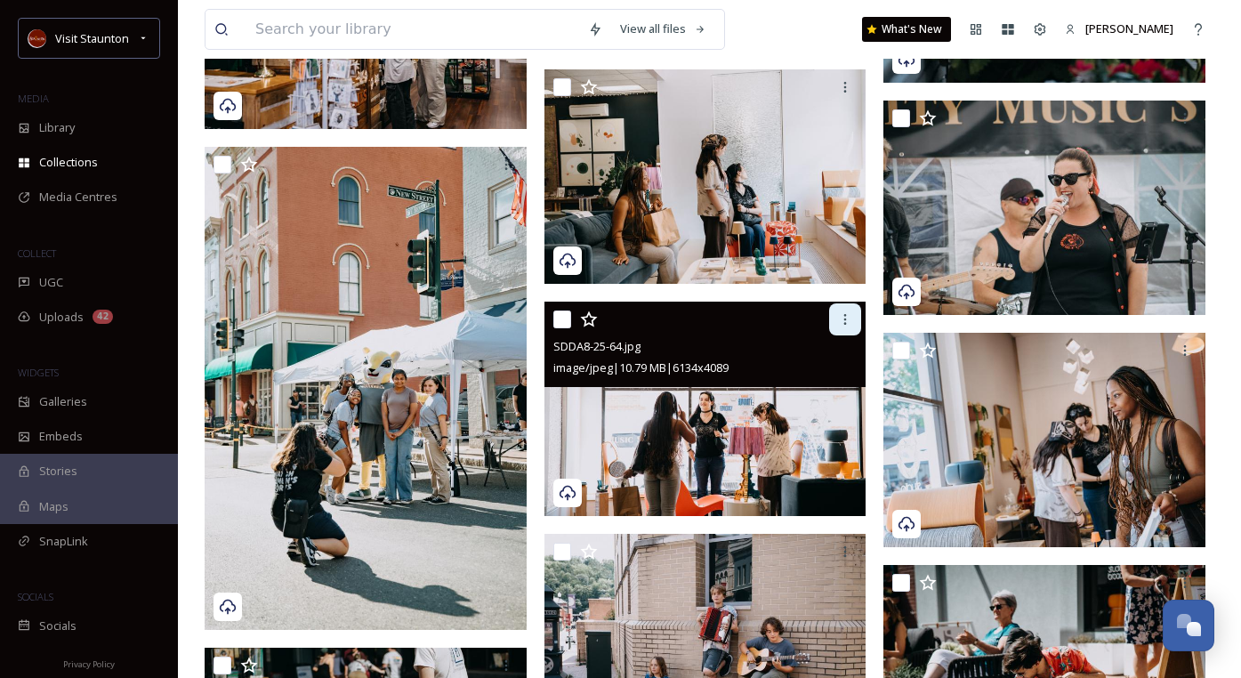
click at [844, 319] on icon at bounding box center [845, 319] width 14 height 14
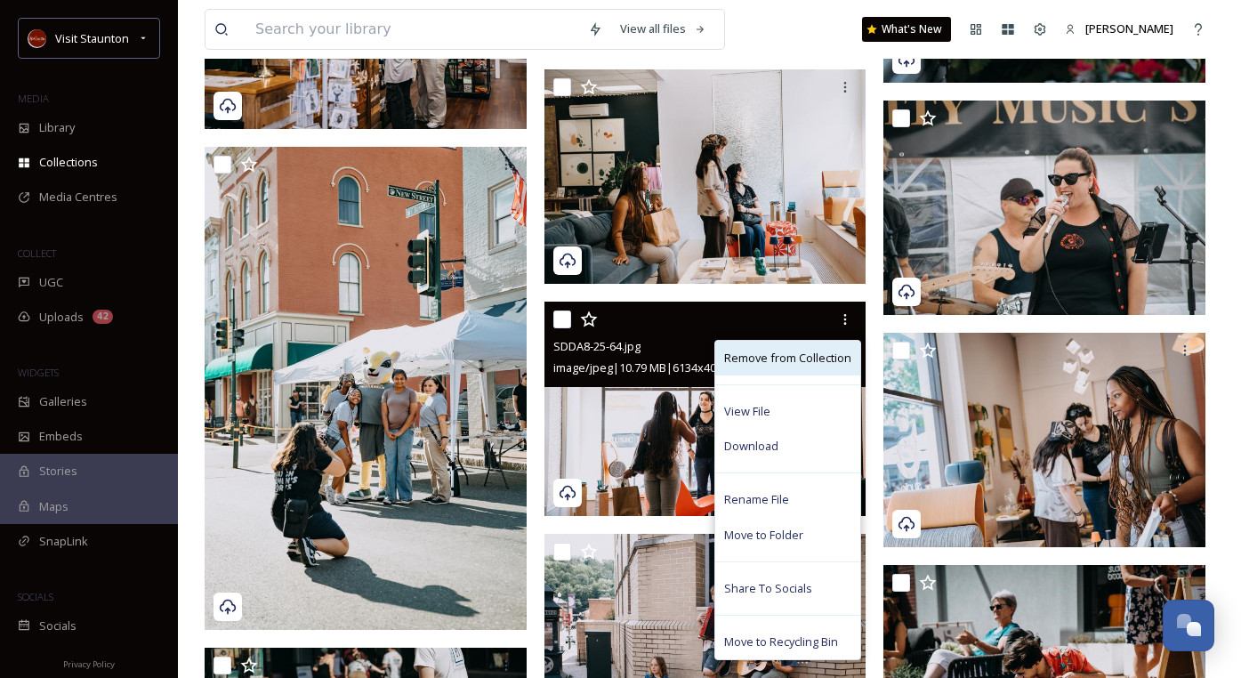
click at [826, 351] on span "Remove from Collection" at bounding box center [787, 358] width 127 height 17
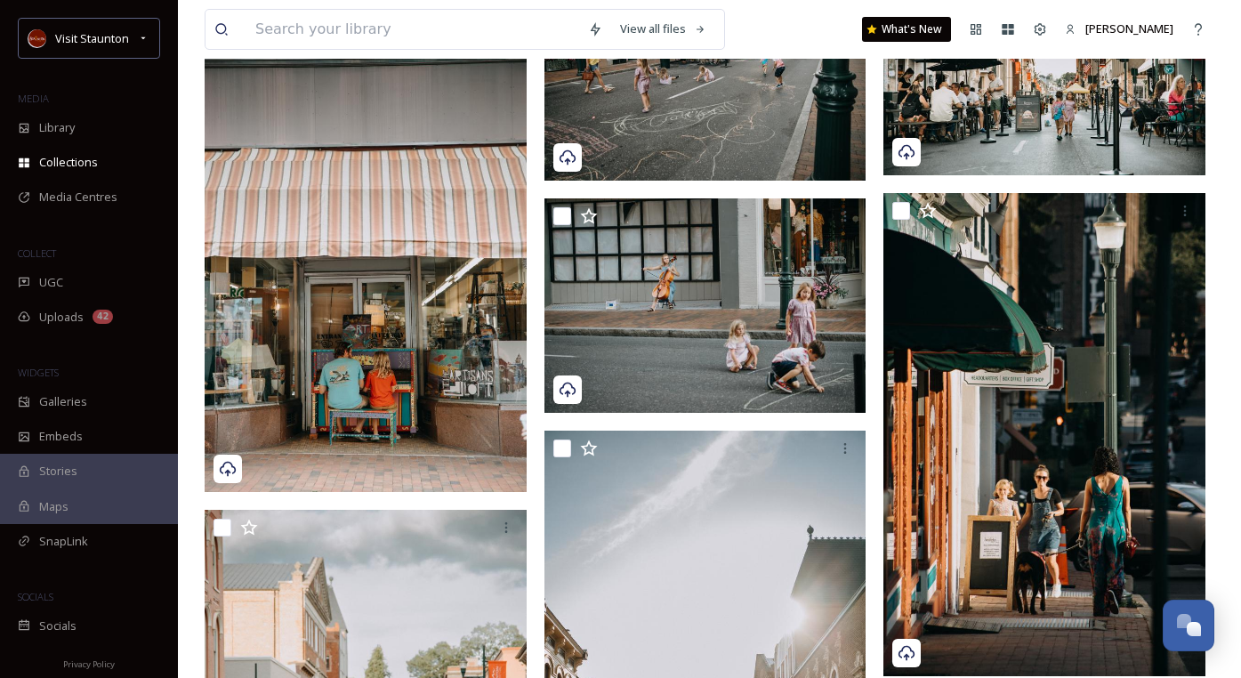
scroll to position [0, 0]
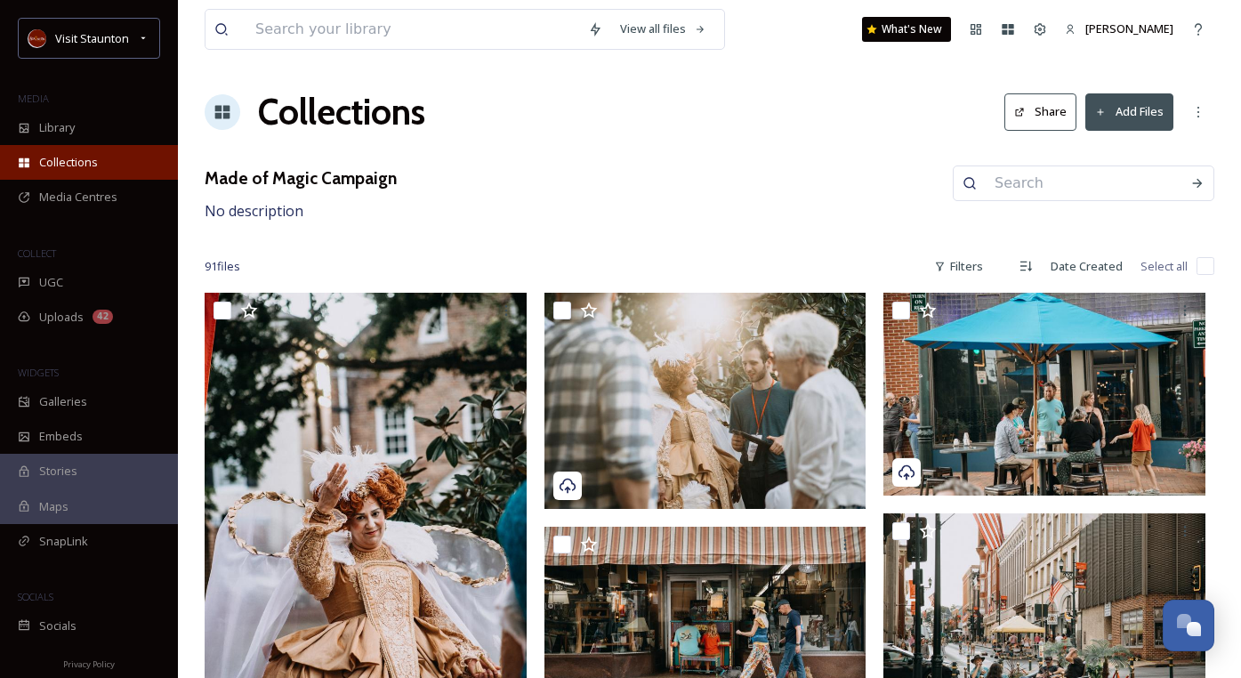
click at [84, 159] on span "Collections" at bounding box center [68, 162] width 59 height 17
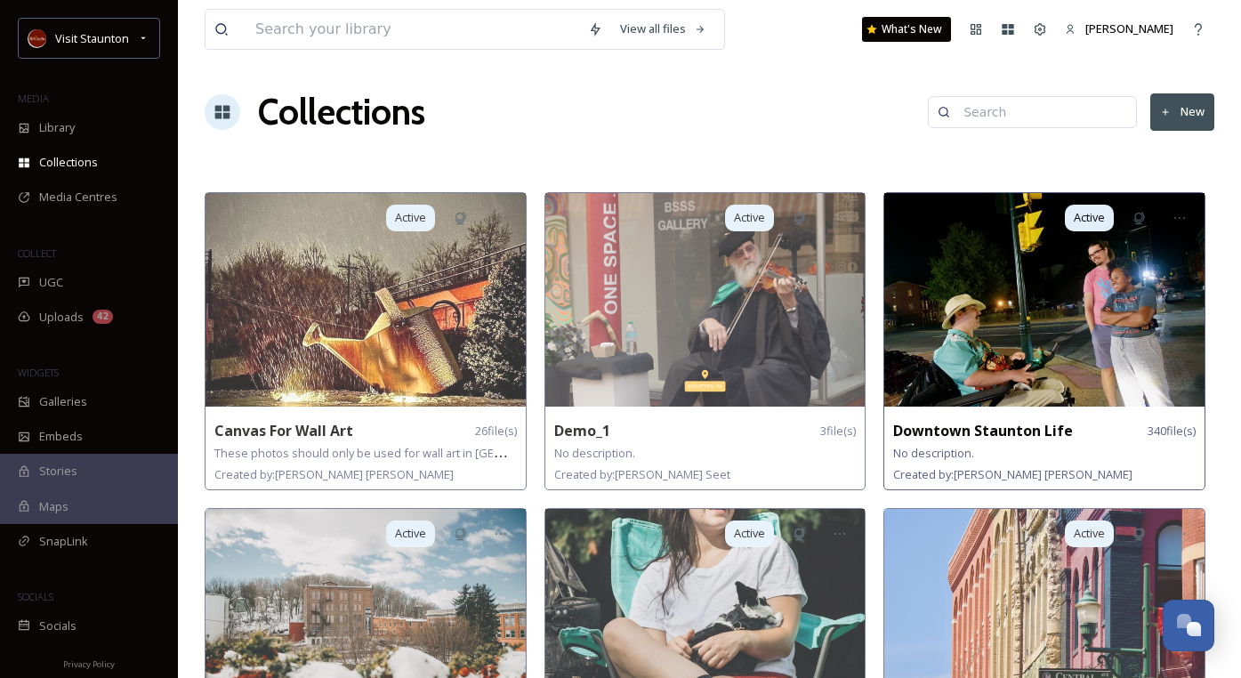
click at [976, 340] on img at bounding box center [1044, 300] width 320 height 214
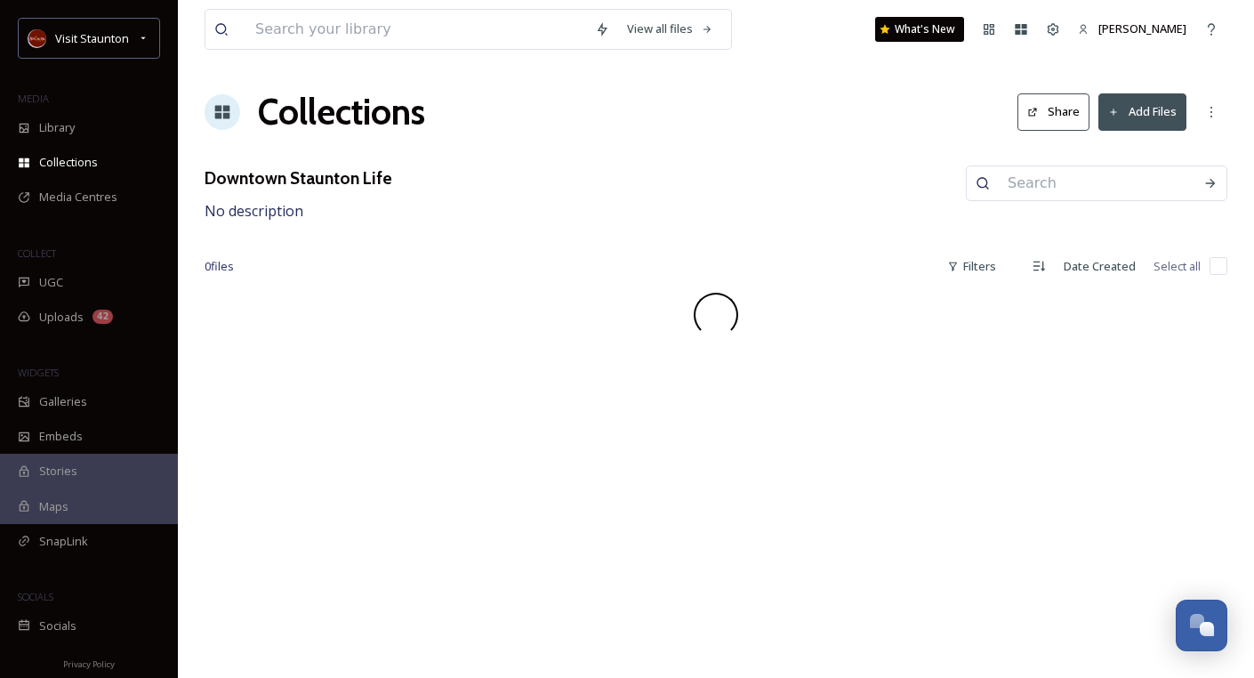
click at [1032, 109] on icon at bounding box center [1033, 112] width 9 height 9
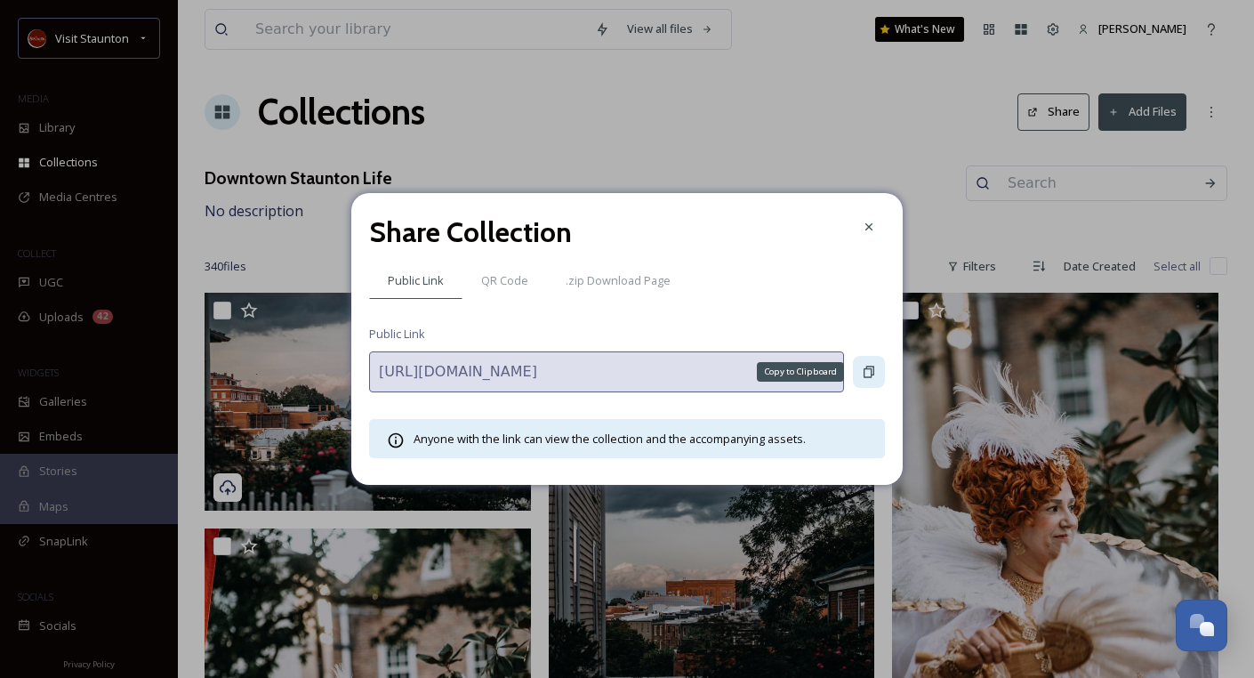
click at [876, 370] on div "Copy to Clipboard" at bounding box center [869, 372] width 32 height 32
drag, startPoint x: 855, startPoint y: 237, endPoint x: 320, endPoint y: 242, distance: 534.7
click at [841, 232] on div "Share Collection" at bounding box center [627, 232] width 516 height 43
click at [870, 226] on icon at bounding box center [869, 226] width 7 height 7
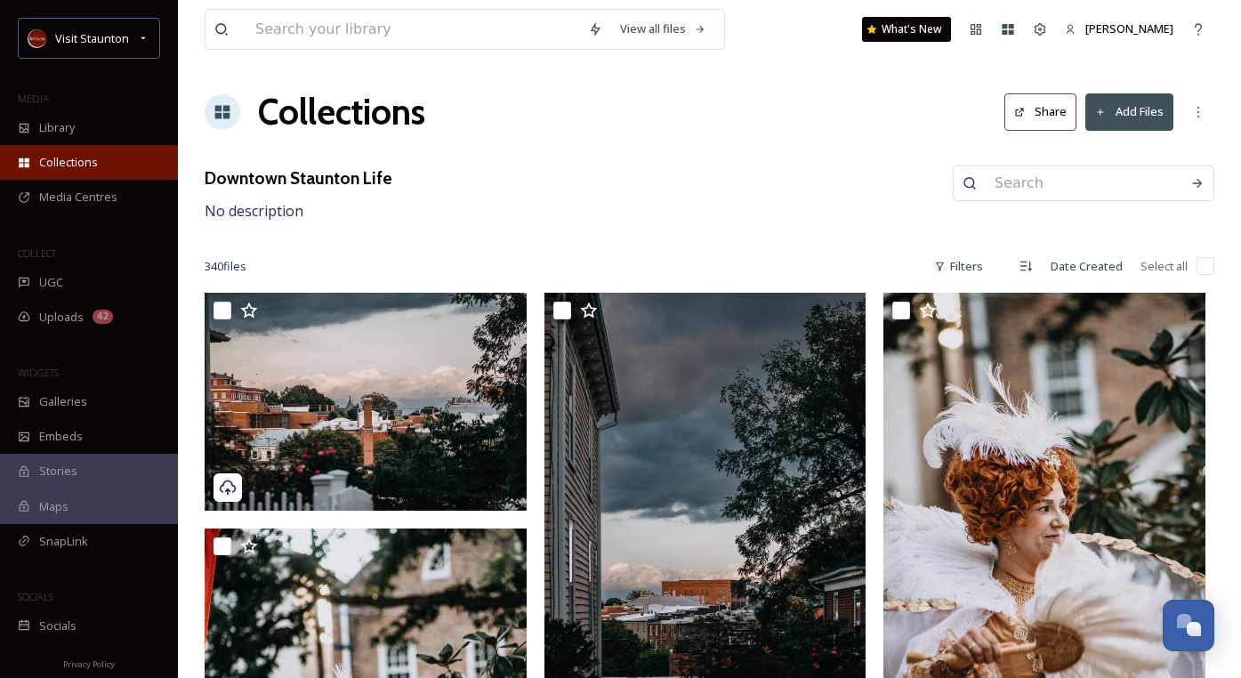
click at [89, 161] on span "Collections" at bounding box center [68, 162] width 59 height 17
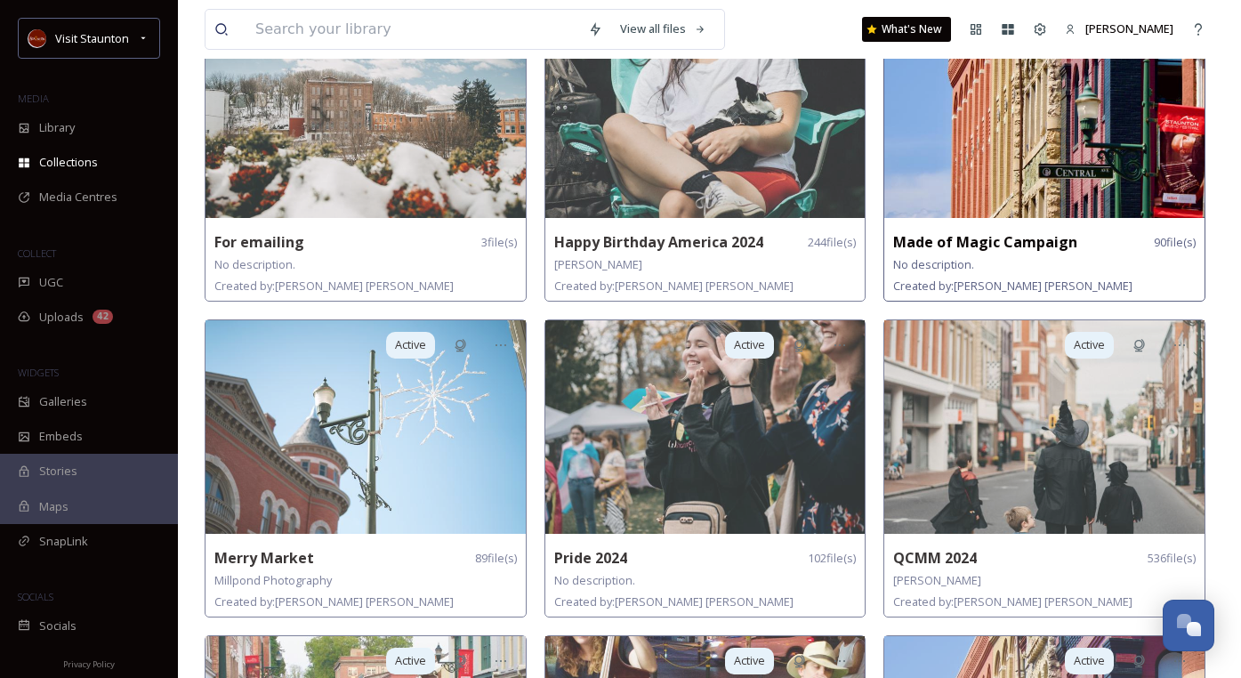
scroll to position [534, 0]
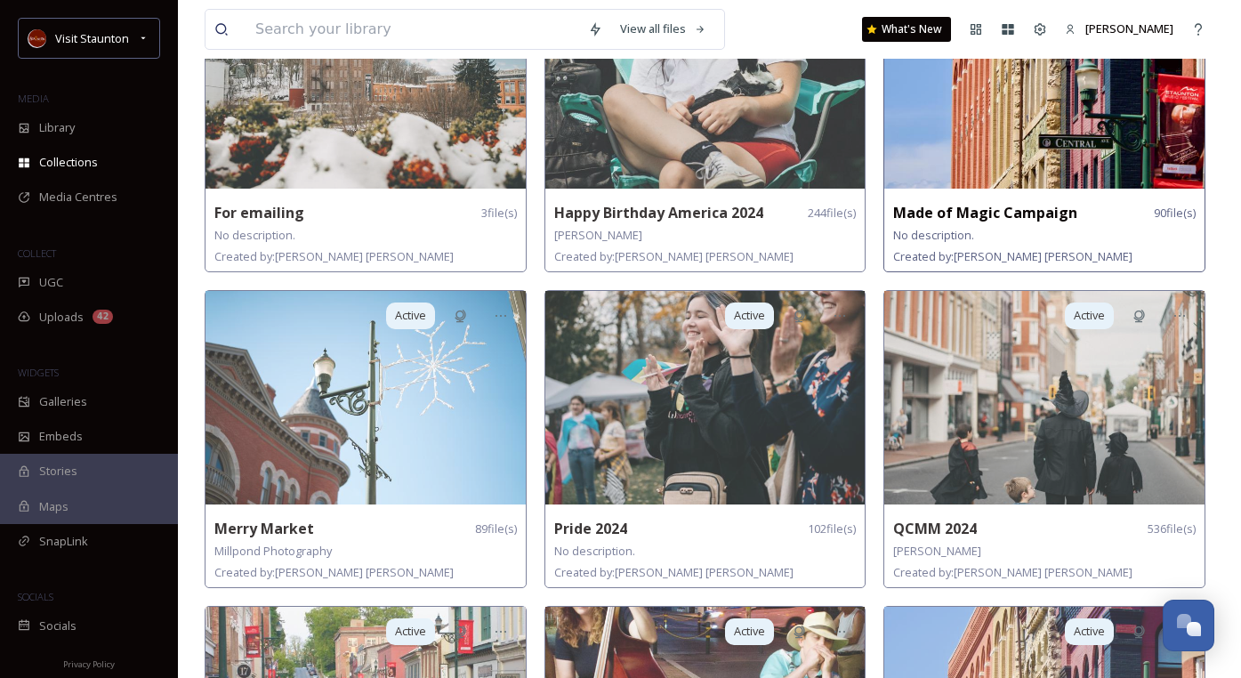
click at [955, 203] on strong "Made of Magic Campaign" at bounding box center [985, 213] width 184 height 20
click at [947, 139] on img at bounding box center [1044, 82] width 320 height 214
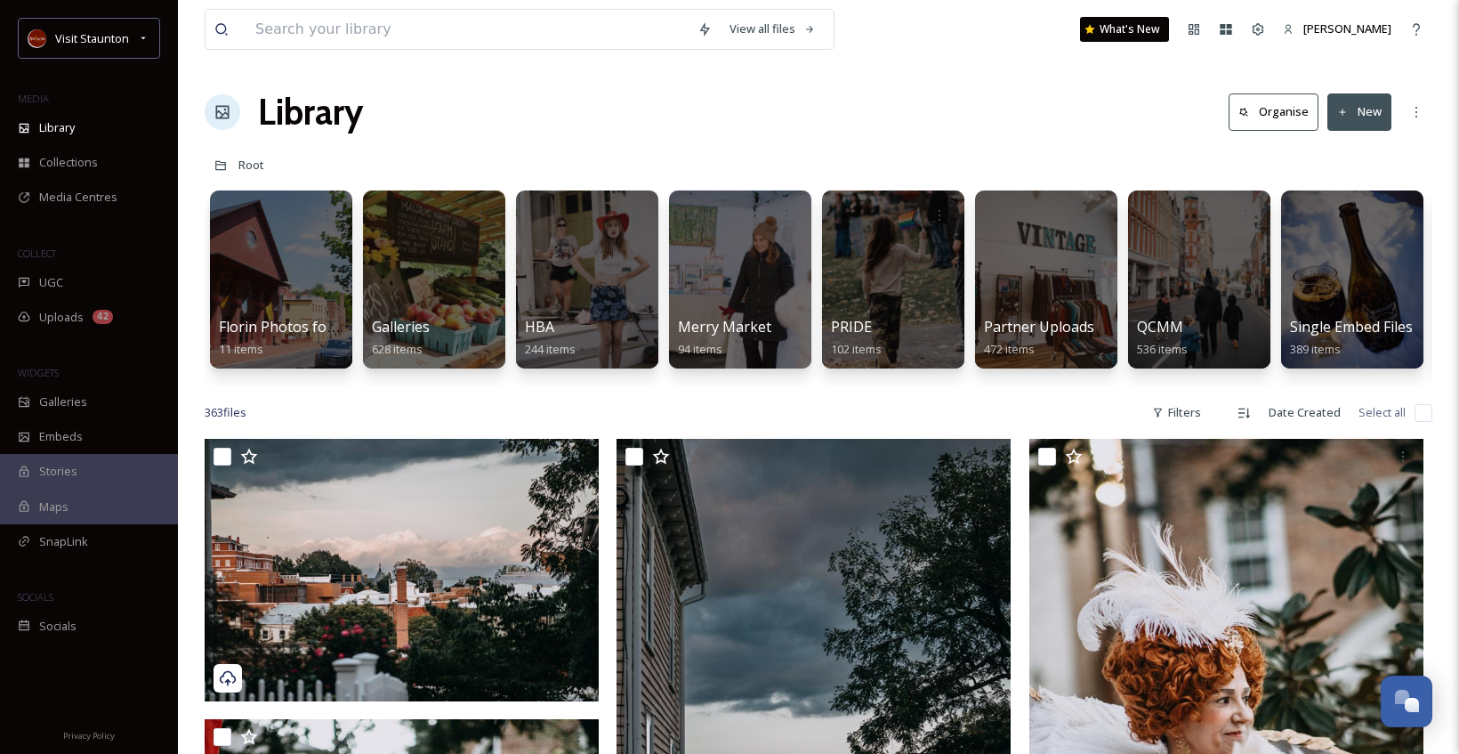
scroll to position [267, 0]
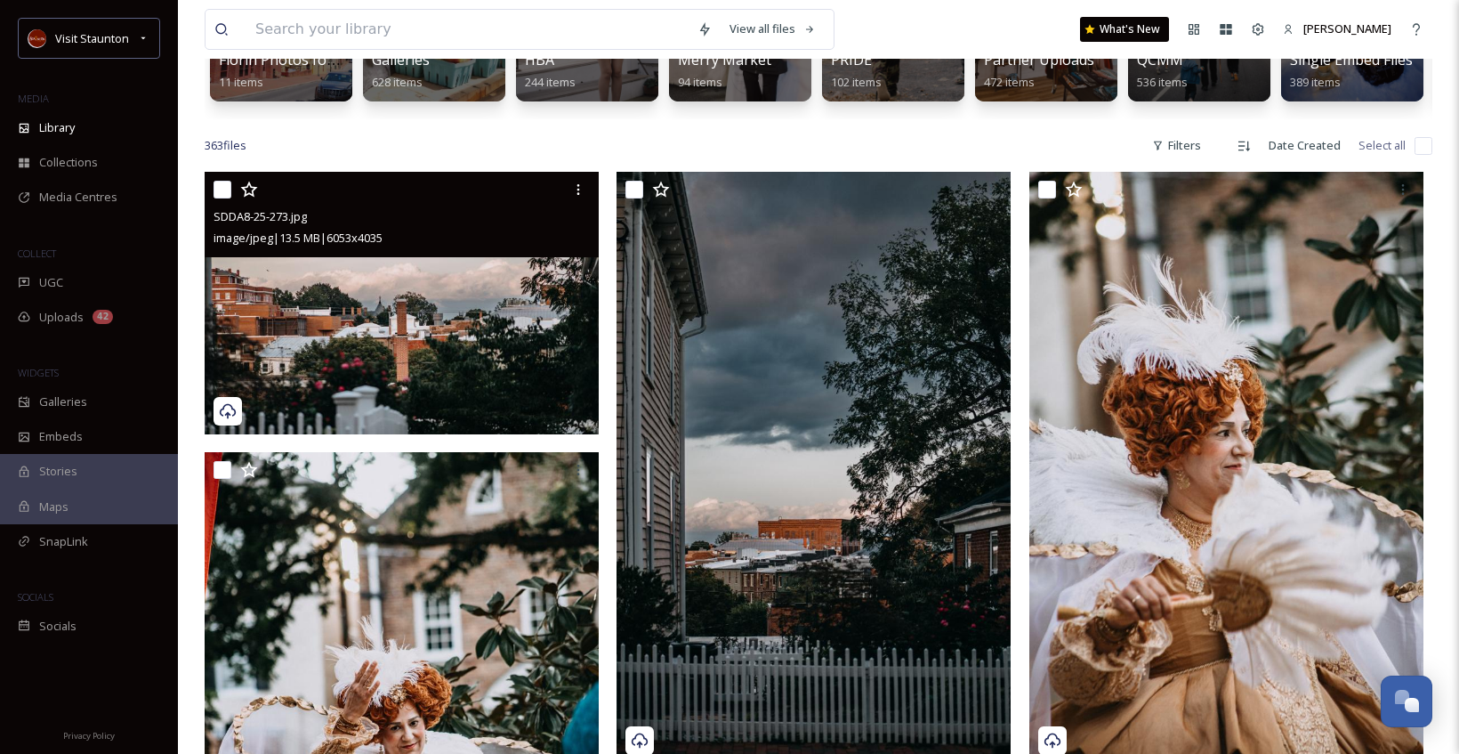
click at [436, 301] on img at bounding box center [402, 303] width 394 height 263
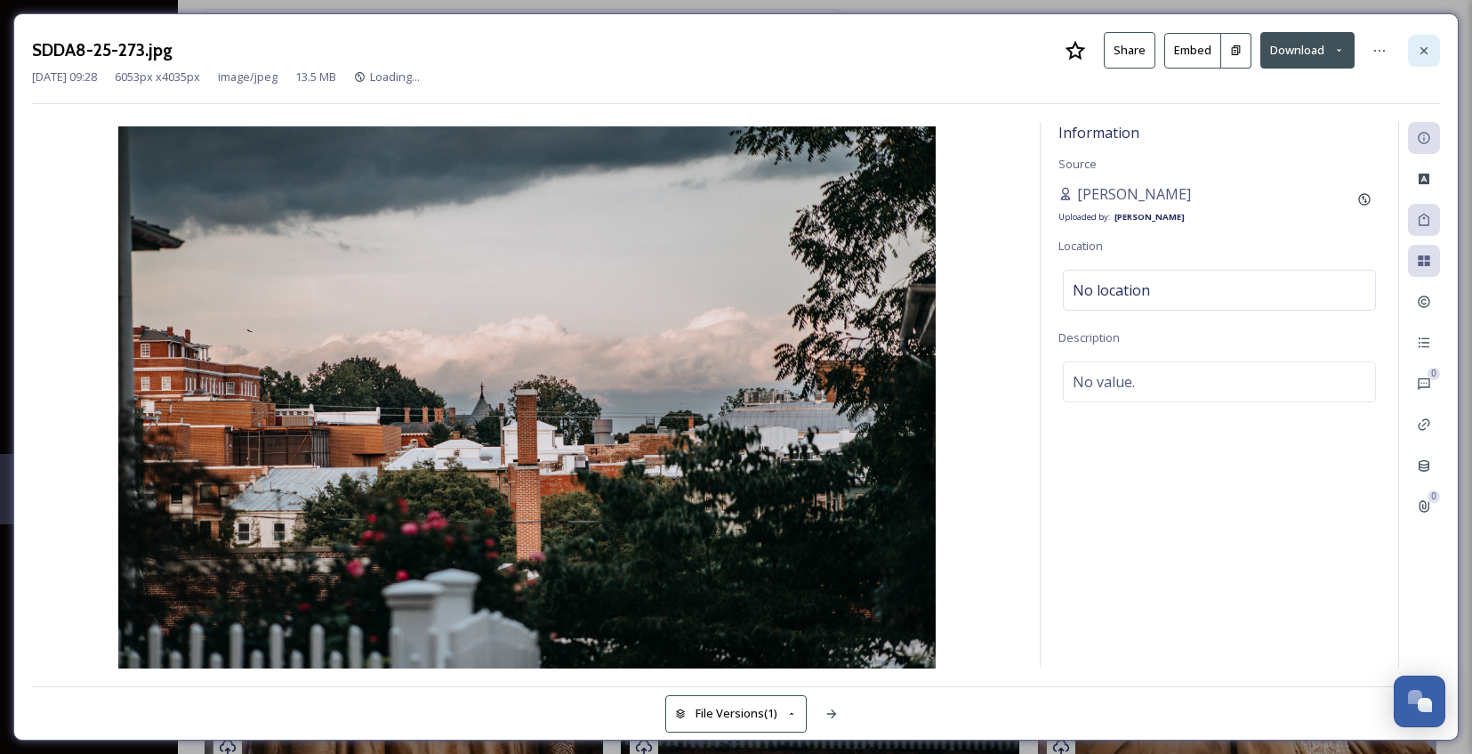
click at [1433, 44] on div at bounding box center [1424, 51] width 32 height 32
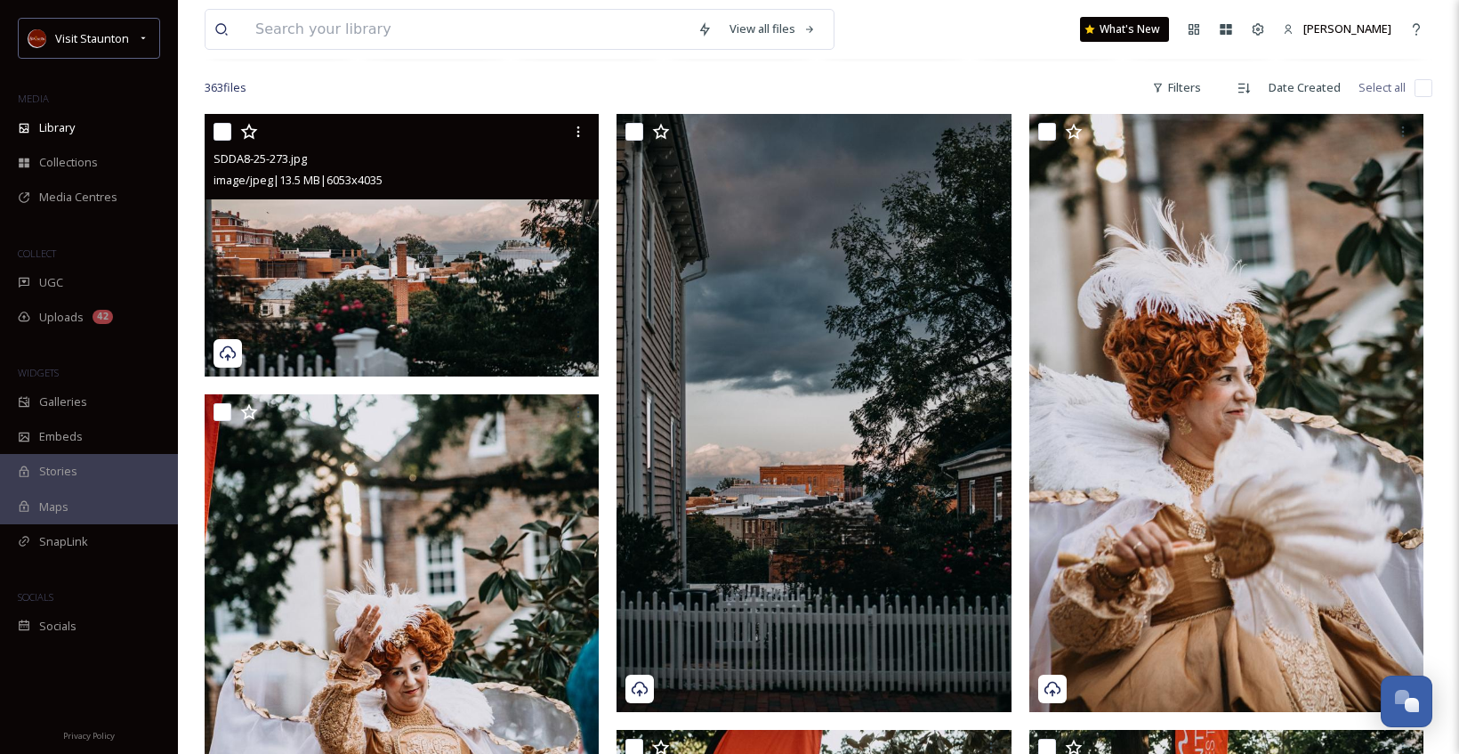
scroll to position [356, 0]
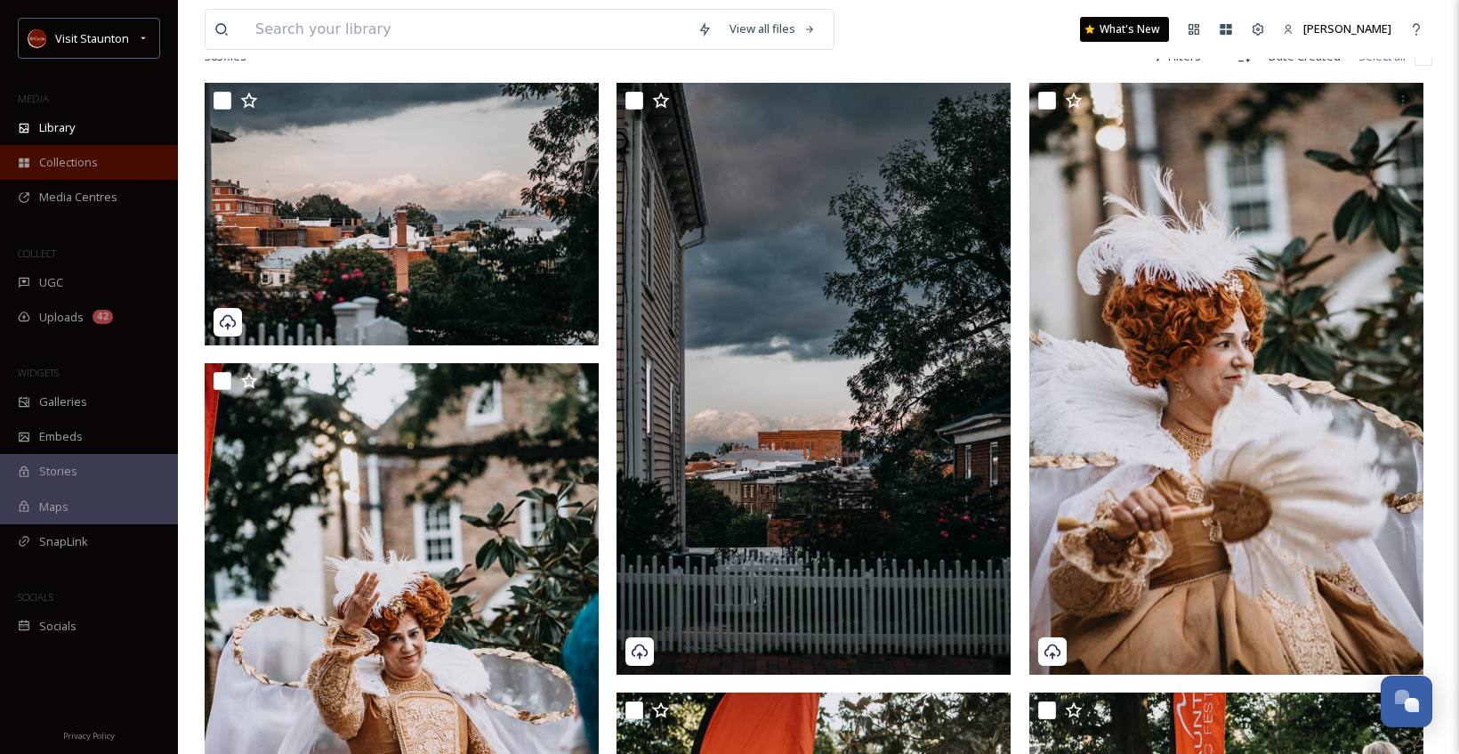
click at [60, 157] on span "Collections" at bounding box center [68, 162] width 59 height 17
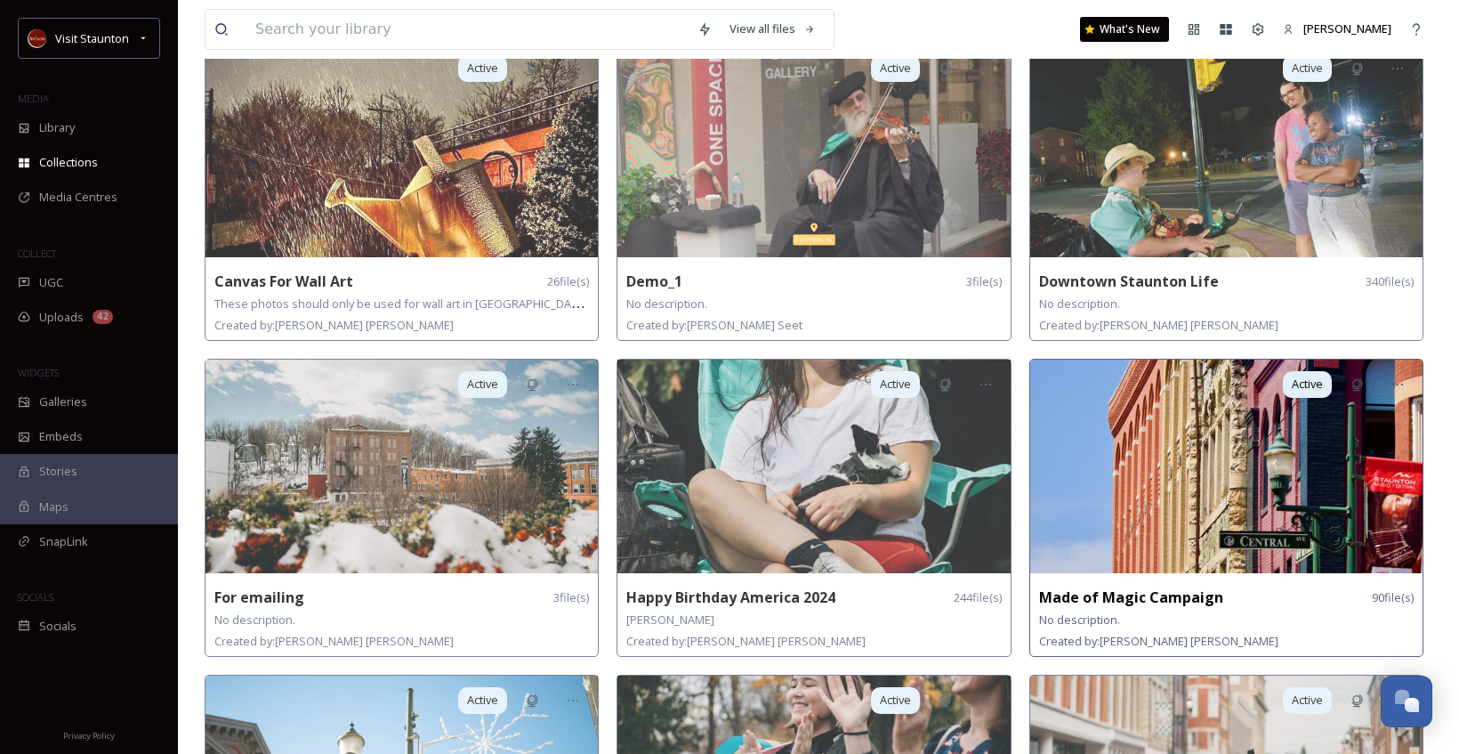
scroll to position [267, 0]
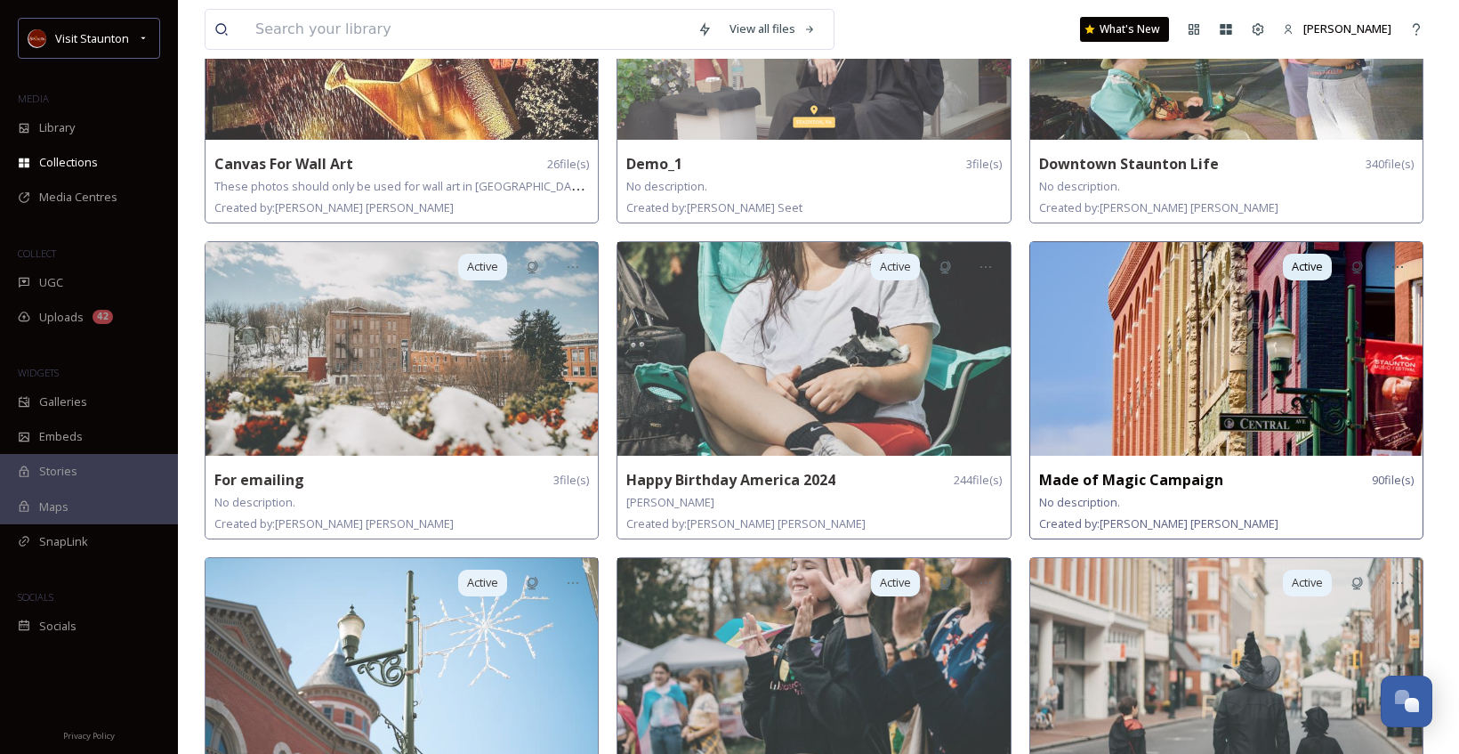
click at [1137, 369] on img at bounding box center [1226, 349] width 392 height 214
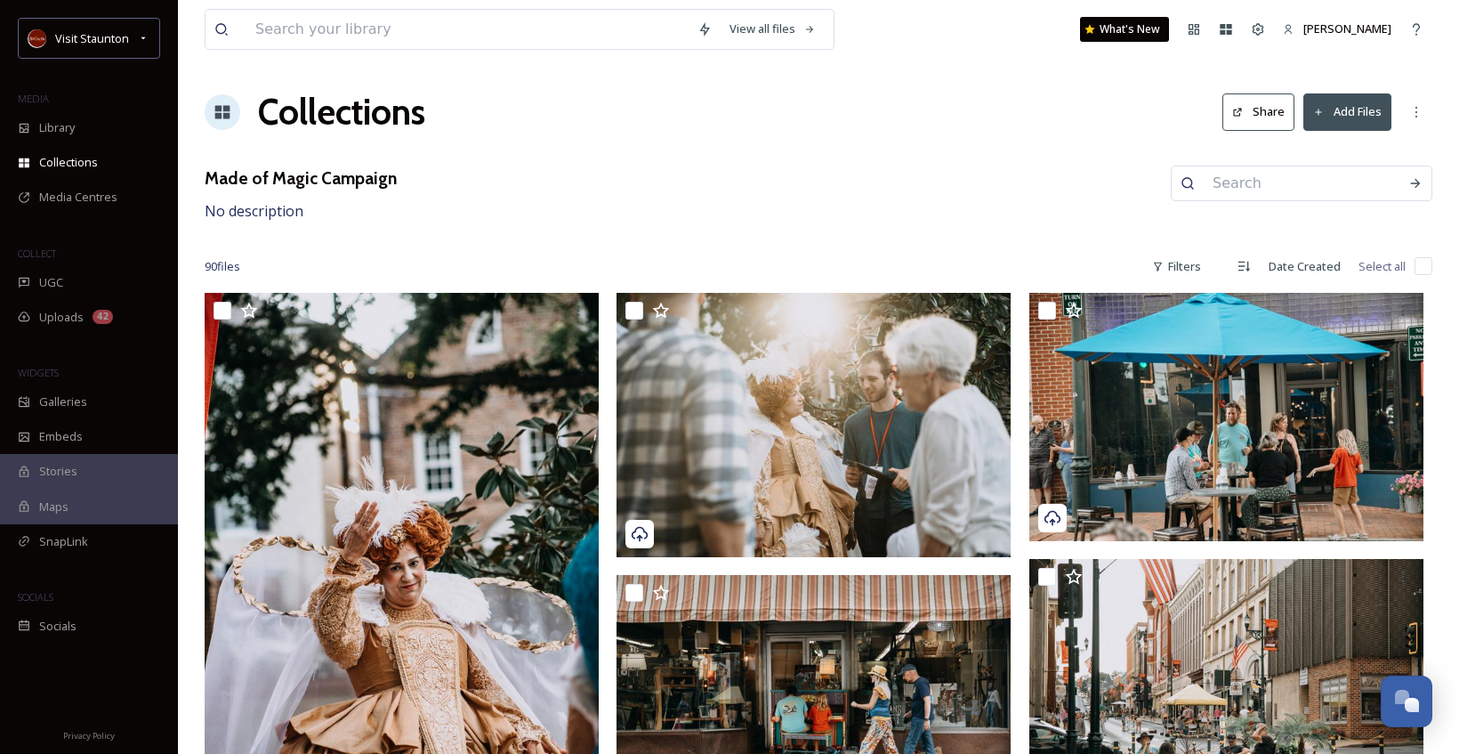
click at [1237, 107] on icon at bounding box center [1238, 113] width 12 height 12
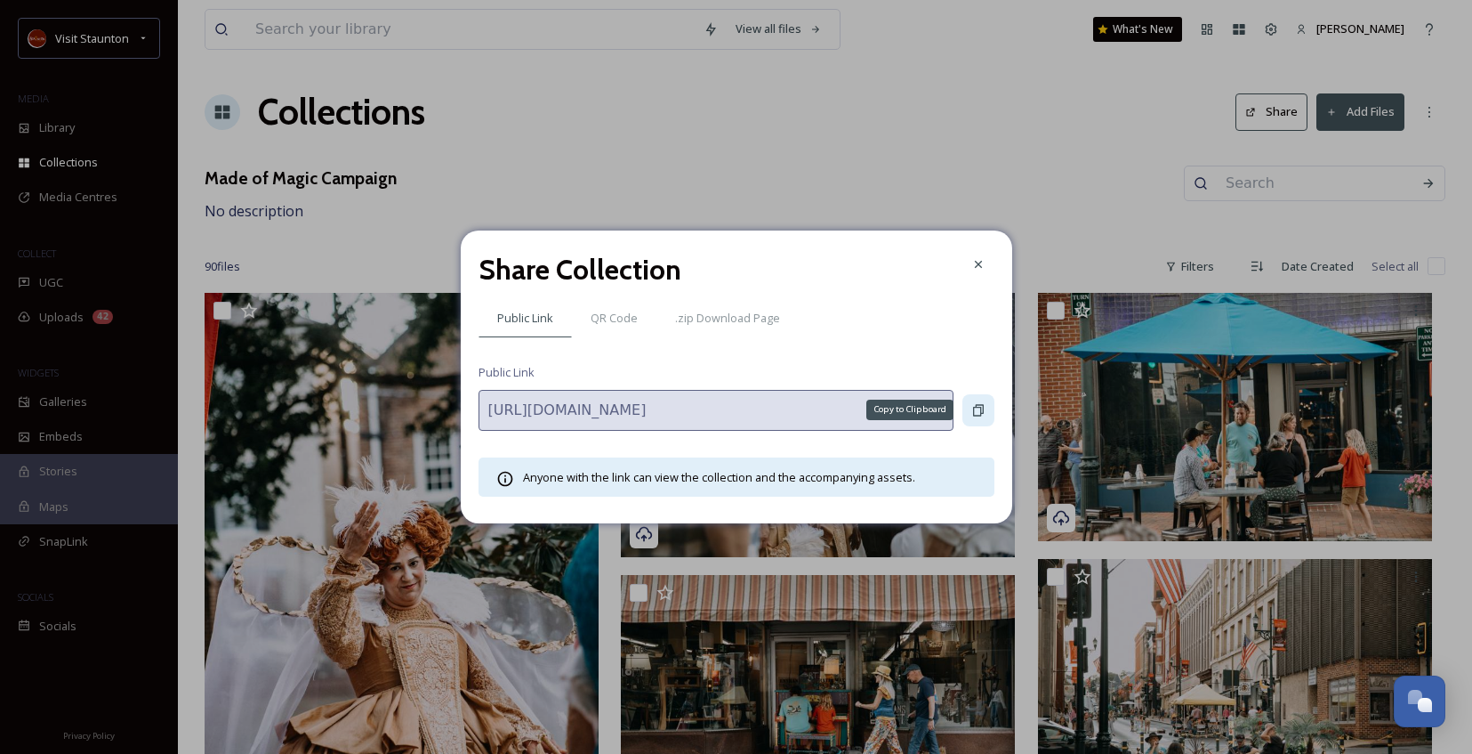
click at [979, 404] on icon at bounding box center [978, 410] width 14 height 14
click at [978, 277] on div at bounding box center [979, 264] width 32 height 32
